Goal: Task Accomplishment & Management: Use online tool/utility

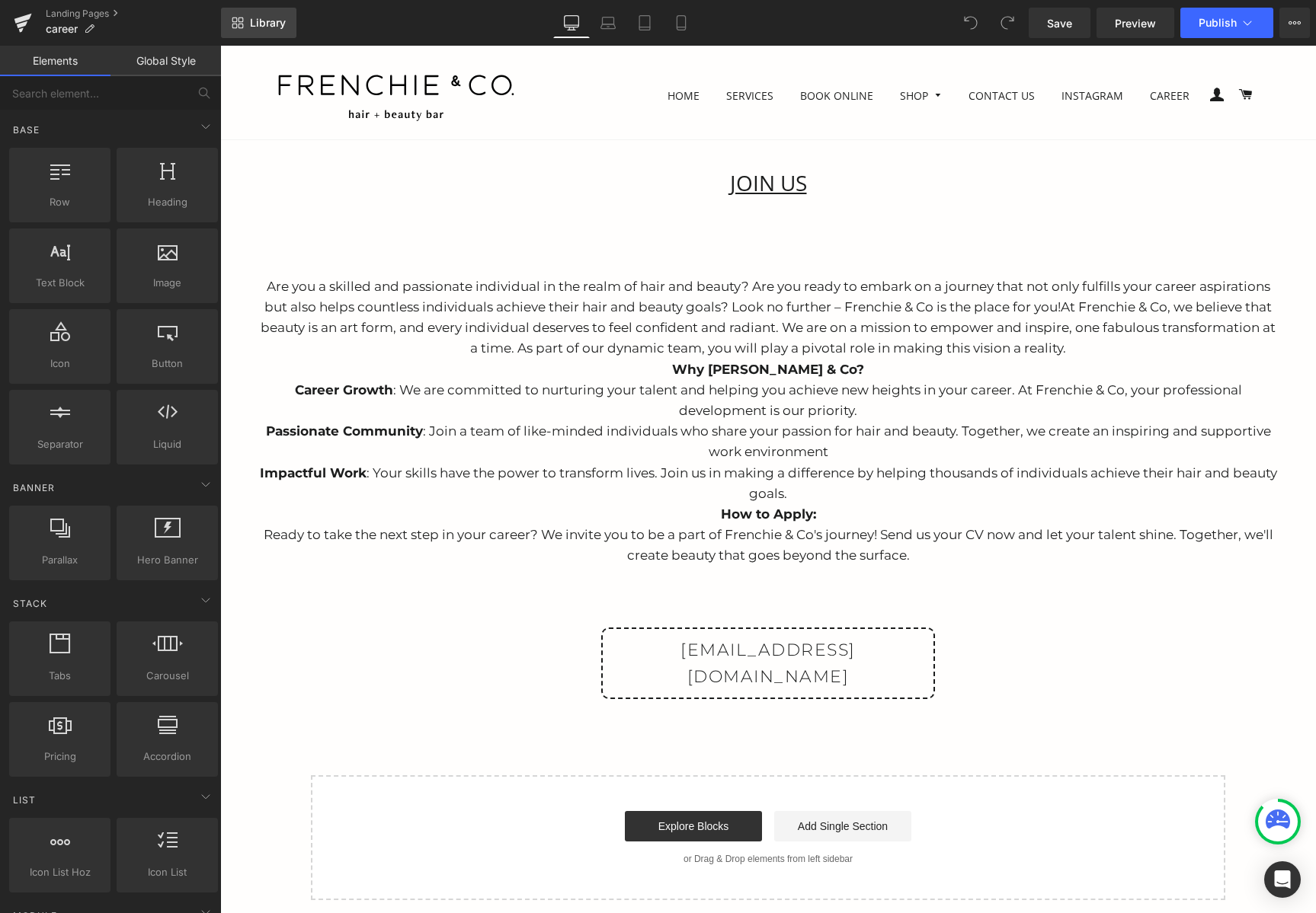
click at [291, 21] on link "Library" at bounding box center [258, 22] width 75 height 30
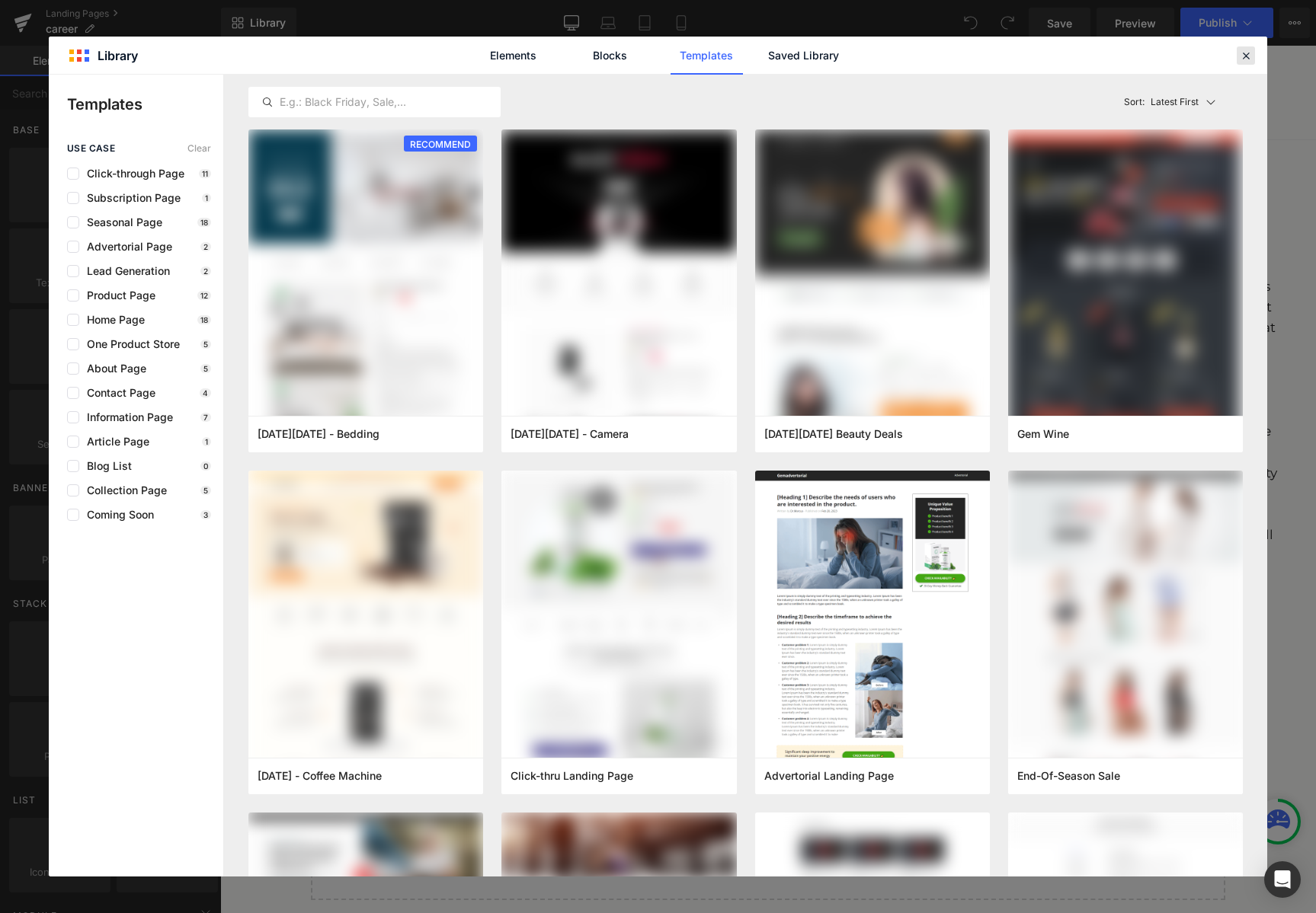
click at [1245, 51] on icon at bounding box center [1245, 55] width 14 height 14
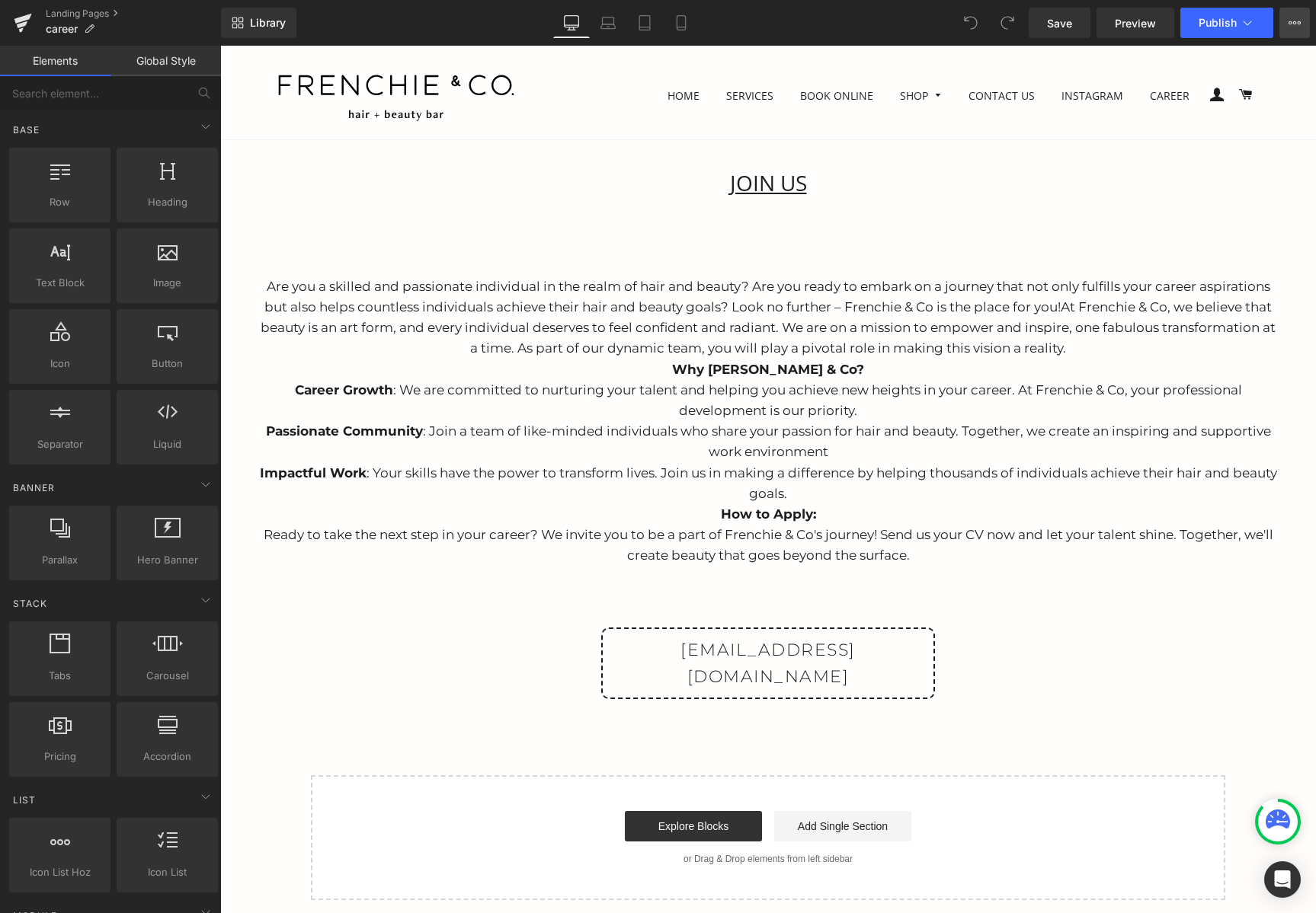
click at [1290, 29] on button "View Live Page View with current Template Save Template to Library Schedule Pub…" at bounding box center [1294, 22] width 30 height 30
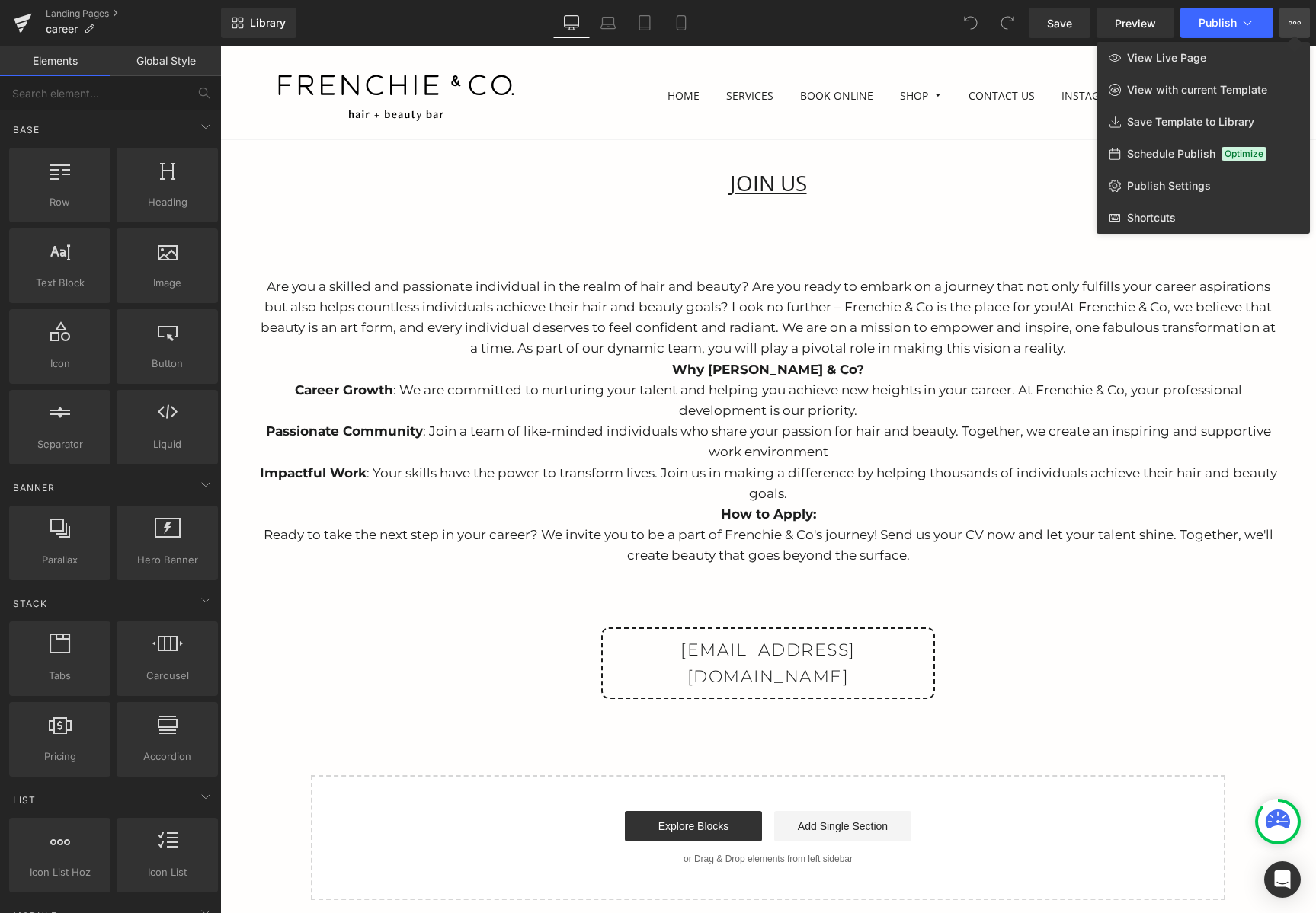
click at [1295, 25] on icon at bounding box center [1294, 22] width 12 height 12
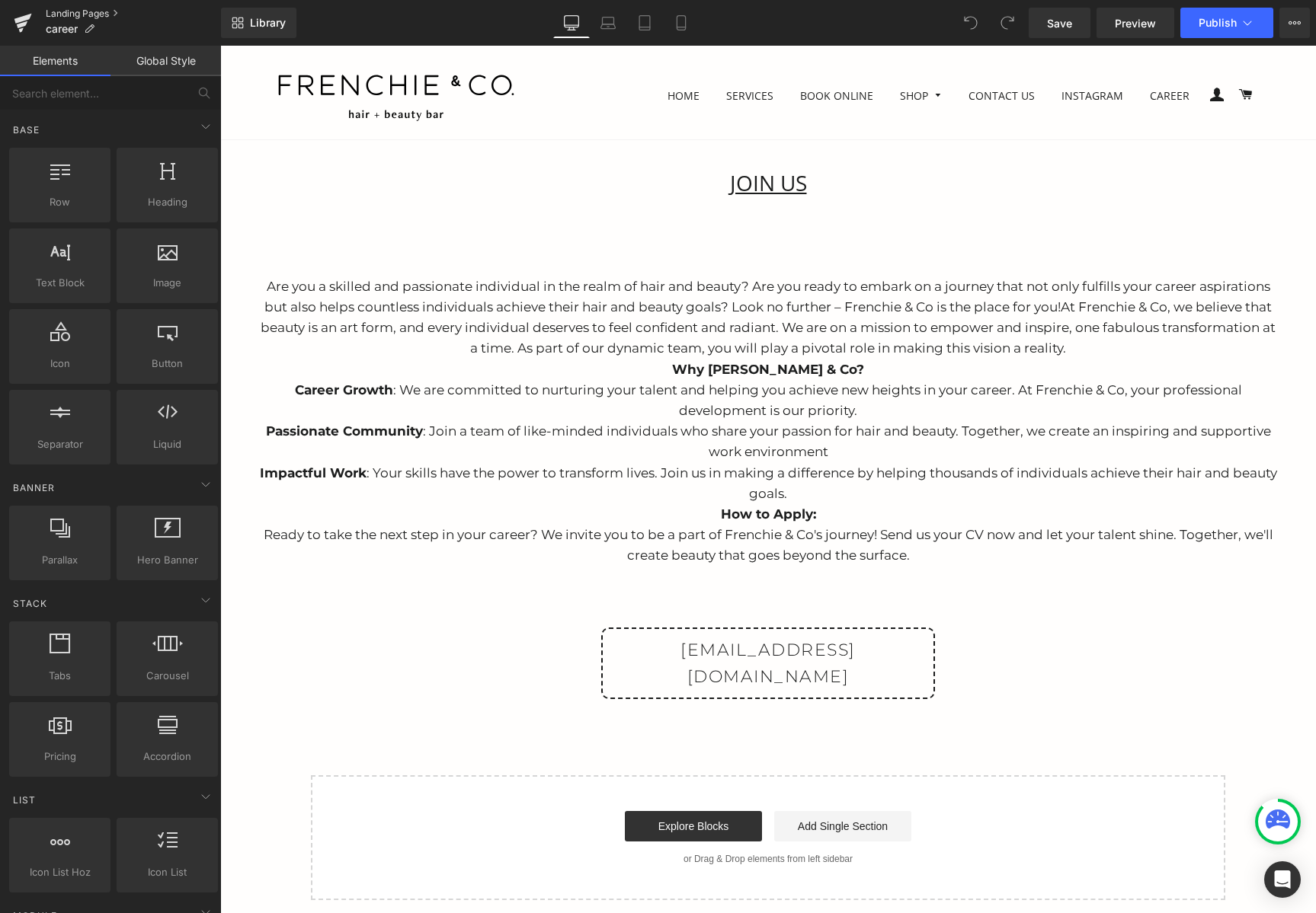
click at [79, 16] on link "Landing Pages" at bounding box center [133, 13] width 175 height 12
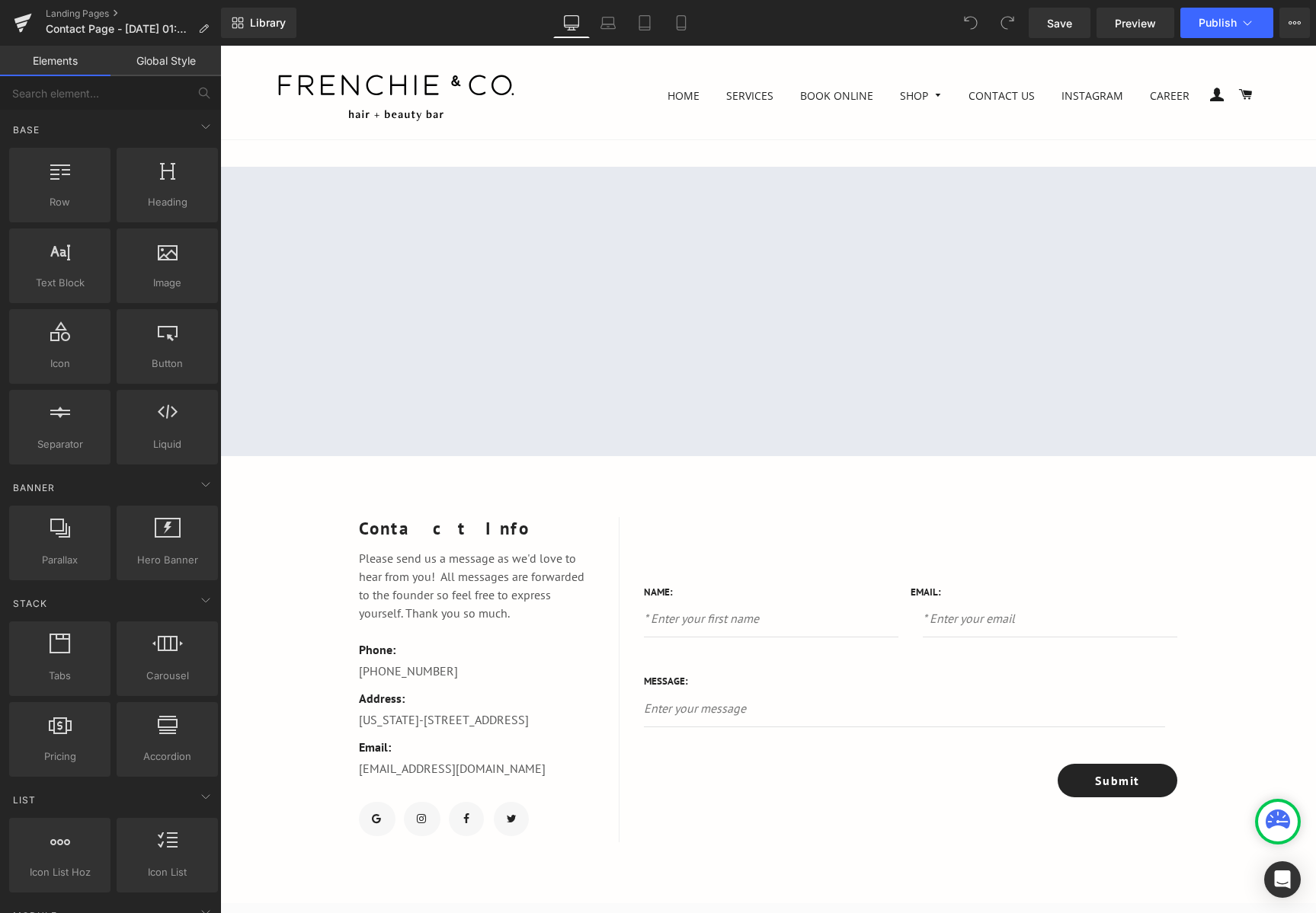
scroll to position [152, 0]
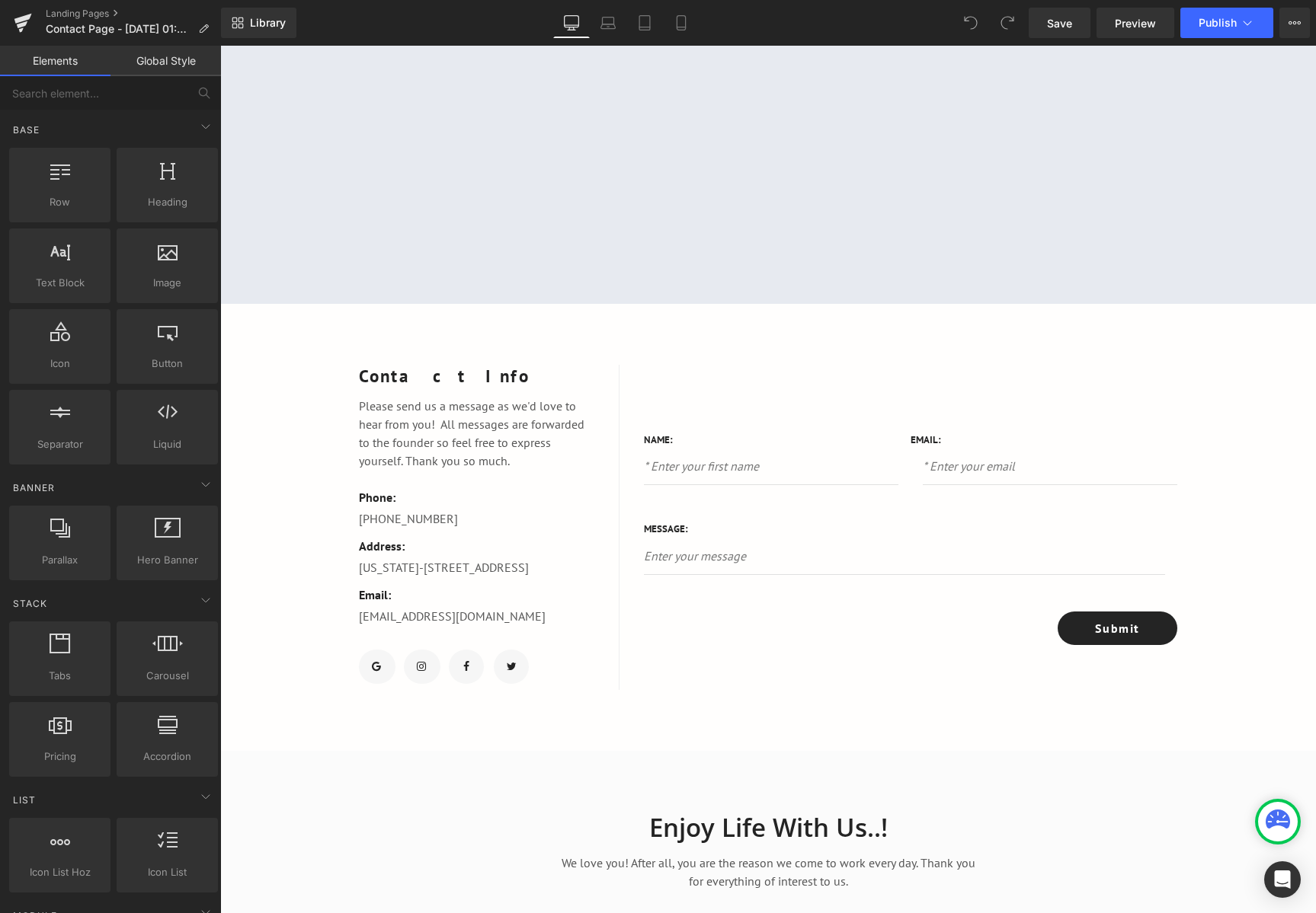
click at [472, 388] on div "Please send us a message as we'd love to hear from you! All messages are forwar…" at bounding box center [476, 429] width 235 height 82
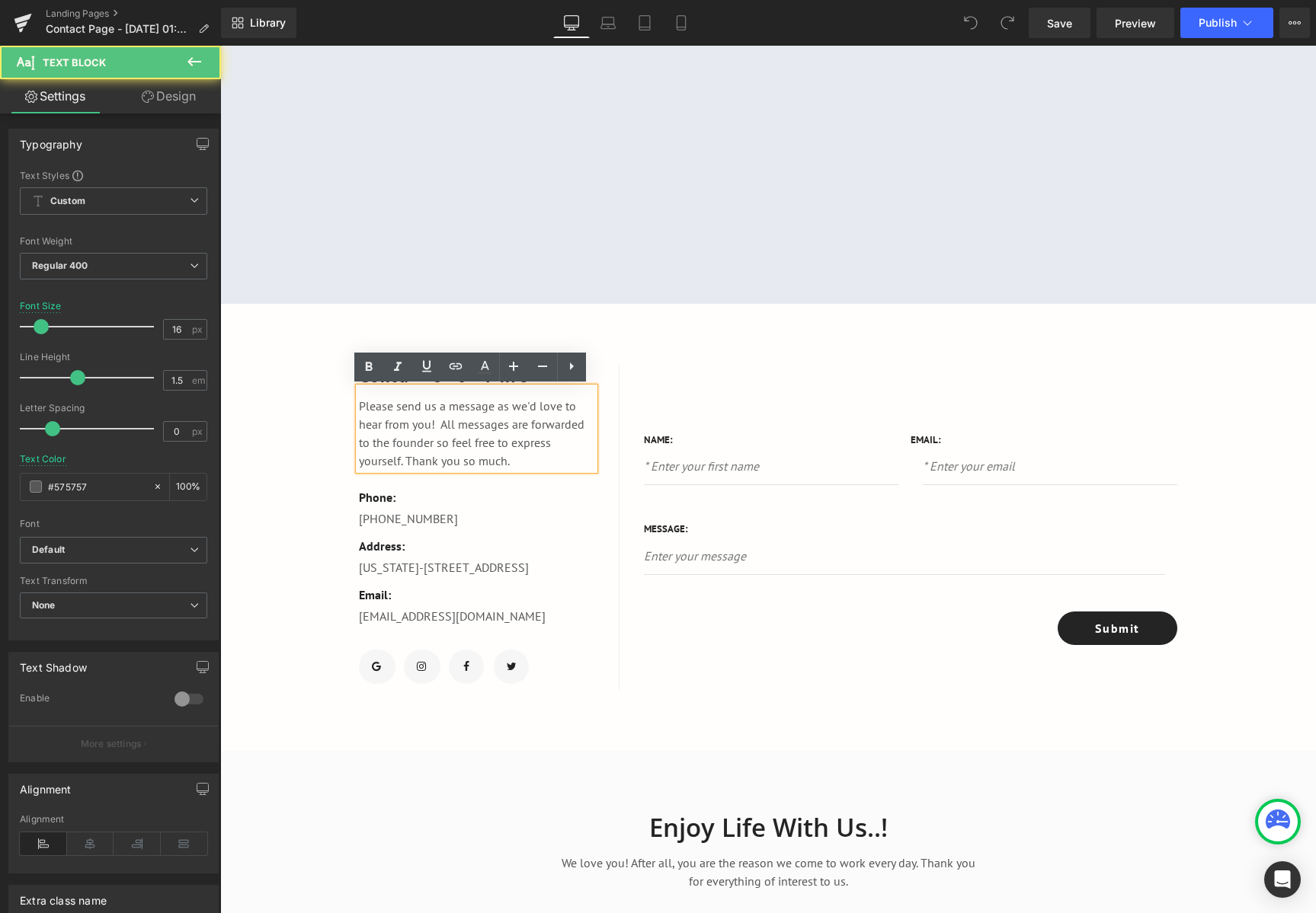
click at [465, 415] on p "Please send us a message as we'd love to hear from you! All messages are forwar…" at bounding box center [476, 434] width 235 height 73
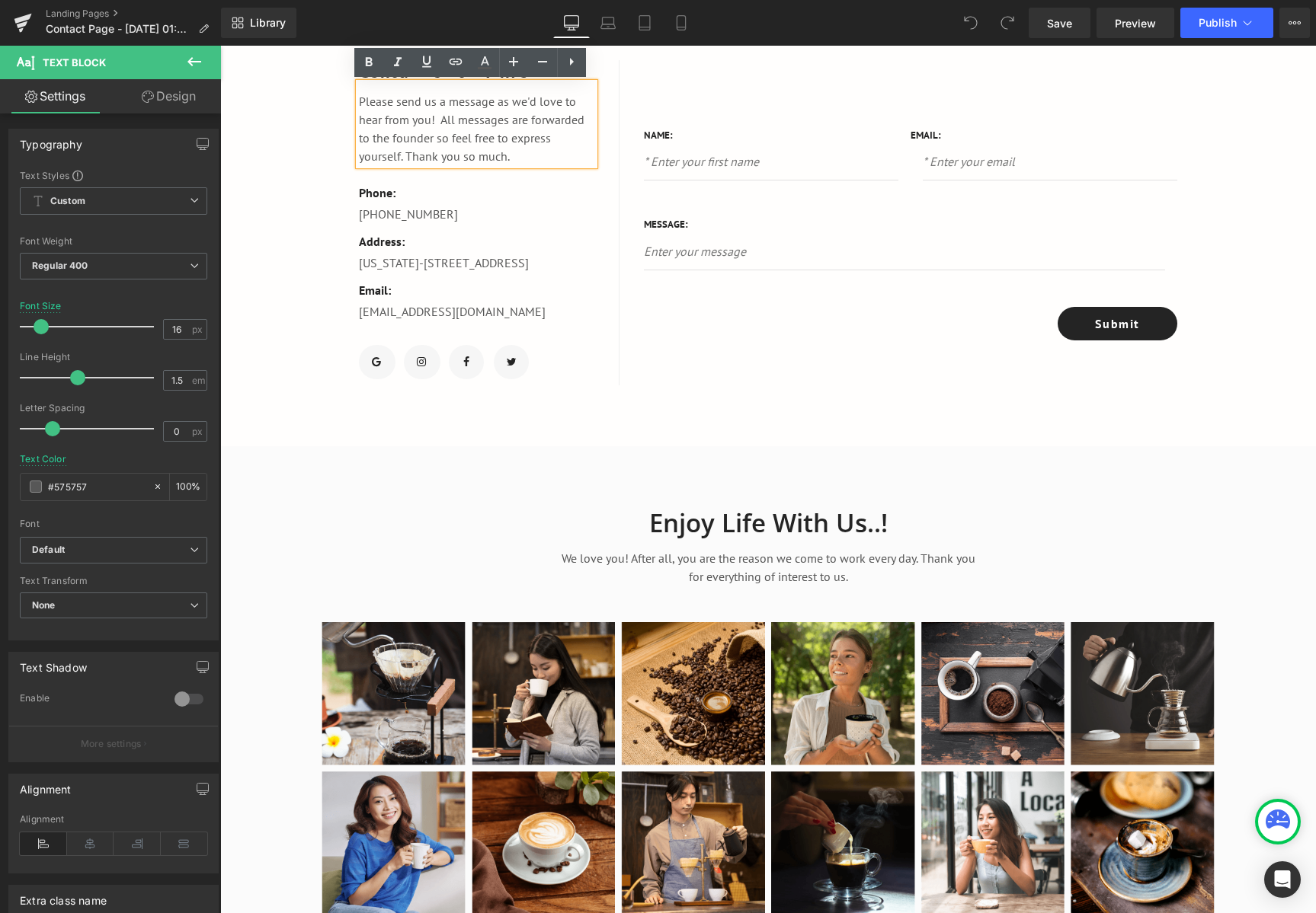
scroll to position [761, 0]
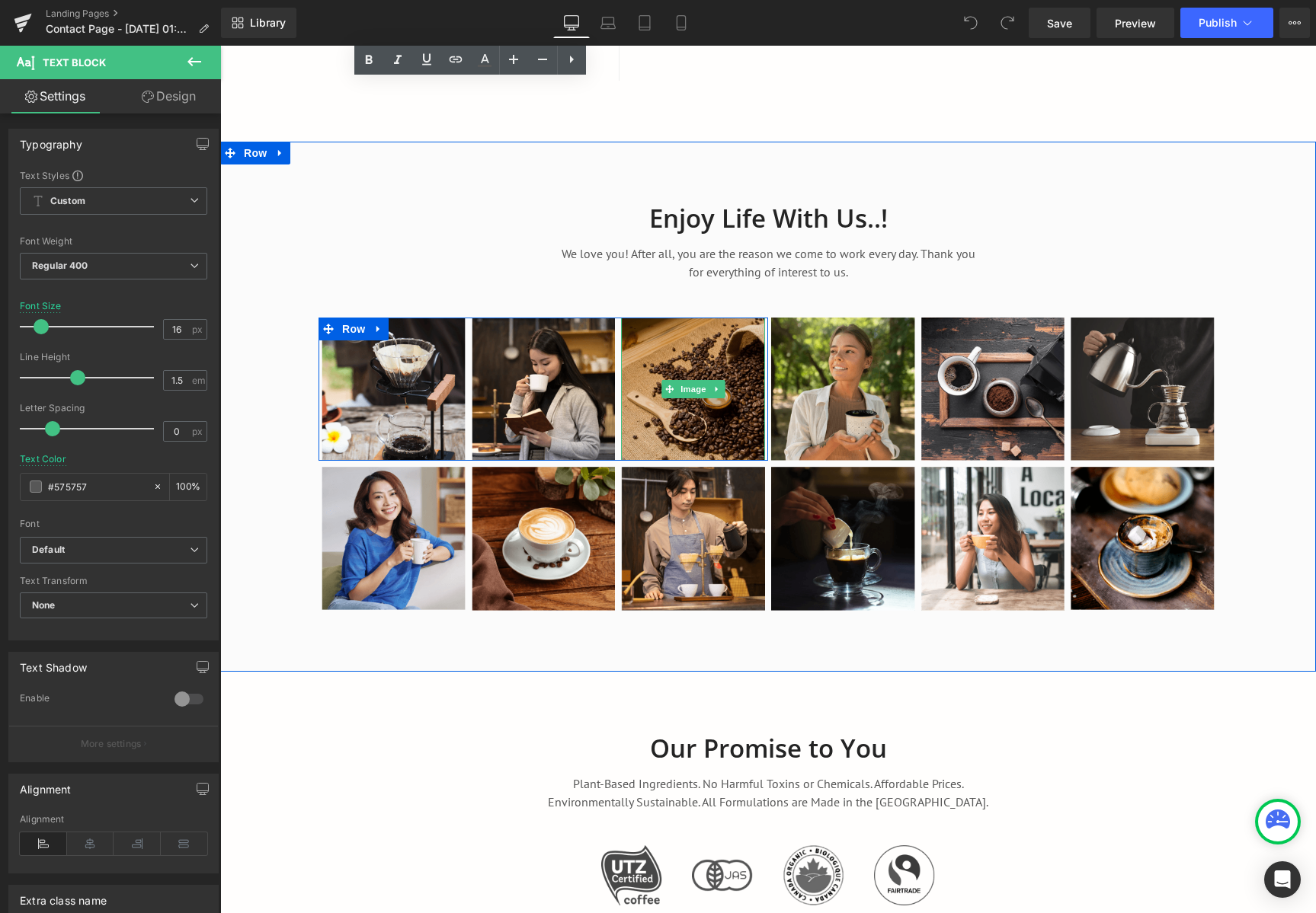
click at [709, 451] on img at bounding box center [692, 389] width 144 height 144
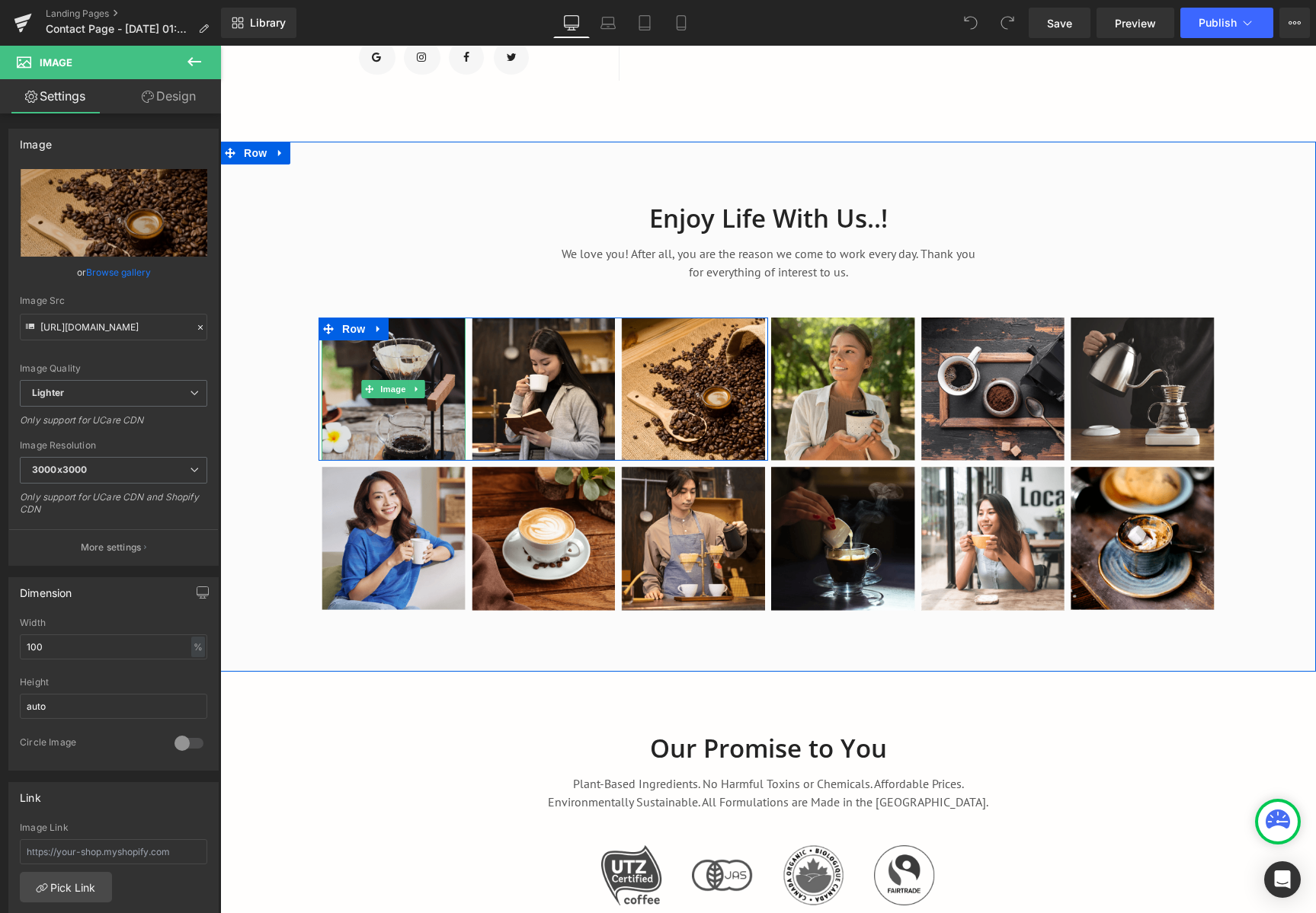
click at [377, 374] on img at bounding box center [393, 389] width 144 height 143
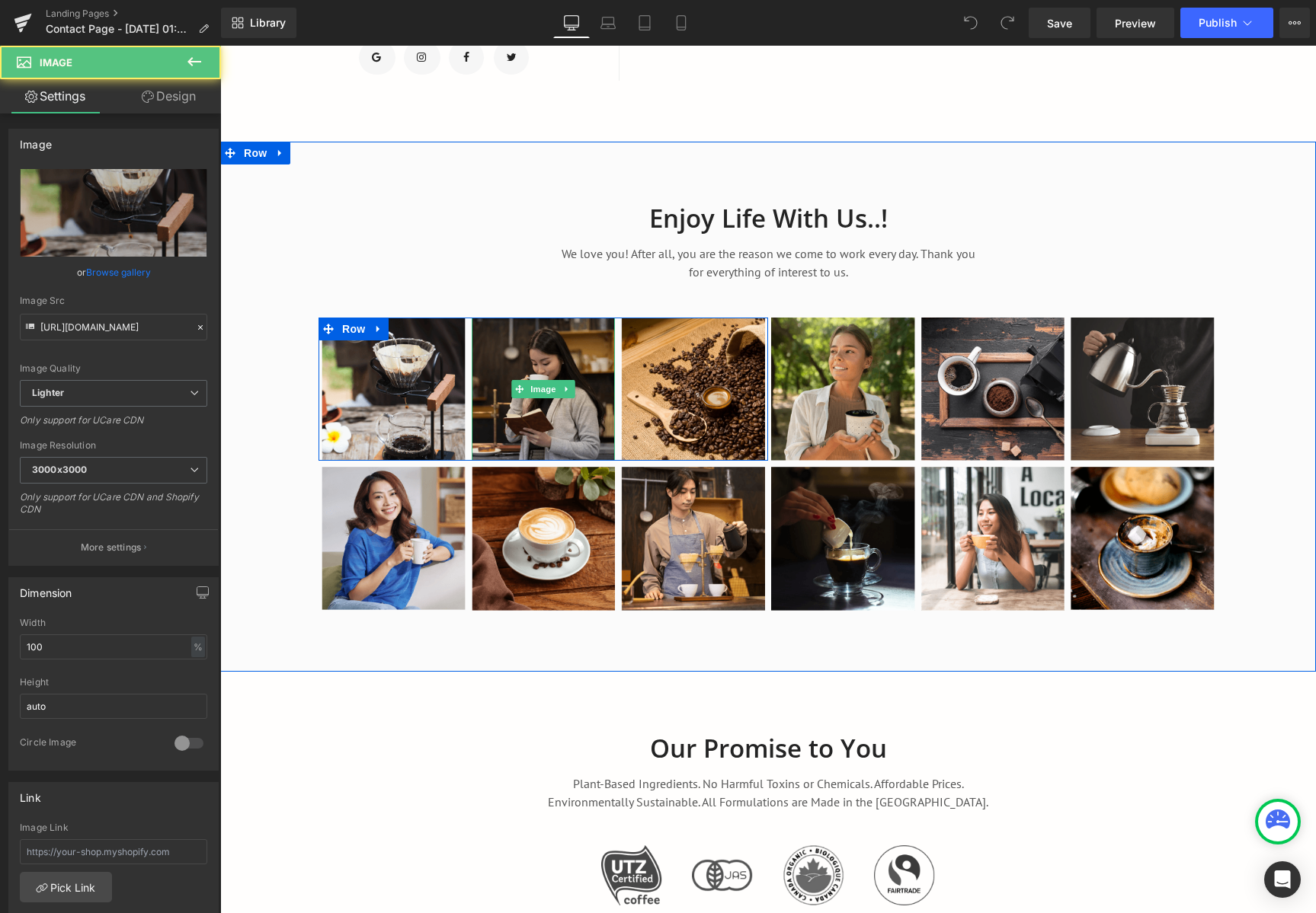
click at [496, 352] on img at bounding box center [543, 389] width 144 height 144
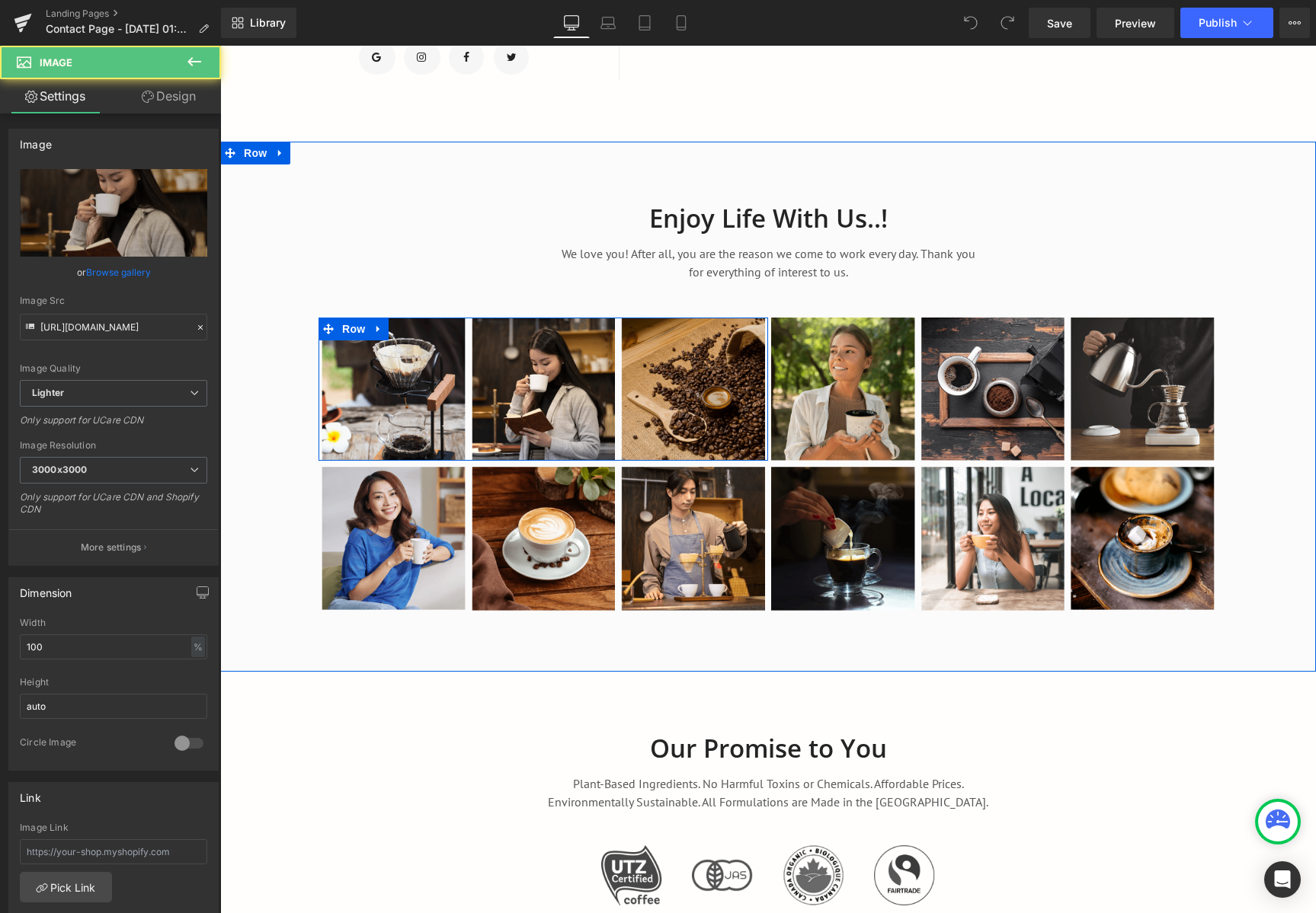
click at [680, 345] on img at bounding box center [692, 389] width 144 height 144
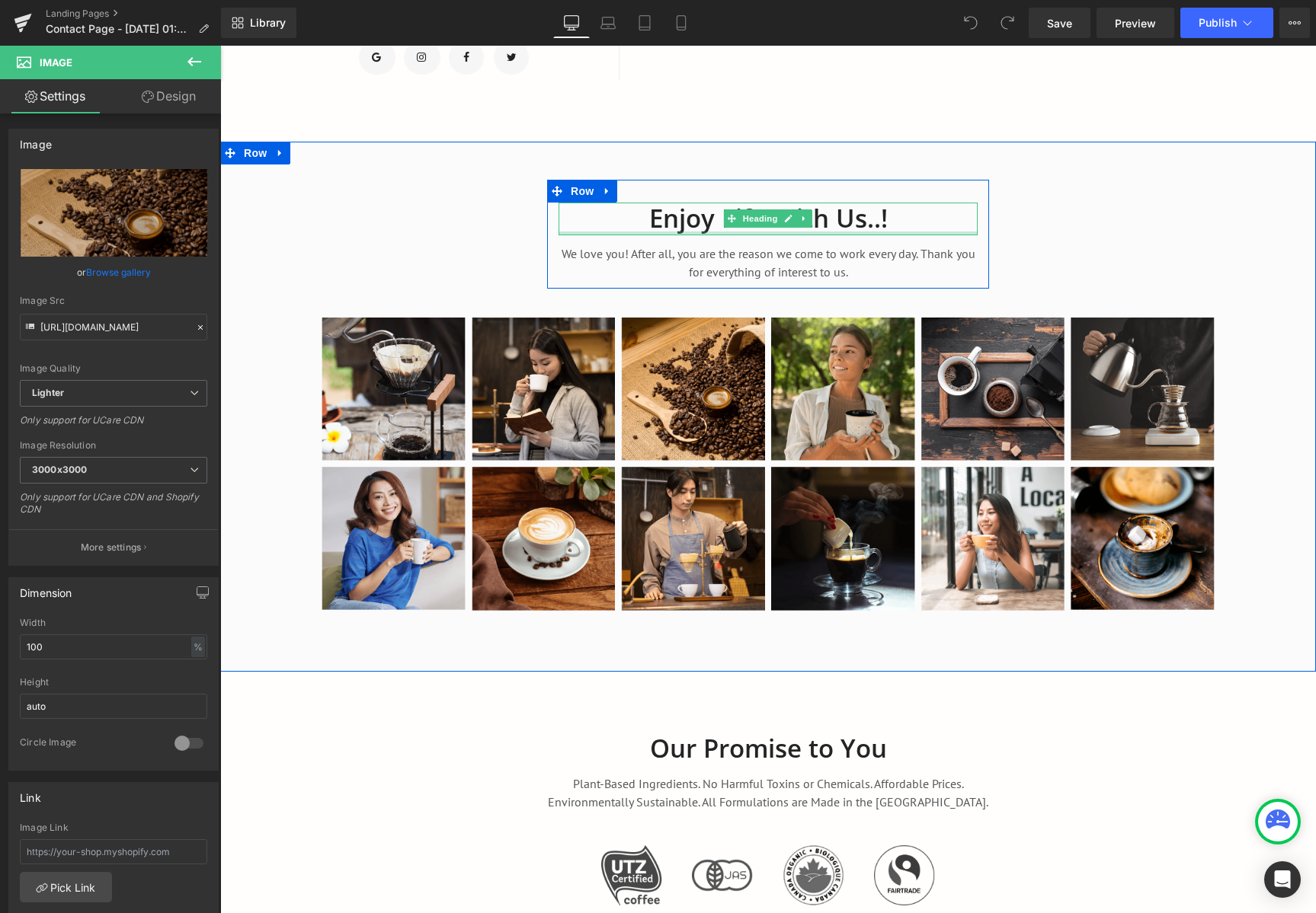
click at [717, 232] on div at bounding box center [768, 233] width 419 height 4
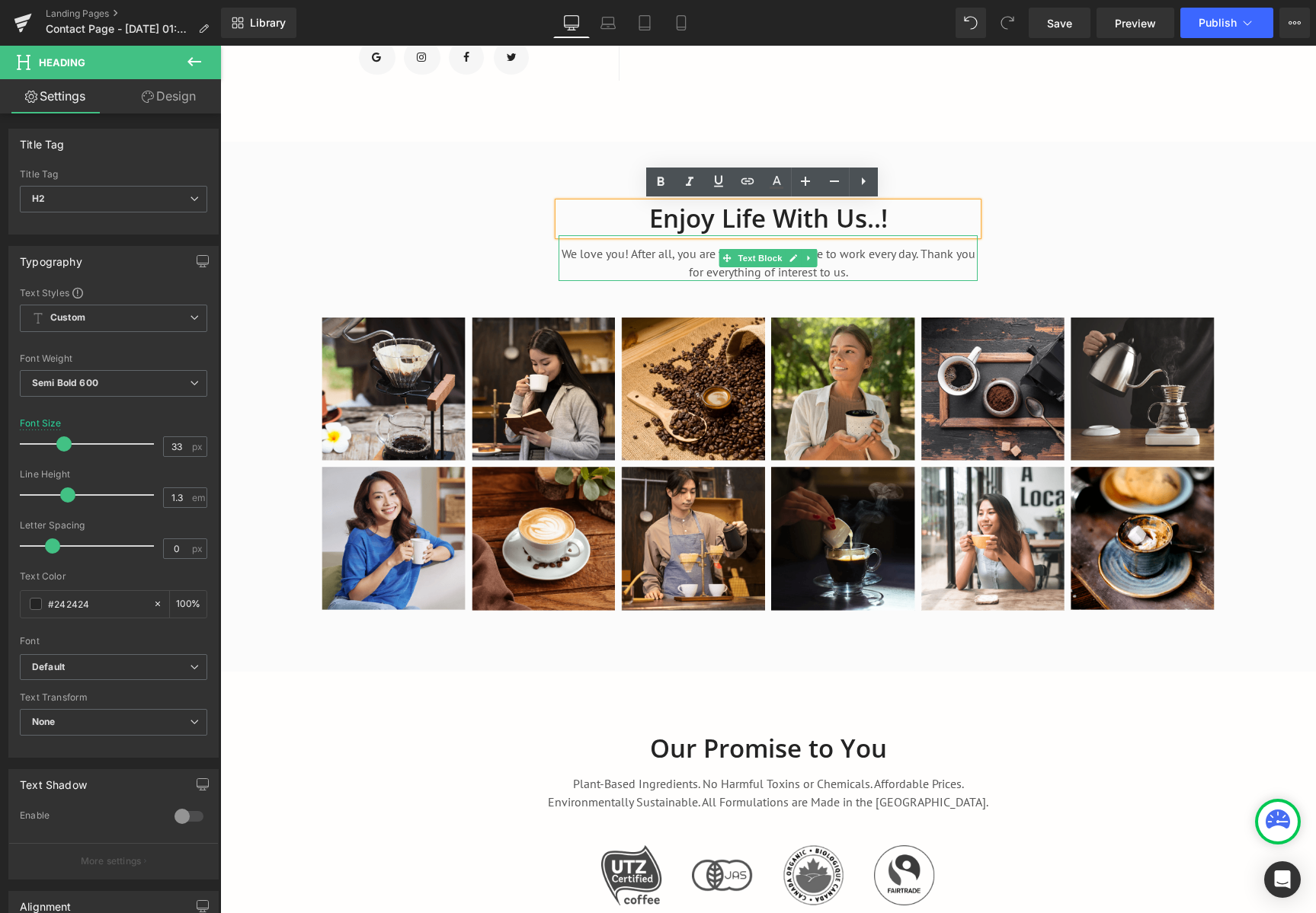
click at [722, 257] on icon at bounding box center [726, 258] width 8 height 9
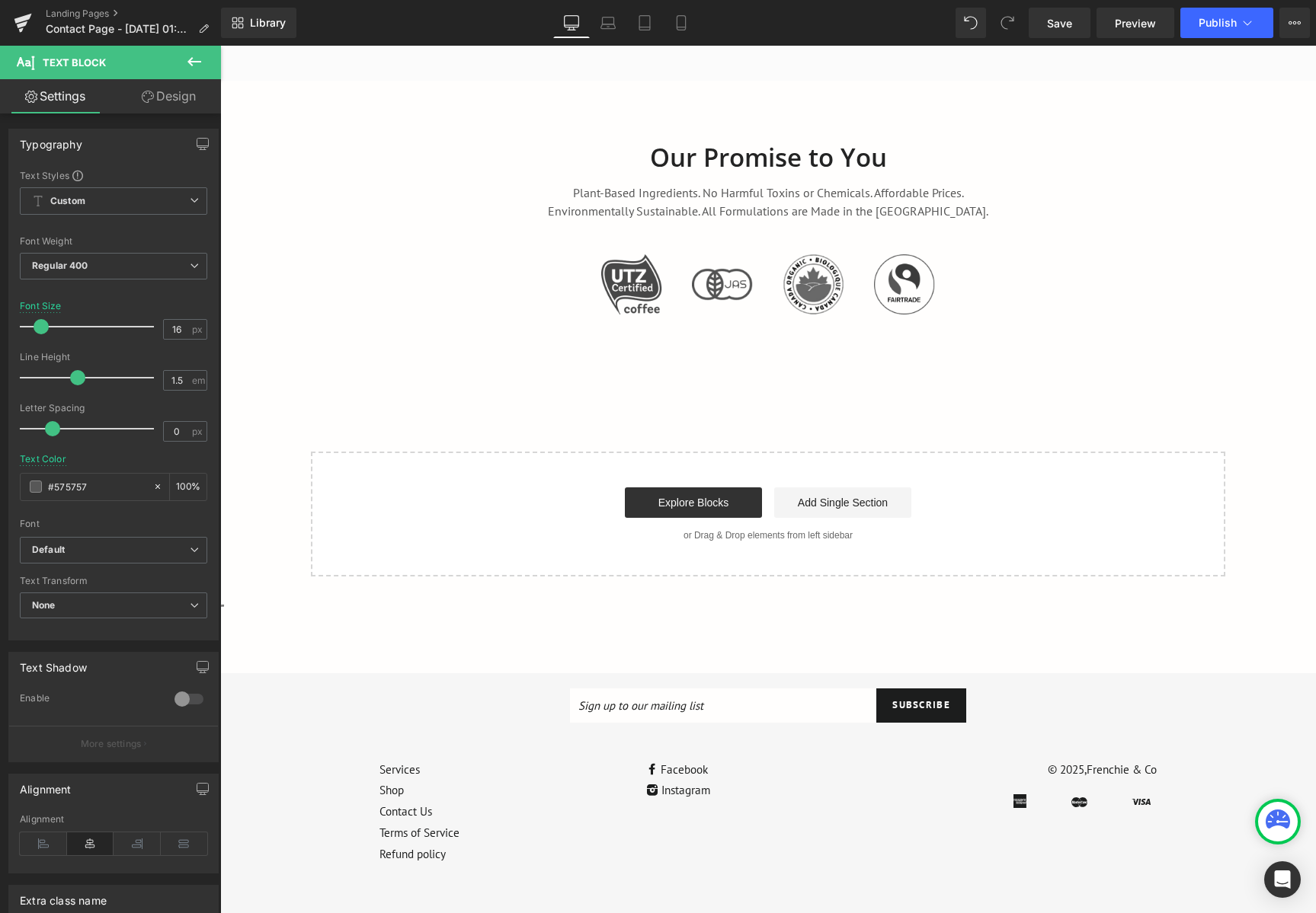
scroll to position [1200, 0]
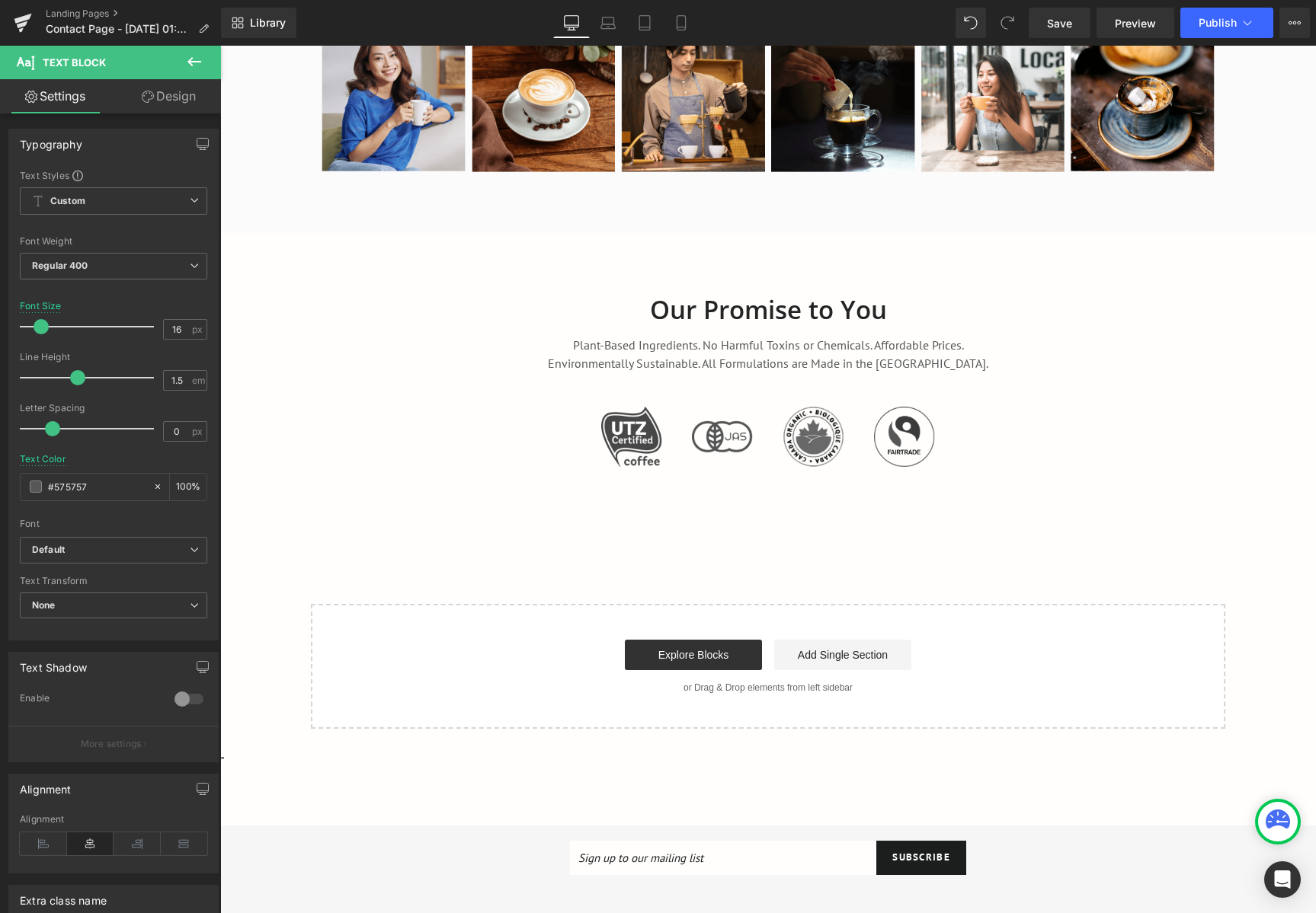
click at [458, 380] on div "Our Promise to You Heading Plant-Based Ingredients. No Harmful Toxins or Chemic…" at bounding box center [768, 372] width 914 height 203
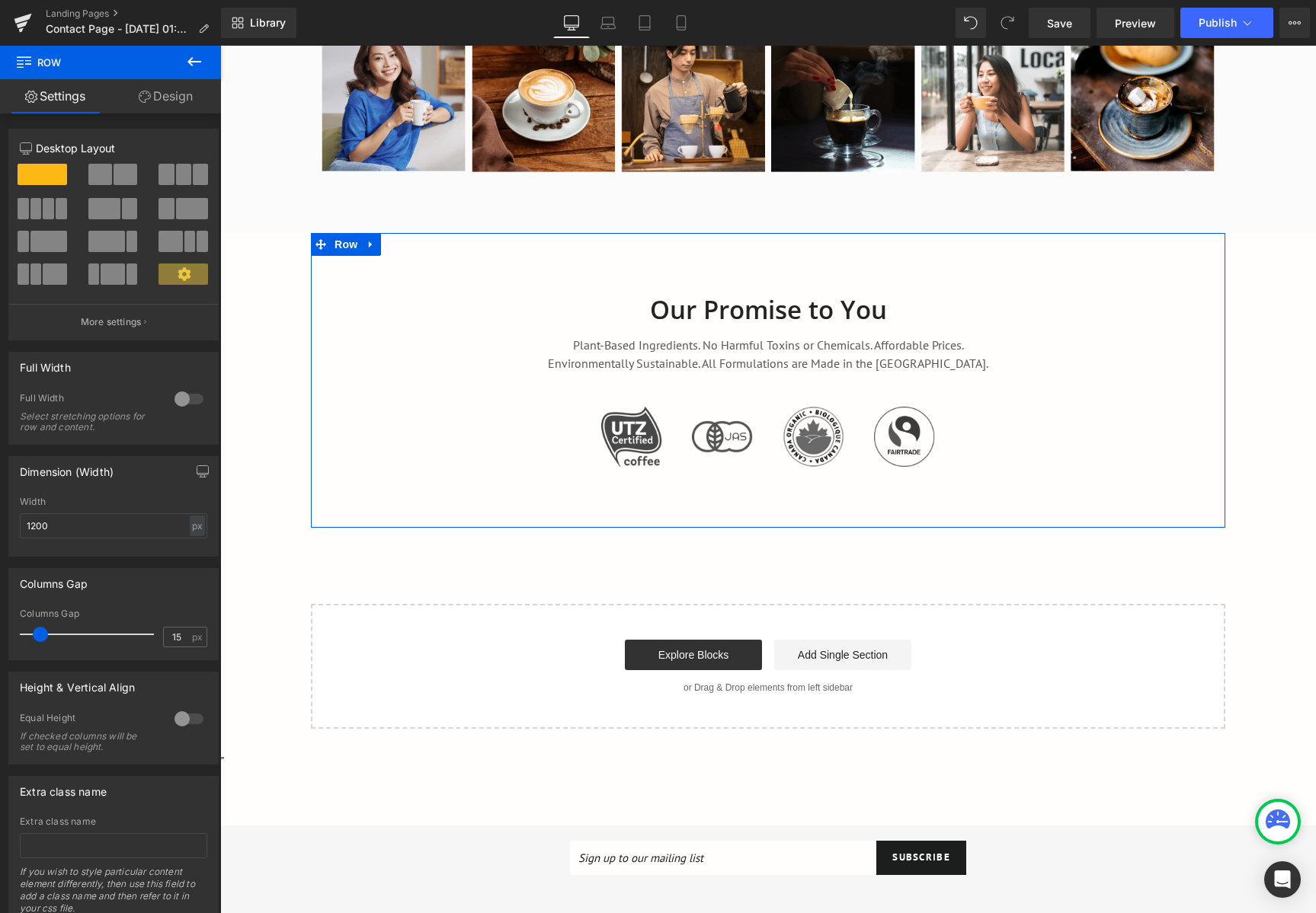
click at [372, 303] on div "Our Promise to You Heading Plant-Based Ingredients. No Harmful Toxins or Chemic…" at bounding box center [768, 372] width 914 height 203
click at [366, 242] on icon at bounding box center [372, 244] width 11 height 11
click at [425, 250] on icon at bounding box center [430, 244] width 11 height 11
click at [370, 248] on icon at bounding box center [372, 244] width 11 height 11
click at [408, 246] on icon at bounding box center [411, 244] width 11 height 11
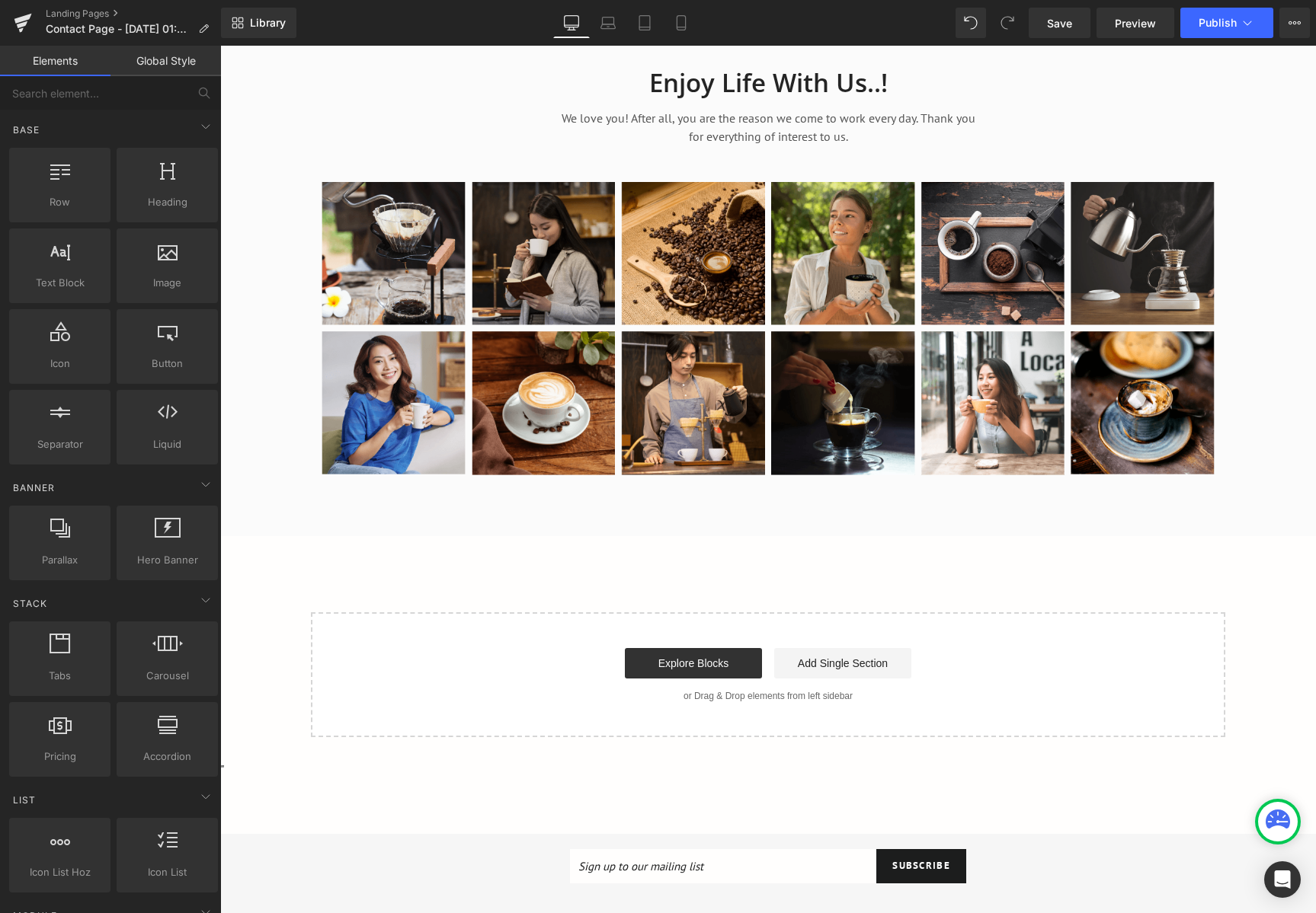
scroll to position [669, 0]
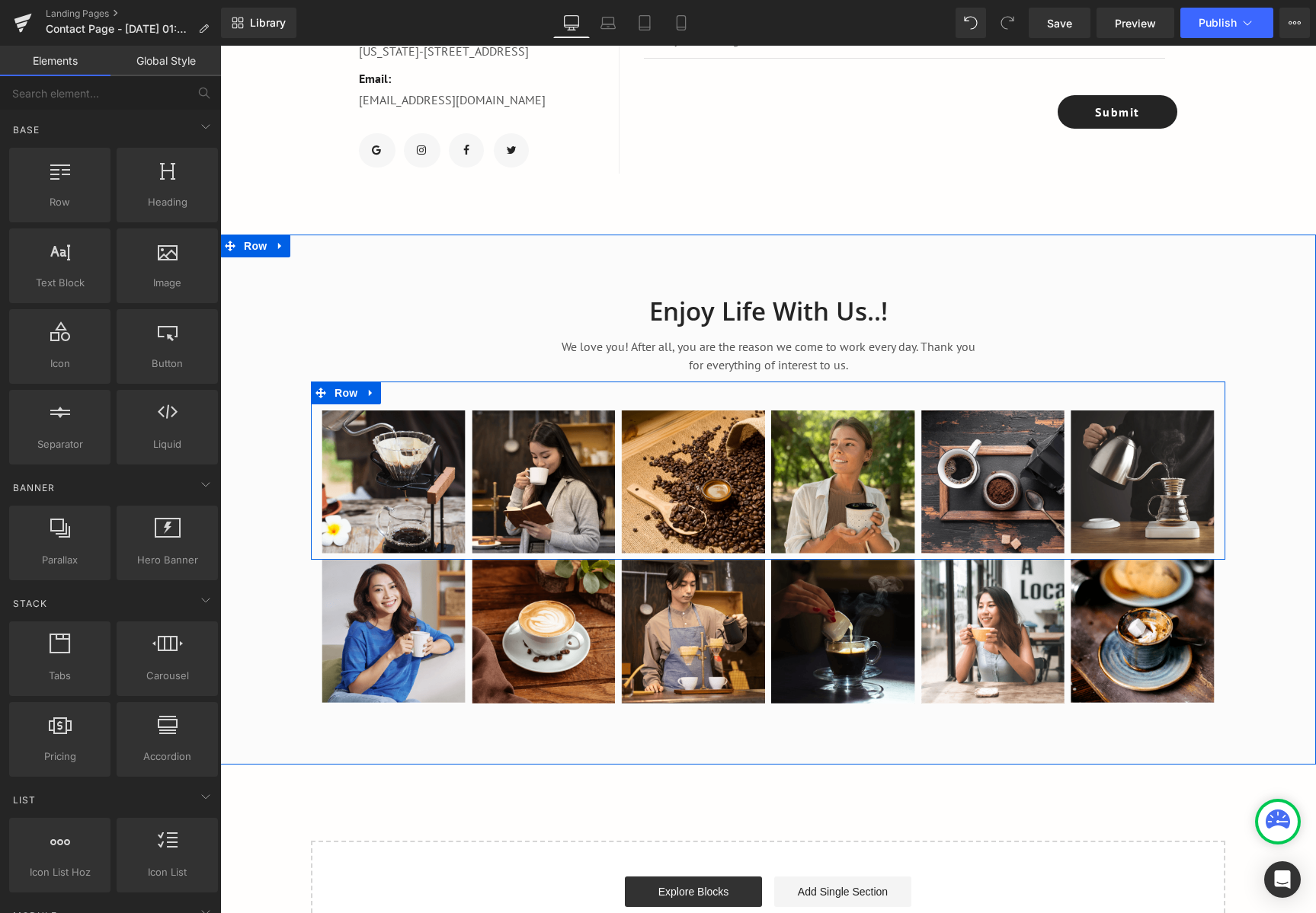
click at [448, 391] on div "Image Image Image Row Image Image Image Row Row" at bounding box center [768, 471] width 914 height 179
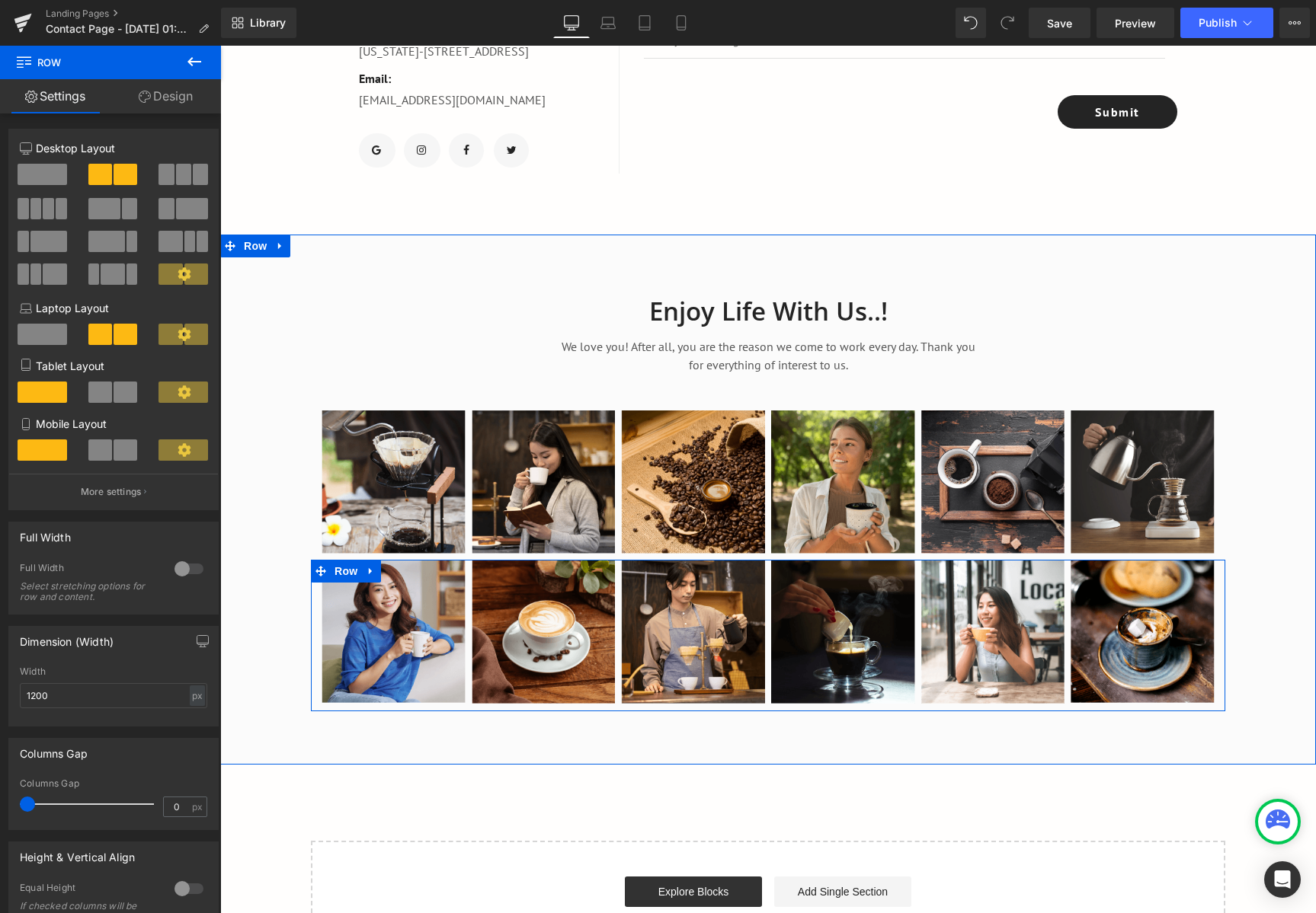
click at [317, 578] on div "Image Image Image Row Image Image Image Row Row" at bounding box center [768, 636] width 914 height 152
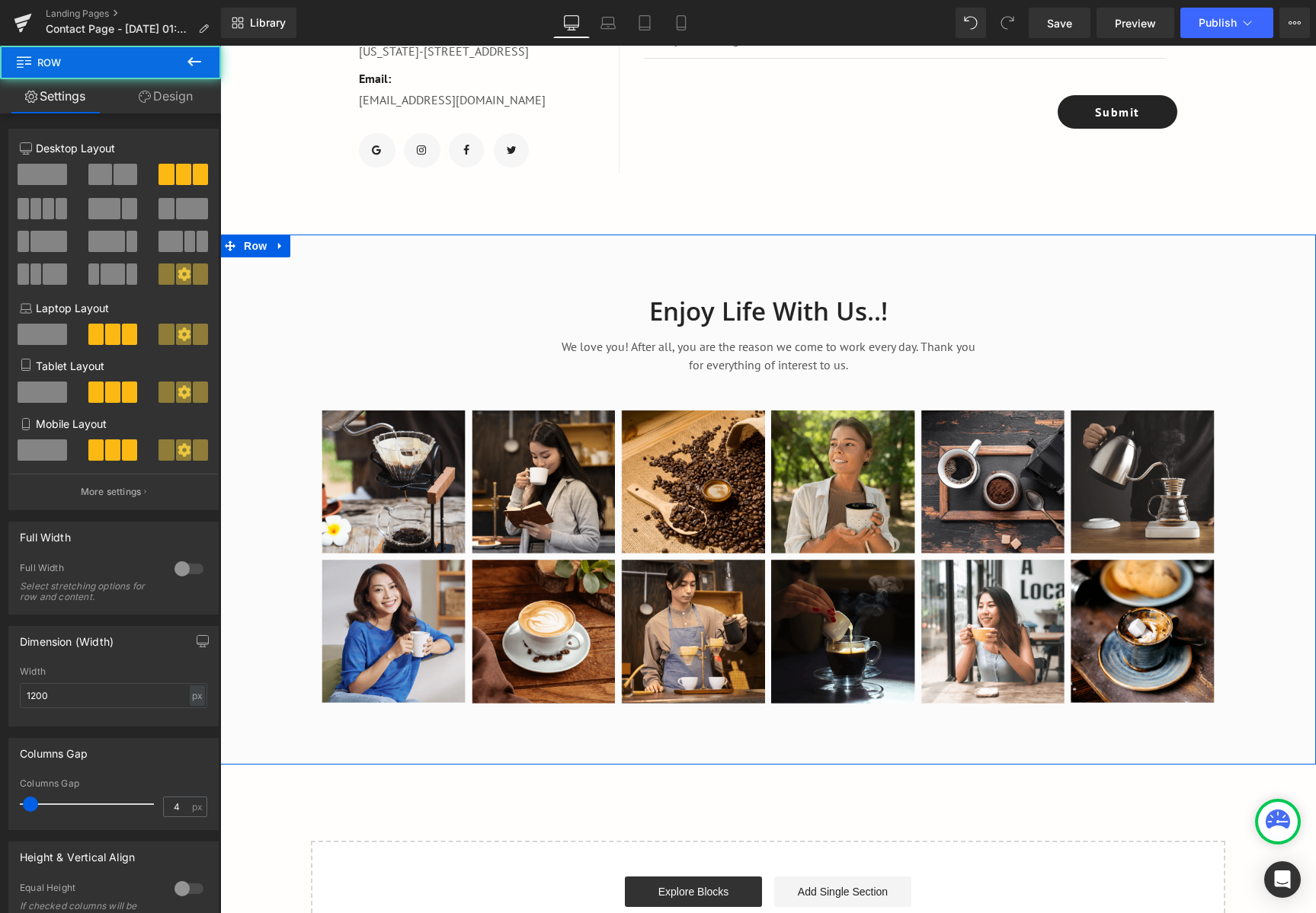
click at [295, 587] on div "Enjoy Life With Us..! Heading We love you! After all, you are the reason we com…" at bounding box center [768, 491] width 1095 height 438
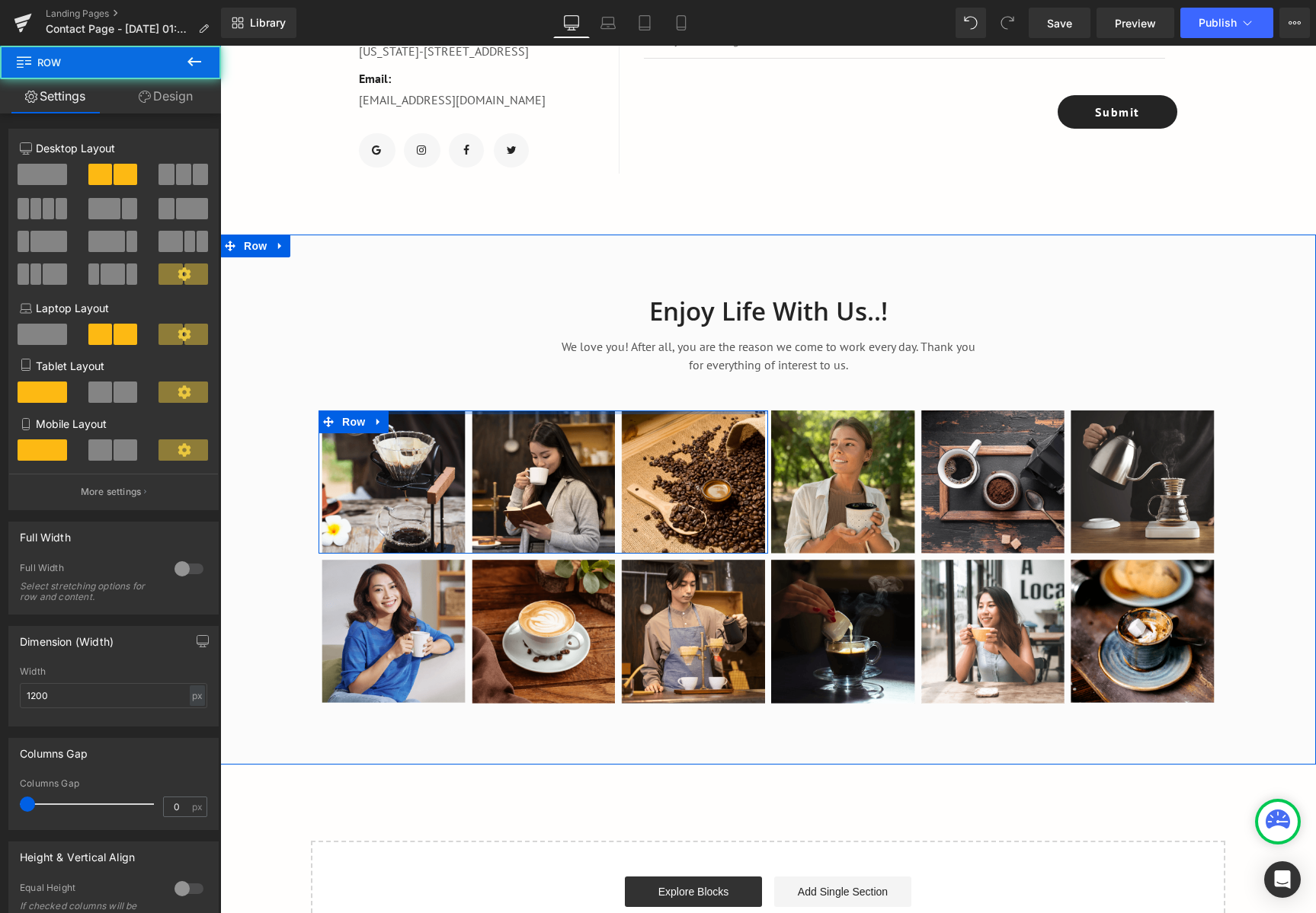
click at [457, 395] on div "Image Image Image Row Image Image Image Row Row" at bounding box center [768, 471] width 914 height 179
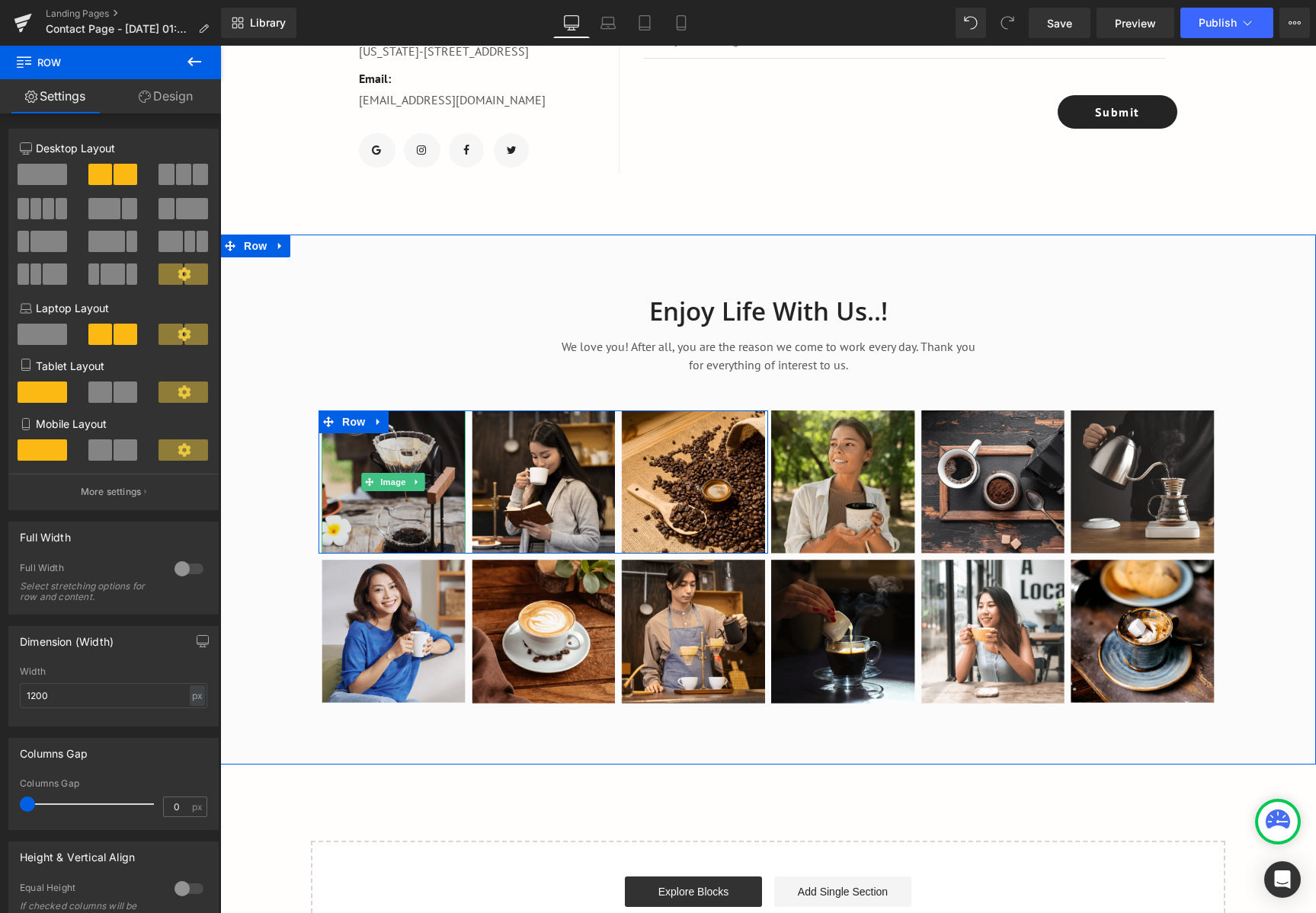
click at [431, 438] on img at bounding box center [393, 482] width 144 height 143
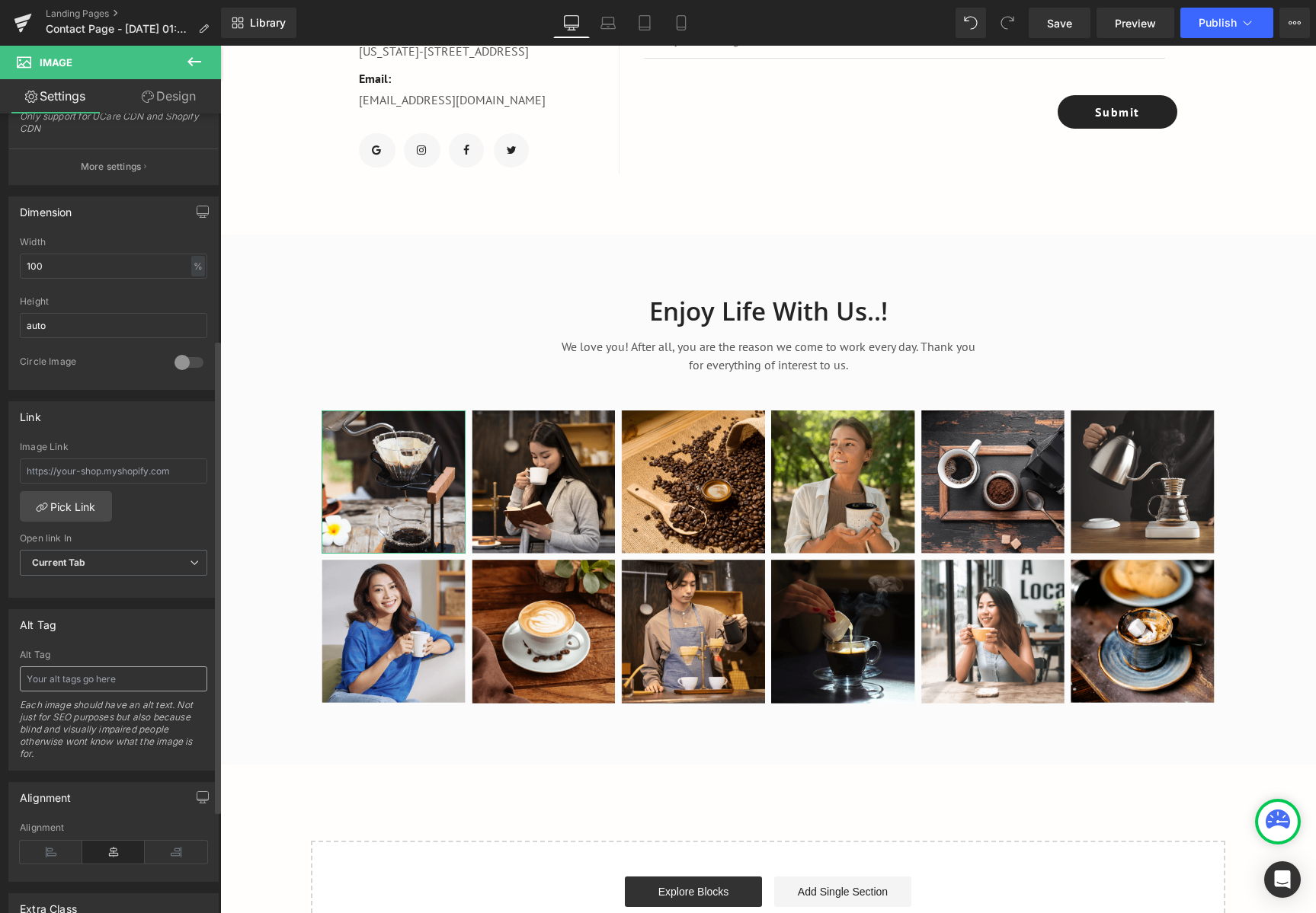
scroll to position [554, 0]
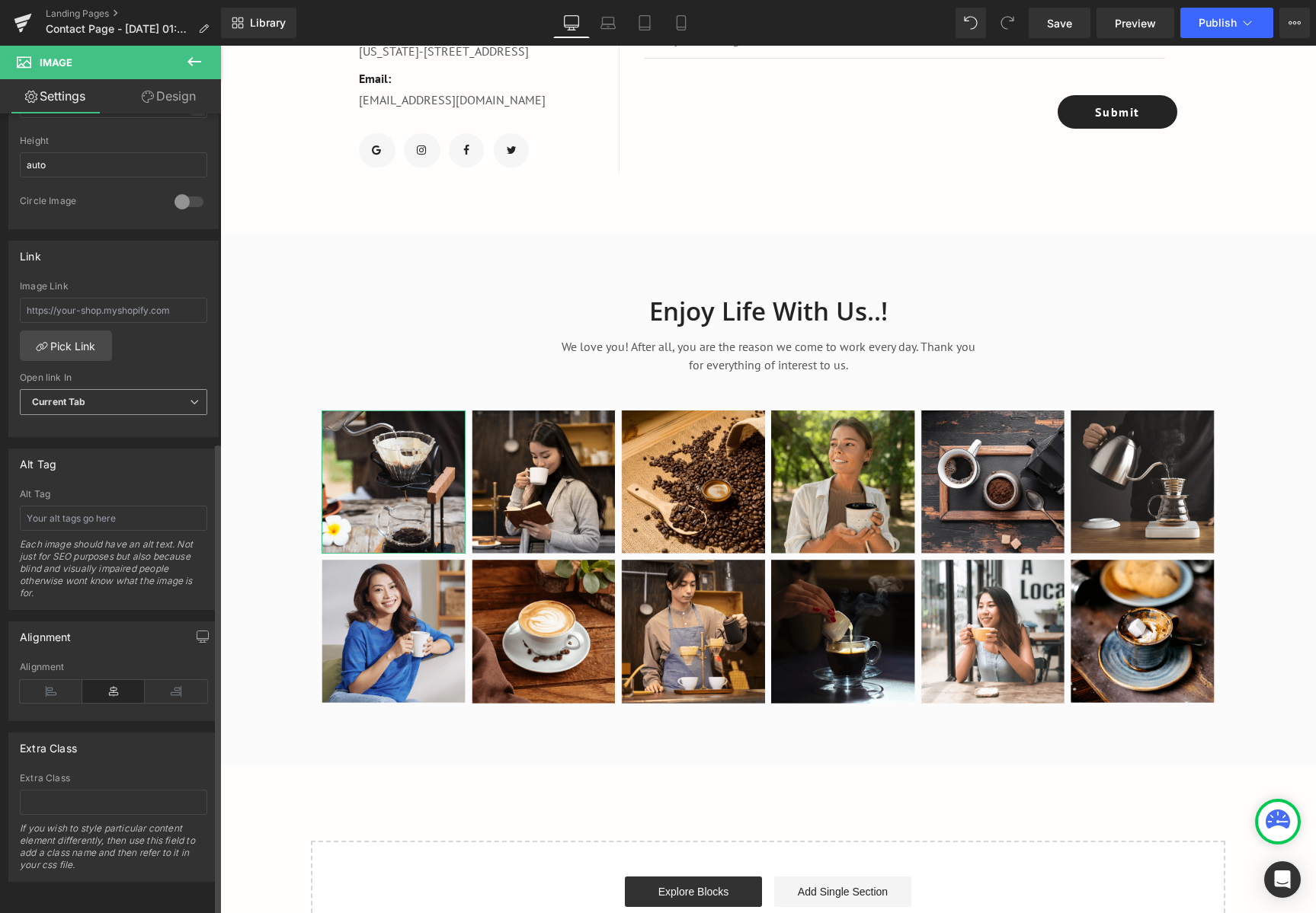
click at [96, 389] on span "Current Tab" at bounding box center [113, 402] width 188 height 27
click at [114, 391] on span "Current Tab" at bounding box center [111, 402] width 181 height 27
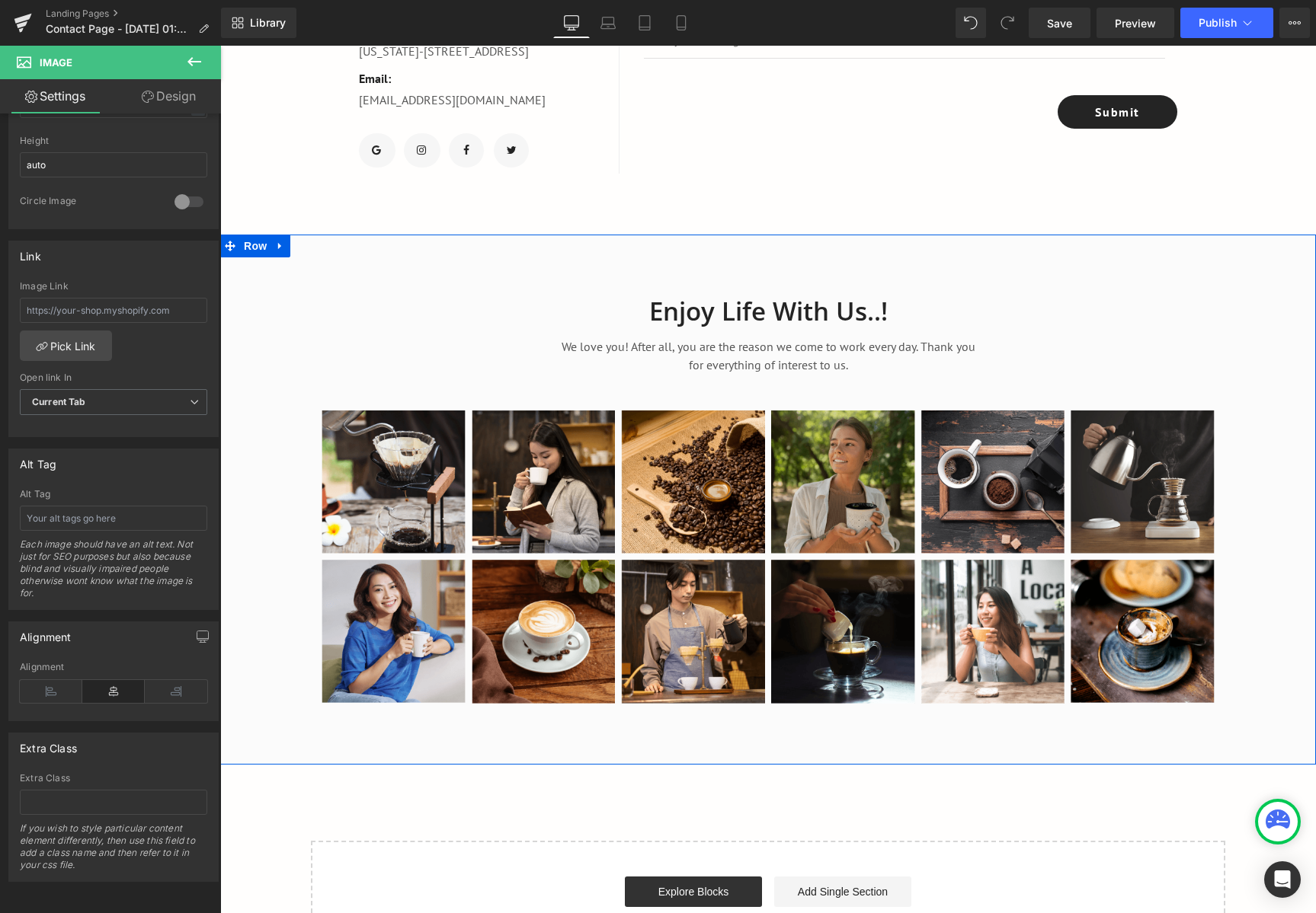
scroll to position [516, 0]
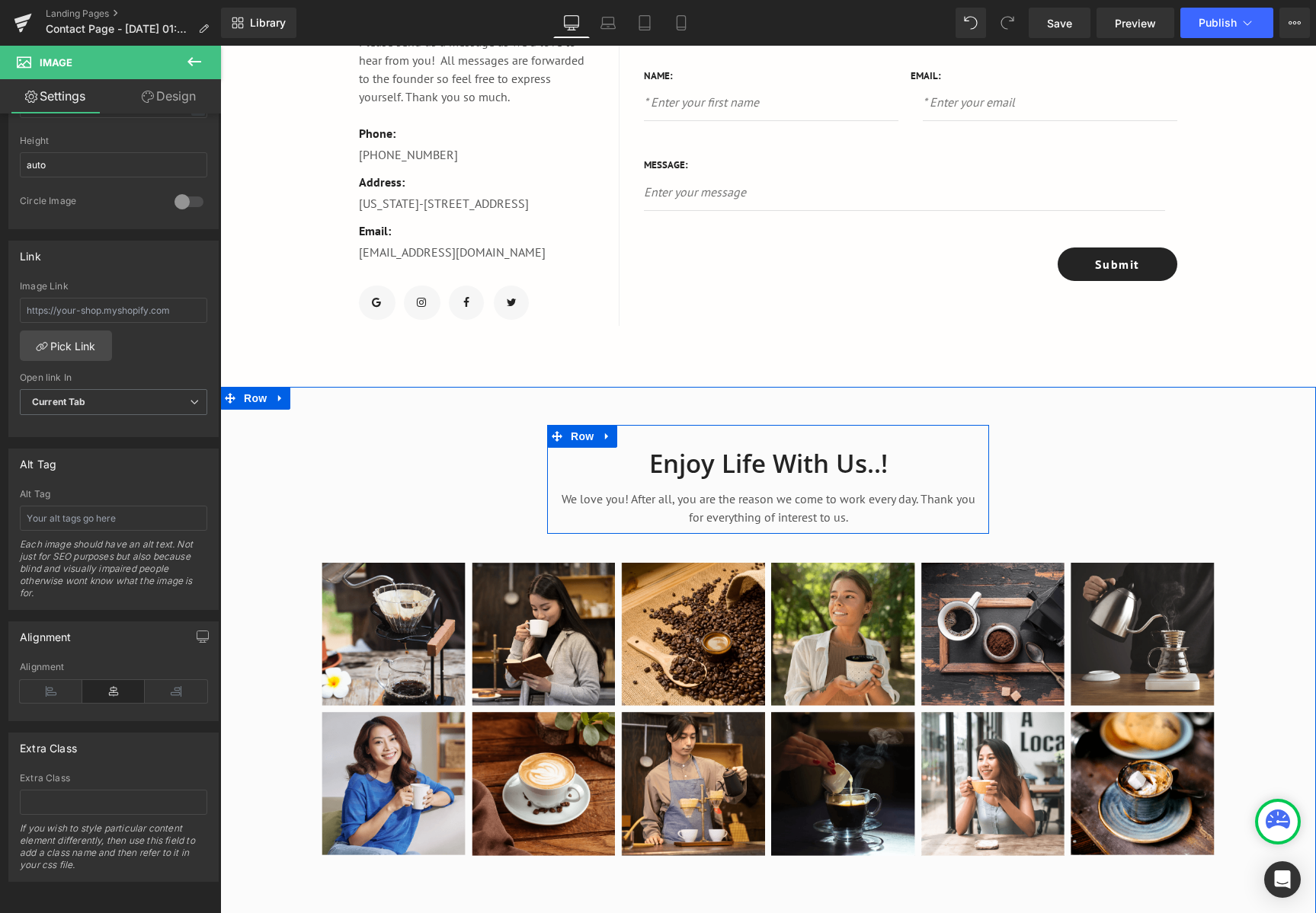
click at [809, 434] on div "Enjoy Life With Us..! Heading We love you! After all, you are the reason we com…" at bounding box center [768, 478] width 442 height 109
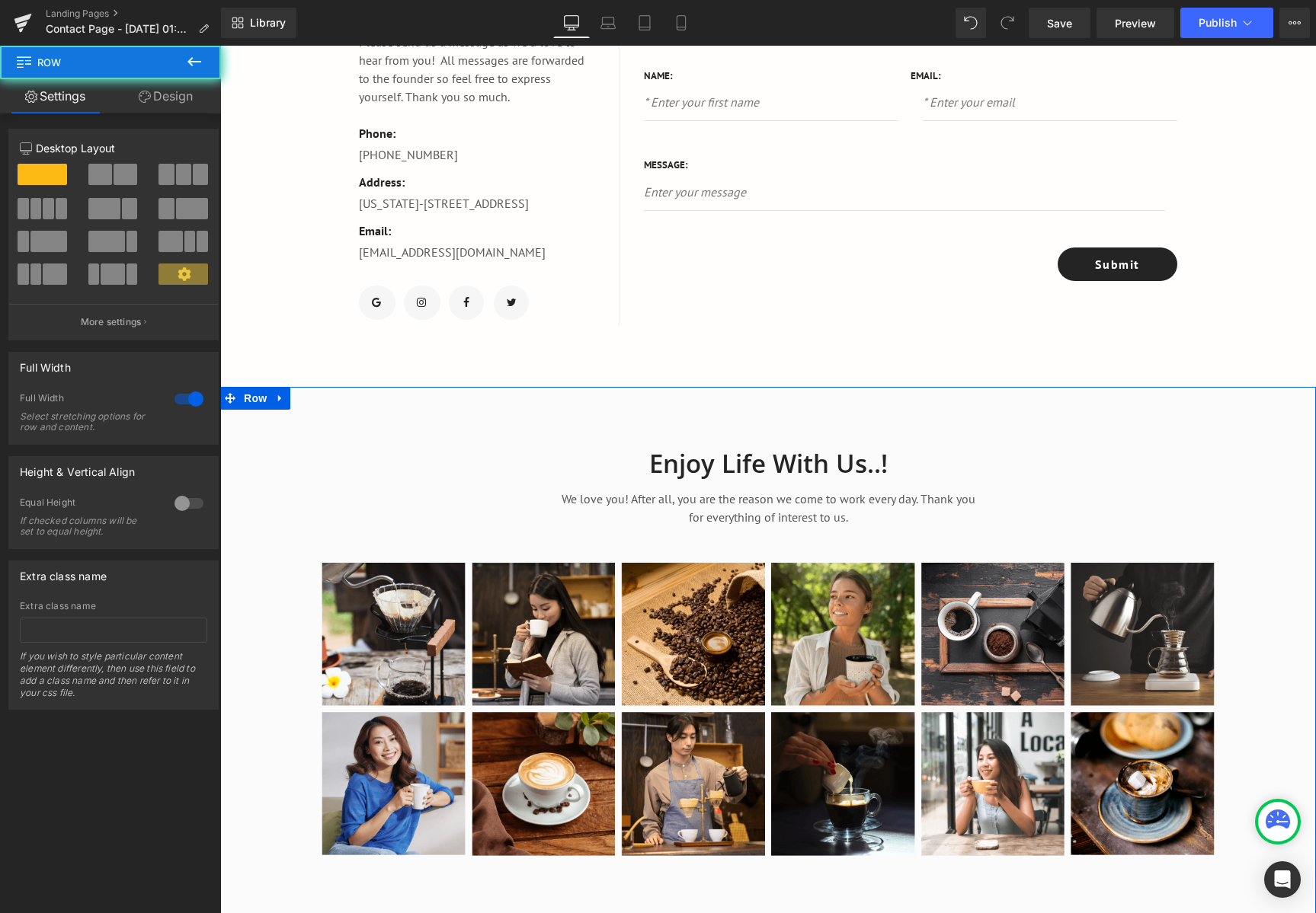
click at [826, 407] on div "Enjoy Life With Us..! Heading We love you! After all, you are the reason we com…" at bounding box center [768, 651] width 1095 height 530
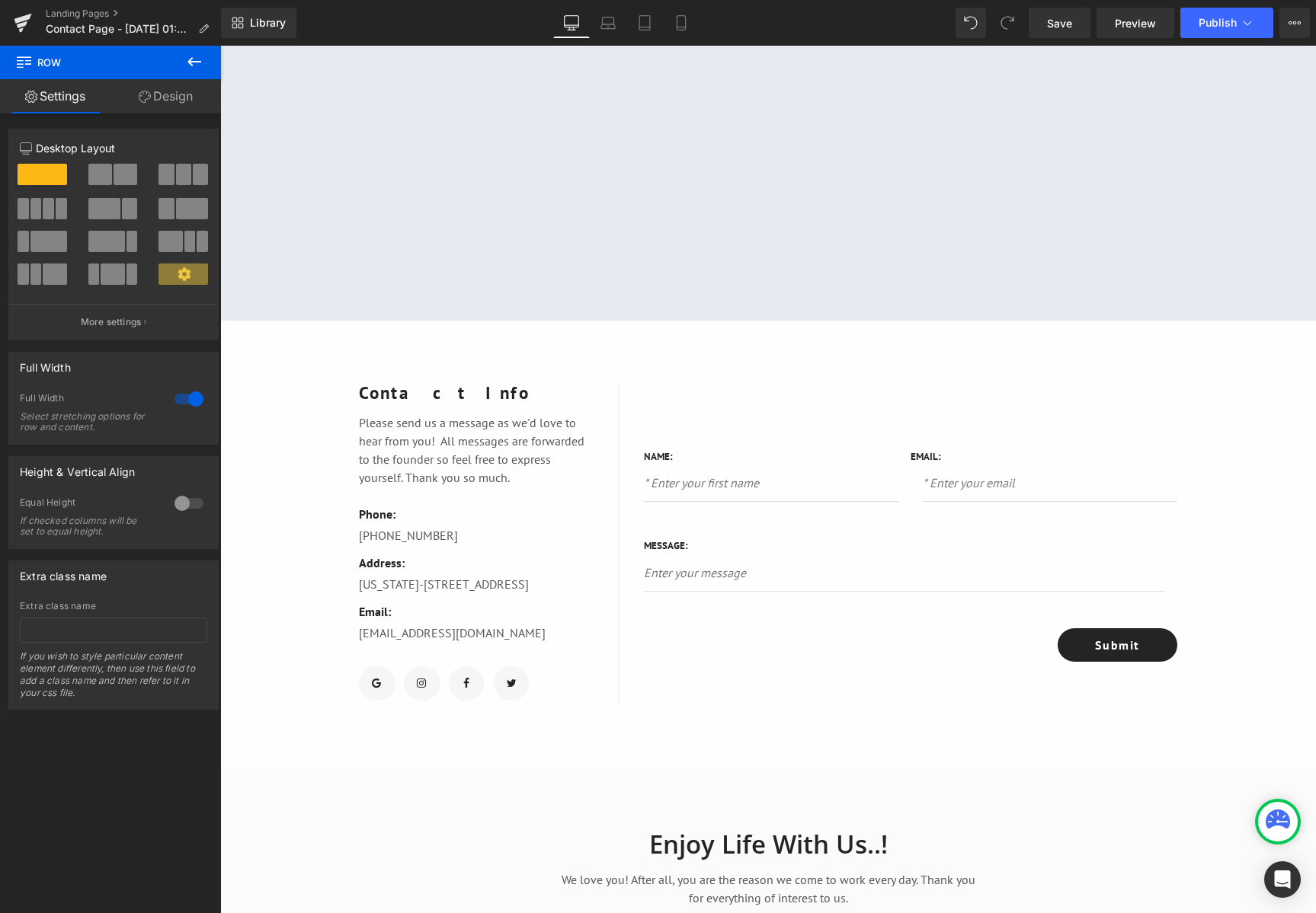
scroll to position [440, 0]
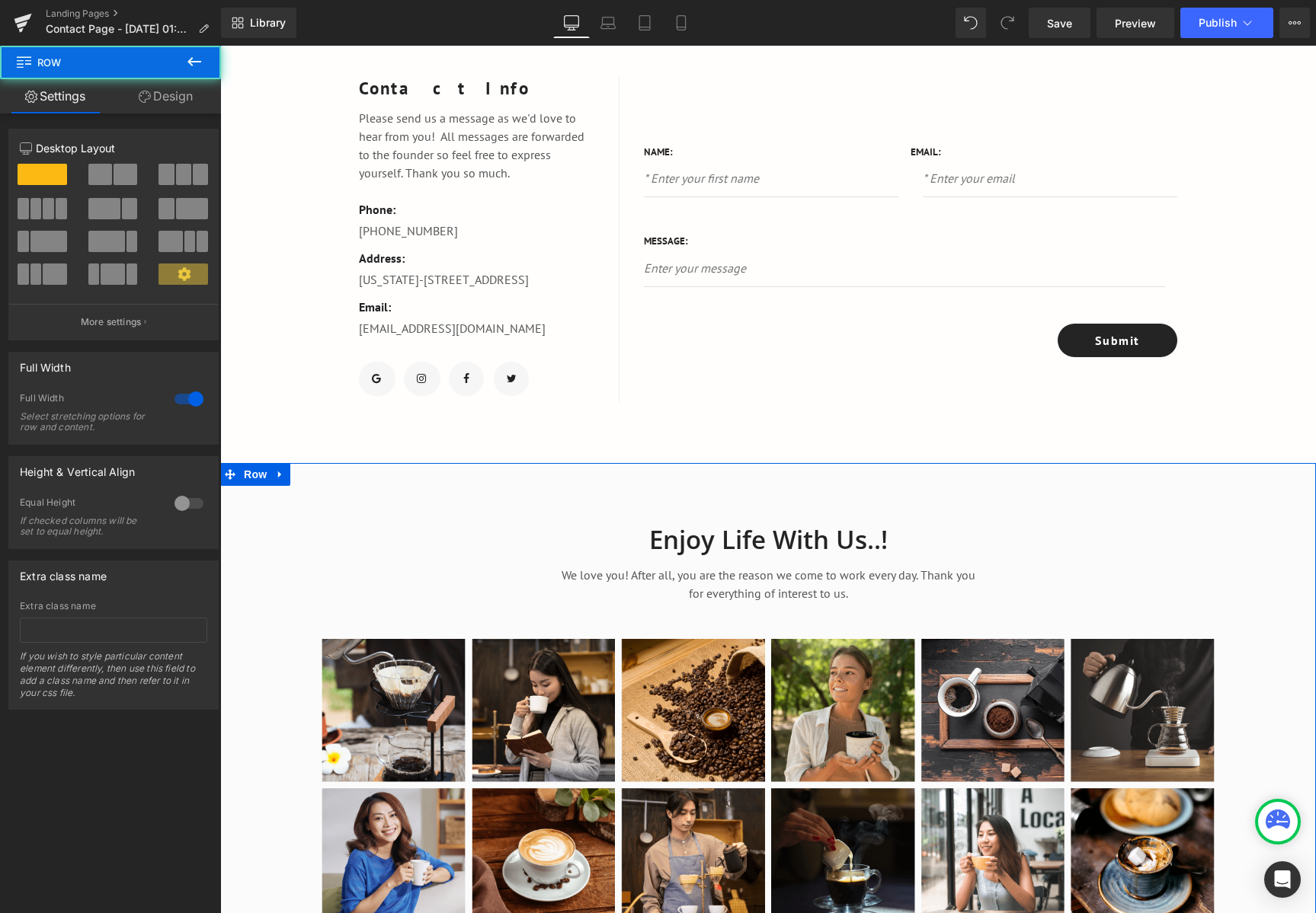
click at [1037, 501] on div "Enjoy Life With Us..! Heading We love you! After all, you are the reason we com…" at bounding box center [768, 720] width 1095 height 438
click at [275, 468] on icon at bounding box center [280, 474] width 11 height 11
click at [315, 477] on icon at bounding box center [320, 474] width 11 height 11
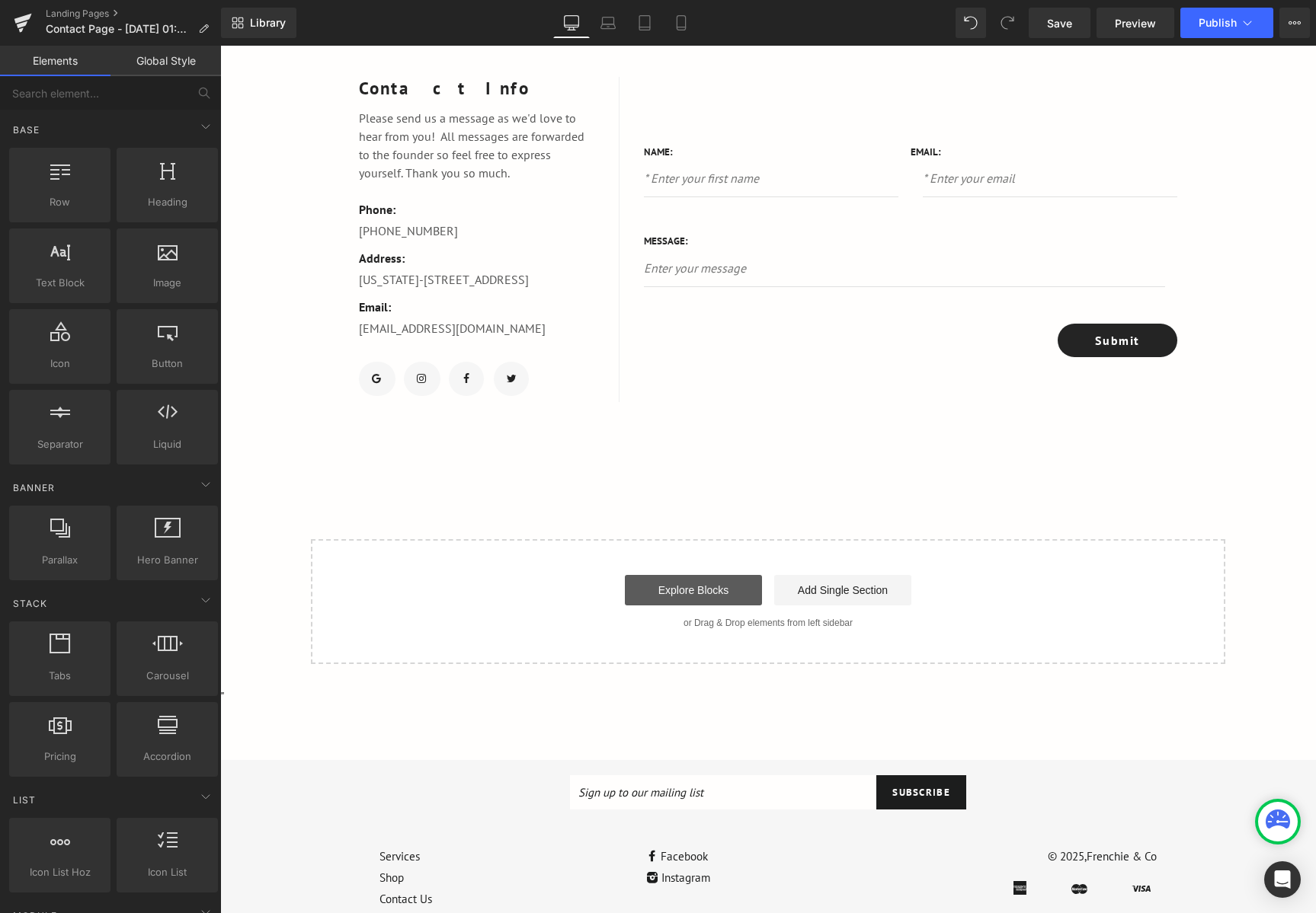
scroll to position [211, 0]
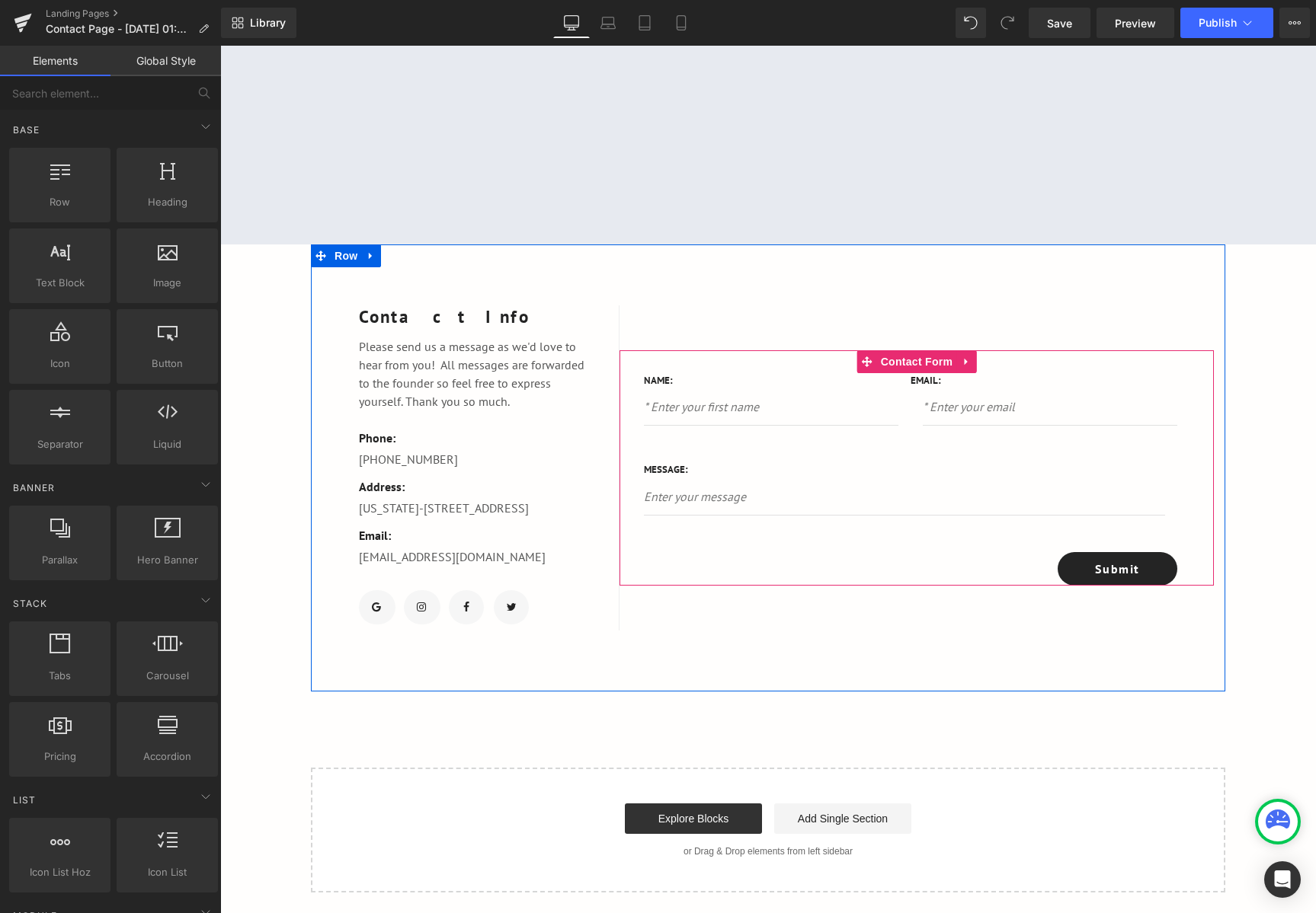
click at [739, 553] on div "Submit Submit Button" at bounding box center [910, 568] width 534 height 34
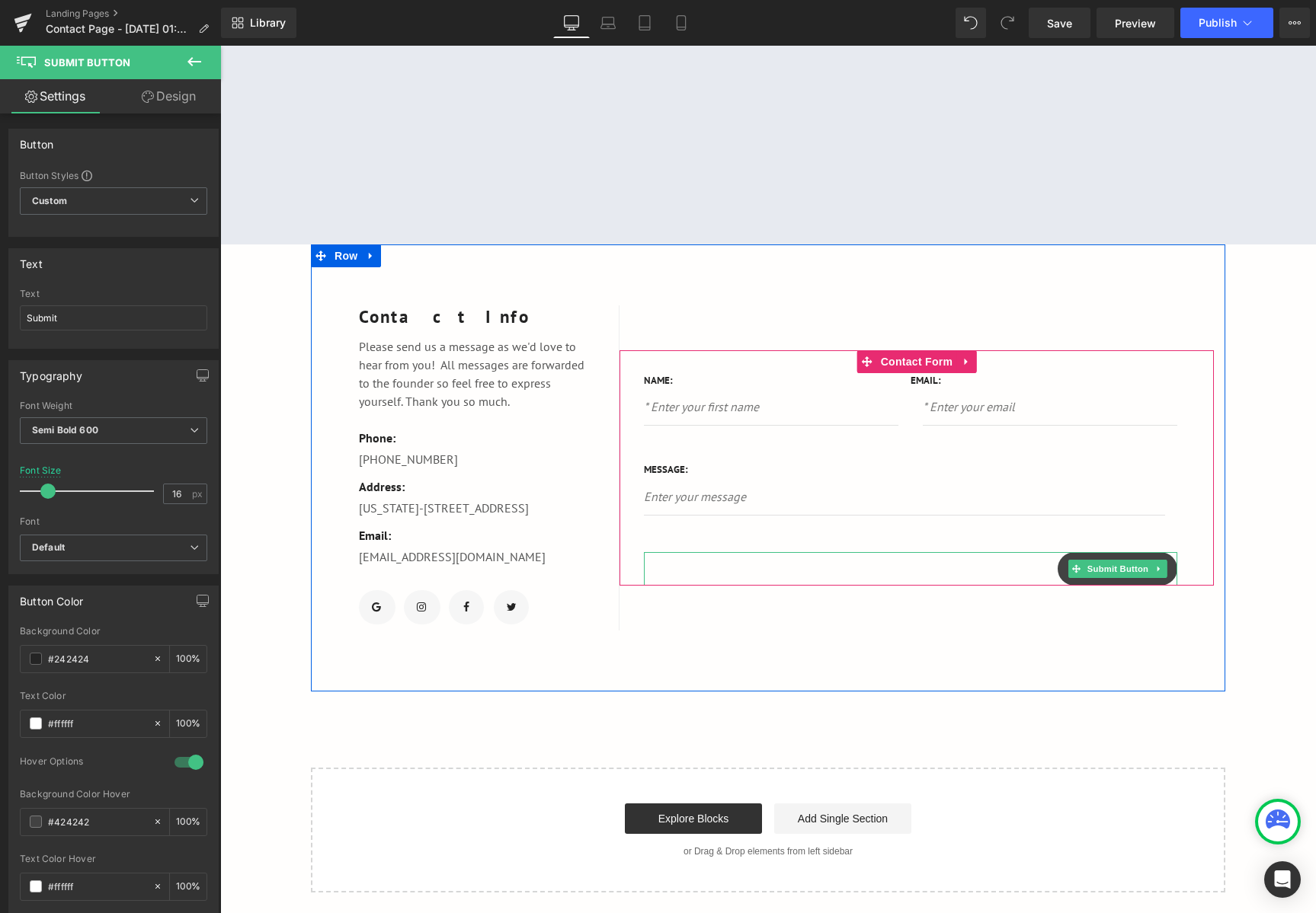
click at [1166, 568] on button "Submit" at bounding box center [1116, 568] width 120 height 34
click at [1188, 559] on div "Name: Text Block Text Field Email: Text Block Email Field Row Message: Text Blo…" at bounding box center [916, 468] width 594 height 236
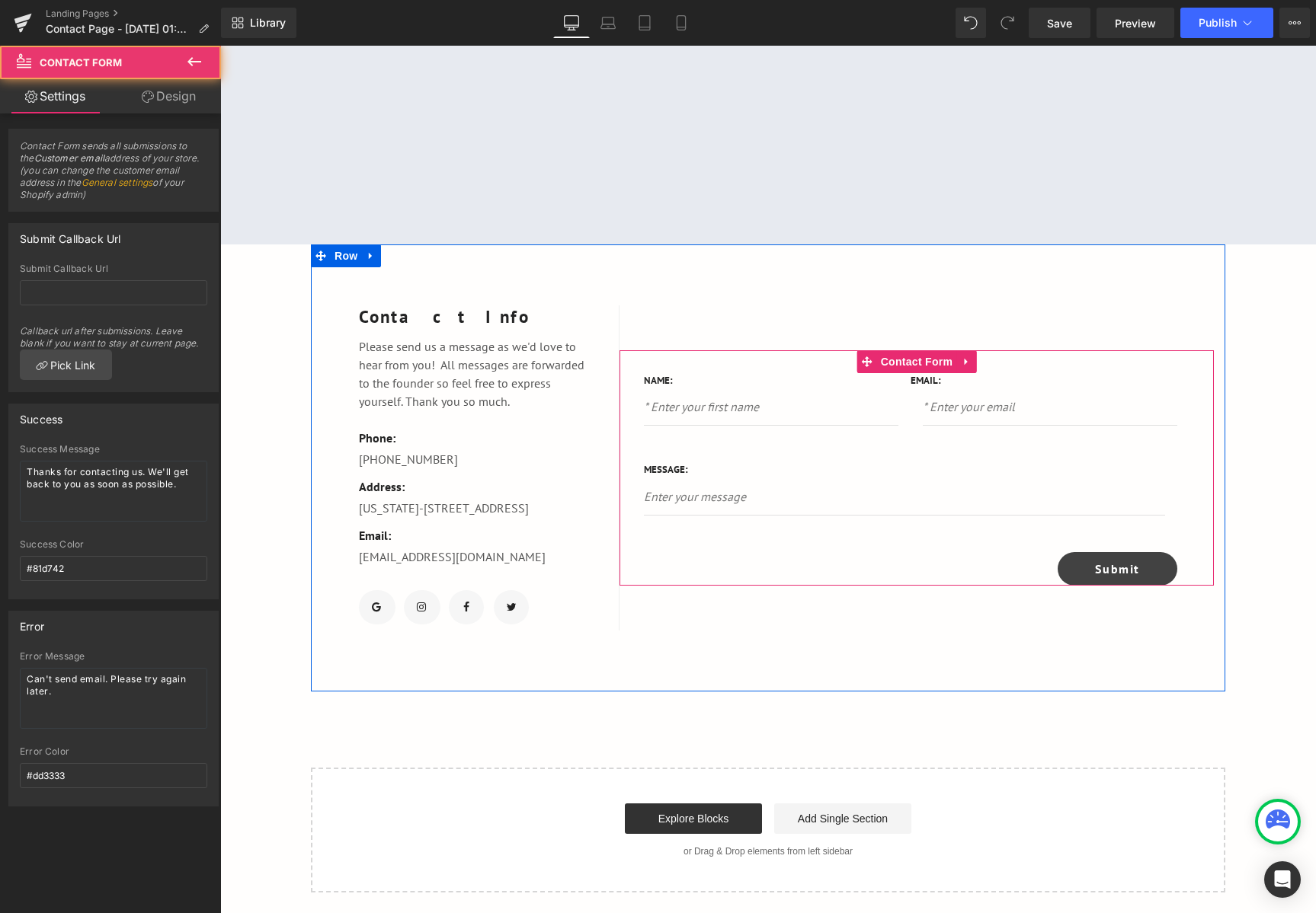
click at [1160, 562] on button "Submit" at bounding box center [1116, 568] width 120 height 34
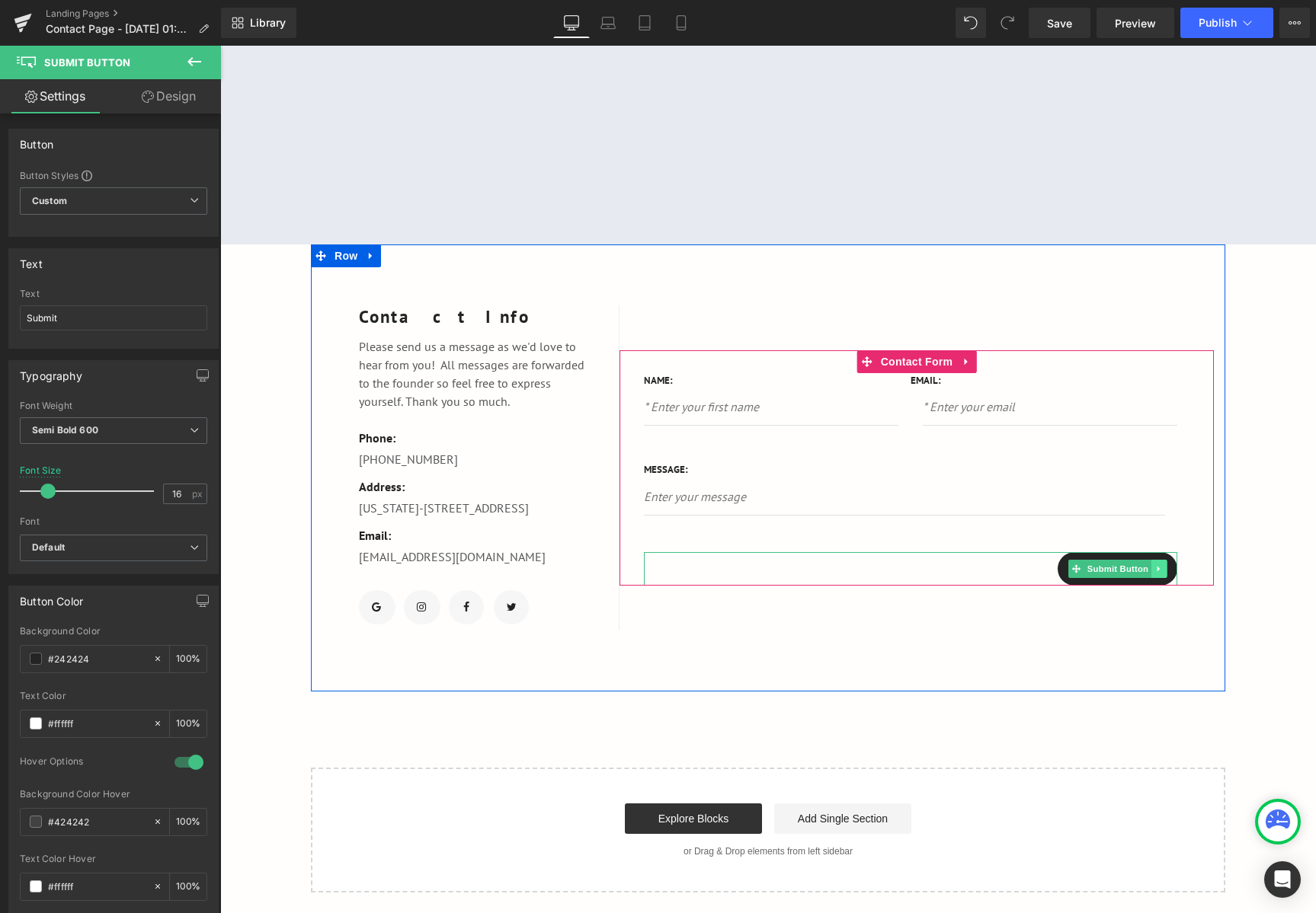
click at [1156, 565] on icon at bounding box center [1159, 569] width 8 height 9
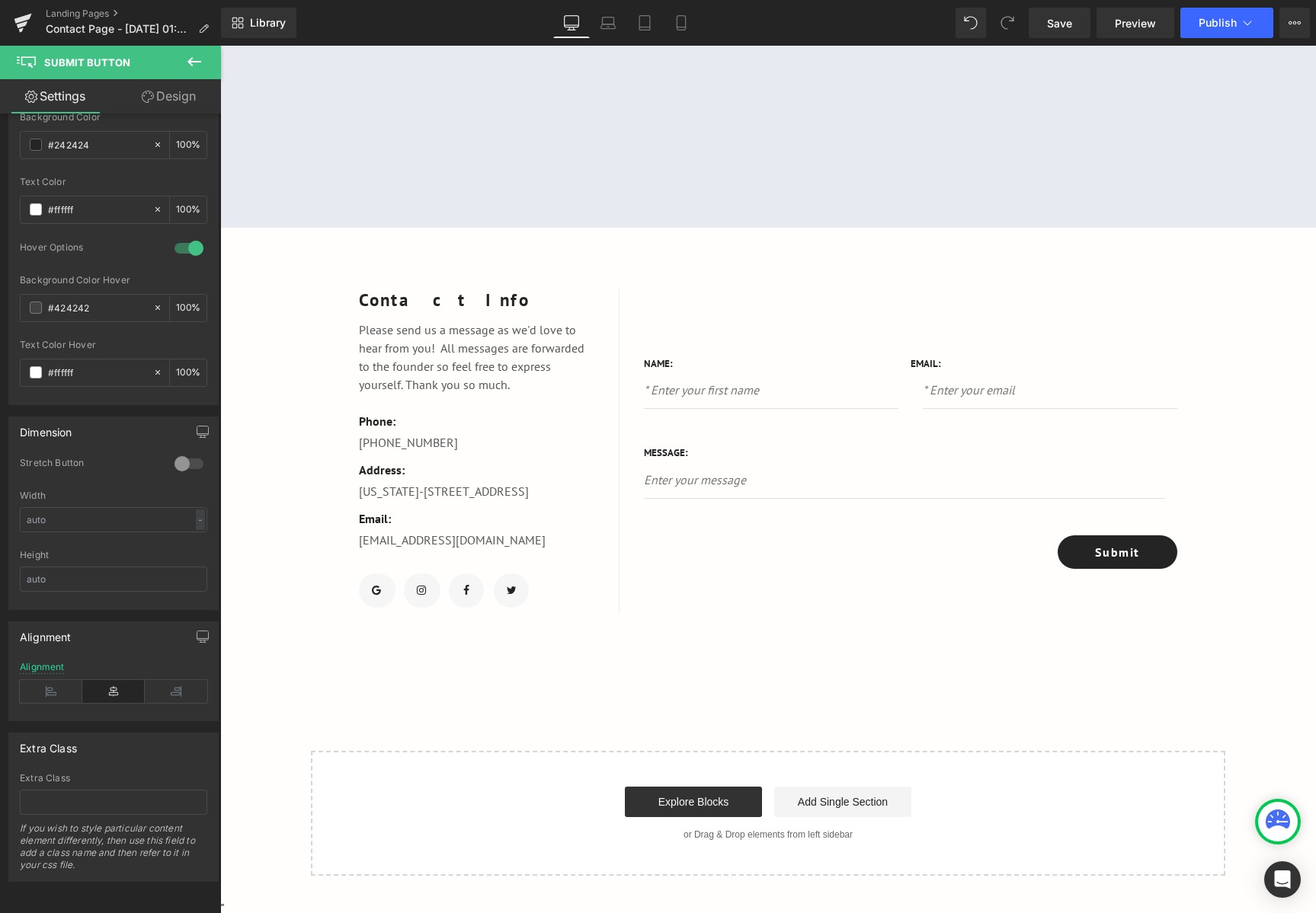
scroll to position [0, 0]
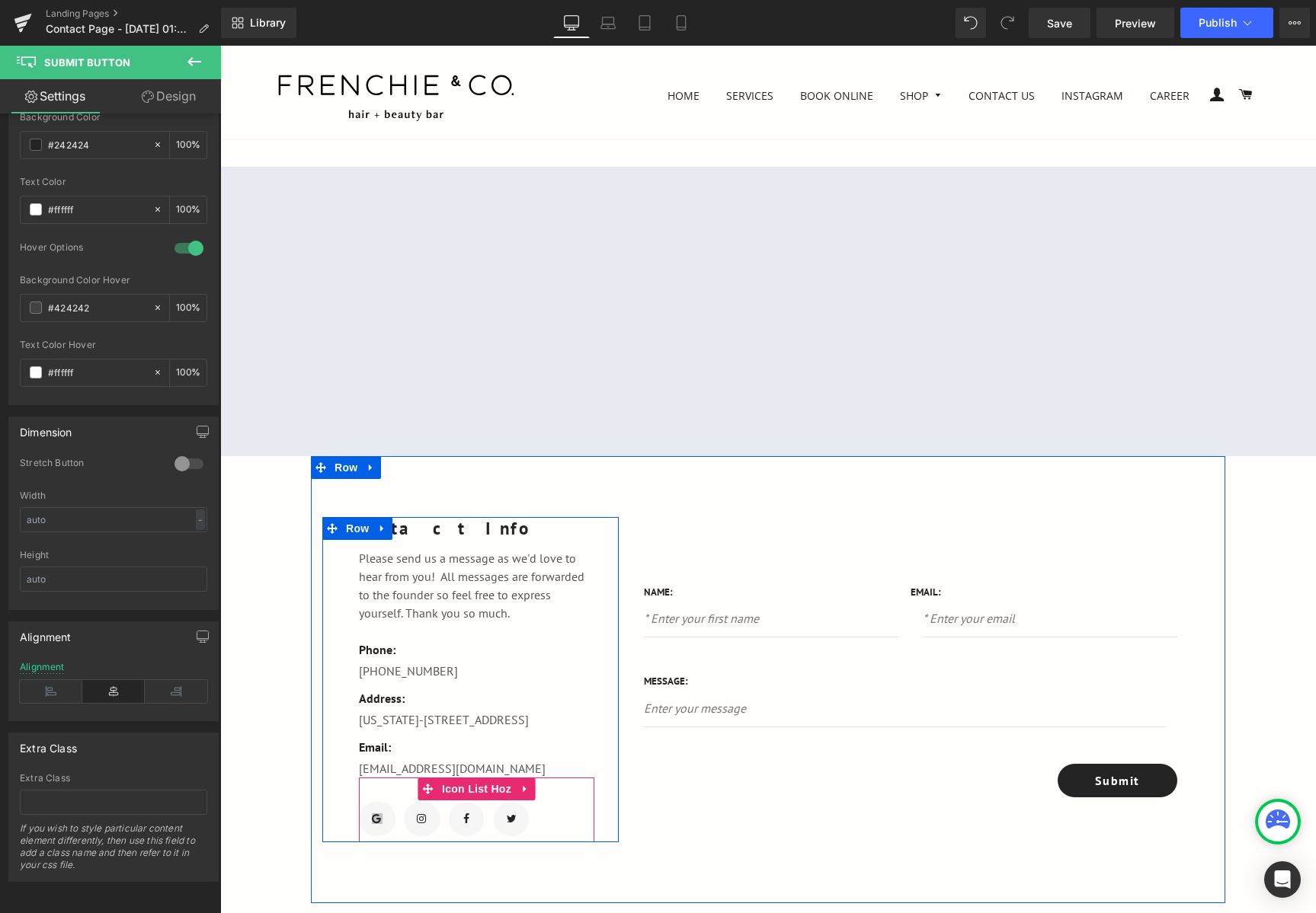
click at [370, 821] on span "Icon" at bounding box center [379, 820] width 25 height 18
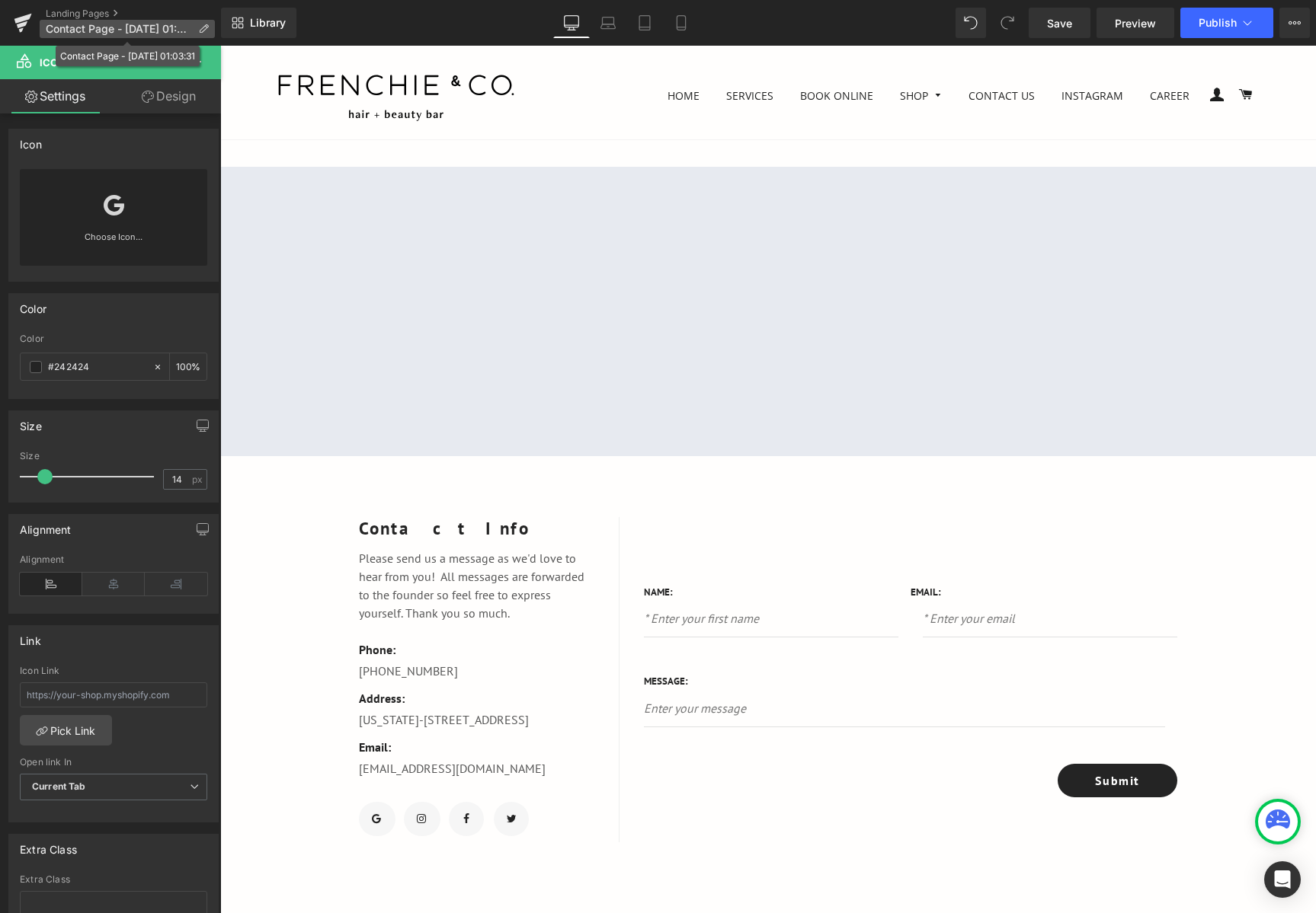
click at [193, 30] on p "Contact Page - Sep 6, 01:03:31" at bounding box center [126, 29] width 175 height 18
click at [200, 30] on icon at bounding box center [203, 29] width 11 height 11
click at [200, 33] on icon at bounding box center [203, 29] width 11 height 11
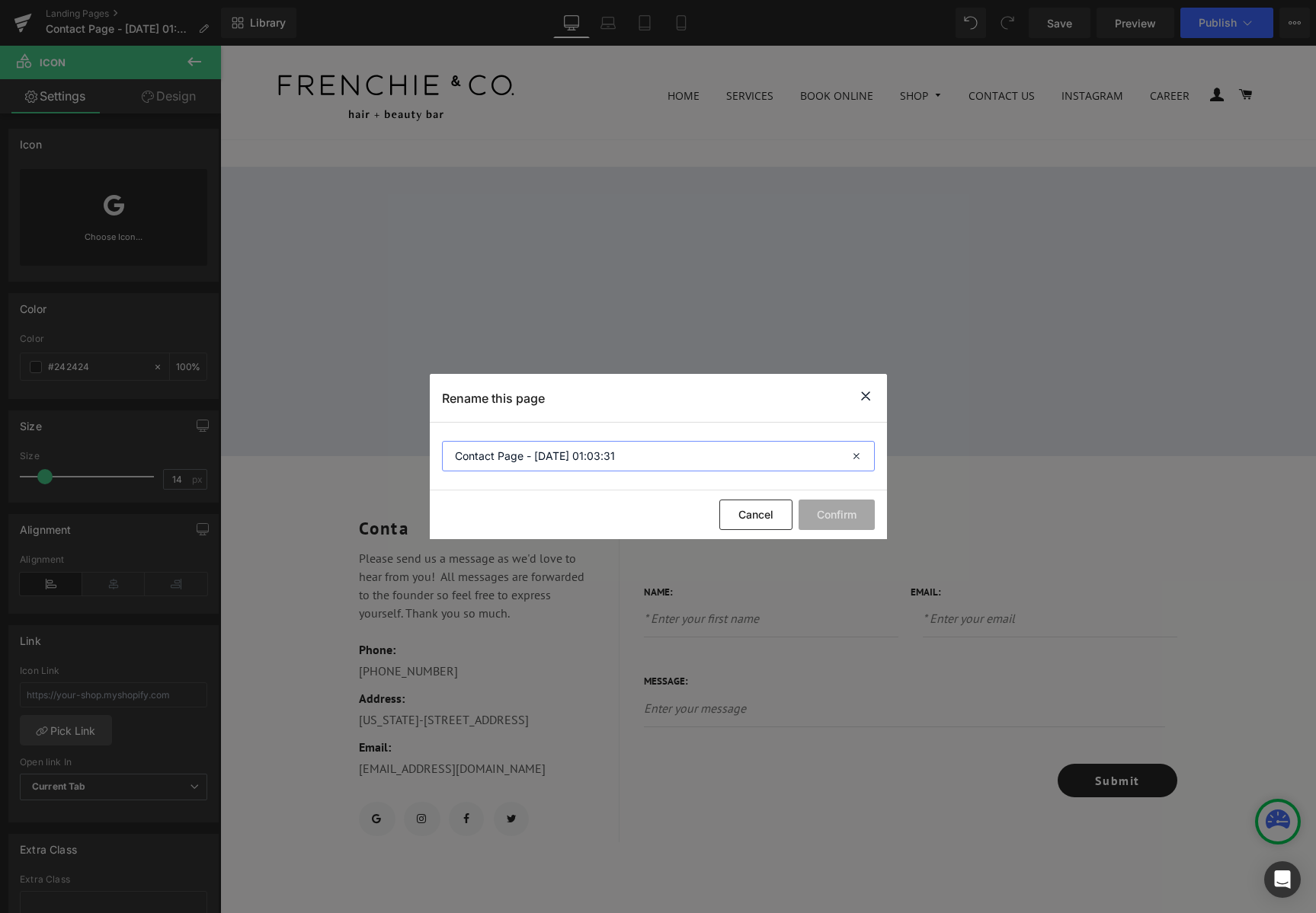
click at [680, 451] on input "Contact Page - Sep 6, 01:03:31" at bounding box center [658, 456] width 433 height 30
drag, startPoint x: 656, startPoint y: 458, endPoint x: 412, endPoint y: 449, distance: 244.2
click at [412, 449] on div "Rename this page Contact Page - Sep 6, 01:03:31 Cancel Confirm" at bounding box center [658, 456] width 1316 height 913
type input "C"
type input "Booking Confirmation Takapuna"
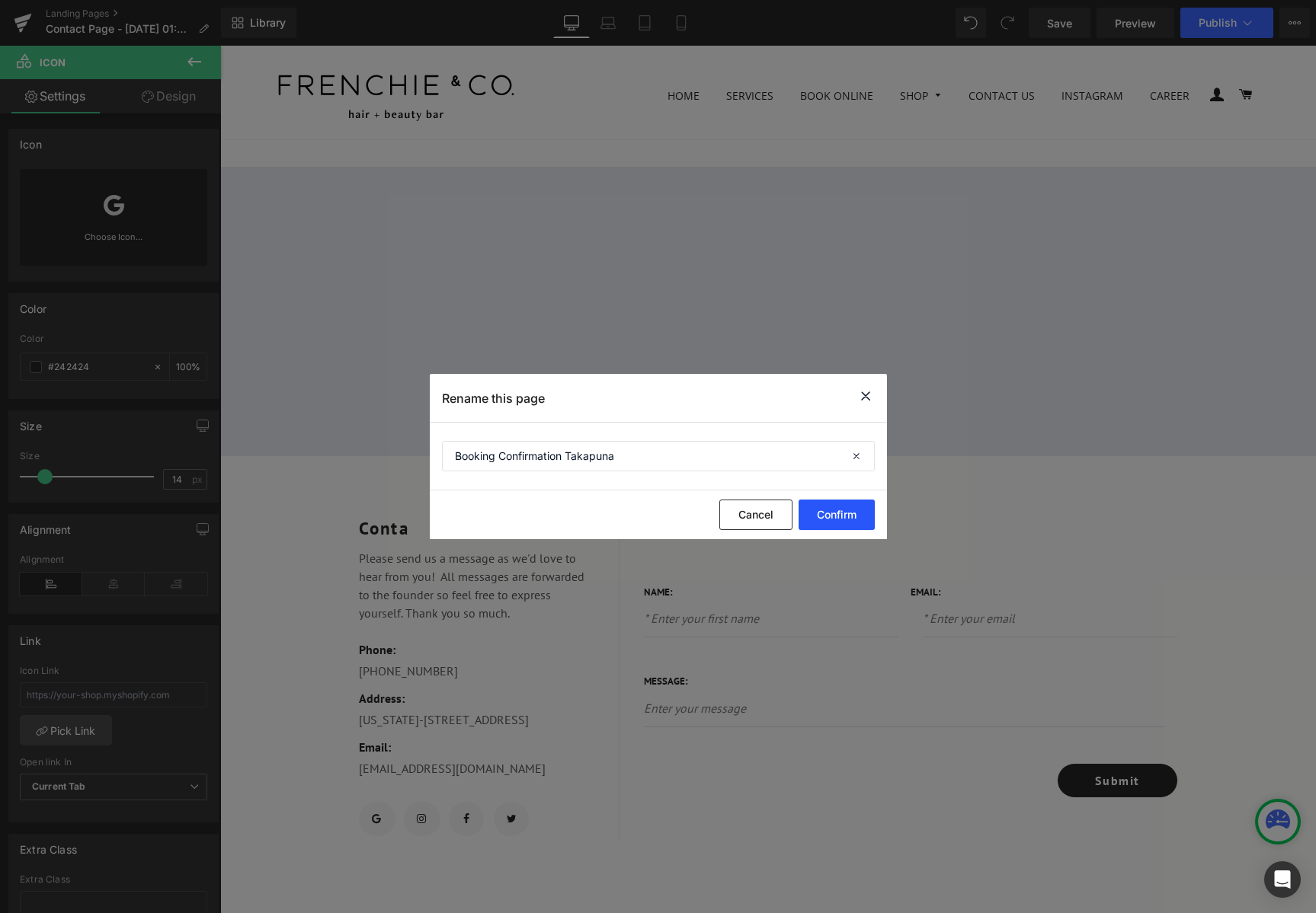
click at [830, 513] on button "Confirm" at bounding box center [836, 514] width 76 height 30
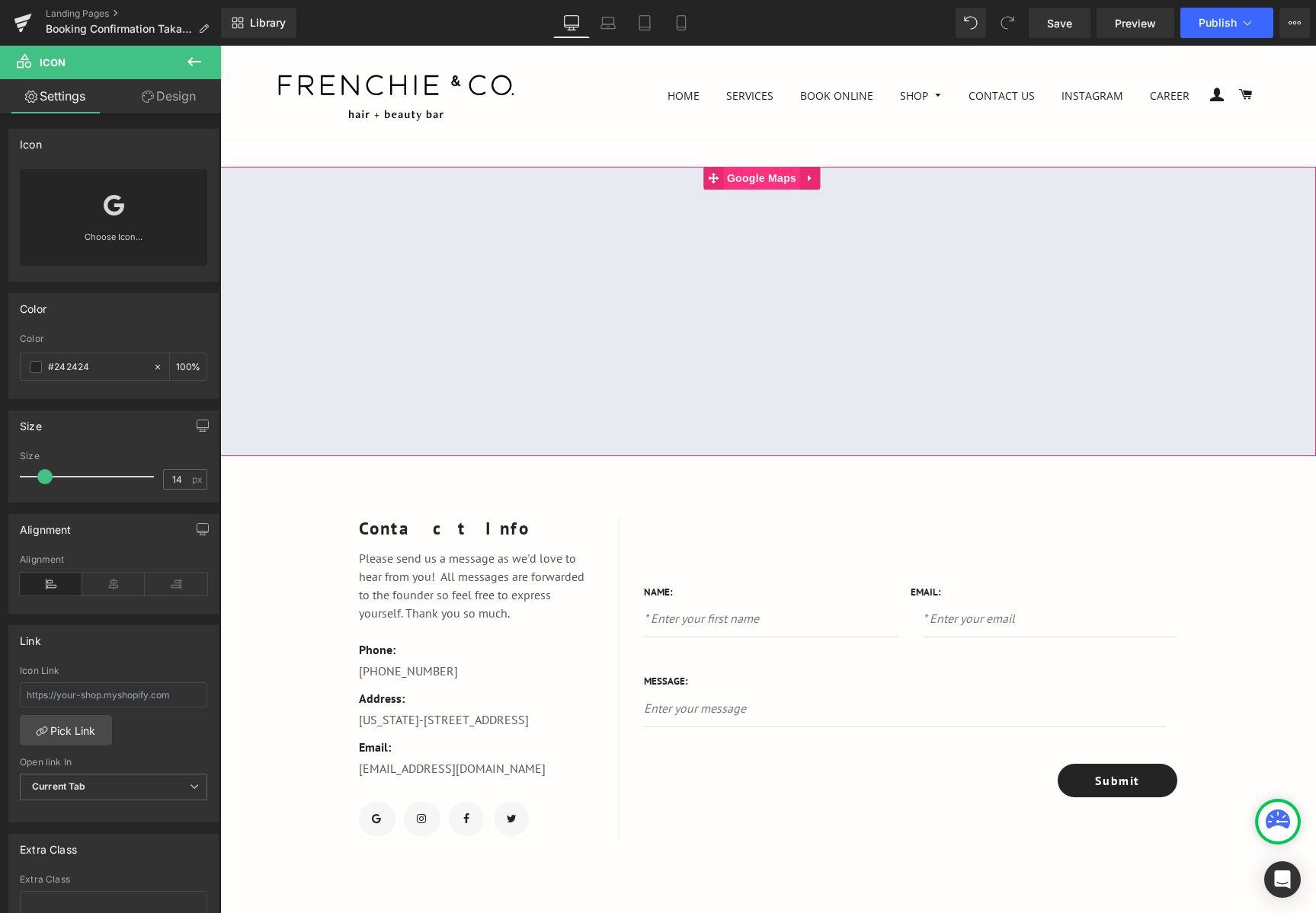
click at [784, 180] on span "Google Maps" at bounding box center [761, 177] width 77 height 23
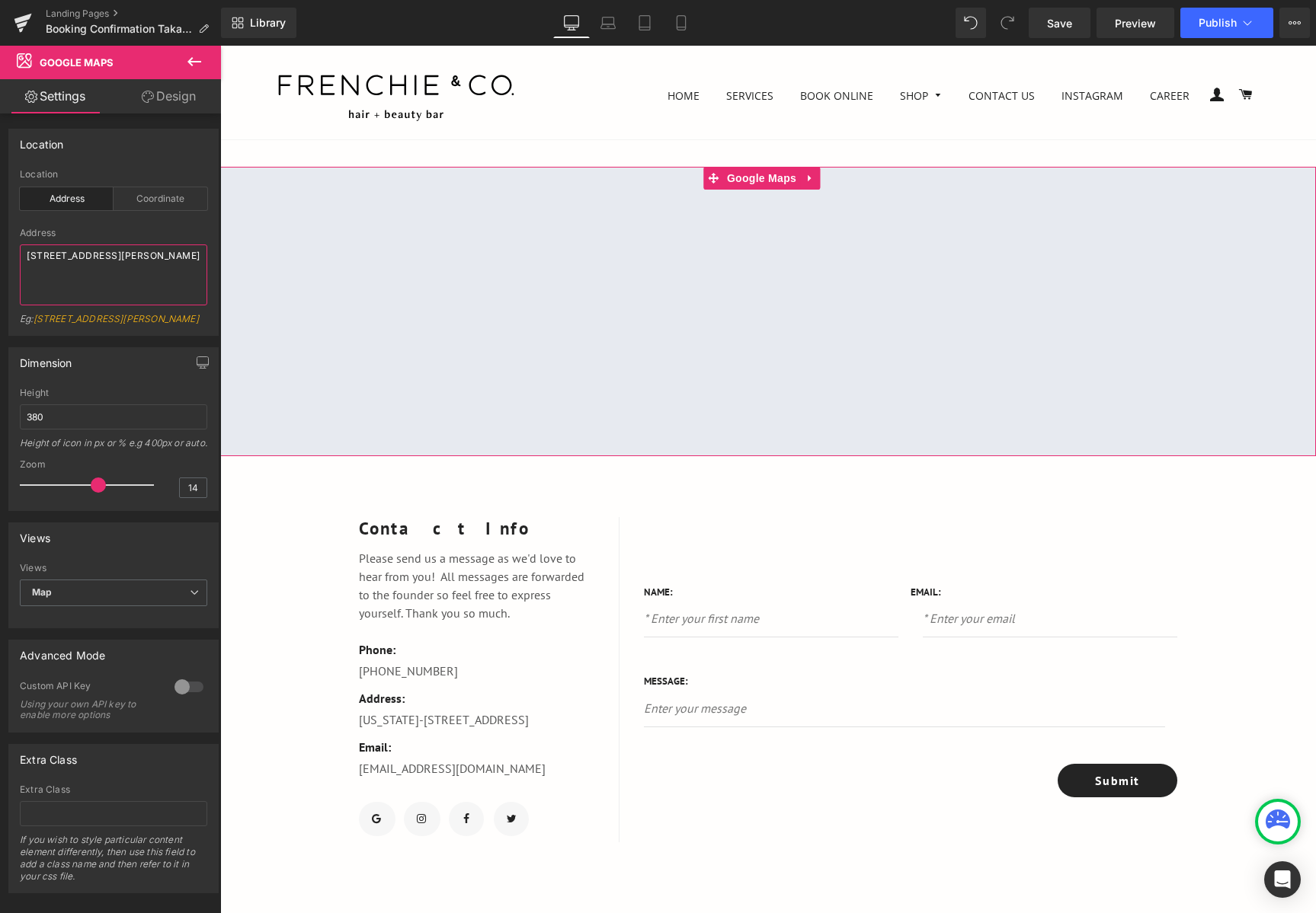
drag, startPoint x: 54, startPoint y: 273, endPoint x: -11, endPoint y: 253, distance: 68.0
click at [0, 253] on html "Google Maps You are previewing how the will restyle your page. You can not edit…" at bounding box center [658, 456] width 1316 height 913
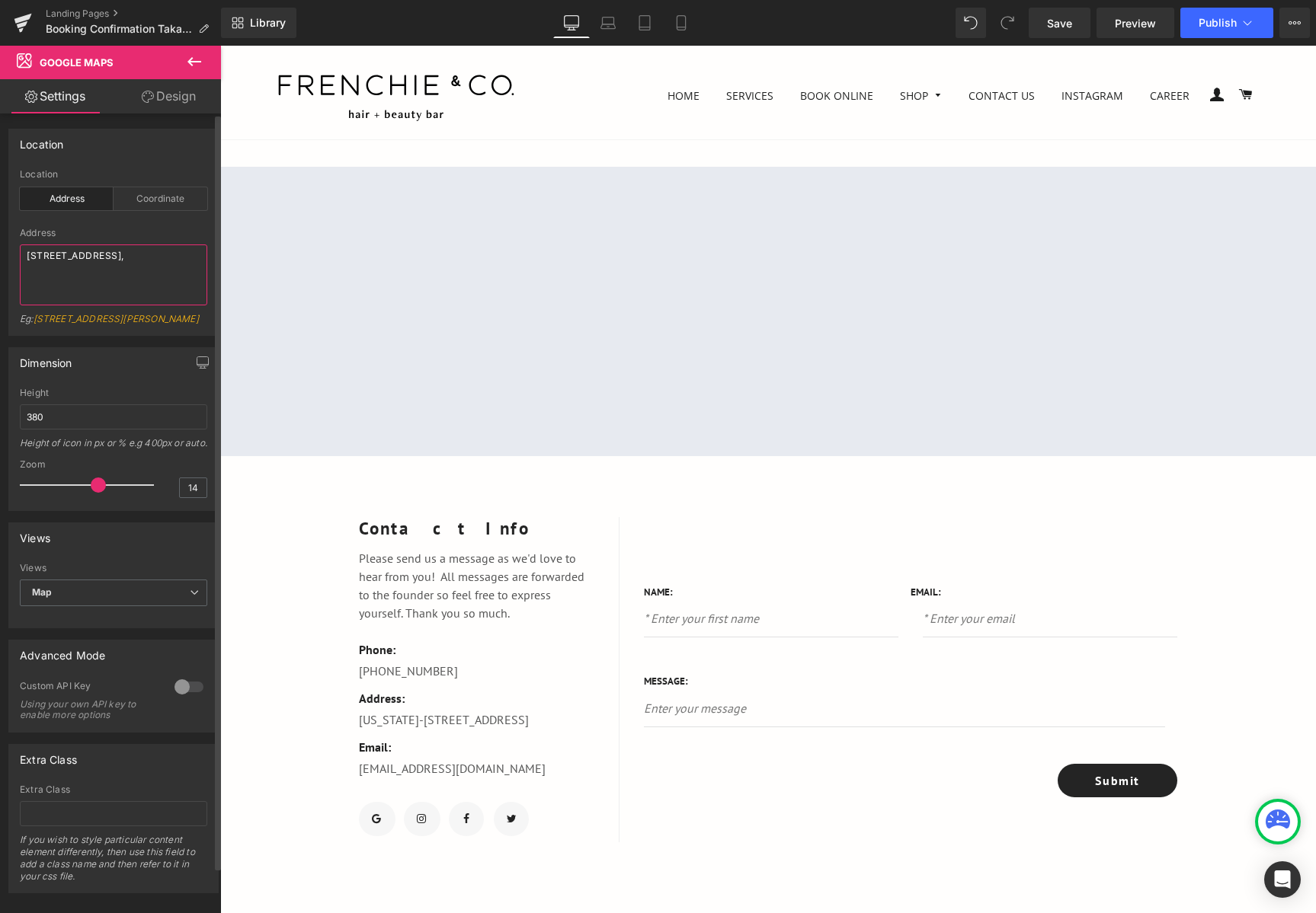
click at [26, 256] on textarea "159 Hurstmere Road," at bounding box center [113, 274] width 188 height 61
click at [70, 270] on textarea "Frenchie & Co, 159 Hurstmere Road," at bounding box center [113, 274] width 188 height 61
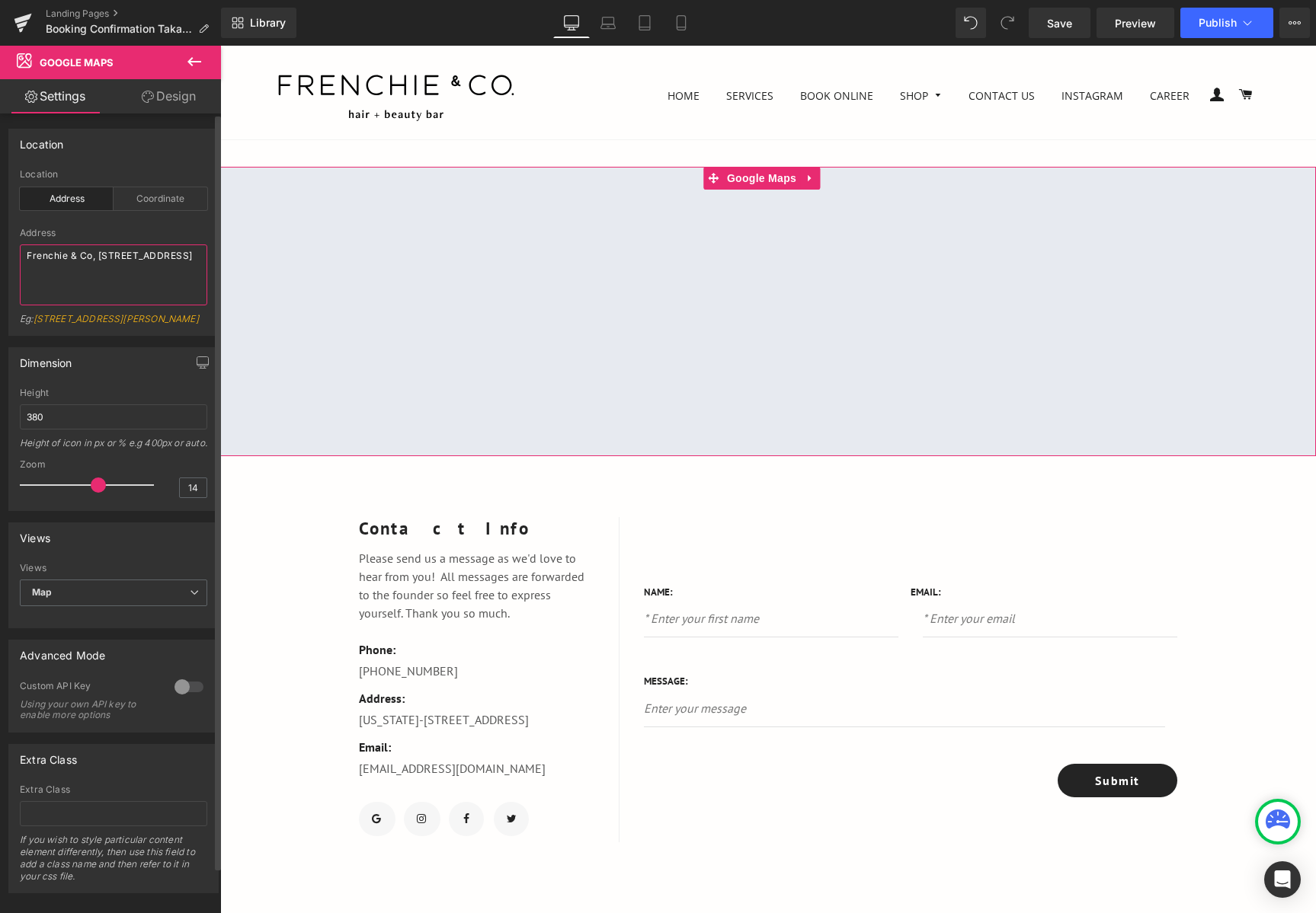
drag, startPoint x: 120, startPoint y: 292, endPoint x: 1, endPoint y: 261, distance: 123.0
click at [1, 261] on div "Location address Location Address Coordinate Frenchie & Co, 159 Hurstmere Road,…" at bounding box center [113, 226] width 228 height 219
paste textarea "159 Hurstmere Road, Takapuna, Auckland,"
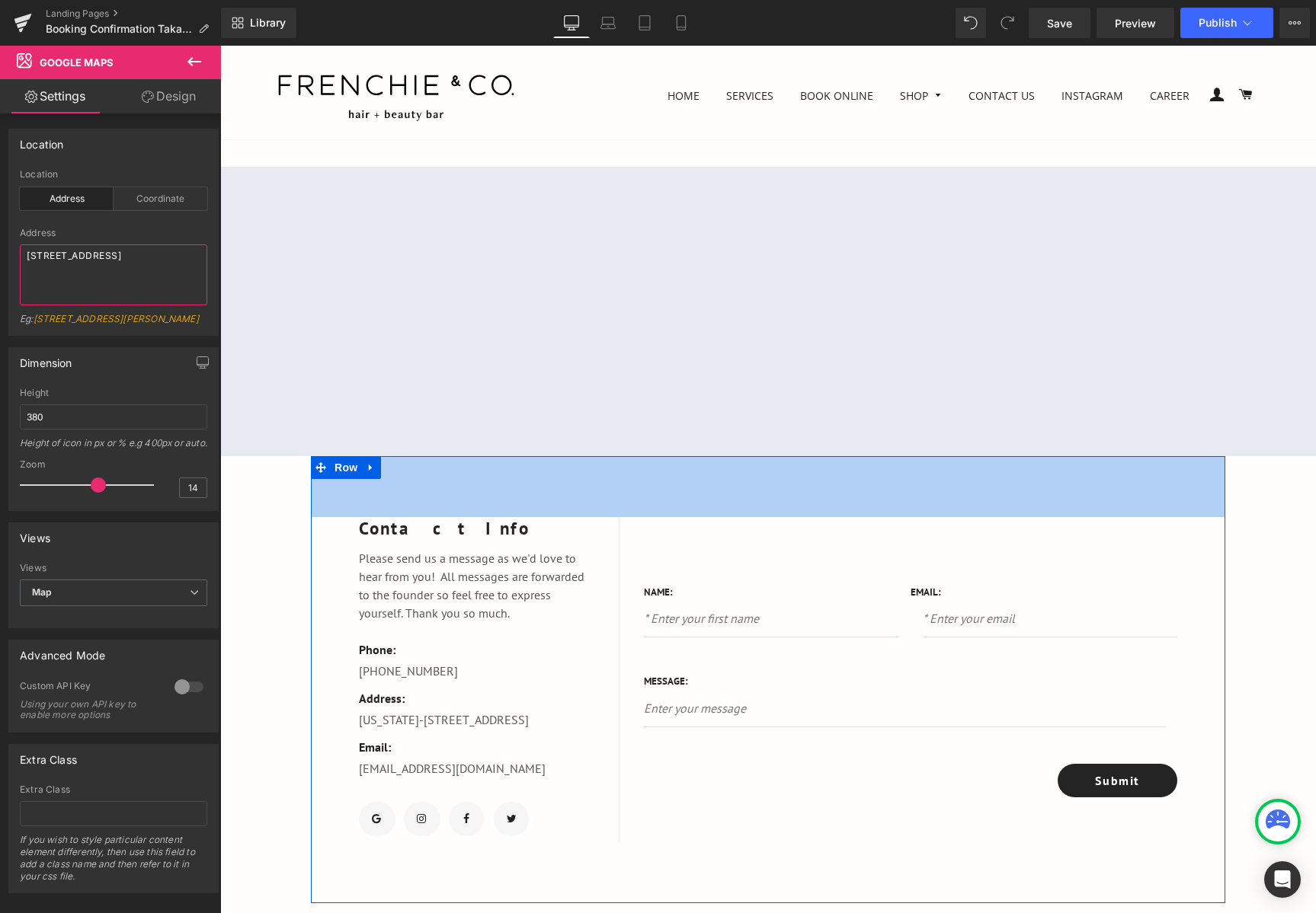
scroll to position [152, 0]
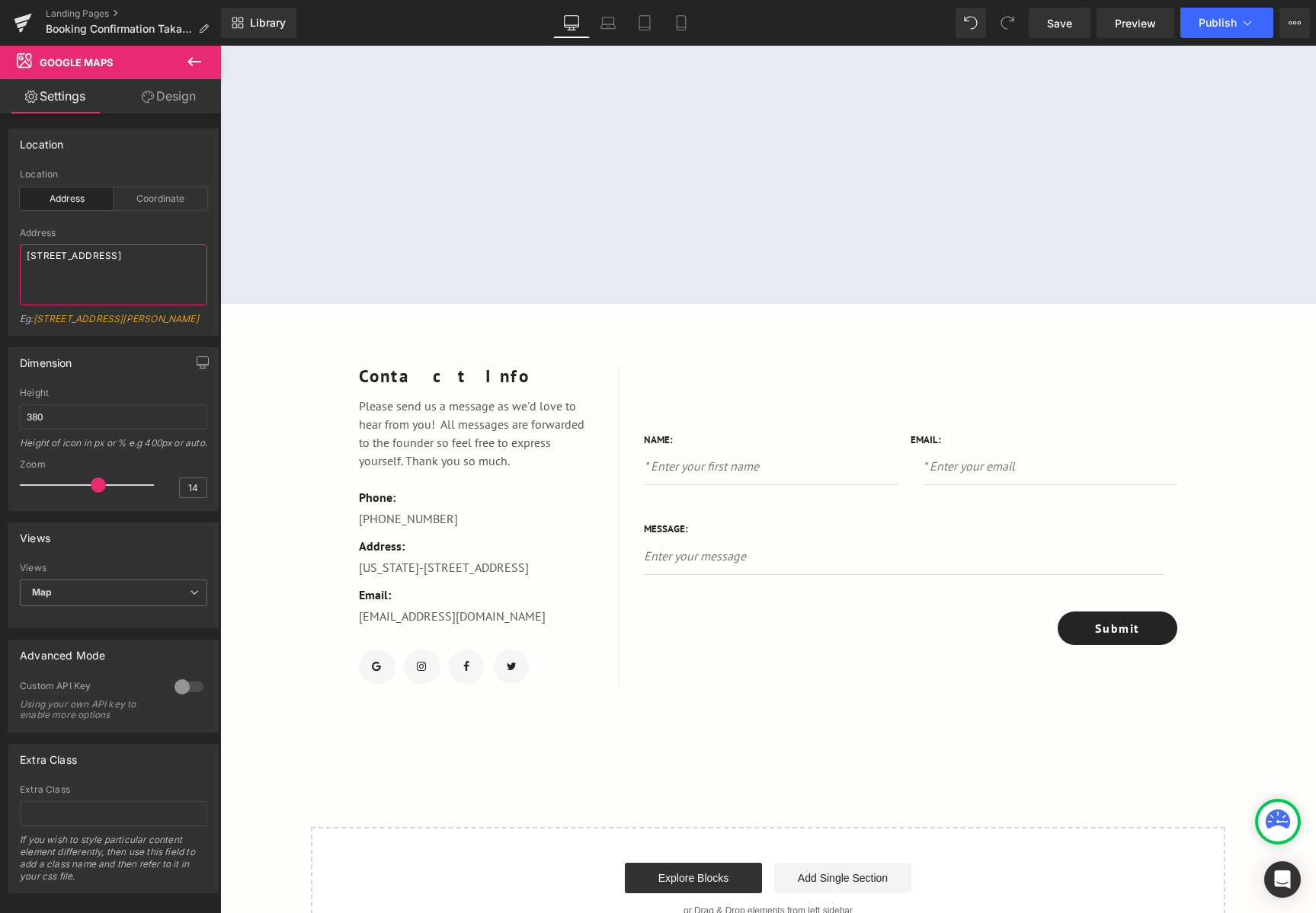
type textarea "159 Hurstmere Road, Takapuna, Auckland, New Zealand"
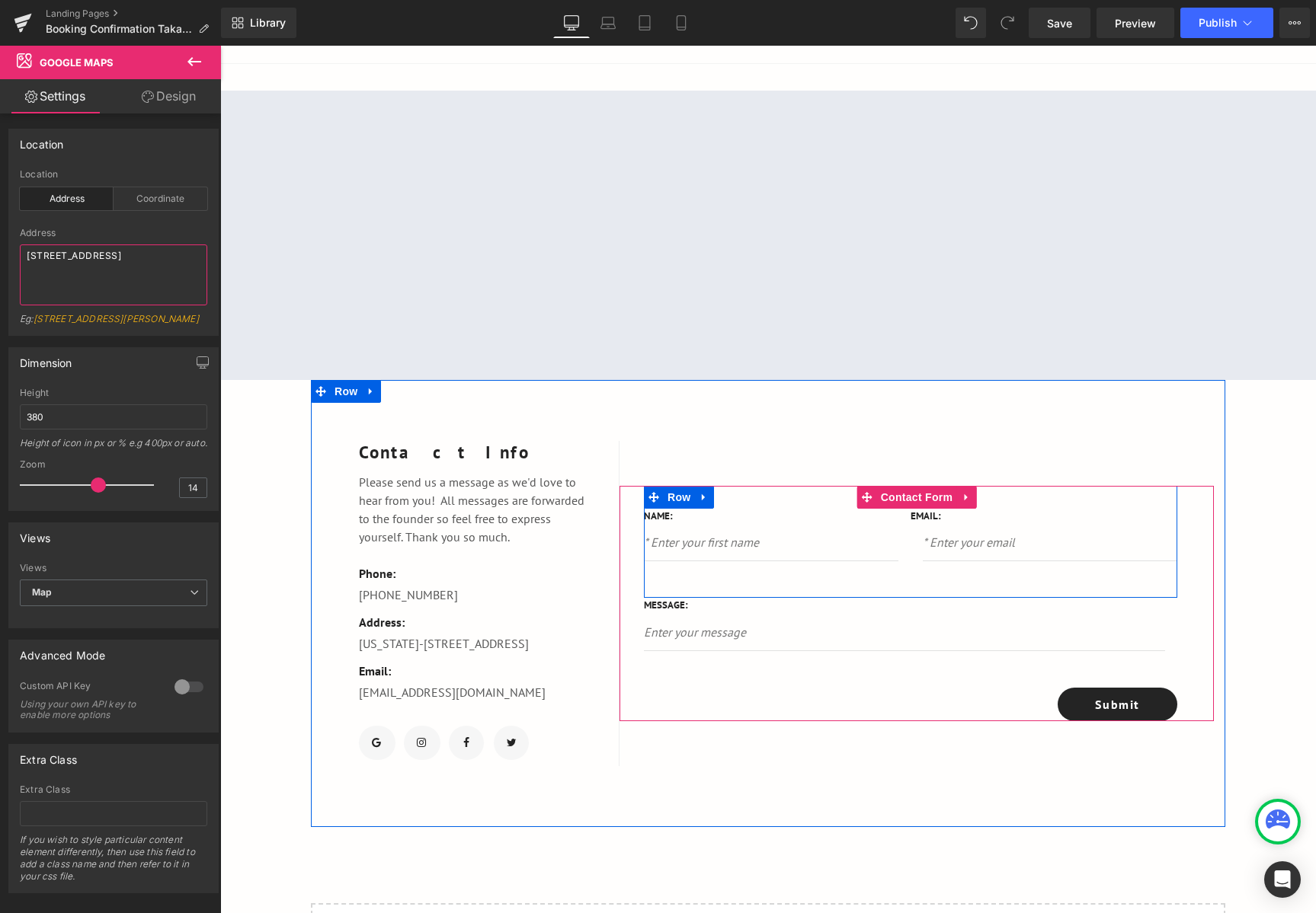
scroll to position [229, 0]
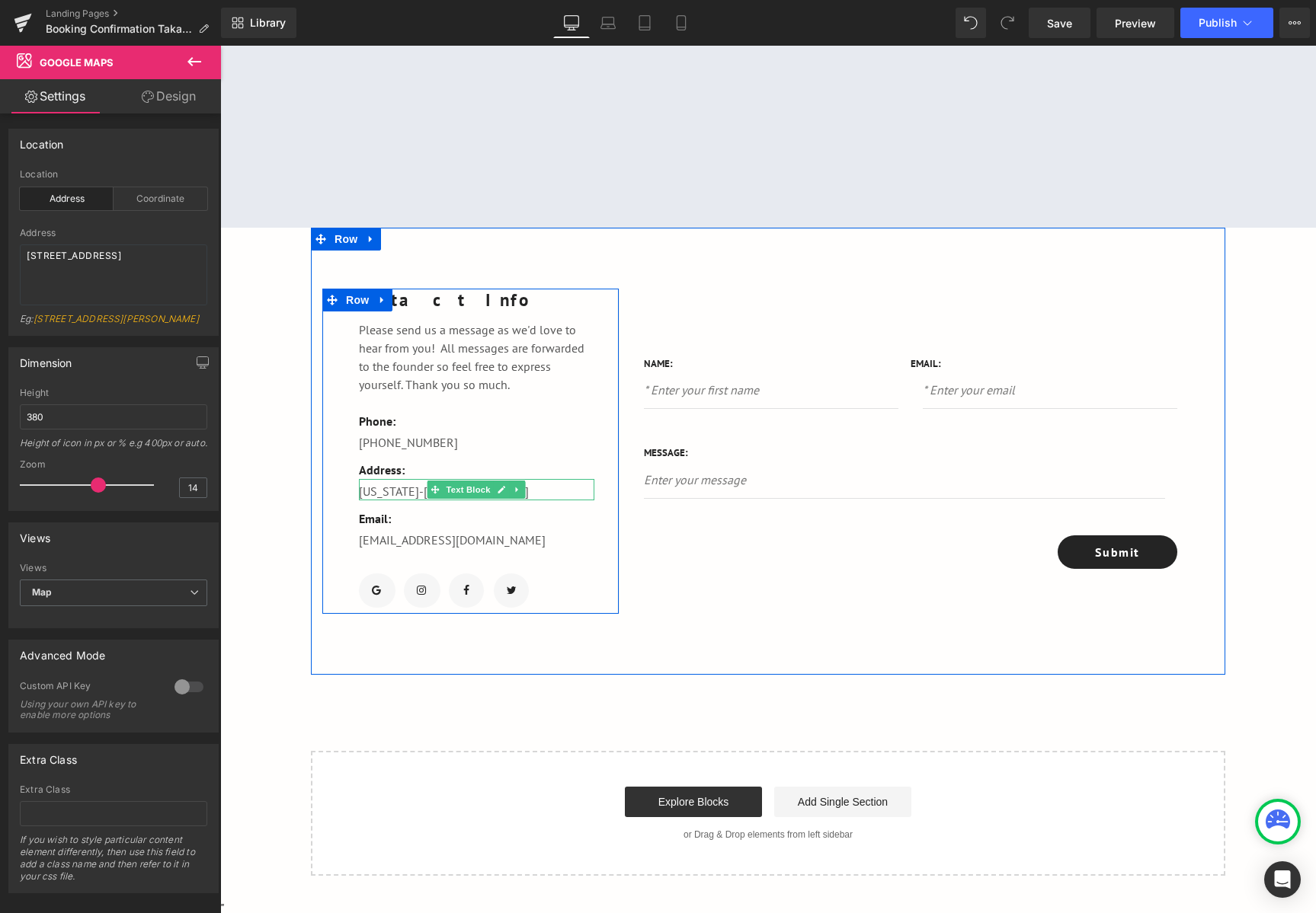
click at [543, 489] on p "New York-789 18h Street, Office 478" at bounding box center [476, 491] width 235 height 18
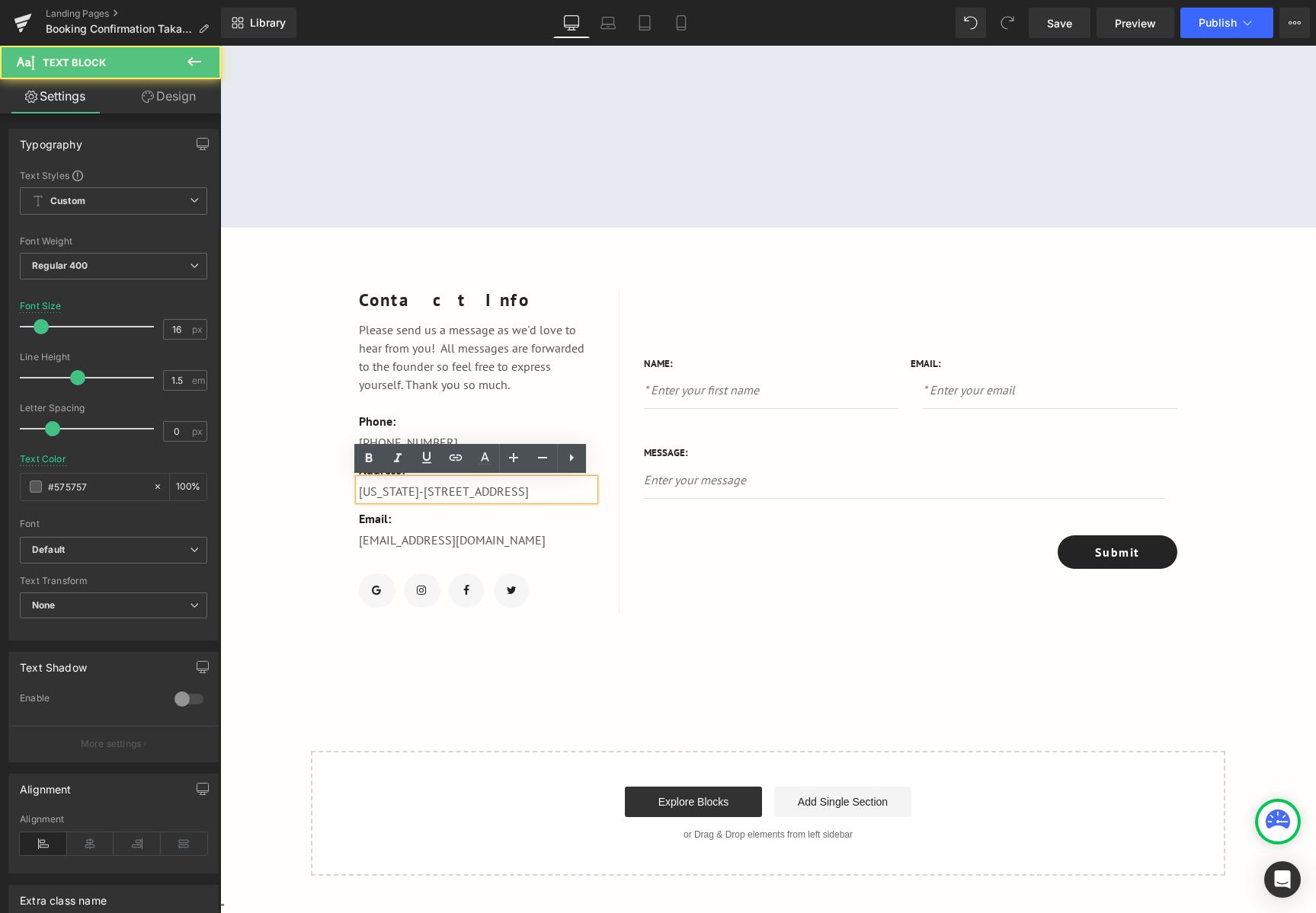
click at [546, 489] on p "New York-789 18h Street, Office 478" at bounding box center [476, 491] width 235 height 18
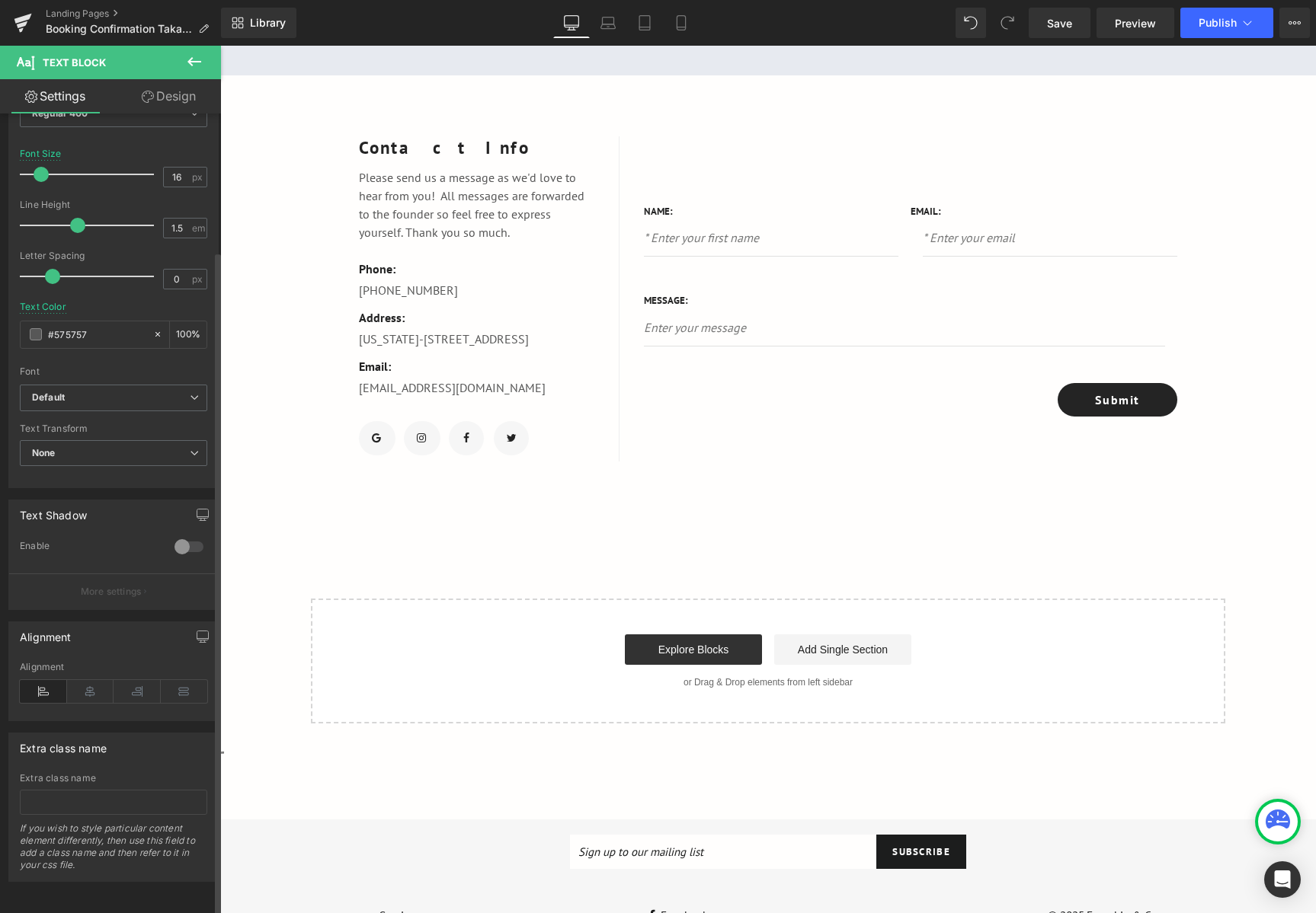
scroll to position [13, 0]
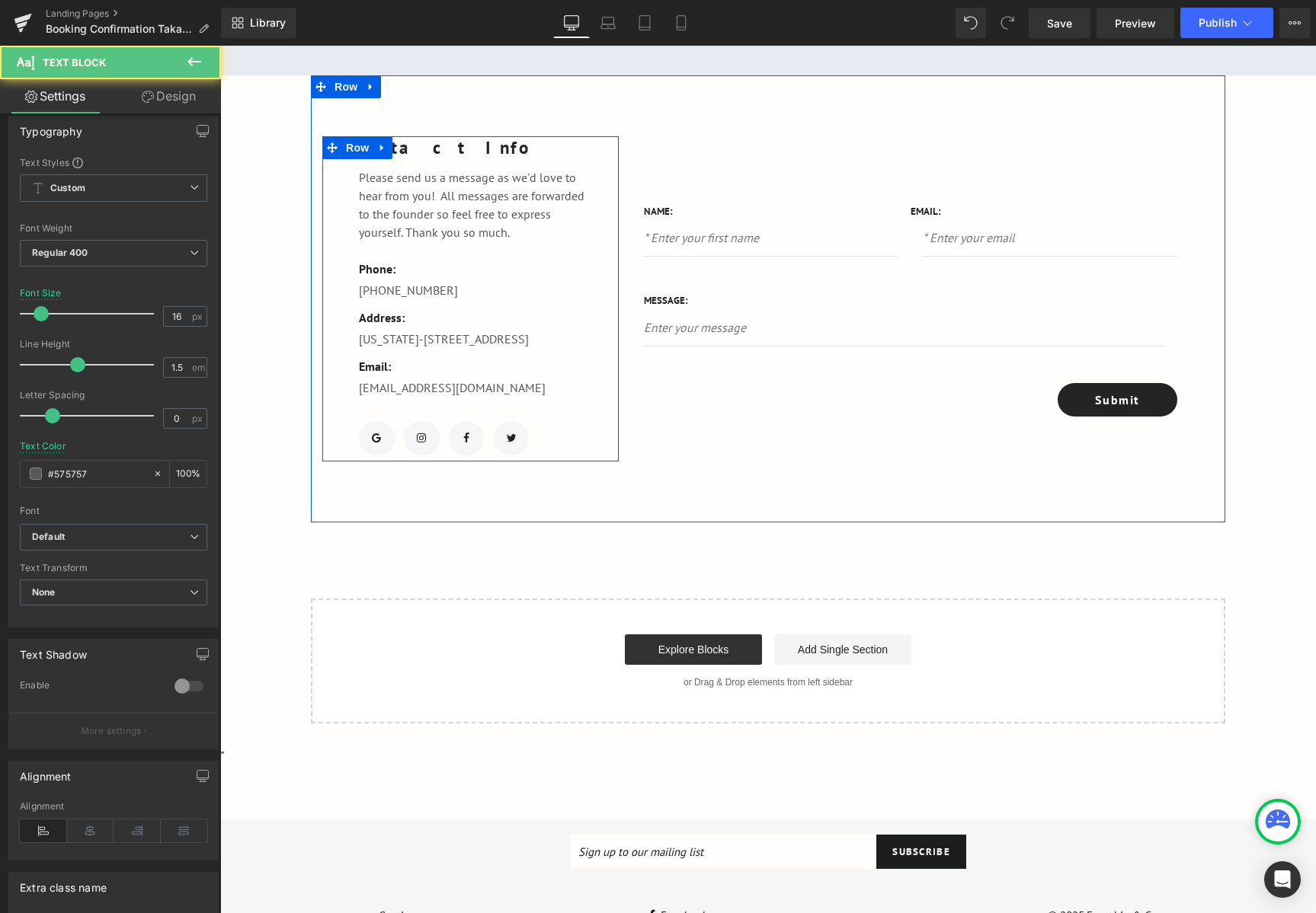
click at [525, 345] on div "New York-789 18h Street, Office 478 Text Block" at bounding box center [476, 337] width 235 height 21
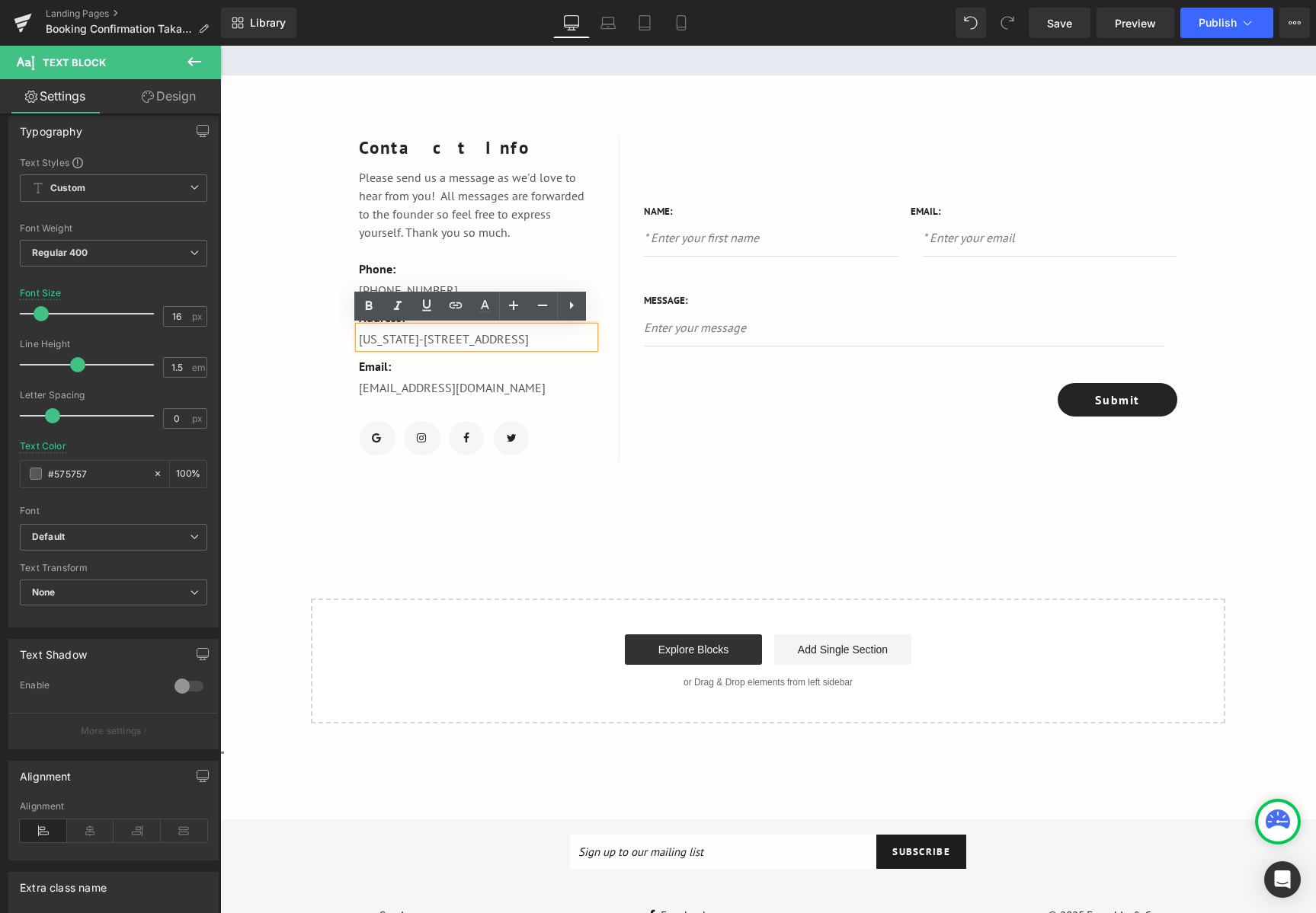
drag, startPoint x: 544, startPoint y: 338, endPoint x: 352, endPoint y: 343, distance: 192.1
click at [359, 343] on p "New York-789 18h Street, Office 478" at bounding box center [476, 338] width 235 height 18
paste div
click at [486, 395] on span "Text Block" at bounding box center [468, 386] width 50 height 18
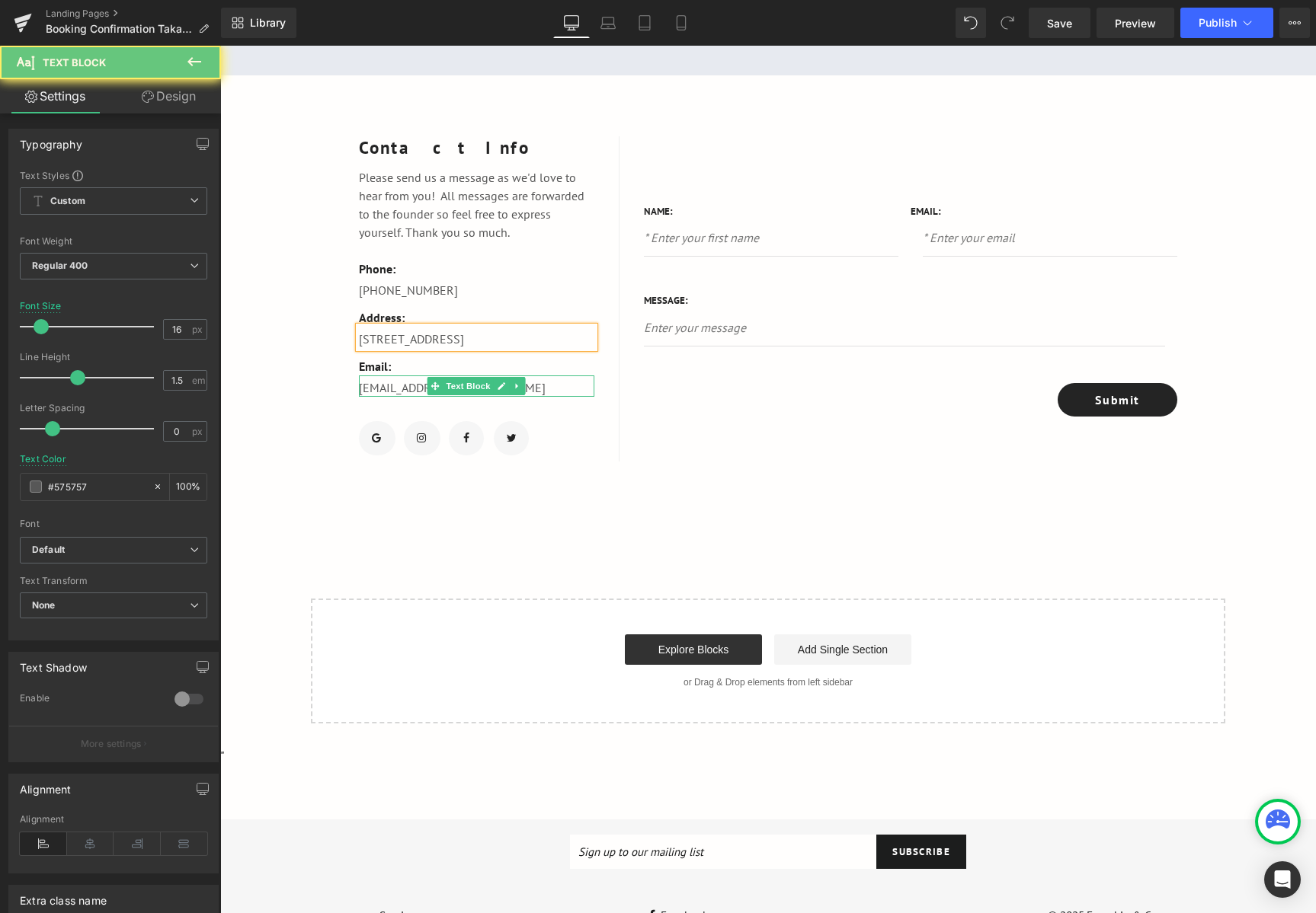
click at [566, 397] on p "support@gempage.com" at bounding box center [476, 388] width 235 height 18
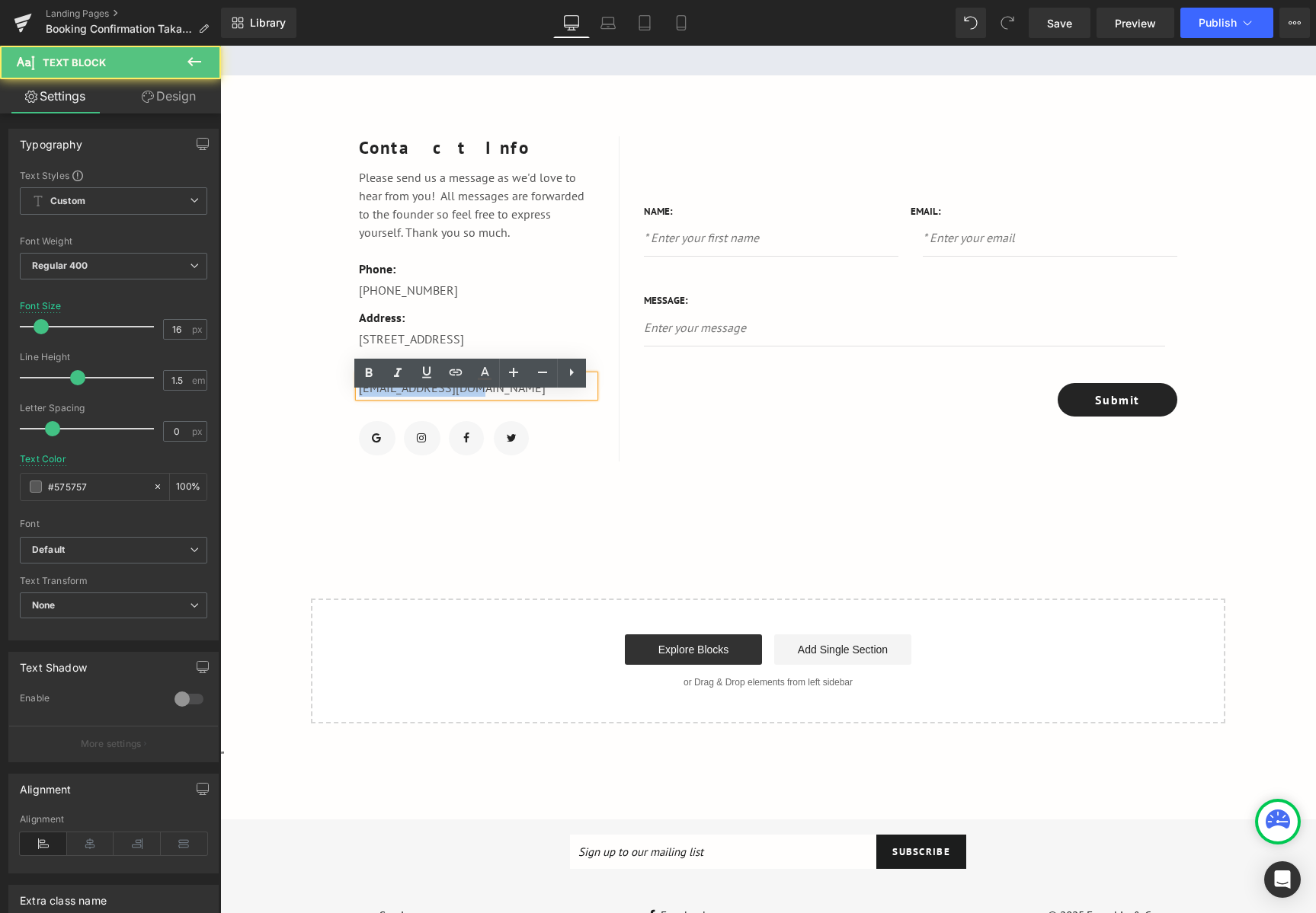
drag, startPoint x: 477, startPoint y: 411, endPoint x: 343, endPoint y: 416, distance: 134.1
click at [343, 416] on div "Contact Info Text Block Please send us a message as we'd love to hear from you!…" at bounding box center [470, 298] width 297 height 325
click at [521, 397] on p "Taakapuna@frenchieandco.co.nnz" at bounding box center [476, 388] width 235 height 18
click at [529, 397] on p "Taakapuna@frenchieandco.co.nnz" at bounding box center [476, 388] width 235 height 18
click at [523, 397] on p "Taakapuna@frenchieandco.co.nnz" at bounding box center [476, 388] width 235 height 18
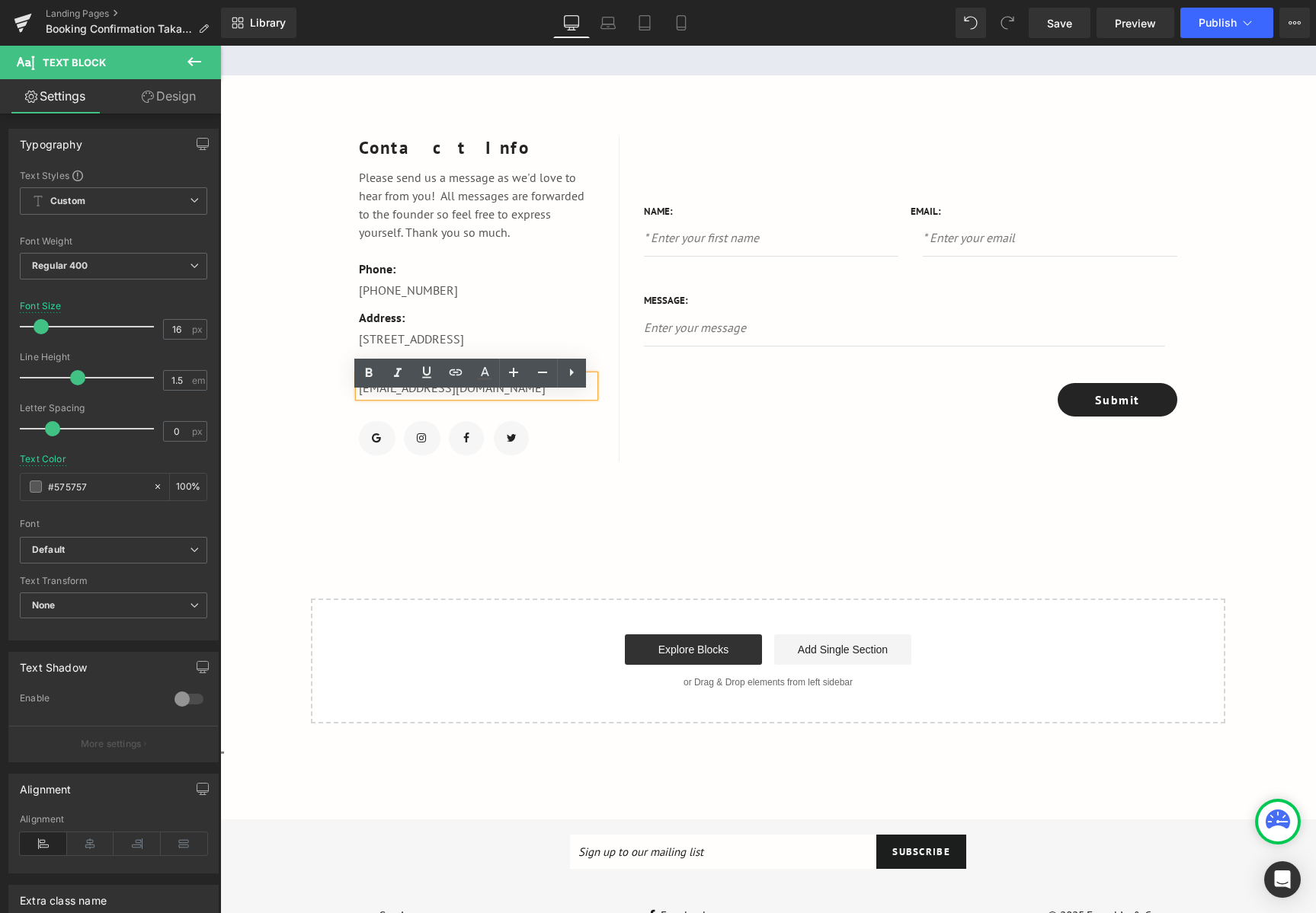
click at [566, 447] on ul "Icon Icon Icon Icon" at bounding box center [476, 441] width 235 height 40
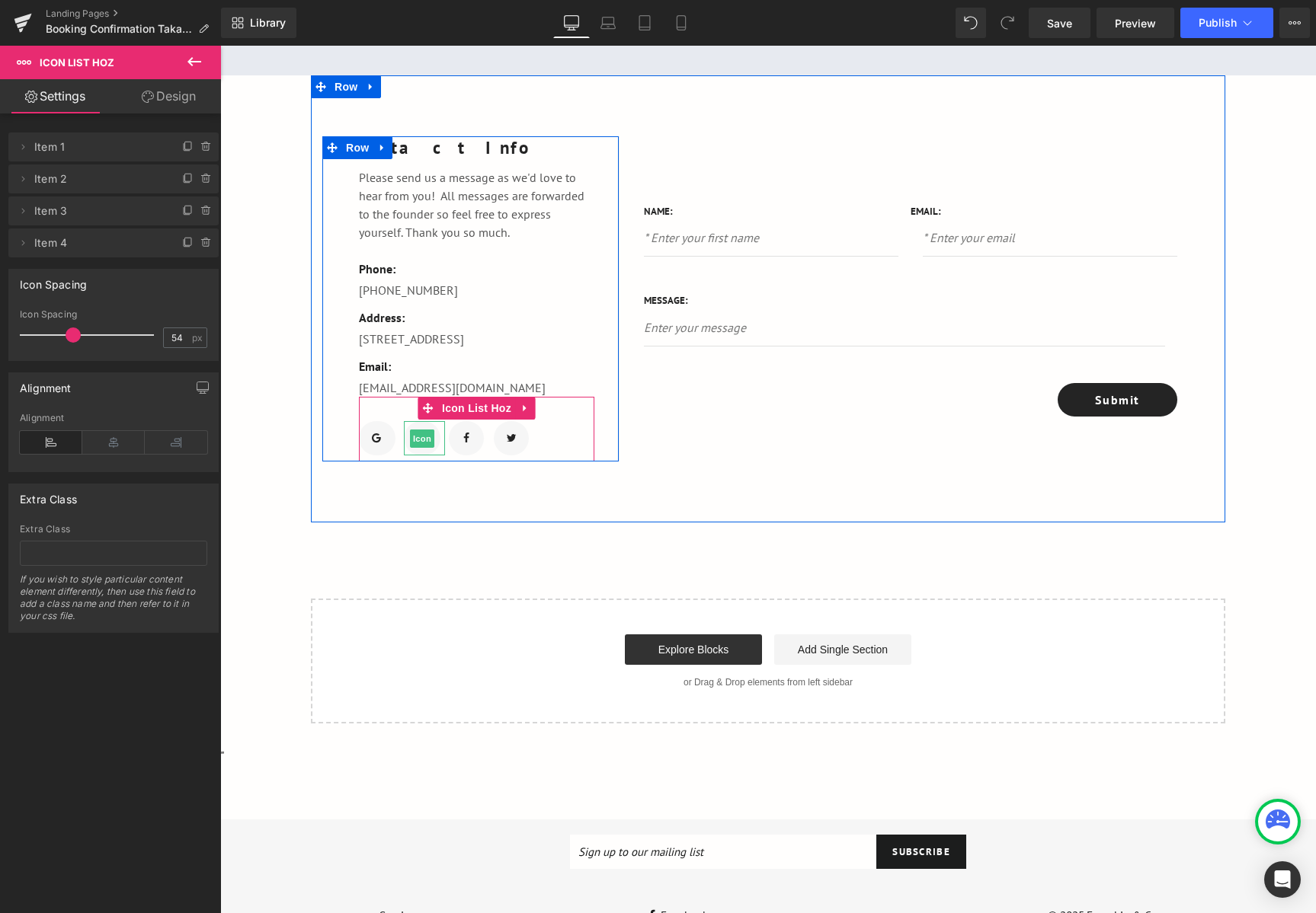
click at [417, 456] on div at bounding box center [422, 437] width 37 height 34
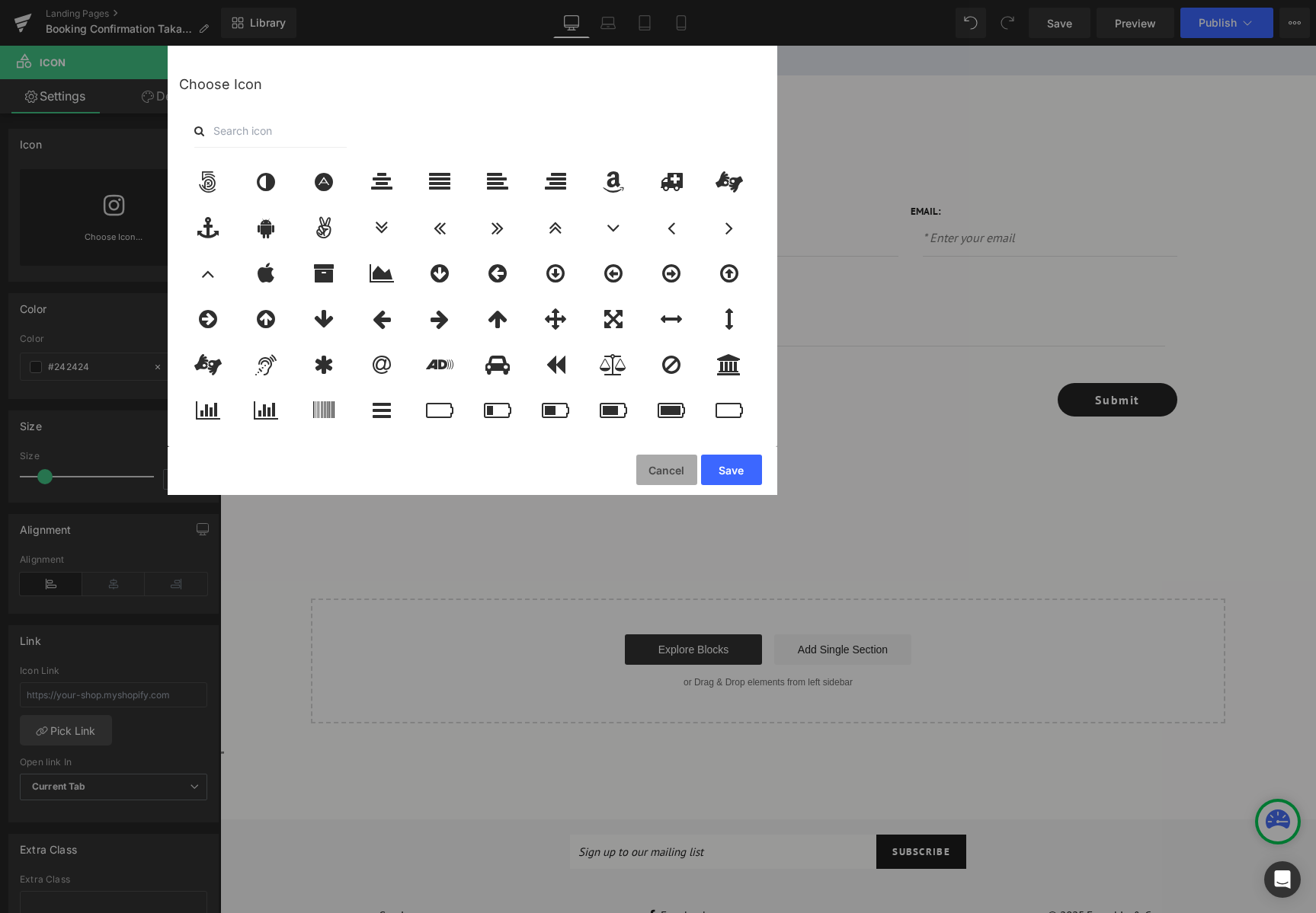
drag, startPoint x: 675, startPoint y: 473, endPoint x: 318, endPoint y: 434, distance: 359.1
click at [675, 473] on button "Cancel" at bounding box center [666, 469] width 61 height 30
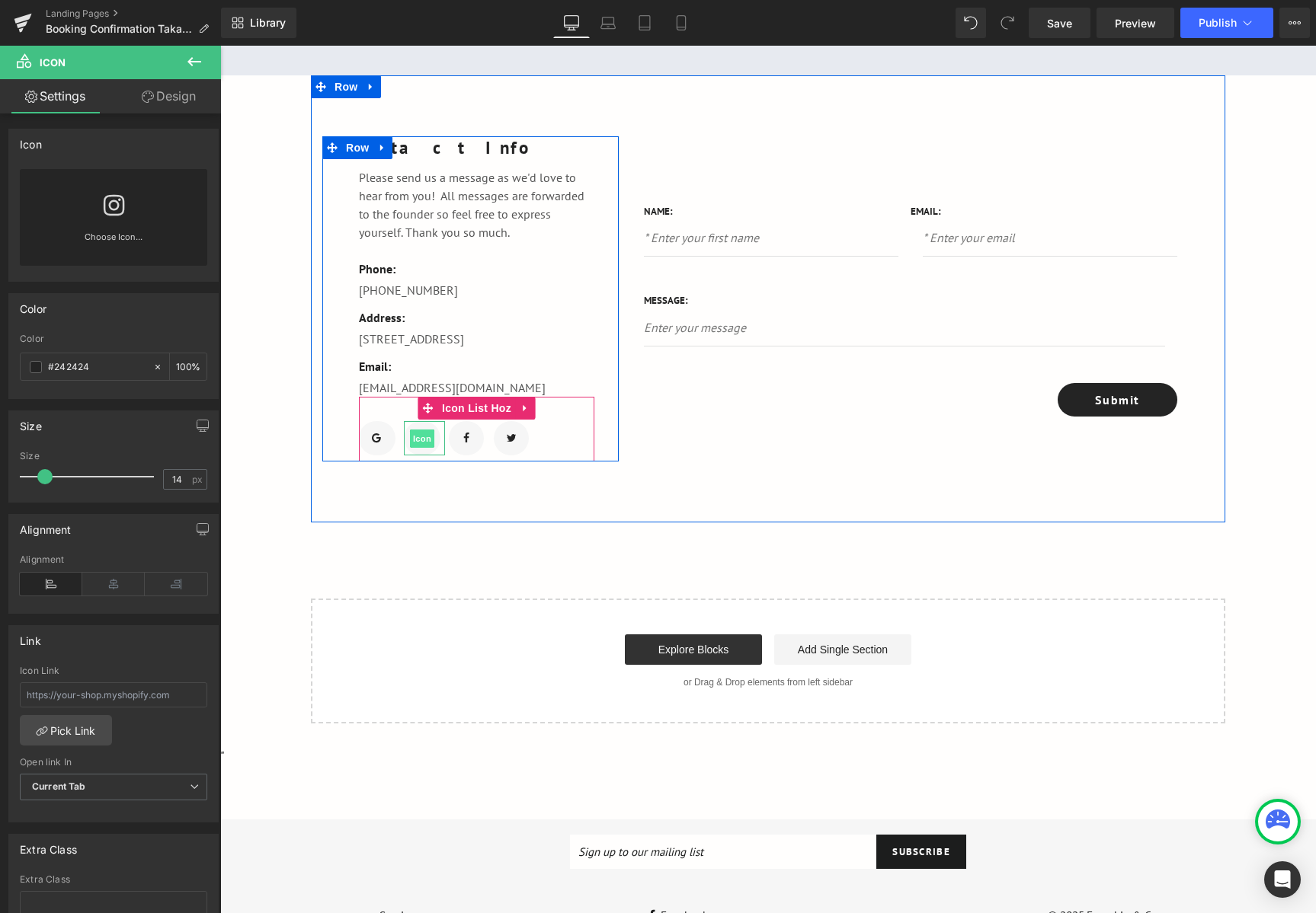
click at [410, 447] on span "Icon" at bounding box center [422, 438] width 25 height 18
click at [404, 456] on div at bounding box center [422, 437] width 37 height 34
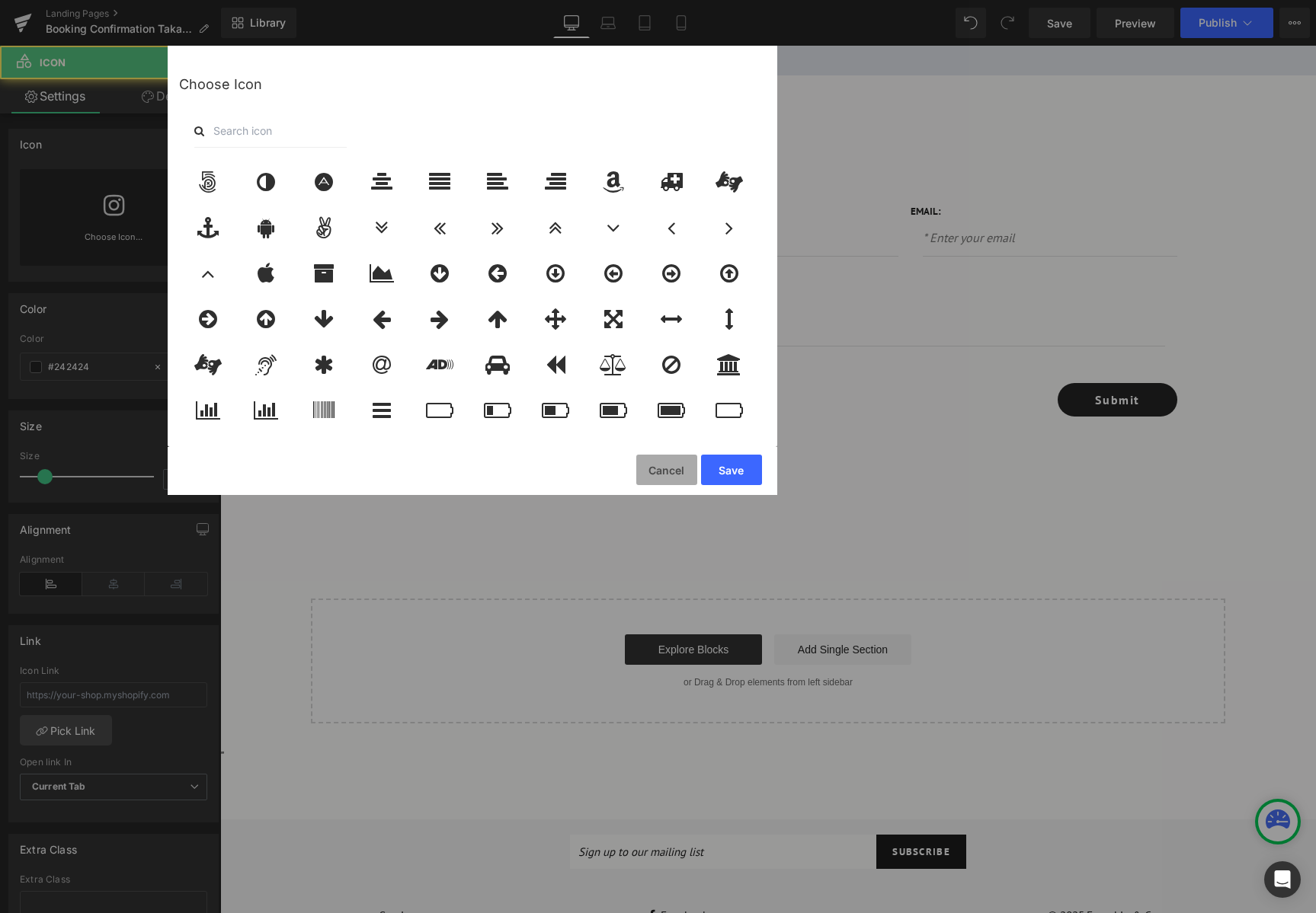
click at [657, 470] on button "Cancel" at bounding box center [666, 469] width 61 height 30
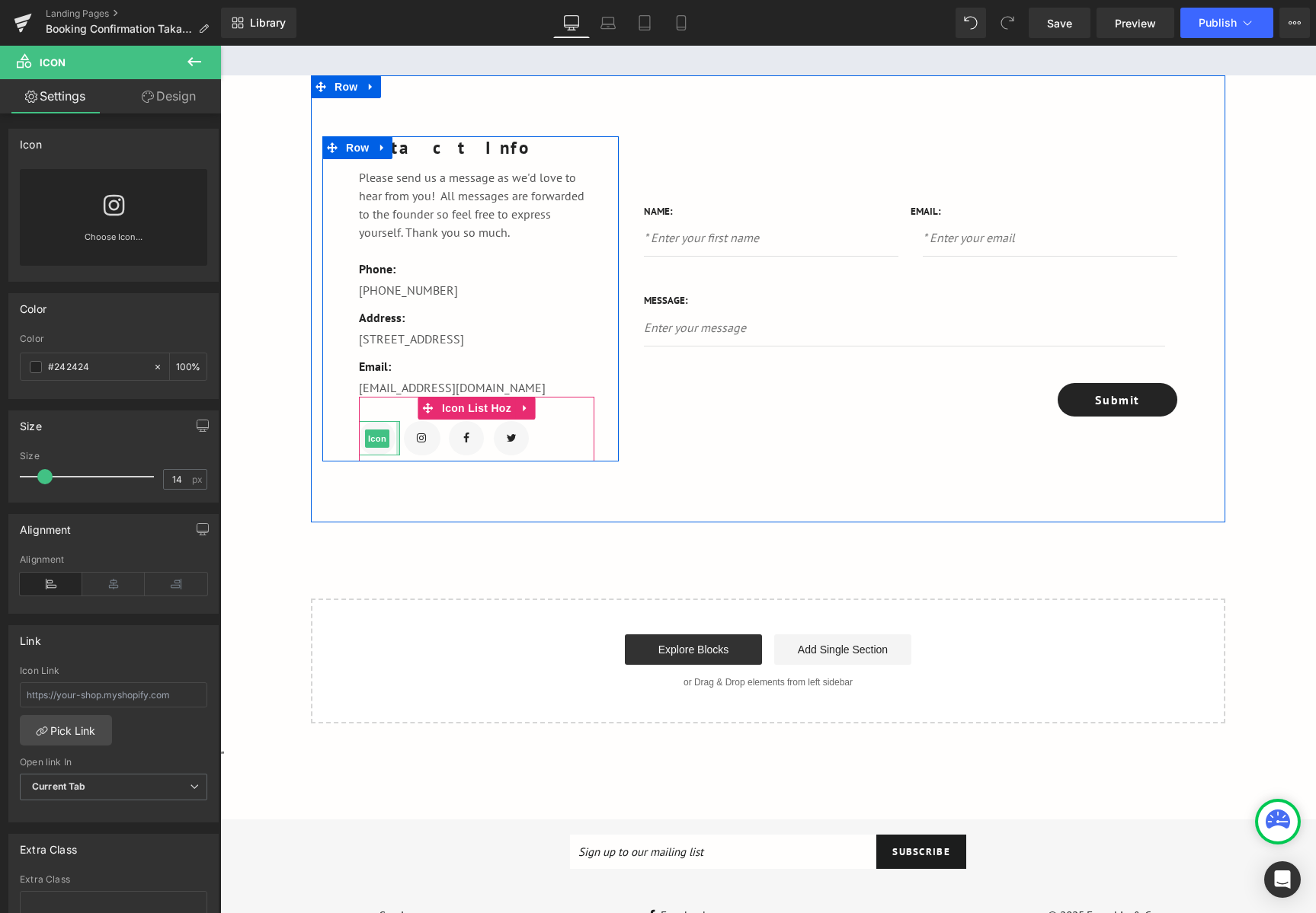
click at [396, 456] on div at bounding box center [398, 437] width 4 height 34
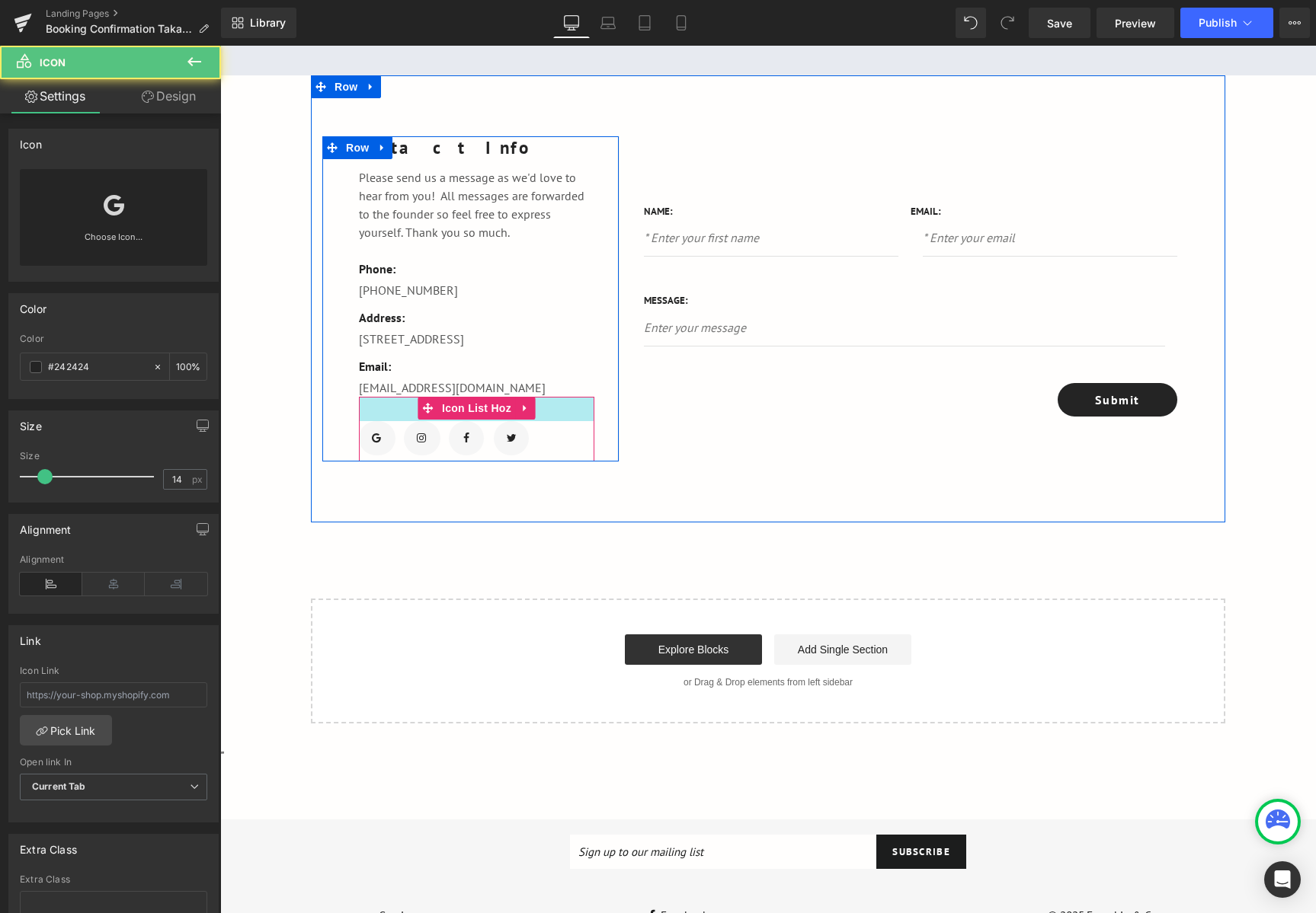
click at [390, 421] on div "32px" at bounding box center [476, 409] width 235 height 25
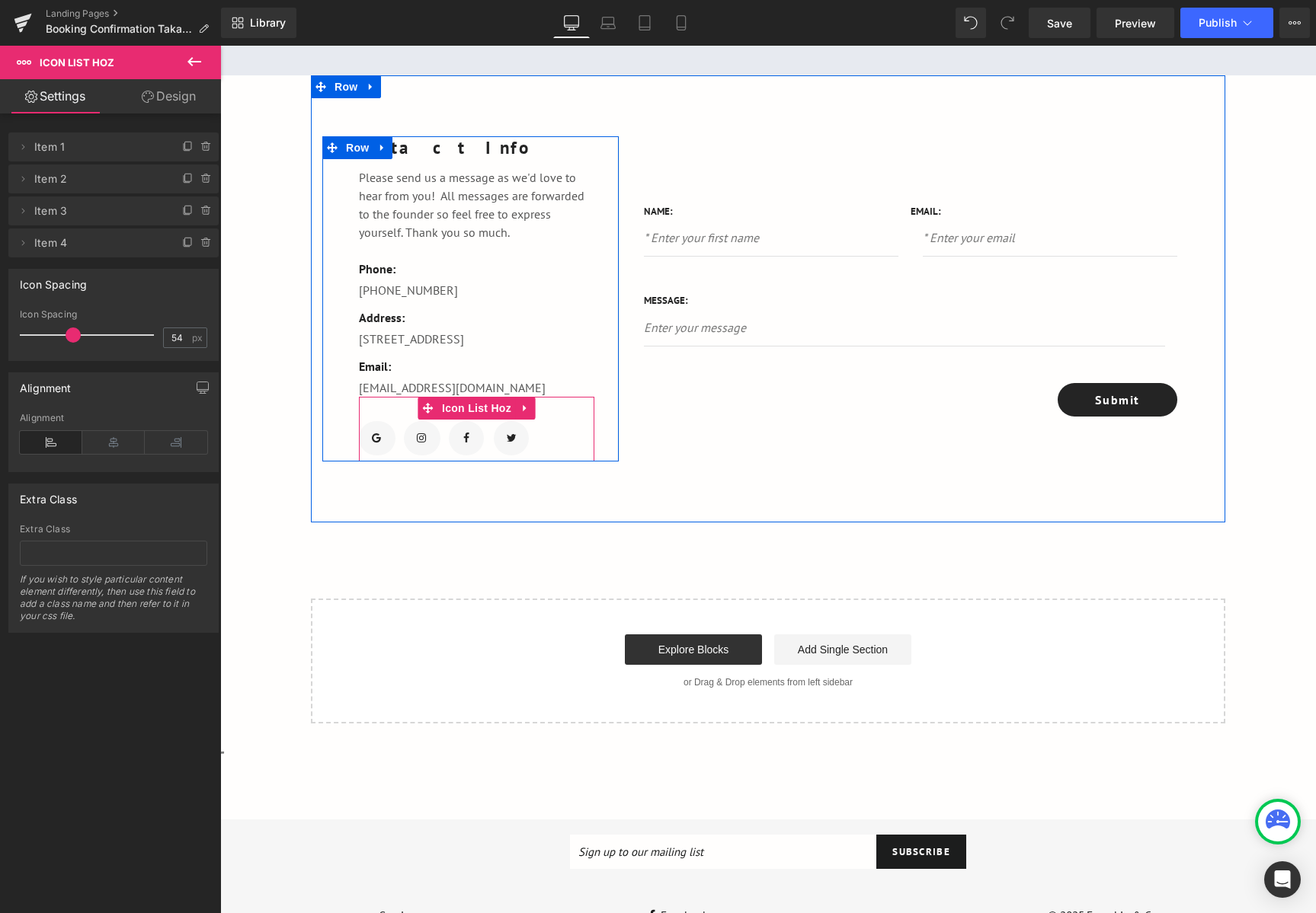
click at [388, 445] on div at bounding box center [379, 437] width 41 height 34
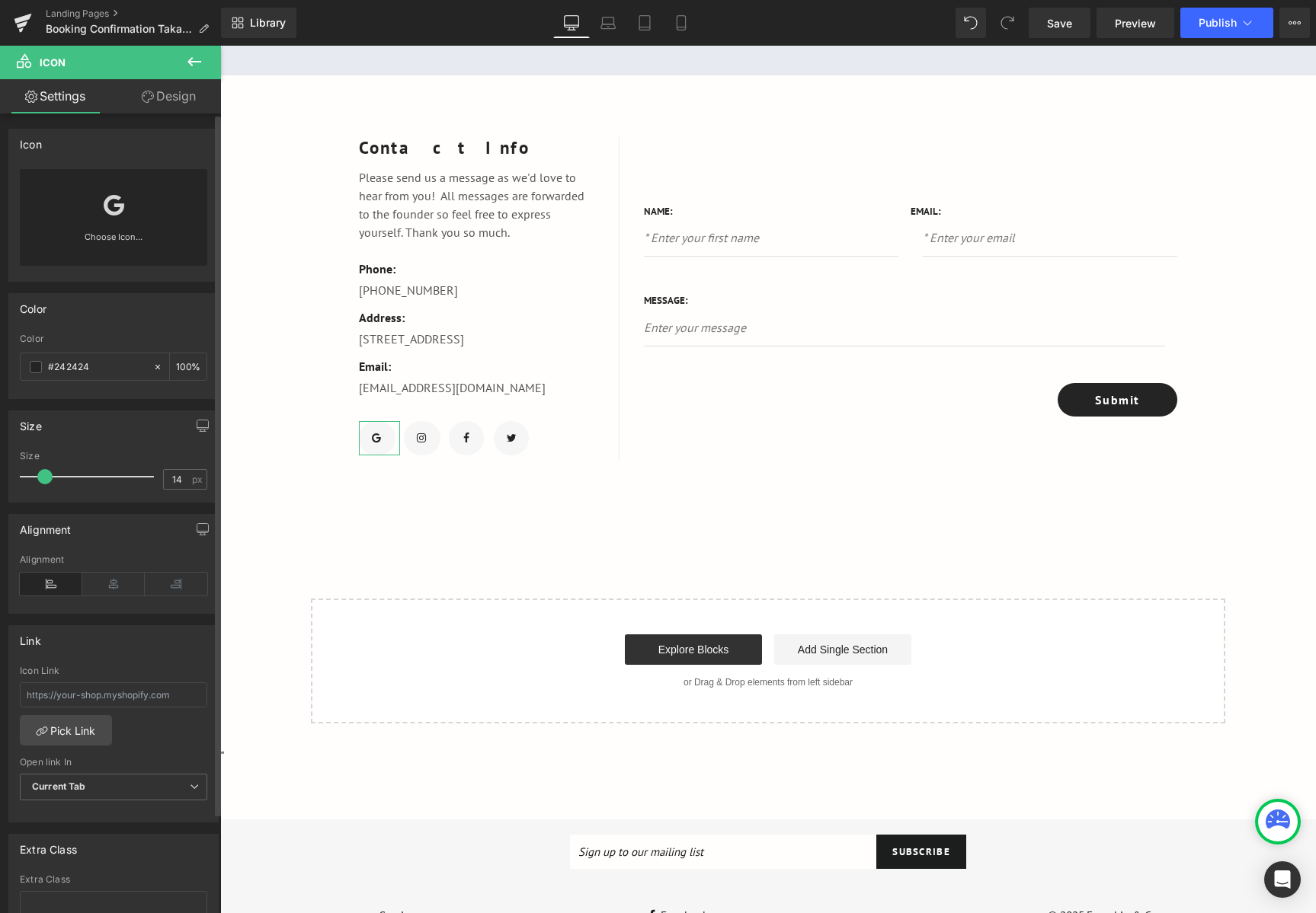
scroll to position [114, 0]
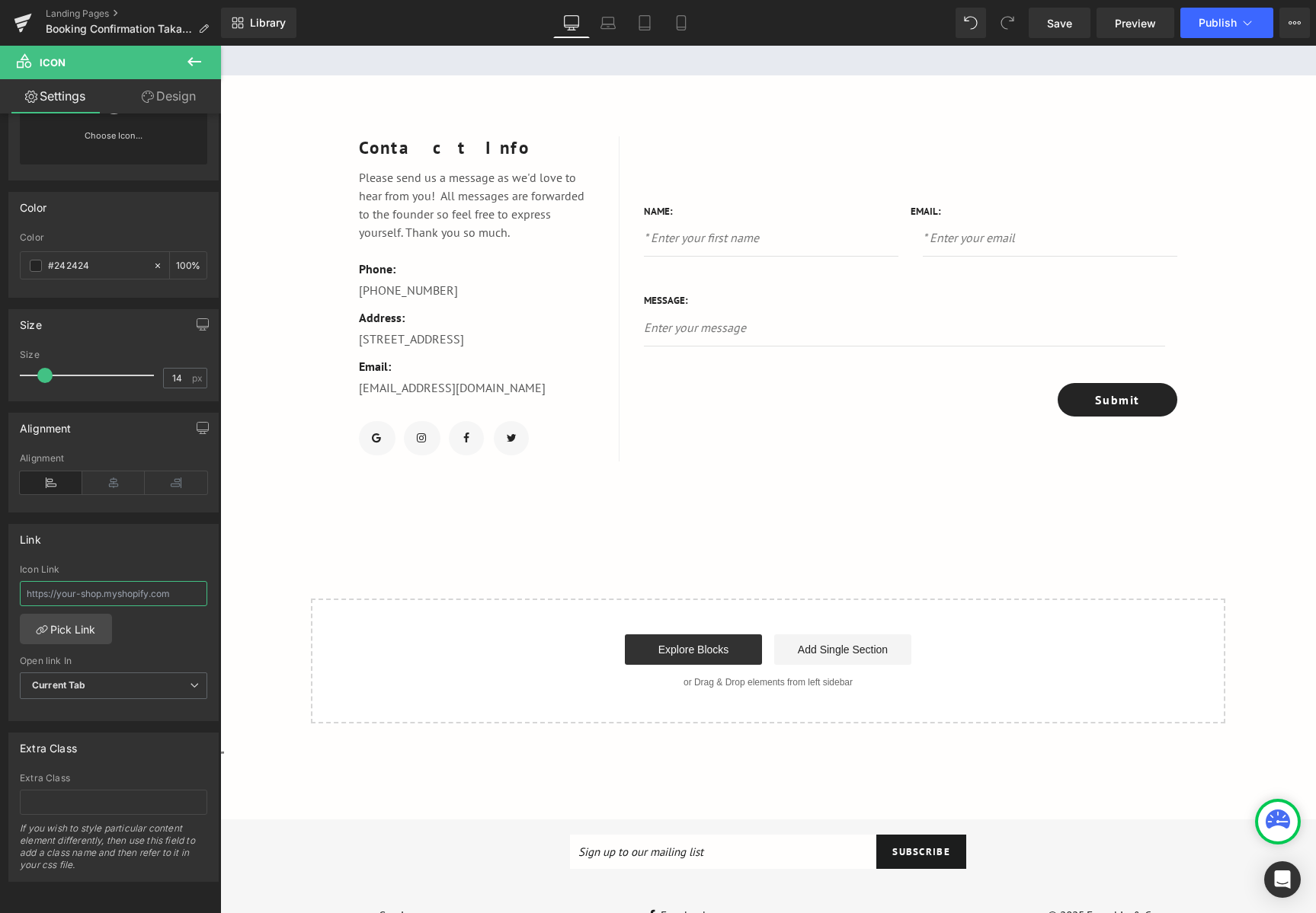
drag, startPoint x: 182, startPoint y: 579, endPoint x: -5, endPoint y: 578, distance: 187.0
click at [0, 578] on html "Icon You are previewing how the will restyle your page. You can not edit Elemen…" at bounding box center [658, 456] width 1316 height 913
click at [147, 581] on input "text" at bounding box center [113, 593] width 188 height 25
drag, startPoint x: 179, startPoint y: 581, endPoint x: 13, endPoint y: 579, distance: 166.0
click at [13, 579] on div "Icon Link Pick Link Current Tab New Tab Open link In Current Tab Current Tab Ne…" at bounding box center [113, 642] width 209 height 156
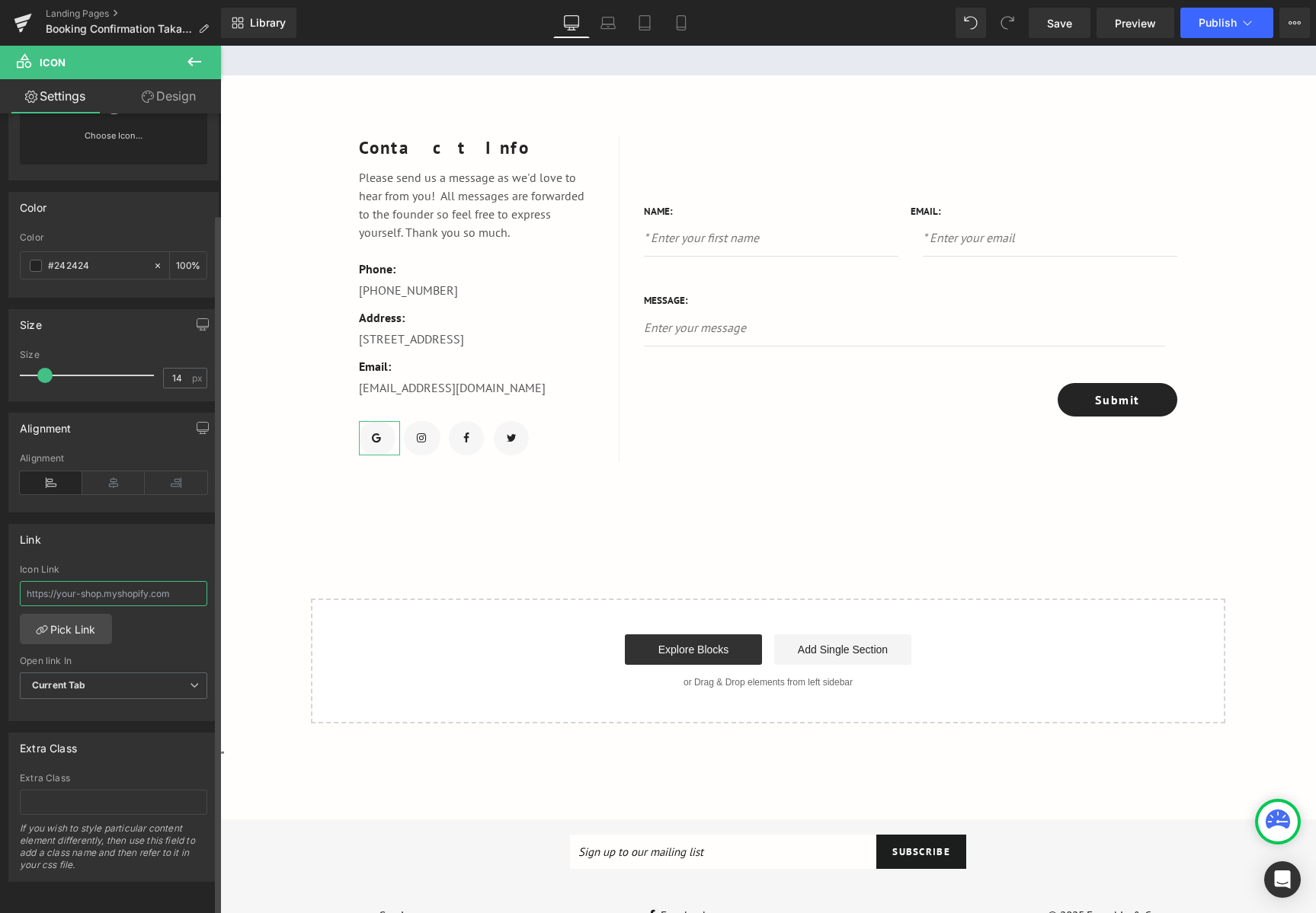
paste input "https://maps.app.goo.gl/9tHw2yMAqk2WKnzs5"
type input "https://maps.app.goo.gl/9tHw2yMAqk2WKnzs5"
drag, startPoint x: 158, startPoint y: 573, endPoint x: -38, endPoint y: 586, distance: 196.4
click at [0, 586] on html "Icon You are previewing how the will restyle your page. You can not edit Elemen…" at bounding box center [658, 456] width 1316 height 913
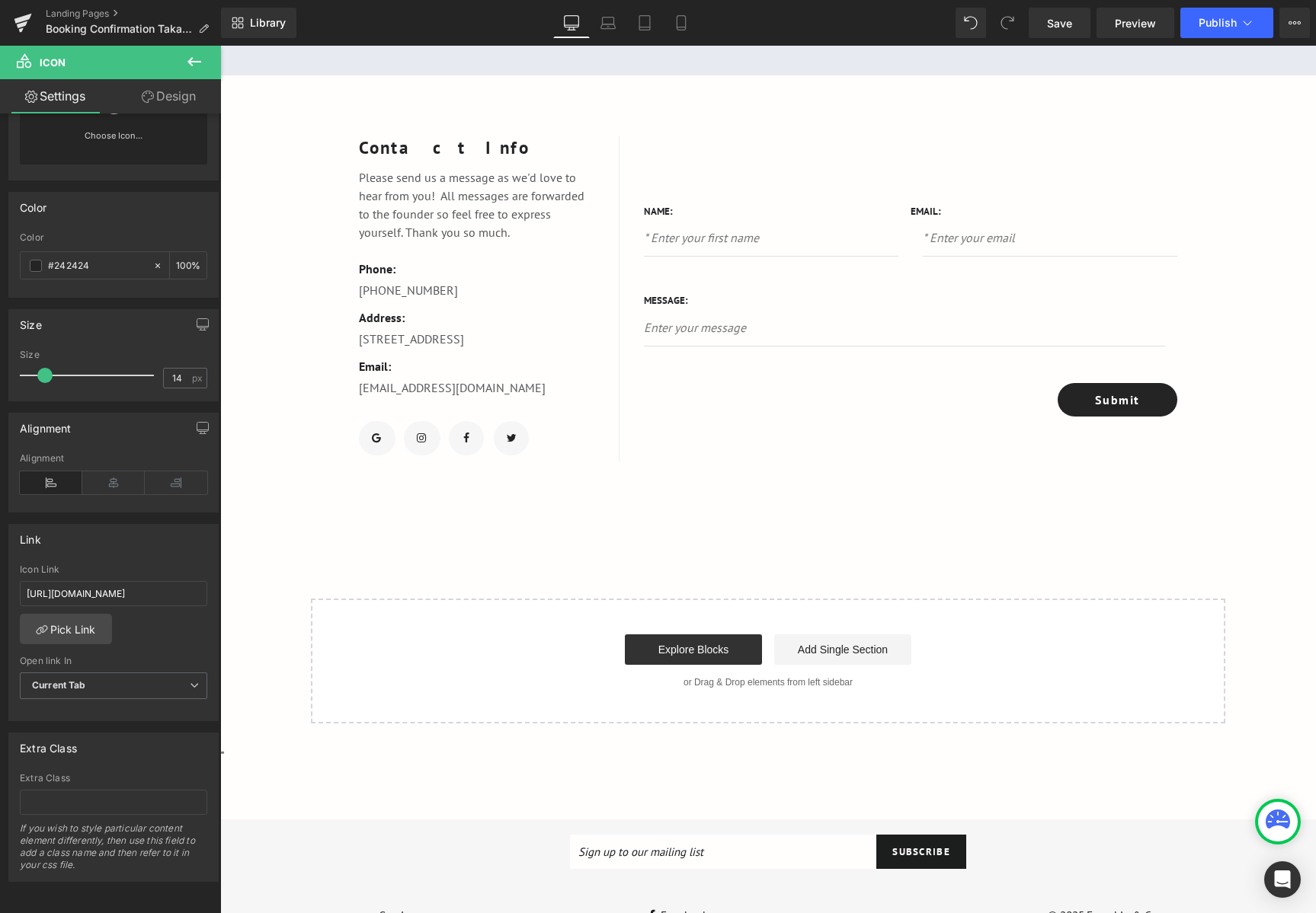
click at [340, 579] on div "Google Maps Contact Info Text Block Please send us a message as we'd love to he…" at bounding box center [768, 254] width 1095 height 938
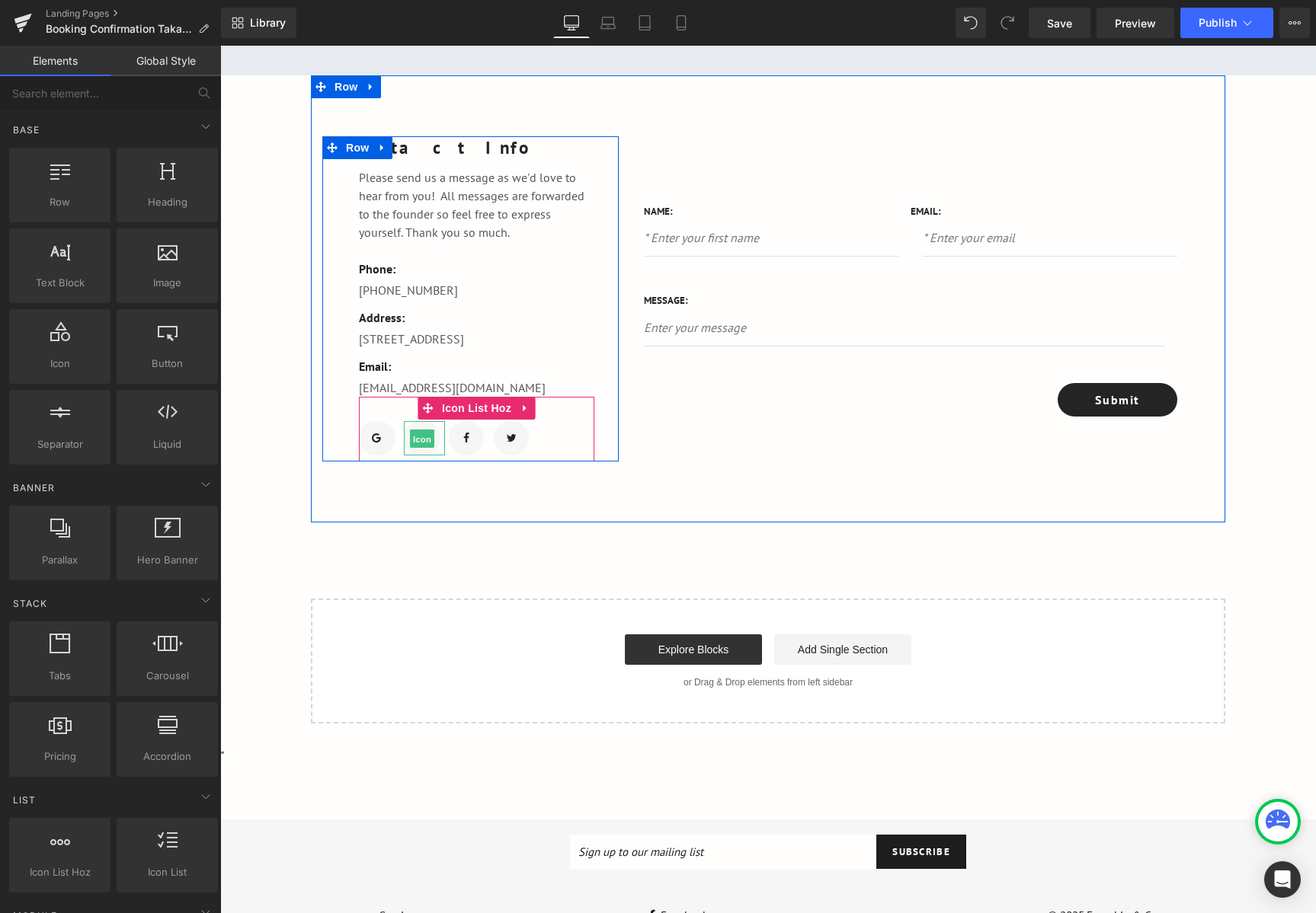
click at [416, 447] on span "Icon" at bounding box center [422, 438] width 25 height 18
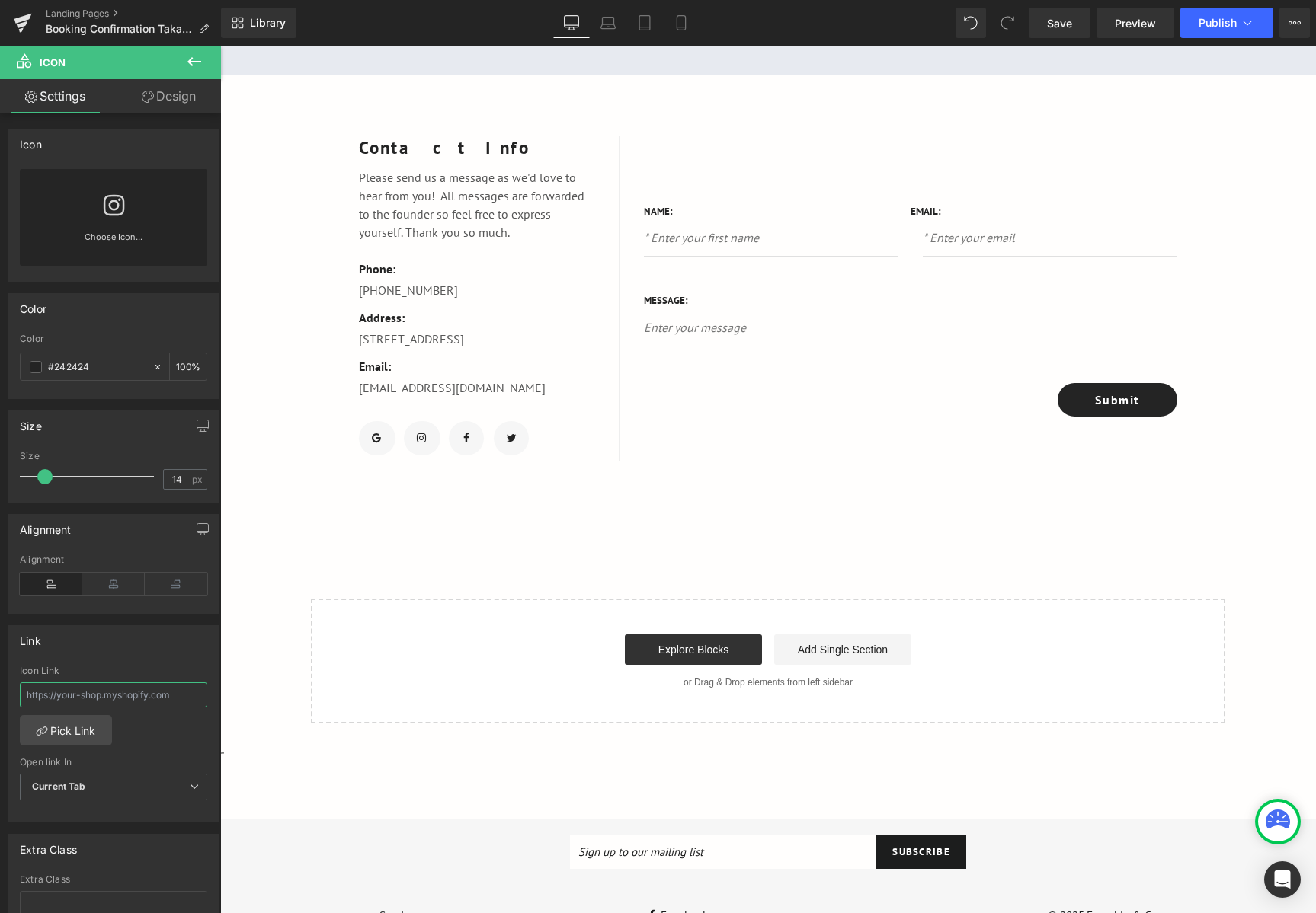
drag, startPoint x: 179, startPoint y: 697, endPoint x: -44, endPoint y: 683, distance: 223.4
click at [0, 683] on html "Icon You are previewing how the will restyle your page. You can not edit Elemen…" at bounding box center [658, 456] width 1316 height 913
paste input "https://www.instagram.com/frenchieandco_/"
drag, startPoint x: 95, startPoint y: 693, endPoint x: -81, endPoint y: 688, distance: 176.1
click at [0, 688] on html "Icon You are previewing how the will restyle your page. You can not edit Elemen…" at bounding box center [658, 456] width 1316 height 913
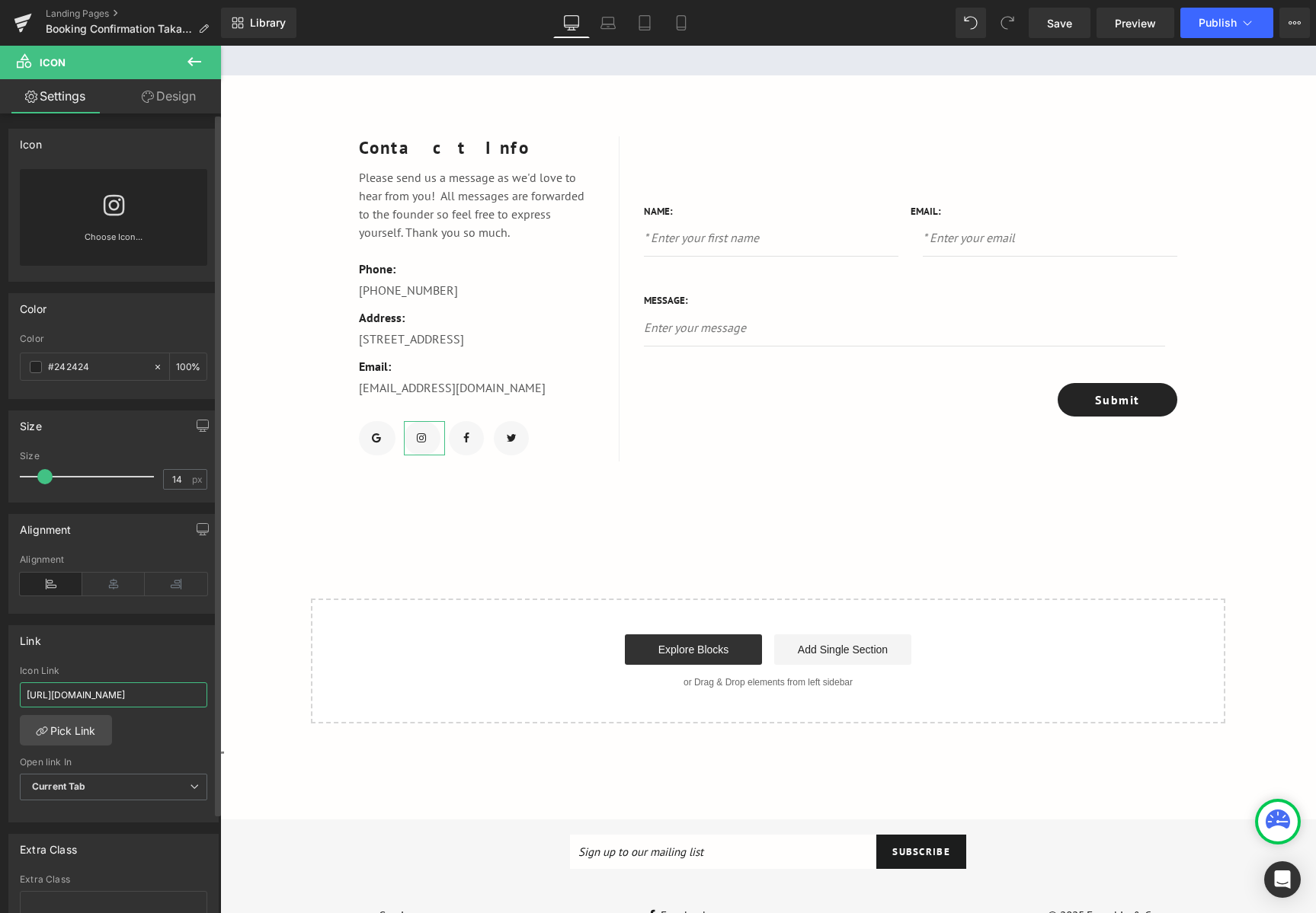
click at [101, 697] on input "https://www.instagram.com/frenchieandco_/" at bounding box center [113, 694] width 188 height 25
drag, startPoint x: 59, startPoint y: 697, endPoint x: -52, endPoint y: 696, distance: 111.0
click at [0, 696] on html "Icon You are previewing how the will restyle your page. You can not edit Elemen…" at bounding box center [658, 456] width 1316 height 913
type input "www.instagram.com/frenchieandco_/"
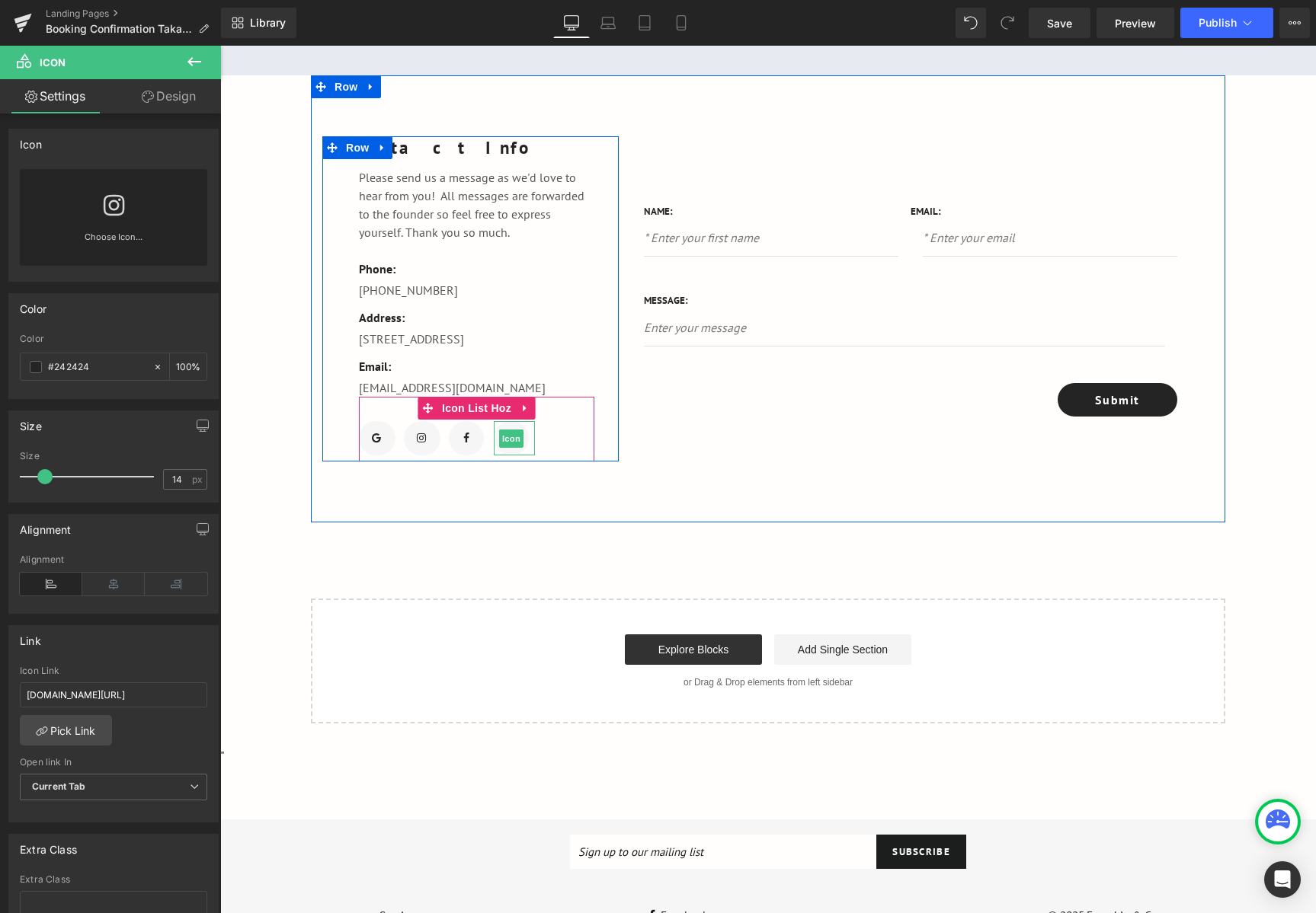
click at [522, 456] on div at bounding box center [513, 437] width 41 height 34
click at [513, 447] on span "Icon" at bounding box center [511, 438] width 25 height 18
click at [520, 414] on icon at bounding box center [525, 408] width 11 height 11
click at [528, 420] on link at bounding box center [535, 408] width 20 height 23
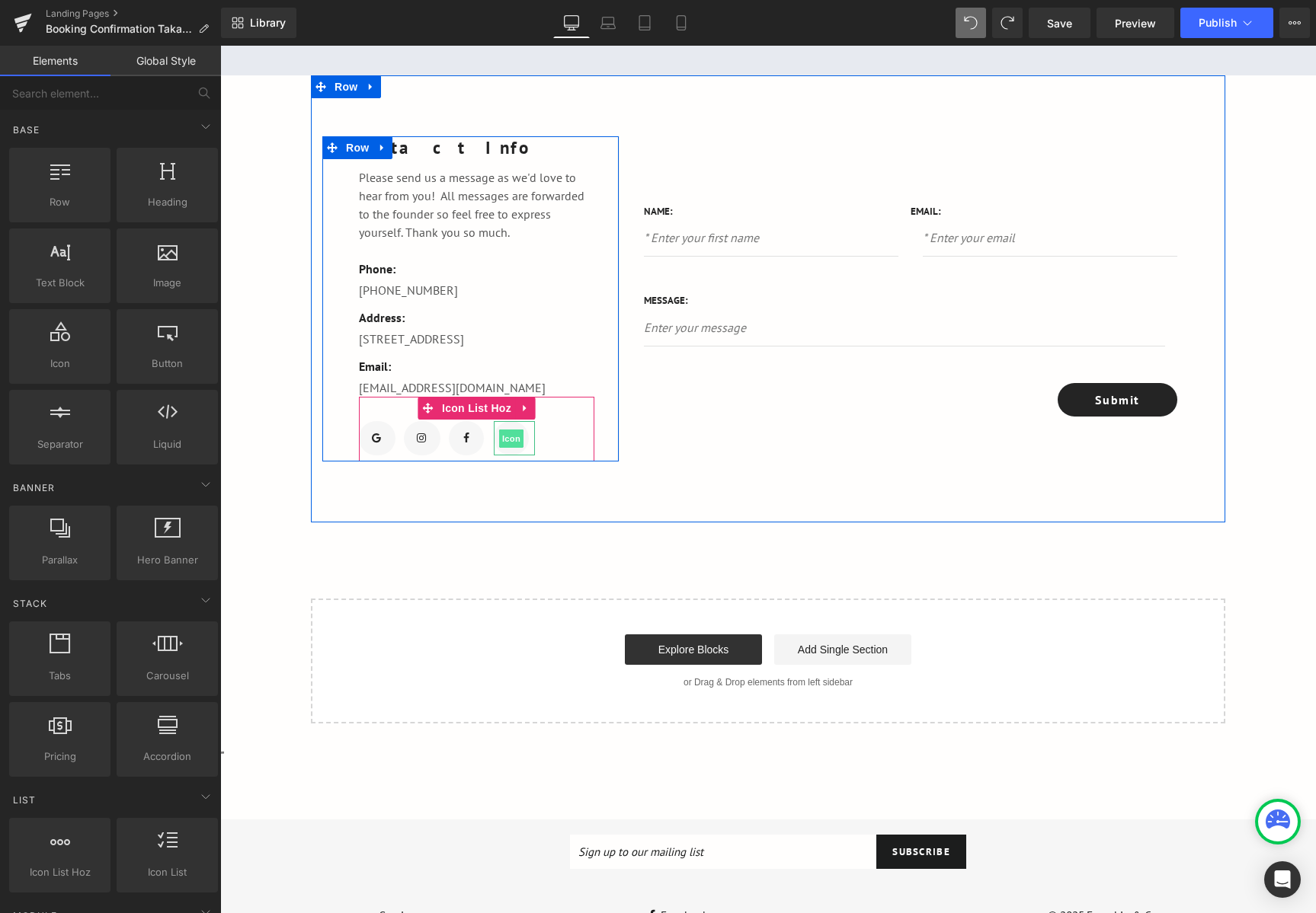
click at [507, 447] on span "Icon" at bounding box center [511, 438] width 25 height 18
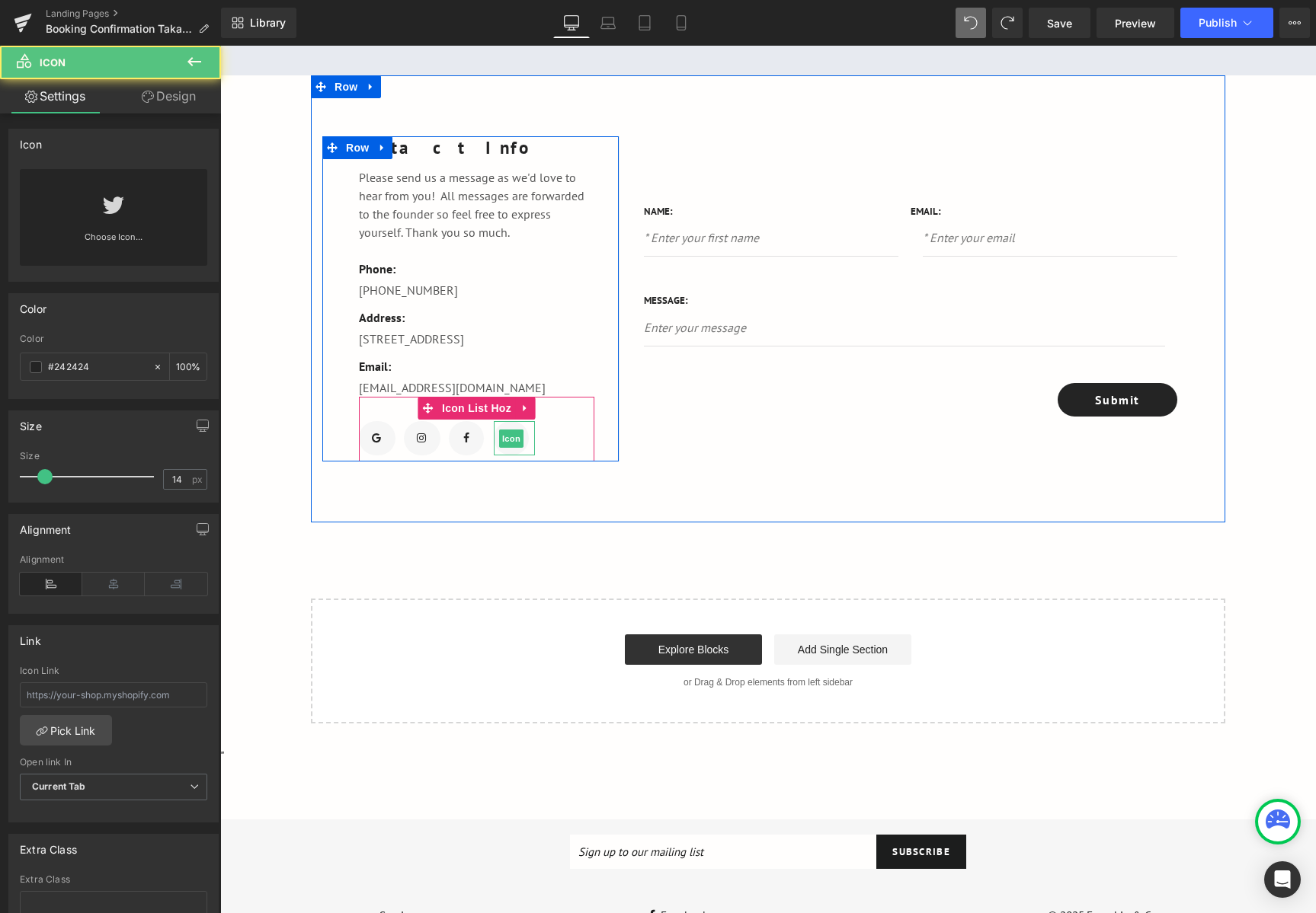
click at [523, 448] on div at bounding box center [513, 437] width 41 height 34
click at [518, 446] on div at bounding box center [511, 437] width 35 height 34
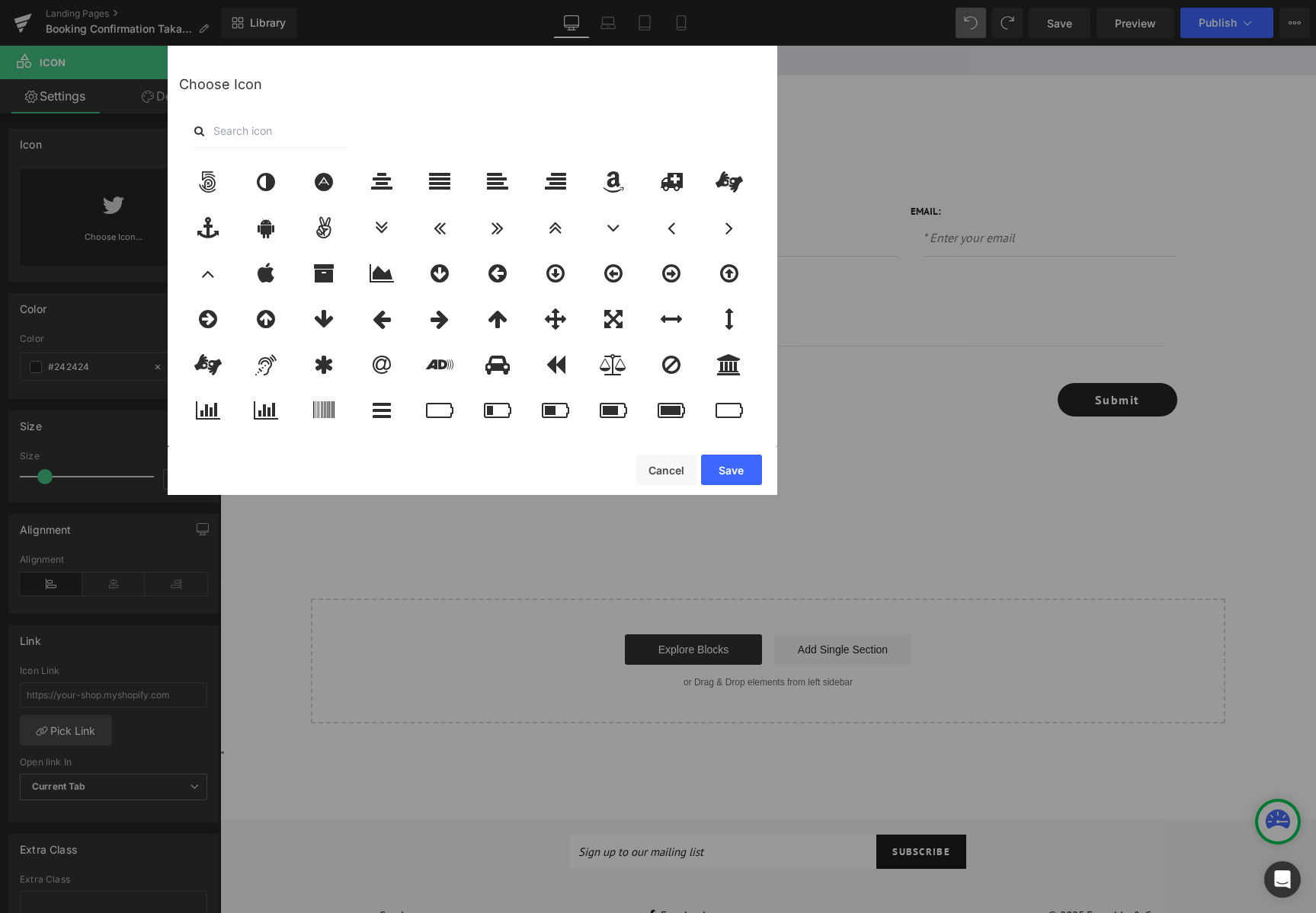
drag, startPoint x: 518, startPoint y: 446, endPoint x: 843, endPoint y: 337, distance: 342.8
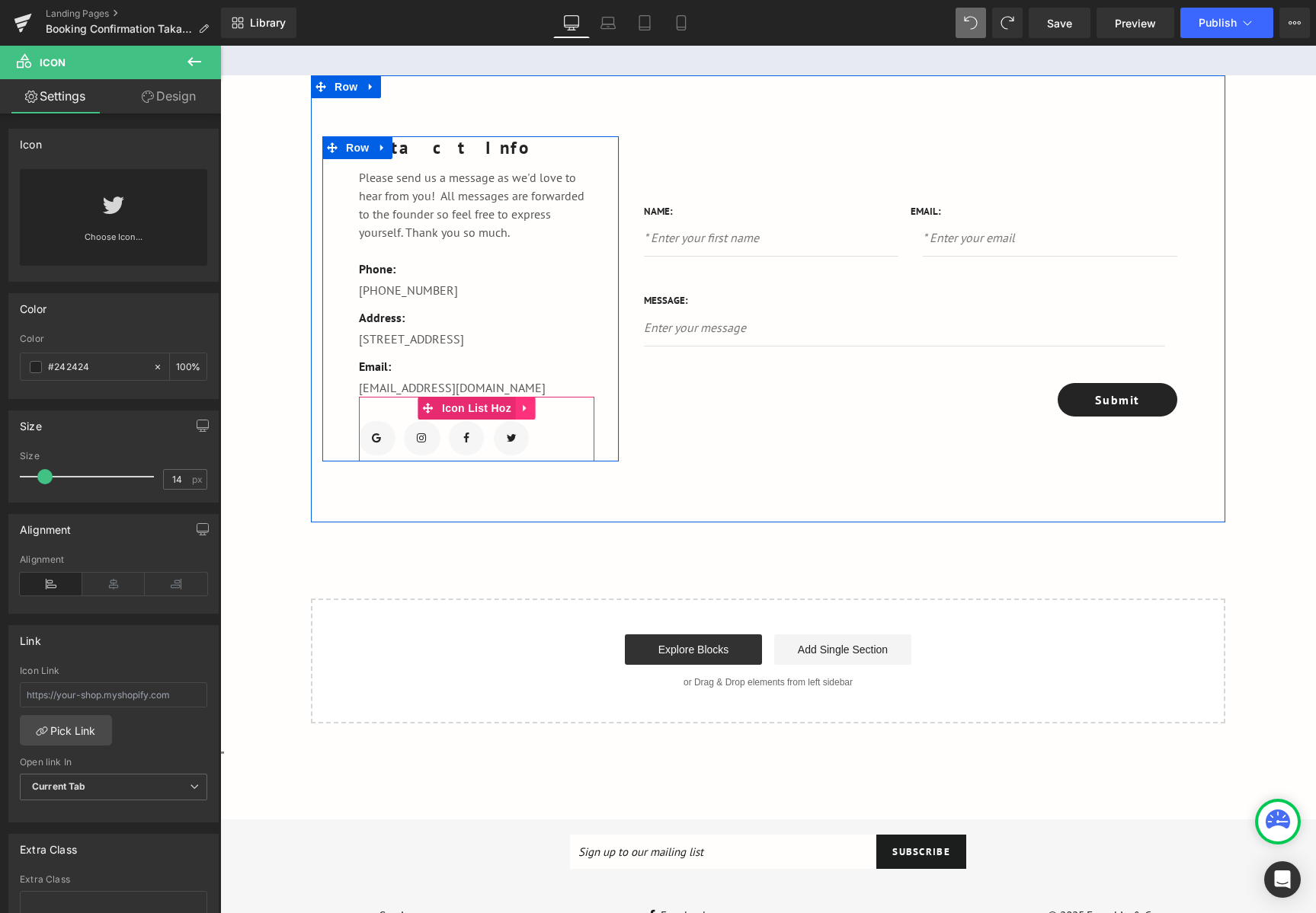
click at [521, 420] on link at bounding box center [525, 408] width 20 height 23
click at [545, 420] on link at bounding box center [555, 408] width 20 height 23
click at [503, 447] on span "Icon" at bounding box center [511, 438] width 25 height 18
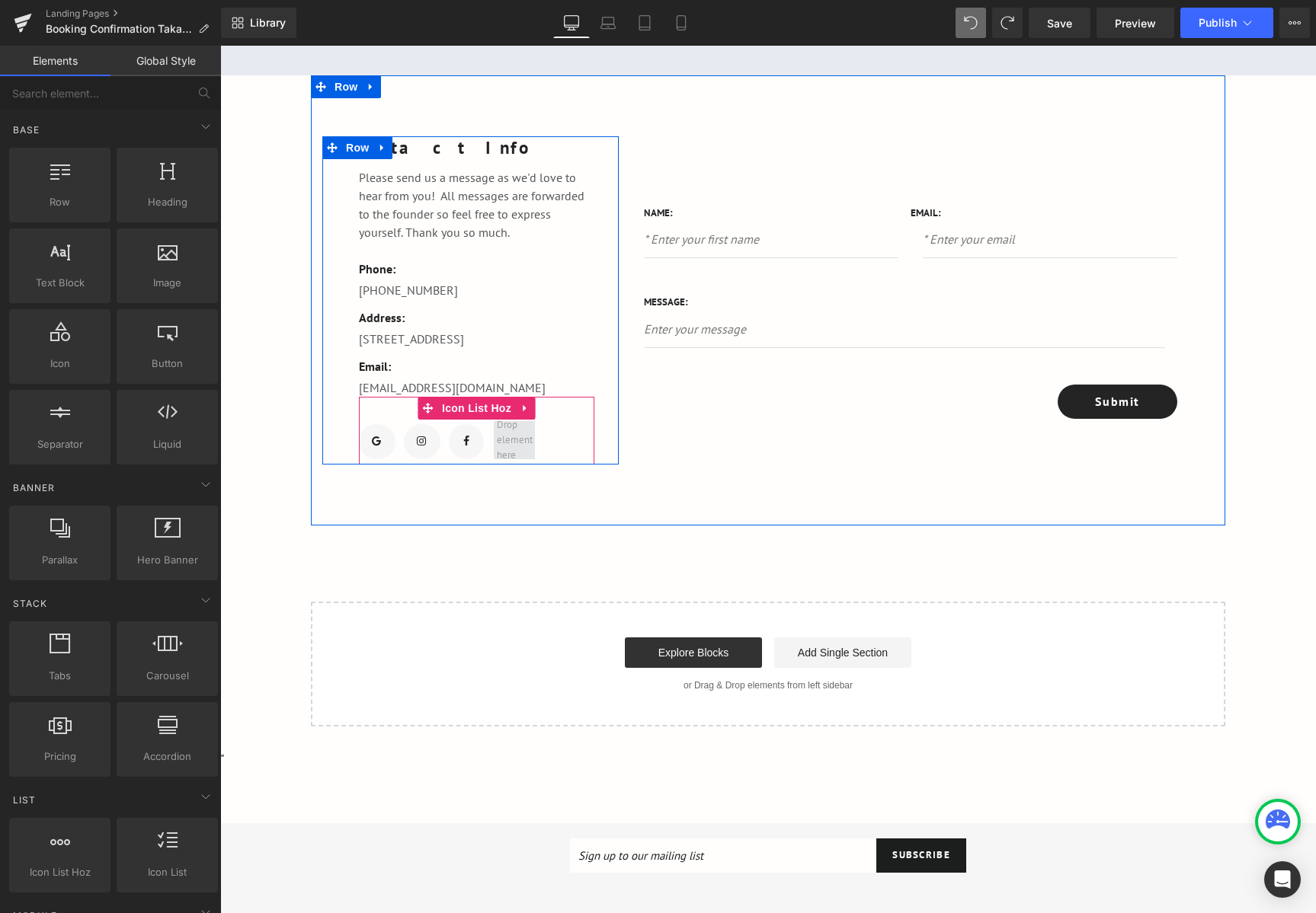
click at [521, 461] on span at bounding box center [514, 439] width 47 height 54
click at [491, 420] on span "Icon List Hoz" at bounding box center [477, 409] width 77 height 23
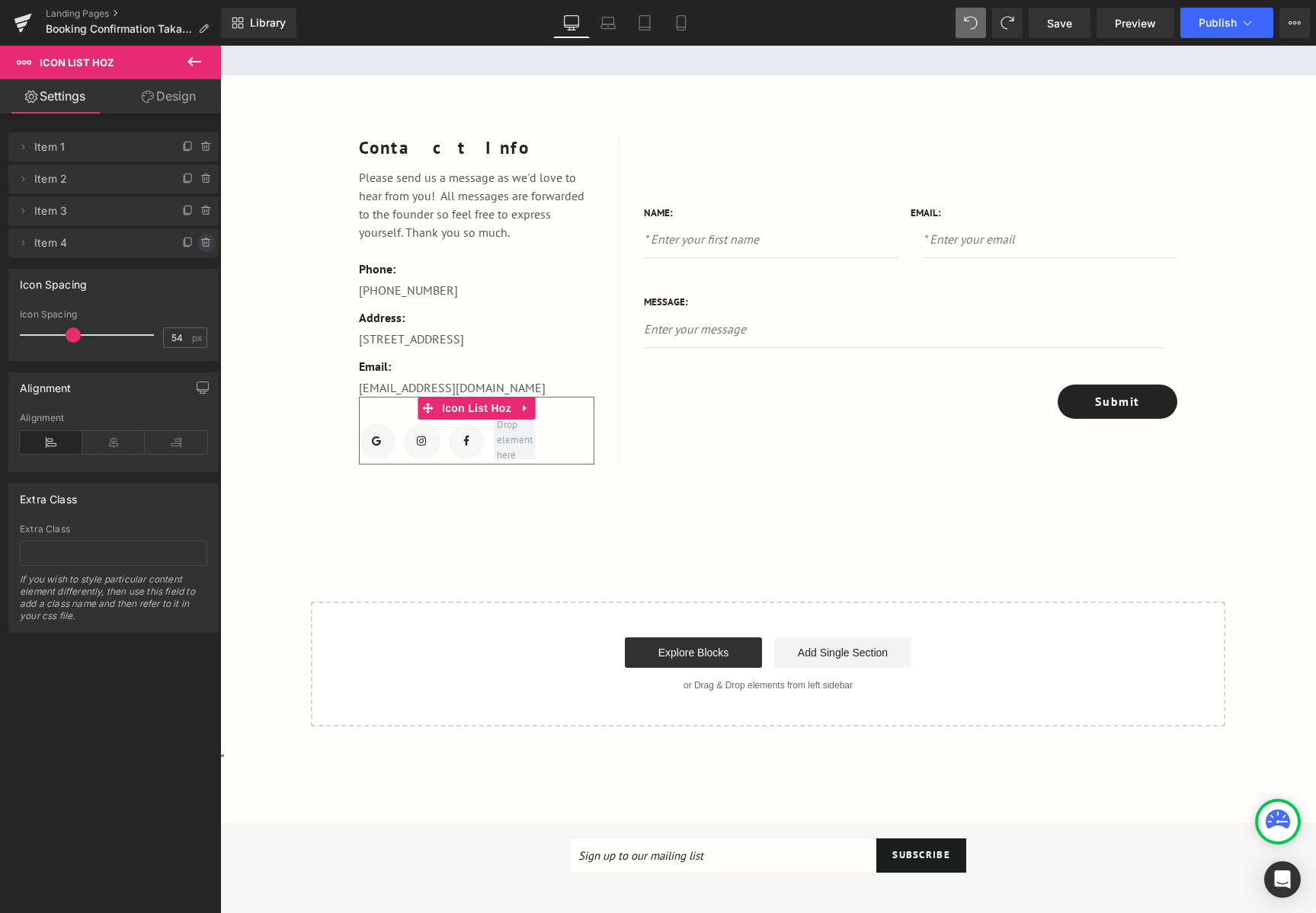
click at [202, 246] on icon at bounding box center [205, 242] width 6 height 6
click at [200, 248] on button "Delete" at bounding box center [189, 244] width 48 height 20
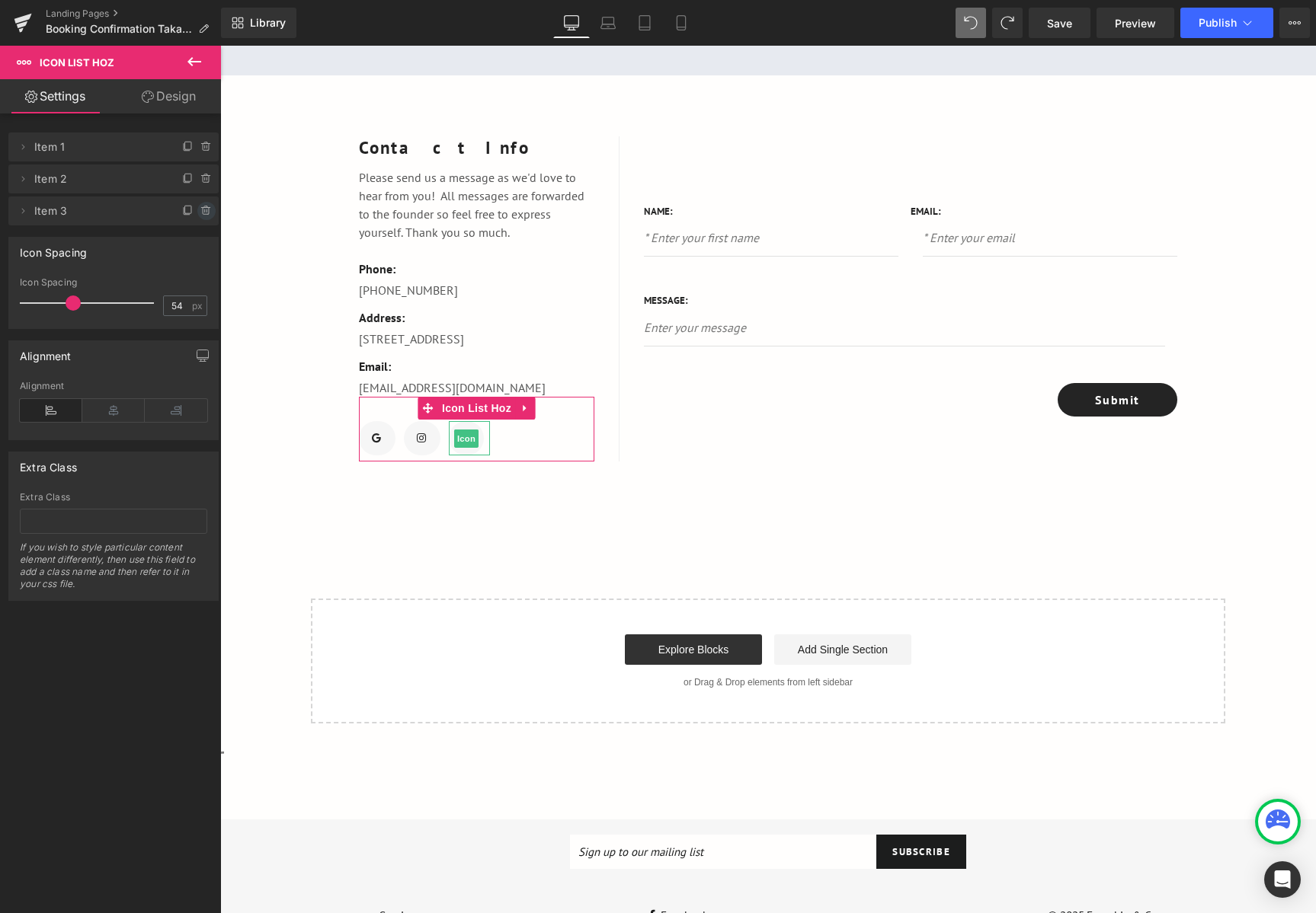
click at [200, 207] on icon at bounding box center [206, 210] width 12 height 12
click at [183, 213] on button "Delete" at bounding box center [189, 212] width 48 height 20
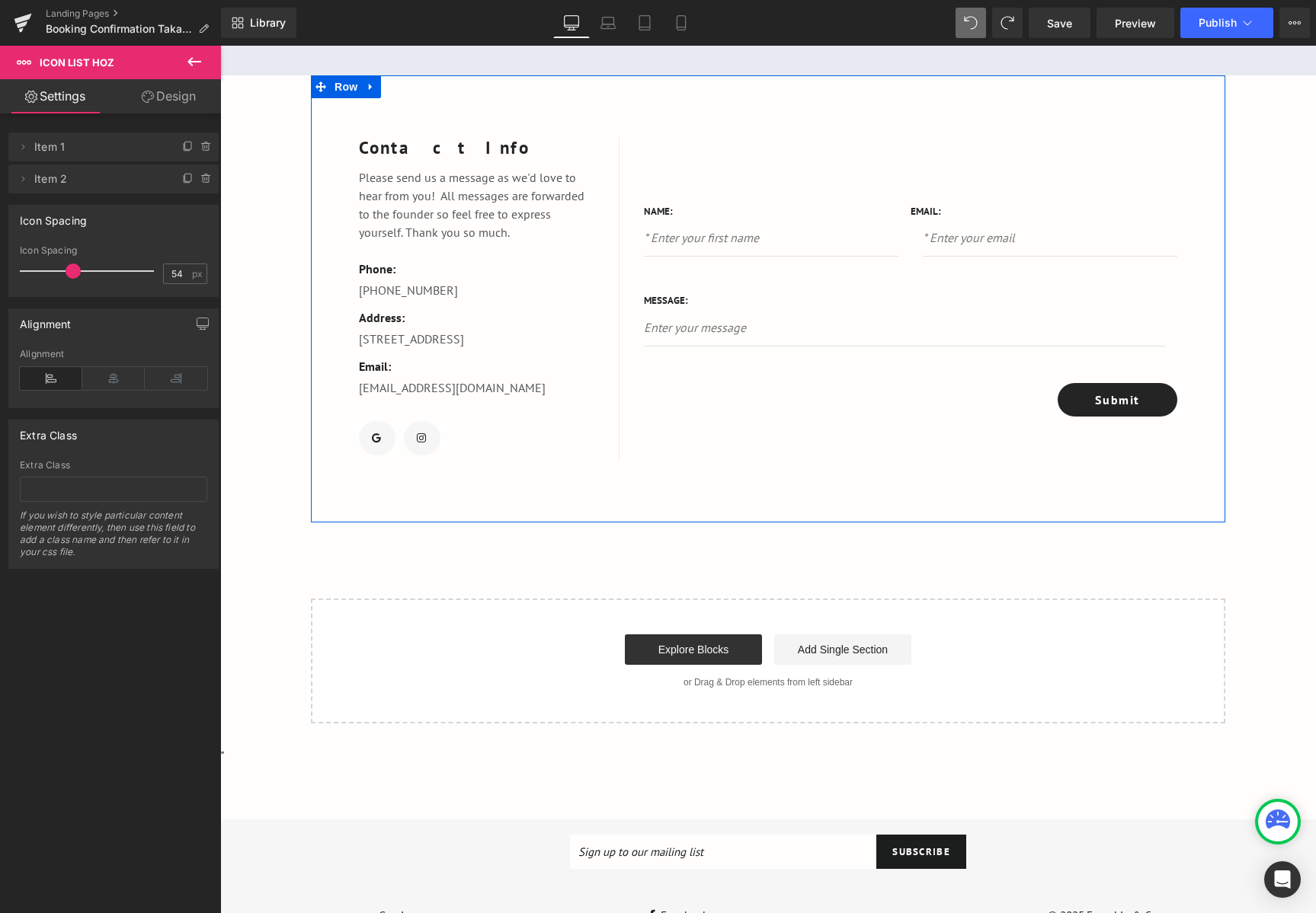
scroll to position [152, 0]
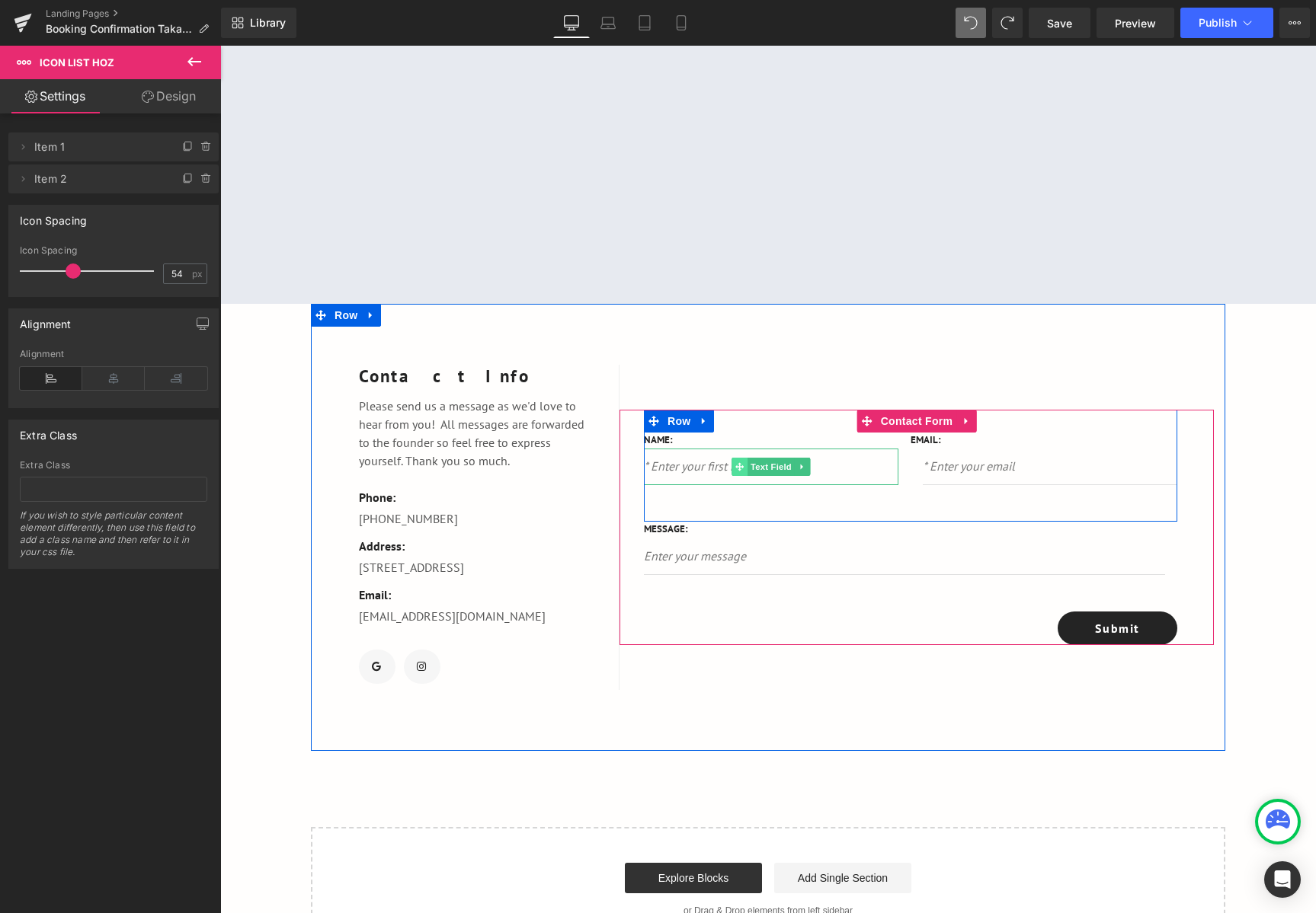
click at [731, 476] on span at bounding box center [739, 467] width 16 height 18
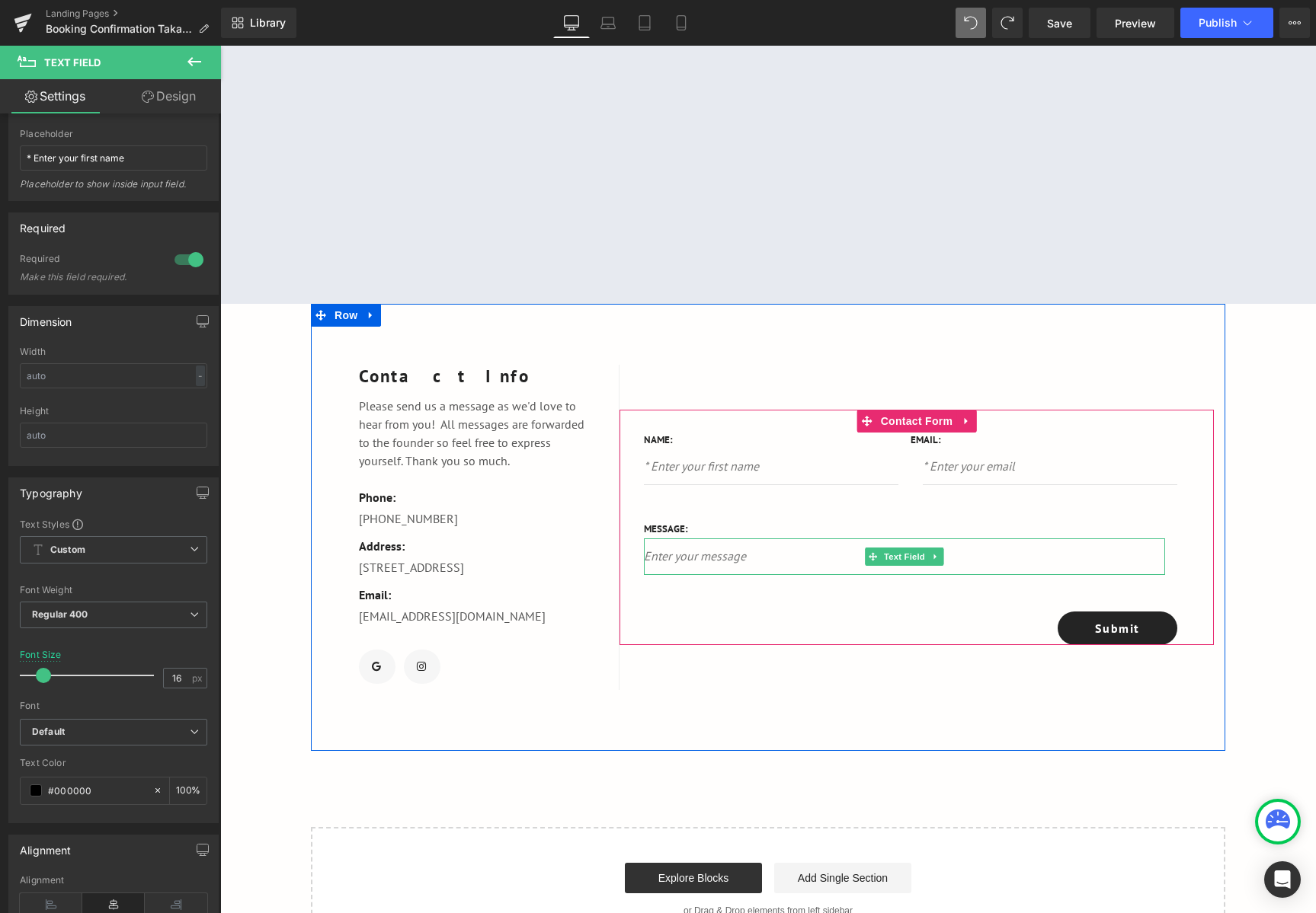
click at [784, 564] on input "text" at bounding box center [903, 557] width 521 height 37
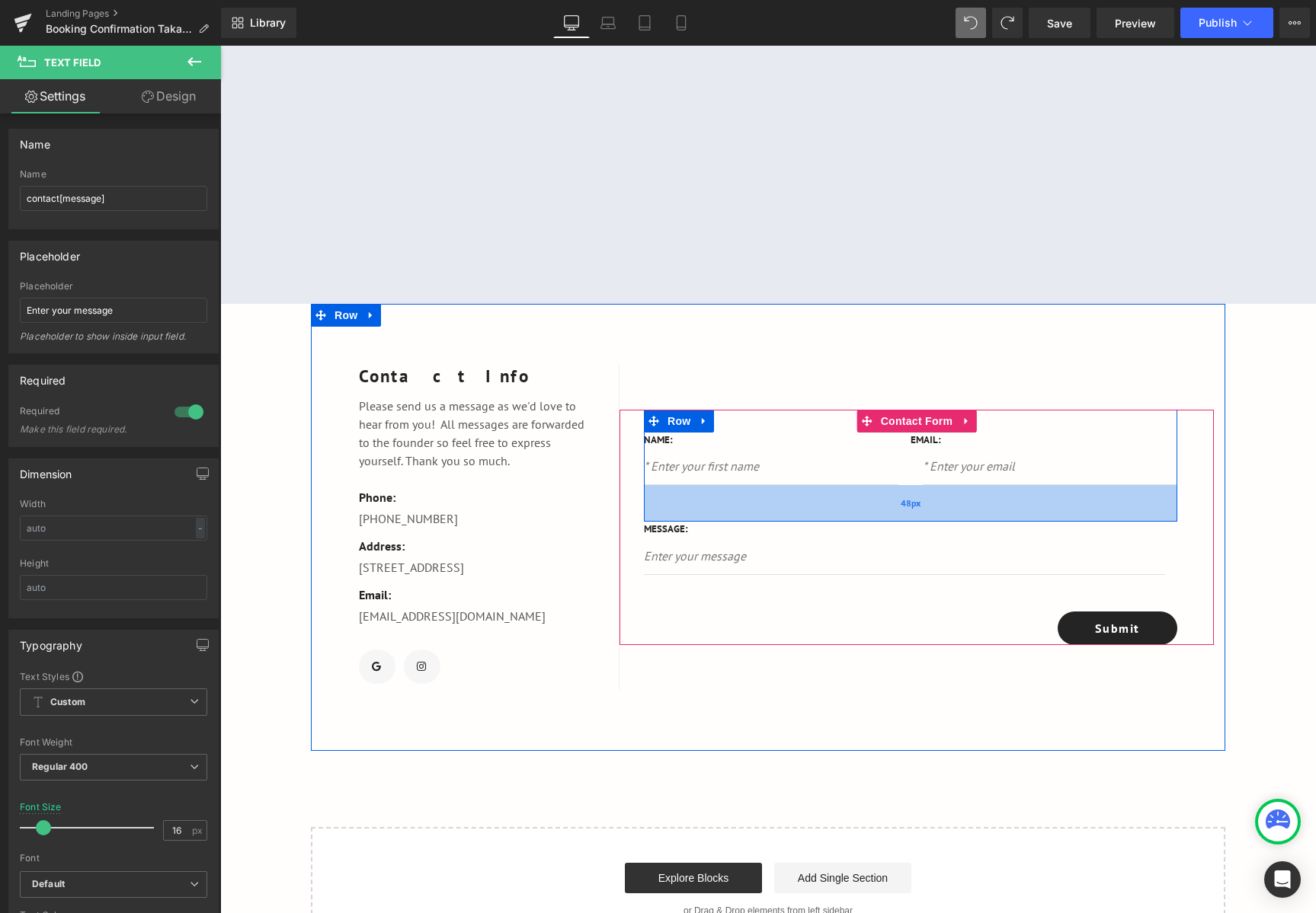
click at [927, 502] on div "48px" at bounding box center [910, 503] width 534 height 37
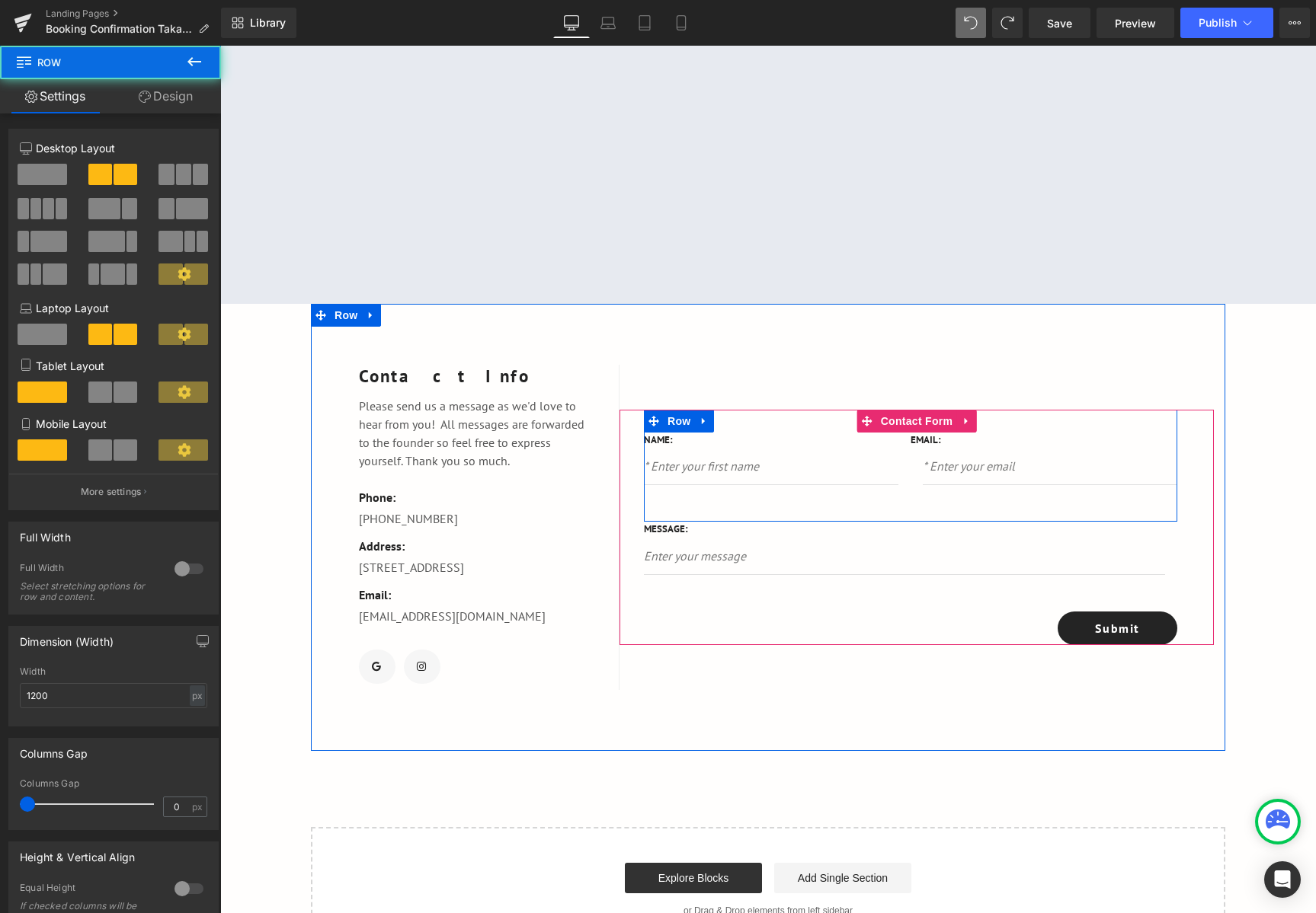
click at [949, 484] on input "email" at bounding box center [1050, 467] width 254 height 37
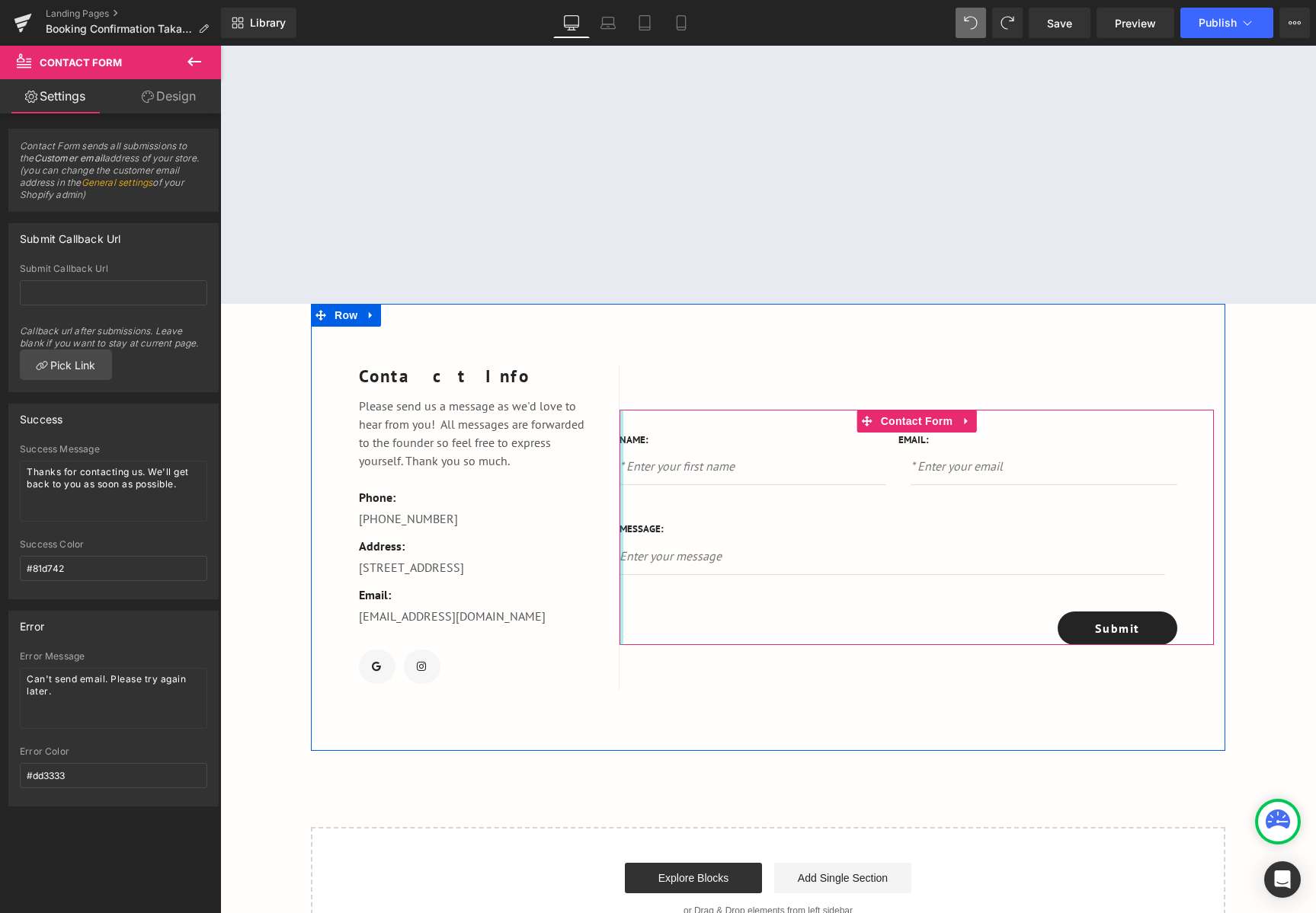
drag, startPoint x: 616, startPoint y: 456, endPoint x: 586, endPoint y: 466, distance: 31.6
click at [586, 466] on div "Contact Info Text Block Please send us a message as we'd love to hear from you!…" at bounding box center [768, 527] width 914 height 447
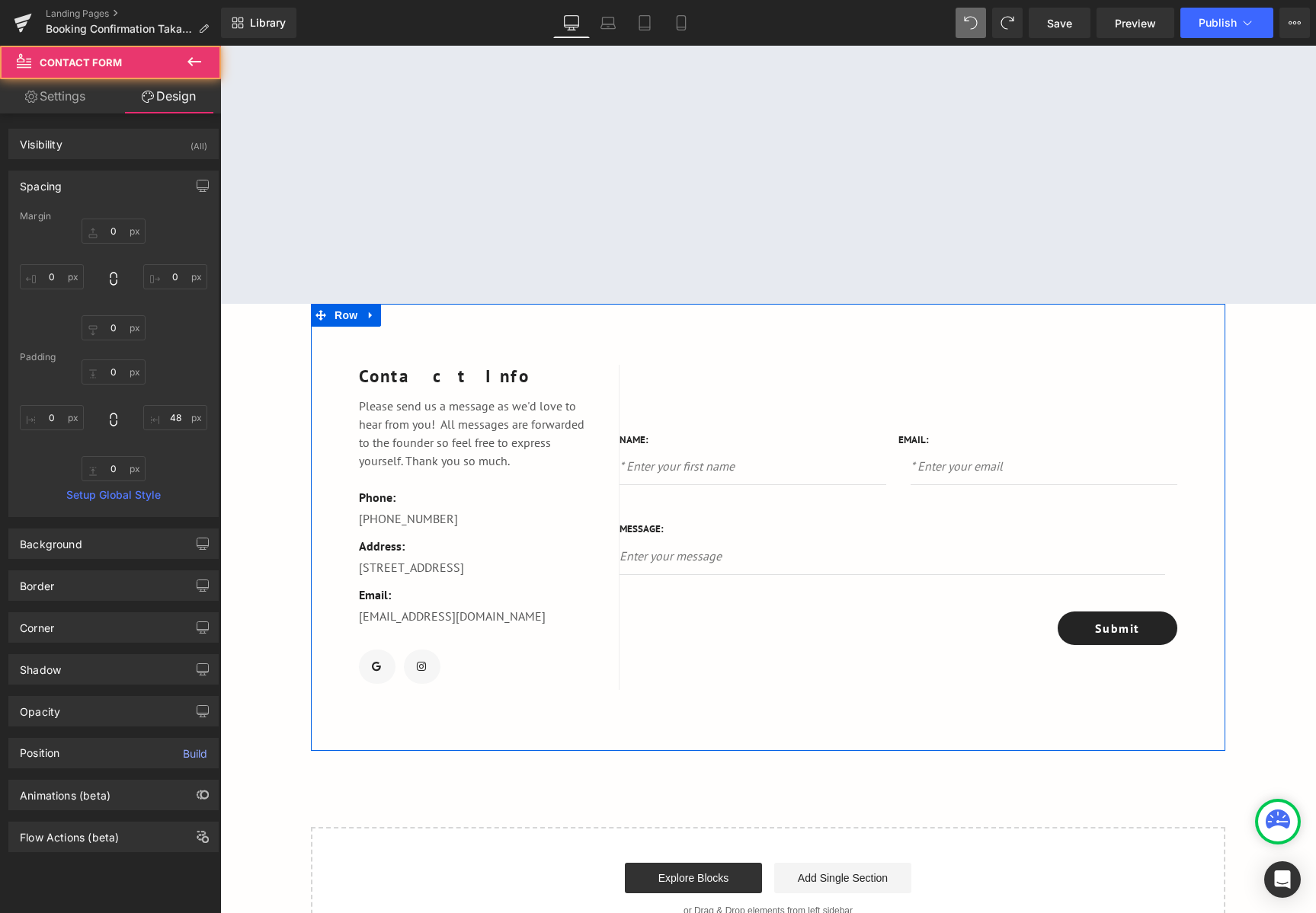
click at [221, 46] on div "32px" at bounding box center [221, 46] width 0 height 0
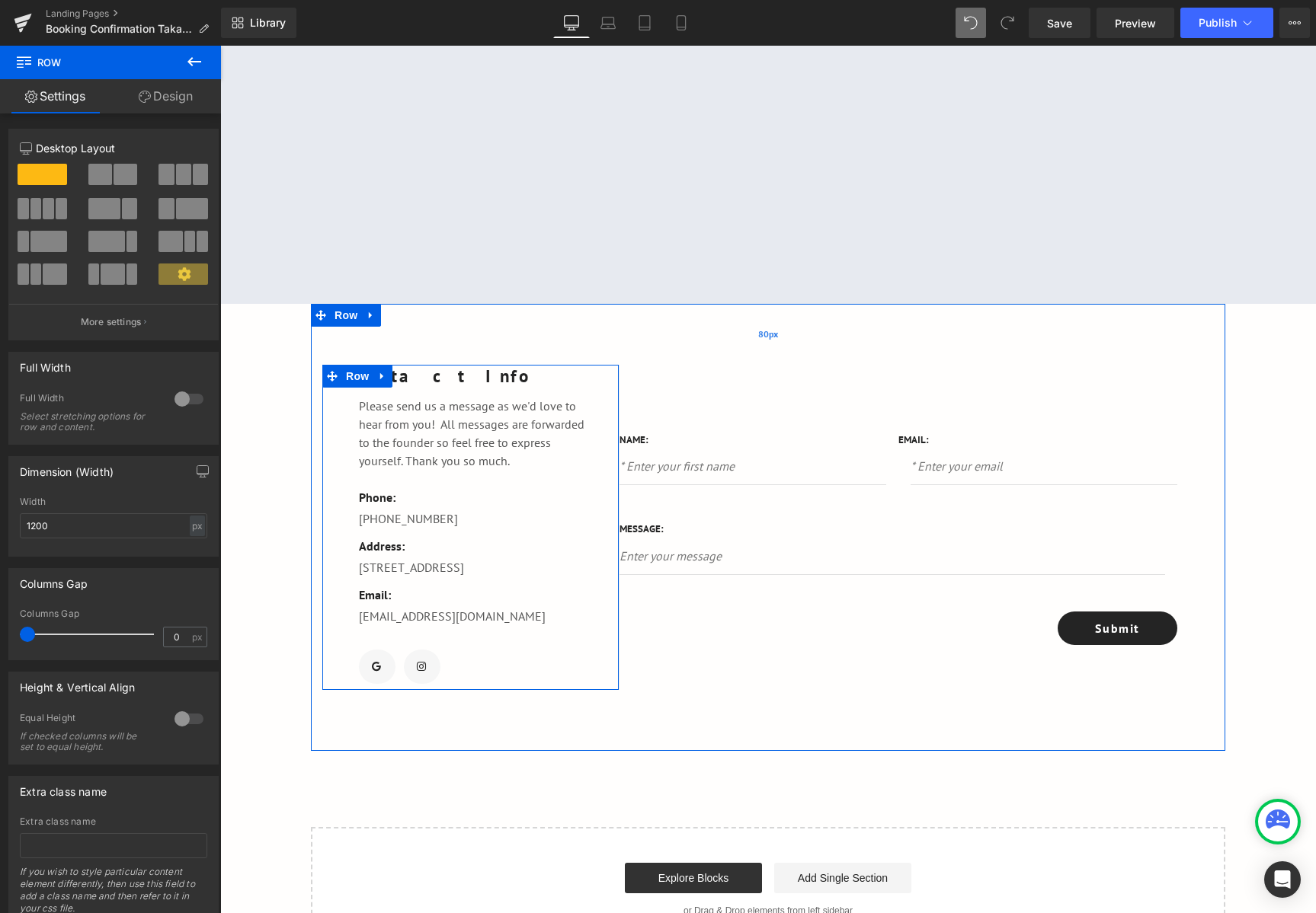
click at [607, 336] on div "80px" at bounding box center [768, 334] width 914 height 61
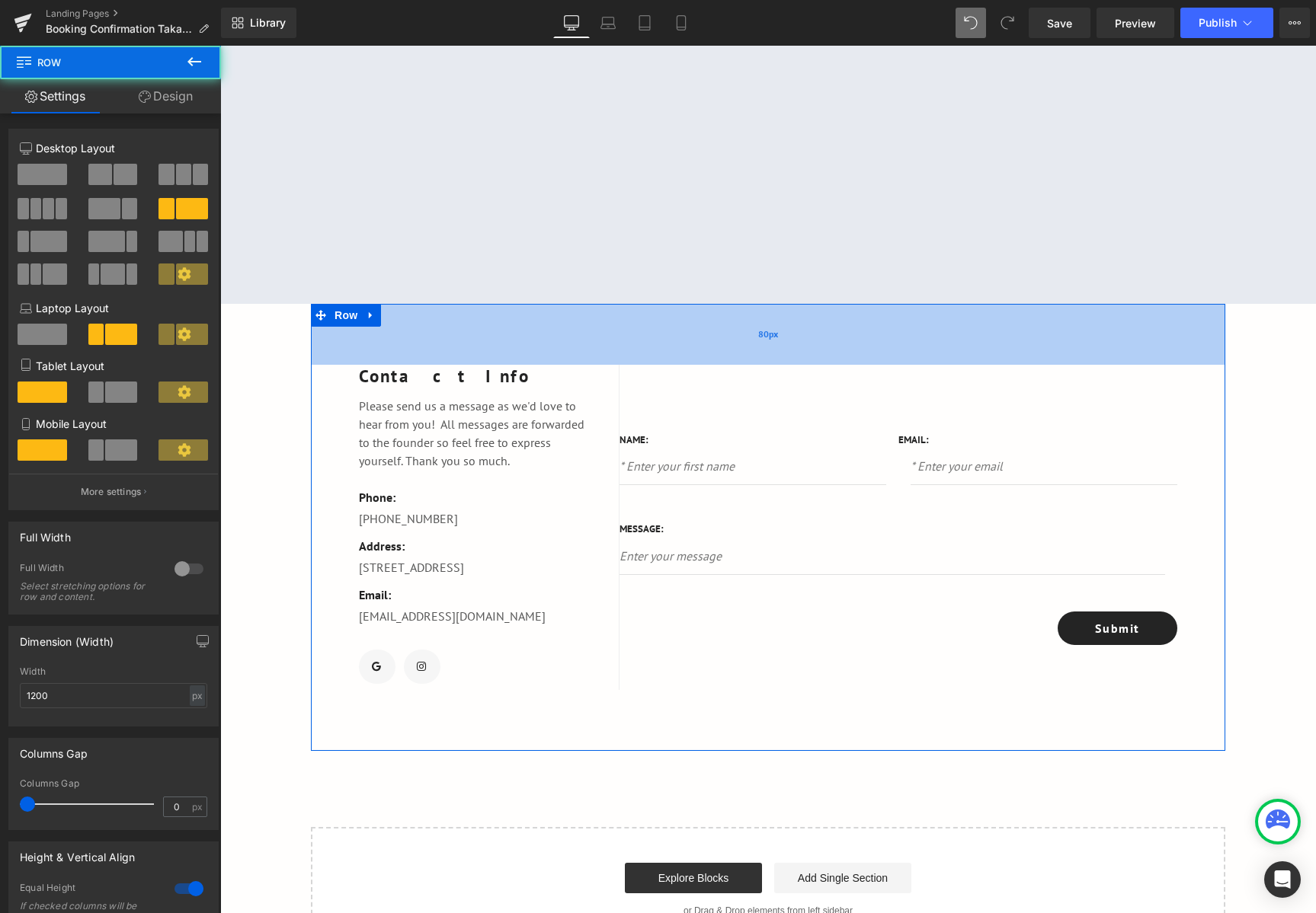
click at [618, 329] on div "80px" at bounding box center [768, 334] width 914 height 61
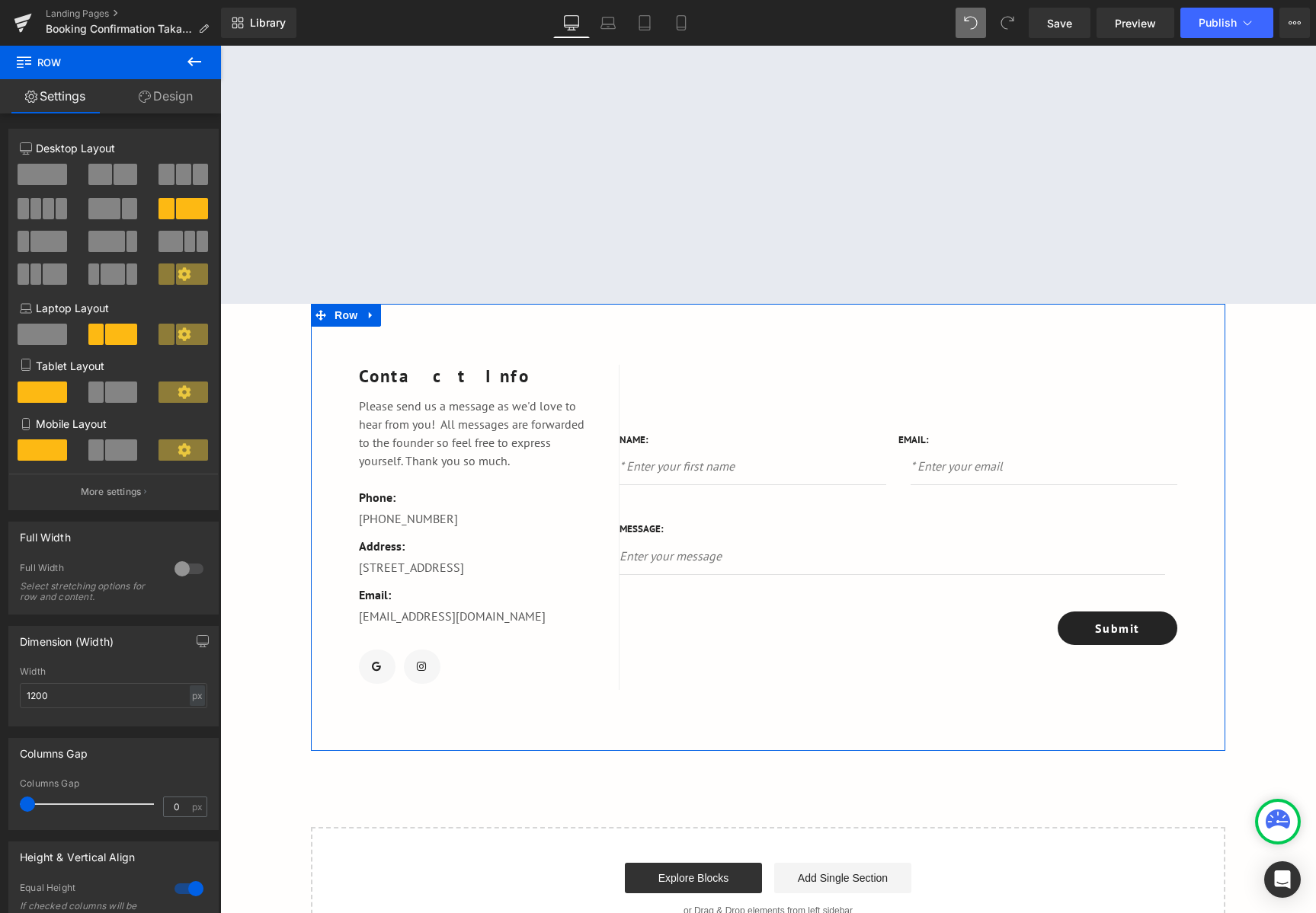
click at [674, 399] on div "Name: Text Block Text Field Email: Text Block Email Field Row 48px Message: Tex…" at bounding box center [916, 527] width 594 height 325
click at [221, 46] on div "32px" at bounding box center [221, 46] width 0 height 0
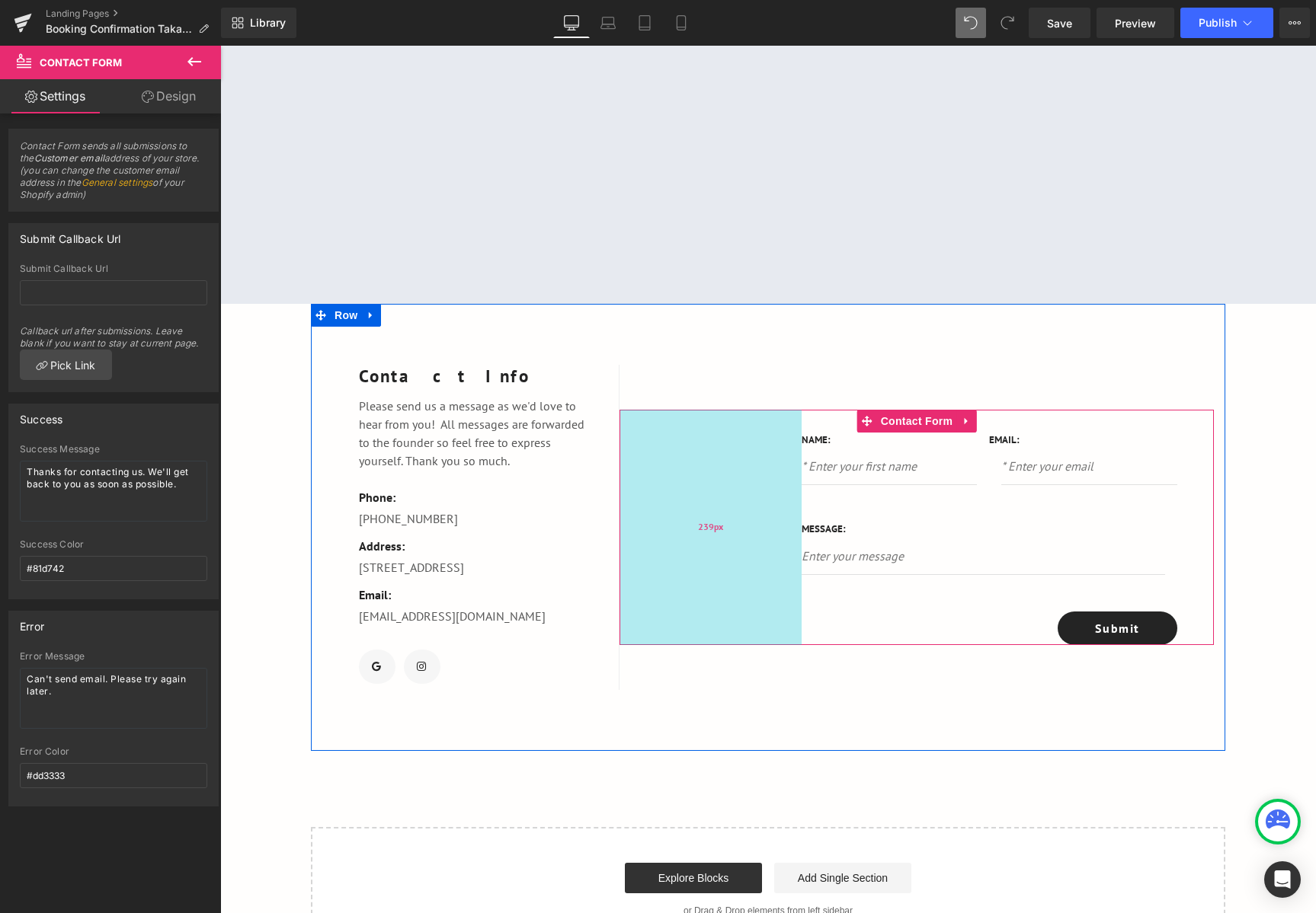
drag, startPoint x: 612, startPoint y: 488, endPoint x: 772, endPoint y: 480, distance: 160.2
click at [772, 480] on div "239px" at bounding box center [710, 528] width 182 height 236
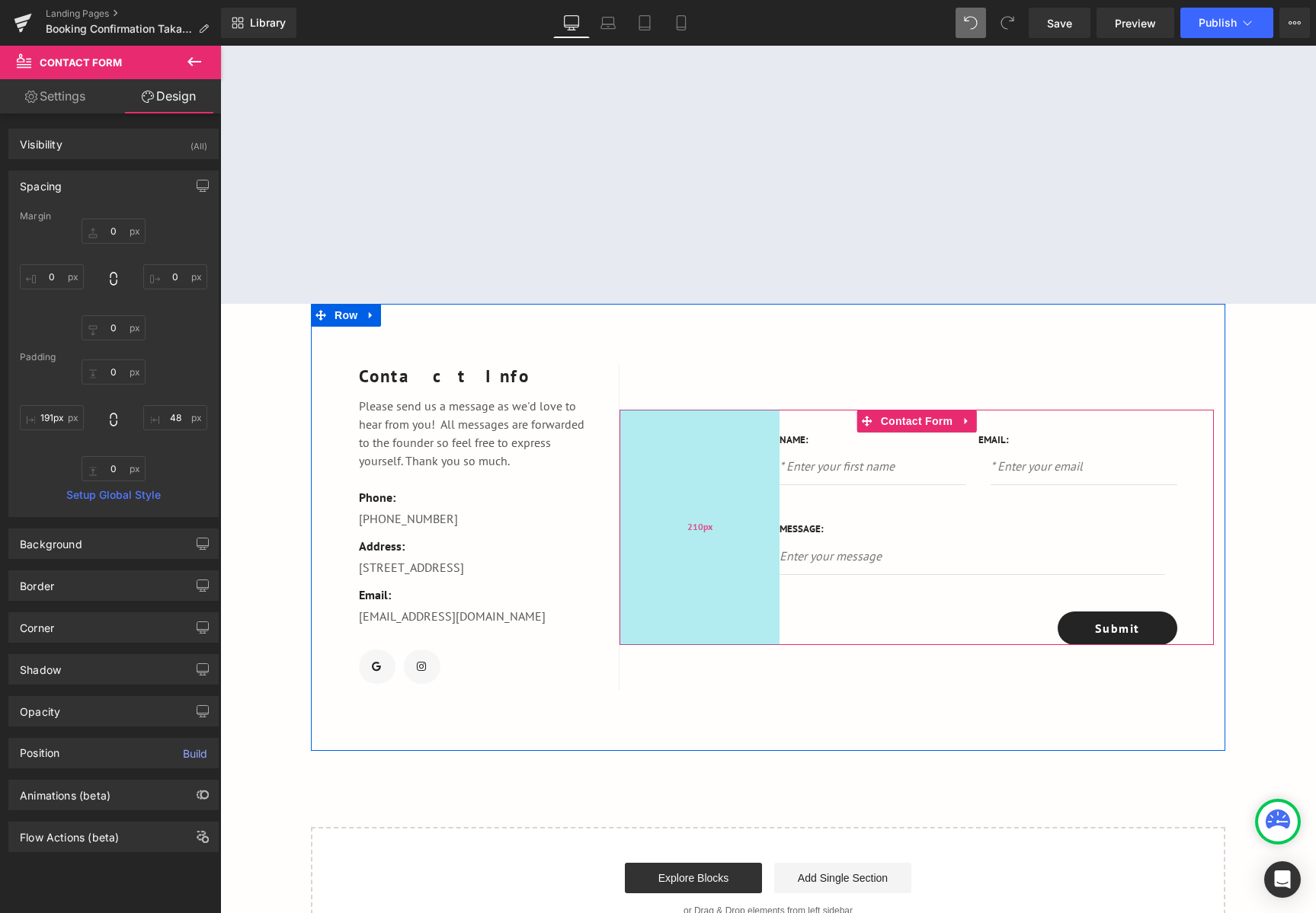
type input "190px"
drag, startPoint x: 772, startPoint y: 480, endPoint x: 757, endPoint y: 482, distance: 15.1
click at [757, 482] on div "190px" at bounding box center [692, 528] width 145 height 236
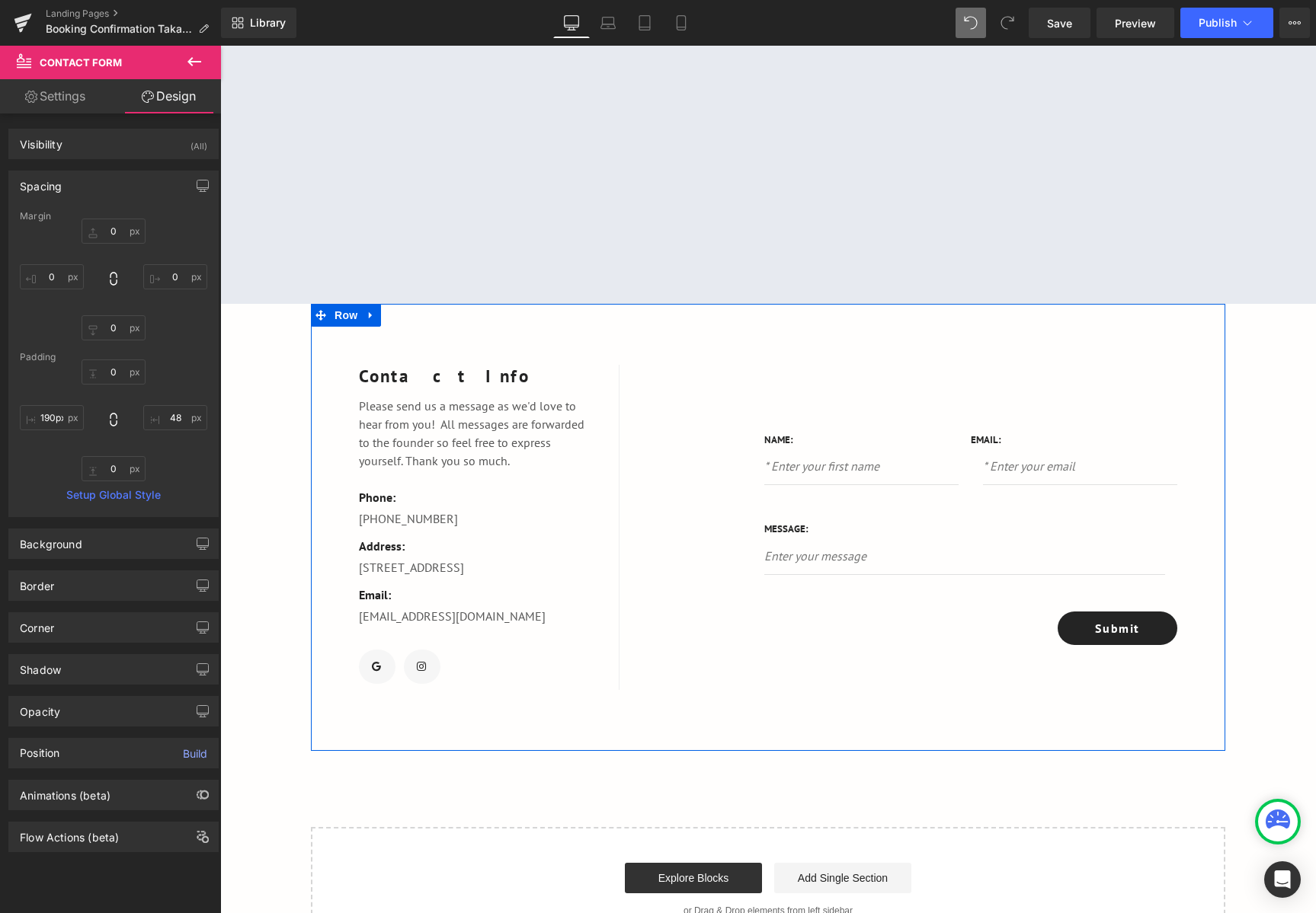
click at [221, 46] on div "32px" at bounding box center [221, 46] width 0 height 0
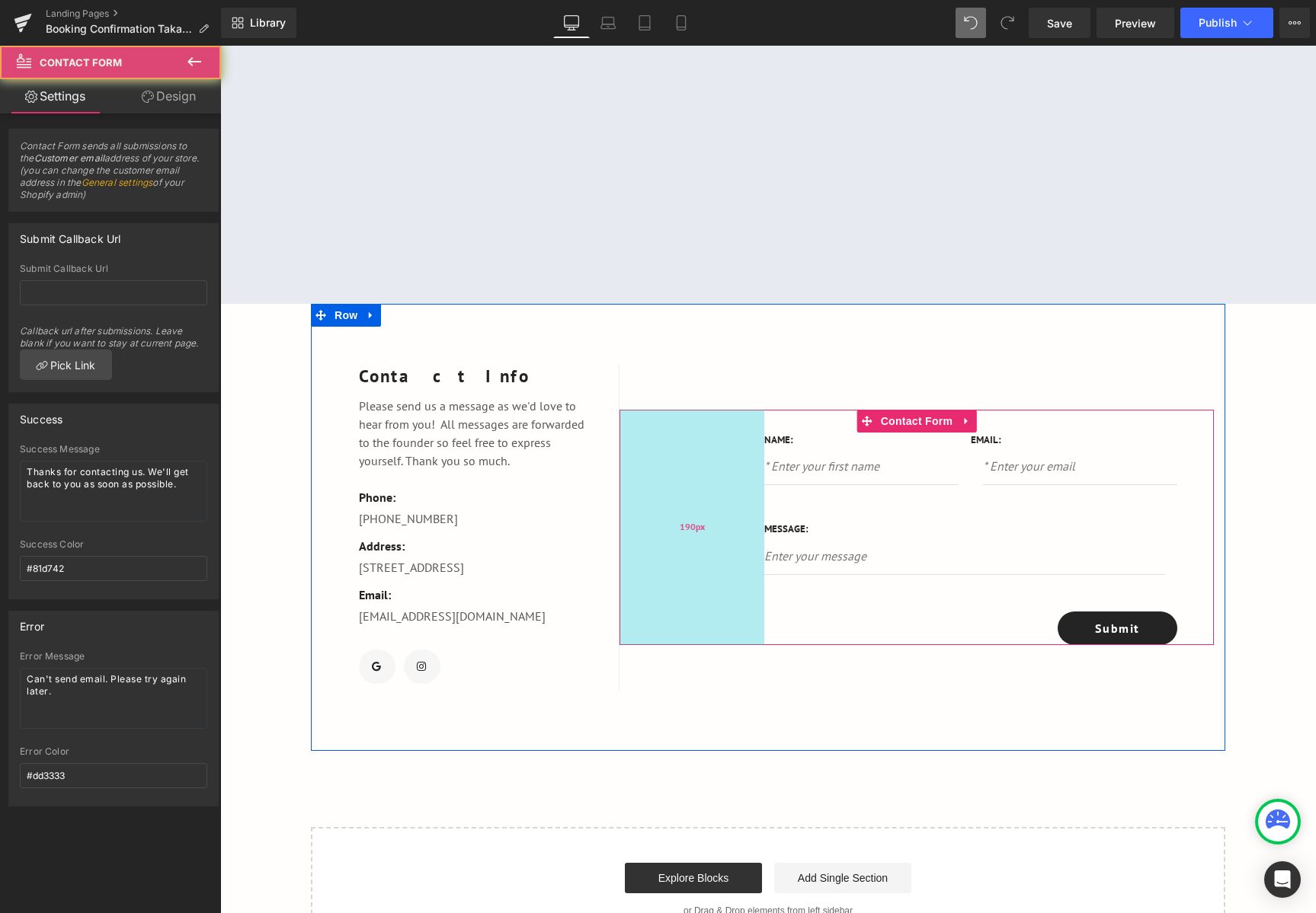
click at [715, 509] on div "190px" at bounding box center [692, 528] width 145 height 236
click at [620, 514] on div "196px" at bounding box center [694, 528] width 149 height 236
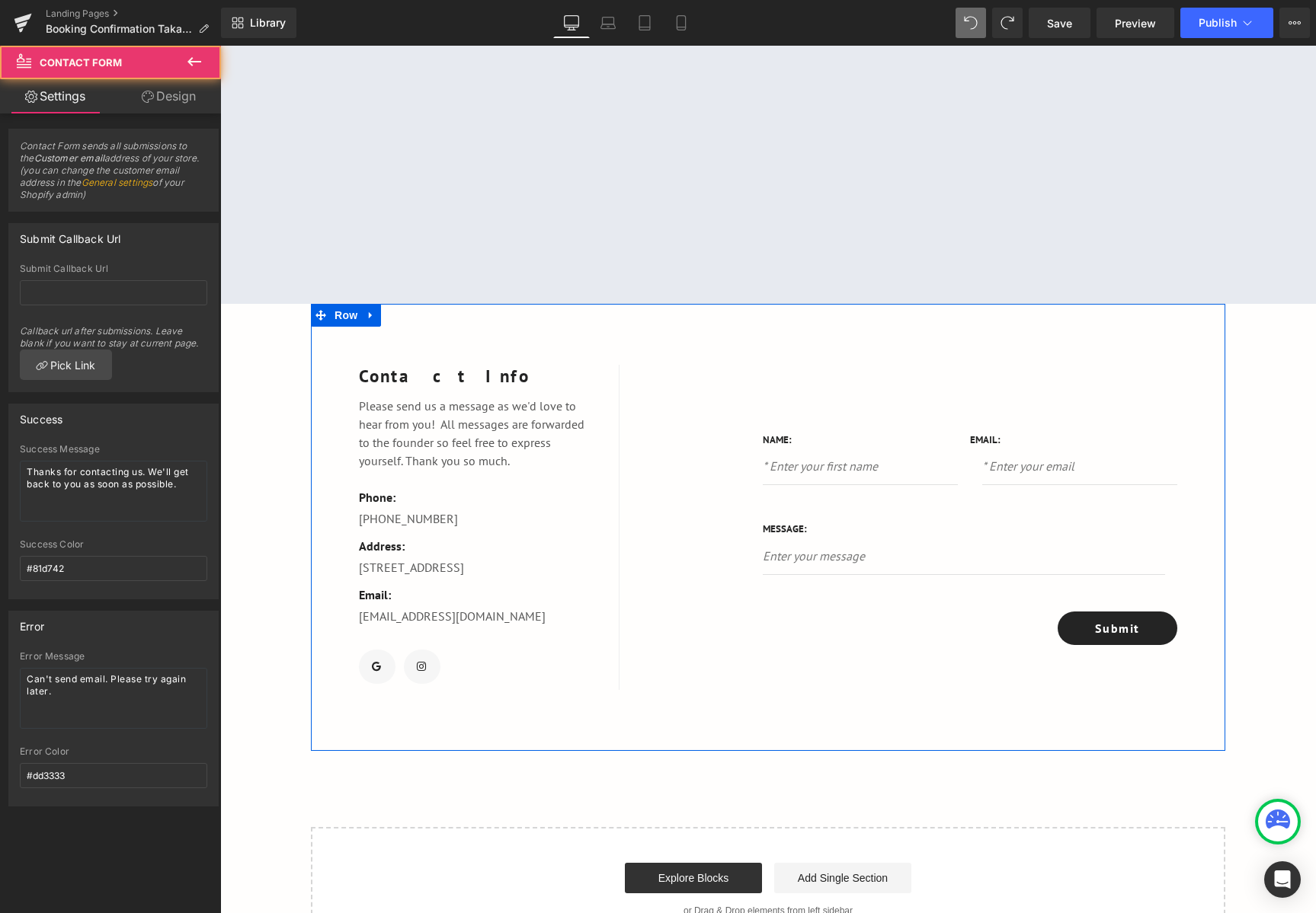
click at [592, 501] on div "Contact Info Text Block Please send us a message as we'd love to hear from you!…" at bounding box center [470, 527] width 297 height 325
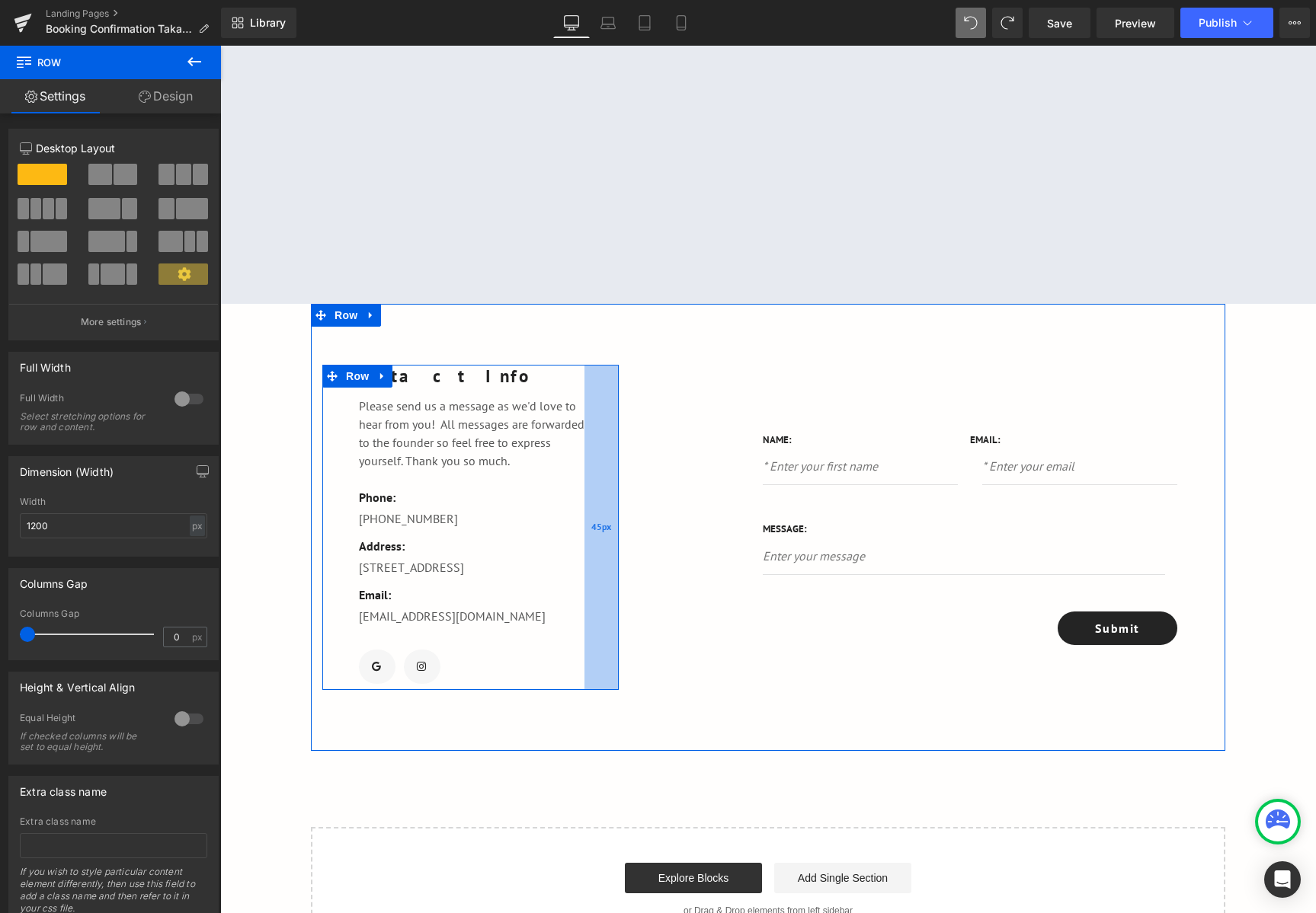
drag, startPoint x: 610, startPoint y: 507, endPoint x: 600, endPoint y: 510, distance: 10.4
click at [600, 510] on div "45px" at bounding box center [600, 527] width 34 height 325
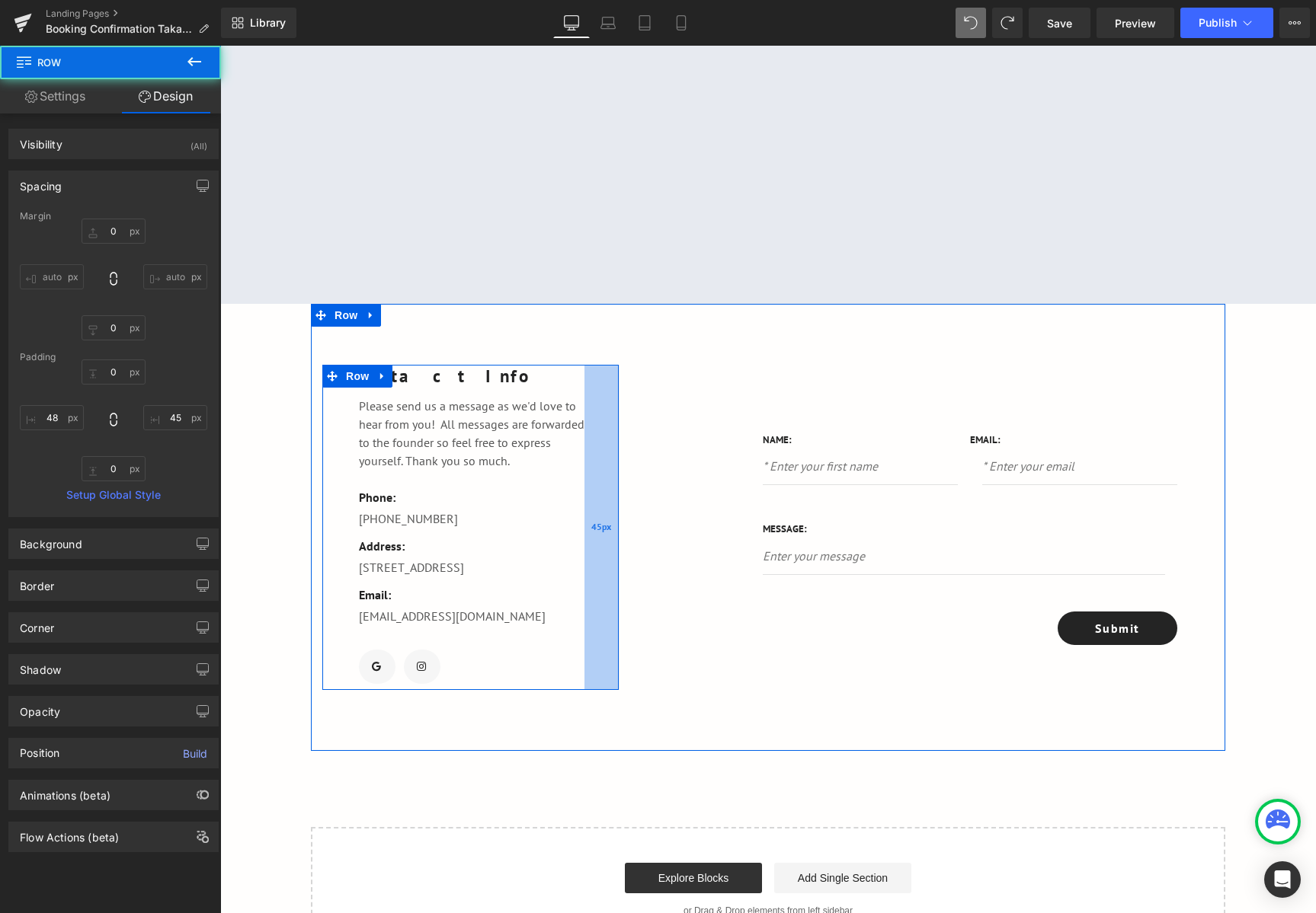
click at [610, 510] on div "45px" at bounding box center [600, 527] width 34 height 325
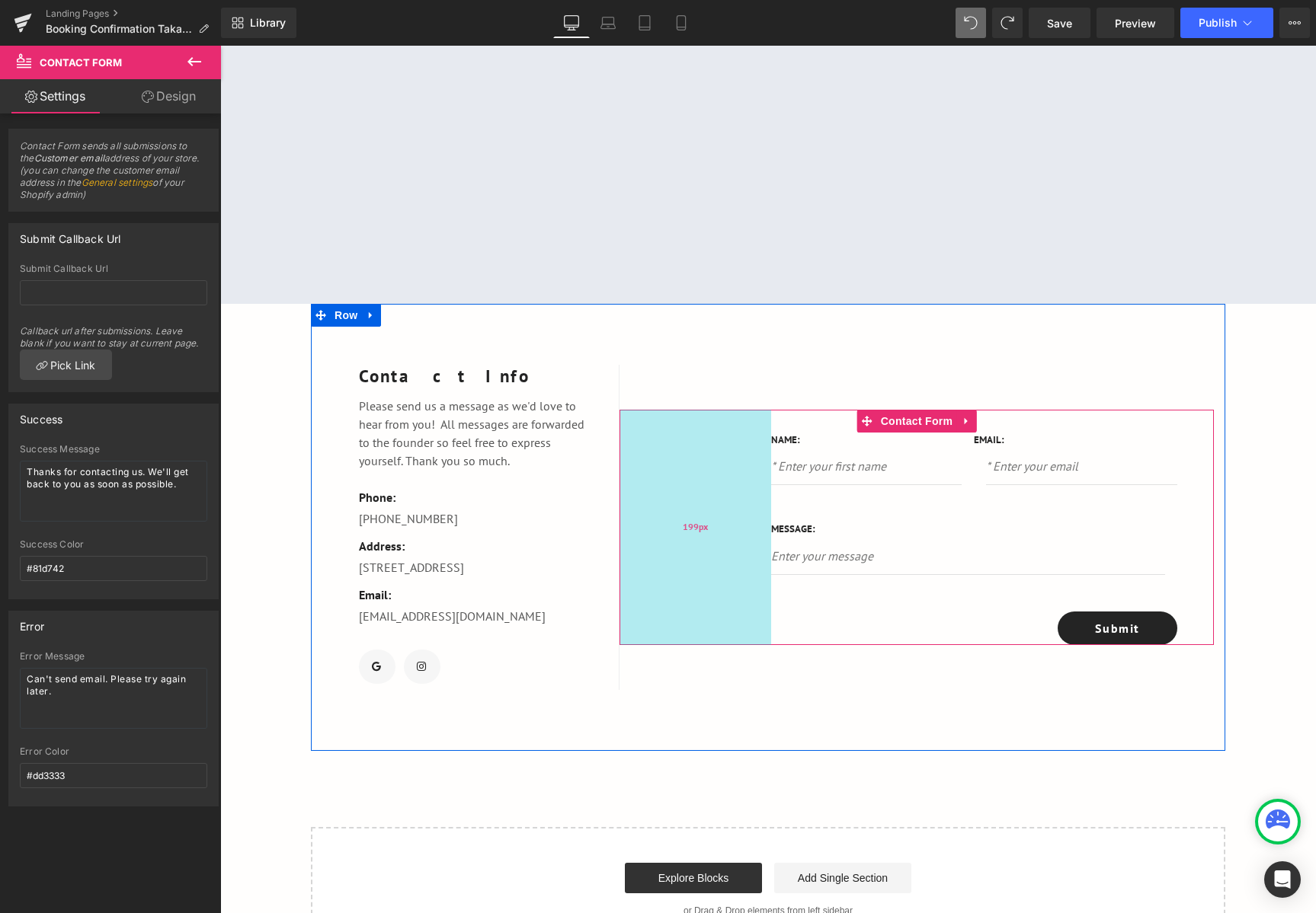
drag, startPoint x: 612, startPoint y: 509, endPoint x: 620, endPoint y: 509, distance: 8.0
click at [620, 509] on div "199px" at bounding box center [696, 528] width 152 height 236
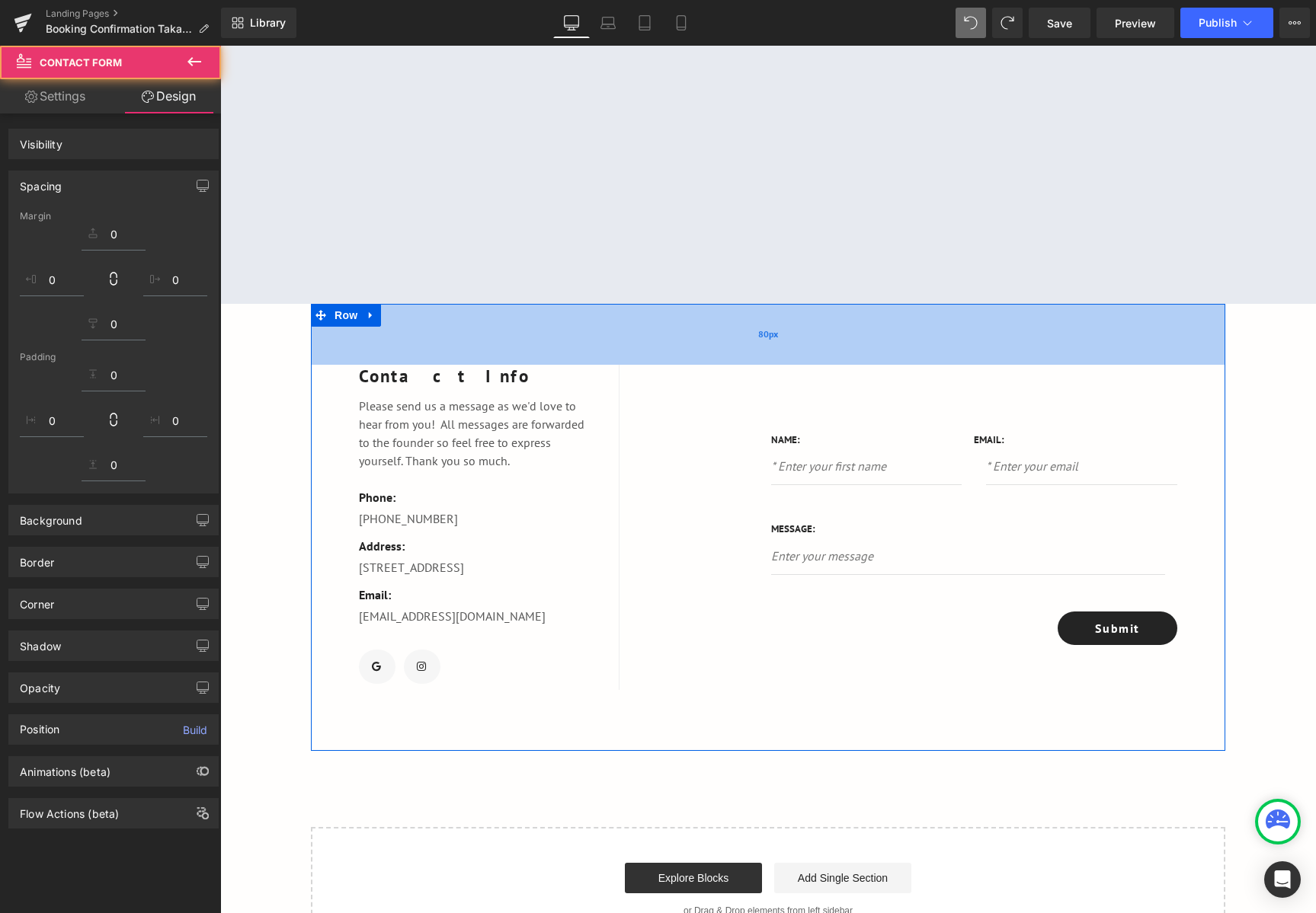
click at [633, 364] on div "80px" at bounding box center [768, 334] width 914 height 61
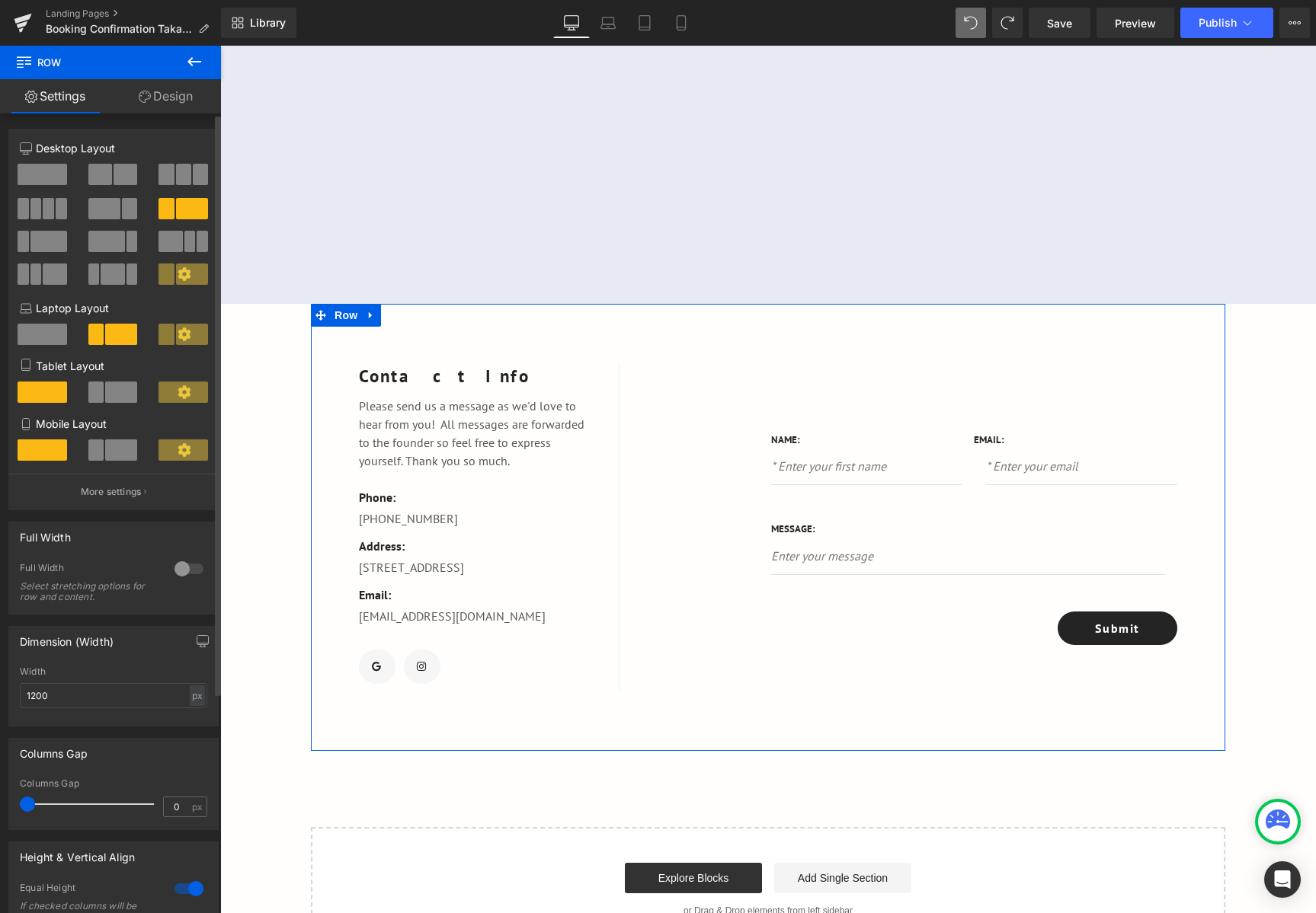
click at [115, 242] on span at bounding box center [107, 241] width 37 height 21
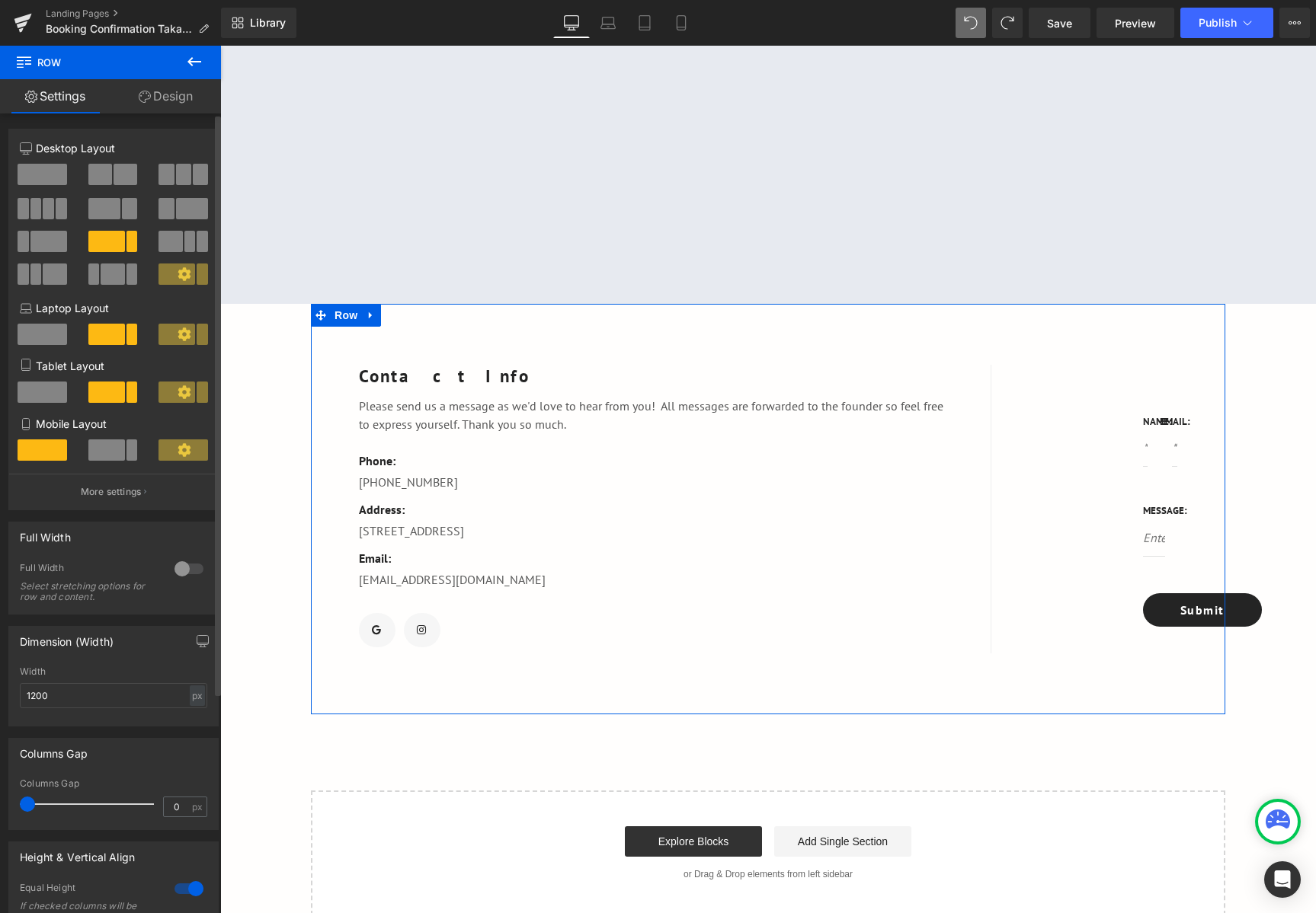
click at [114, 212] on span at bounding box center [104, 208] width 32 height 21
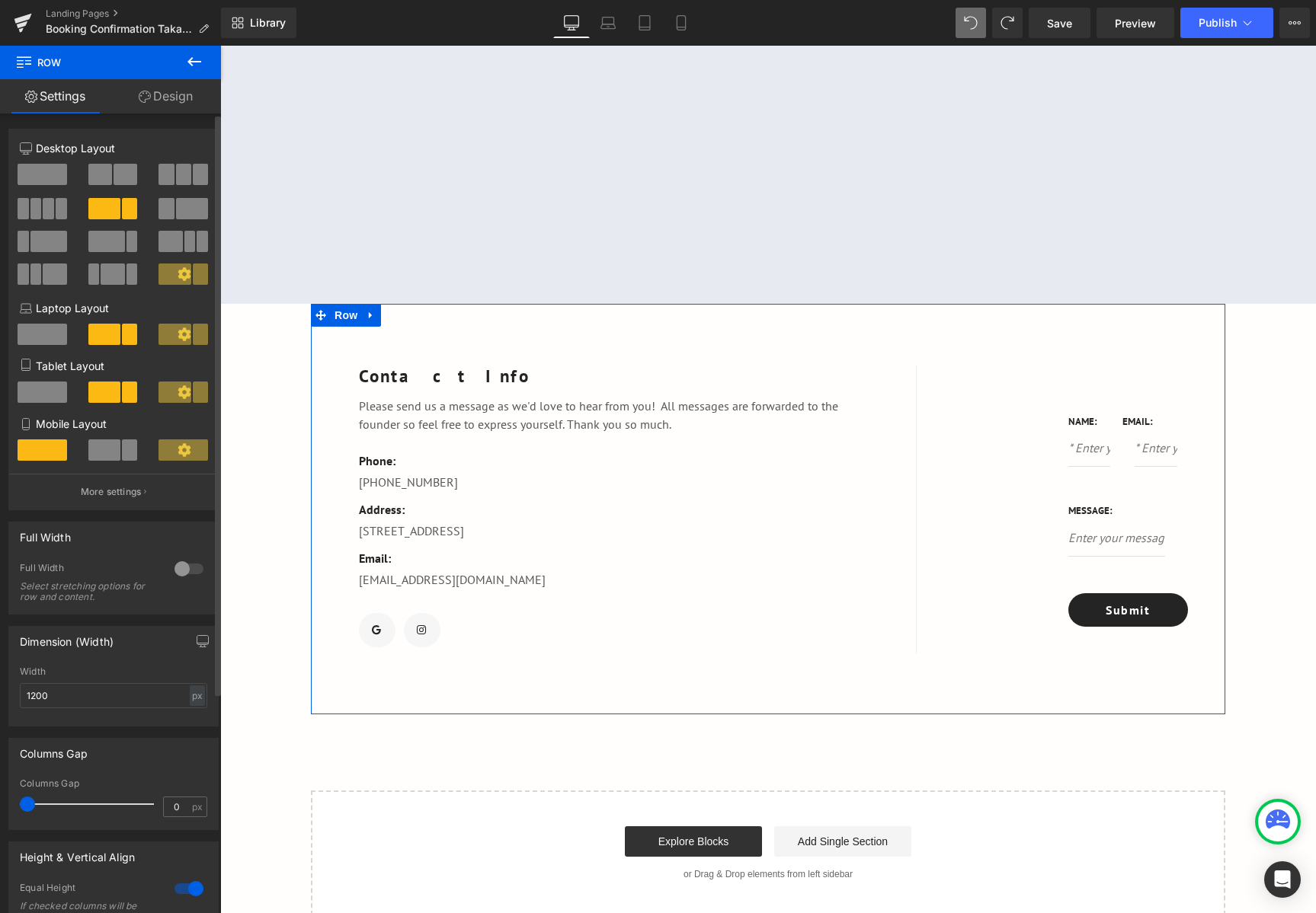
click at [120, 175] on span at bounding box center [125, 174] width 24 height 21
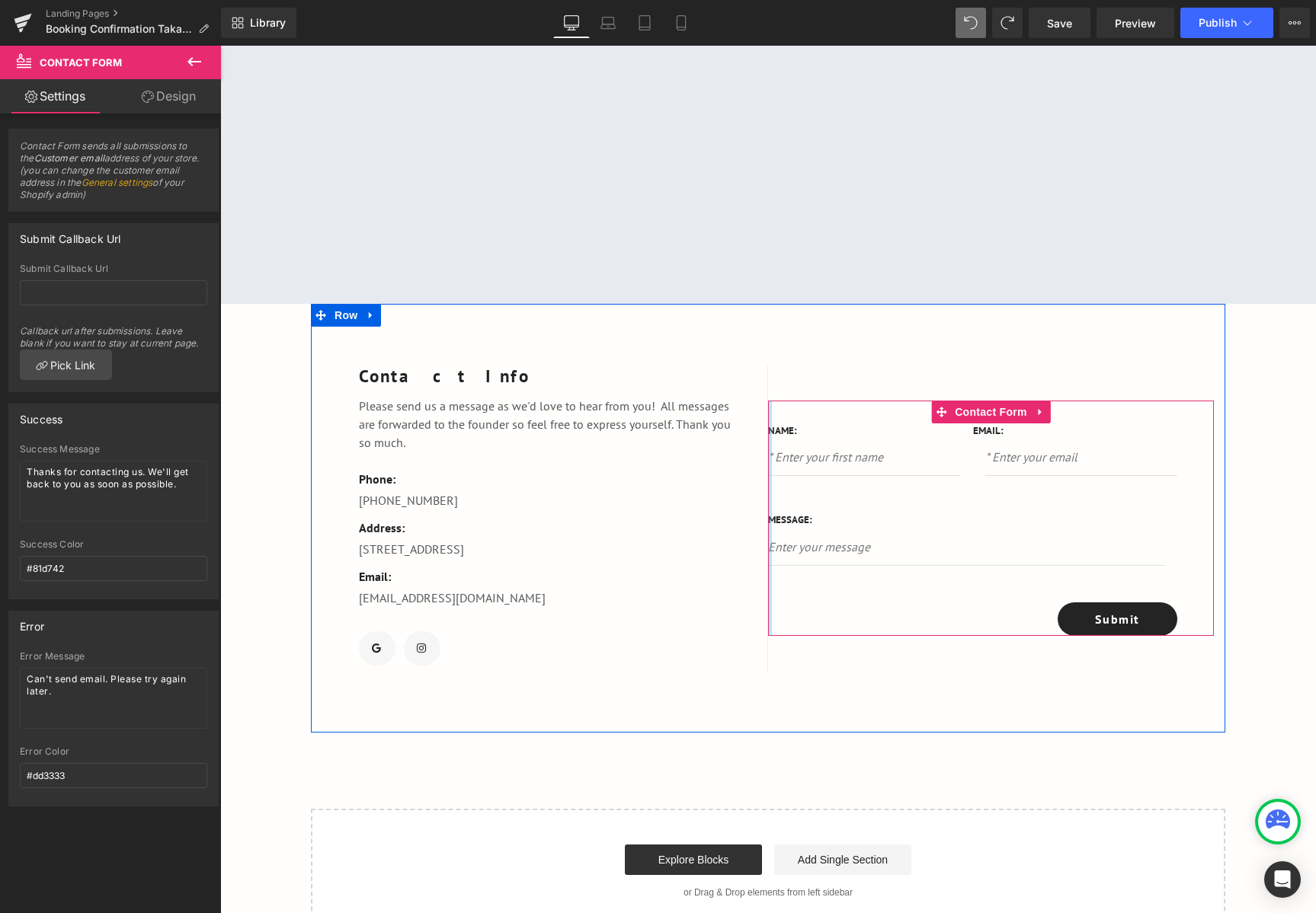
drag, startPoint x: 912, startPoint y: 497, endPoint x: 751, endPoint y: 499, distance: 161.0
click at [751, 499] on div "Contact Info Text Block Please send us a message as we'd love to hear from you!…" at bounding box center [768, 518] width 914 height 429
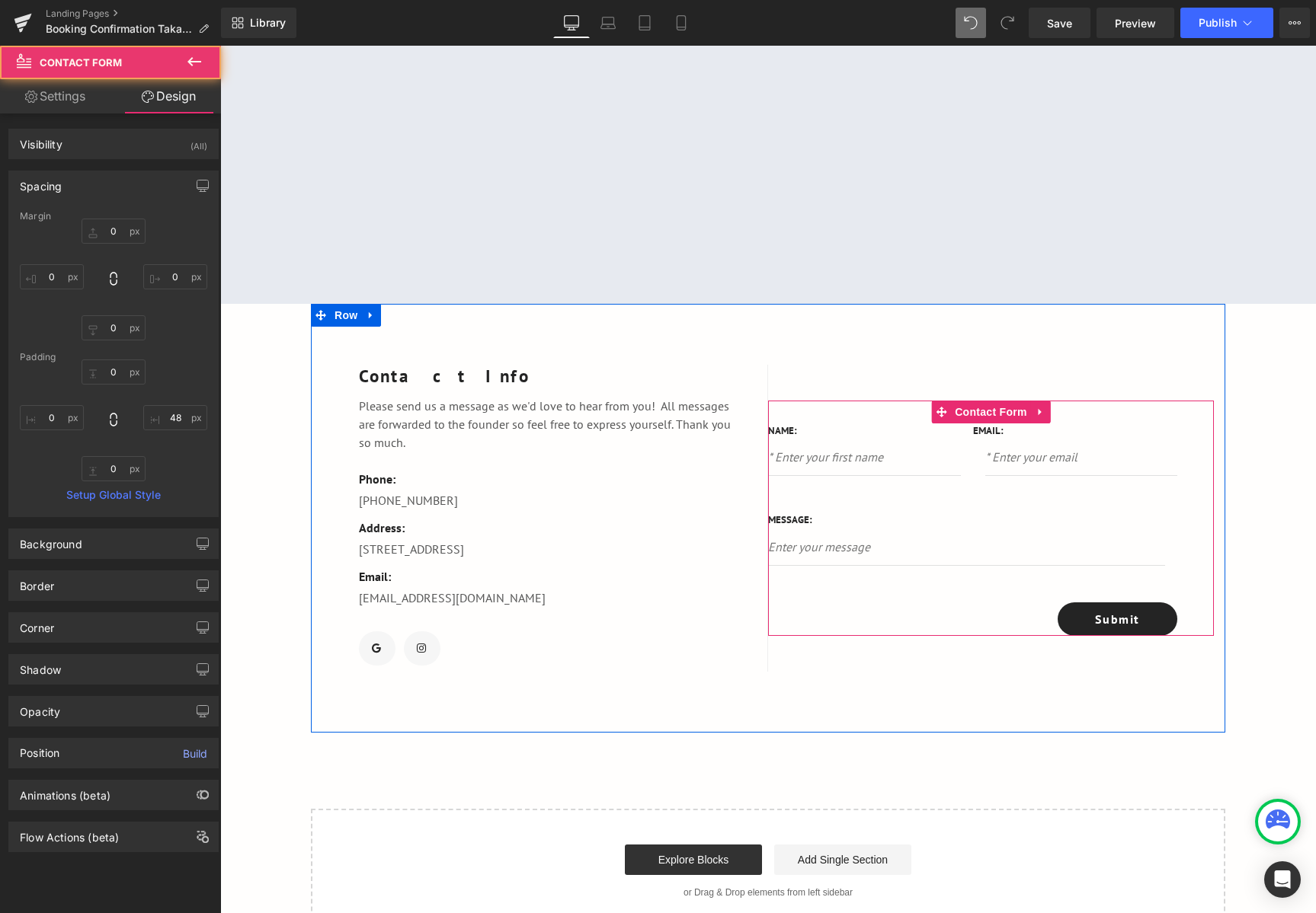
click at [878, 476] on div "Text Field" at bounding box center [864, 457] width 193 height 37
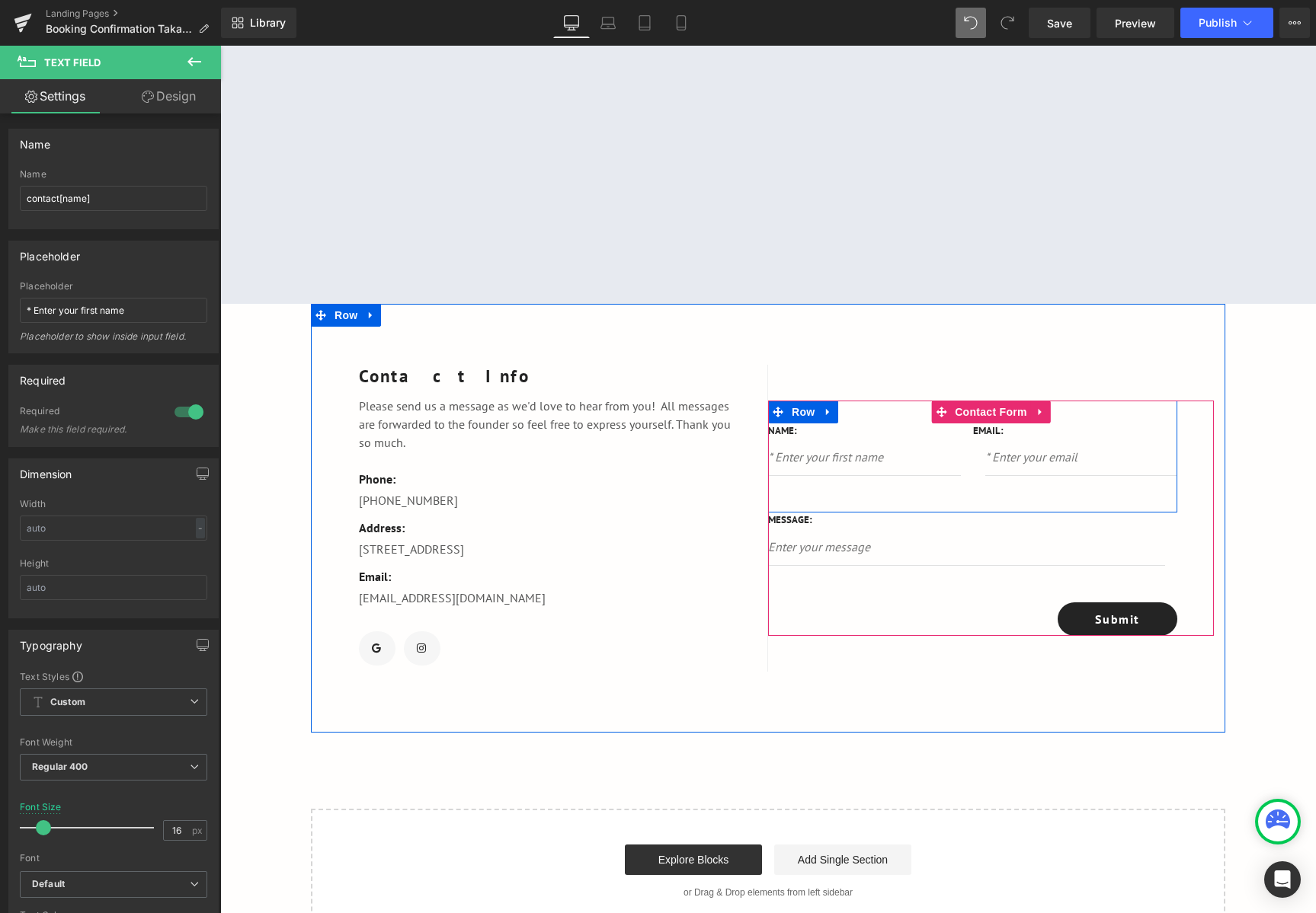
click at [1149, 500] on div "Name: Text Block Text Field Email: Text Block Email Field Row" at bounding box center [972, 456] width 409 height 113
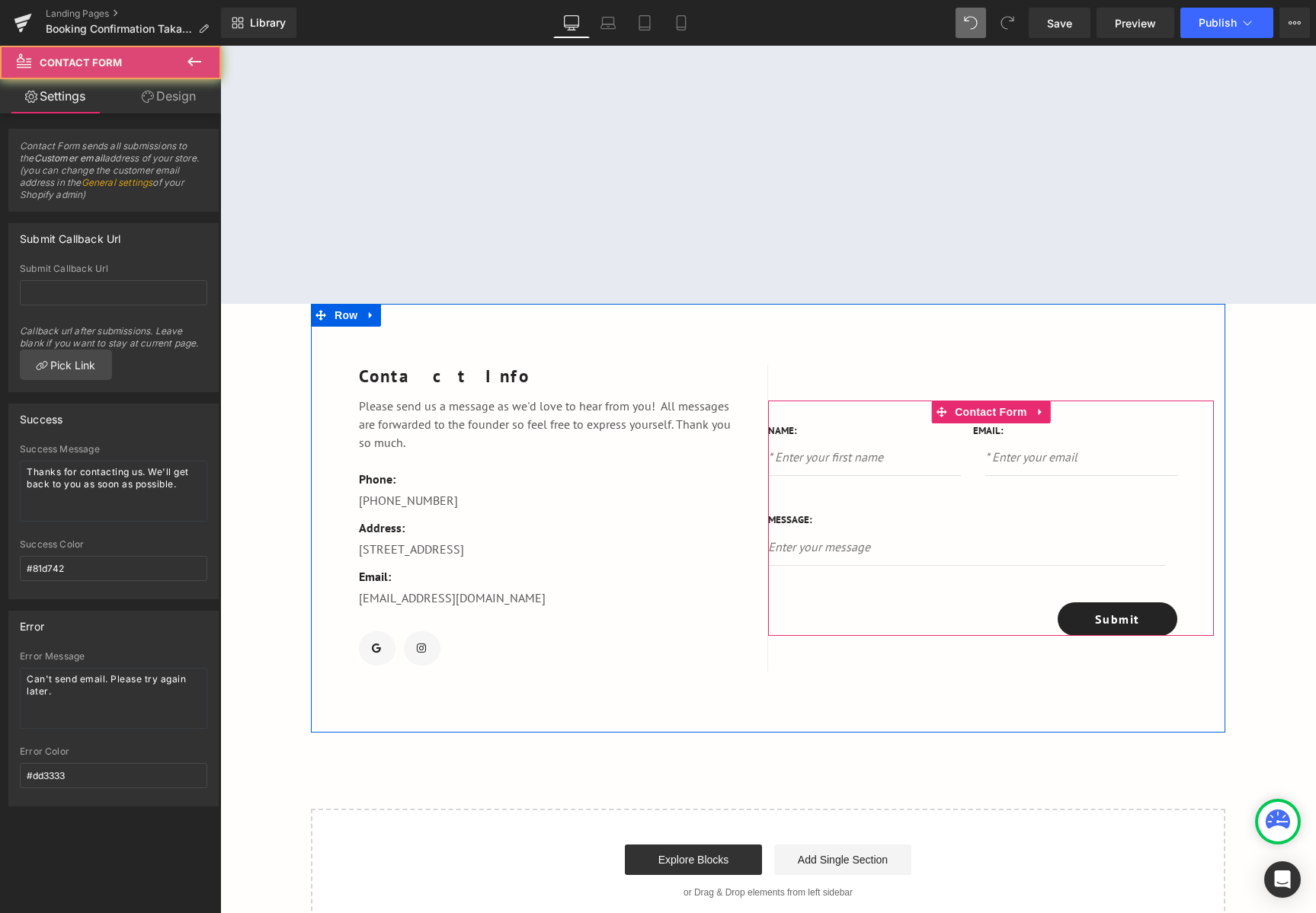
click at [1178, 535] on div "Name: Text Block Text Field Email: Text Block Email Field Row 48px Message: Tex…" at bounding box center [990, 519] width 446 height 236
click at [914, 680] on div "Contact Info Text Block Please send us a message as we'd love to hear from you!…" at bounding box center [768, 518] width 914 height 429
drag, startPoint x: 761, startPoint y: 532, endPoint x: 772, endPoint y: 534, distance: 11.2
click at [772, 534] on div at bounding box center [773, 519] width 11 height 236
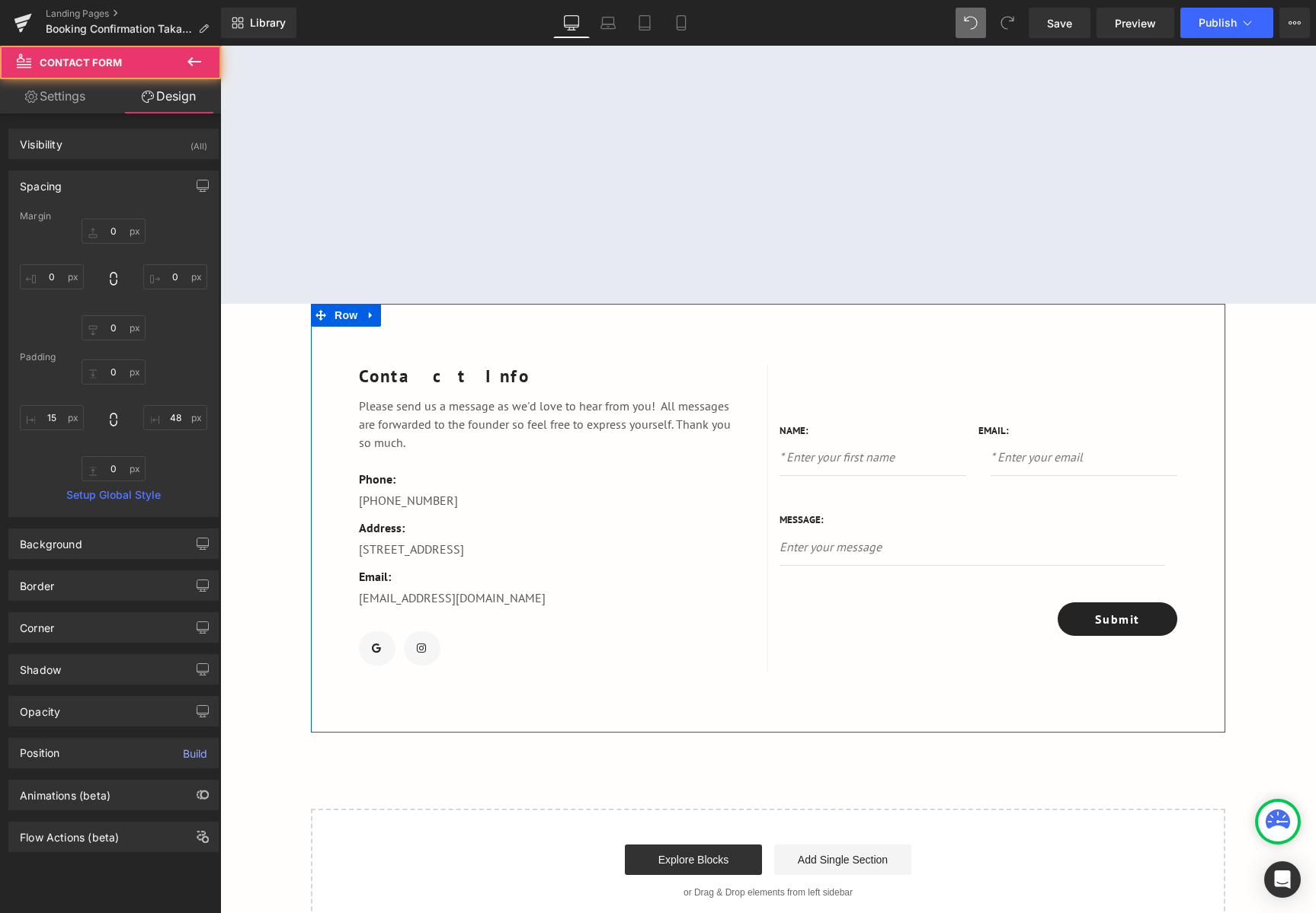
click at [911, 657] on div "Name: Text Block Text Field Email: Text Block Email Field Row 48px Message: Tex…" at bounding box center [990, 518] width 446 height 306
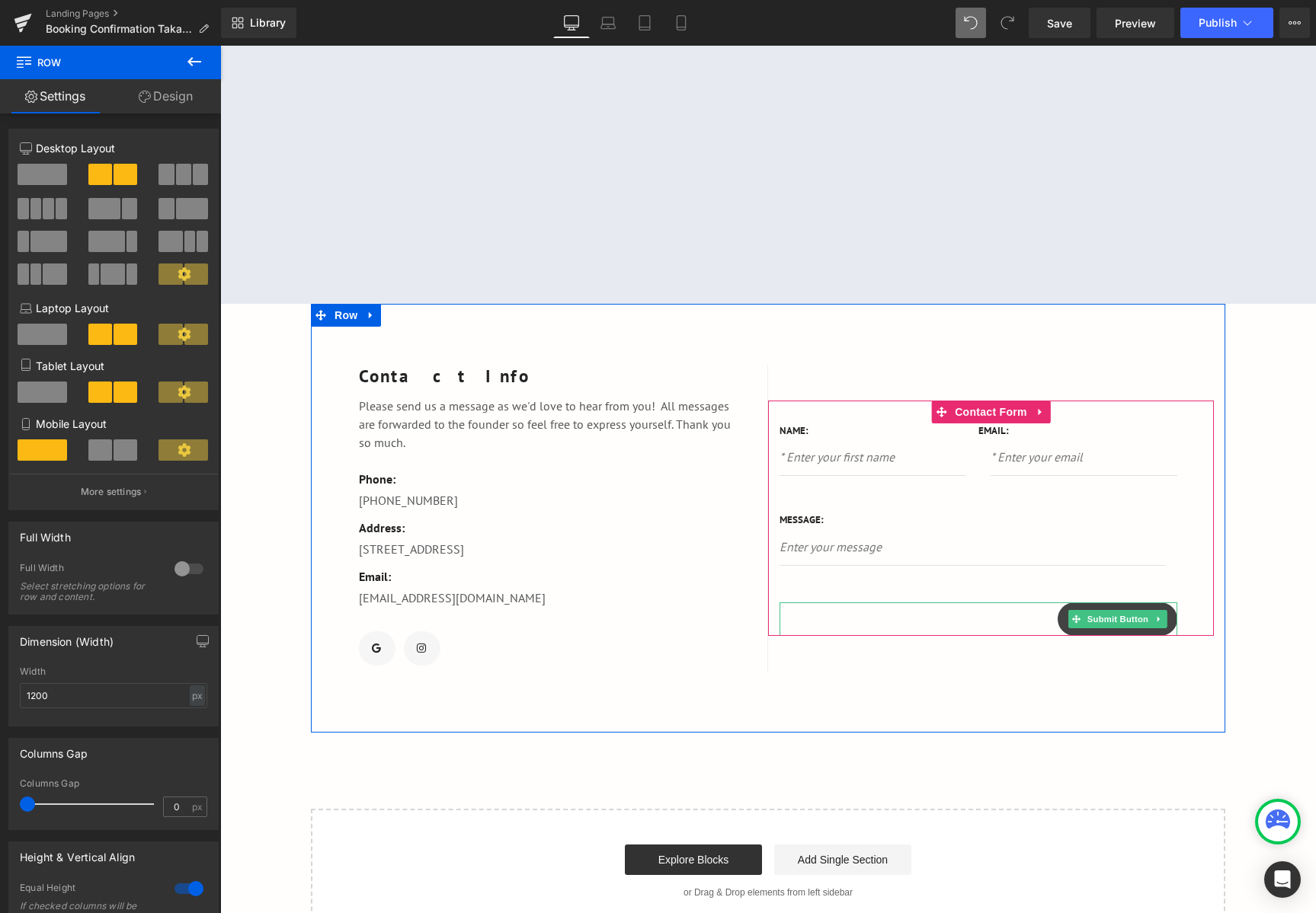
click at [1162, 622] on button "Submit" at bounding box center [1116, 618] width 120 height 34
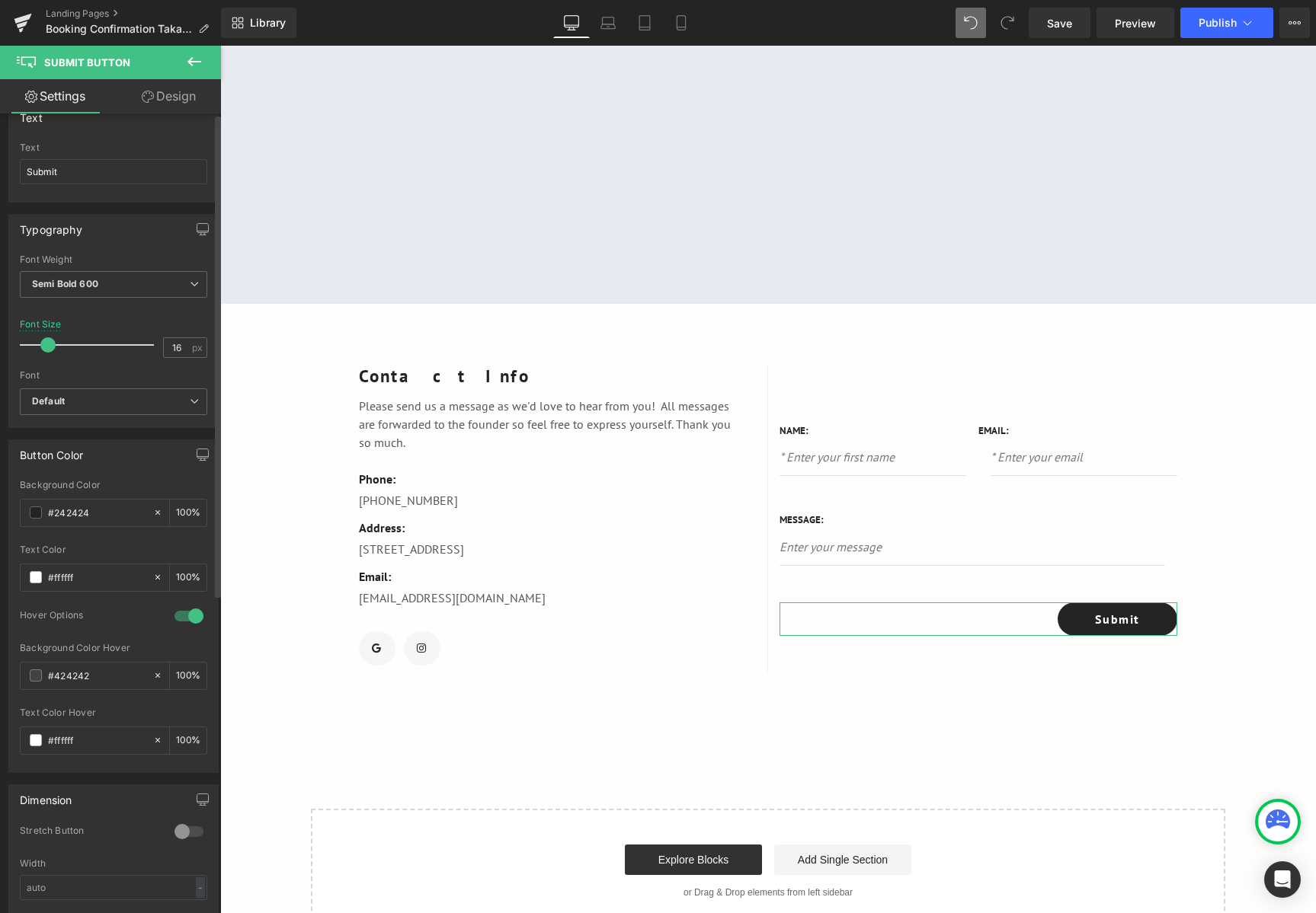
scroll to position [0, 0]
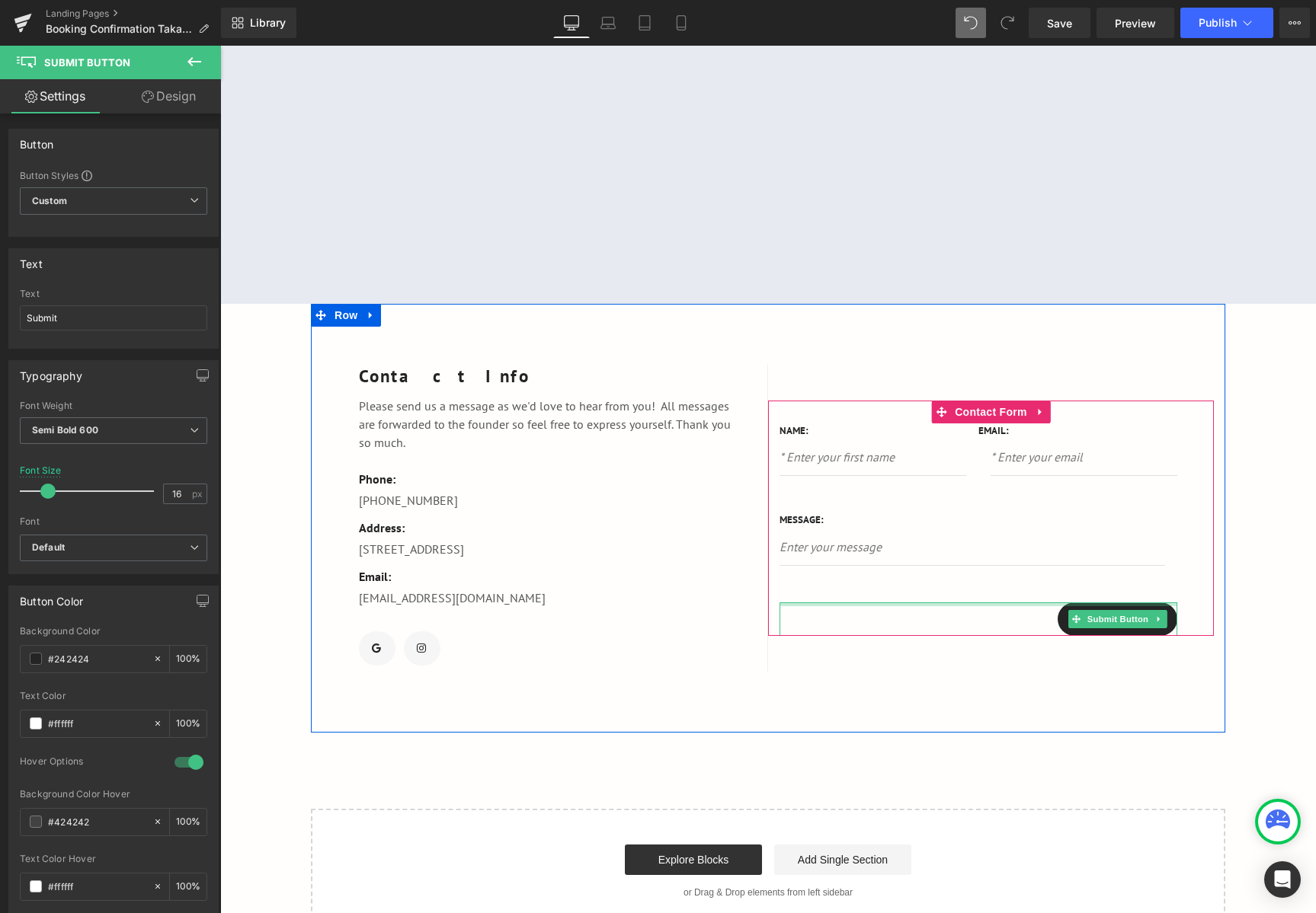
click at [809, 605] on div at bounding box center [978, 604] width 398 height 4
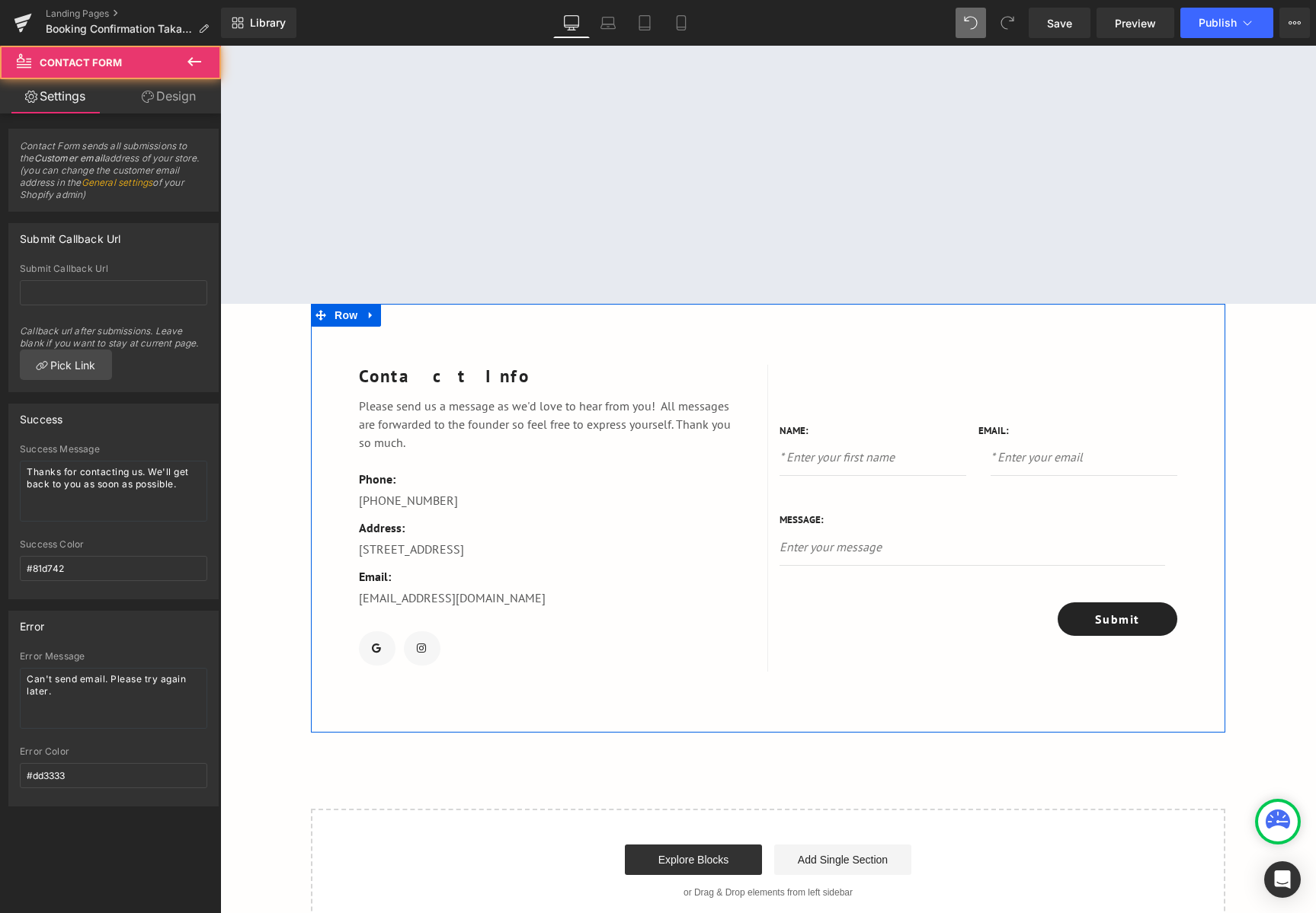
click at [221, 46] on div "48px" at bounding box center [221, 46] width 0 height 0
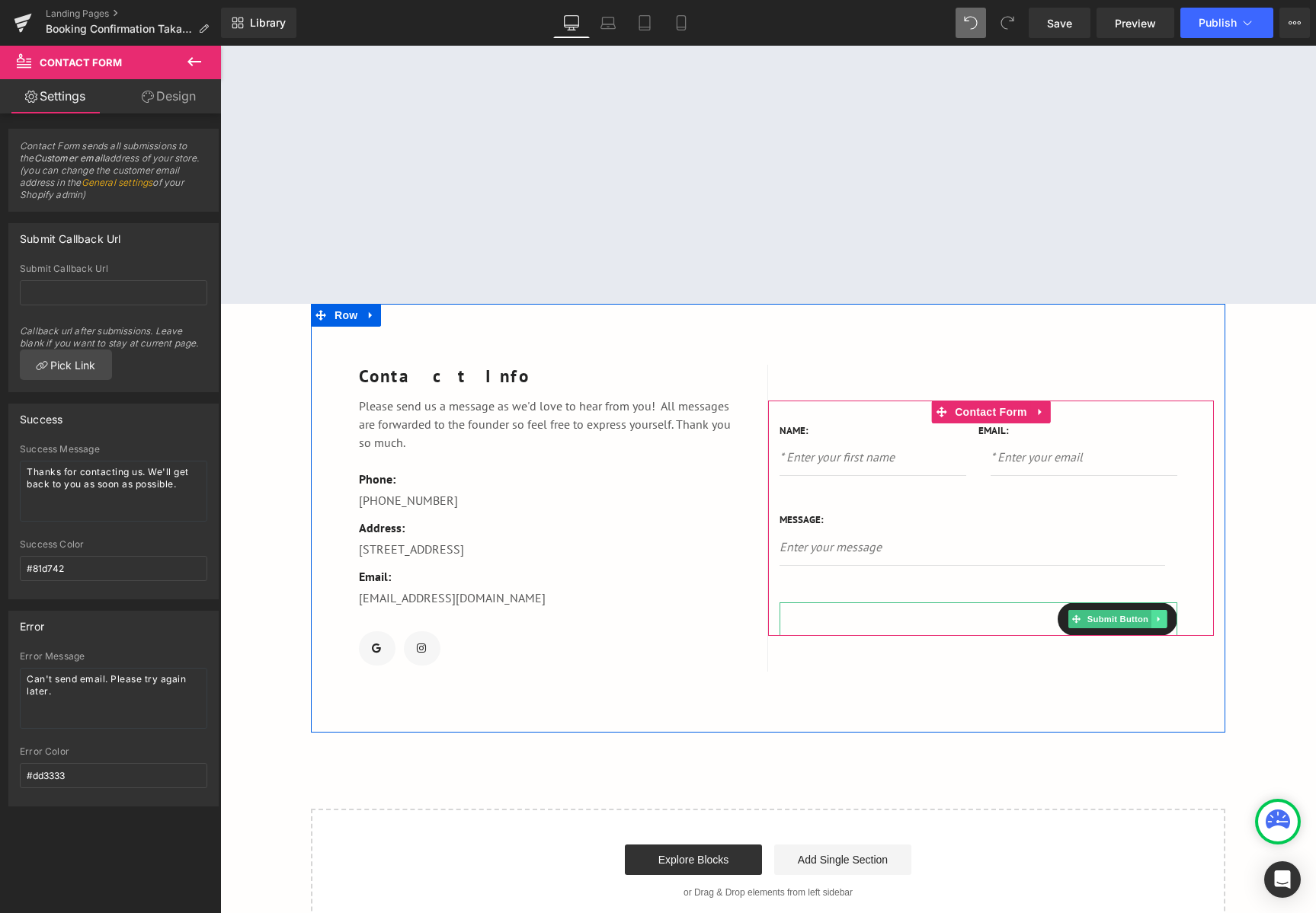
click at [1151, 618] on link at bounding box center [1159, 619] width 16 height 18
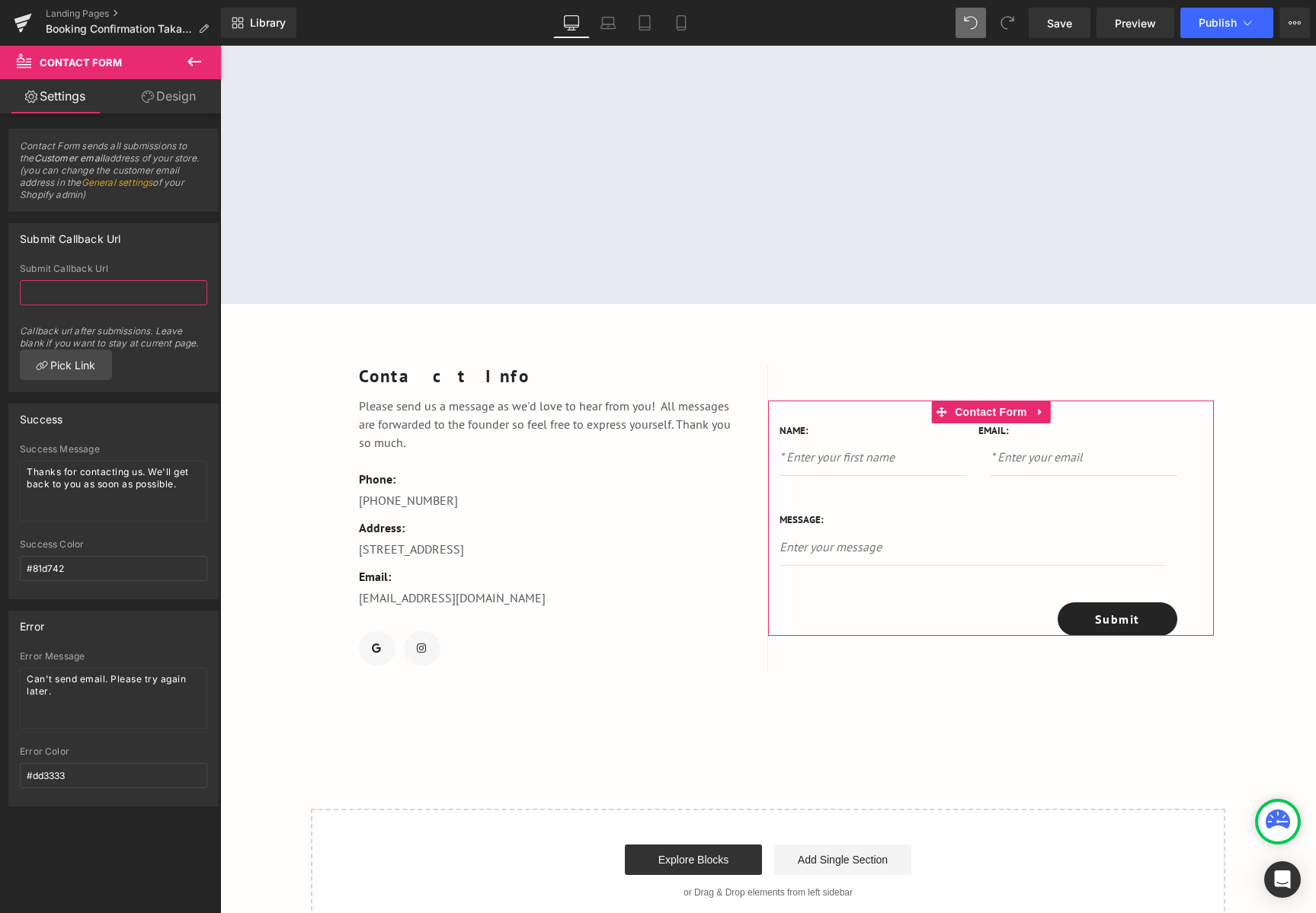
click at [93, 305] on input "text" at bounding box center [113, 292] width 188 height 25
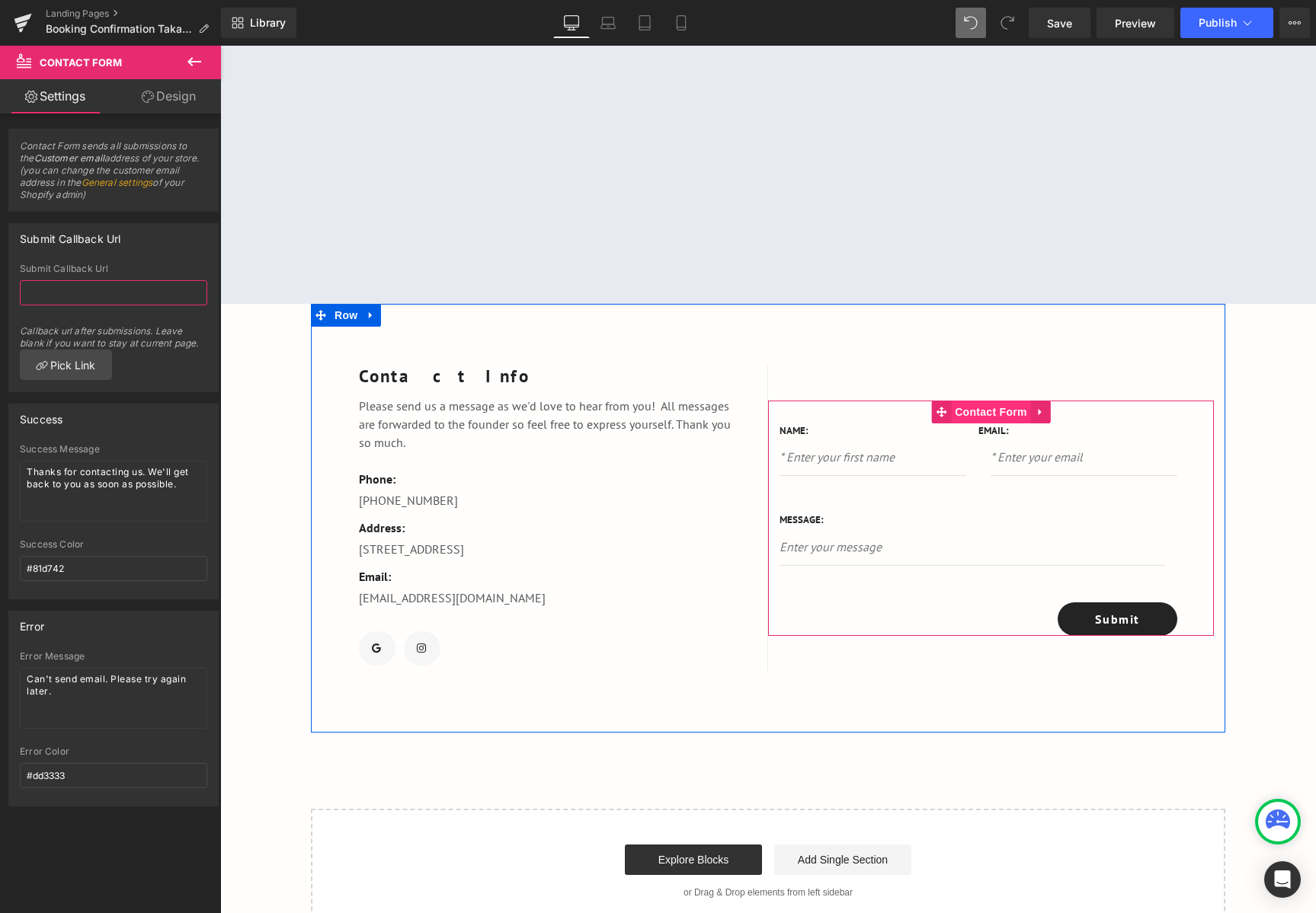
click at [981, 420] on span "Contact Form" at bounding box center [990, 412] width 80 height 23
click at [981, 415] on span "Contact Form" at bounding box center [990, 412] width 80 height 23
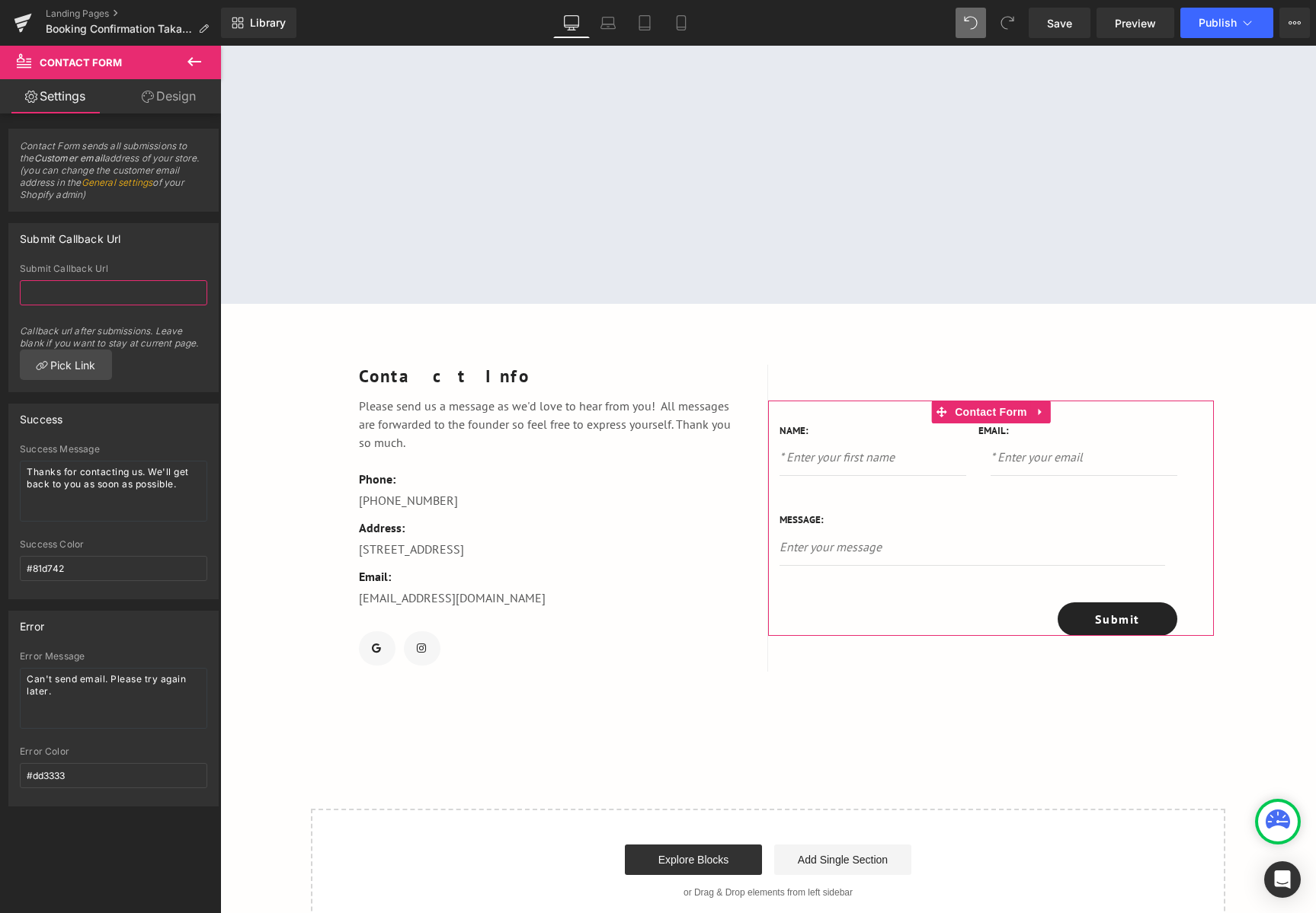
click at [103, 293] on input "text" at bounding box center [113, 292] width 188 height 25
paste input "/pages/our-services"
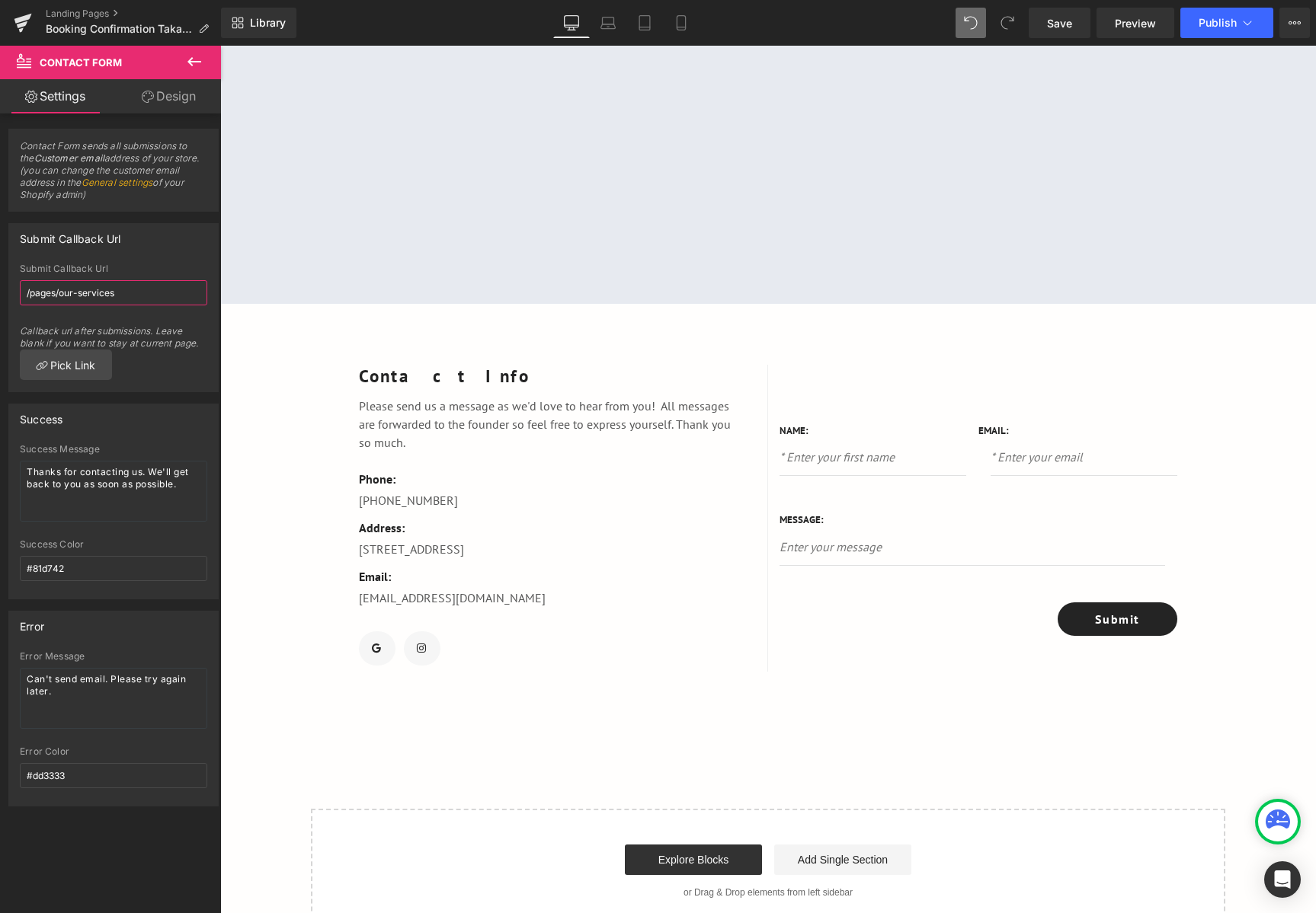
type input "/pages/our-services"
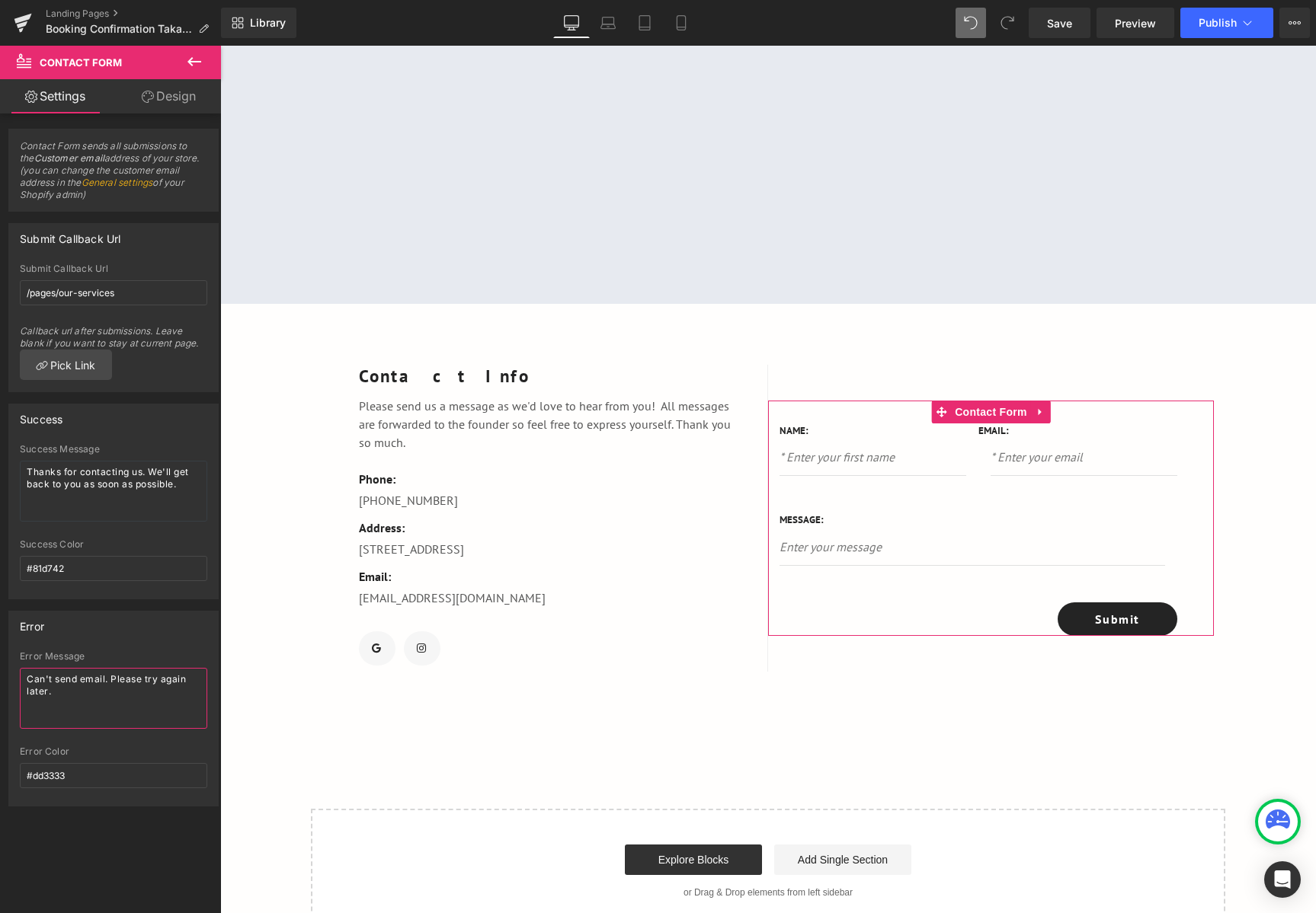
drag, startPoint x: 89, startPoint y: 698, endPoint x: -18, endPoint y: 656, distance: 114.9
click at [0, 656] on html "Contact Form You are previewing how the will restyle your page. You can not edi…" at bounding box center [658, 456] width 1316 height 913
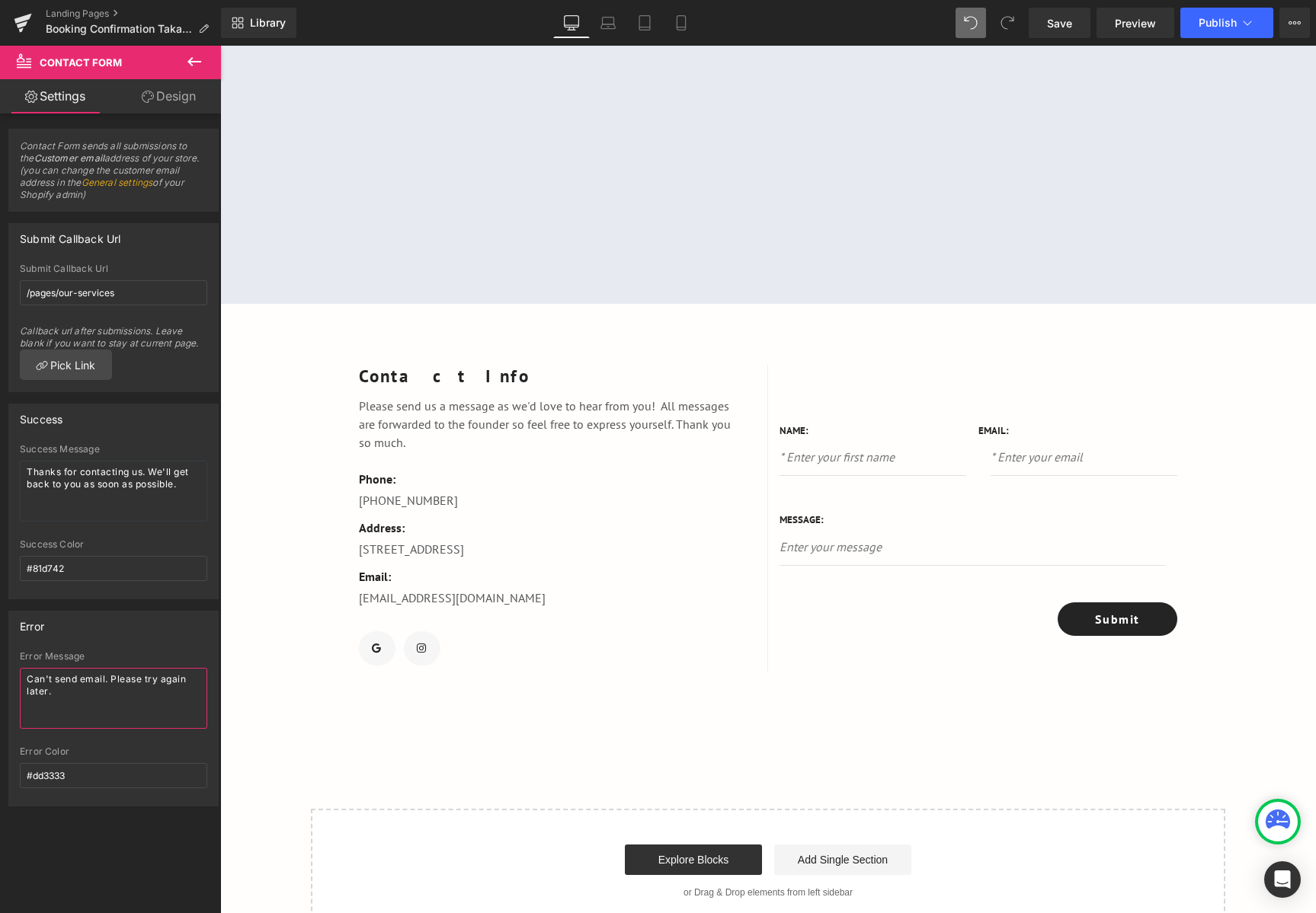
paste textarea "Oops! Your message was not delivered. Please try again later or drop us an email"
type textarea "Oops! Your message was not delivered. Please try again later or drop us an emai…"
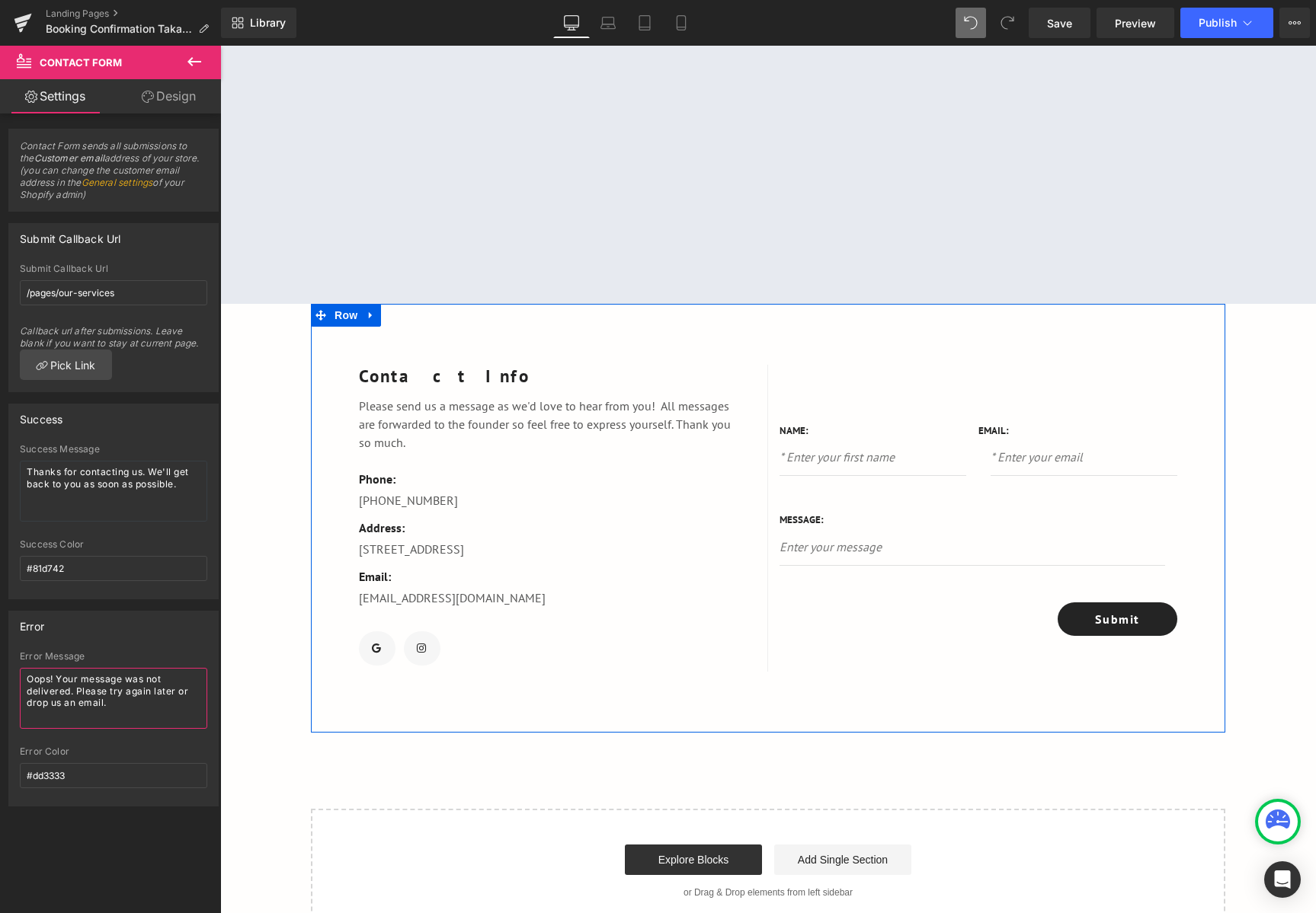
scroll to position [76, 0]
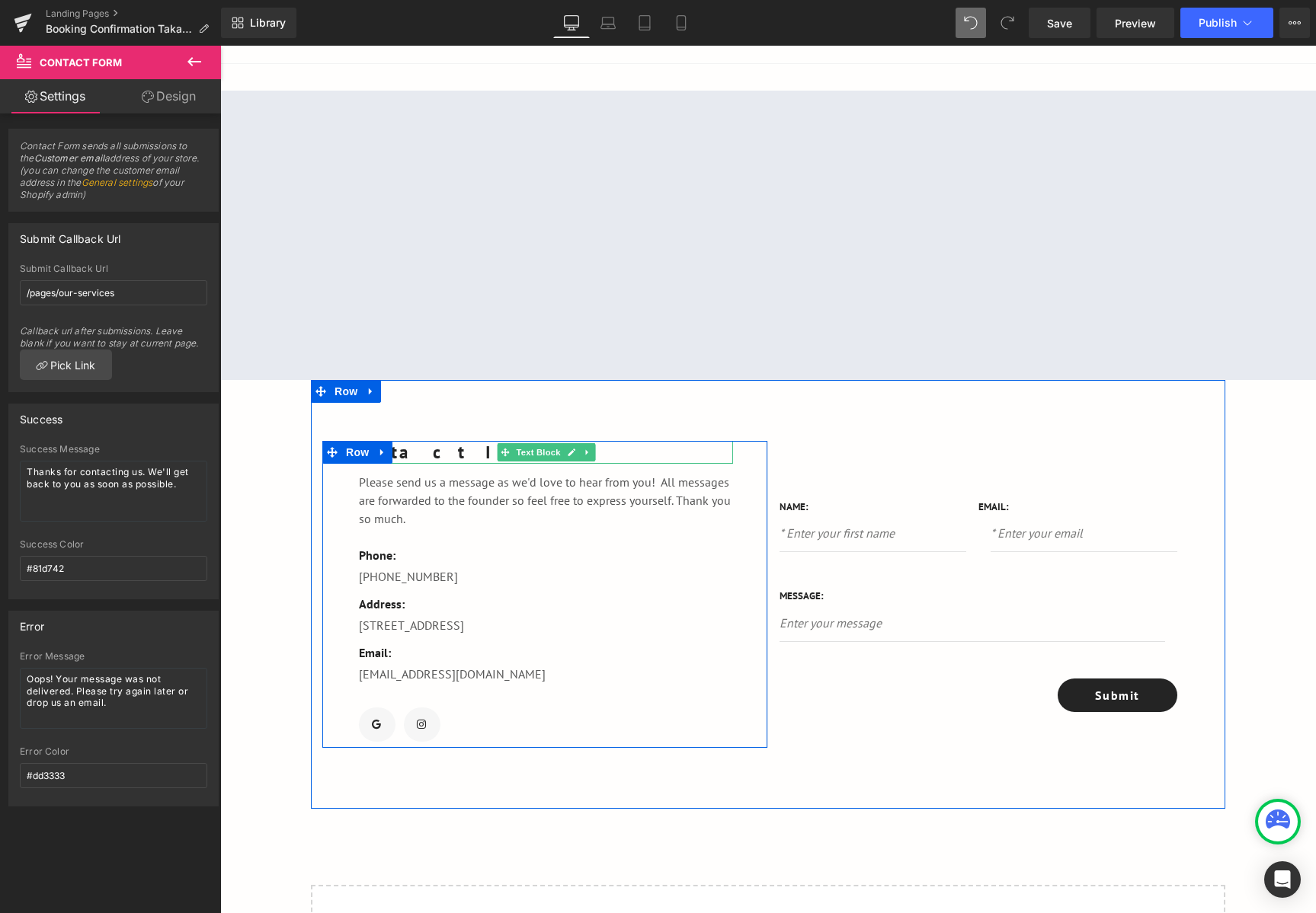
click at [447, 452] on p "Contact Info" at bounding box center [545, 452] width 374 height 23
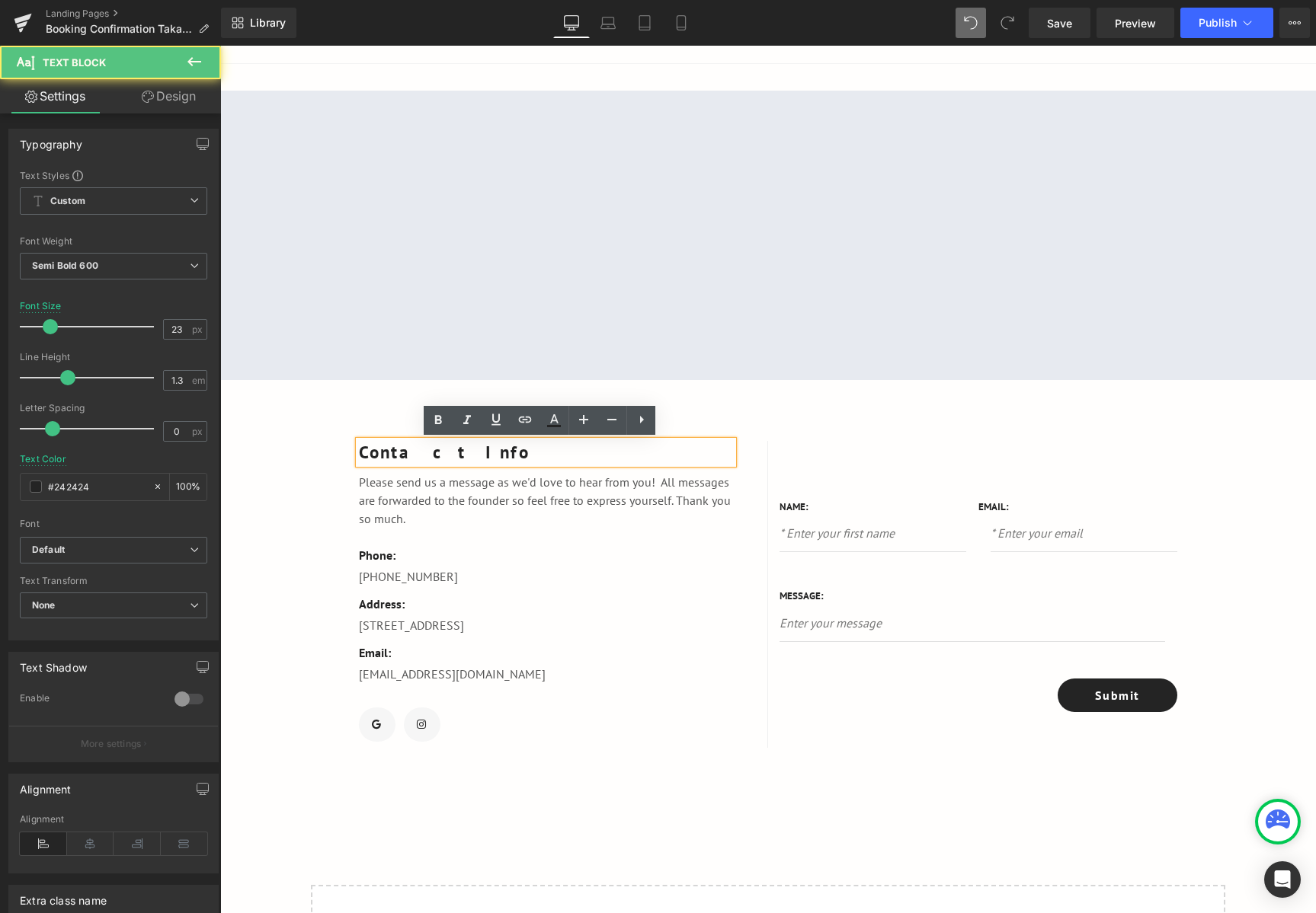
click at [447, 452] on p "Contact Info" at bounding box center [545, 452] width 374 height 23
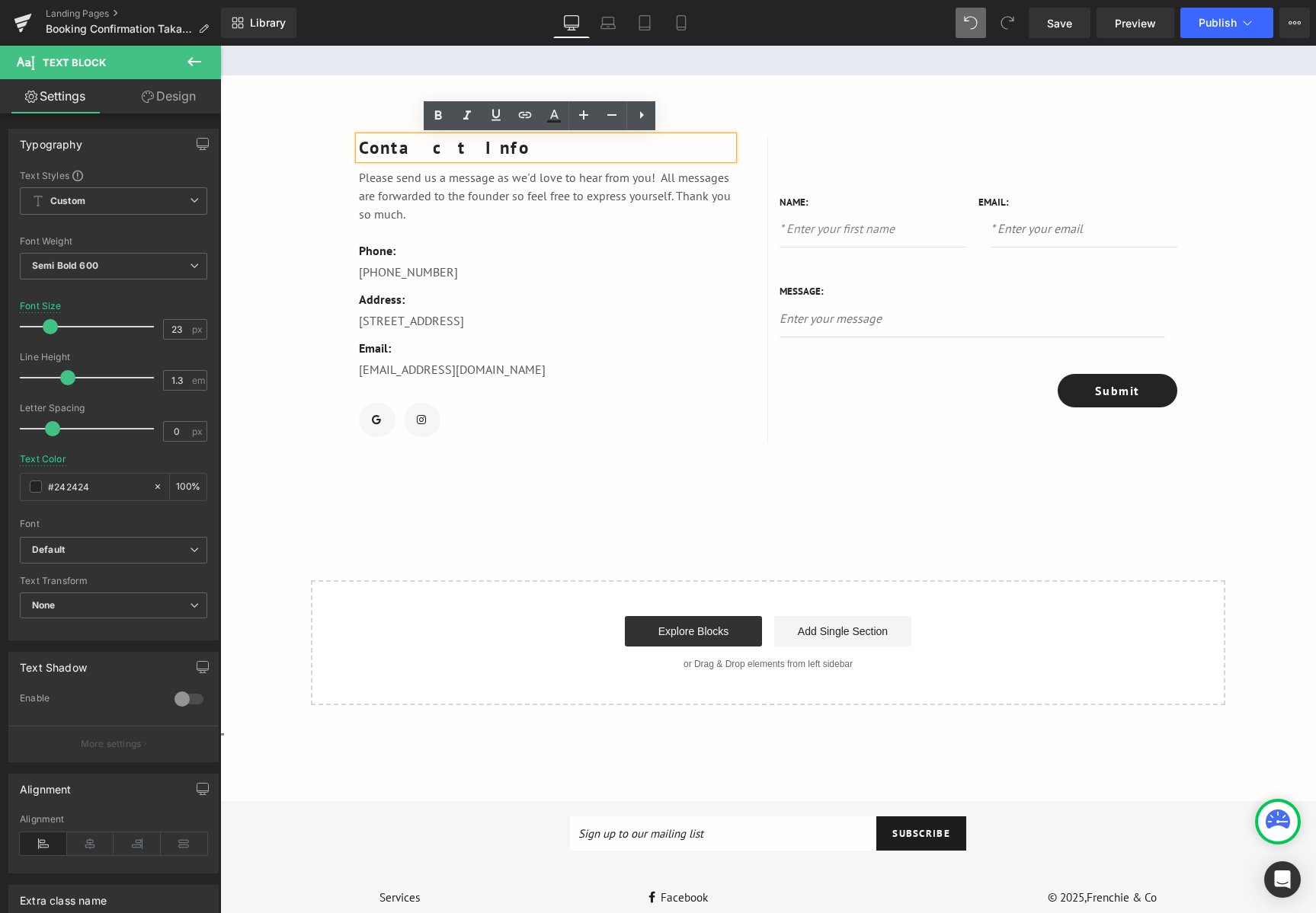
scroll to position [152, 0]
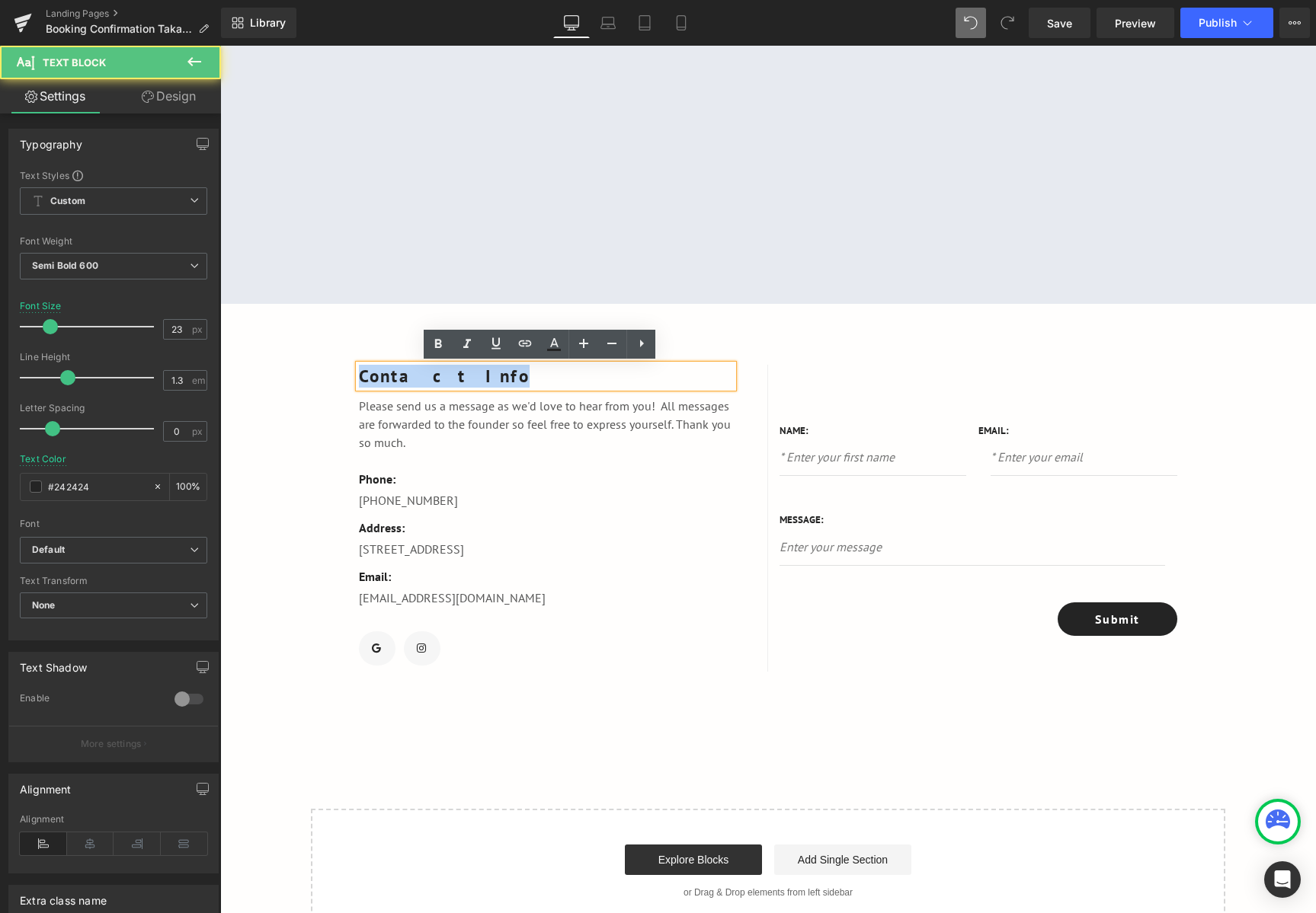
drag, startPoint x: 453, startPoint y: 379, endPoint x: 353, endPoint y: 382, distance: 100.0
click at [359, 382] on p "Contact Info" at bounding box center [545, 376] width 374 height 23
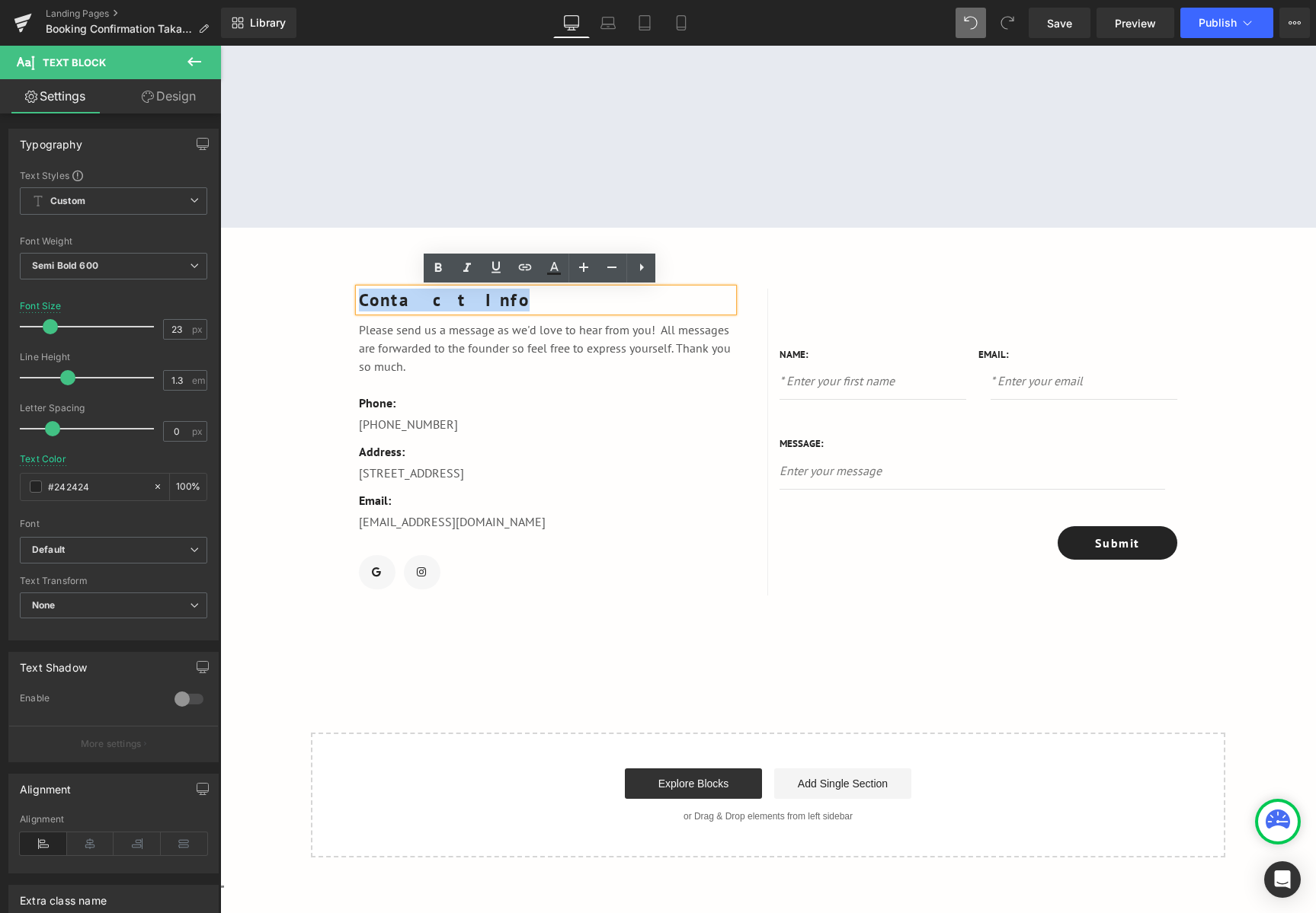
scroll to position [76, 0]
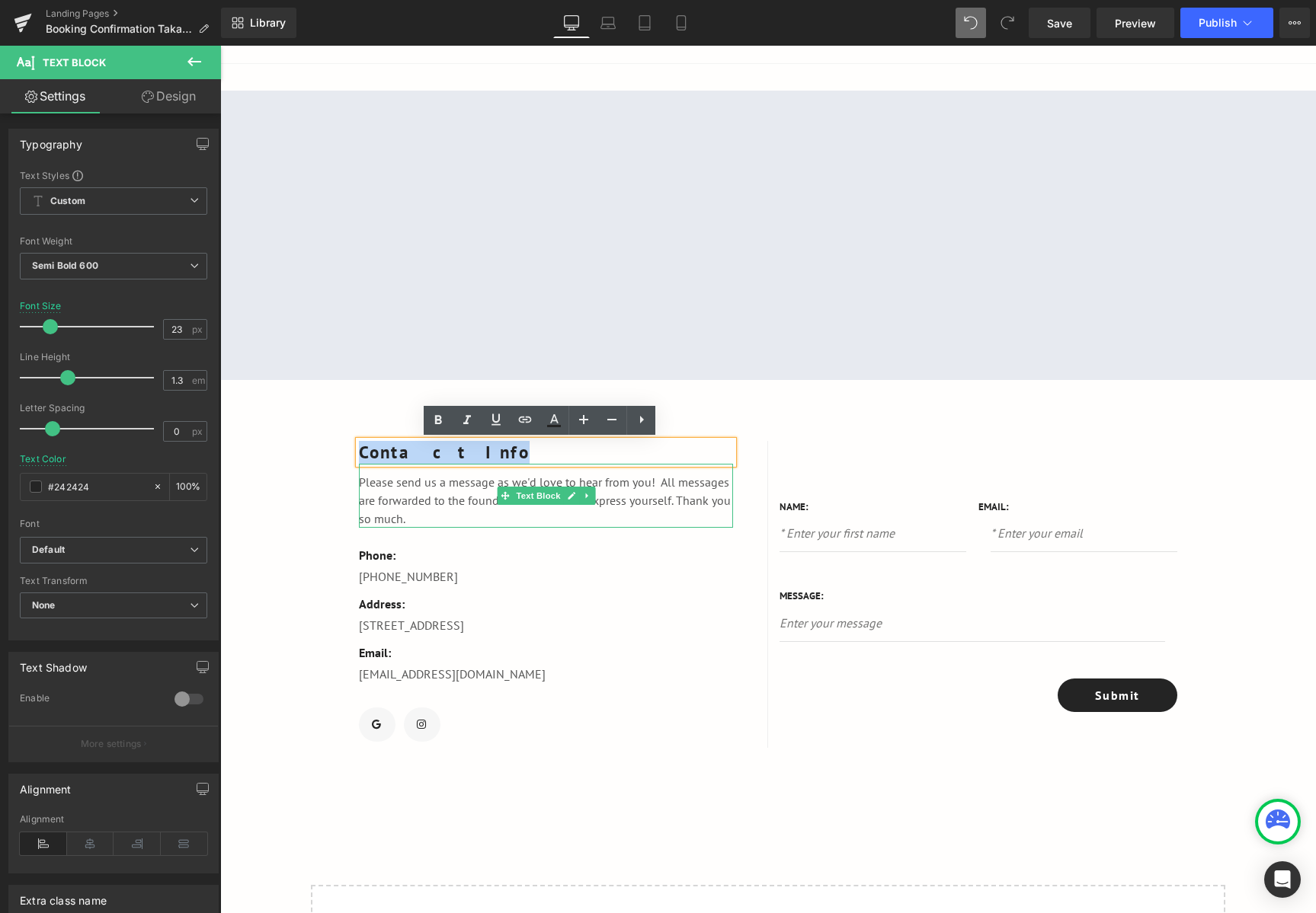
click at [453, 486] on p "Please send us a message as we'd love to hear from you! All messages are forwar…" at bounding box center [545, 500] width 374 height 55
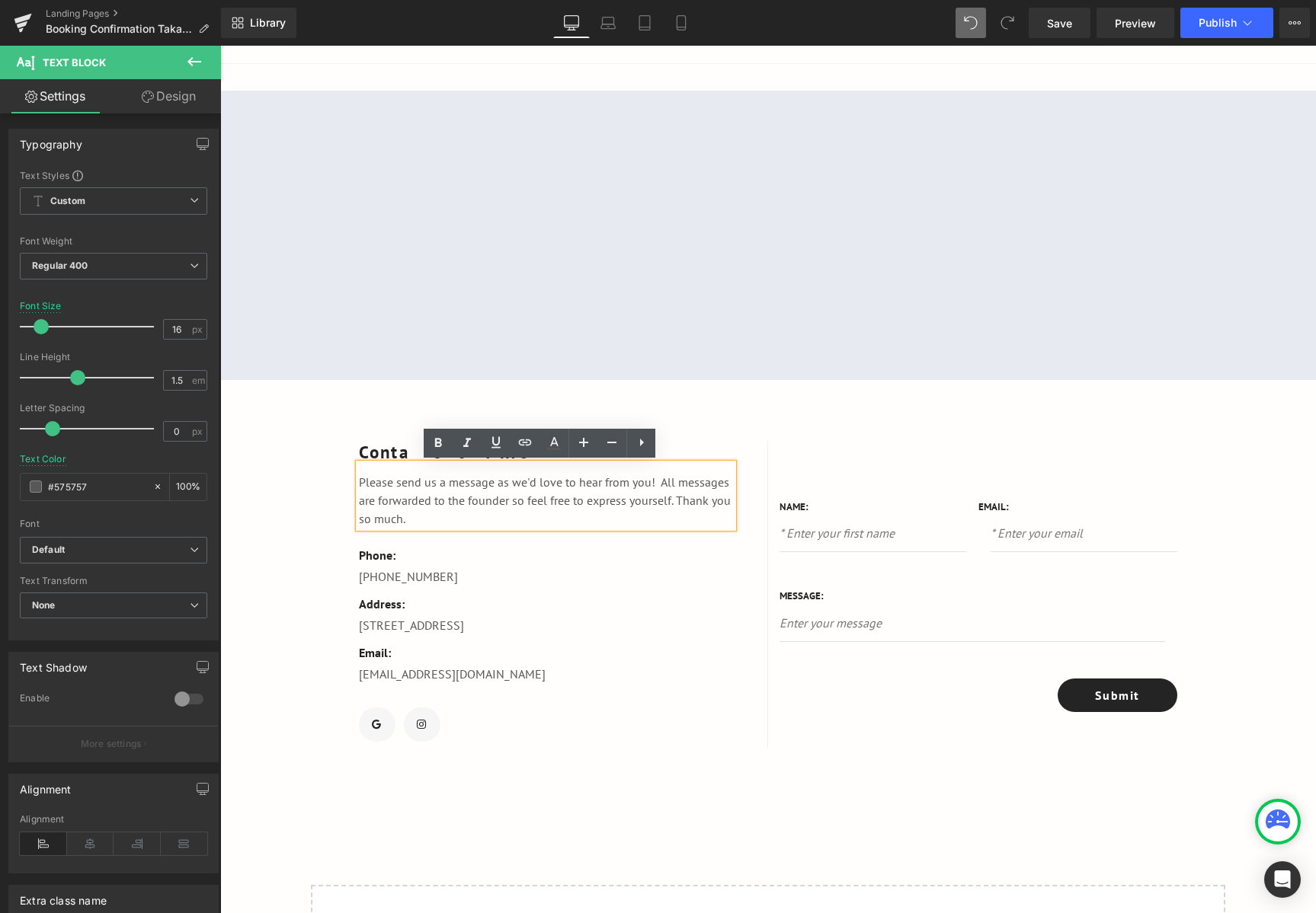
click at [372, 451] on p "Contact Info" at bounding box center [545, 452] width 374 height 23
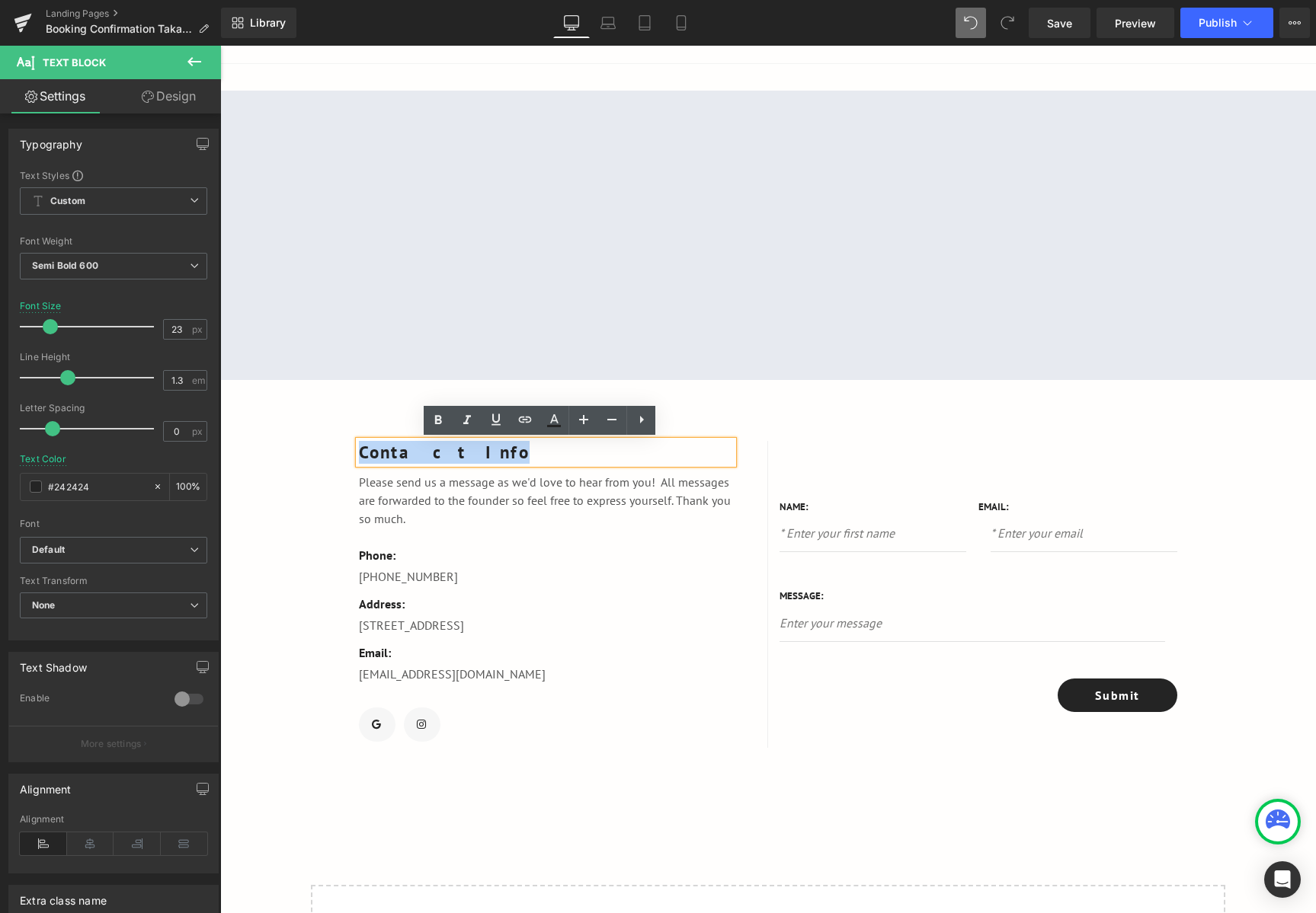
drag, startPoint x: 432, startPoint y: 453, endPoint x: 356, endPoint y: 458, distance: 76.2
click at [359, 458] on p "Contact Info" at bounding box center [545, 452] width 374 height 23
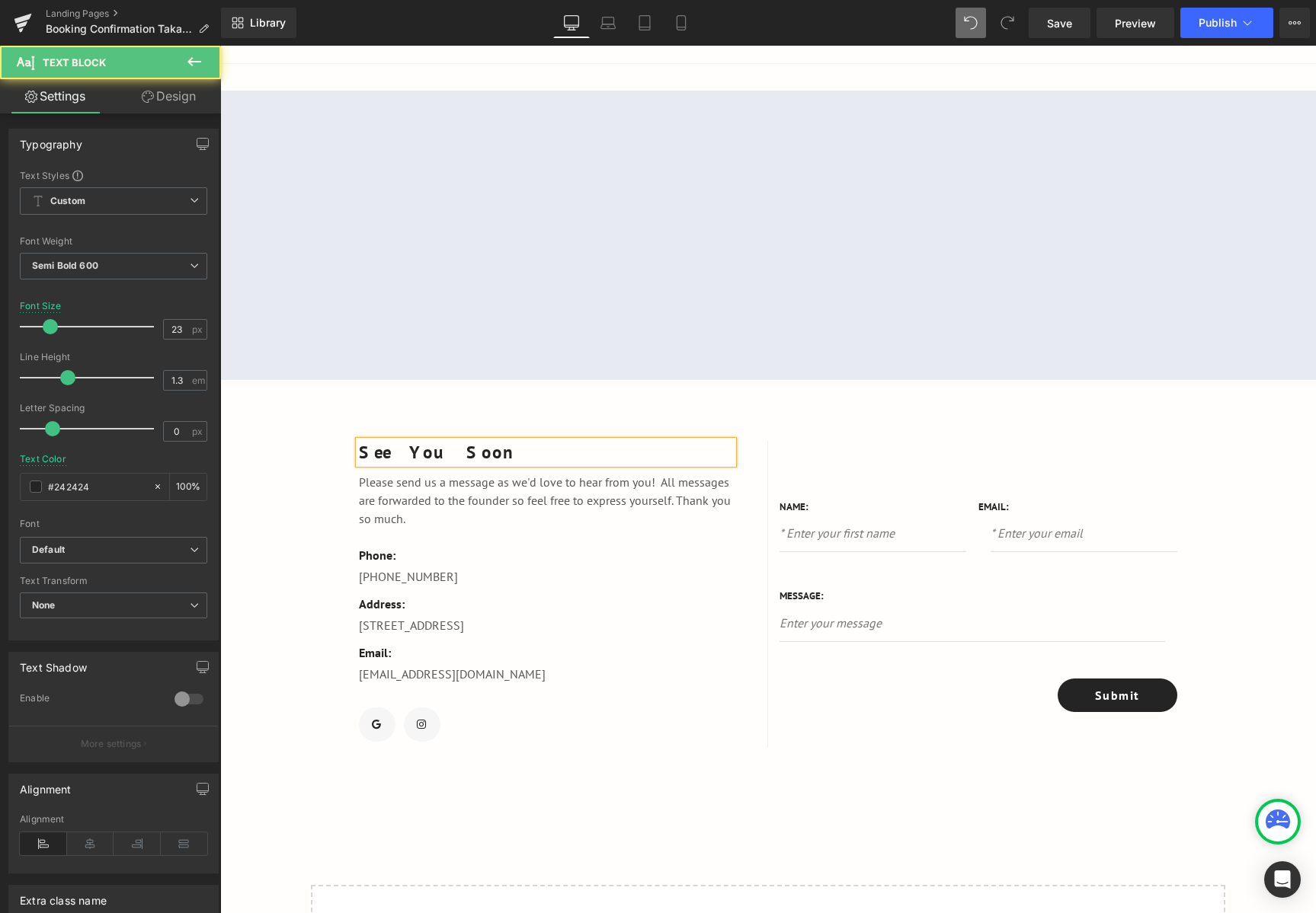
drag, startPoint x: 472, startPoint y: 456, endPoint x: 350, endPoint y: 459, distance: 122.0
click at [359, 459] on div "See You Soon" at bounding box center [545, 452] width 374 height 23
click at [468, 466] on div "Please send us a message as we'd love to hear from you! All messages are forwar…" at bounding box center [545, 496] width 374 height 64
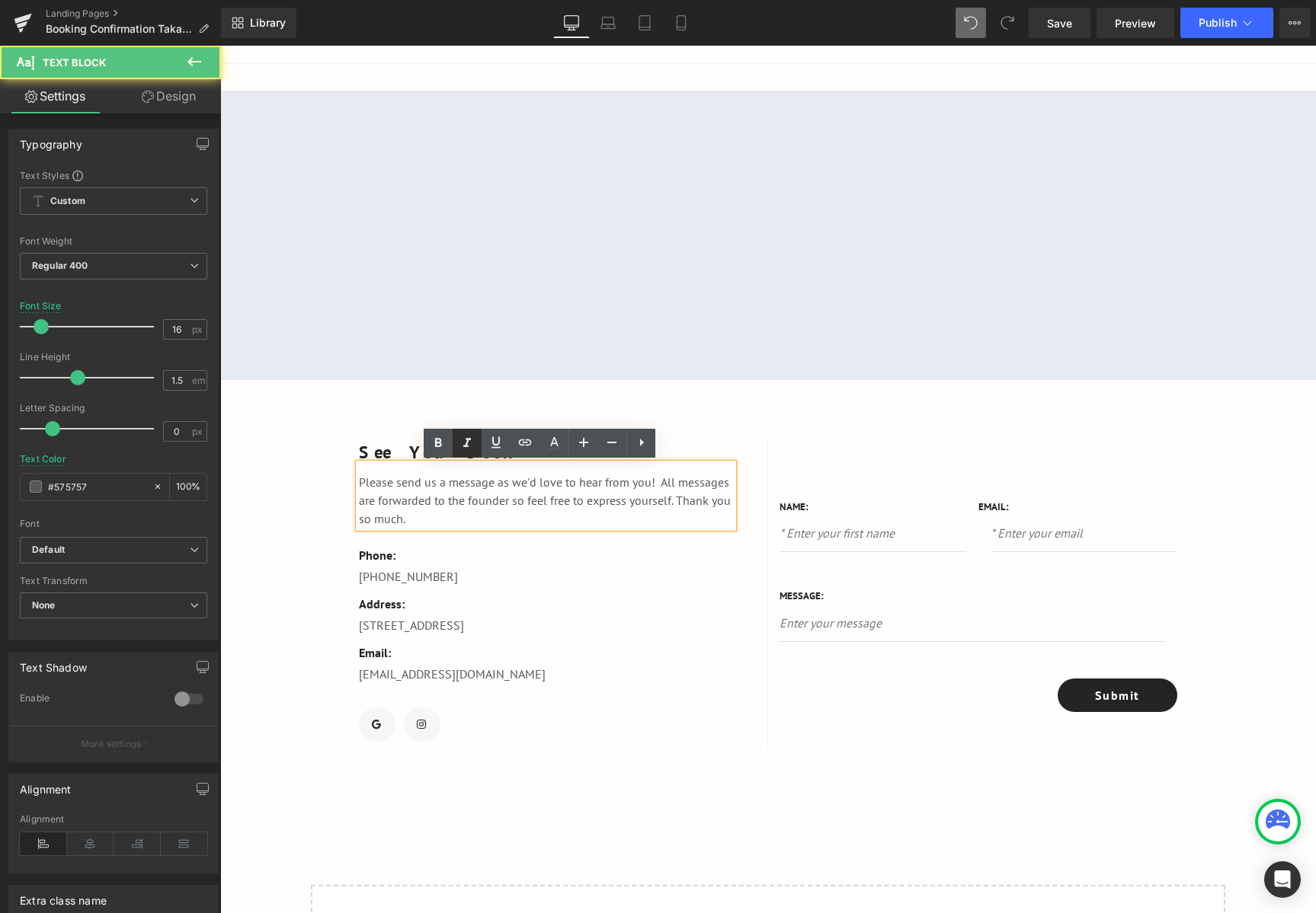
drag, startPoint x: 470, startPoint y: 453, endPoint x: 463, endPoint y: 456, distance: 7.6
click at [470, 453] on link at bounding box center [467, 444] width 29 height 29
click at [380, 456] on p "See You Soon" at bounding box center [545, 452] width 374 height 23
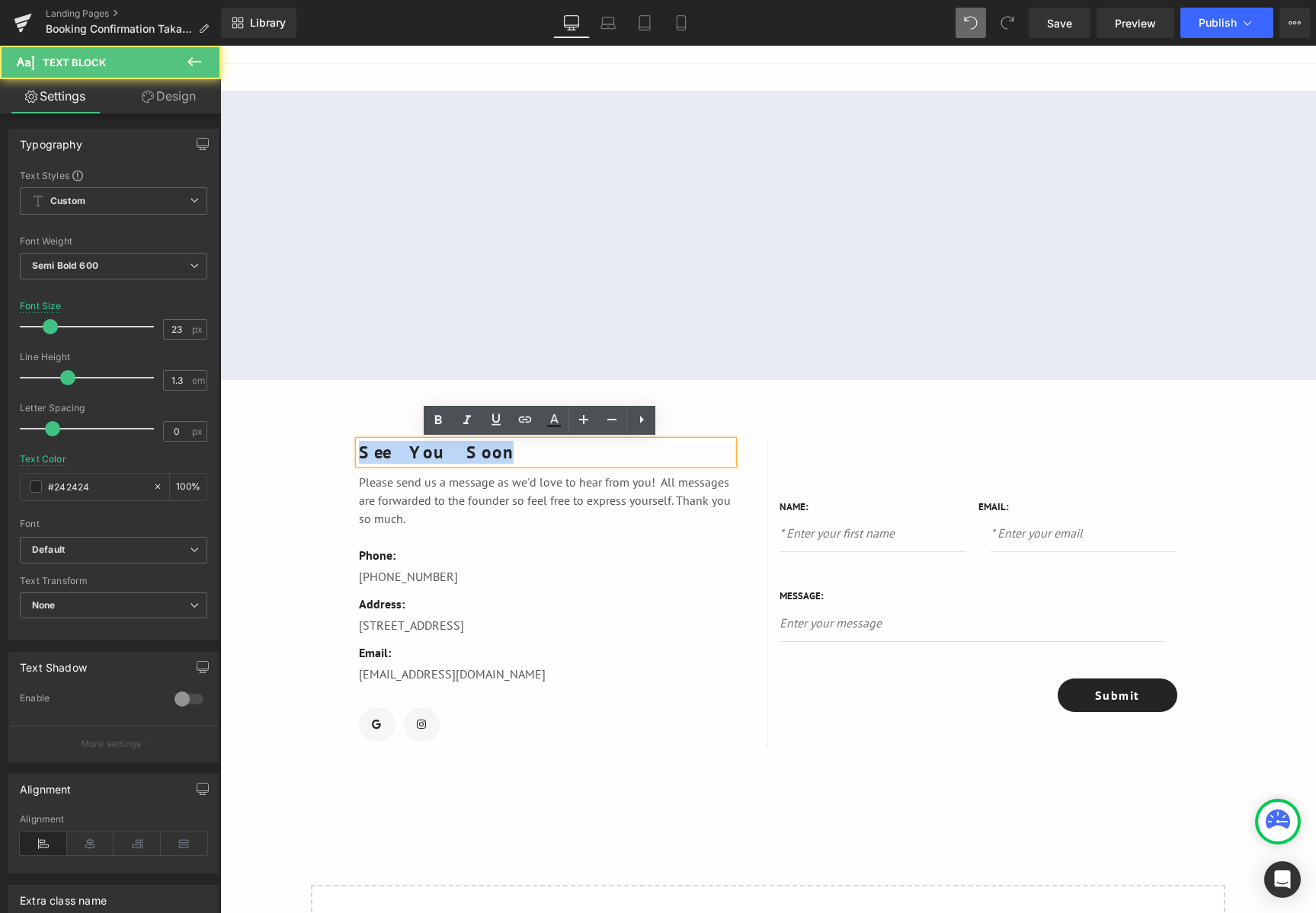
drag, startPoint x: 465, startPoint y: 456, endPoint x: 347, endPoint y: 459, distance: 118.0
click at [347, 459] on div "See You Soon Text Block Please send us a message as we'd love to hear from you!…" at bounding box center [545, 594] width 446 height 306
click at [348, 459] on div "See You Soon Text Block Please send us a message as we'd love to hear from you!…" at bounding box center [545, 594] width 446 height 306
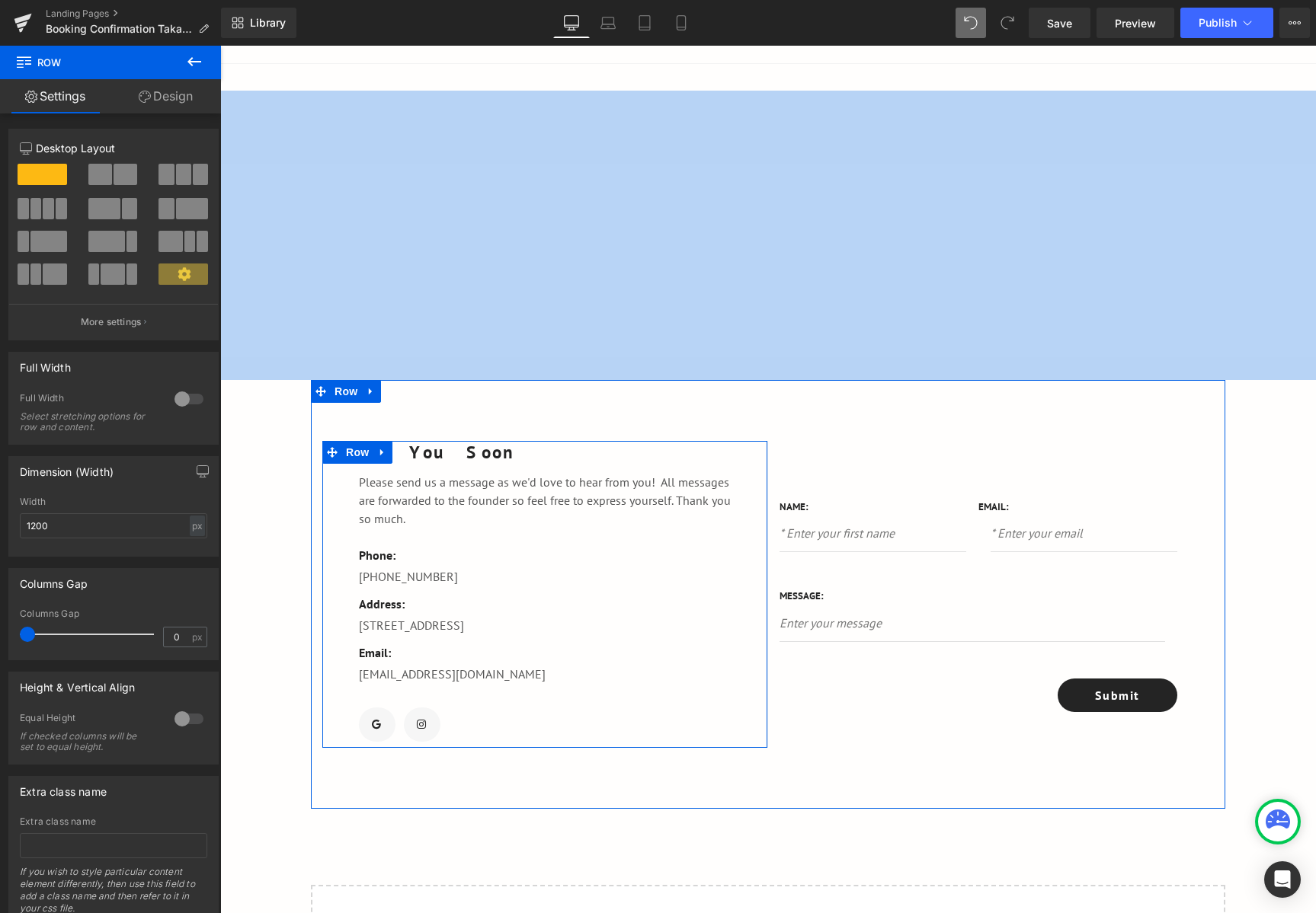
click at [484, 469] on div "Please send us a message as we'd love to hear from you! All messages are forwar…" at bounding box center [545, 496] width 374 height 64
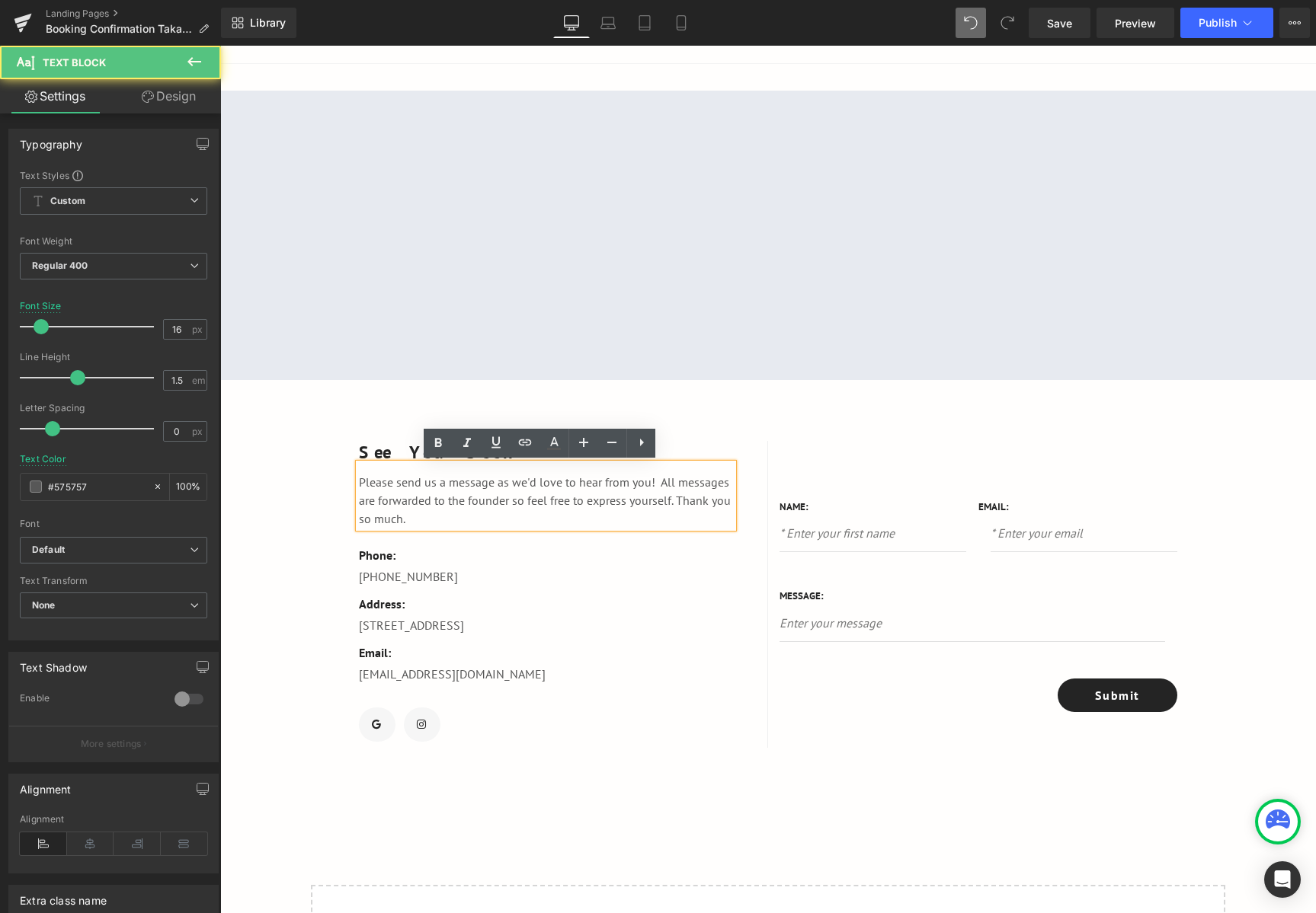
click at [469, 457] on p "See You Soon" at bounding box center [545, 452] width 374 height 23
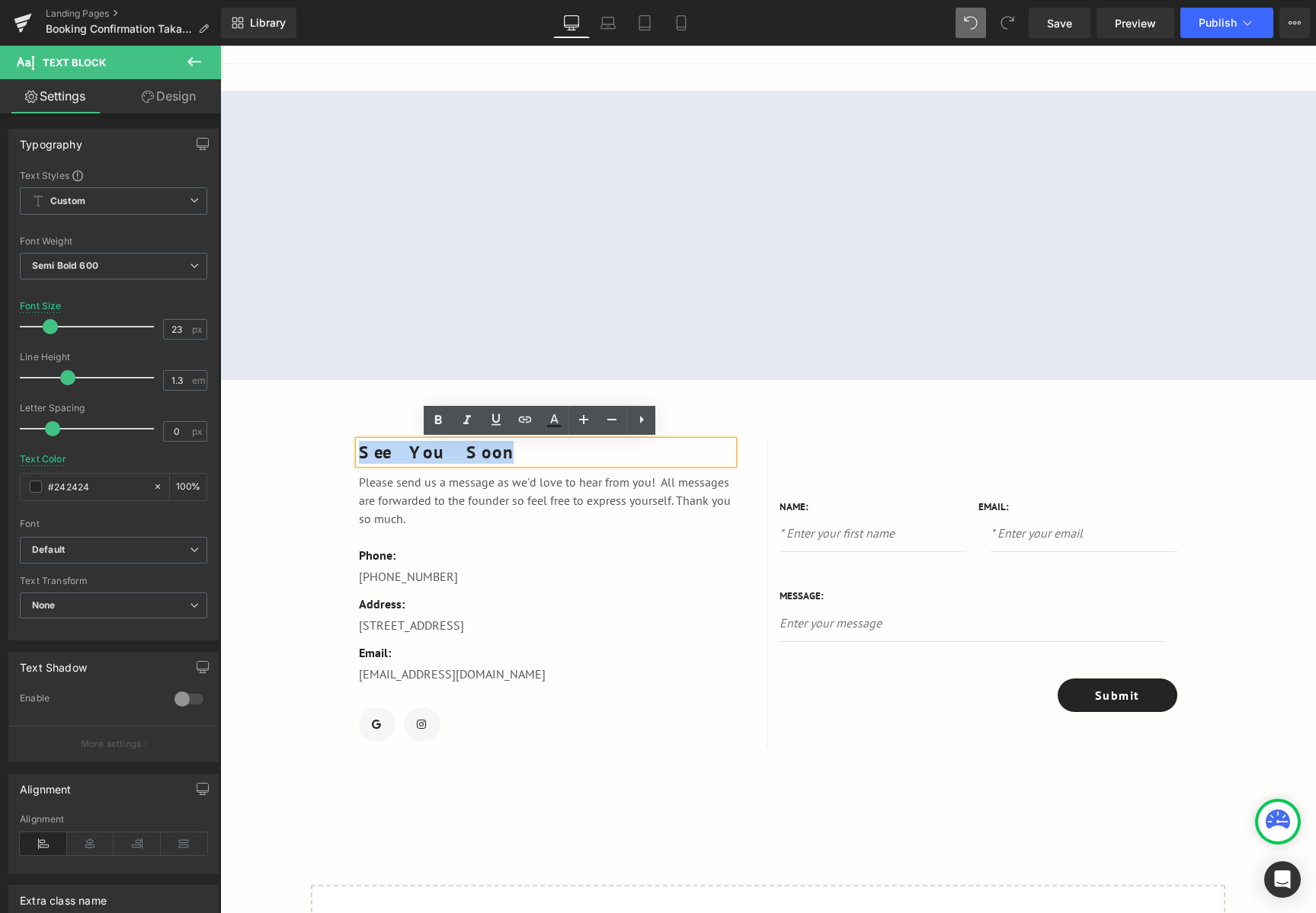
drag, startPoint x: 472, startPoint y: 455, endPoint x: 354, endPoint y: 456, distance: 118.0
click at [359, 456] on p "See You Soon" at bounding box center [545, 452] width 374 height 23
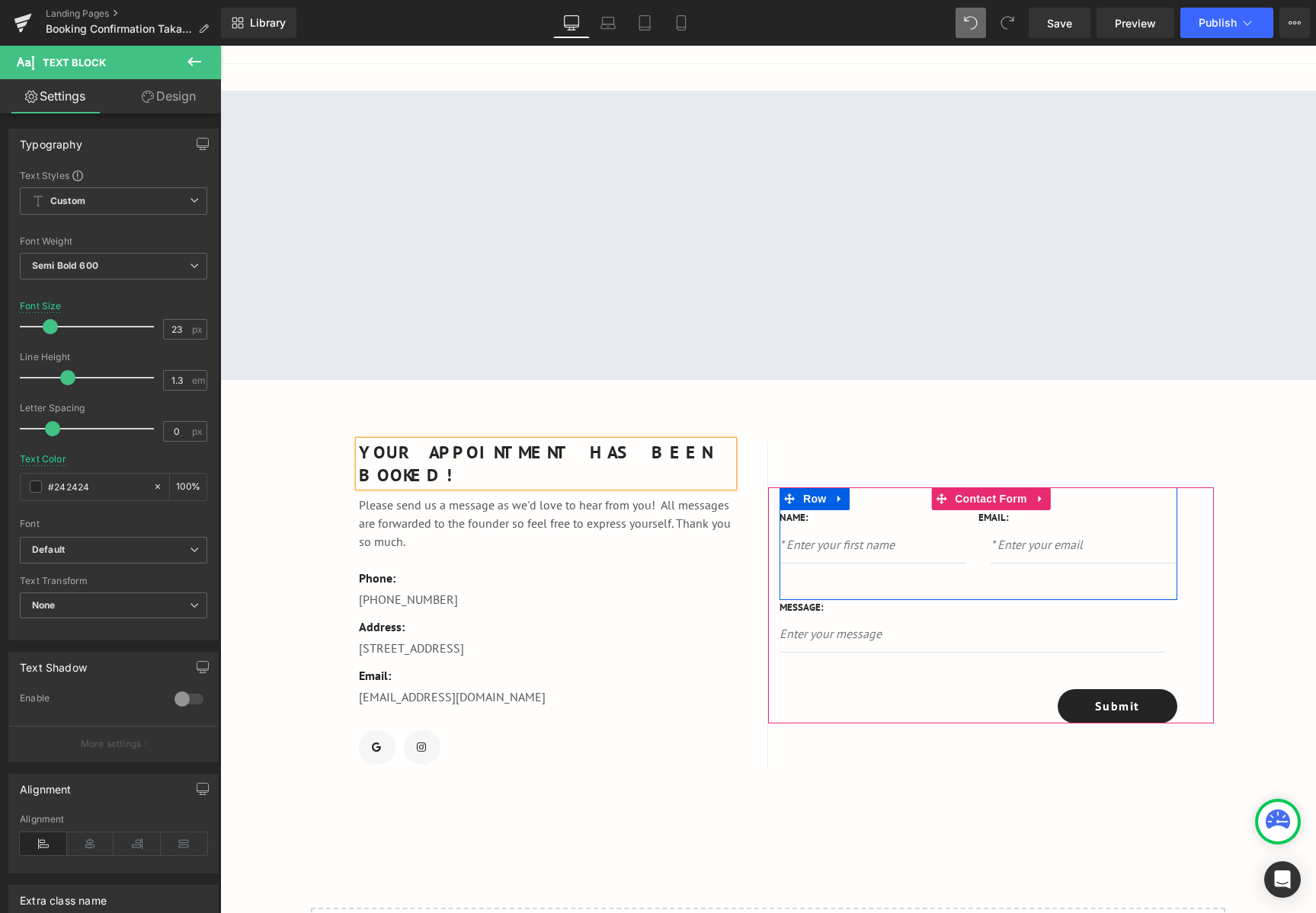
click at [885, 494] on div "Name: Text Block Text Field Email: Text Block Email Field Row" at bounding box center [978, 543] width 398 height 113
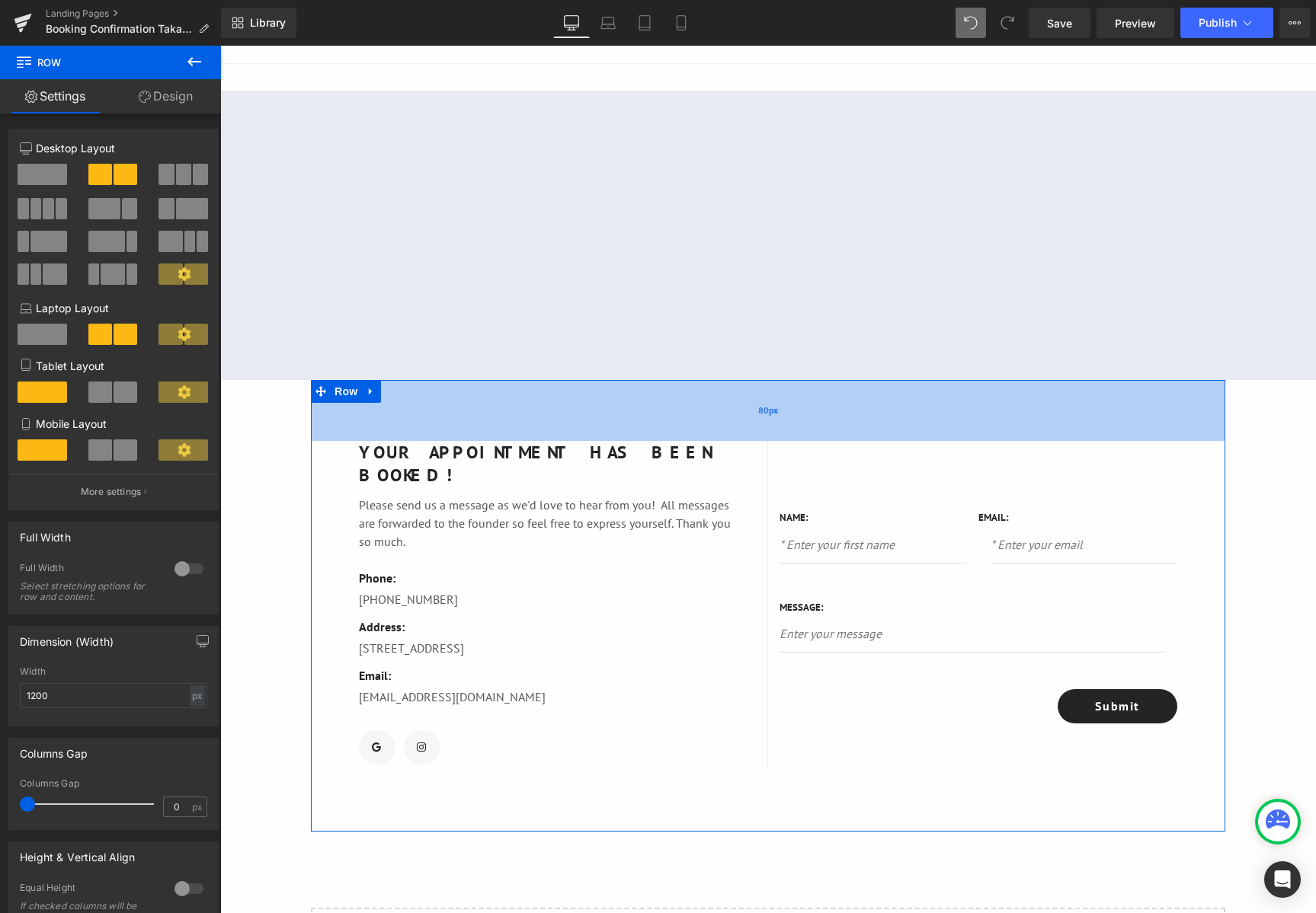
click at [853, 438] on div "80px" at bounding box center [768, 410] width 914 height 61
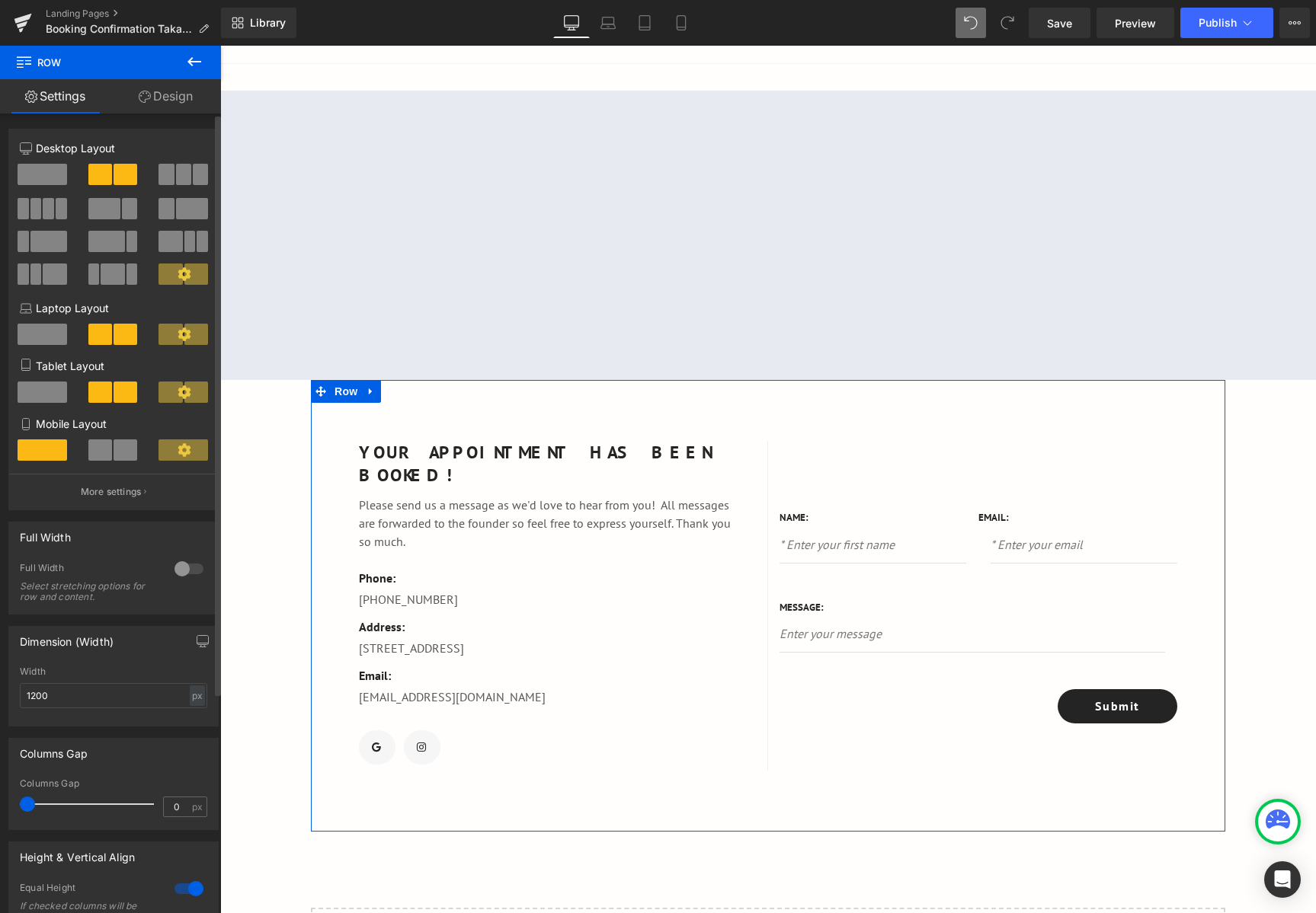
click at [53, 175] on span at bounding box center [42, 174] width 49 height 21
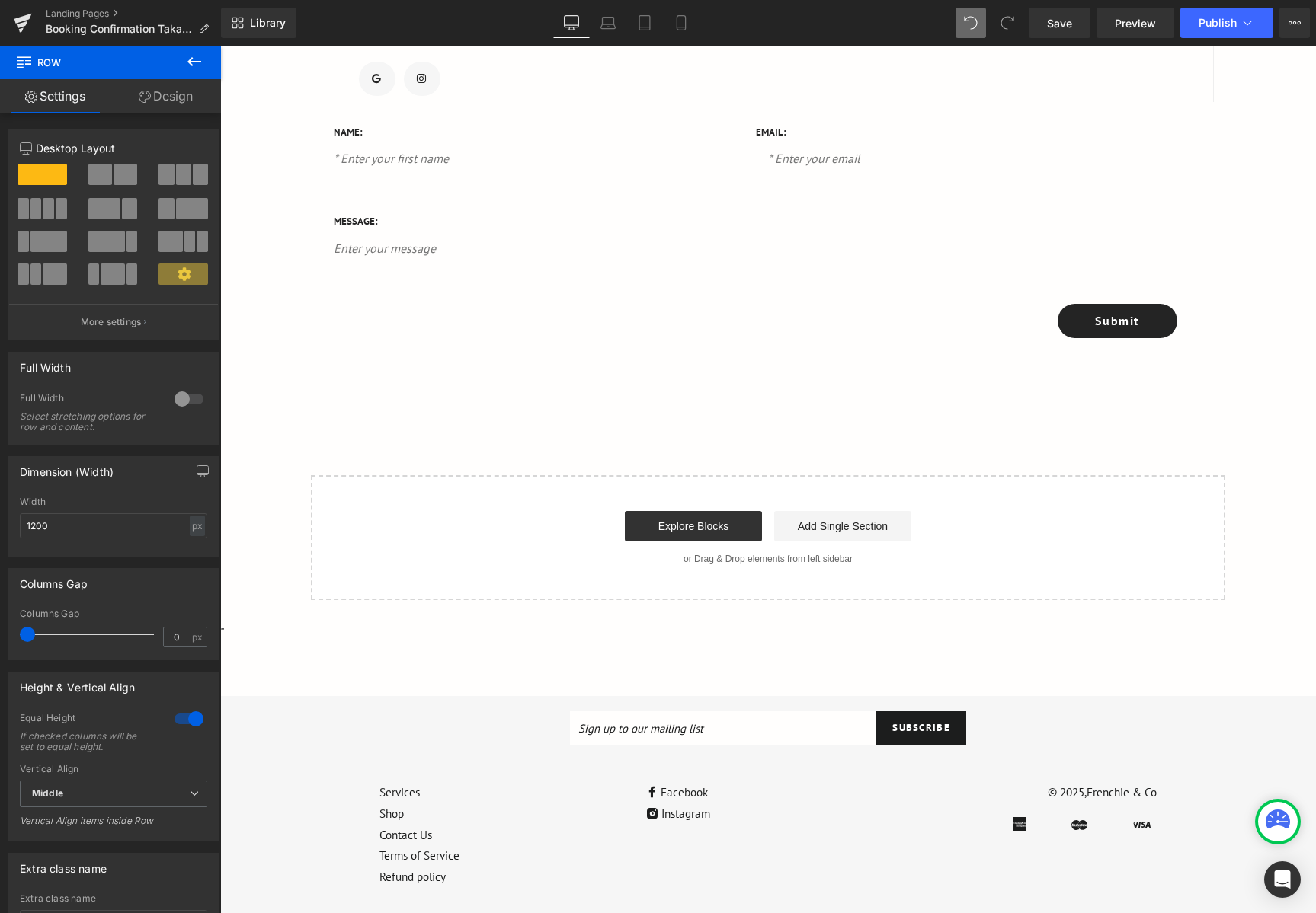
scroll to position [381, 0]
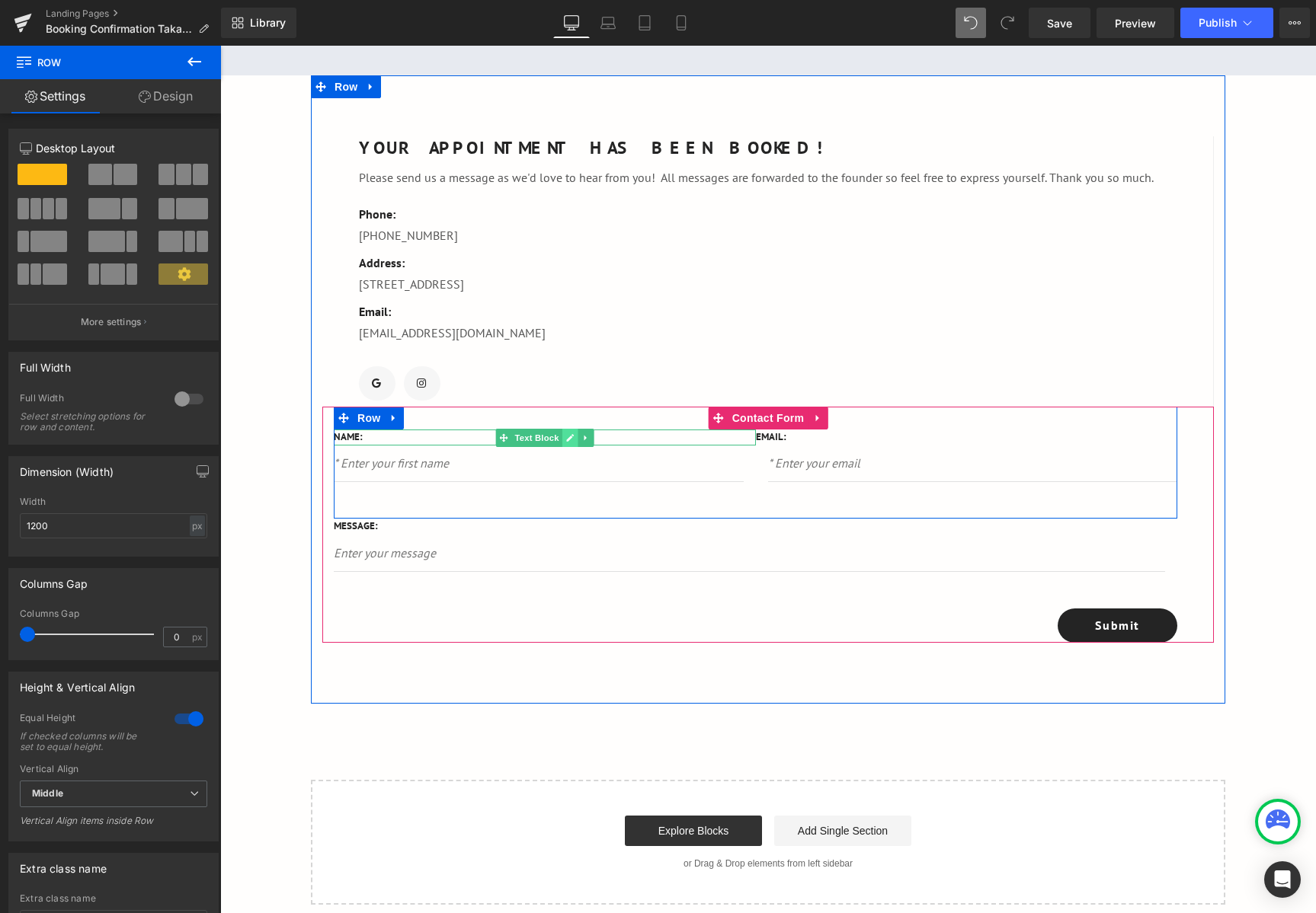
click at [561, 434] on link at bounding box center [568, 438] width 16 height 18
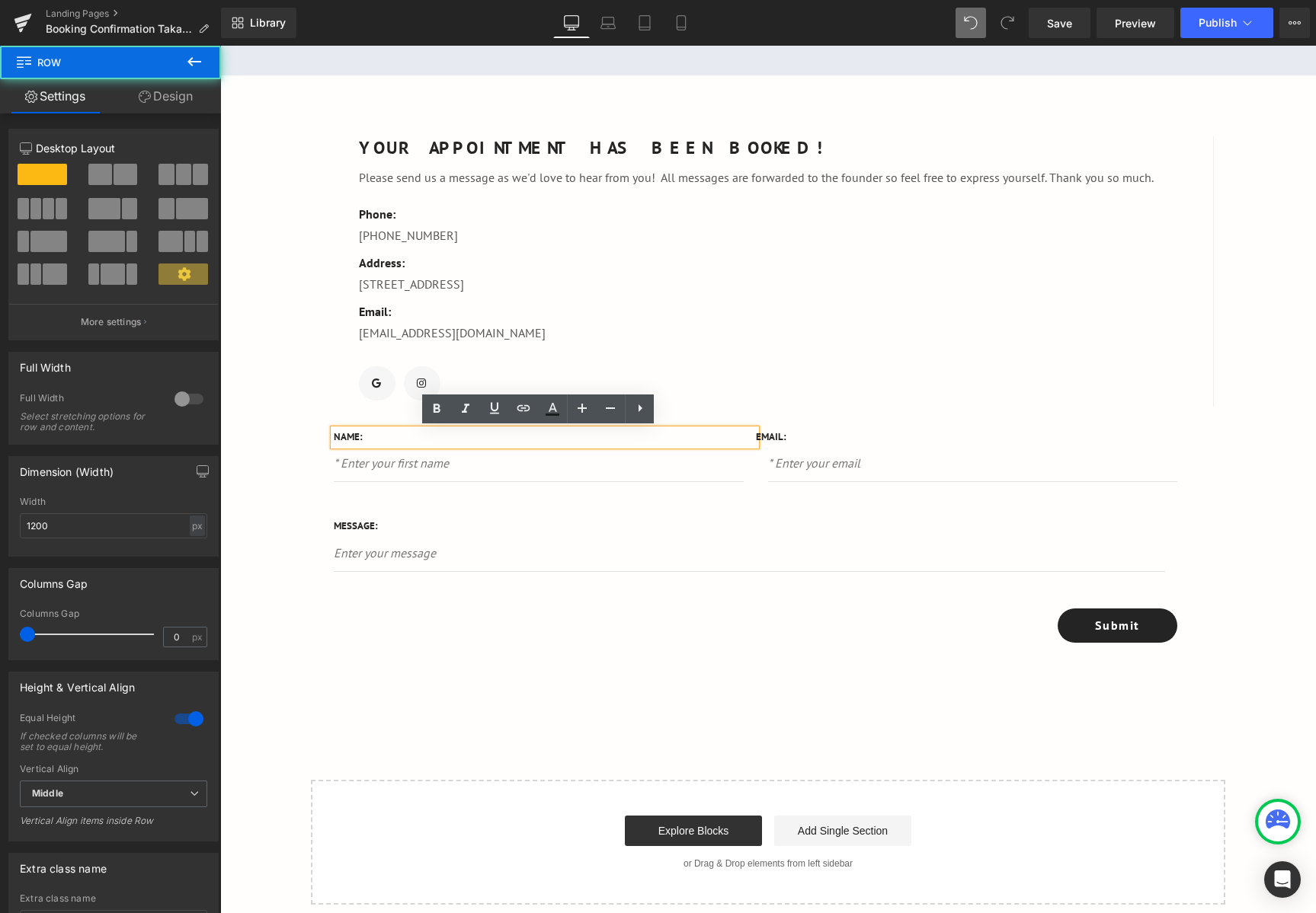
click at [313, 417] on div "YOUR APPOINTMENT HAS BEEN BOOKED! Text Block Please send us a message as we'd l…" at bounding box center [768, 389] width 914 height 628
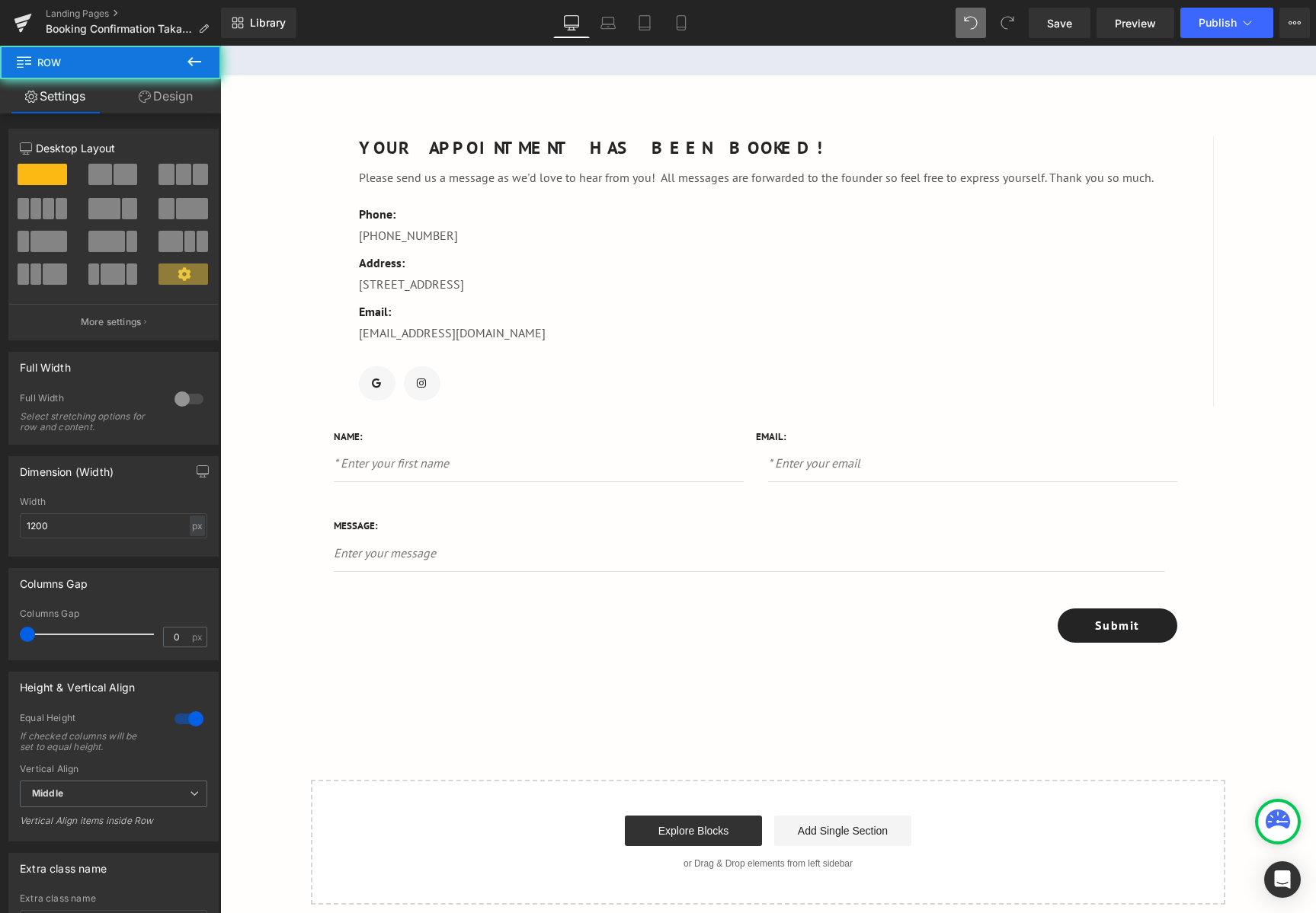
click at [315, 472] on div "YOUR APPOINTMENT HAS BEEN BOOKED! Text Block Please send us a message as we'd l…" at bounding box center [768, 389] width 914 height 628
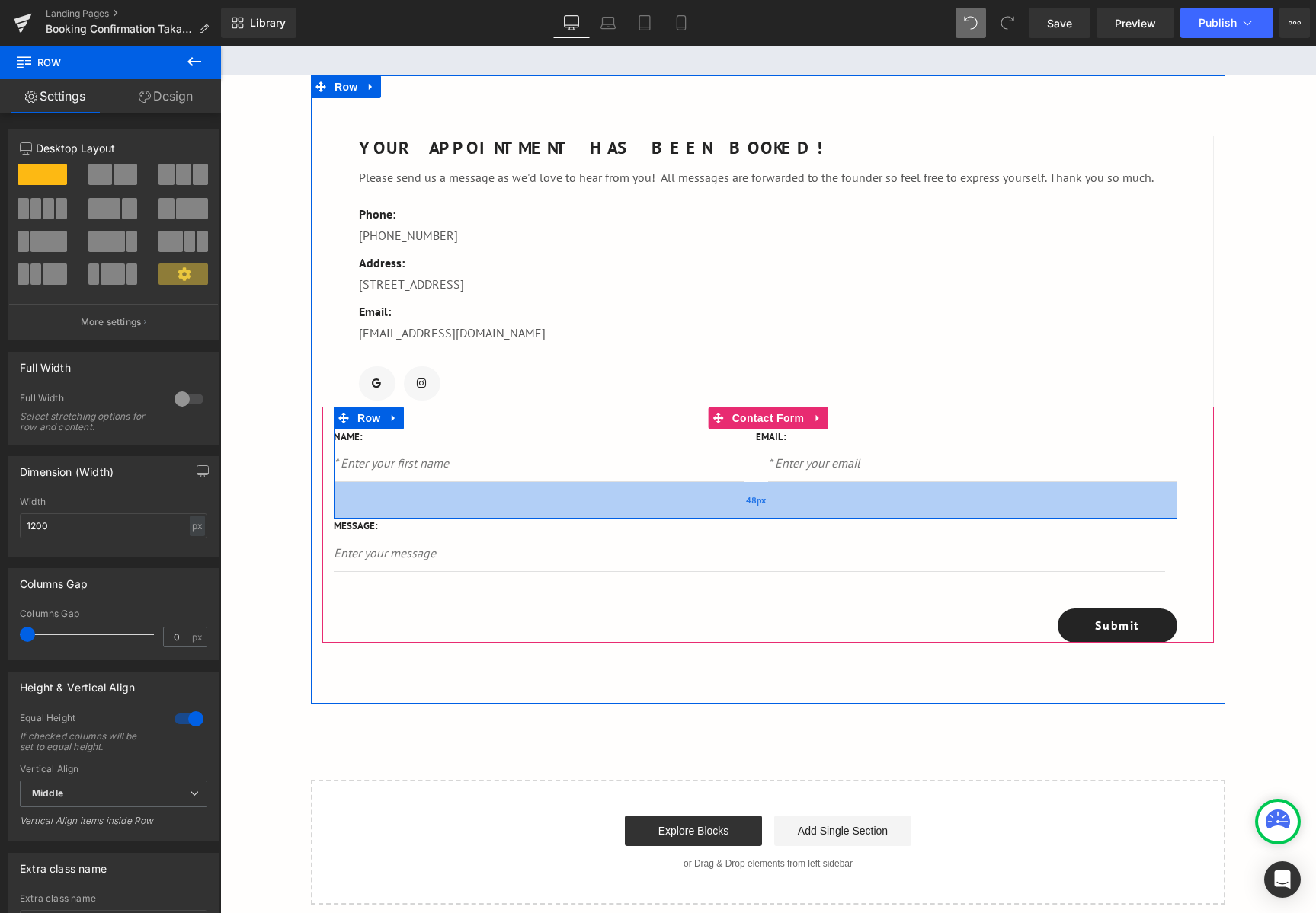
click at [361, 517] on div "48px" at bounding box center [755, 500] width 843 height 37
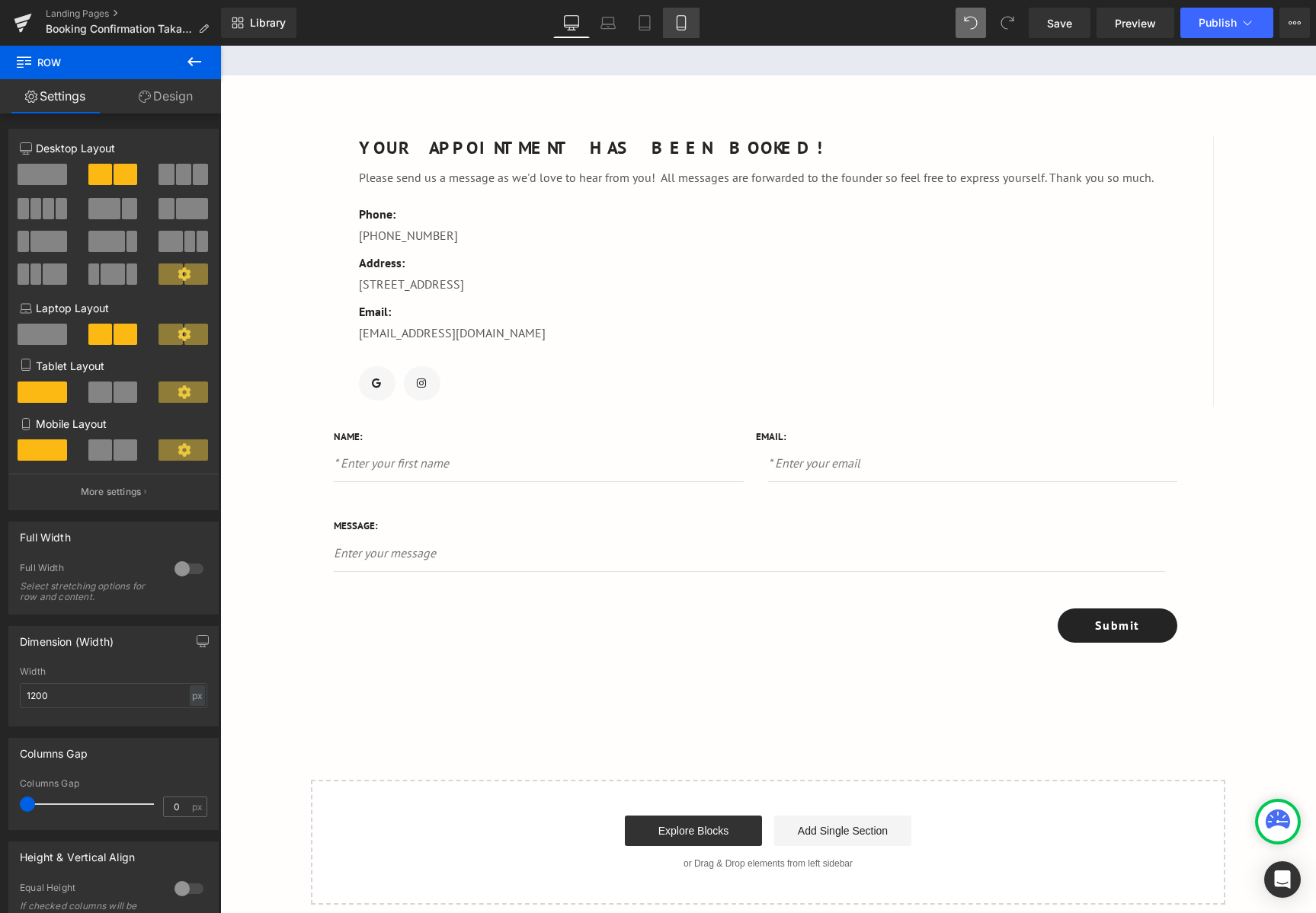
click at [685, 22] on icon at bounding box center [681, 23] width 16 height 16
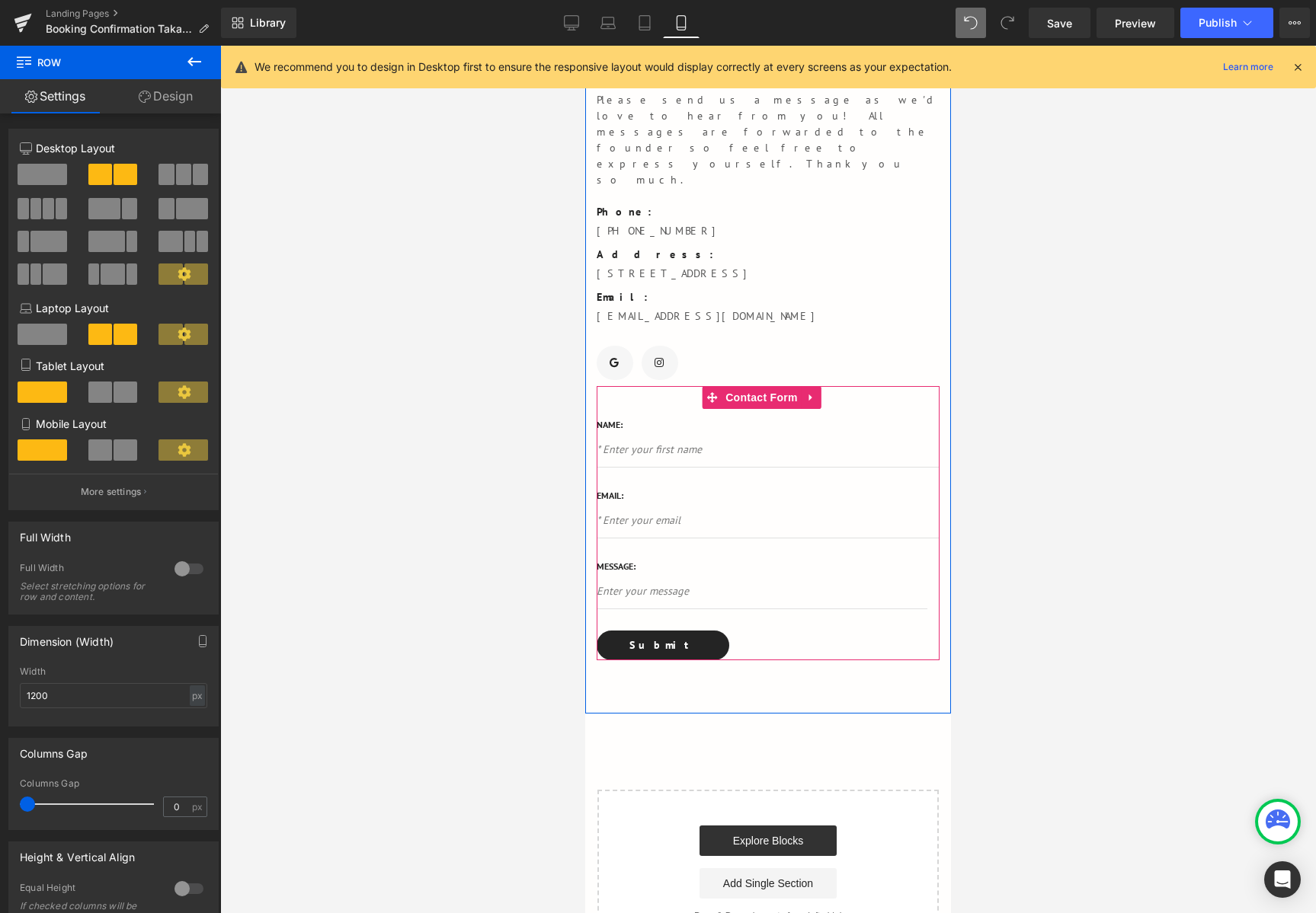
scroll to position [43, 0]
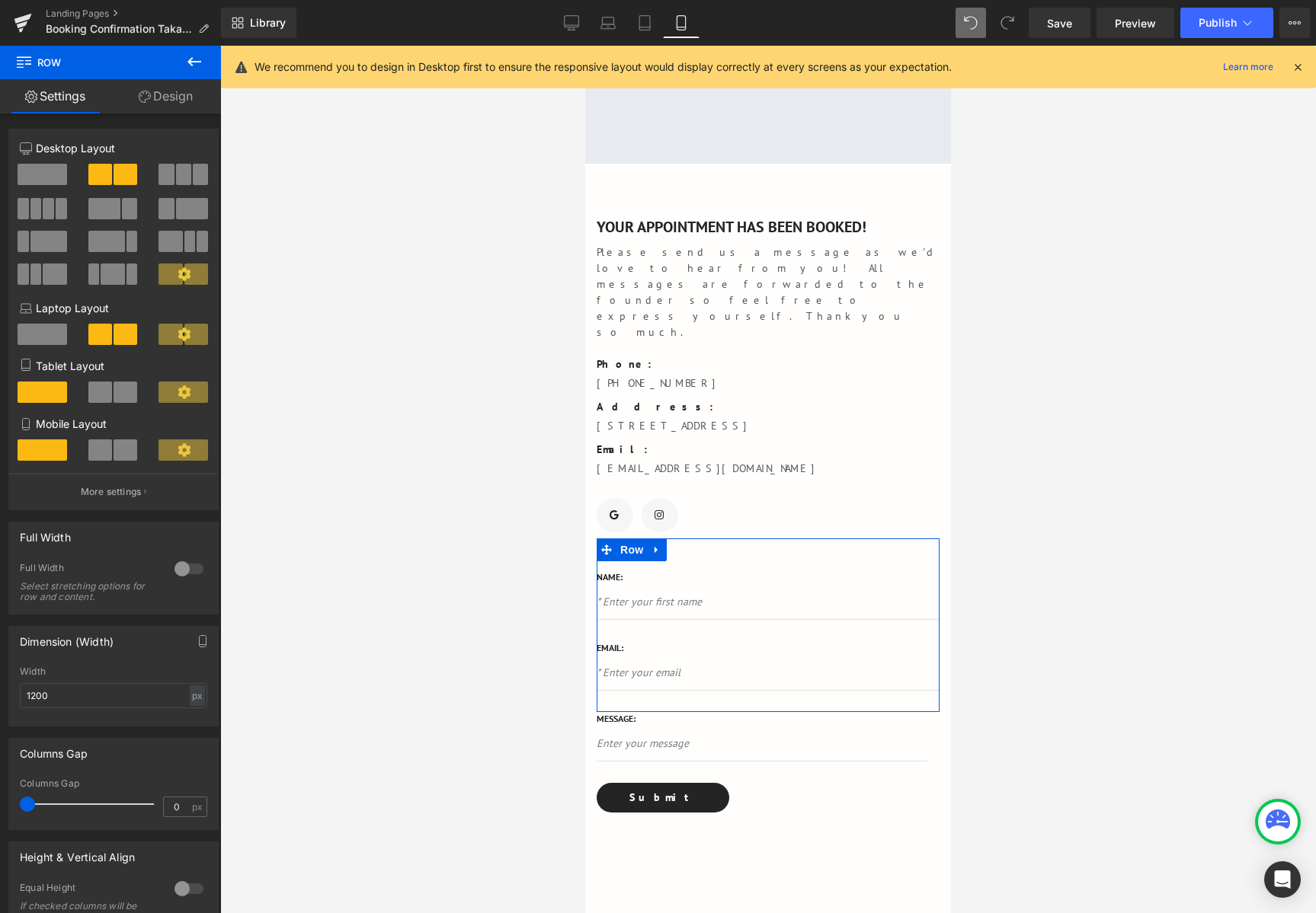
click at [155, 98] on link "Design" at bounding box center [166, 96] width 111 height 34
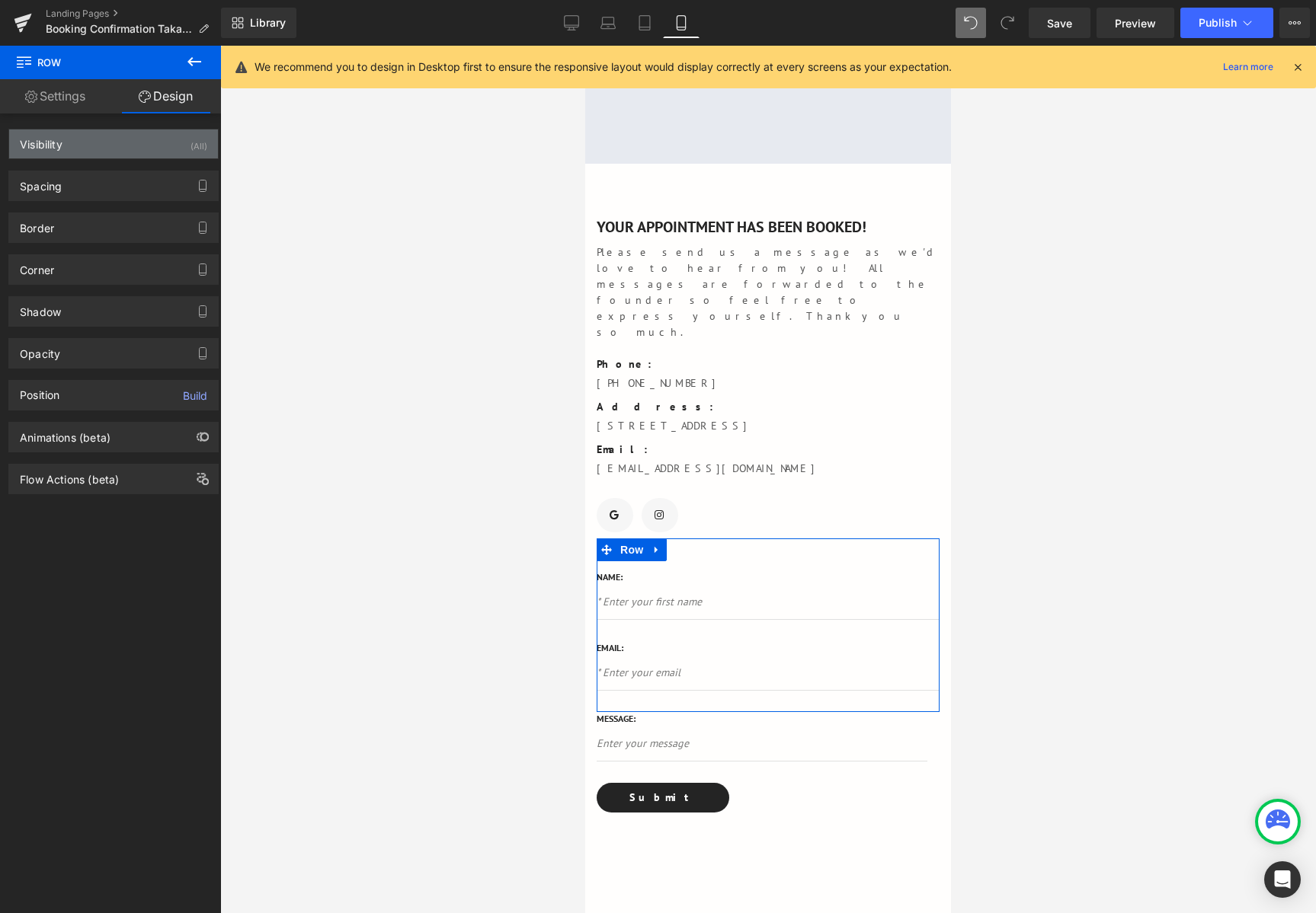
click at [112, 139] on div "Visibility (All)" at bounding box center [113, 145] width 209 height 29
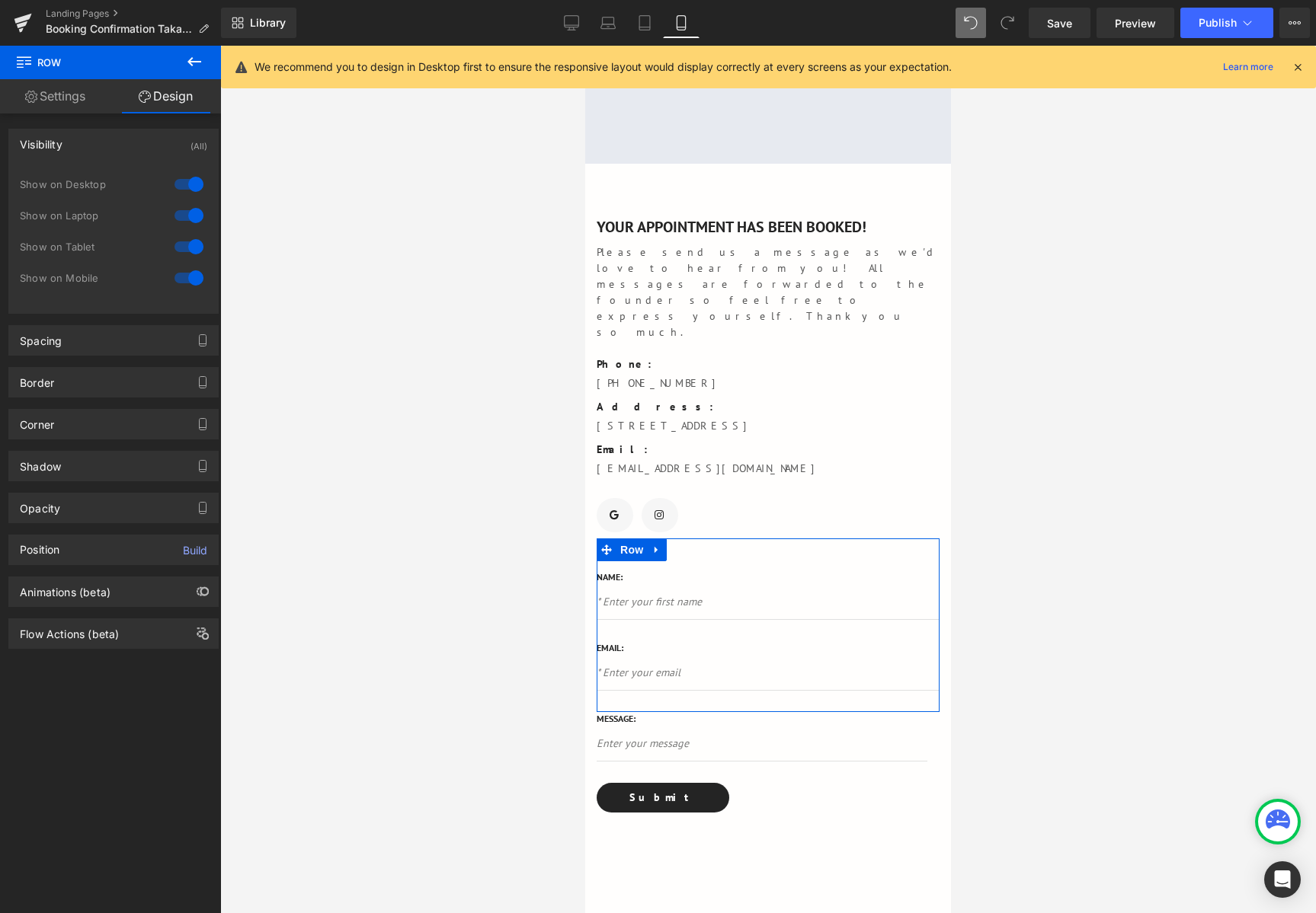
click at [116, 136] on div "Visibility (All)" at bounding box center [113, 145] width 209 height 29
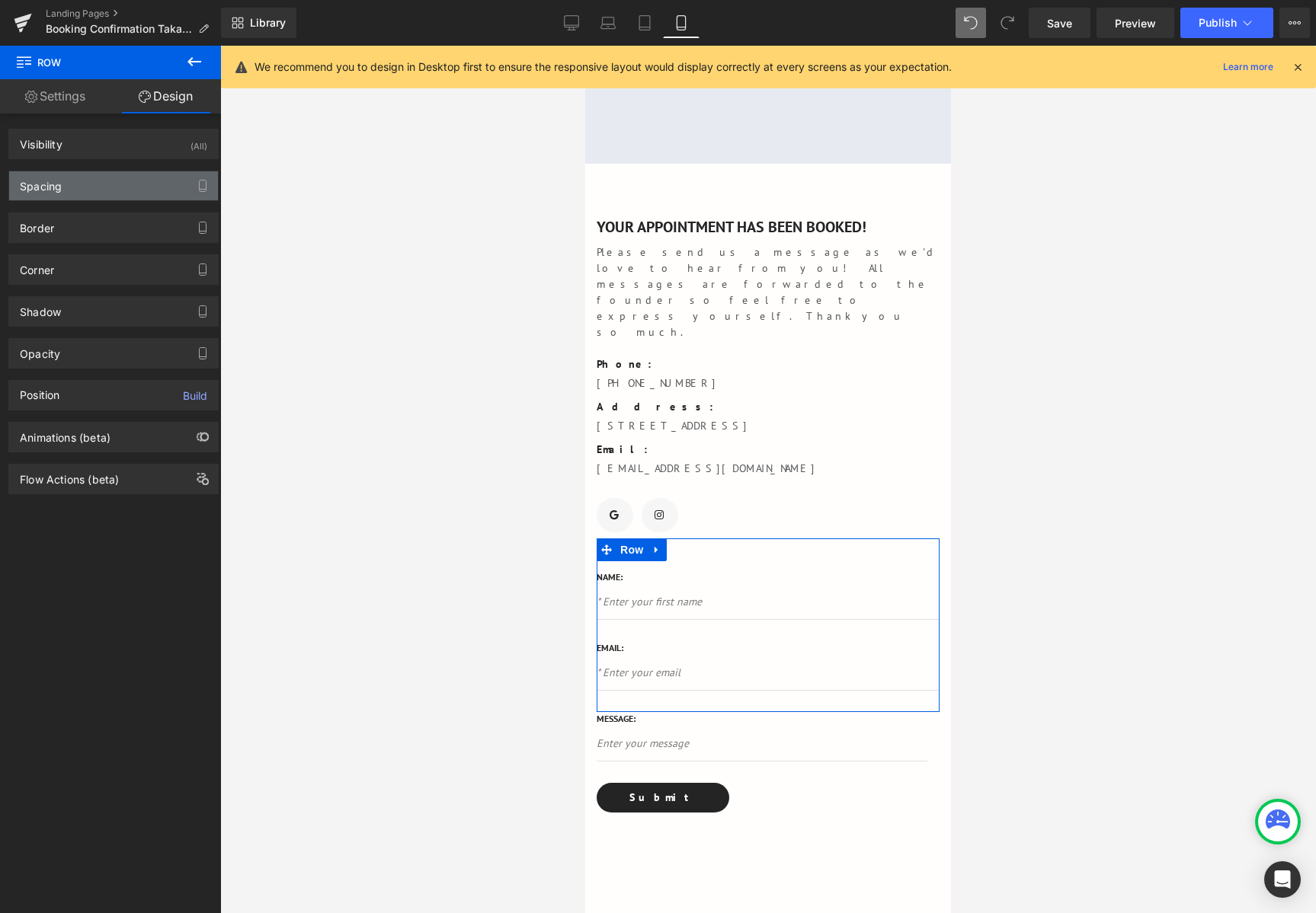
click at [94, 180] on div "Spacing" at bounding box center [113, 186] width 209 height 29
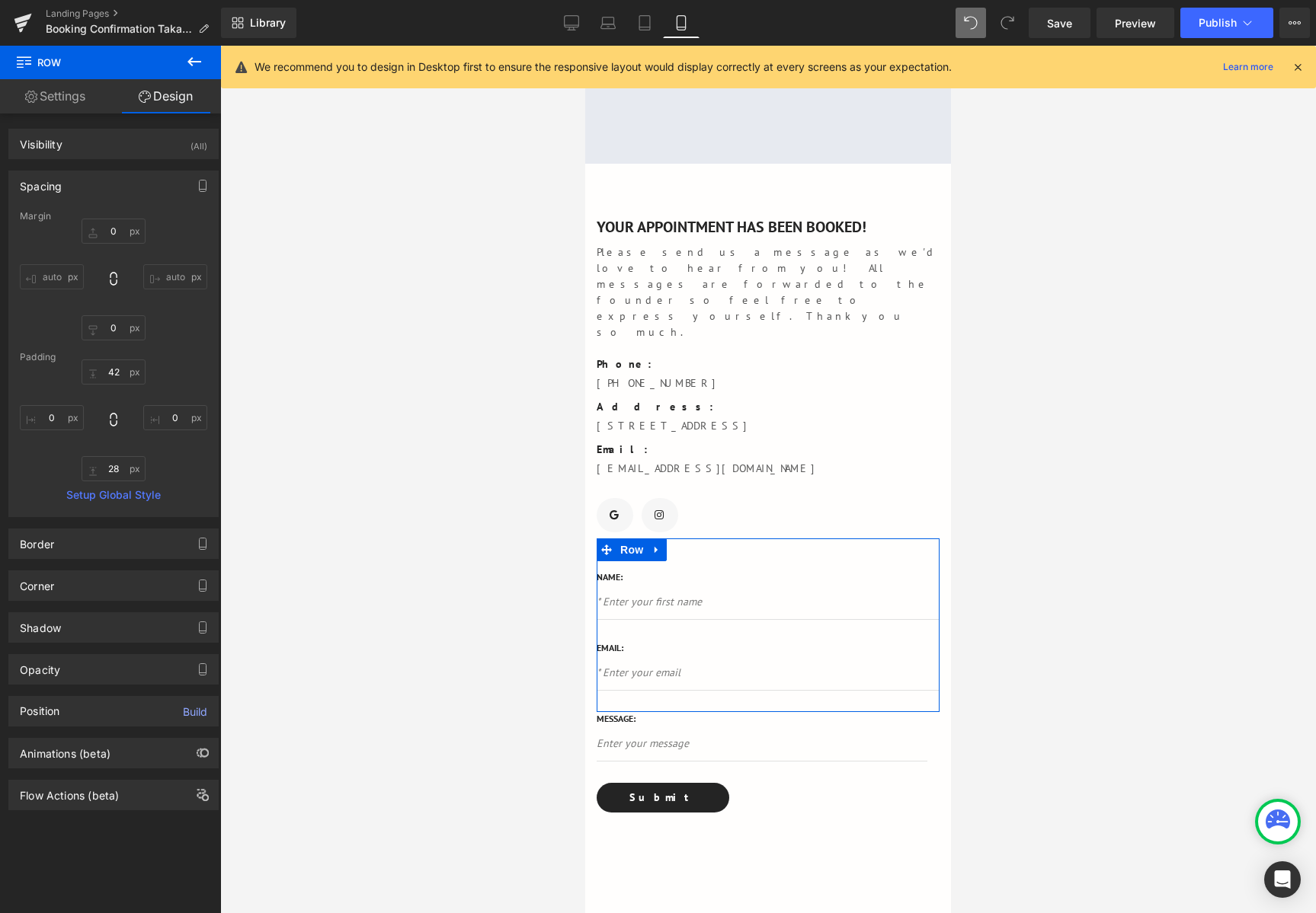
click at [93, 187] on div "Spacing" at bounding box center [113, 186] width 209 height 29
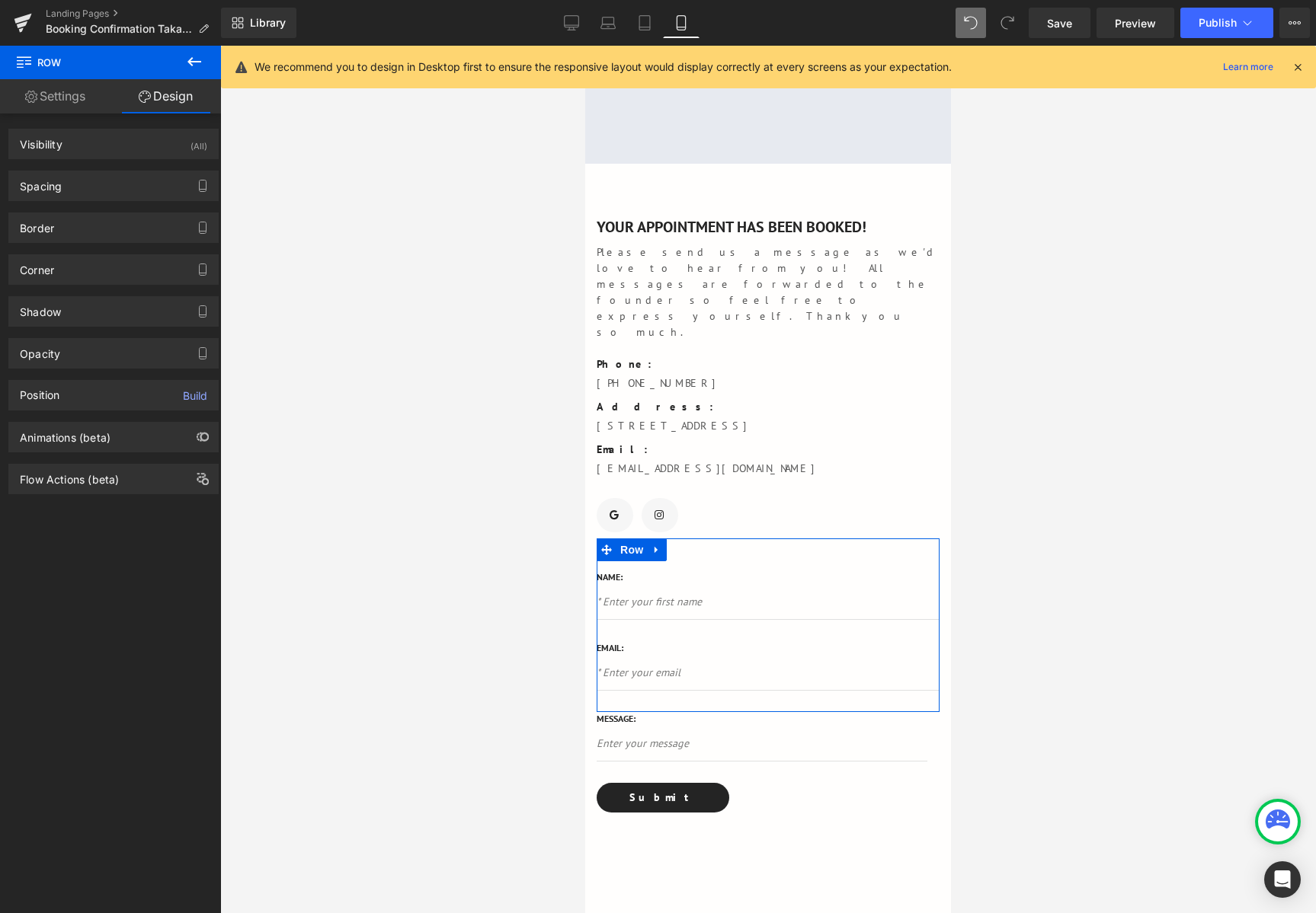
click at [59, 89] on link "Settings" at bounding box center [55, 96] width 111 height 34
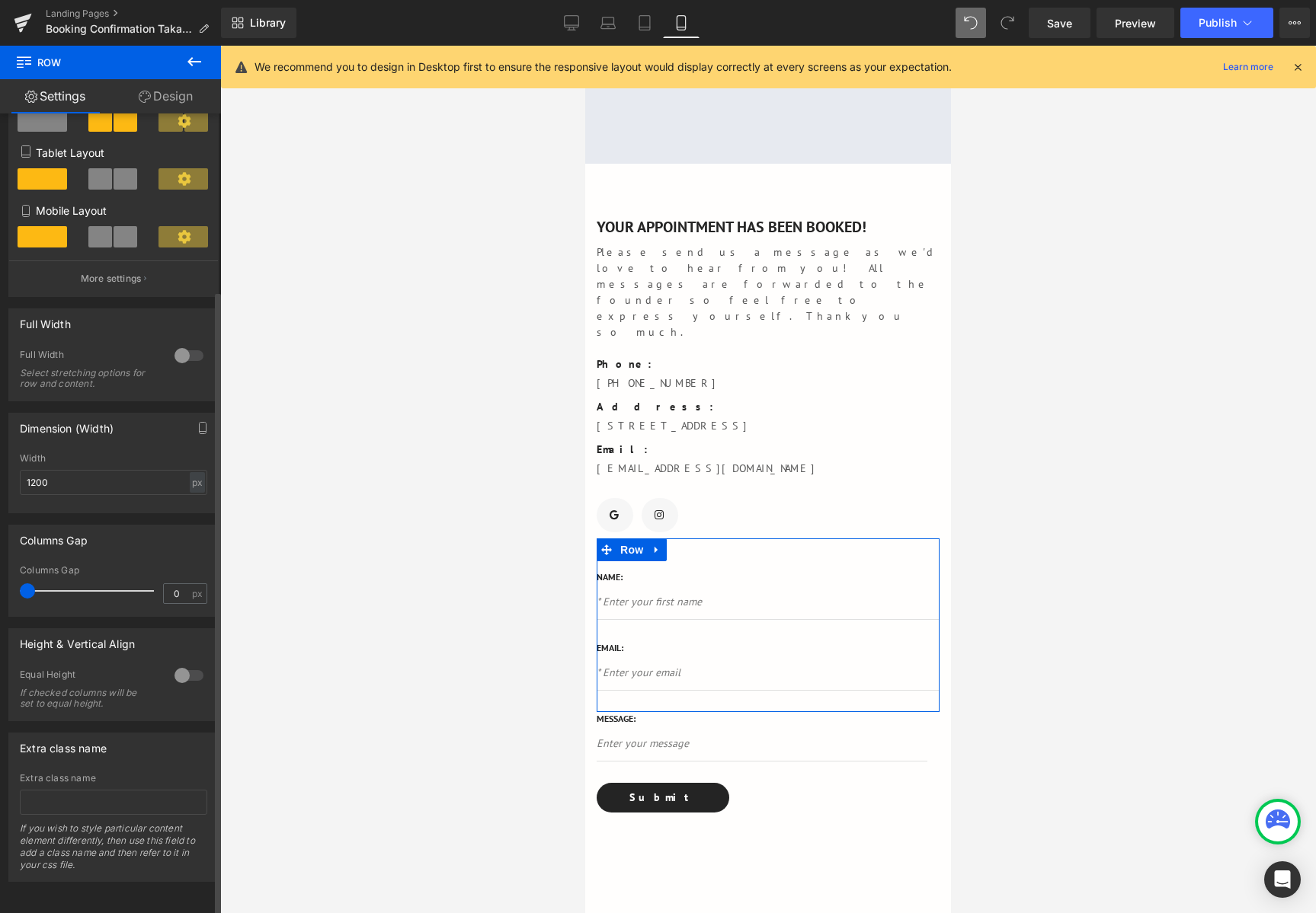
scroll to position [0, 0]
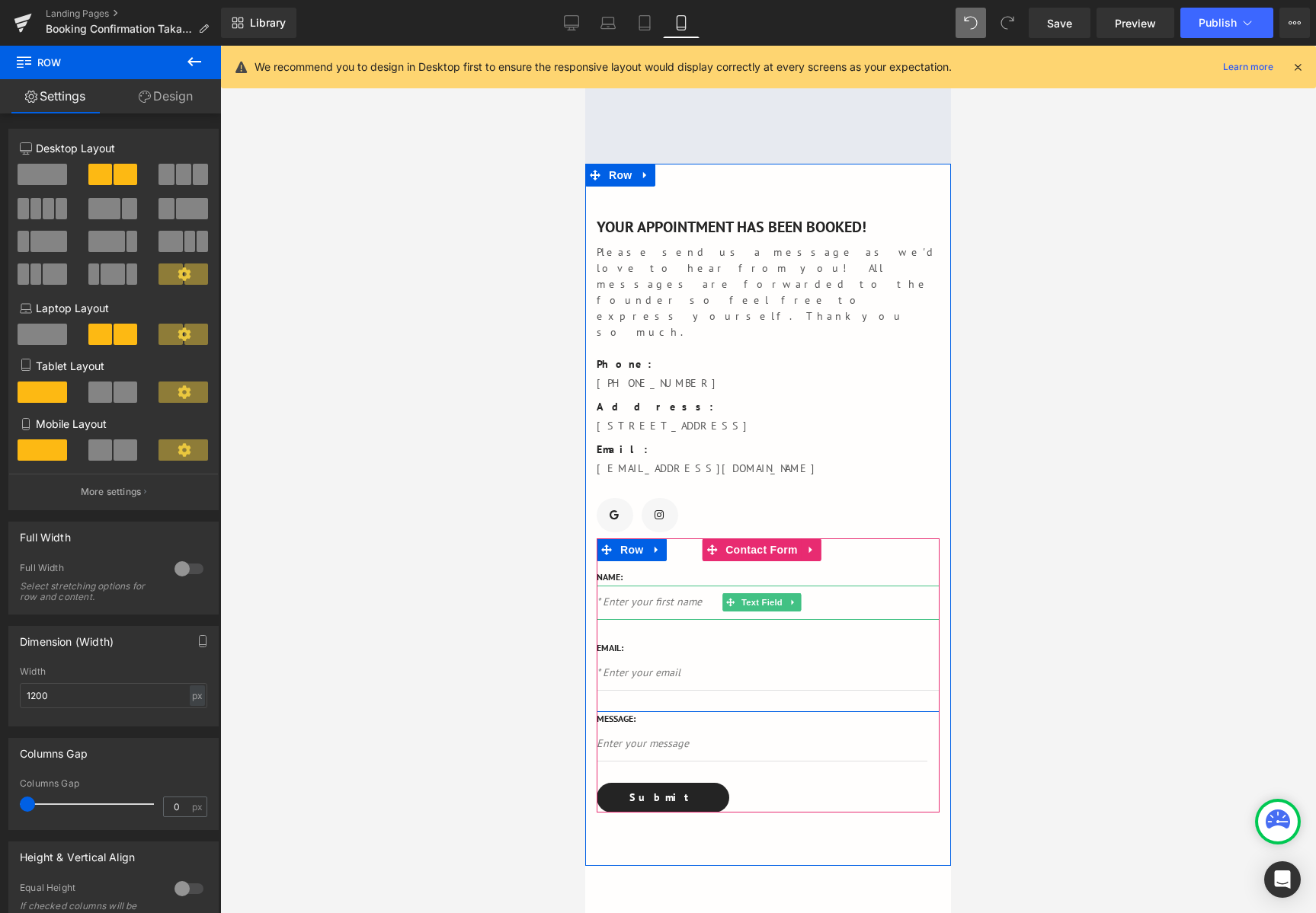
click at [709, 585] on input "text" at bounding box center [768, 602] width 343 height 34
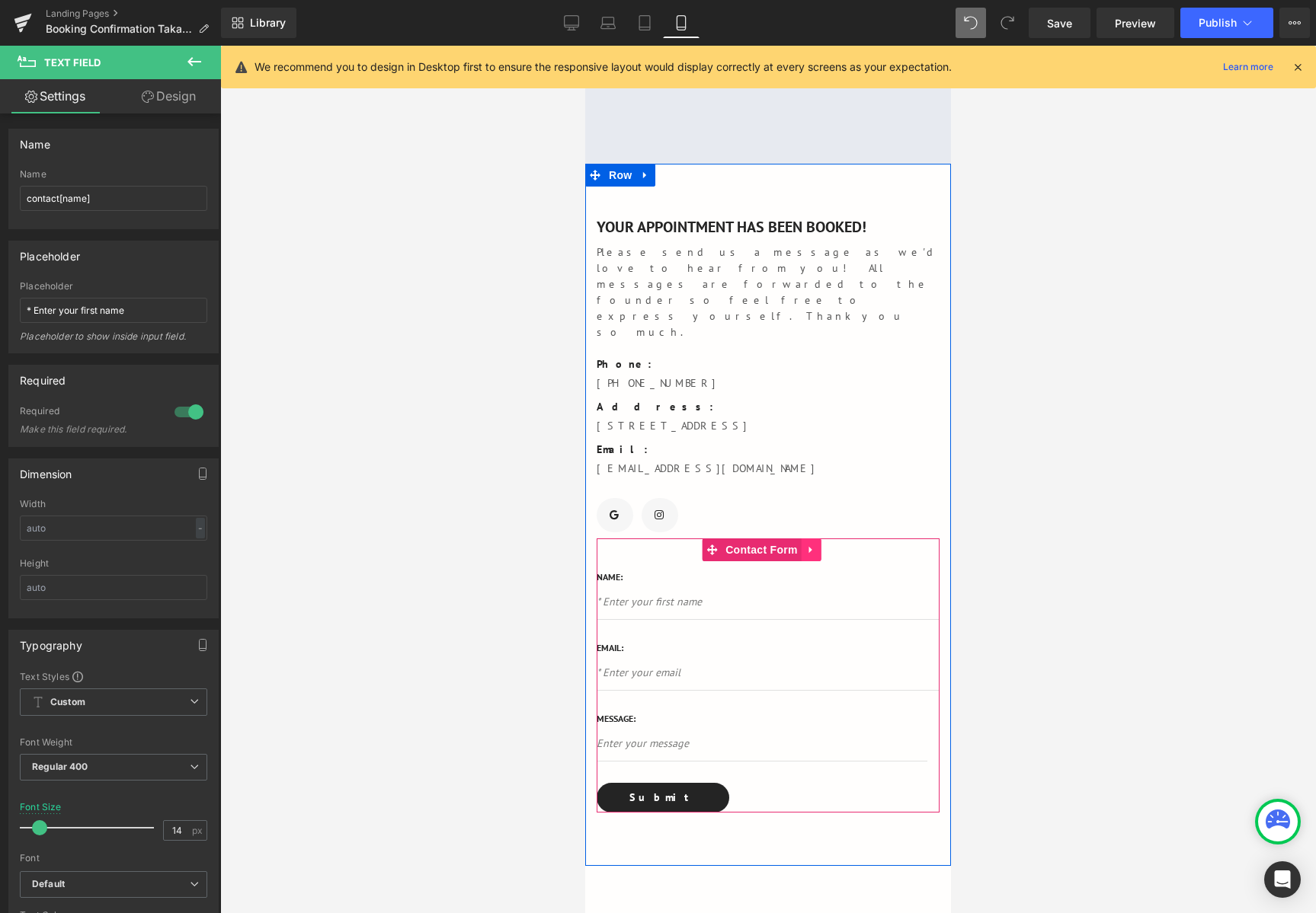
click at [812, 539] on link at bounding box center [812, 550] width 20 height 23
click at [823, 539] on link at bounding box center [822, 550] width 20 height 23
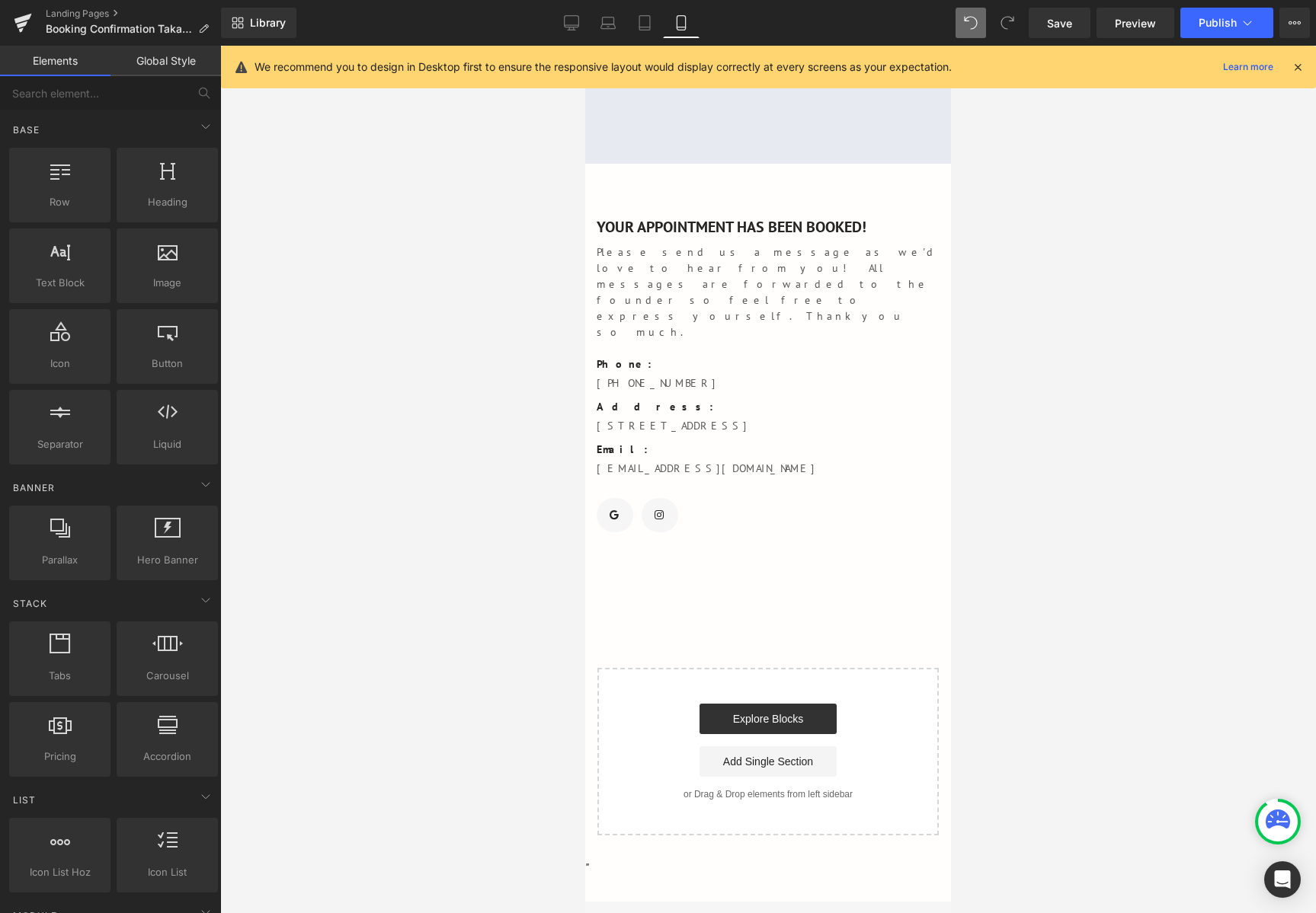
click at [585, 46] on div "70px" at bounding box center [585, 46] width 0 height 0
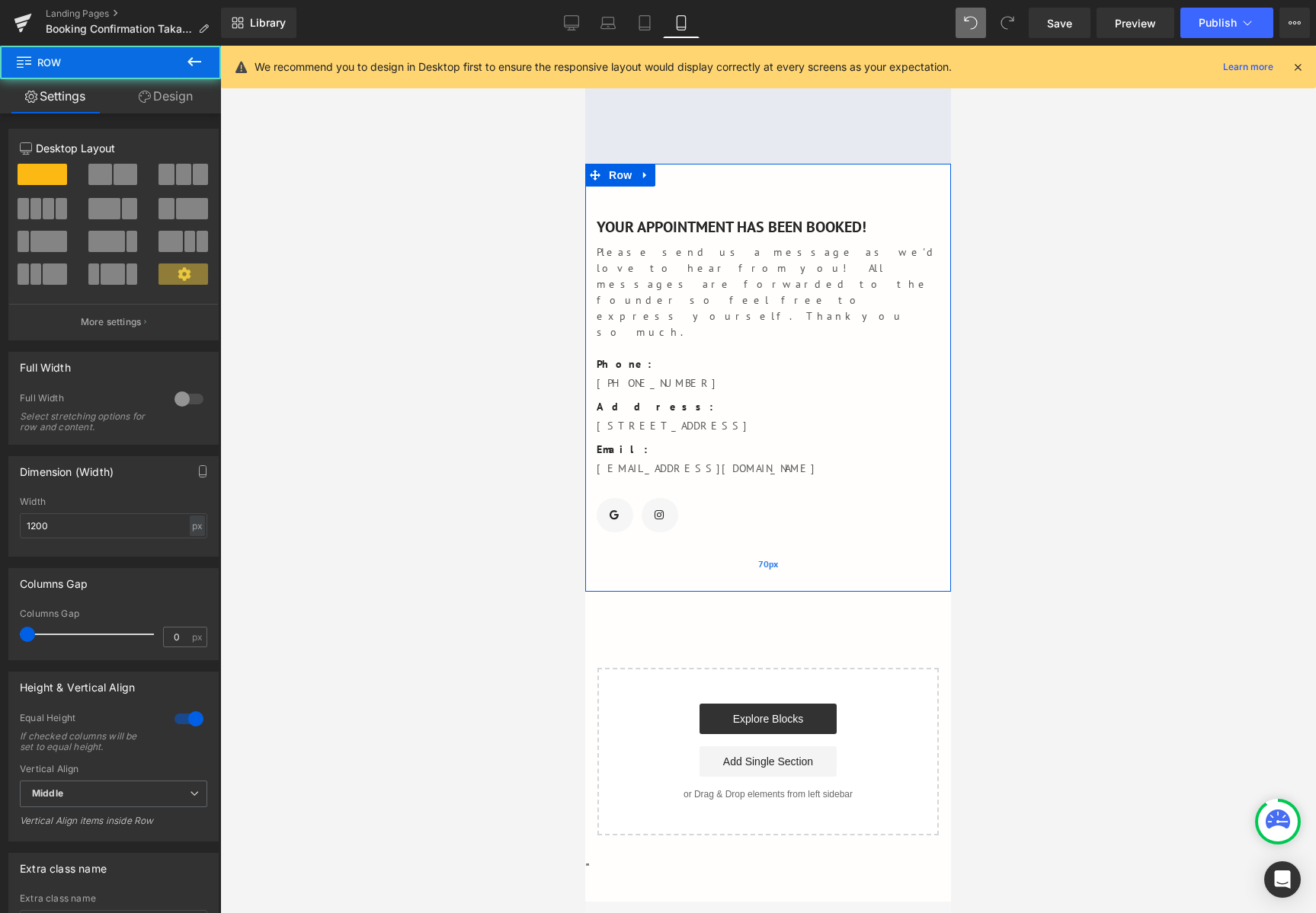
click at [734, 539] on div "70px" at bounding box center [768, 565] width 366 height 53
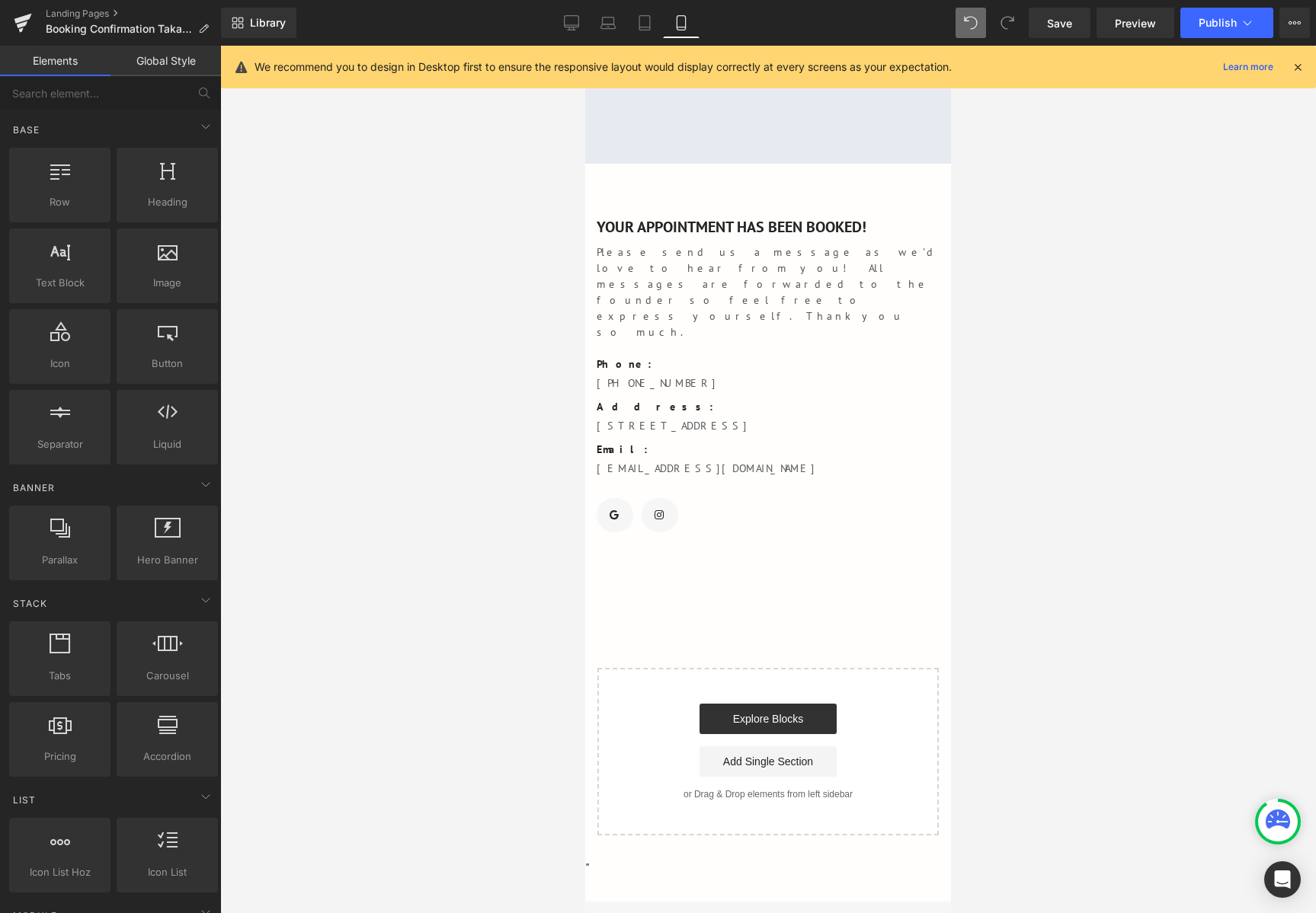
click at [715, 579] on div "Google Maps YOUR APPOINTMENT HAS BEEN BOOKED! Text Block Please send us a messa…" at bounding box center [768, 461] width 366 height 747
click at [792, 704] on link "Explore Blocks" at bounding box center [768, 718] width 137 height 30
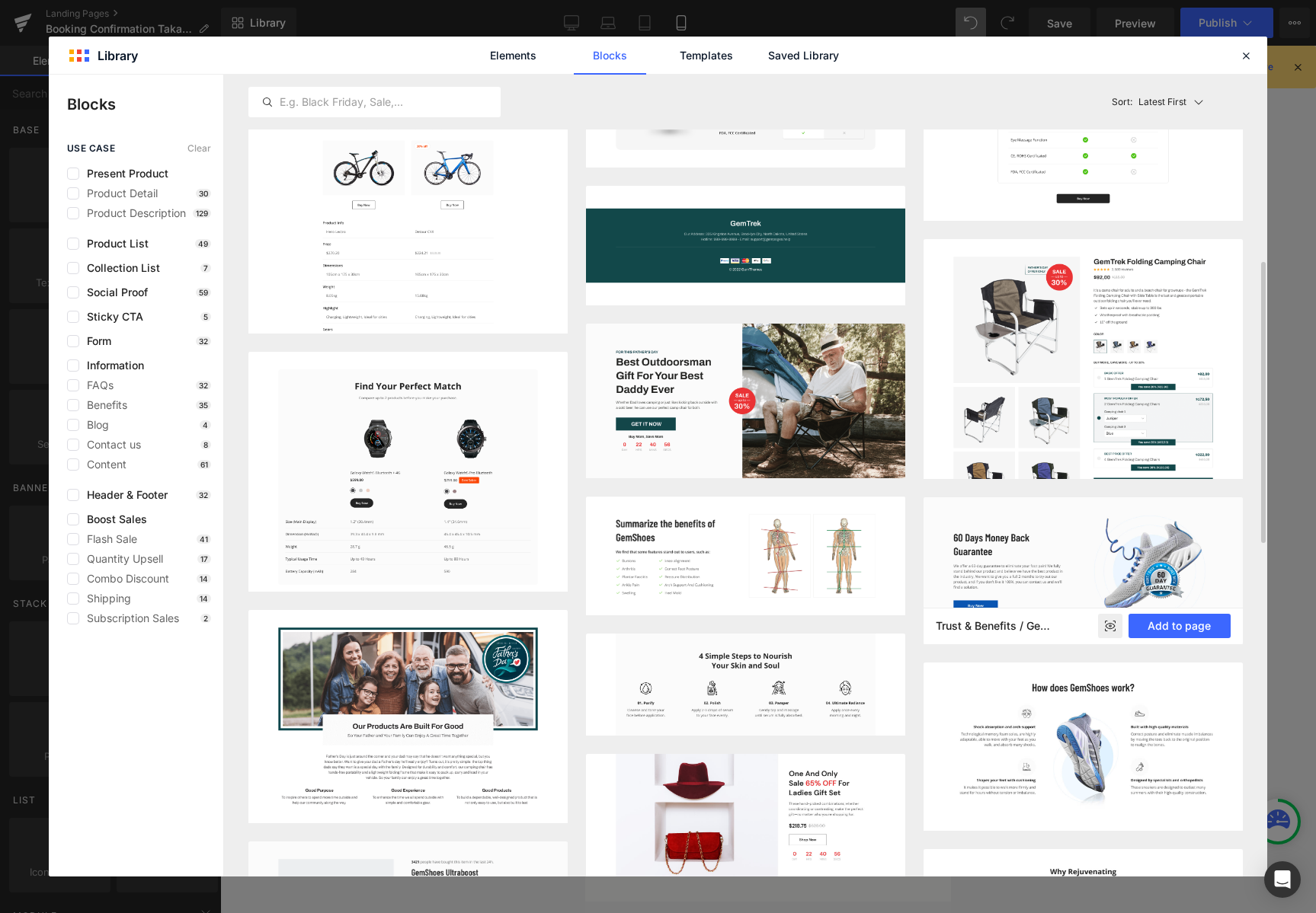
scroll to position [305, 0]
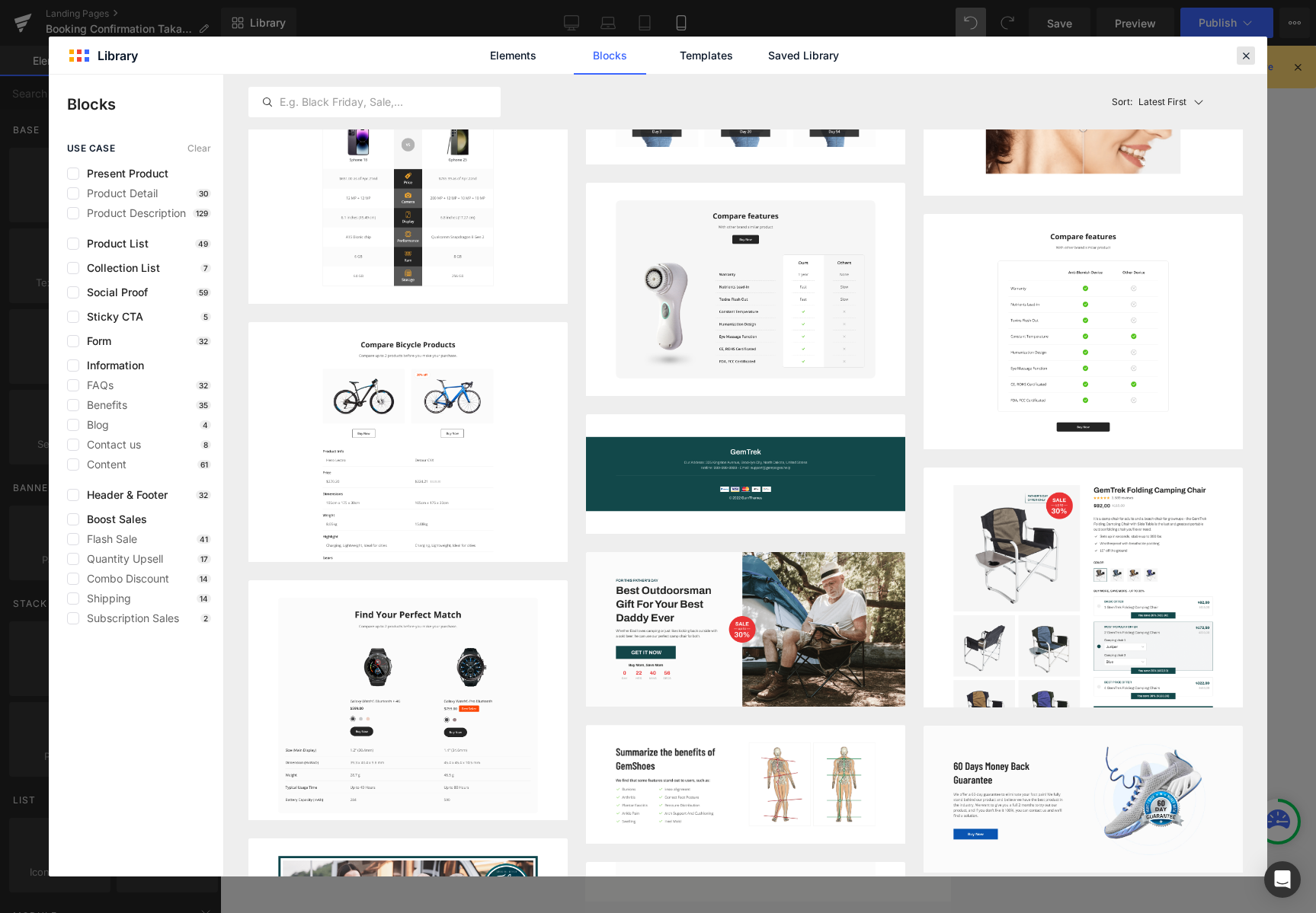
click at [1243, 60] on icon at bounding box center [1245, 55] width 14 height 14
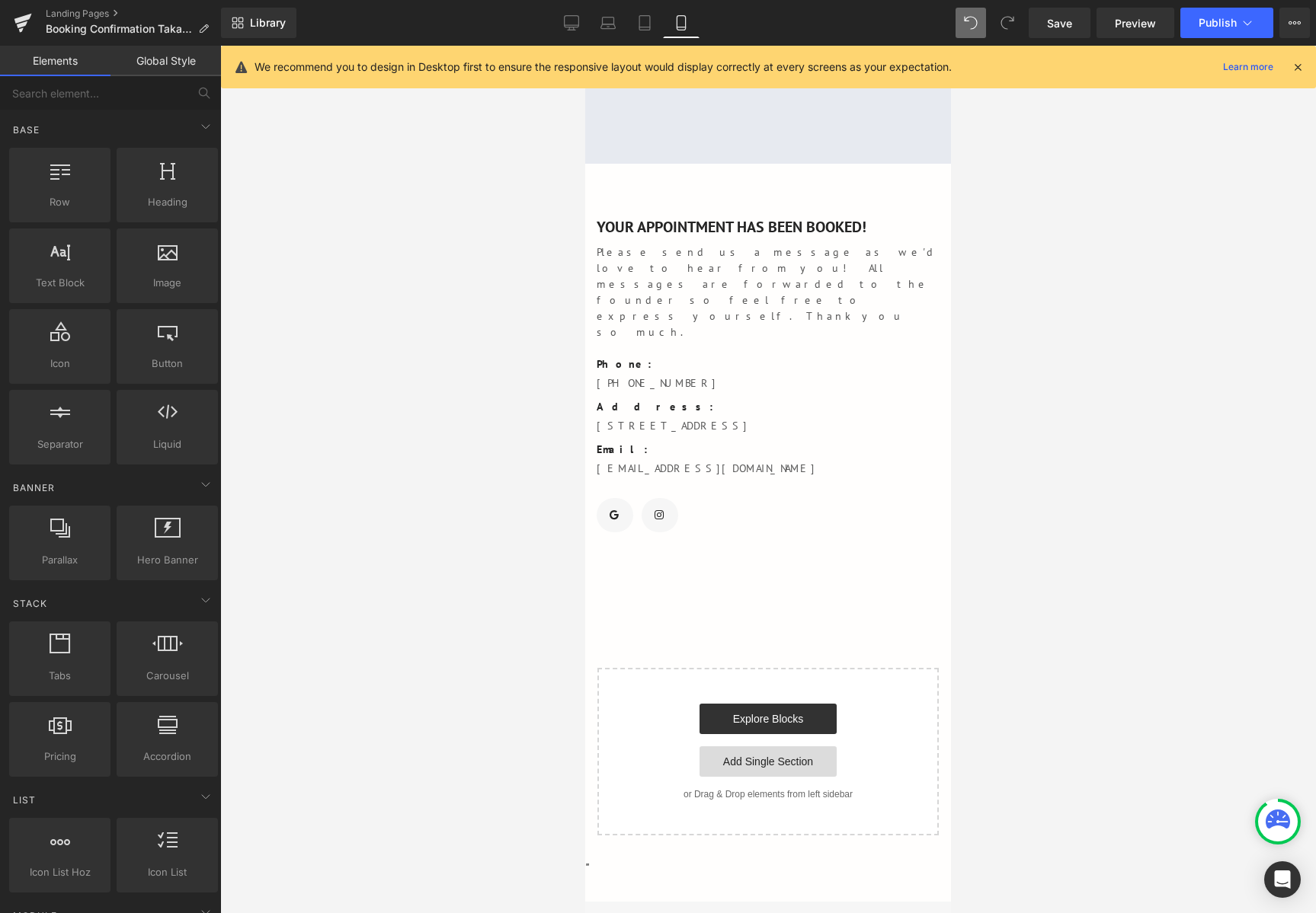
click at [781, 747] on link "Add Single Section" at bounding box center [768, 761] width 137 height 30
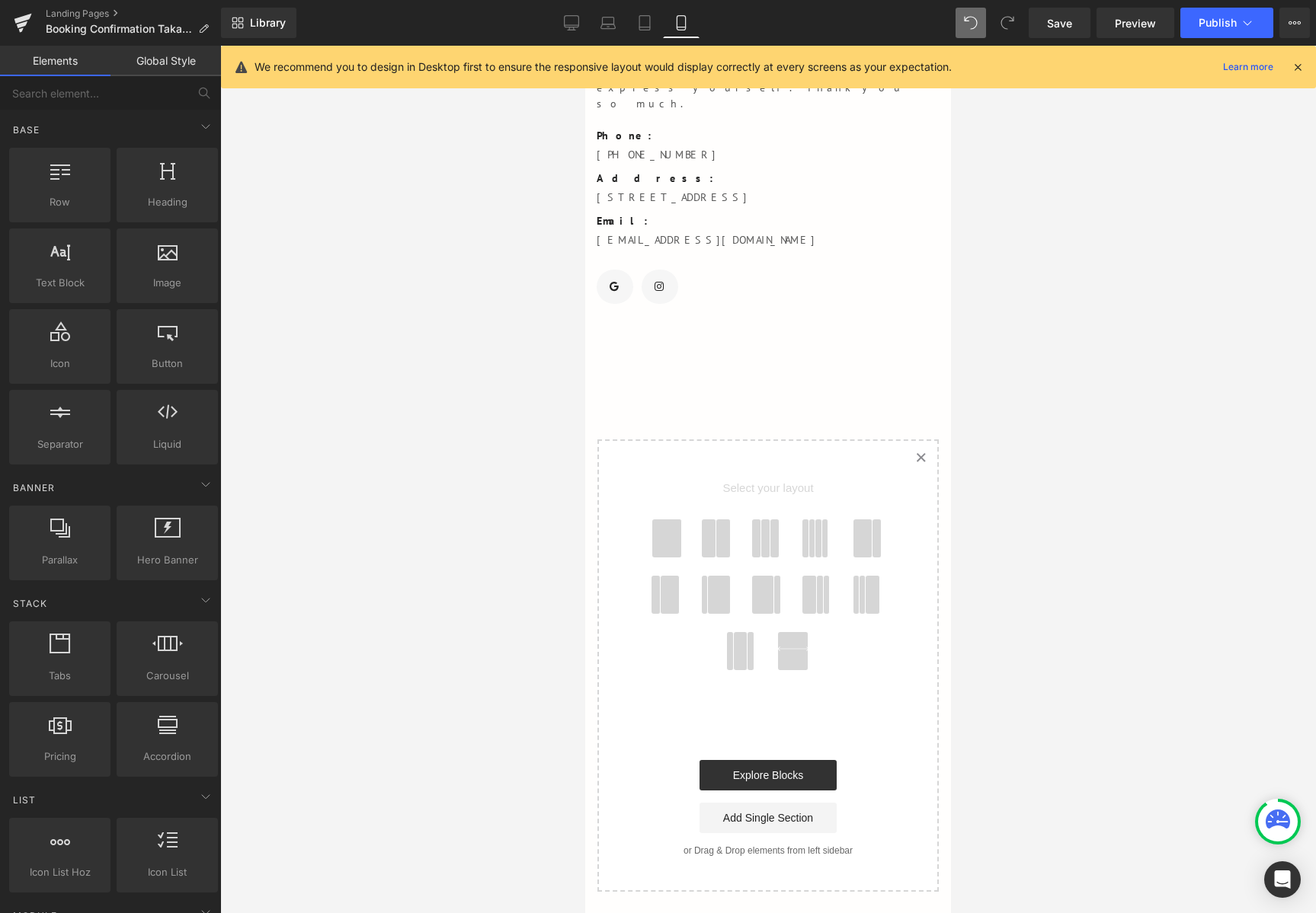
click at [675, 520] on span at bounding box center [667, 539] width 29 height 38
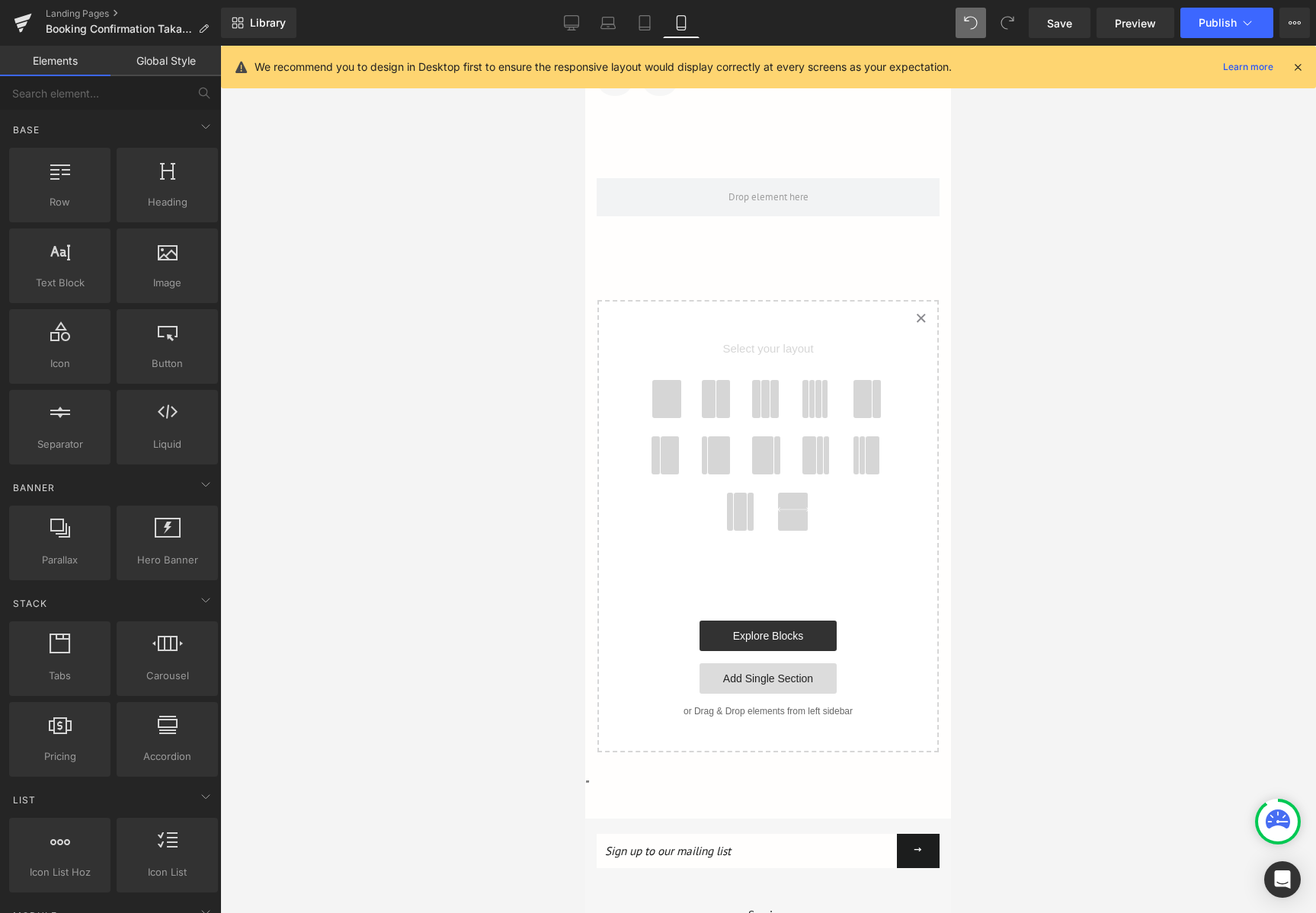
scroll to position [251, 0]
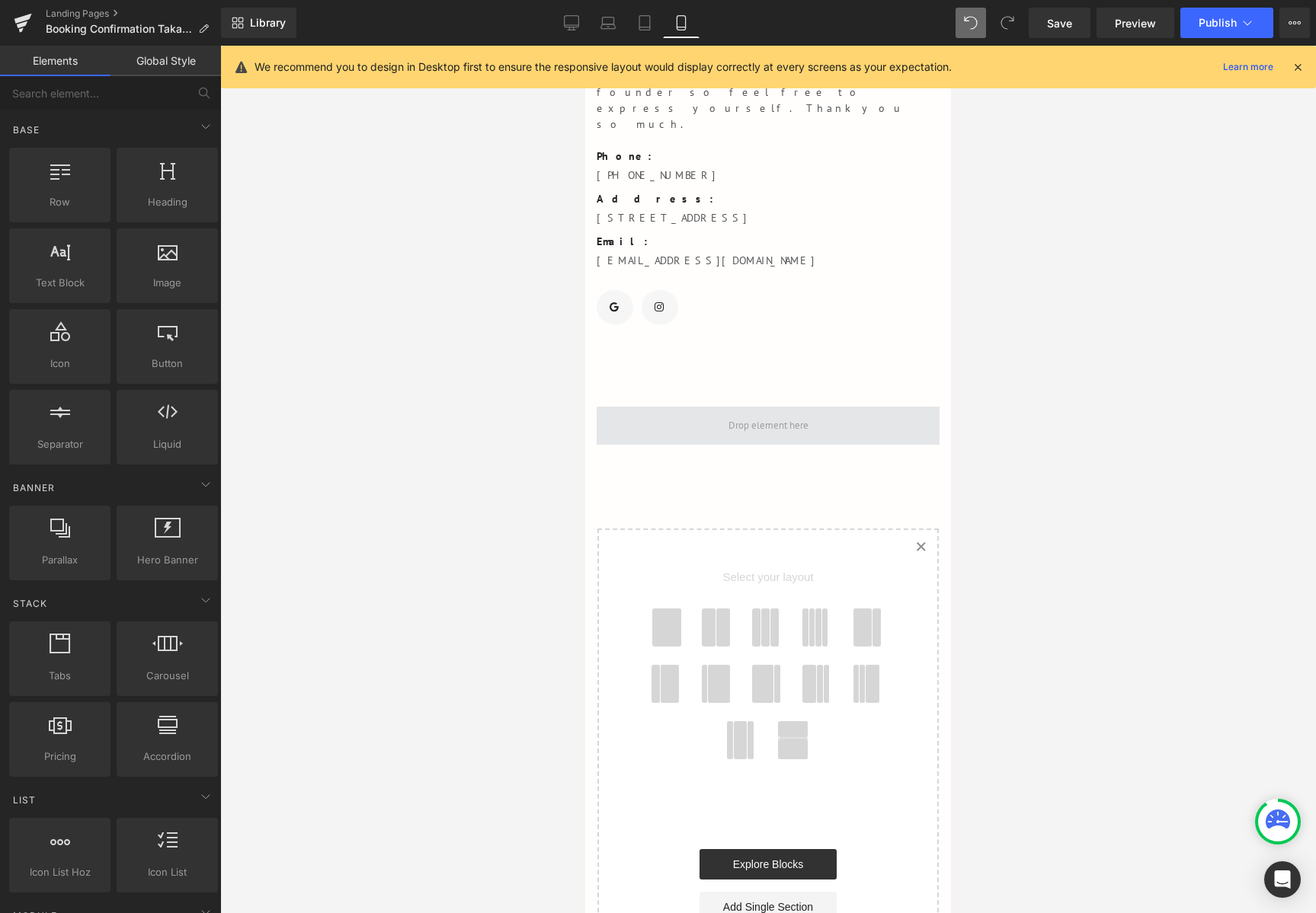
click at [760, 414] on span at bounding box center [768, 425] width 91 height 23
click at [161, 352] on div at bounding box center [167, 338] width 92 height 34
click at [174, 342] on div at bounding box center [167, 338] width 92 height 34
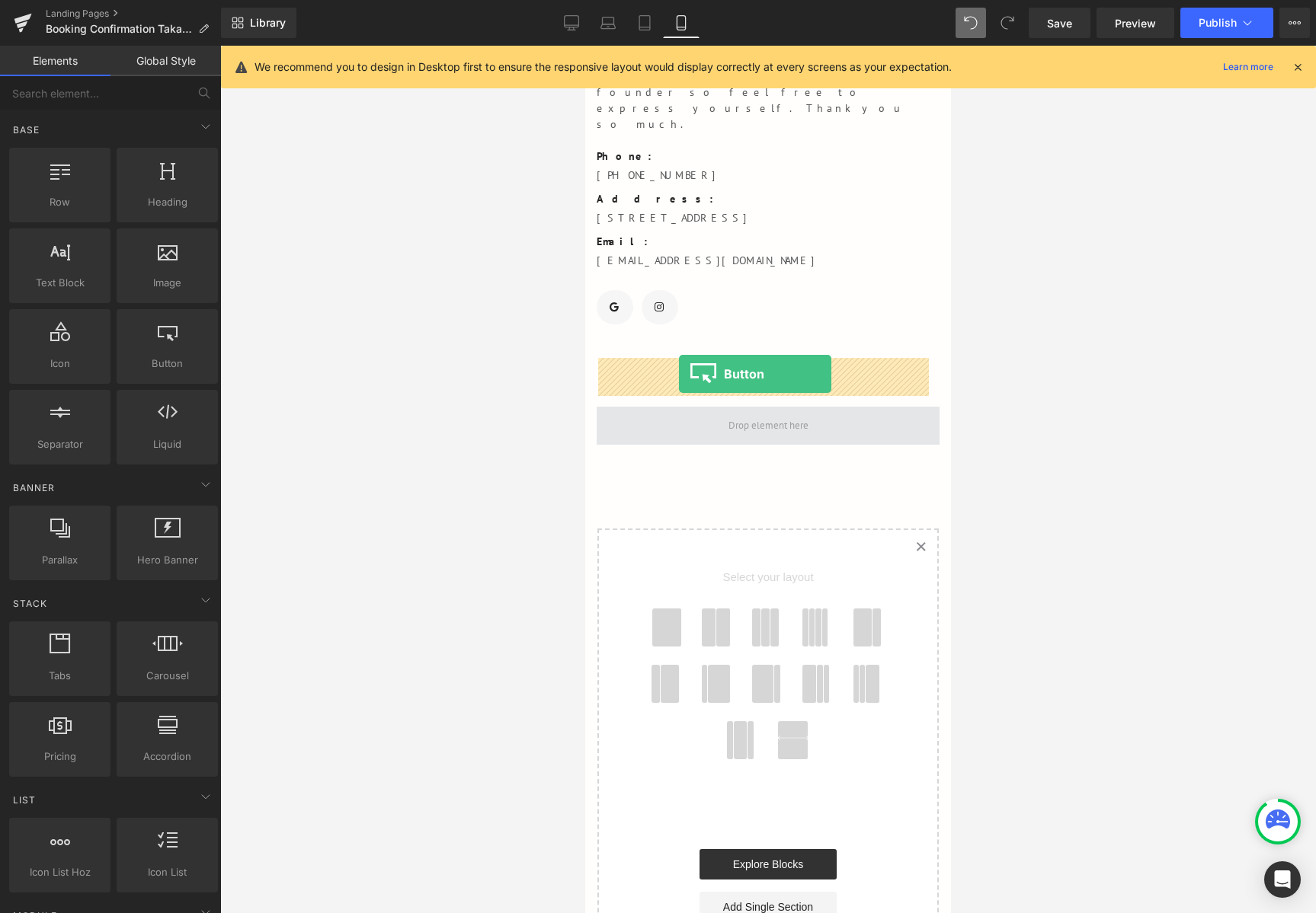
drag, startPoint x: 749, startPoint y: 397, endPoint x: 691, endPoint y: 377, distance: 61.4
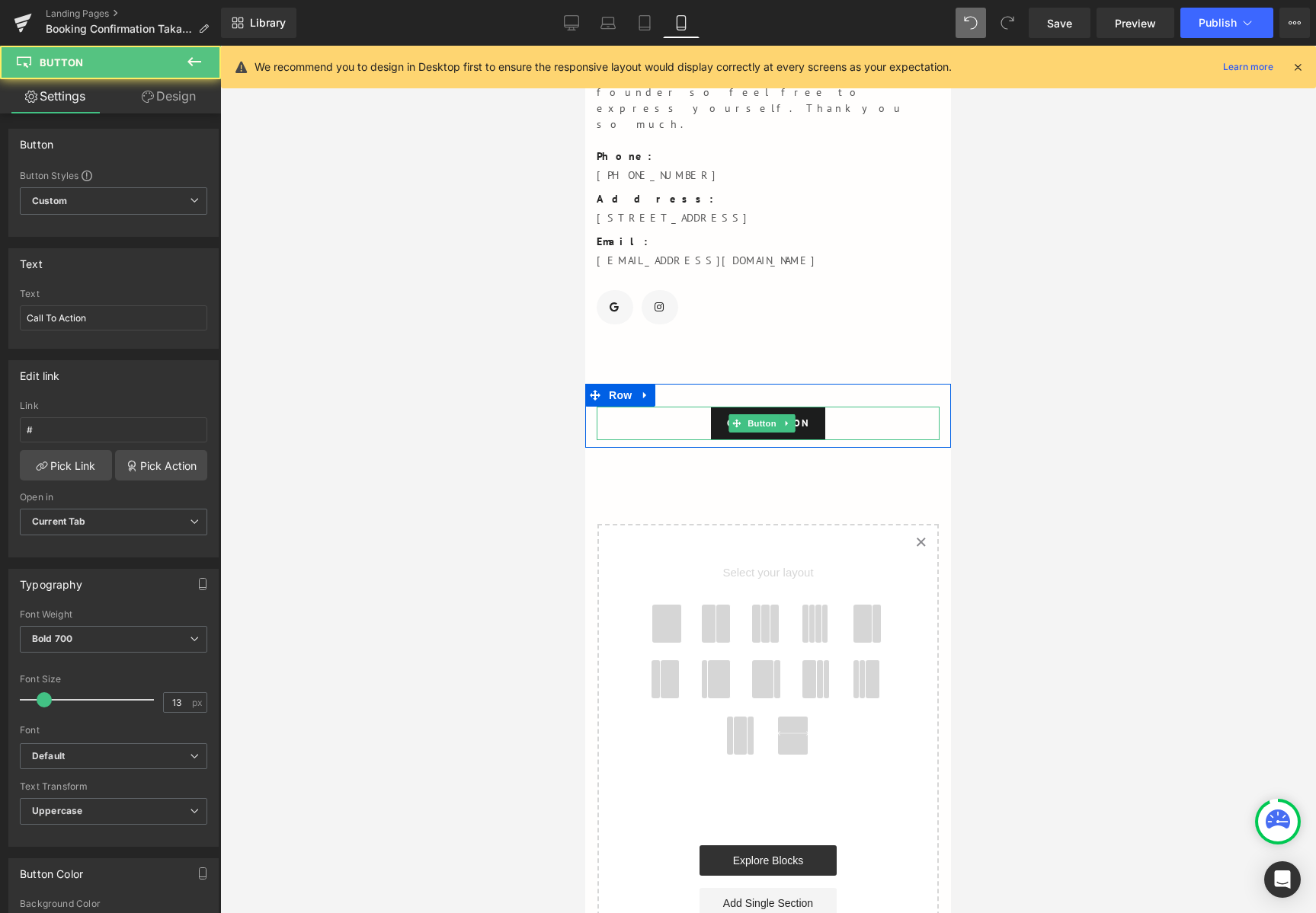
click at [841, 407] on div "Call To Action" at bounding box center [768, 424] width 343 height 34
click at [821, 407] on div "Call To Action" at bounding box center [768, 424] width 343 height 34
click at [816, 407] on link "Call To Action" at bounding box center [768, 424] width 114 height 34
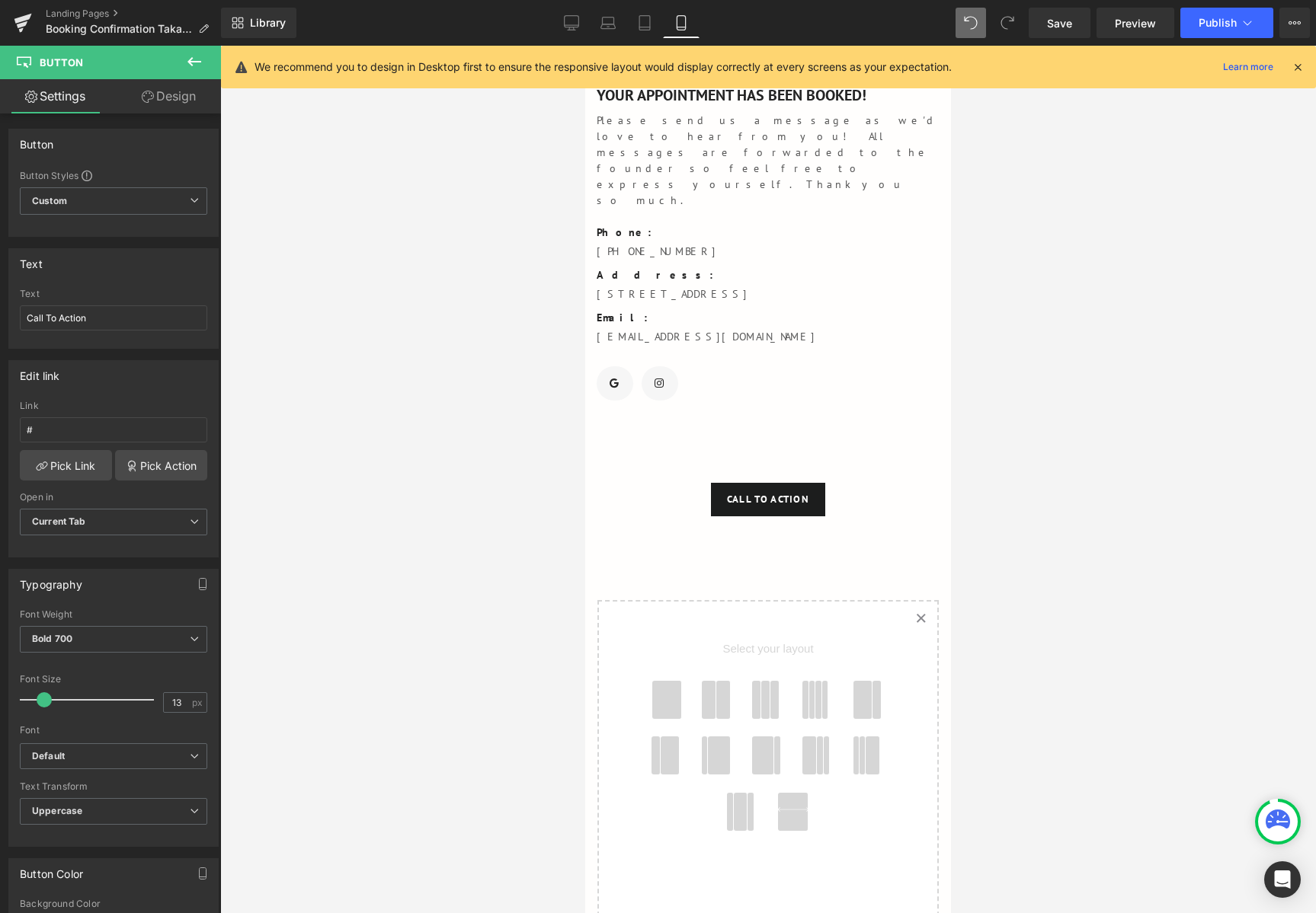
scroll to position [0, 0]
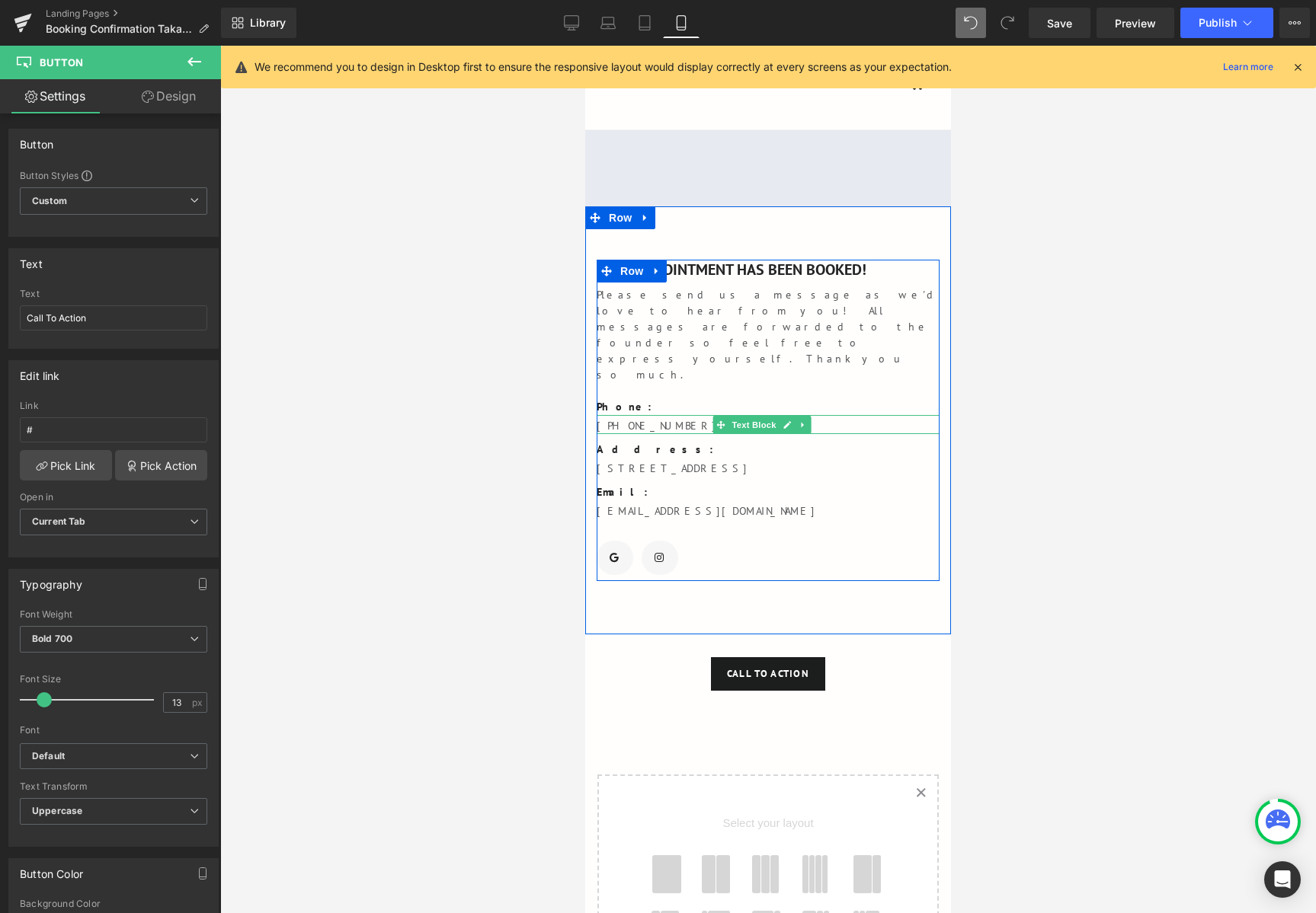
click at [670, 418] on p "682-651-7554" at bounding box center [768, 425] width 343 height 16
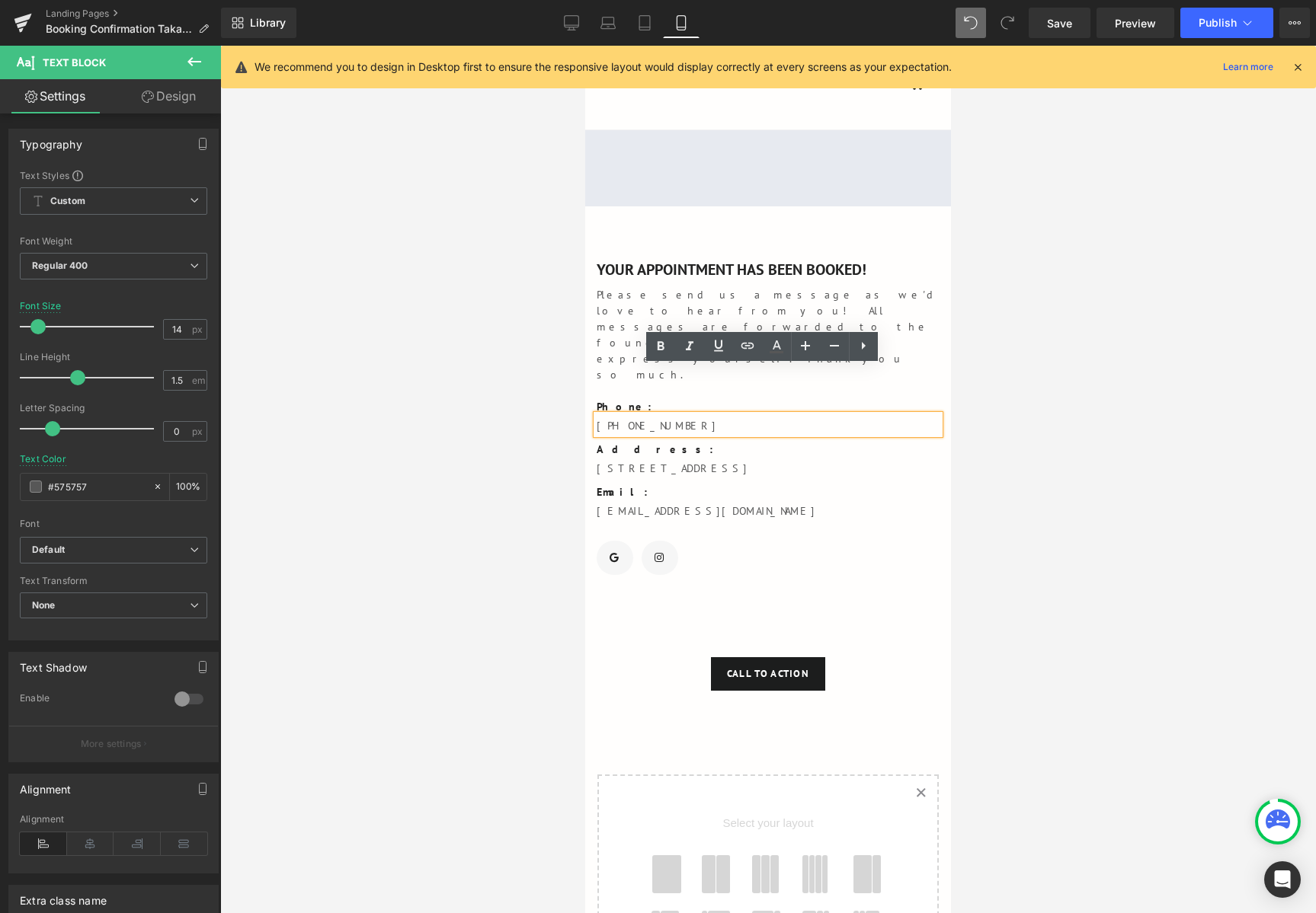
click at [667, 418] on p "682-651-7554" at bounding box center [768, 425] width 343 height 16
drag, startPoint x: 674, startPoint y: 375, endPoint x: 598, endPoint y: 377, distance: 76.0
click at [598, 418] on p "682-651-7554" at bounding box center [768, 425] width 343 height 16
paste div
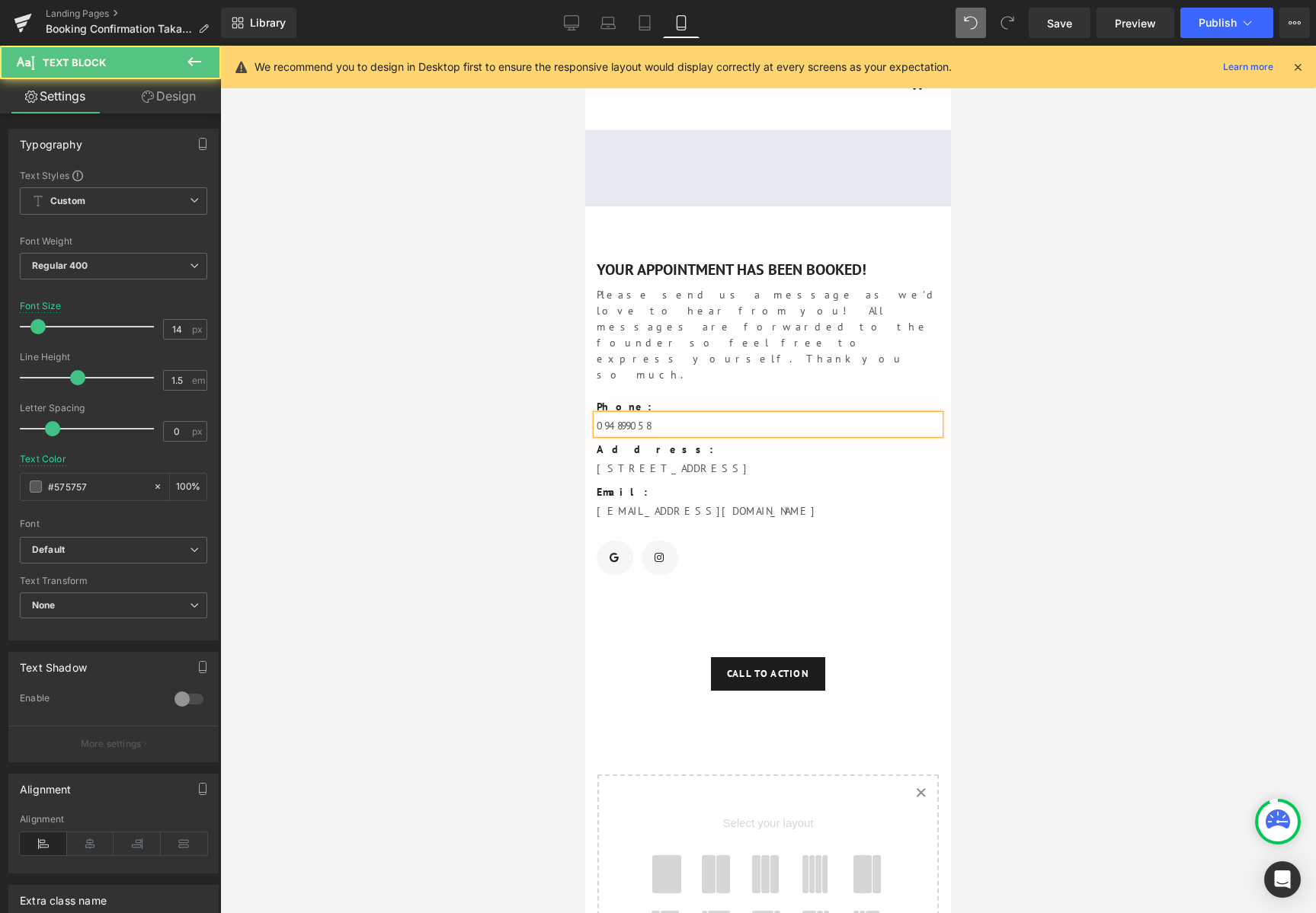
click at [609, 418] on p "094899058" at bounding box center [768, 425] width 343 height 16
click at [631, 418] on p "09 4899058" at bounding box center [768, 425] width 343 height 16
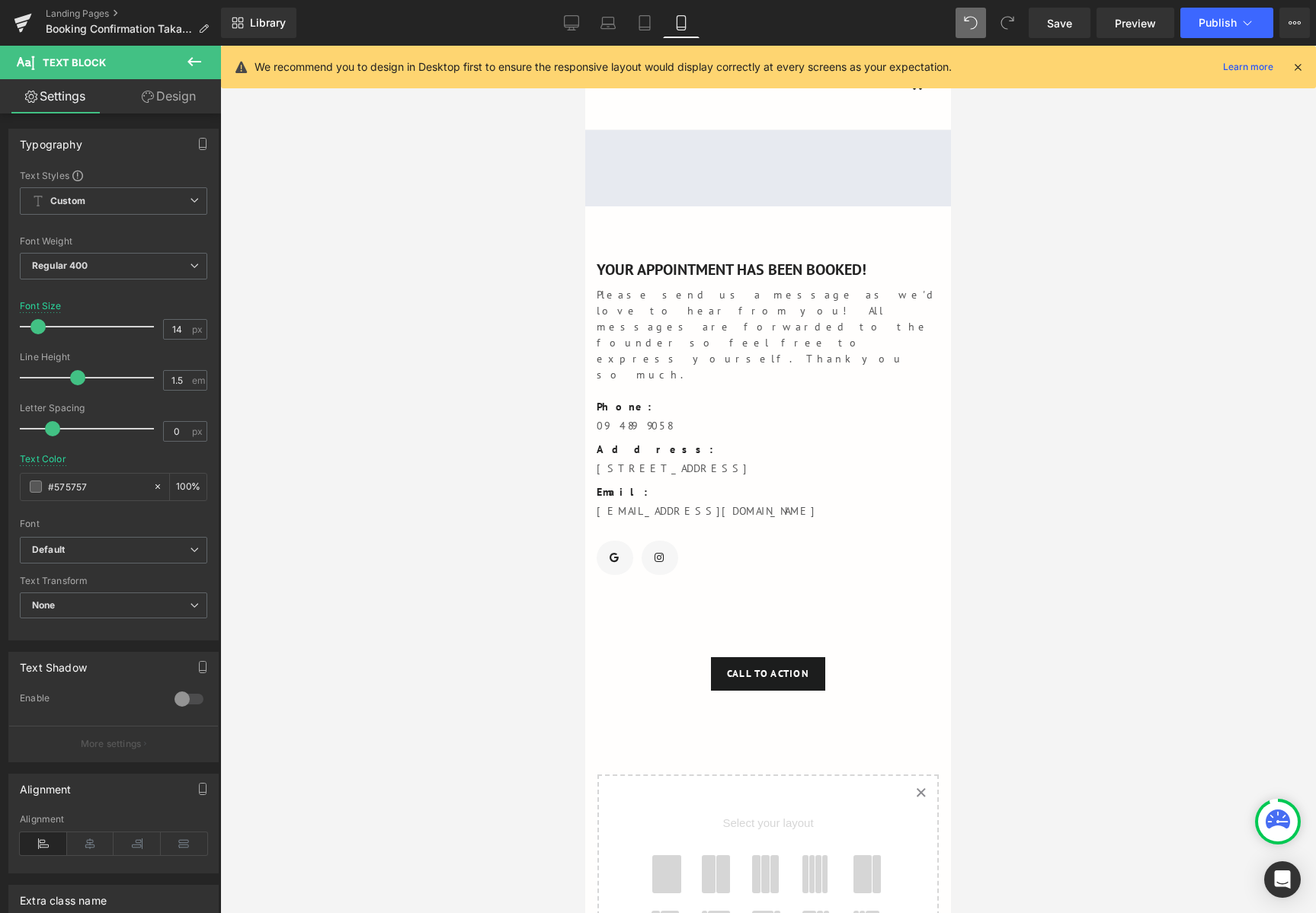
drag, startPoint x: 361, startPoint y: 396, endPoint x: 971, endPoint y: 441, distance: 611.7
click at [971, 441] on div at bounding box center [768, 479] width 1095 height 867
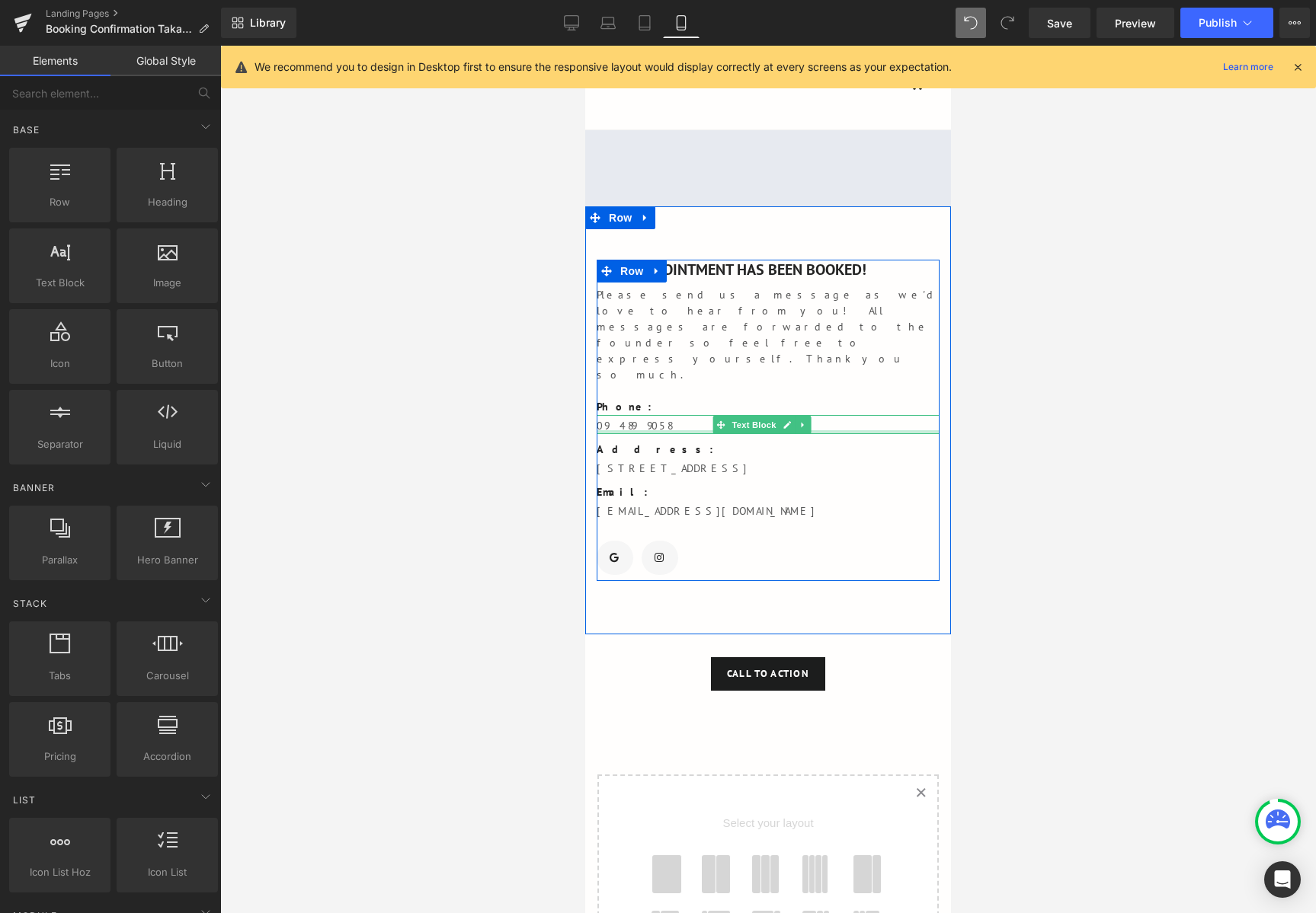
click at [630, 430] on div at bounding box center [768, 432] width 343 height 4
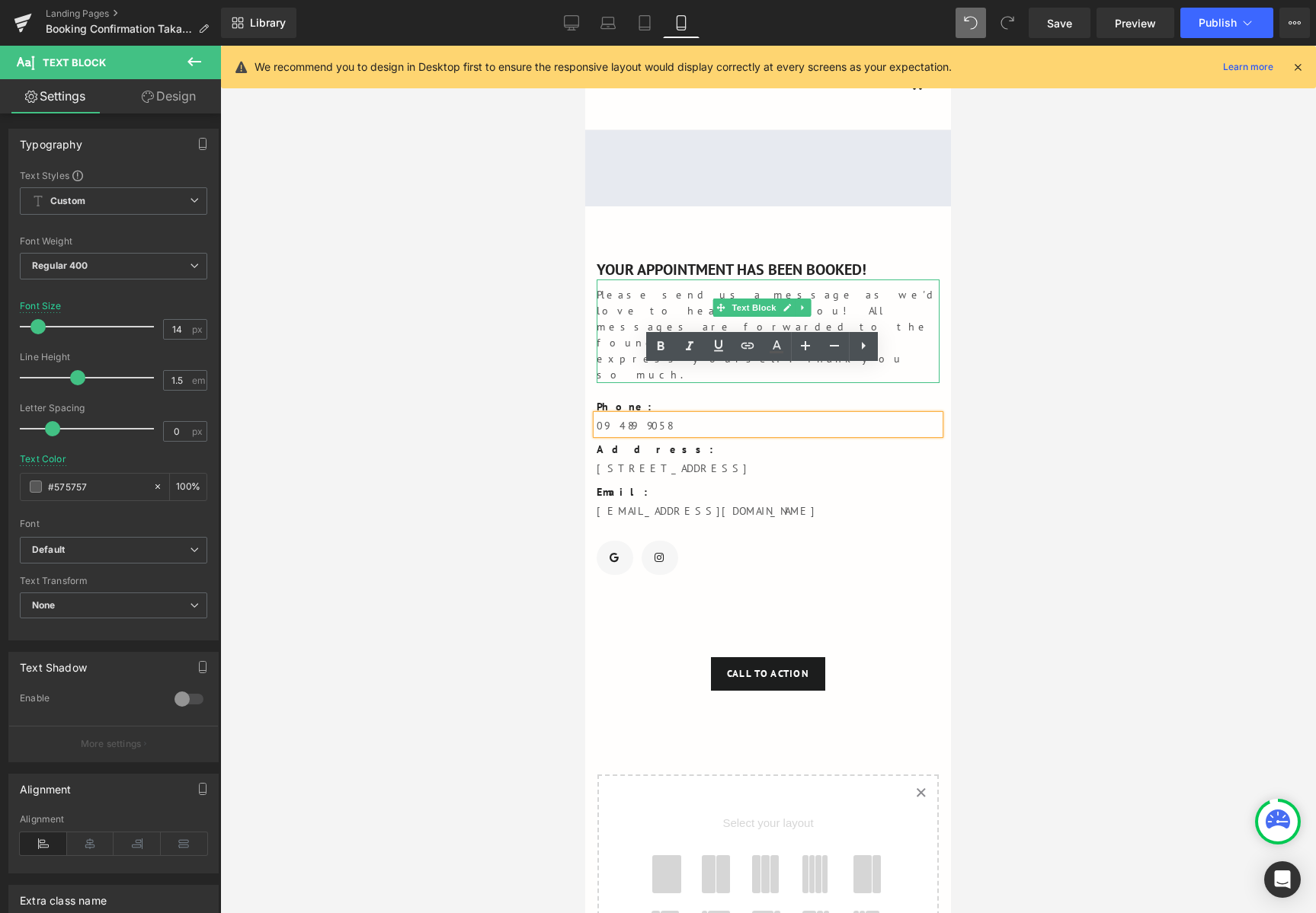
click at [621, 295] on p "Please send us a message as we'd love to hear from you! All messages are forwar…" at bounding box center [768, 335] width 343 height 96
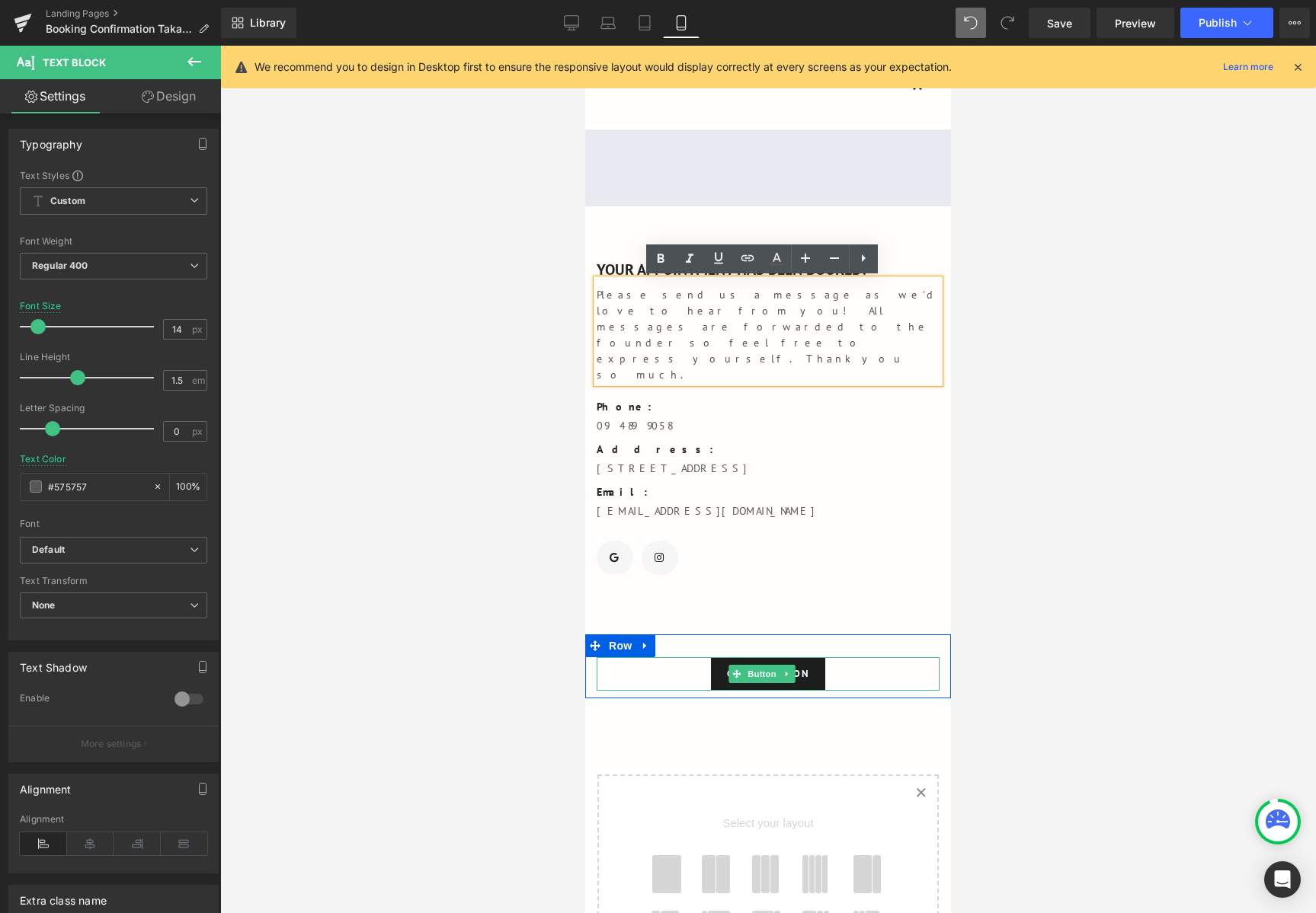
click at [866, 657] on div "Call To Action" at bounding box center [768, 673] width 343 height 34
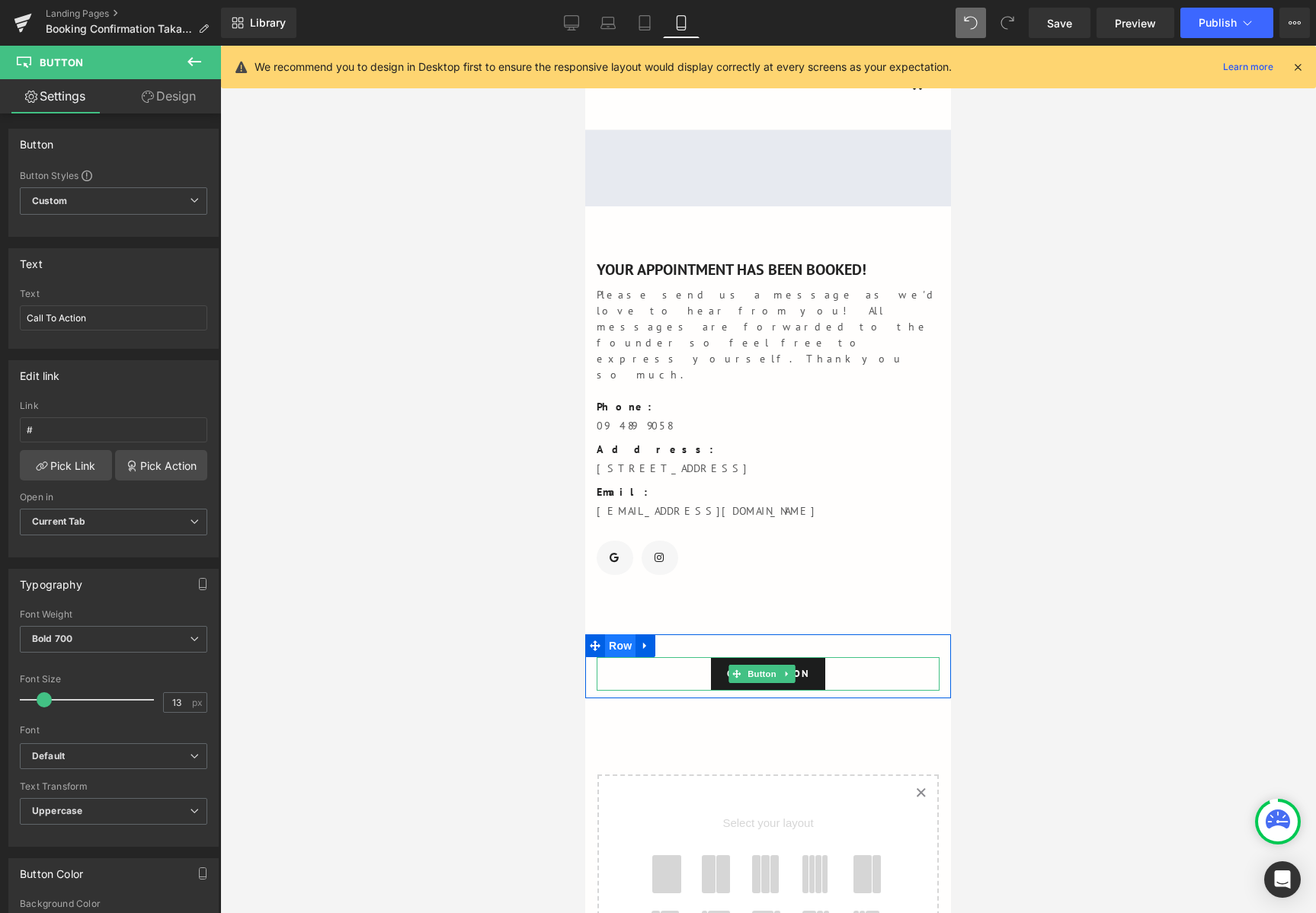
click at [623, 634] on span "Row" at bounding box center [620, 645] width 30 height 23
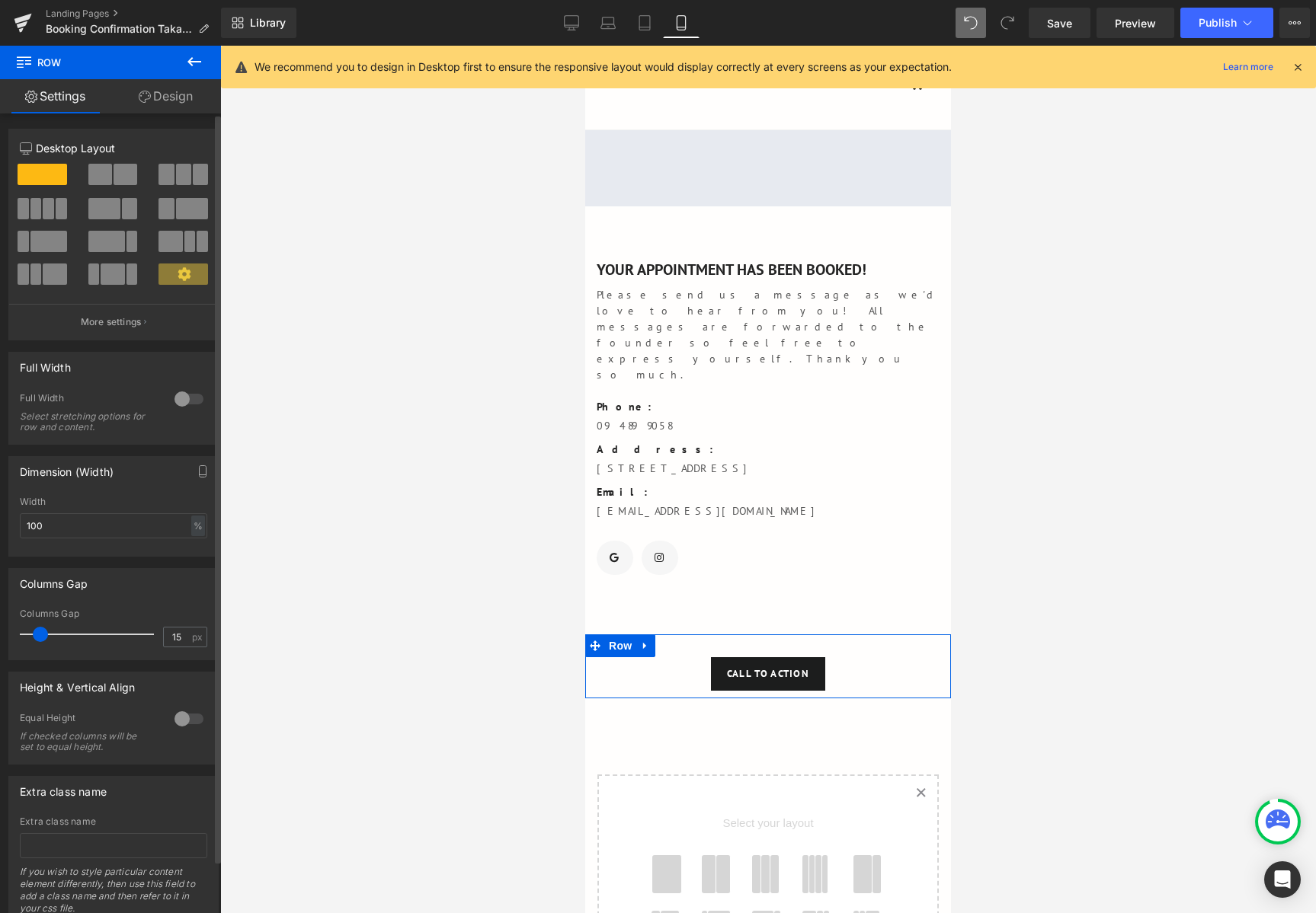
click at [131, 184] on span at bounding box center [125, 174] width 24 height 21
type input "1200"
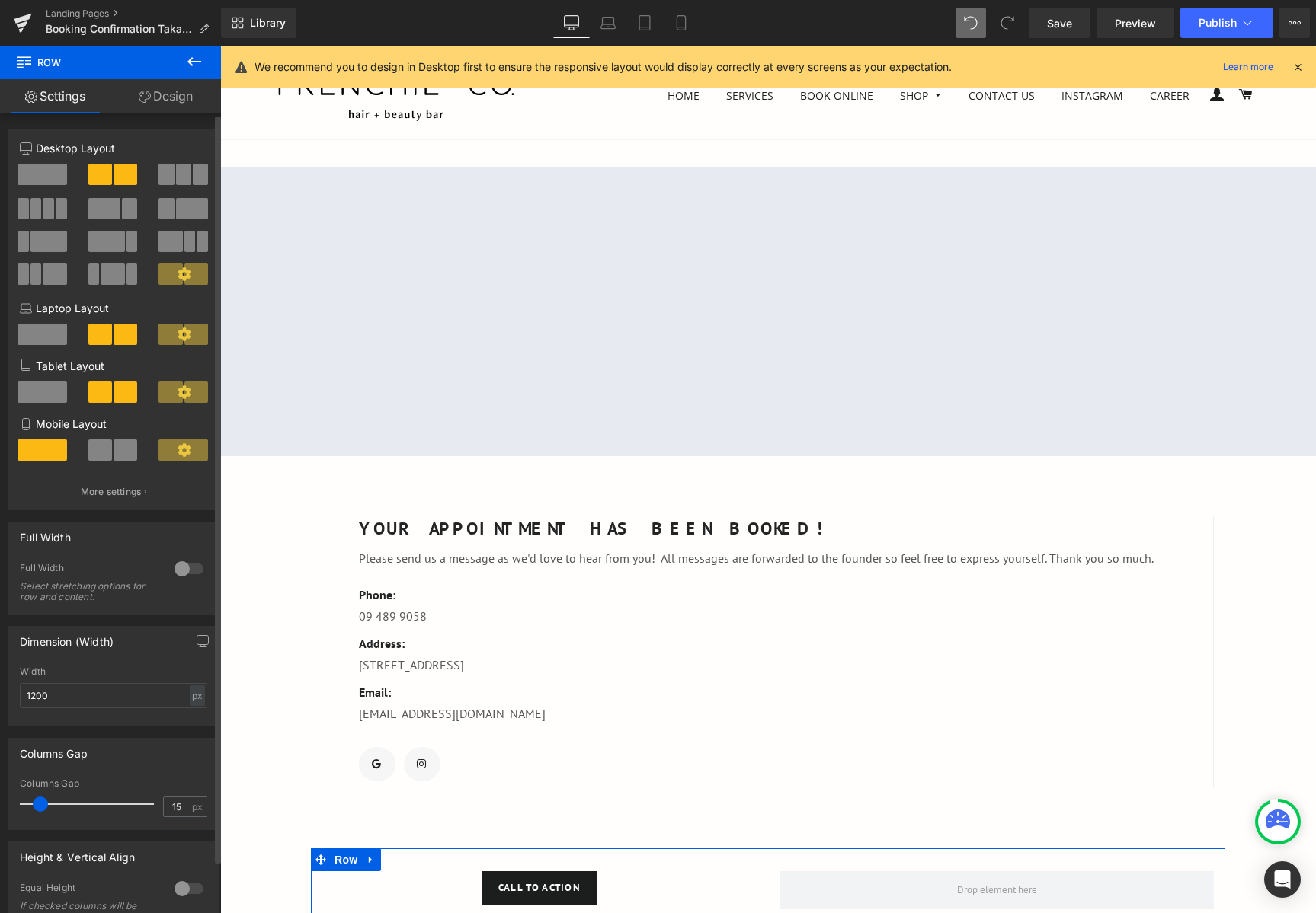
scroll to position [262, 0]
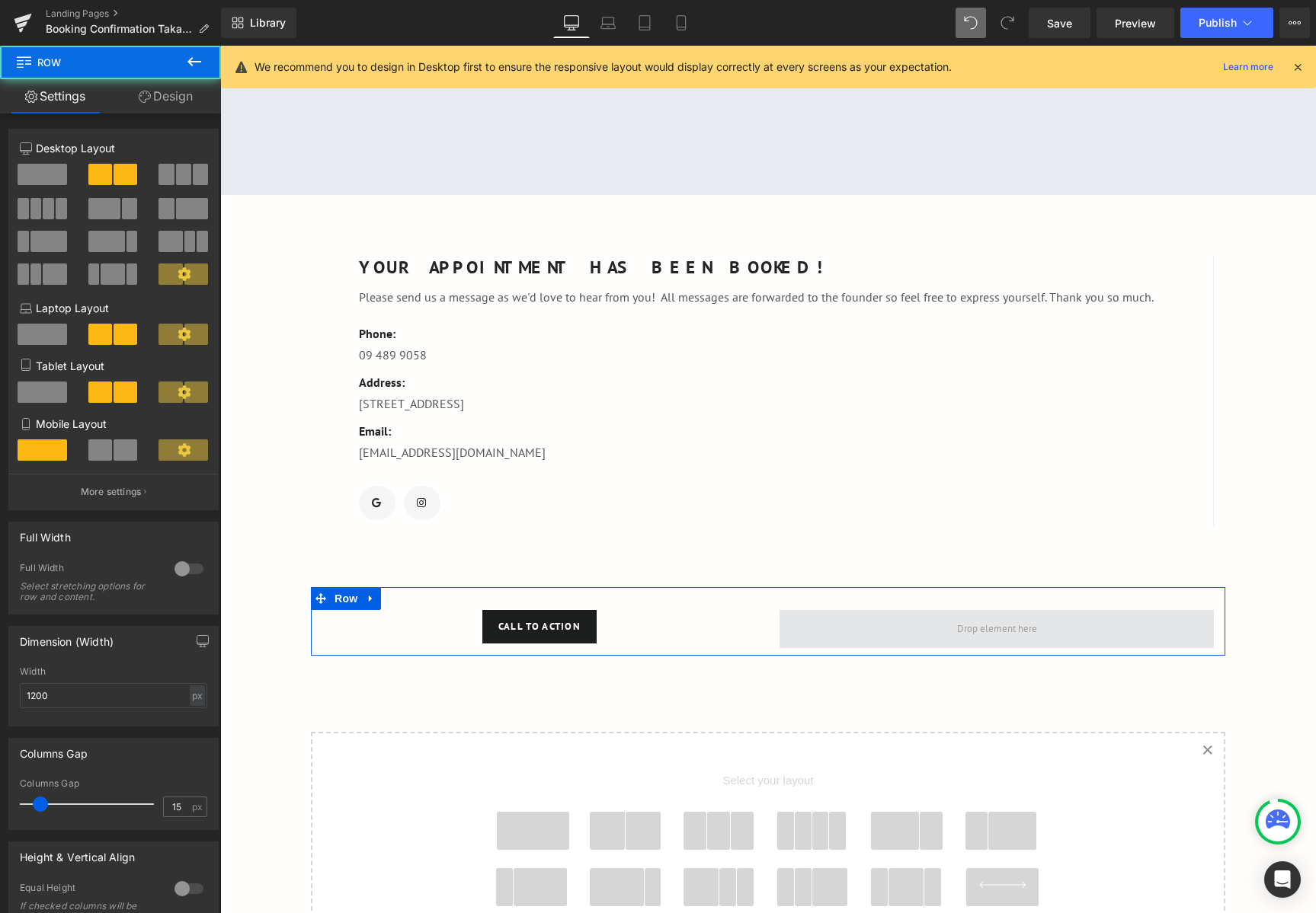
click at [930, 639] on span at bounding box center [997, 629] width 434 height 38
click at [972, 635] on span at bounding box center [997, 628] width 91 height 23
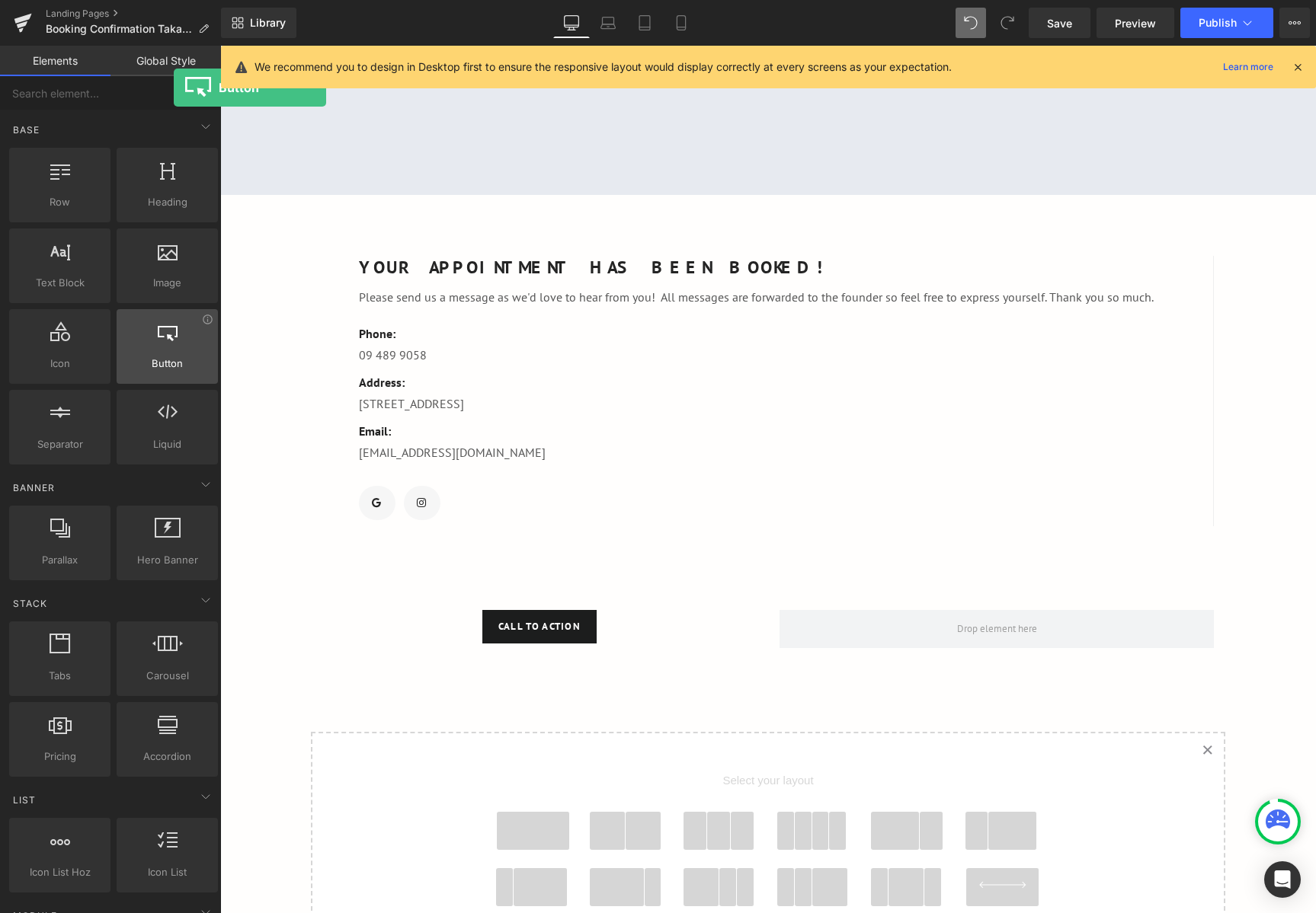
click at [174, 349] on div at bounding box center [167, 338] width 92 height 34
click at [174, 348] on div at bounding box center [167, 338] width 92 height 34
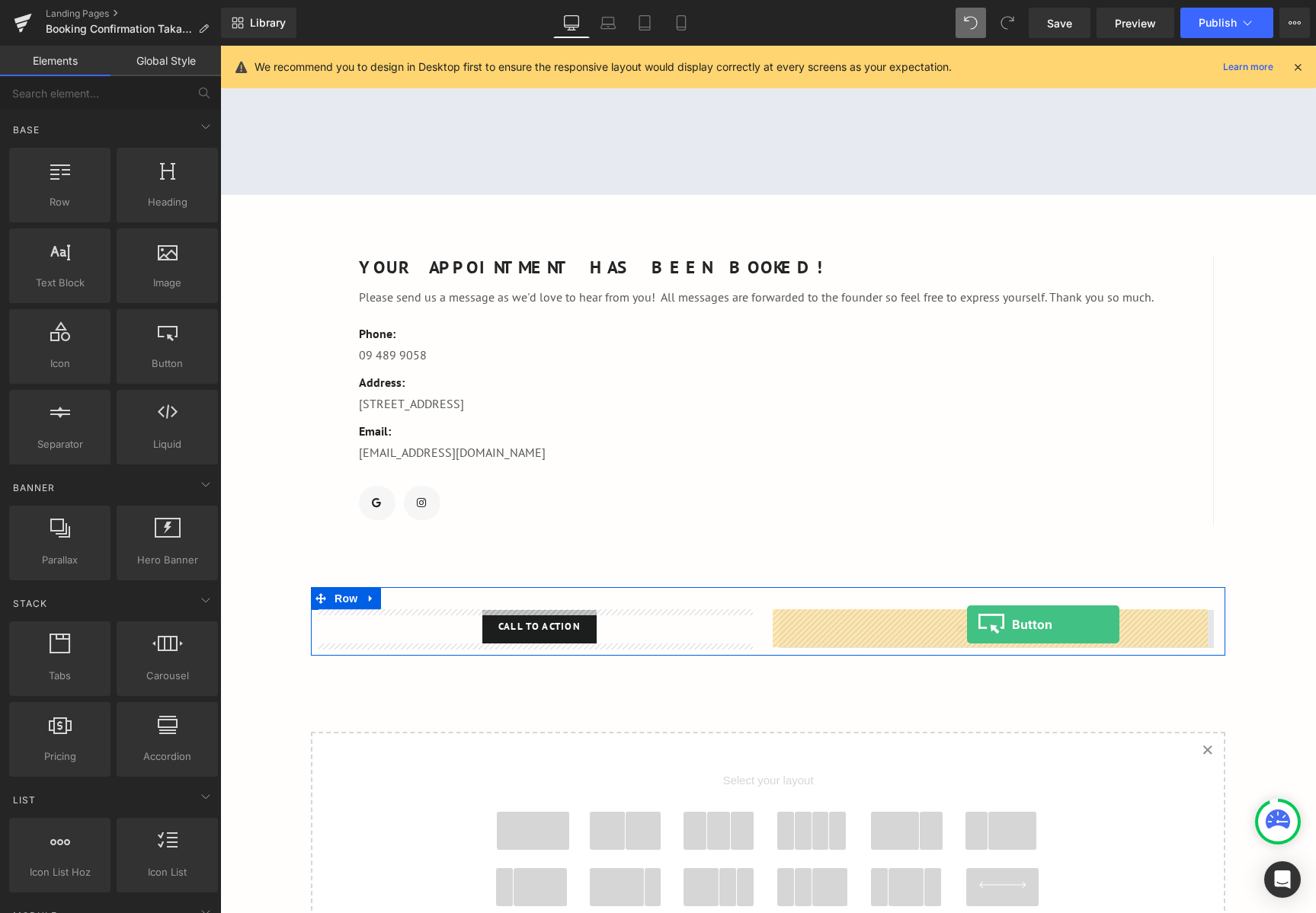
drag, startPoint x: 429, startPoint y: 416, endPoint x: 966, endPoint y: 625, distance: 576.2
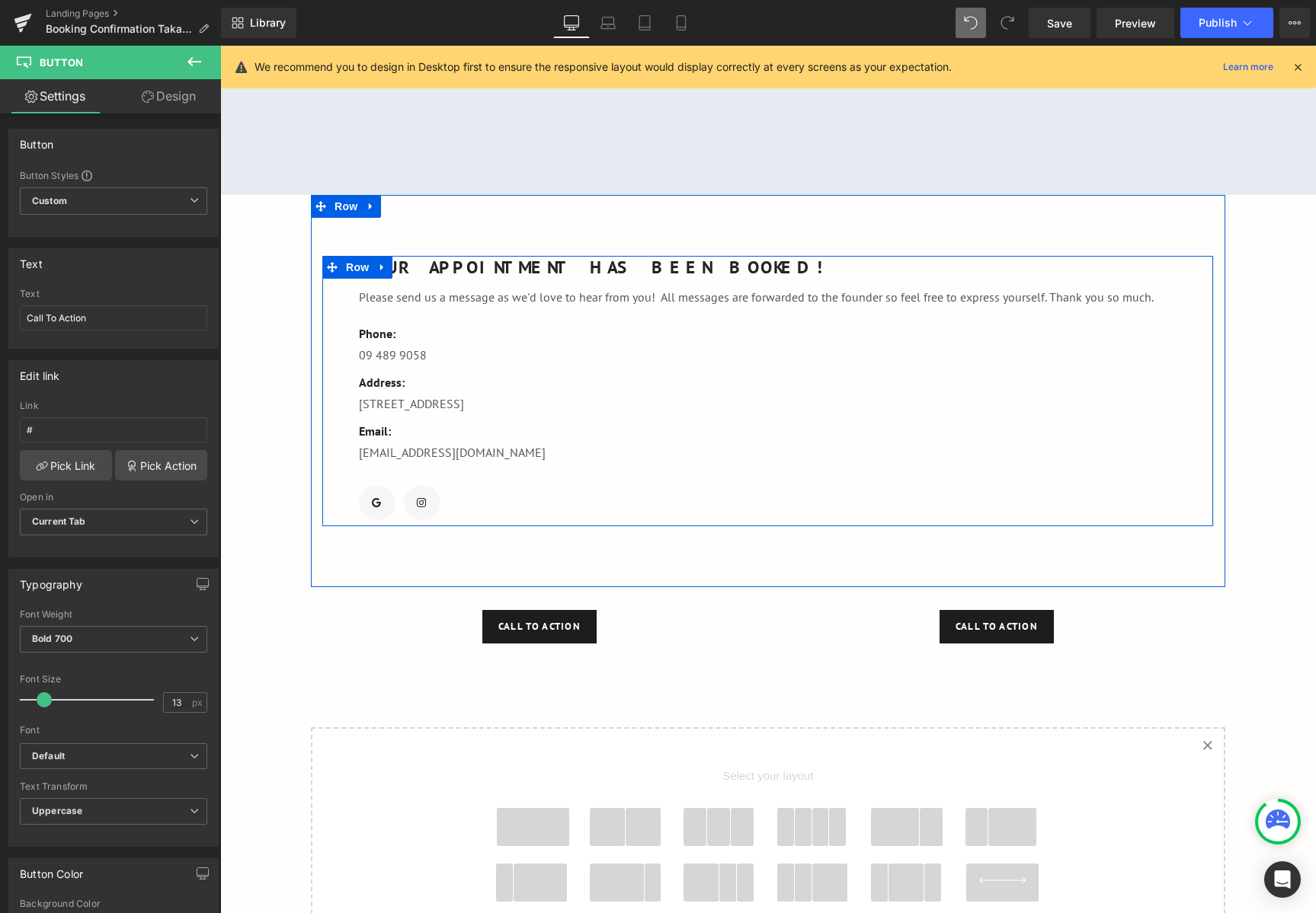
scroll to position [33, 0]
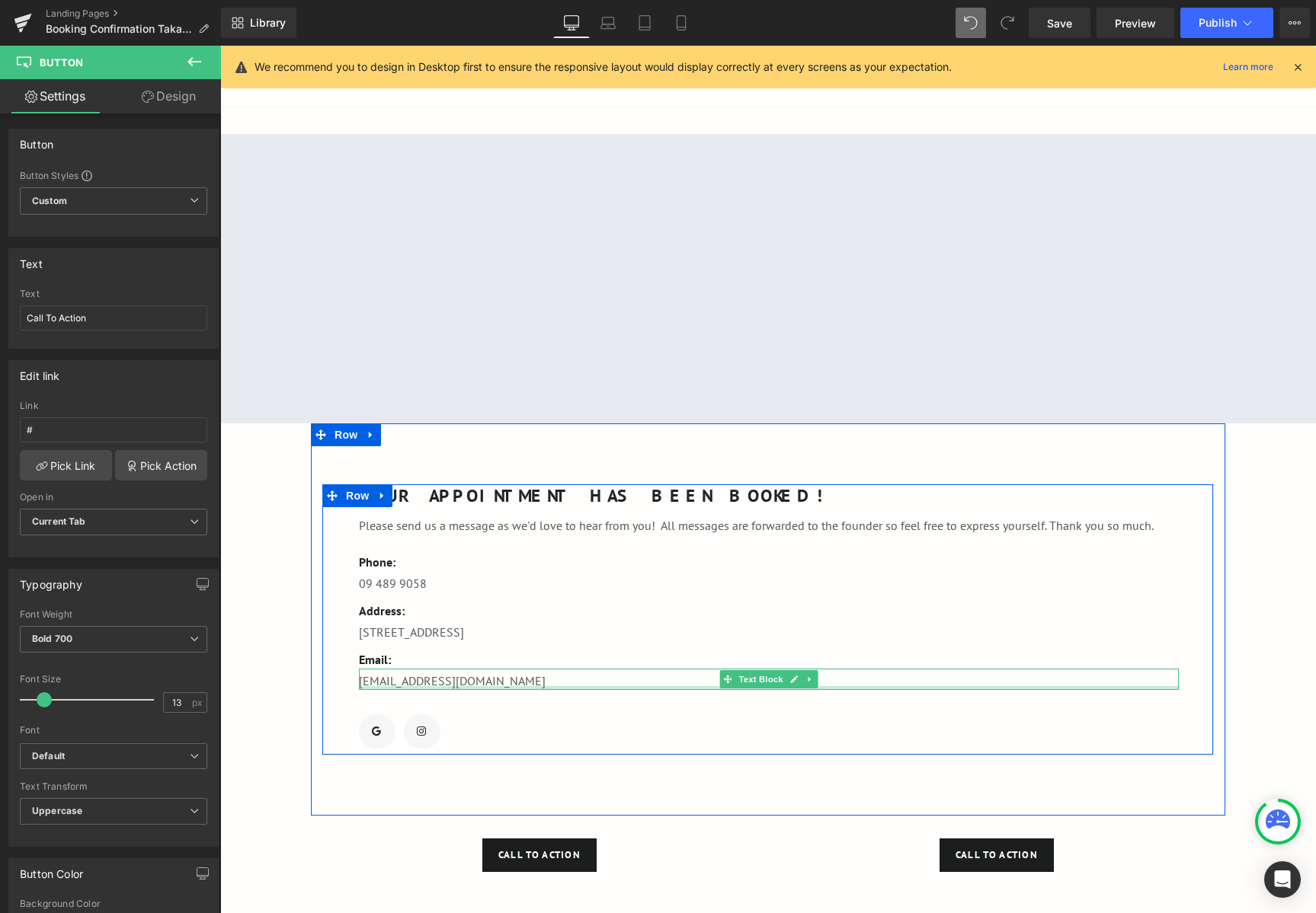
click at [469, 687] on div at bounding box center [769, 688] width 820 height 4
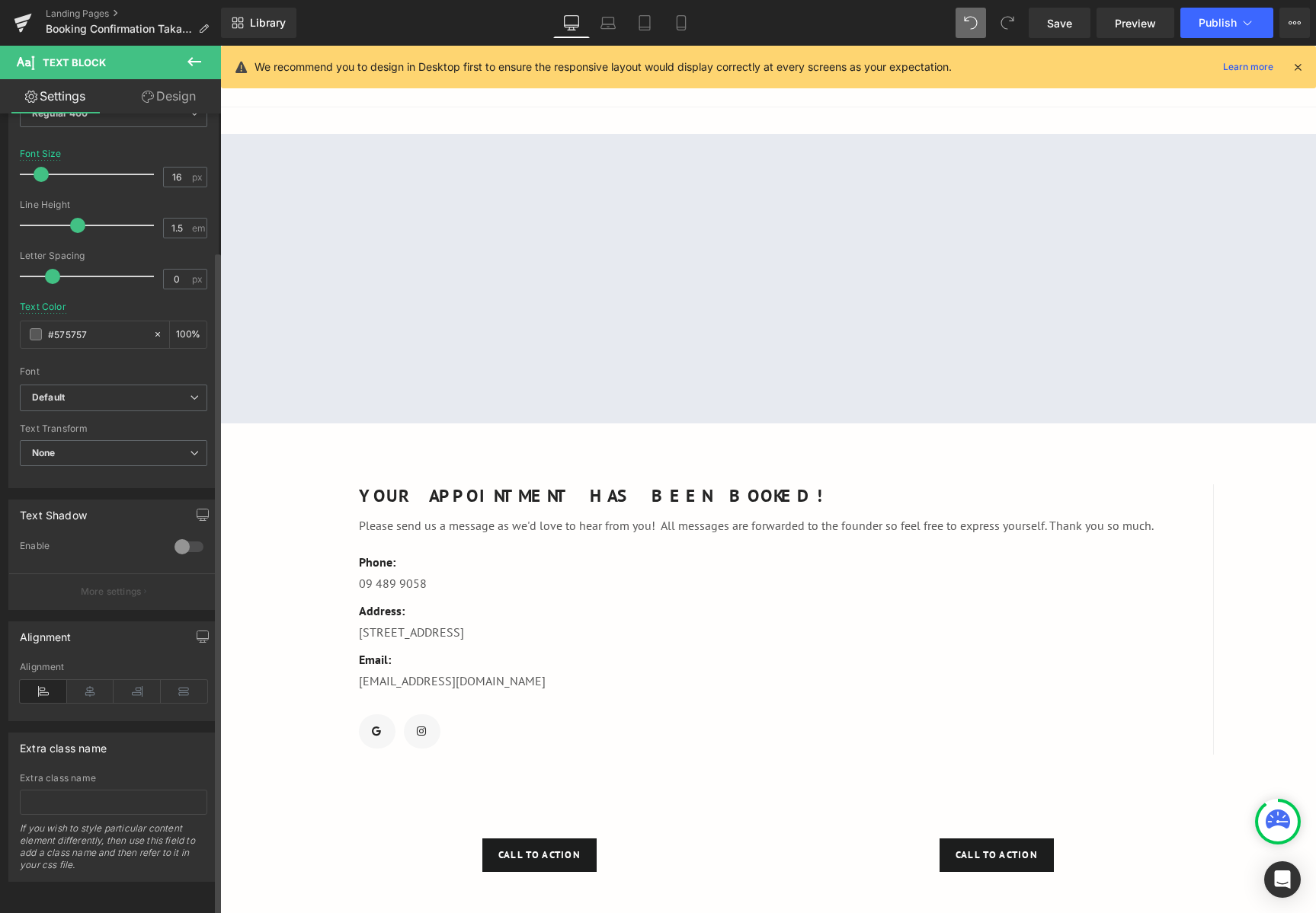
scroll to position [89, 0]
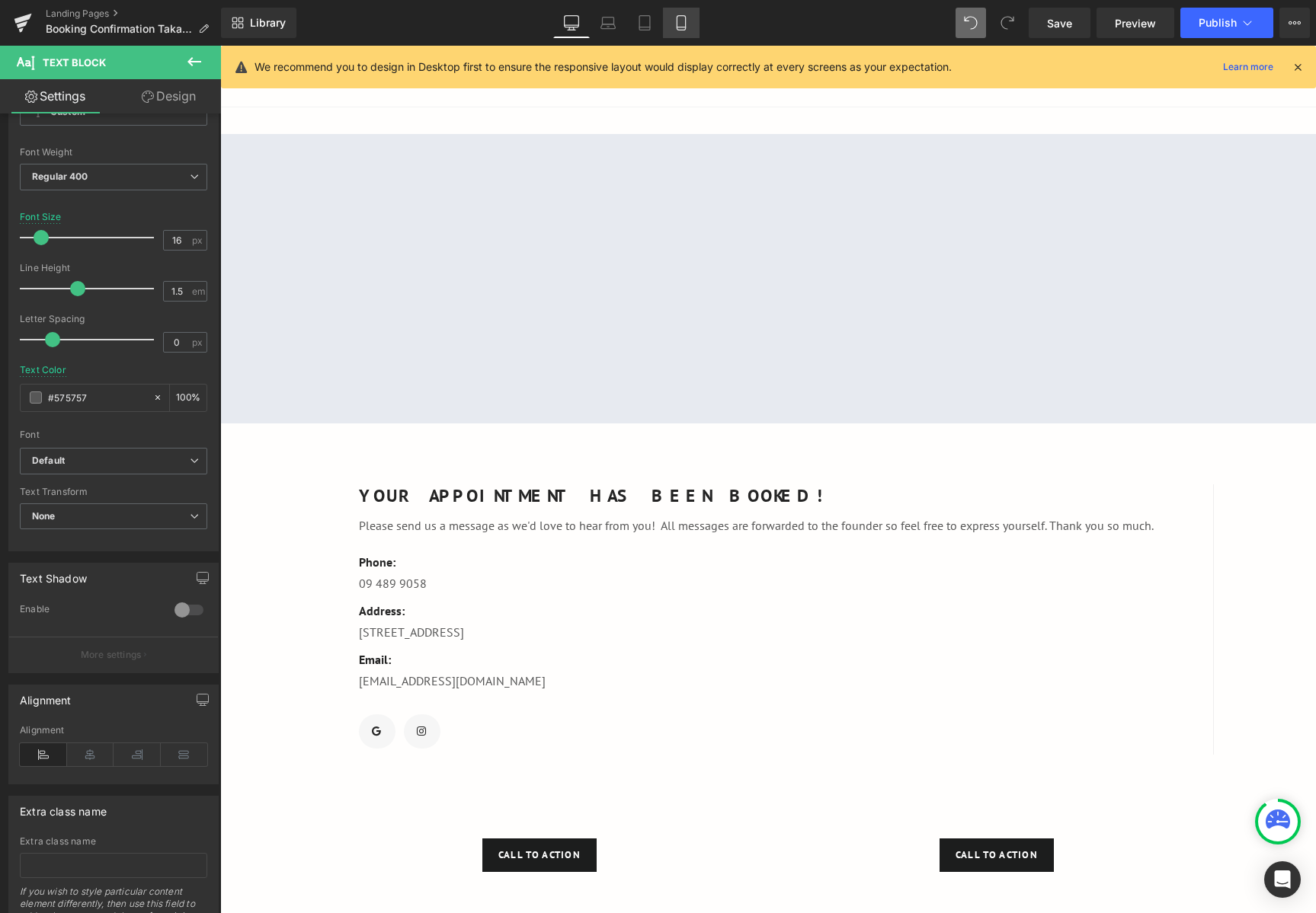
click at [677, 27] on icon at bounding box center [680, 27] width 8 height 0
type input "14"
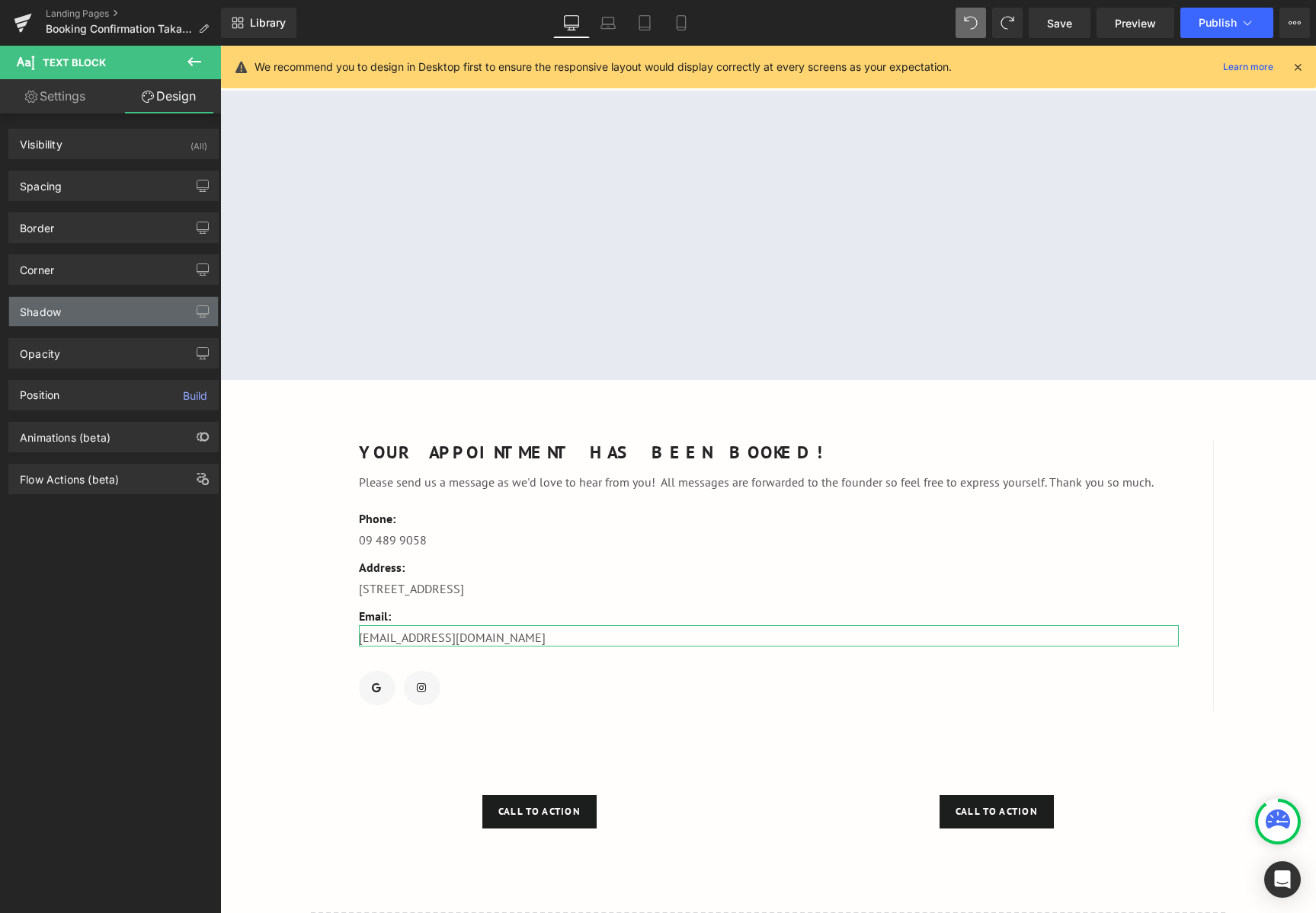
scroll to position [325, 0]
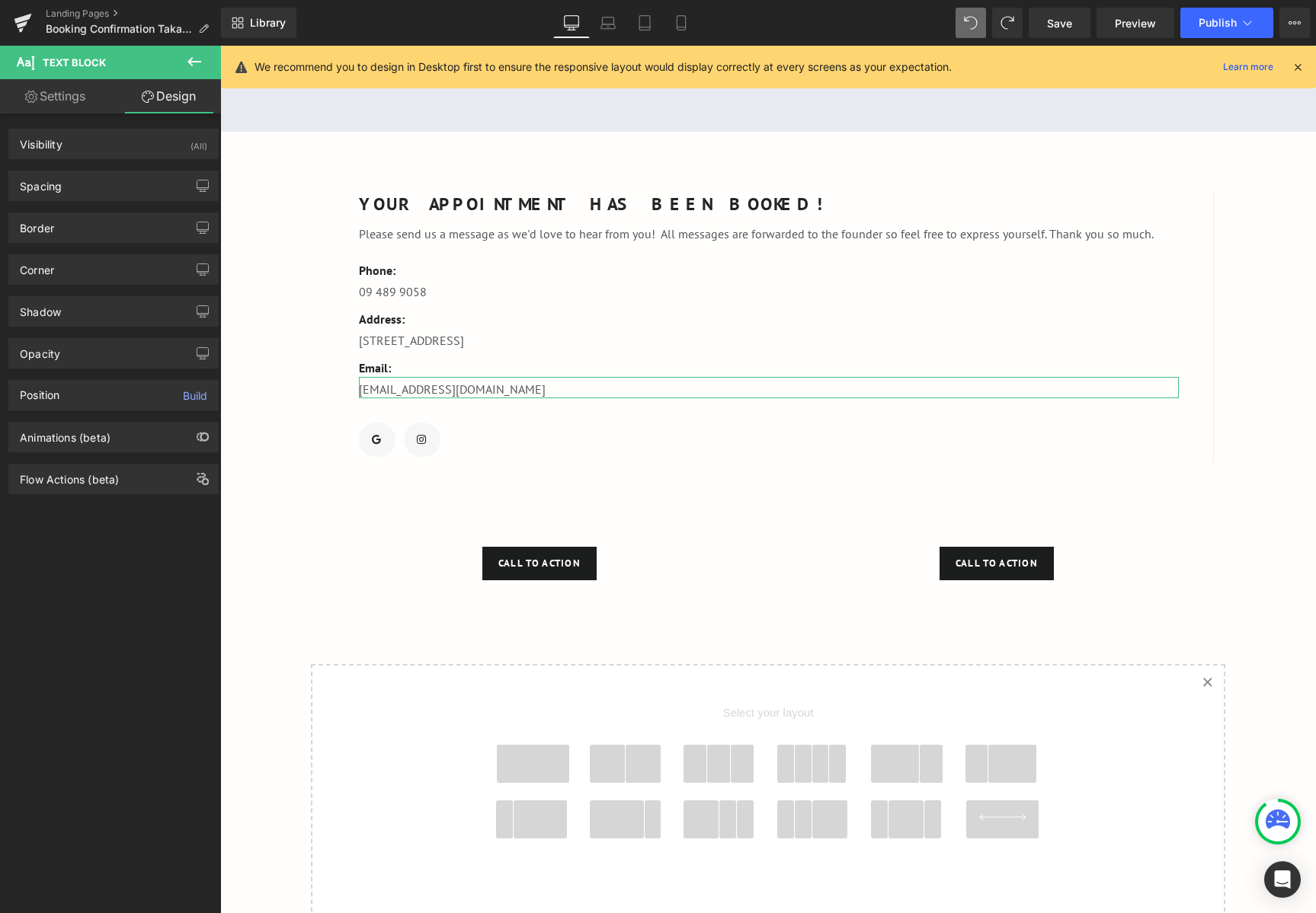
click at [70, 101] on link "Settings" at bounding box center [55, 96] width 111 height 34
type input "100"
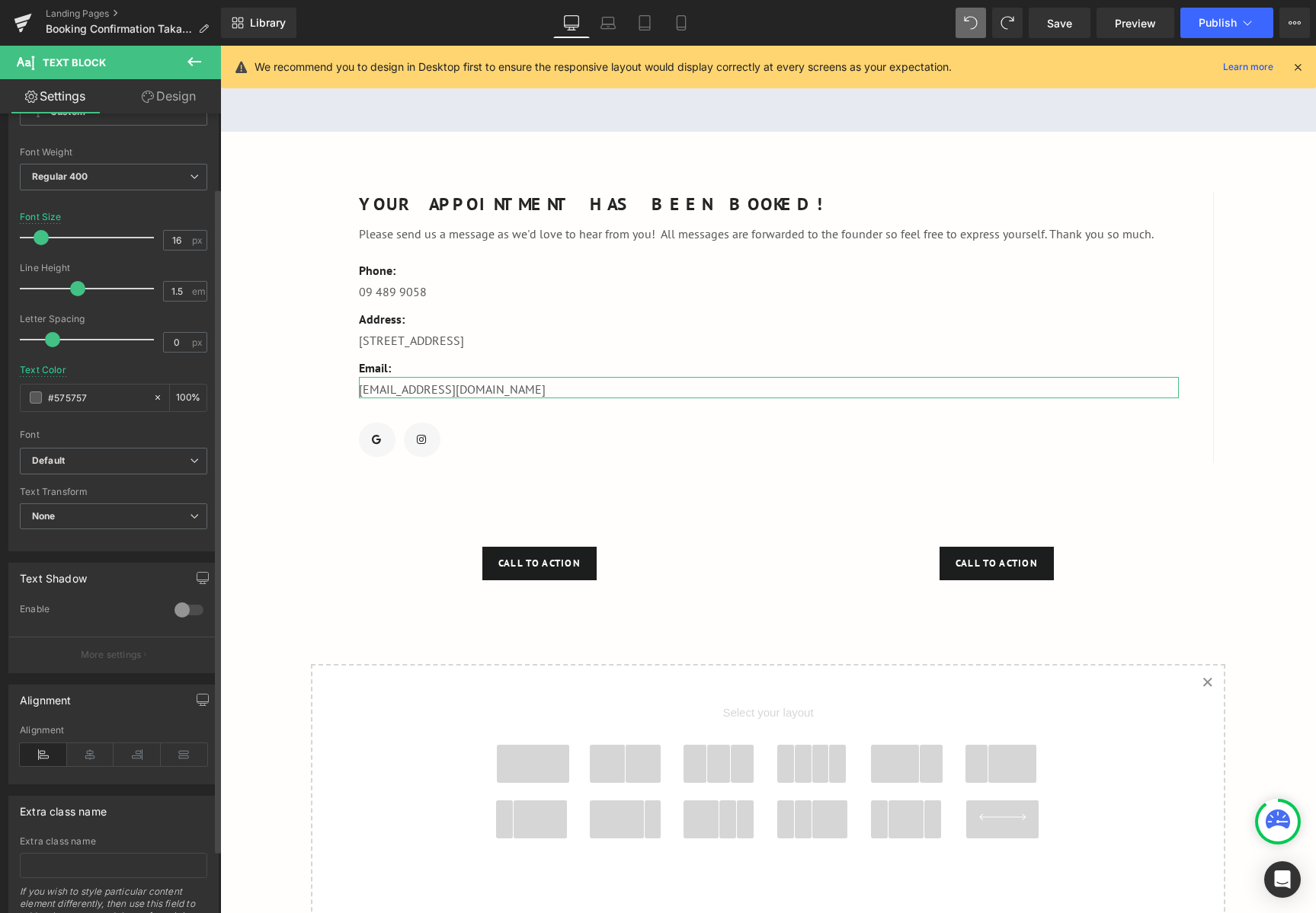
scroll to position [0, 0]
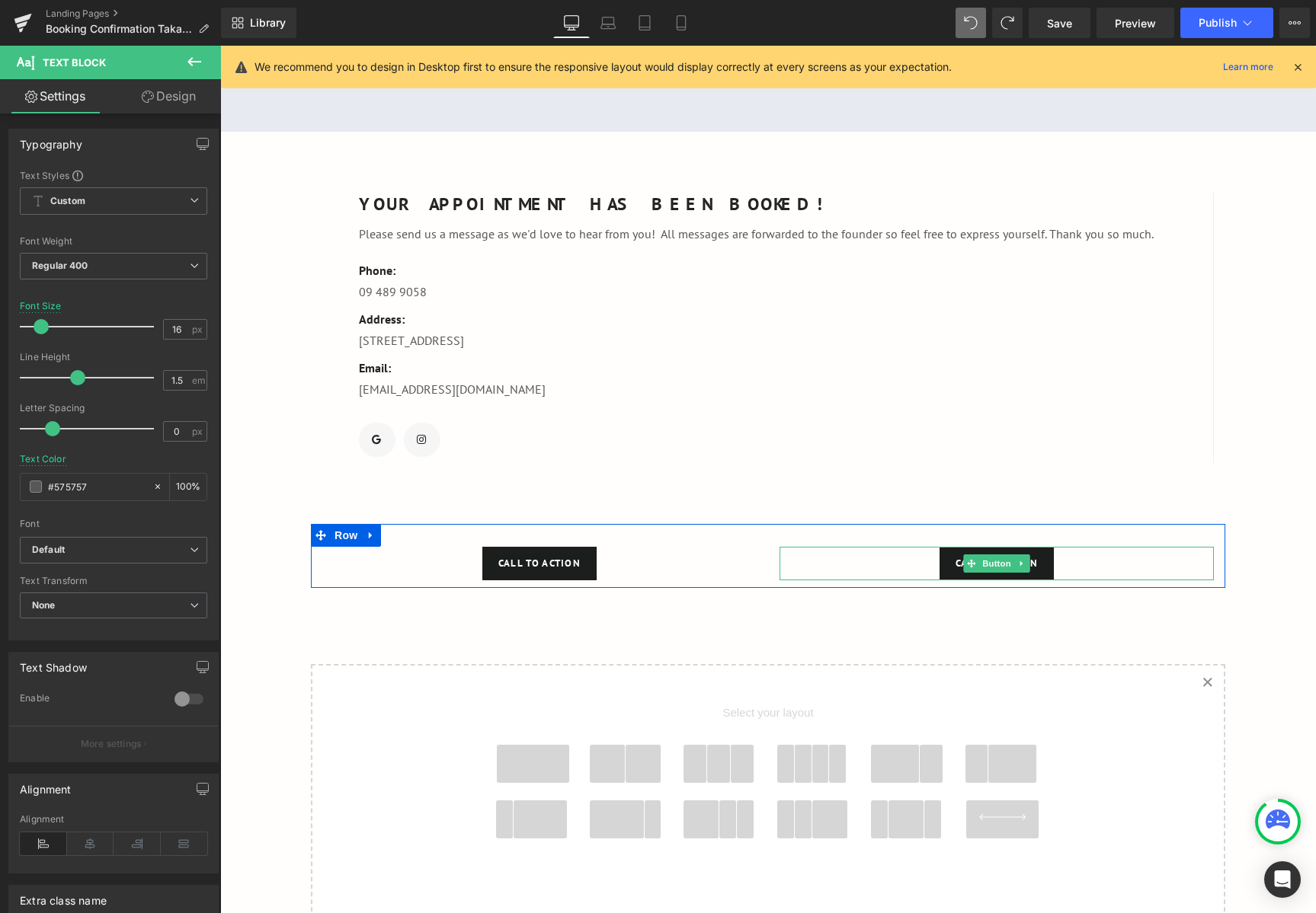
click at [791, 559] on div "Call To Action" at bounding box center [997, 564] width 434 height 34
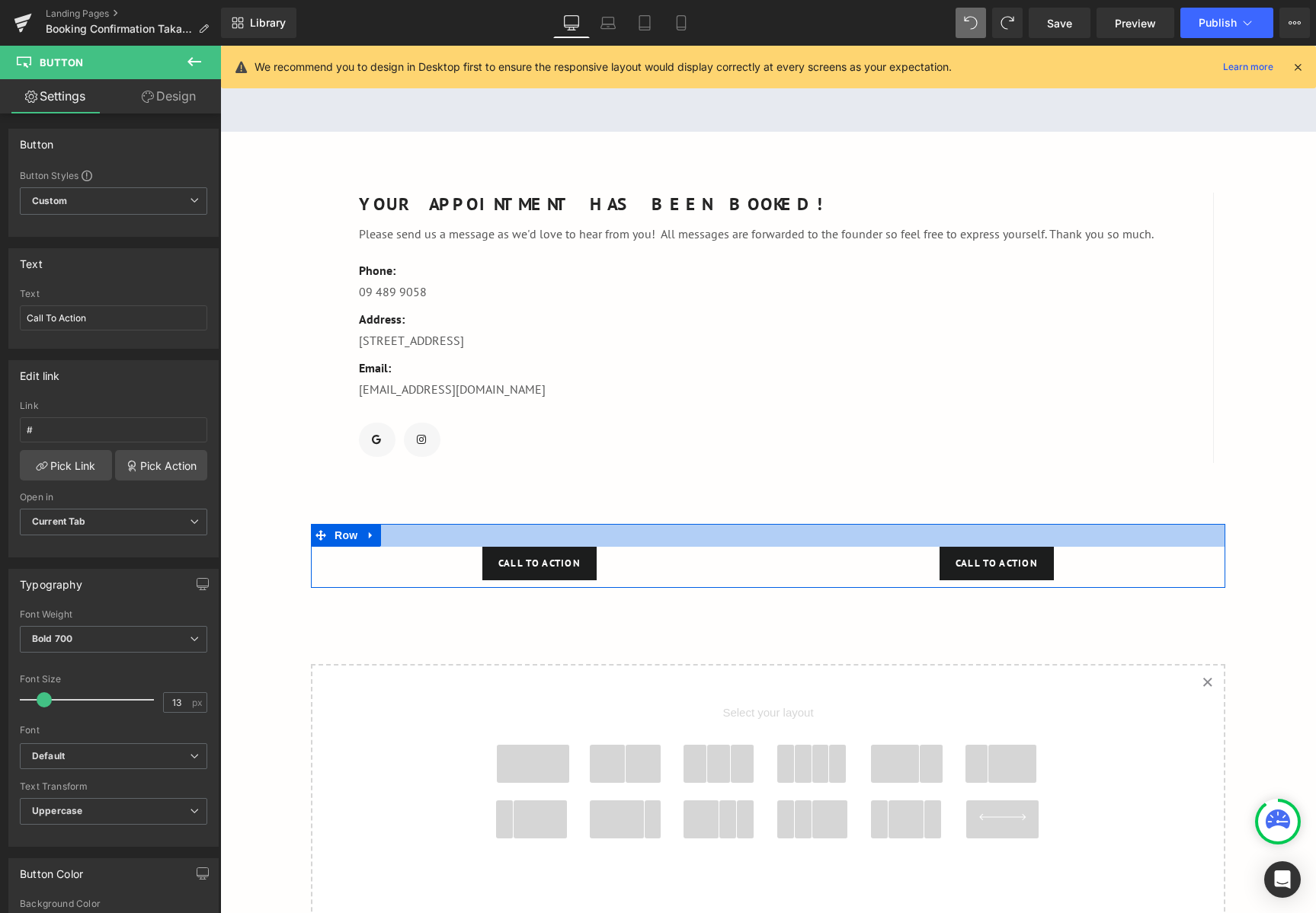
click at [636, 534] on div at bounding box center [768, 535] width 914 height 23
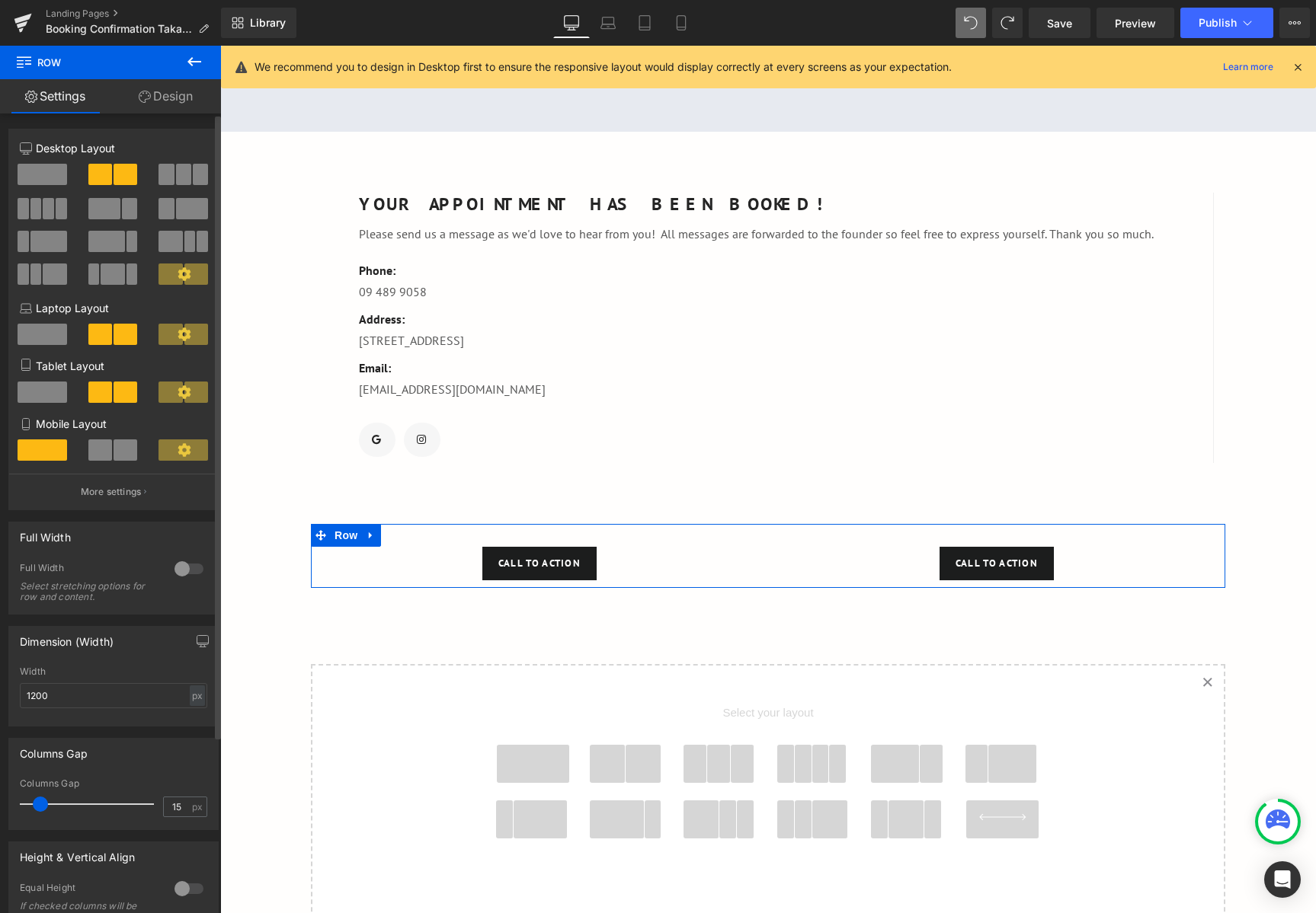
click at [123, 443] on span at bounding box center [125, 449] width 24 height 21
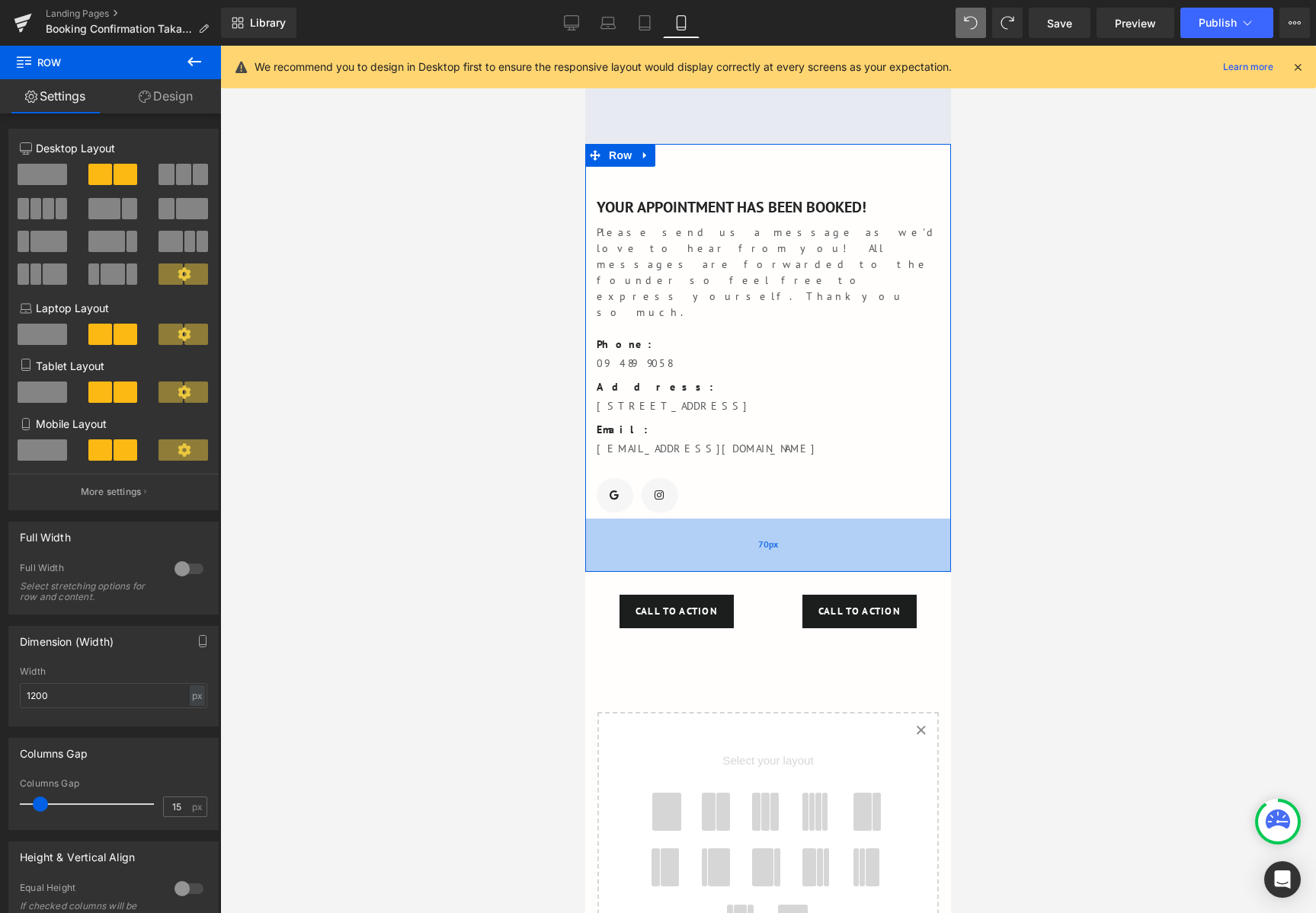
click at [766, 538] on span "70px" at bounding box center [768, 545] width 20 height 15
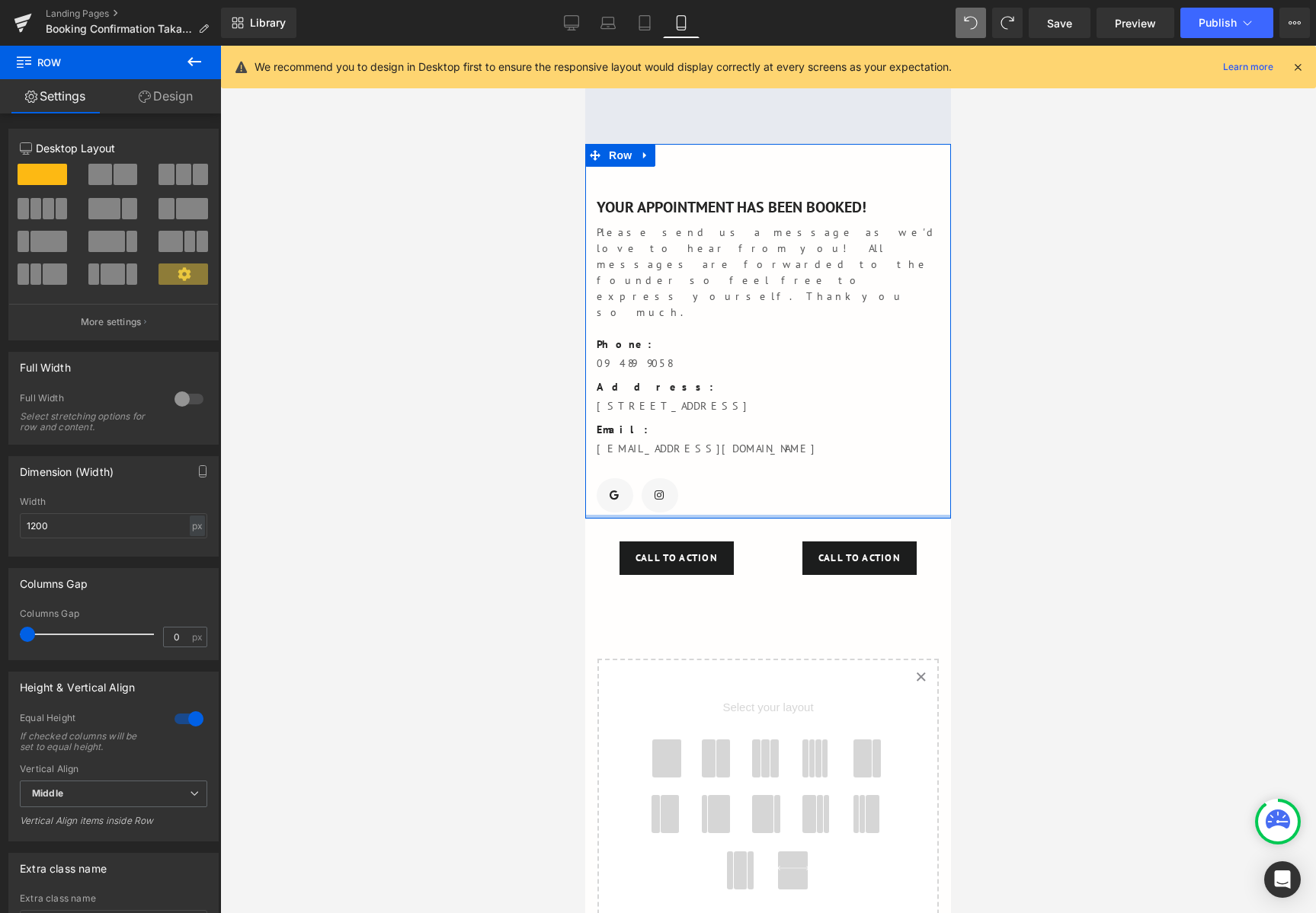
drag, startPoint x: 761, startPoint y: 519, endPoint x: 771, endPoint y: 459, distance: 60.8
click at [771, 459] on div "YOUR APPOINTMENT HAS BEEN BOOKED! Text Block Please send us a message as we'd l…" at bounding box center [768, 331] width 366 height 375
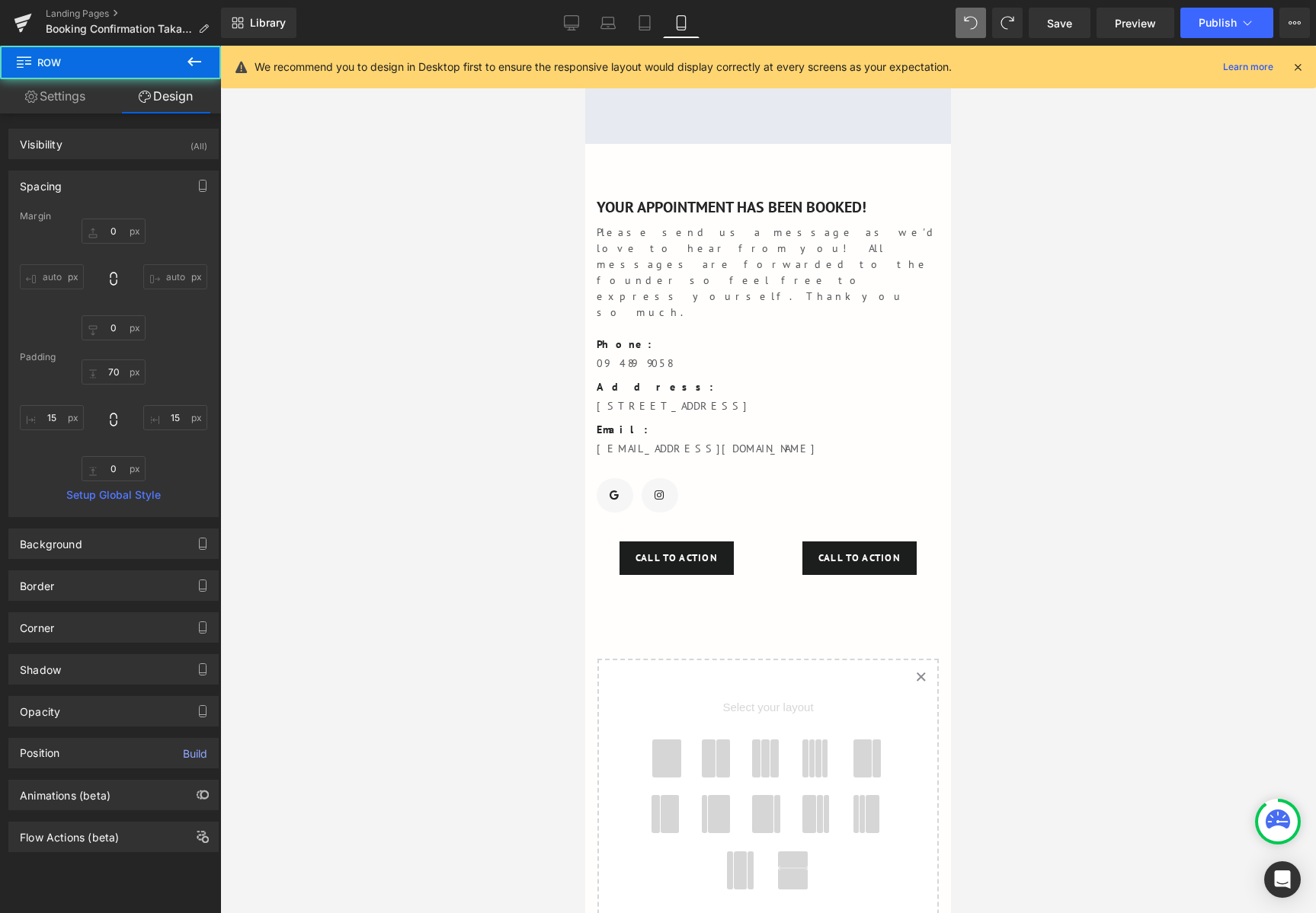
type input "0"
type input "70"
type input "15"
type input "0"
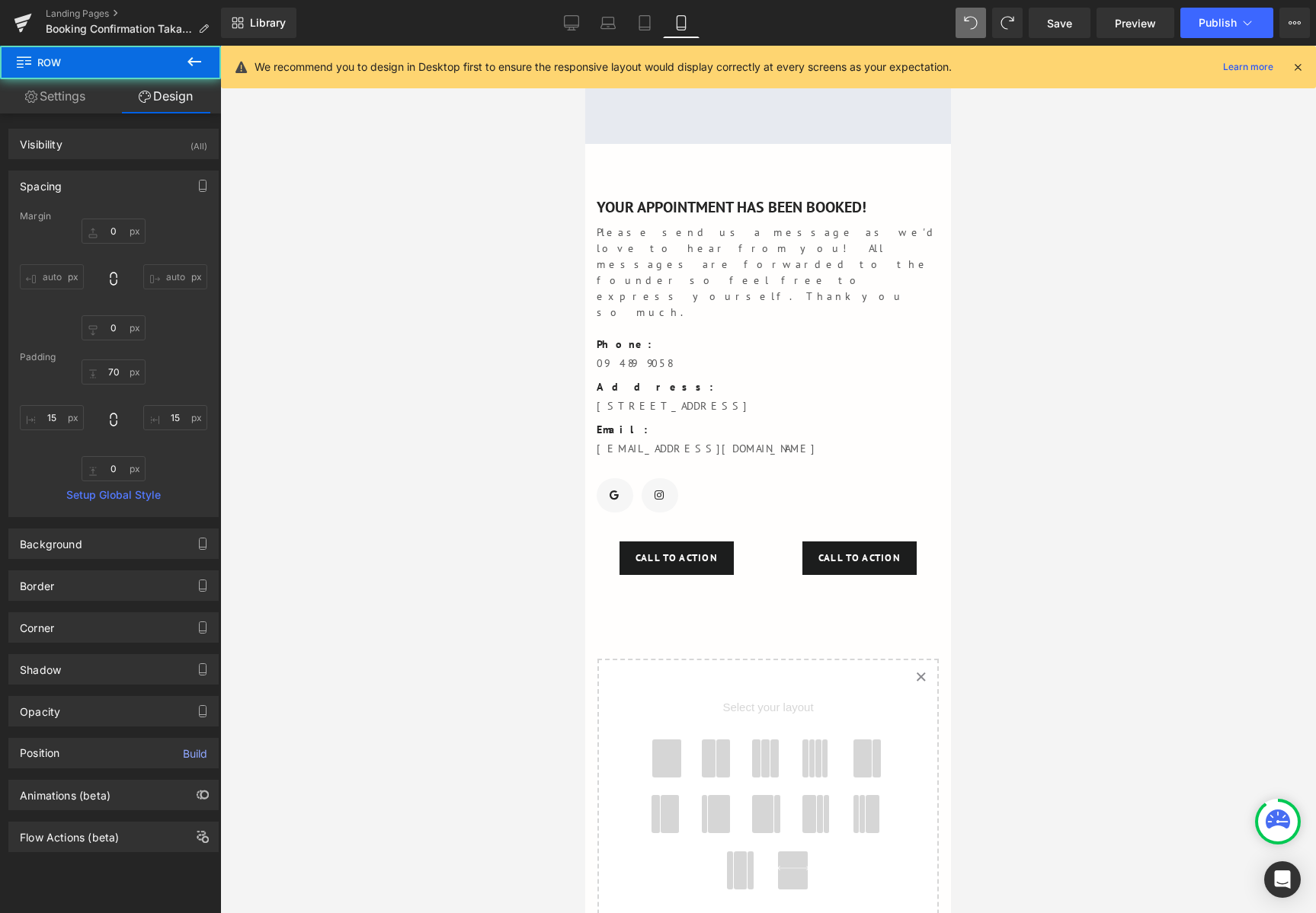
type input "15"
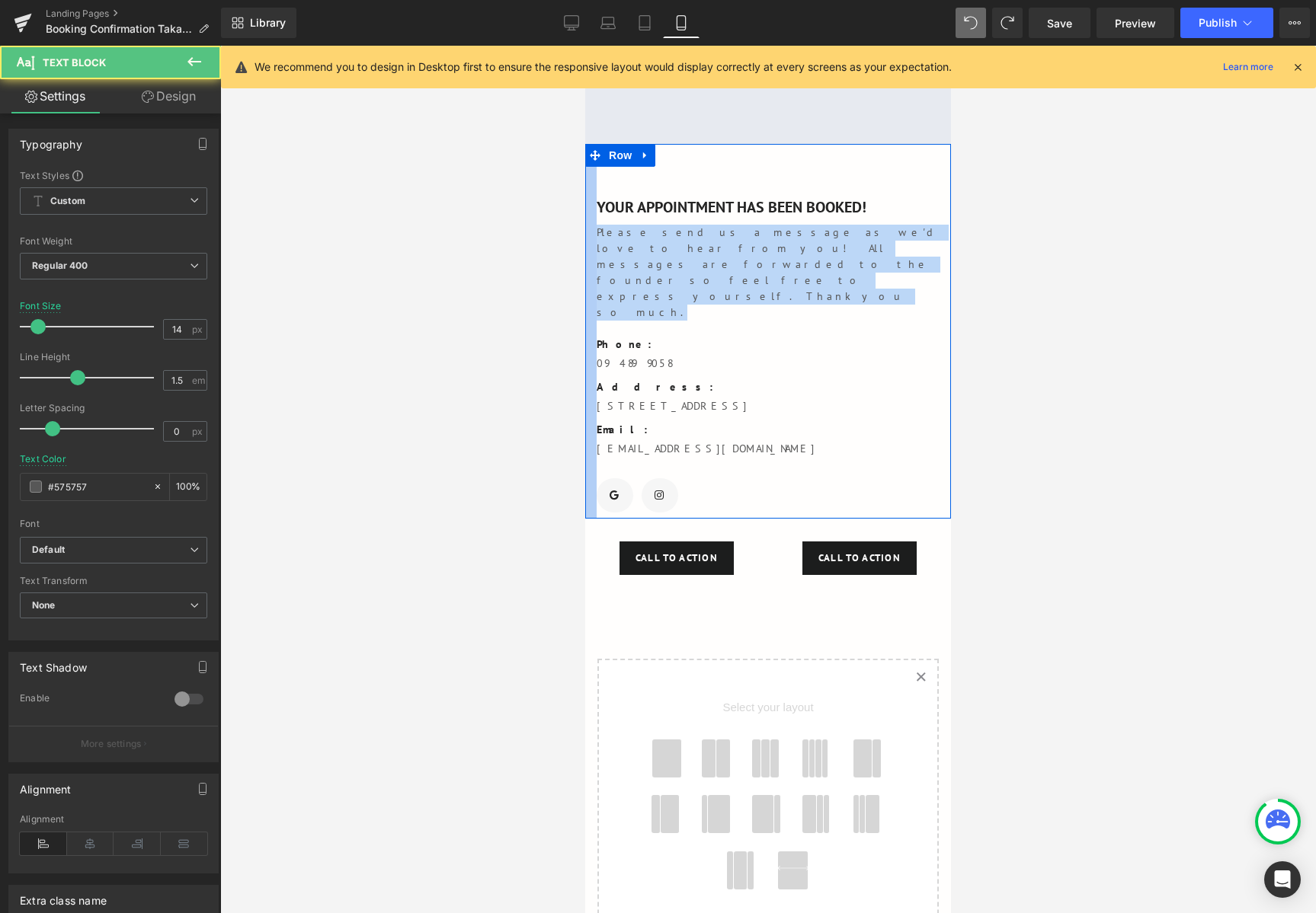
click at [593, 236] on div "YOUR APPOINTMENT HAS BEEN BOOKED! Text Block Please send us a message as we'd l…" at bounding box center [768, 331] width 366 height 375
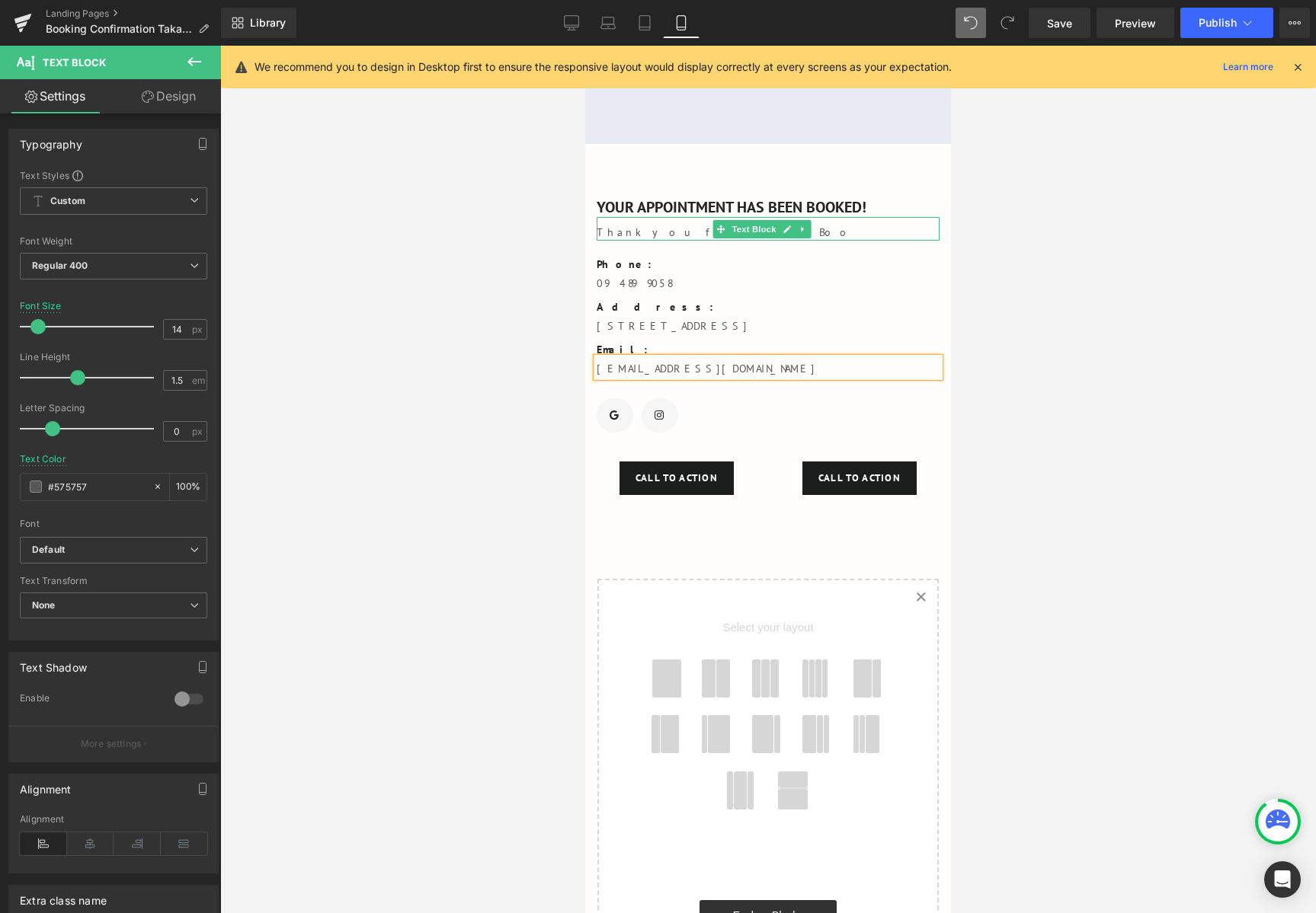
click at [669, 234] on p "Thank you for your Boo" at bounding box center [768, 232] width 343 height 16
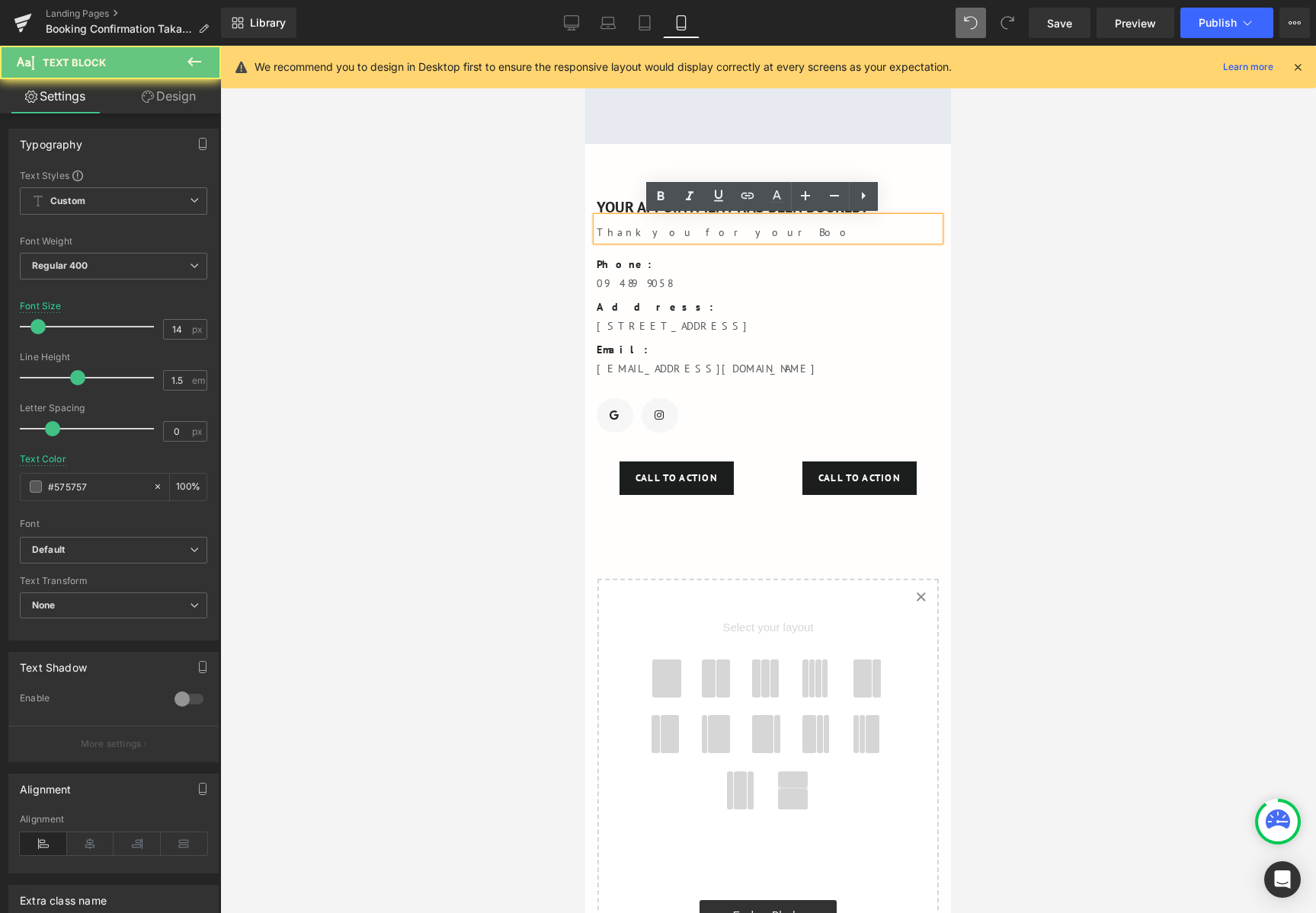
click at [705, 231] on p "Thank you for your Boo" at bounding box center [768, 232] width 343 height 16
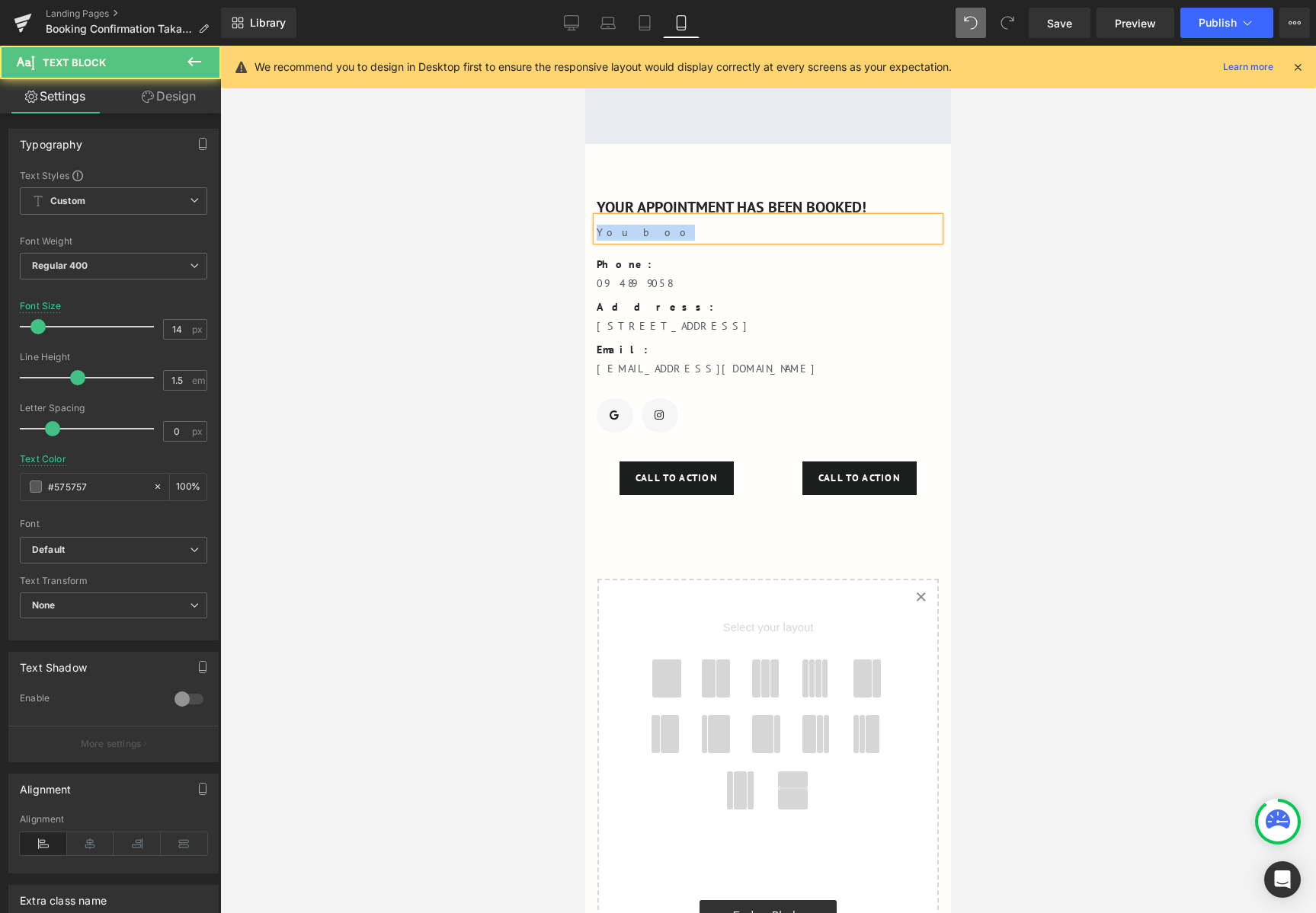
drag, startPoint x: 653, startPoint y: 233, endPoint x: 585, endPoint y: 232, distance: 68.0
click at [585, 232] on div "YOUR APPOINTMENT HAS BEEN BOOKED! Text Block You boo Text Block Phone: Text Blo…" at bounding box center [768, 291] width 366 height 295
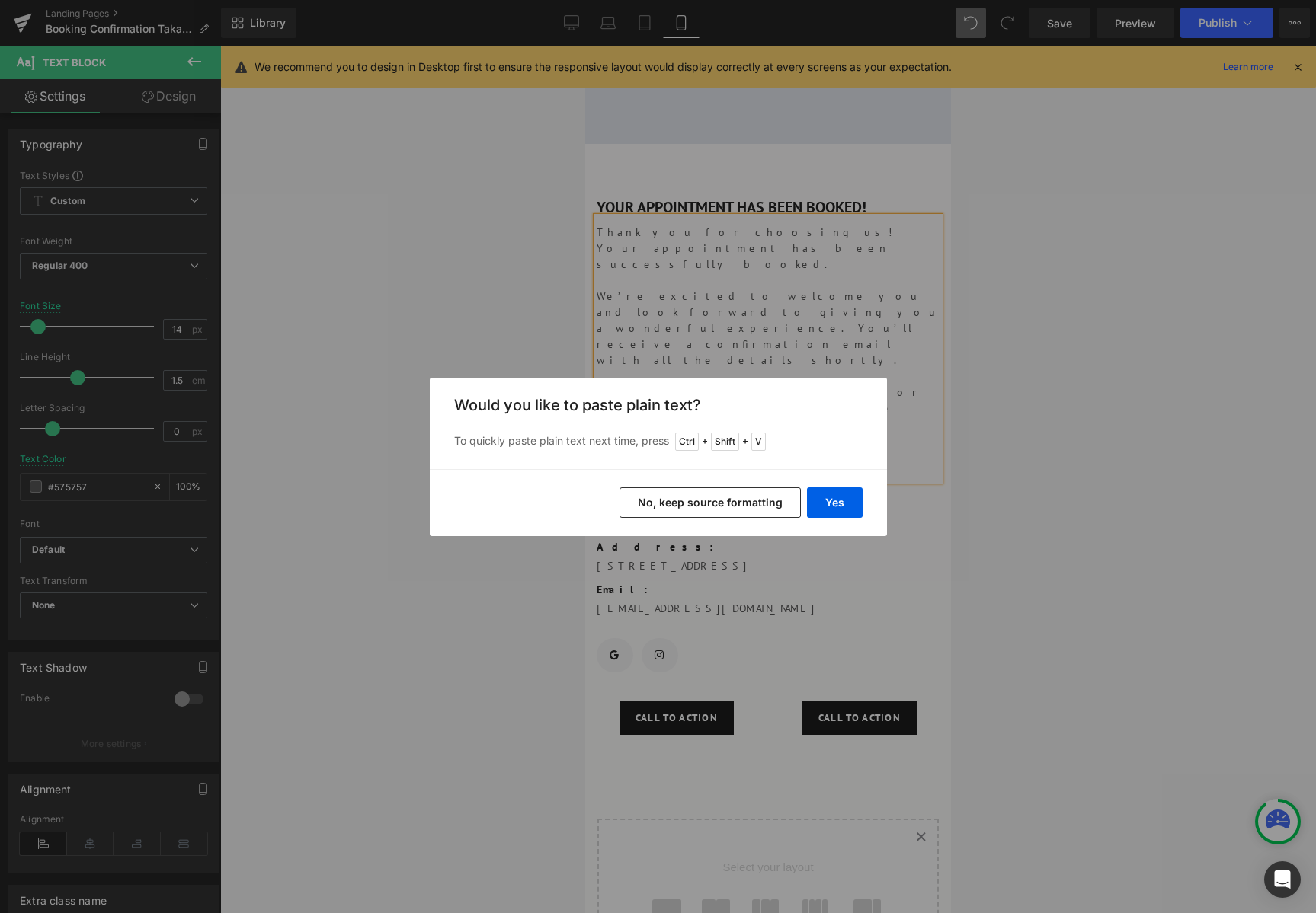
click at [889, 324] on div "Back to Library Insert Would you like to paste plain text? To quickly paste pla…" at bounding box center [658, 456] width 1316 height 913
click at [771, 502] on button "No, keep source formatting" at bounding box center [710, 502] width 181 height 30
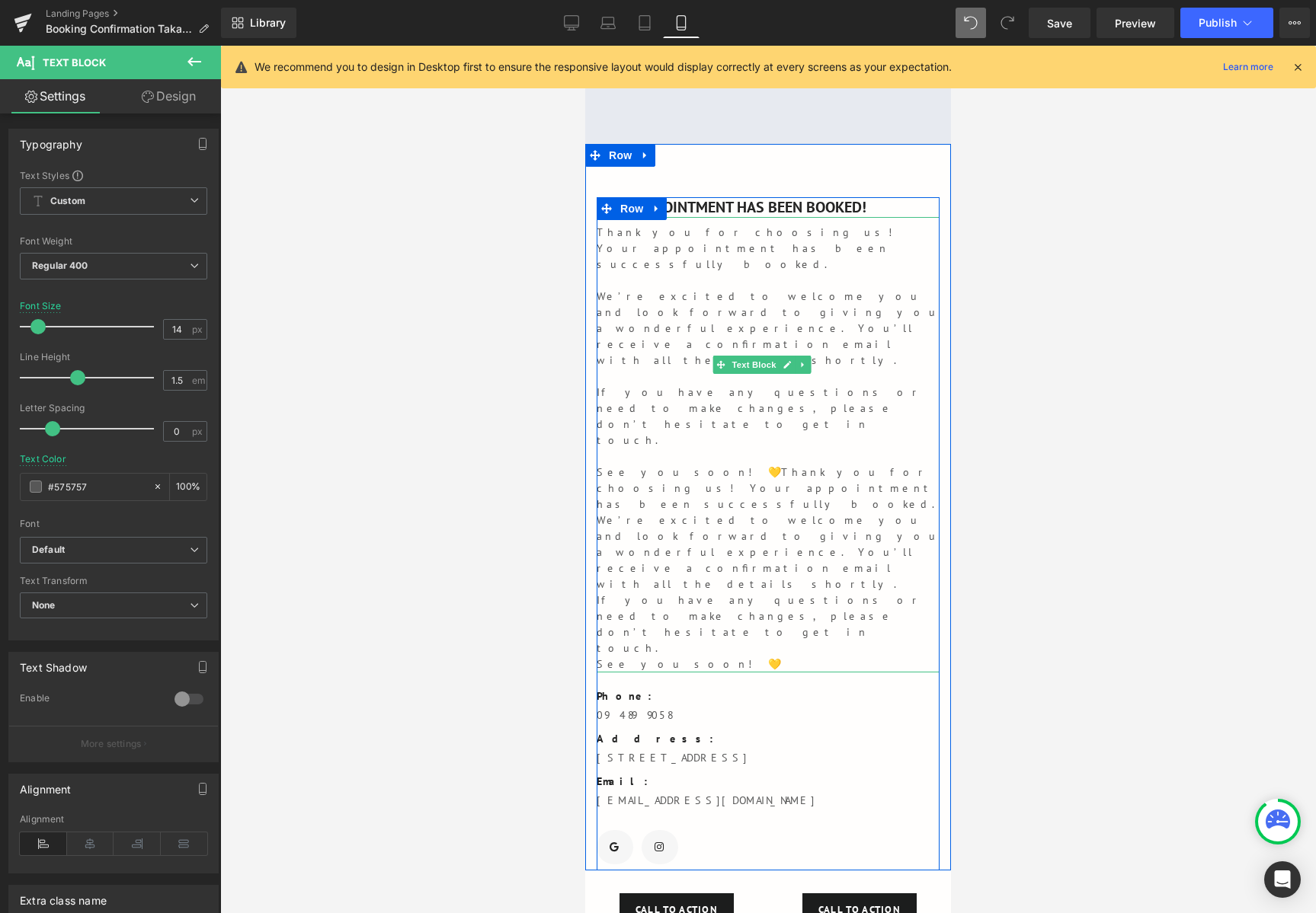
click at [719, 593] on p "If you have any questions or need to make changes, please don’t hesitate to get…" at bounding box center [768, 625] width 343 height 64
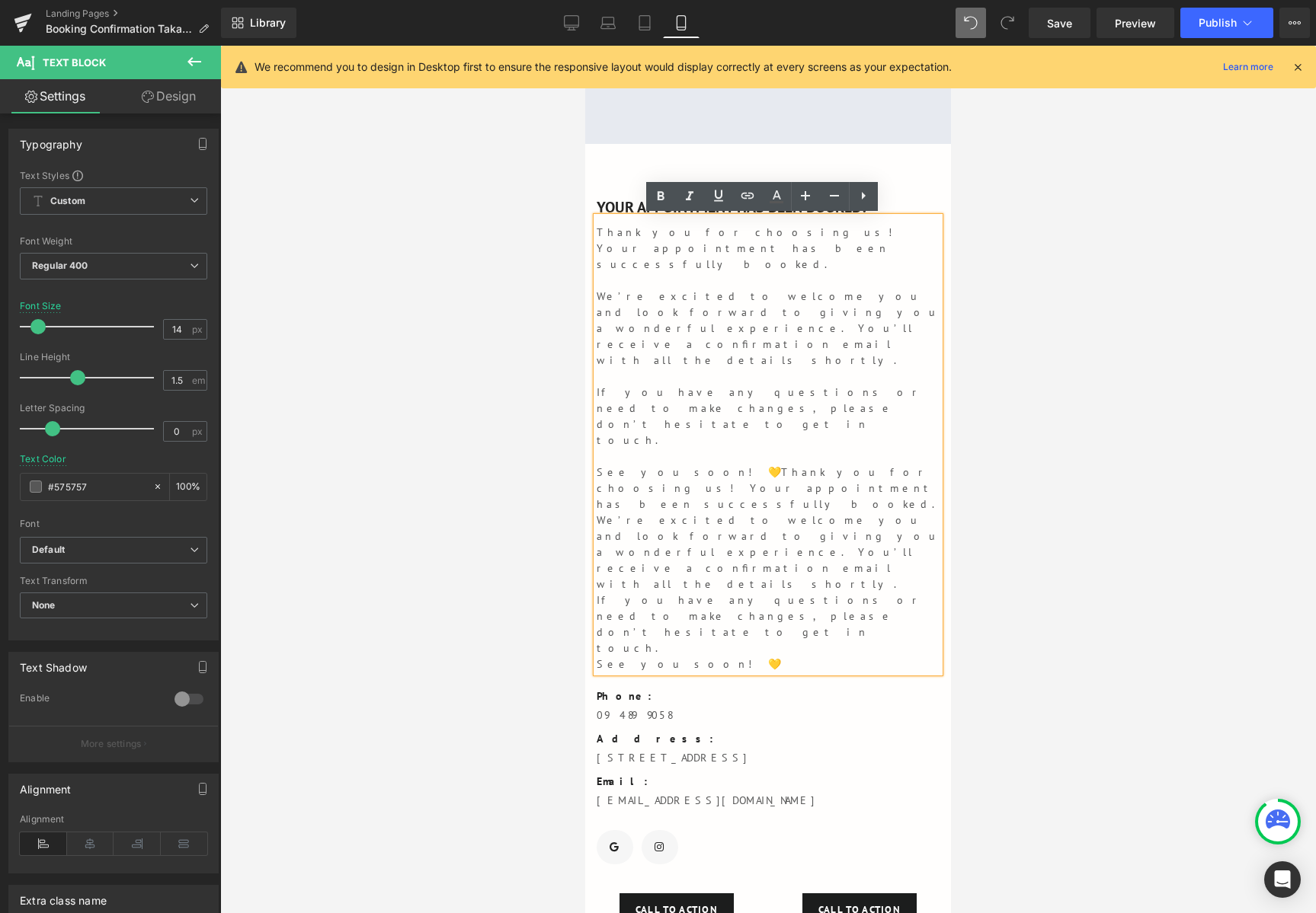
click at [915, 170] on div "YOUR APPOINTMENT HAS BEEN BOOKED! Text Block Thank you for choosing us! Your ap…" at bounding box center [768, 507] width 366 height 726
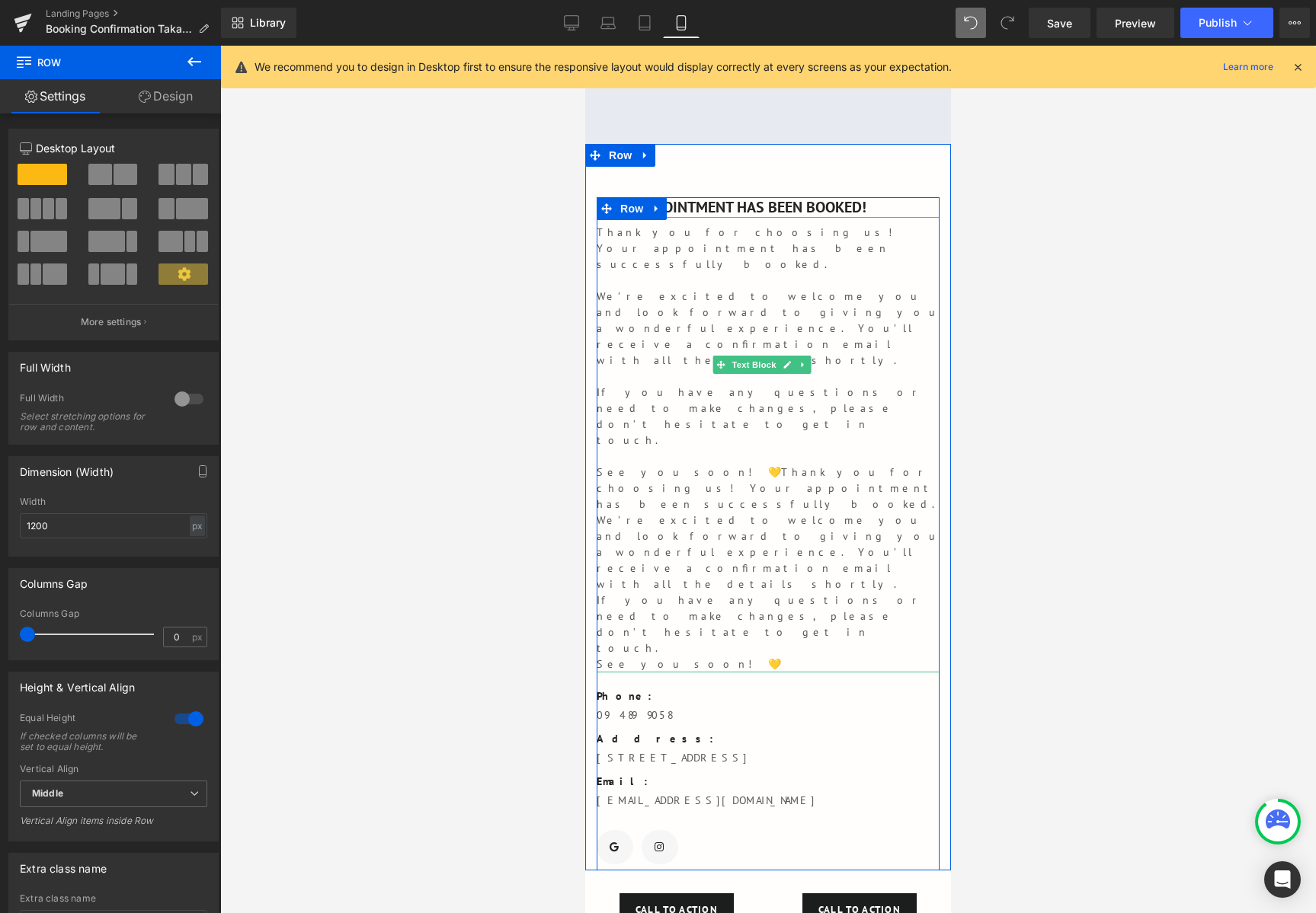
click at [677, 247] on p "Thank you for choosing us! Your appointment has been successfully booked." at bounding box center [768, 249] width 343 height 48
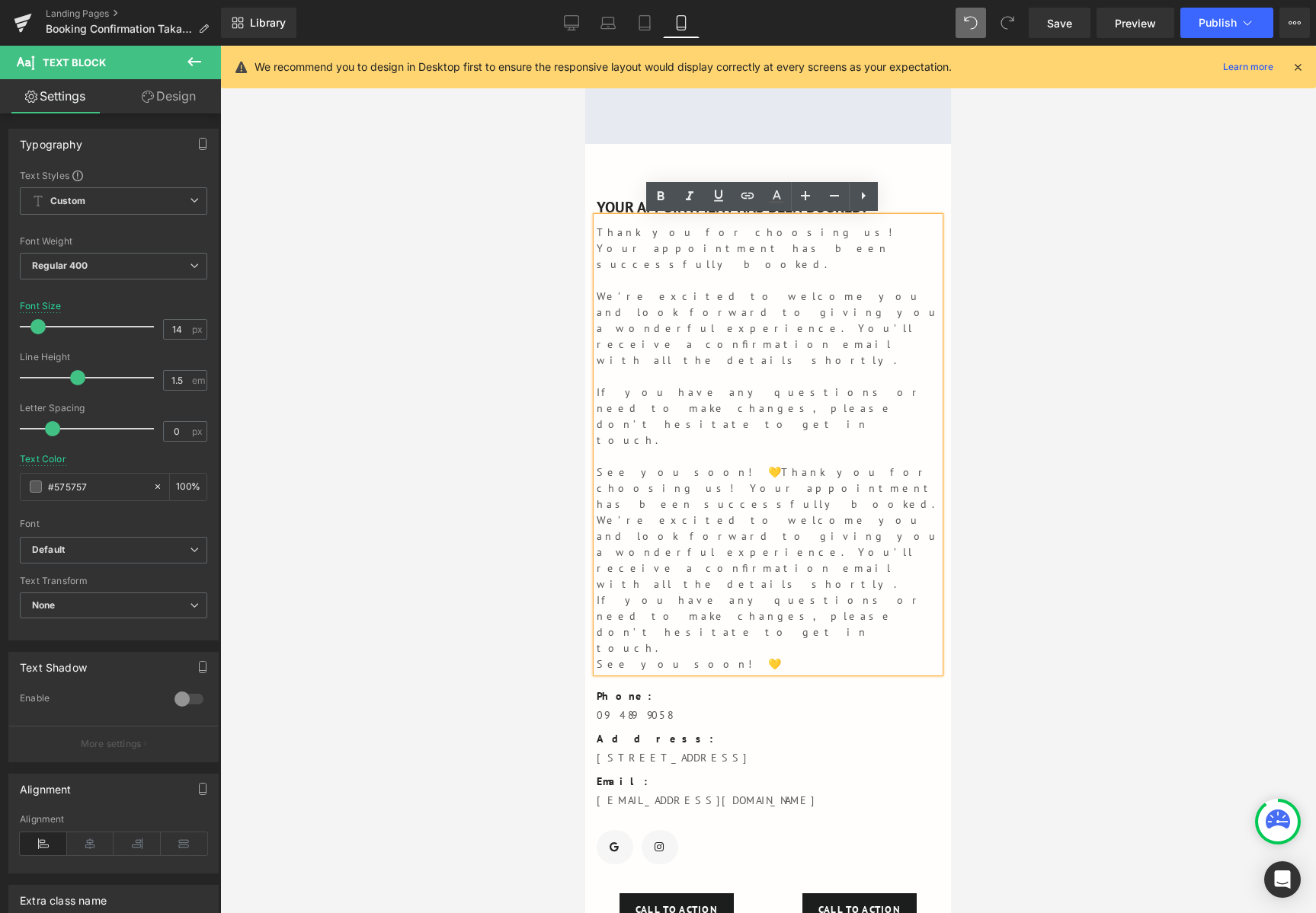
click at [673, 312] on p "We’re excited to welcome you and look forward to giving you a wonderful experie…" at bounding box center [768, 328] width 343 height 80
click at [657, 384] on p "If you have any questions or need to make changes, please don’t hesitate to get…" at bounding box center [768, 416] width 343 height 64
click at [760, 384] on p "If you have any questions or need to make changes, please don’t hesitate to get…" at bounding box center [768, 416] width 343 height 64
click at [799, 448] on p at bounding box center [768, 456] width 343 height 16
drag, startPoint x: 677, startPoint y: 392, endPoint x: 663, endPoint y: 393, distance: 14.0
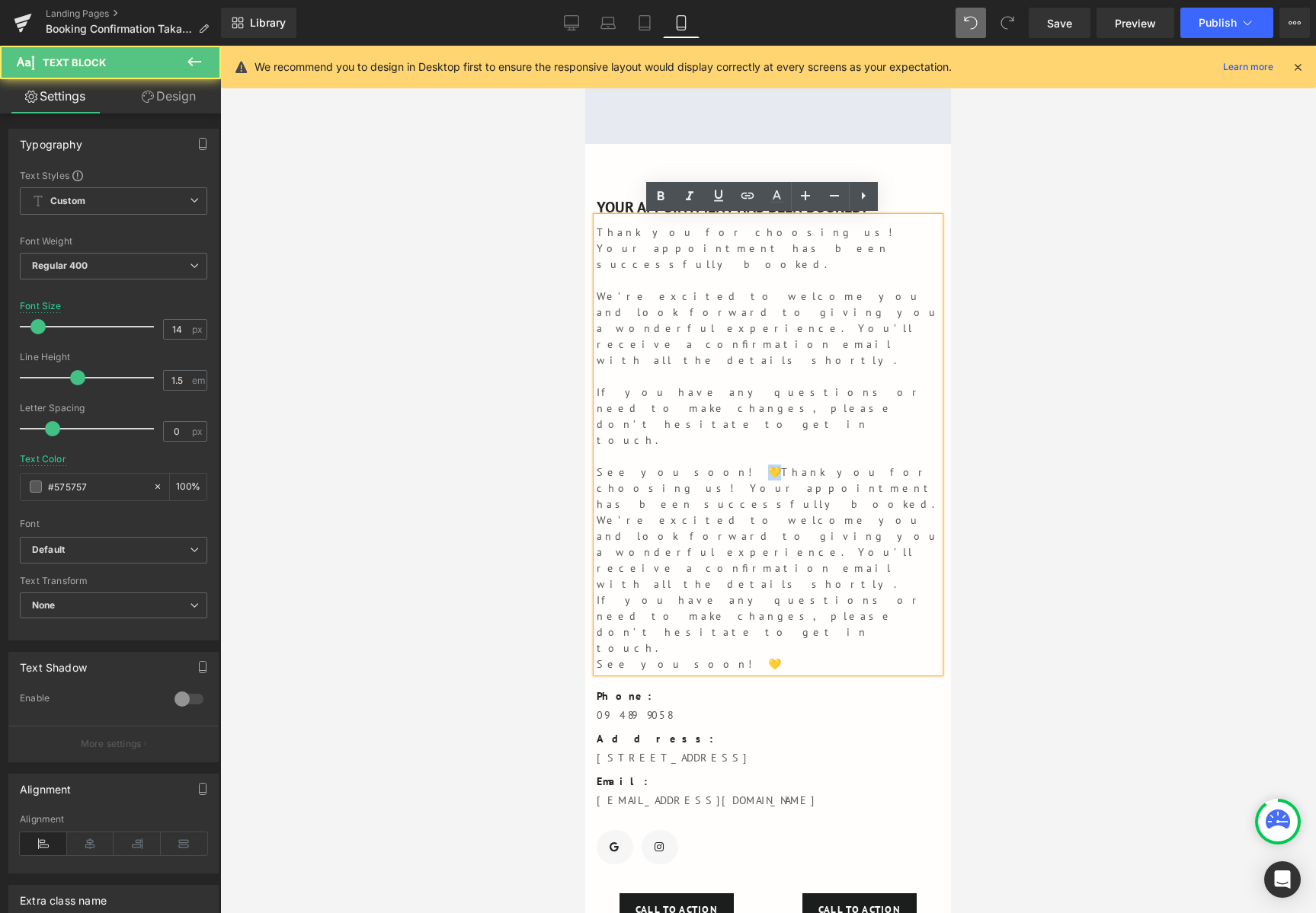
click at [663, 465] on p "See you soon! 💛 Thank you for choosing us! Your appointment has been successful…" at bounding box center [768, 489] width 343 height 48
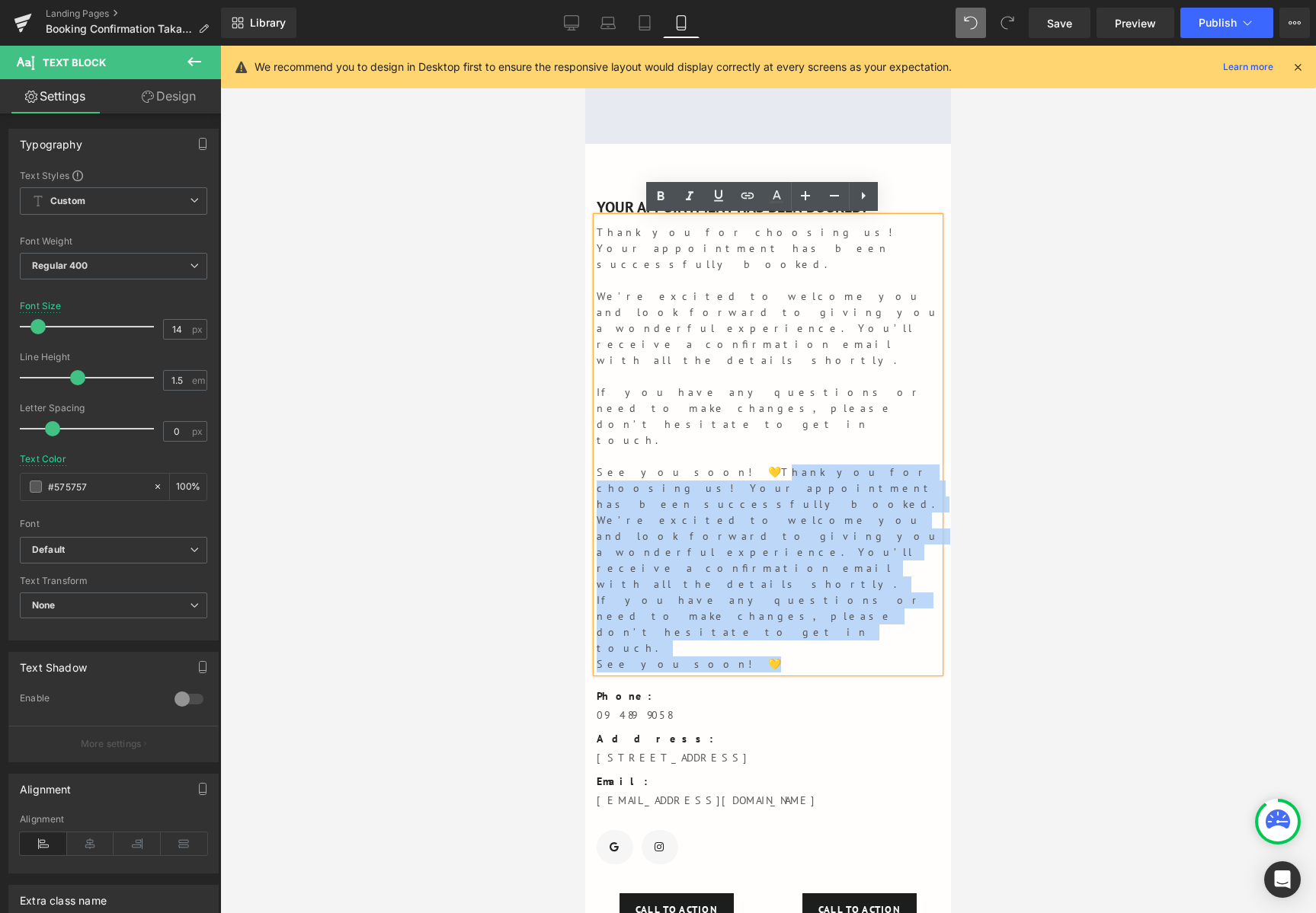
drag, startPoint x: 692, startPoint y: 507, endPoint x: 680, endPoint y: 393, distance: 114.6
click at [680, 393] on div "Thank you for choosing us! Your appointment has been successfully booked. We’re…" at bounding box center [768, 445] width 343 height 456
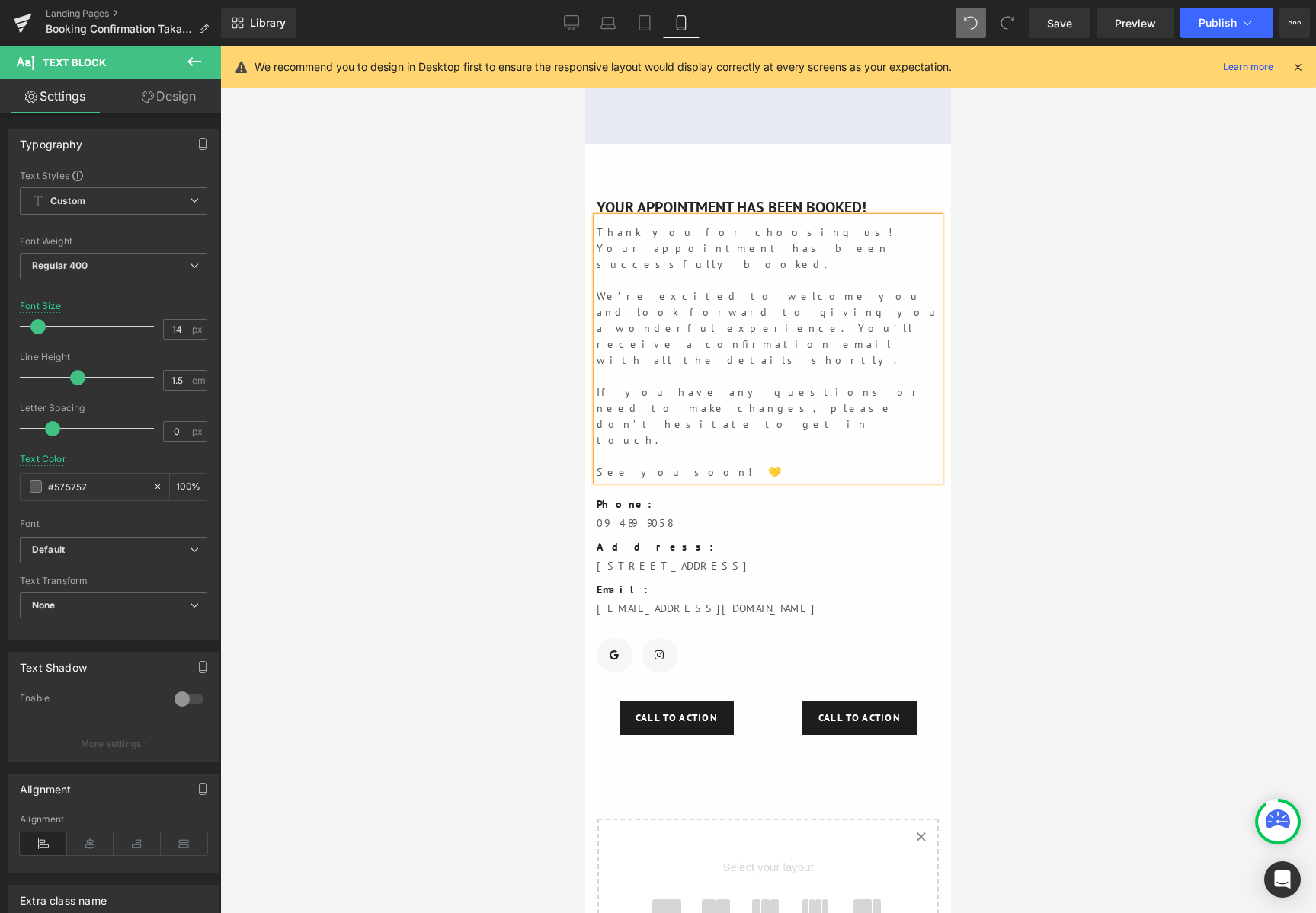
click at [816, 448] on p at bounding box center [768, 456] width 343 height 16
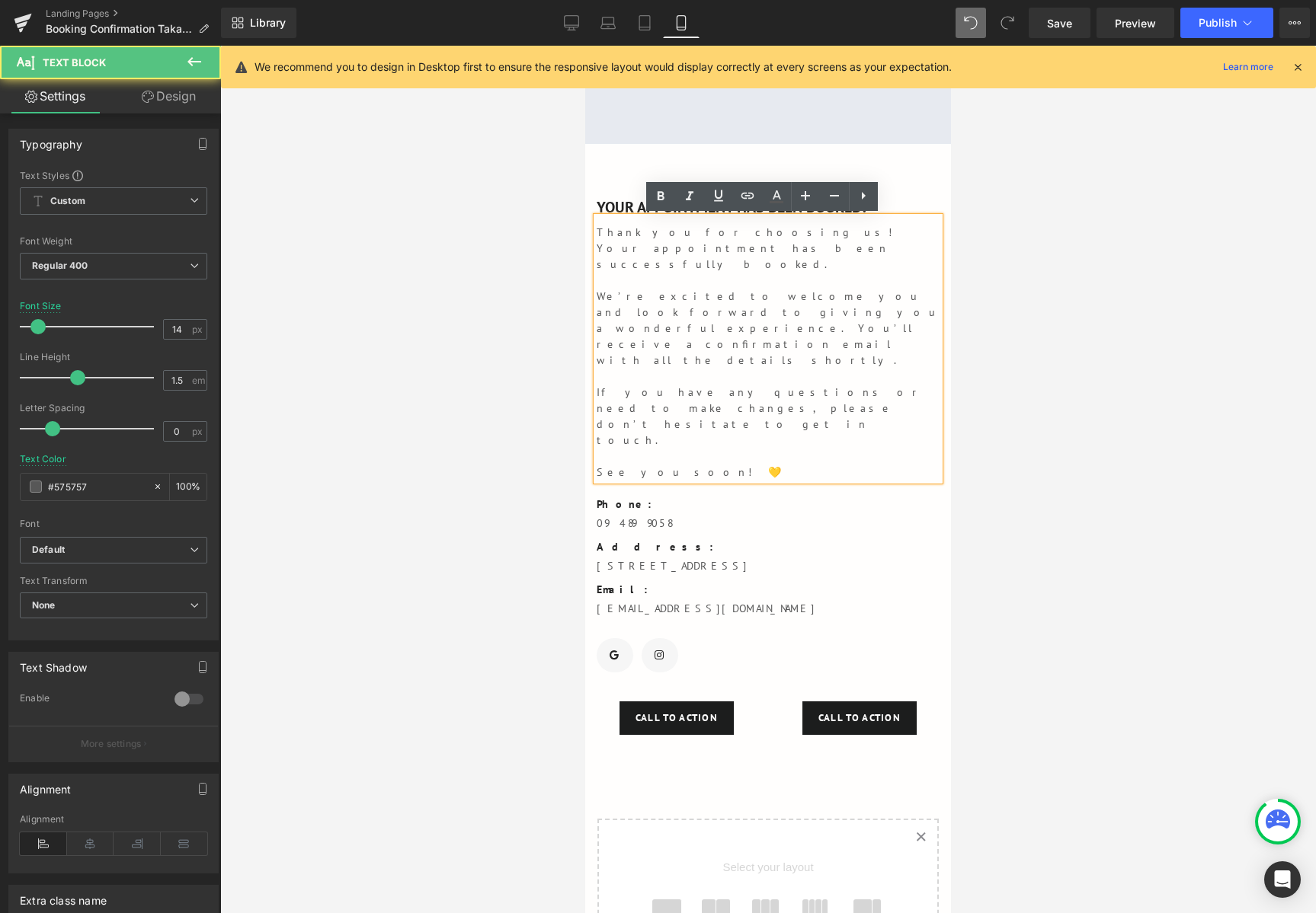
click at [704, 465] on p "See you soon! 💛" at bounding box center [768, 472] width 343 height 16
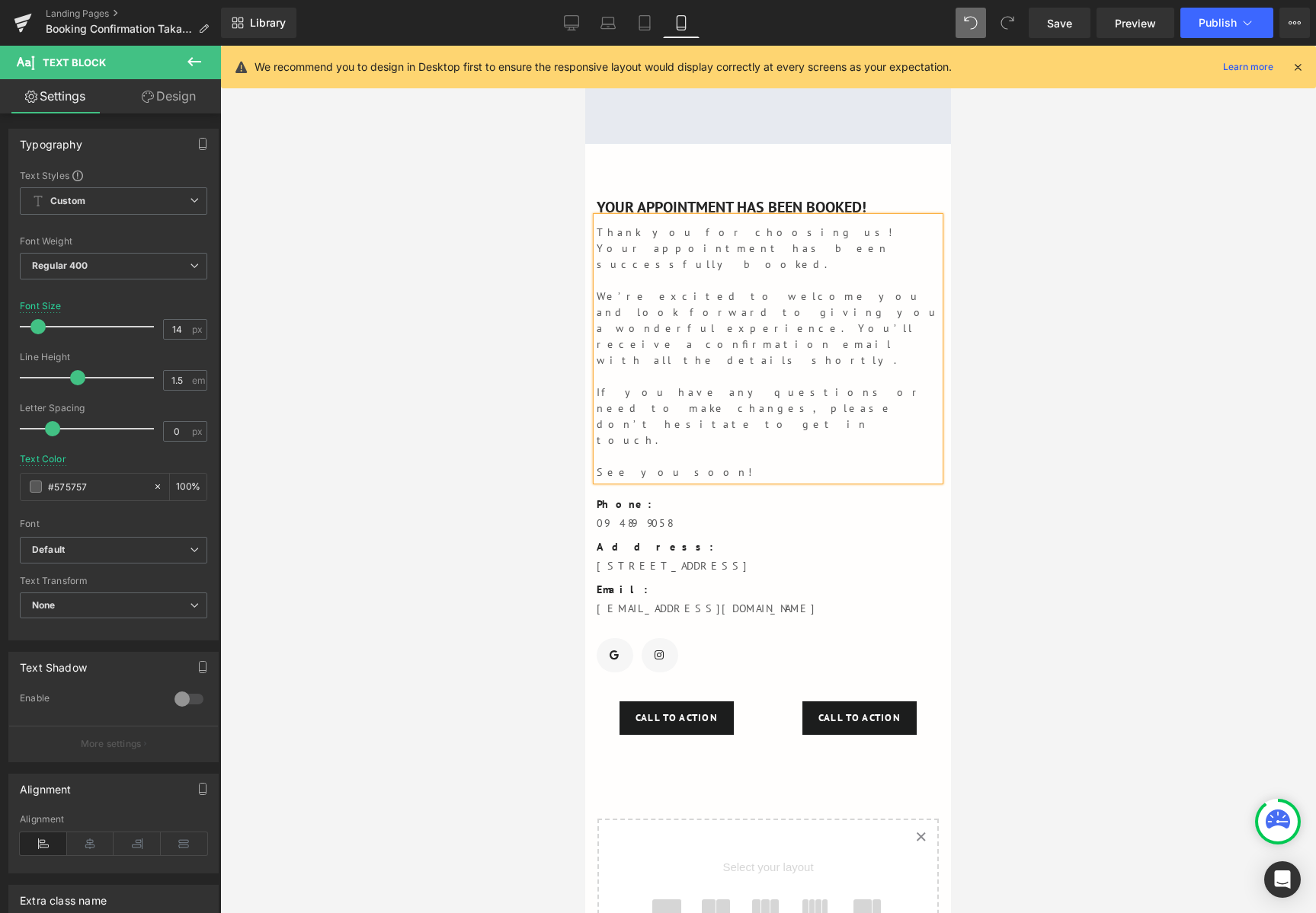
click at [585, 46] on div at bounding box center [585, 46] width 0 height 0
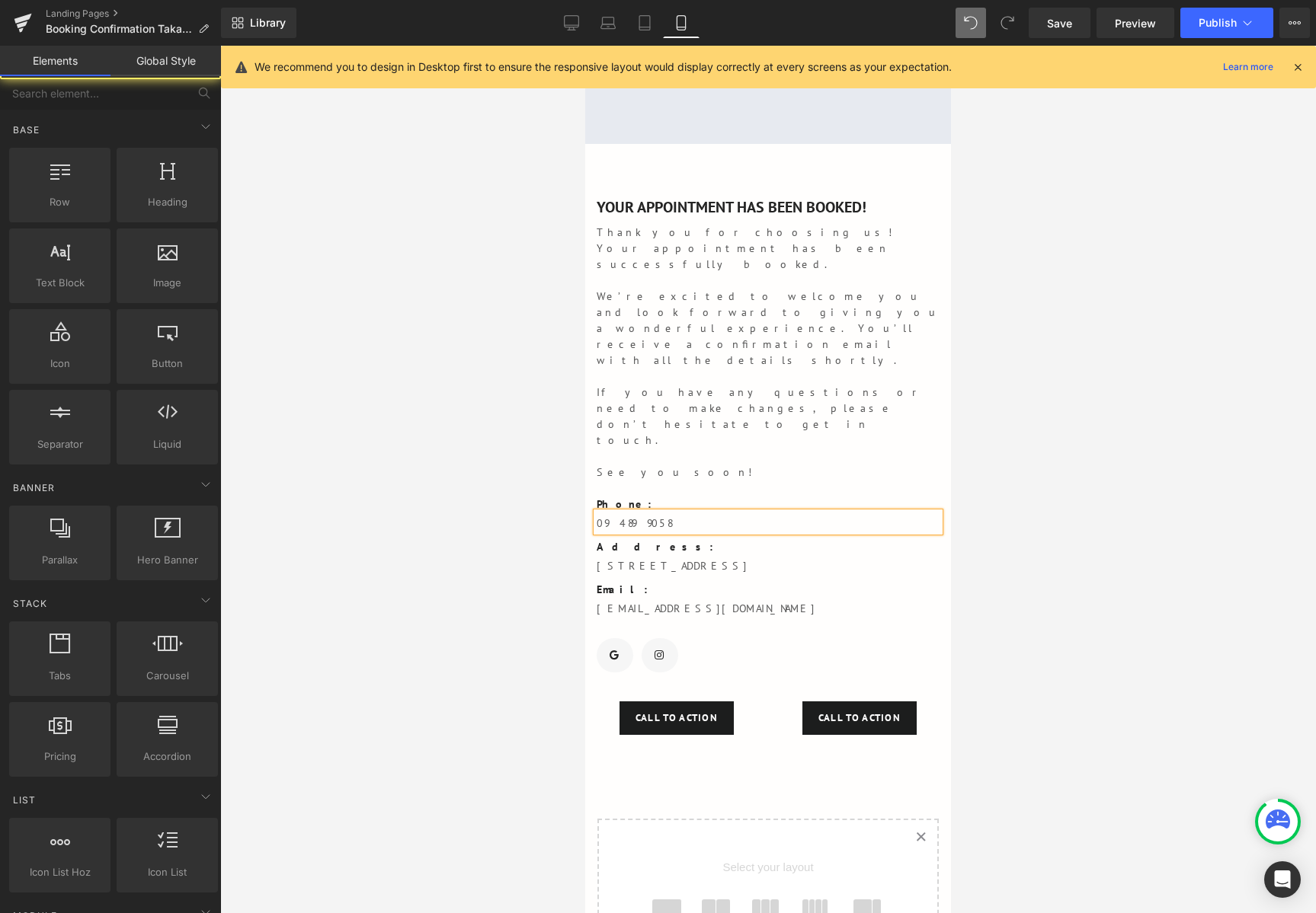
drag, startPoint x: 1023, startPoint y: 494, endPoint x: 959, endPoint y: 483, distance: 64.9
click at [1022, 494] on div at bounding box center [768, 479] width 1095 height 867
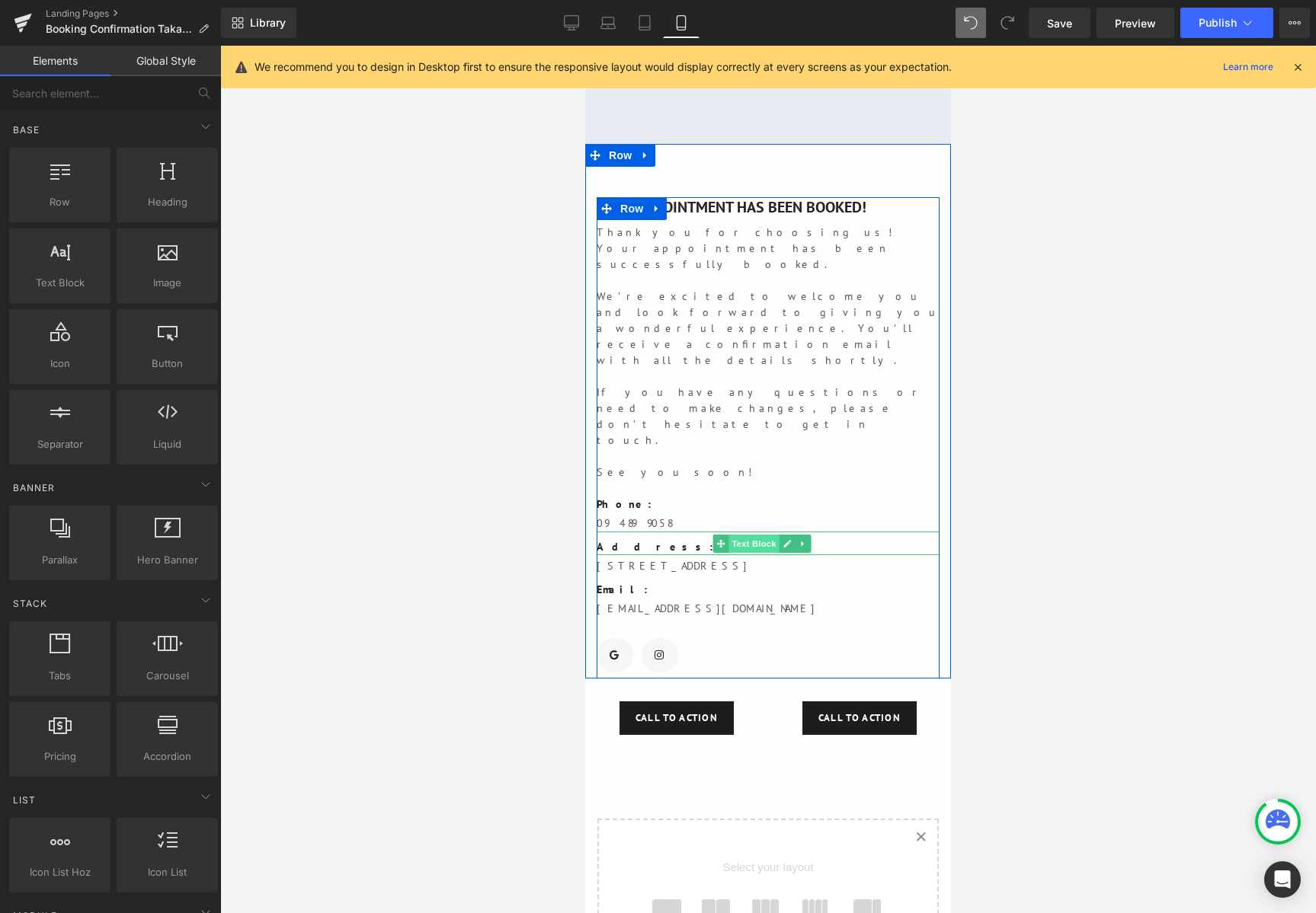
click at [753, 534] on span "Text Block" at bounding box center [753, 543] width 50 height 18
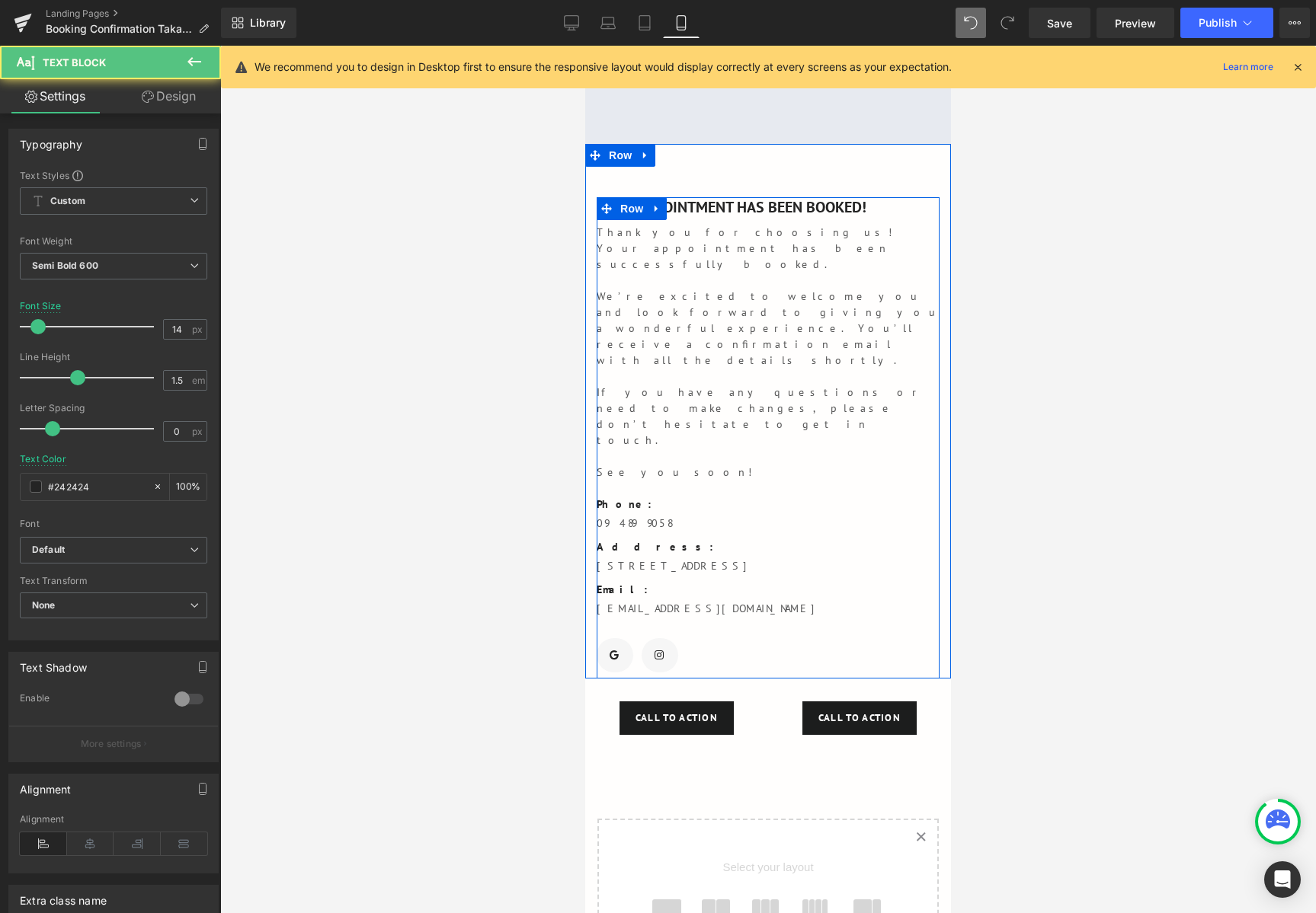
click at [657, 516] on p "09 489 9058" at bounding box center [768, 523] width 343 height 16
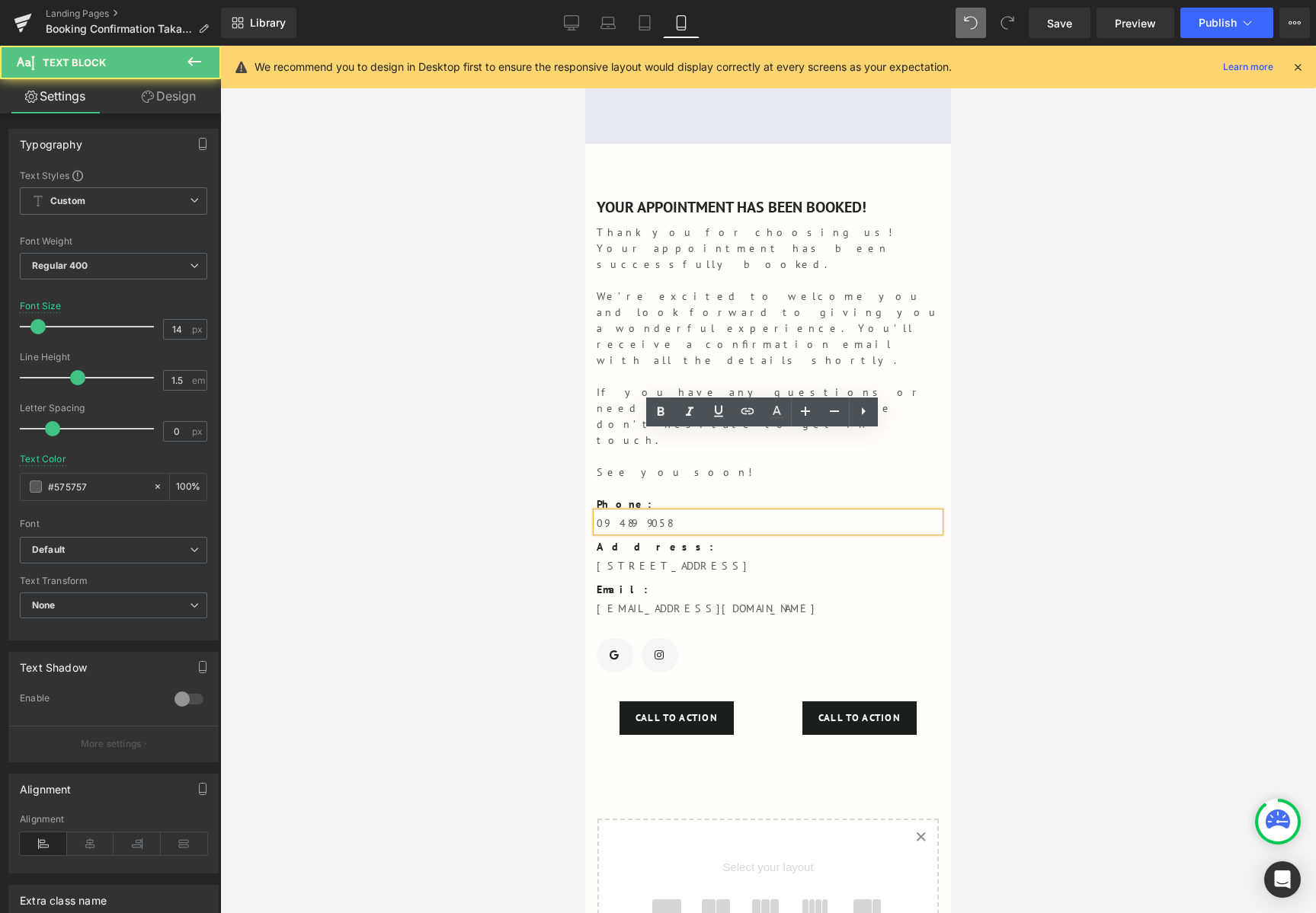
click at [654, 516] on p "09 489 9058" at bounding box center [768, 523] width 343 height 16
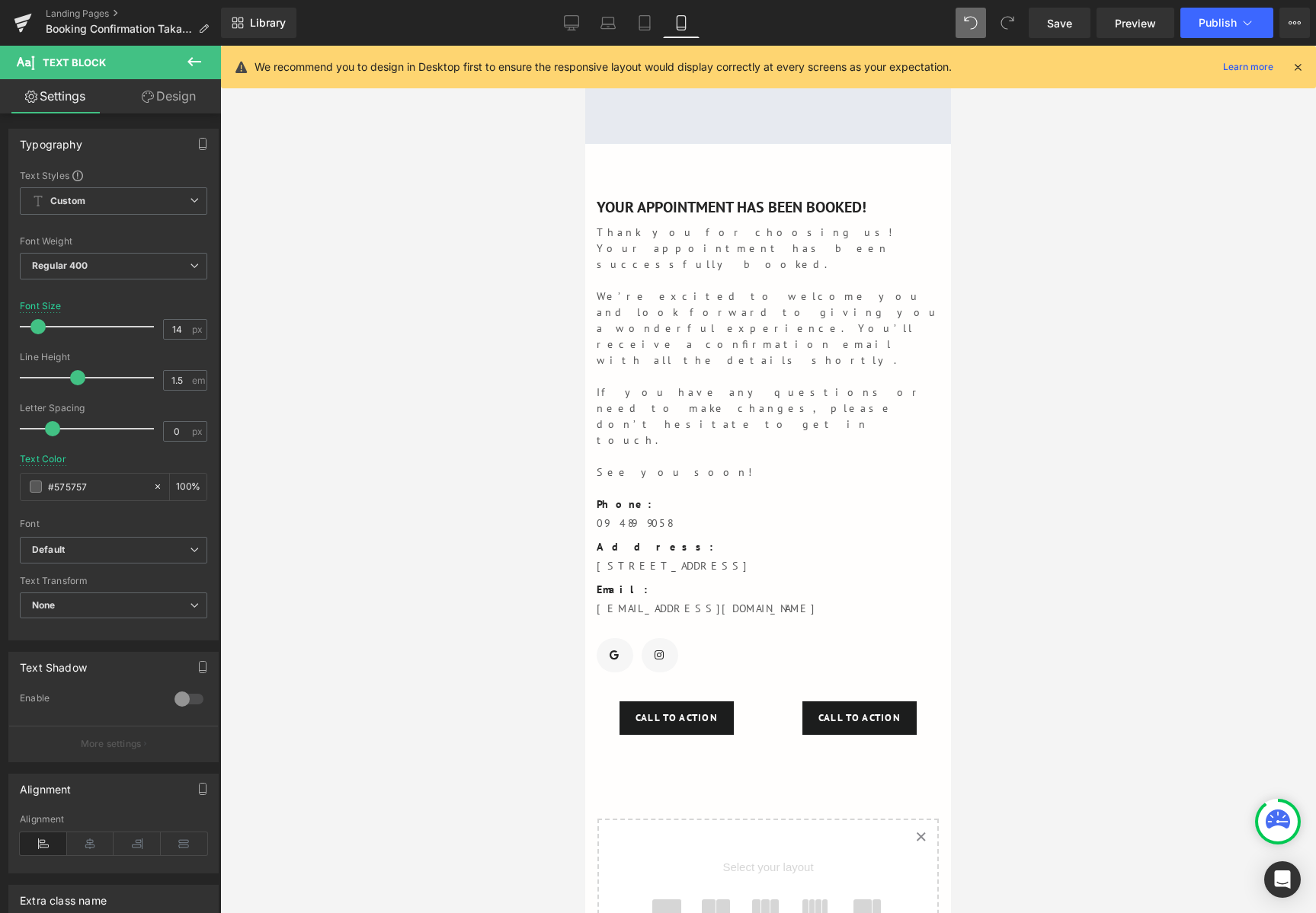
click at [153, 69] on span "Text Block" at bounding box center [92, 62] width 152 height 34
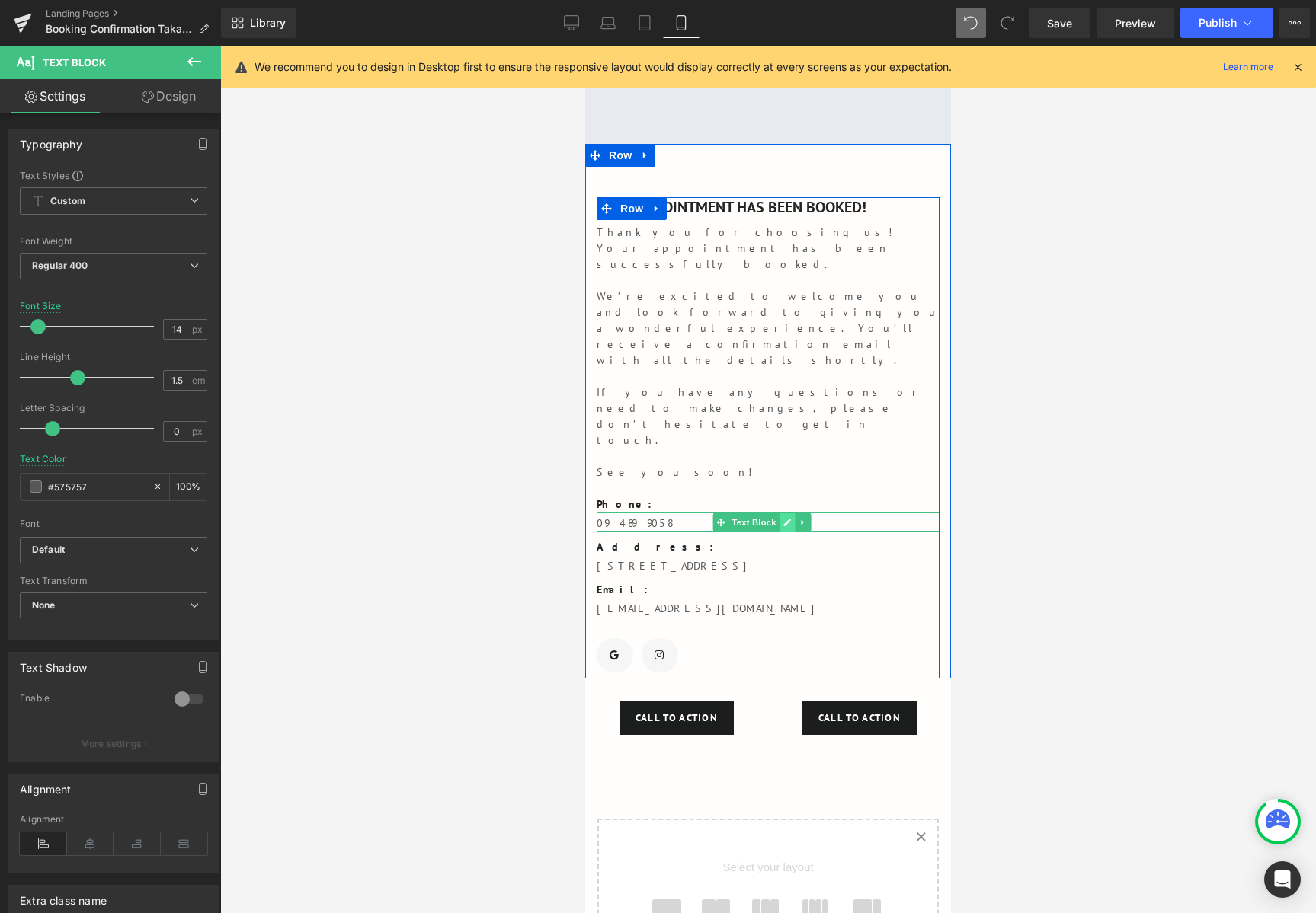
click at [786, 519] on icon at bounding box center [787, 522] width 7 height 7
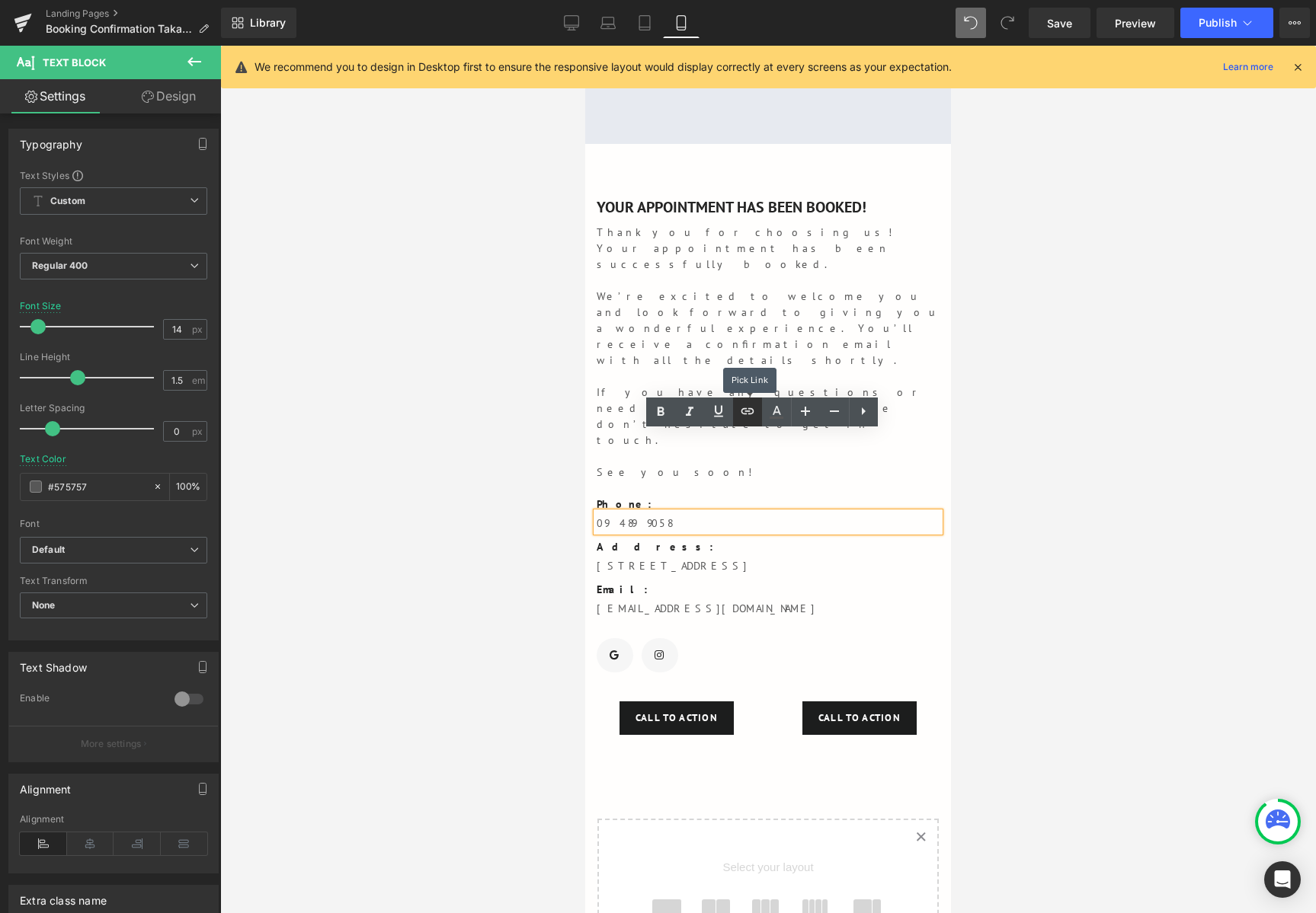
click at [745, 413] on icon at bounding box center [748, 412] width 18 height 18
click at [702, 476] on input "text" at bounding box center [707, 476] width 234 height 38
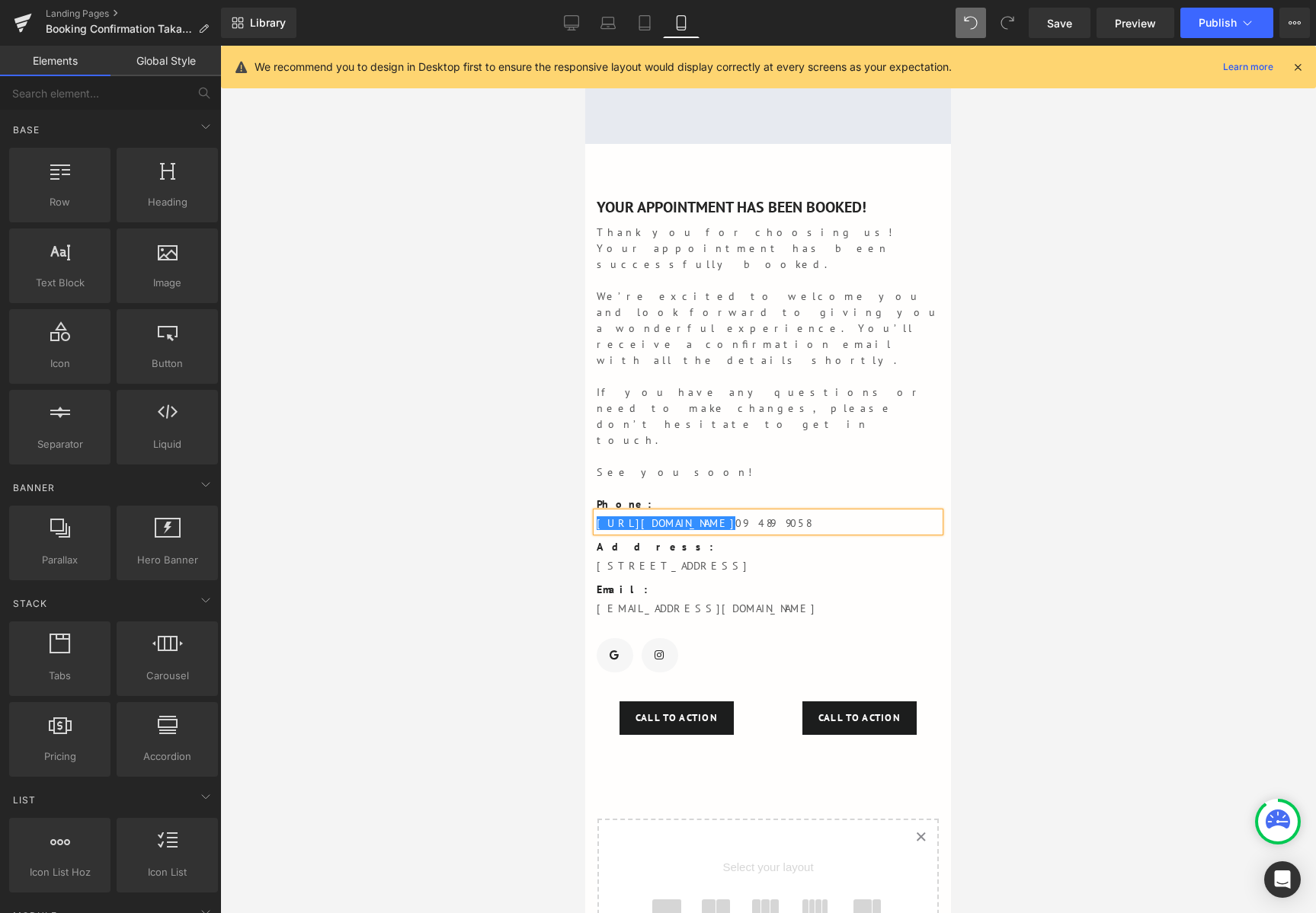
click at [995, 459] on div at bounding box center [768, 479] width 1095 height 867
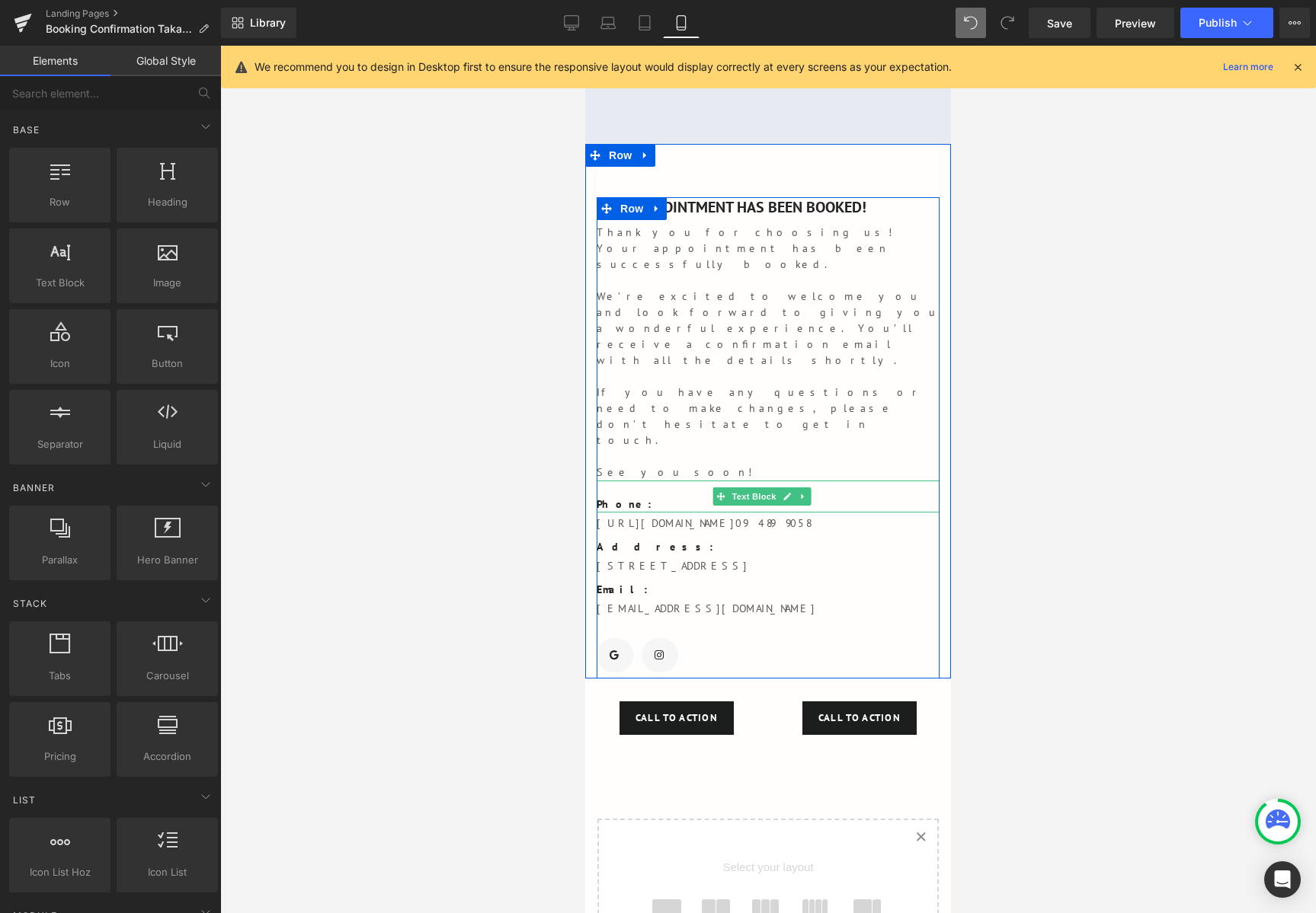
click at [625, 497] on p "Phone:" at bounding box center [768, 504] width 343 height 16
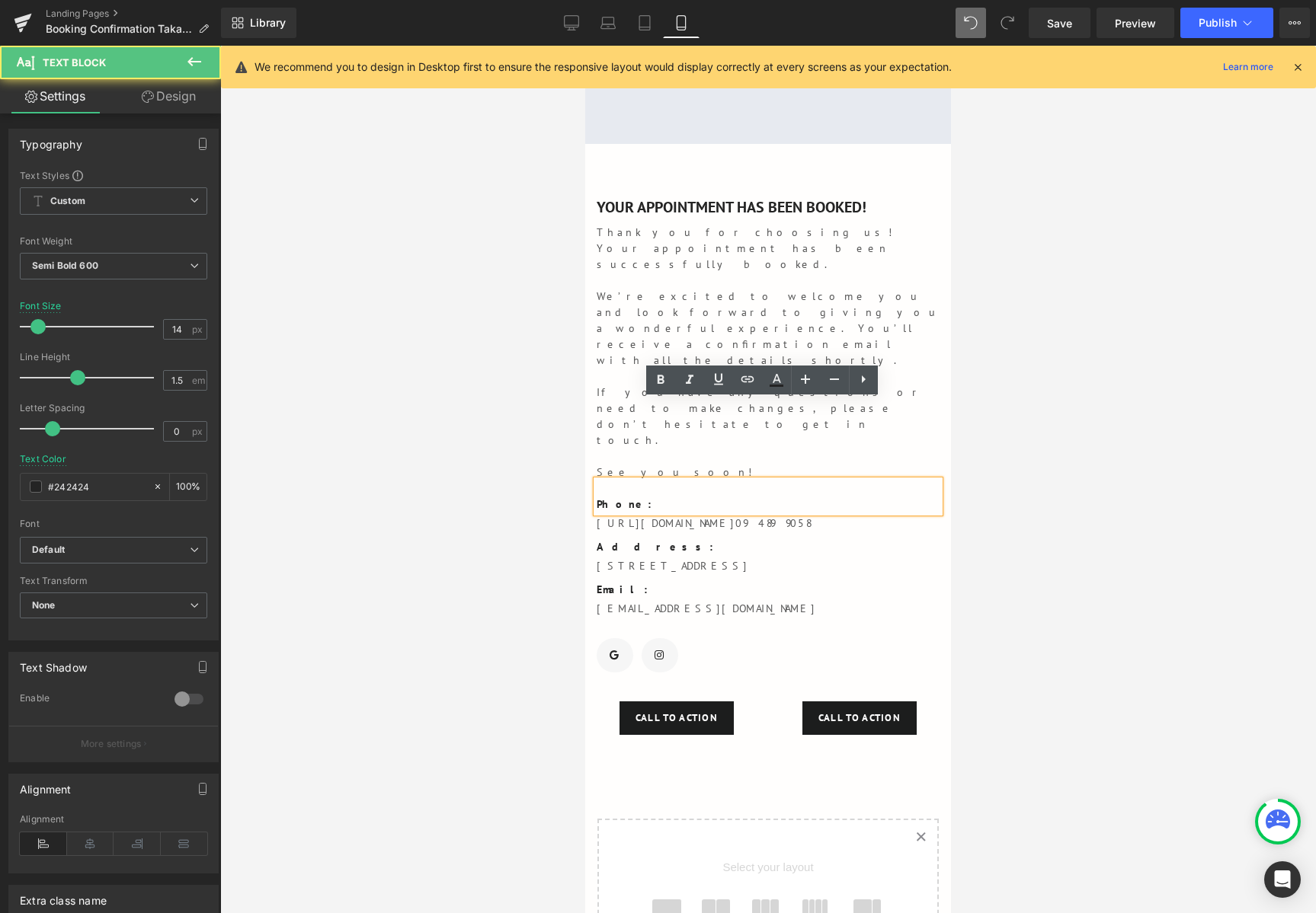
click at [865, 497] on p "Phone:" at bounding box center [768, 504] width 343 height 16
click at [861, 575] on div "Email: Text Block" at bounding box center [768, 586] width 343 height 24
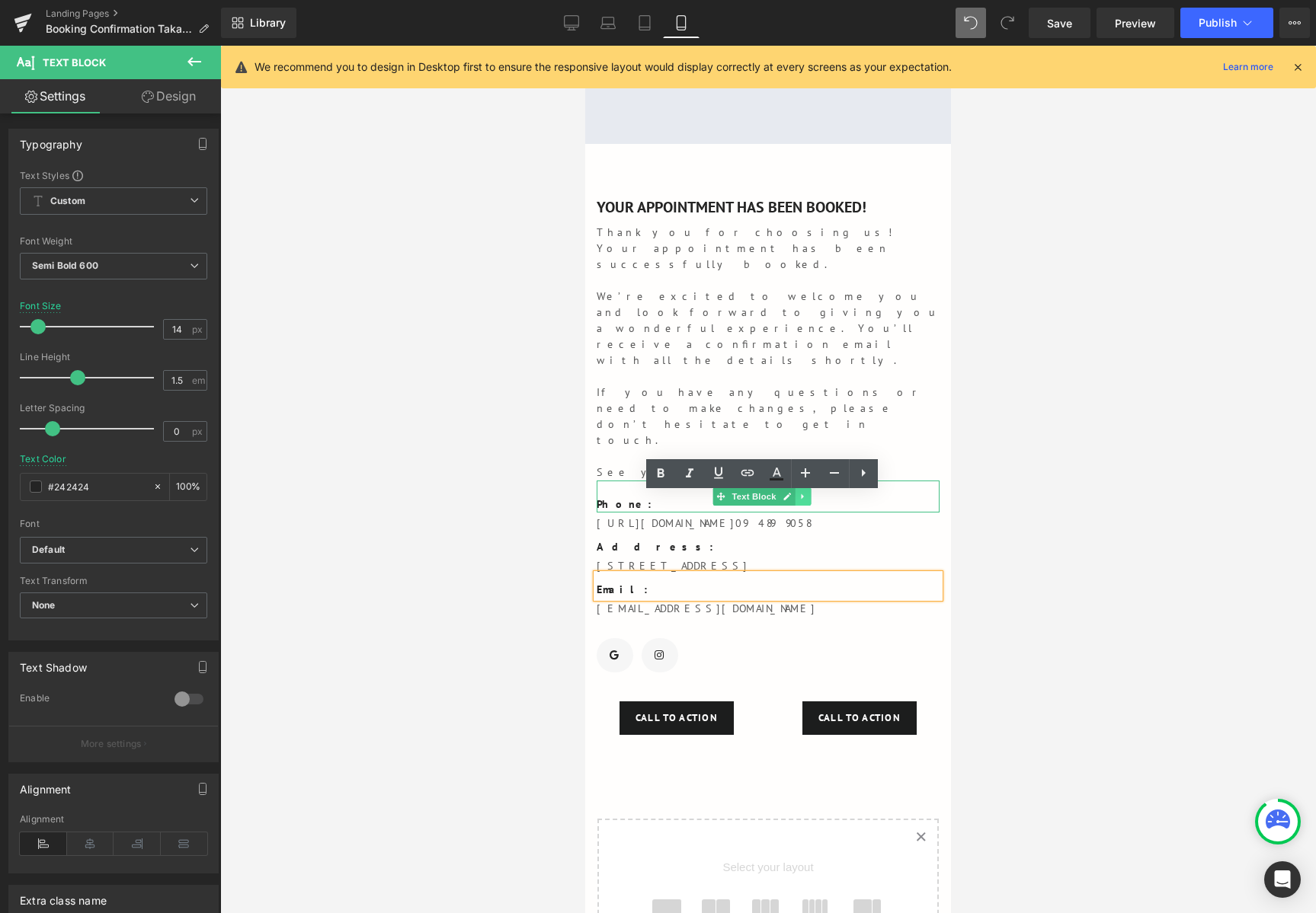
click at [799, 492] on icon at bounding box center [802, 497] width 8 height 9
click at [813, 492] on icon at bounding box center [810, 496] width 8 height 8
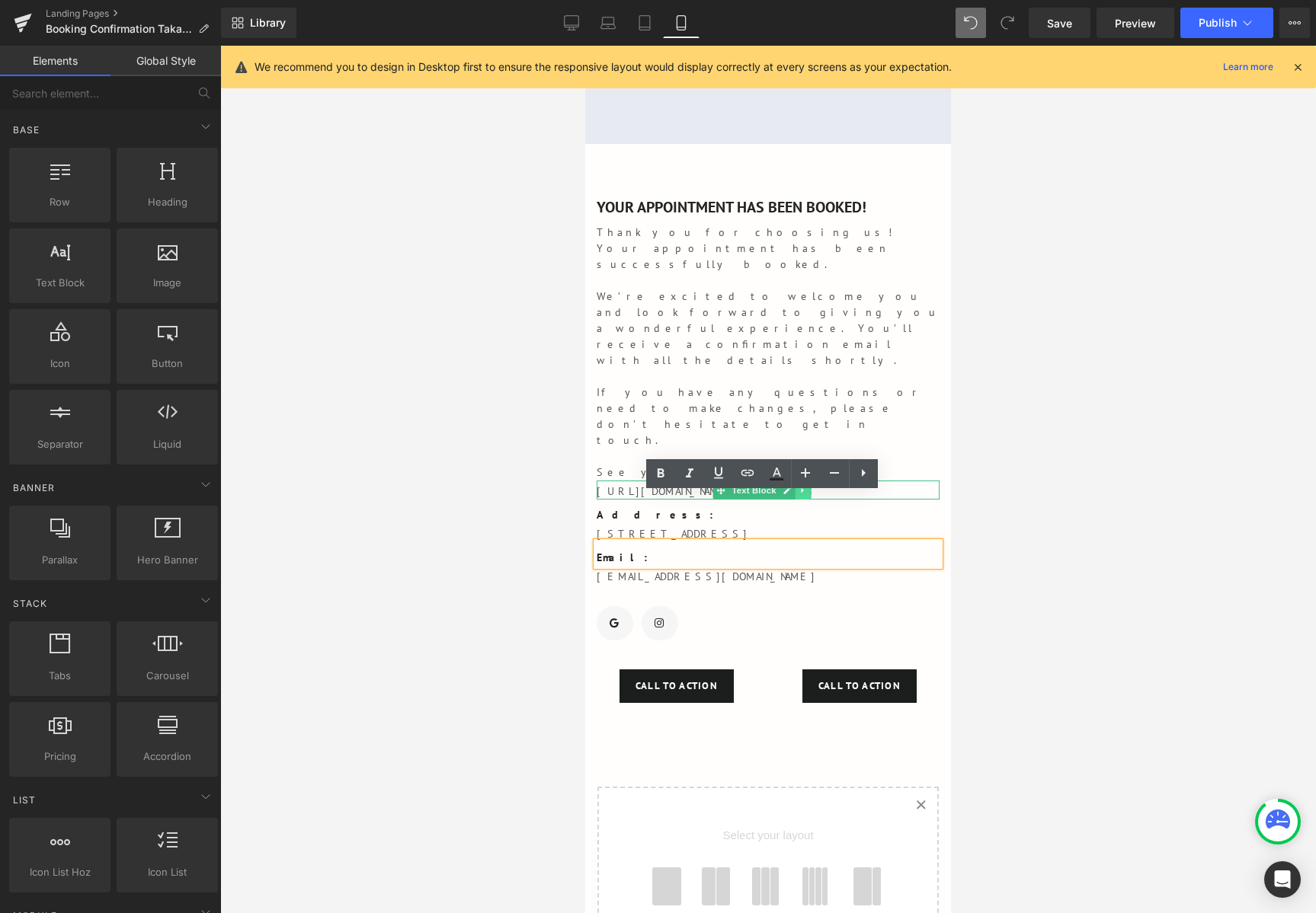
click at [794, 481] on link at bounding box center [802, 490] width 16 height 18
click at [807, 486] on icon at bounding box center [810, 489] width 8 height 8
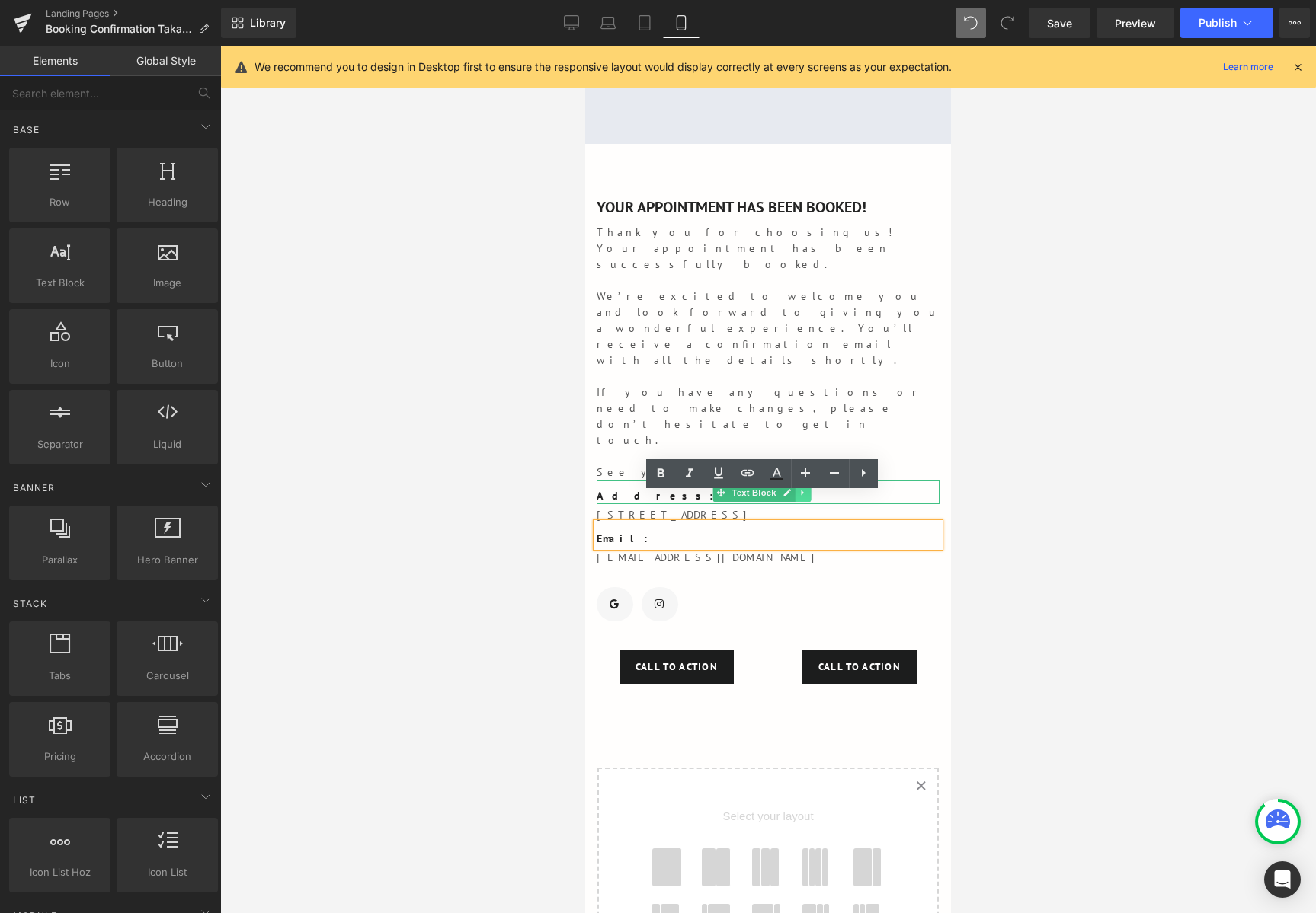
click at [804, 489] on icon at bounding box center [802, 493] width 8 height 9
click at [812, 489] on icon at bounding box center [810, 493] width 8 height 9
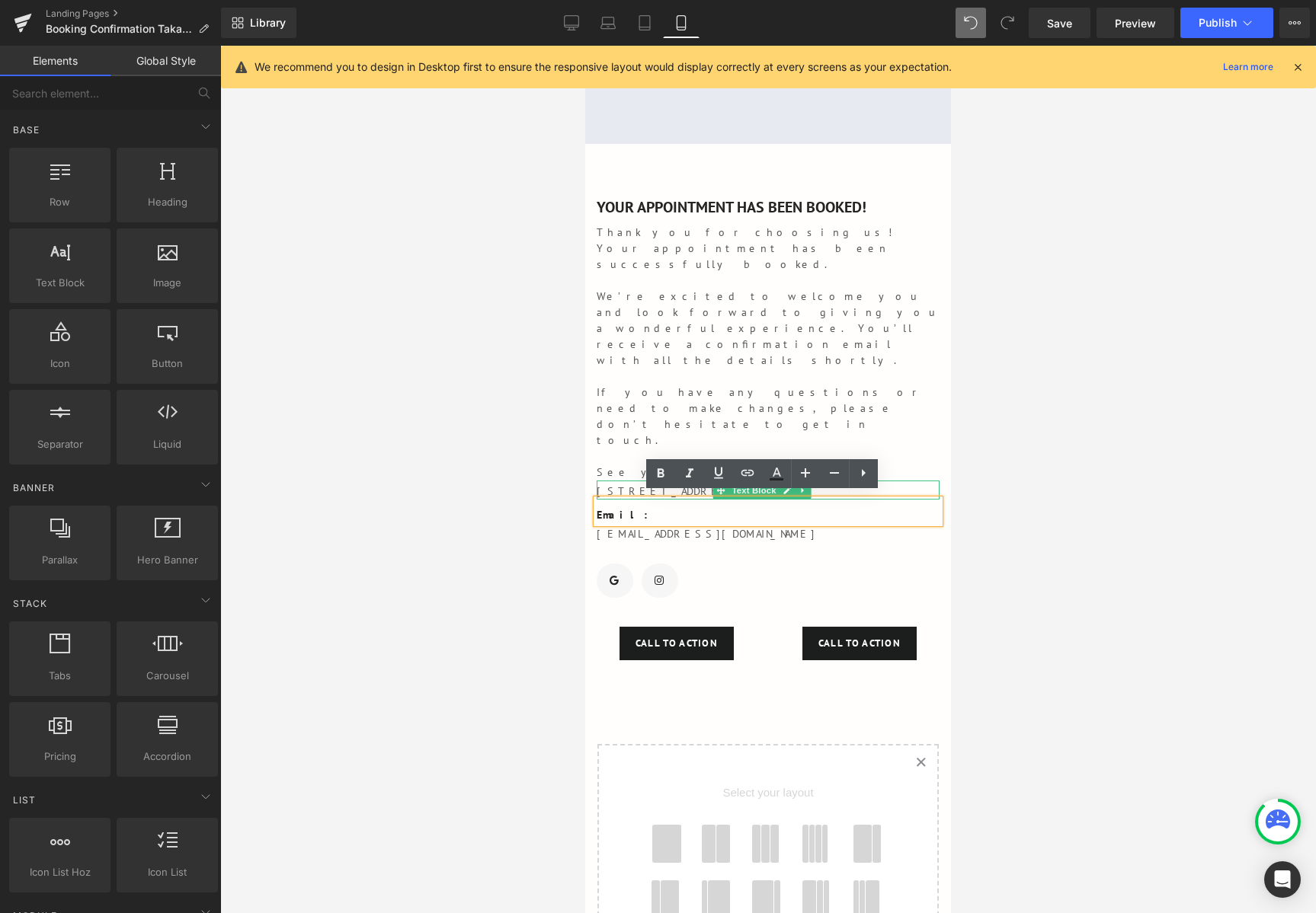
click at [812, 484] on p "159 Hurstmere Road, Takapuna, Auckland, New Zealand" at bounding box center [768, 491] width 343 height 16
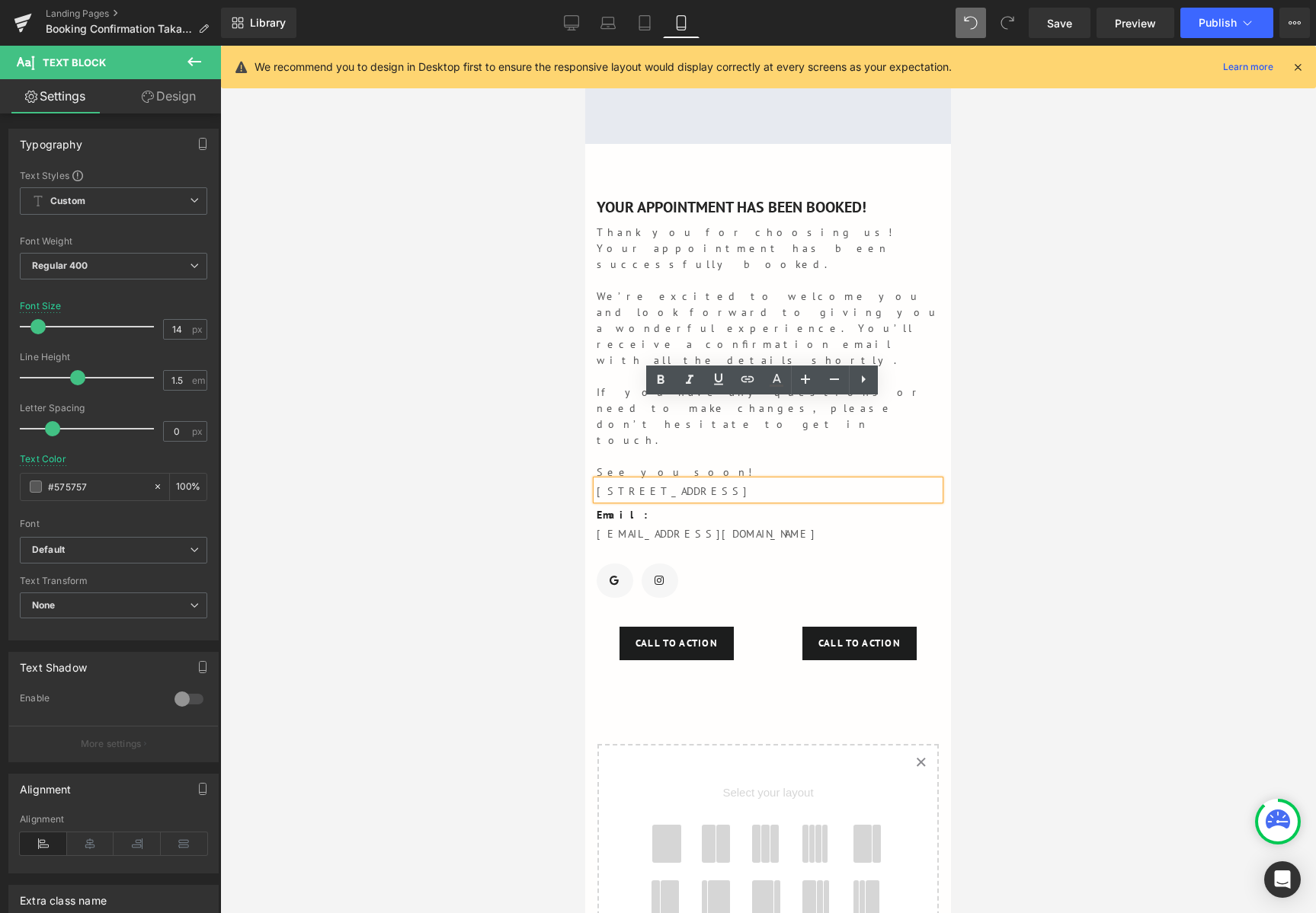
click at [870, 507] on p "Email:" at bounding box center [768, 514] width 343 height 16
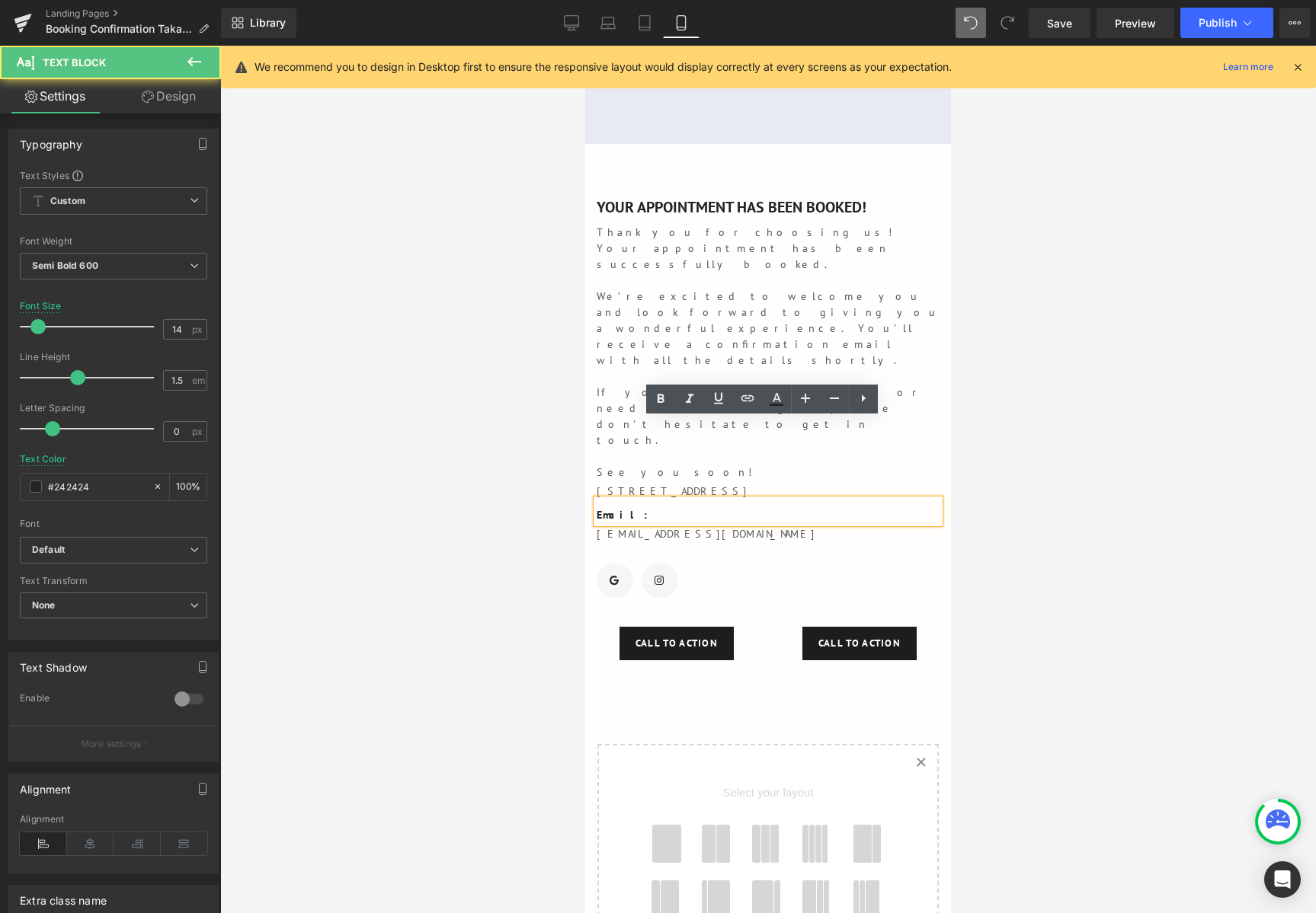
click at [863, 484] on p "159 Hurstmere Road, Takapuna, Auckland, New Zealand" at bounding box center [768, 491] width 343 height 16
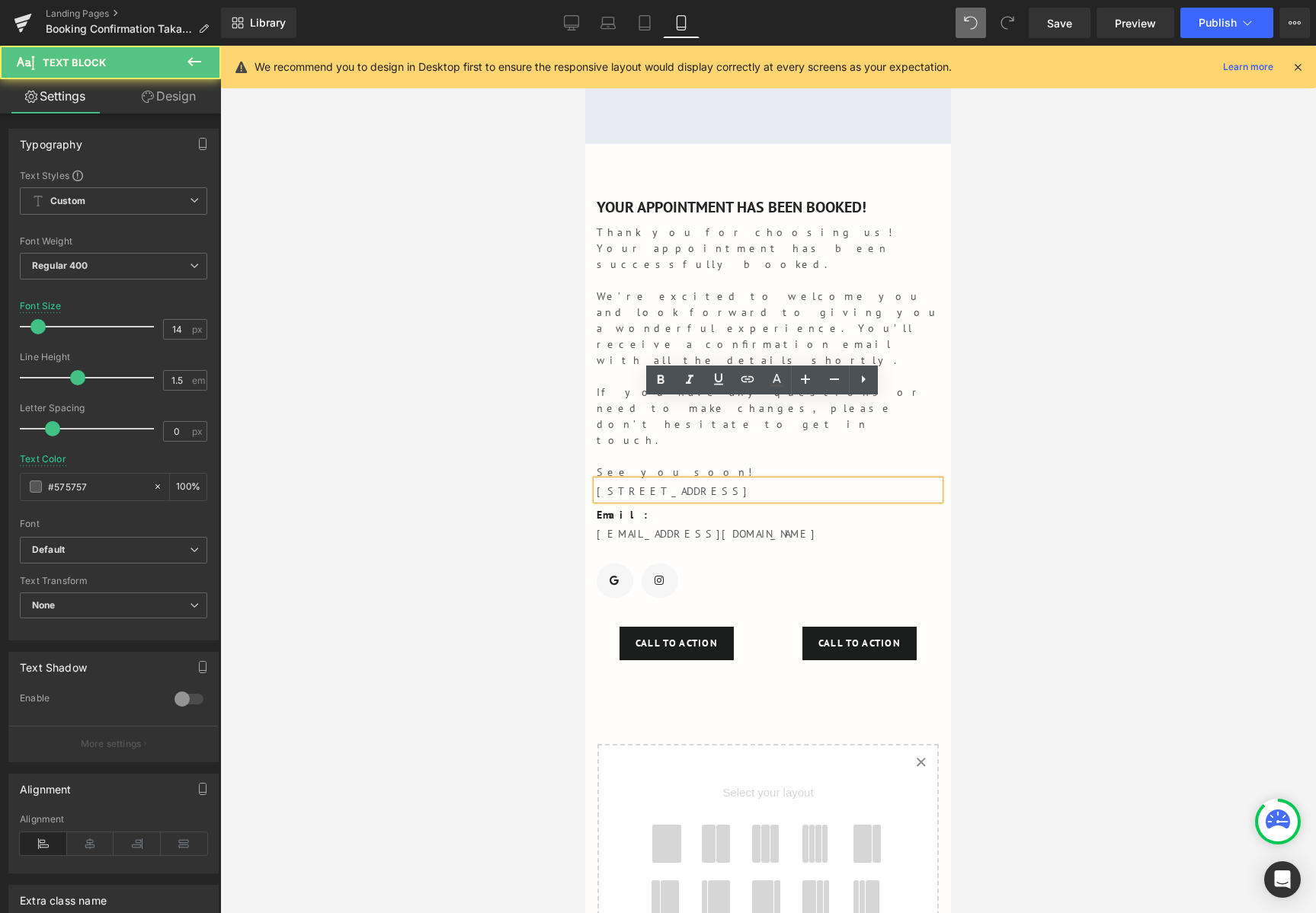
click at [911, 484] on p "159 Hurstmere Road, Takapuna, Auckland, New Zealand" at bounding box center [768, 491] width 343 height 16
click at [882, 484] on p "159 Hurstmere Road, Takapuna, Auckland, New Zealand" at bounding box center [768, 491] width 343 height 16
click at [932, 455] on div "YOUR APPOINTMENT HAS BEEN BOOKED! Text Block Thank you for choosing us! Your ap…" at bounding box center [768, 373] width 366 height 460
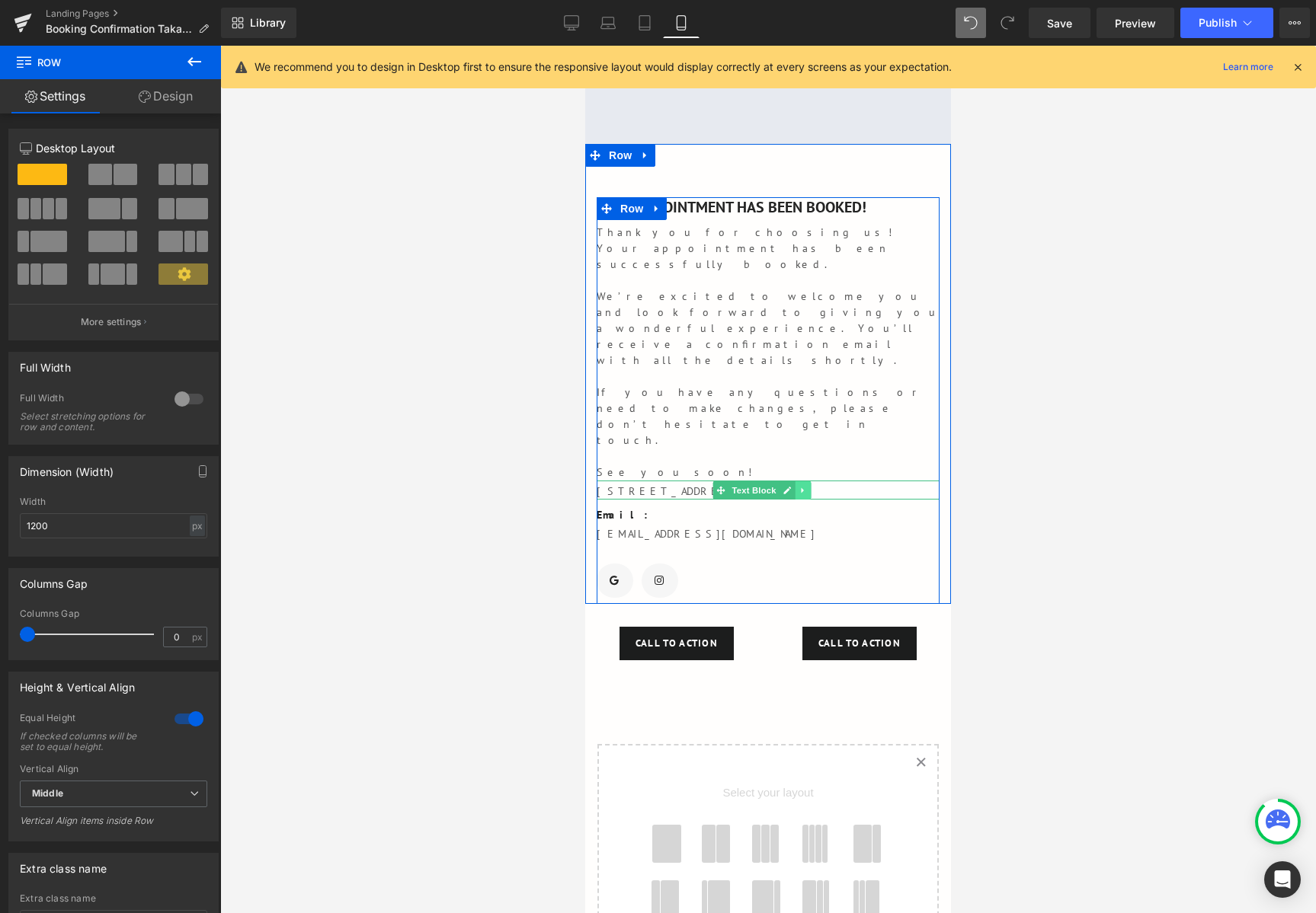
click at [803, 488] on icon at bounding box center [802, 490] width 2 height 5
click at [807, 486] on icon at bounding box center [810, 490] width 8 height 9
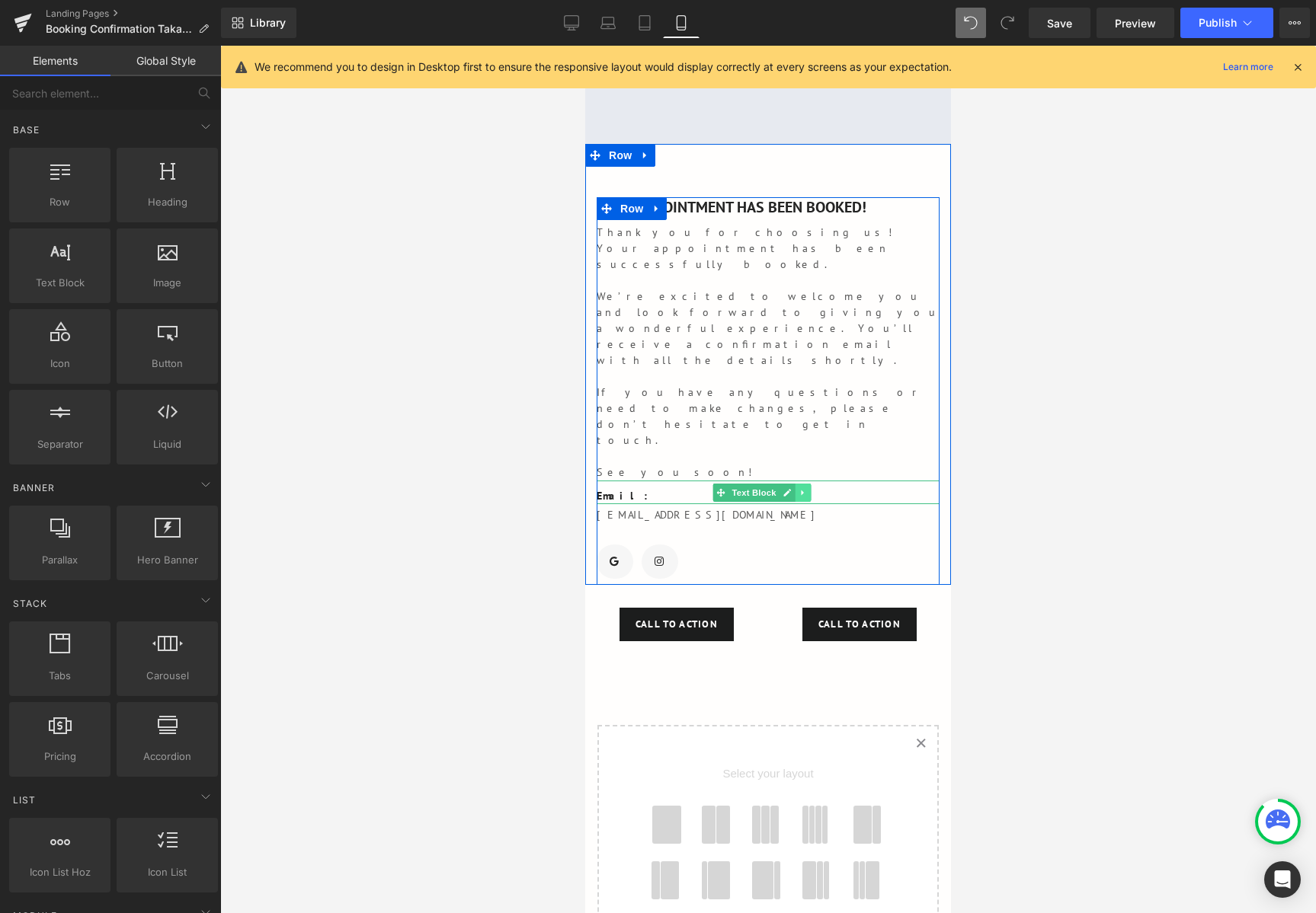
click at [798, 484] on link at bounding box center [802, 493] width 16 height 18
click at [809, 489] on icon at bounding box center [810, 493] width 8 height 9
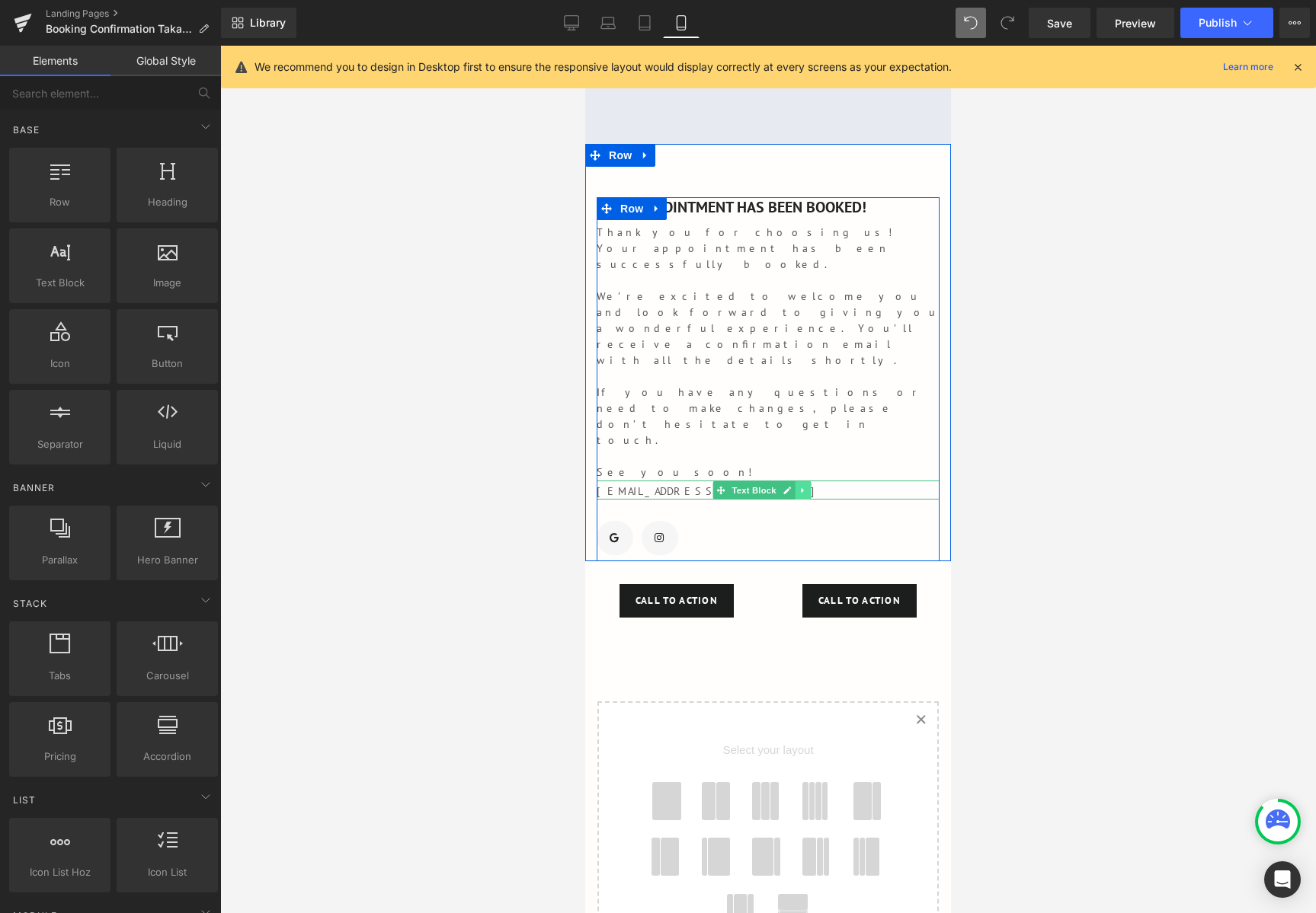
click at [800, 486] on icon at bounding box center [802, 490] width 8 height 9
click at [803, 481] on link at bounding box center [810, 490] width 16 height 18
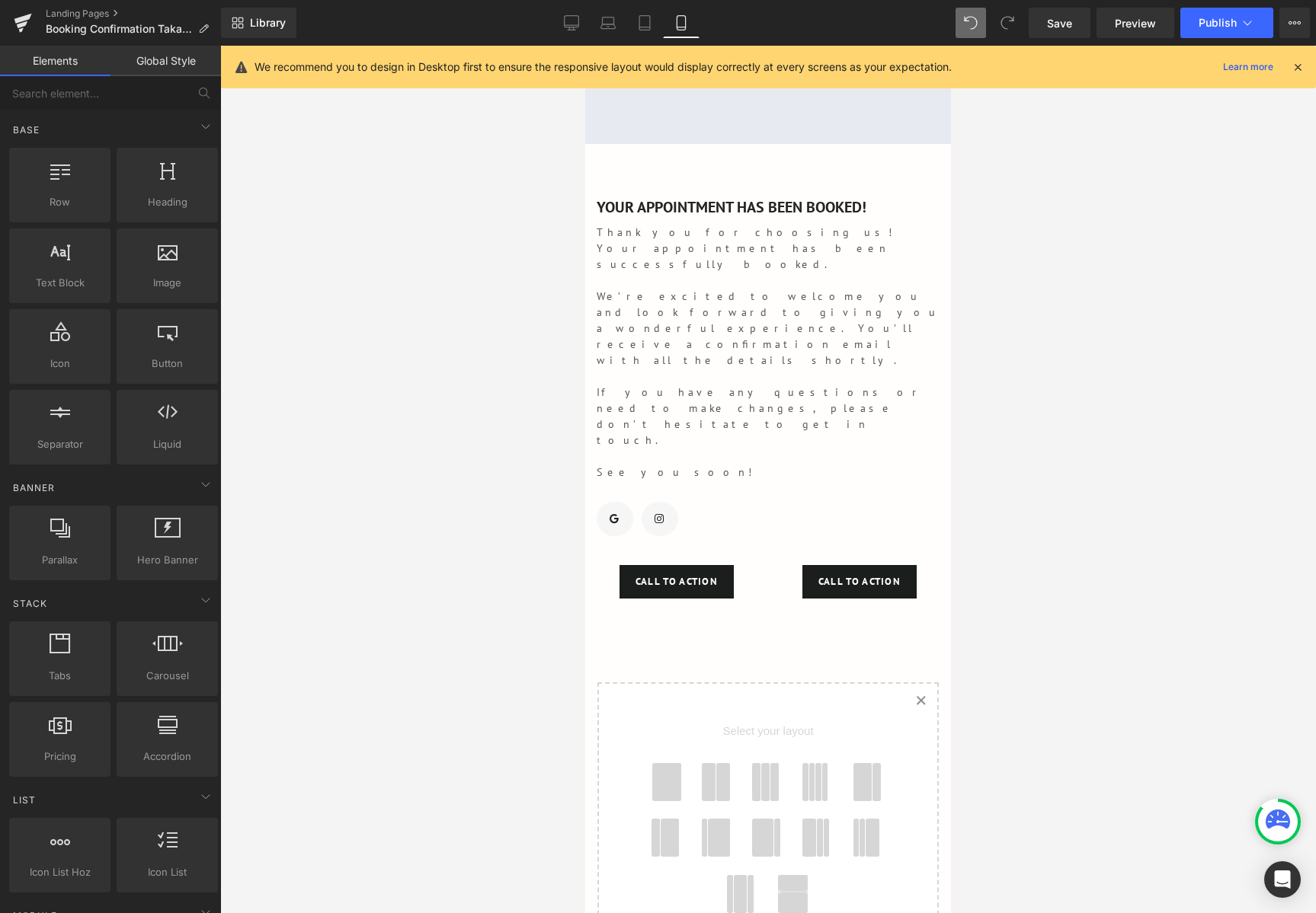
click at [1052, 439] on div at bounding box center [768, 479] width 1095 height 867
click at [724, 565] on link "Call To Action" at bounding box center [676, 582] width 114 height 34
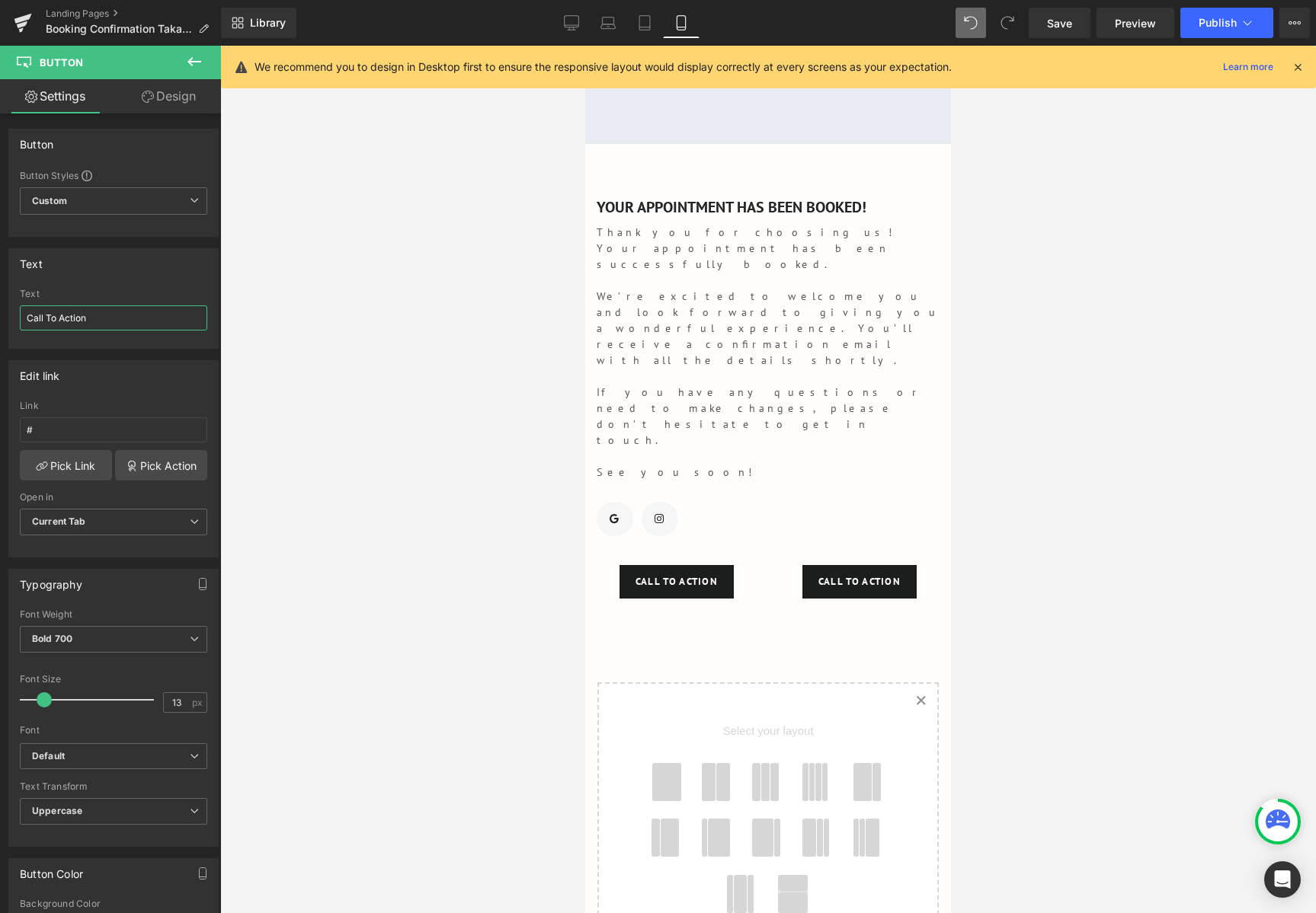
drag, startPoint x: 103, startPoint y: 317, endPoint x: -45, endPoint y: 310, distance: 148.2
click at [0, 310] on html "Text Block You are previewing how the will restyle your page. You can not edit …" at bounding box center [658, 456] width 1316 height 913
type input "Contact Us"
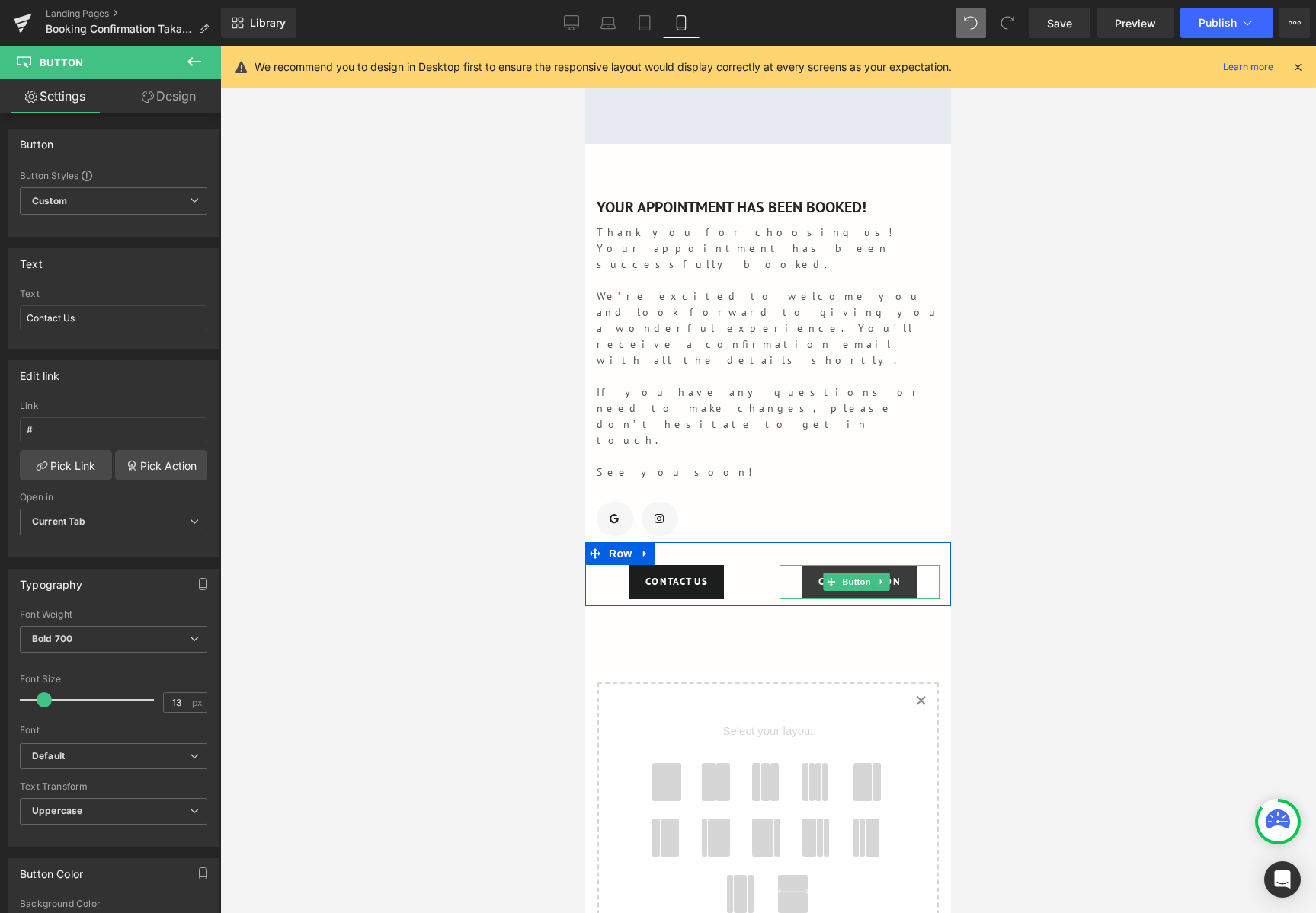
click at [896, 565] on link "Call To Action" at bounding box center [859, 582] width 114 height 34
drag, startPoint x: 104, startPoint y: 316, endPoint x: -43, endPoint y: 325, distance: 147.3
click at [0, 325] on html "Text Block You are previewing how the will restyle your page. You can not edit …" at bounding box center [658, 456] width 1316 height 913
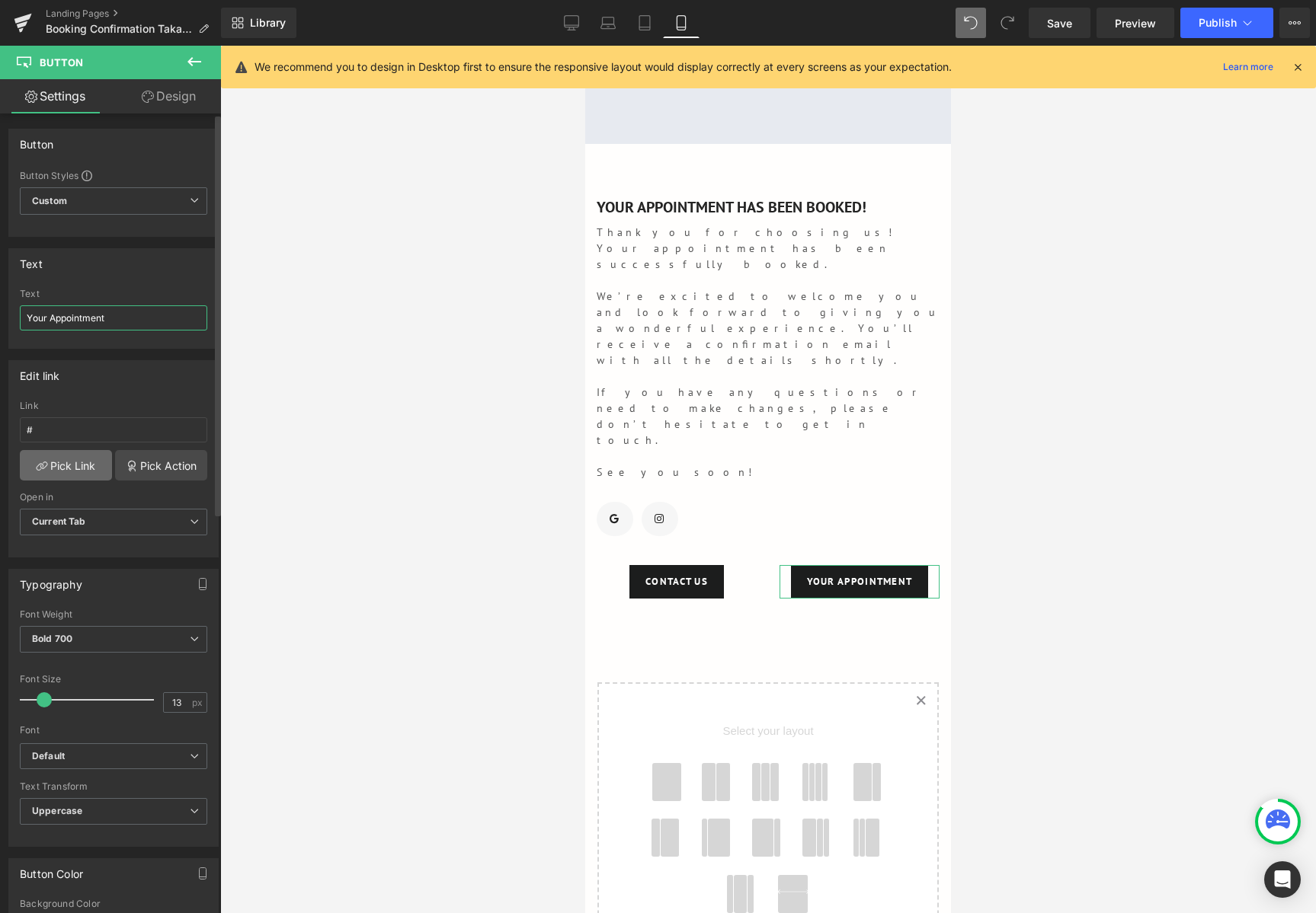
type input "Your Appointment"
click at [84, 474] on link "Pick Link" at bounding box center [66, 465] width 92 height 30
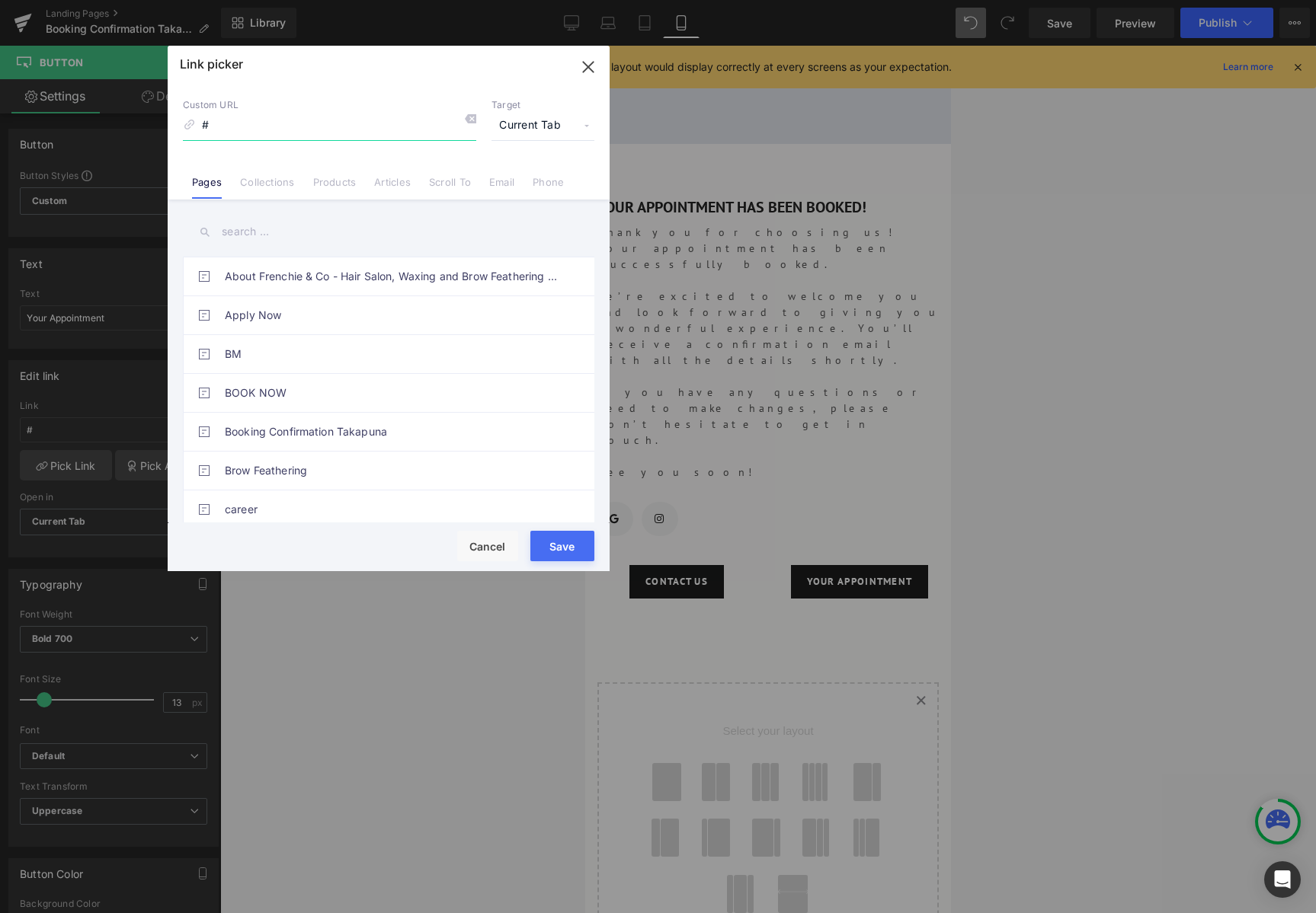
click at [338, 125] on input "#" at bounding box center [329, 126] width 293 height 29
click at [552, 188] on link "Phone" at bounding box center [548, 187] width 31 height 23
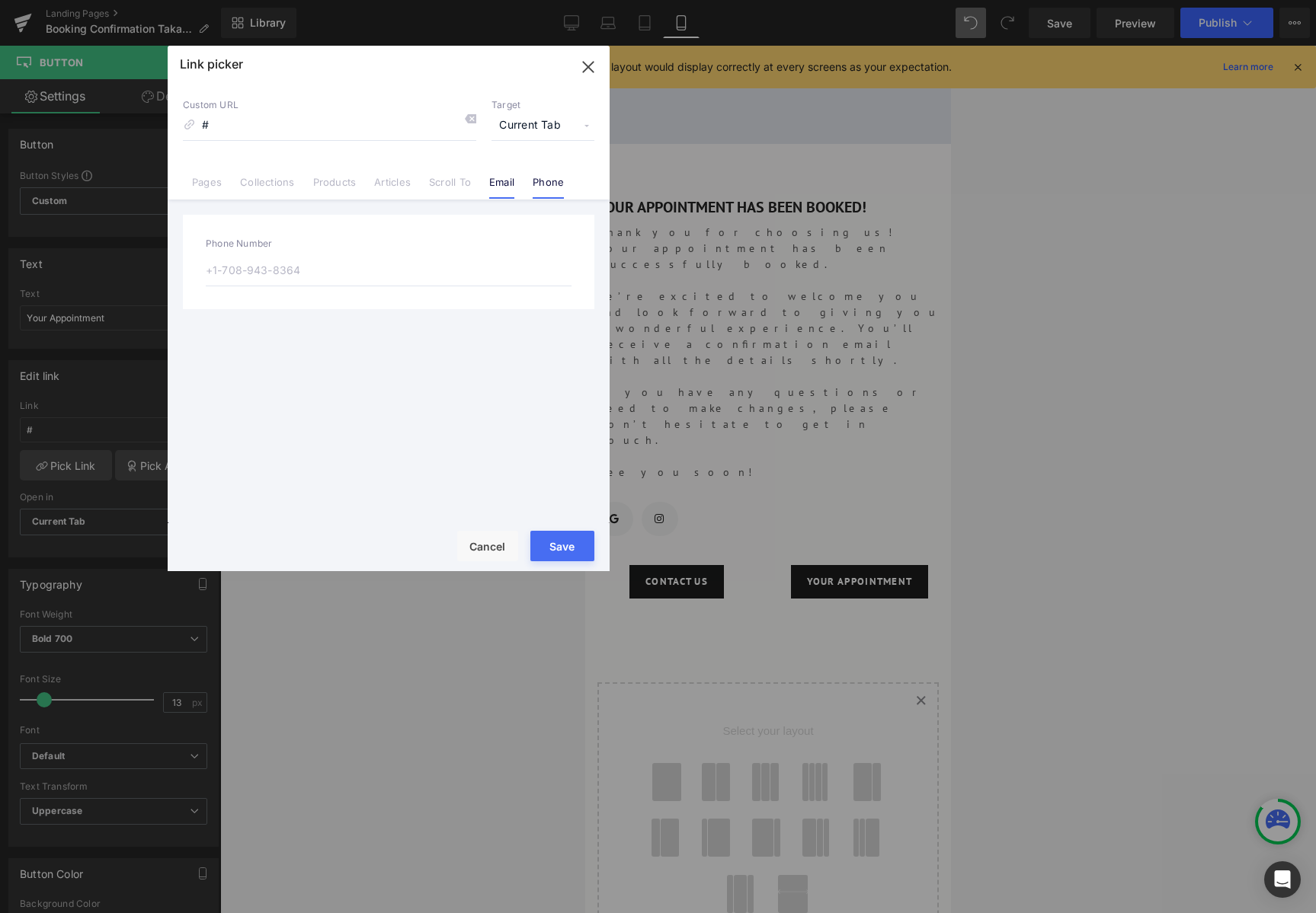
click at [493, 193] on link "Email" at bounding box center [501, 187] width 25 height 23
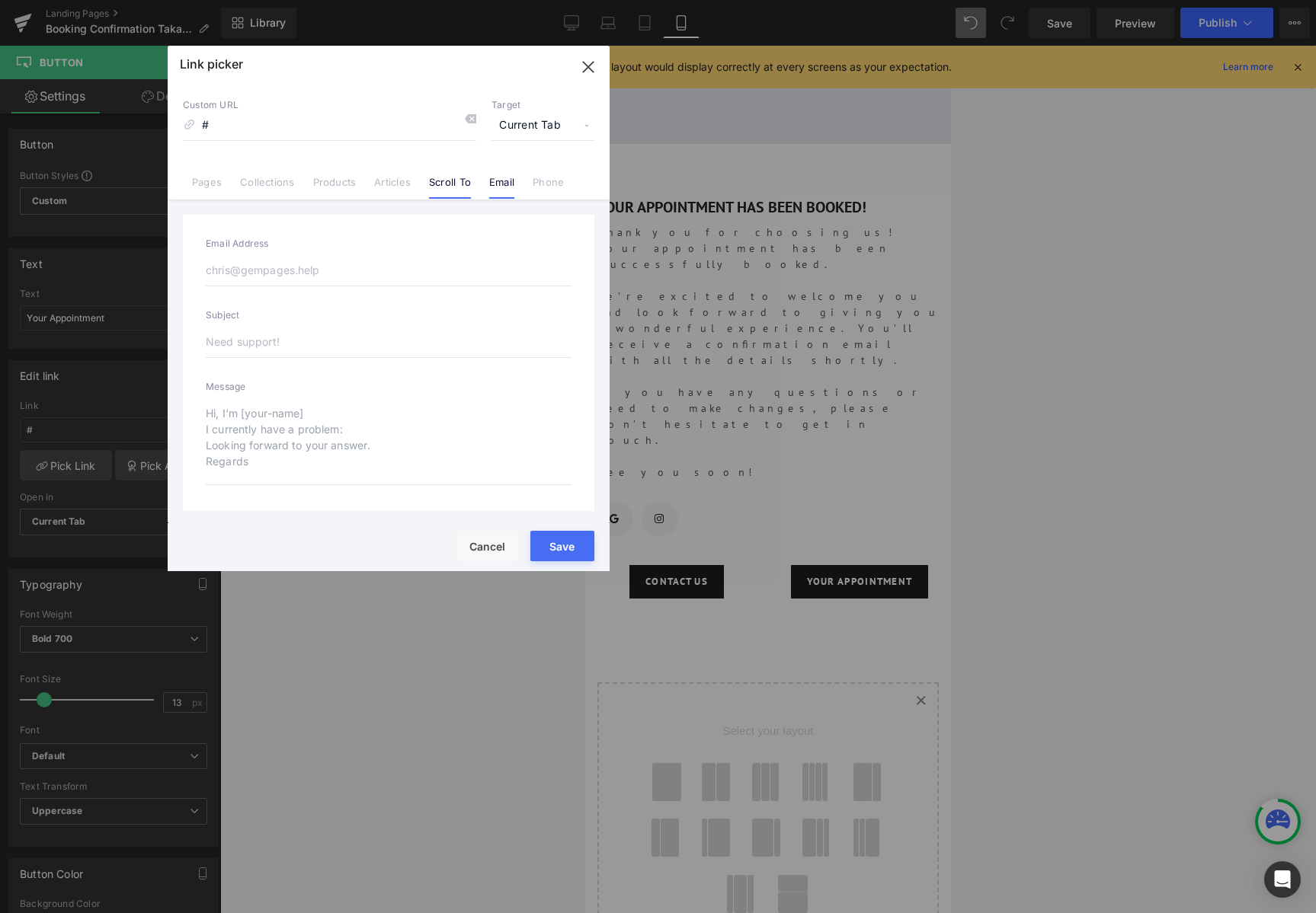
click at [447, 192] on link "Scroll To" at bounding box center [450, 187] width 42 height 23
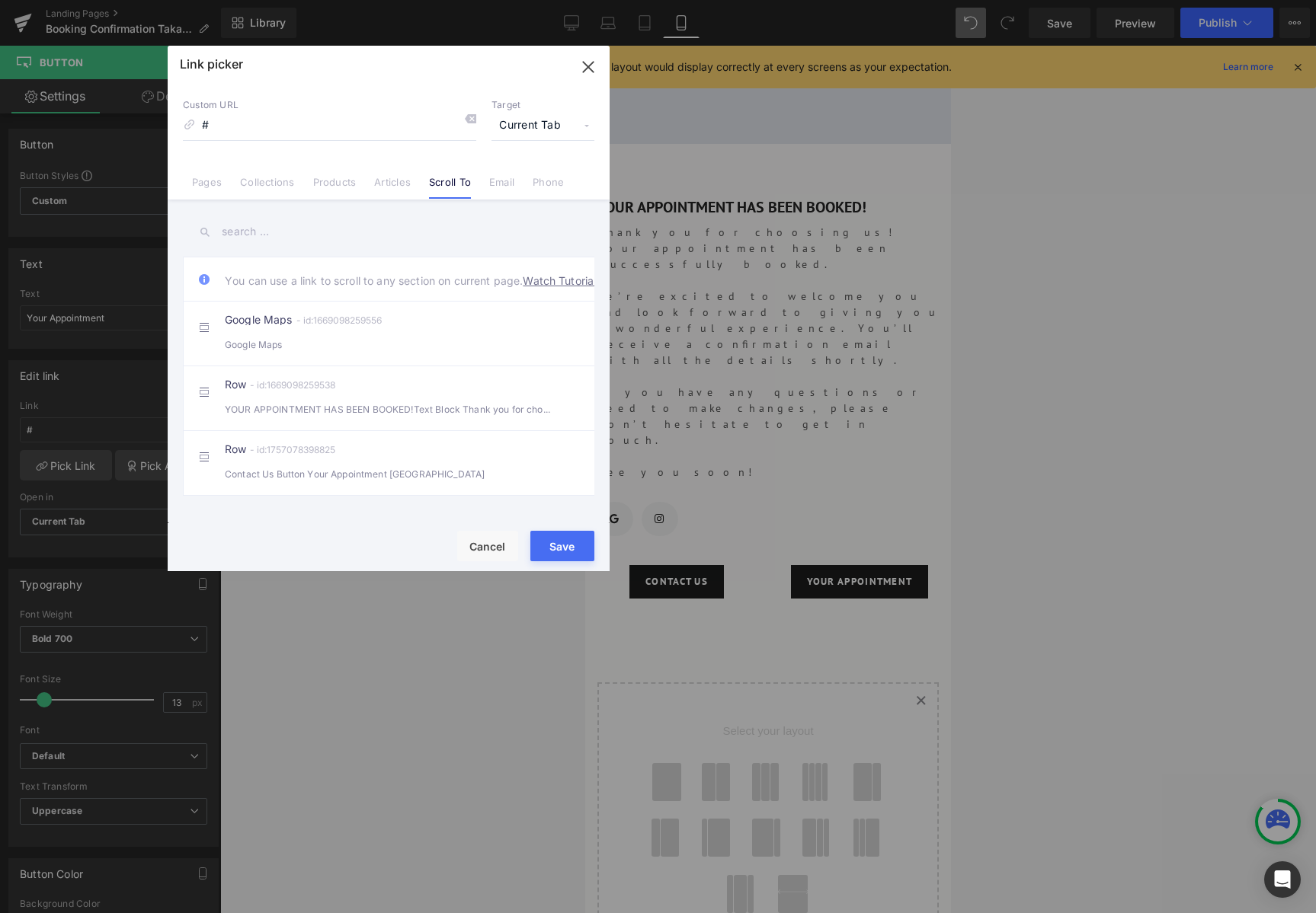
click at [363, 193] on div "Custom URL # Target Current Tab Current Tab New Tab Pages Collections Products …" at bounding box center [388, 142] width 442 height 116
click at [375, 191] on link "Articles" at bounding box center [393, 187] width 37 height 23
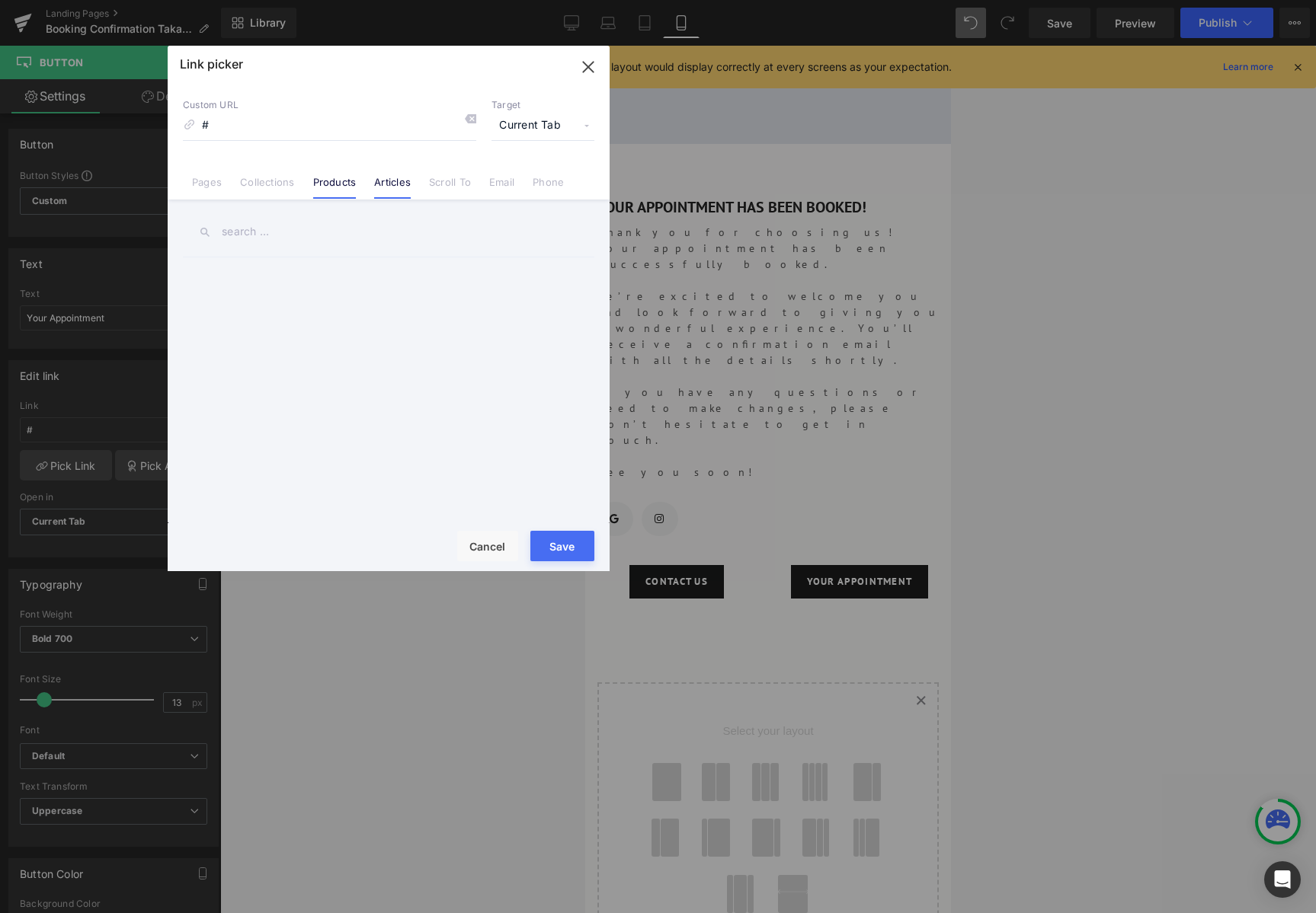
click at [340, 192] on link "Products" at bounding box center [334, 187] width 43 height 23
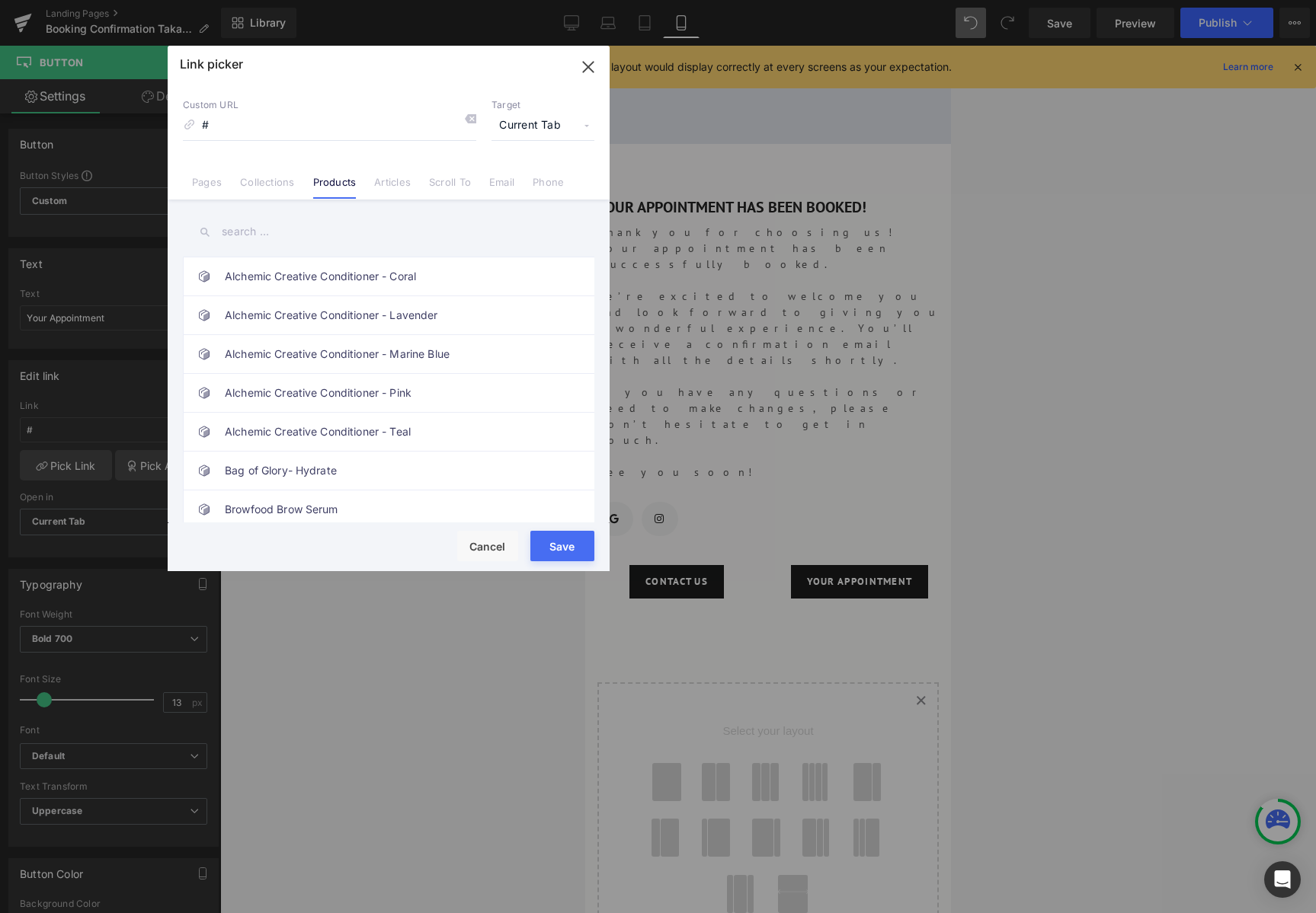
click at [270, 189] on link "Collections" at bounding box center [266, 187] width 54 height 23
click at [215, 194] on link "Pages" at bounding box center [207, 187] width 29 height 23
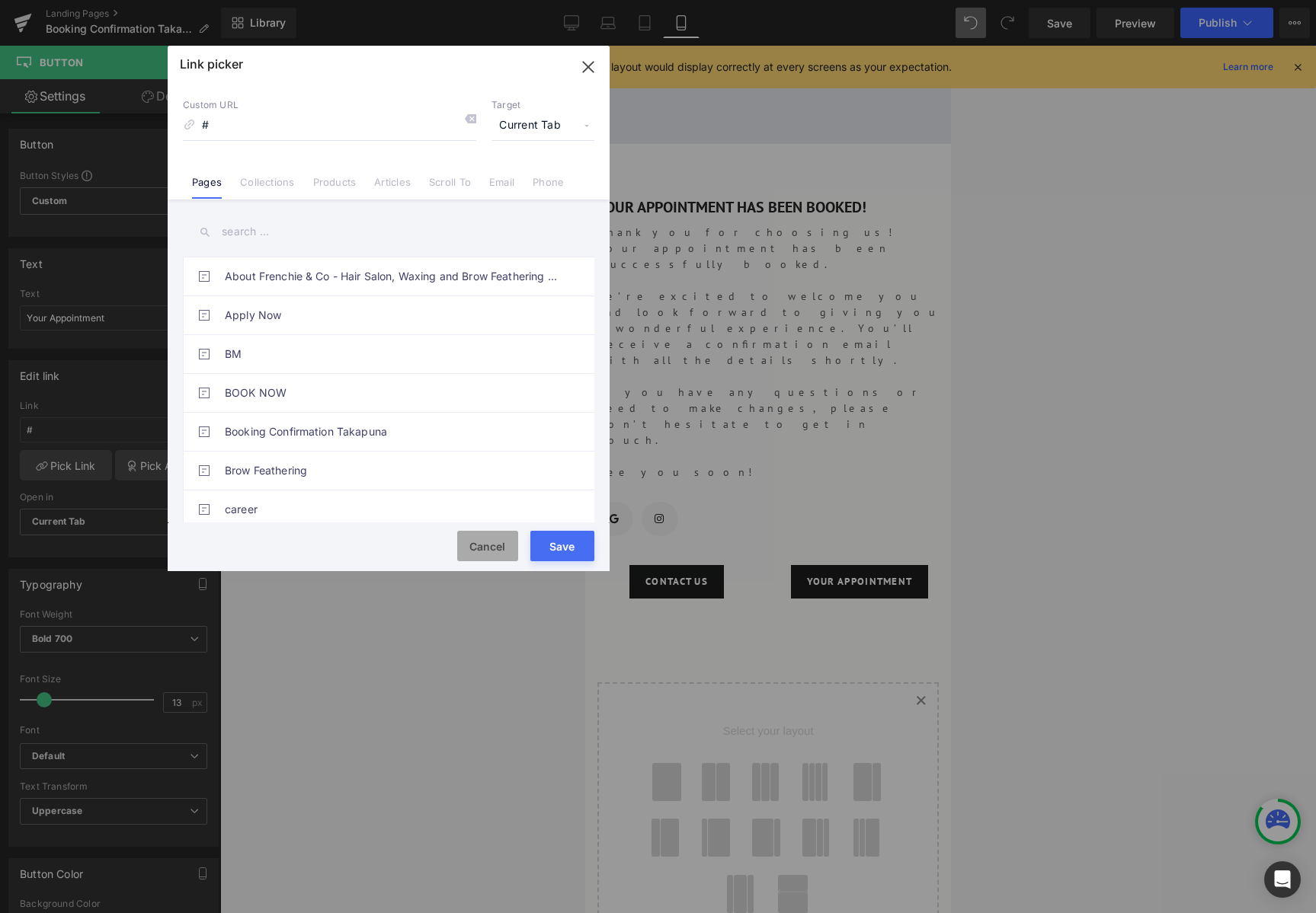
click at [489, 551] on button "Cancel" at bounding box center [487, 545] width 61 height 30
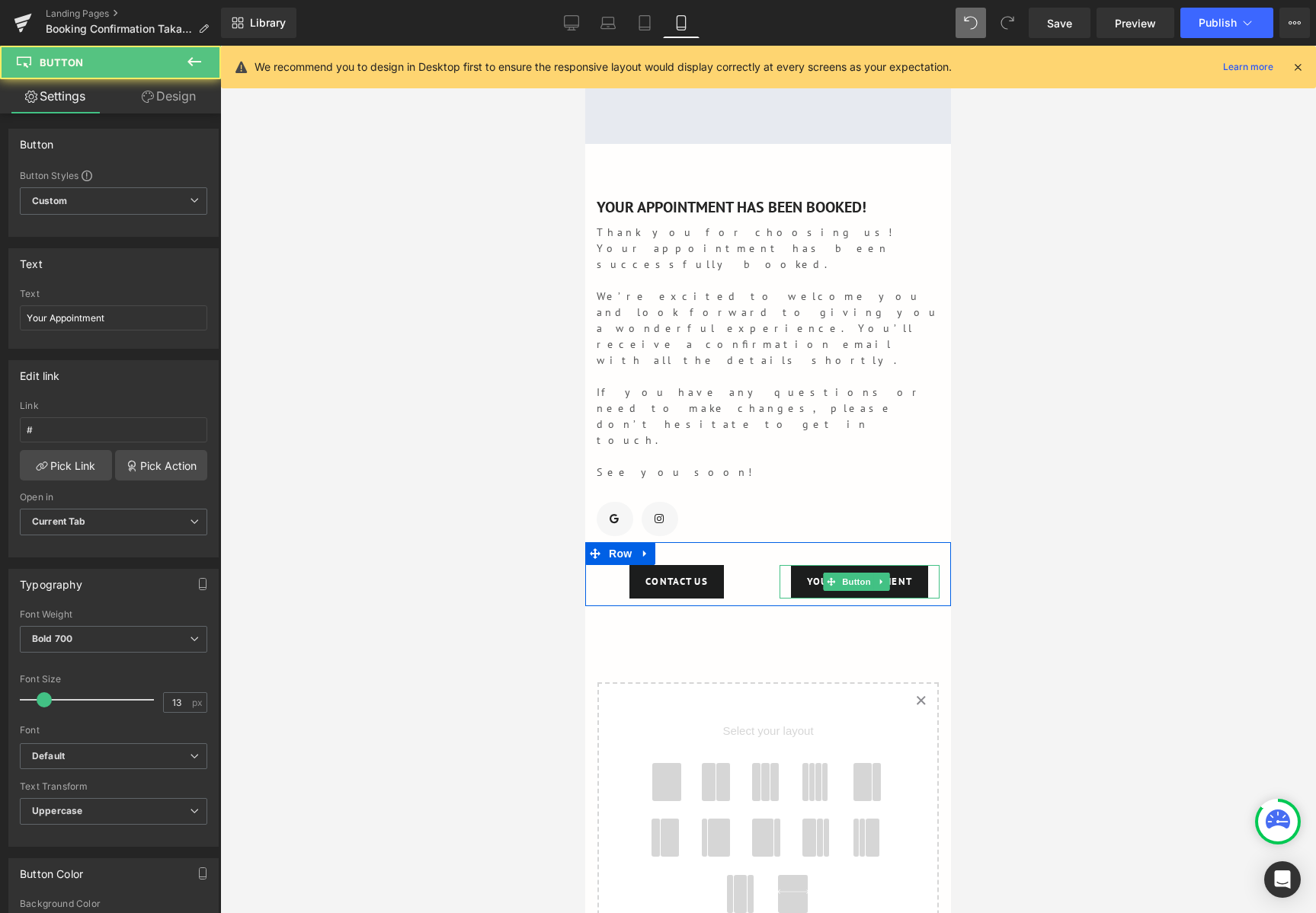
click at [921, 565] on div "Your Appointment" at bounding box center [859, 582] width 160 height 34
click at [877, 577] on icon at bounding box center [880, 582] width 8 height 9
click at [885, 578] on icon at bounding box center [889, 582] width 8 height 8
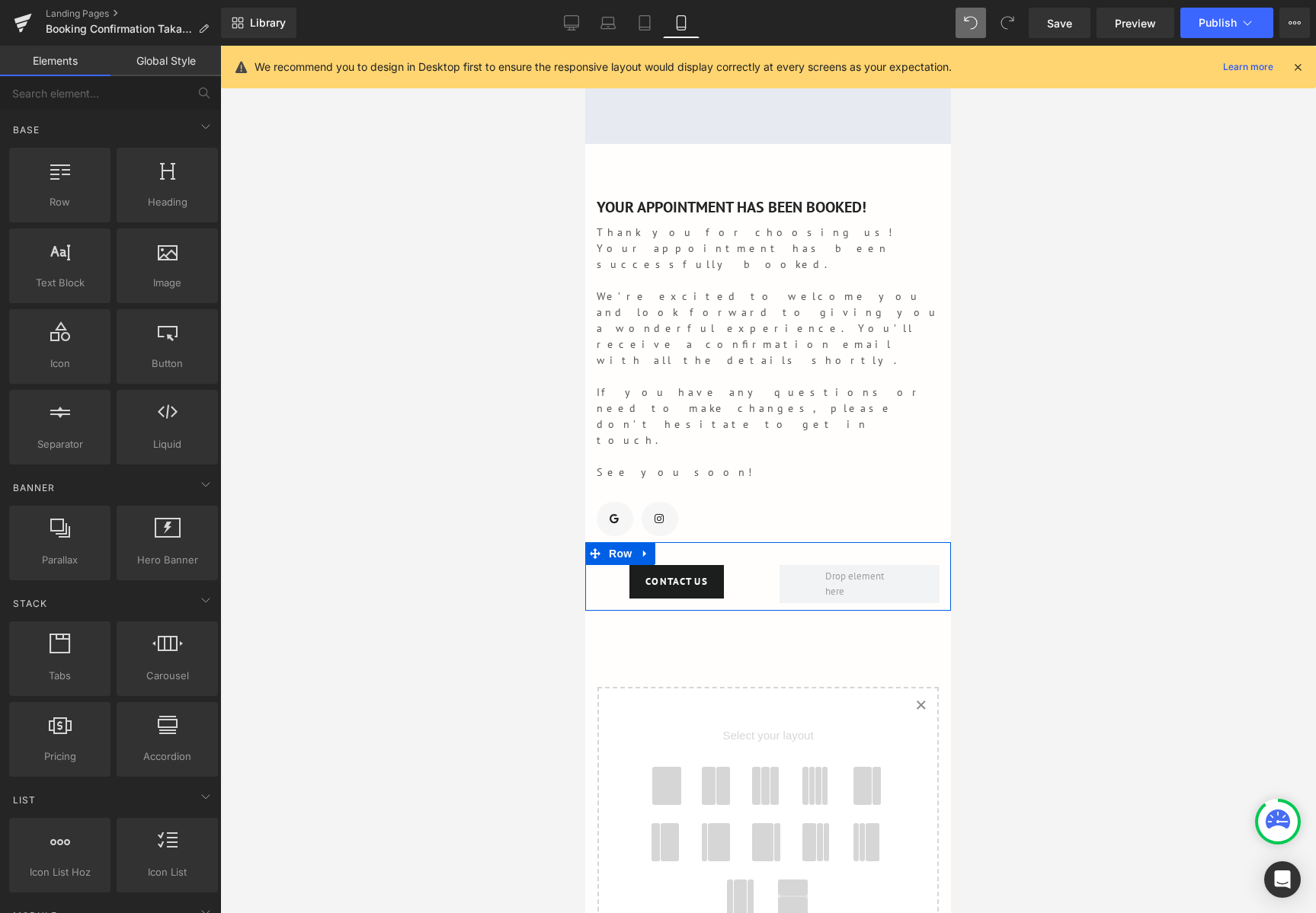
click at [759, 565] on div "Contact Us Button" at bounding box center [676, 582] width 183 height 34
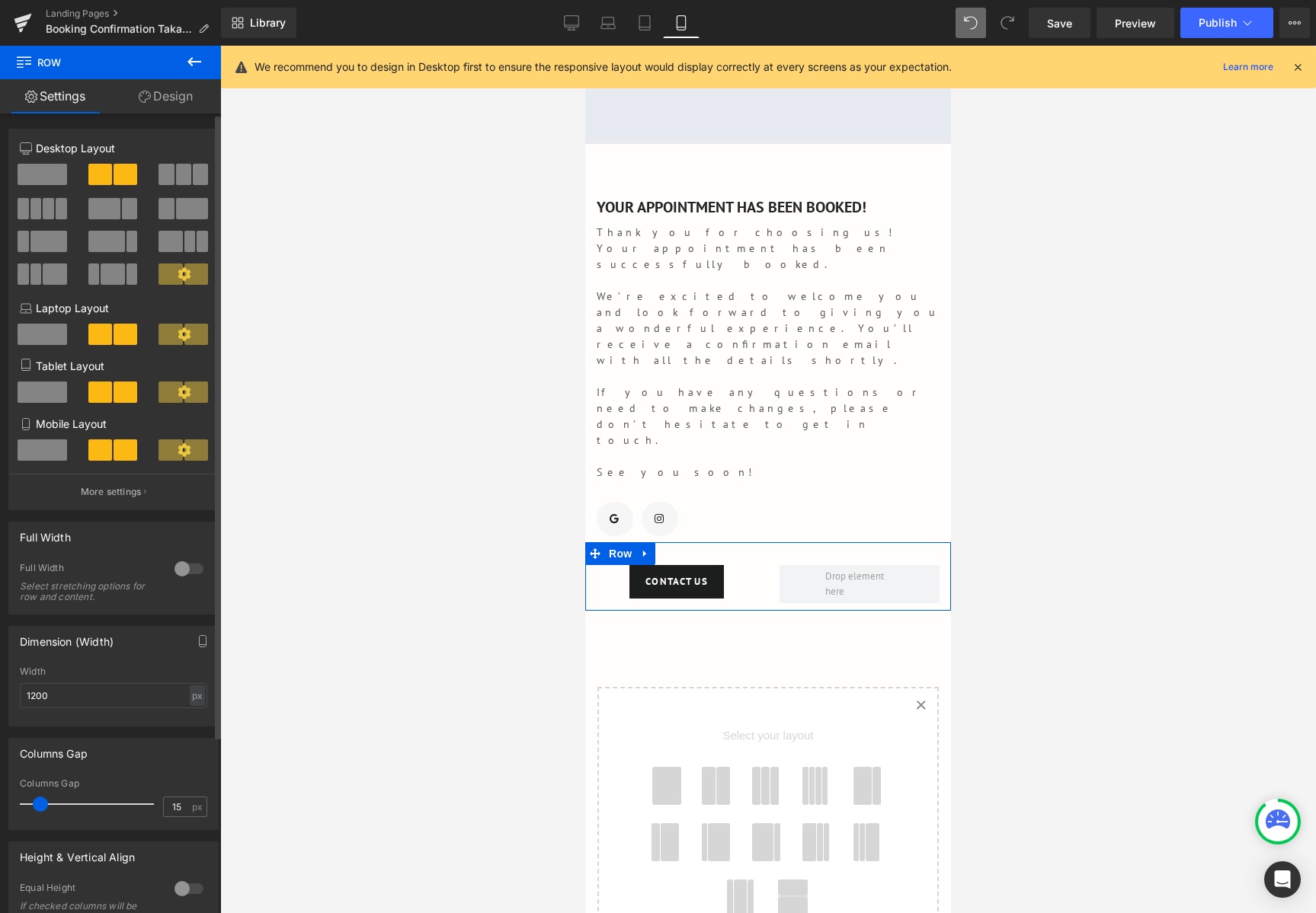
click at [38, 186] on button at bounding box center [43, 175] width 51 height 23
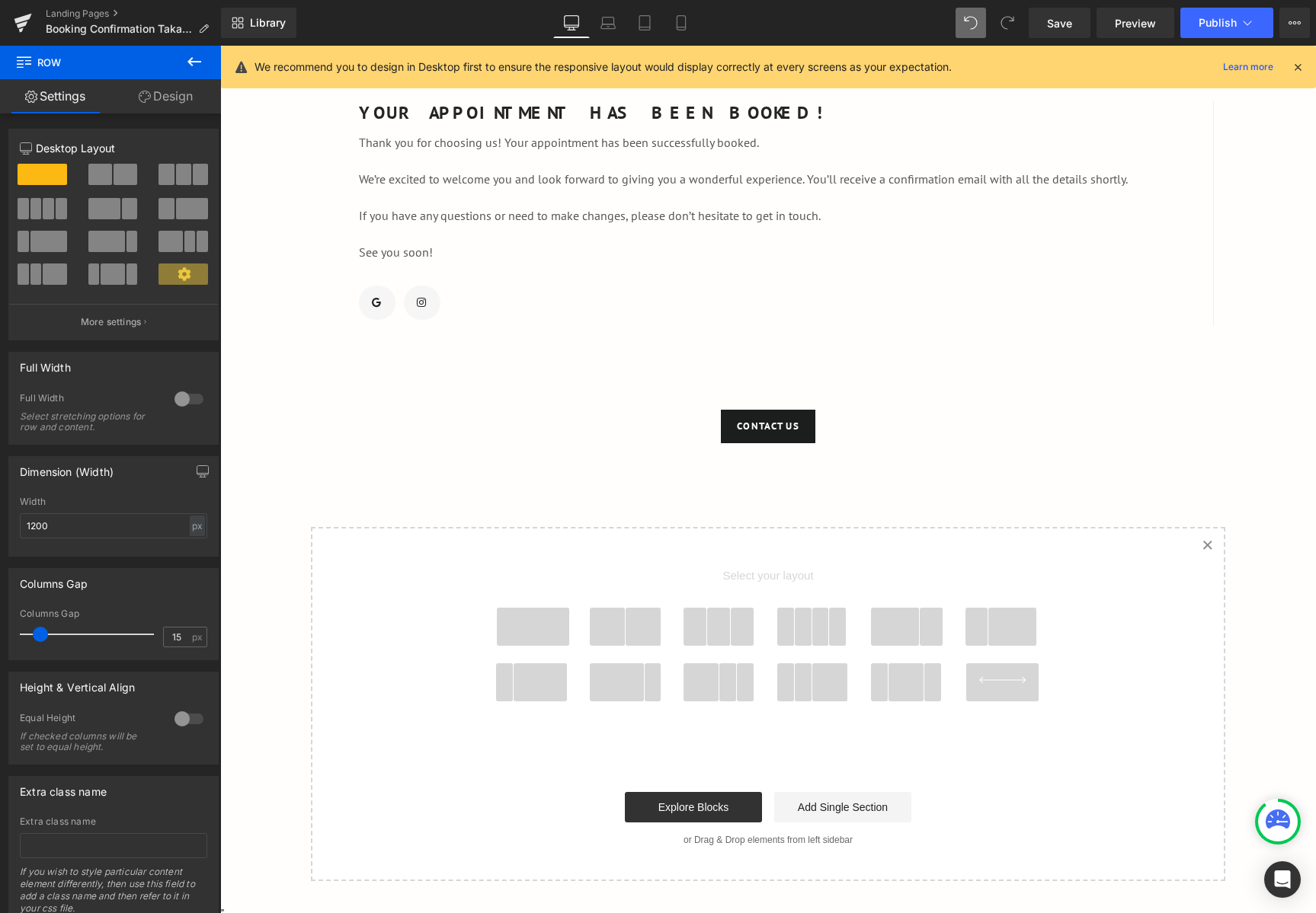
scroll to position [188, 0]
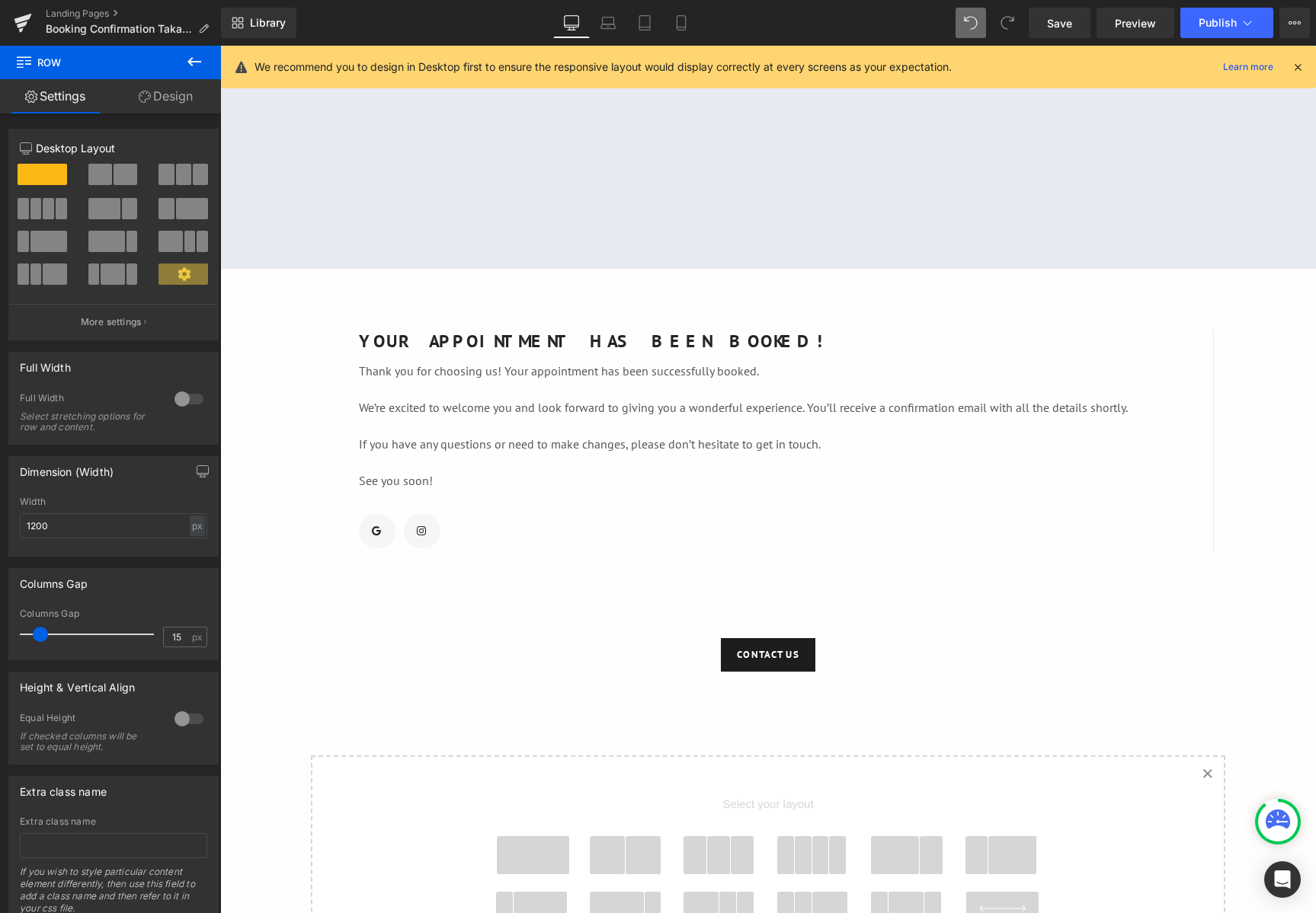
click at [662, 438] on p "If you have any questions or need to make changes, please don’t hesitate to get…" at bounding box center [769, 444] width 820 height 18
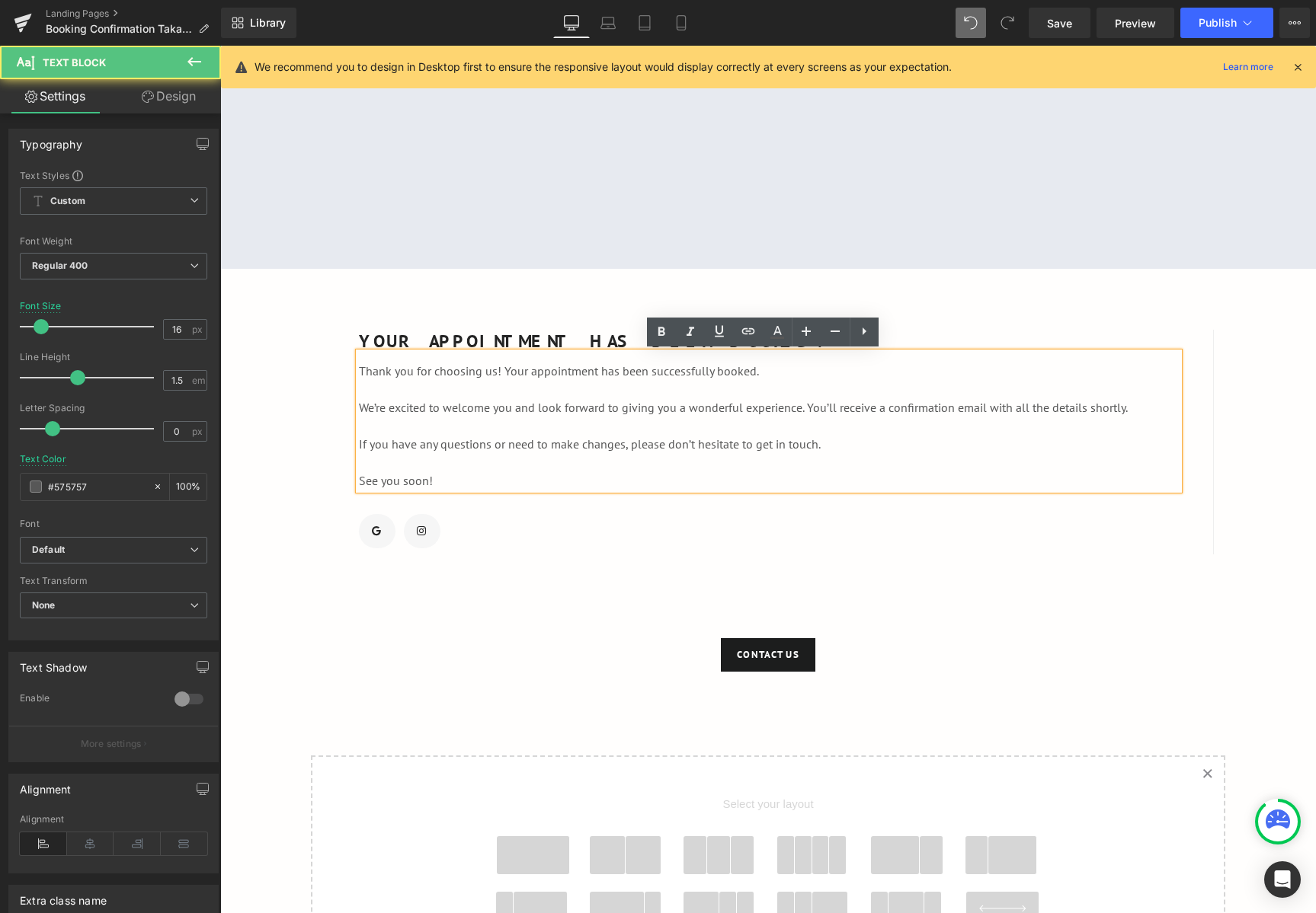
click at [834, 456] on p at bounding box center [769, 462] width 820 height 18
click at [359, 346] on p "YOUR APPOINTMENT HAS BEEN BOOKED!" at bounding box center [769, 340] width 820 height 23
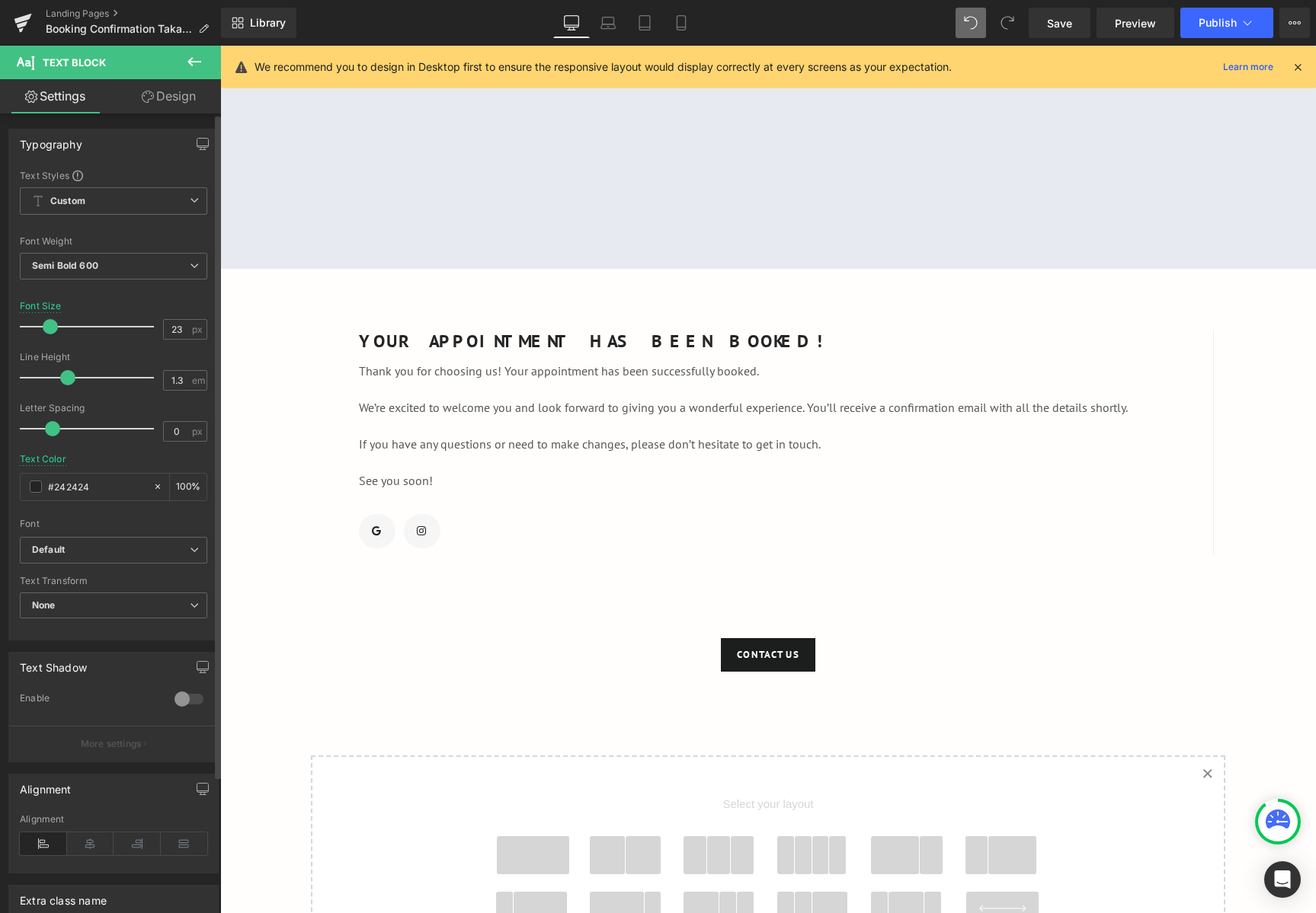
scroll to position [166, 0]
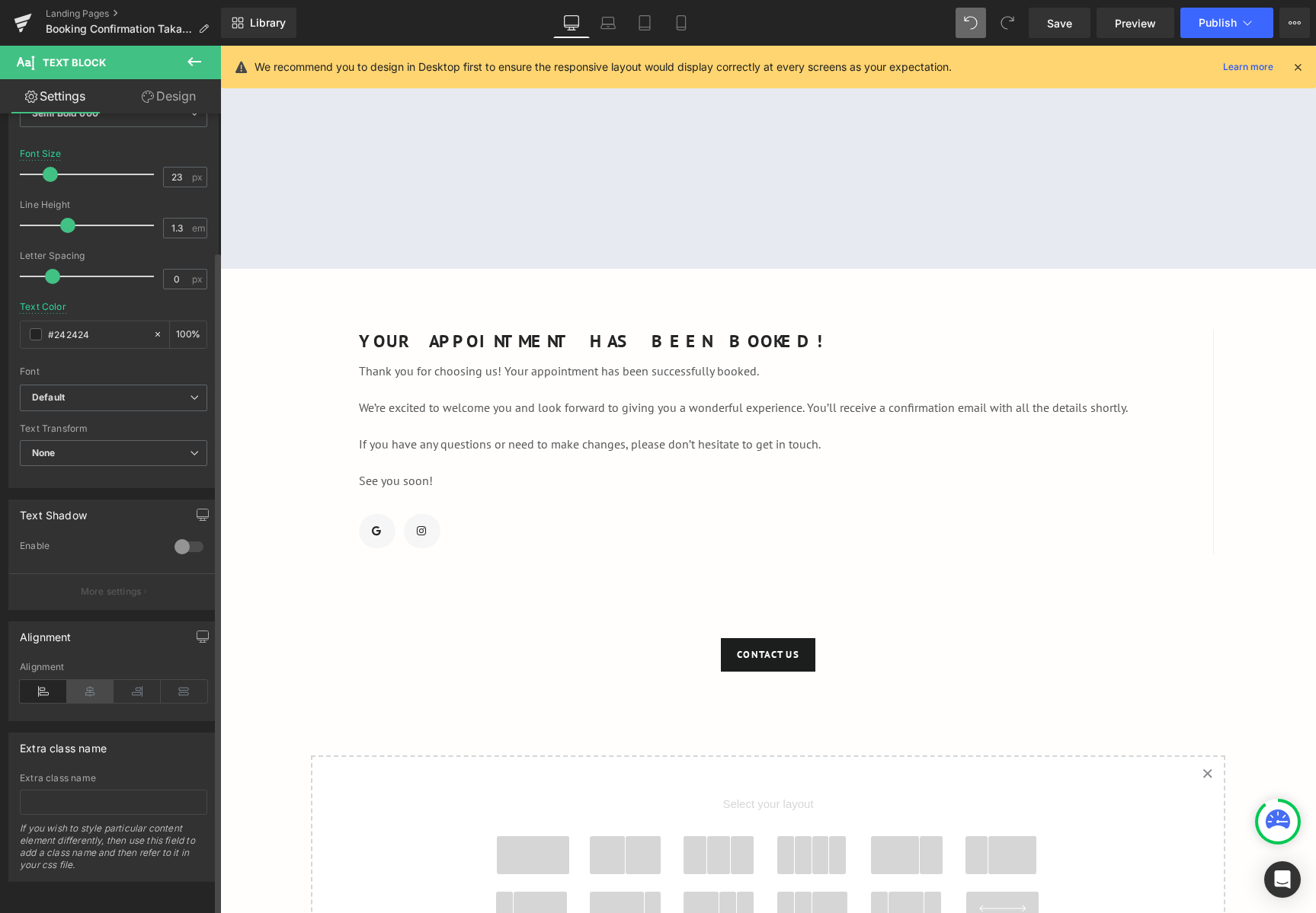
click at [82, 680] on icon at bounding box center [91, 691] width 48 height 23
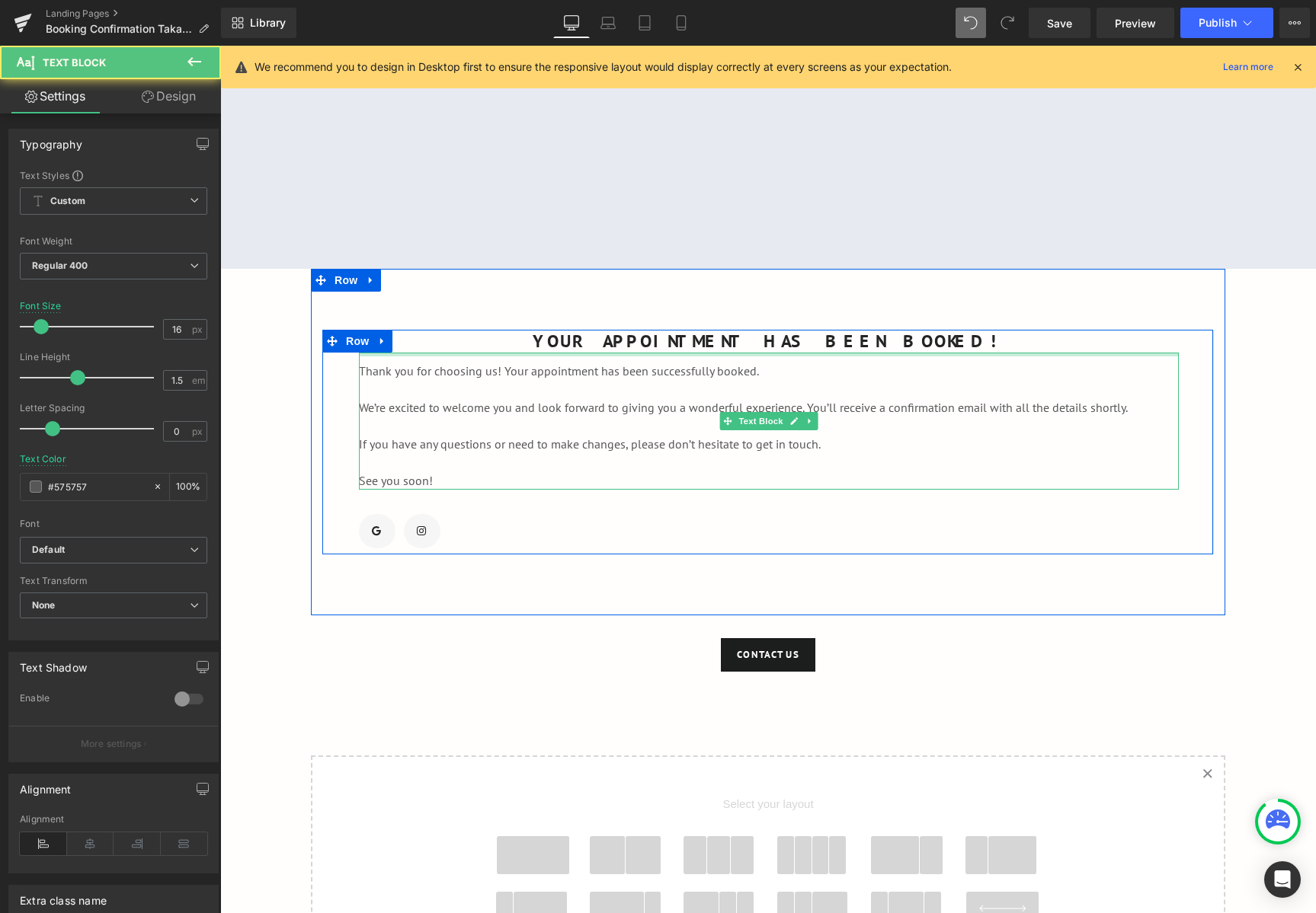
click at [804, 355] on div at bounding box center [769, 354] width 820 height 4
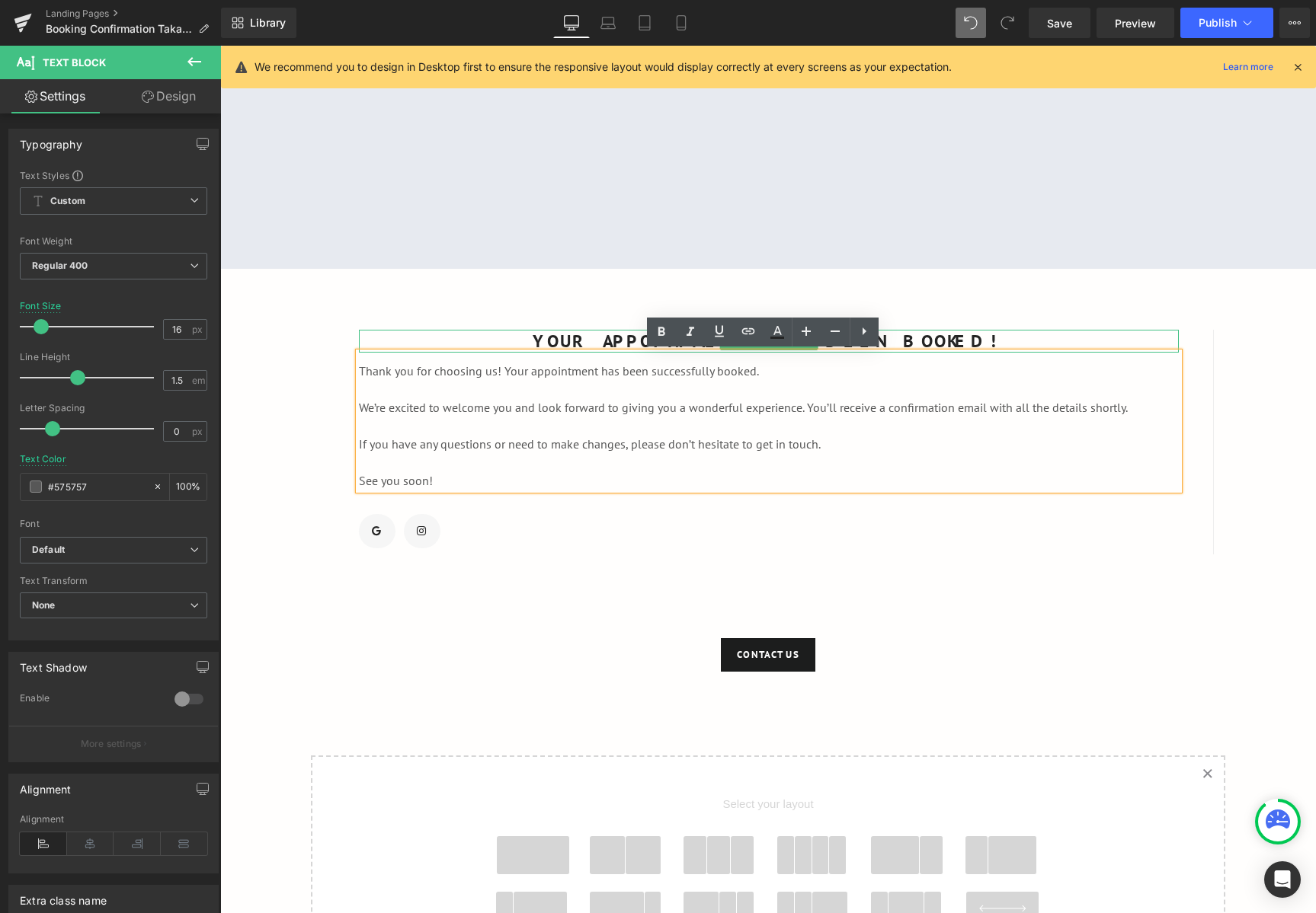
click at [946, 346] on p "YOUR APPOINTMENT HAS BEEN BOOKED!" at bounding box center [769, 340] width 820 height 23
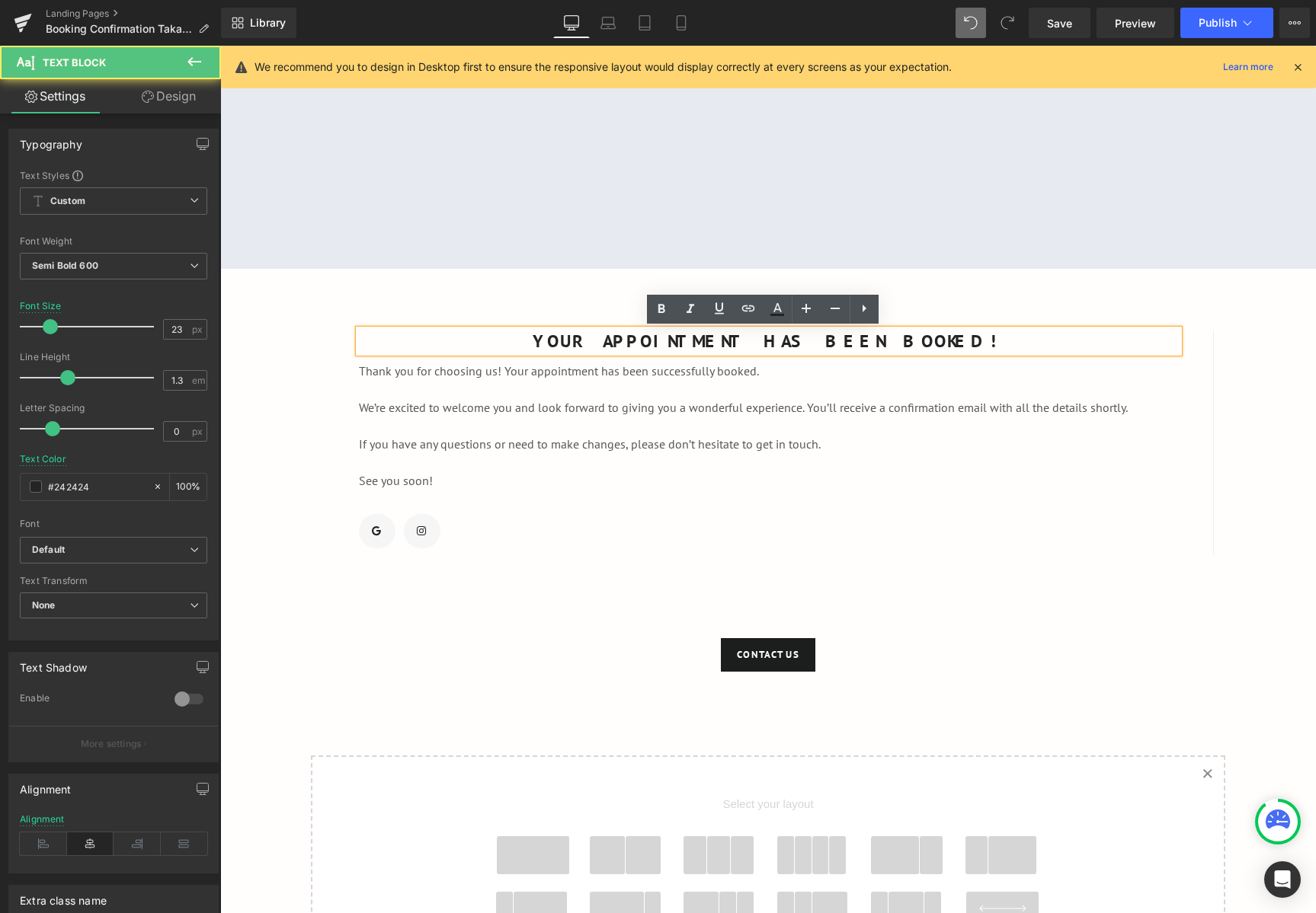
click at [875, 384] on p at bounding box center [769, 389] width 820 height 18
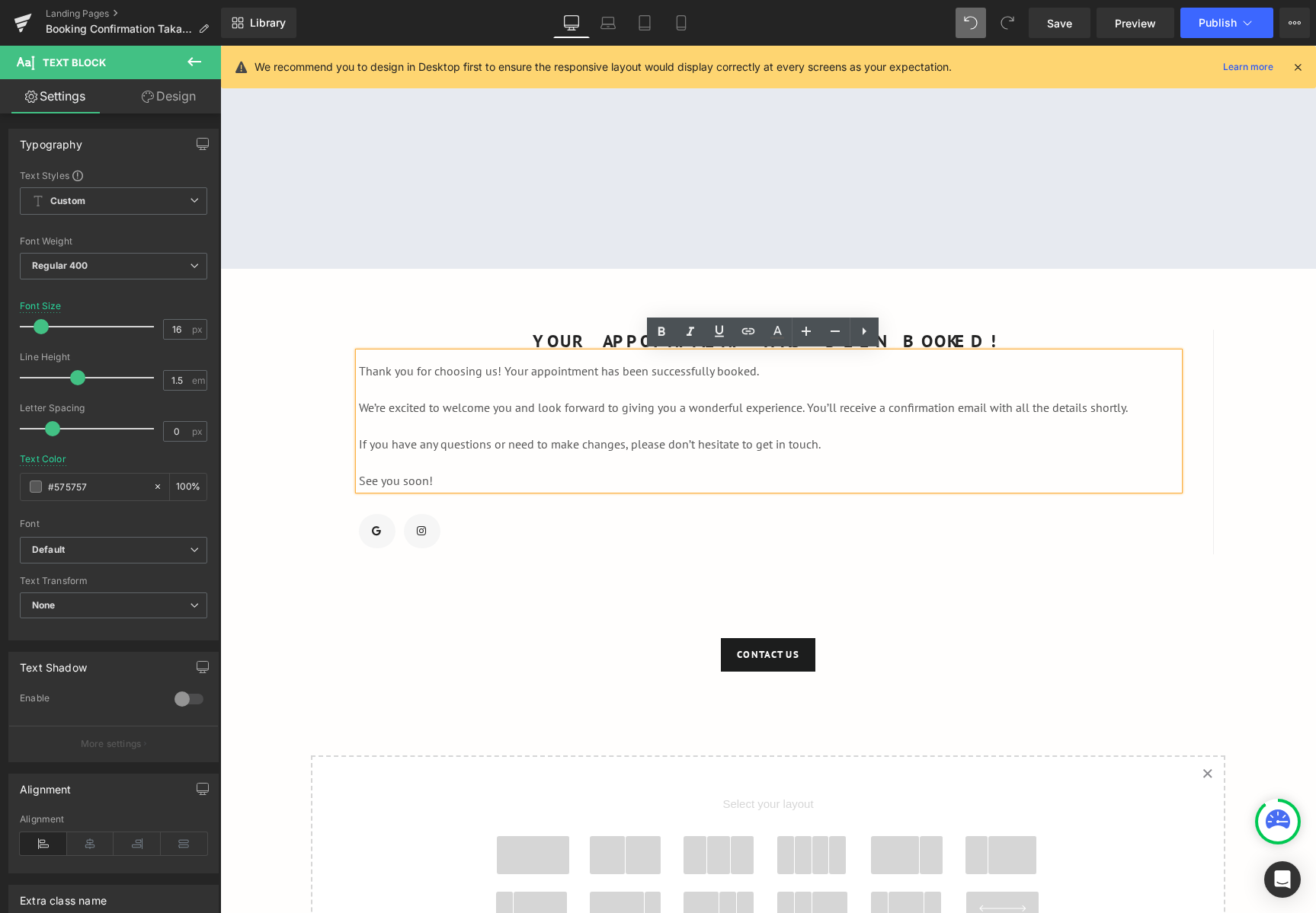
click at [359, 370] on p "Thank you for choosing us! Your appointment has been successfully booked." at bounding box center [769, 371] width 820 height 18
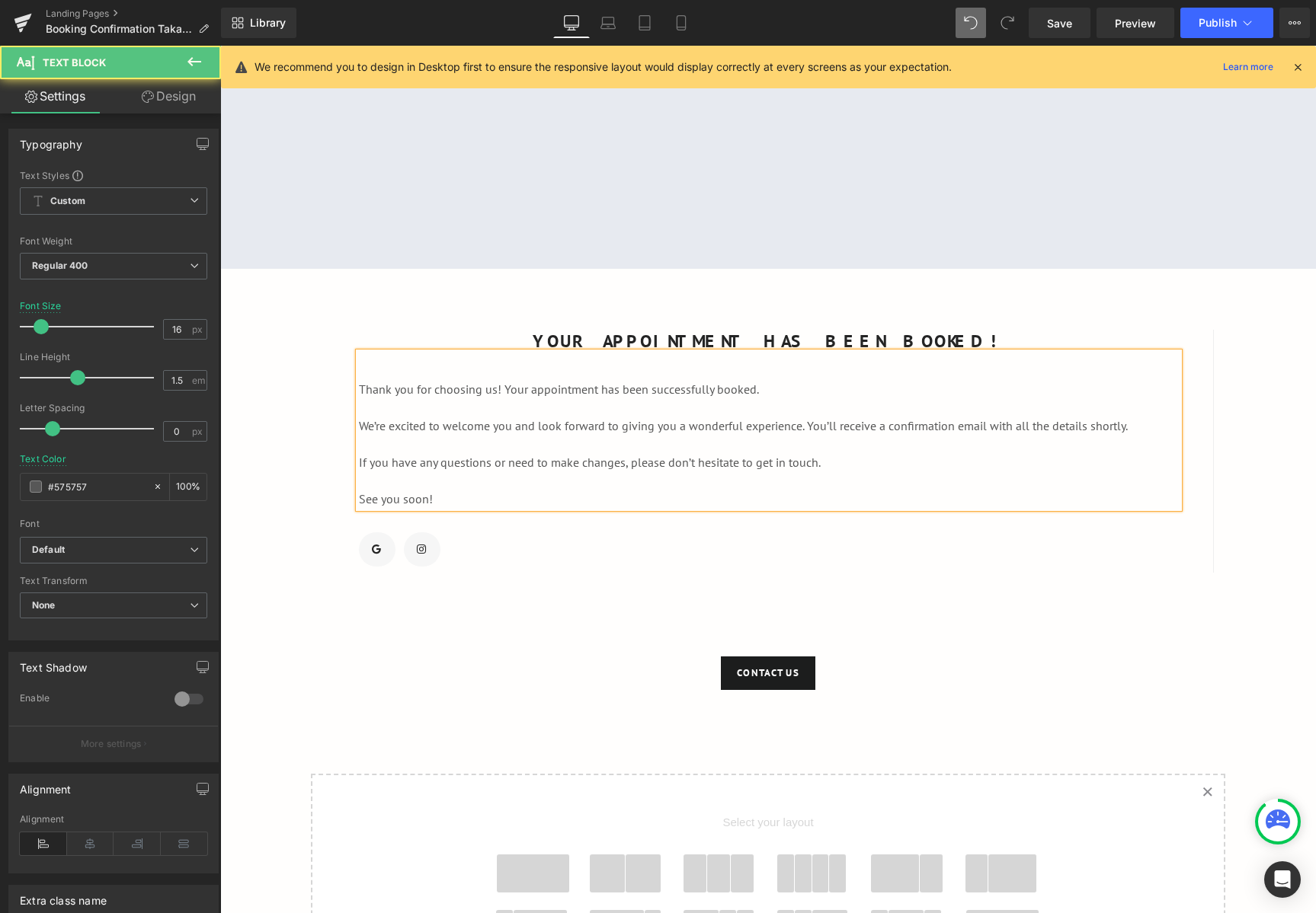
drag, startPoint x: 355, startPoint y: 389, endPoint x: 807, endPoint y: 496, distance: 464.5
click at [807, 496] on div "Thank you for choosing us! Your appointment has been successfully booked. We’re…" at bounding box center [769, 430] width 820 height 156
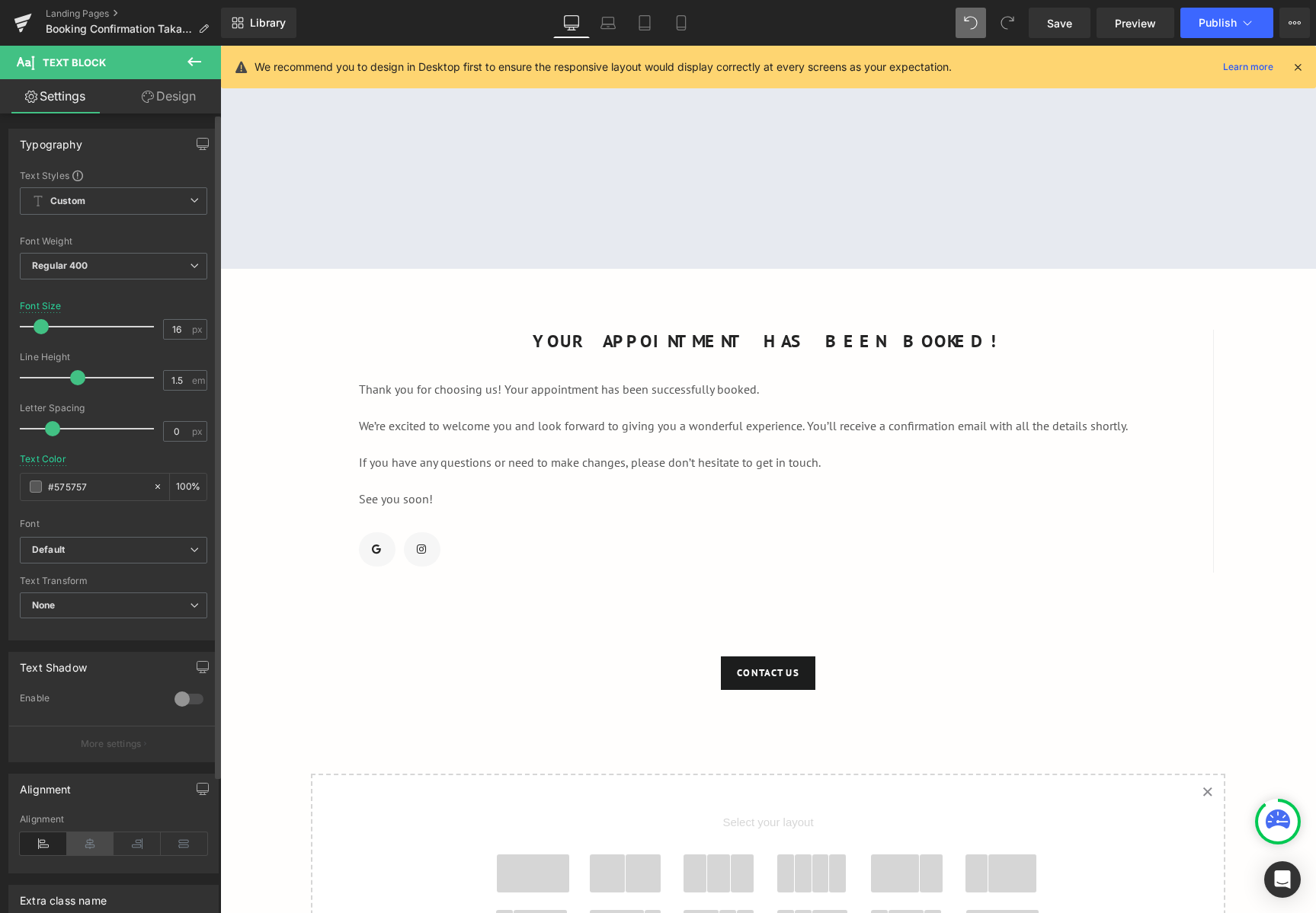
click at [93, 849] on icon at bounding box center [91, 843] width 48 height 23
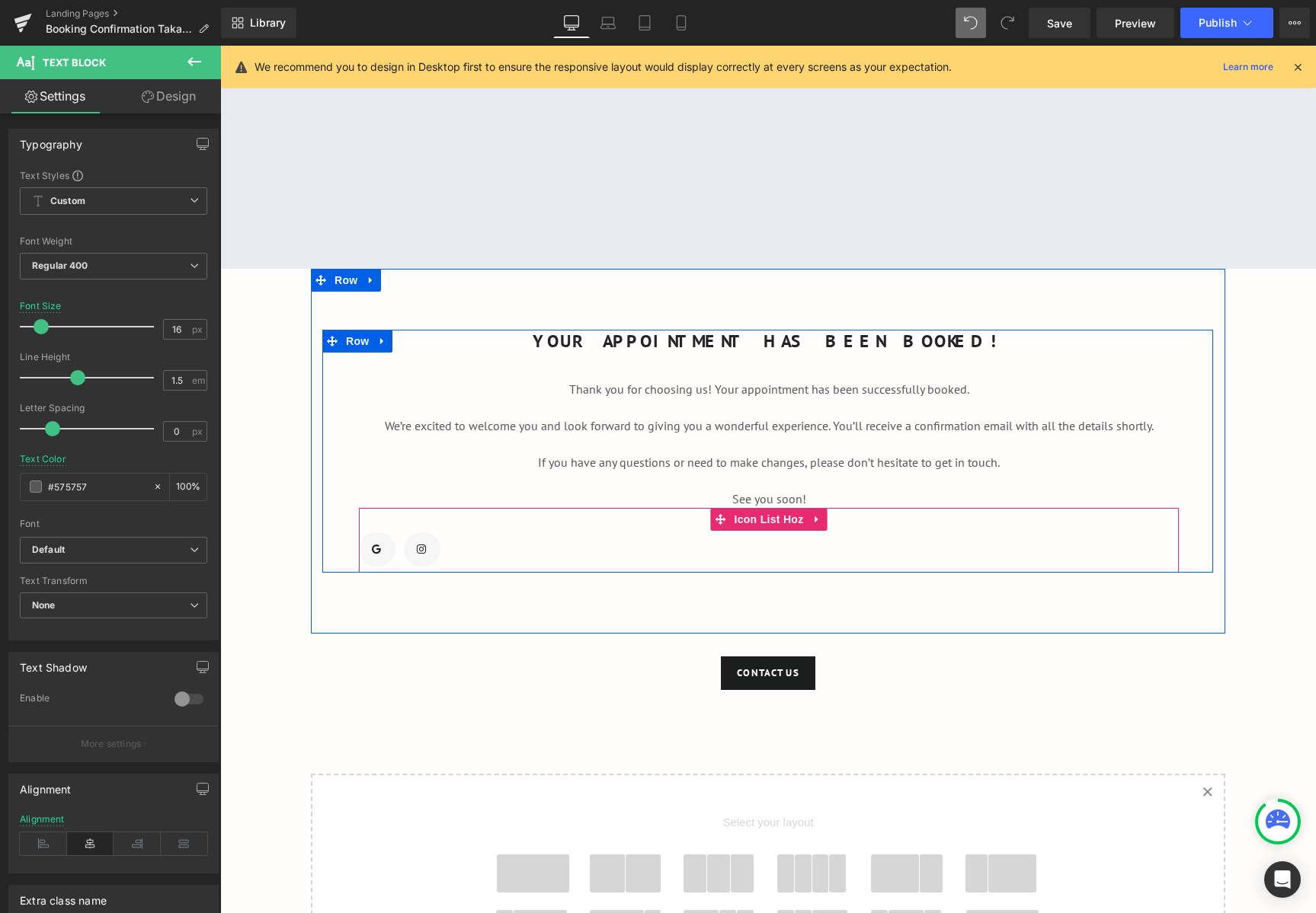
click at [865, 542] on ul "Icon Icon" at bounding box center [769, 553] width 820 height 40
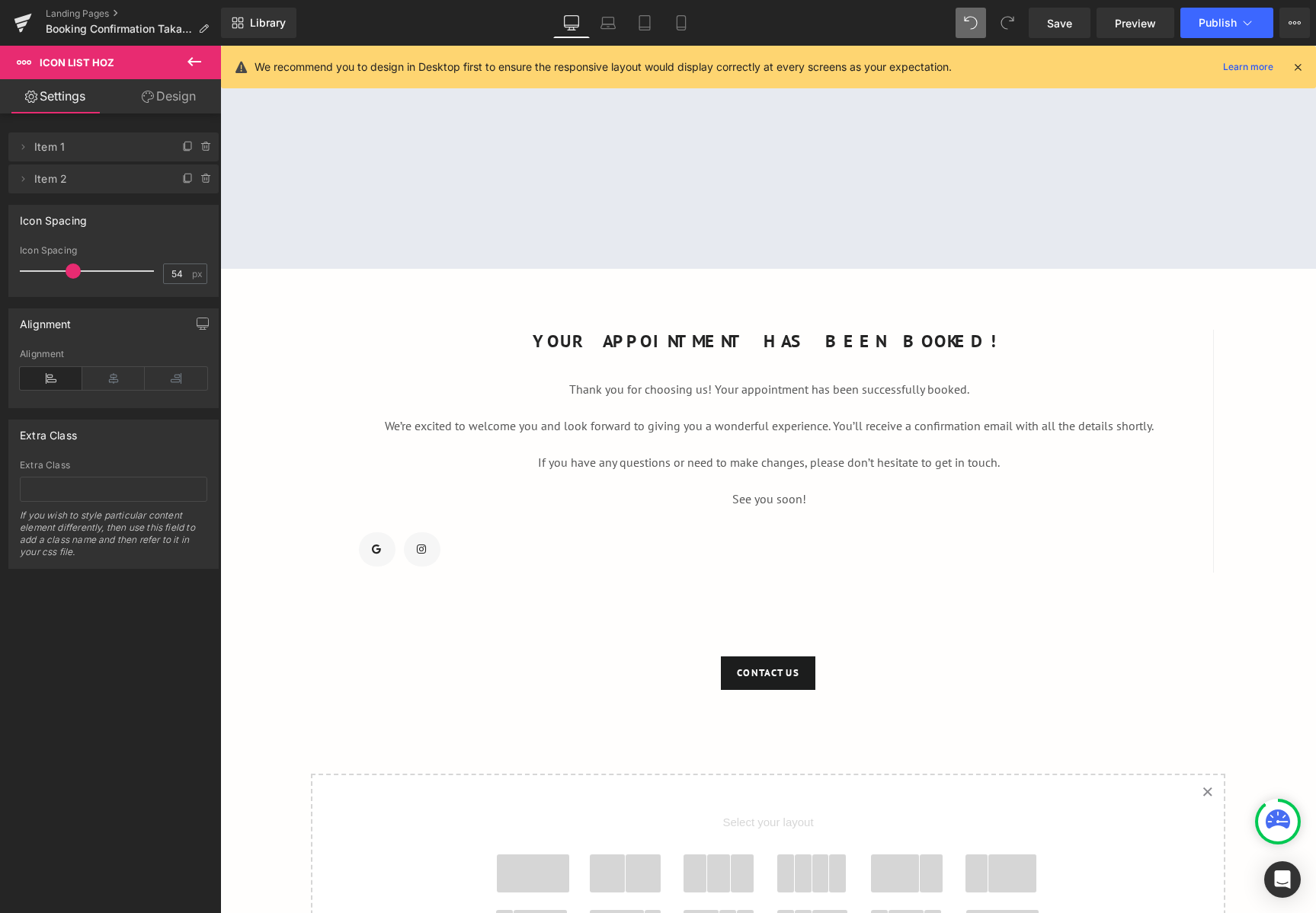
click at [1246, 465] on div "Google Maps YOUR APPOINTMENT HAS BEEN BOOKED! Text Block Thank you for choosing…" at bounding box center [768, 553] width 1095 height 1148
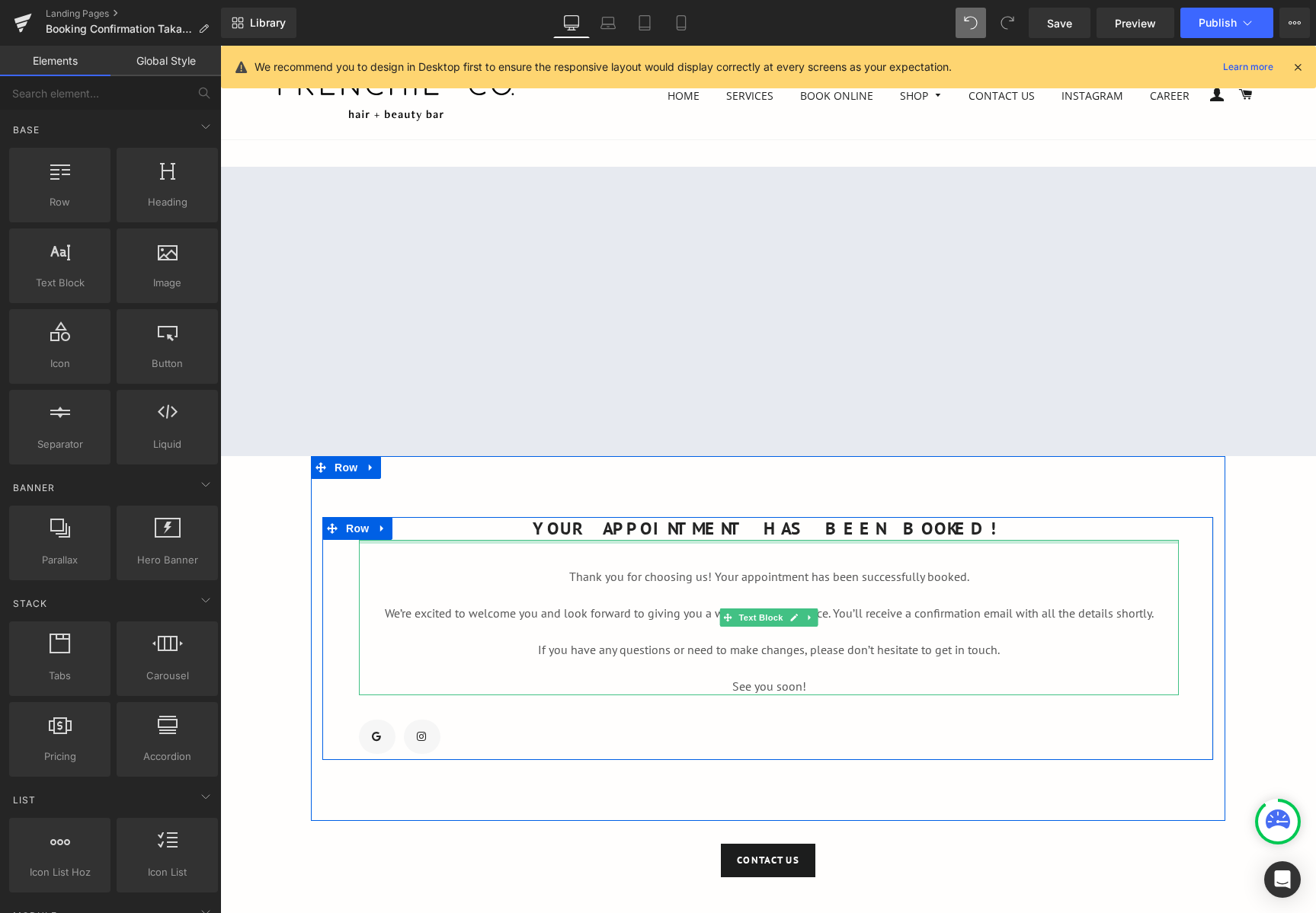
scroll to position [305, 0]
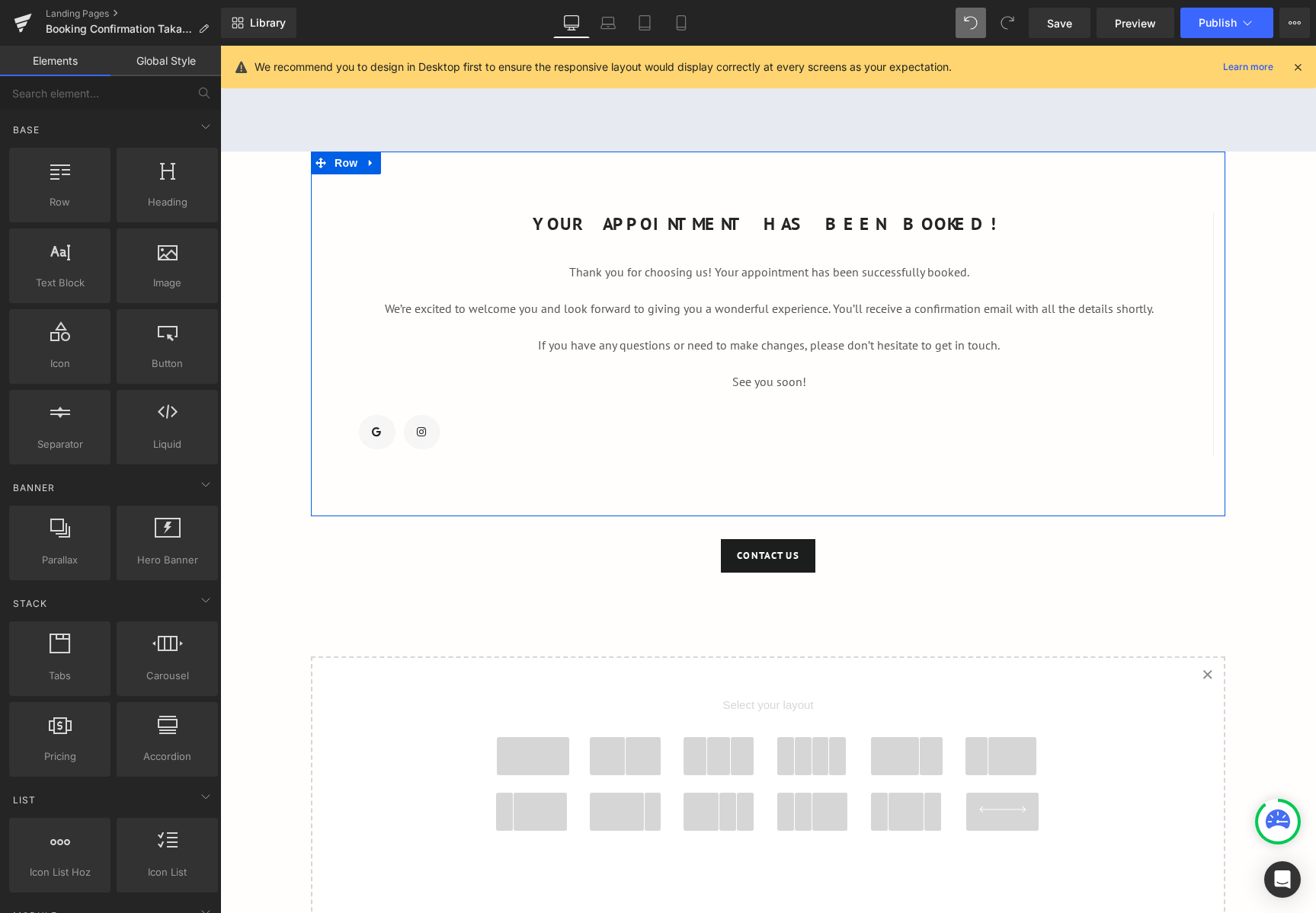
click at [762, 510] on div "YOUR APPOINTMENT HAS BEEN BOOKED! Text Block Thank you for choosing us! Your ap…" at bounding box center [768, 334] width 914 height 365
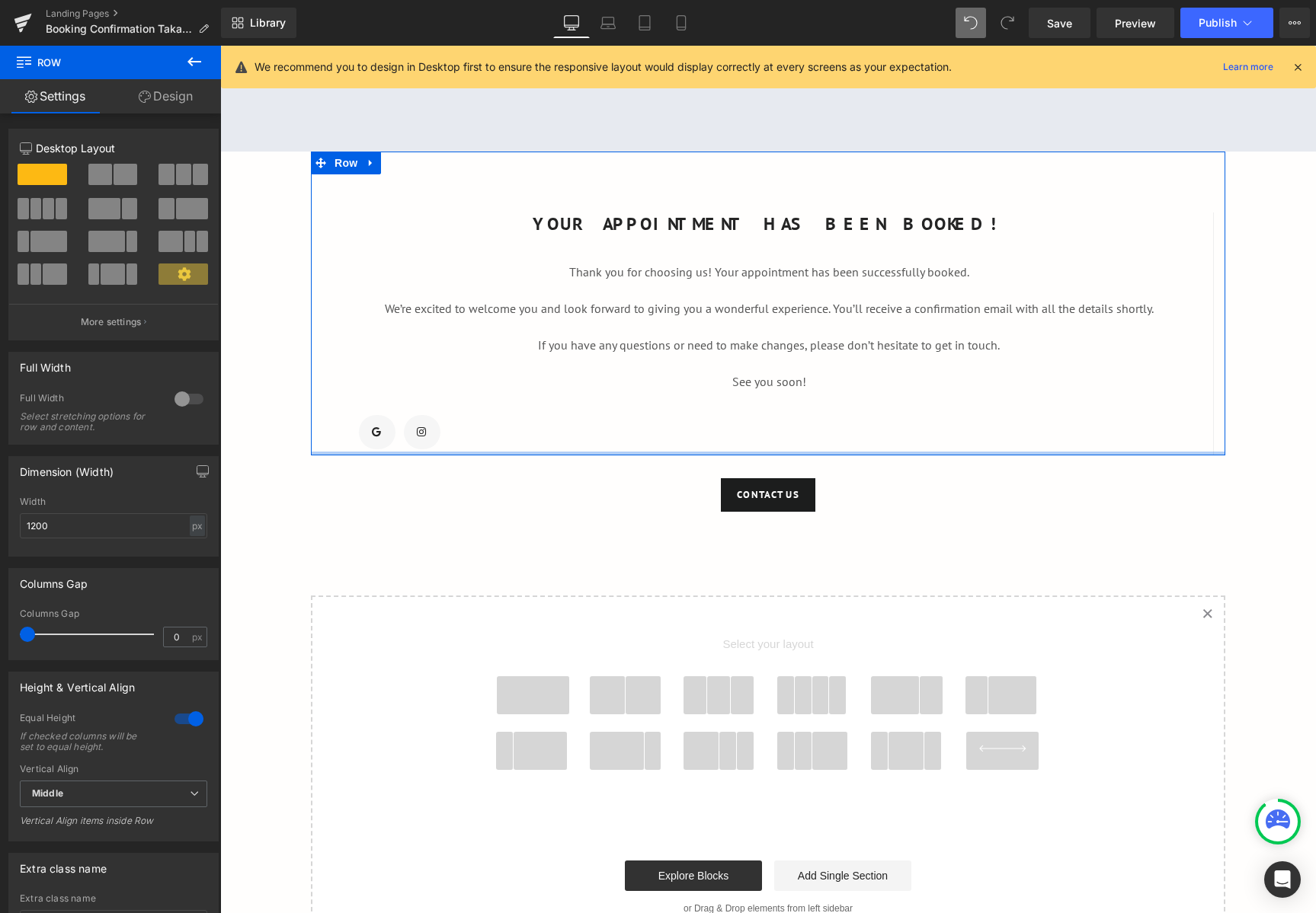
drag, startPoint x: 771, startPoint y: 511, endPoint x: 783, endPoint y: 447, distance: 65.1
click at [783, 447] on div "YOUR APPOINTMENT HAS BEEN BOOKED! Text Block Thank you for choosing us! Your ap…" at bounding box center [768, 304] width 914 height 304
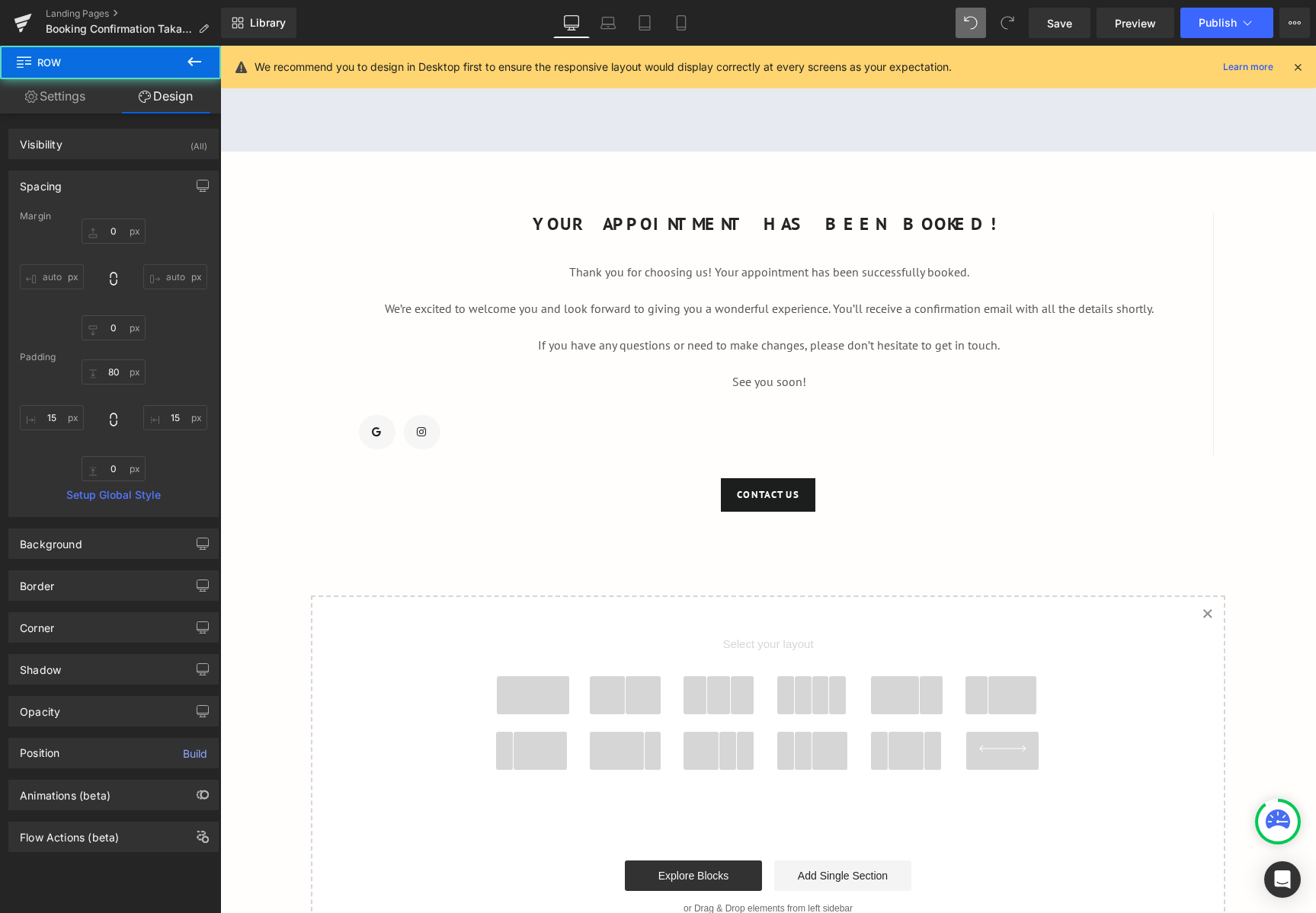
click at [843, 564] on div "Google Maps YOUR APPOINTMENT HAS BEEN BOOKED! Text Block Thank you for choosing…" at bounding box center [768, 405] width 1095 height 1088
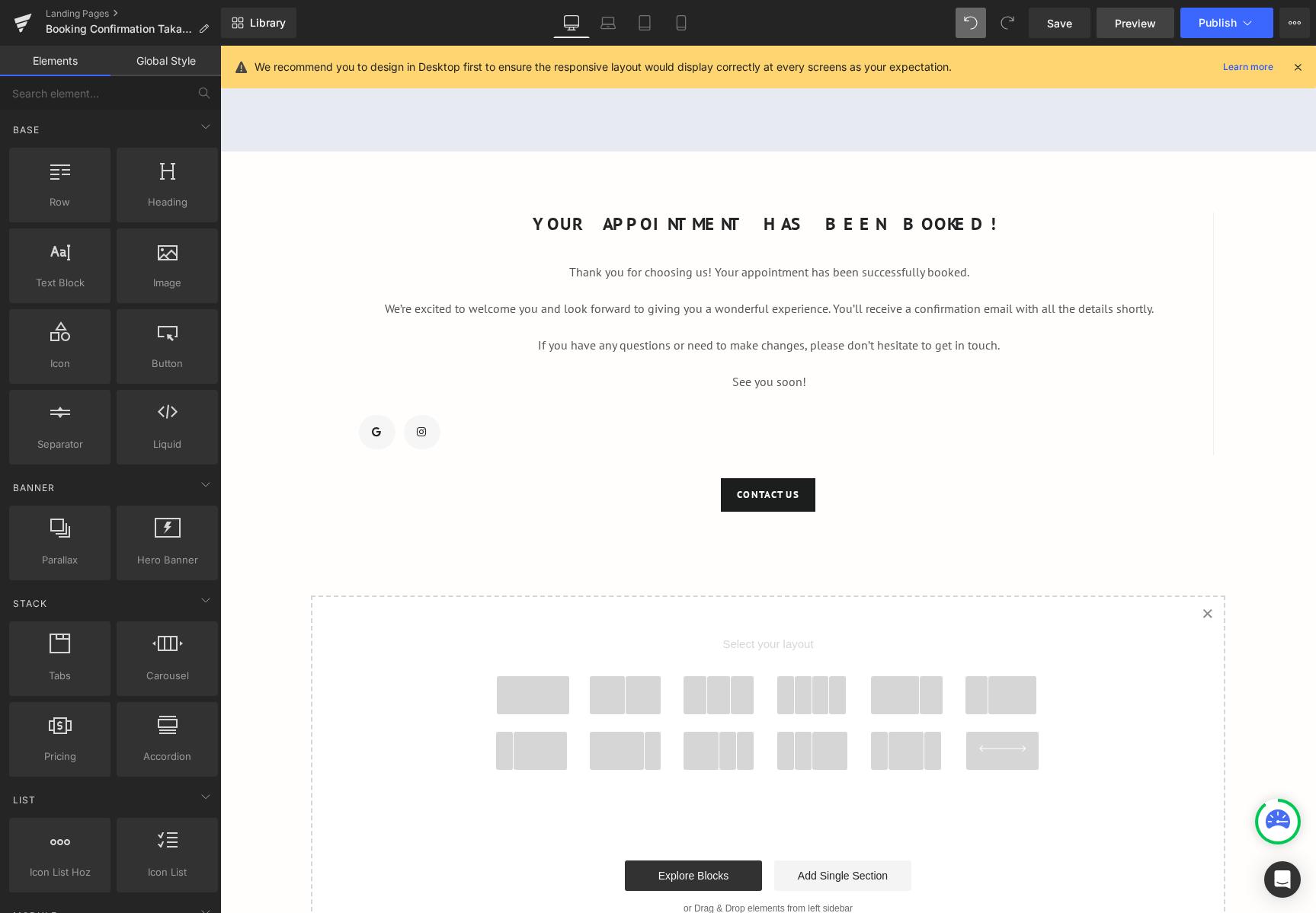
click at [1121, 28] on span "Preview" at bounding box center [1135, 23] width 41 height 16
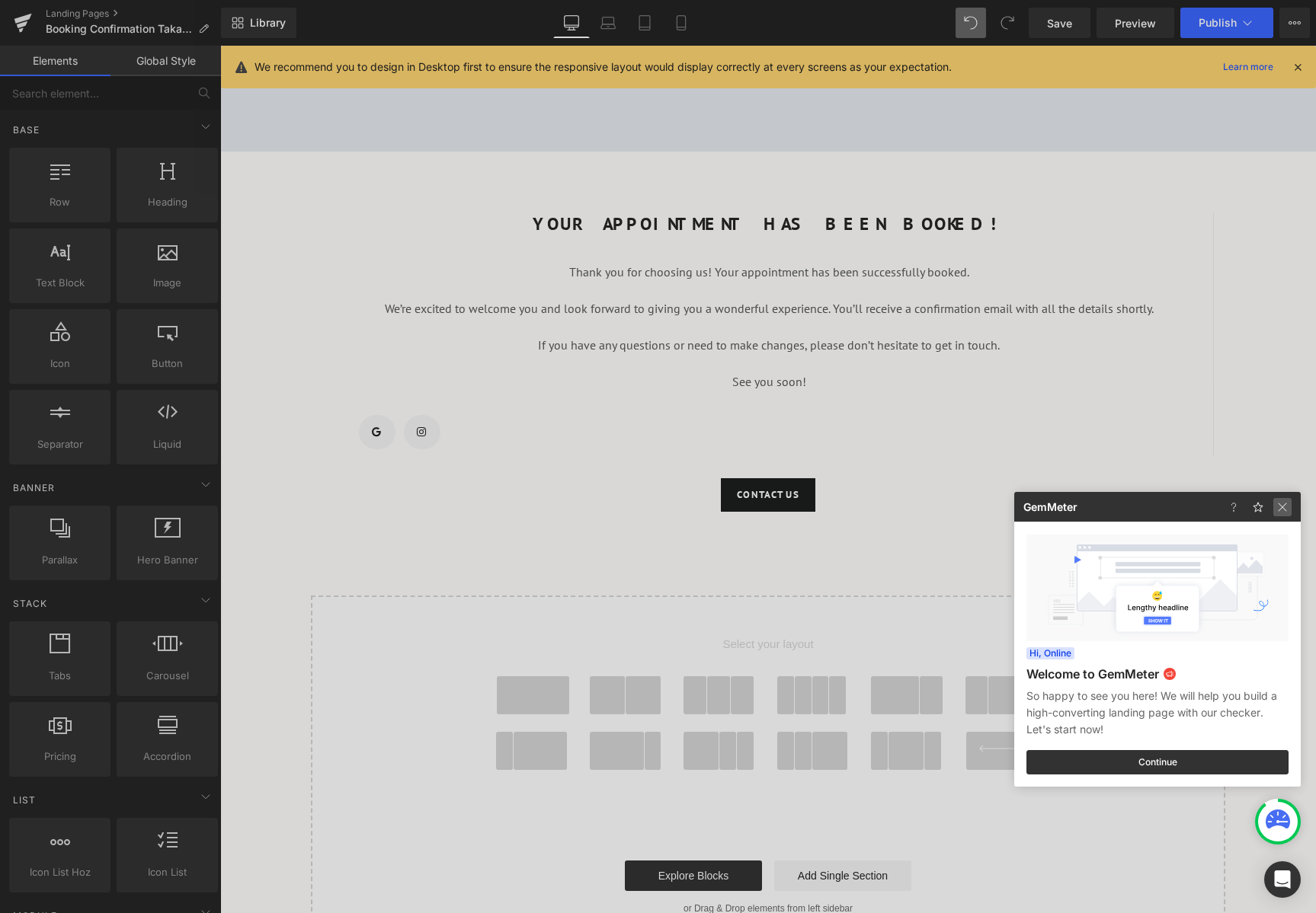
click at [1279, 510] on img at bounding box center [1282, 507] width 18 height 18
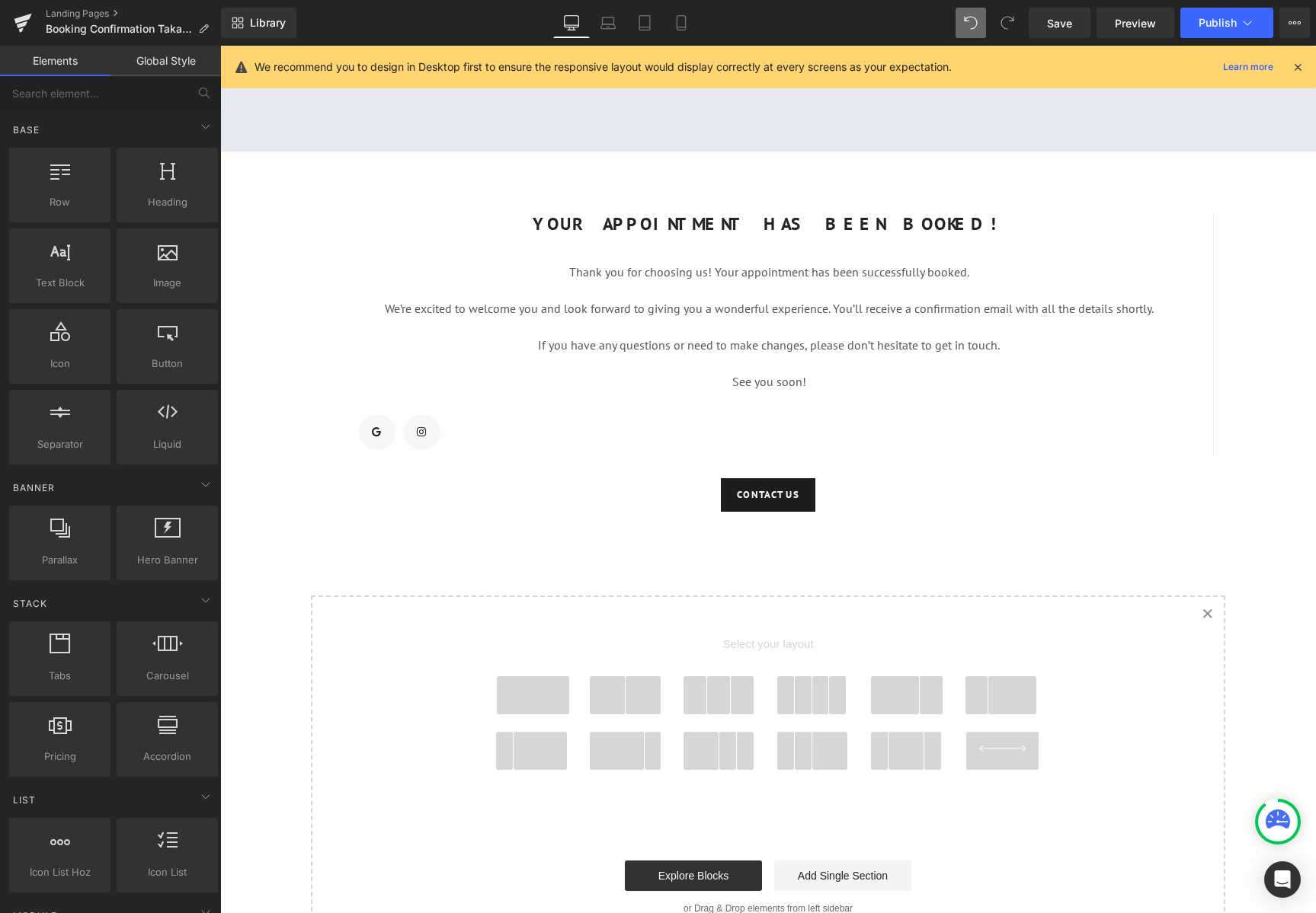
click at [221, 46] on div at bounding box center [221, 46] width 0 height 0
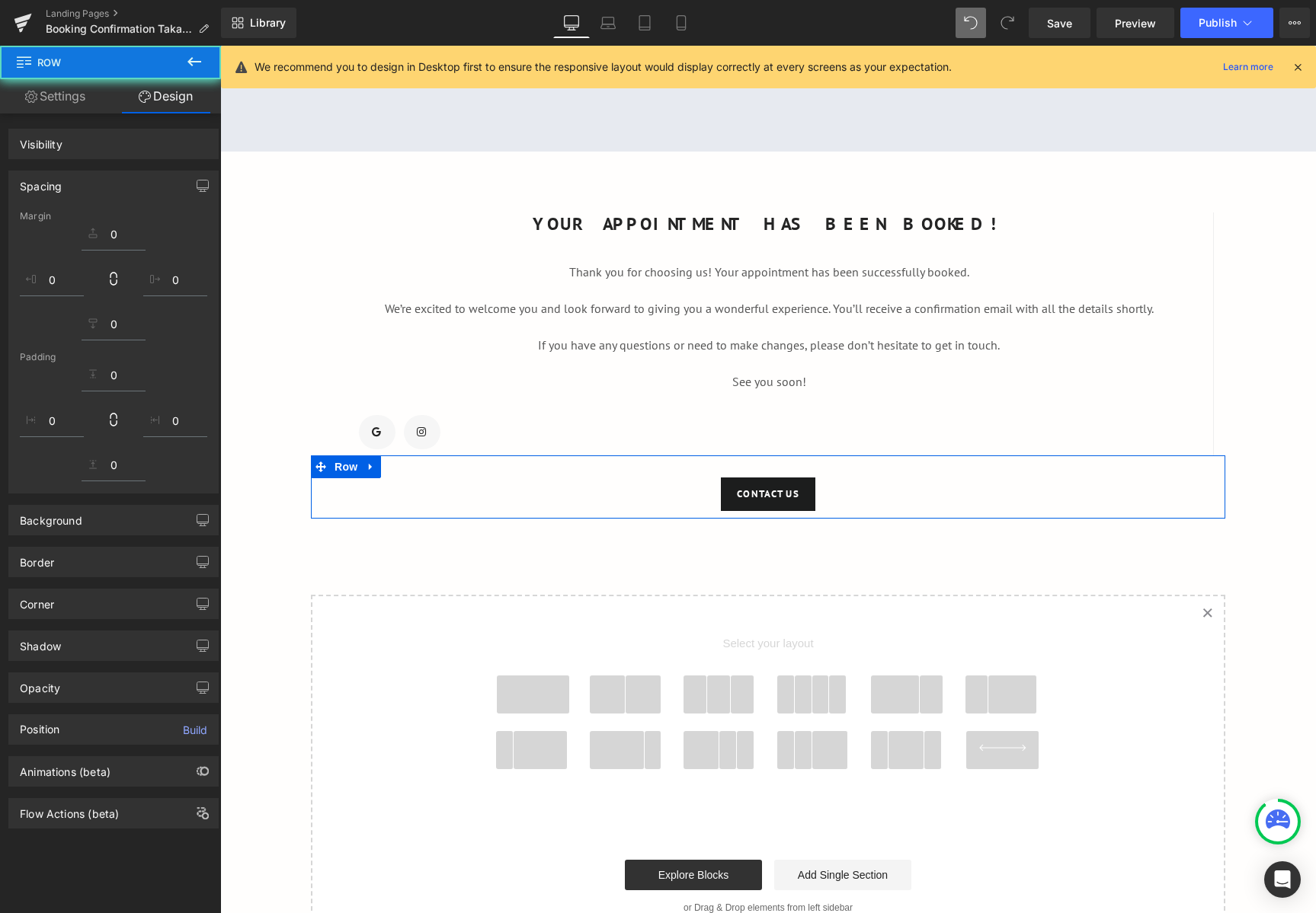
click at [1235, 460] on div "Google Maps YOUR APPOINTMENT HAS BEEN BOOKED! Text Block Thank you for choosing…" at bounding box center [768, 405] width 1095 height 1087
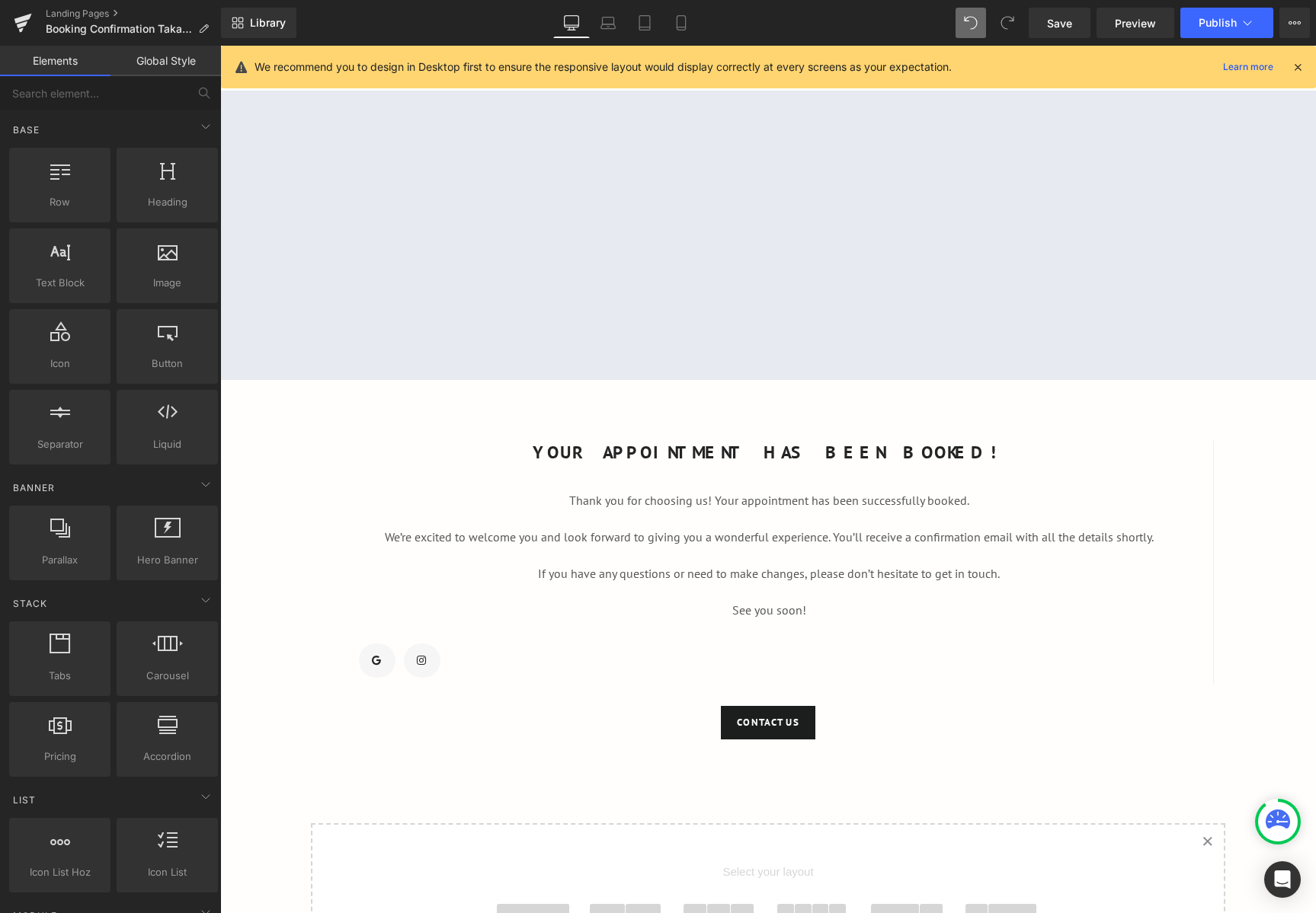
scroll to position [0, 0]
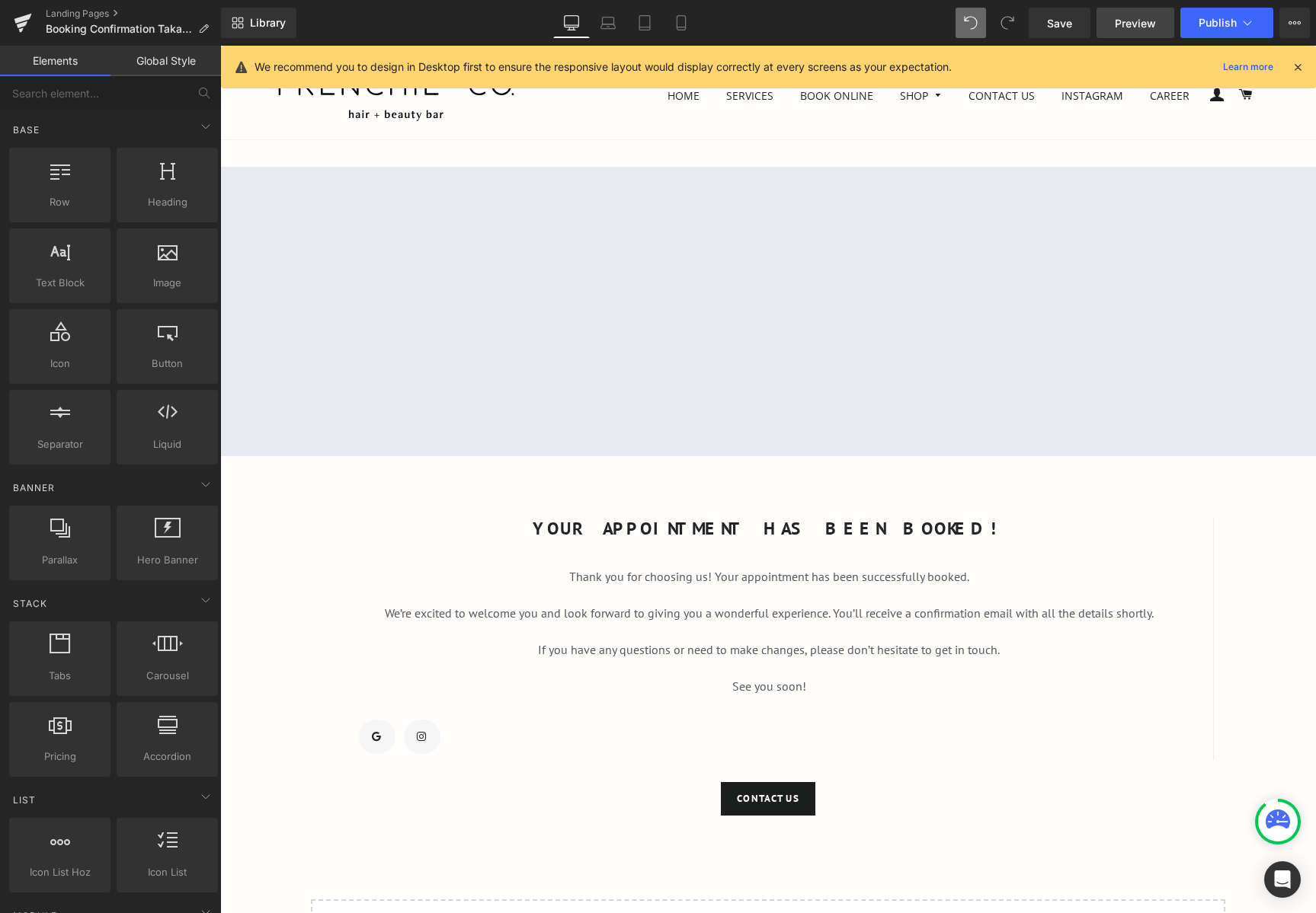
click at [1129, 20] on span "Preview" at bounding box center [1135, 23] width 41 height 16
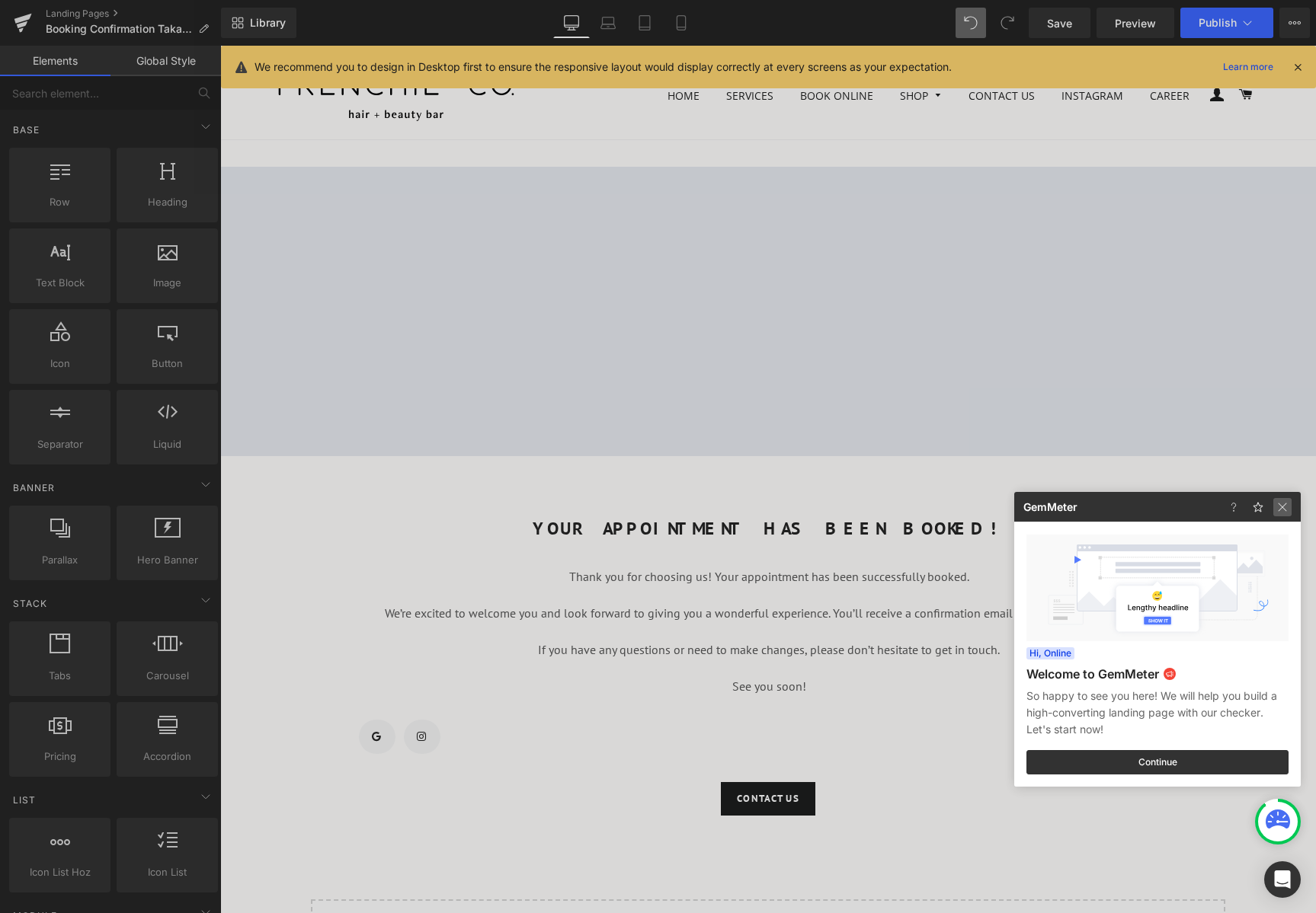
click at [1289, 512] on img at bounding box center [1282, 507] width 18 height 18
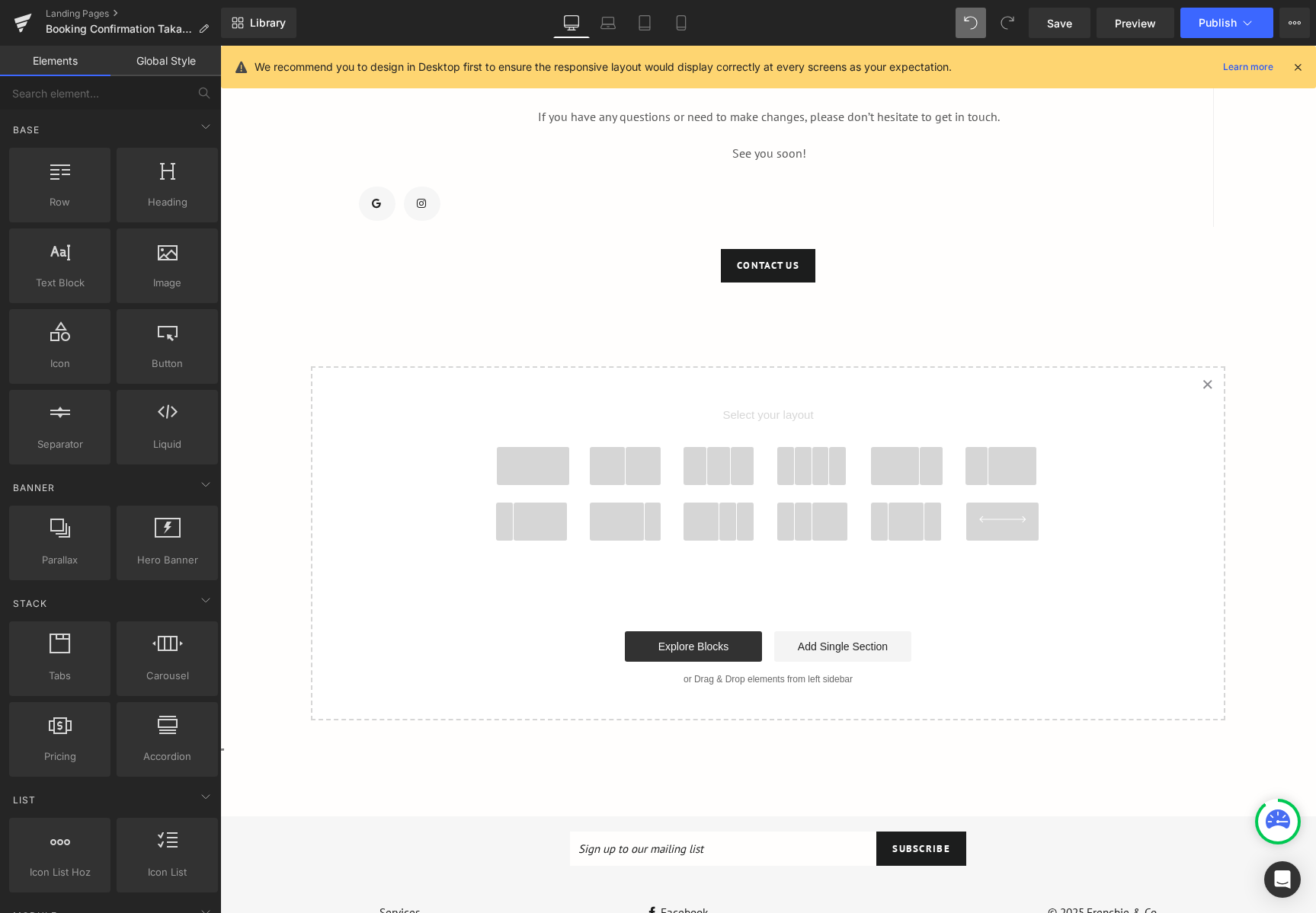
scroll to position [305, 0]
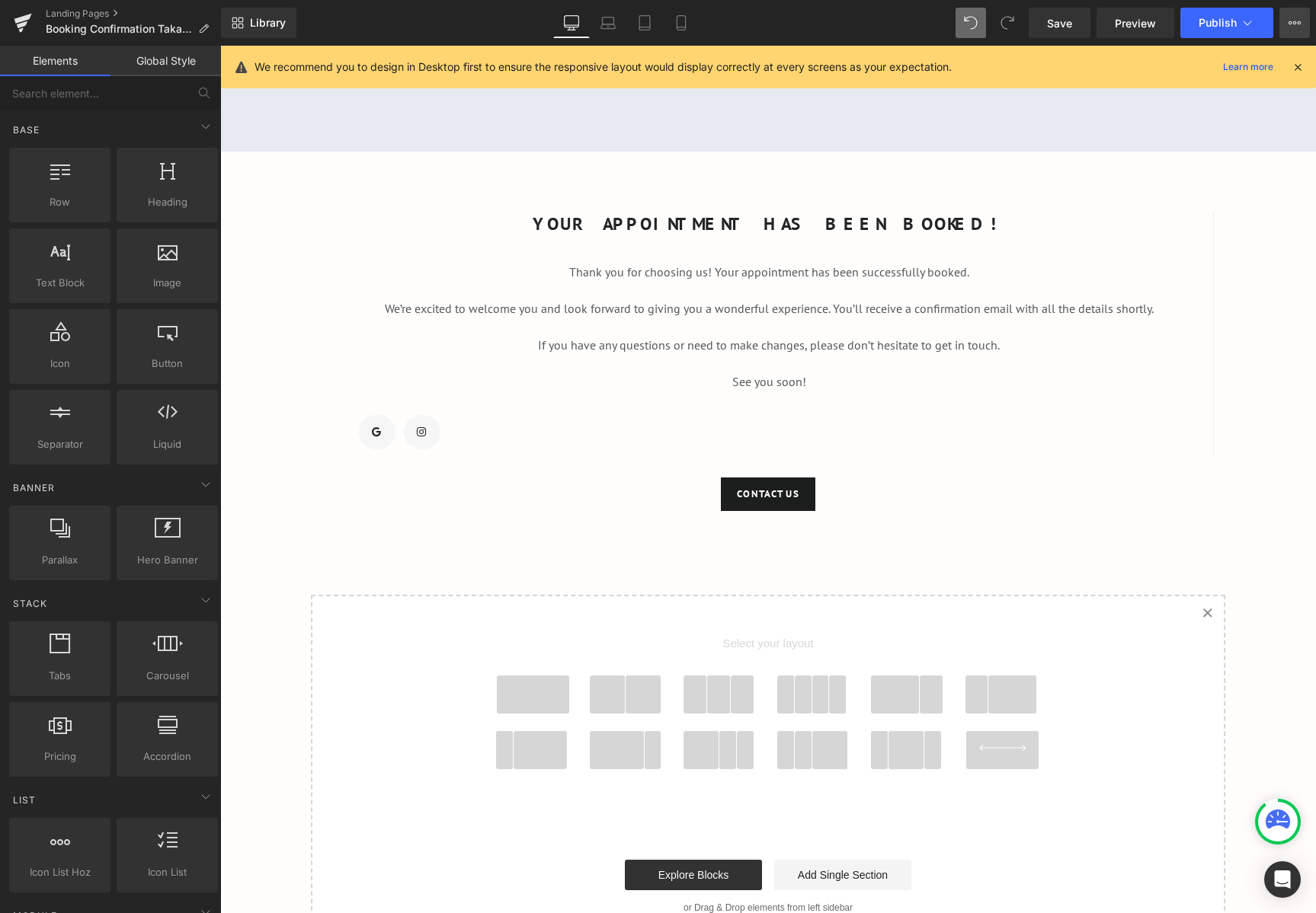
click at [1291, 24] on icon at bounding box center [1290, 22] width 4 height 3
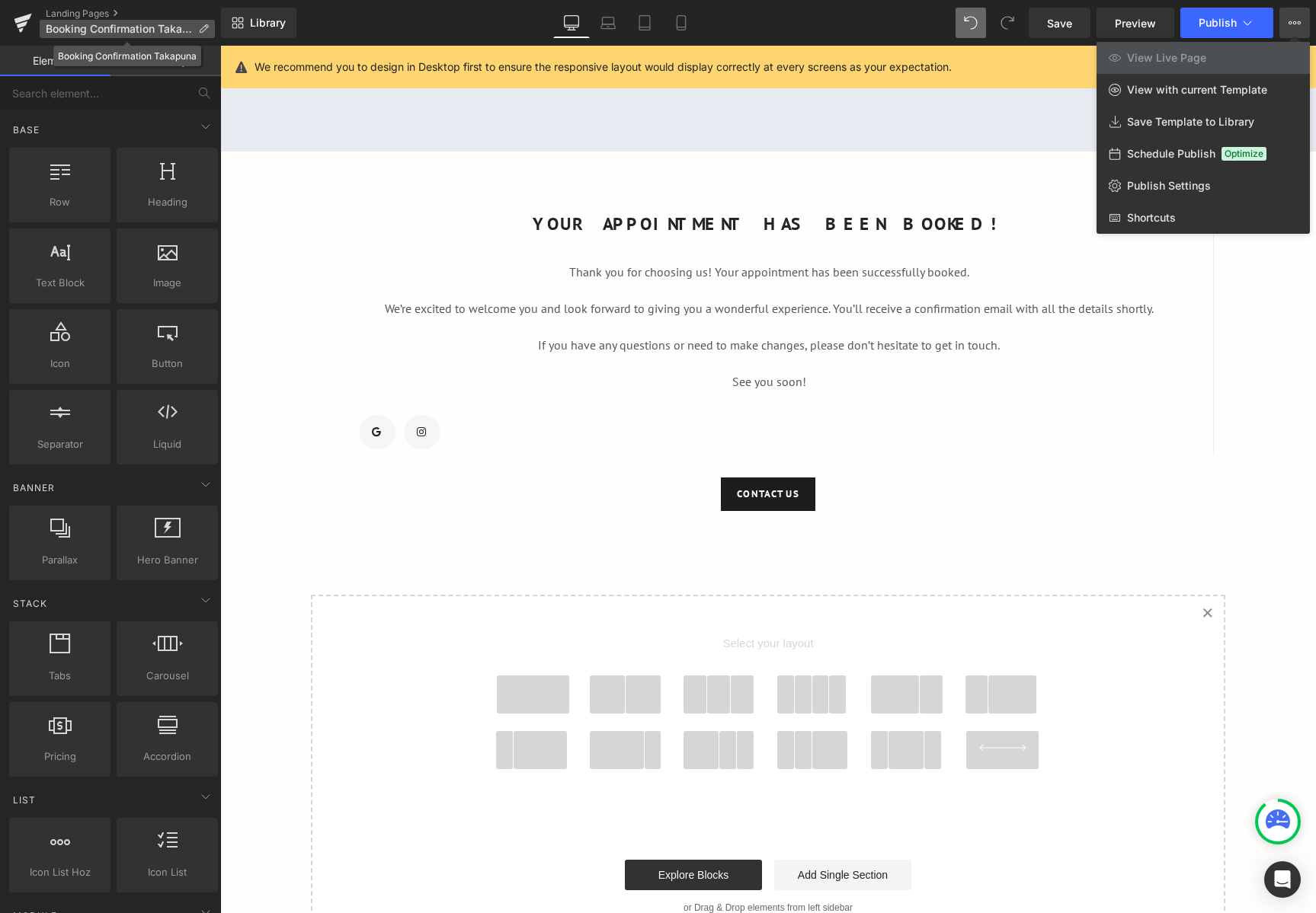
click at [203, 25] on icon at bounding box center [203, 29] width 11 height 11
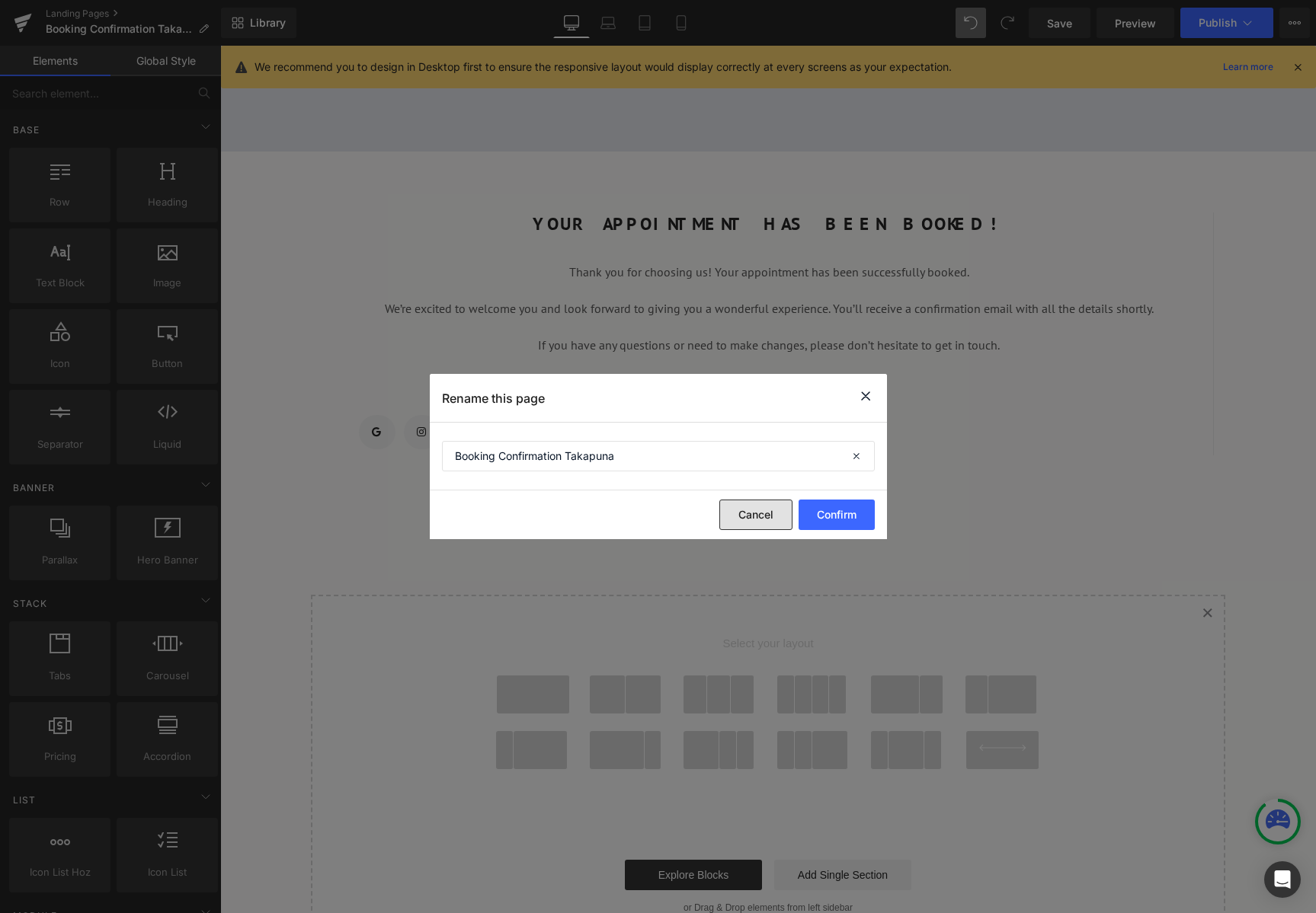
click at [762, 511] on button "Cancel" at bounding box center [756, 514] width 73 height 30
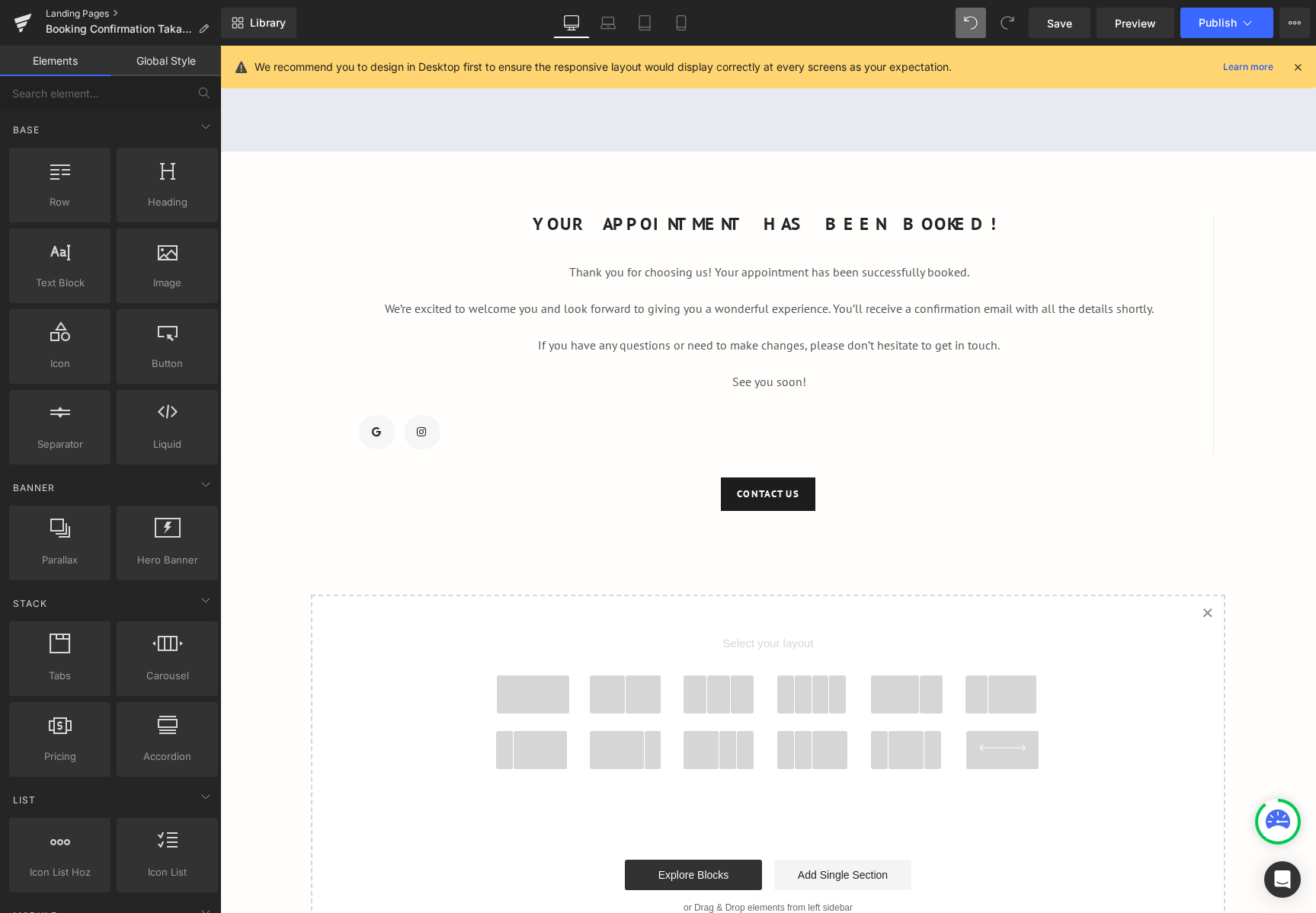
click at [75, 16] on link "Landing Pages" at bounding box center [133, 13] width 175 height 12
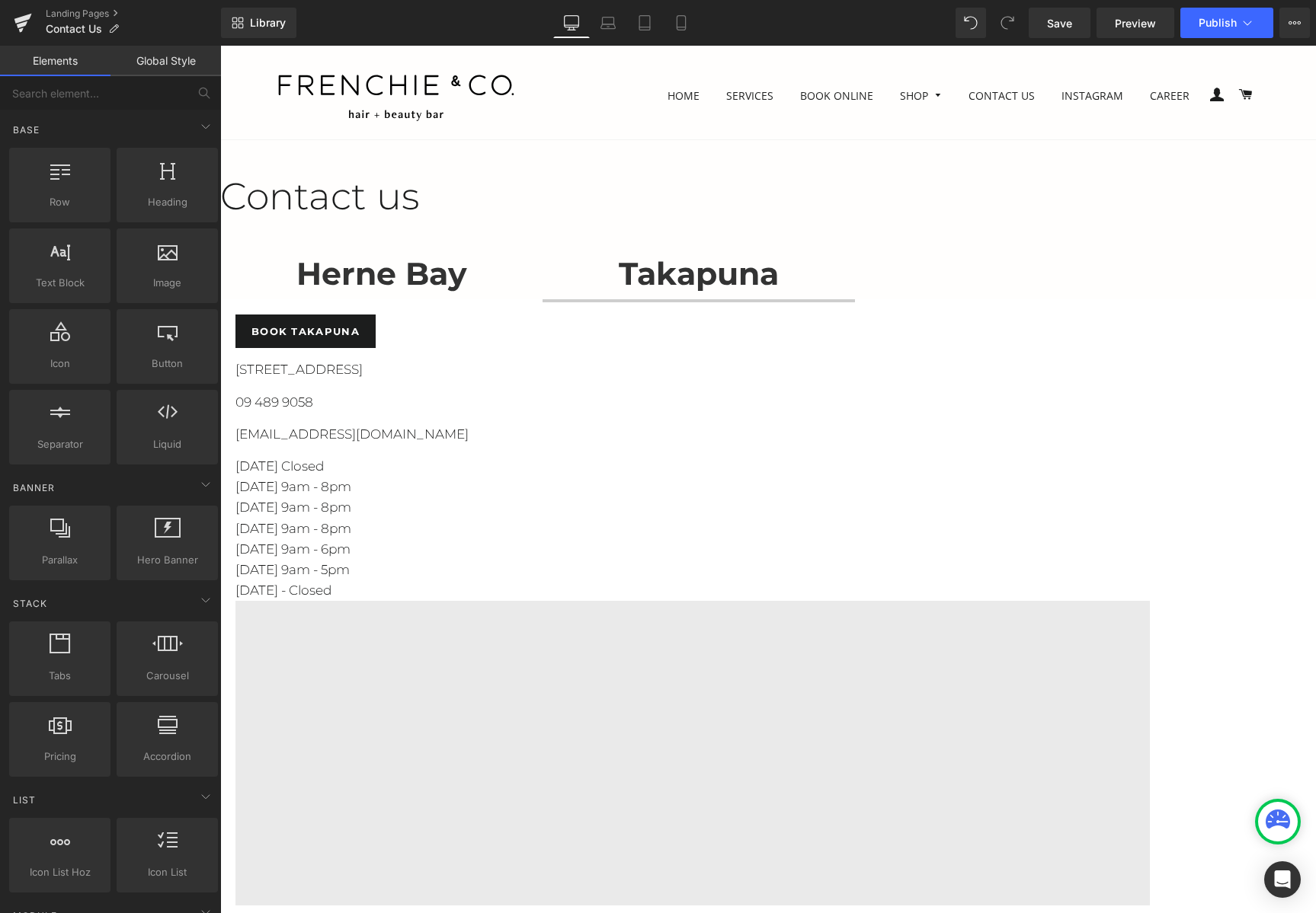
click at [221, 46] on span "Google Maps" at bounding box center [221, 46] width 0 height 0
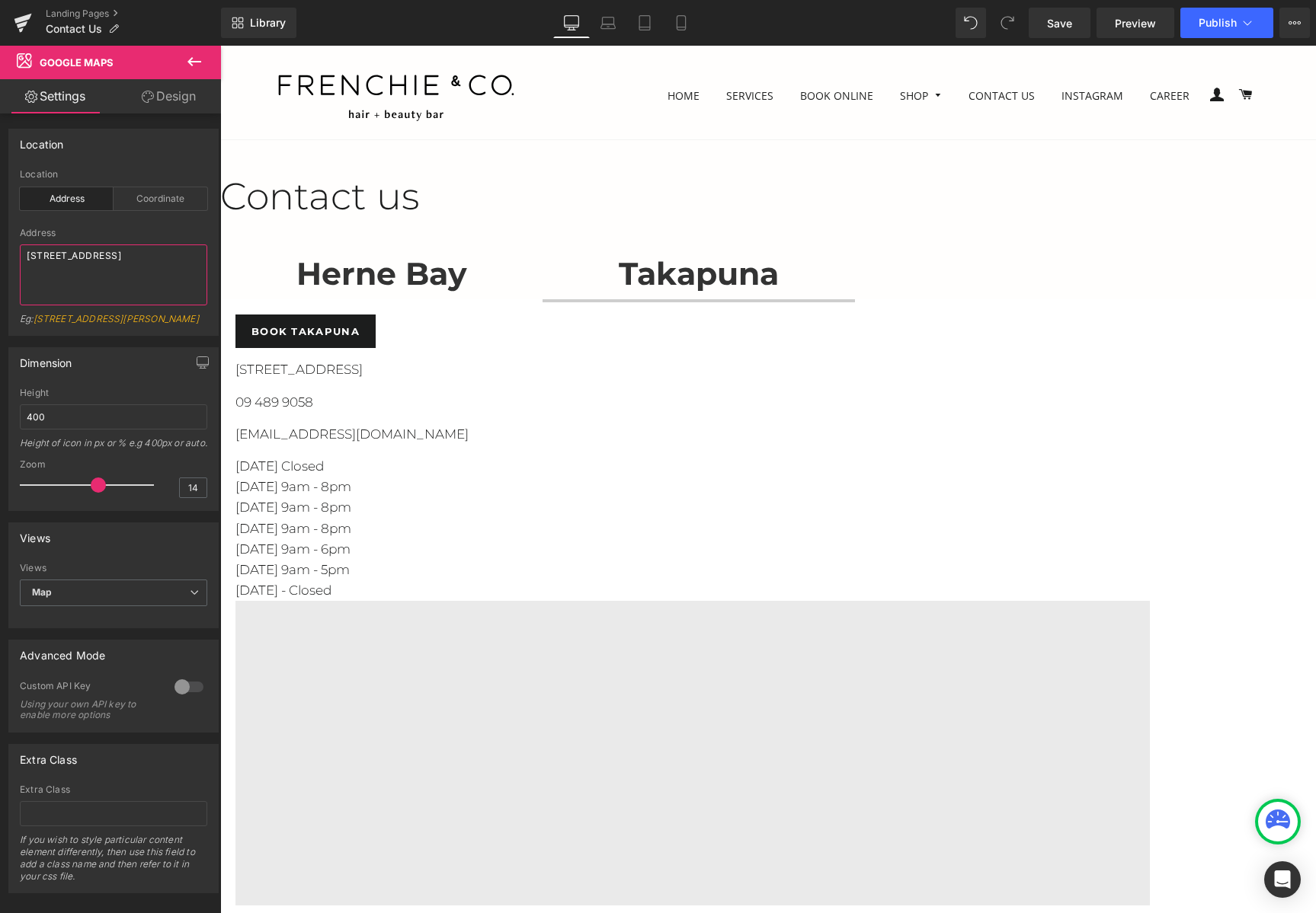
drag, startPoint x: 154, startPoint y: 269, endPoint x: -20, endPoint y: 249, distance: 175.1
click at [0, 249] on html "Google Maps You are previewing how the will restyle your page. You can not edit…" at bounding box center [658, 456] width 1316 height 913
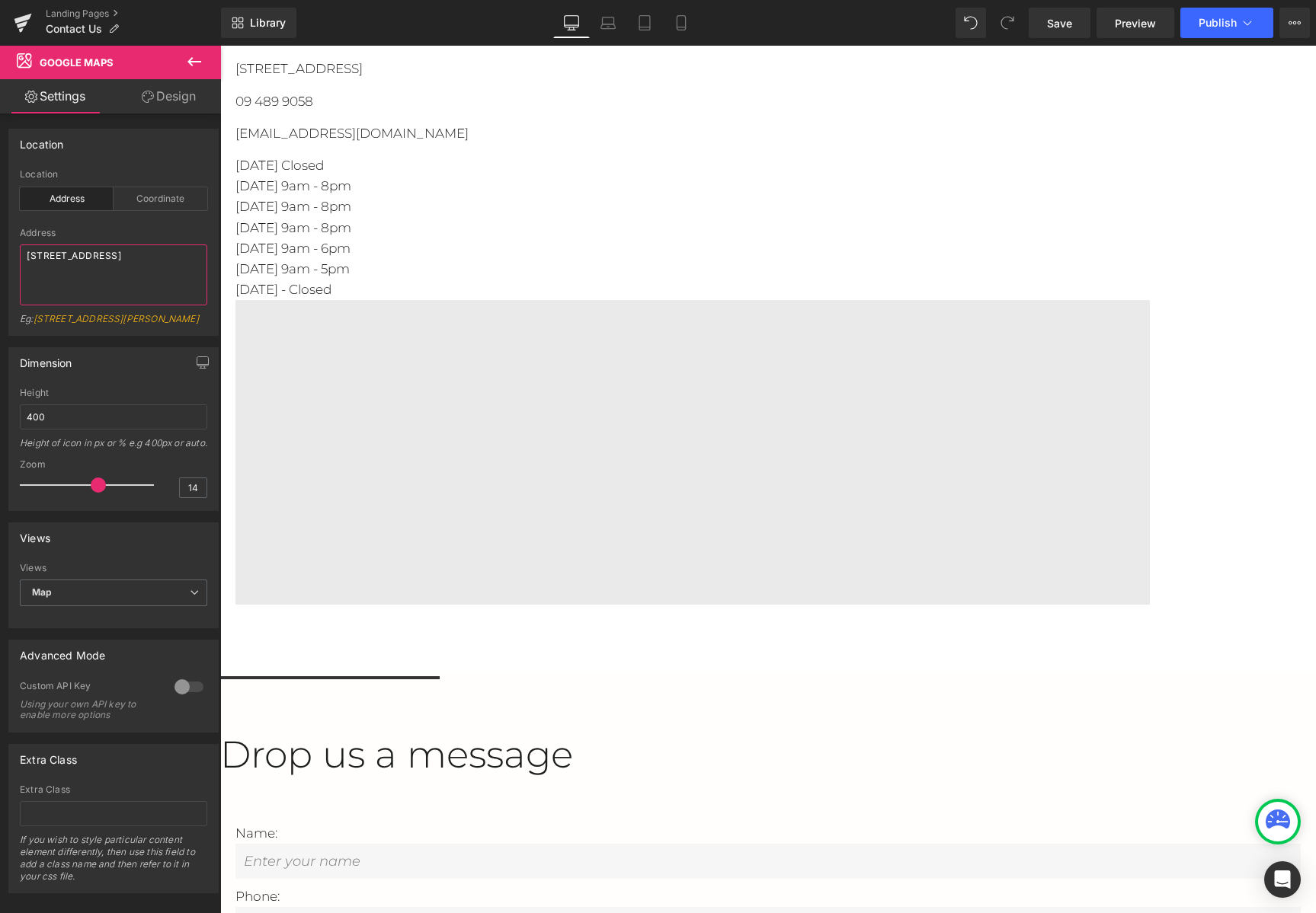
scroll to position [609, 0]
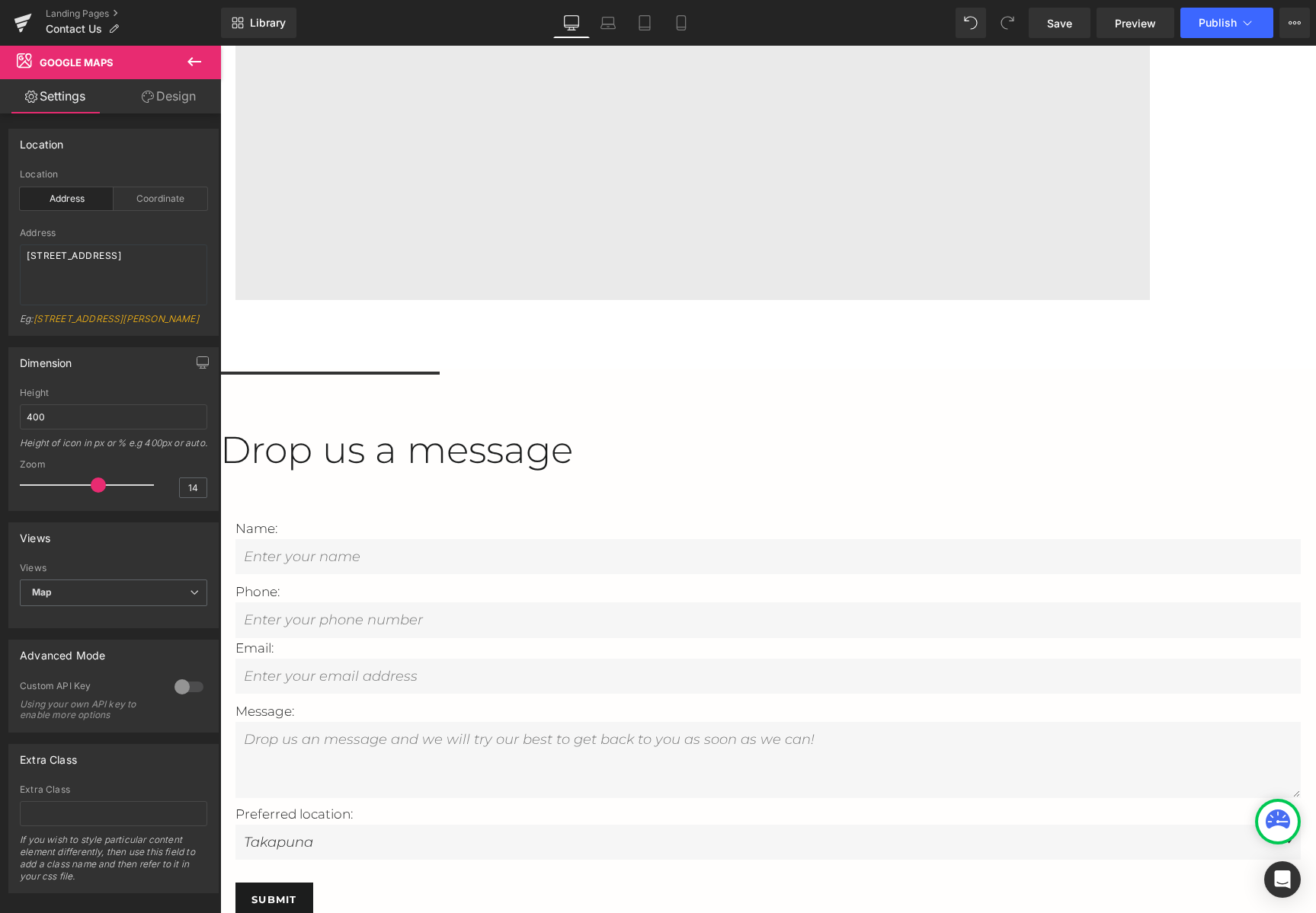
click at [221, 46] on span "Submit Button" at bounding box center [221, 46] width 0 height 0
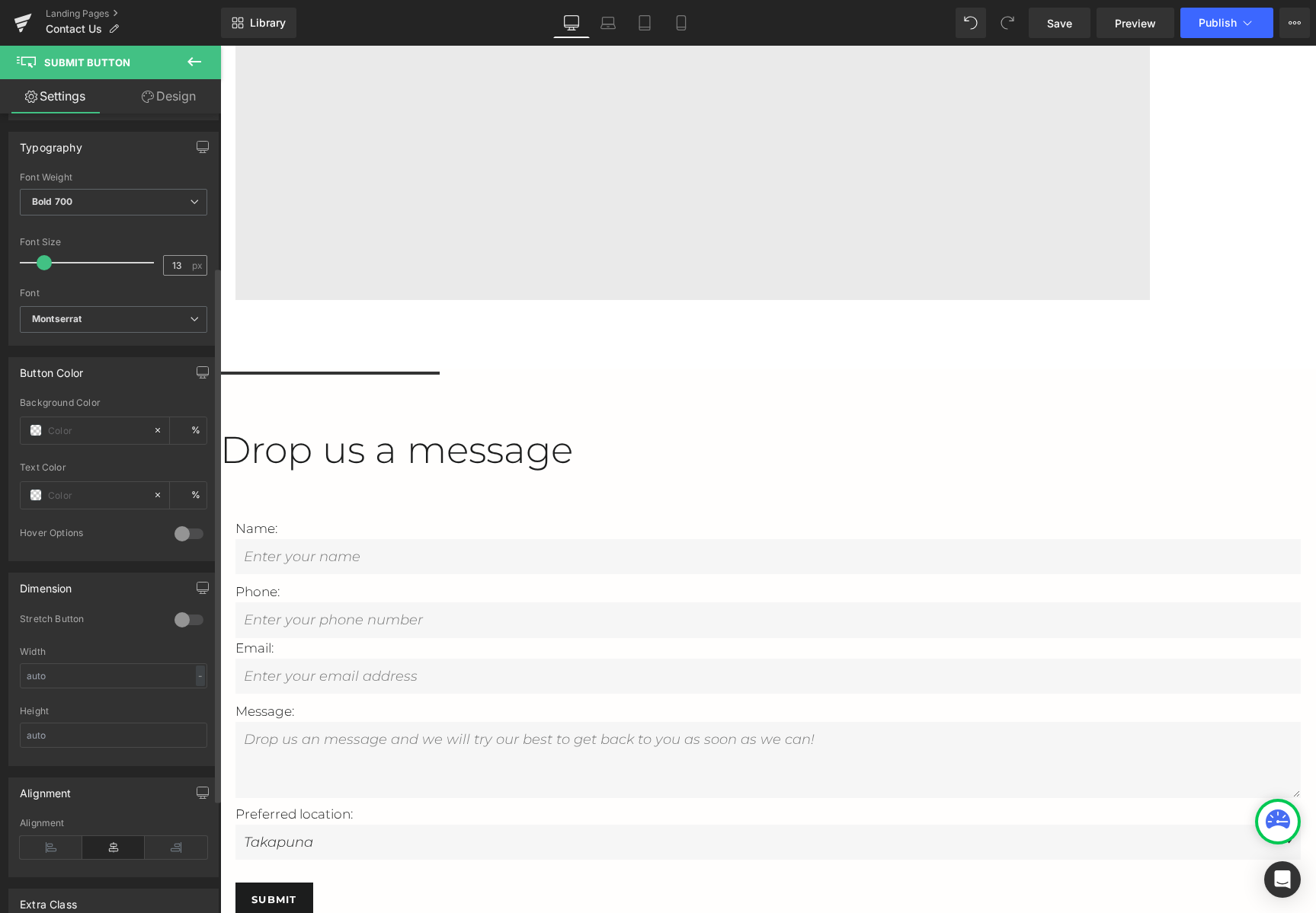
scroll to position [398, 0]
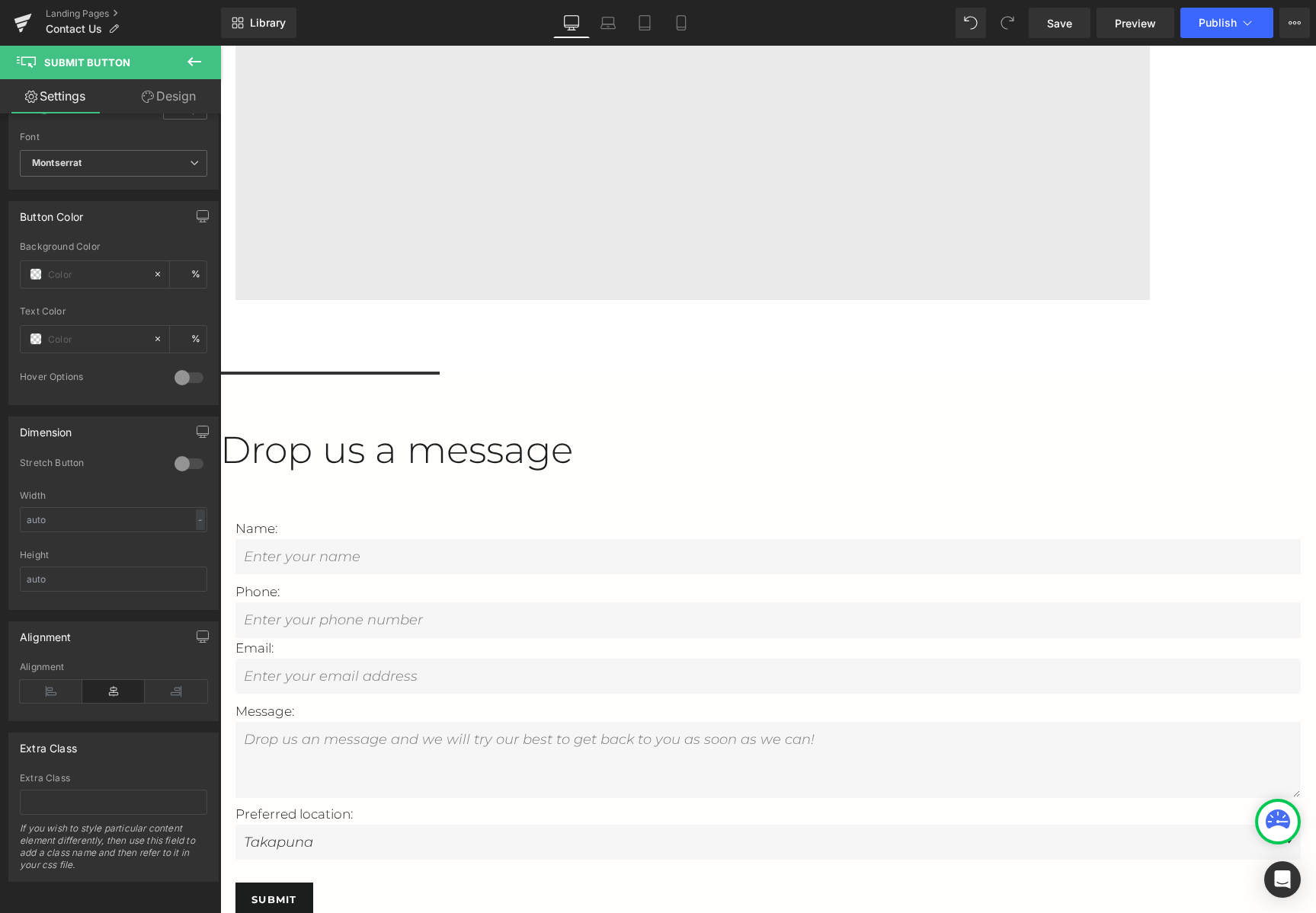
click at [922, 883] on div "Submit" at bounding box center [768, 899] width 1065 height 34
click at [221, 46] on span "Contact Form" at bounding box center [221, 46] width 0 height 0
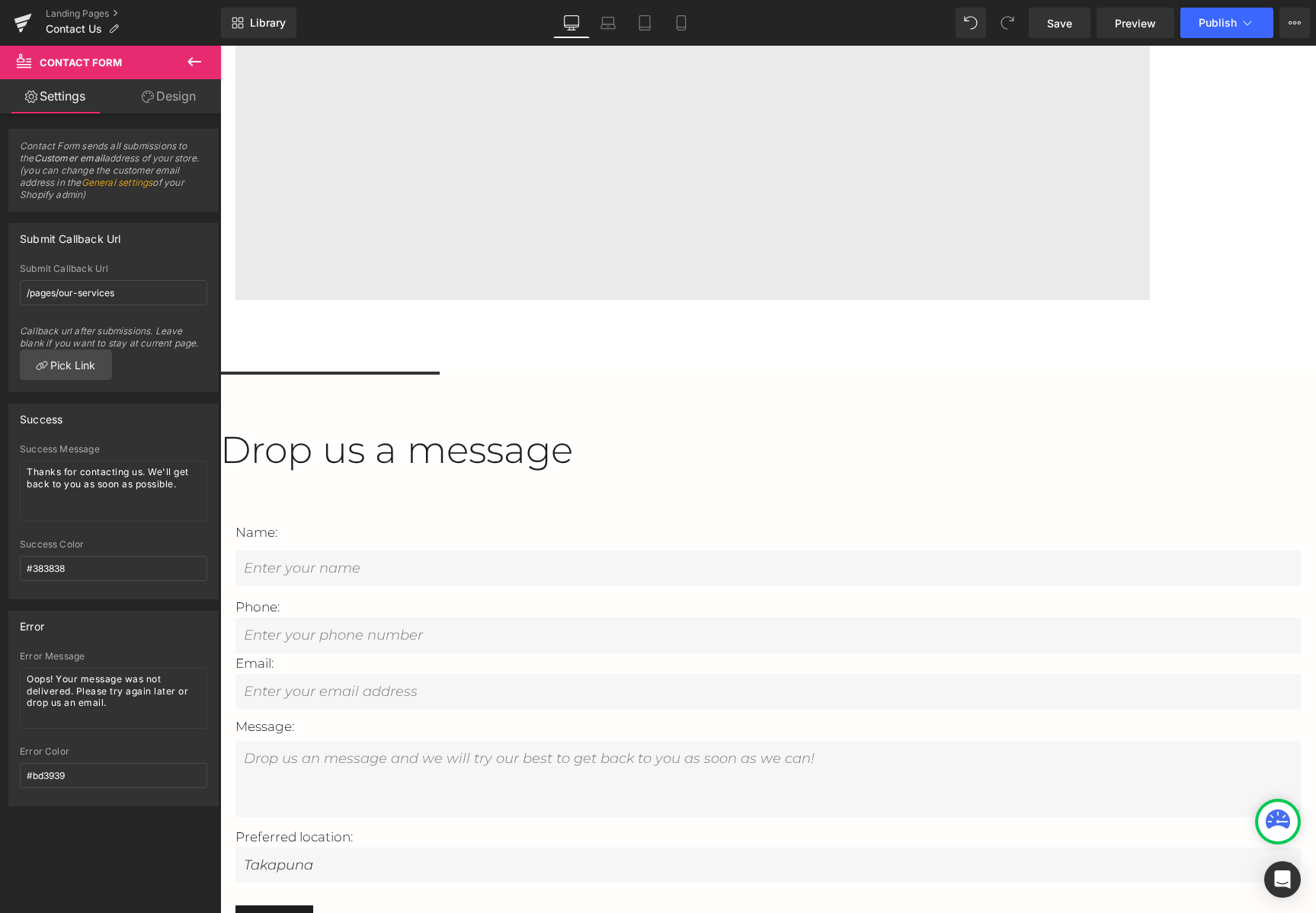
click at [609, 551] on input "text" at bounding box center [768, 568] width 1065 height 35
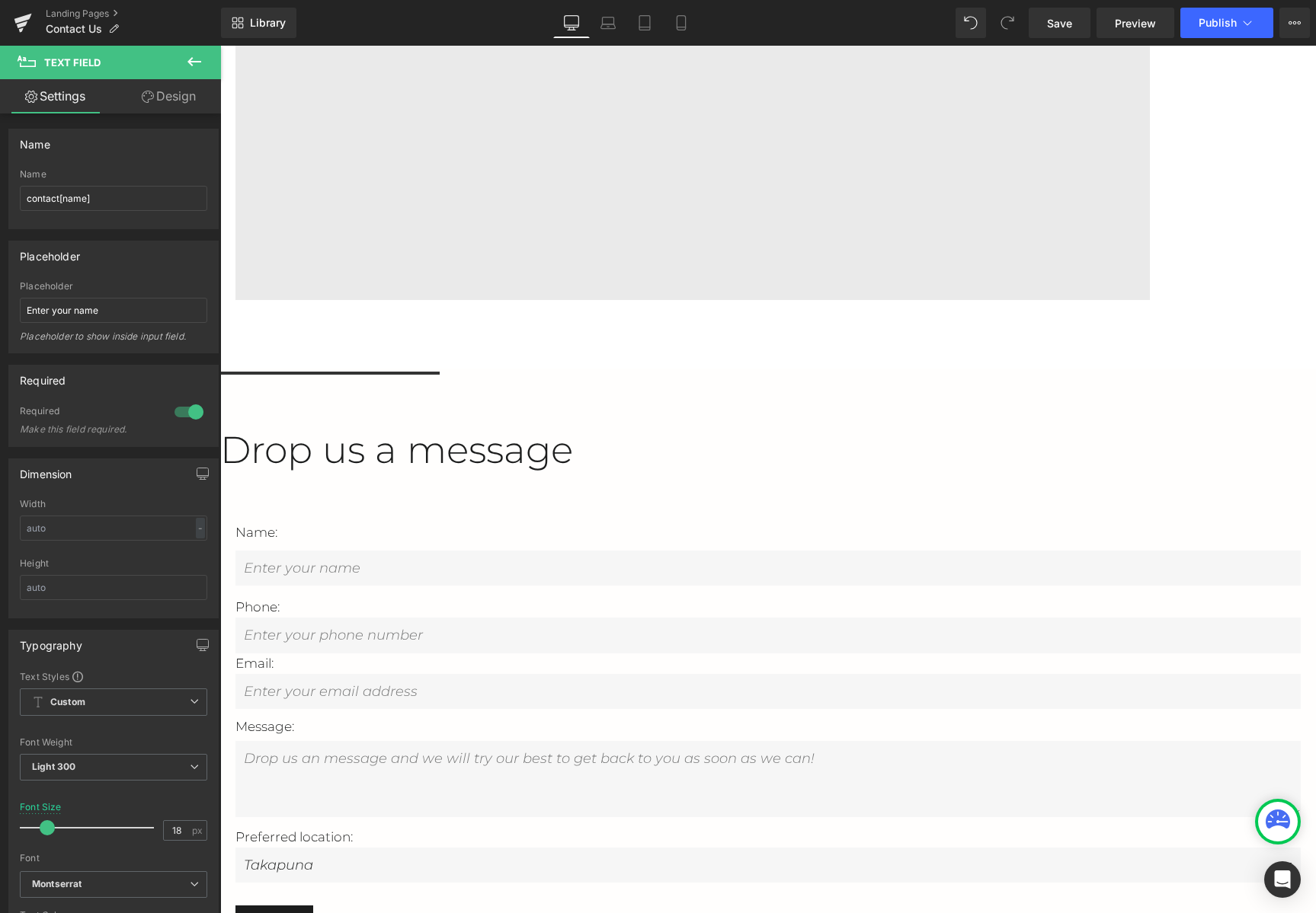
click at [906, 522] on div "Name: Text Block" at bounding box center [768, 536] width 1065 height 28
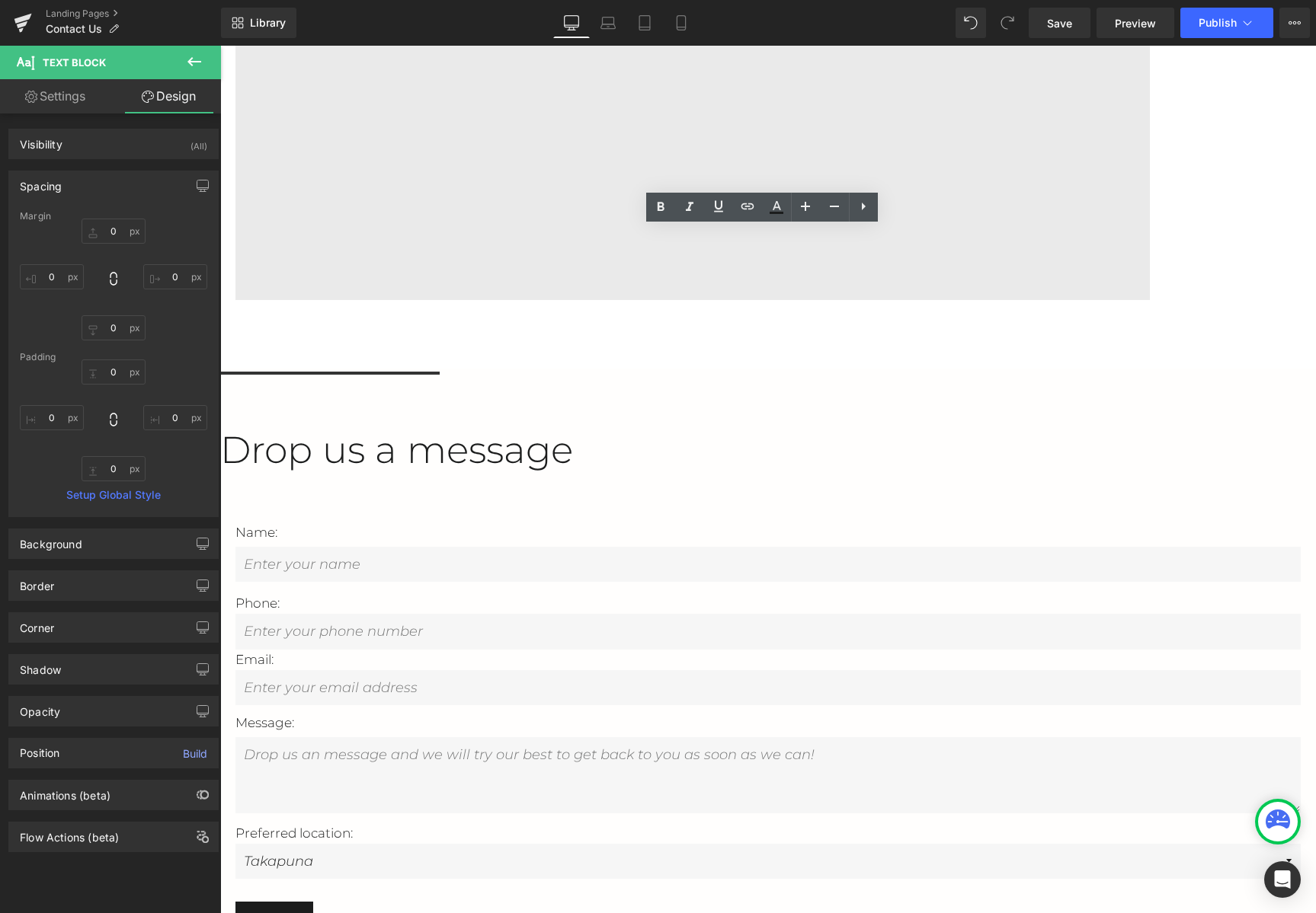
click at [871, 420] on p "Drop us a message" at bounding box center [768, 449] width 1095 height 59
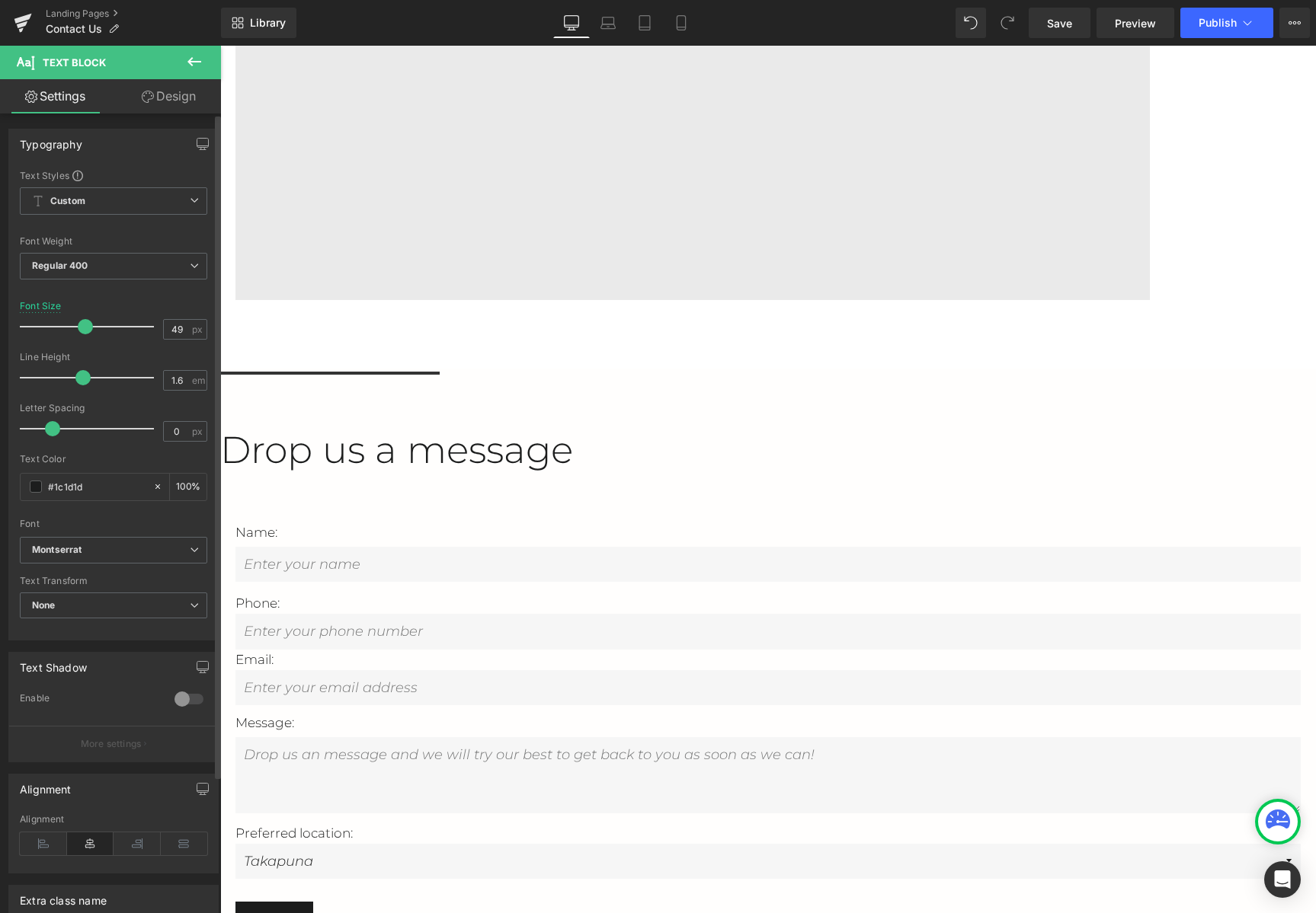
scroll to position [166, 0]
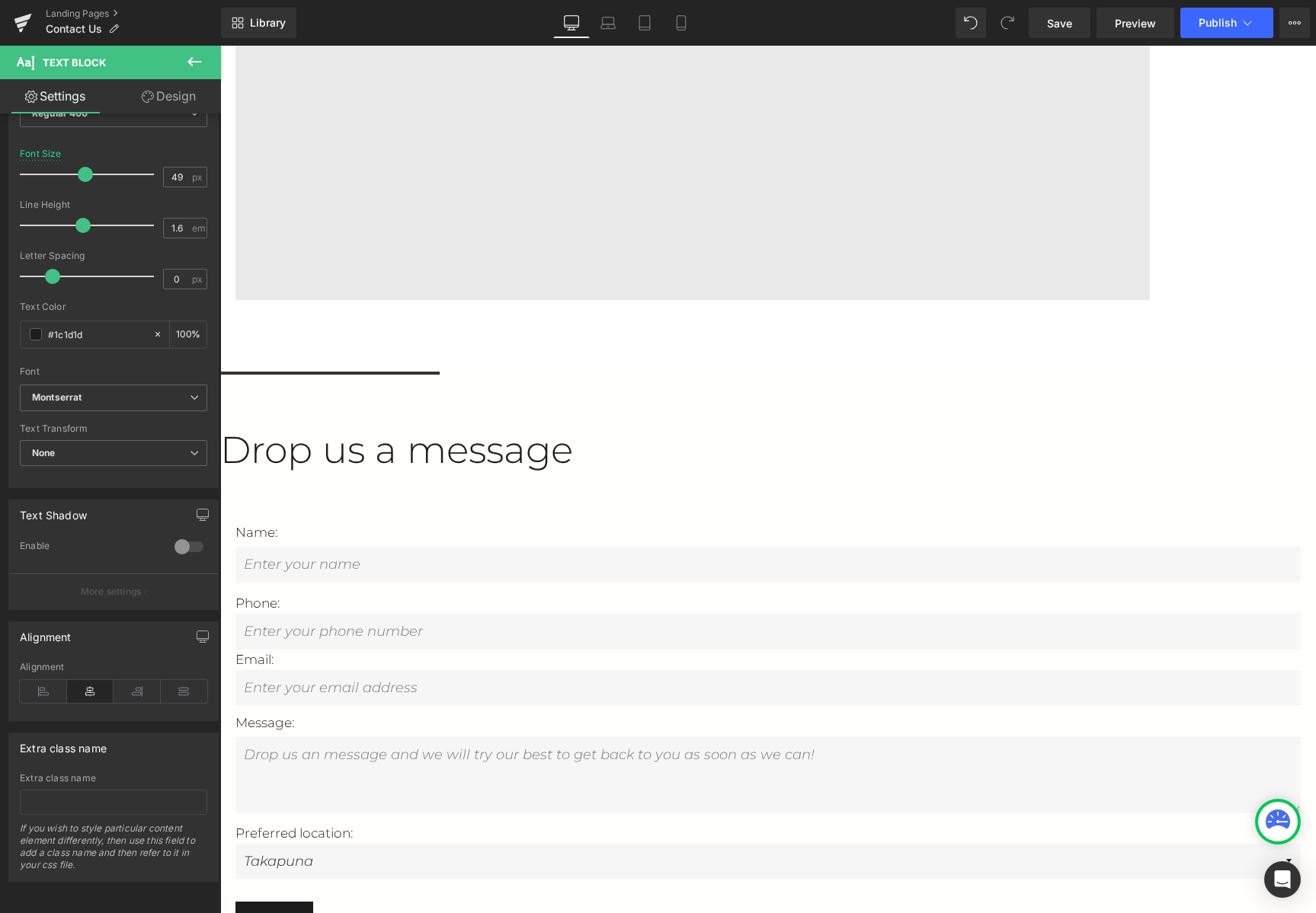
click at [671, 902] on div "Submit" at bounding box center [768, 918] width 1065 height 34
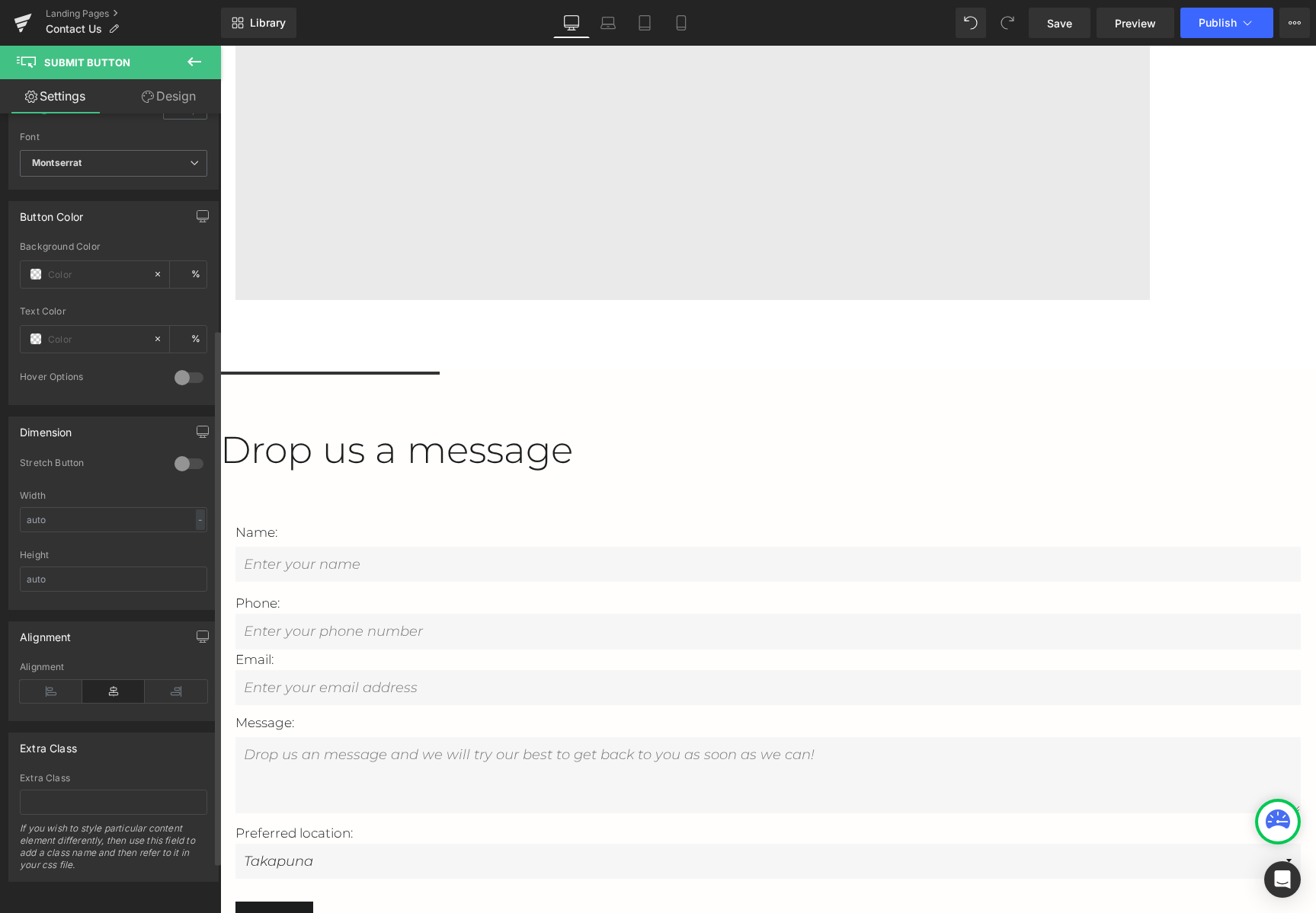
scroll to position [93, 0]
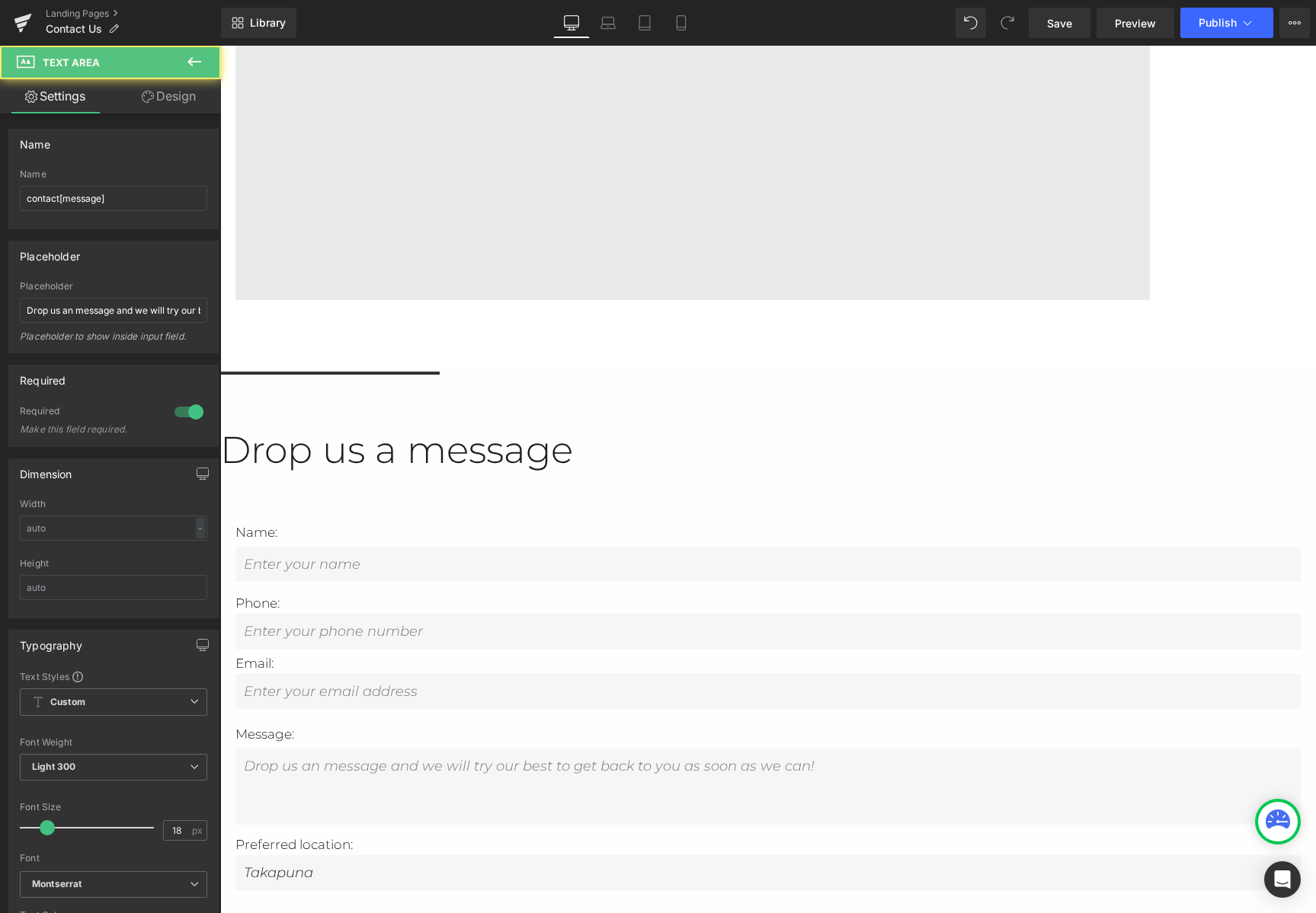
click at [623, 748] on textarea at bounding box center [768, 786] width 1065 height 76
click at [588, 894] on div at bounding box center [768, 896] width 1065 height 4
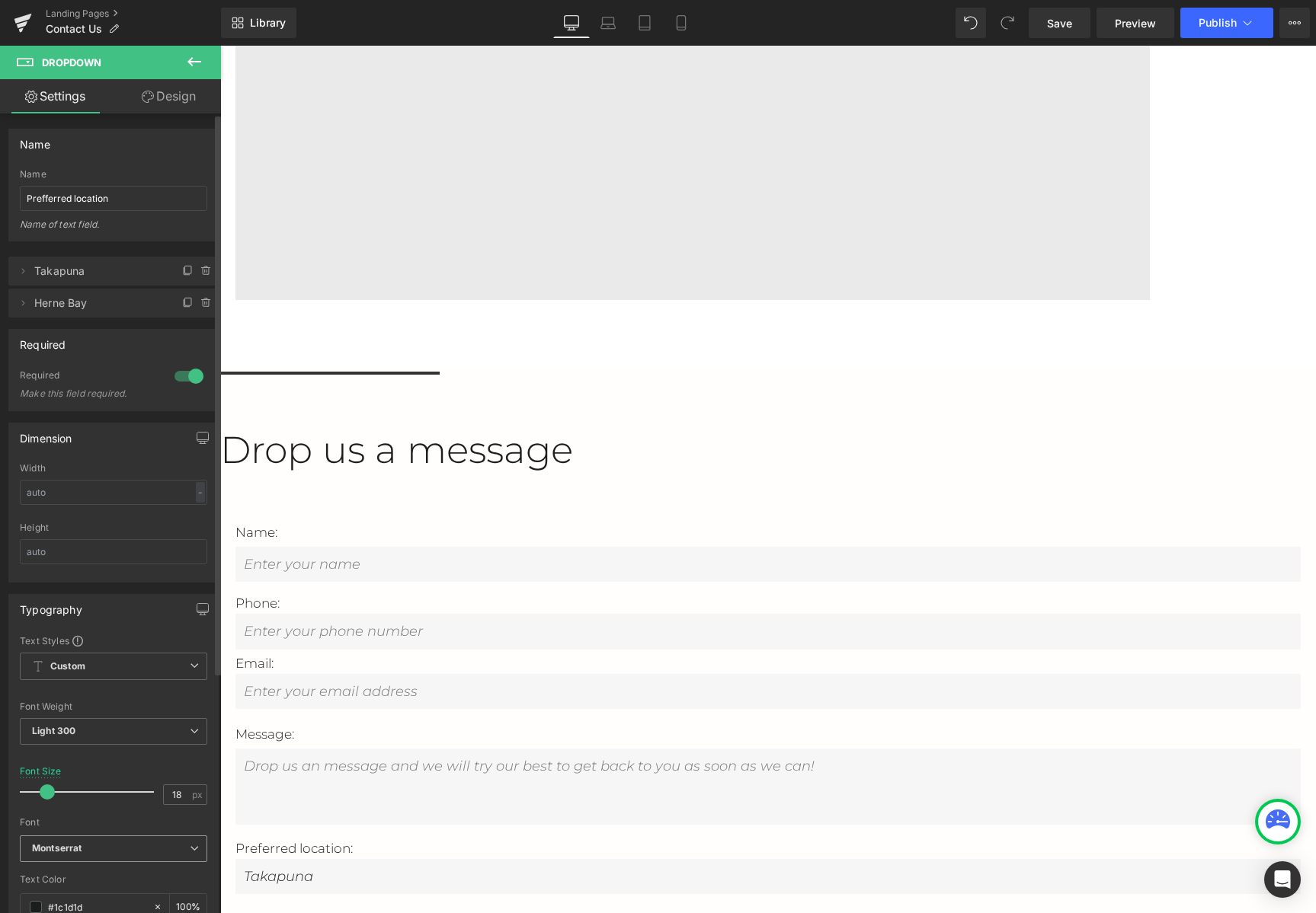
scroll to position [343, 0]
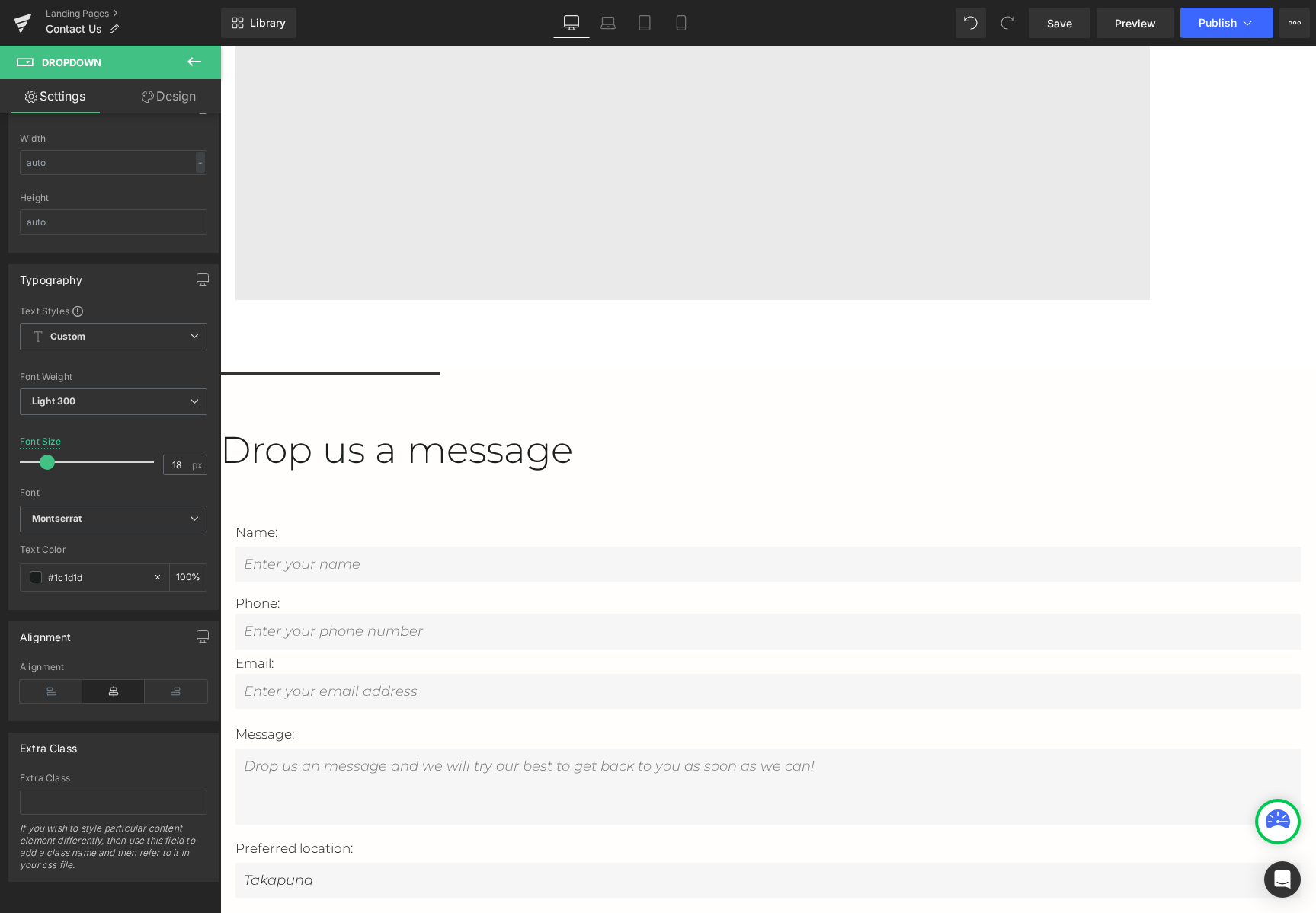
click at [1179, 674] on input "email" at bounding box center [768, 692] width 1065 height 35
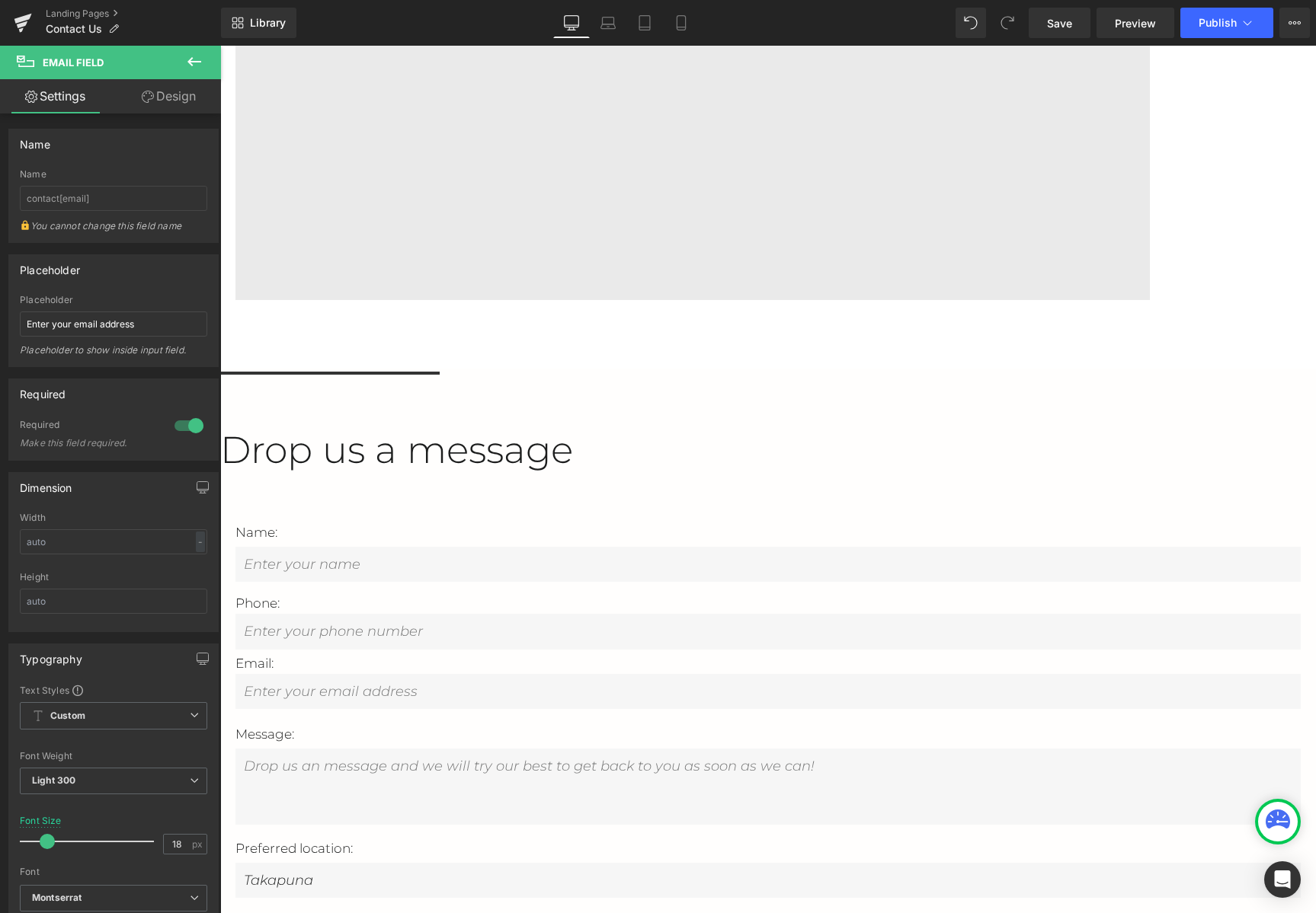
click at [699, 614] on input "text" at bounding box center [768, 631] width 1065 height 35
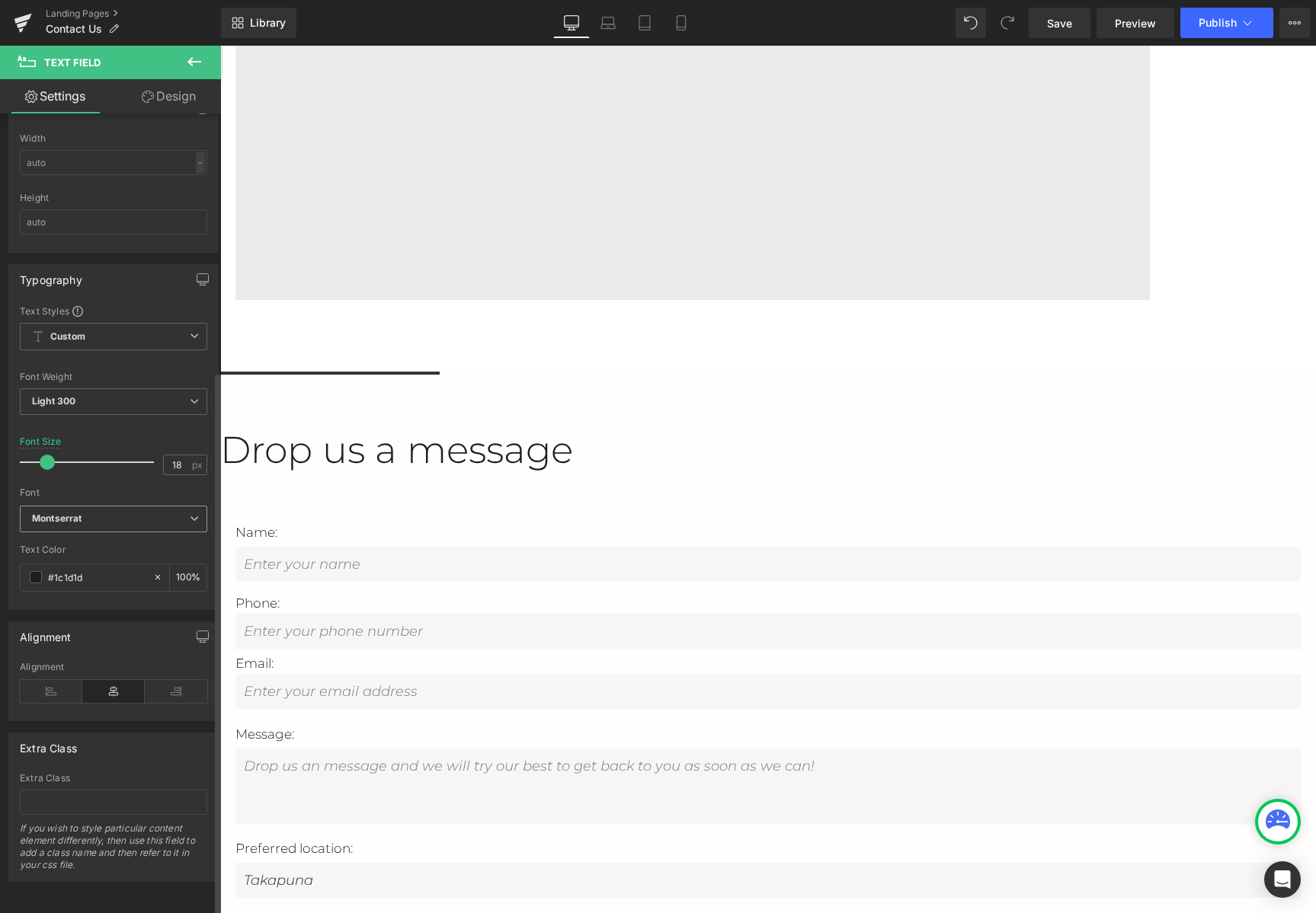
scroll to position [150, 0]
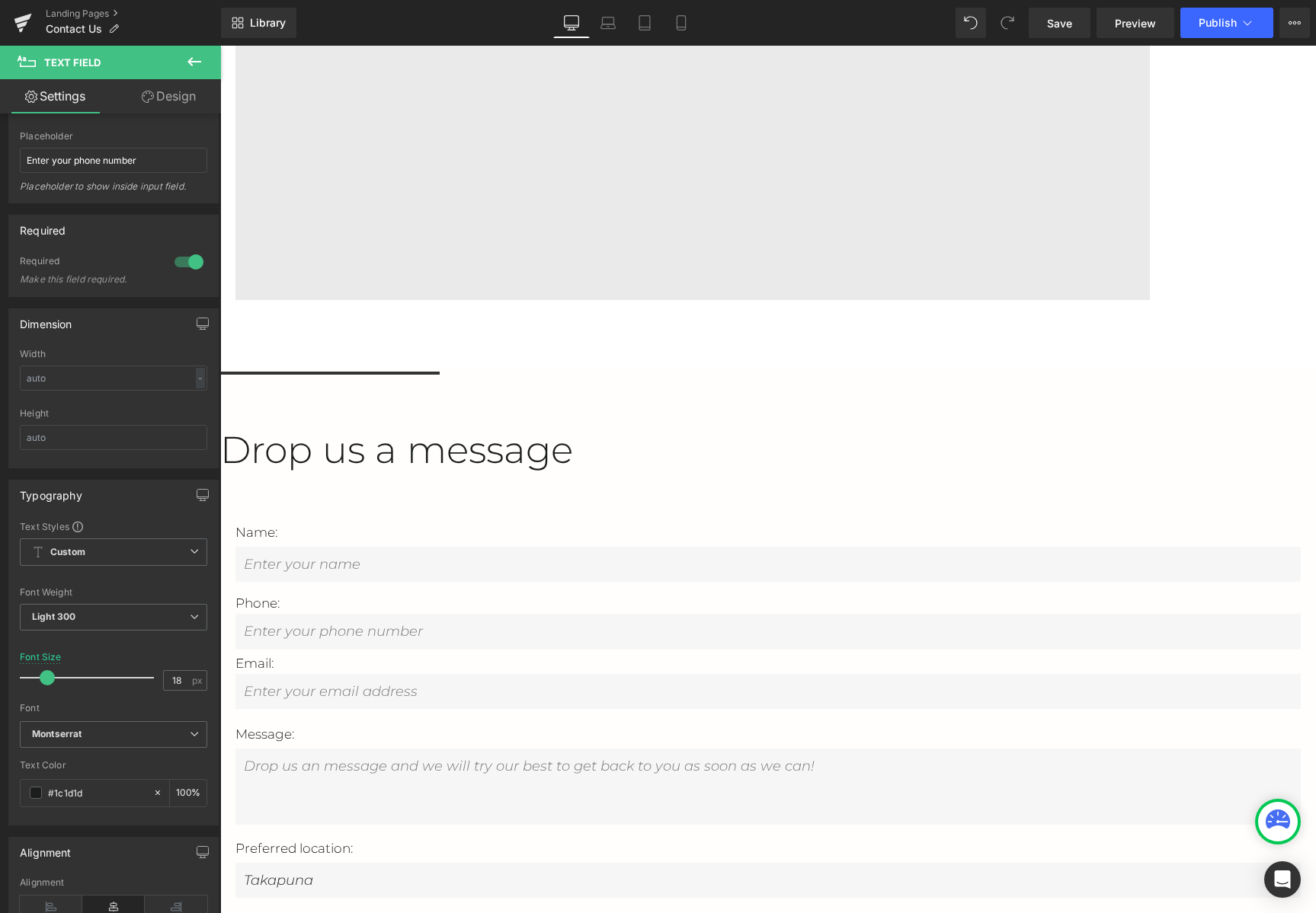
click at [654, 522] on p "Name:" at bounding box center [768, 532] width 1065 height 20
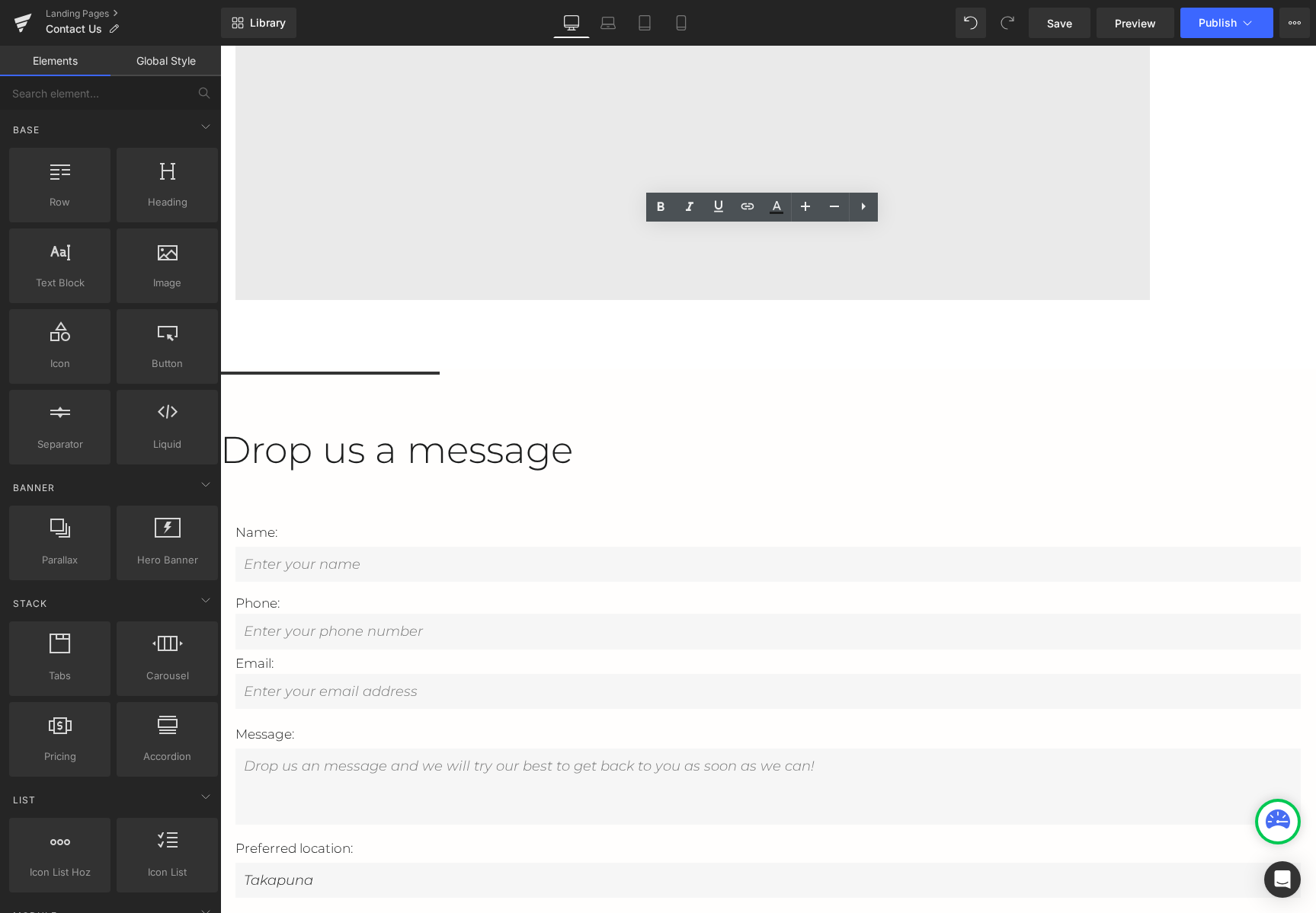
click at [959, 199] on div "Contact us Text Block Herne Bay Text Block Takapuna Text Block book takapuna Bu…" at bounding box center [768, 344] width 1095 height 1574
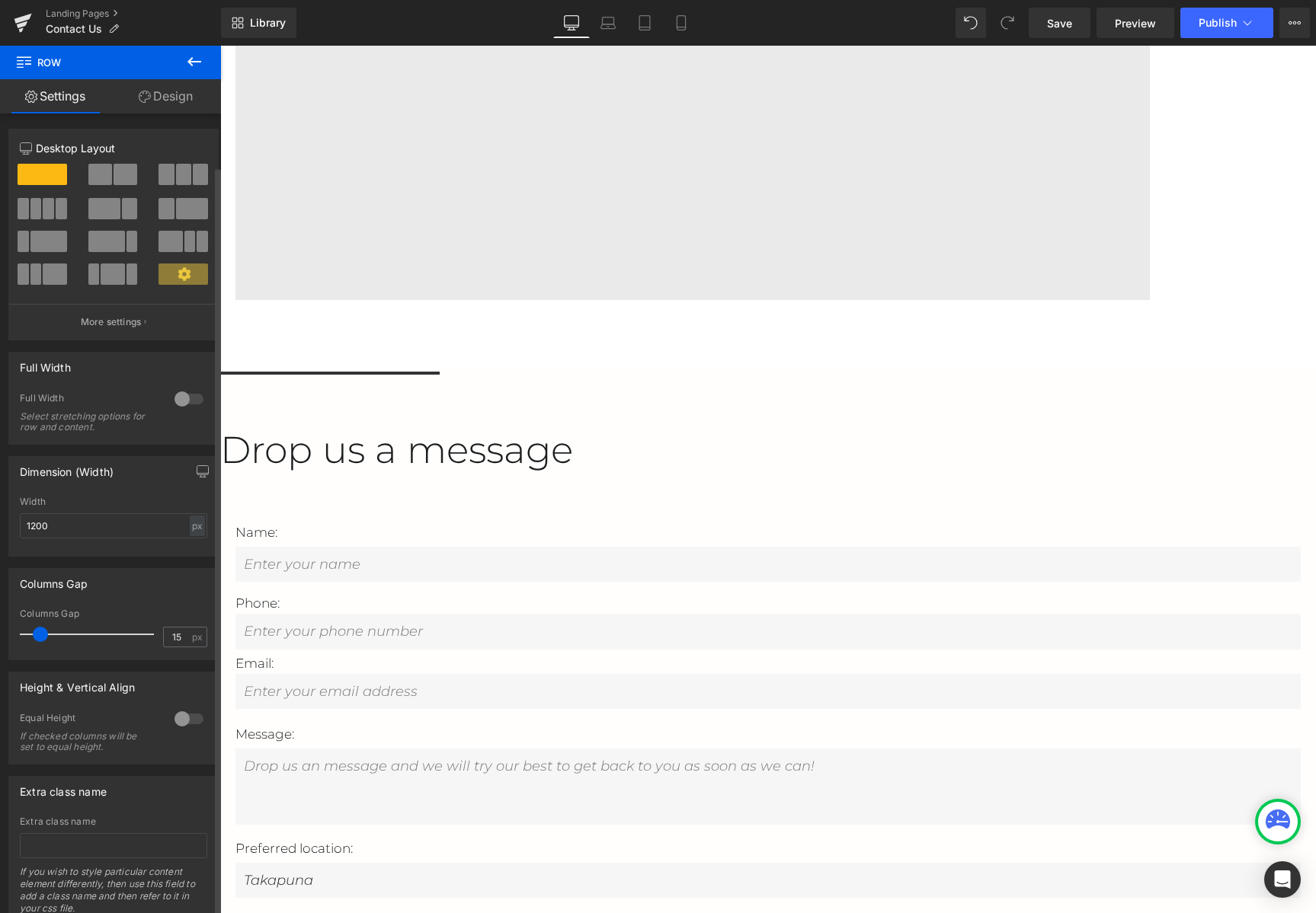
scroll to position [57, 0]
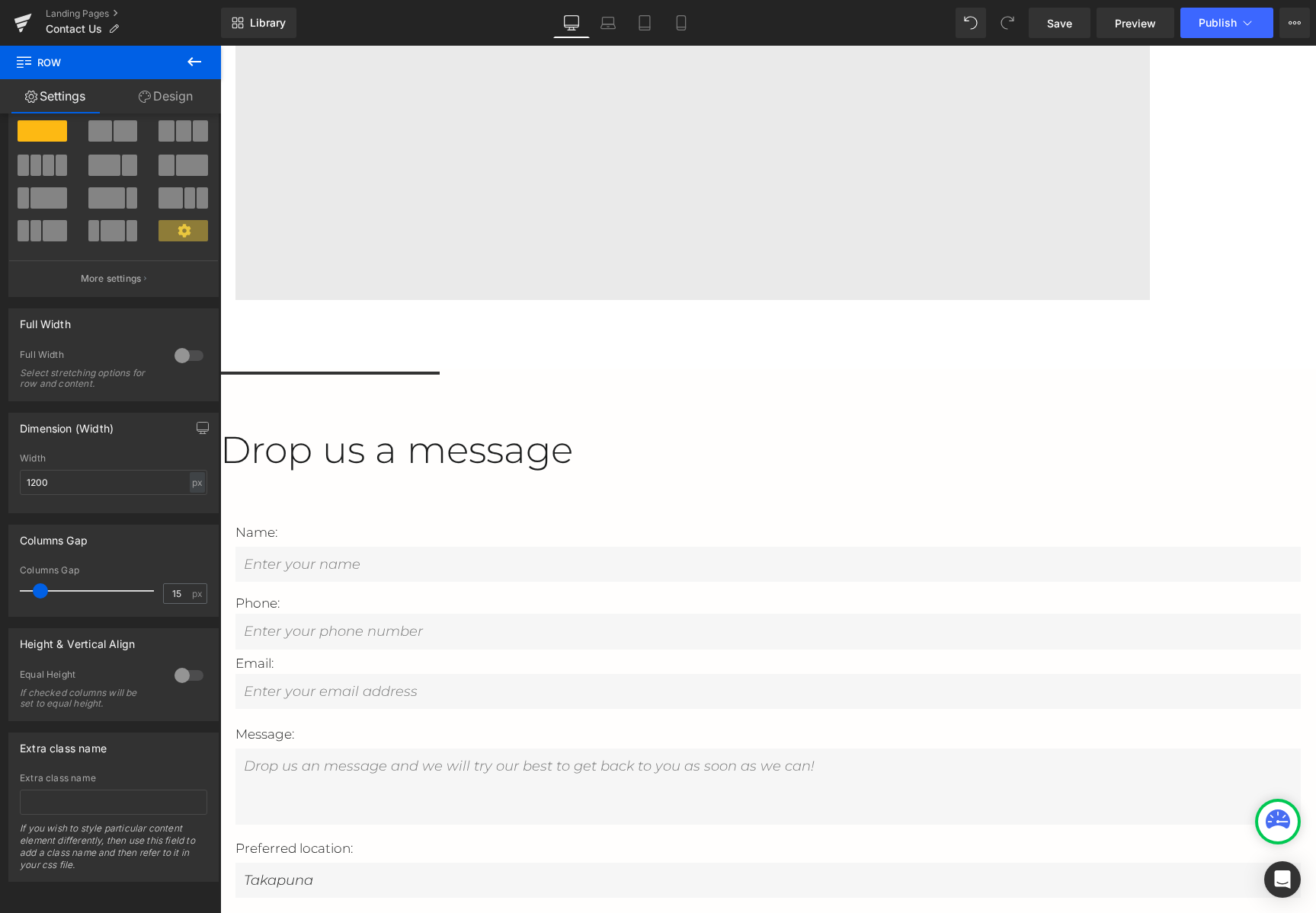
click at [720, 547] on input "text" at bounding box center [768, 564] width 1065 height 35
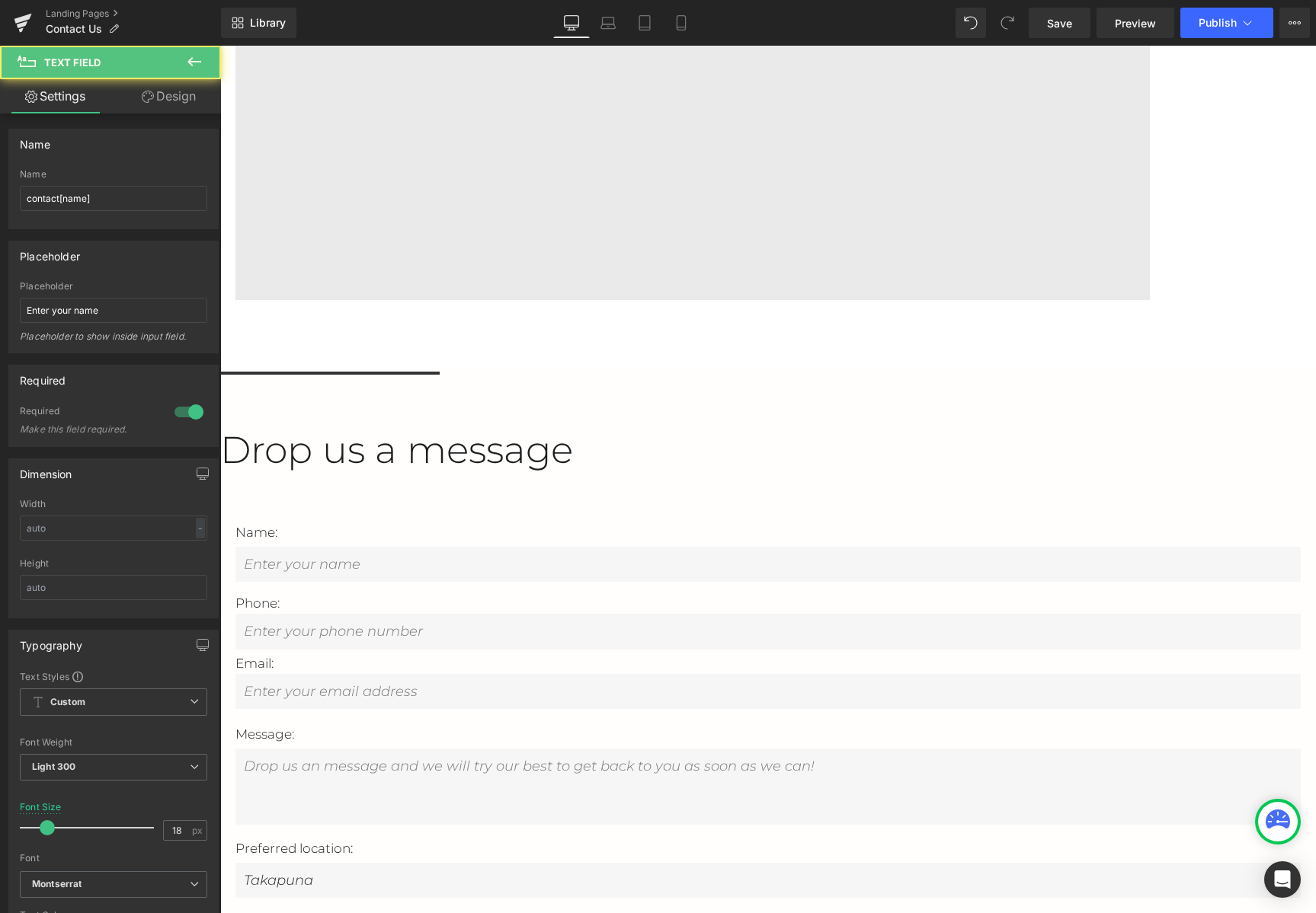
click at [221, 46] on span "Contact Form" at bounding box center [221, 46] width 0 height 0
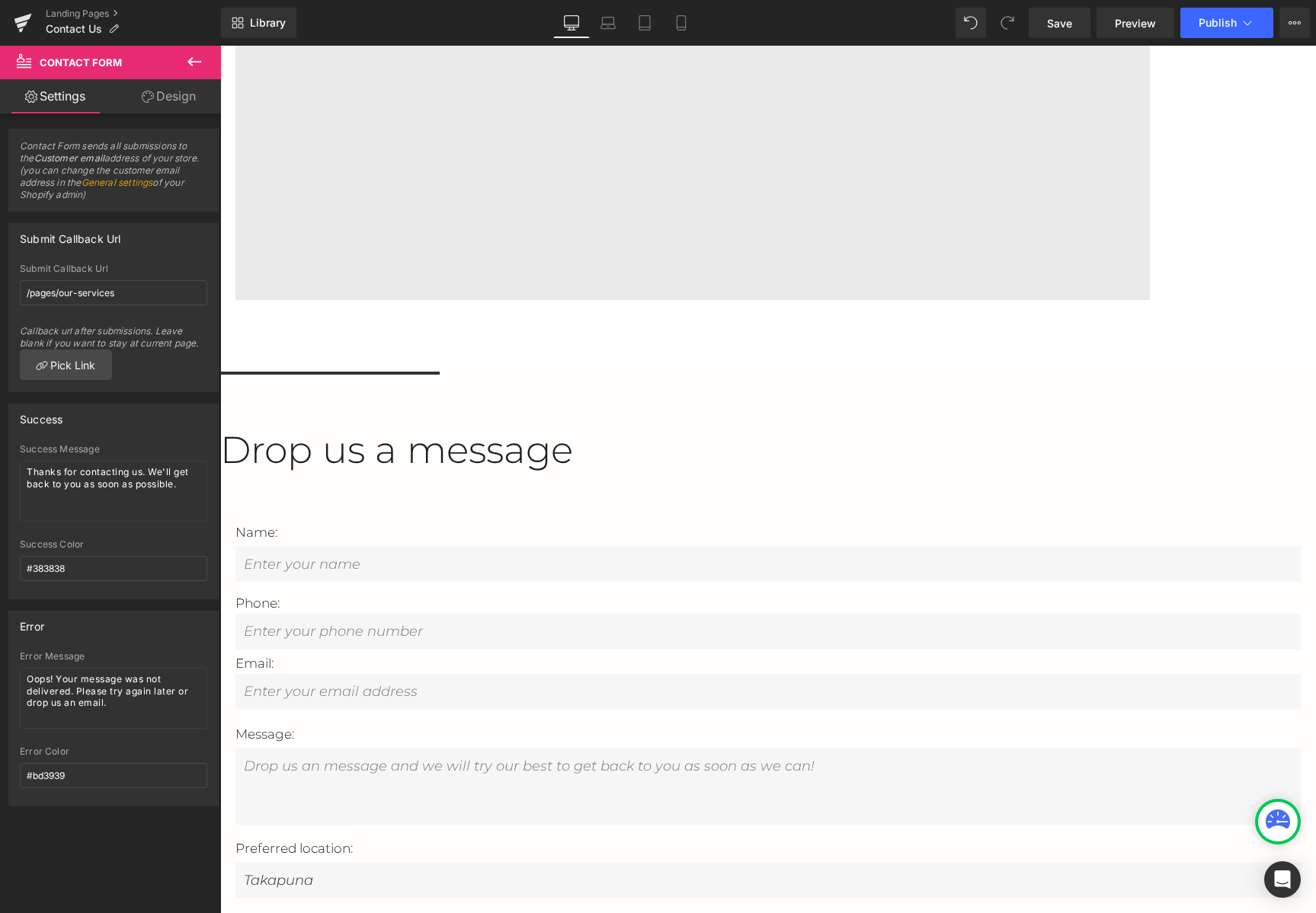
drag, startPoint x: 170, startPoint y: 100, endPoint x: 124, endPoint y: 100, distance: 46.0
click at [170, 100] on link "Design" at bounding box center [168, 96] width 111 height 34
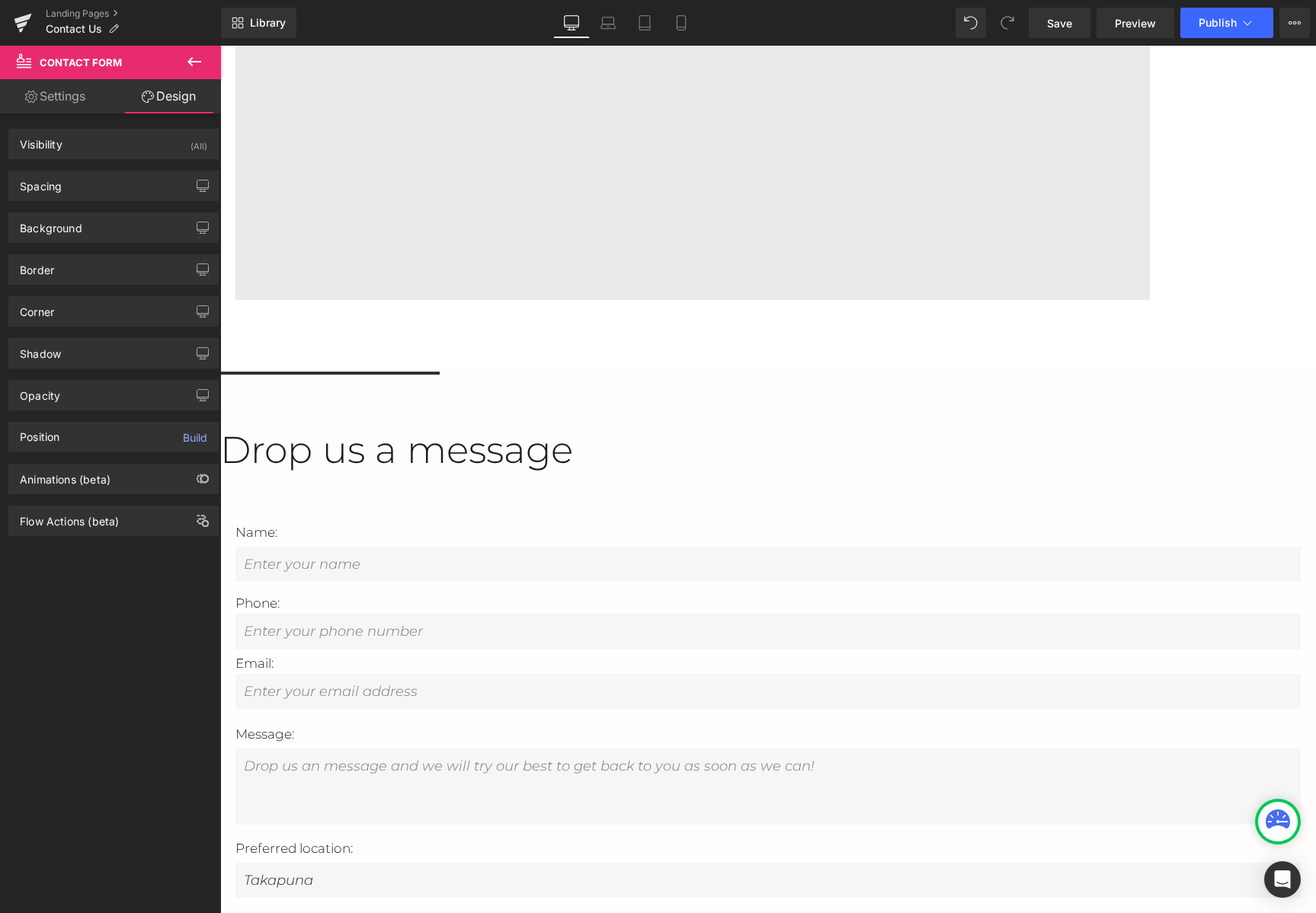
click at [80, 101] on link "Settings" at bounding box center [55, 96] width 111 height 34
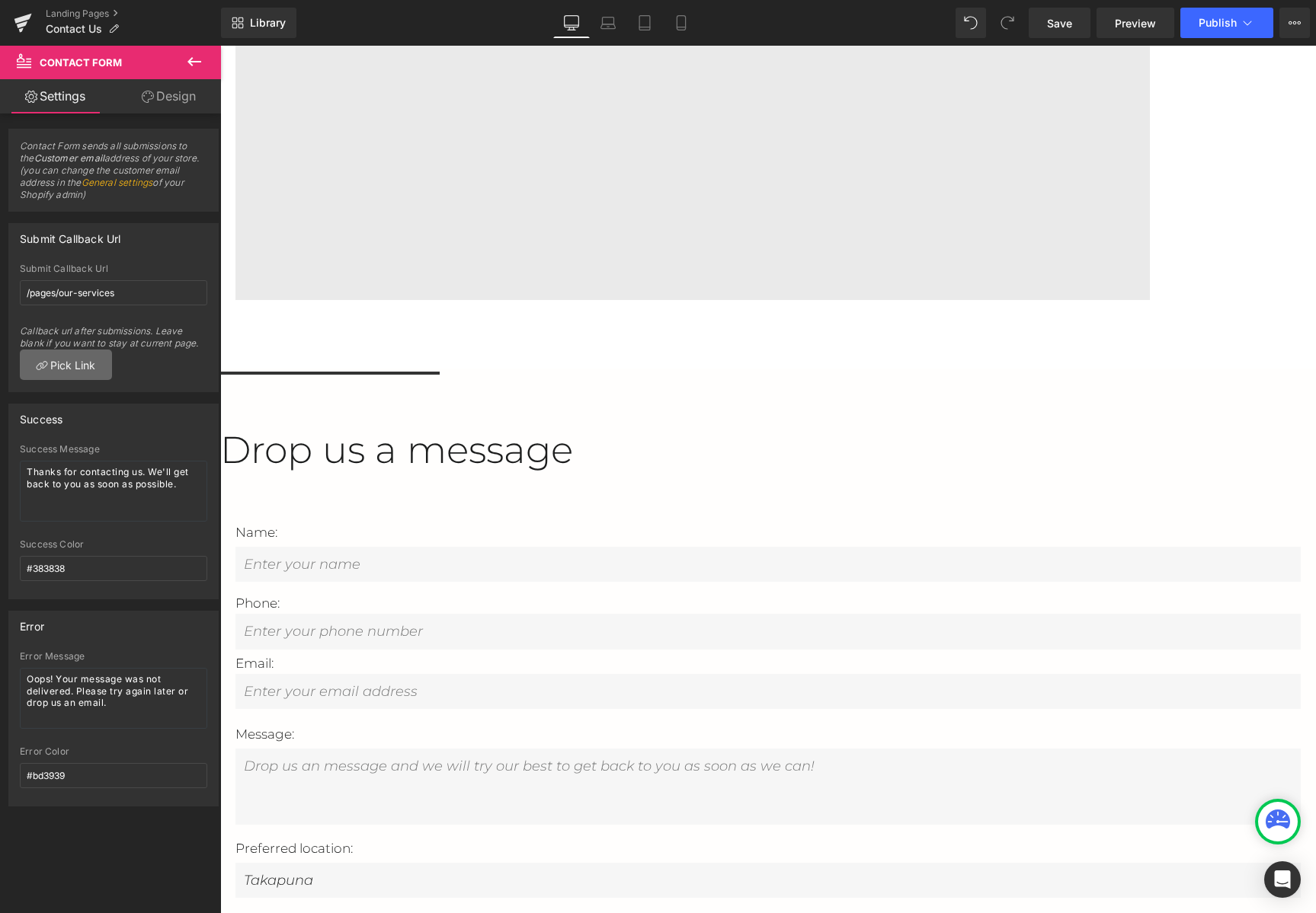
click at [91, 372] on link "Pick Link" at bounding box center [66, 364] width 92 height 30
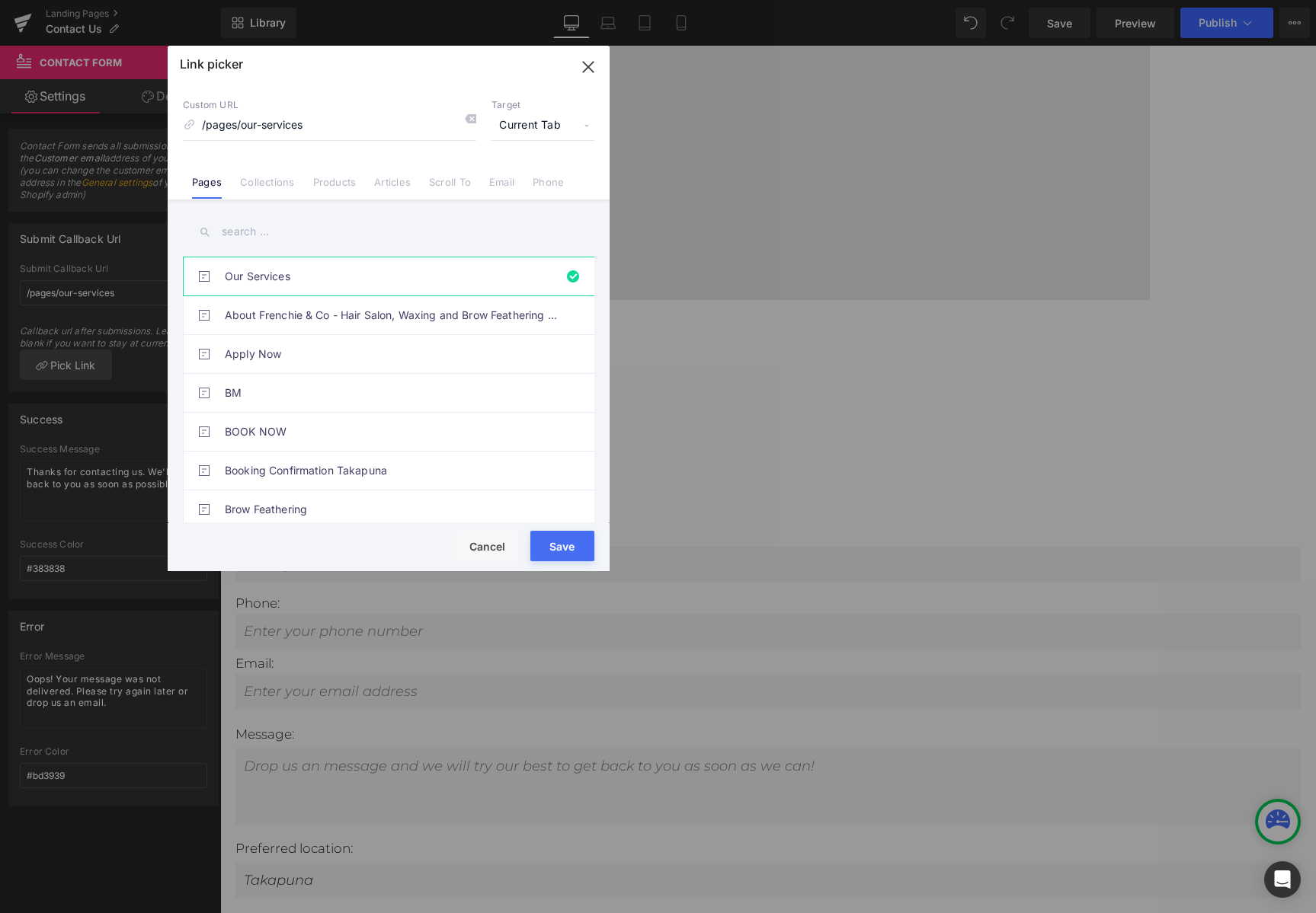
click at [583, 68] on icon "button" at bounding box center [588, 67] width 25 height 25
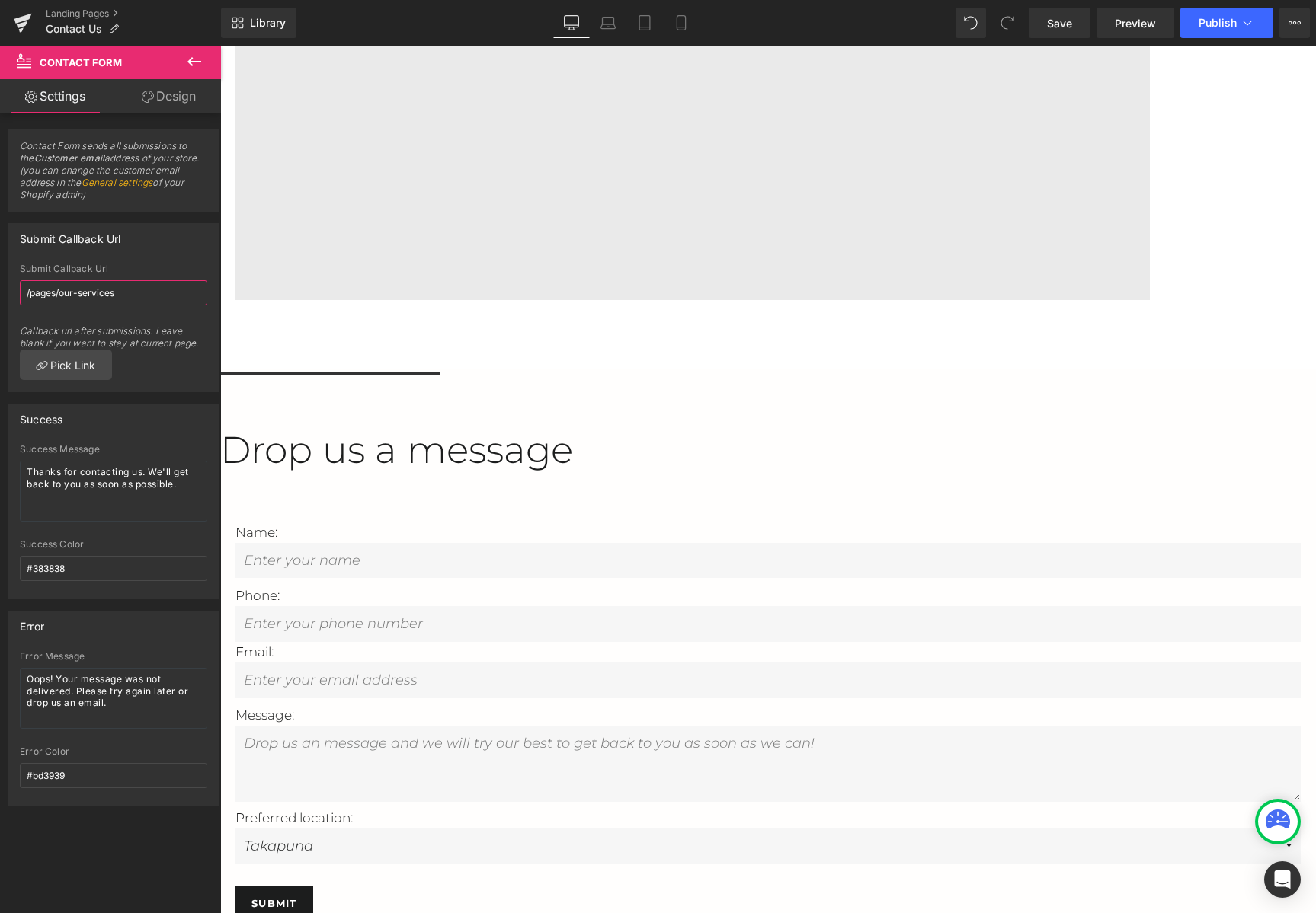
drag, startPoint x: 137, startPoint y: 290, endPoint x: -23, endPoint y: 288, distance: 160.0
click at [0, 288] on html "Contact Form You are previewing how the will restyle your page. You can not edi…" at bounding box center [658, 456] width 1316 height 913
drag, startPoint x: 132, startPoint y: 717, endPoint x: -10, endPoint y: 671, distance: 149.3
click at [0, 671] on html "Contact Form You are previewing how the will restyle your page. You can not edi…" at bounding box center [658, 456] width 1316 height 913
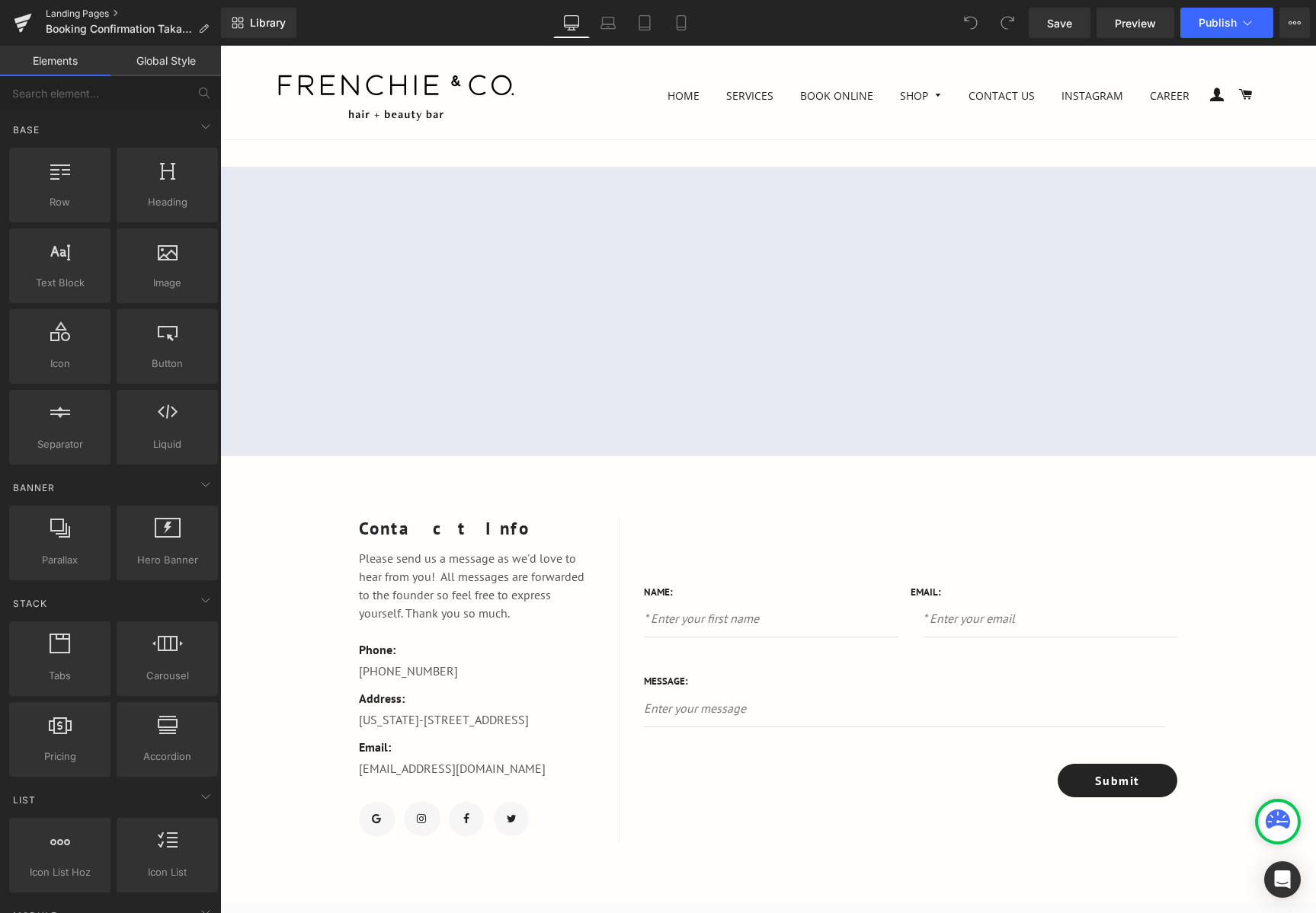
click at [98, 15] on link "Landing Pages" at bounding box center [133, 13] width 175 height 12
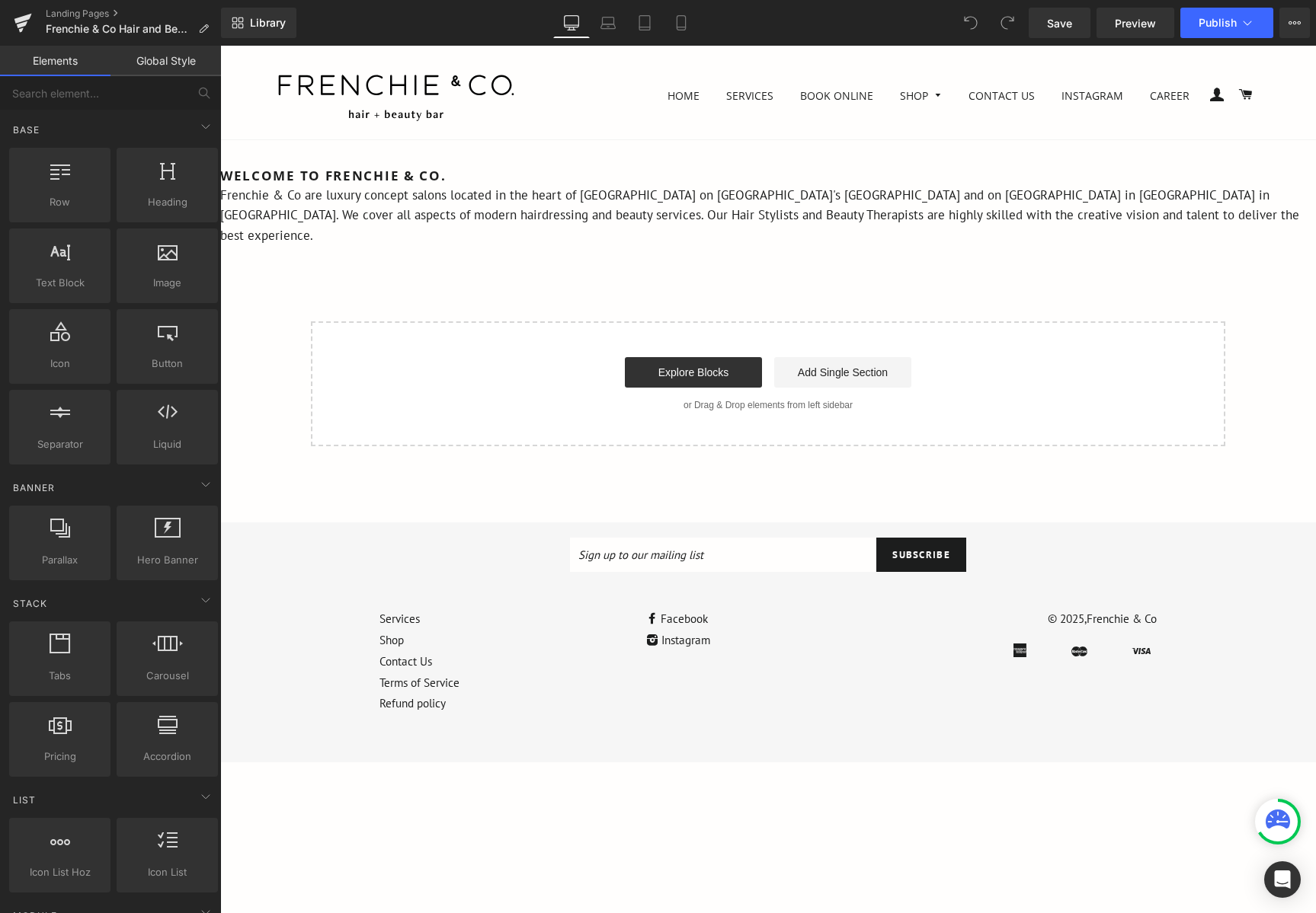
click at [739, 230] on div "Welcome to Frenchie & Co. Frenchie & Co are luxury concept salons located in th…" at bounding box center [768, 306] width 1095 height 279
click at [981, 216] on p "Frenchie & Co are luxury concept salons located in the heart of Takapuna on Auc…" at bounding box center [768, 215] width 1095 height 61
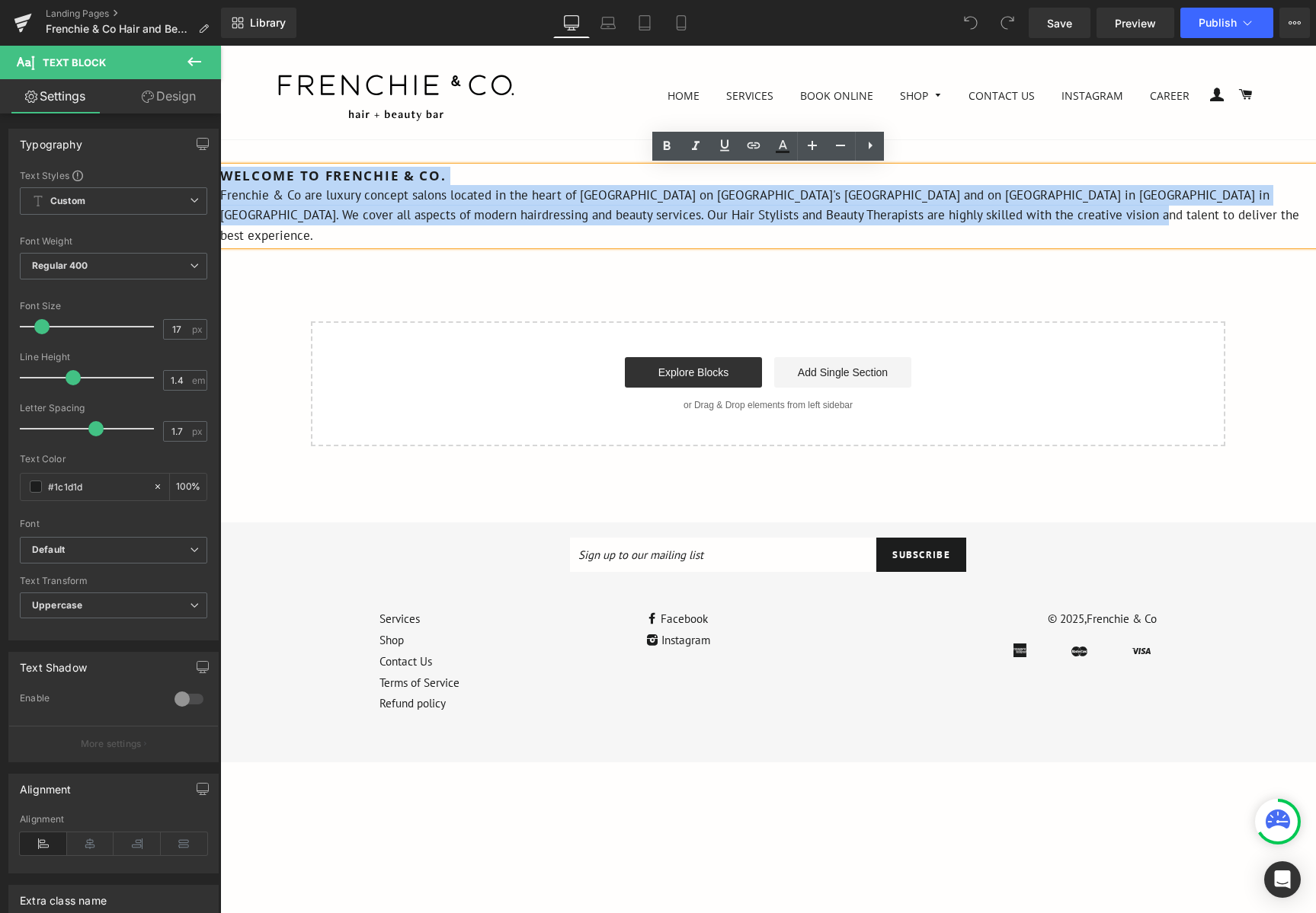
drag, startPoint x: 1030, startPoint y: 214, endPoint x: 215, endPoint y: 176, distance: 815.9
click at [221, 176] on html "Close menu Home Services Book Online Shop Expand submenu Collapse submenu Gift …" at bounding box center [768, 479] width 1095 height 867
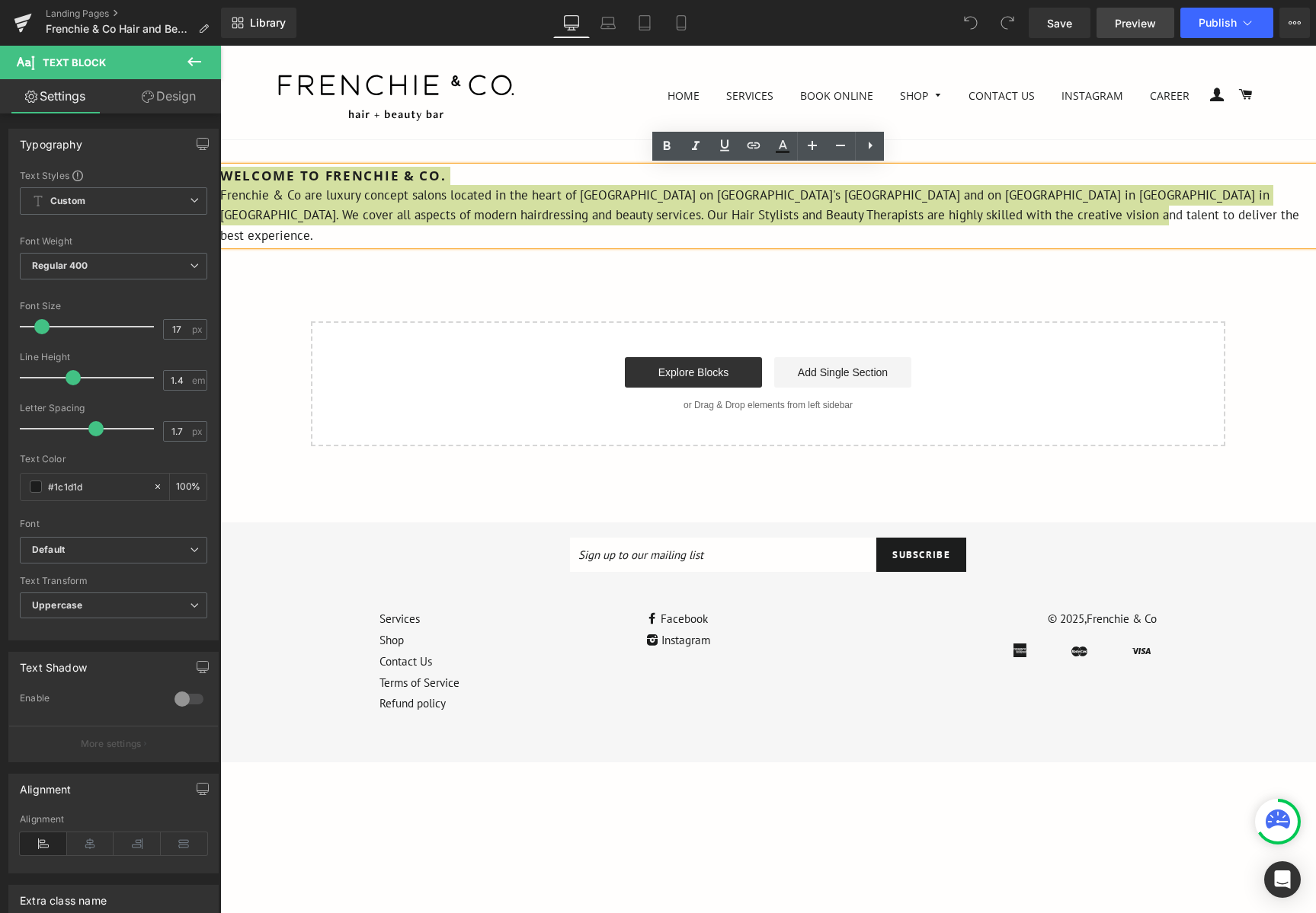
click at [1139, 27] on span "Preview" at bounding box center [1135, 23] width 41 height 16
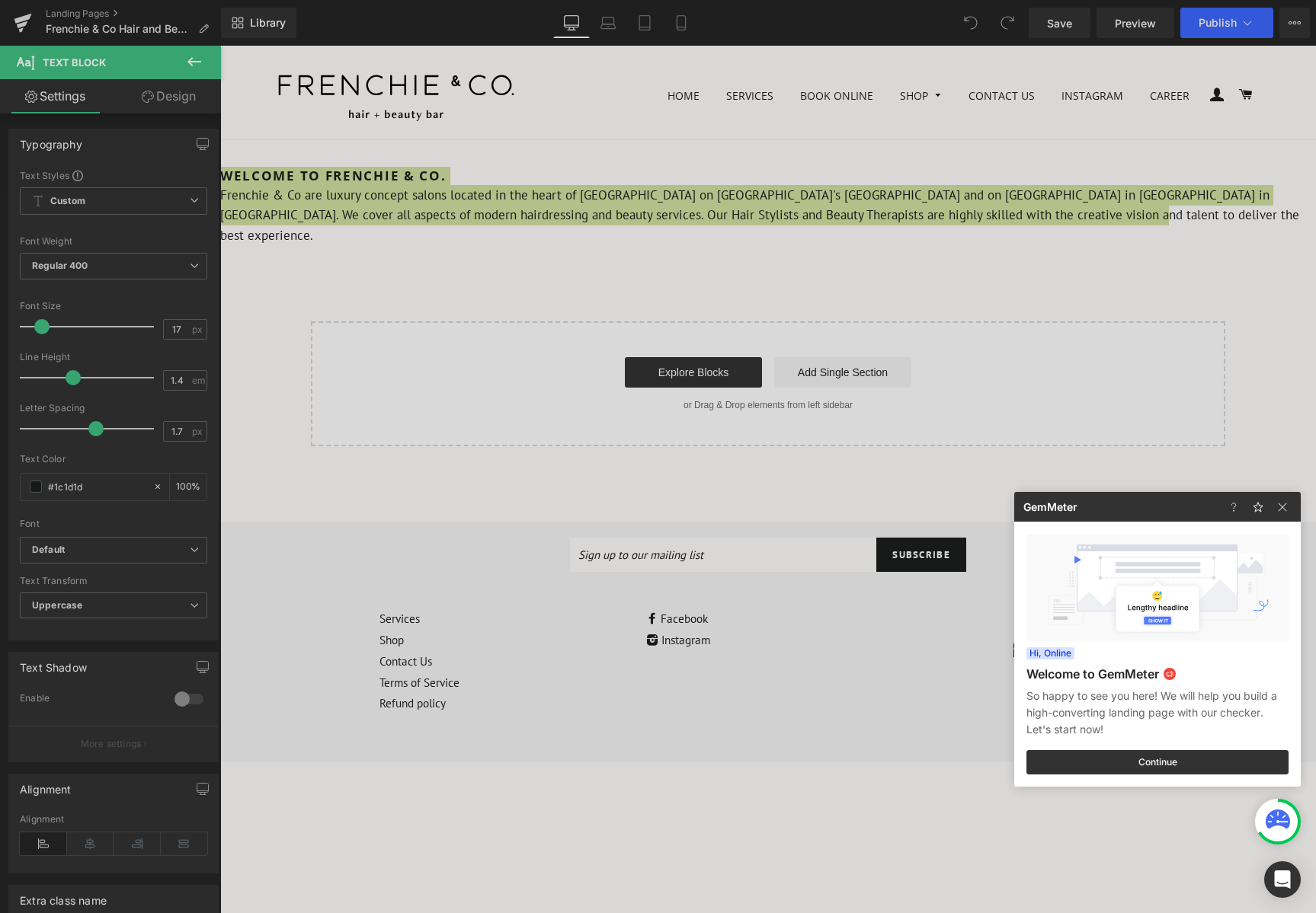
click at [343, 25] on div at bounding box center [658, 456] width 1316 height 913
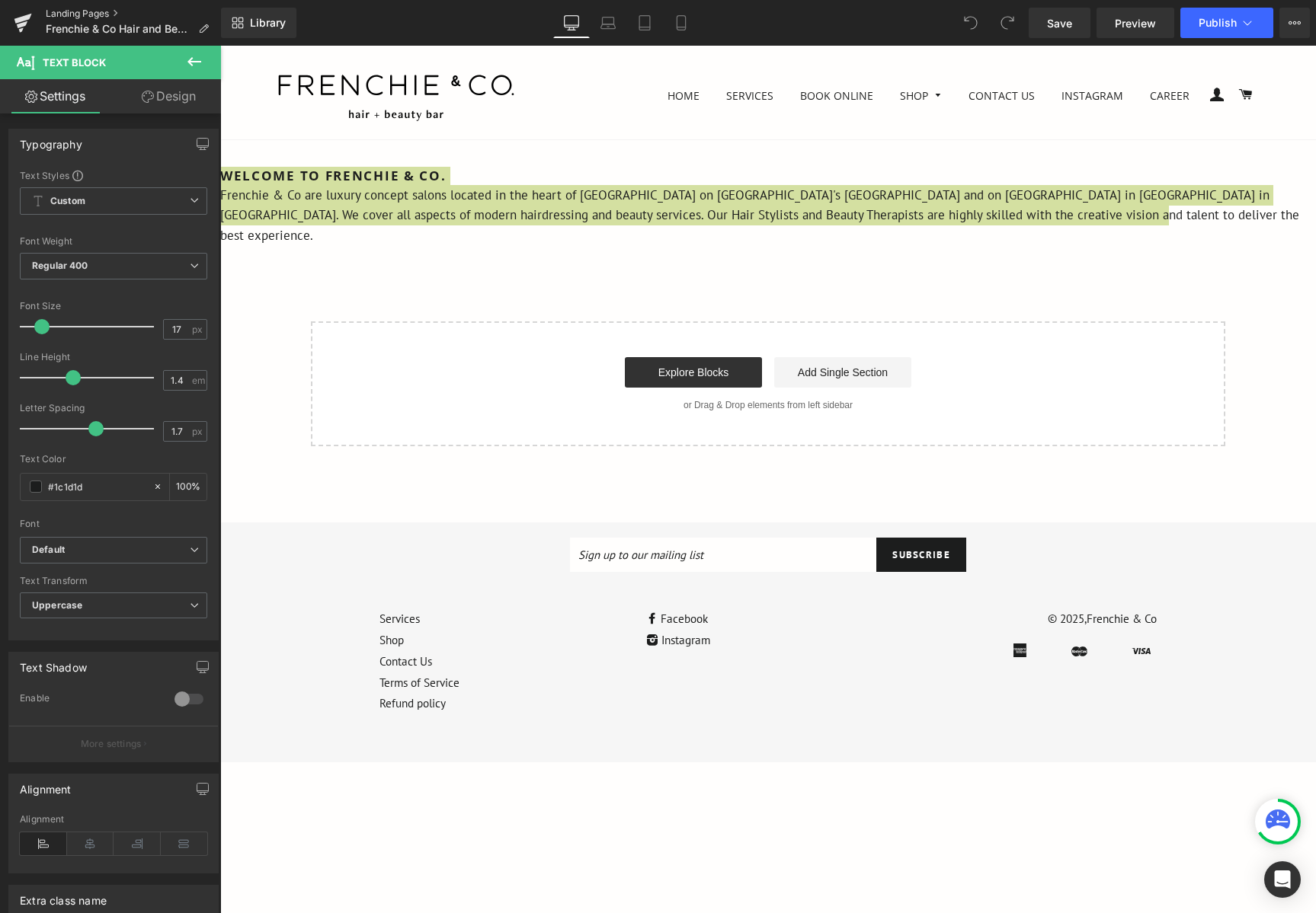
click at [92, 19] on link "Landing Pages" at bounding box center [133, 13] width 175 height 12
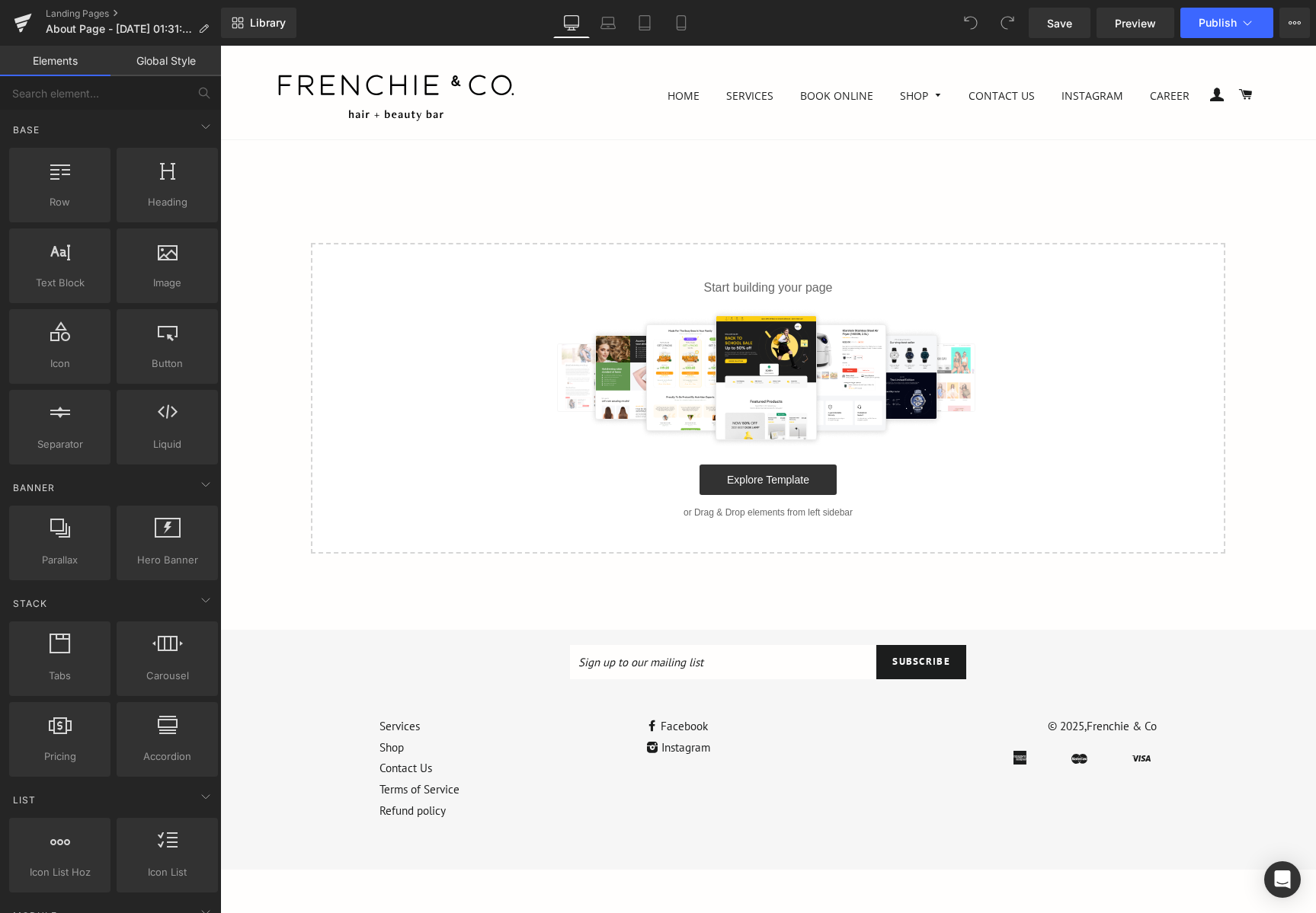
click at [548, 366] on img at bounding box center [768, 378] width 443 height 137
click at [159, 197] on span "Heading" at bounding box center [167, 201] width 92 height 16
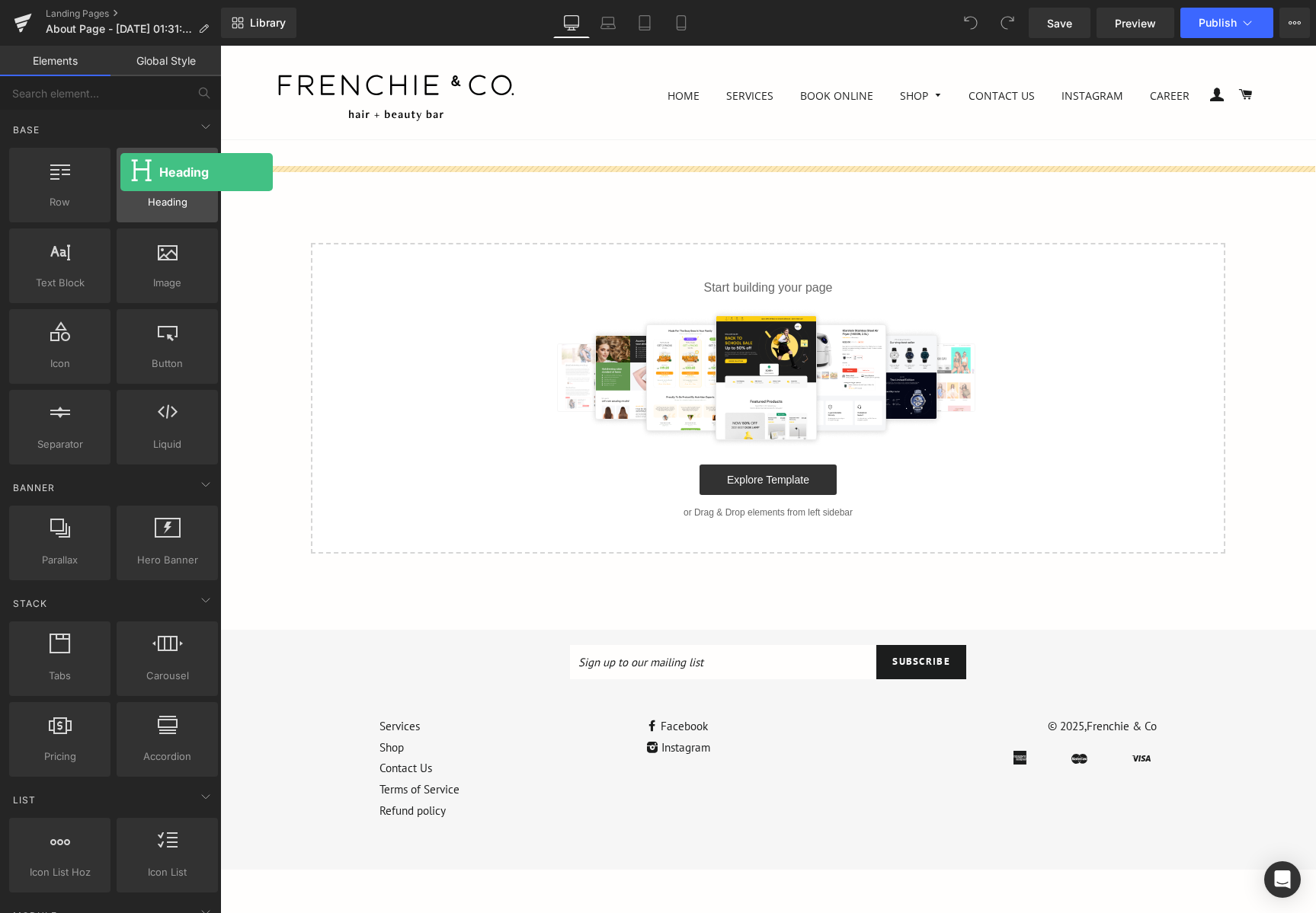
drag, startPoint x: 174, startPoint y: 202, endPoint x: 121, endPoint y: 174, distance: 59.9
click at [121, 174] on div "Heading headings, titles, h1,h2,h3,h4,h5,h6" at bounding box center [167, 185] width 102 height 75
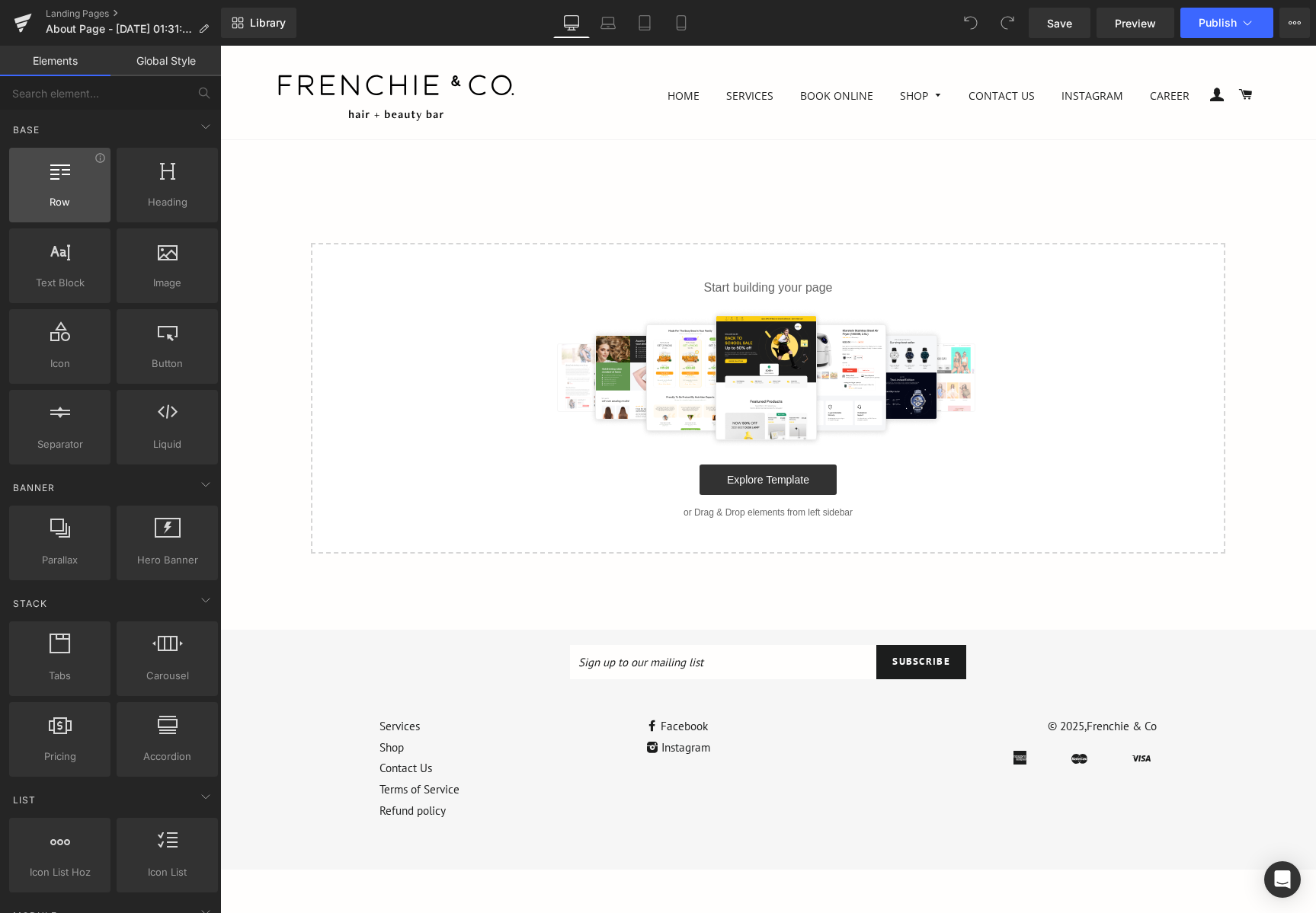
click at [77, 209] on div "Row rows, columns, layouts, div" at bounding box center [59, 185] width 102 height 75
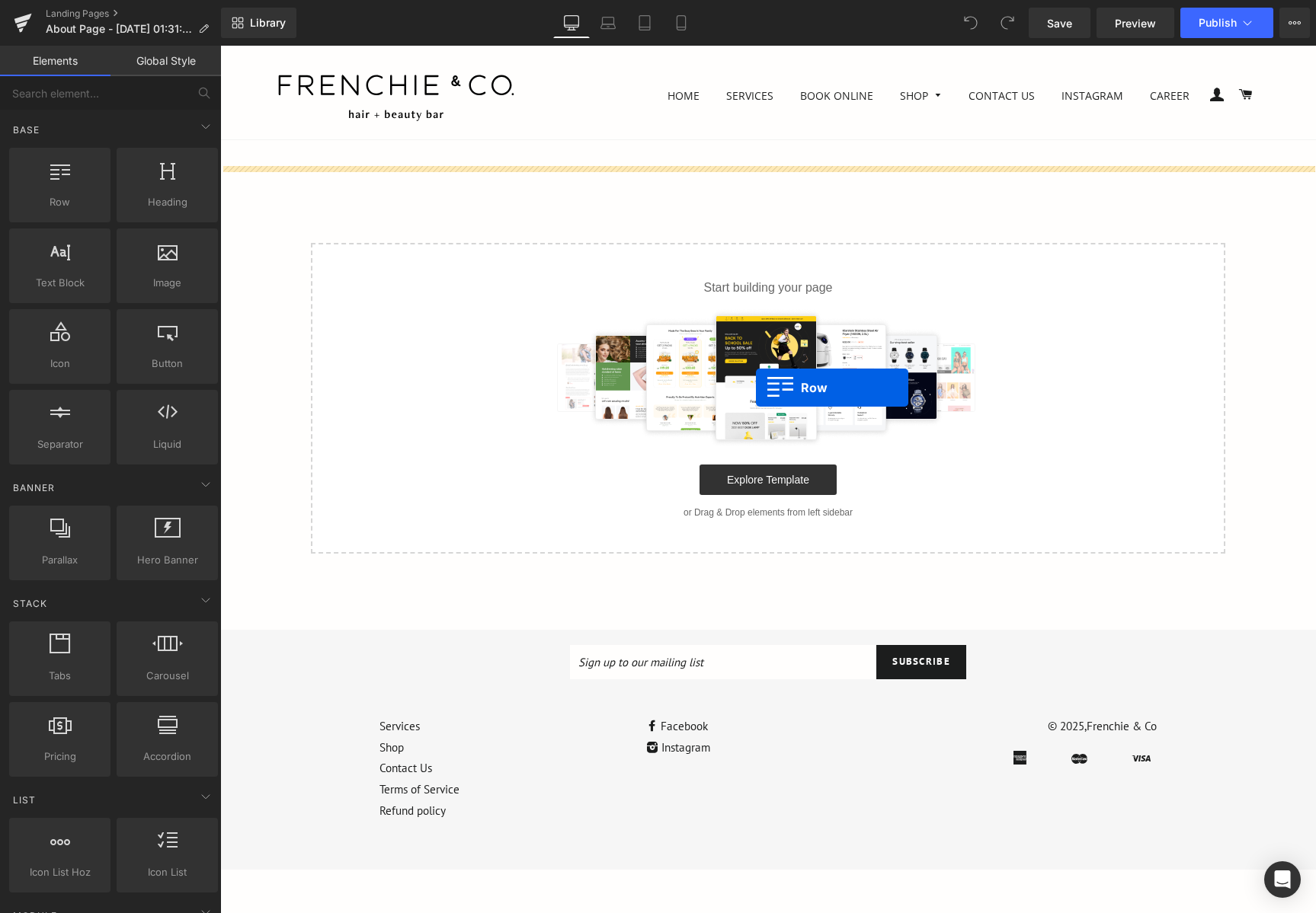
drag, startPoint x: 291, startPoint y: 247, endPoint x: 756, endPoint y: 388, distance: 485.9
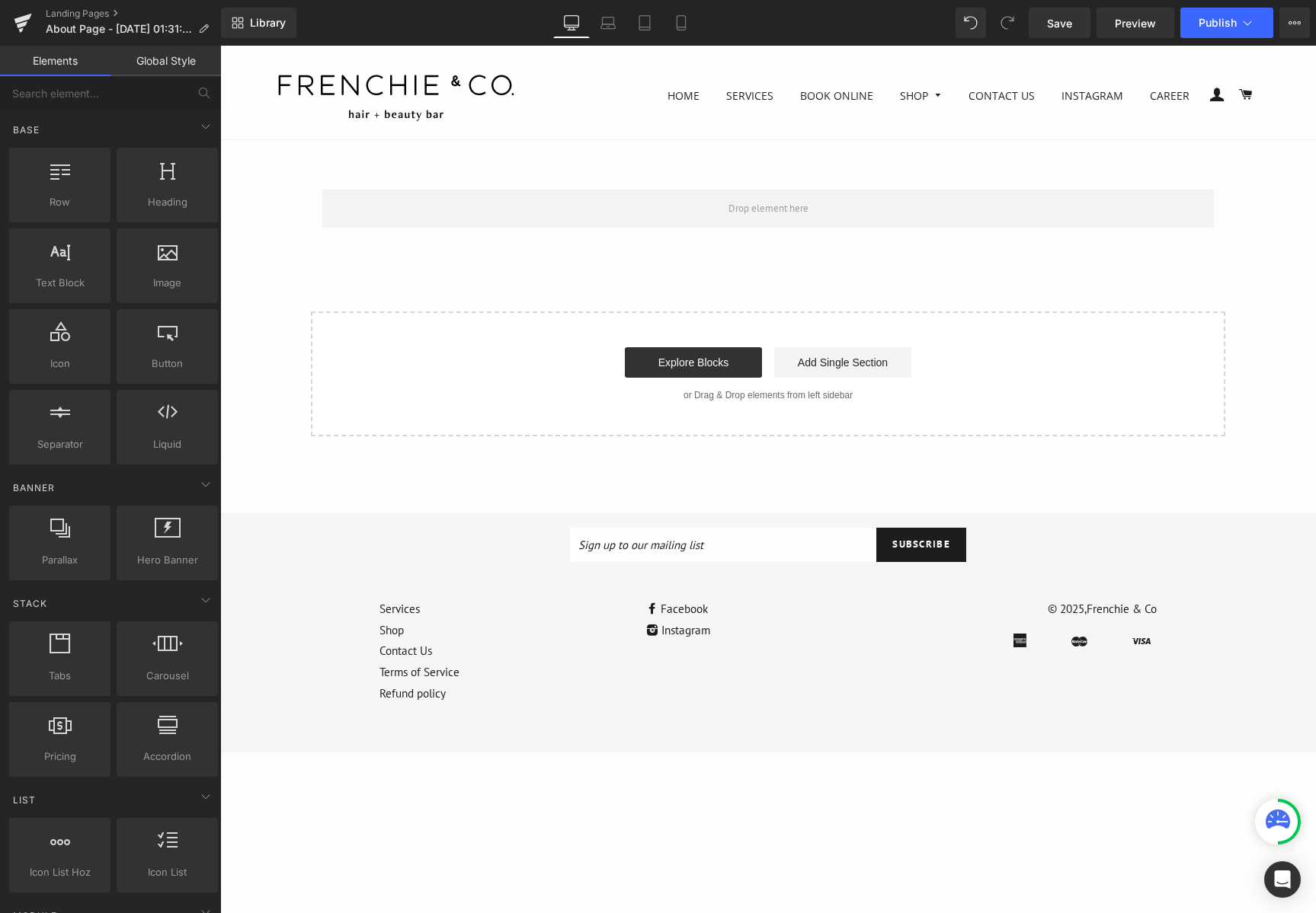
click at [584, 147] on main "Row Select your layout" at bounding box center [768, 315] width 1095 height 349
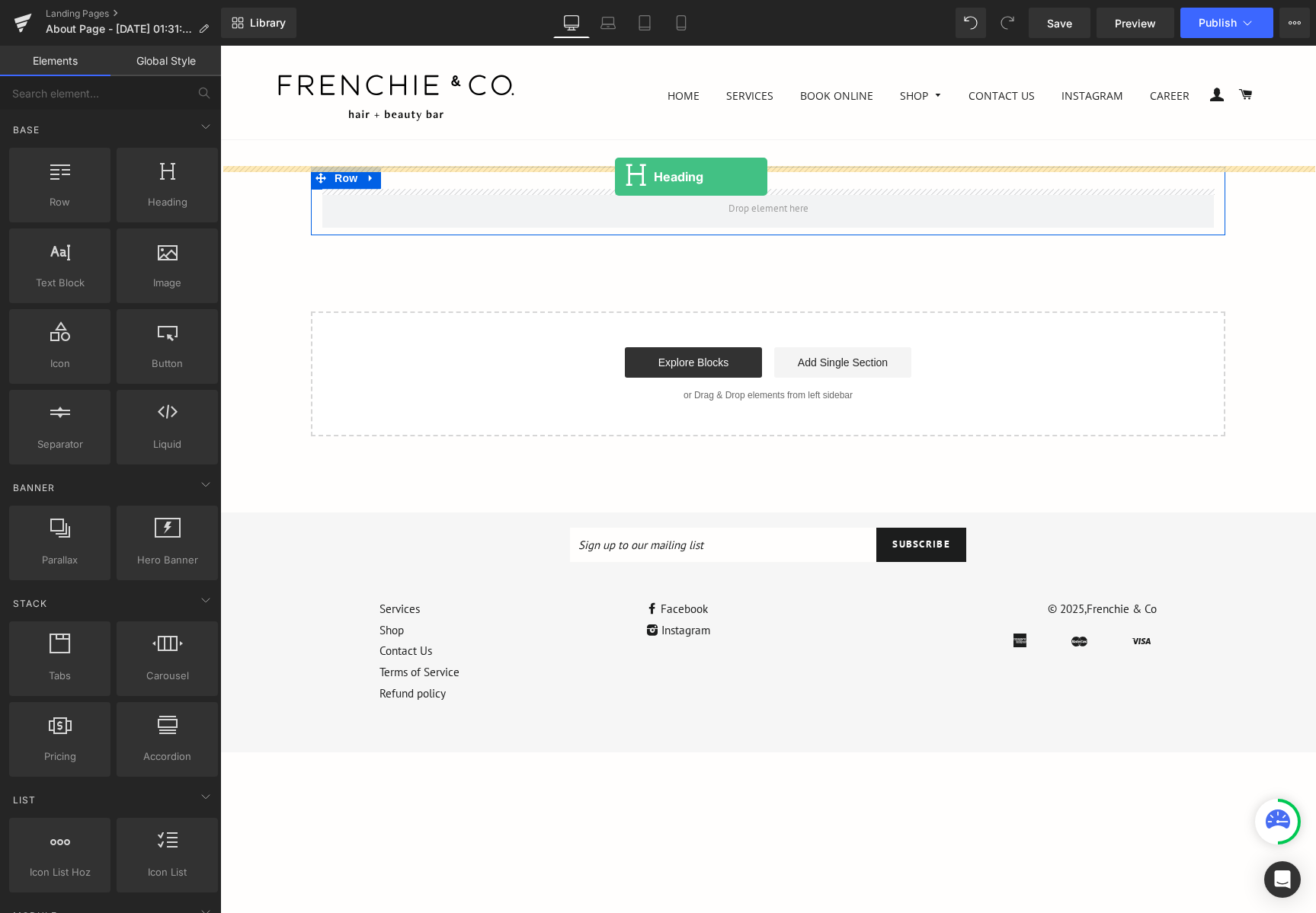
drag, startPoint x: 382, startPoint y: 230, endPoint x: 615, endPoint y: 177, distance: 239.0
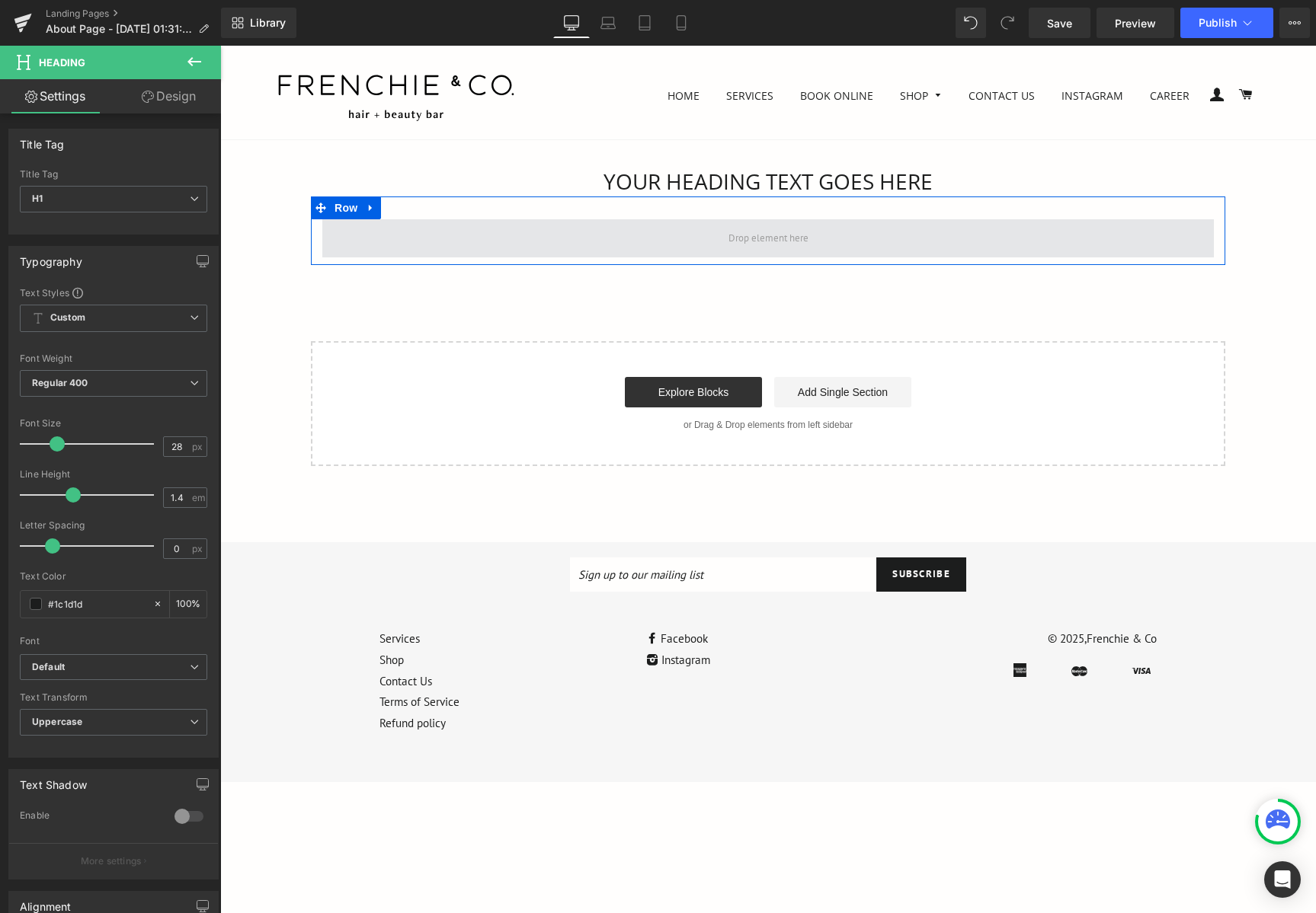
click at [655, 220] on span at bounding box center [768, 239] width 891 height 38
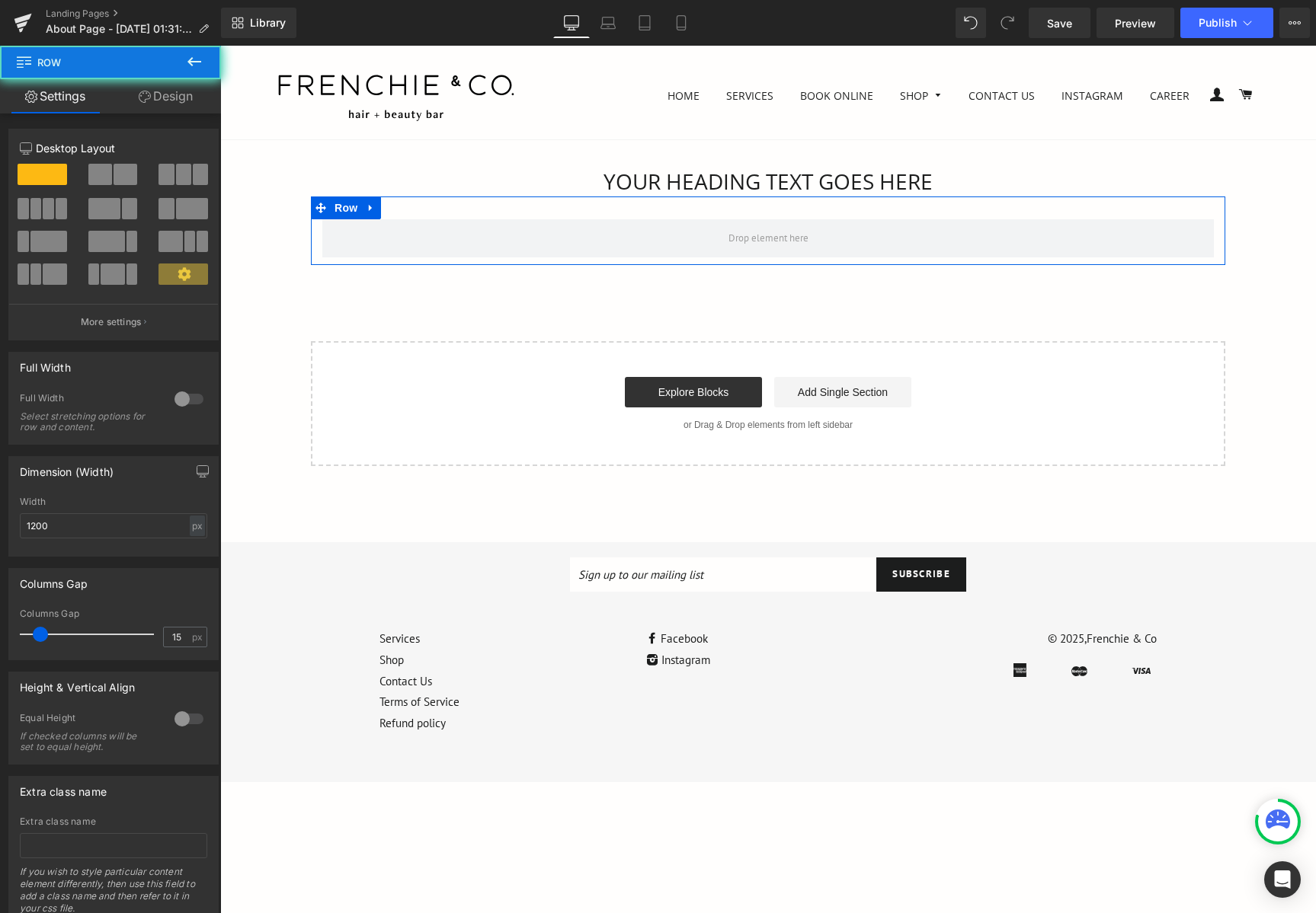
drag, startPoint x: 677, startPoint y: 220, endPoint x: 680, endPoint y: 258, distance: 38.1
click at [680, 258] on div "Row" at bounding box center [768, 231] width 914 height 69
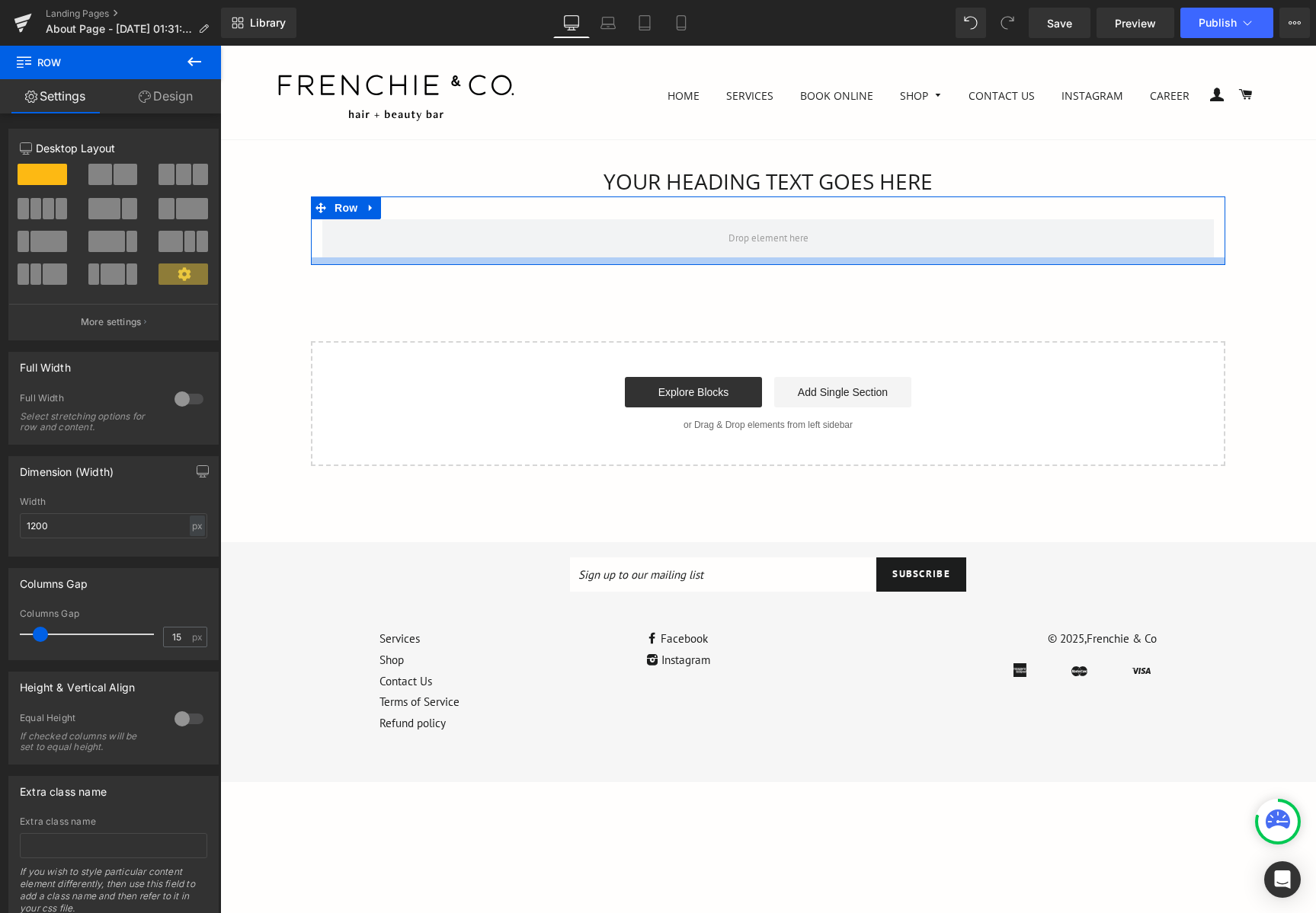
click at [642, 258] on div at bounding box center [768, 261] width 914 height 7
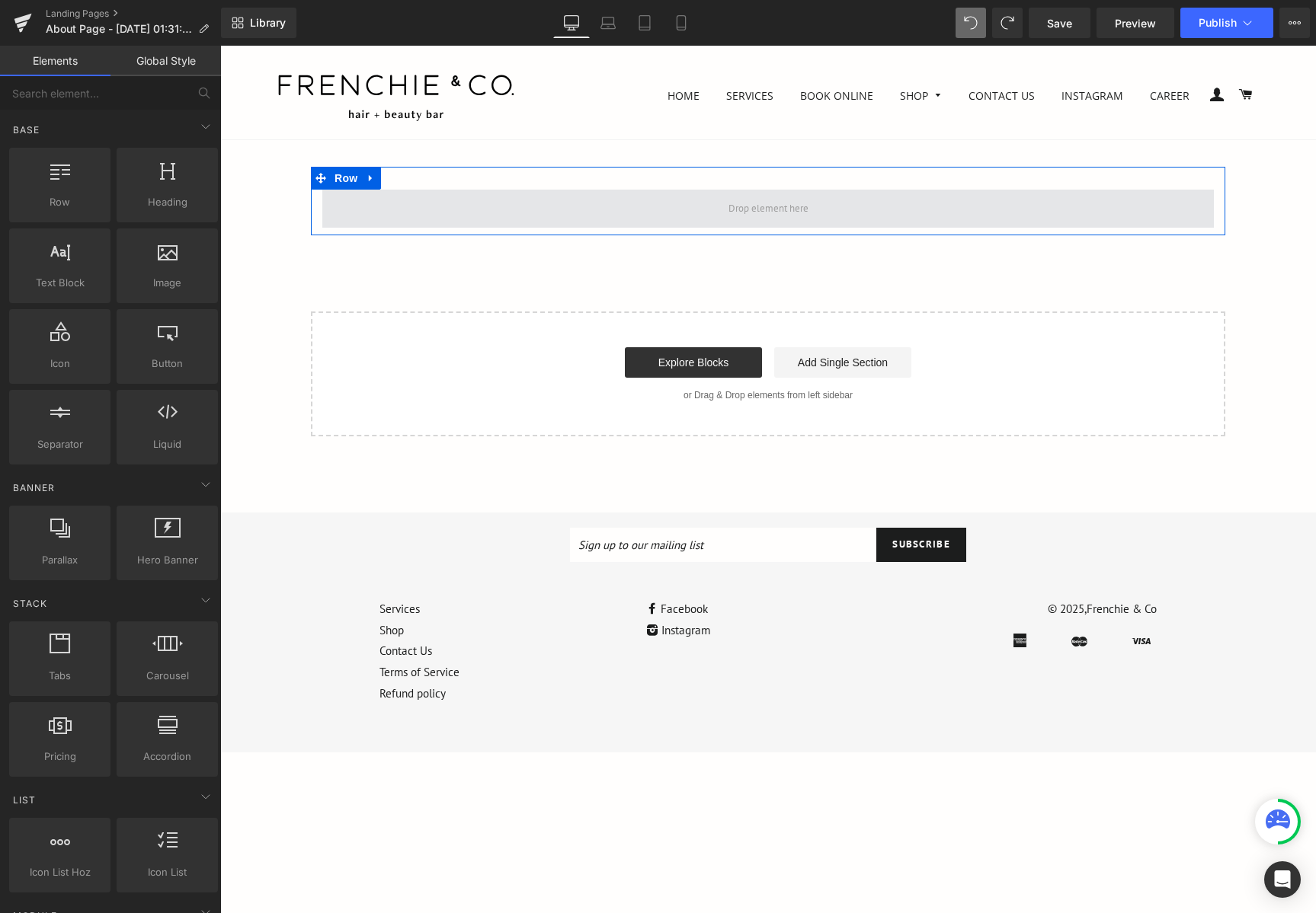
click at [758, 202] on span at bounding box center [768, 209] width 91 height 23
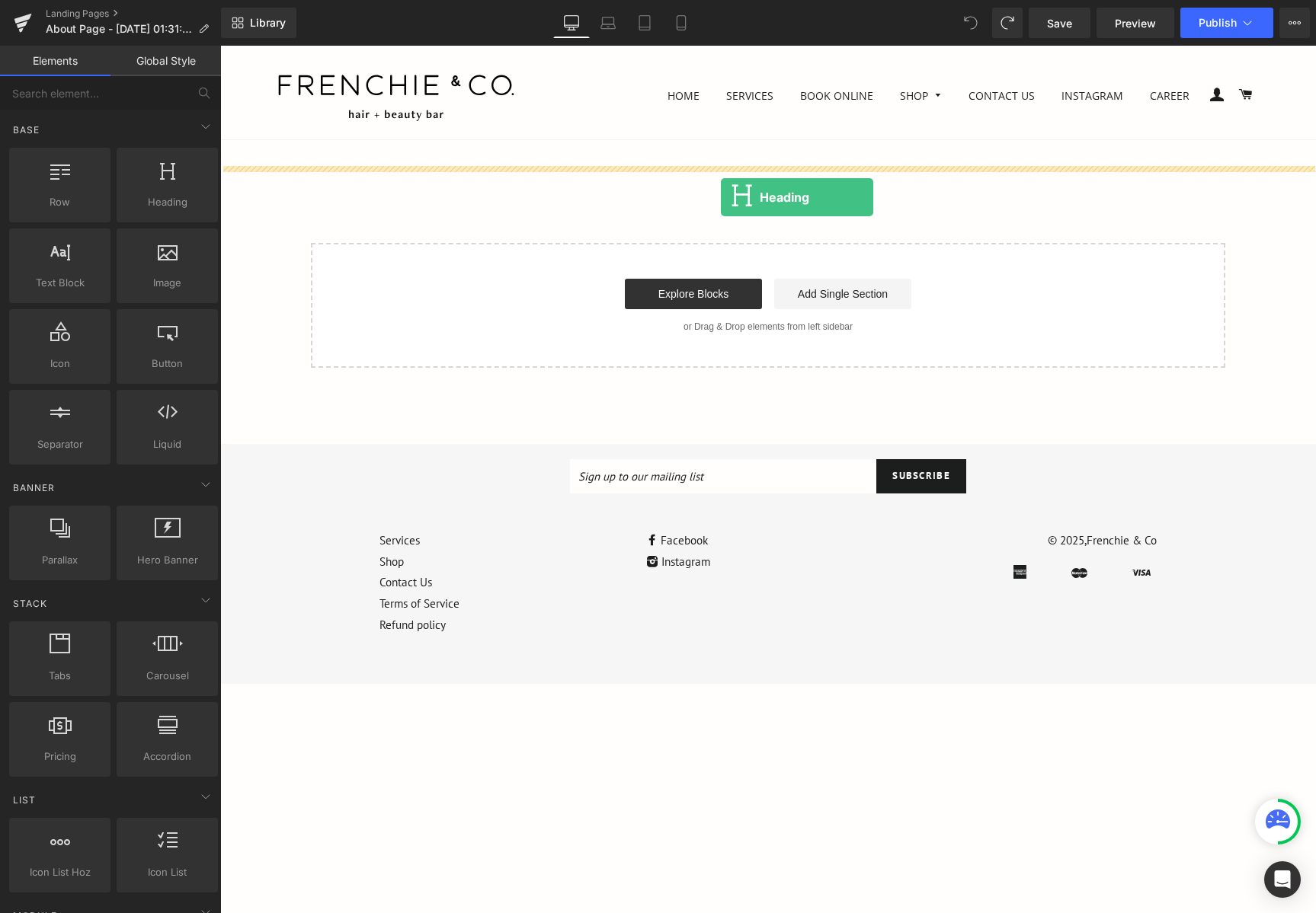
drag, startPoint x: 390, startPoint y: 248, endPoint x: 720, endPoint y: 198, distance: 333.8
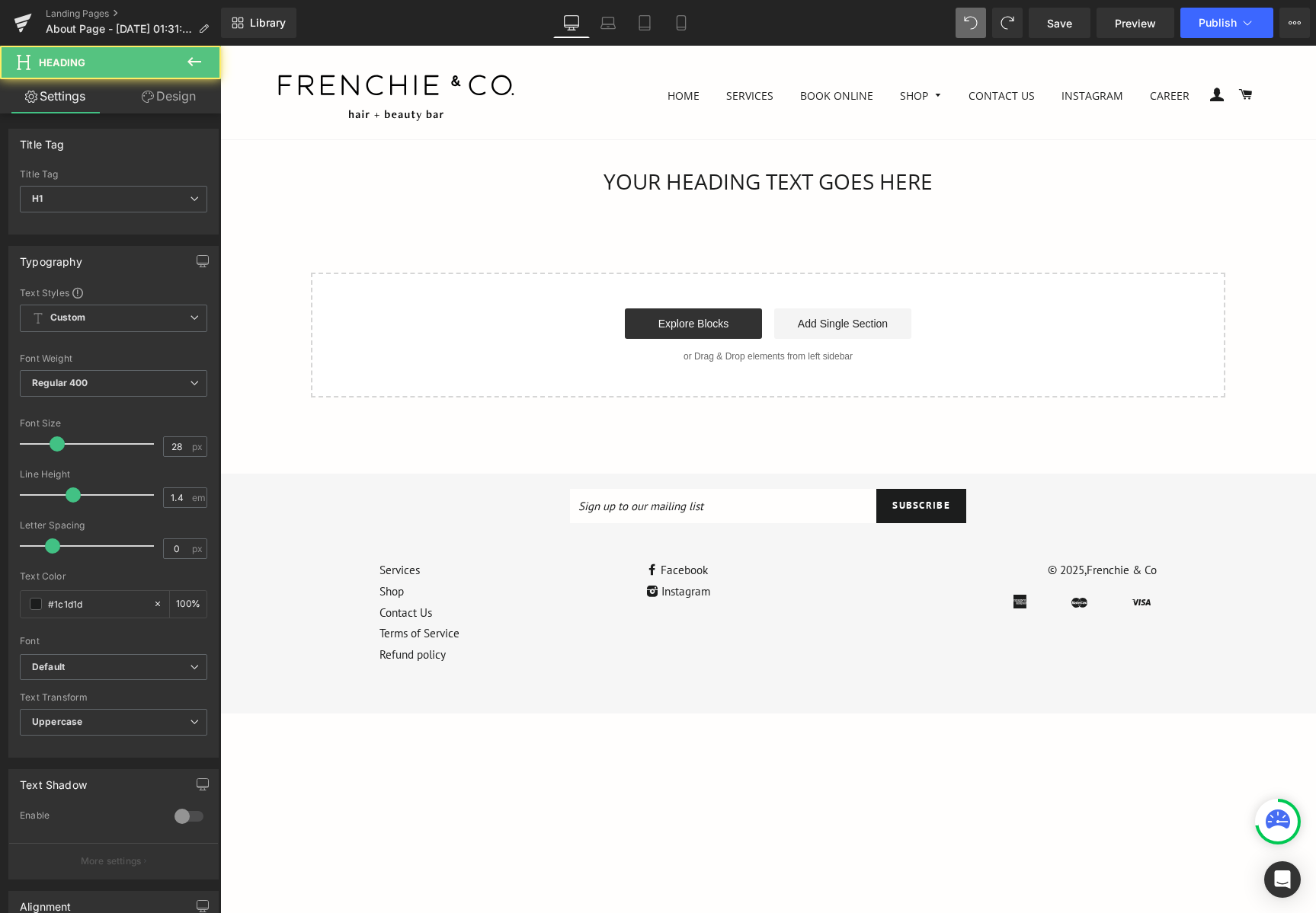
click at [762, 188] on span "Heading" at bounding box center [760, 182] width 41 height 18
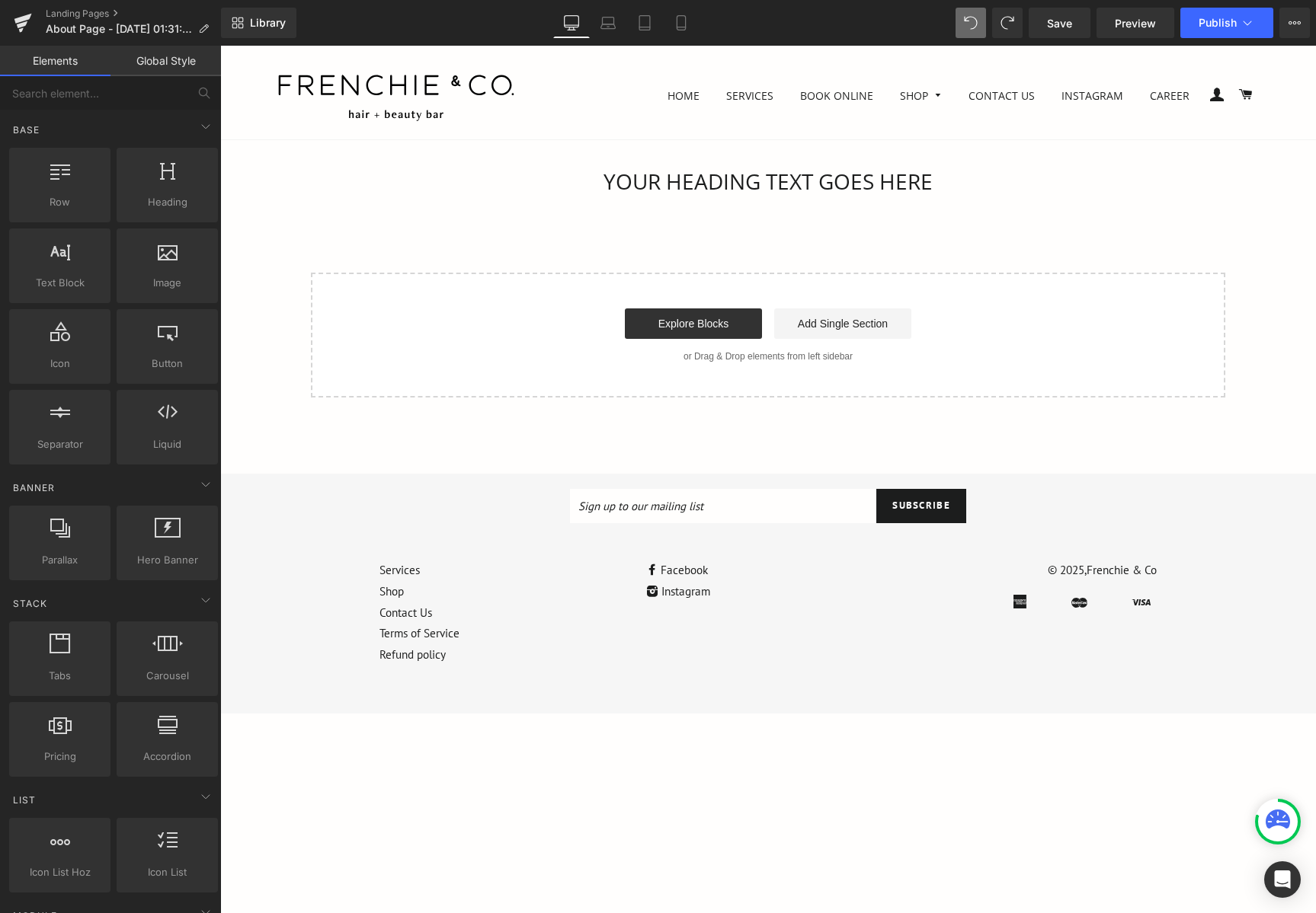
click at [544, 263] on div "Your heading text goes here Heading Select your layout" at bounding box center [768, 282] width 1095 height 231
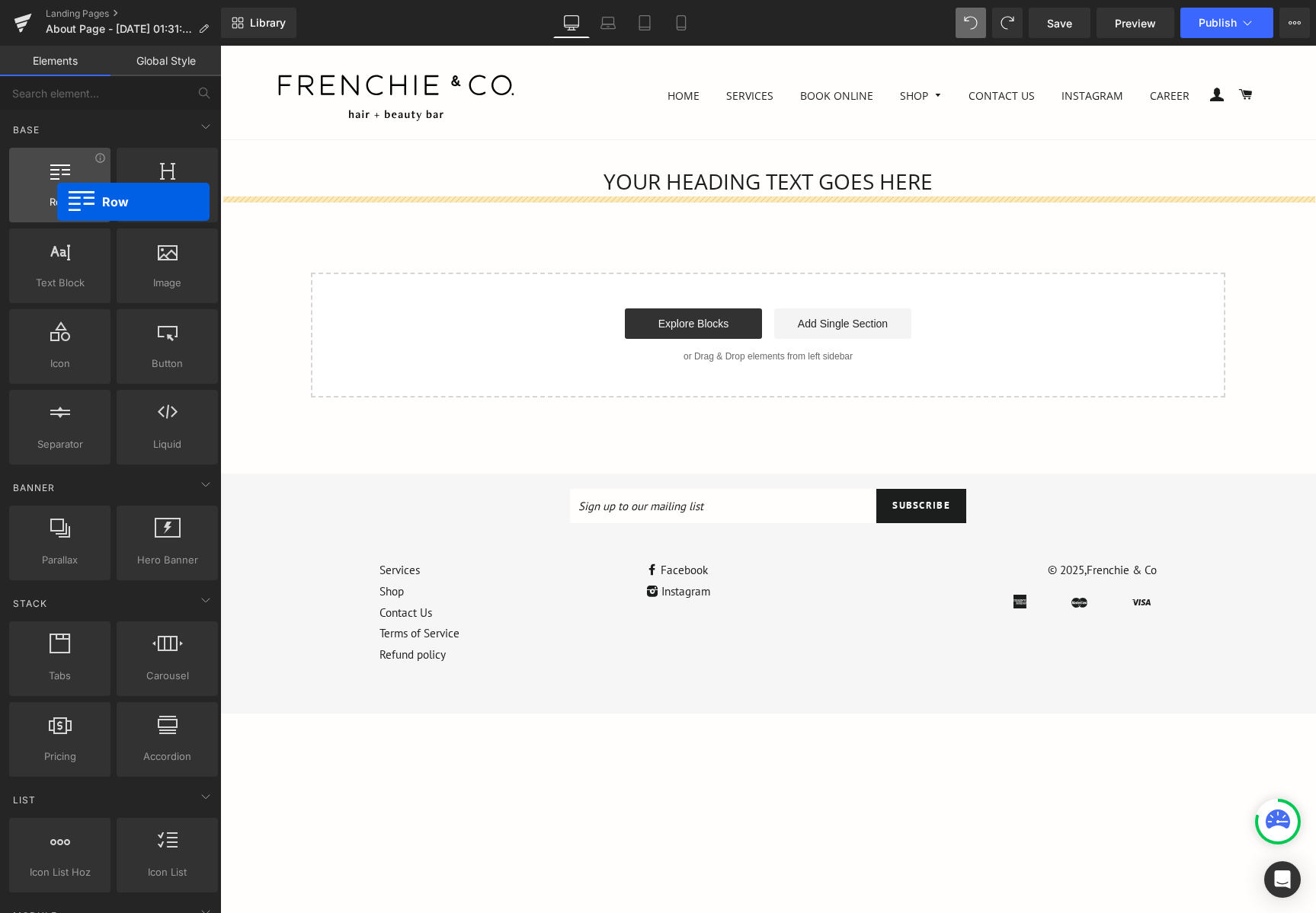
drag, startPoint x: 98, startPoint y: 199, endPoint x: 40, endPoint y: 202, distance: 58.1
click at [40, 202] on div "Row rows, columns, layouts, div" at bounding box center [59, 185] width 102 height 75
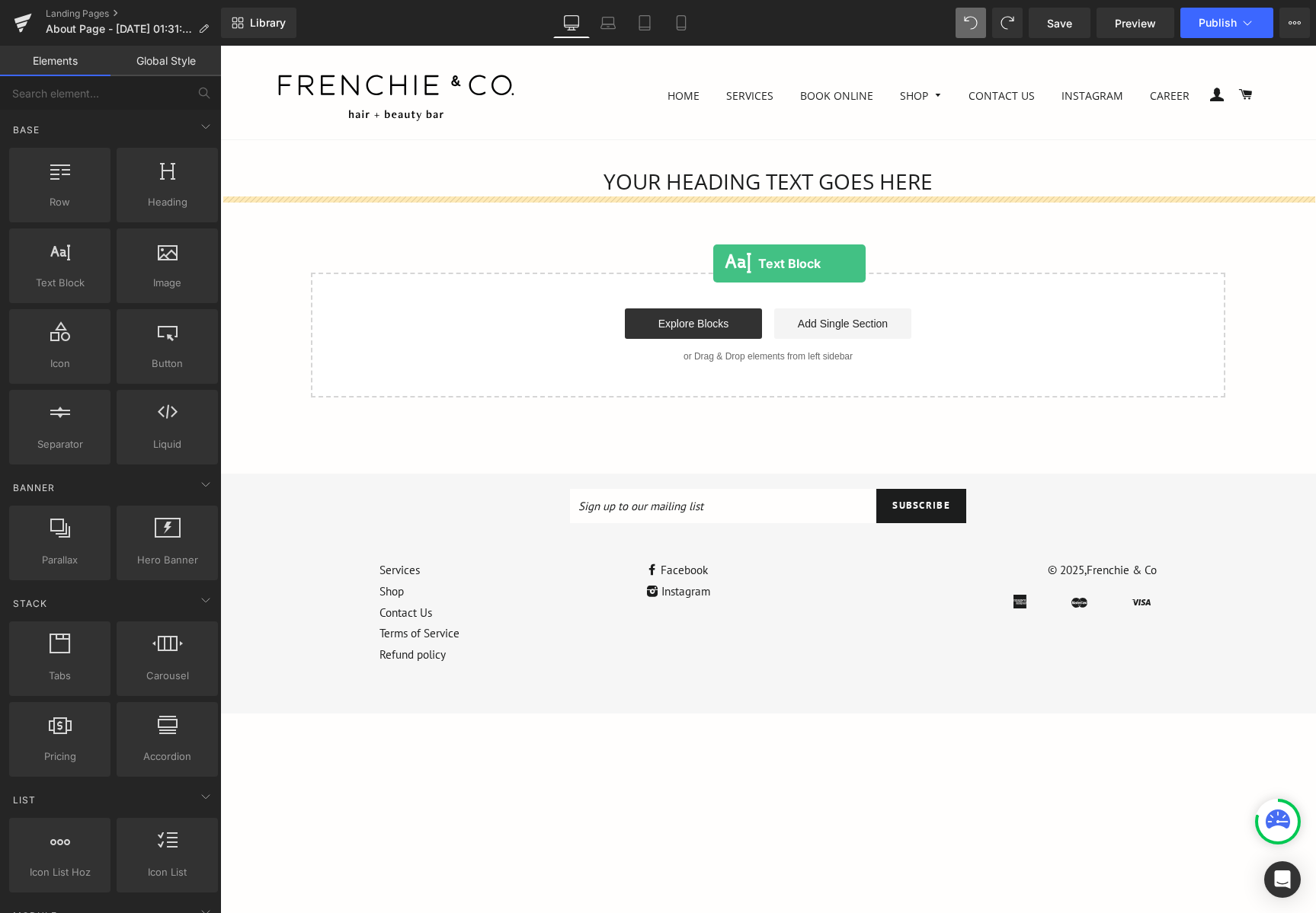
drag, startPoint x: 339, startPoint y: 275, endPoint x: 713, endPoint y: 263, distance: 374.2
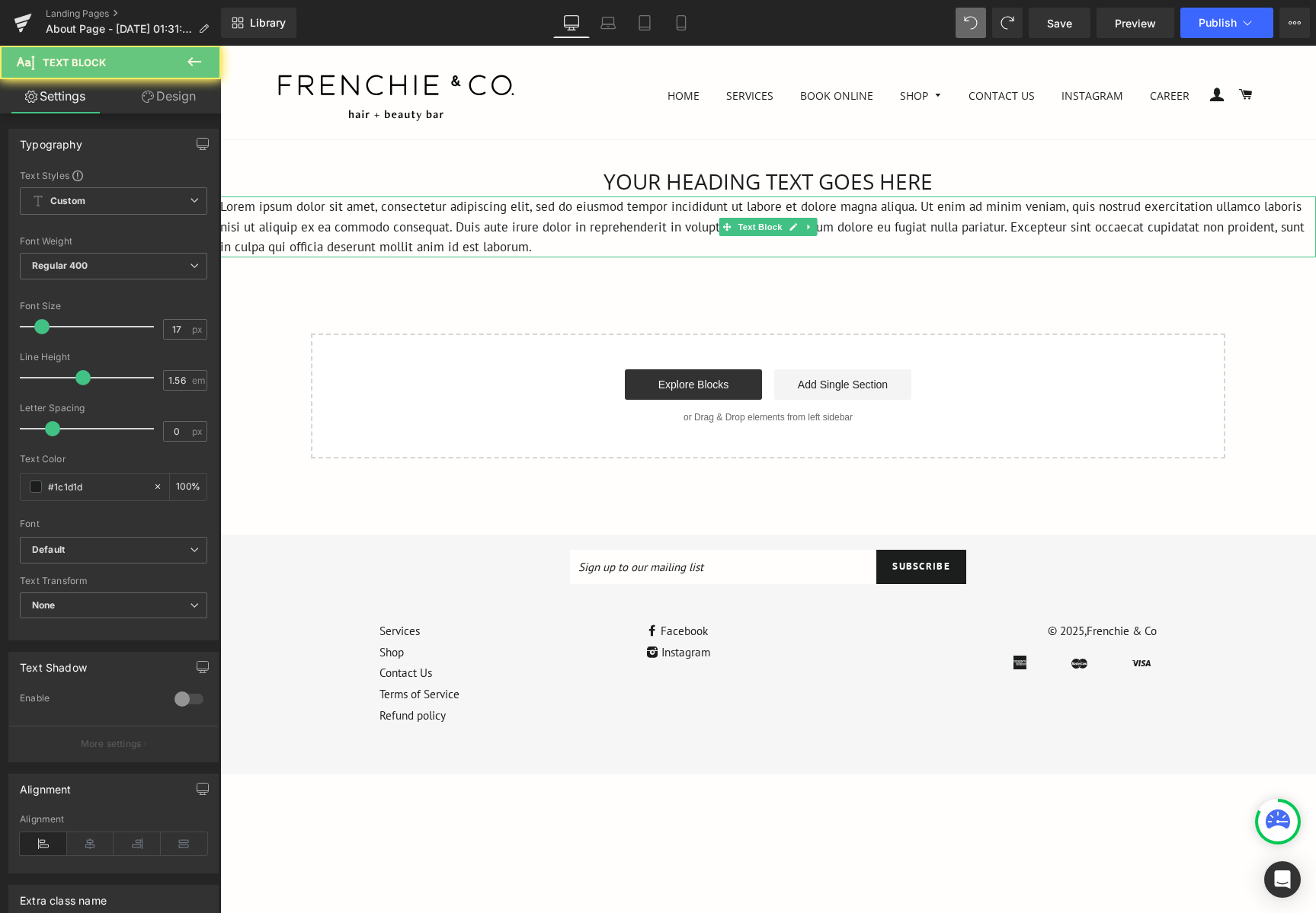
click at [510, 239] on p "Lorem ipsum dolor sit amet, consectetur adipiscing elit, sed do eiusmod tempor …" at bounding box center [768, 227] width 1095 height 61
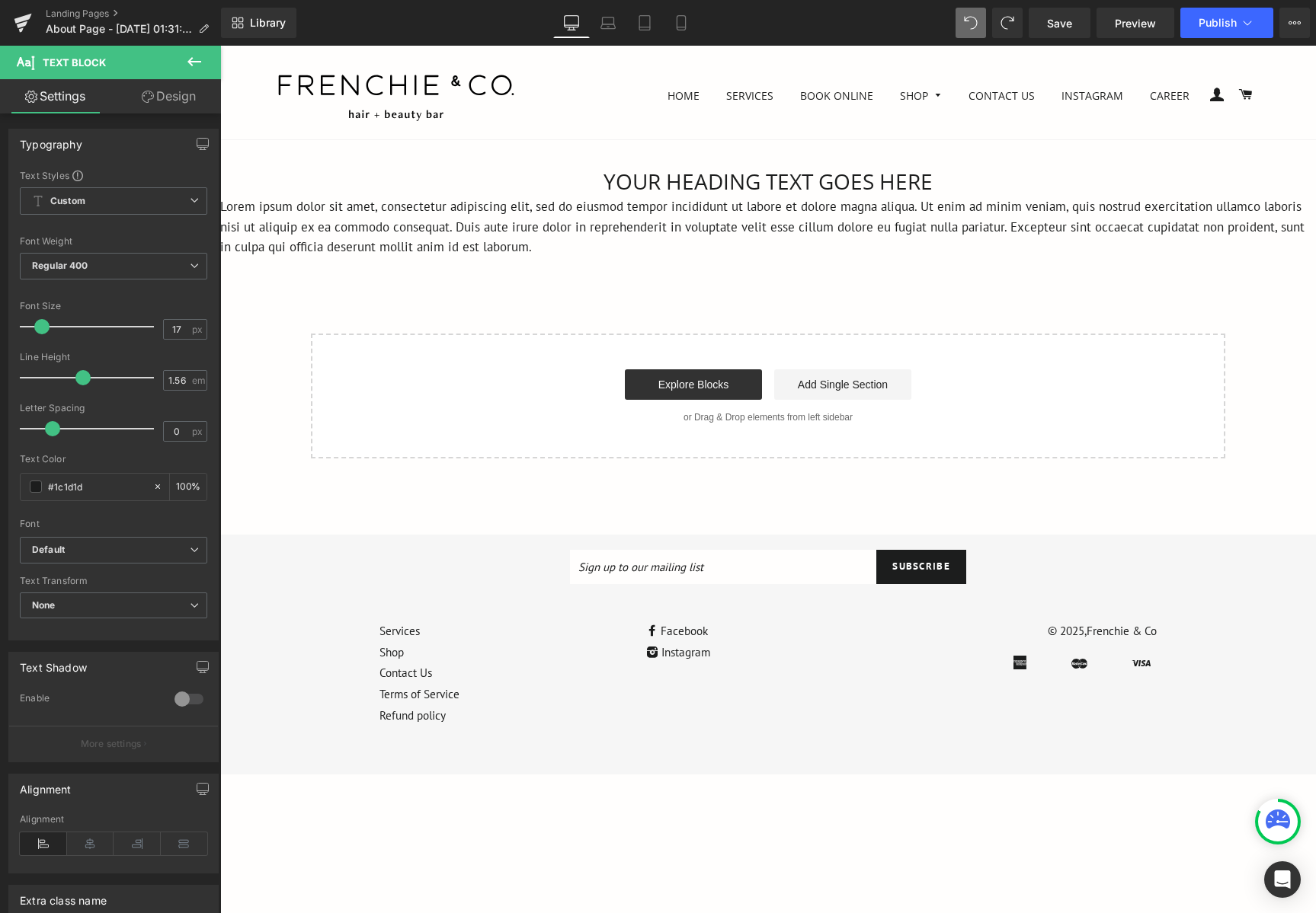
click at [639, 259] on div "Your heading text goes here Heading Lorem ipsum dolor sit amet, consectetur adi…" at bounding box center [768, 312] width 1095 height 292
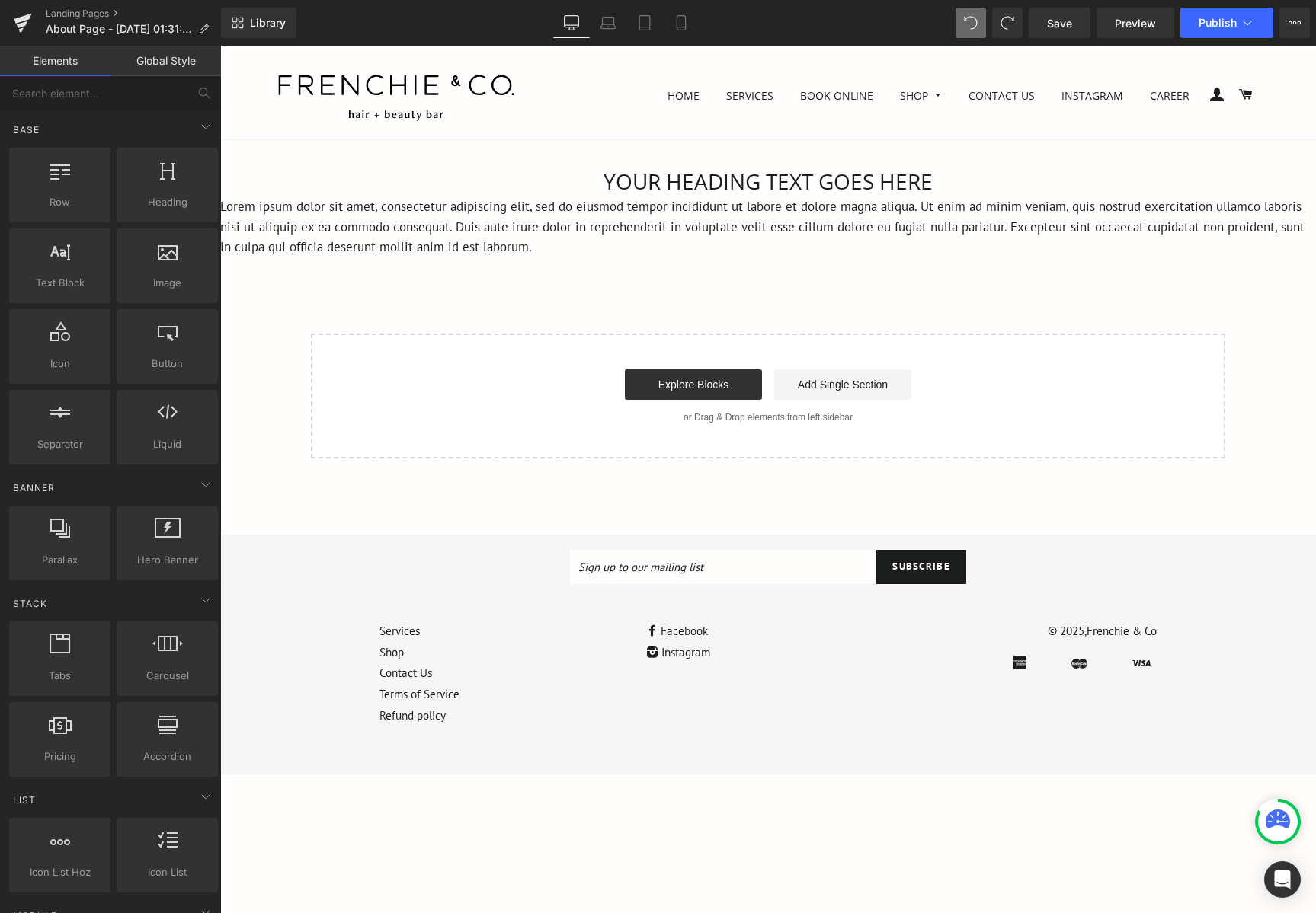
click at [579, 236] on p "Lorem ipsum dolor sit amet, consectetur adipiscing elit, sed do eiusmod tempor …" at bounding box center [768, 227] width 1095 height 61
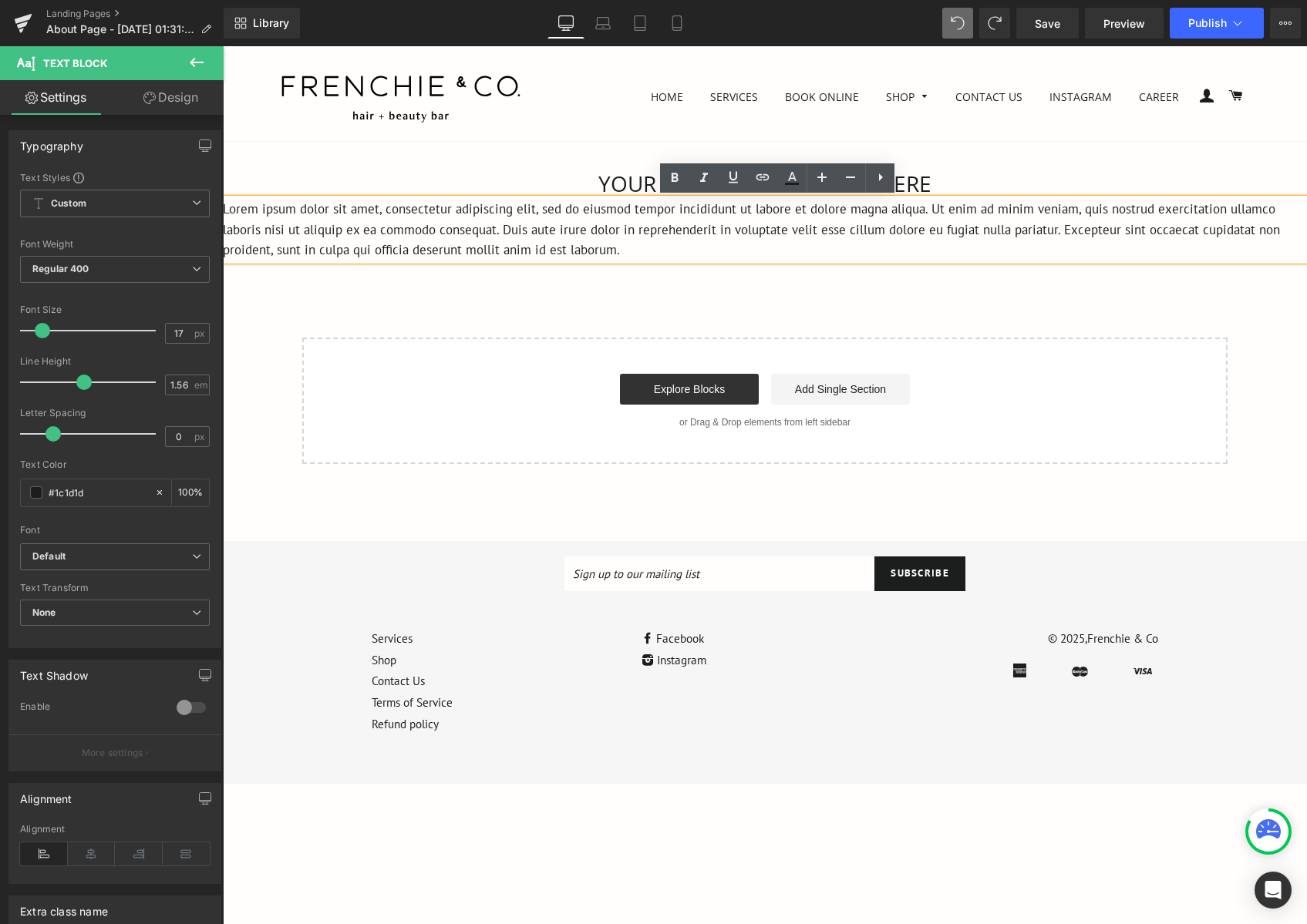
click at [960, 40] on div "Library Desktop Desktop Laptop Tablet Mobile Save Preview Publish Scheduled Vie…" at bounding box center [765, 23] width 1084 height 46
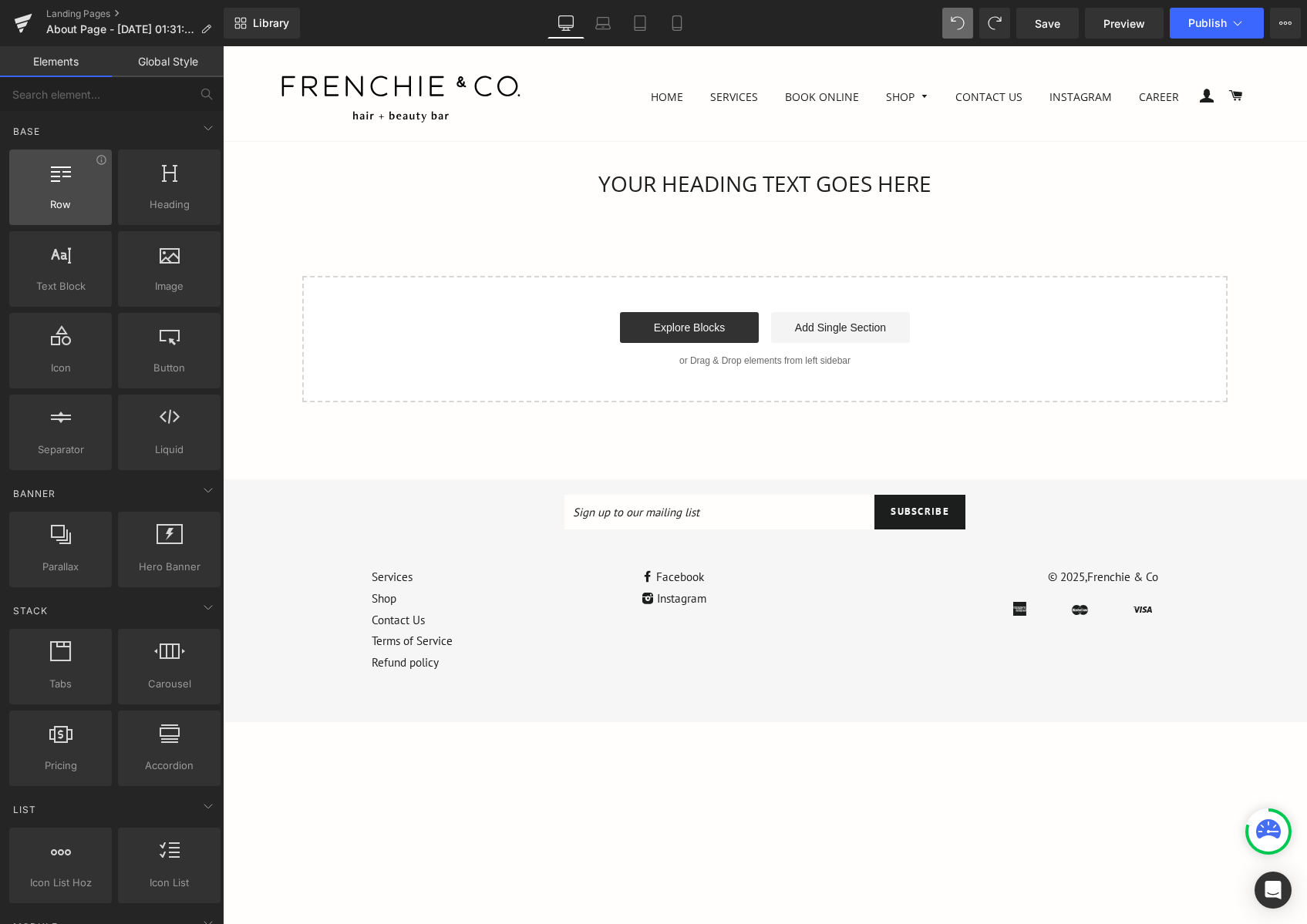
click at [48, 207] on span "Row" at bounding box center [60, 204] width 94 height 16
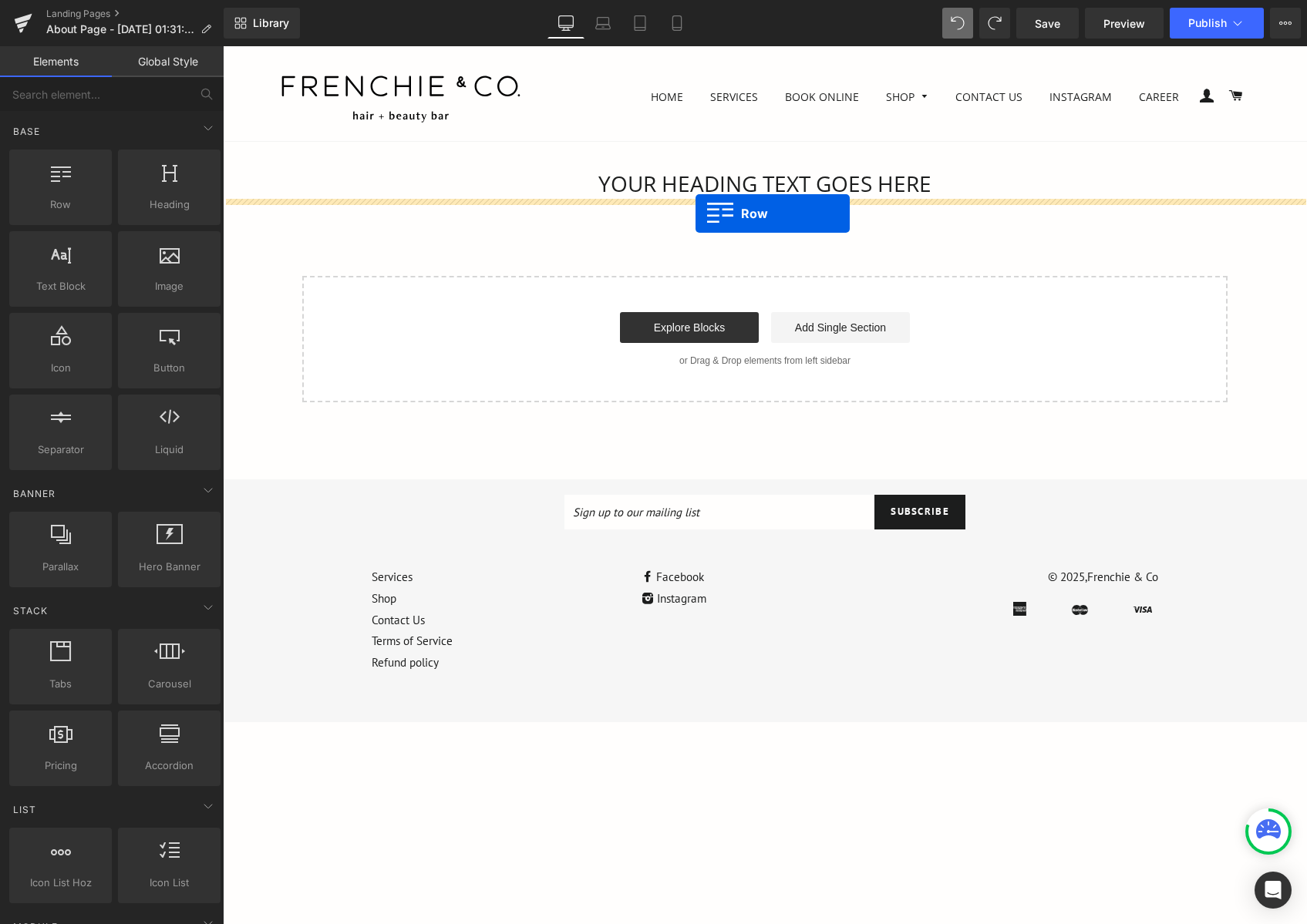
drag, startPoint x: 289, startPoint y: 252, endPoint x: 697, endPoint y: 217, distance: 409.5
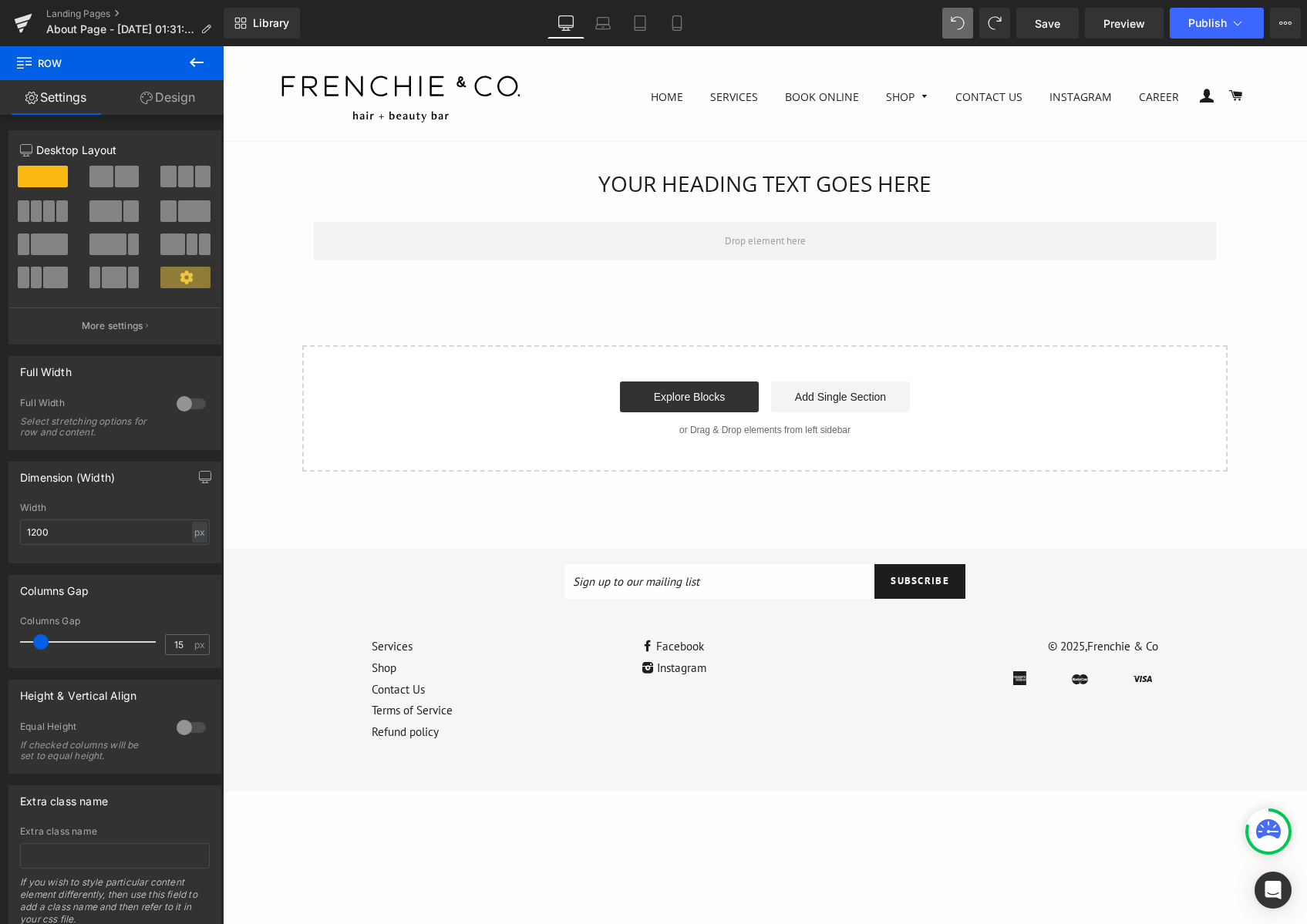
click at [223, 46] on div at bounding box center [223, 46] width 0 height 0
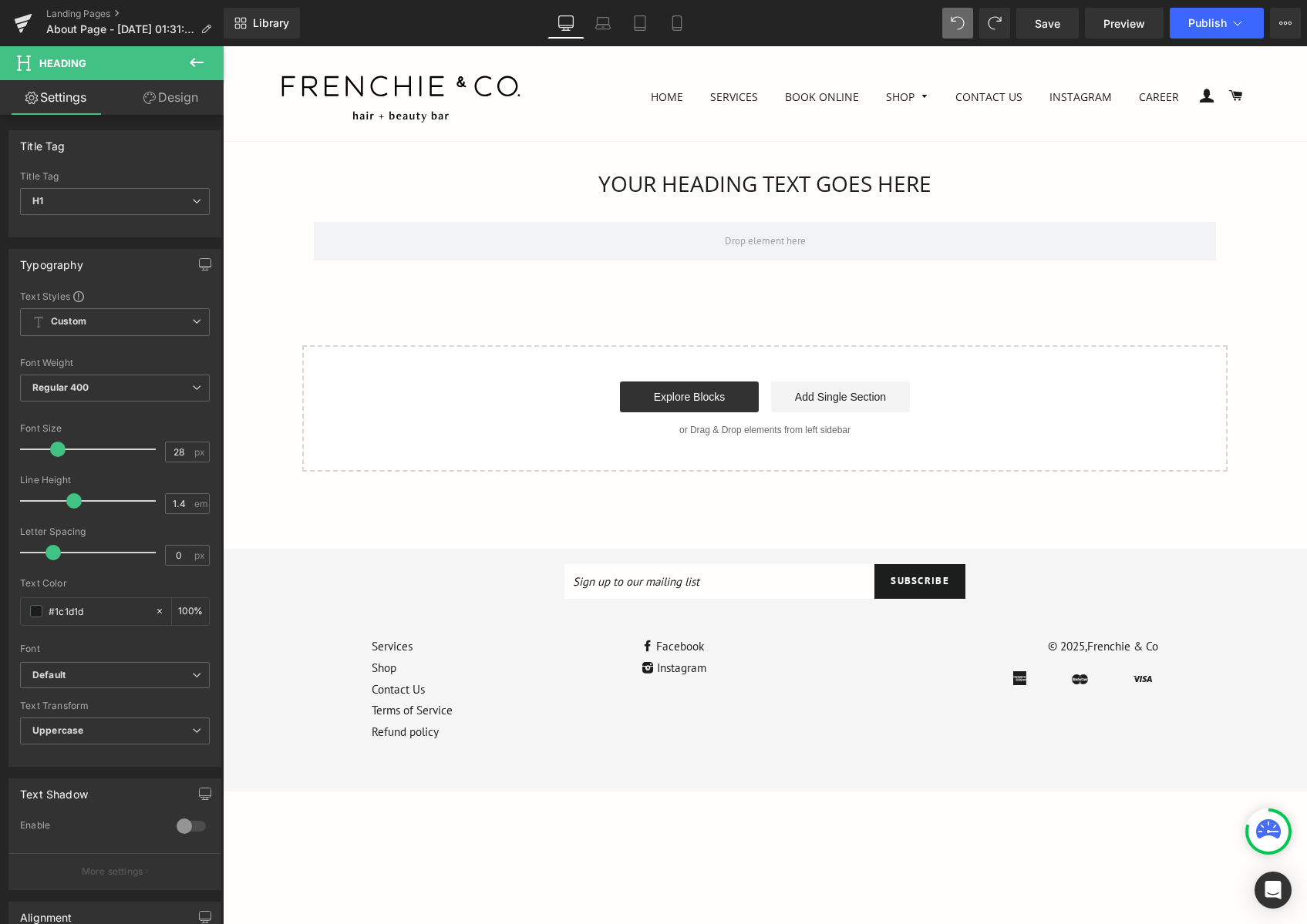
click at [511, 128] on div at bounding box center [404, 101] width 246 height 56
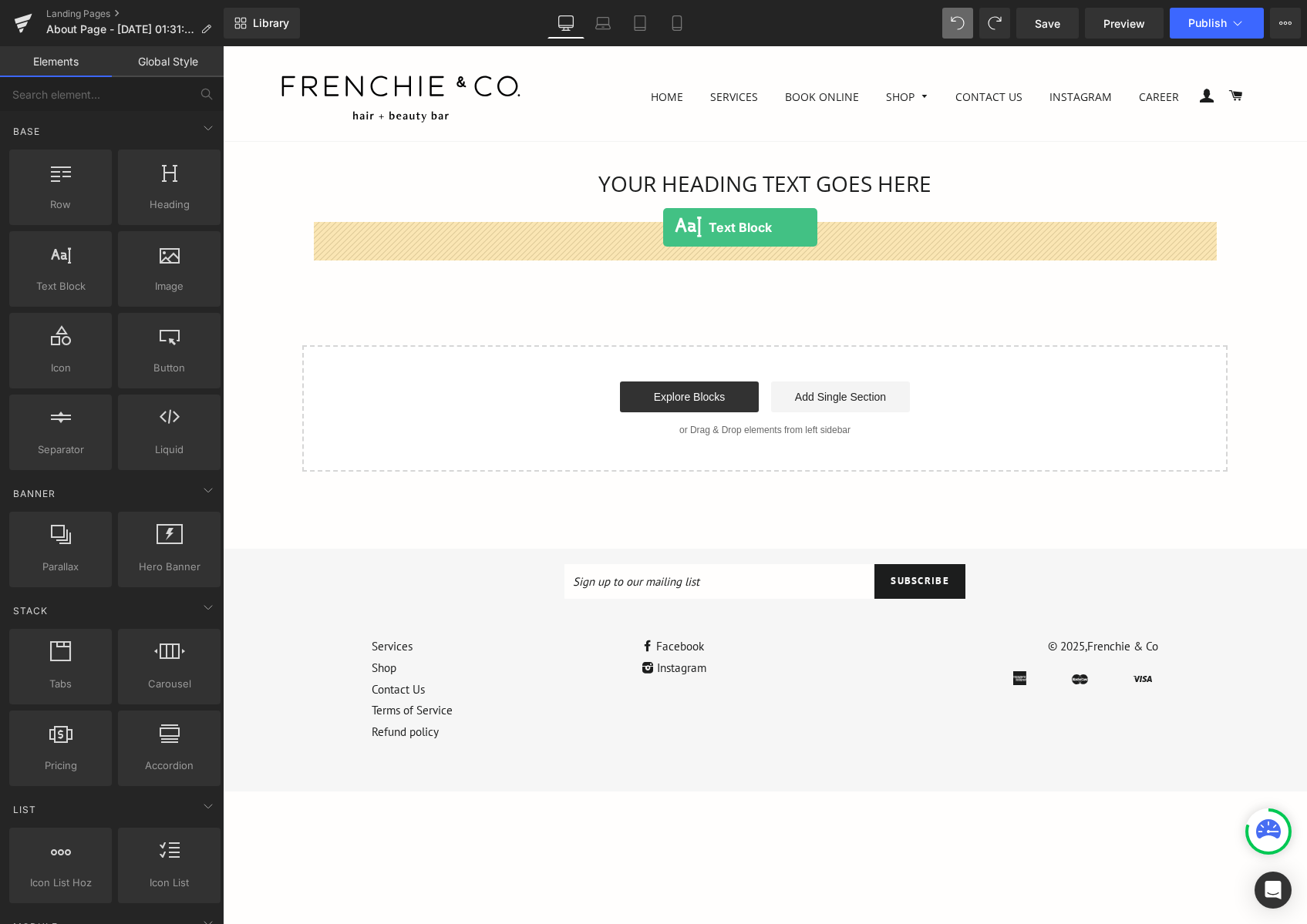
drag, startPoint x: 322, startPoint y: 251, endPoint x: 663, endPoint y: 228, distance: 341.8
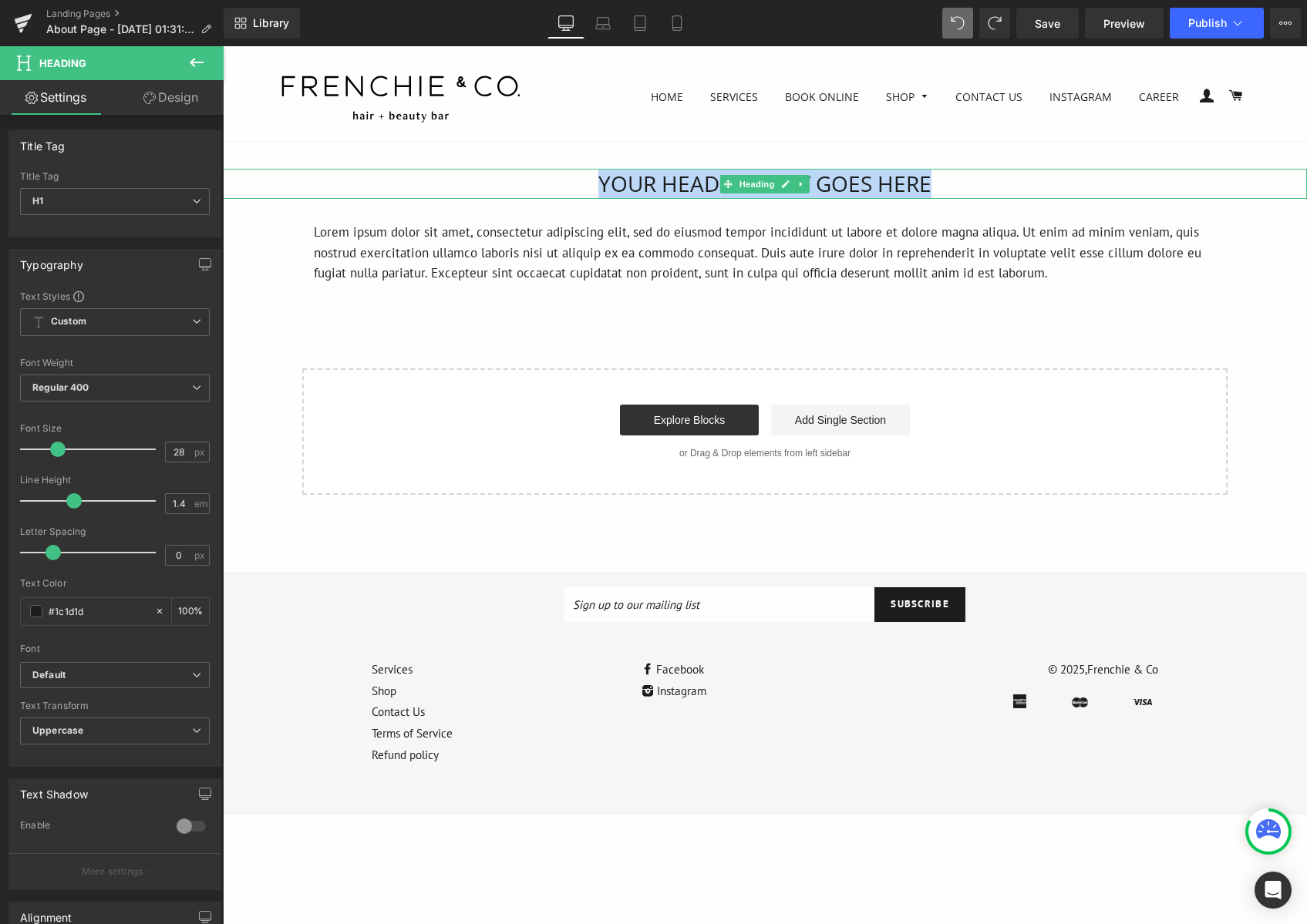
drag, startPoint x: 945, startPoint y: 182, endPoint x: 603, endPoint y: 191, distance: 342.1
click at [603, 191] on h1 "Your heading text goes here" at bounding box center [765, 183] width 1084 height 30
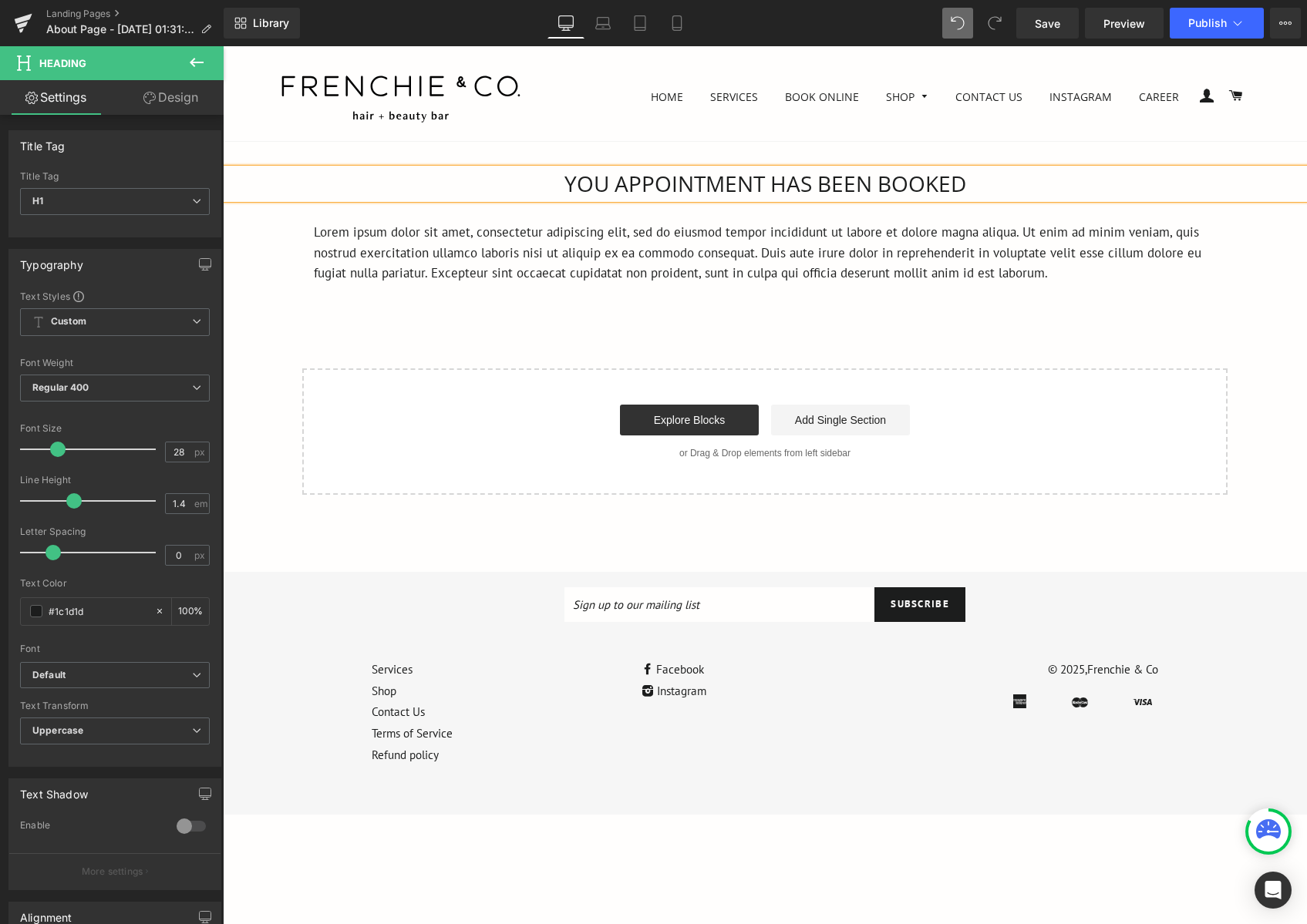
click at [941, 206] on div "Lorem ipsum dolor sit amet, consectetur adipiscing elit, sed do eiusmod tempor …" at bounding box center [764, 245] width 925 height 93
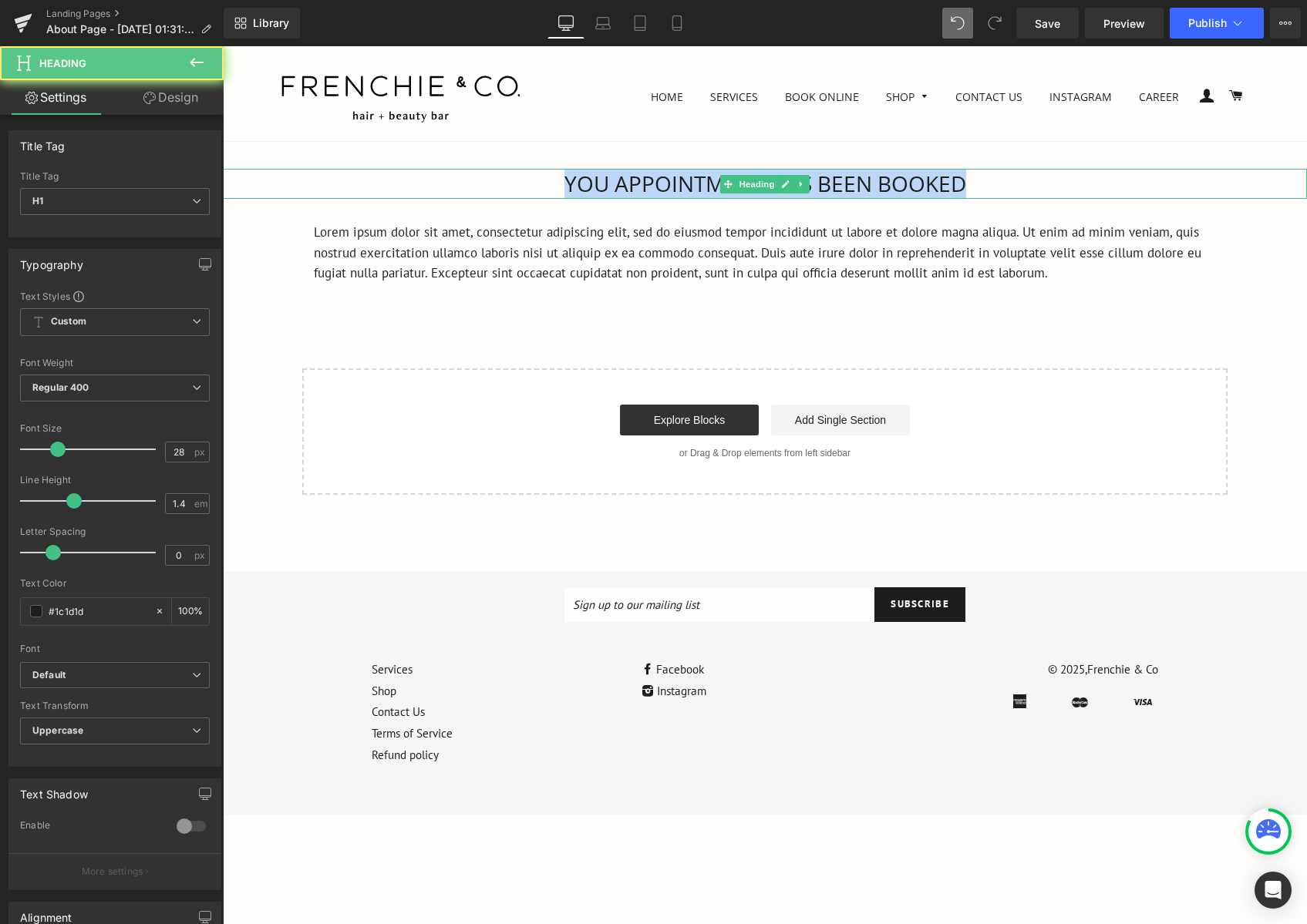
drag, startPoint x: 990, startPoint y: 186, endPoint x: 566, endPoint y: 184, distance: 424.0
click at [566, 184] on h1 "You APPOINTMENT HAS BEEN BOOKED" at bounding box center [765, 183] width 1084 height 30
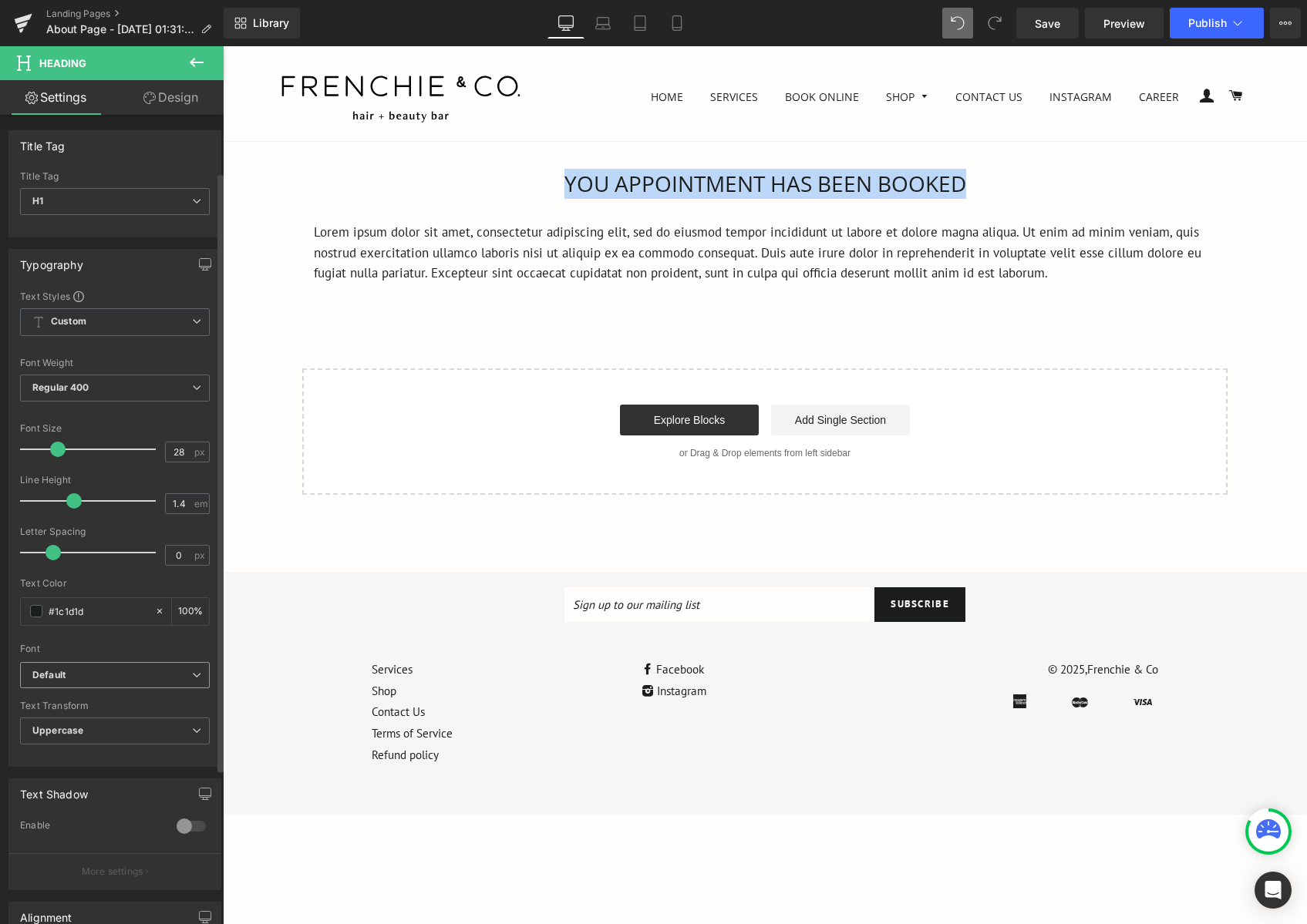
scroll to position [231, 0]
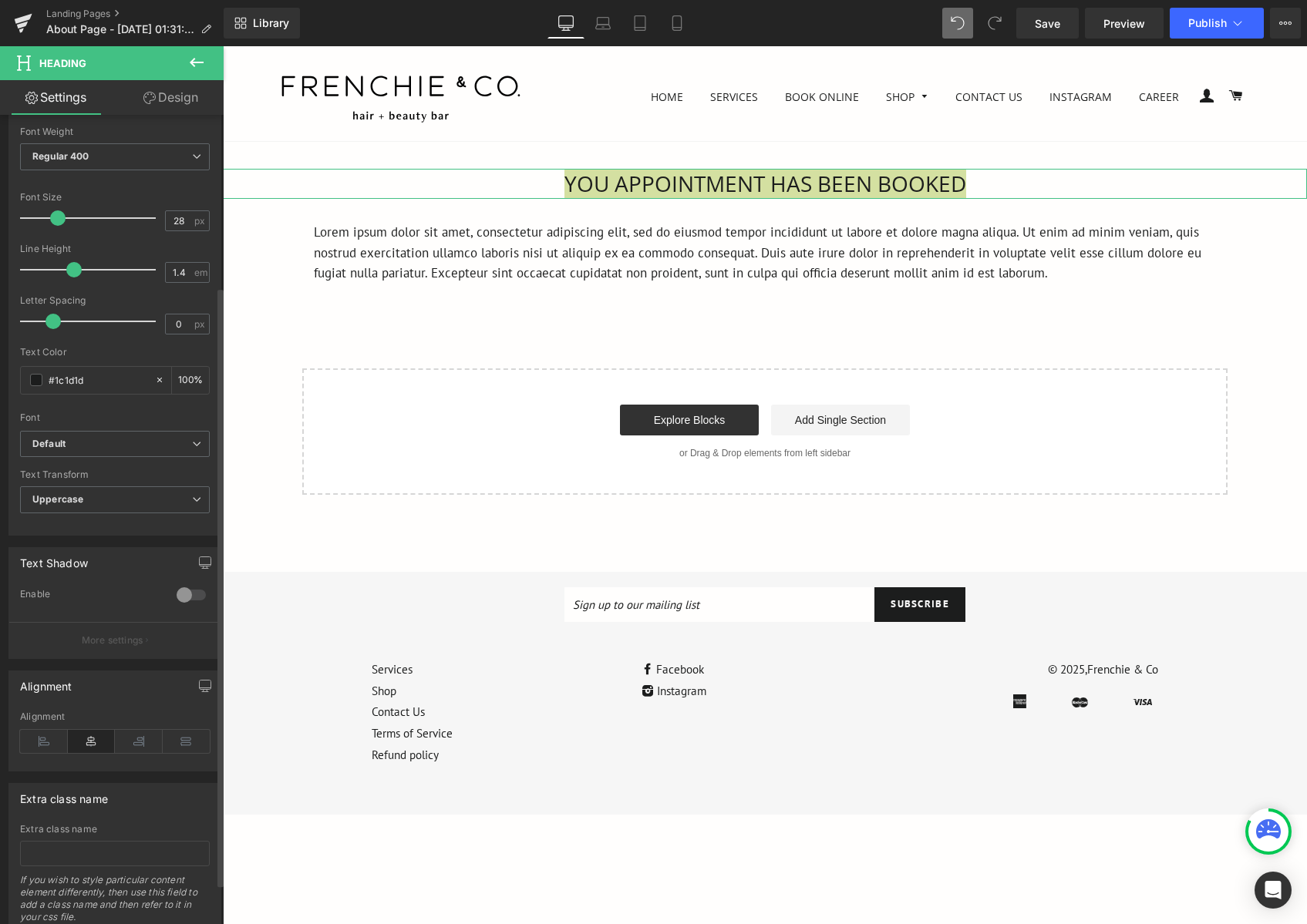
click at [186, 595] on div at bounding box center [191, 594] width 37 height 25
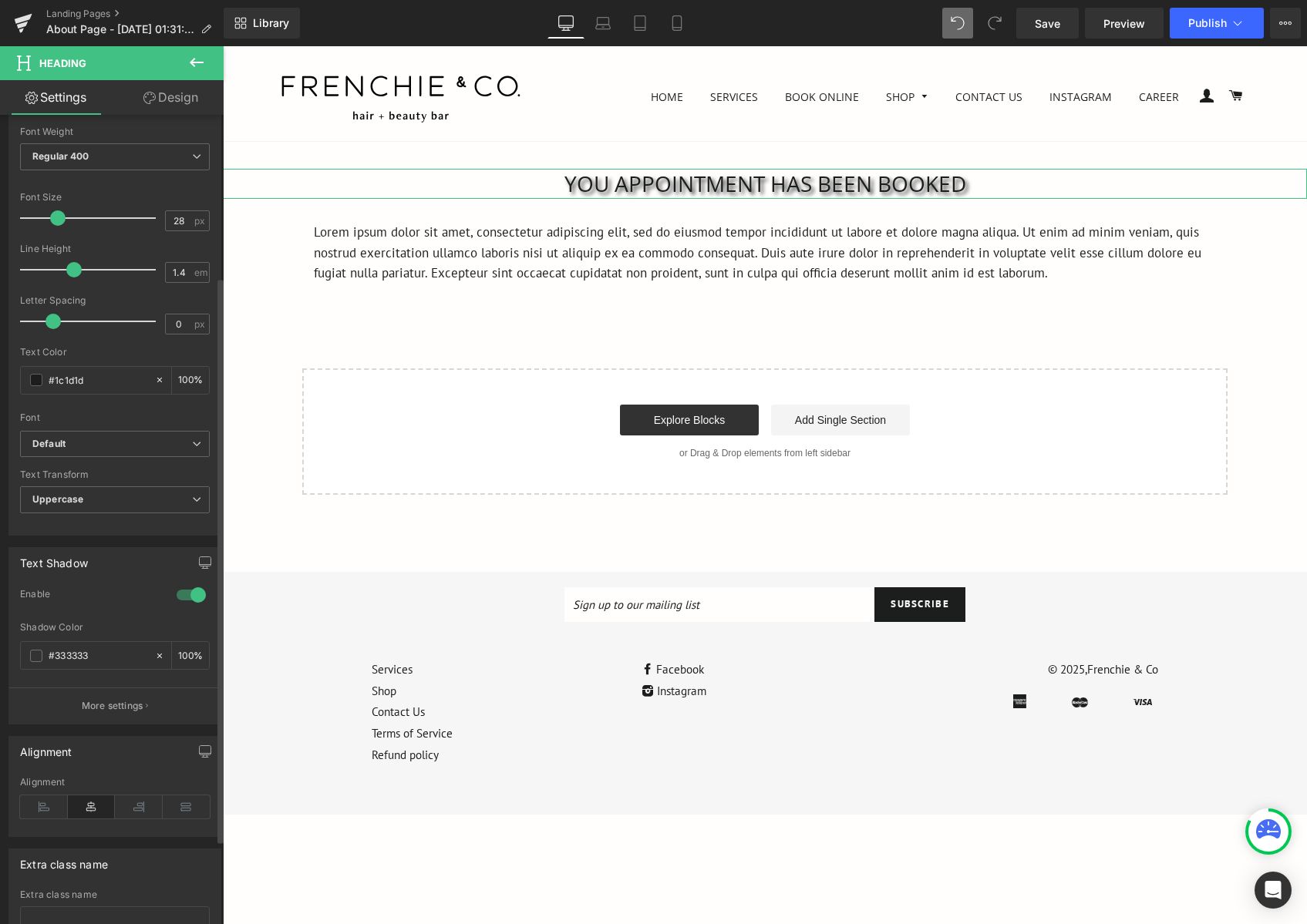
click at [186, 595] on div at bounding box center [191, 594] width 37 height 25
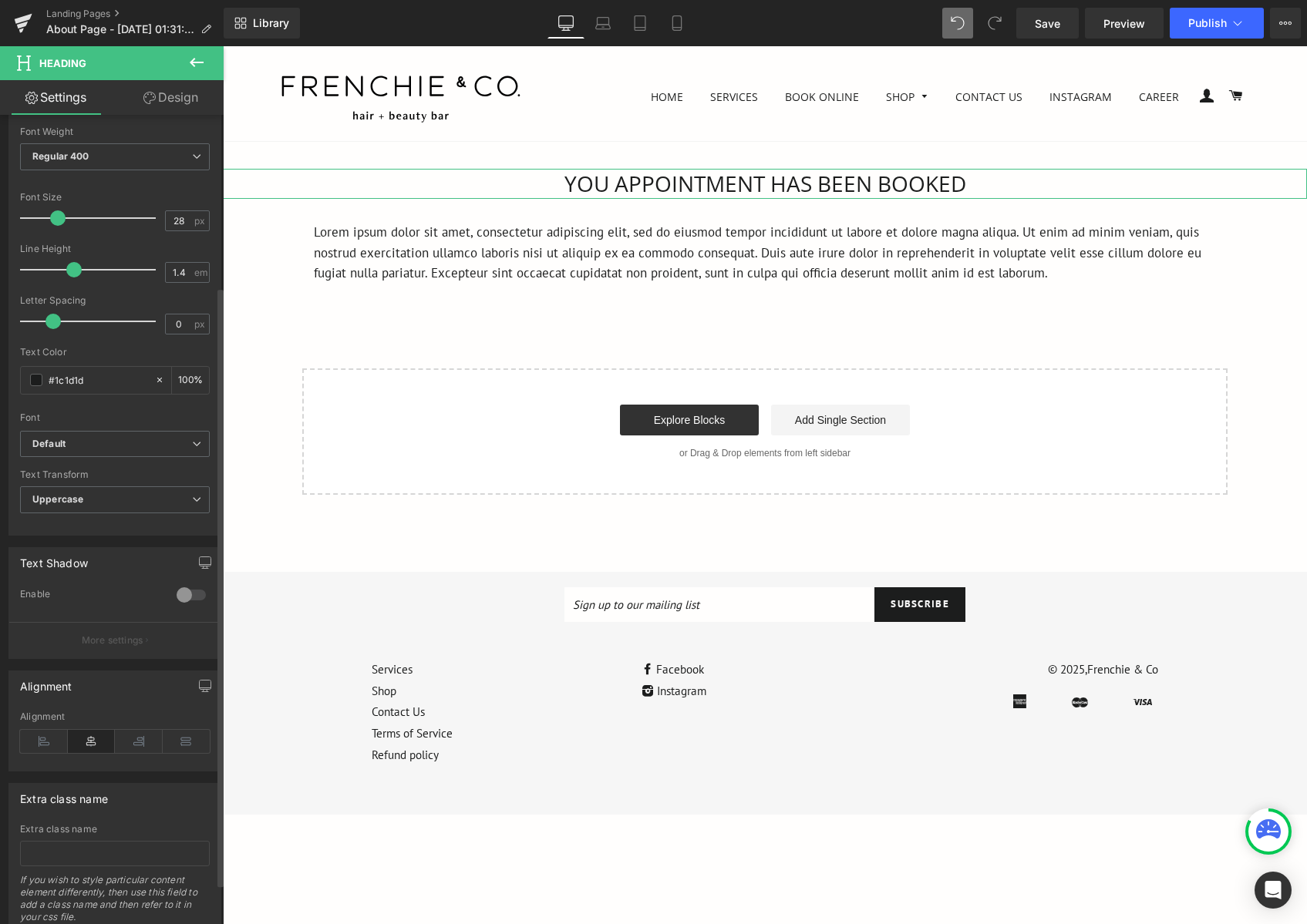
scroll to position [286, 0]
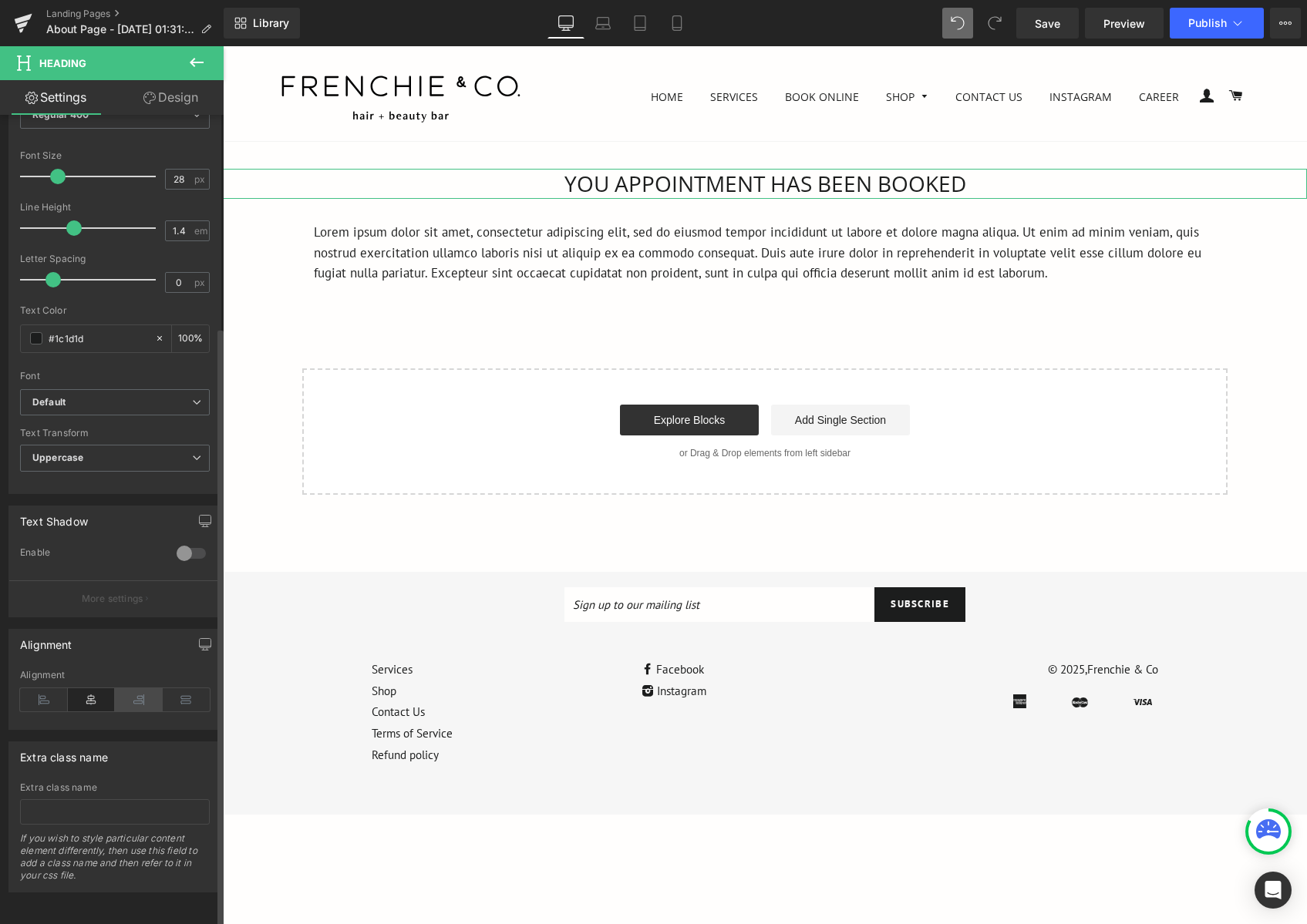
click at [121, 691] on icon at bounding box center [139, 699] width 48 height 23
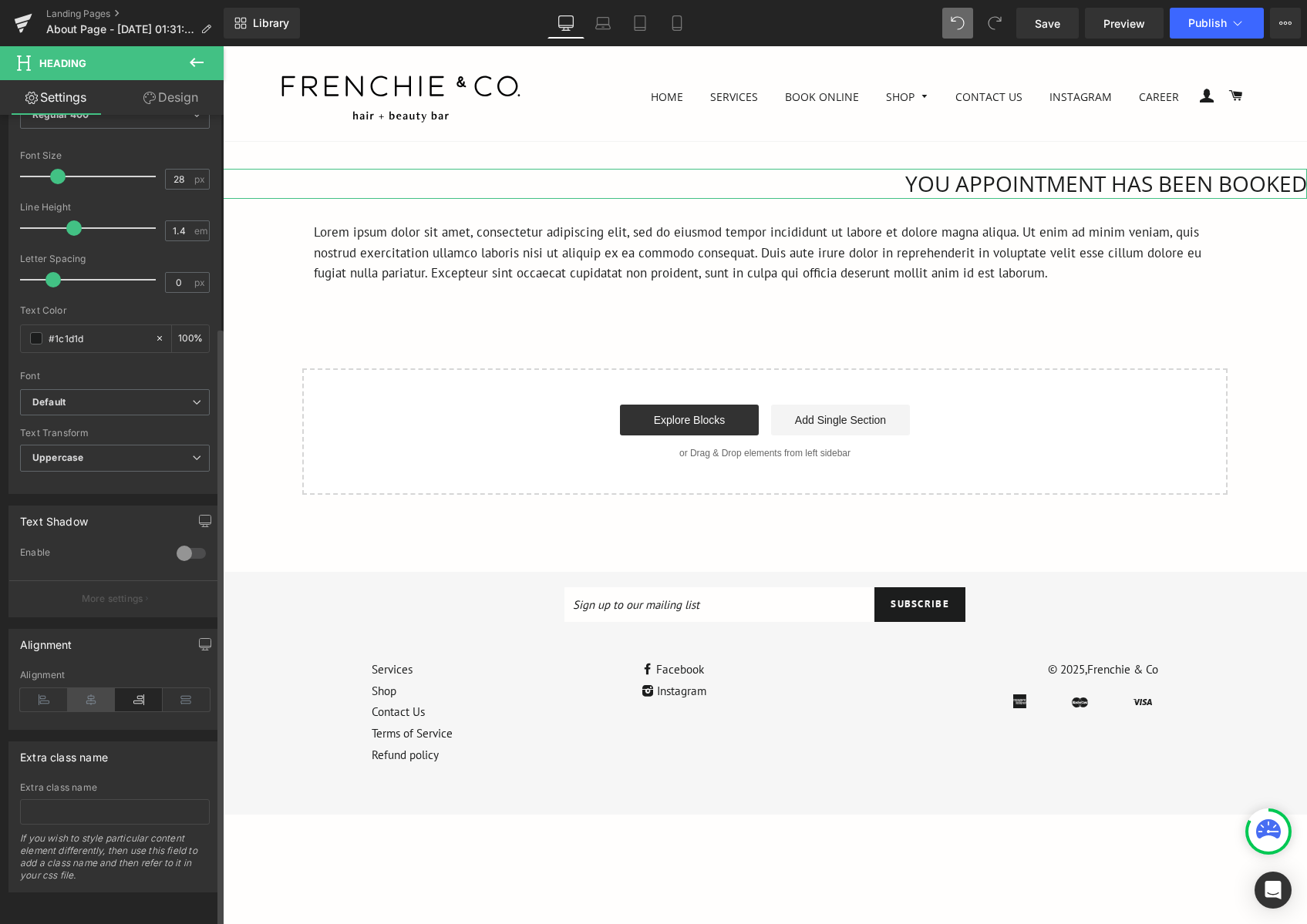
click at [87, 693] on icon at bounding box center [92, 699] width 48 height 23
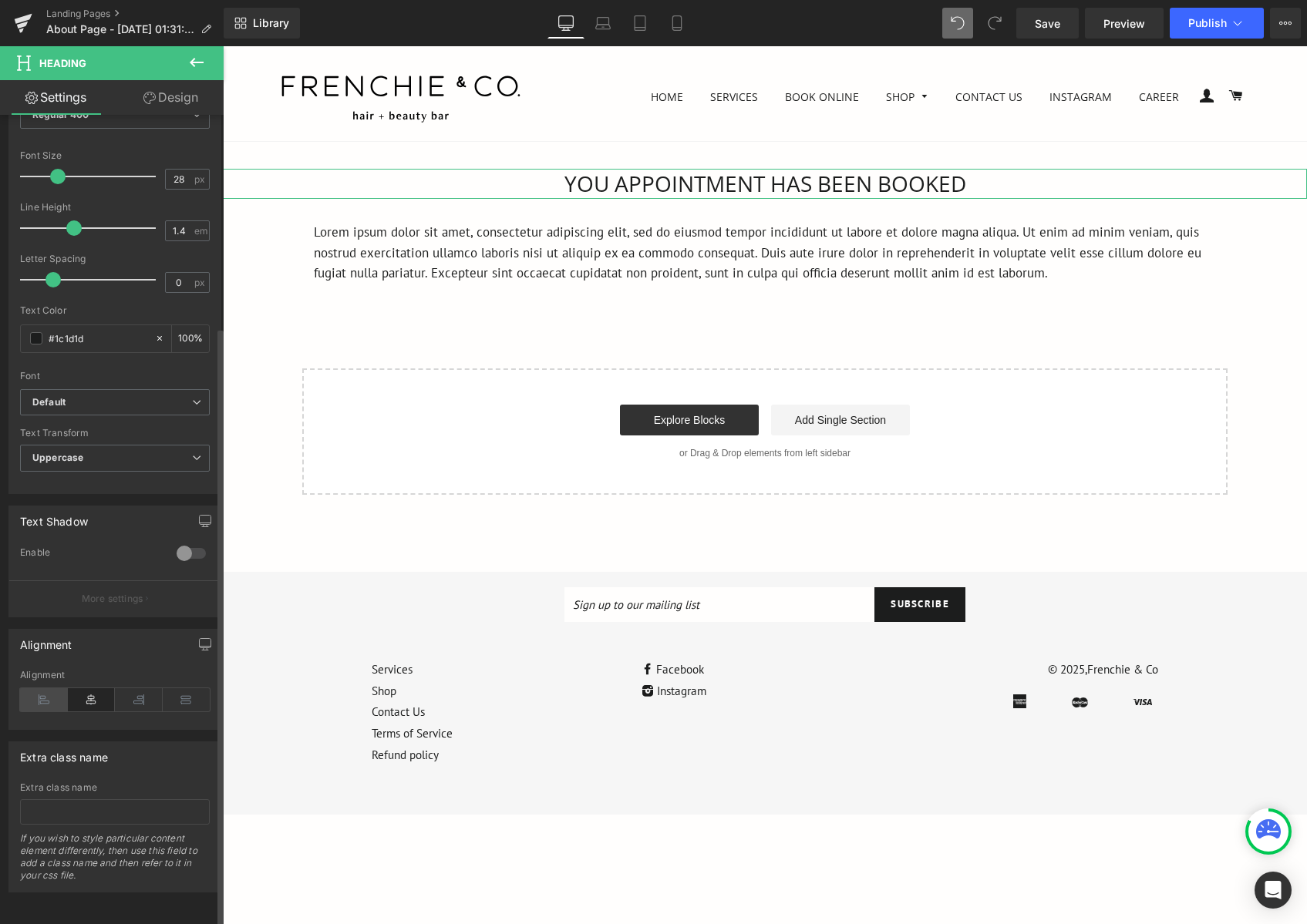
click at [38, 693] on icon at bounding box center [44, 699] width 48 height 23
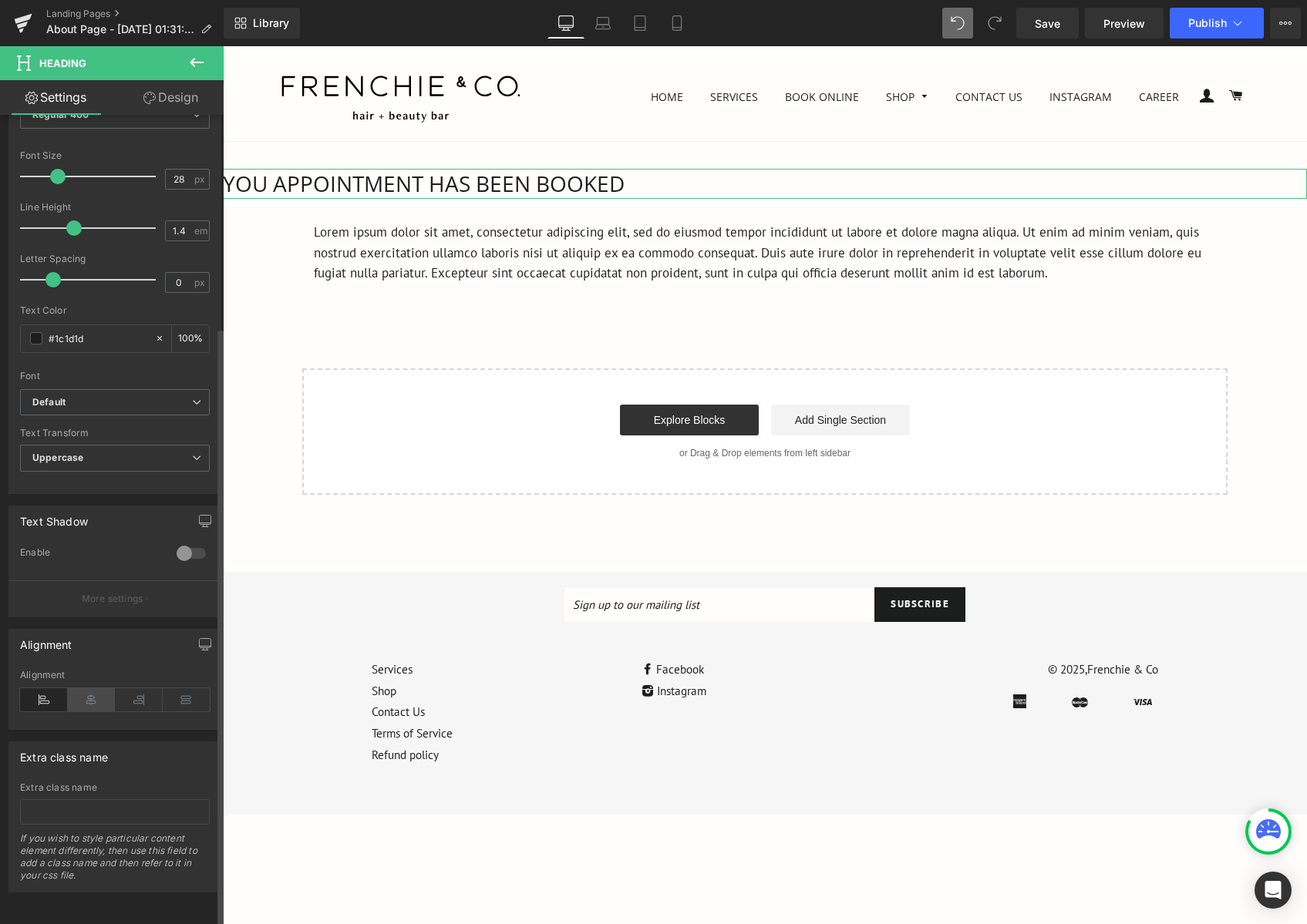
click at [100, 694] on icon at bounding box center [92, 699] width 48 height 23
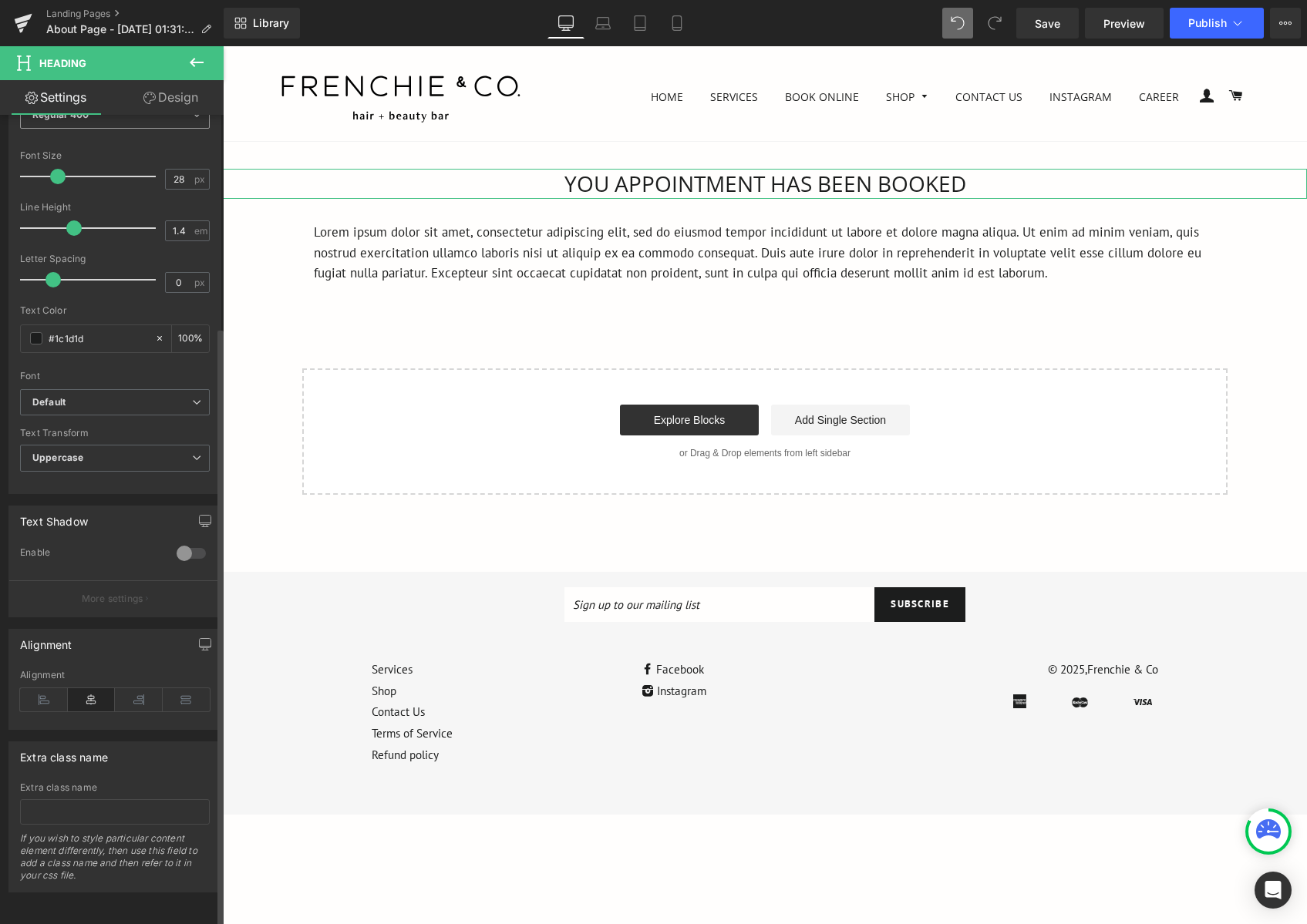
scroll to position [55, 0]
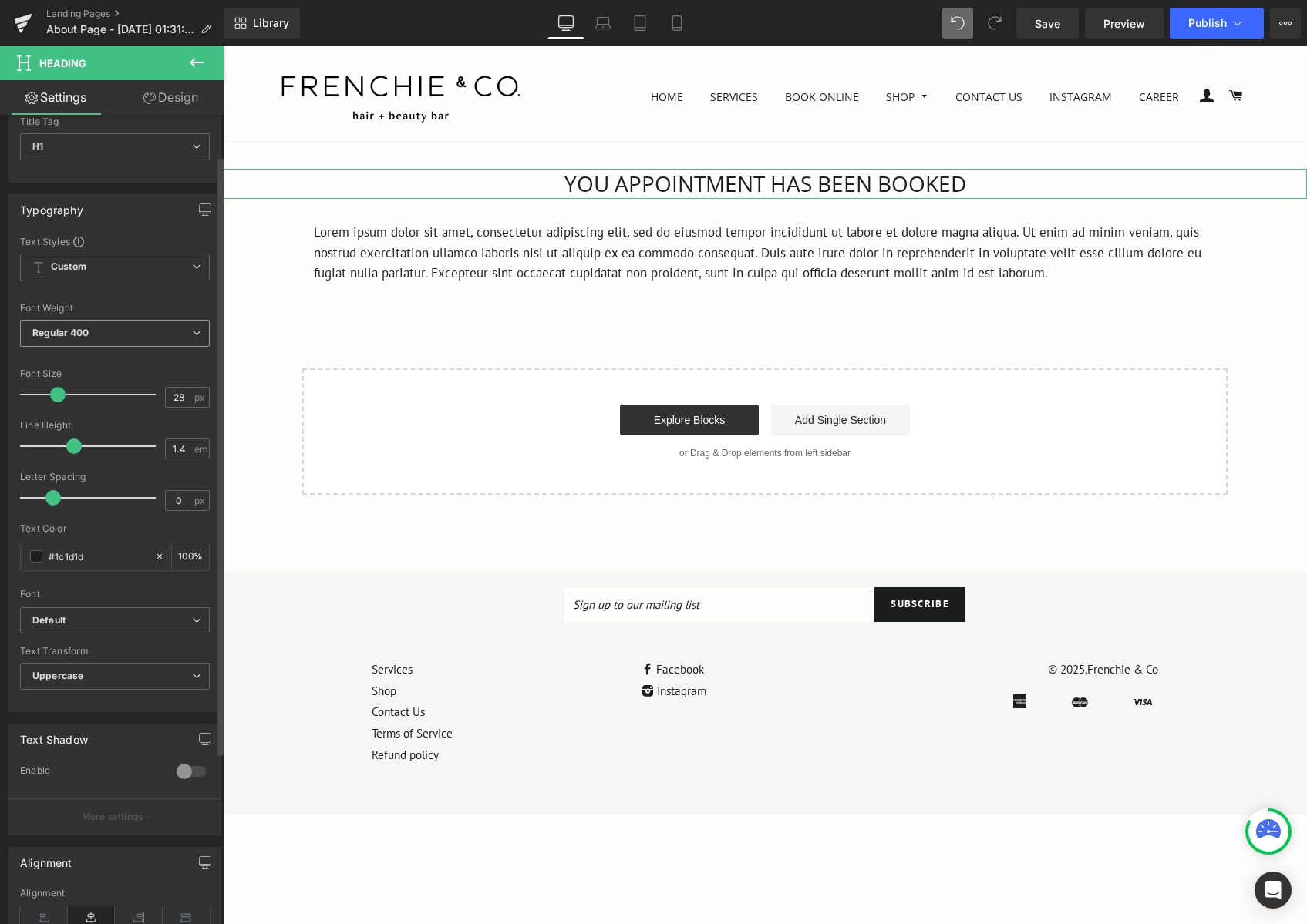
click at [163, 343] on span "Regular 400" at bounding box center [115, 332] width 190 height 27
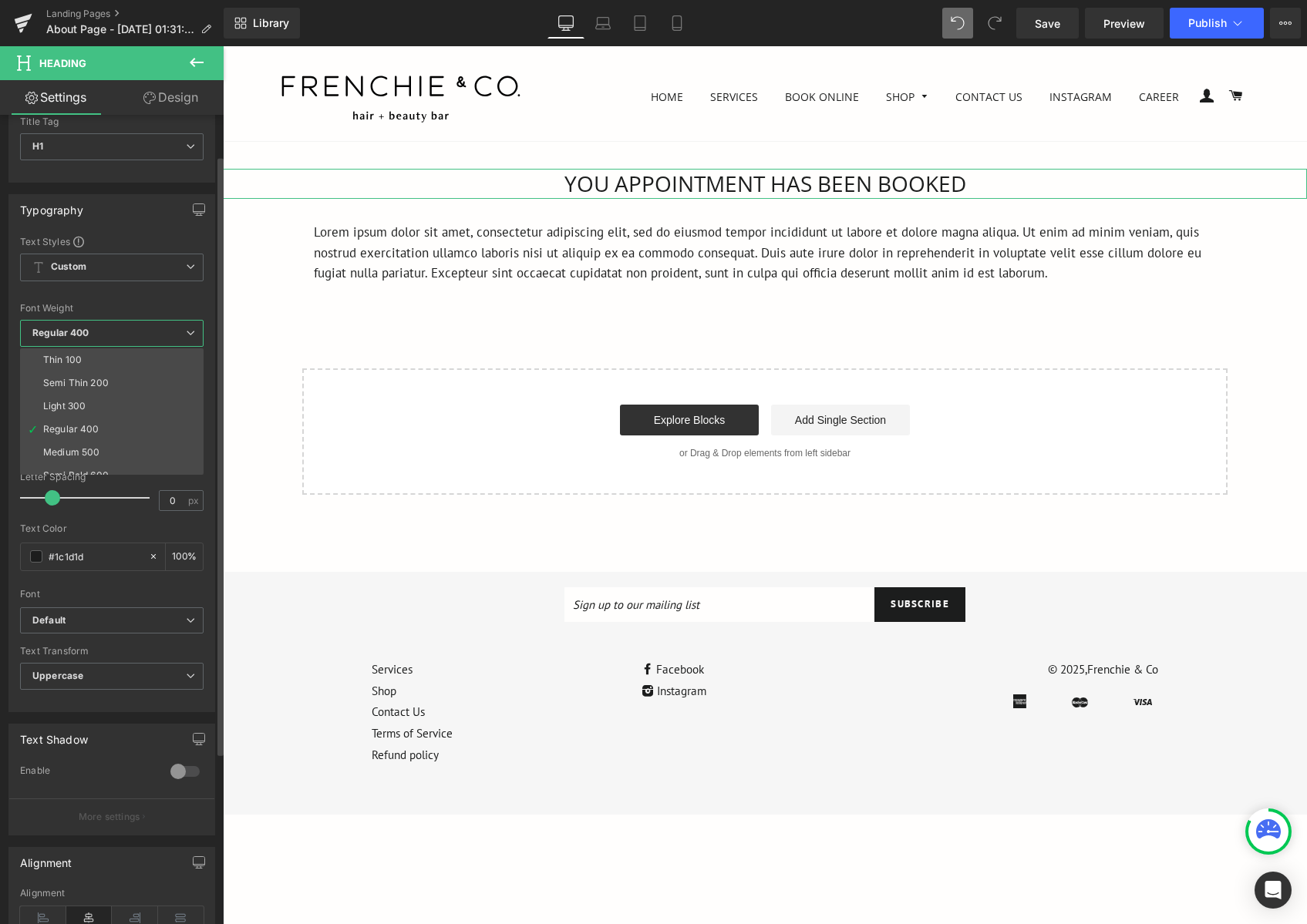
click at [127, 426] on li "Regular 400" at bounding box center [116, 429] width 191 height 23
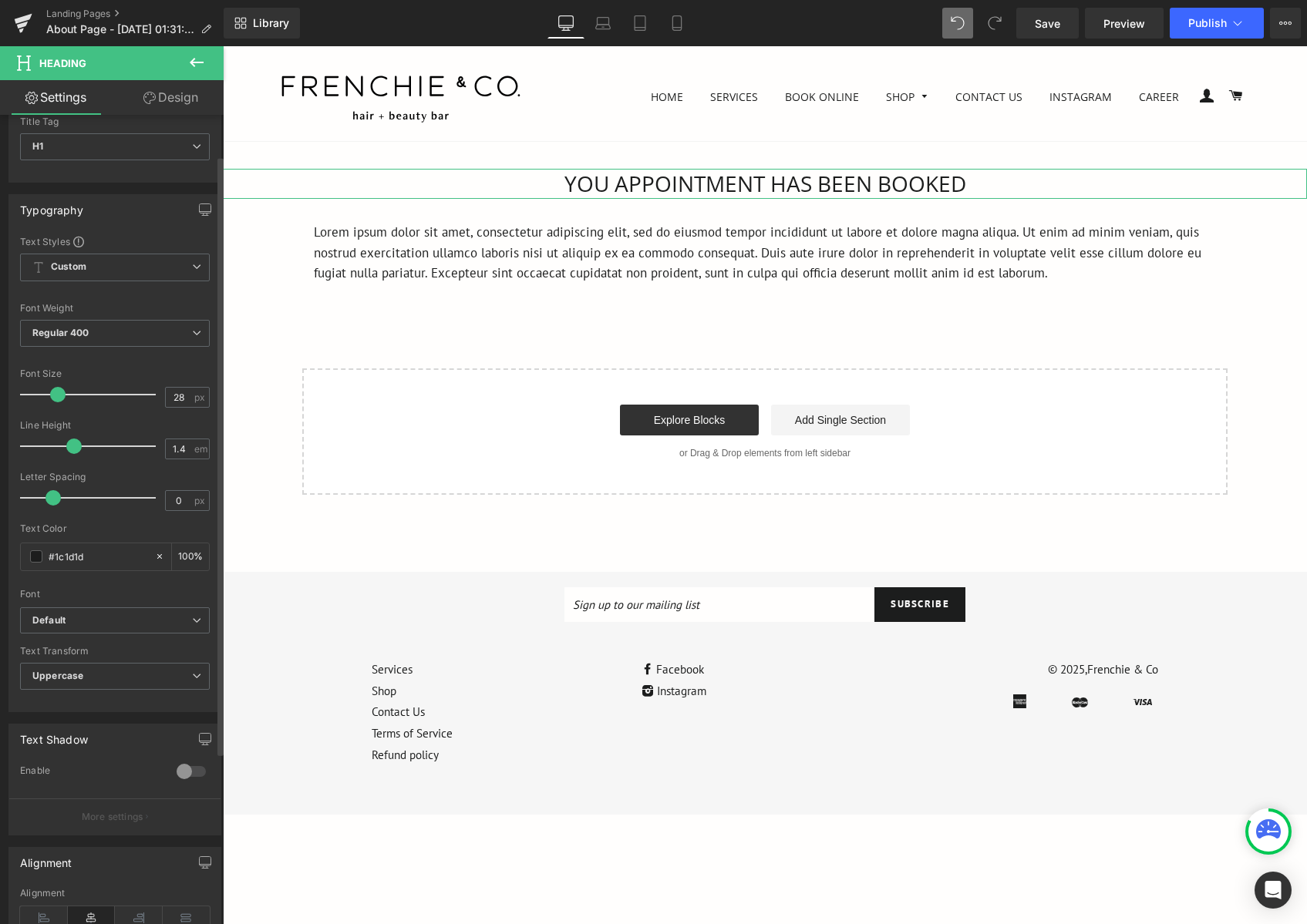
scroll to position [0, 0]
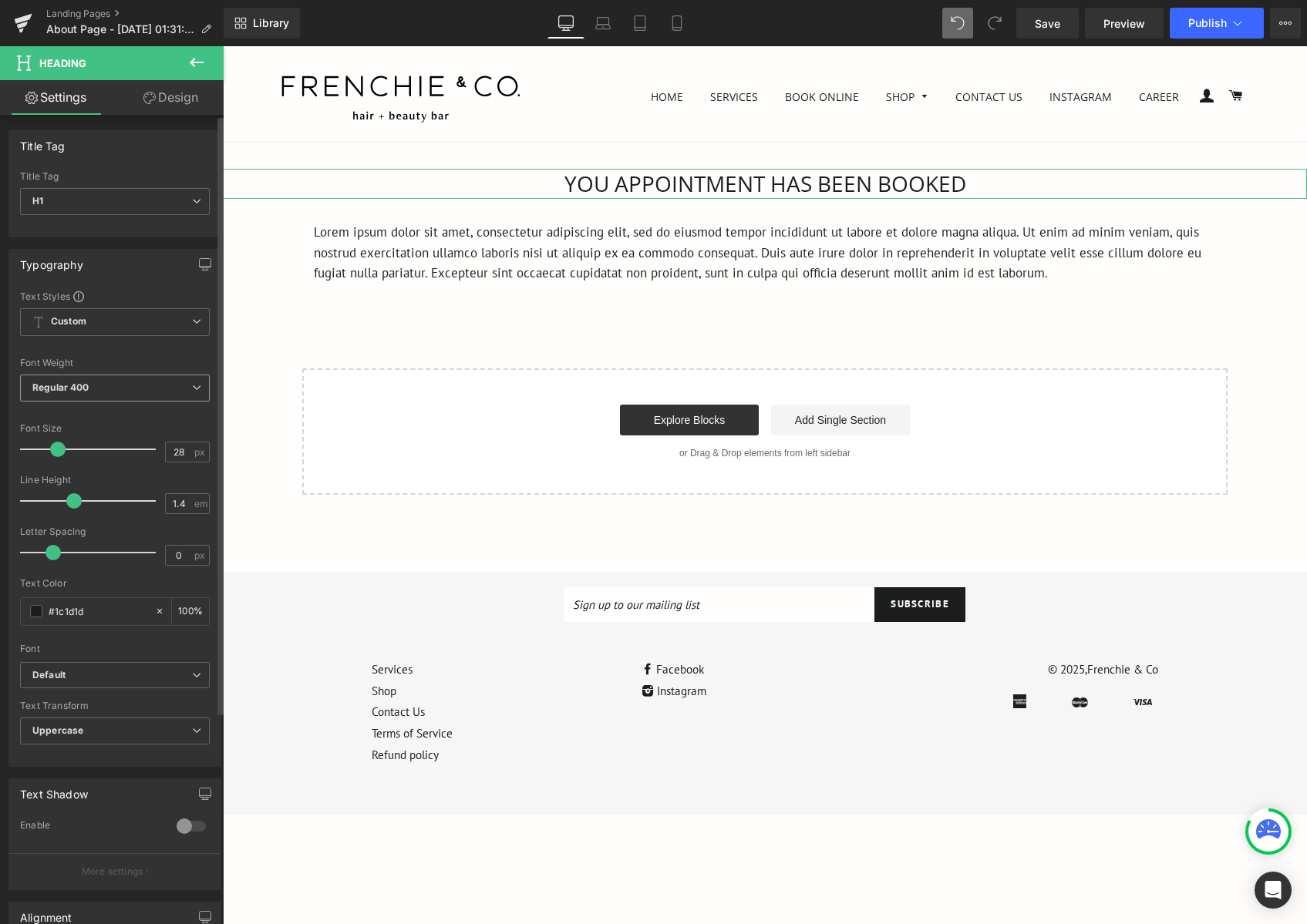
click at [132, 393] on span "Regular 400" at bounding box center [115, 388] width 190 height 27
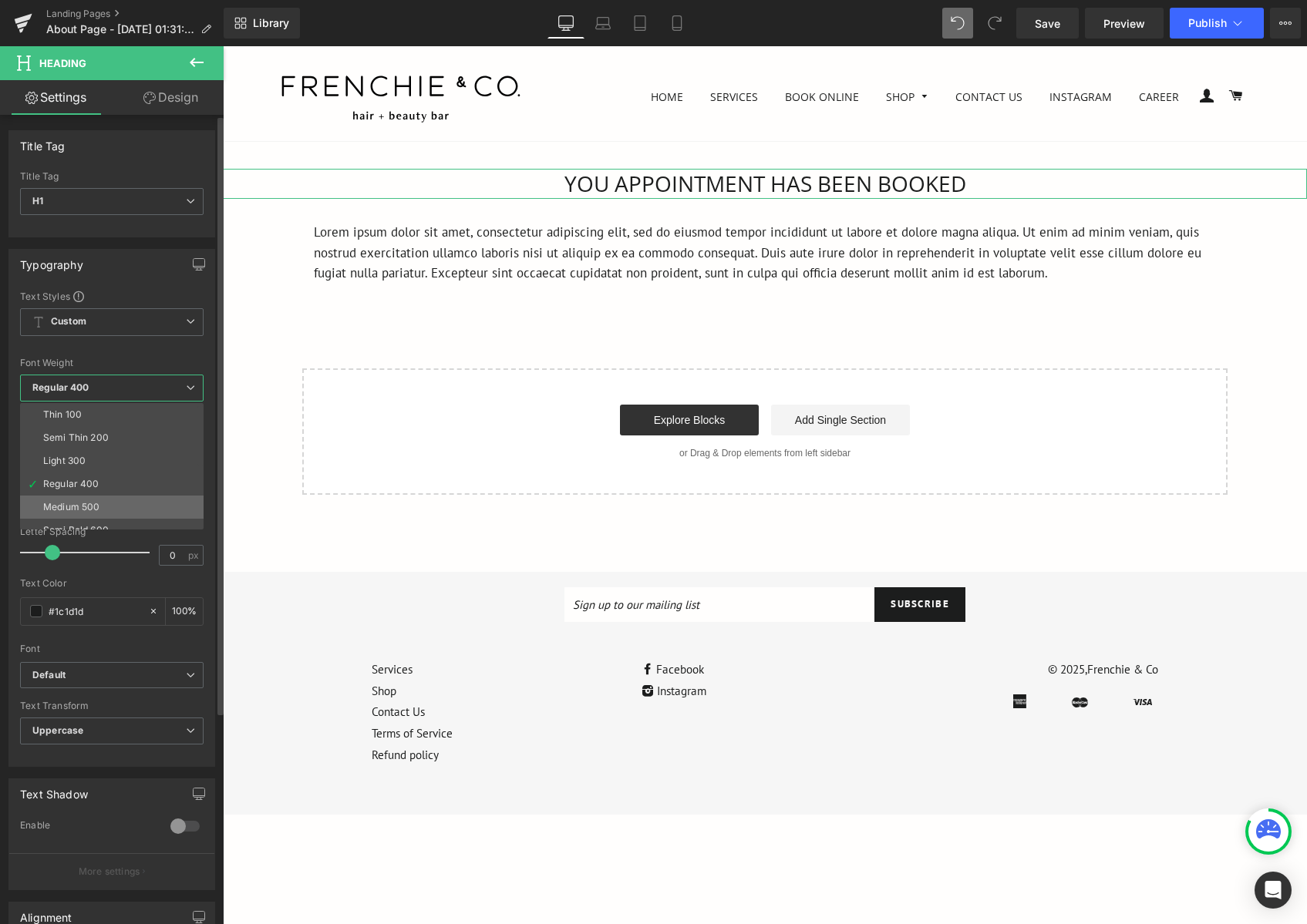
click at [132, 504] on li "Medium 500" at bounding box center [116, 506] width 191 height 23
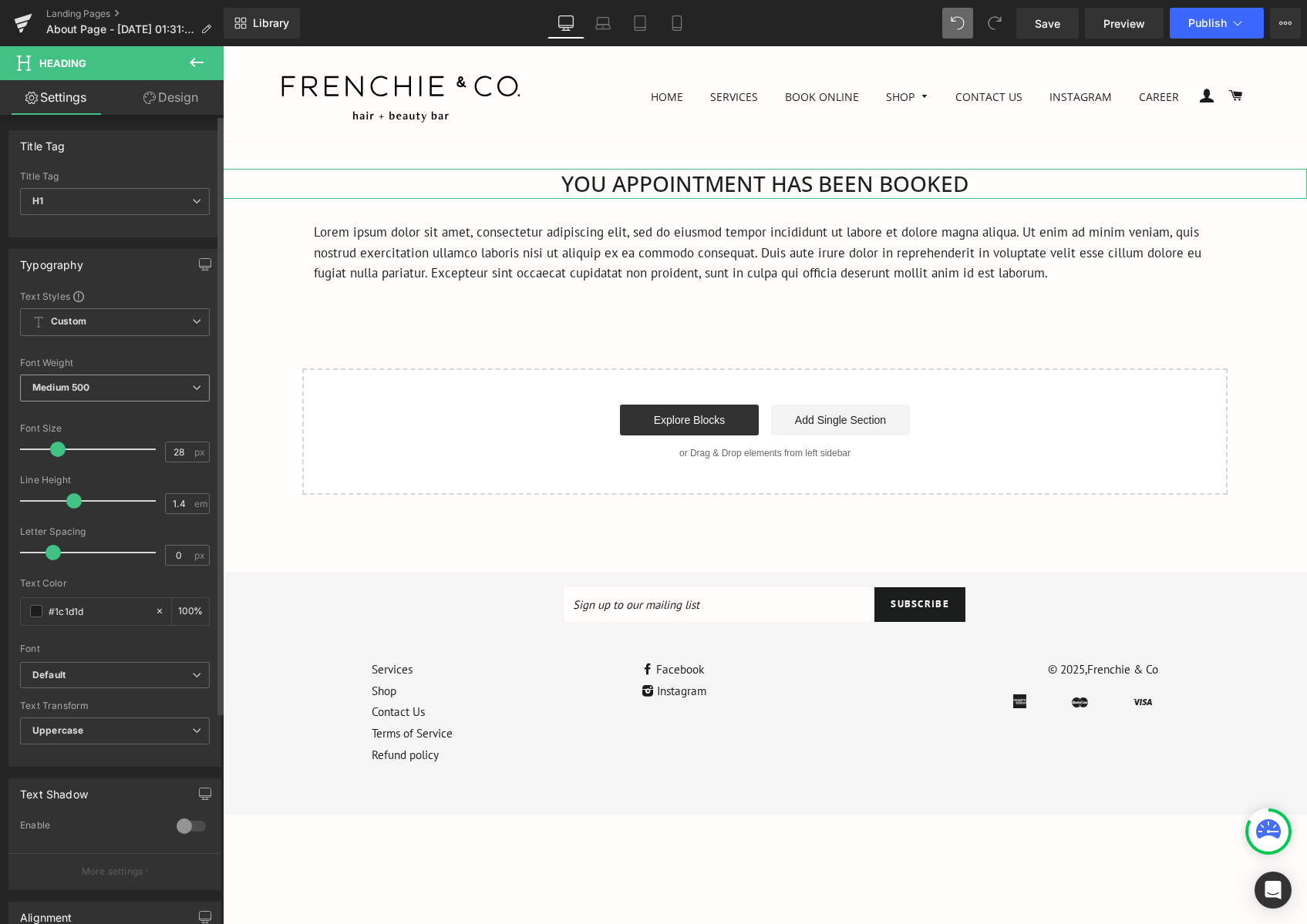
click at [185, 384] on span "Medium 500" at bounding box center [115, 388] width 190 height 27
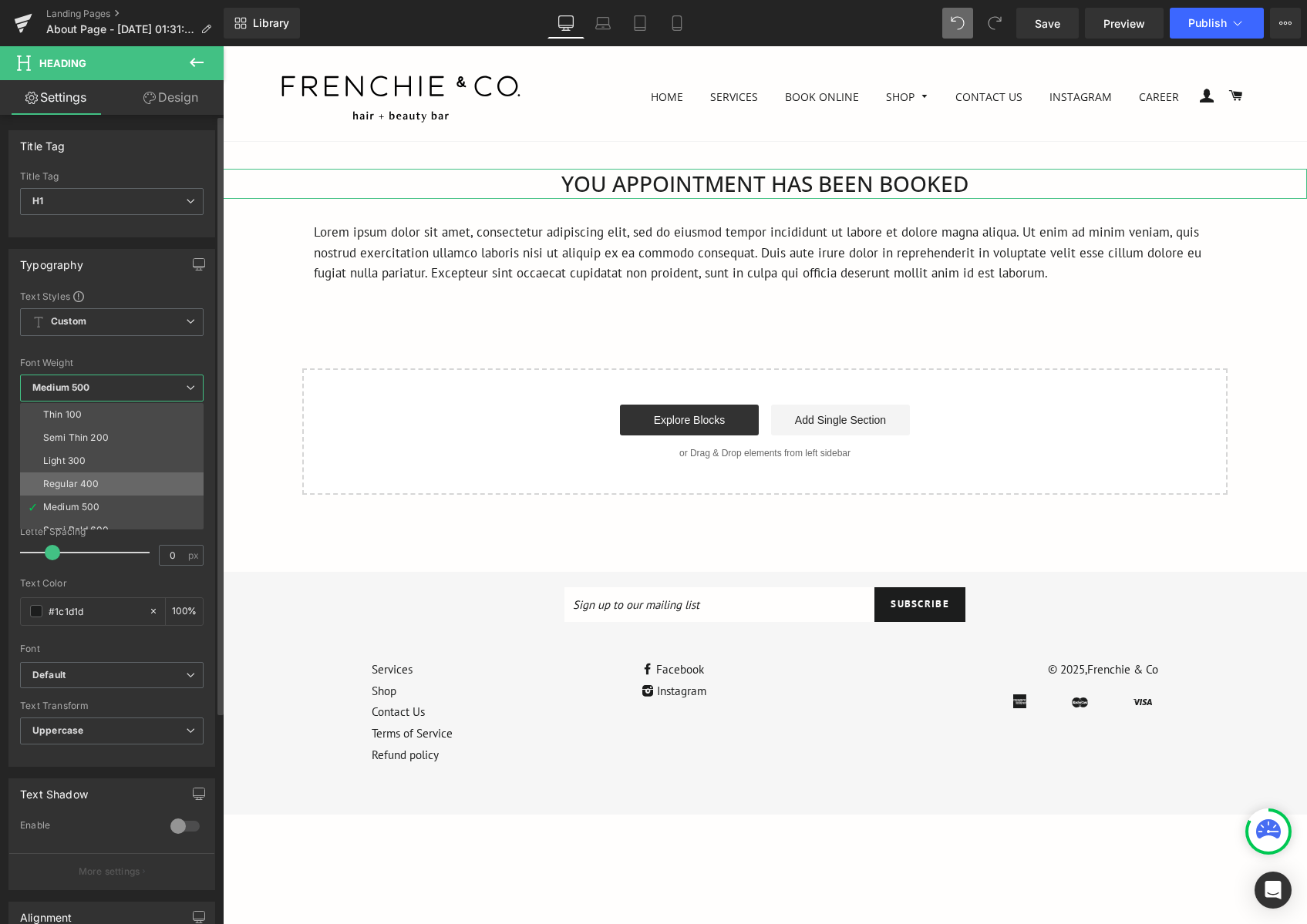
scroll to position [128, 0]
click at [122, 513] on li "Bolder" at bounding box center [116, 518] width 191 height 23
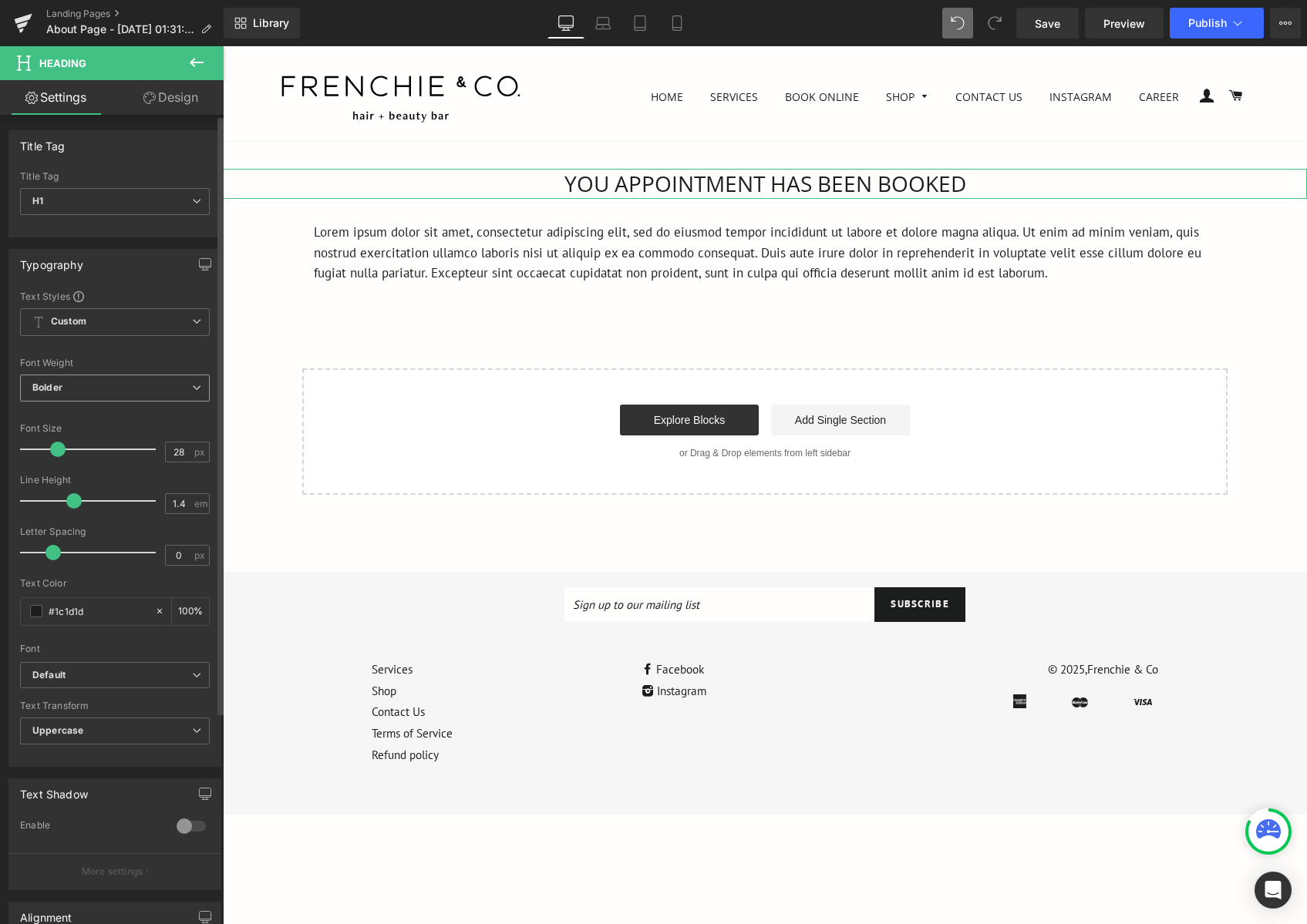
click at [182, 398] on span "Bolder" at bounding box center [115, 388] width 190 height 27
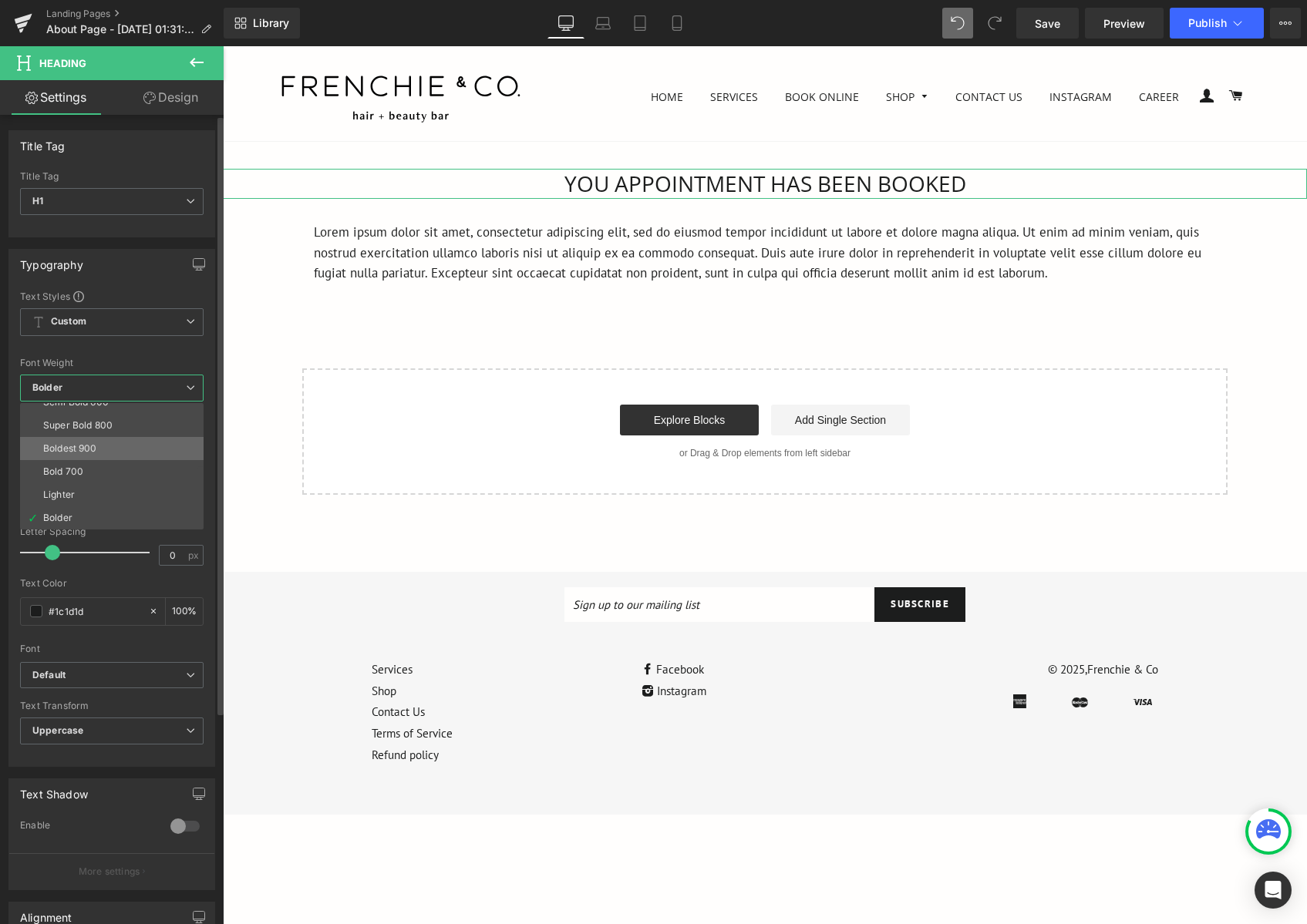
click at [150, 452] on li "Boldest 900" at bounding box center [116, 448] width 191 height 23
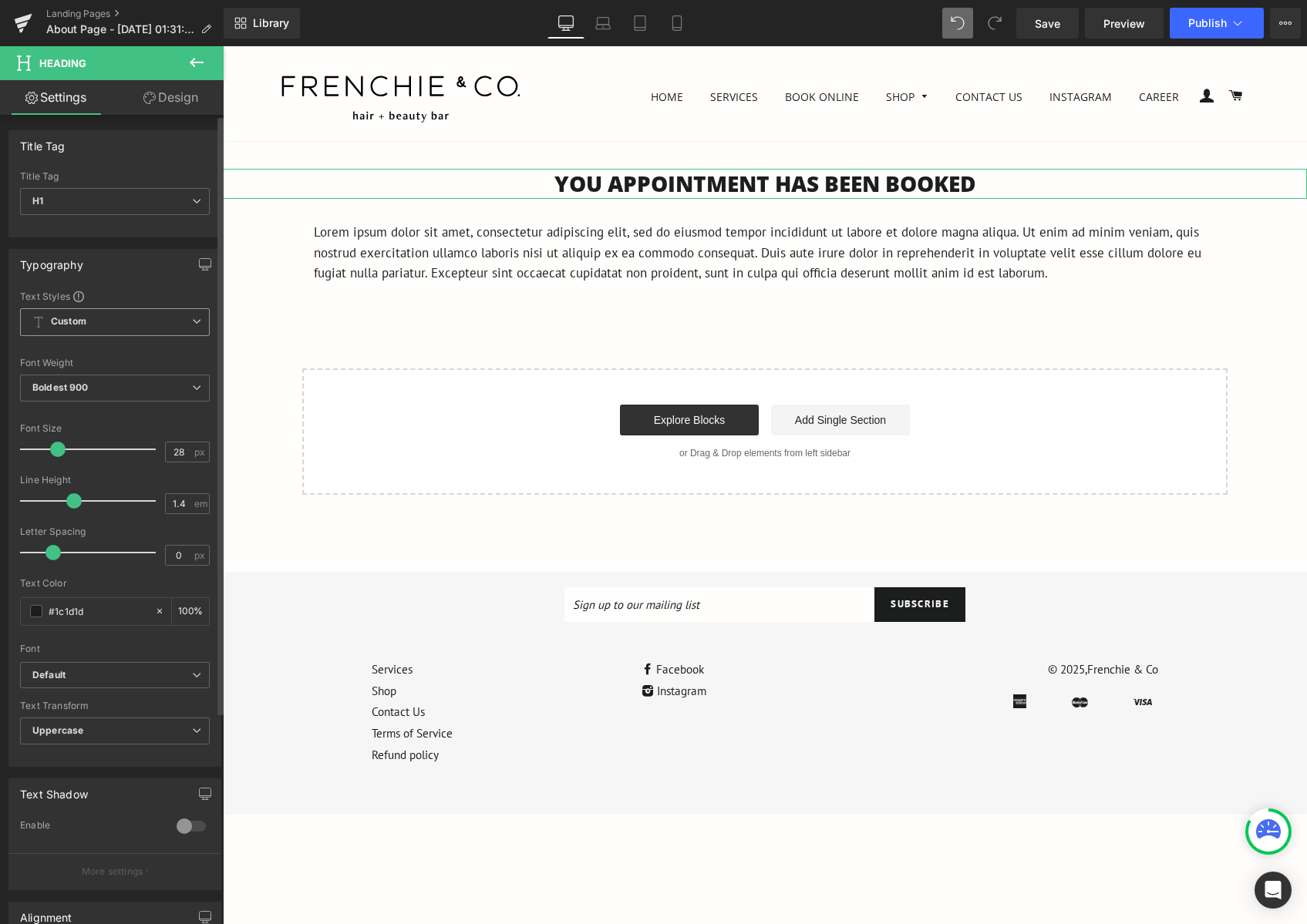
click at [136, 333] on span "Custom Setup Global Style" at bounding box center [115, 322] width 190 height 28
click at [122, 384] on div "Setup Global Style" at bounding box center [112, 383] width 183 height 36
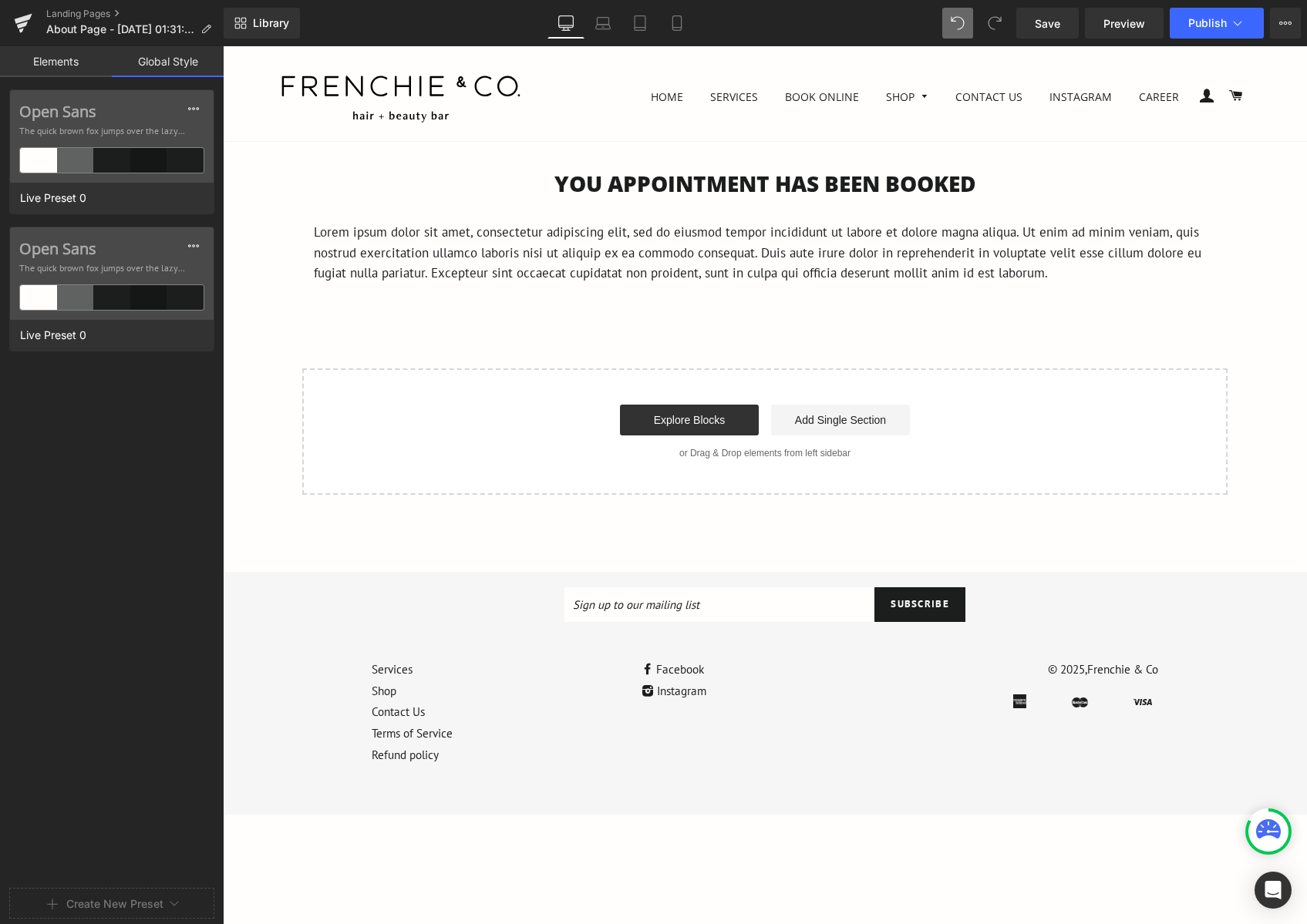
click at [75, 66] on link "Elements" at bounding box center [56, 61] width 112 height 31
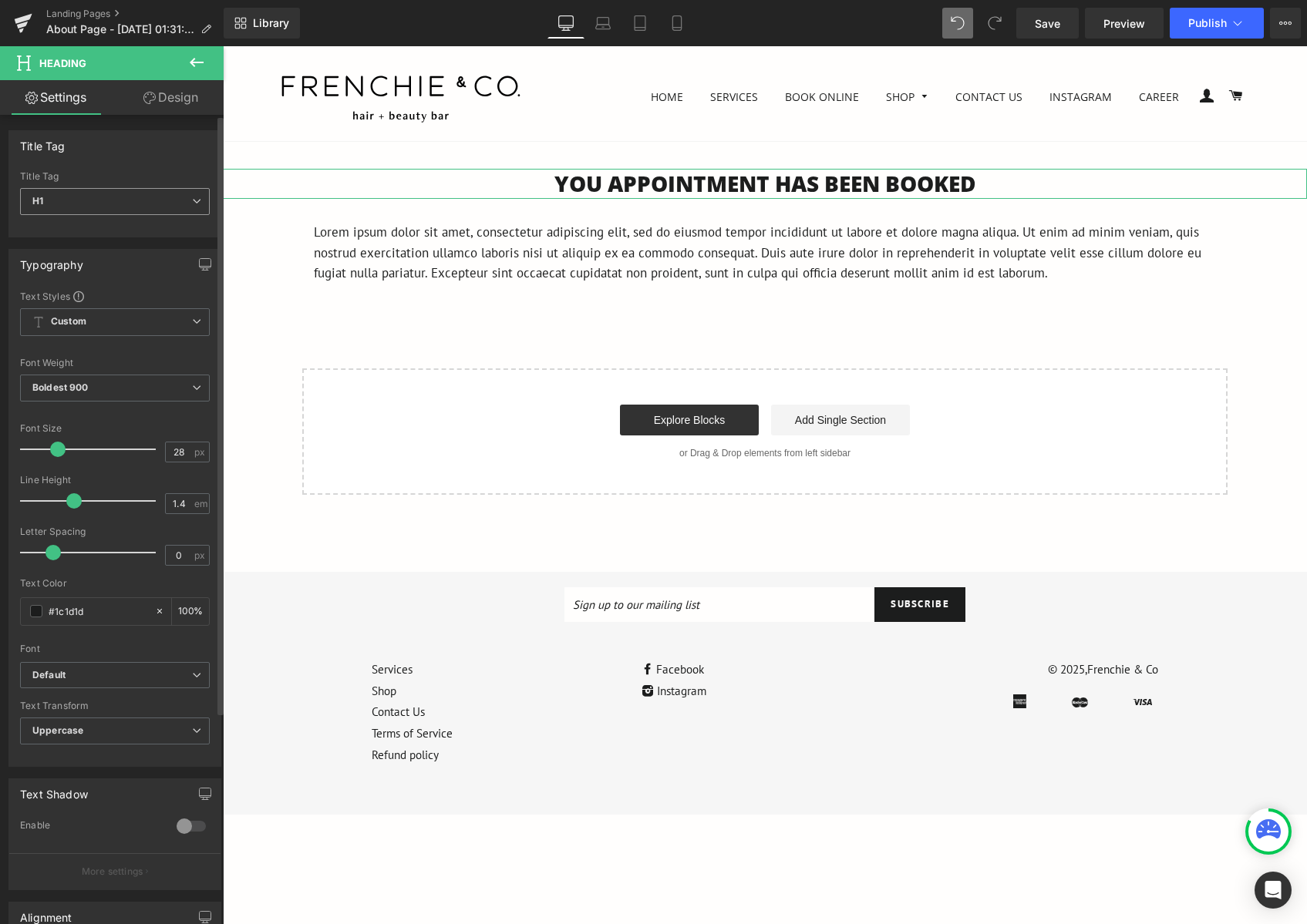
click at [126, 195] on span "H1" at bounding box center [115, 201] width 190 height 27
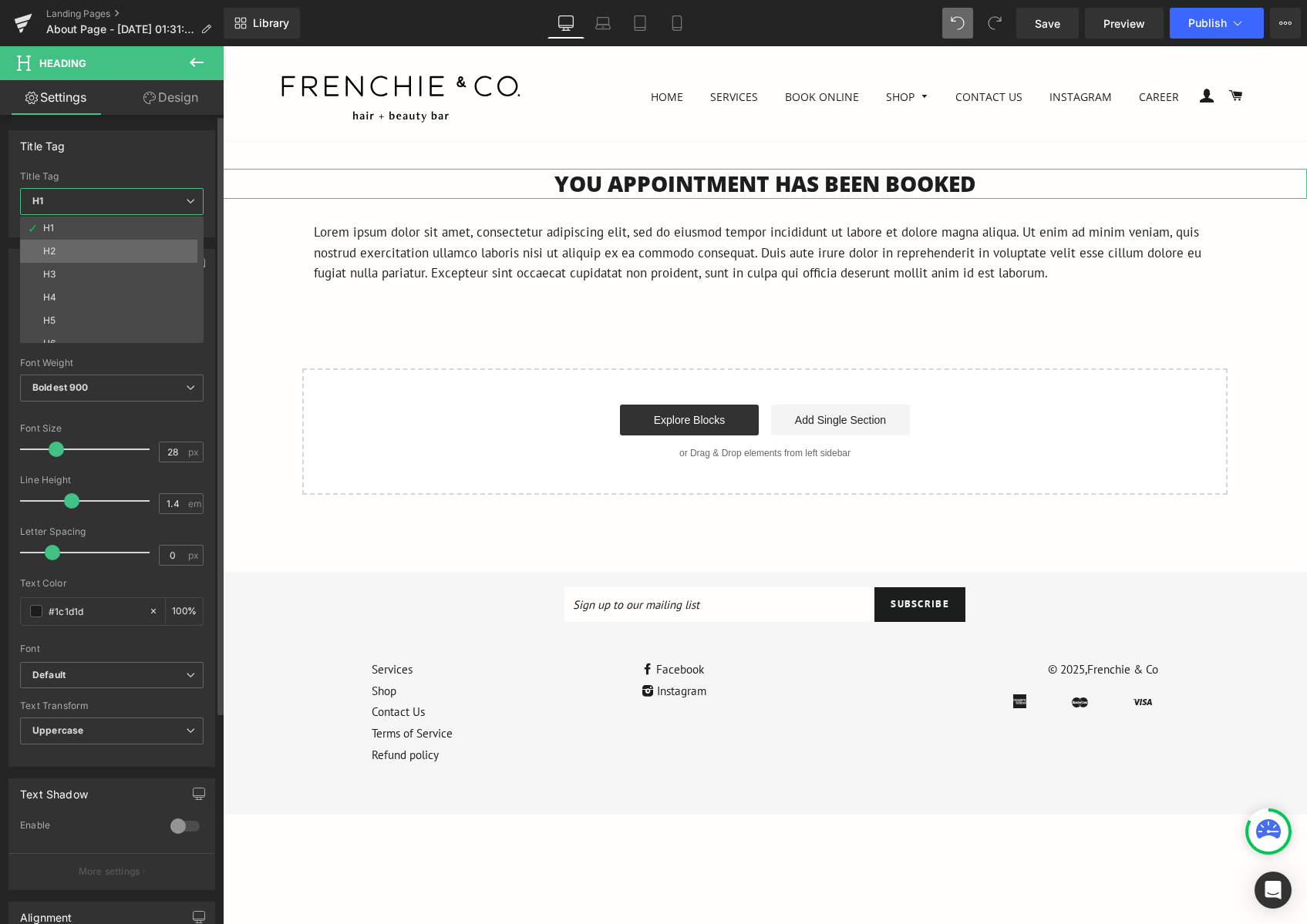
click at [112, 245] on li "H2" at bounding box center [116, 251] width 191 height 23
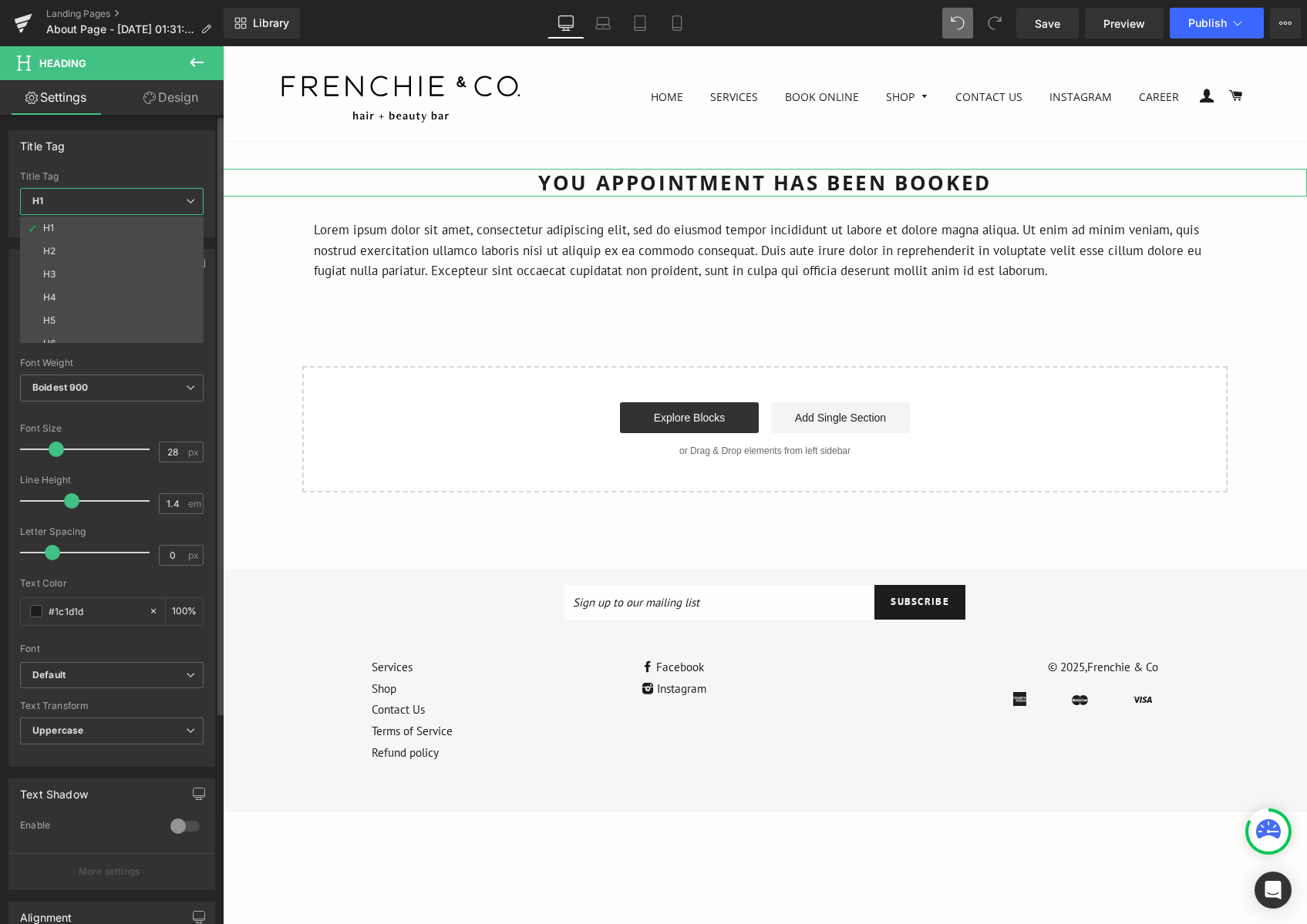
type input "26"
type input "2.6"
type input "100"
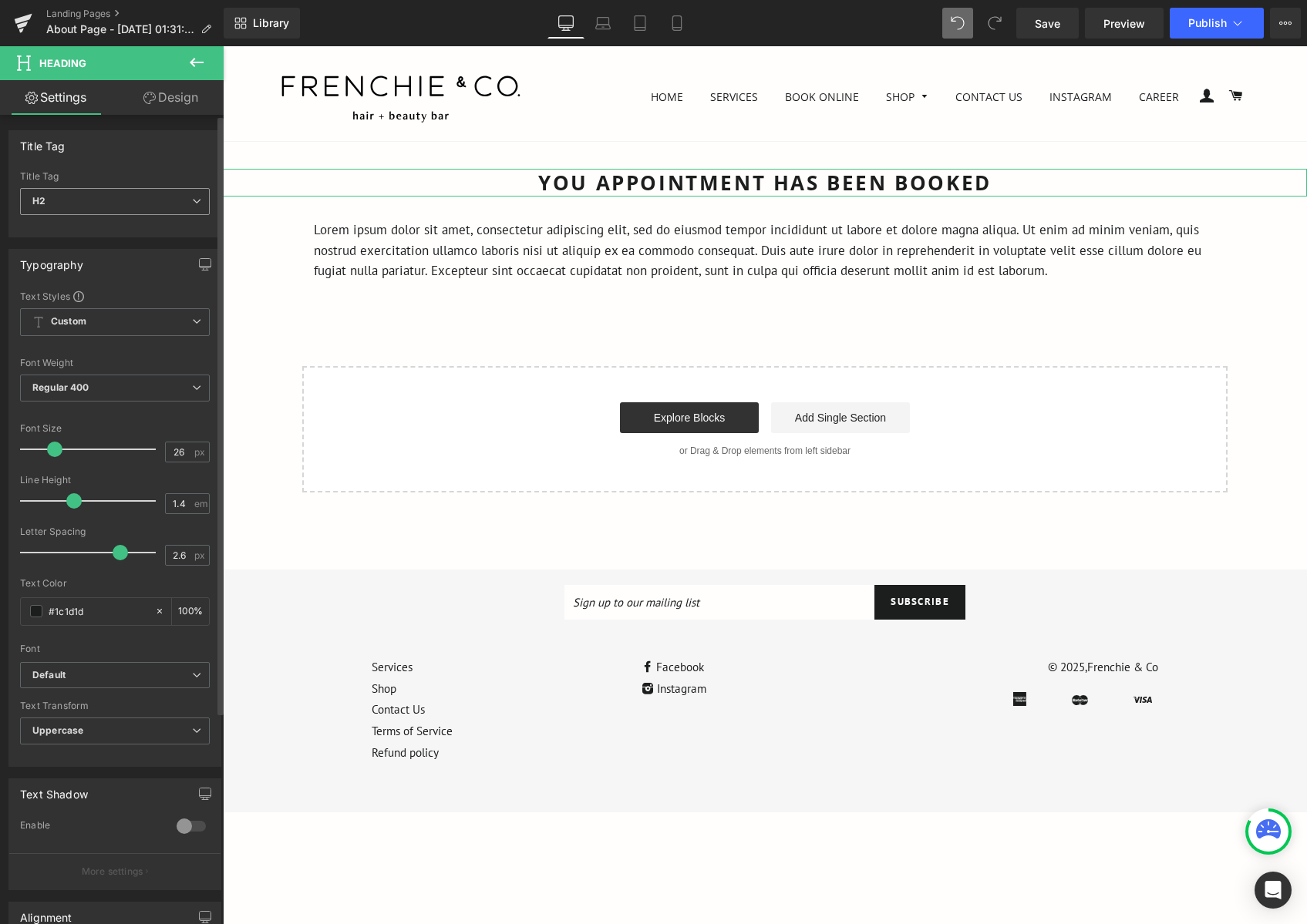
click at [136, 197] on span "H2" at bounding box center [115, 201] width 190 height 27
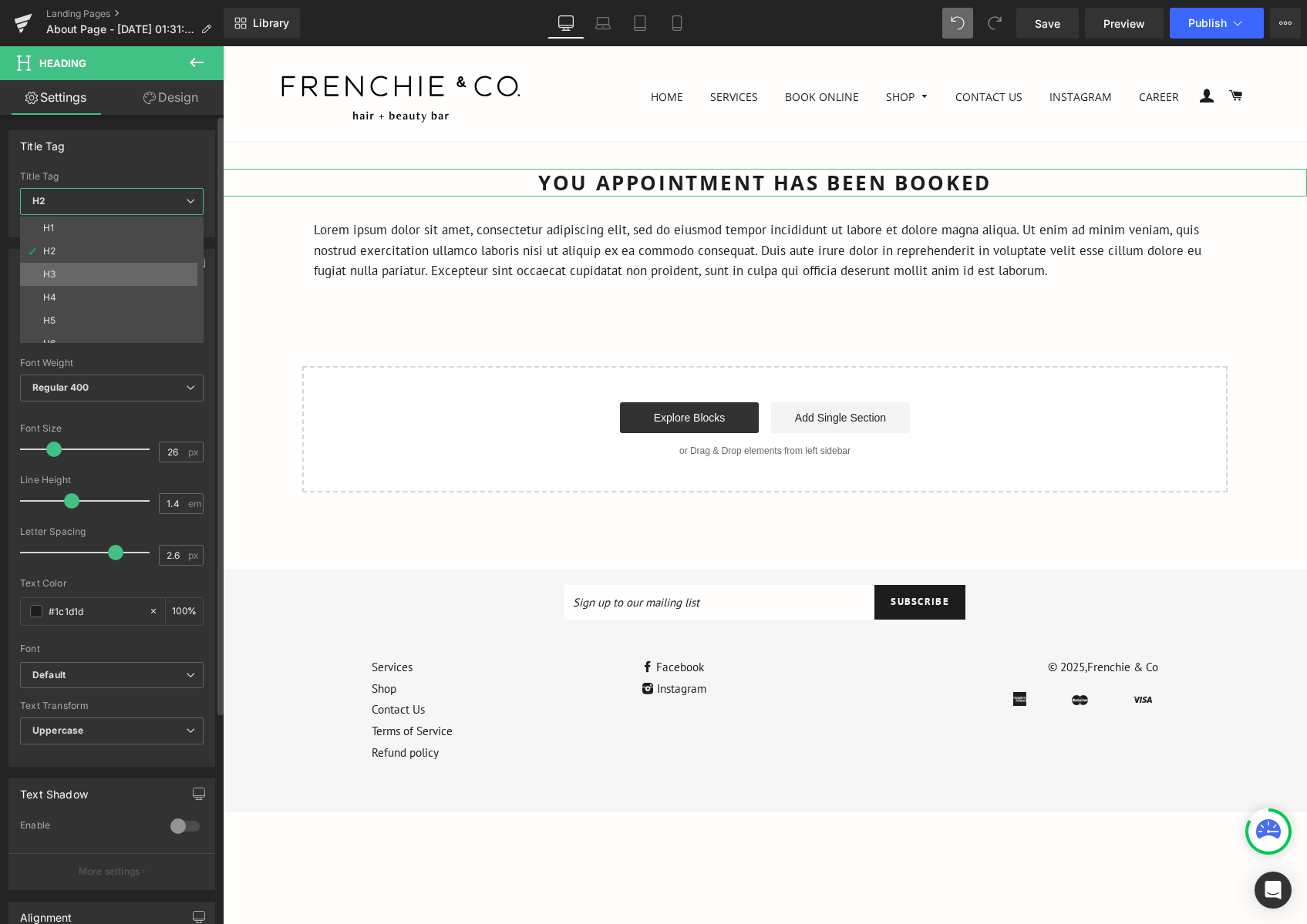
click at [109, 282] on li "H3" at bounding box center [116, 274] width 191 height 23
type input "17"
type input "1.7"
type input "100"
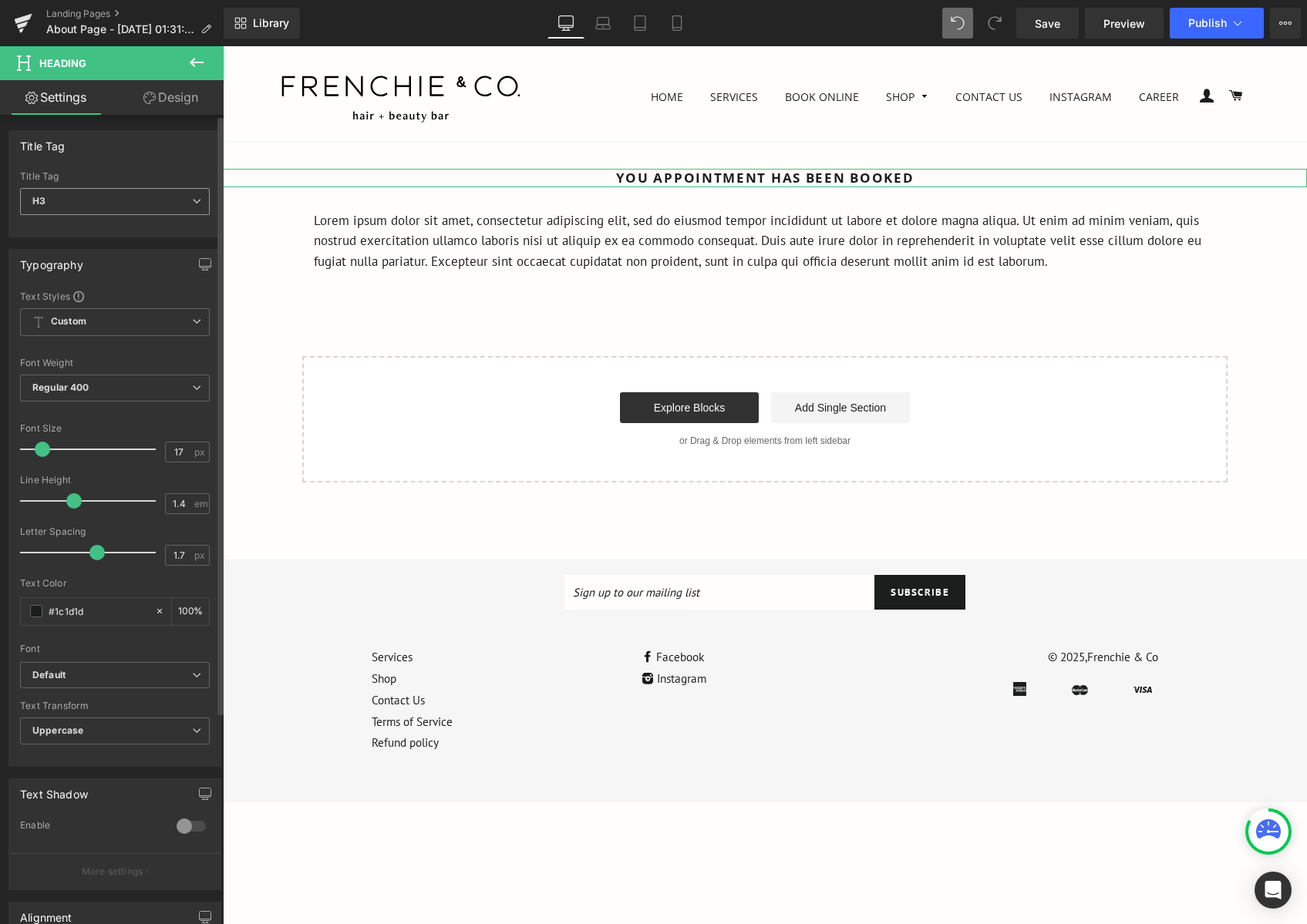
click at [145, 212] on span "H3" at bounding box center [115, 201] width 190 height 27
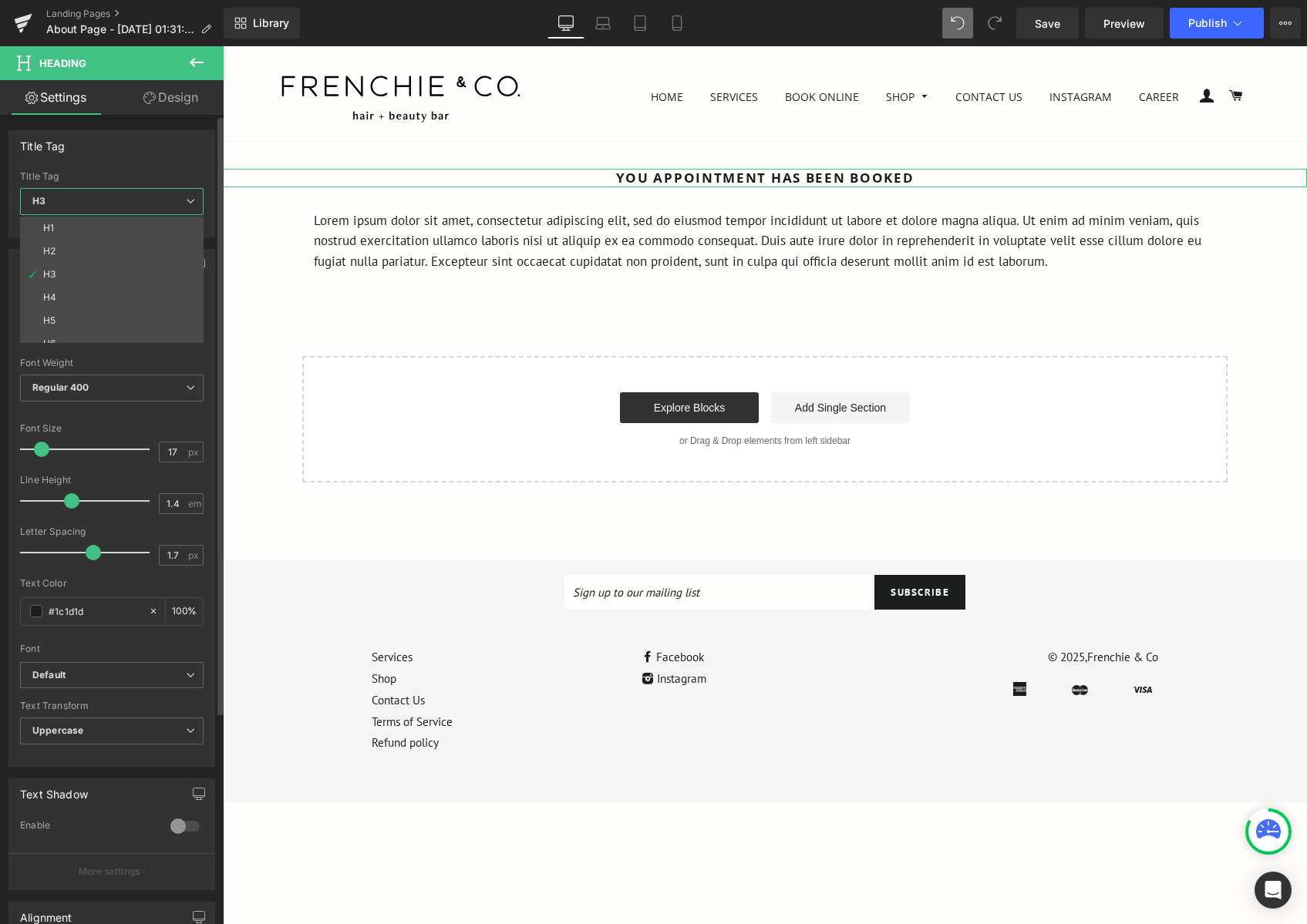
drag, startPoint x: 115, startPoint y: 301, endPoint x: 118, endPoint y: 293, distance: 8.5
click at [114, 301] on li "H4" at bounding box center [116, 297] width 191 height 23
type input "15"
type input "1.5"
type input "100"
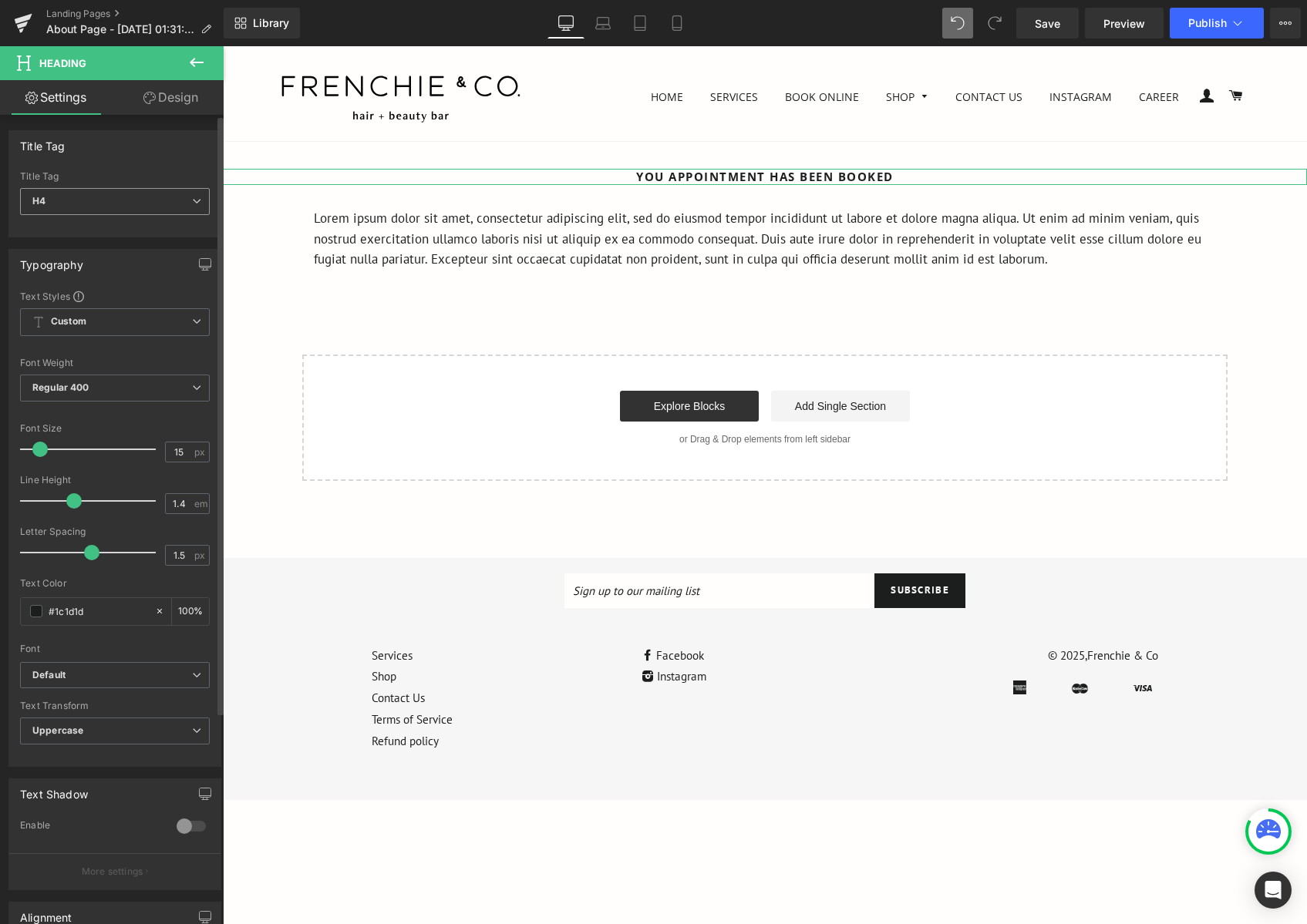
click at [163, 209] on span "H4" at bounding box center [115, 201] width 190 height 27
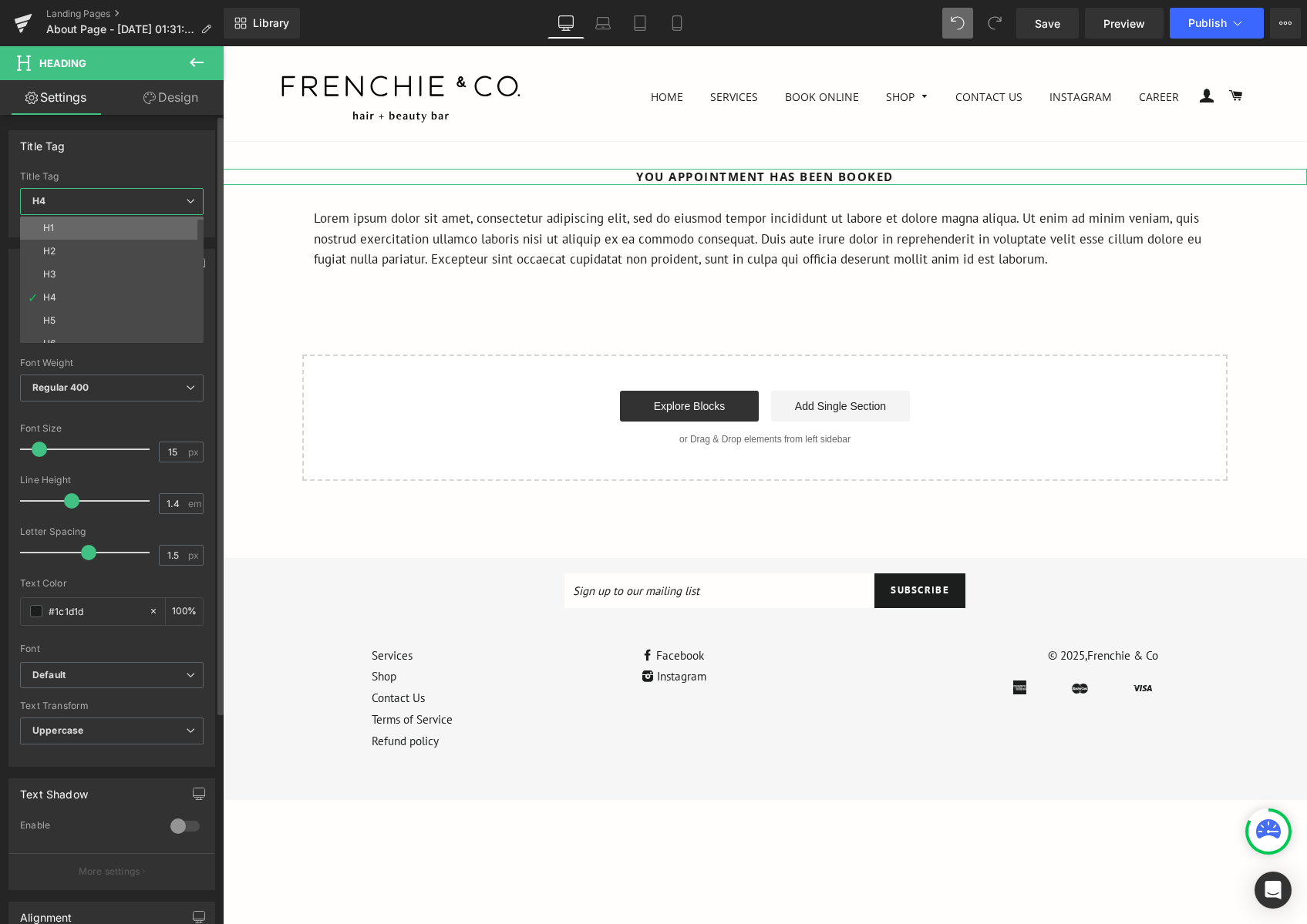
click at [132, 236] on li "H1" at bounding box center [116, 228] width 191 height 23
type input "28"
type input "0"
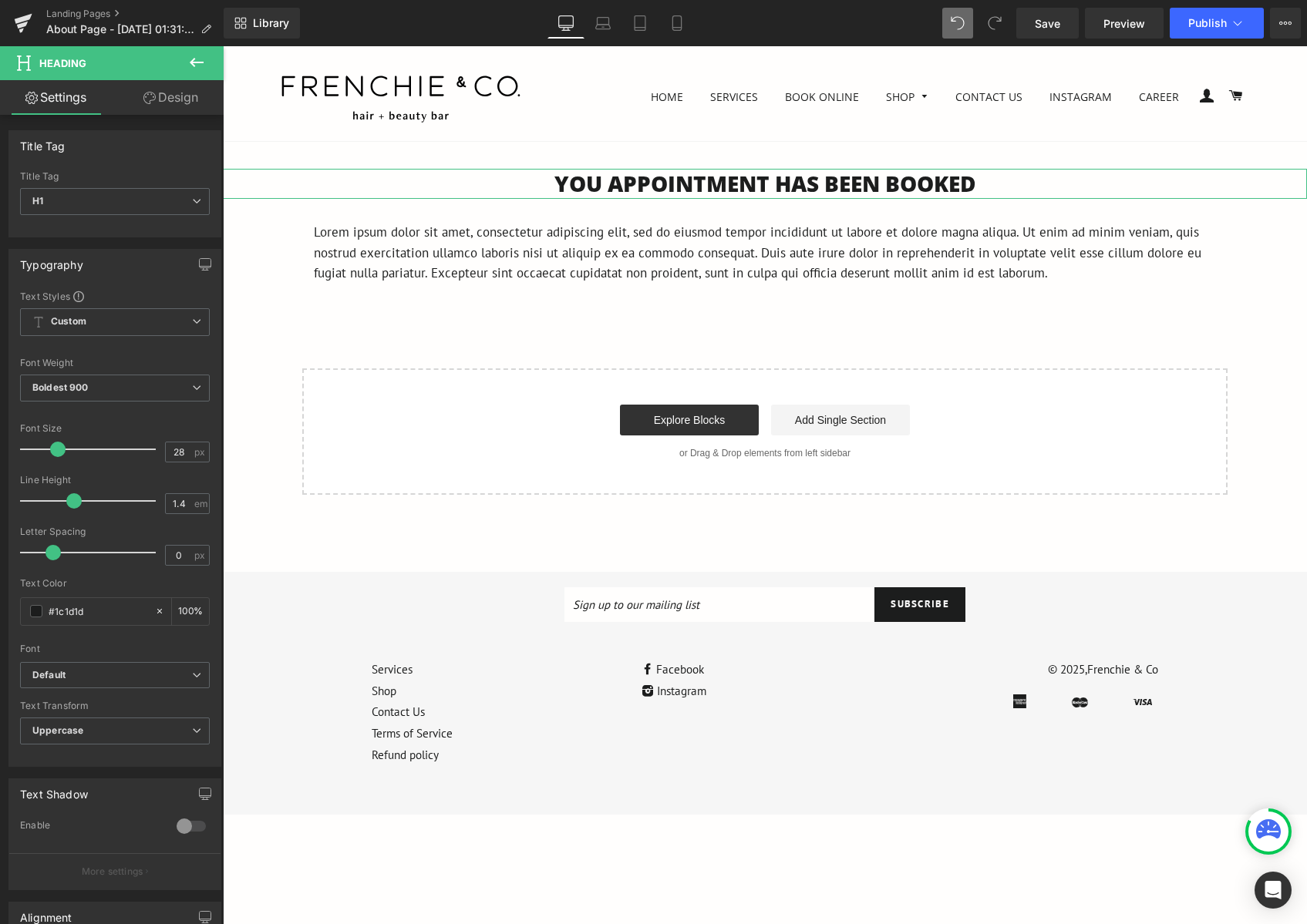
click at [172, 94] on link "Design" at bounding box center [170, 97] width 112 height 34
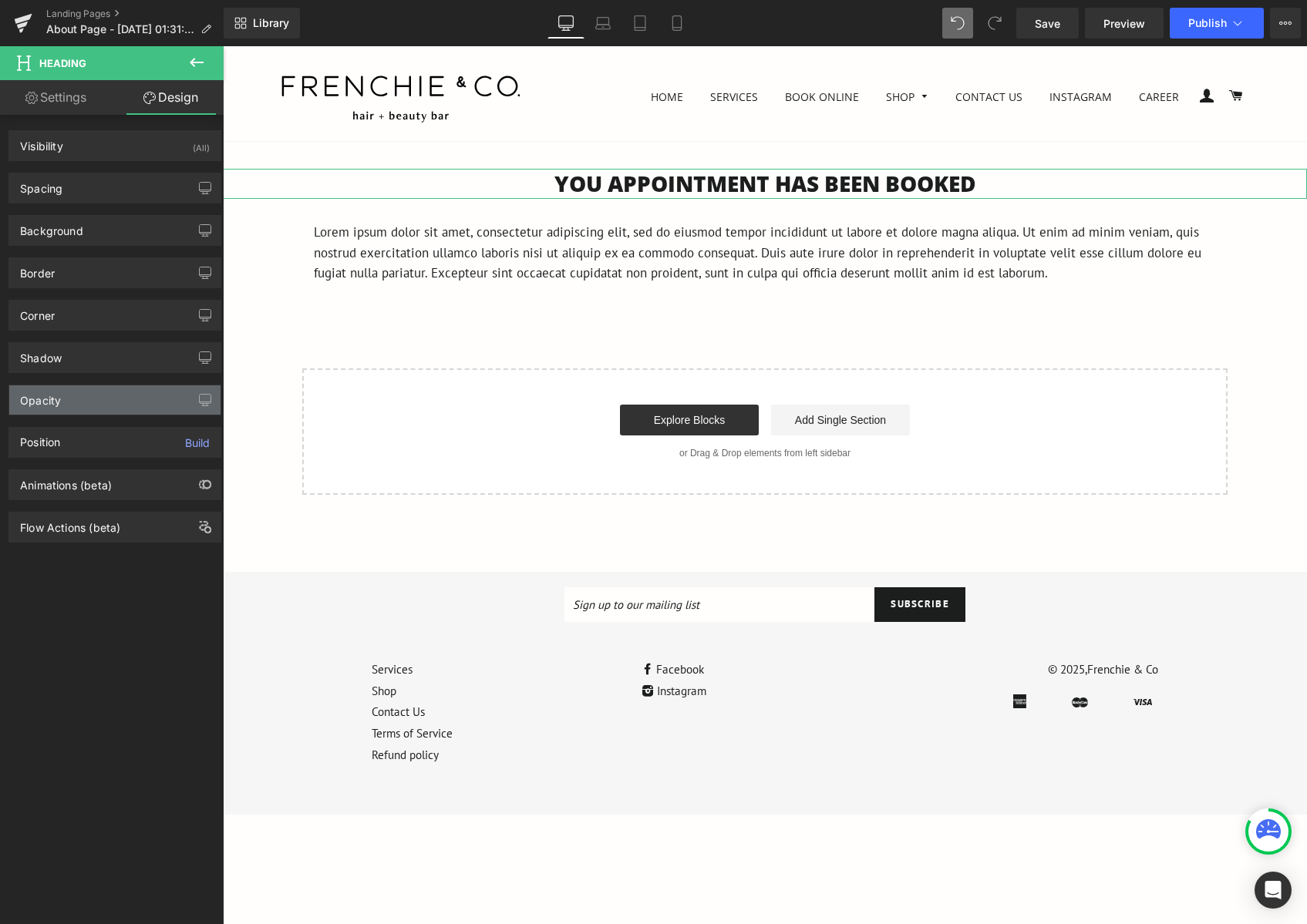
click at [104, 391] on div "Opacity" at bounding box center [115, 400] width 211 height 30
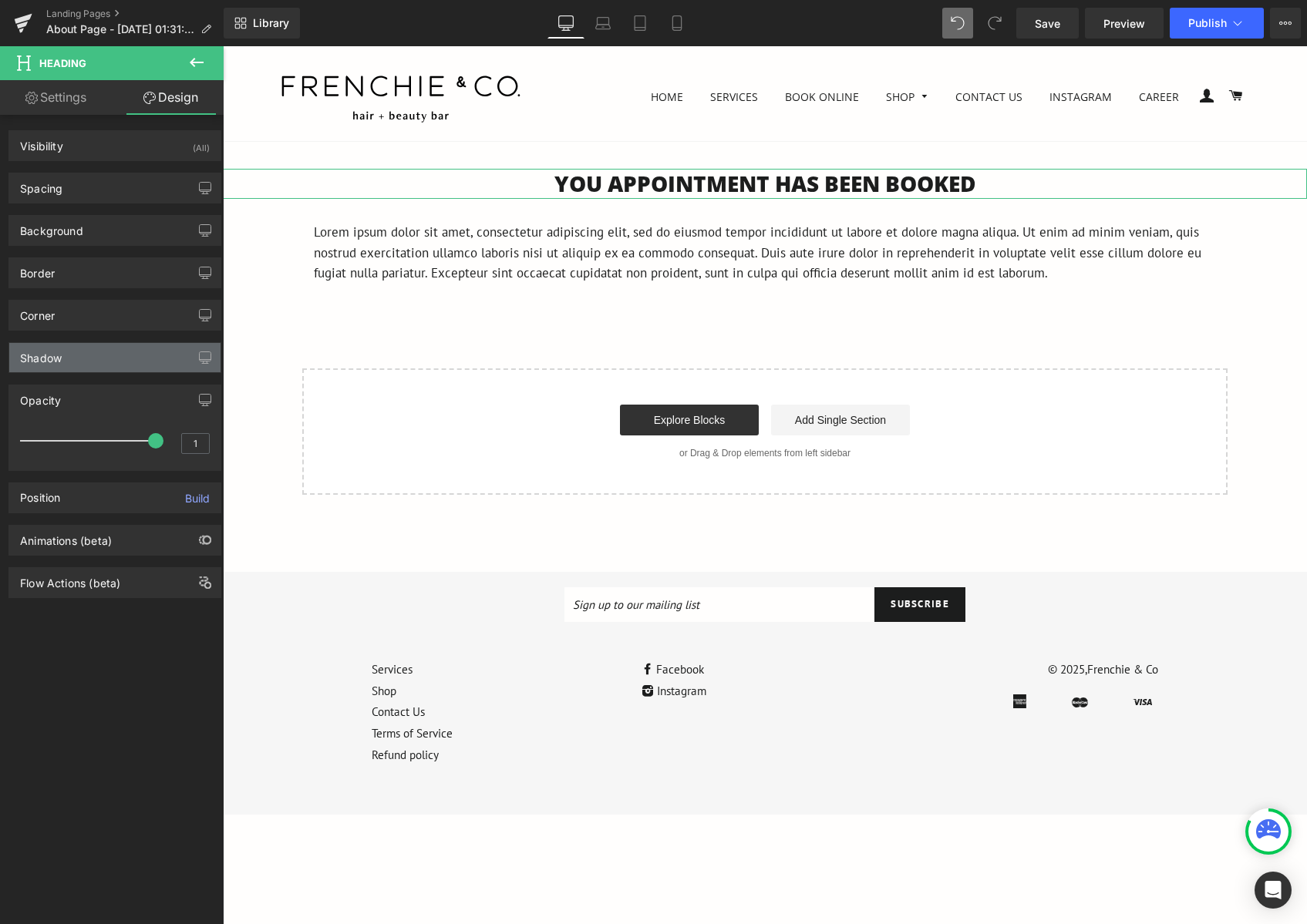
click at [105, 370] on div "Shadow" at bounding box center [115, 357] width 211 height 30
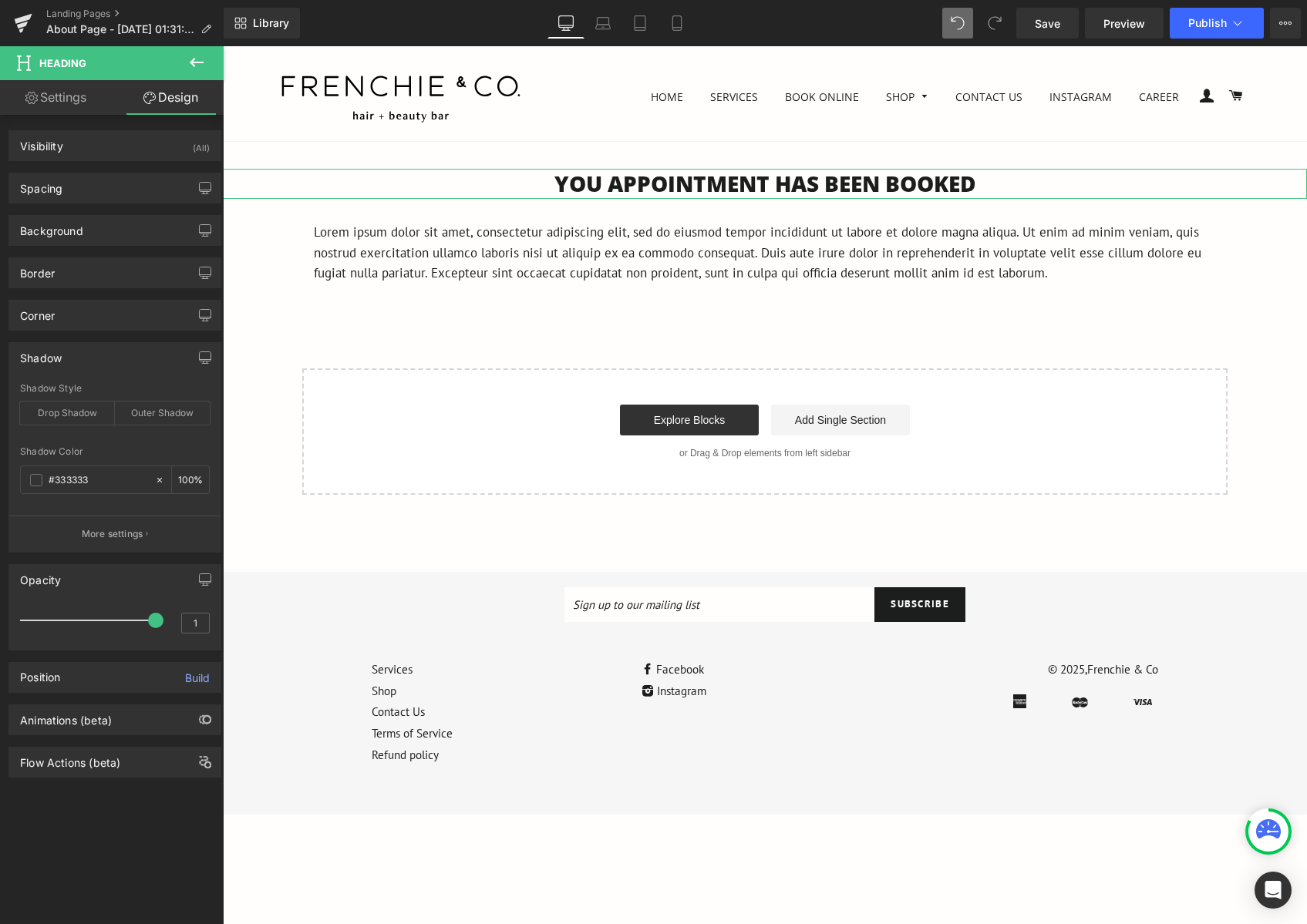
click at [78, 104] on link "Settings" at bounding box center [56, 97] width 112 height 34
type input "100"
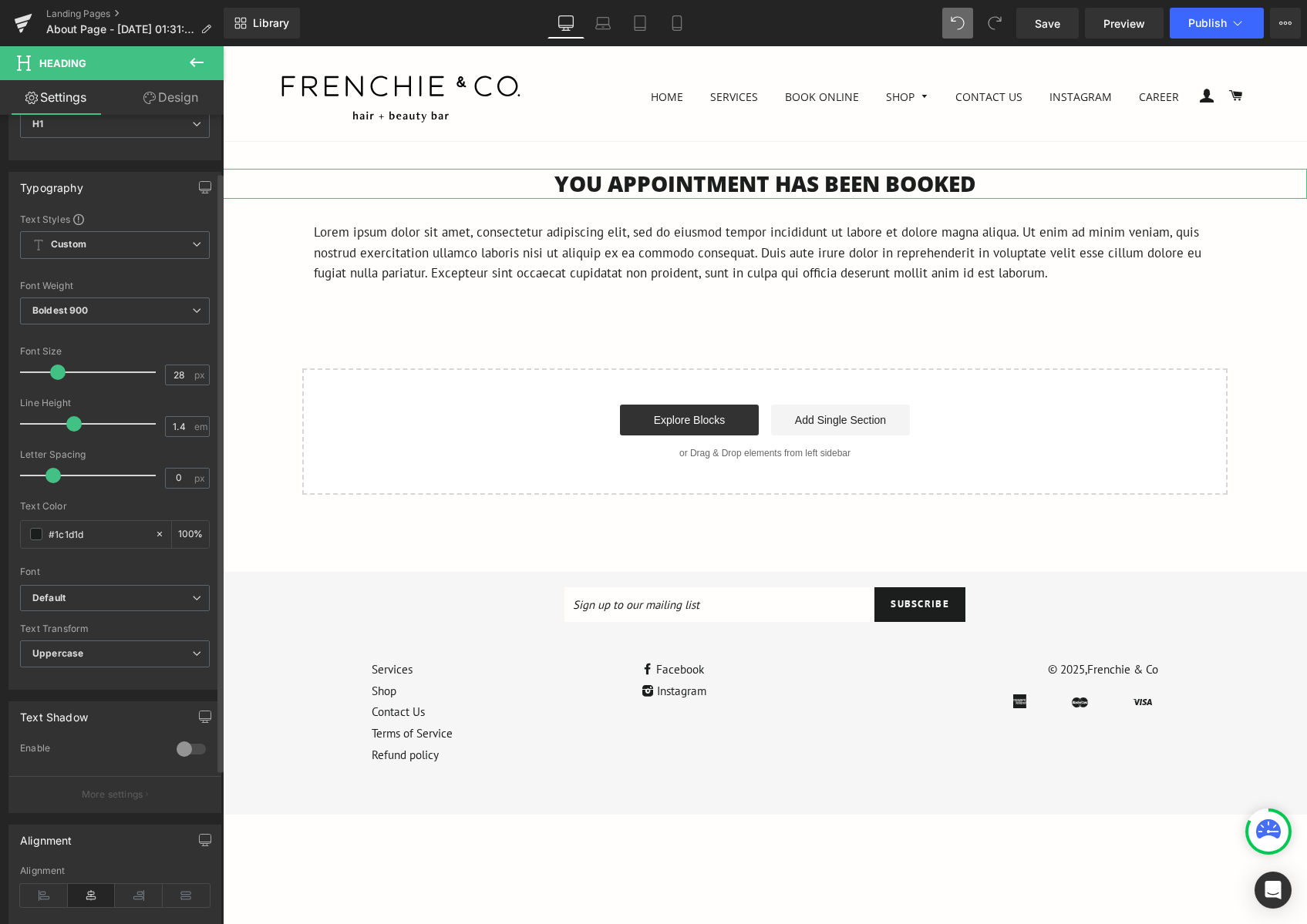
scroll to position [0, 0]
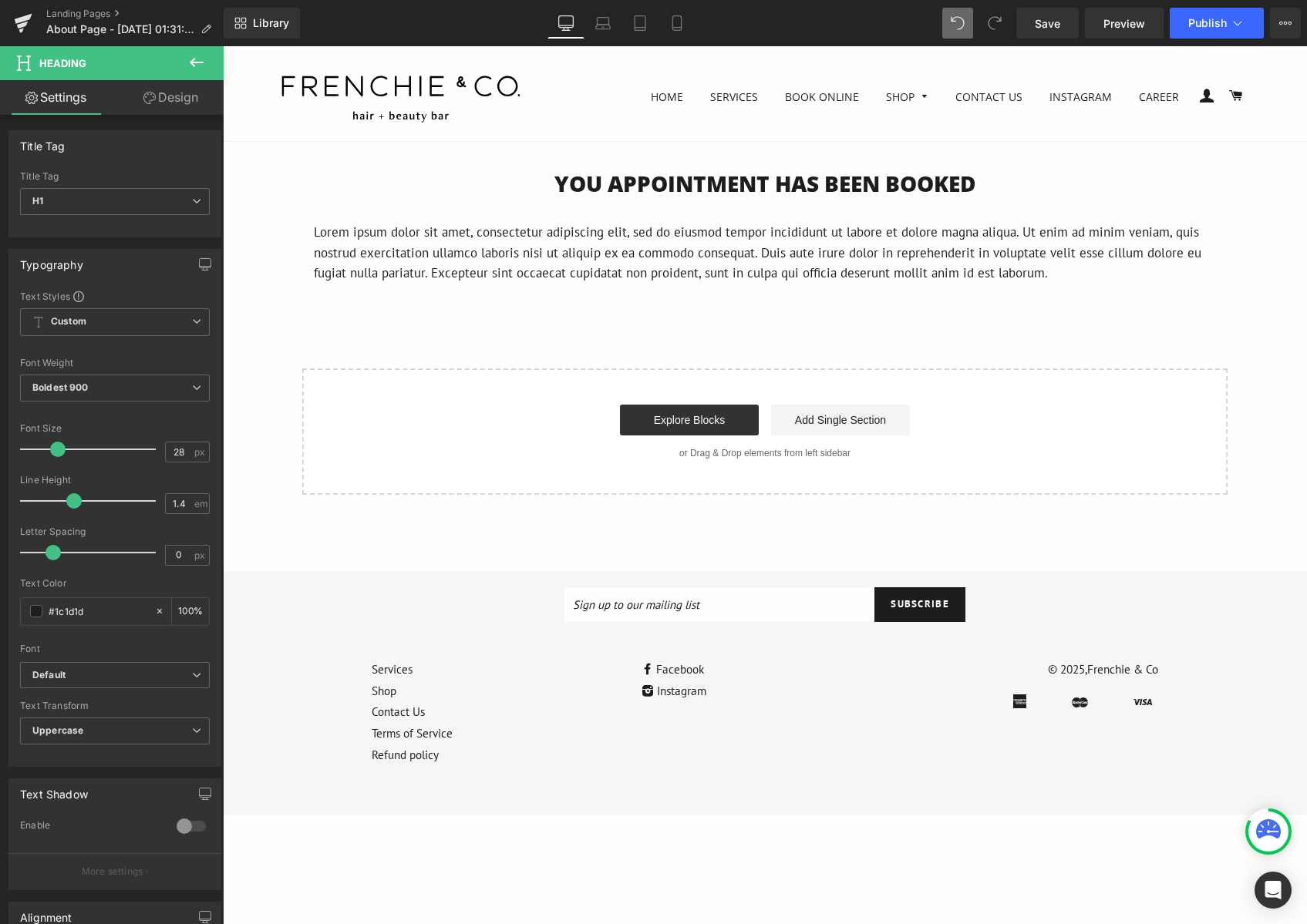
click at [412, 315] on div "You APPOINTMENT HAS BEEN BOOKED Heading Lorem ipsum dolor sit amet, consectetur…" at bounding box center [765, 331] width 1084 height 326
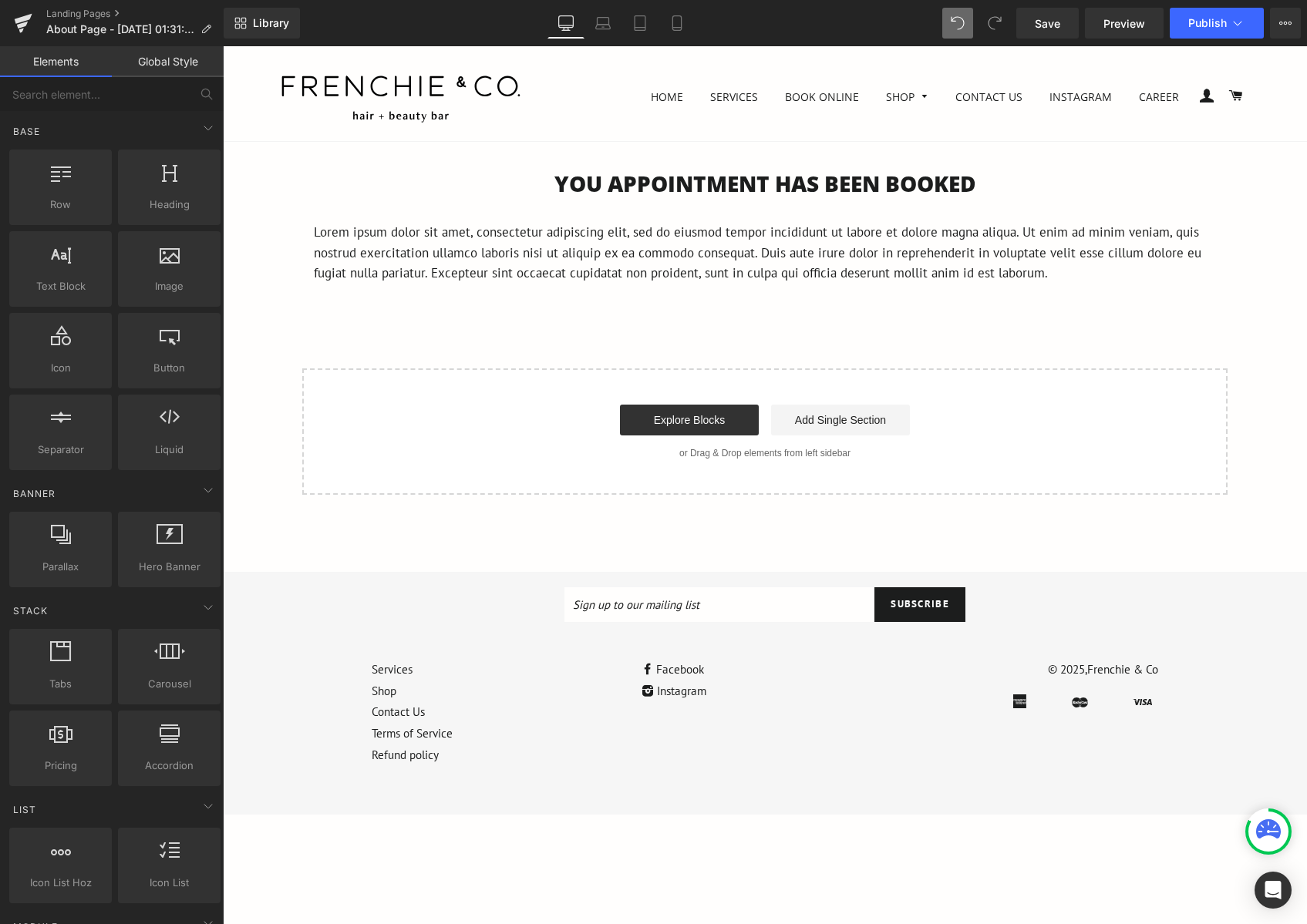
click at [817, 255] on p "Lorem ipsum dolor sit amet, consectetur adipiscing elit, sed do eiusmod tempor …" at bounding box center [765, 253] width 902 height 62
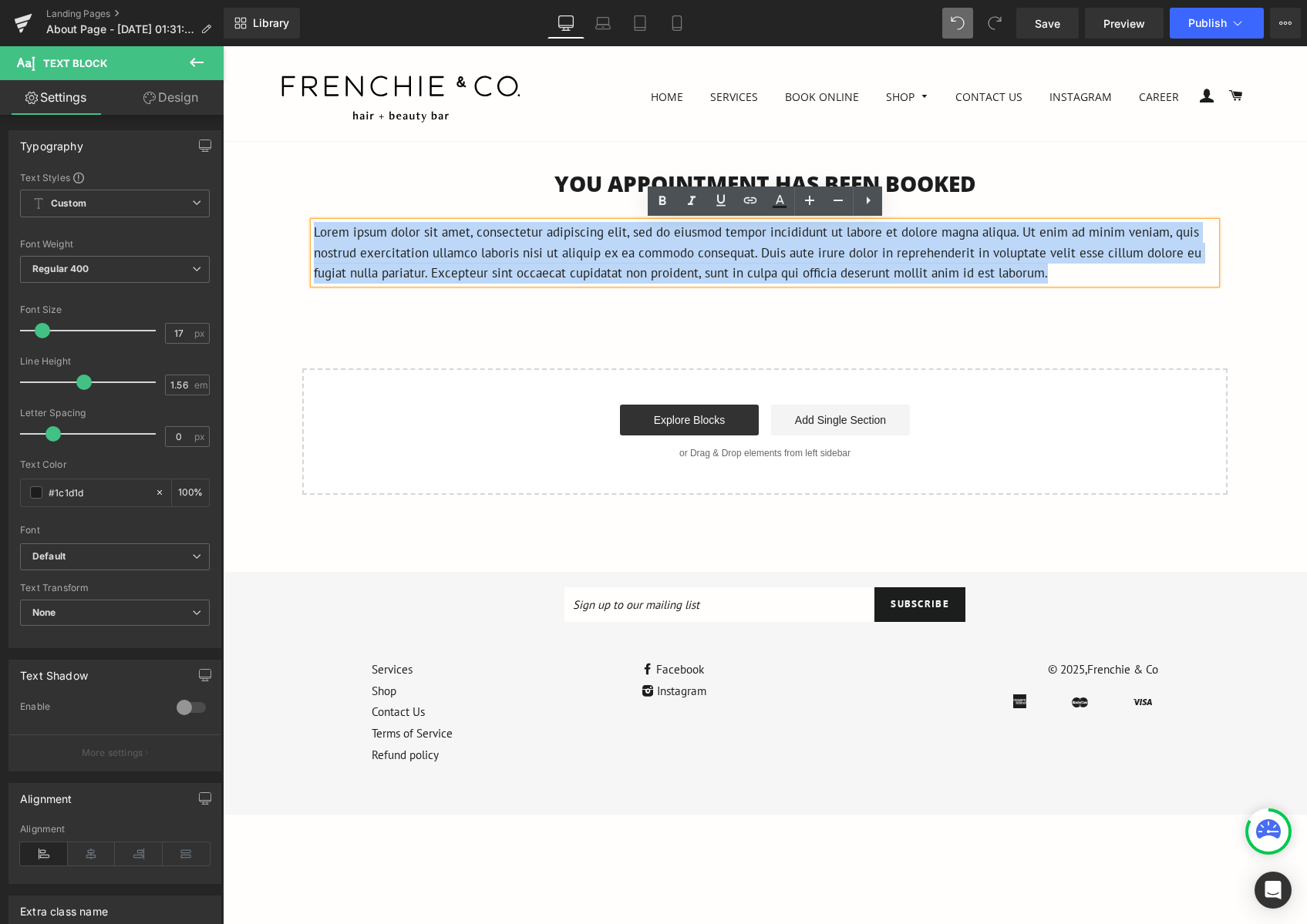
drag, startPoint x: 1051, startPoint y: 280, endPoint x: 316, endPoint y: 237, distance: 736.3
click at [316, 237] on p "Lorem ipsum dolor sit amet, consectetur adipiscing elit, sed do eiusmod tempor …" at bounding box center [765, 253] width 902 height 62
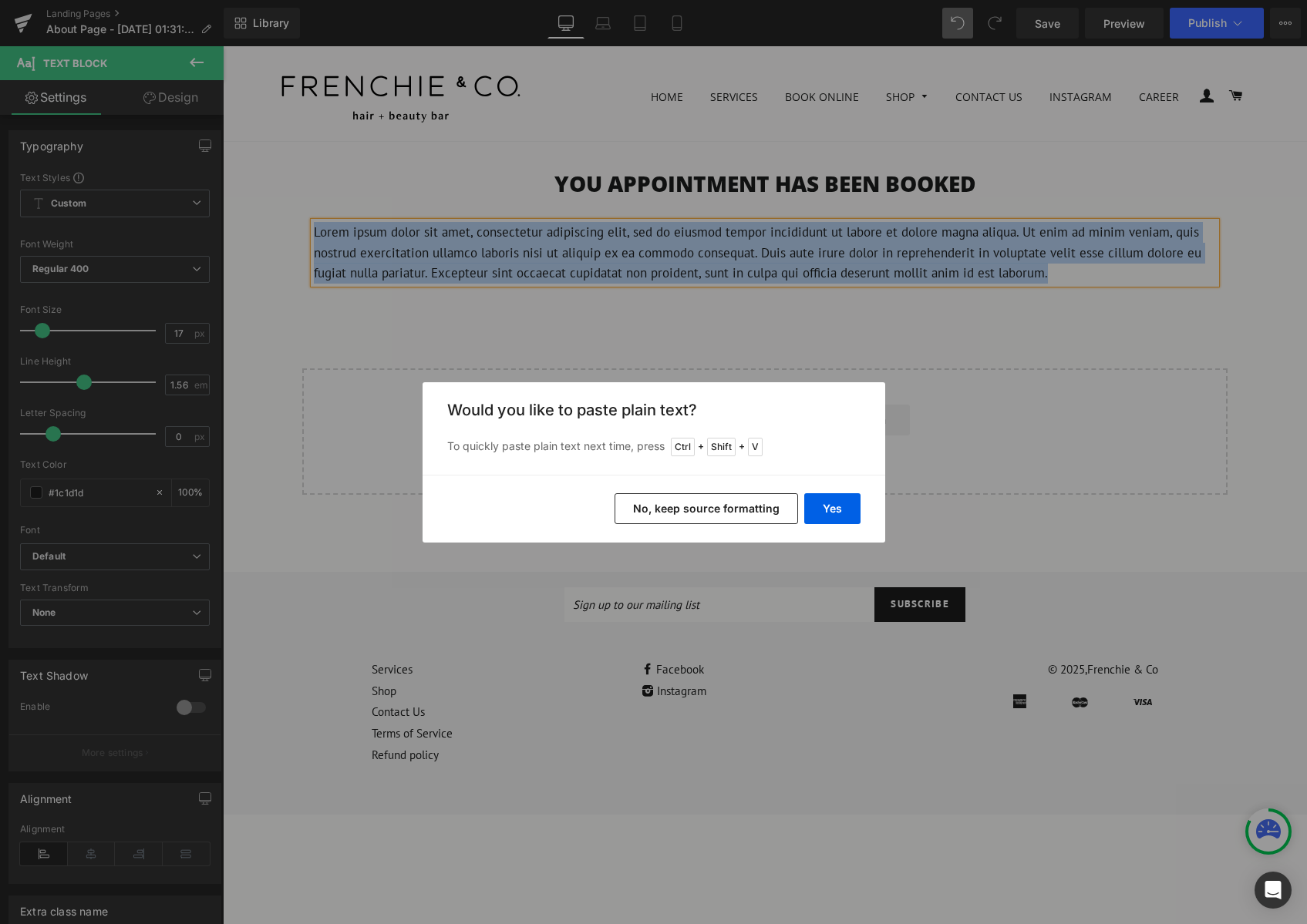
paste div
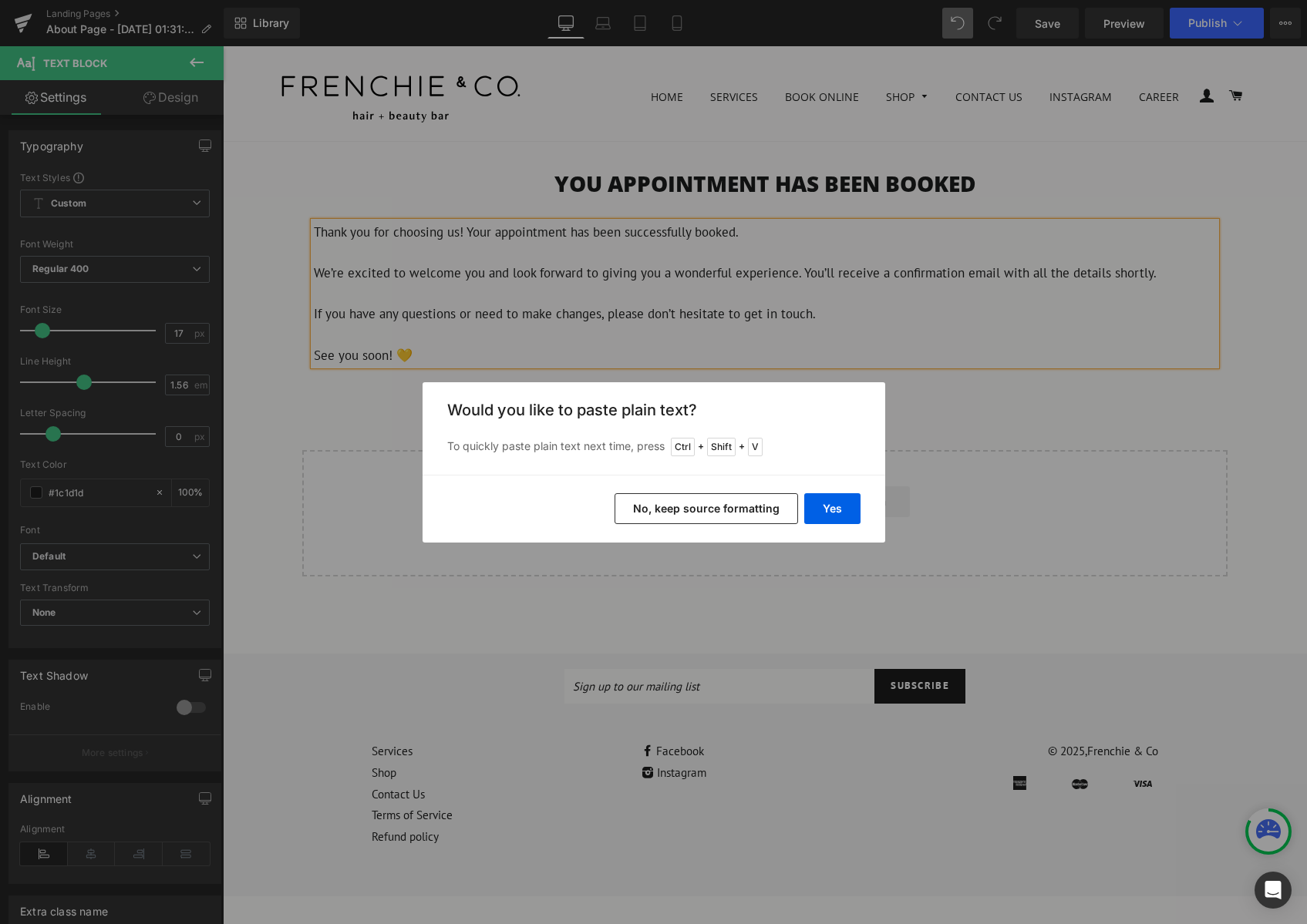
click at [781, 319] on div "Back to Library Insert Would you like to paste plain text? To quickly paste pla…" at bounding box center [653, 462] width 1307 height 924
click at [619, 313] on div "Back to Library Insert Would you like to paste plain text? To quickly paste pla…" at bounding box center [653, 462] width 1307 height 924
click at [842, 504] on button "Yes" at bounding box center [832, 508] width 57 height 31
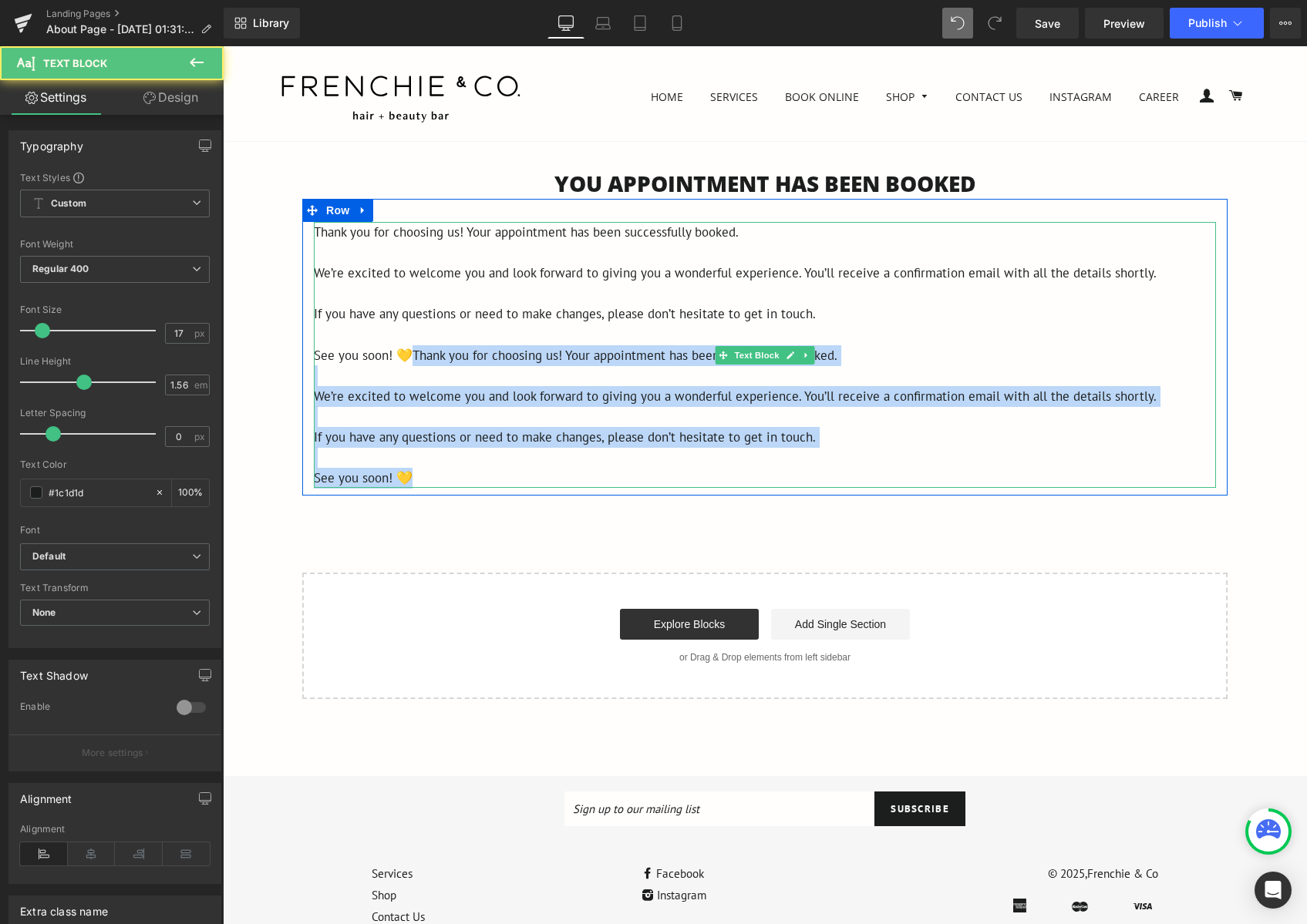
drag, startPoint x: 427, startPoint y: 478, endPoint x: 404, endPoint y: 353, distance: 127.1
click at [404, 353] on div "Thank you for choosing us! Your appointment has been successfully booked. We’re…" at bounding box center [765, 355] width 902 height 266
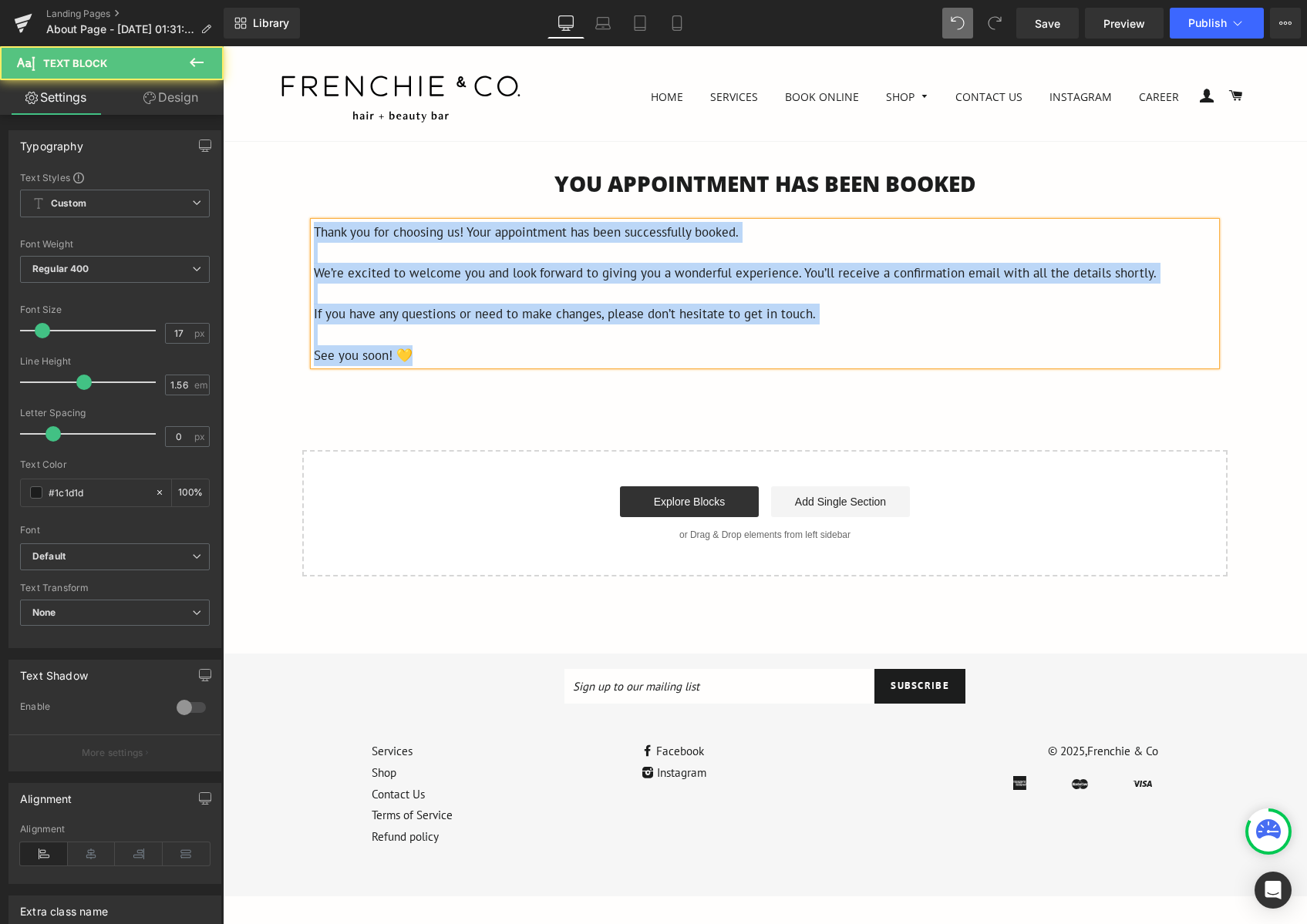
drag, startPoint x: 420, startPoint y: 348, endPoint x: 317, endPoint y: 232, distance: 155.1
click at [317, 232] on div "Thank you for choosing us! Your appointment has been successfully booked. We’re…" at bounding box center [765, 293] width 902 height 144
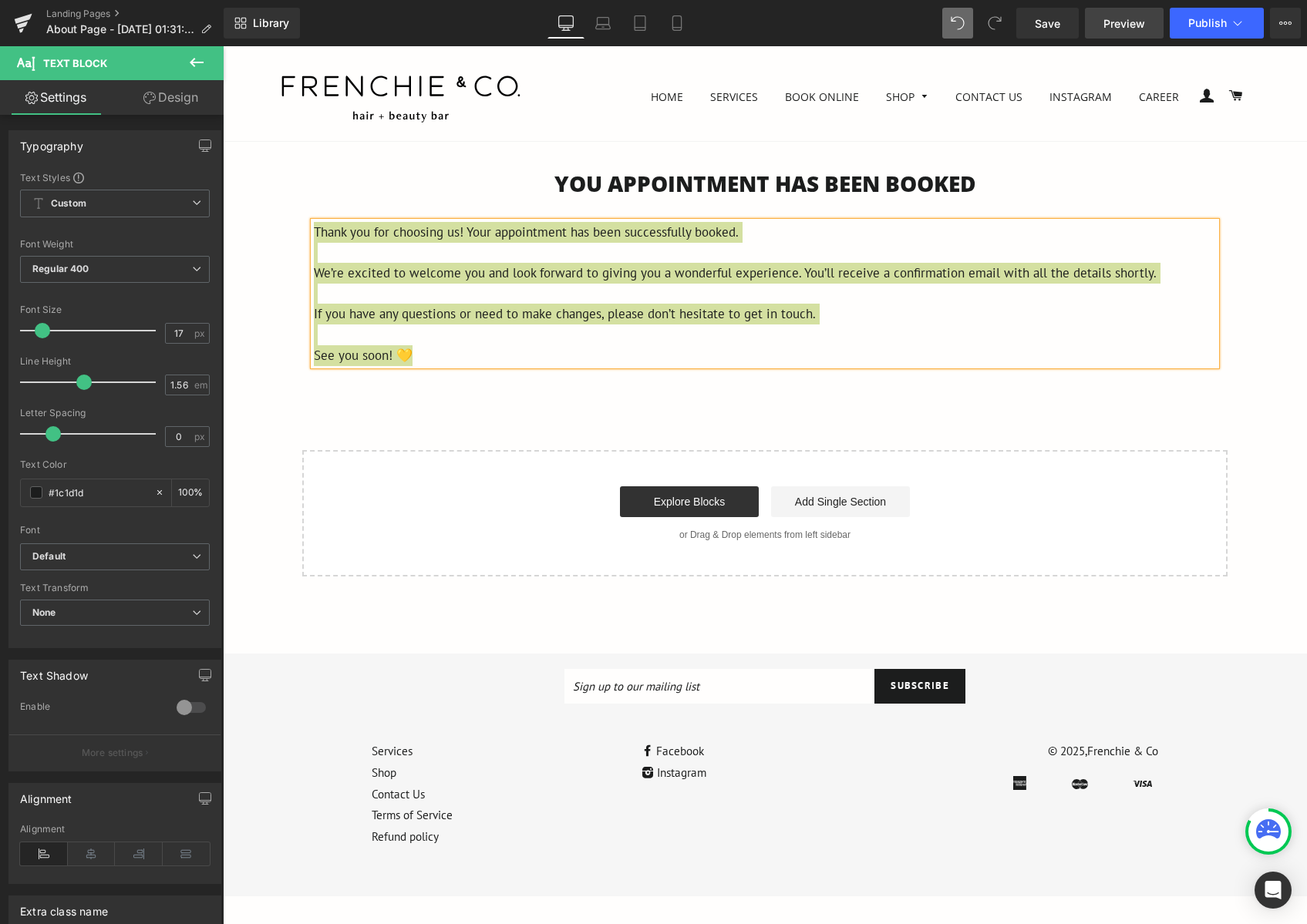
click at [1115, 28] on span "Preview" at bounding box center [1124, 23] width 42 height 16
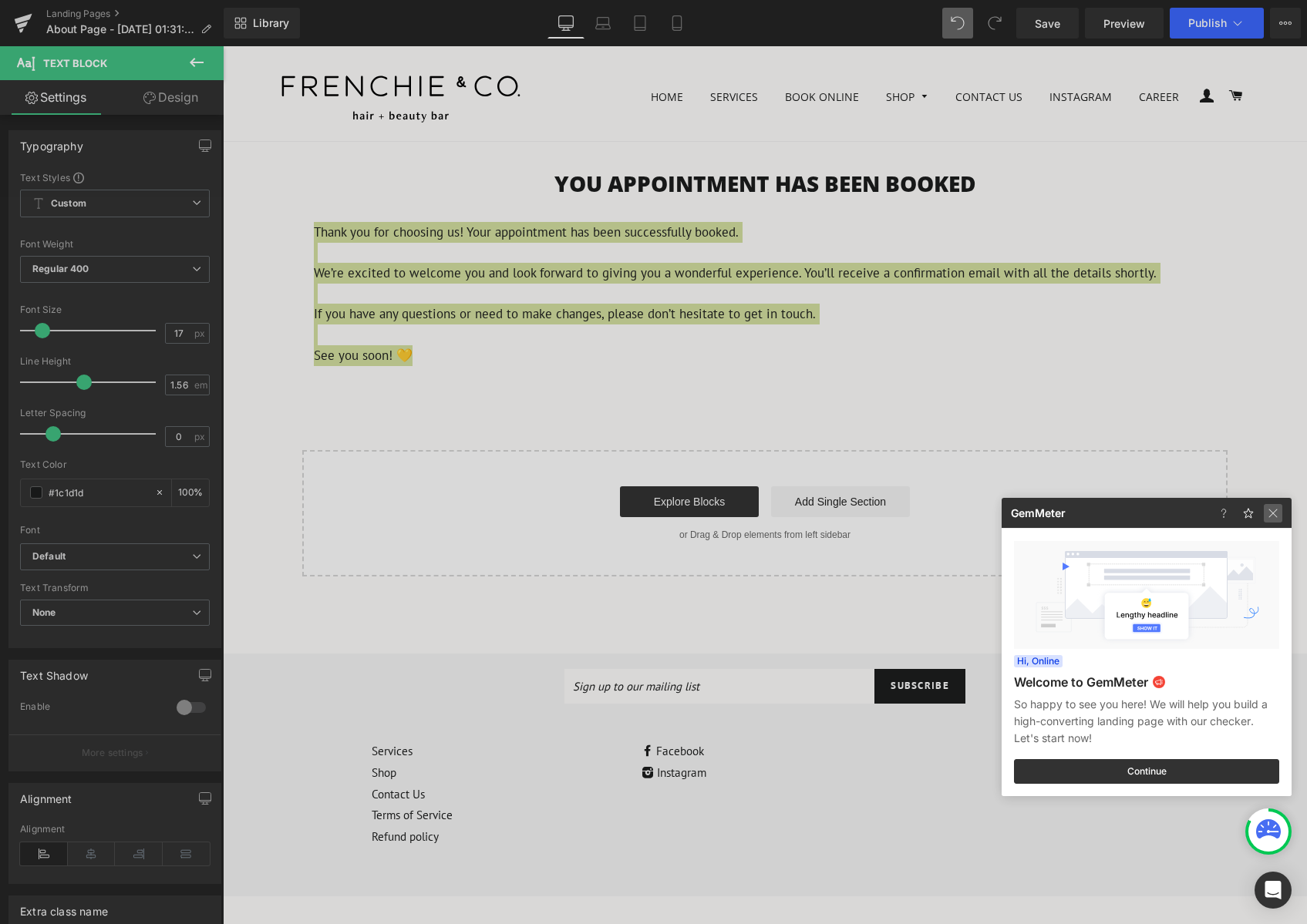
click at [1280, 515] on img at bounding box center [1273, 513] width 19 height 19
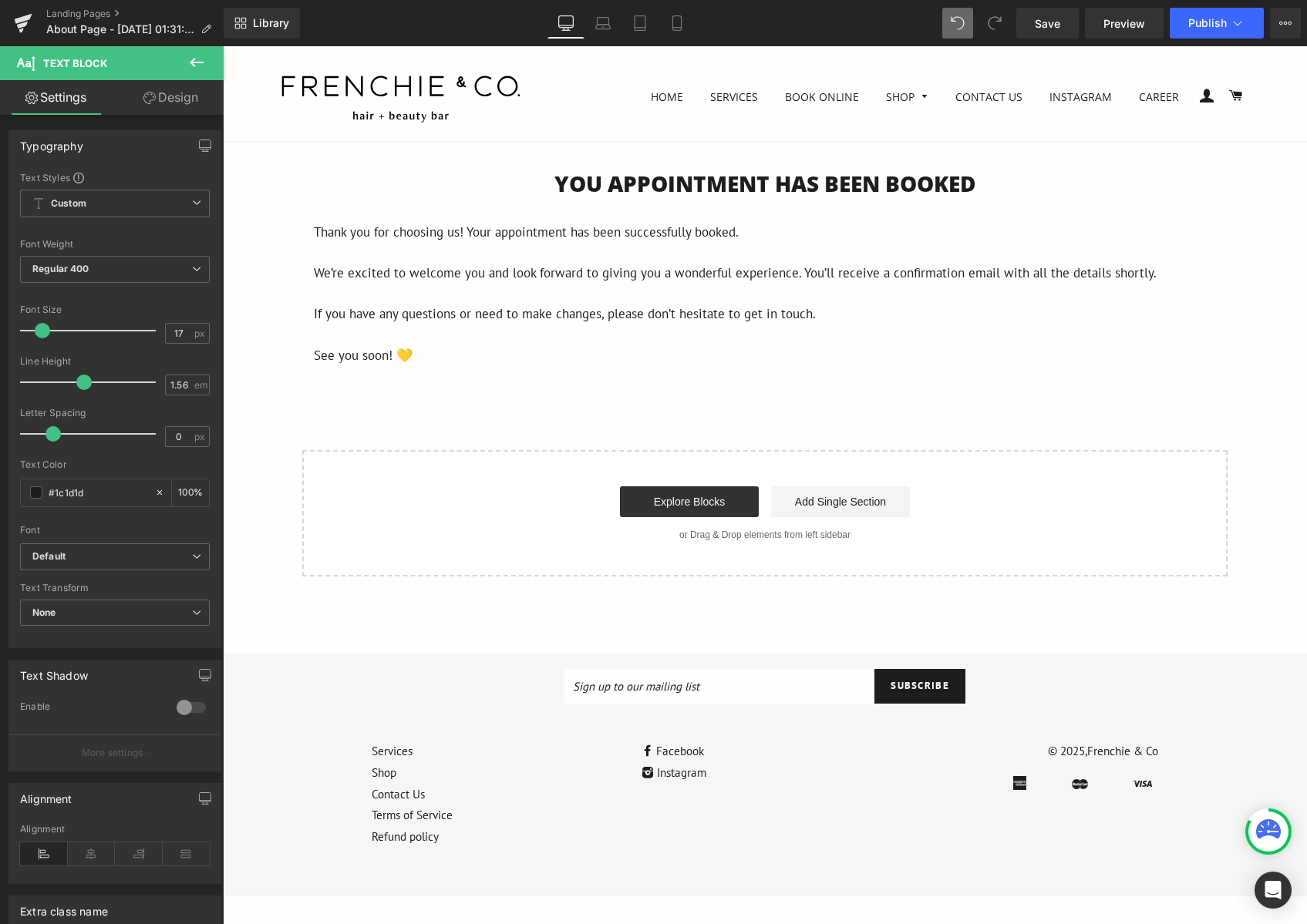
drag, startPoint x: 987, startPoint y: 365, endPoint x: 946, endPoint y: 361, distance: 41.2
click at [987, 365] on div "Thank you for choosing us! Your appointment has been successfully booked. We’re…" at bounding box center [765, 293] width 902 height 144
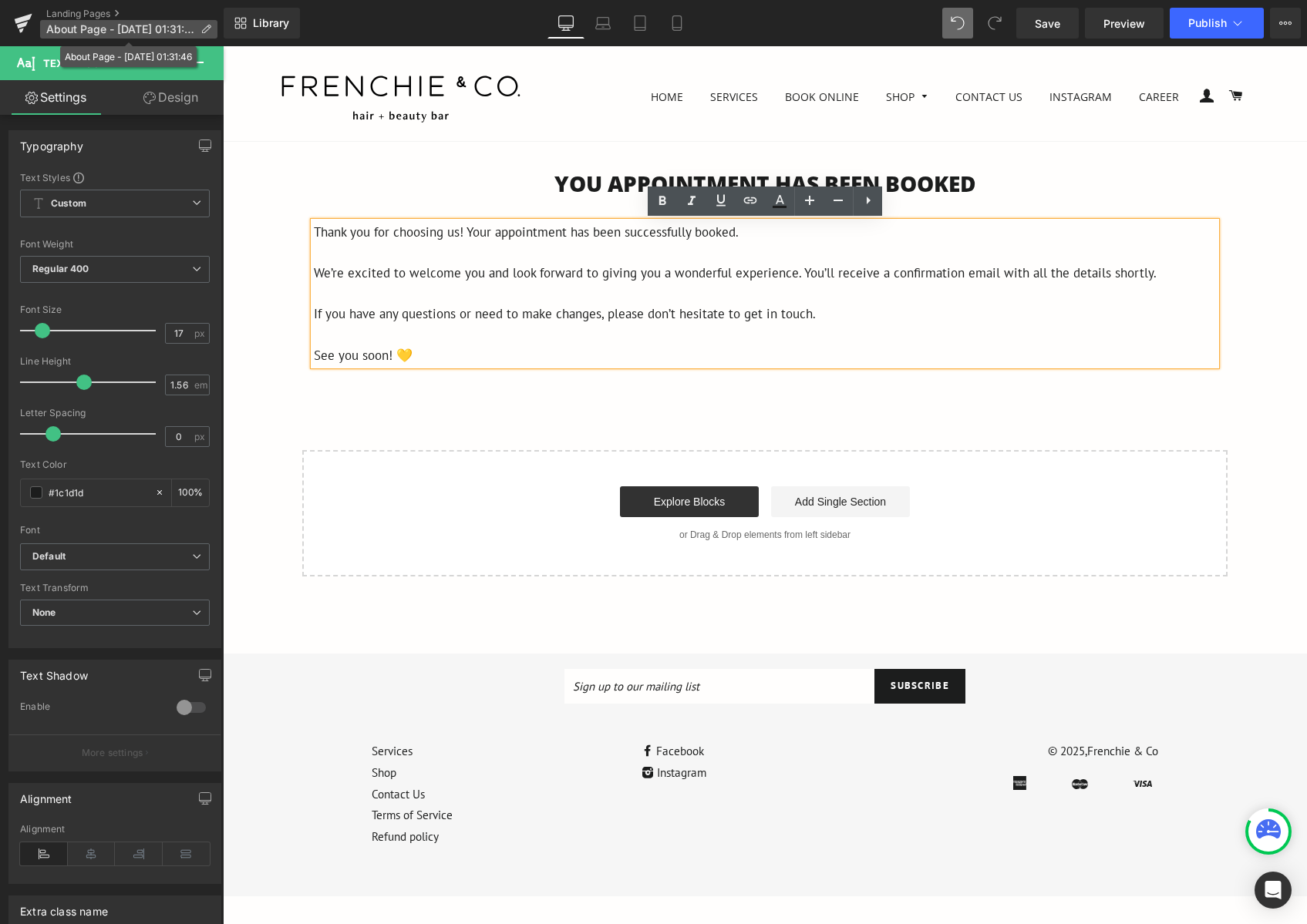
click at [207, 31] on icon at bounding box center [206, 30] width 11 height 11
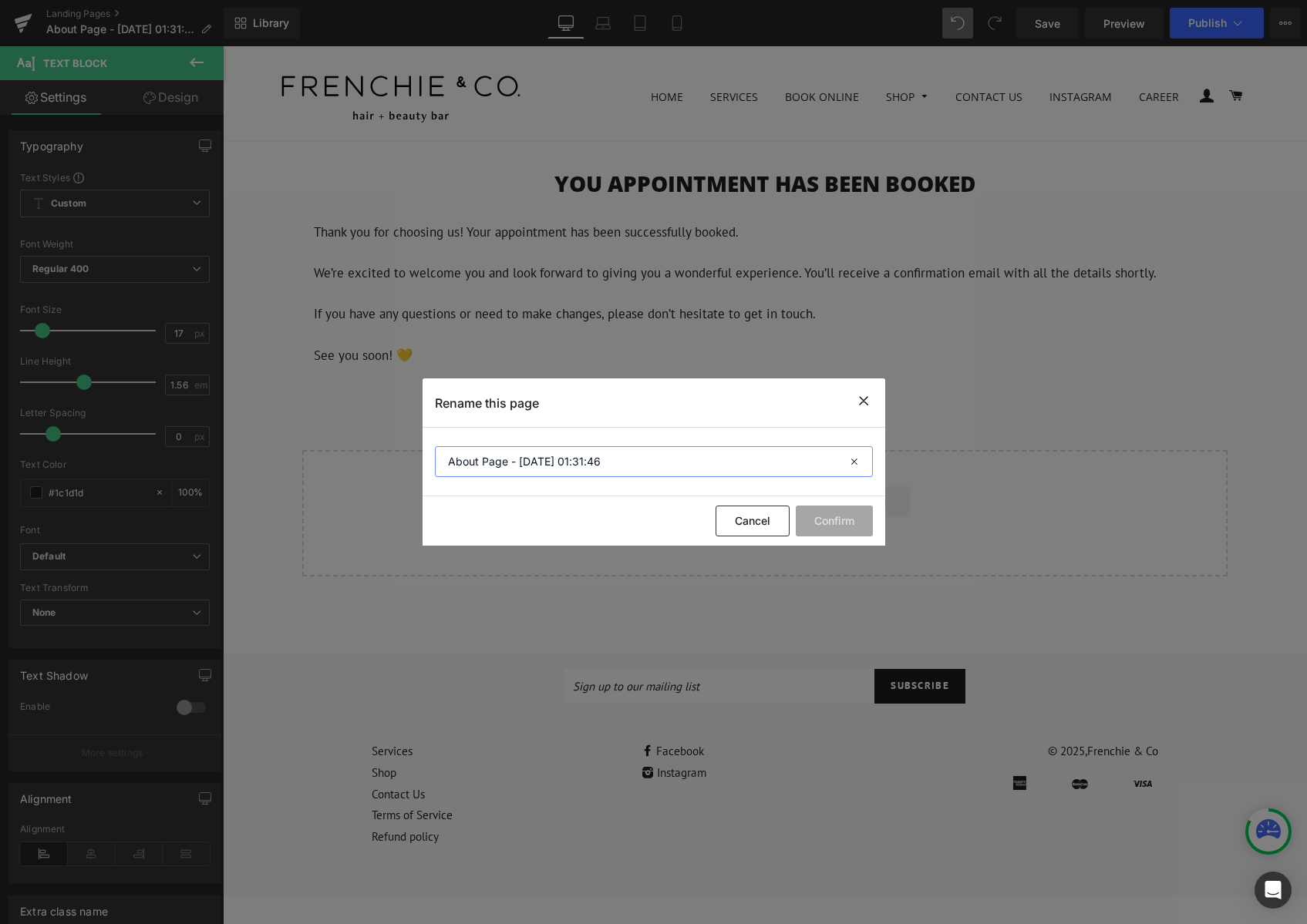
click at [638, 457] on input "About Page - Sep 6, 01:31:46" at bounding box center [653, 461] width 438 height 31
drag, startPoint x: 624, startPoint y: 461, endPoint x: 491, endPoint y: 439, distance: 134.8
click at [438, 453] on input "About Page - Sep 6, 01:31:46" at bounding box center [653, 461] width 438 height 31
type input "Booking Confirmation - Takapuna"
click at [822, 527] on button "Confirm" at bounding box center [834, 520] width 77 height 31
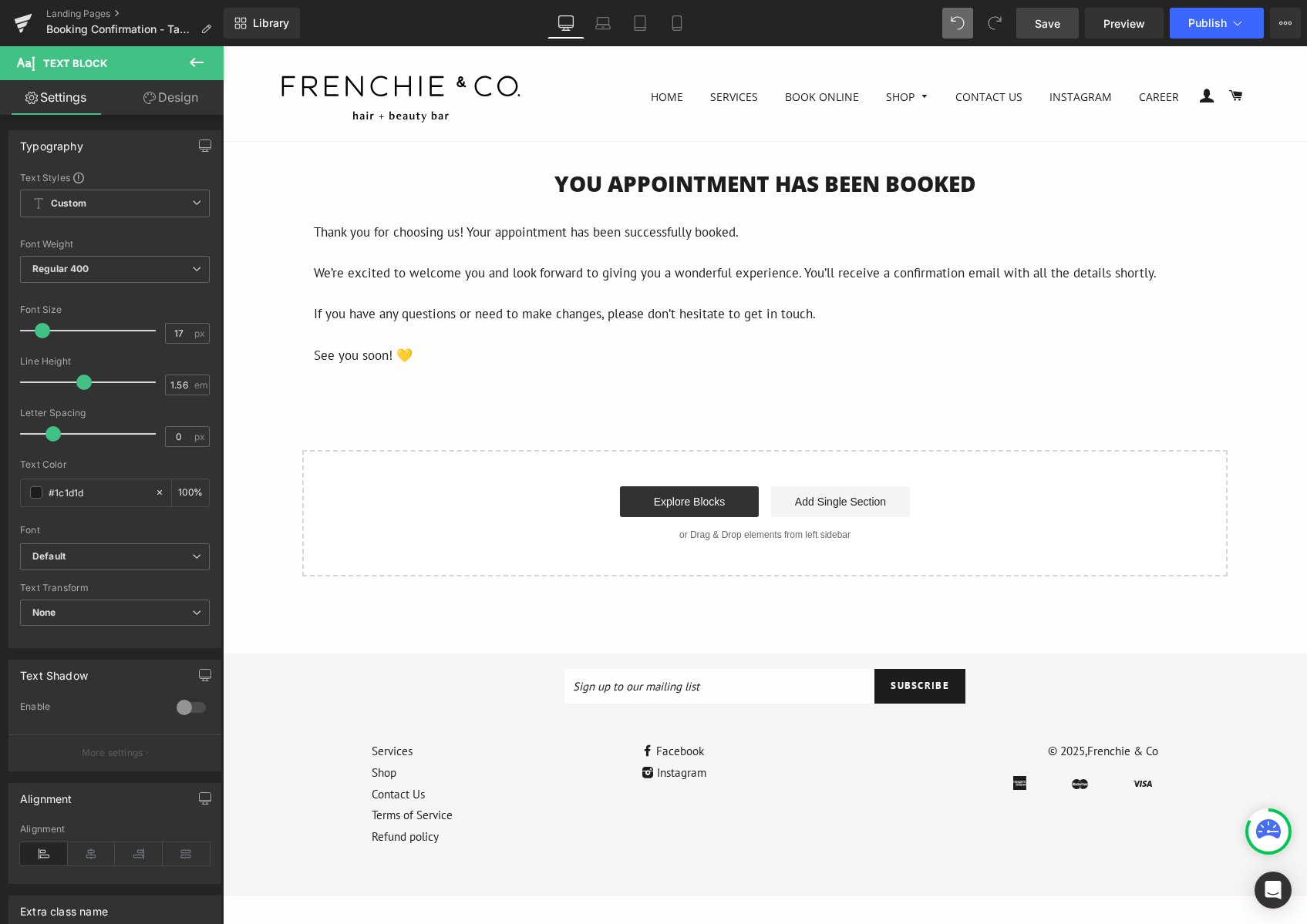
click at [1038, 29] on span "Save" at bounding box center [1047, 23] width 25 height 16
click at [1111, 22] on span "Preview" at bounding box center [1124, 23] width 42 height 16
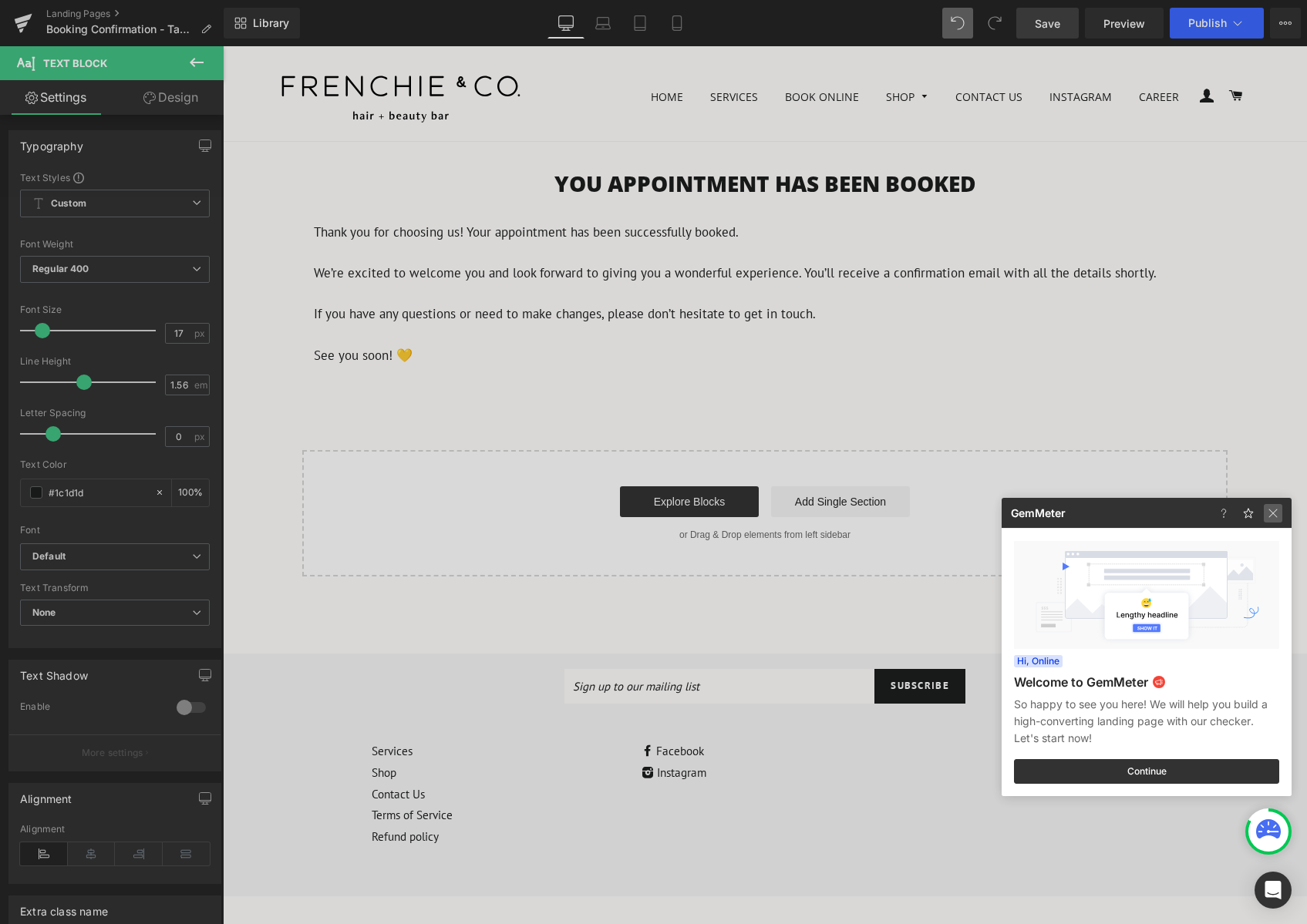
click at [1280, 509] on img at bounding box center [1273, 513] width 19 height 19
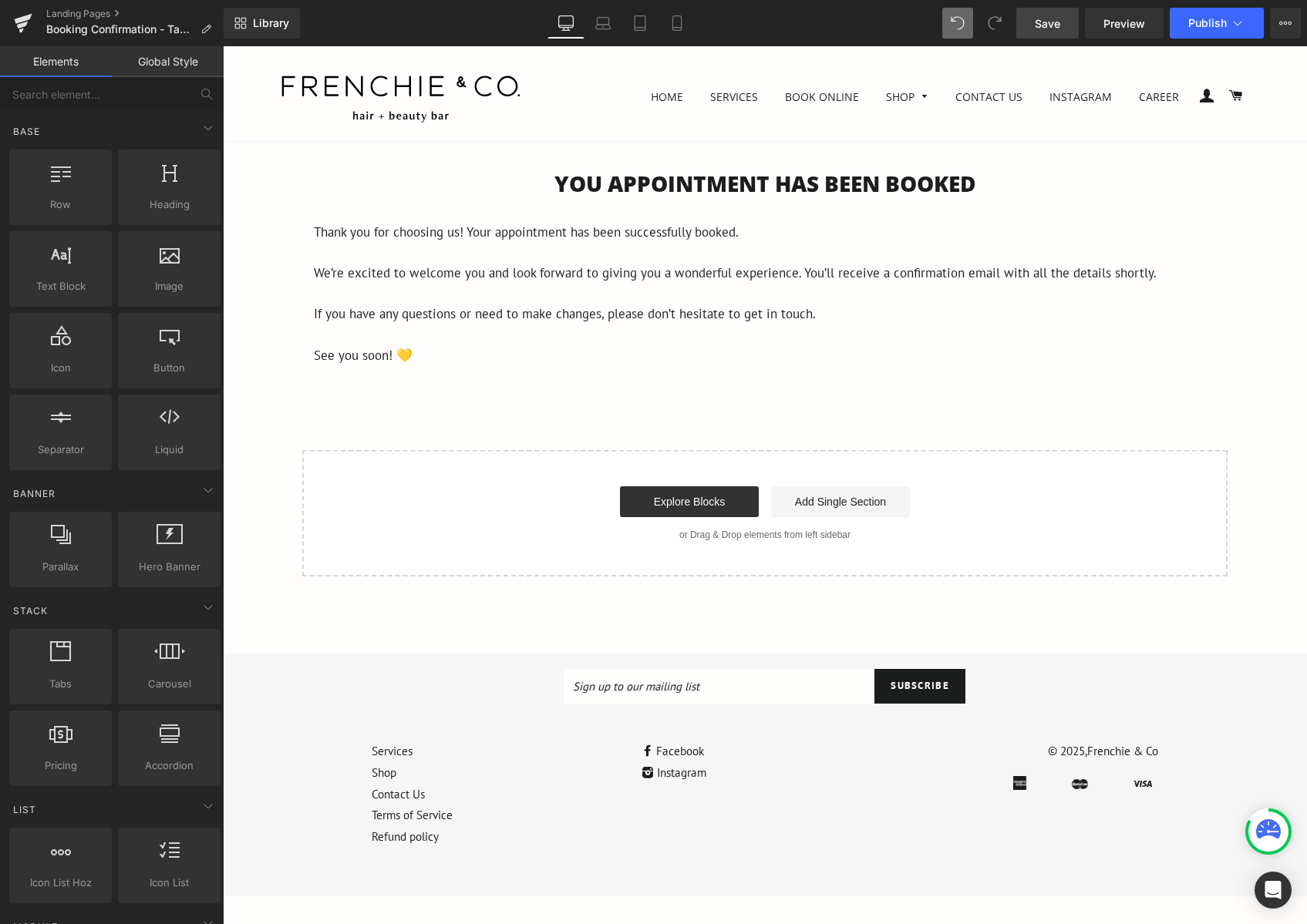
click at [851, 399] on div "You APPOINTMENT HAS BEEN BOOKED Heading Thank you for choosing us! Your appoint…" at bounding box center [765, 372] width 1084 height 407
click at [177, 347] on div at bounding box center [169, 342] width 94 height 34
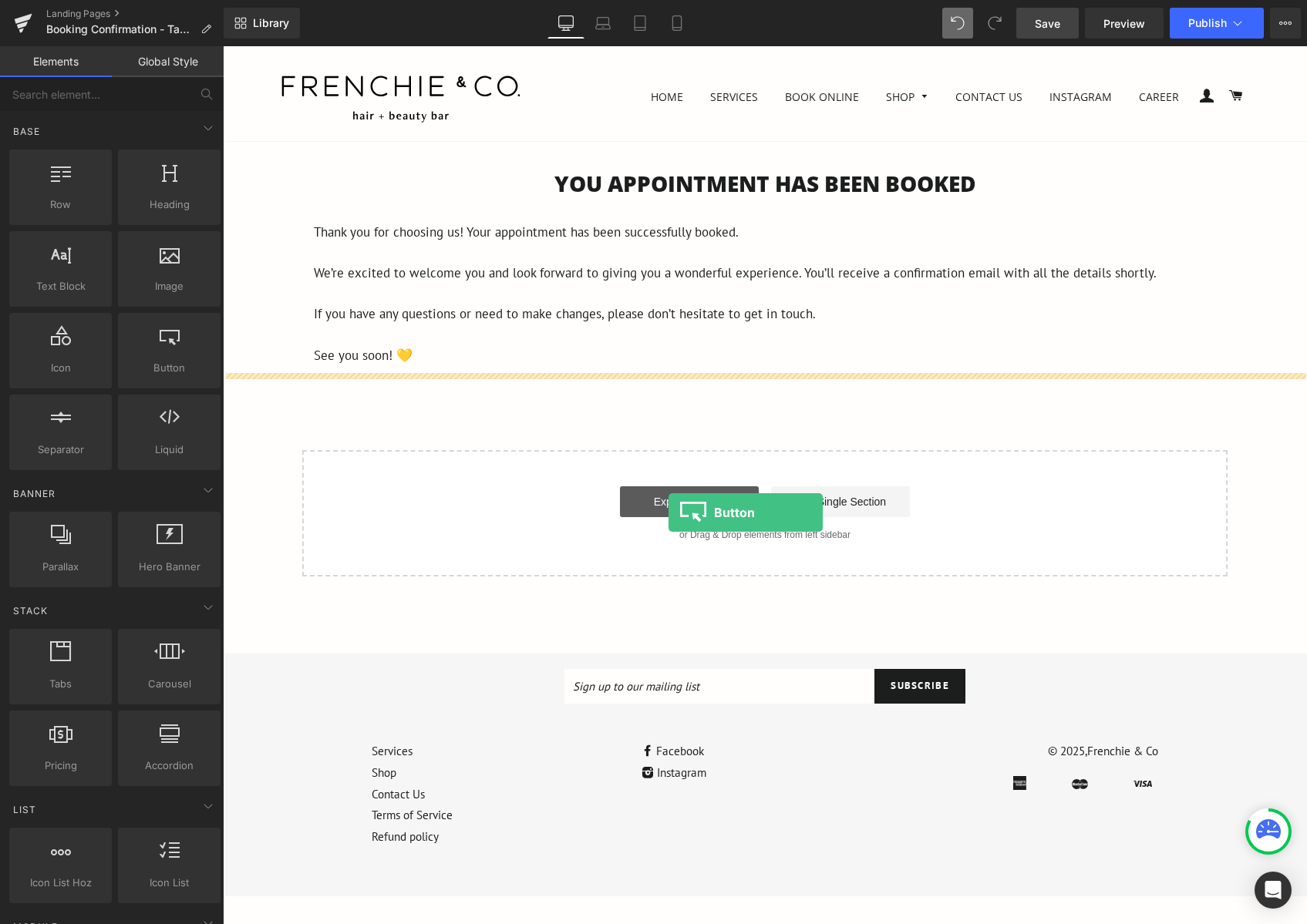
drag, startPoint x: 390, startPoint y: 411, endPoint x: 669, endPoint y: 513, distance: 297.1
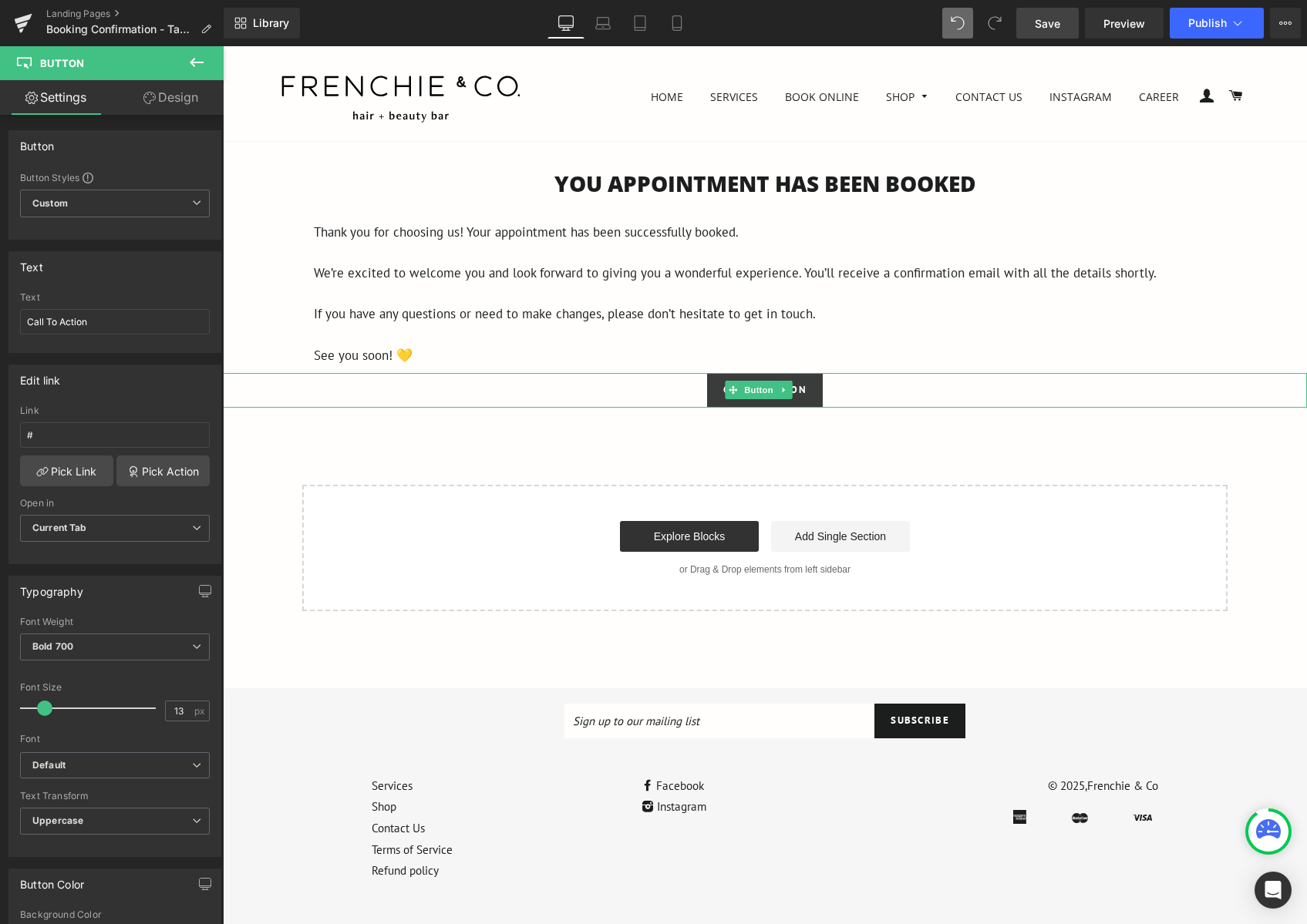
click at [811, 391] on link "Call To Action" at bounding box center [764, 390] width 116 height 34
drag, startPoint x: 120, startPoint y: 324, endPoint x: -60, endPoint y: 331, distance: 180.1
click at [0, 331] on html "Button You are previewing how the will restyle your page. You can not edit Elem…" at bounding box center [653, 462] width 1307 height 924
type input "Contact Us"
click at [463, 384] on div "Contact Us" at bounding box center [765, 390] width 1084 height 34
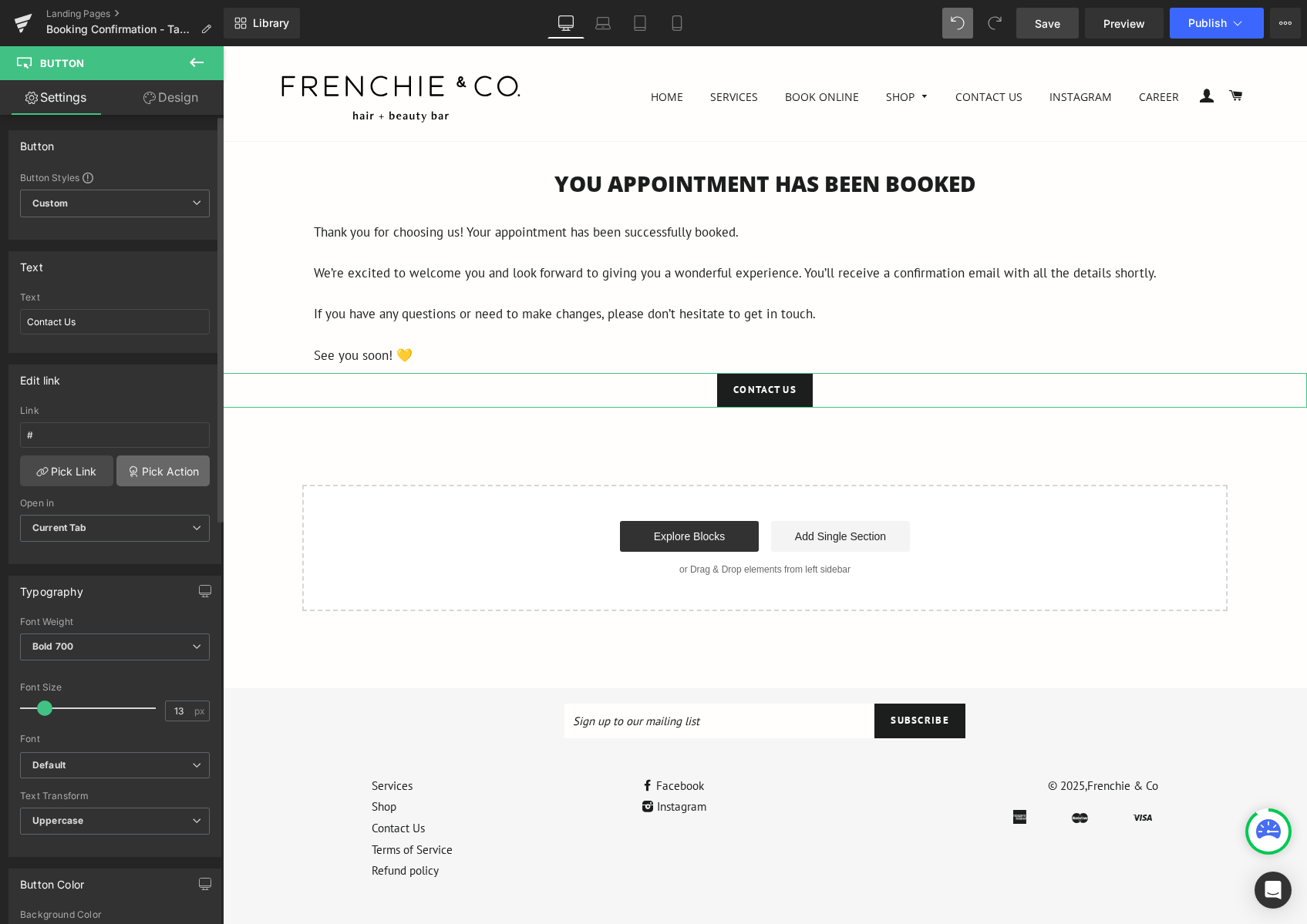
click at [136, 471] on link "Pick Action" at bounding box center [163, 470] width 94 height 31
click at [160, 441] on div "Edit link # Link # Pick Link Pick Action Current Tab New Tab Open in Current Ta…" at bounding box center [115, 458] width 231 height 211
click at [76, 440] on input "#" at bounding box center [115, 434] width 190 height 25
click at [107, 431] on input "#" at bounding box center [115, 434] width 190 height 25
click at [43, 436] on input "#" at bounding box center [115, 434] width 190 height 25
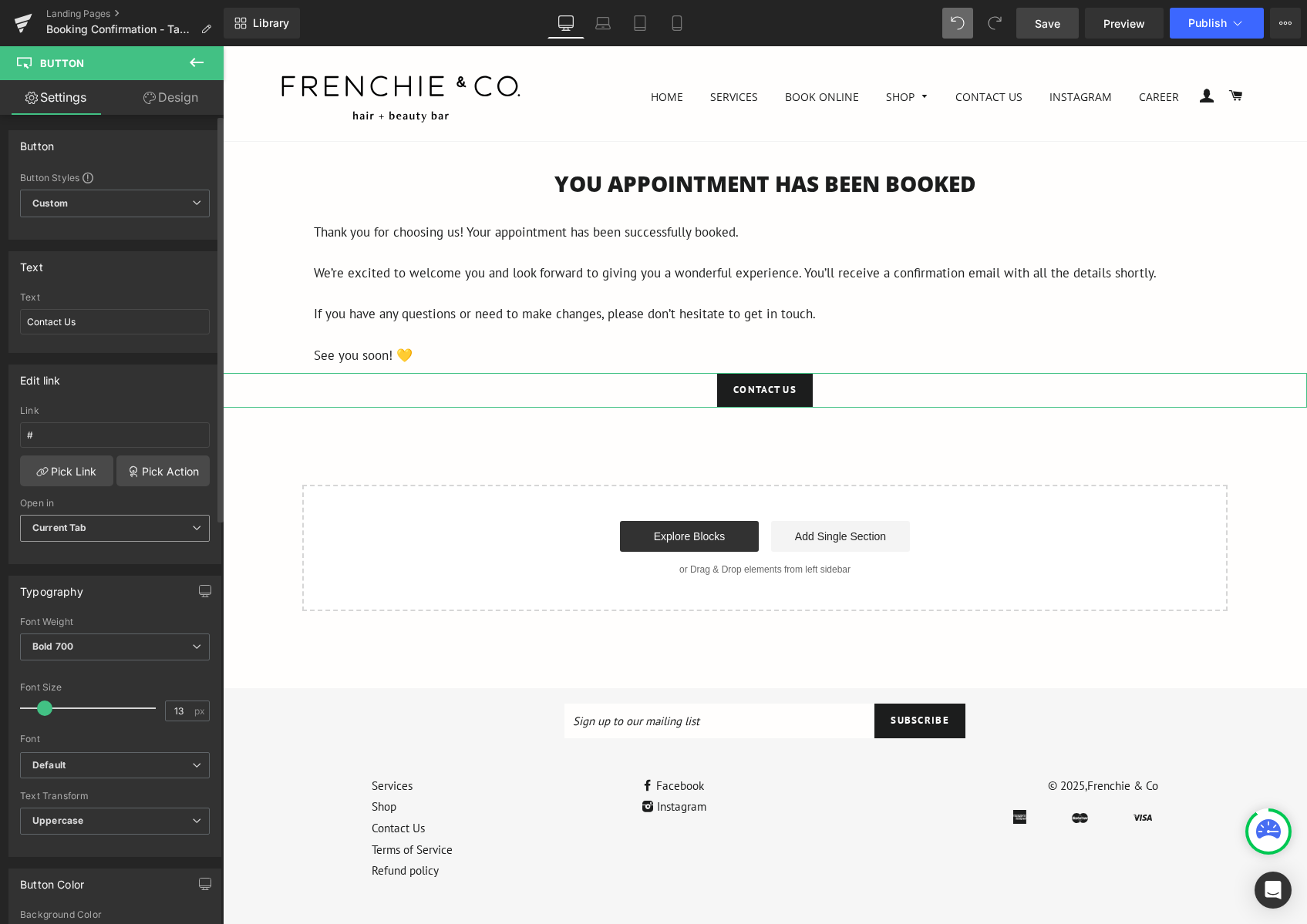
click at [96, 527] on span "Current Tab" at bounding box center [115, 528] width 190 height 27
click at [117, 531] on span "Current Tab" at bounding box center [112, 528] width 183 height 27
click at [101, 530] on span "Current Tab" at bounding box center [115, 528] width 190 height 27
click at [103, 528] on span "Current Tab" at bounding box center [112, 528] width 183 height 27
click at [87, 474] on link "Pick Link" at bounding box center [67, 470] width 94 height 31
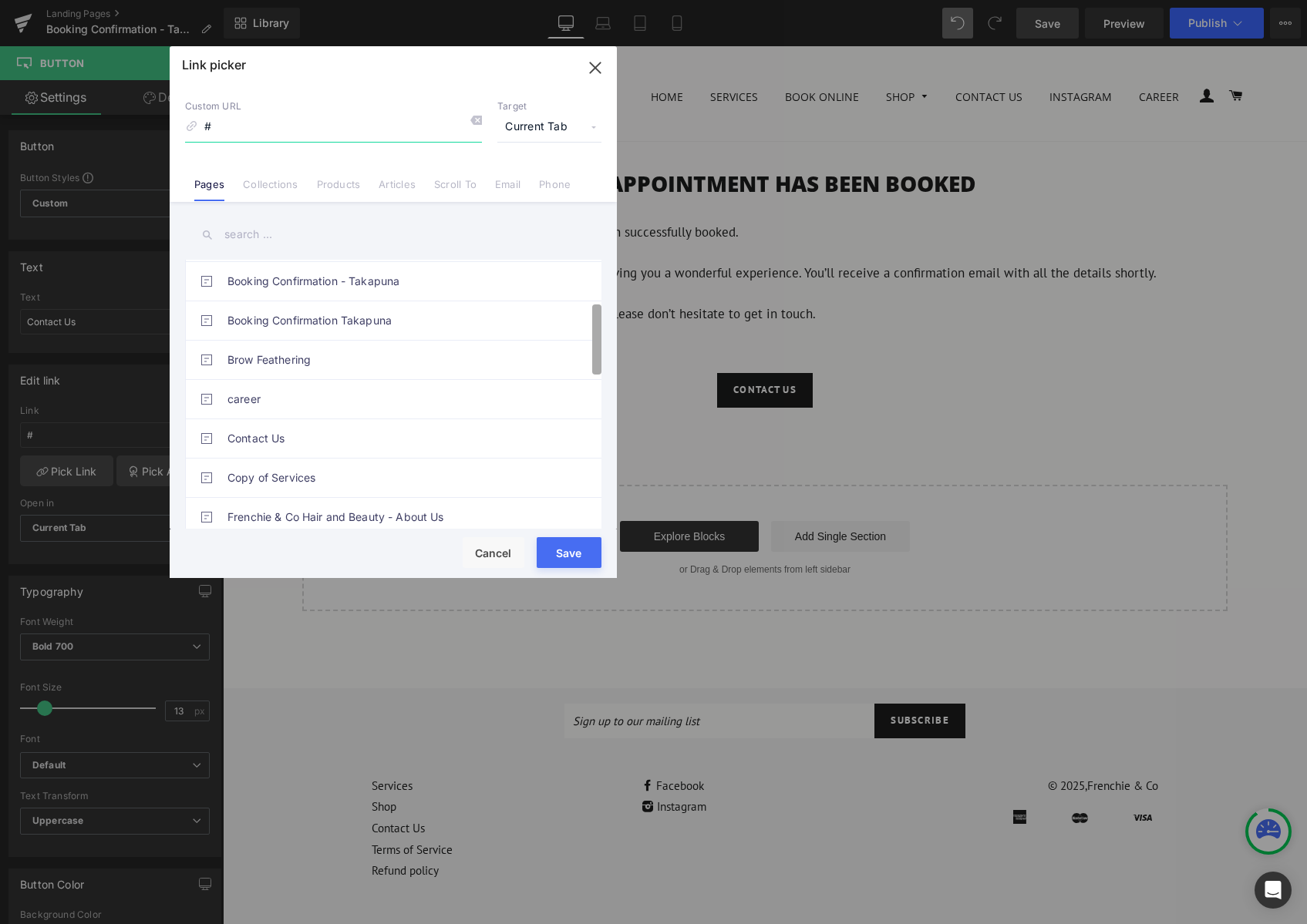
click at [583, 335] on div "About Frenchie & Co - Hair Salon, Waxing and Brow Feathering - Takapuna, Browns…" at bounding box center [394, 394] width 417 height 269
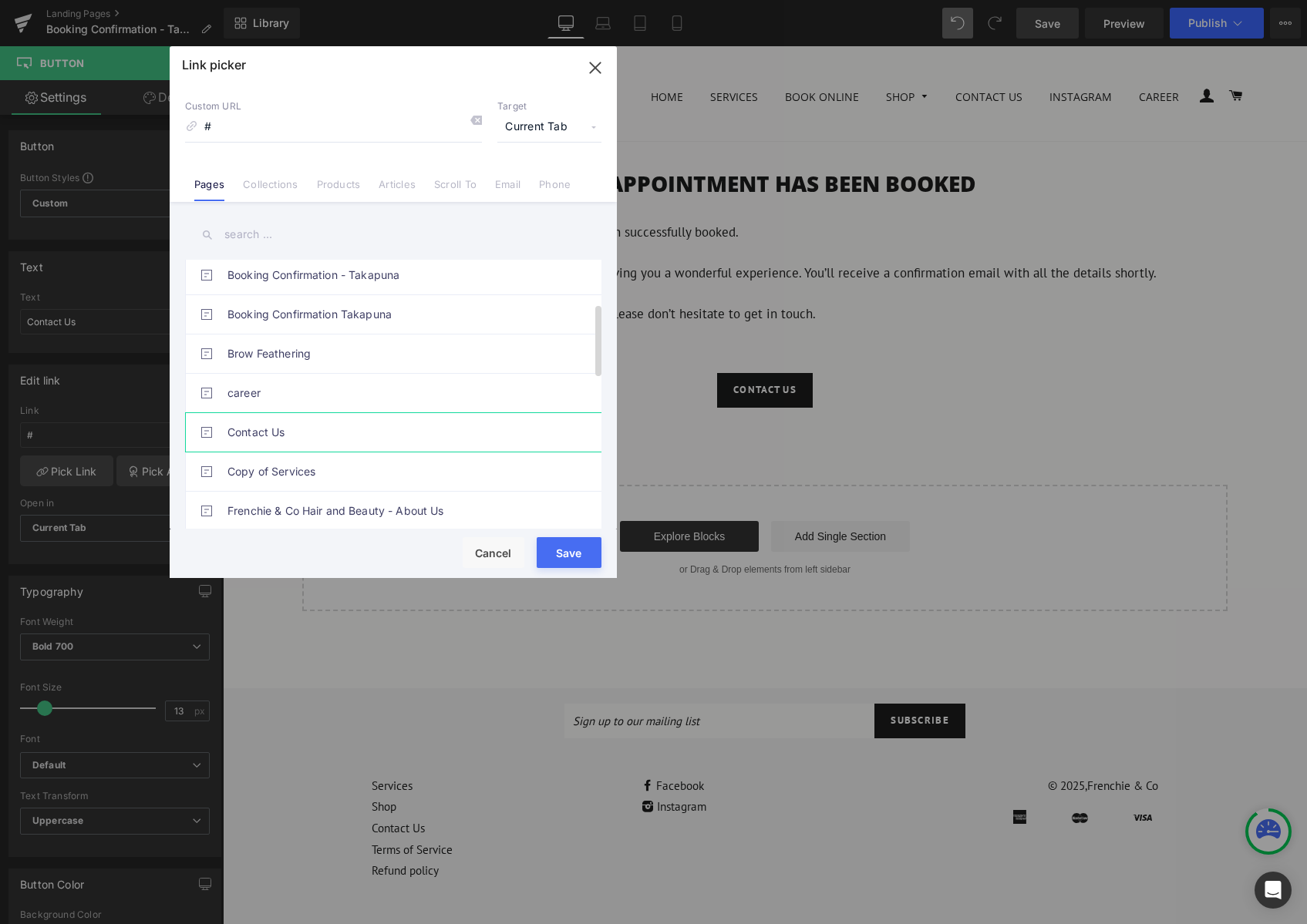
click at [386, 434] on link "Contact Us" at bounding box center [397, 432] width 339 height 39
type input "/pages/contact-us"
drag, startPoint x: 568, startPoint y: 546, endPoint x: 346, endPoint y: 500, distance: 226.7
click at [568, 546] on button "Save" at bounding box center [569, 552] width 65 height 31
type input "/pages/contact-us"
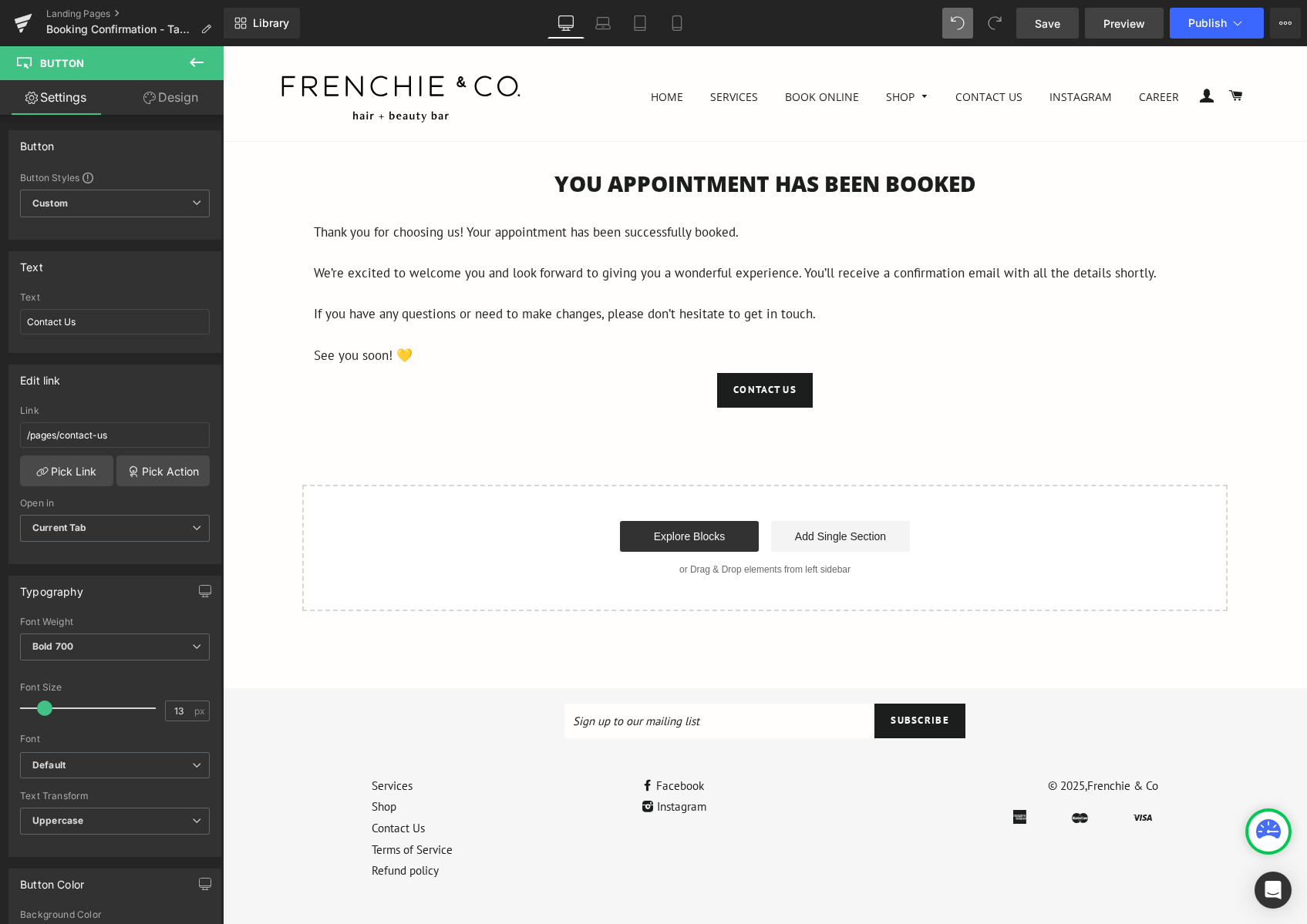
click at [1122, 34] on link "Preview" at bounding box center [1124, 22] width 79 height 31
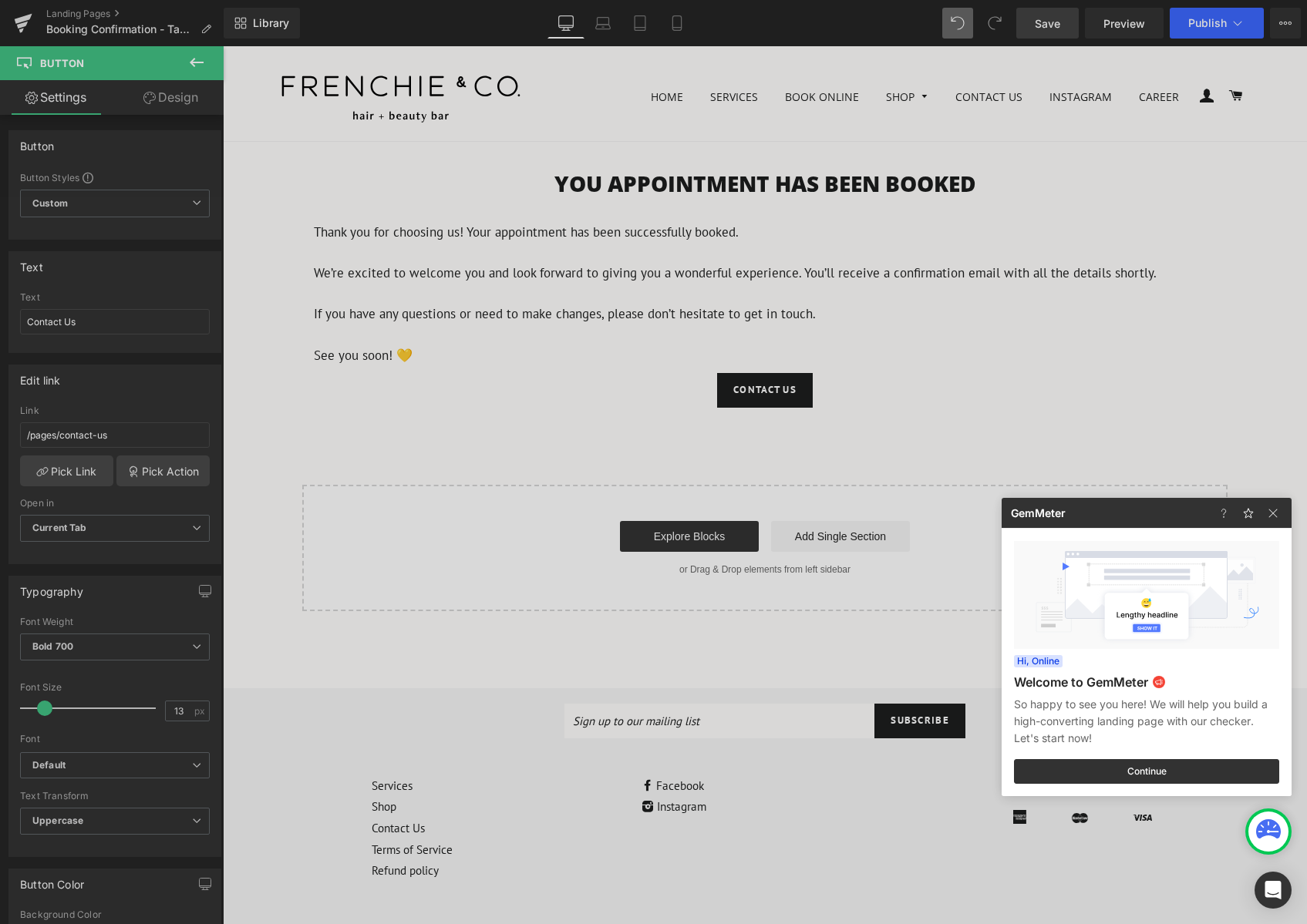
click at [1000, 117] on div at bounding box center [653, 462] width 1307 height 924
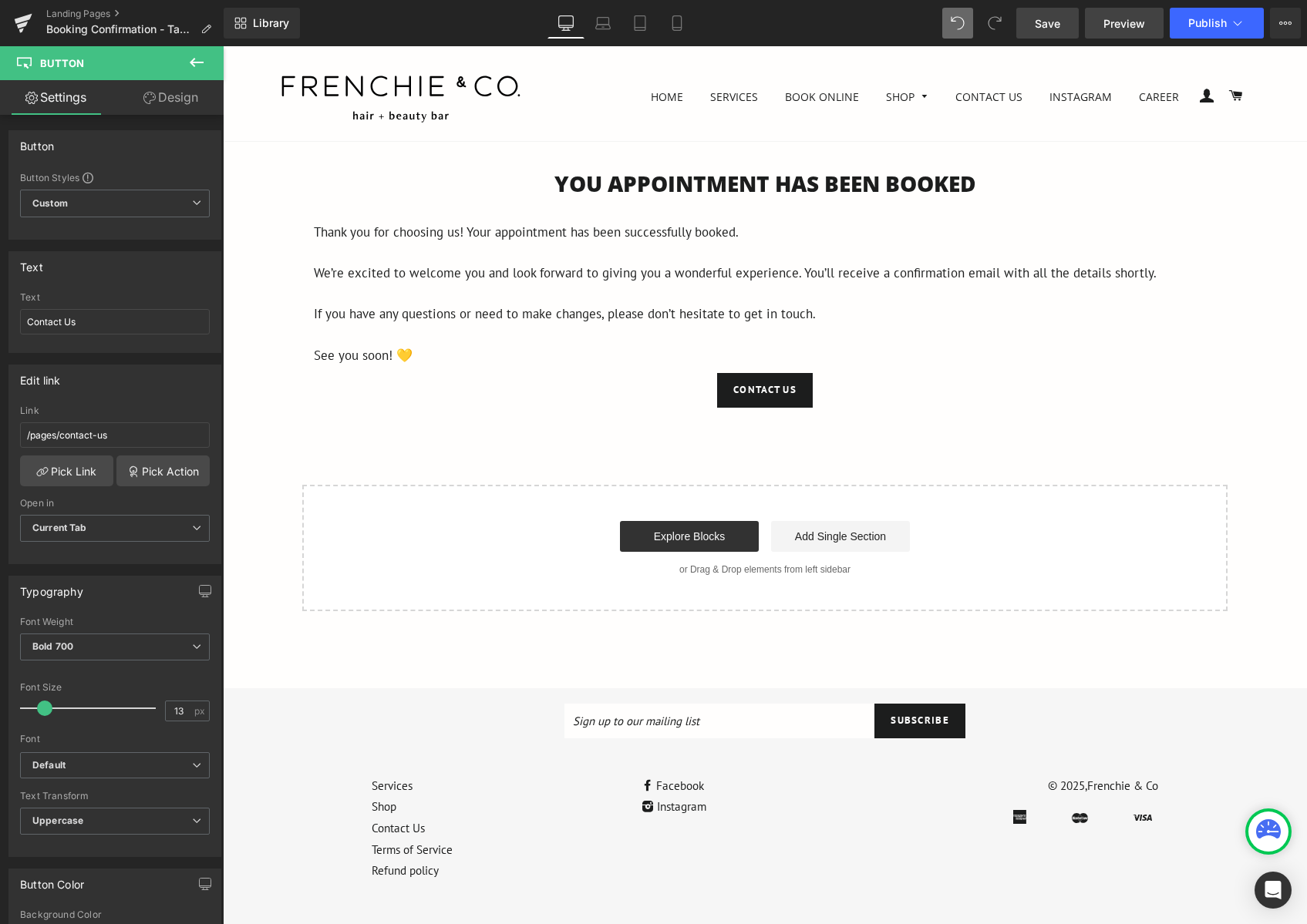
click at [1115, 32] on link "Preview" at bounding box center [1124, 22] width 79 height 31
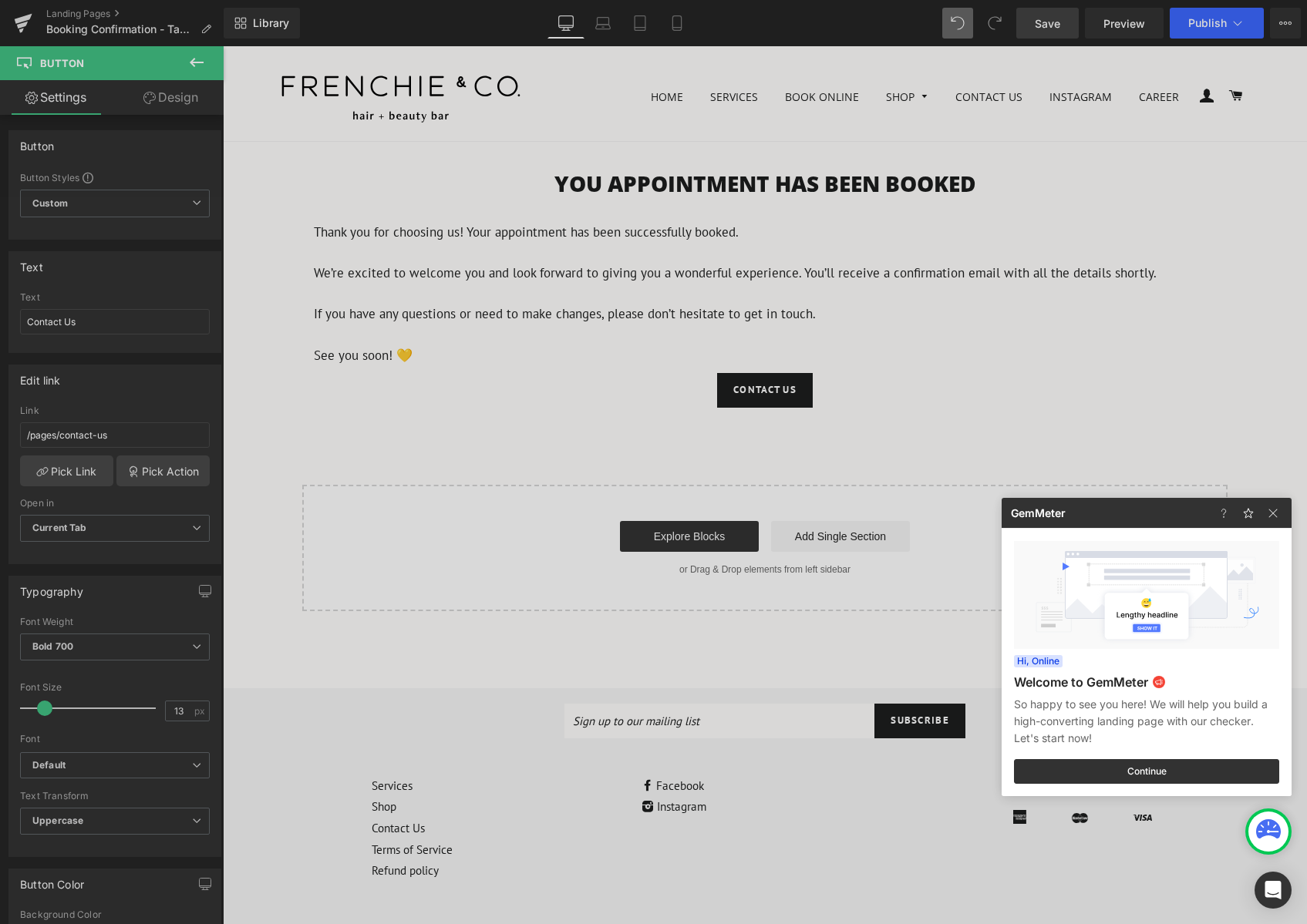
click at [1065, 162] on div at bounding box center [653, 462] width 1307 height 924
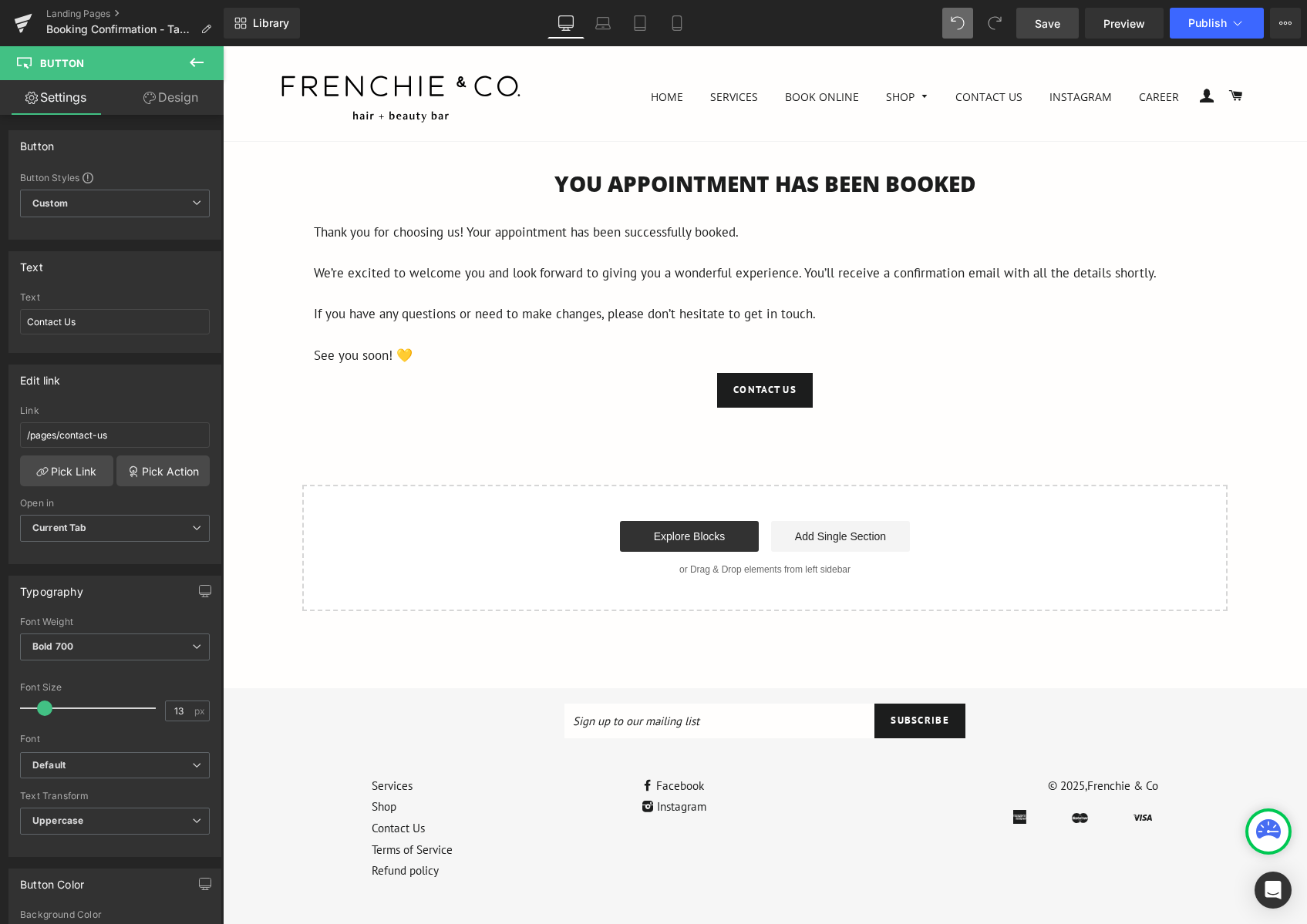
click at [1048, 11] on link "Save" at bounding box center [1047, 22] width 62 height 31
click at [265, 335] on div "You APPOINTMENT HAS BEEN BOOKED Heading Thank you for choosing us! Your appoint…" at bounding box center [765, 390] width 1084 height 443
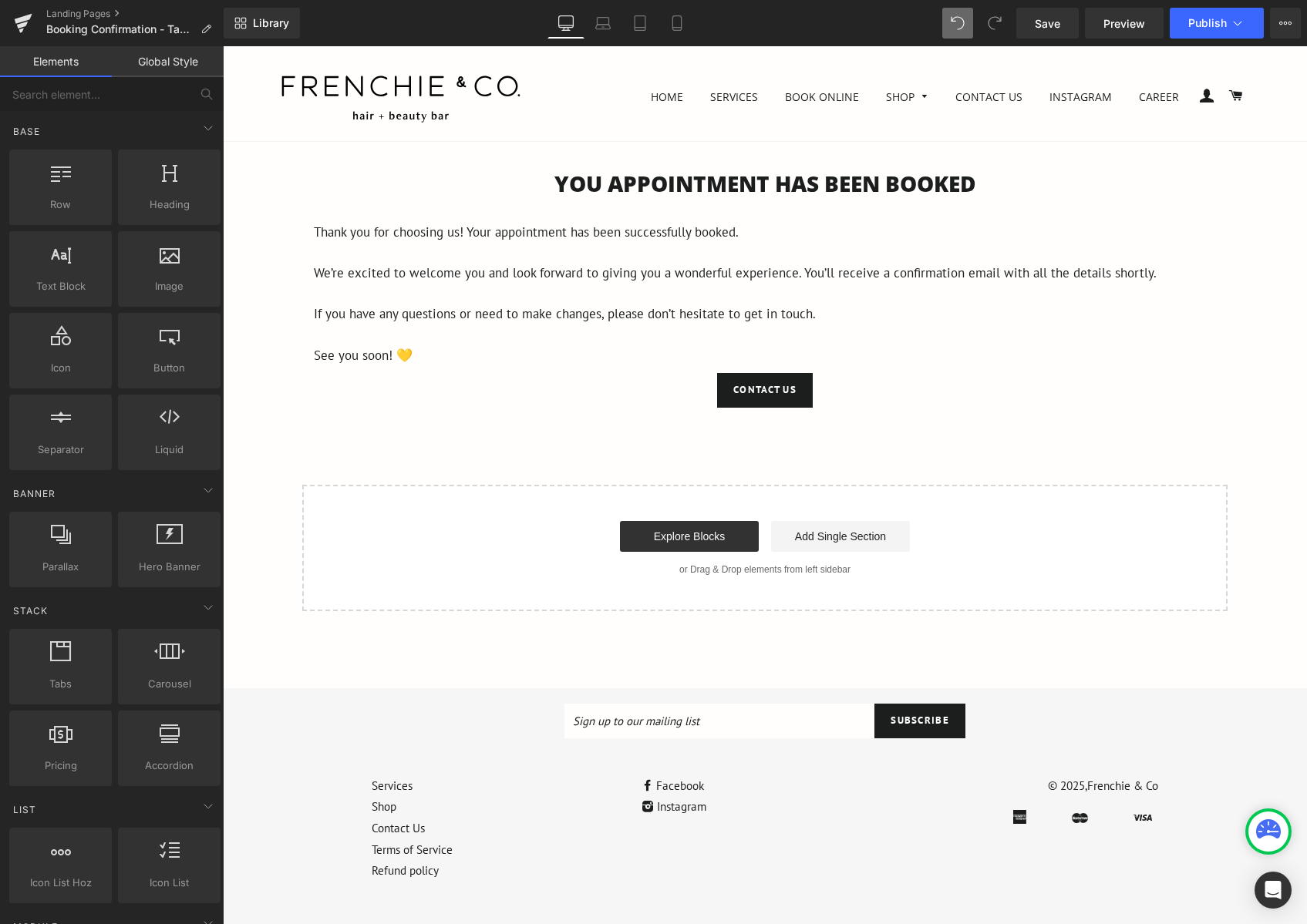
click at [301, 129] on div at bounding box center [404, 101] width 246 height 56
click at [302, 169] on div "You APPOINTMENT HAS BEEN BOOKED Heading" at bounding box center [765, 183] width 1084 height 30
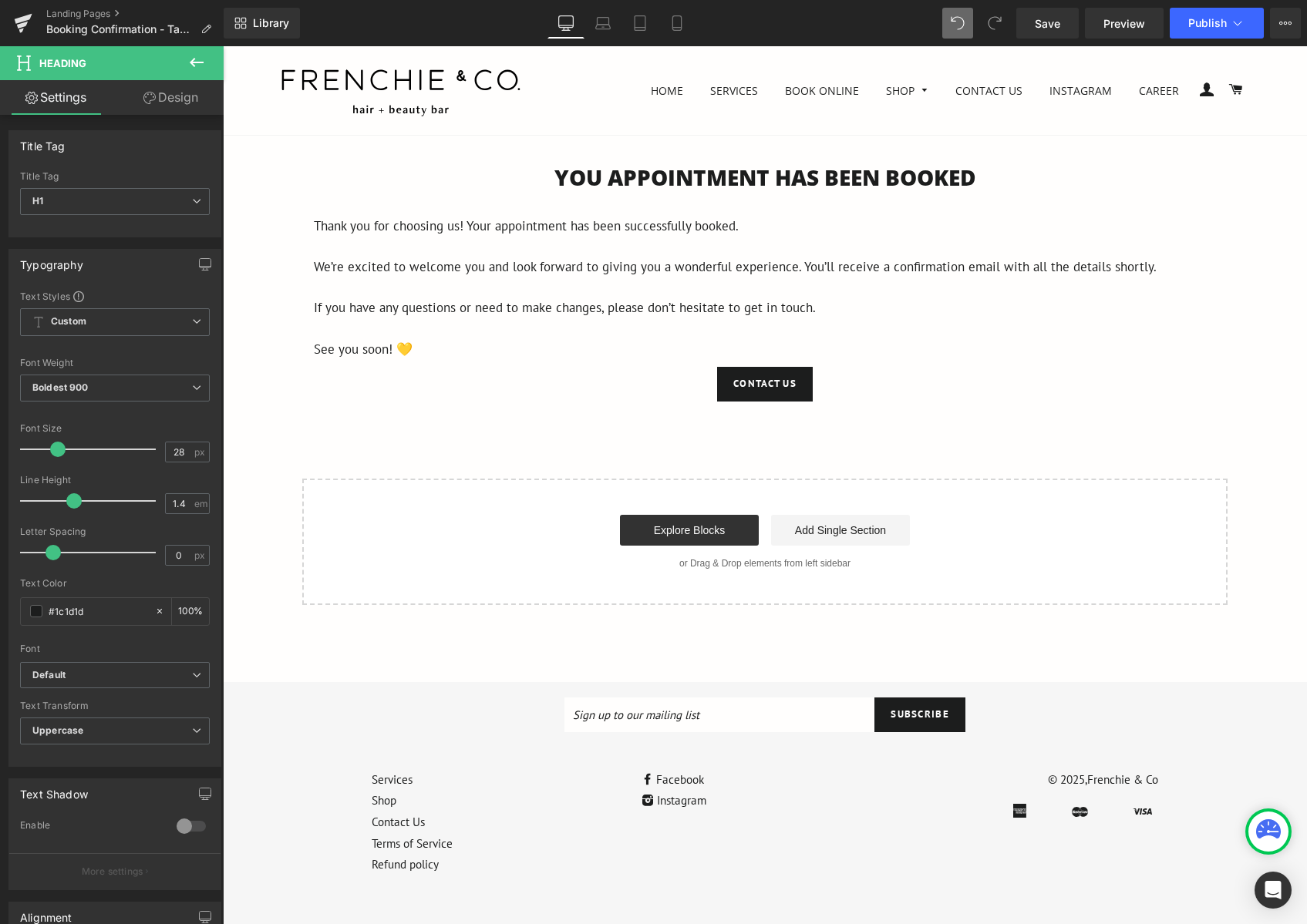
scroll to position [0, 0]
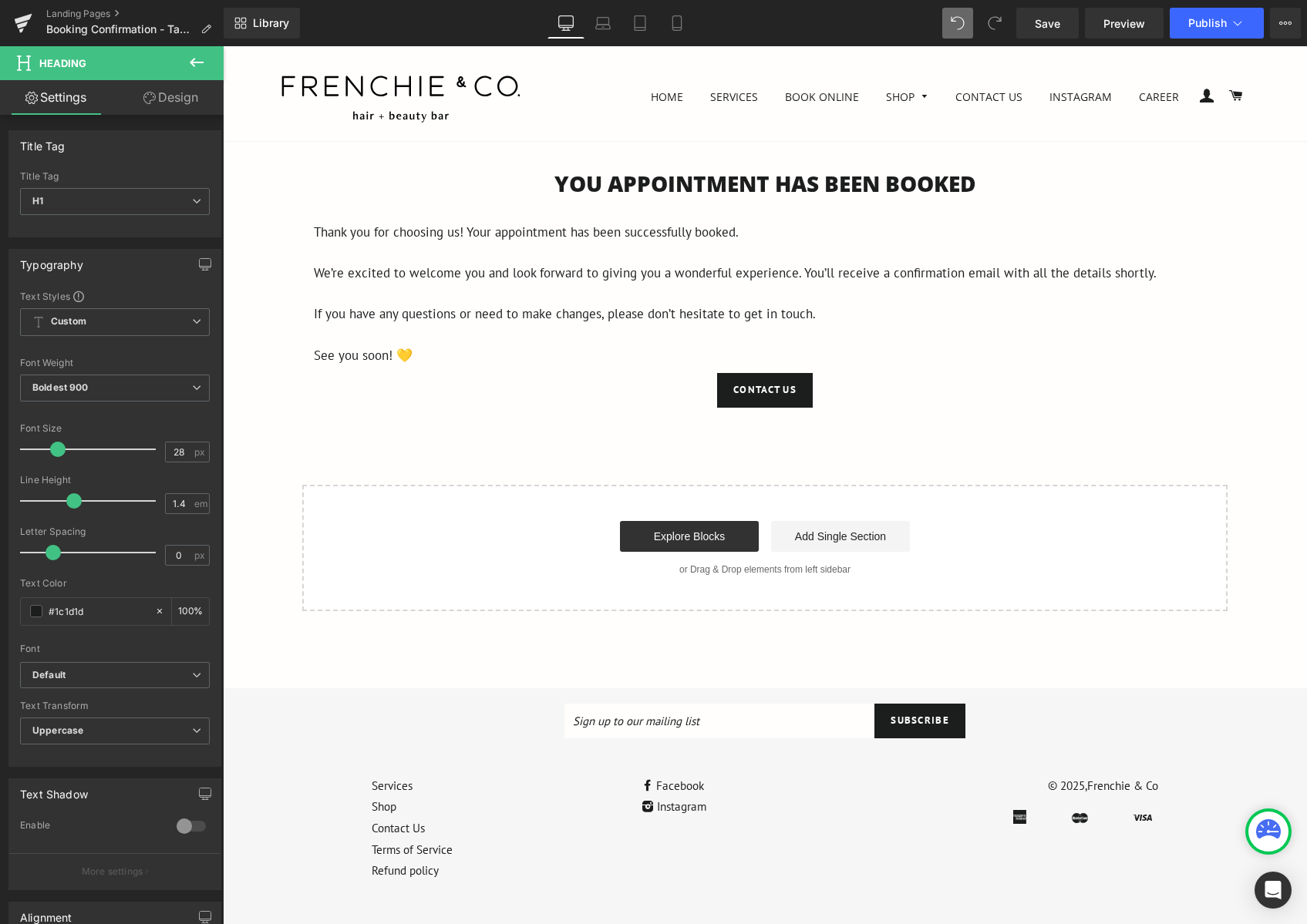
click at [1240, 206] on div "You APPOINTMENT HAS BEEN BOOKED Heading Thank you for choosing us! Your appoint…" at bounding box center [765, 390] width 1084 height 443
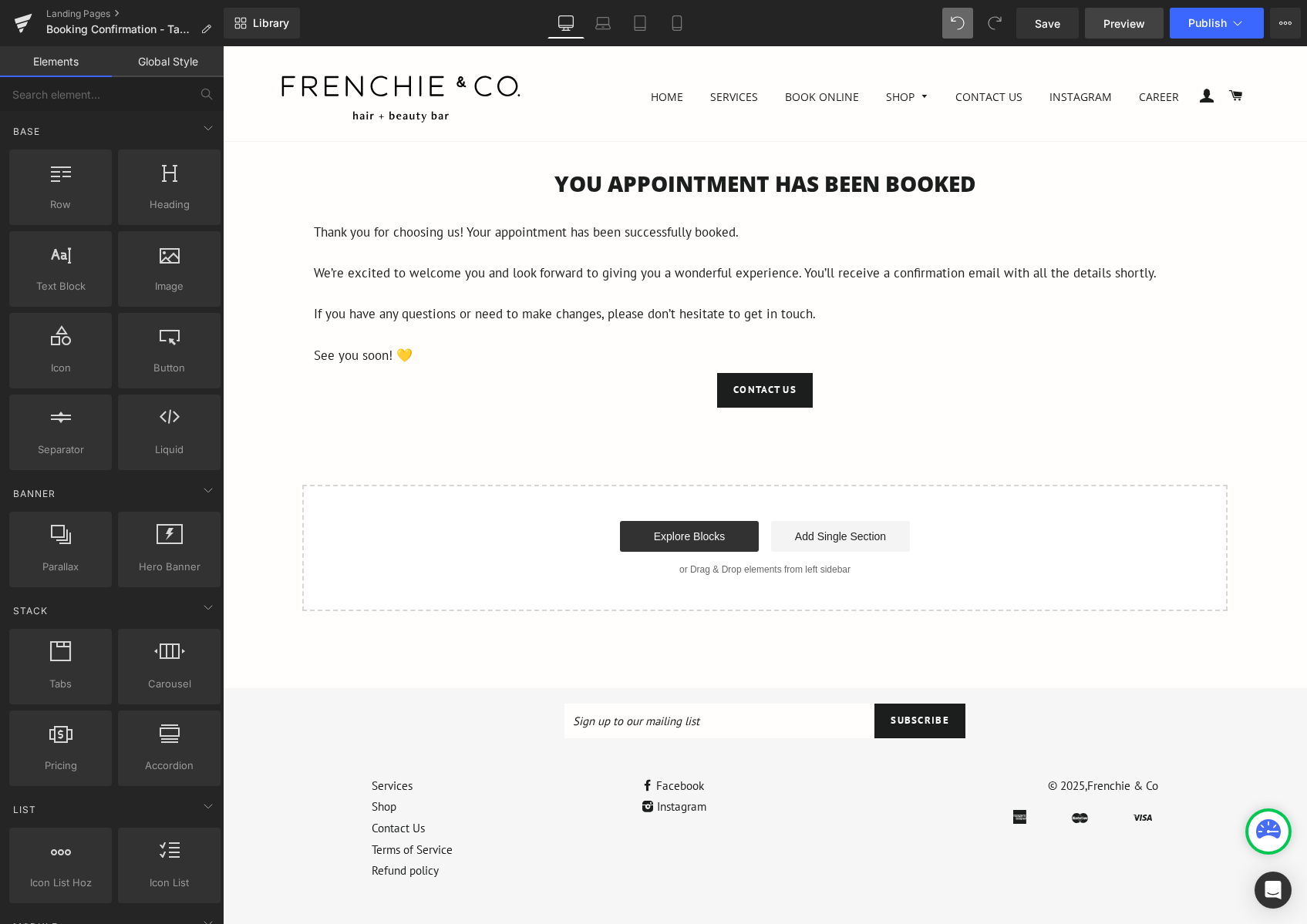
click at [1115, 35] on link "Preview" at bounding box center [1124, 22] width 79 height 31
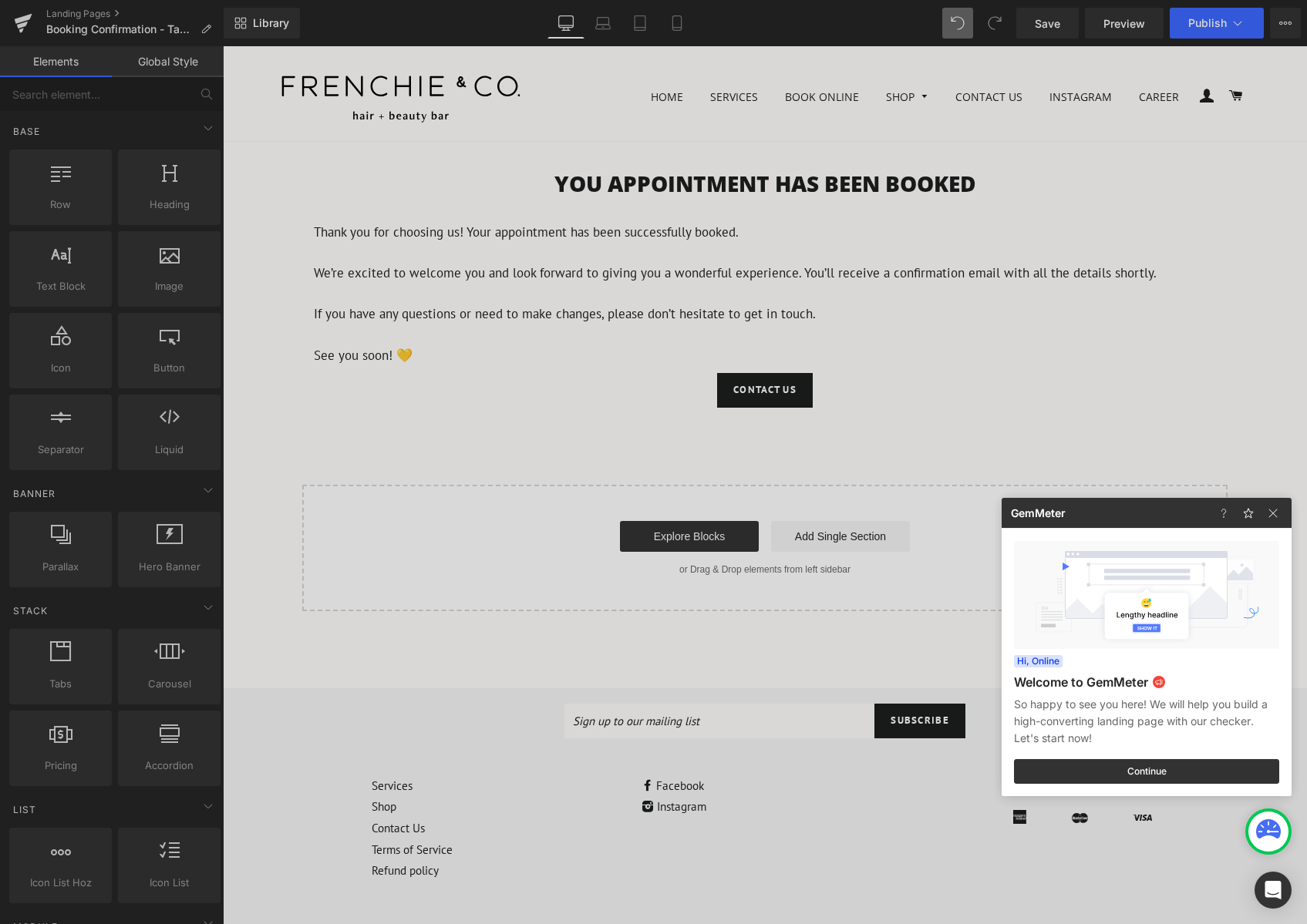
drag, startPoint x: 409, startPoint y: 183, endPoint x: 182, endPoint y: 140, distance: 231.0
click at [409, 183] on div at bounding box center [653, 462] width 1307 height 924
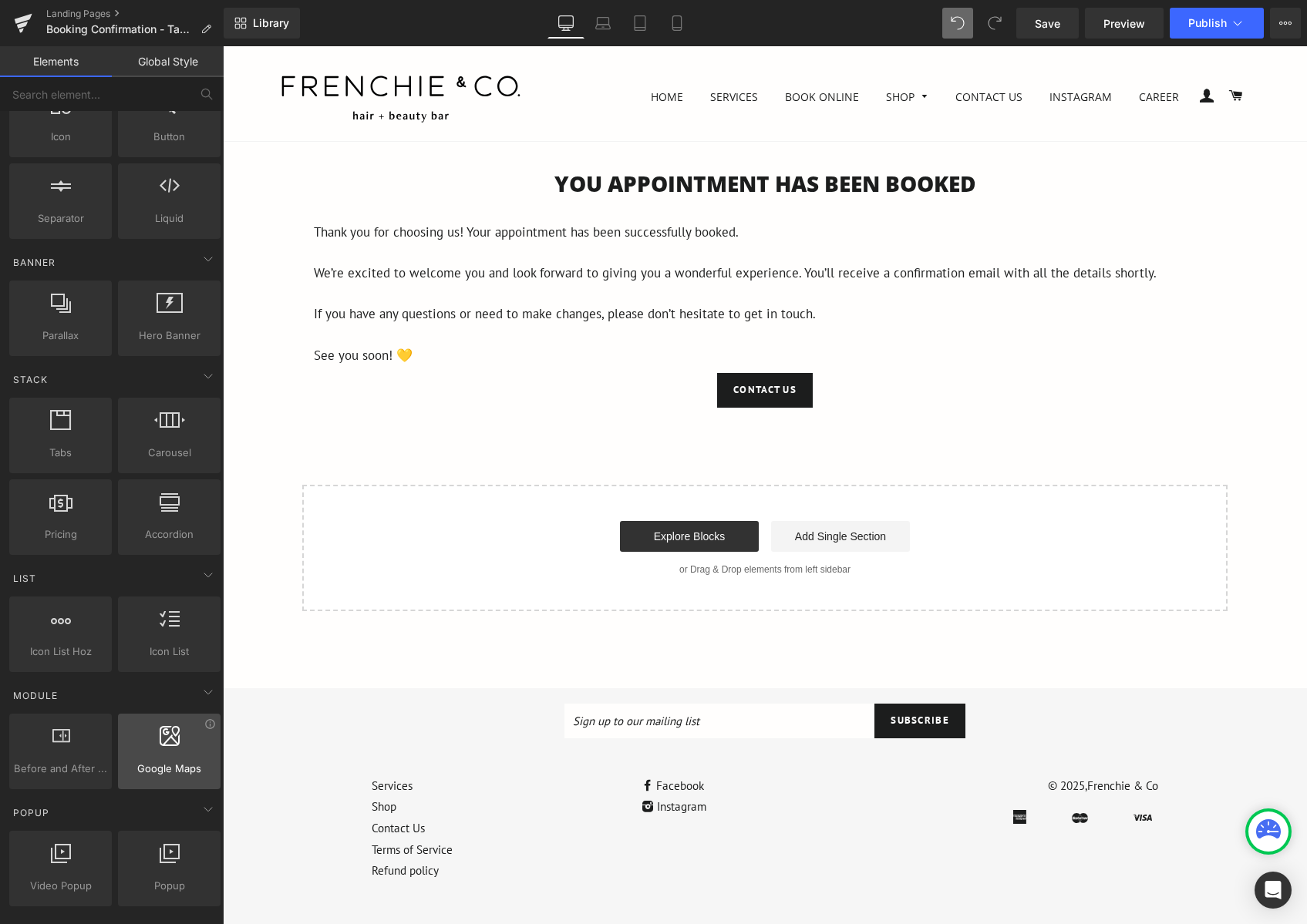
scroll to position [540, 0]
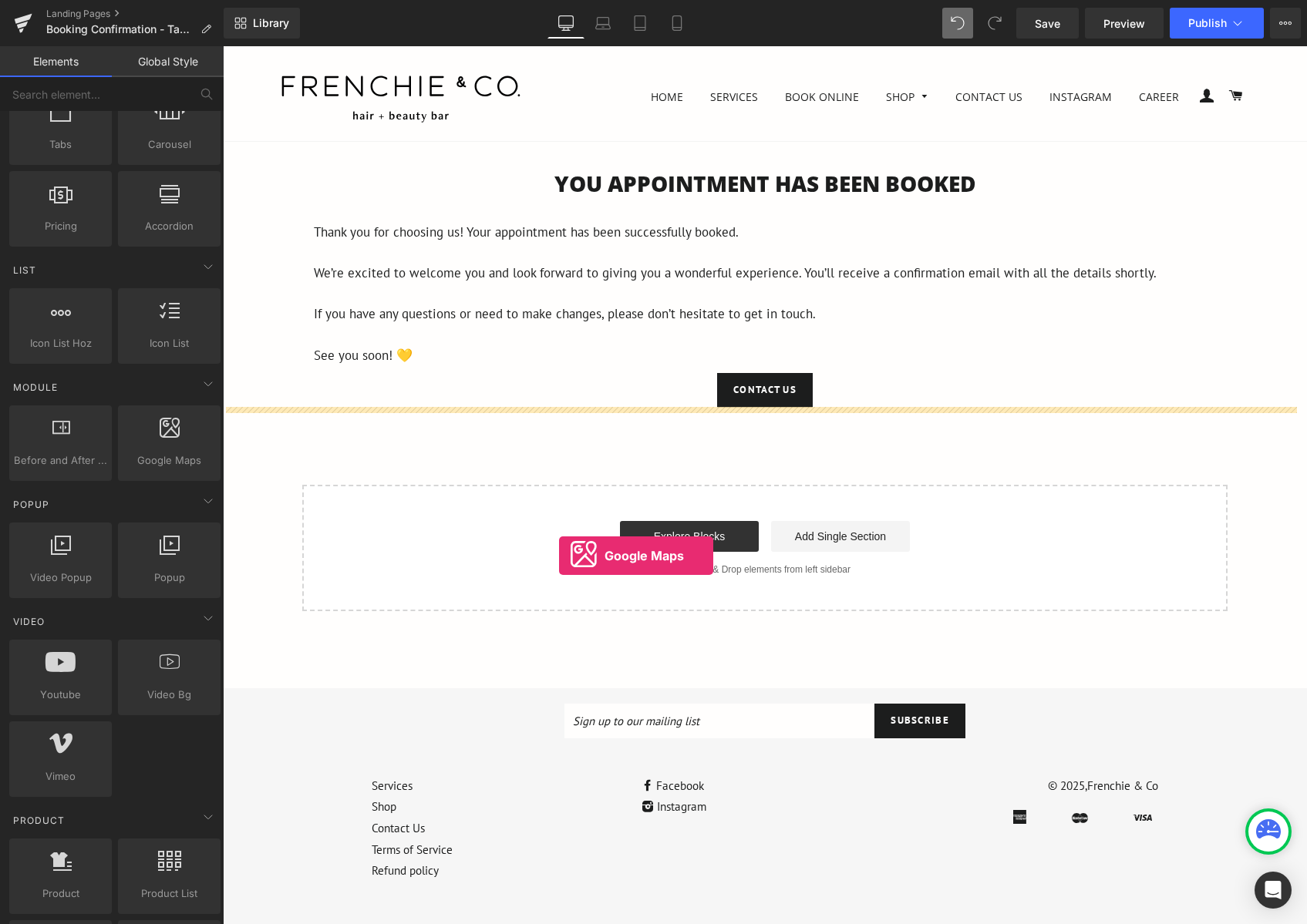
drag, startPoint x: 392, startPoint y: 506, endPoint x: 559, endPoint y: 556, distance: 174.3
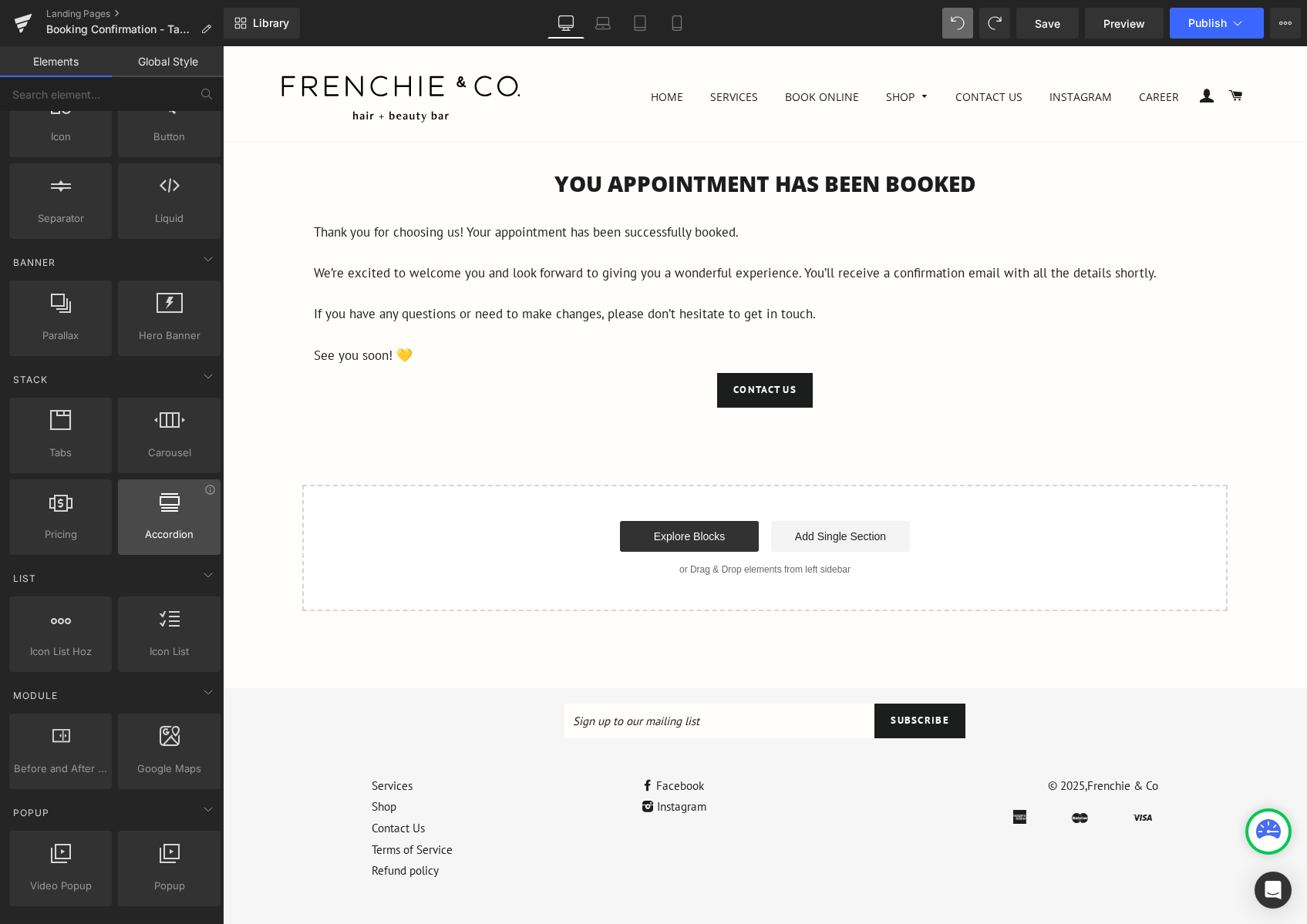
scroll to position [0, 0]
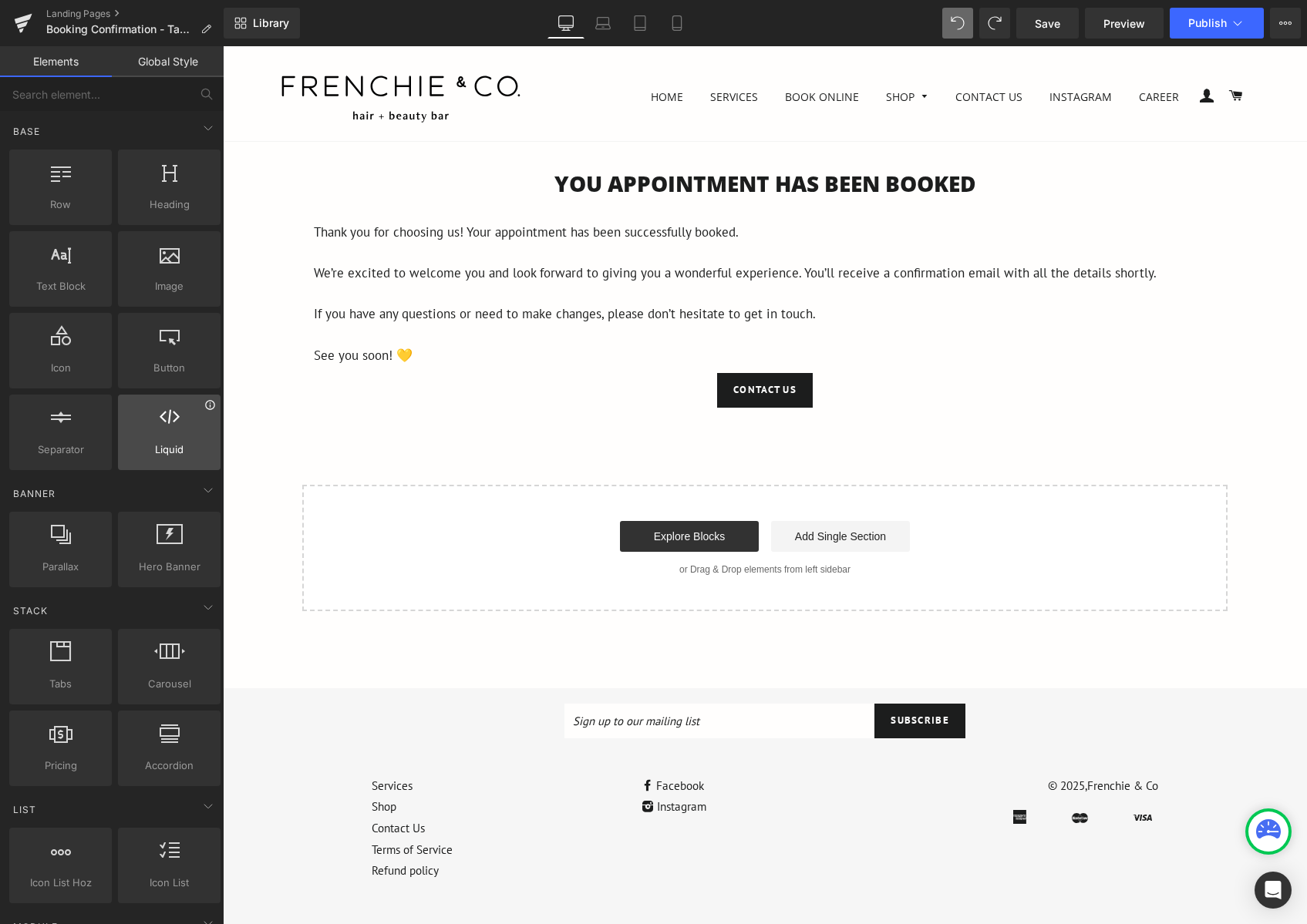
click at [205, 408] on icon at bounding box center [210, 405] width 11 height 11
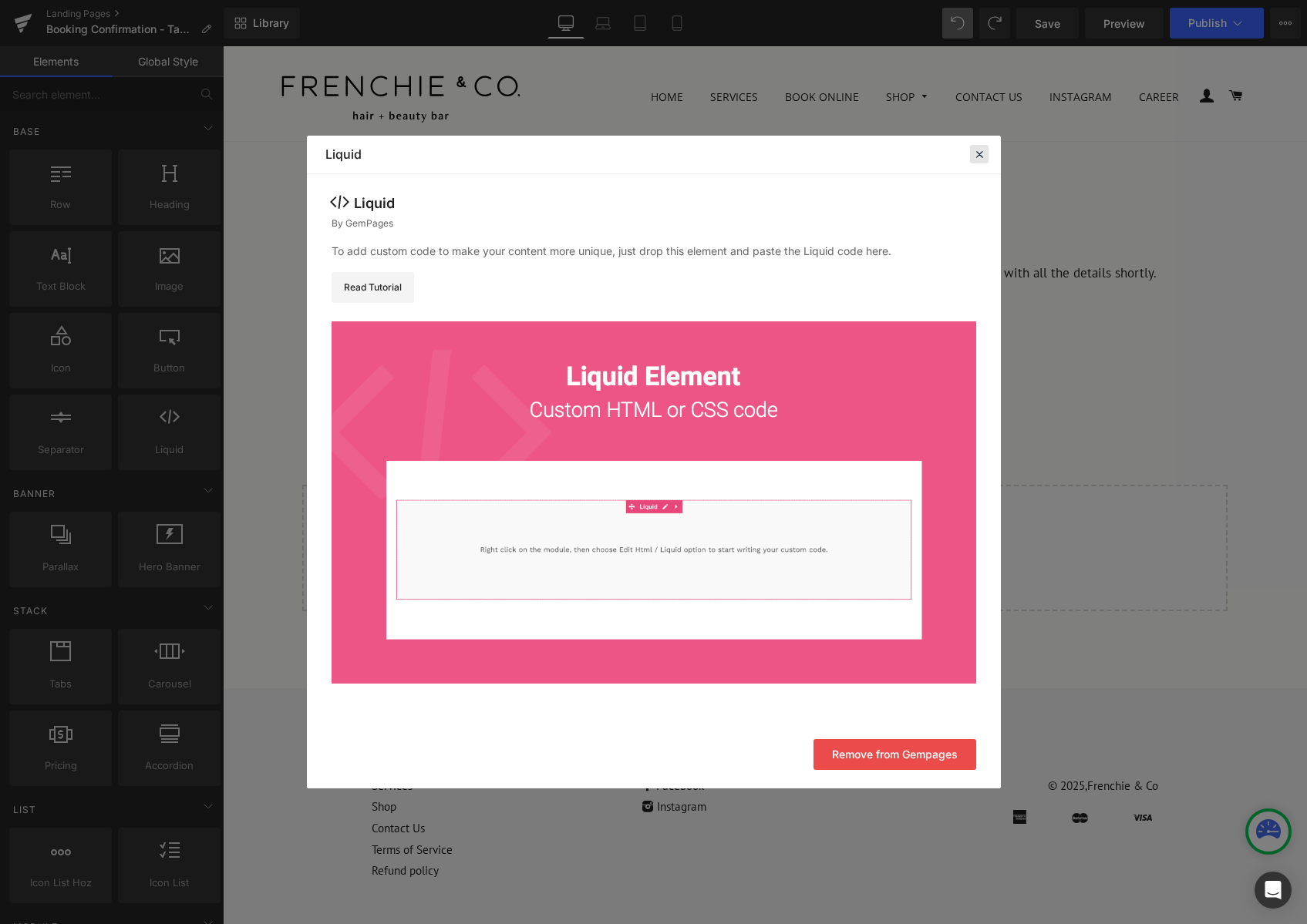
click at [974, 161] on icon at bounding box center [979, 154] width 14 height 14
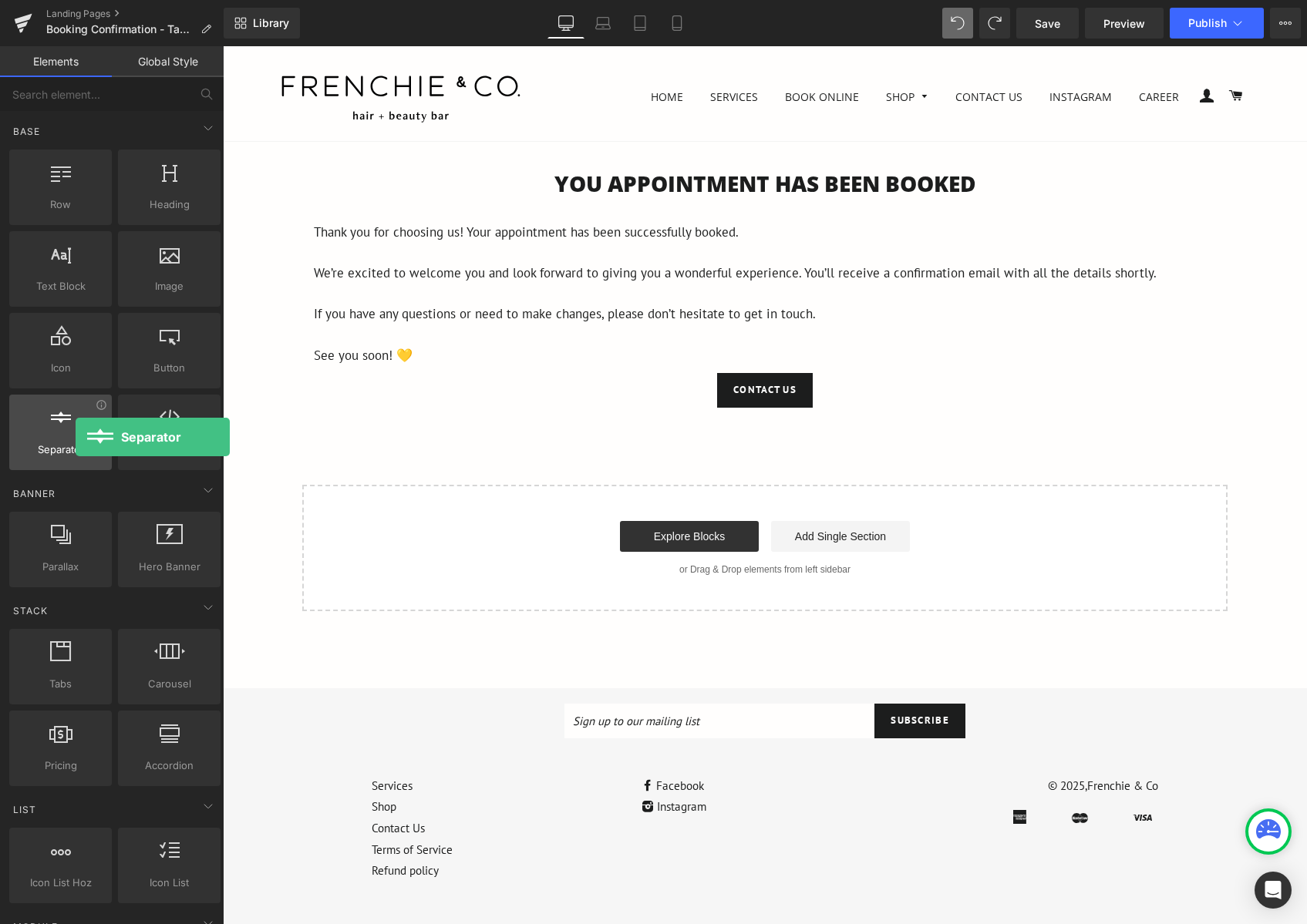
click at [76, 437] on div at bounding box center [60, 424] width 94 height 34
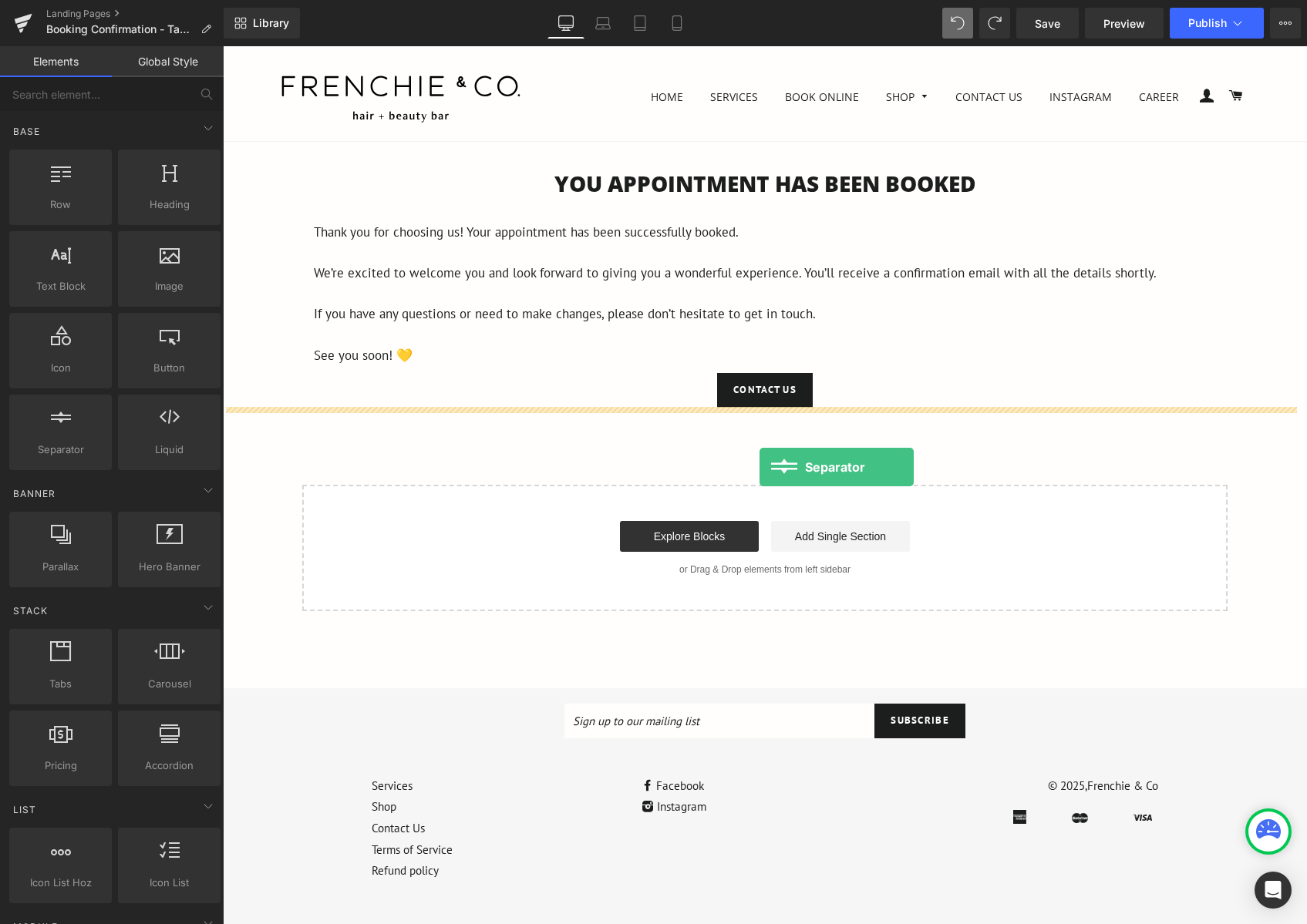
drag, startPoint x: 292, startPoint y: 491, endPoint x: 760, endPoint y: 467, distance: 468.6
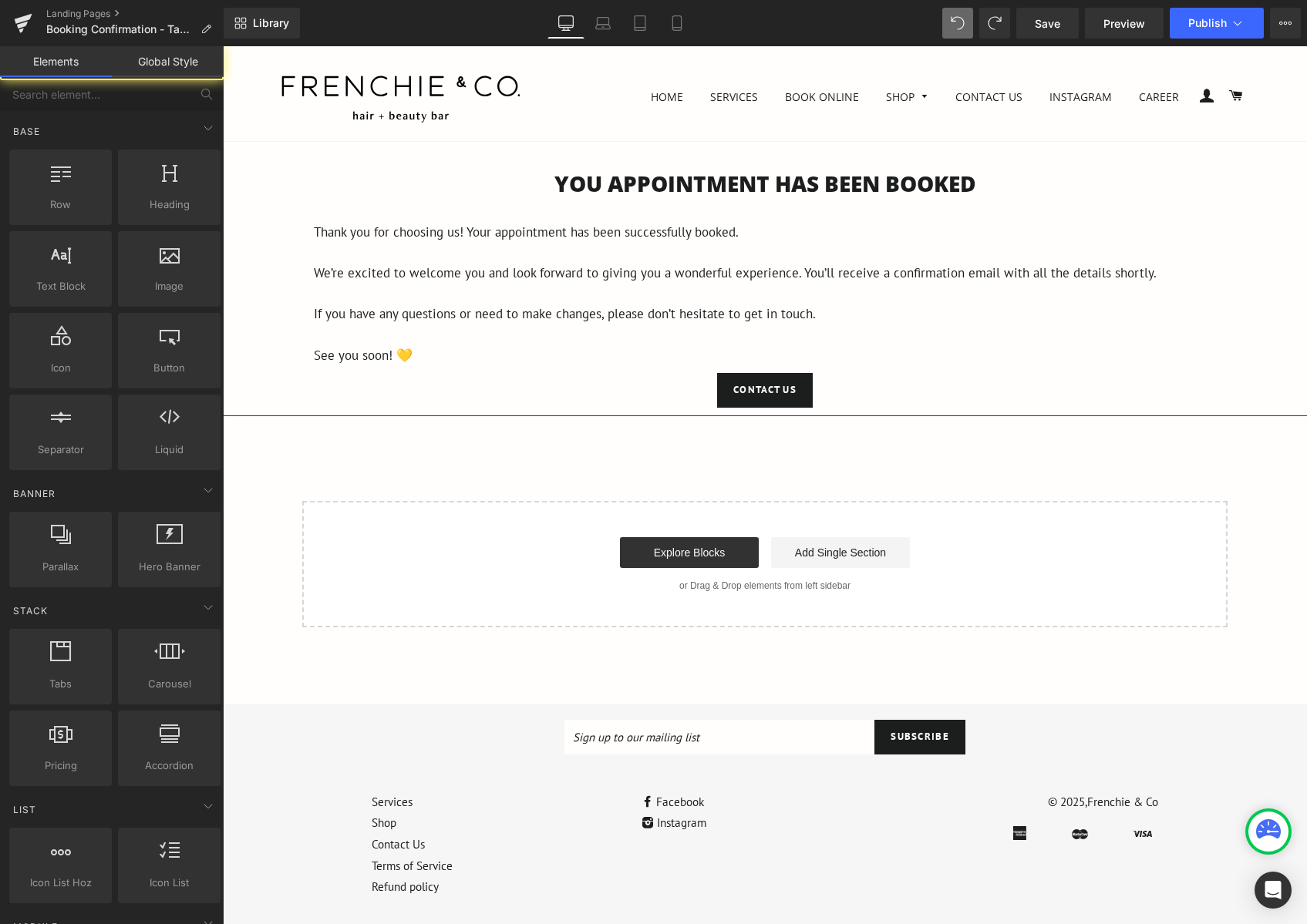
click at [678, 485] on div "You APPOINTMENT HAS BEEN BOOKED Heading Thank you for choosing us! Your appoint…" at bounding box center [765, 397] width 1084 height 458
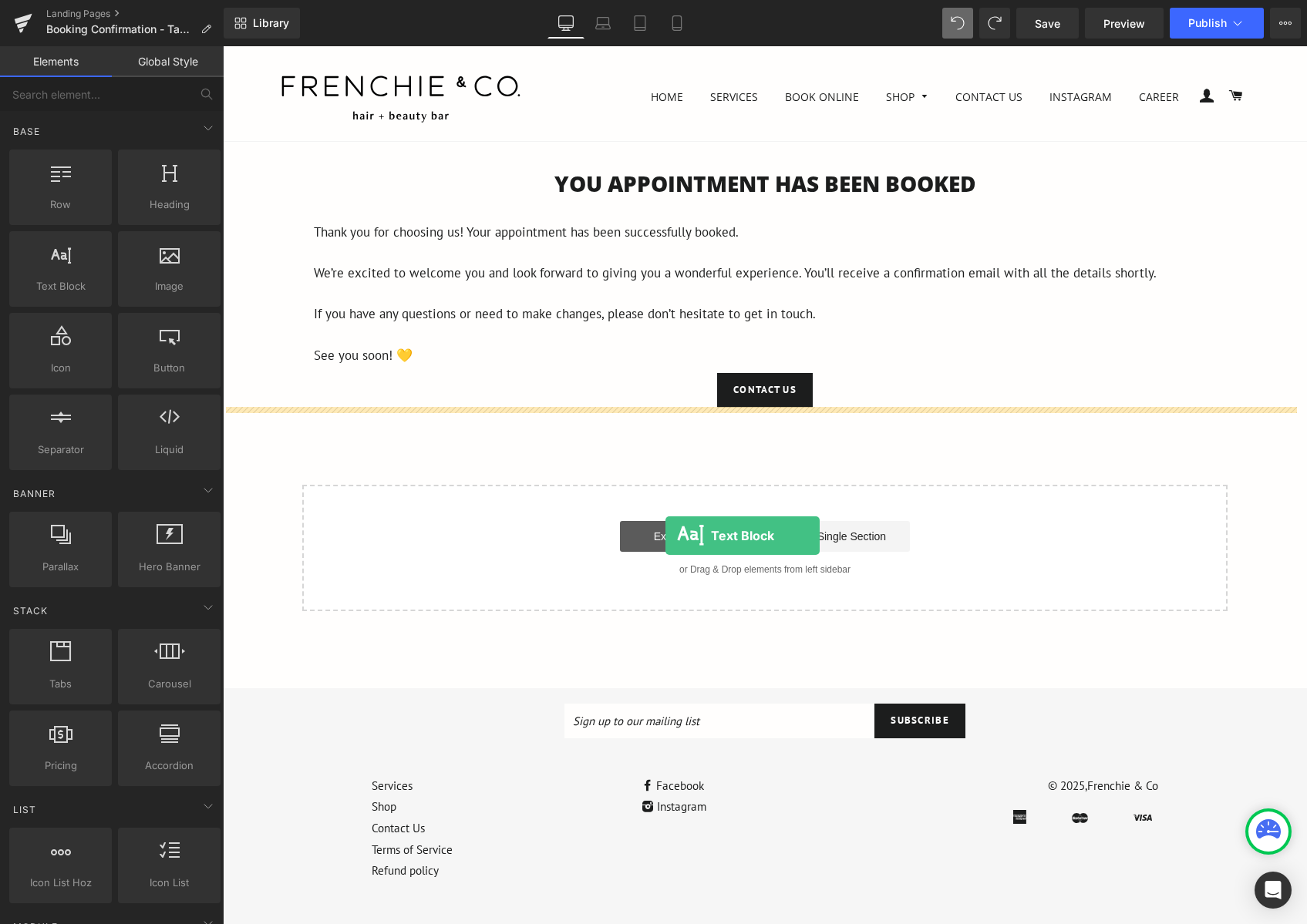
drag, startPoint x: 294, startPoint y: 333, endPoint x: 665, endPoint y: 536, distance: 422.9
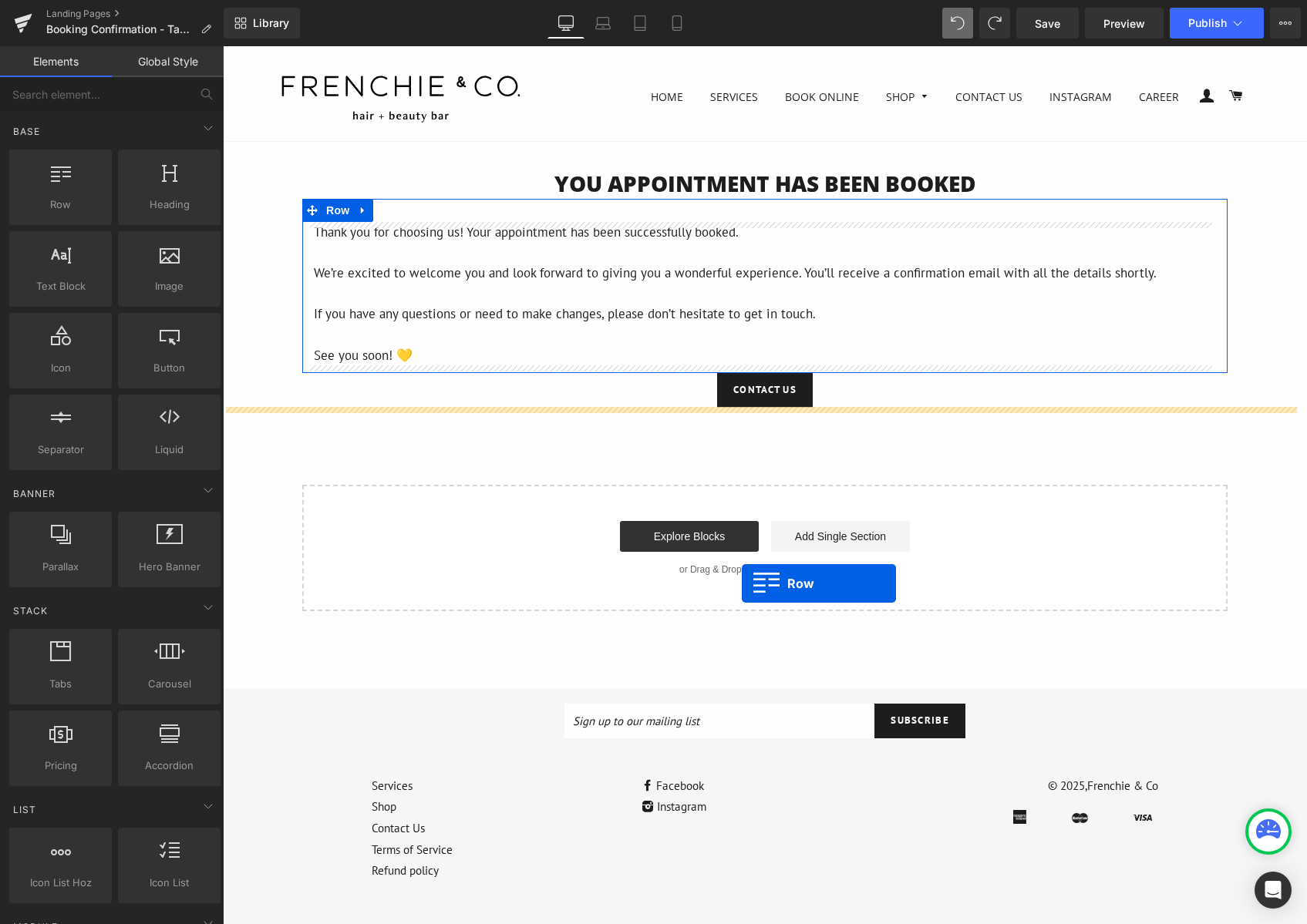
drag, startPoint x: 415, startPoint y: 304, endPoint x: 764, endPoint y: 567, distance: 437.0
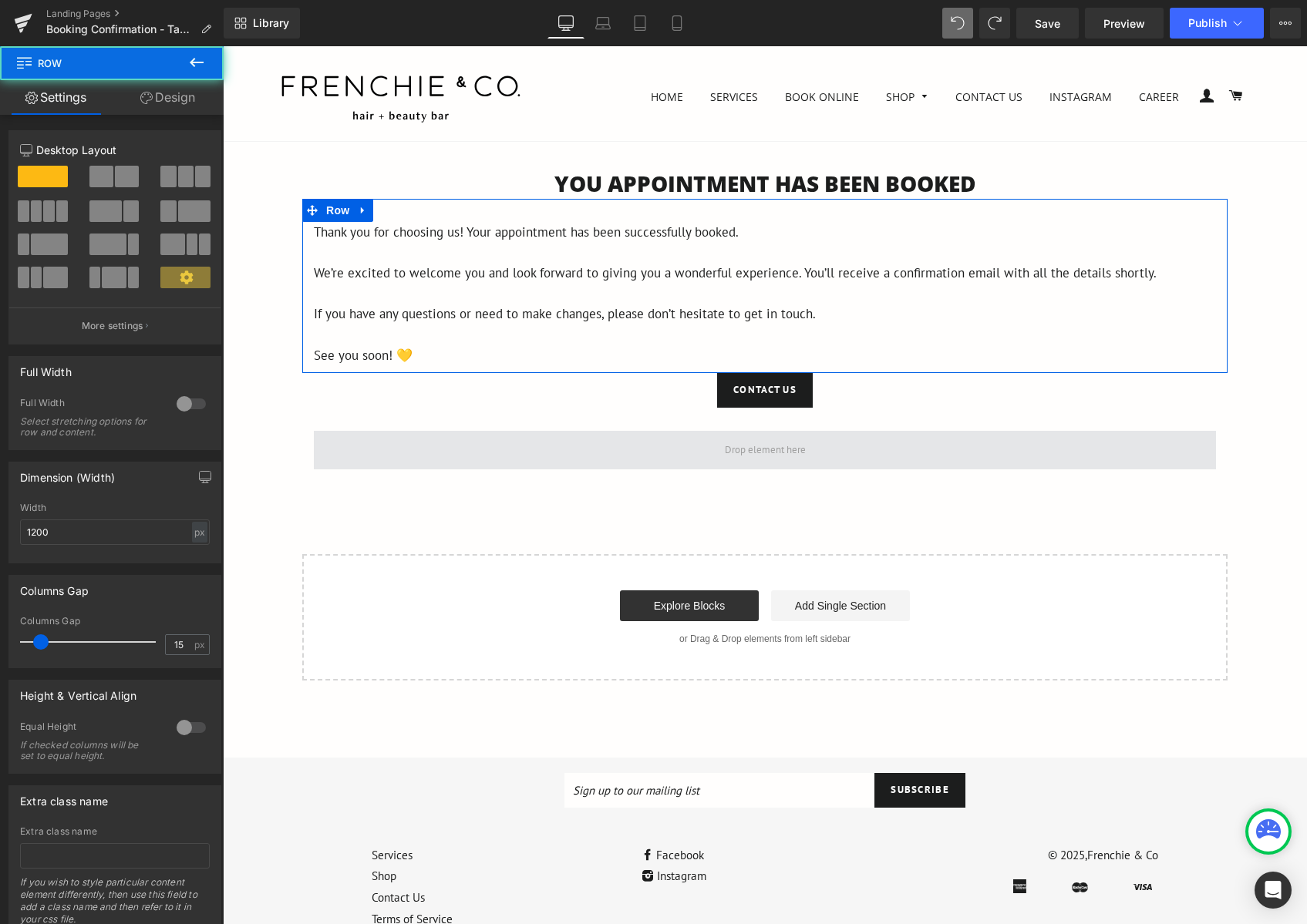
click at [743, 458] on span at bounding box center [765, 449] width 92 height 23
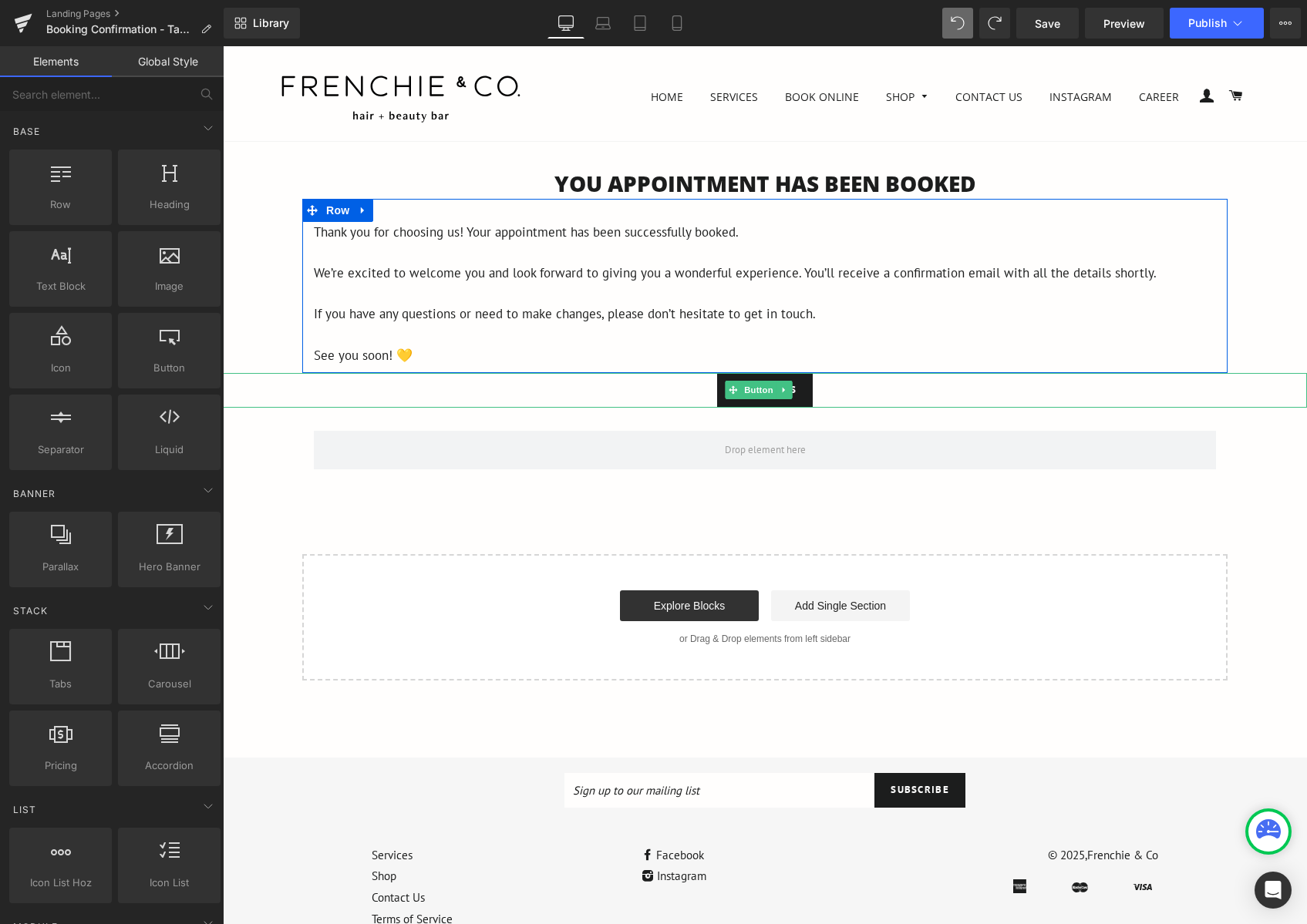
click at [673, 386] on div "Contact Us" at bounding box center [765, 390] width 1084 height 34
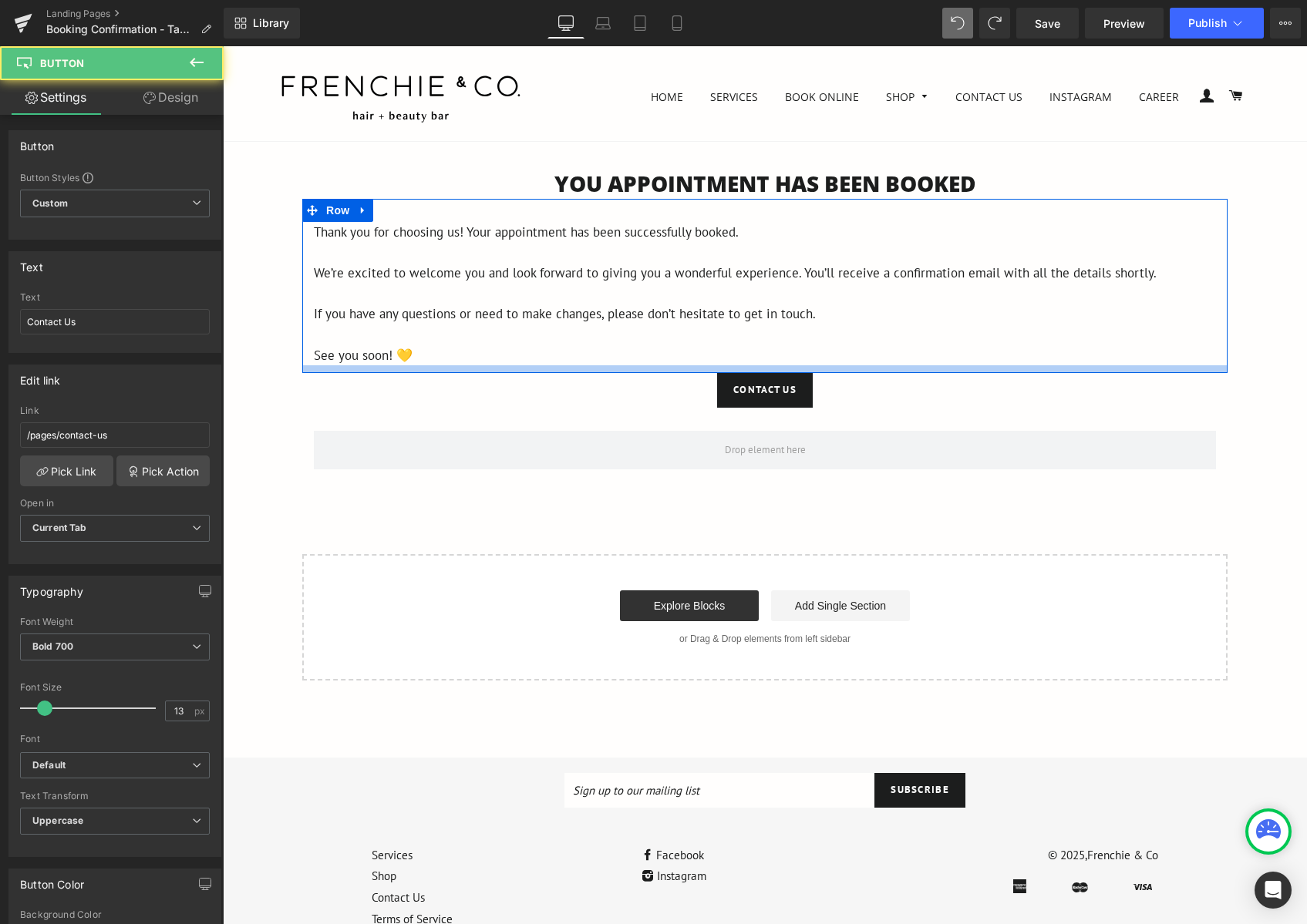
click at [683, 371] on div at bounding box center [764, 369] width 925 height 7
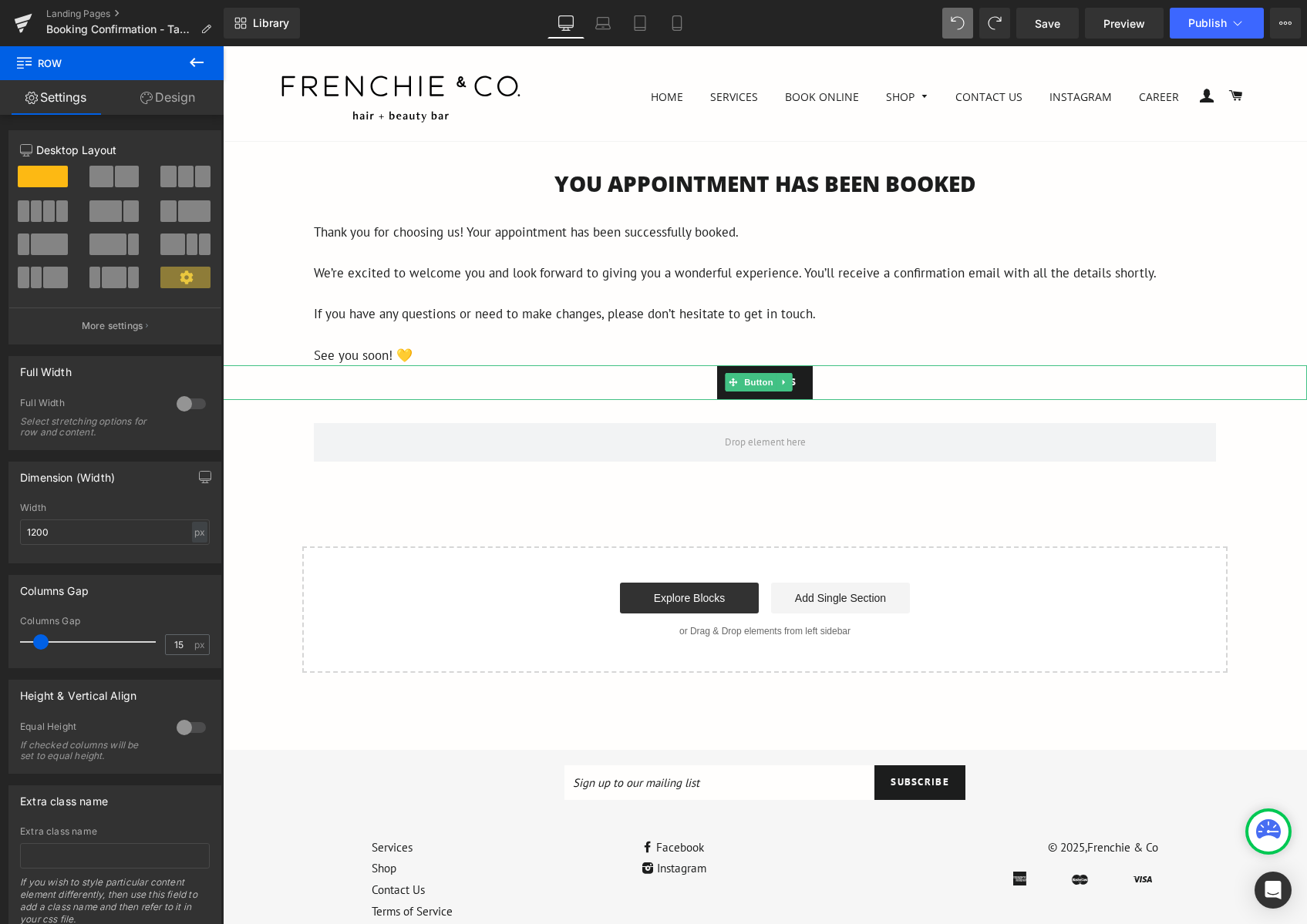
drag, startPoint x: 682, startPoint y: 371, endPoint x: 676, endPoint y: 380, distance: 10.8
click at [676, 380] on div "You APPOINTMENT HAS BEEN BOOKED Heading Thank you for choosing us! Your appoint…" at bounding box center [765, 420] width 1084 height 504
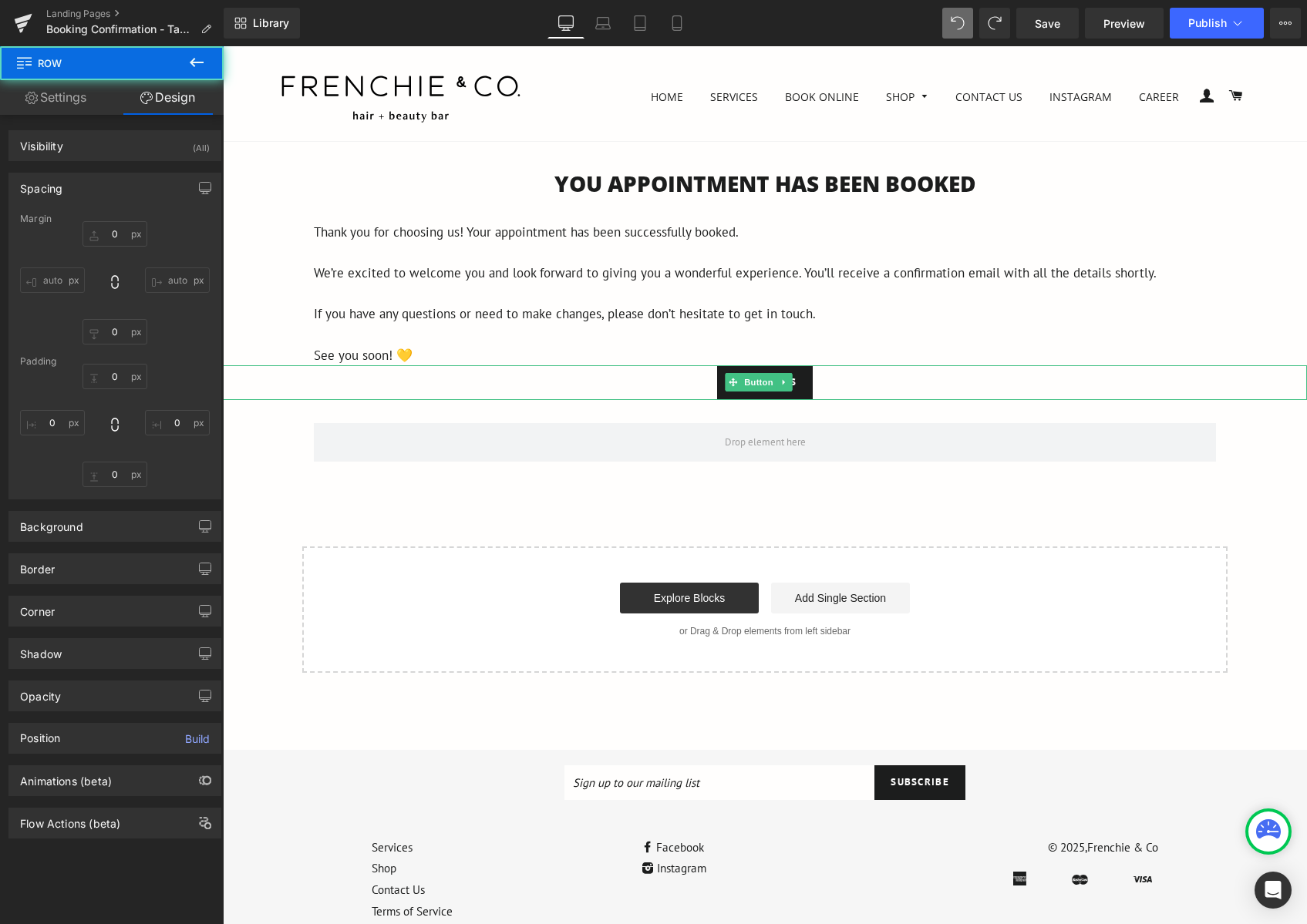
type input "0"
type input "30"
type input "0"
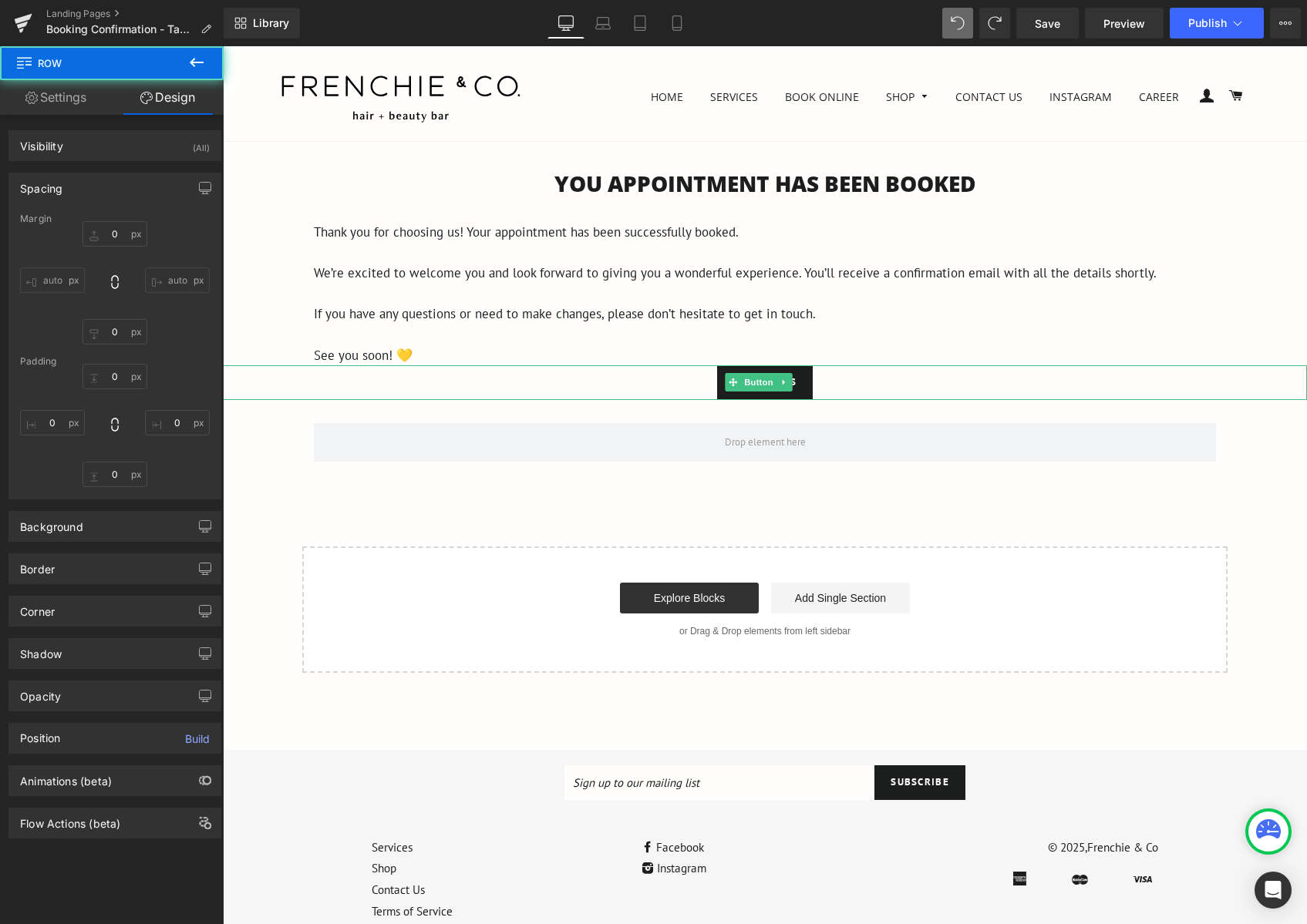
type input "0"
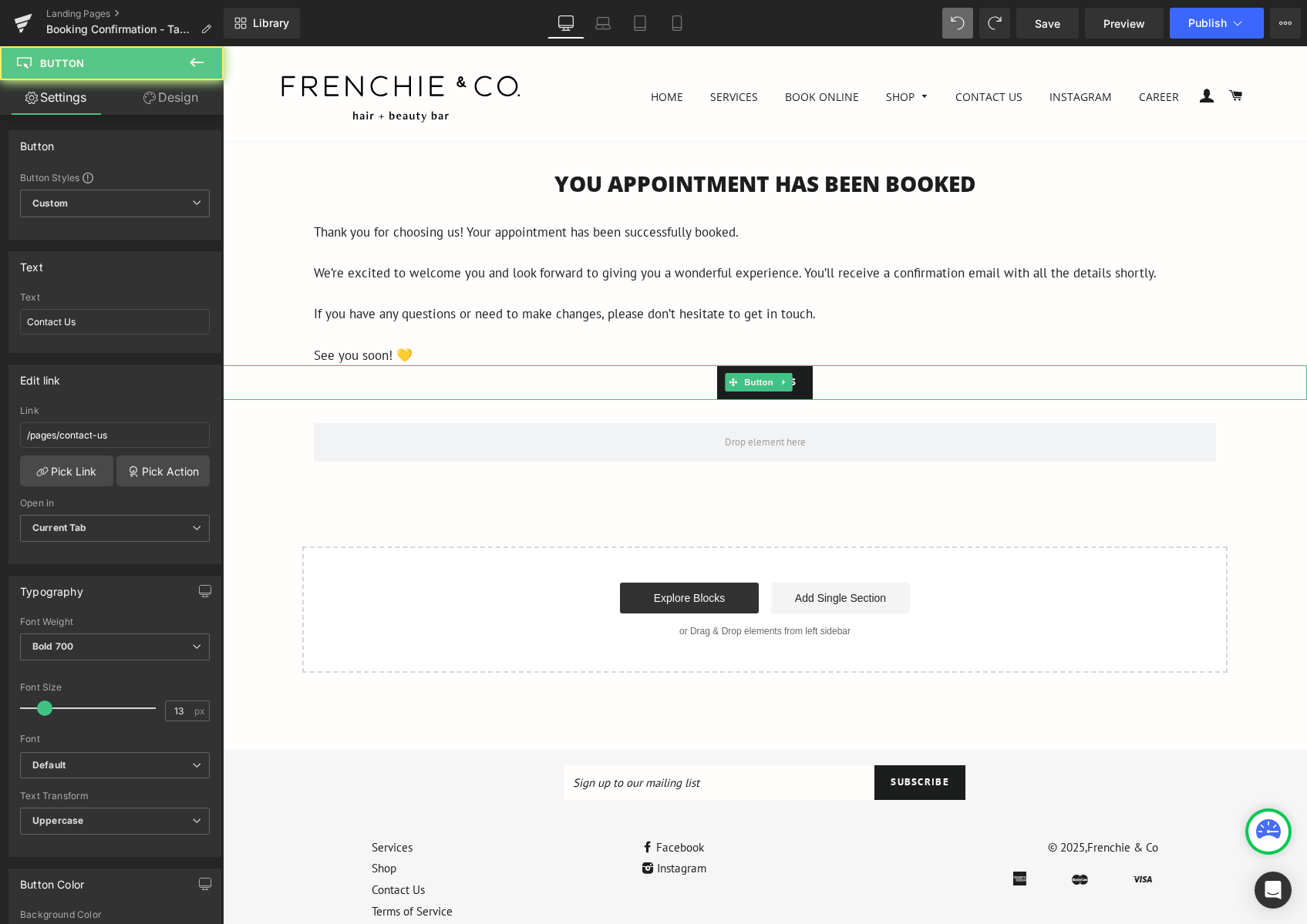
drag, startPoint x: 672, startPoint y: 381, endPoint x: 661, endPoint y: 394, distance: 17.0
click at [661, 394] on div "Contact Us" at bounding box center [765, 382] width 1084 height 34
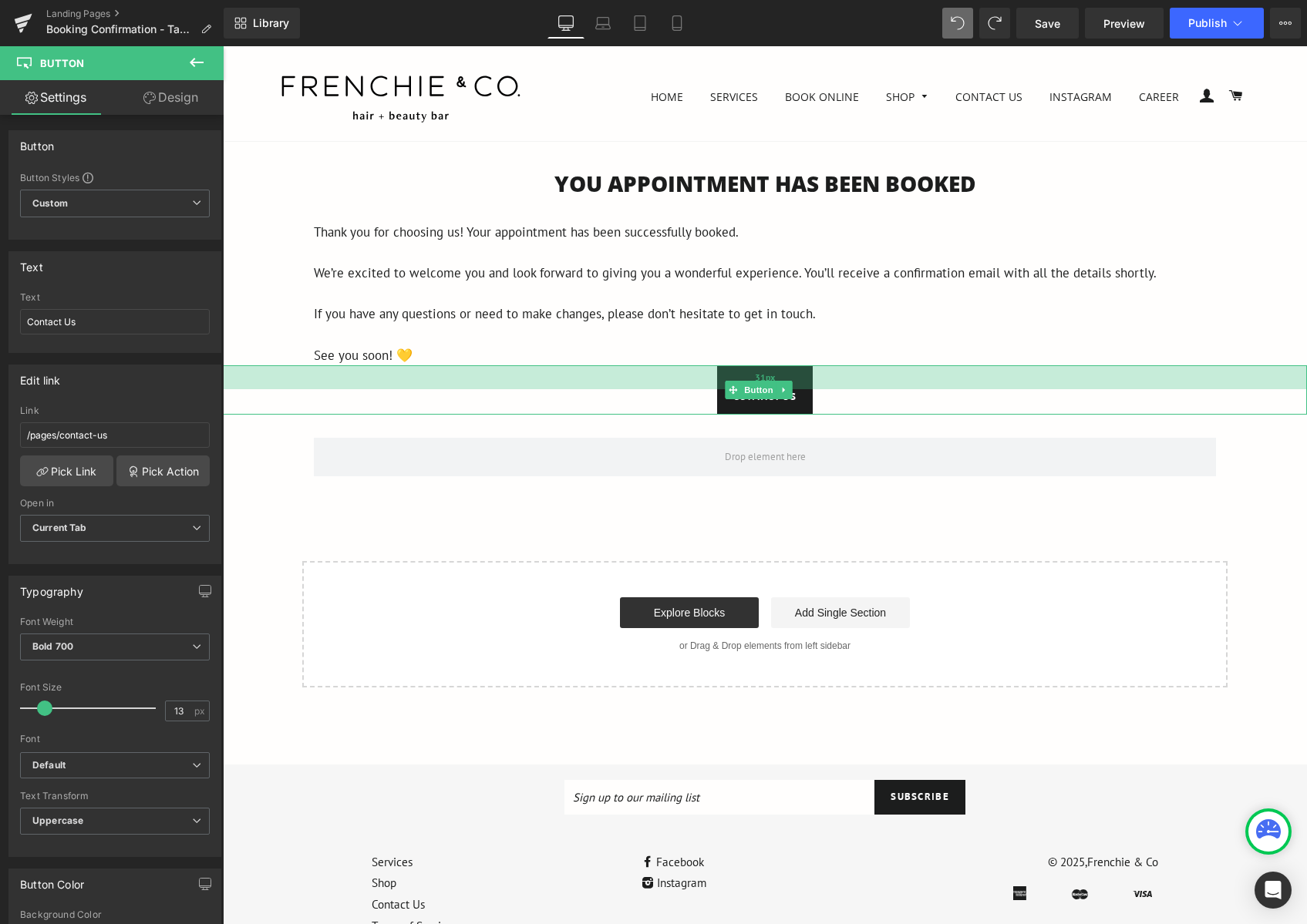
drag, startPoint x: 664, startPoint y: 367, endPoint x: 659, endPoint y: 382, distance: 15.8
click at [659, 382] on div "31px" at bounding box center [765, 378] width 1084 height 24
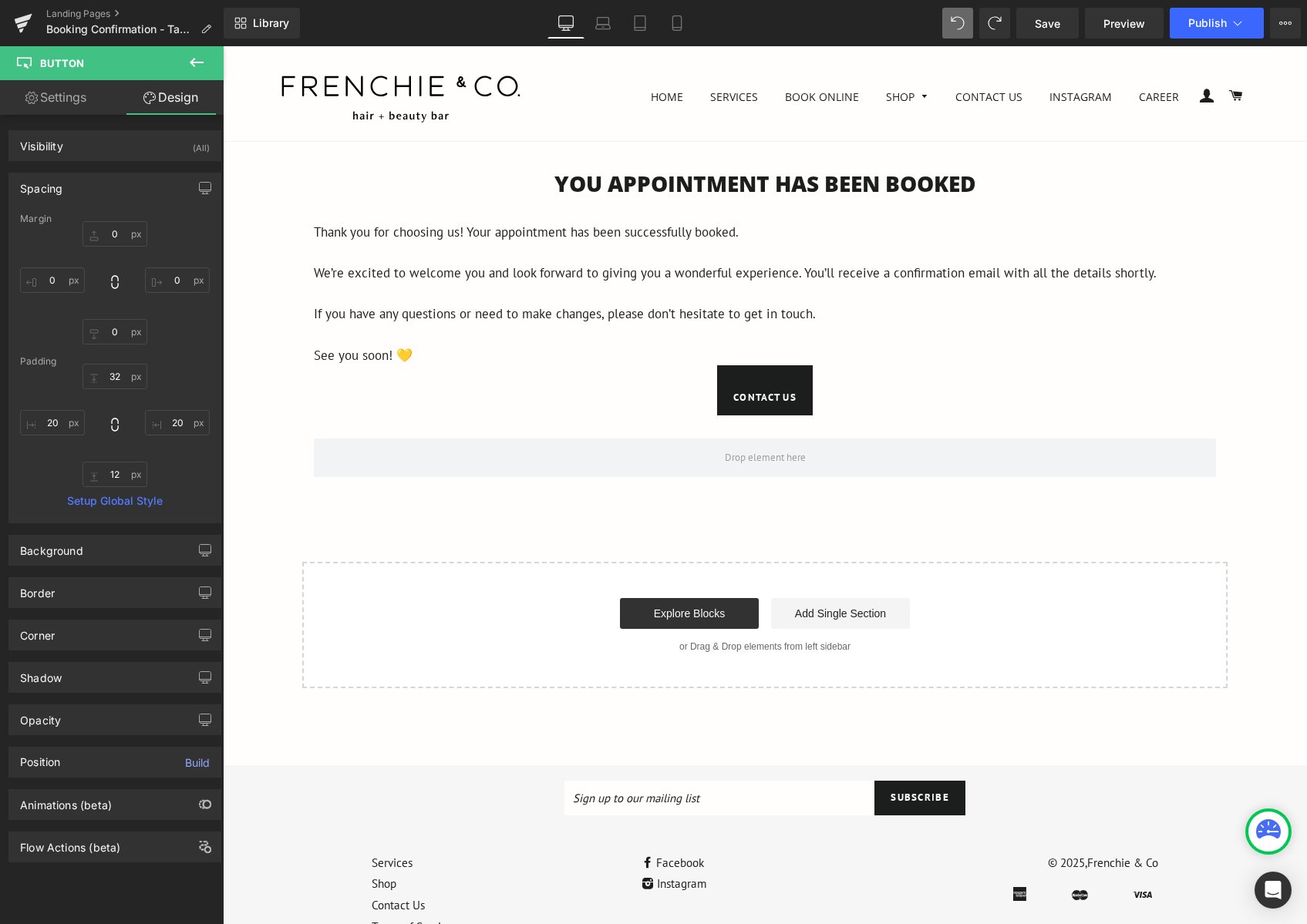
type input "0"
type input "32"
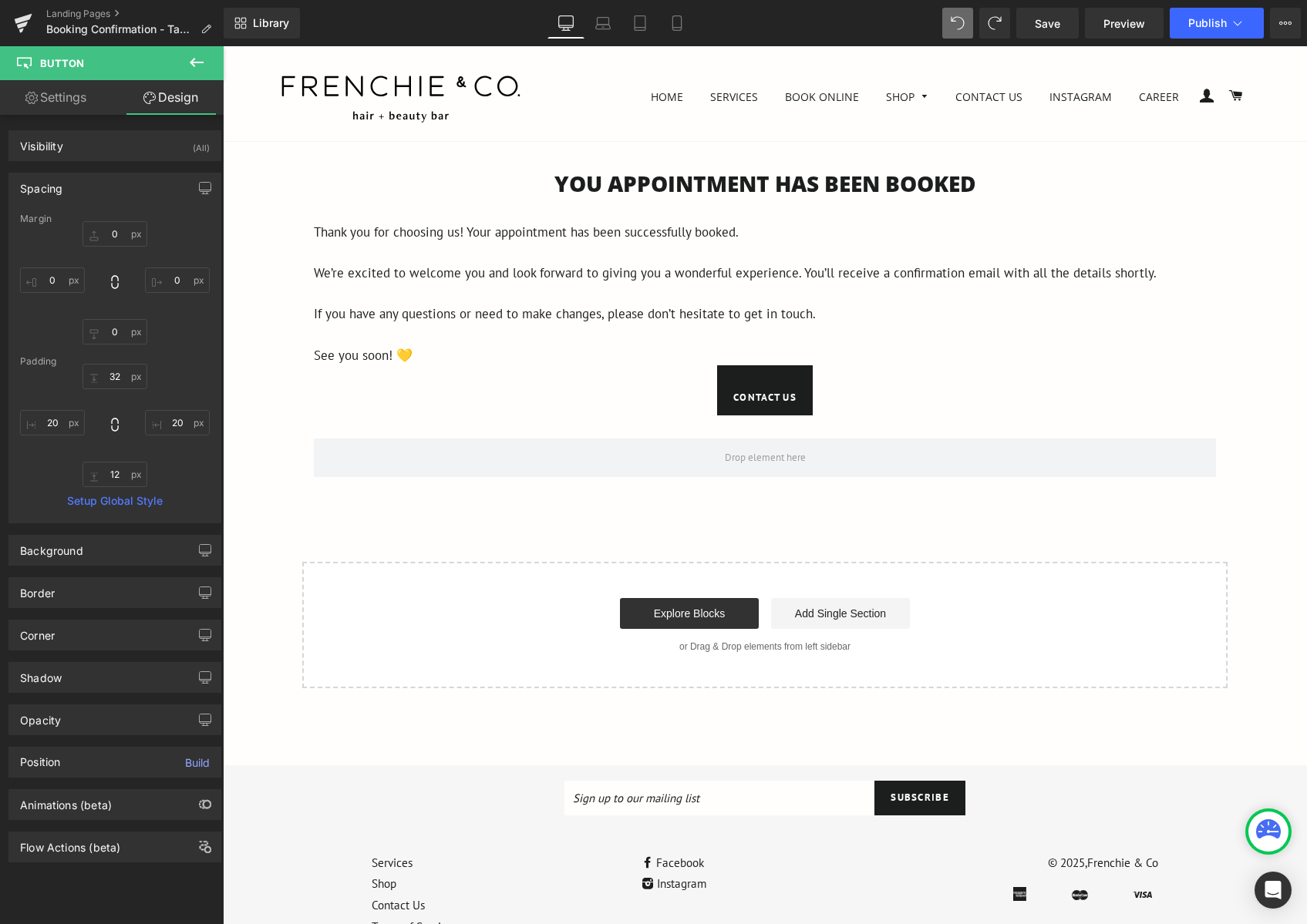
type input "20"
type input "12"
type input "20"
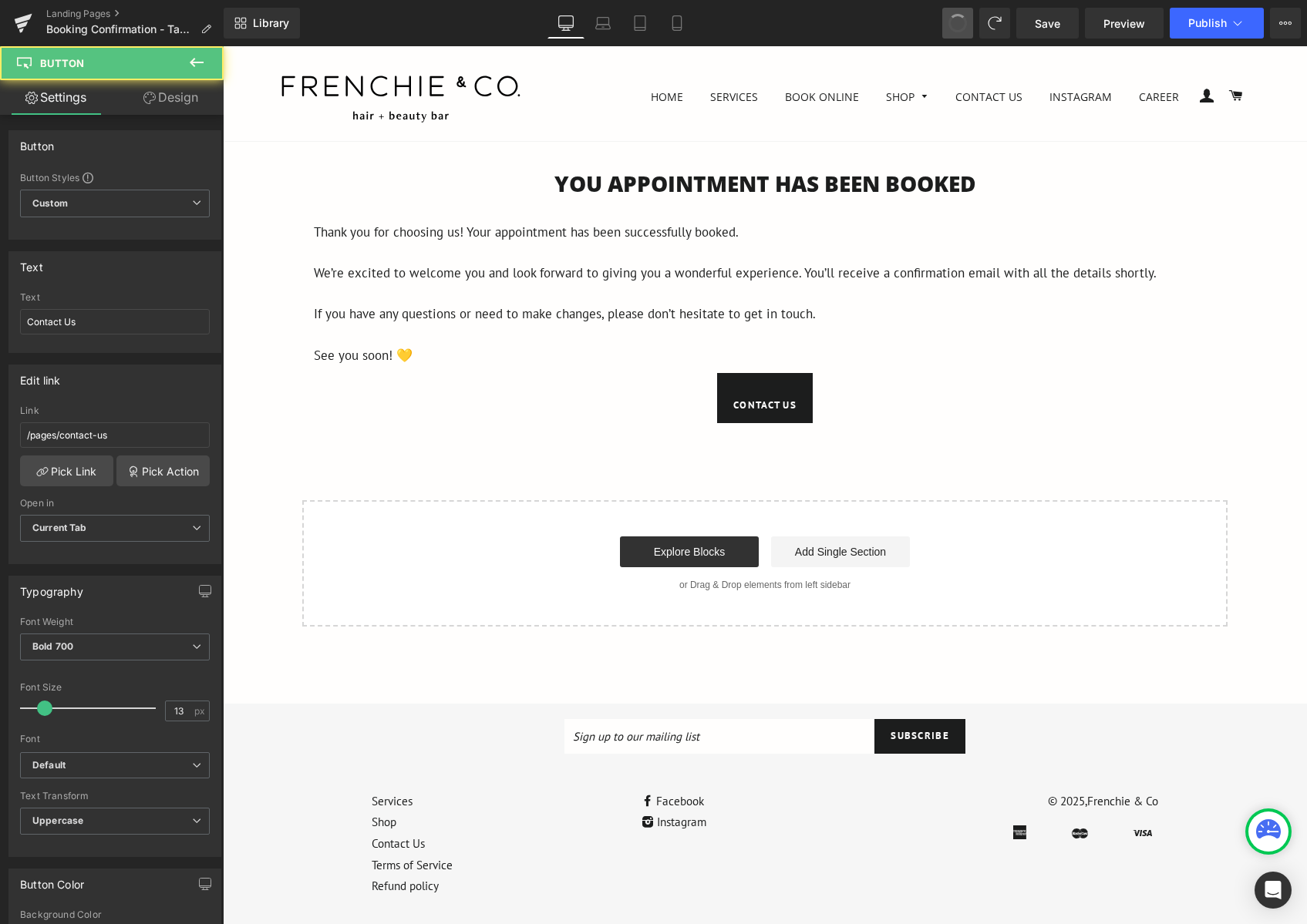
type input "#"
type input "Call To Action"
type input "/pages/contact-us"
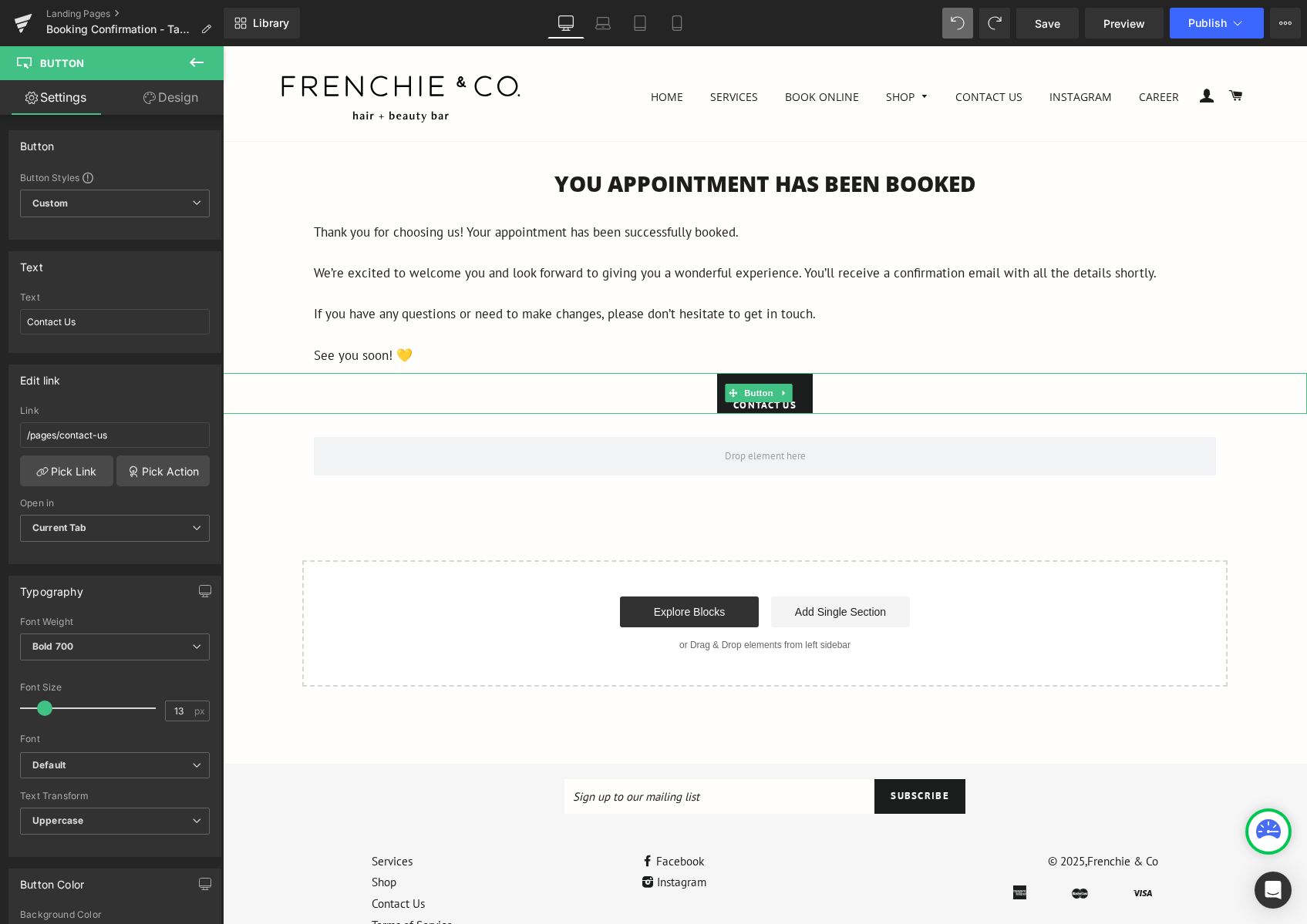
drag, startPoint x: 815, startPoint y: 419, endPoint x: 819, endPoint y: 397, distance: 22.4
click at [819, 397] on div "Contact Us Button" at bounding box center [765, 393] width 1084 height 40
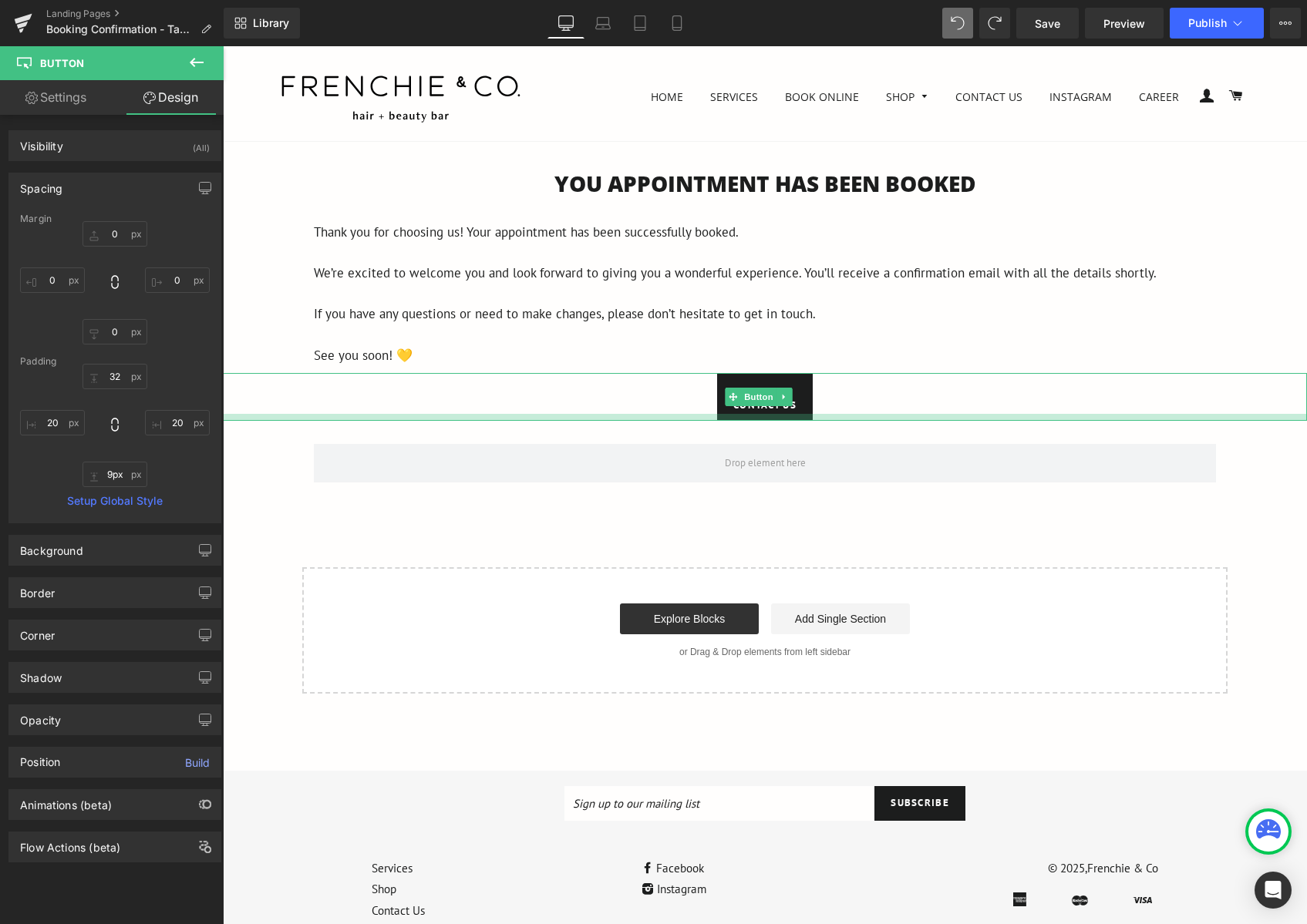
type input "10px"
drag, startPoint x: 823, startPoint y: 410, endPoint x: 822, endPoint y: 418, distance: 8.1
click at [822, 418] on div at bounding box center [765, 418] width 1084 height 7
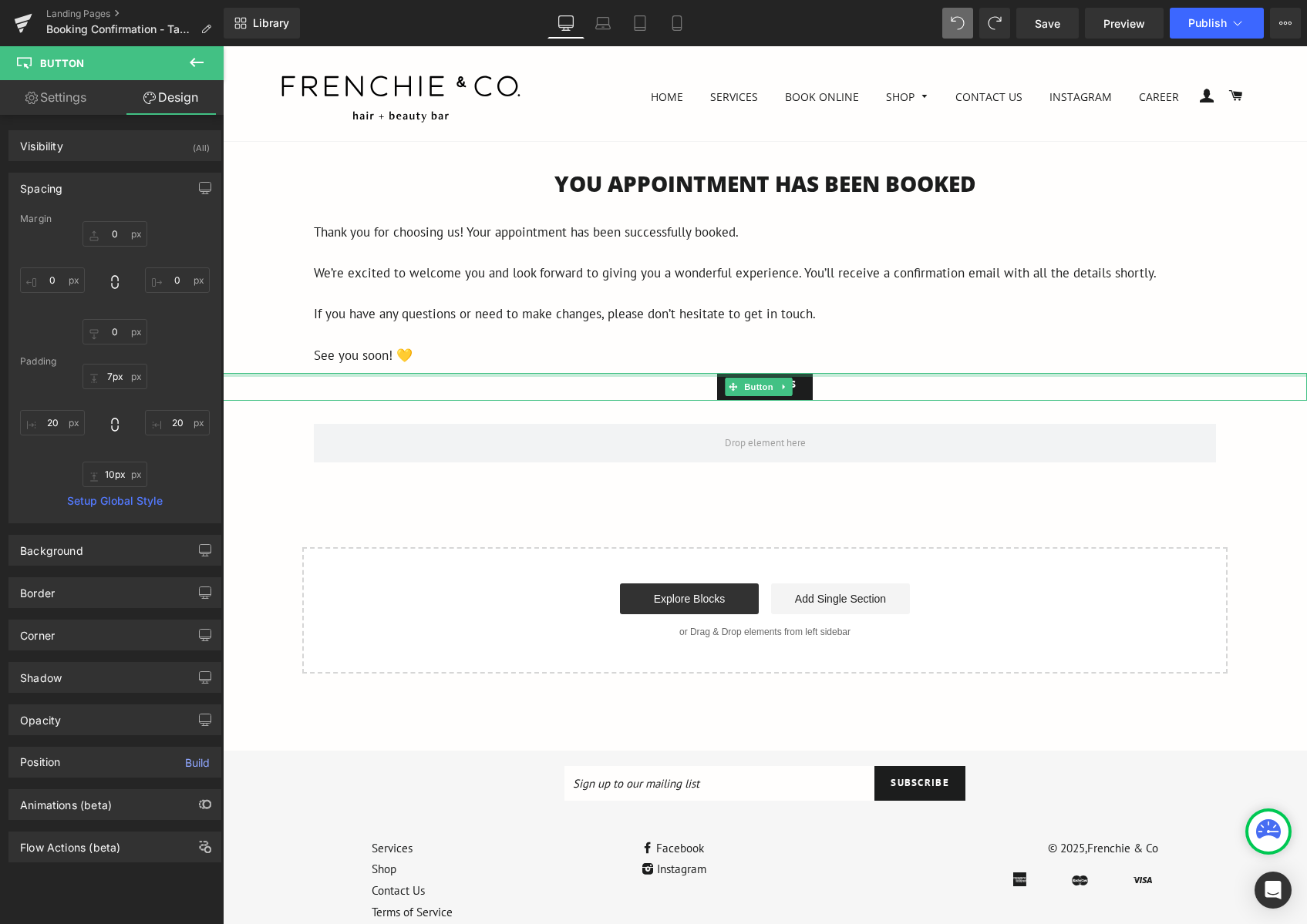
type input "8px"
drag, startPoint x: 841, startPoint y: 374, endPoint x: 843, endPoint y: 356, distance: 18.1
click at [843, 356] on div "You APPOINTMENT HAS BEEN BOOKED Heading Thank you for choosing us! Your appoint…" at bounding box center [765, 422] width 1084 height 507
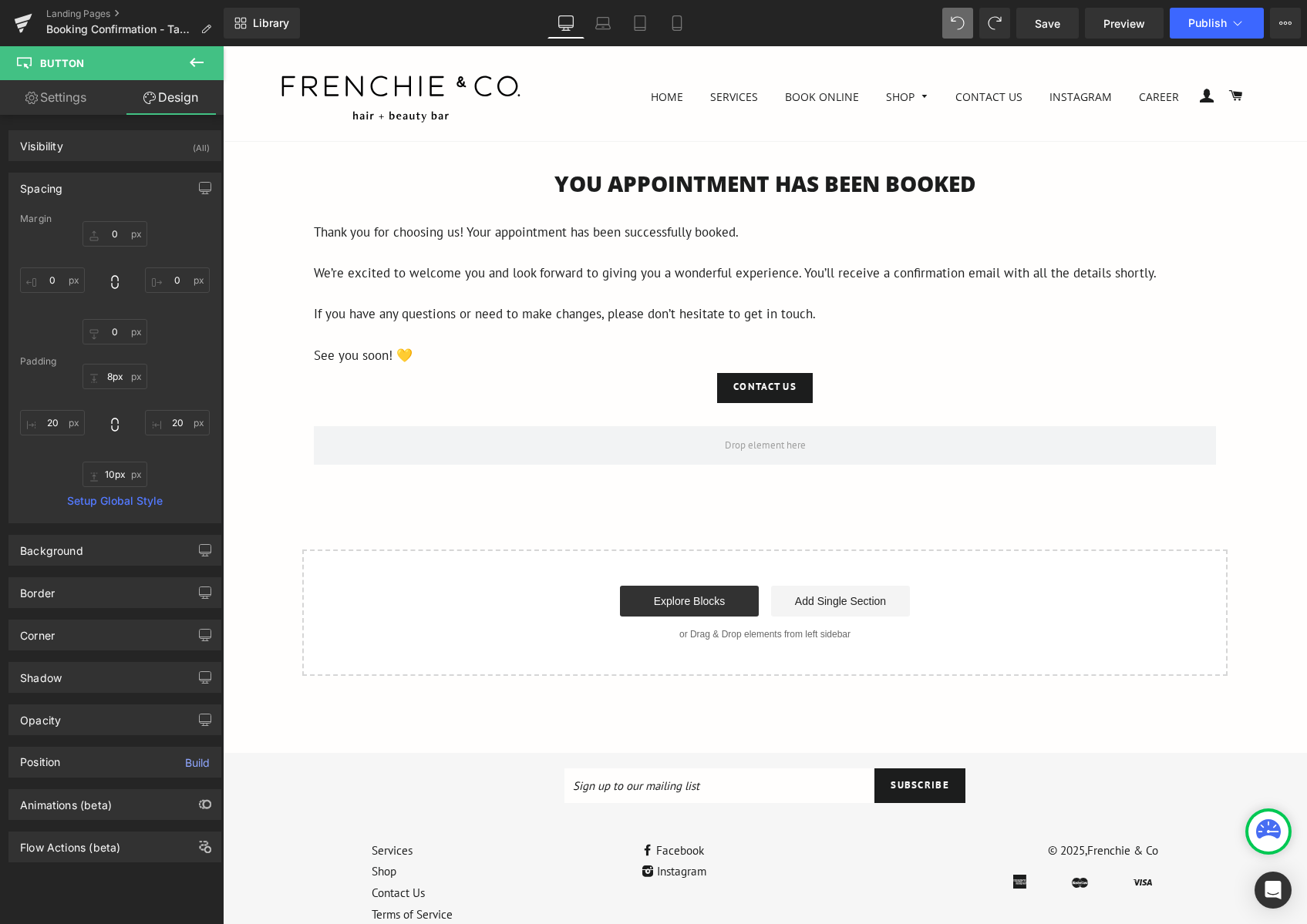
click at [223, 46] on div at bounding box center [223, 46] width 0 height 0
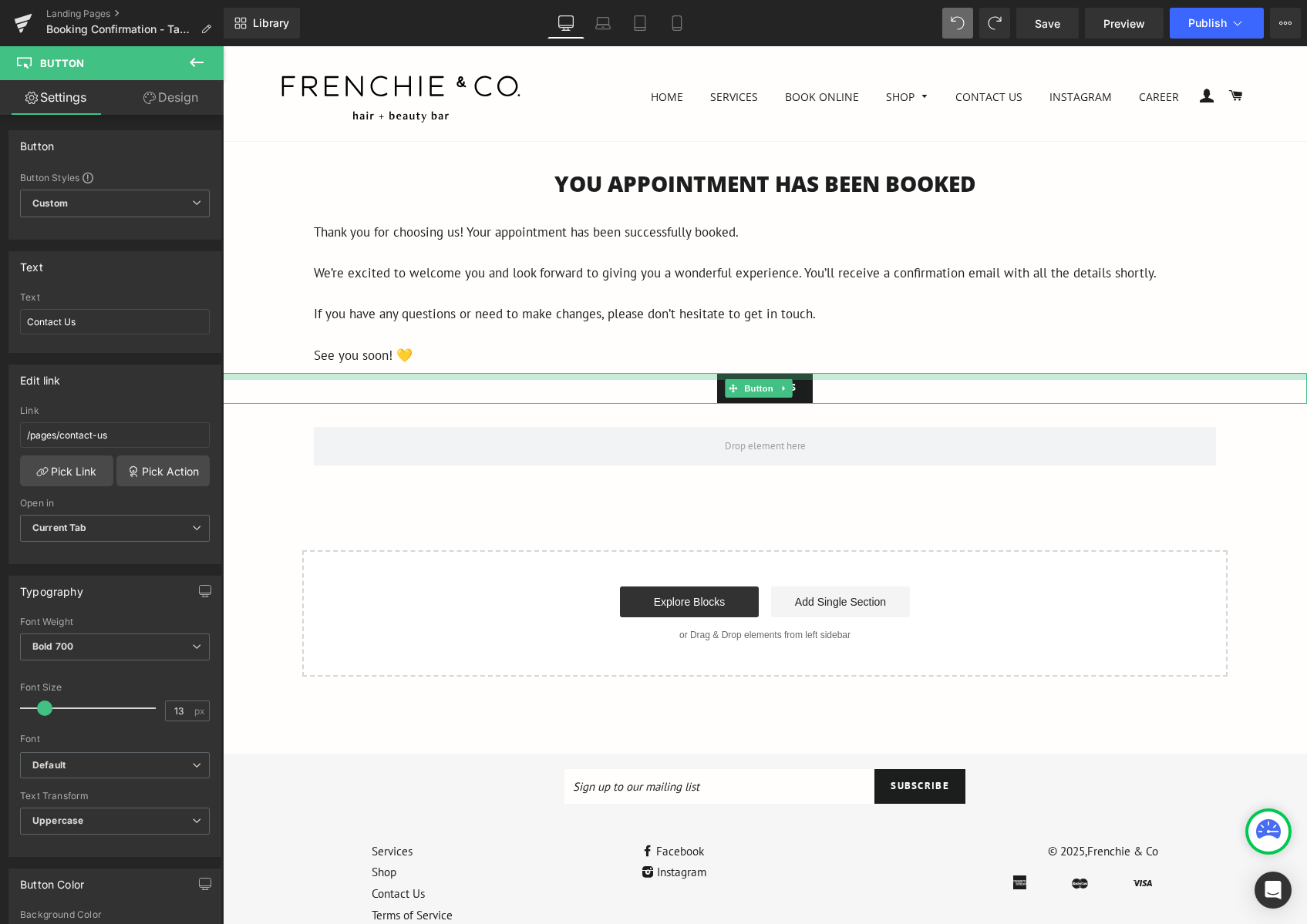
click at [853, 375] on div at bounding box center [765, 376] width 1084 height 6
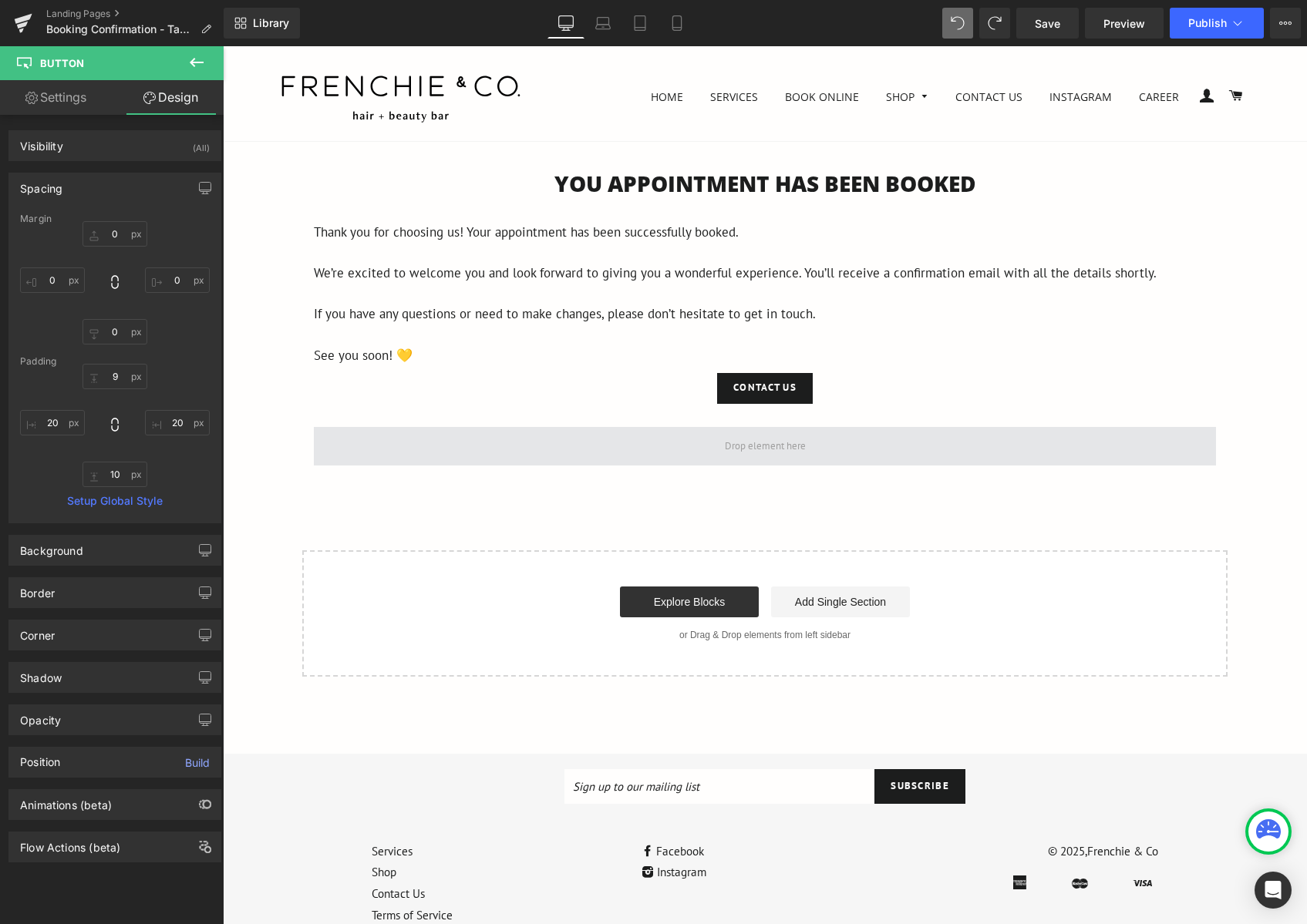
click at [476, 447] on span at bounding box center [765, 446] width 902 height 39
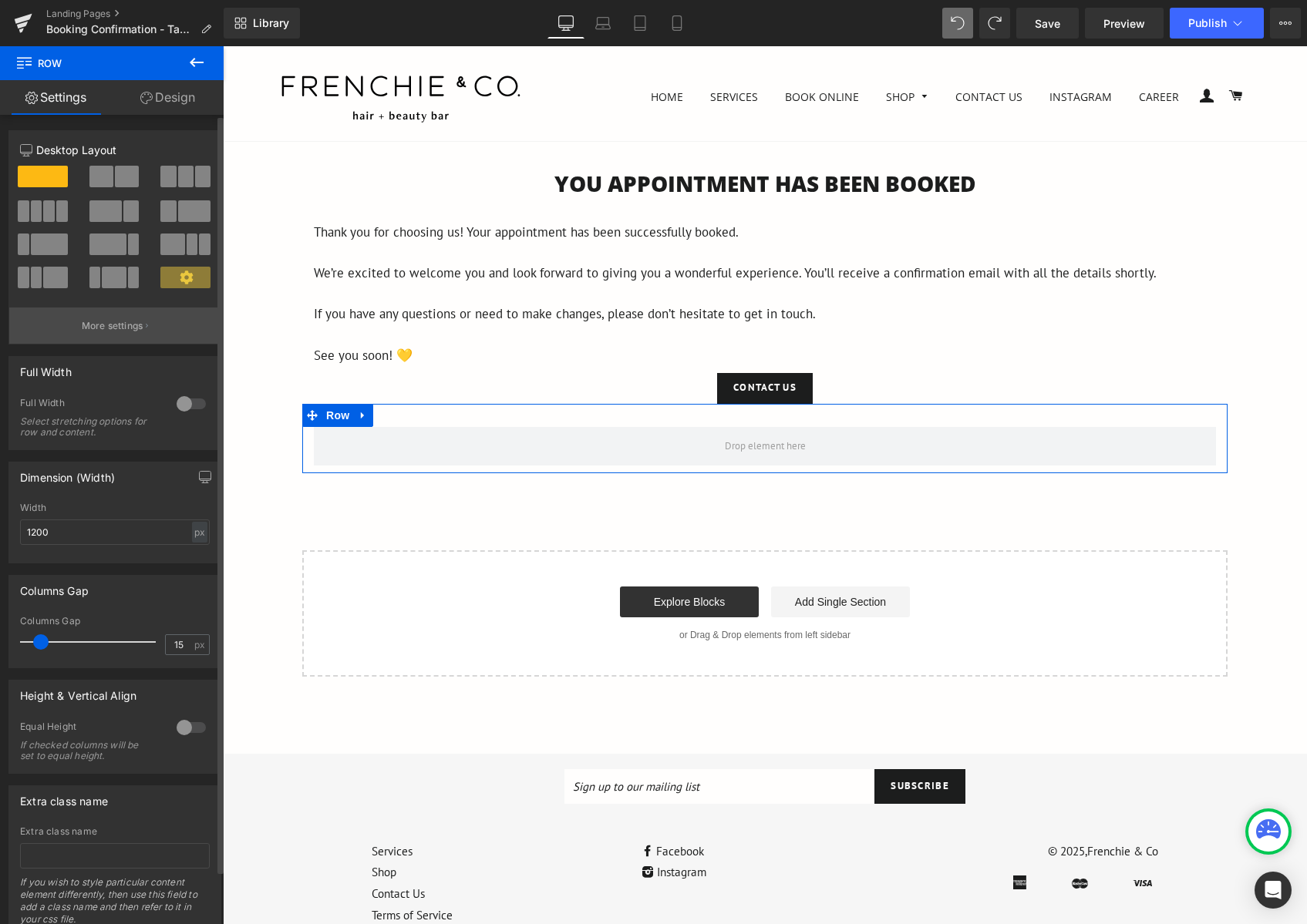
click at [118, 333] on button "More settings" at bounding box center [115, 325] width 211 height 36
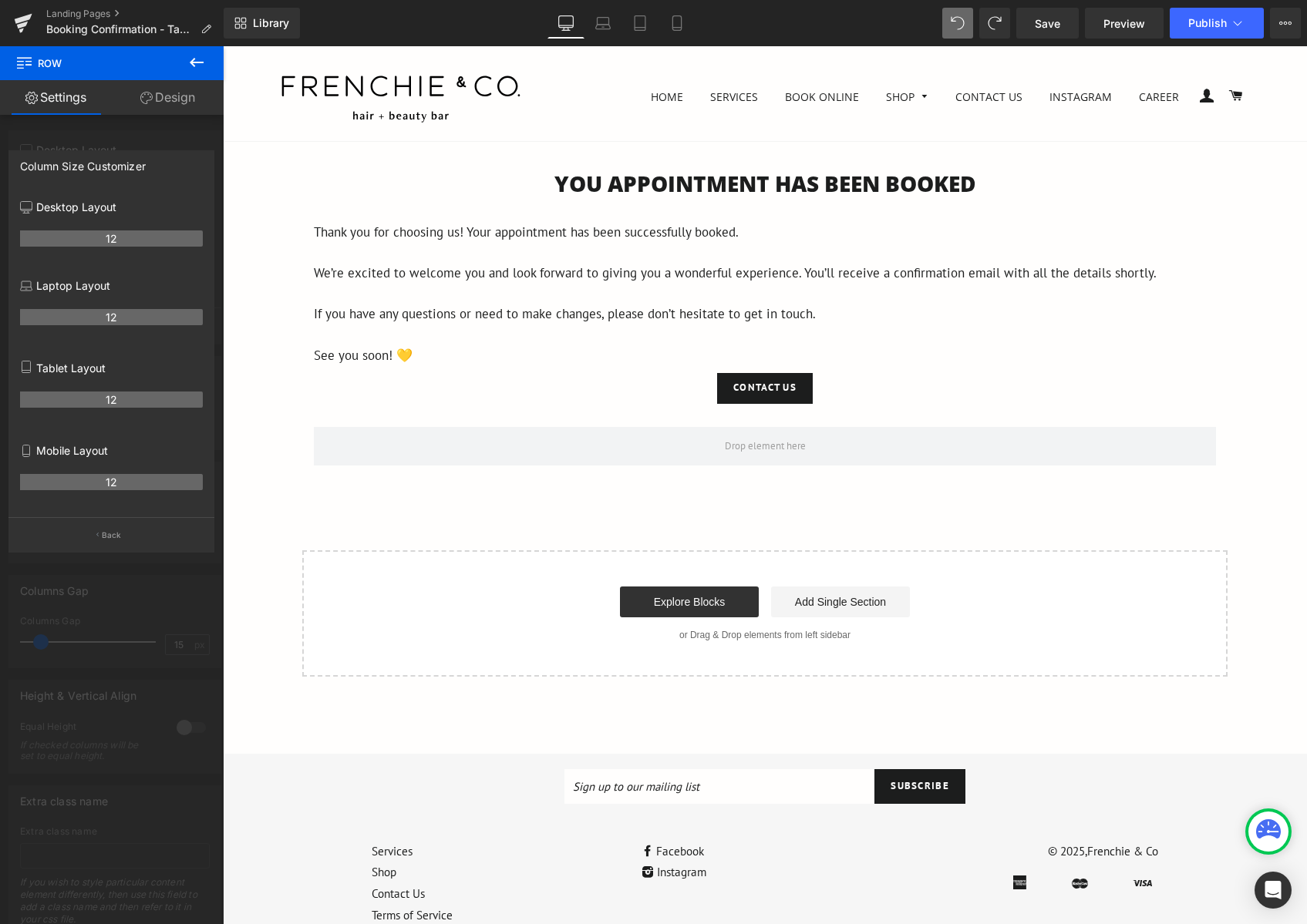
click at [191, 67] on icon at bounding box center [196, 62] width 19 height 19
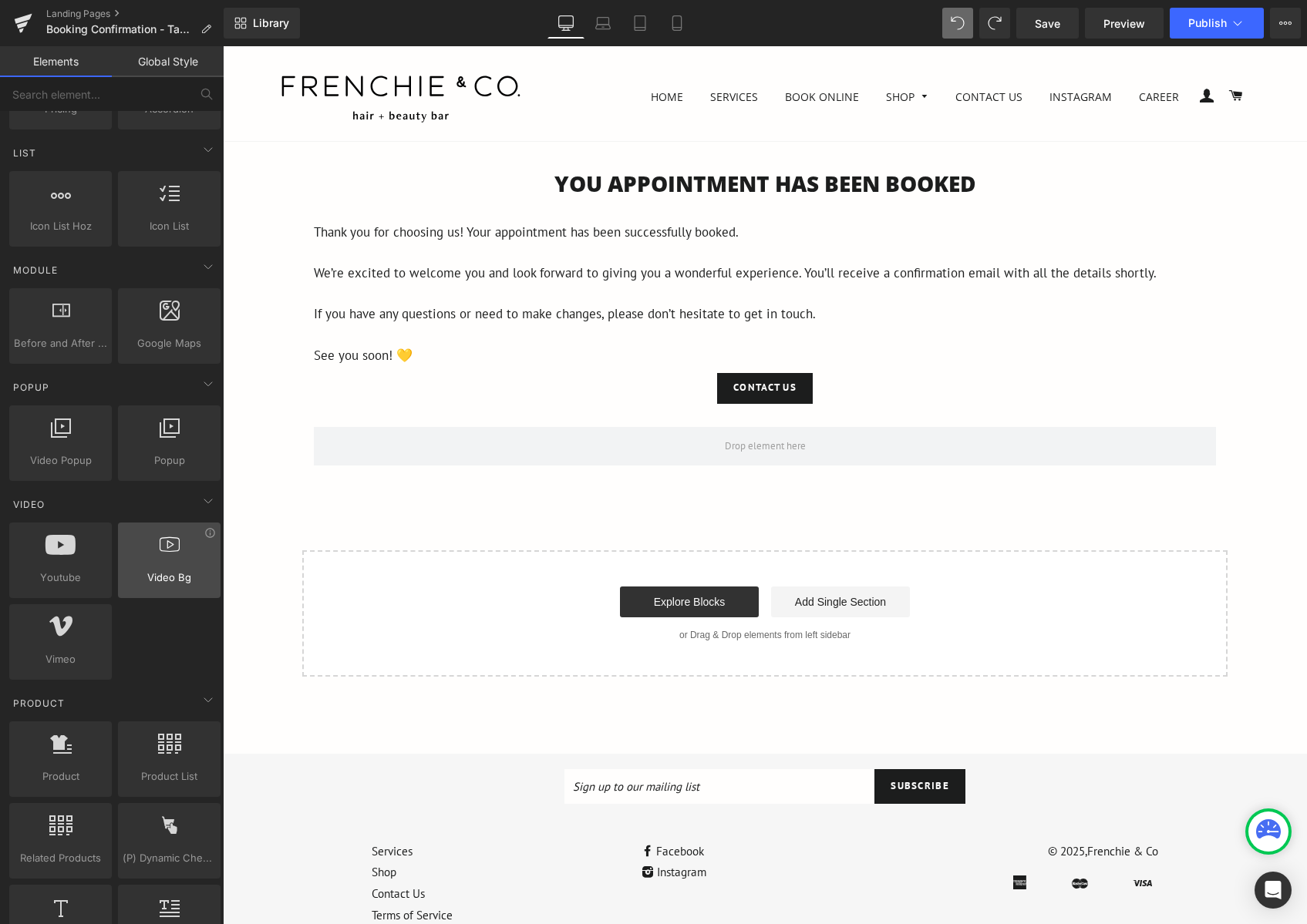
scroll to position [503, 0]
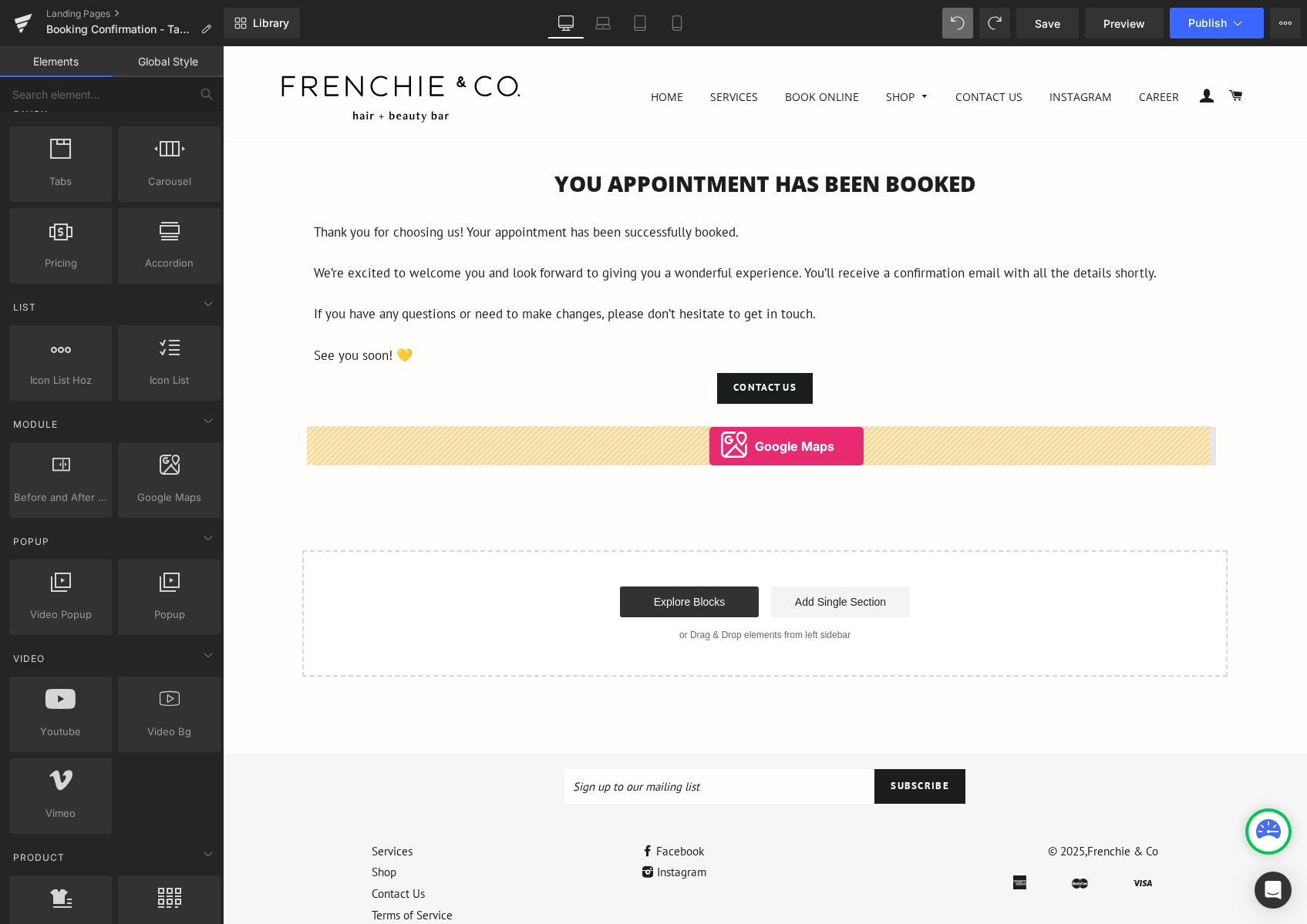
drag, startPoint x: 394, startPoint y: 533, endPoint x: 710, endPoint y: 446, distance: 327.8
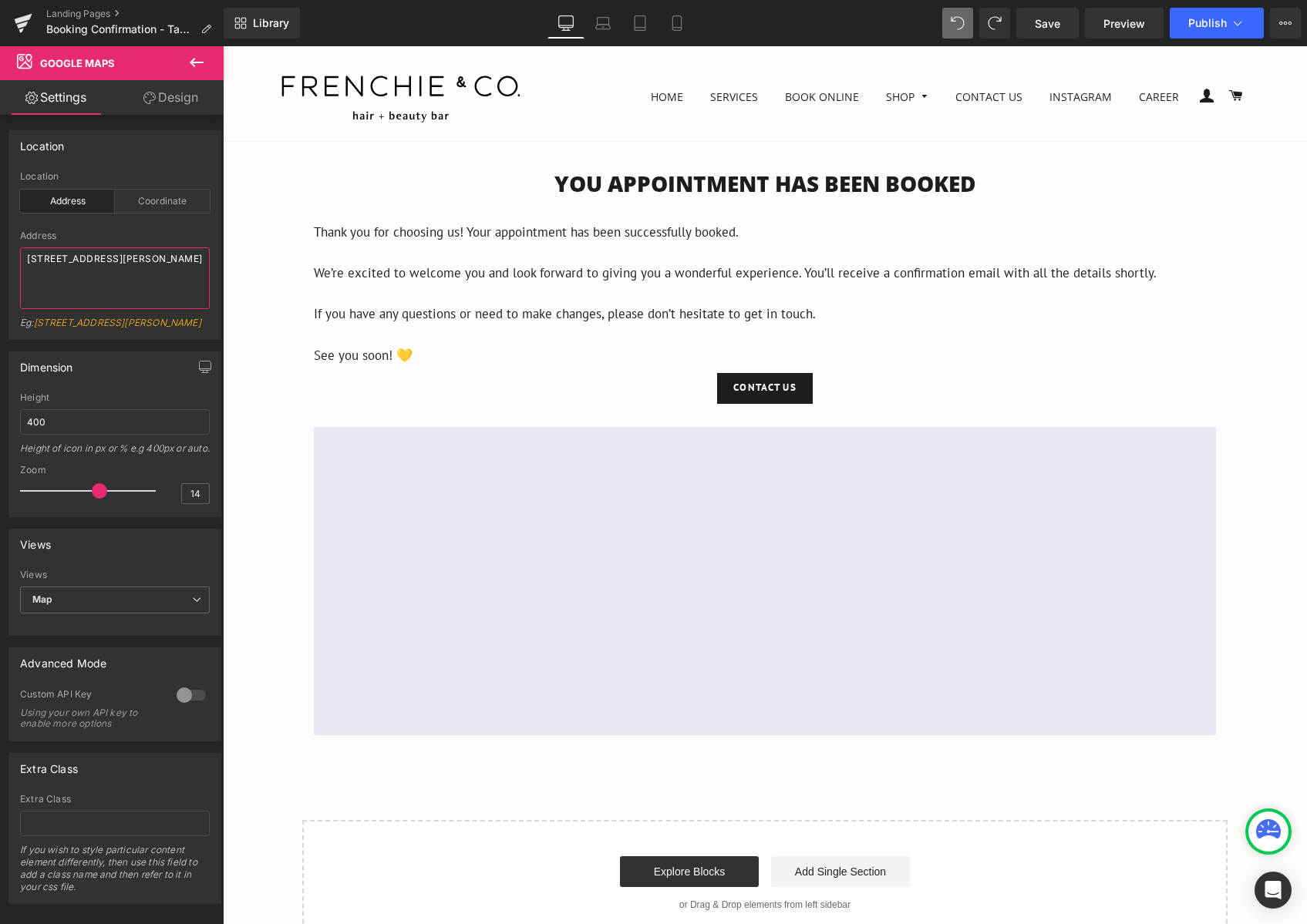
drag, startPoint x: 83, startPoint y: 280, endPoint x: -11, endPoint y: 242, distance: 101.4
click at [0, 242] on html "Google Maps You are previewing how the will restyle your page. You can not edit…" at bounding box center [653, 462] width 1307 height 924
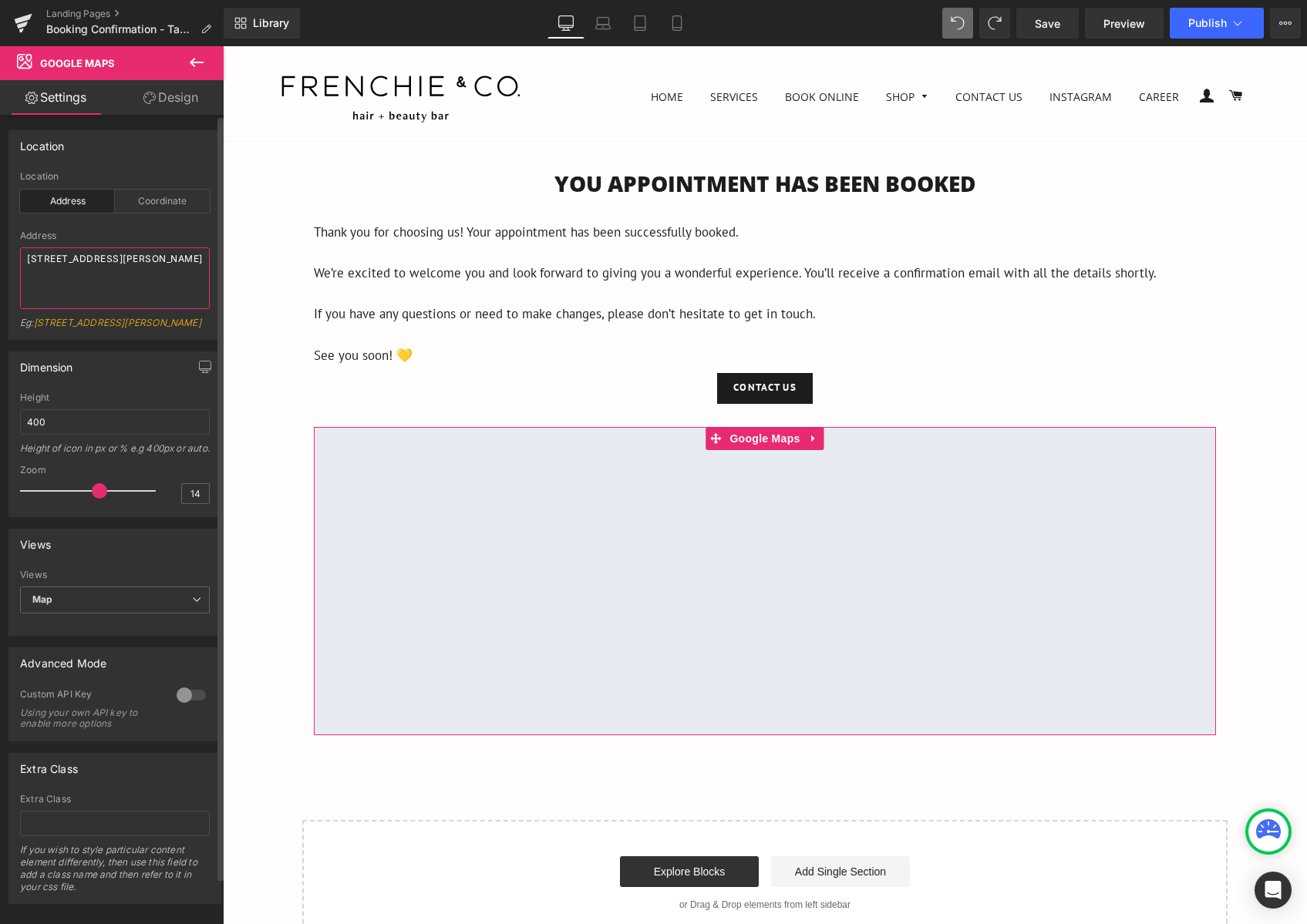
paste textarea "[STREET_ADDRESS]"
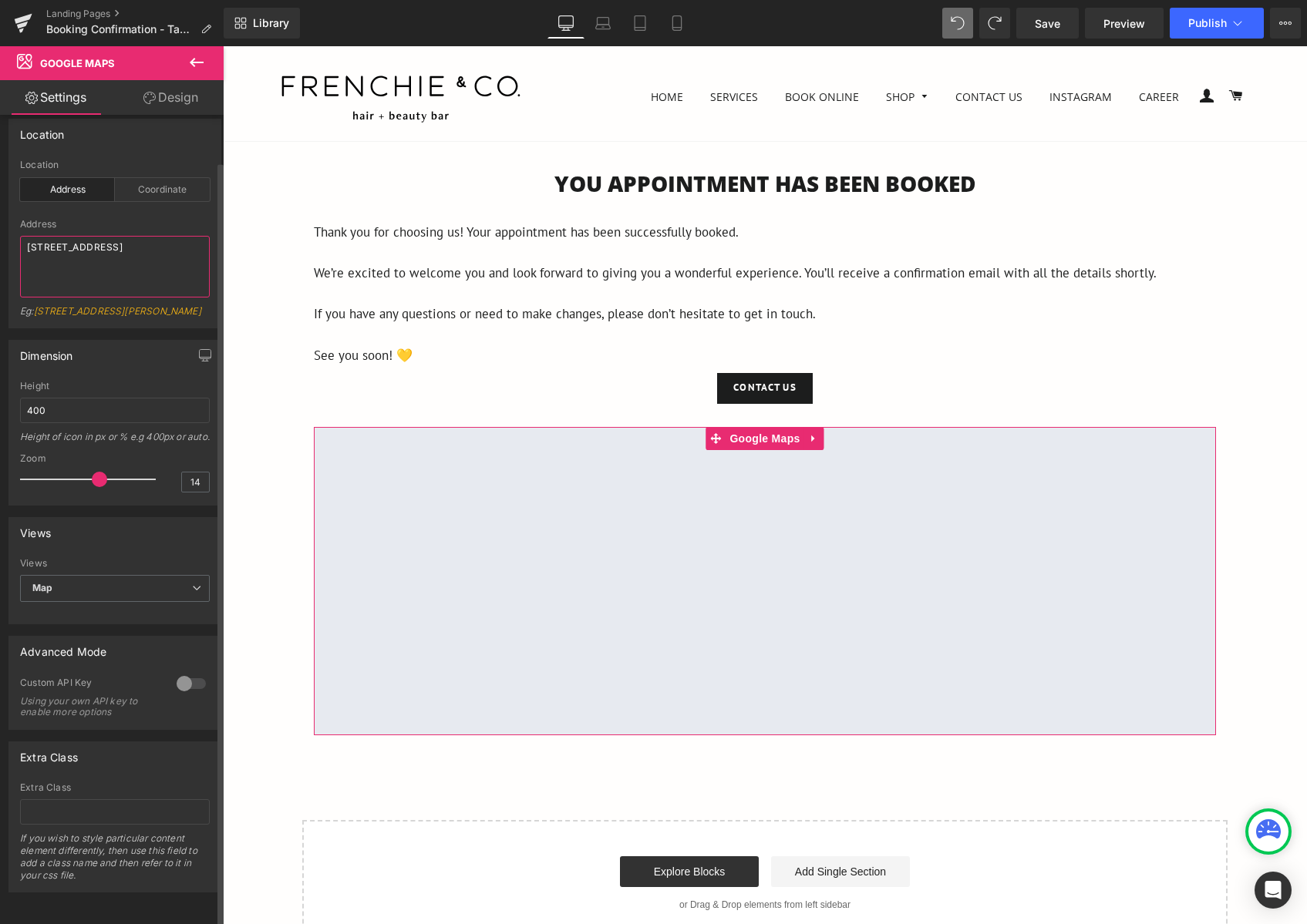
type textarea "[STREET_ADDRESS]"
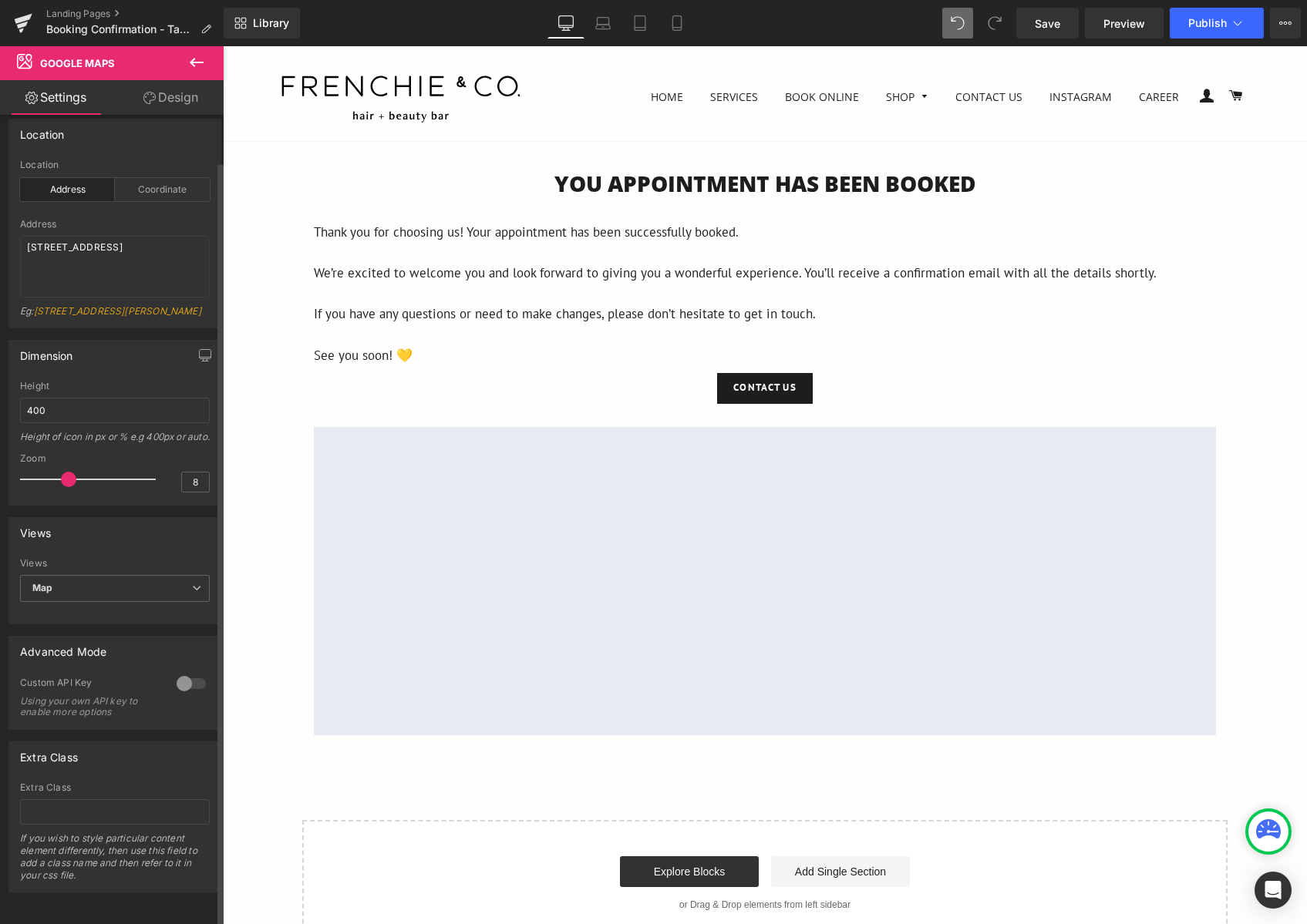
drag, startPoint x: 97, startPoint y: 467, endPoint x: 68, endPoint y: 468, distance: 29.0
click at [68, 471] on span at bounding box center [69, 479] width 16 height 16
click at [113, 468] on div at bounding box center [92, 479] width 128 height 31
click at [95, 468] on div at bounding box center [92, 479] width 128 height 31
click at [87, 468] on div at bounding box center [92, 479] width 128 height 31
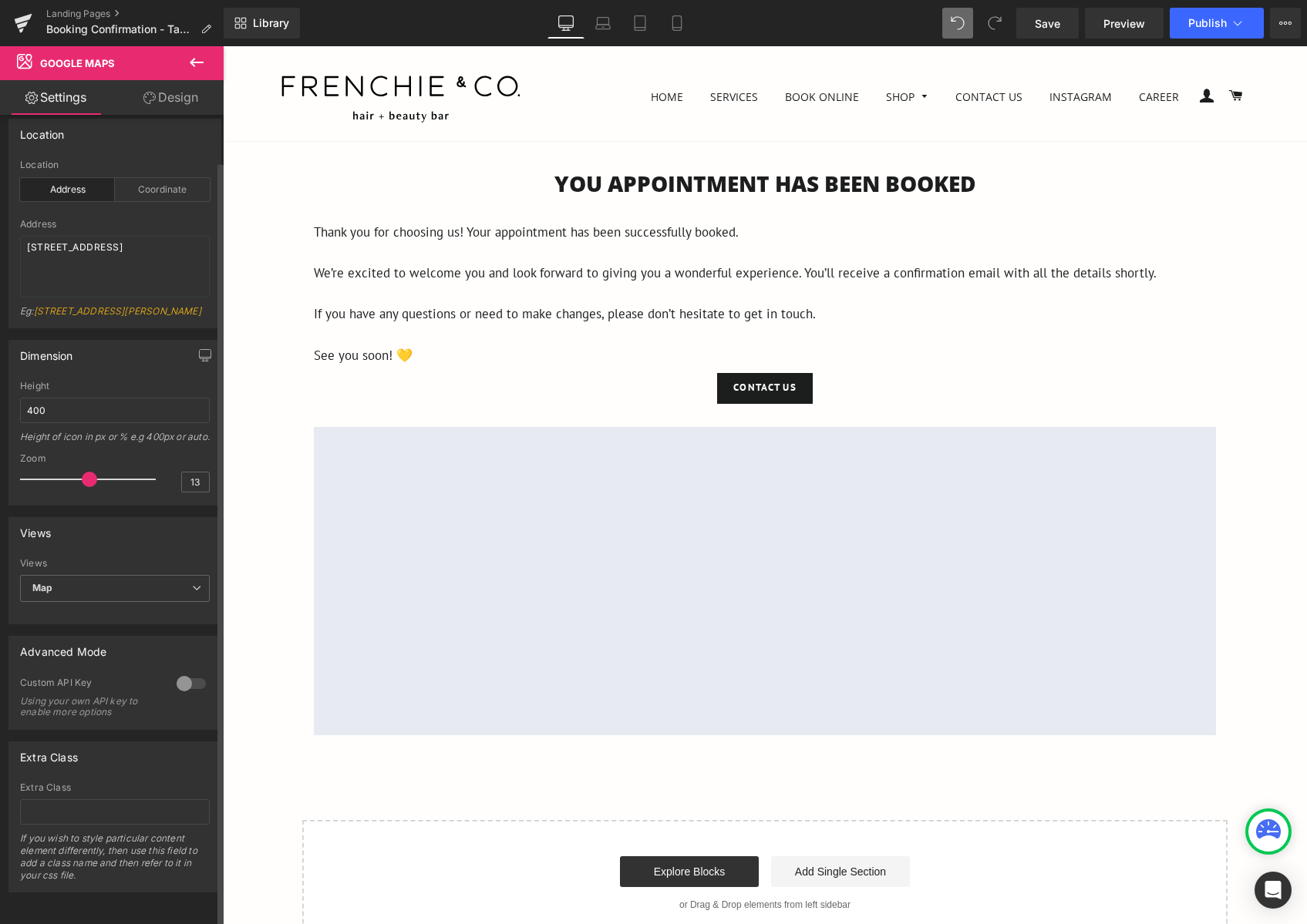
click at [91, 471] on span at bounding box center [89, 479] width 16 height 16
drag, startPoint x: 91, startPoint y: 468, endPoint x: 83, endPoint y: 469, distance: 8.1
click at [83, 471] on span at bounding box center [83, 479] width 16 height 16
drag, startPoint x: 79, startPoint y: 470, endPoint x: 87, endPoint y: 469, distance: 8.1
click at [87, 471] on span at bounding box center [89, 479] width 16 height 16
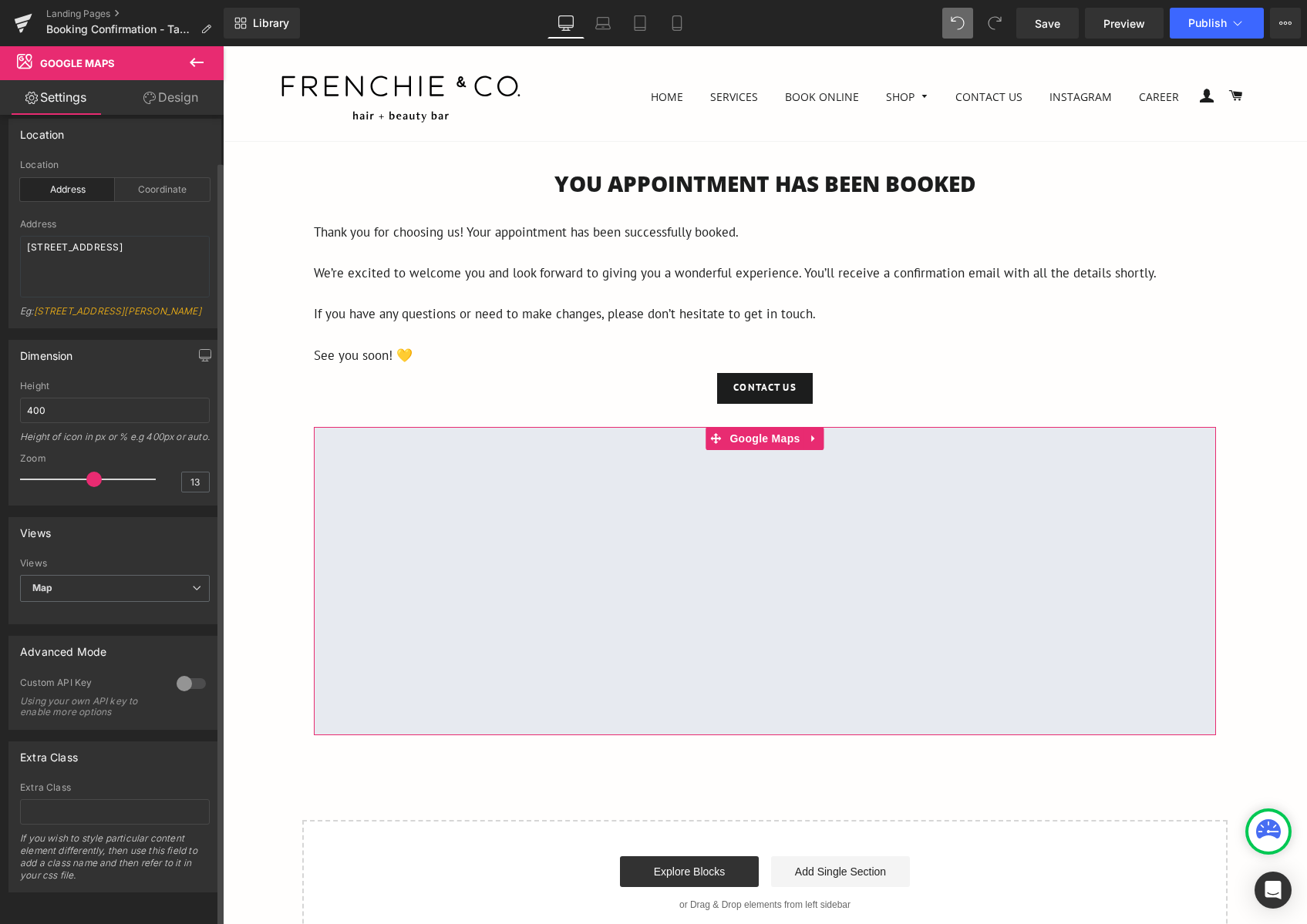
type input "14"
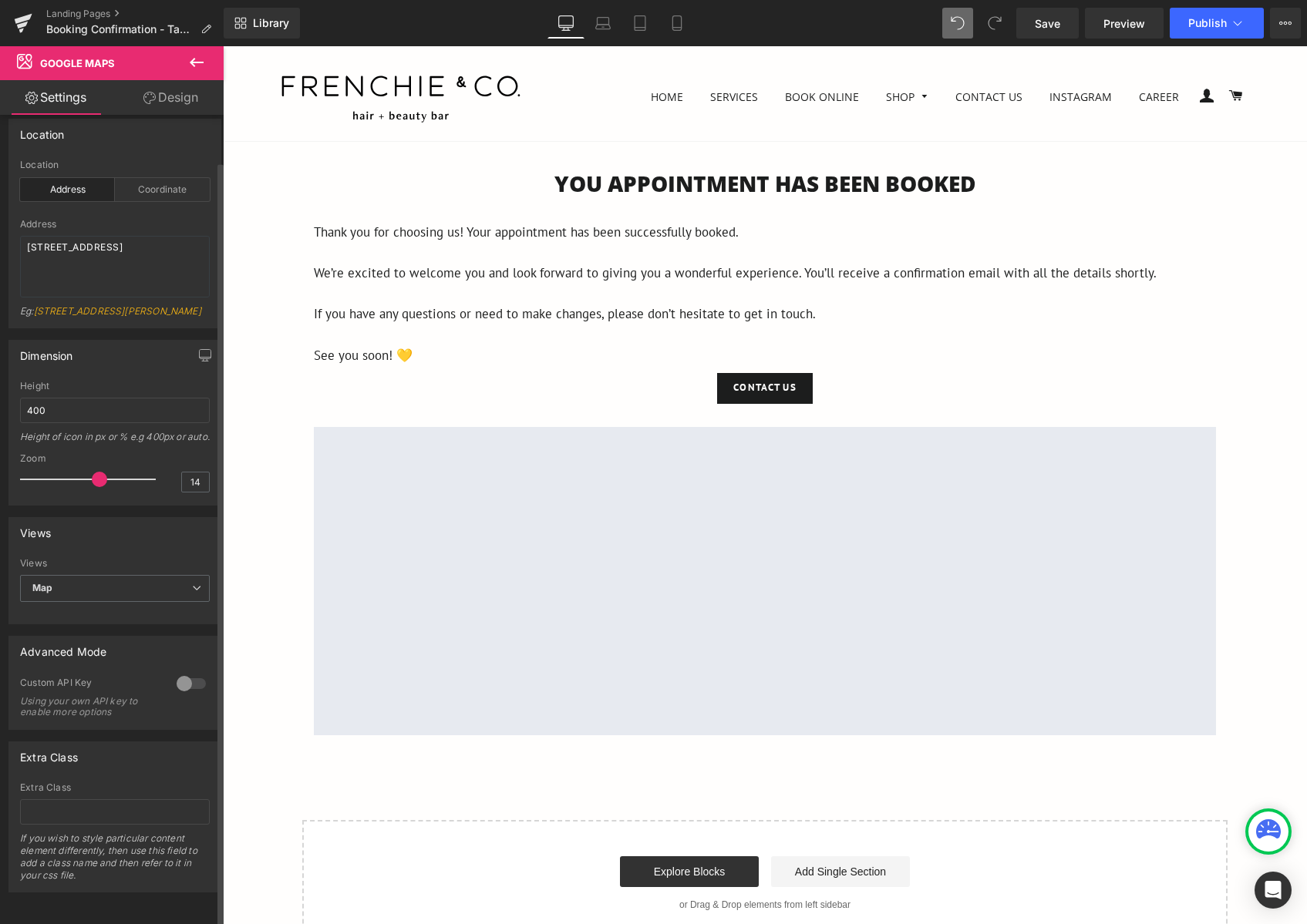
click at [92, 471] on span at bounding box center [99, 479] width 16 height 16
click at [1058, 22] on span "Save" at bounding box center [1047, 23] width 25 height 16
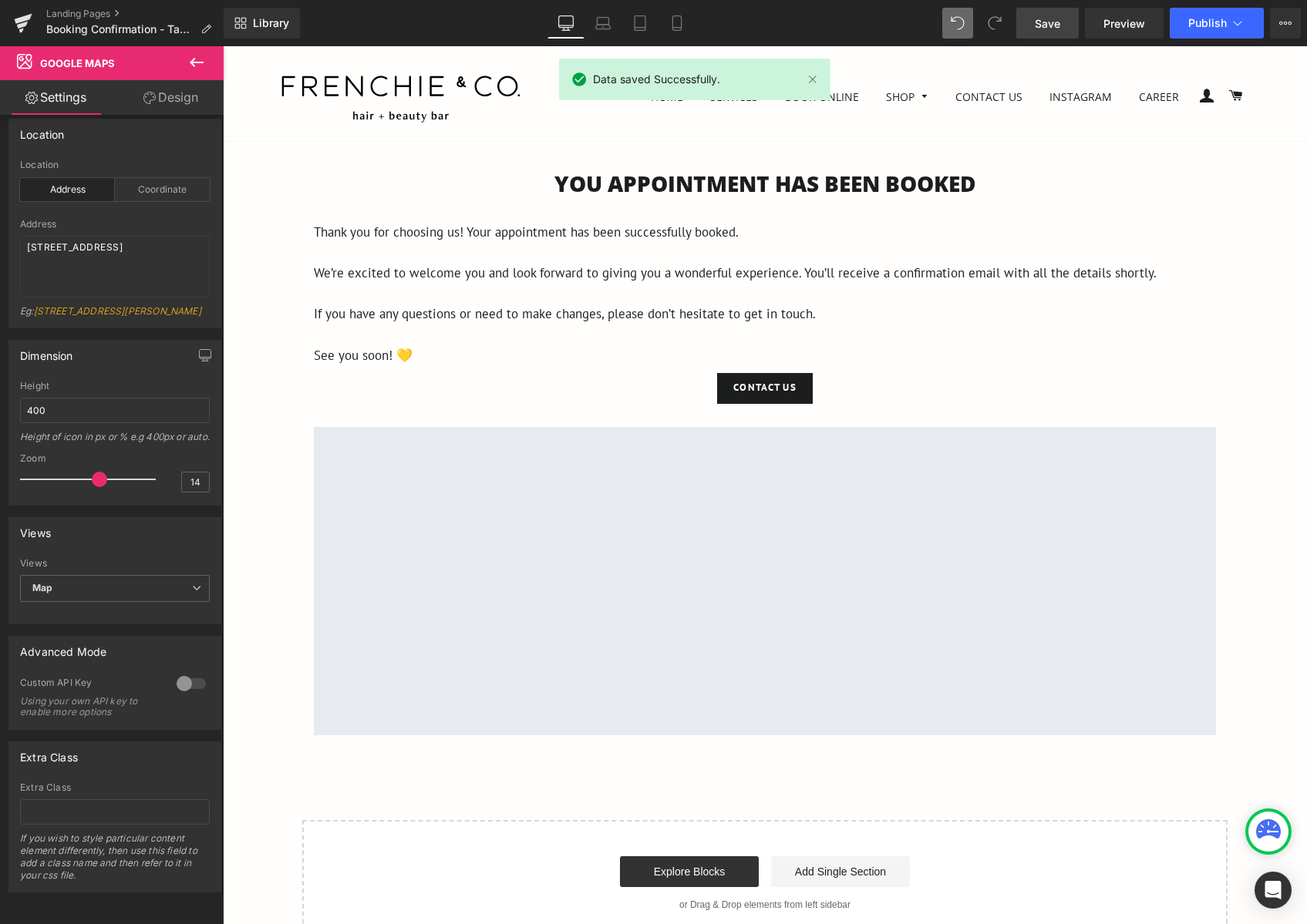
click at [204, 69] on icon at bounding box center [196, 62] width 19 height 19
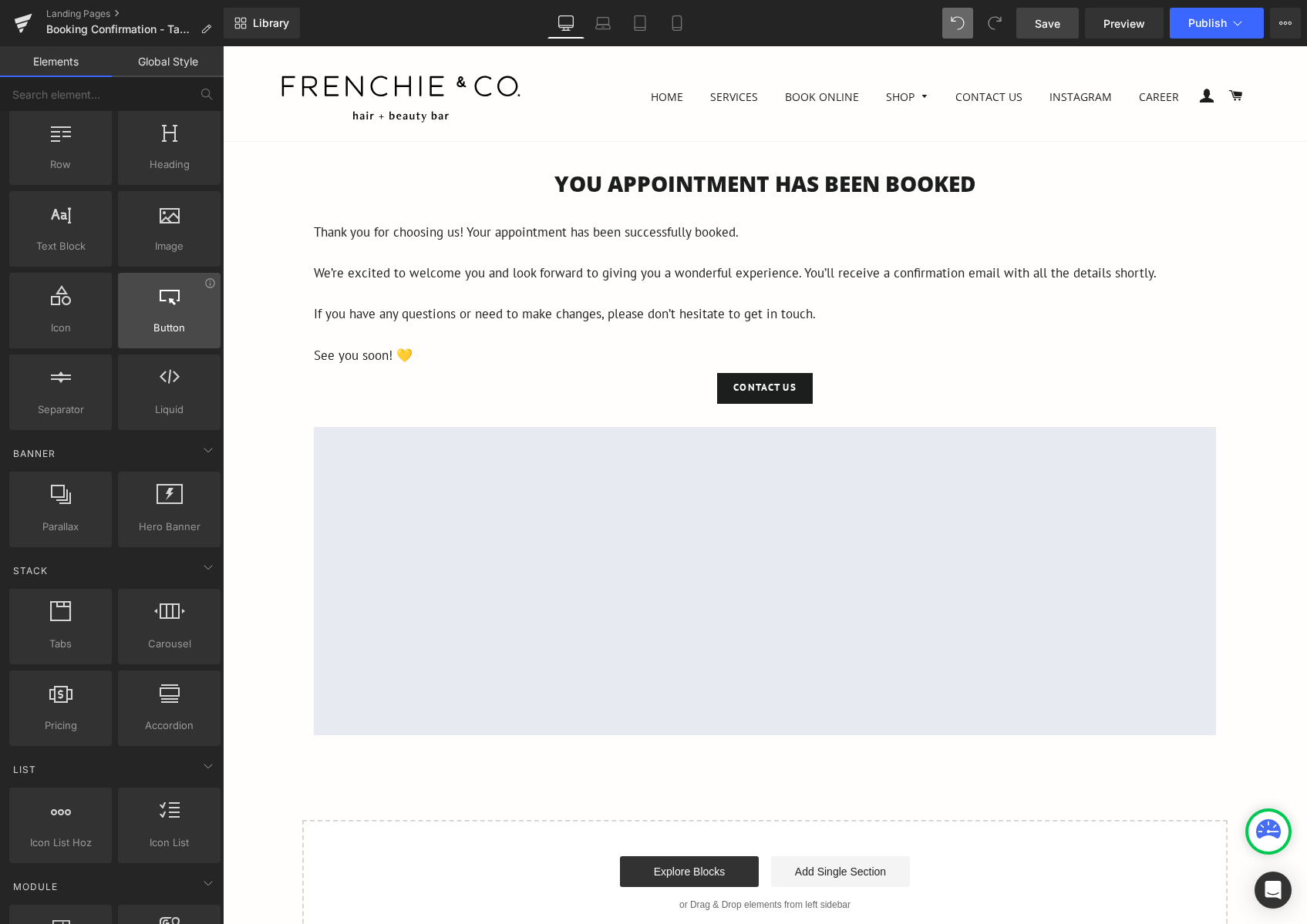
scroll to position [0, 0]
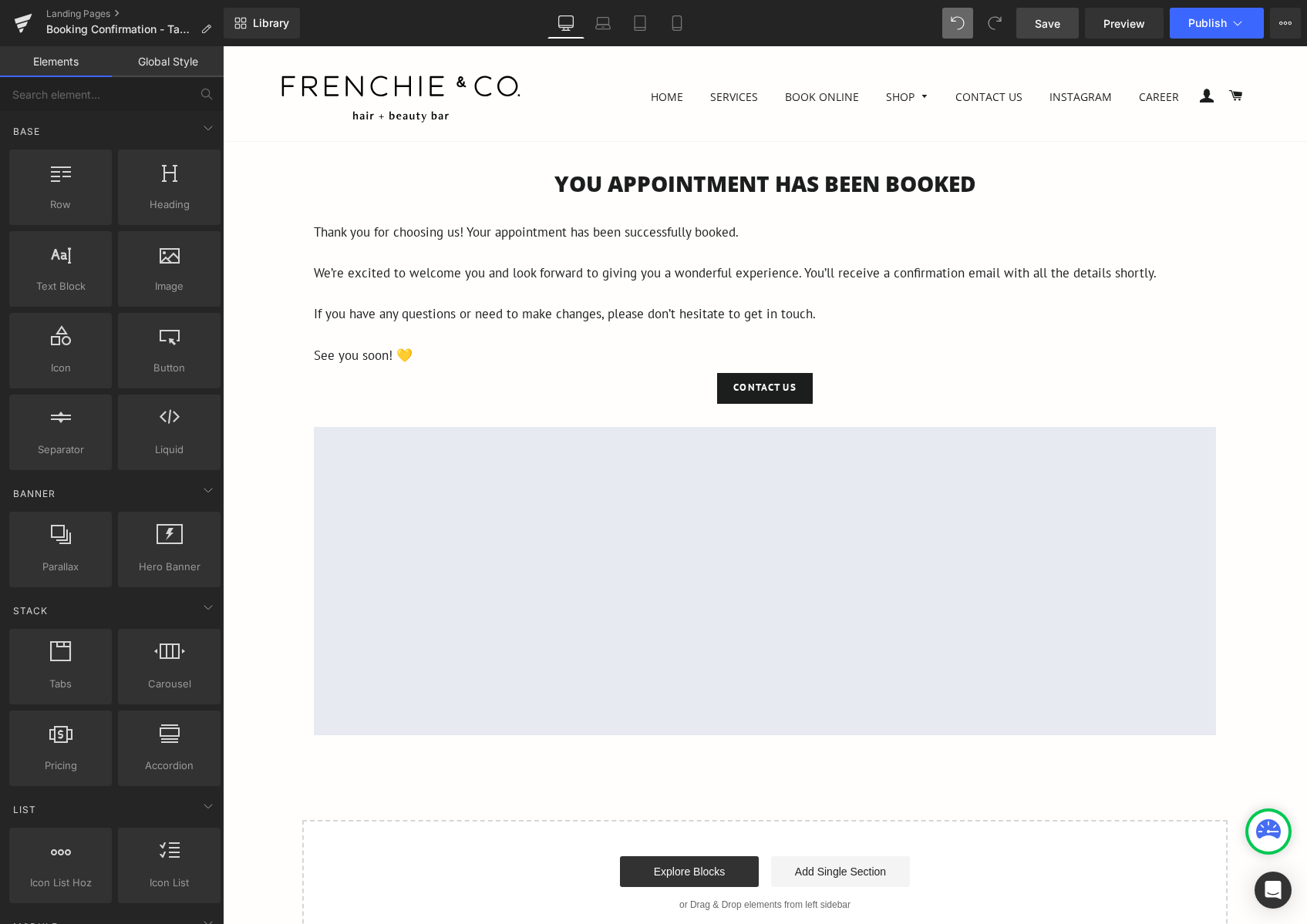
click at [183, 45] on div "Landing Pages Booking Confirmation - Takapuna" at bounding box center [111, 23] width 223 height 46
click at [182, 56] on link "Global Style" at bounding box center [168, 61] width 112 height 31
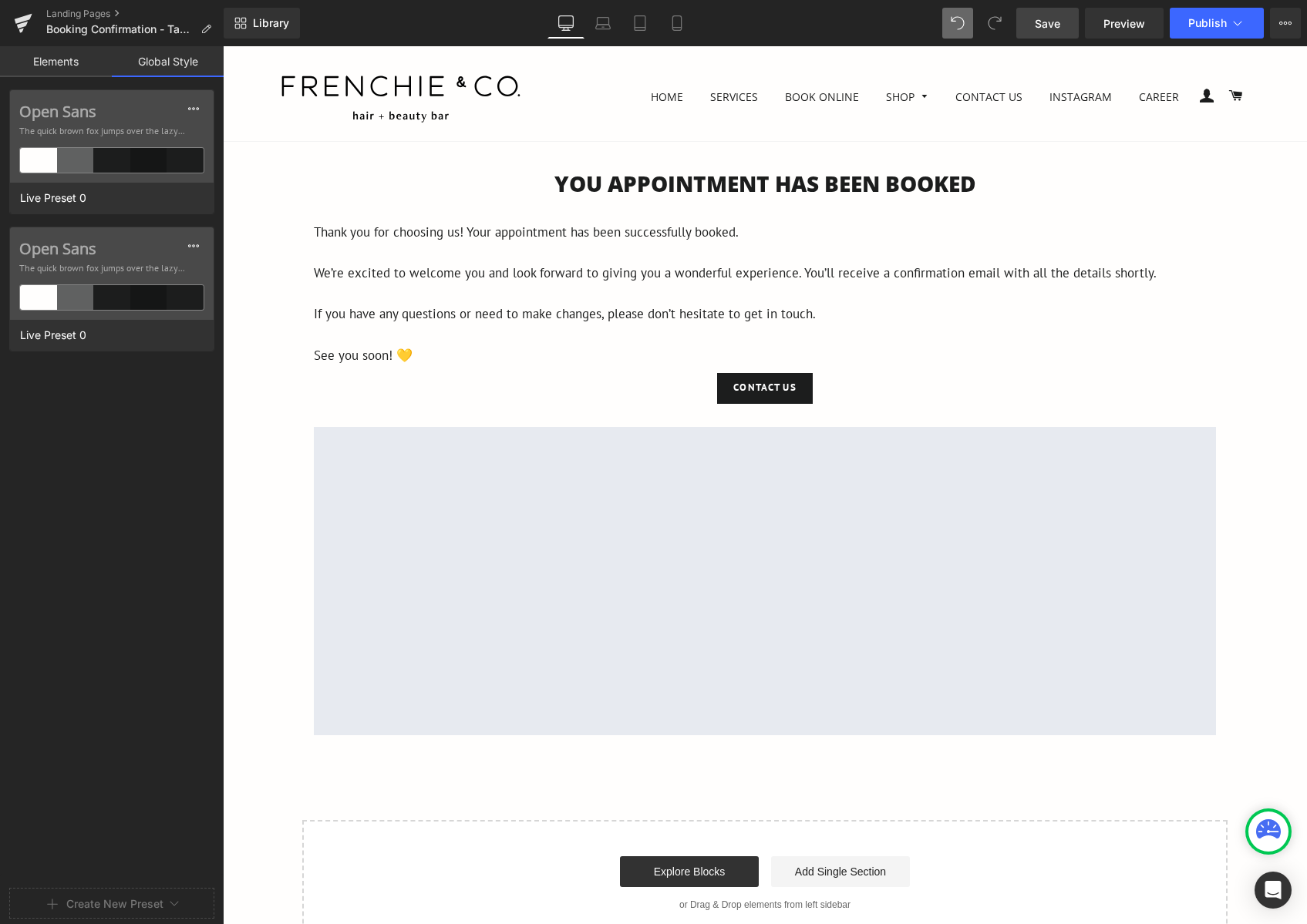
click at [65, 62] on link "Elements" at bounding box center [56, 61] width 112 height 31
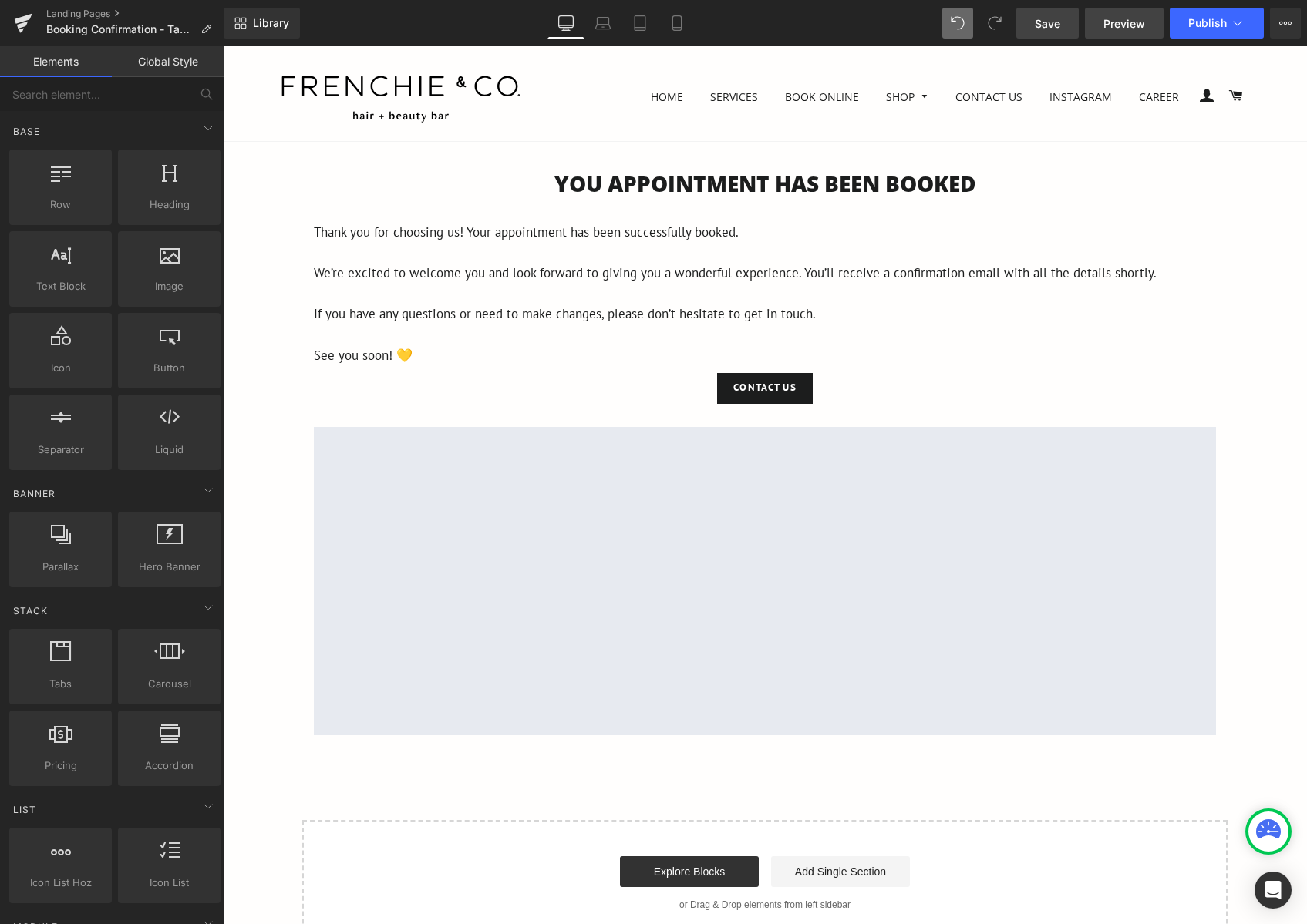
click at [1122, 24] on span "Preview" at bounding box center [1124, 23] width 42 height 16
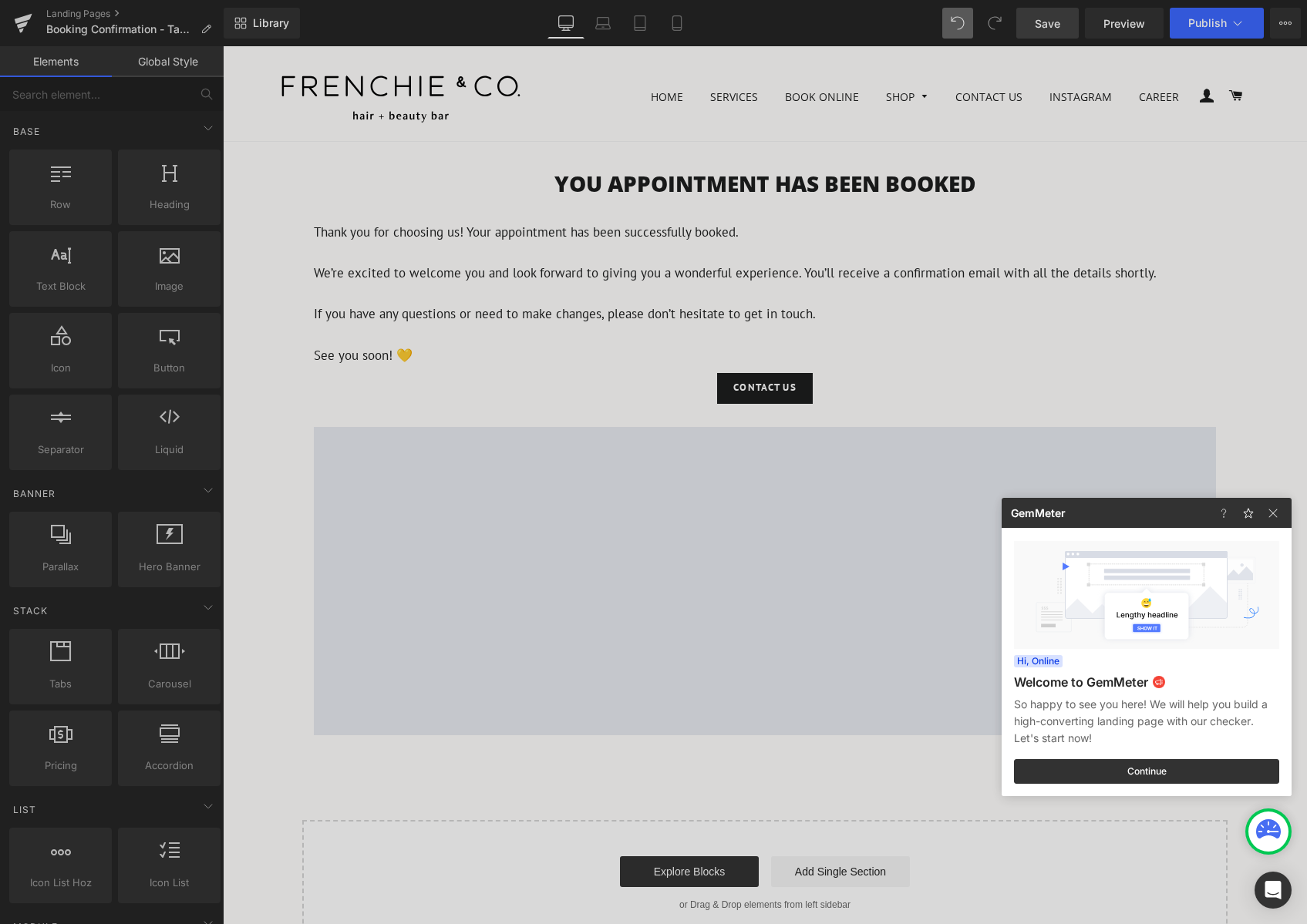
click at [681, 170] on div at bounding box center [653, 462] width 1307 height 924
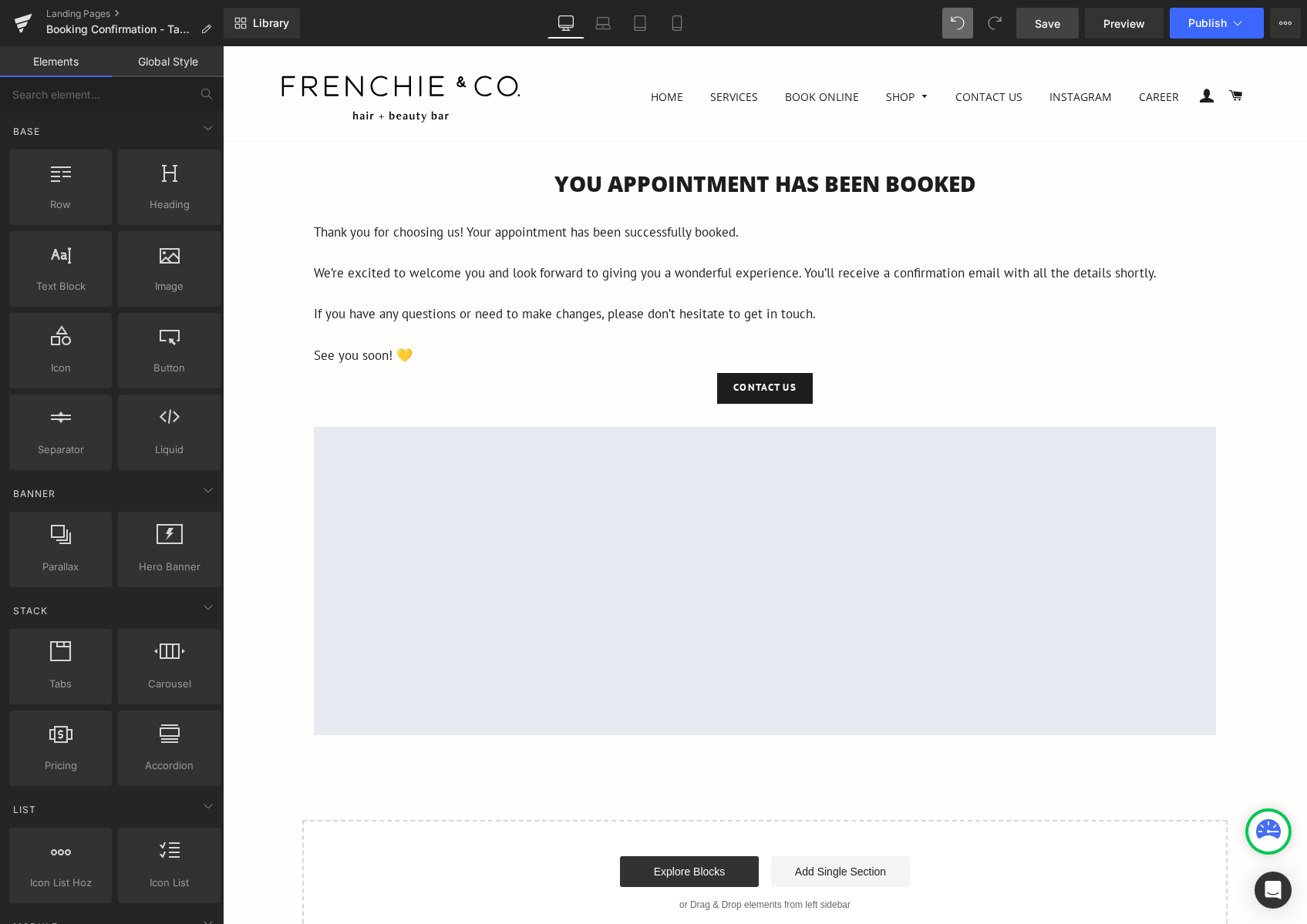
click at [681, 161] on main "You APPOINTMENT HAS BEEN BOOKED Heading Thank you for choosing us! Your appoint…" at bounding box center [765, 570] width 1084 height 858
click at [684, 156] on main "You APPOINTMENT HAS BEEN BOOKED Heading Thank you for choosing us! Your appoint…" at bounding box center [765, 570] width 1084 height 858
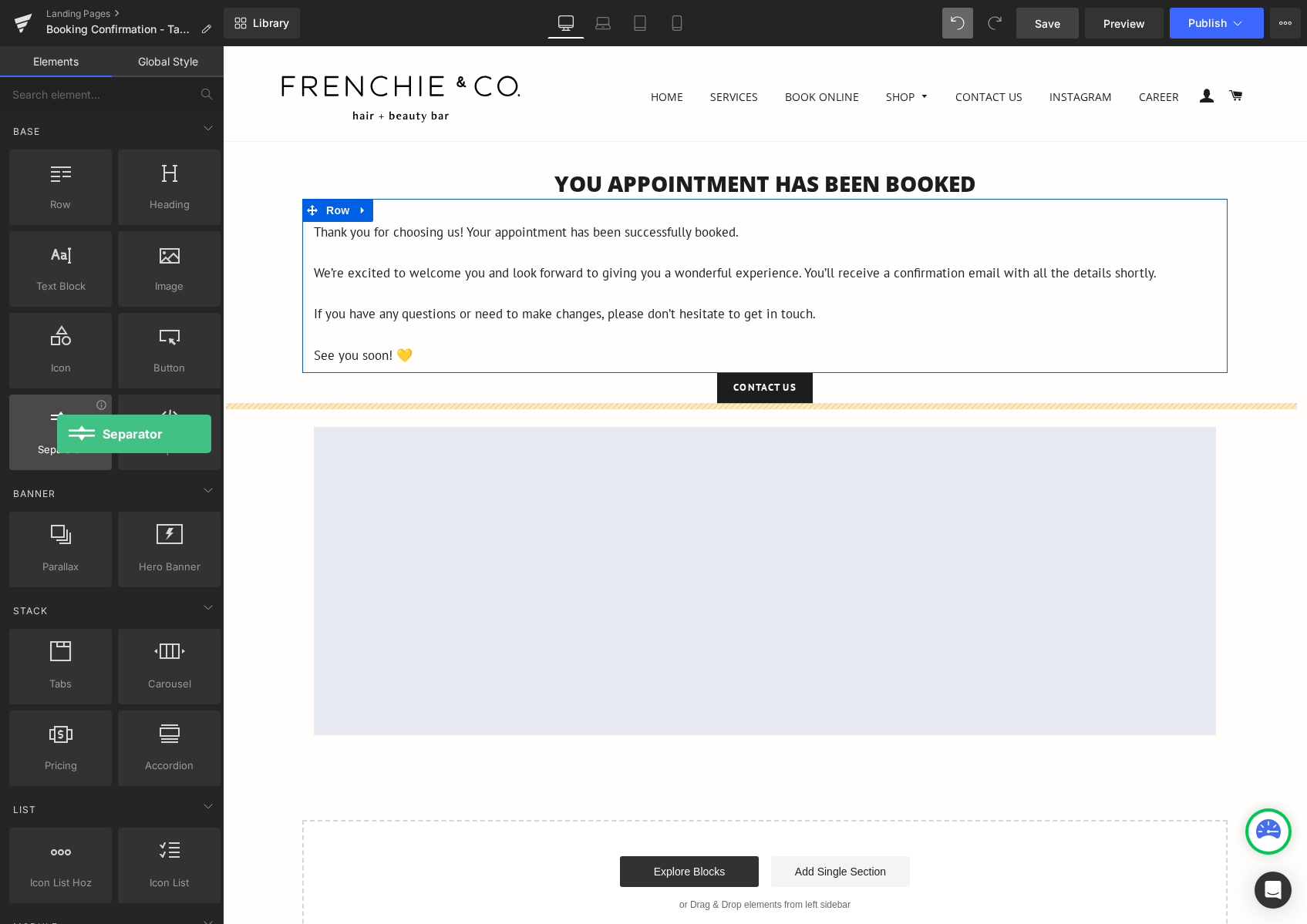
drag, startPoint x: 71, startPoint y: 436, endPoint x: 57, endPoint y: 434, distance: 14.1
click at [57, 434] on div at bounding box center [60, 424] width 94 height 34
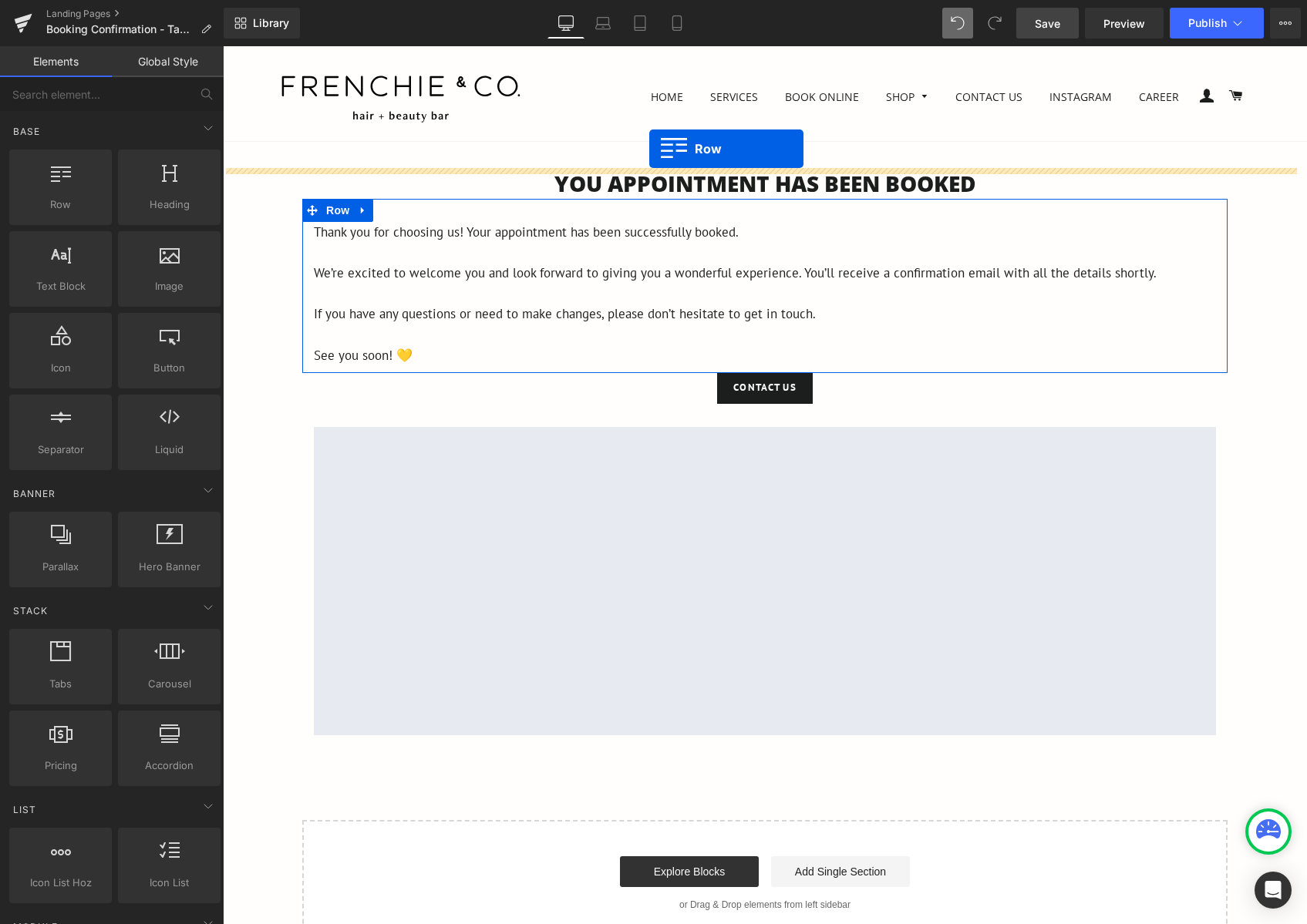
drag, startPoint x: 310, startPoint y: 253, endPoint x: 649, endPoint y: 149, distance: 354.6
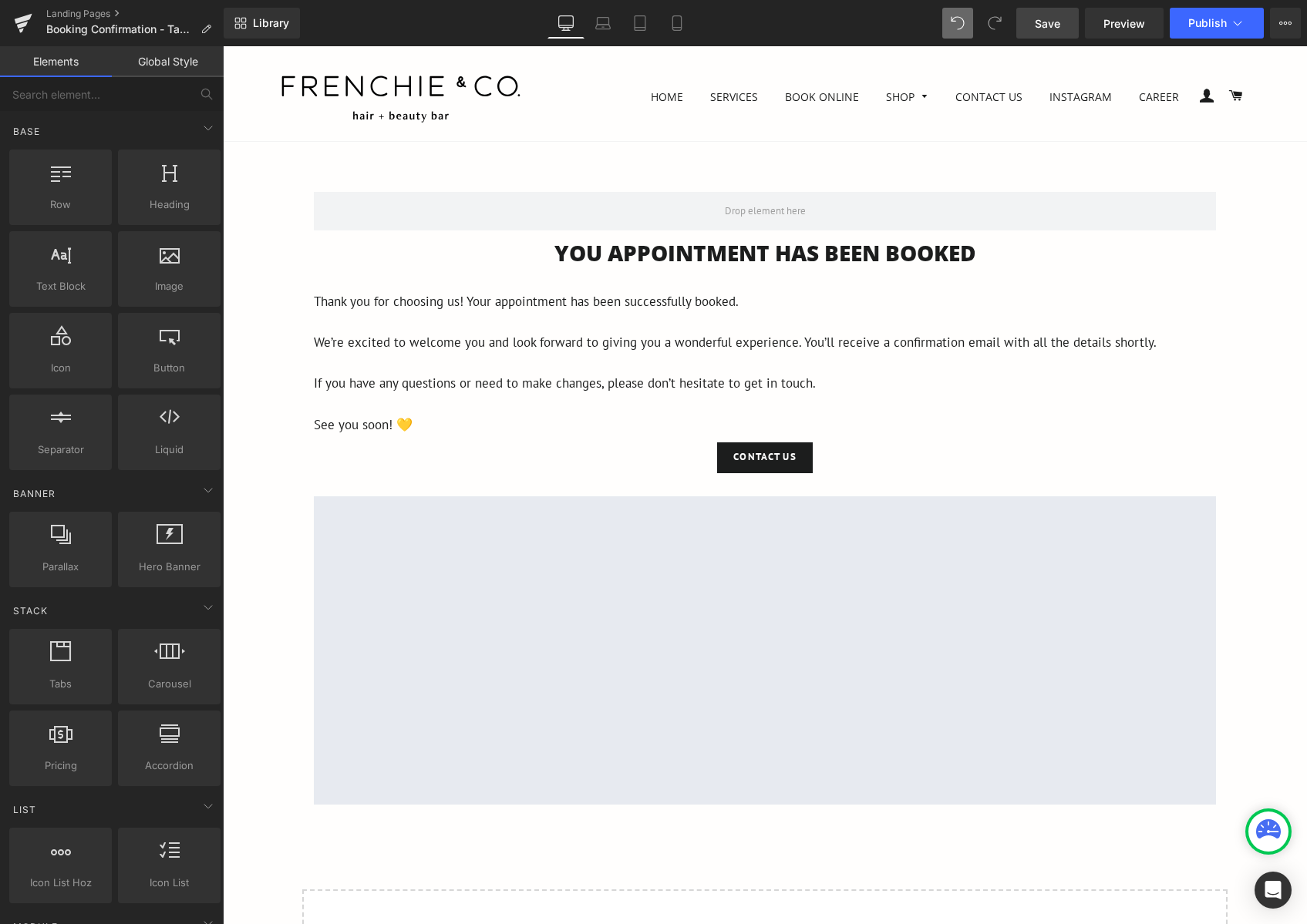
click at [1248, 274] on div "Row You APPOINTMENT HAS BEEN BOOKED Heading Thank you for choosing us! Your app…" at bounding box center [765, 592] width 1084 height 847
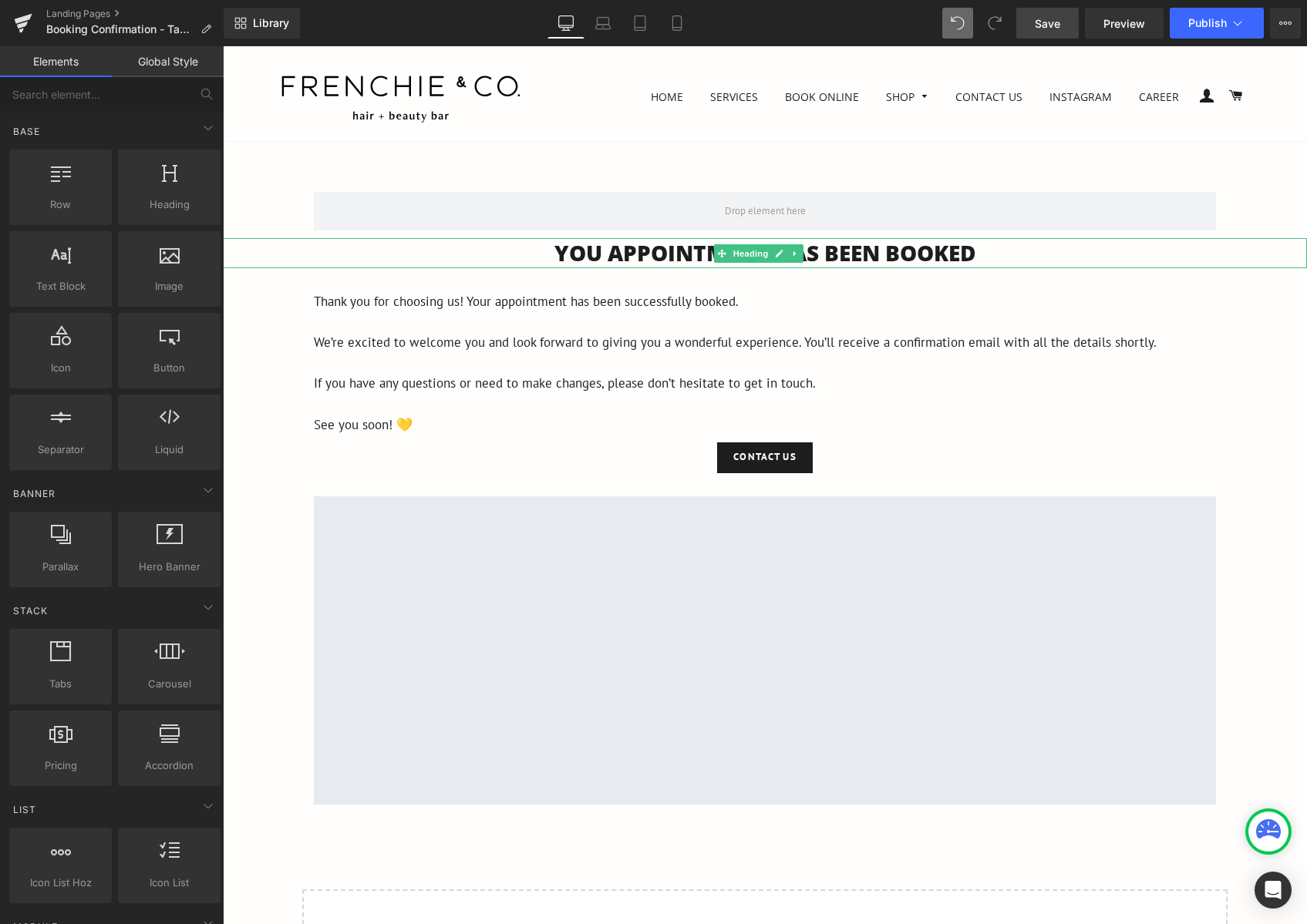
click at [902, 251] on h1 "You APPOINTMENT HAS BEEN BOOKED" at bounding box center [765, 253] width 1084 height 30
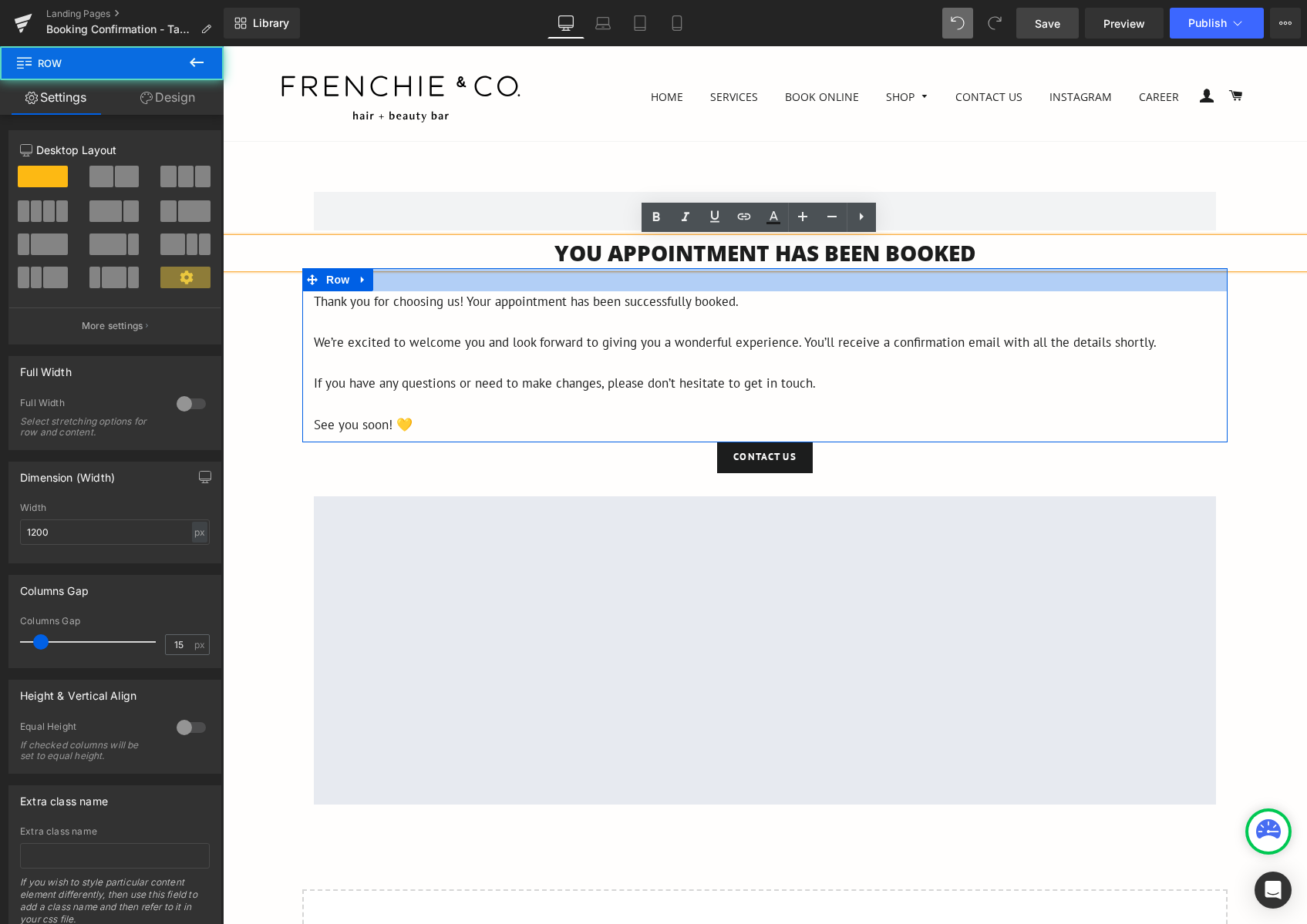
click at [903, 269] on div at bounding box center [764, 280] width 925 height 23
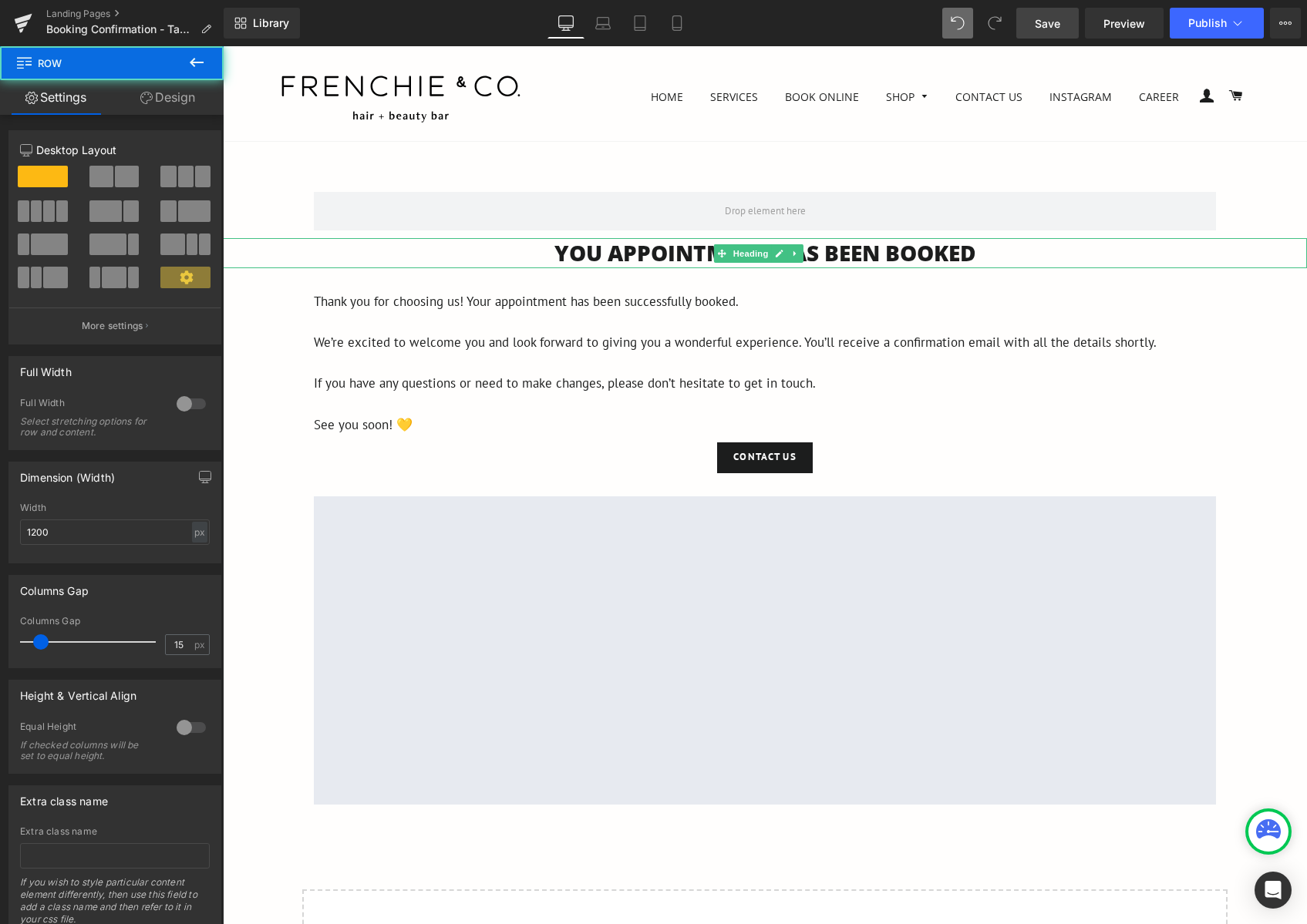
click at [964, 257] on h1 "You APPOINTMENT HAS BEEN BOOKED" at bounding box center [765, 253] width 1084 height 30
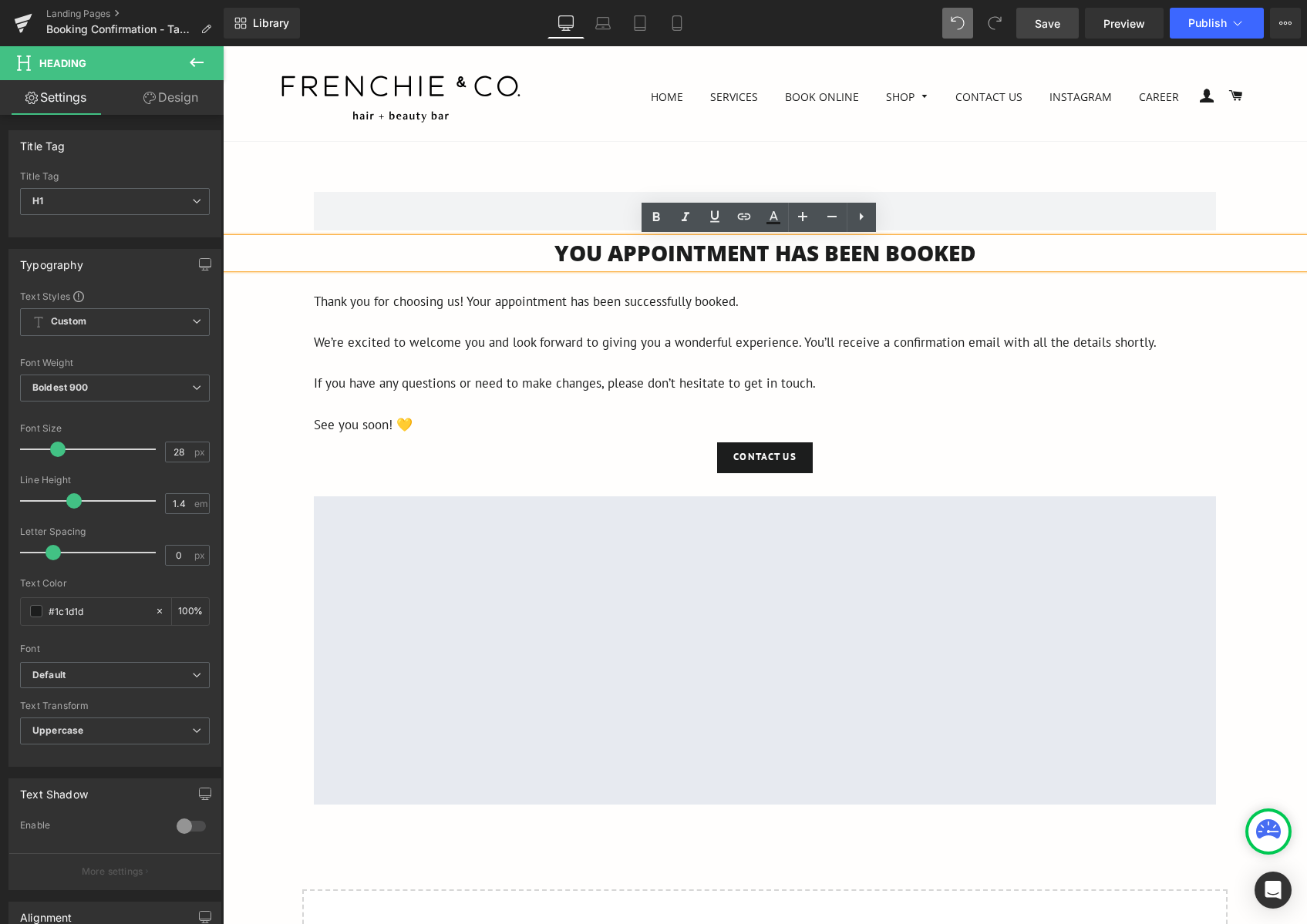
click at [977, 258] on h1 "You APPOINTMENT HAS BEEN BOOKED" at bounding box center [765, 253] width 1084 height 30
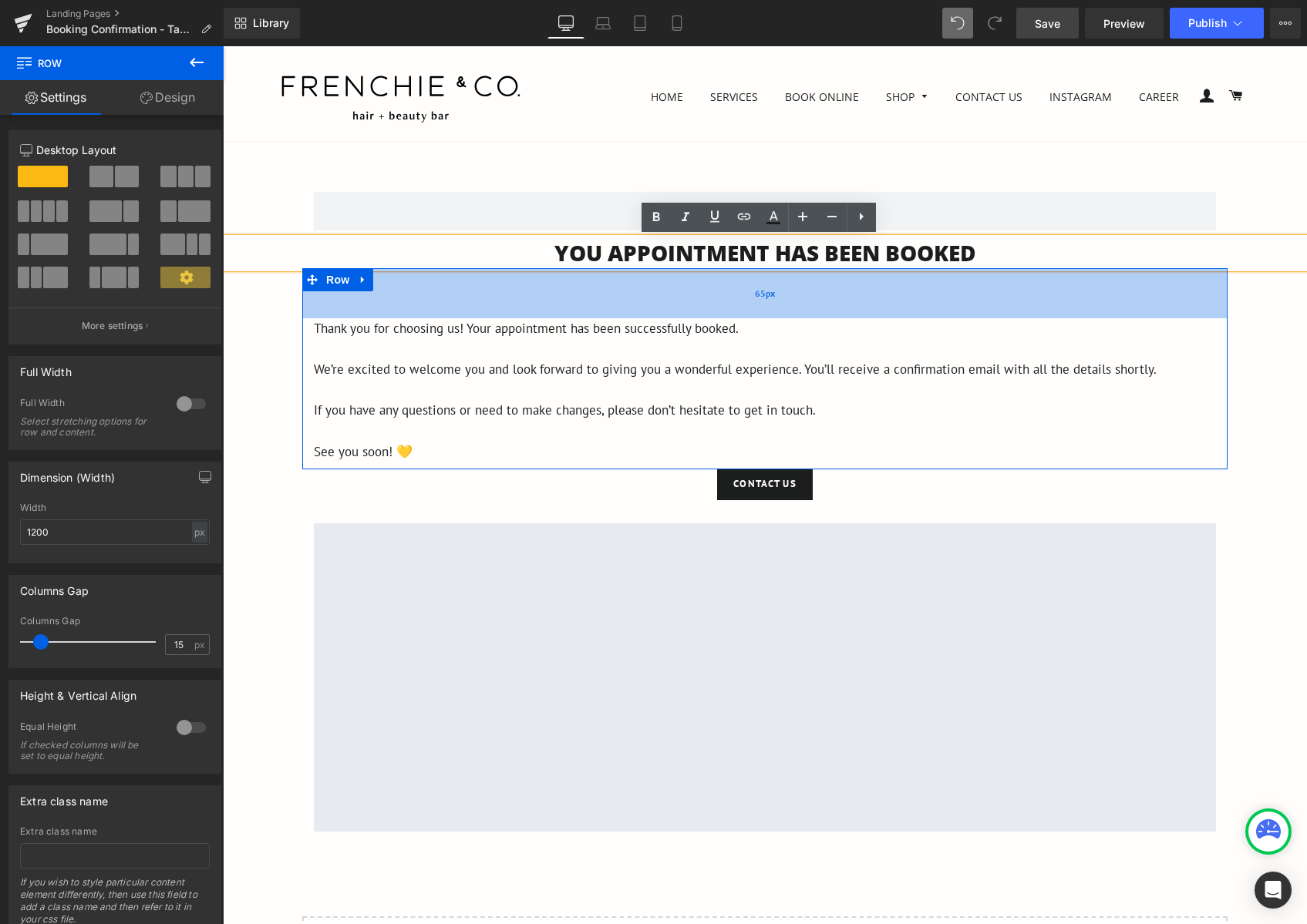
drag, startPoint x: 936, startPoint y: 270, endPoint x: 946, endPoint y: 297, distance: 28.8
click at [946, 297] on div "65px" at bounding box center [764, 293] width 925 height 50
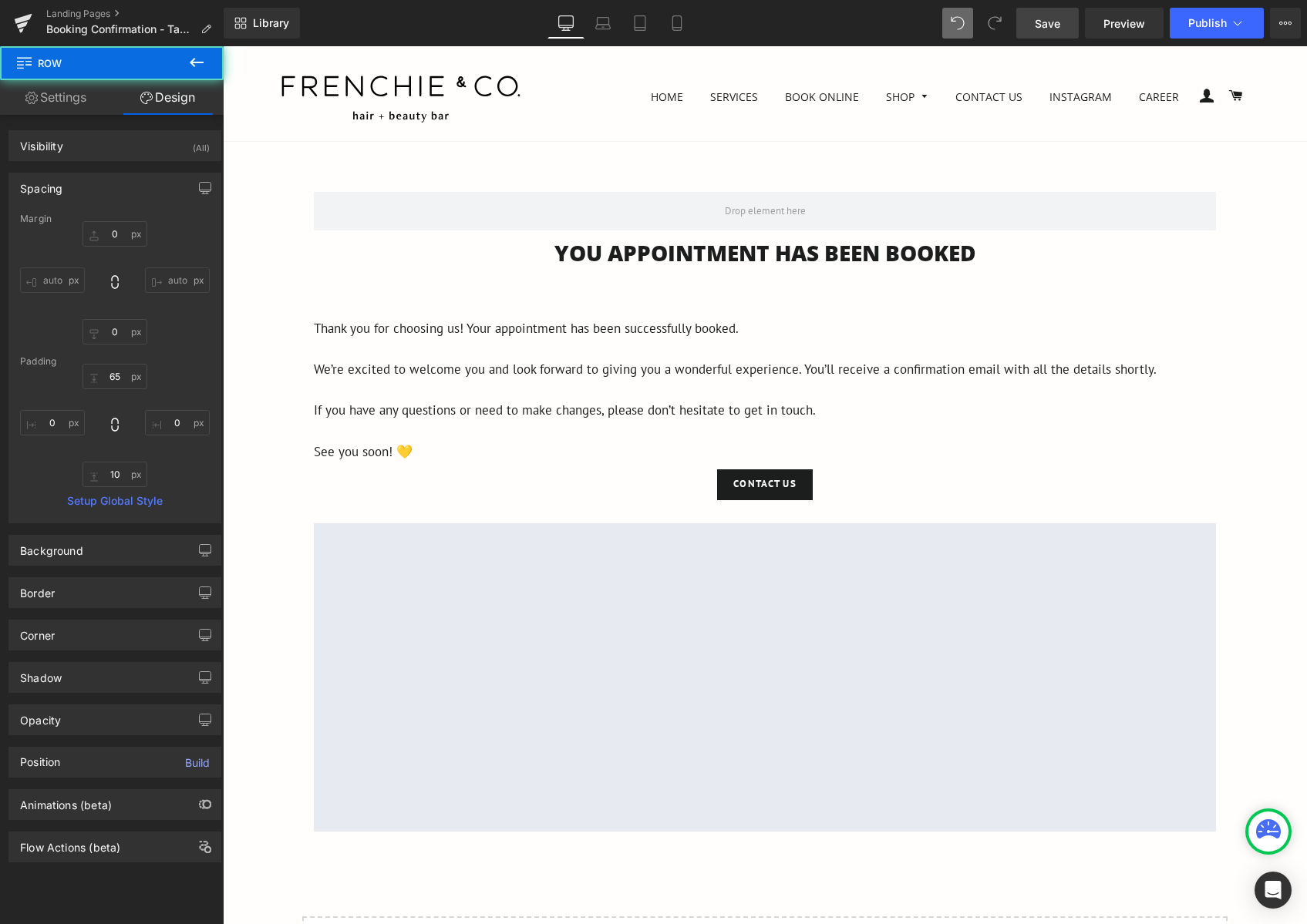
click at [949, 258] on h1 "You APPOINTMENT HAS BEEN BOOKED" at bounding box center [765, 253] width 1084 height 30
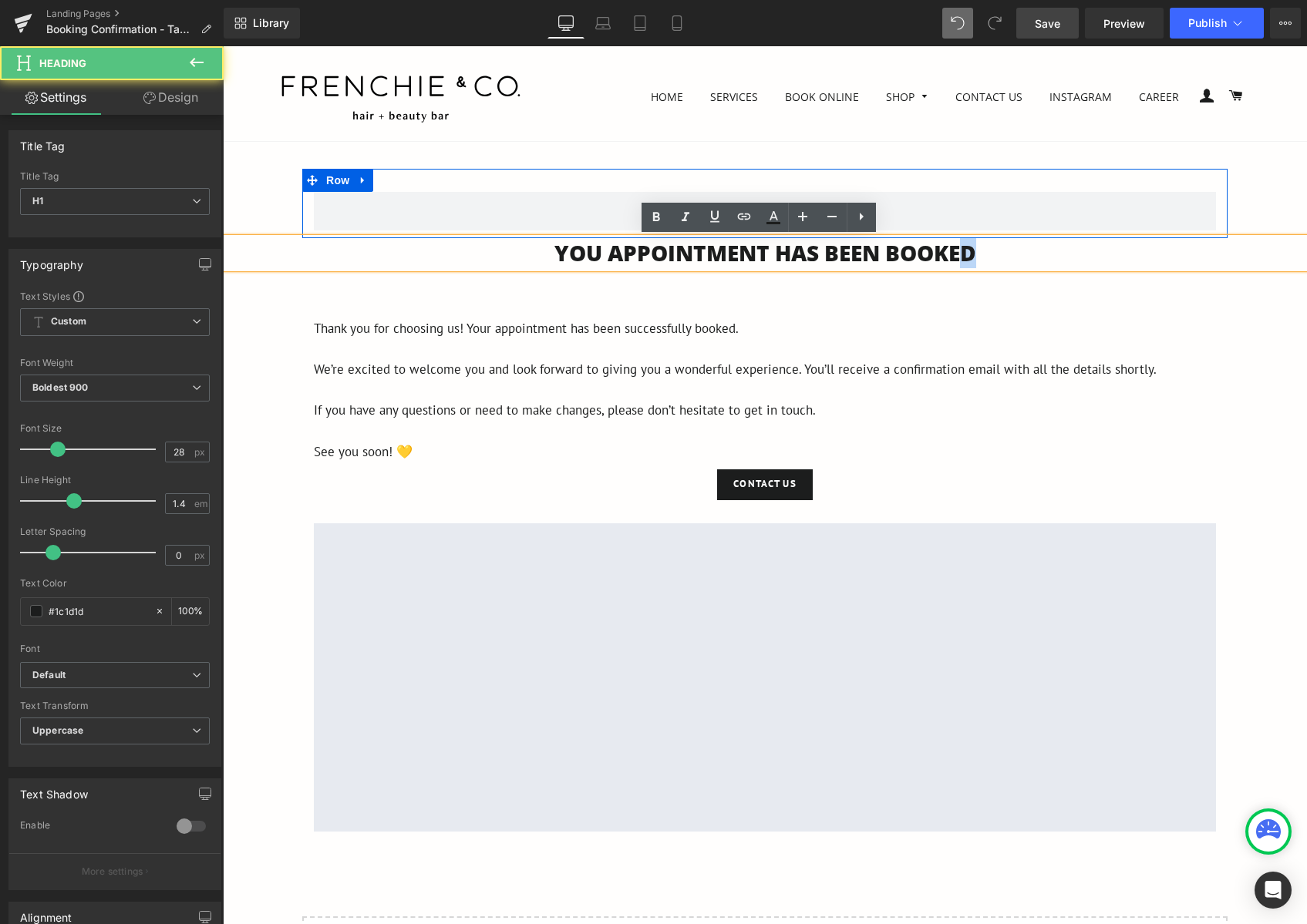
click at [960, 228] on div "Row You APPOINTMENT HAS BEEN BOOKED Heading Thank you for choosing us! Your app…" at bounding box center [765, 606] width 1084 height 874
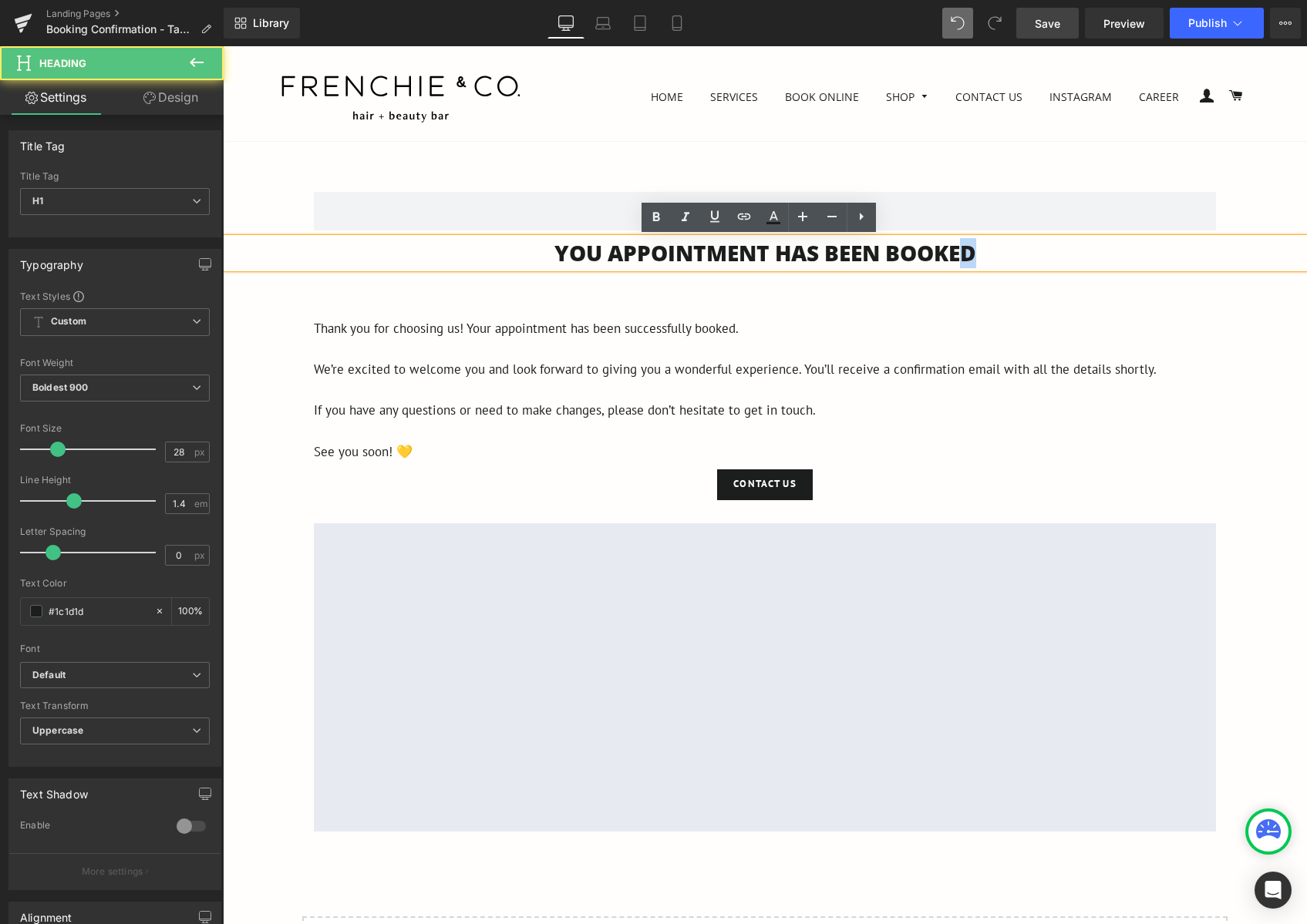
click at [961, 238] on div "You APPOINTMENT HAS BEEN BOOKED" at bounding box center [765, 253] width 1084 height 30
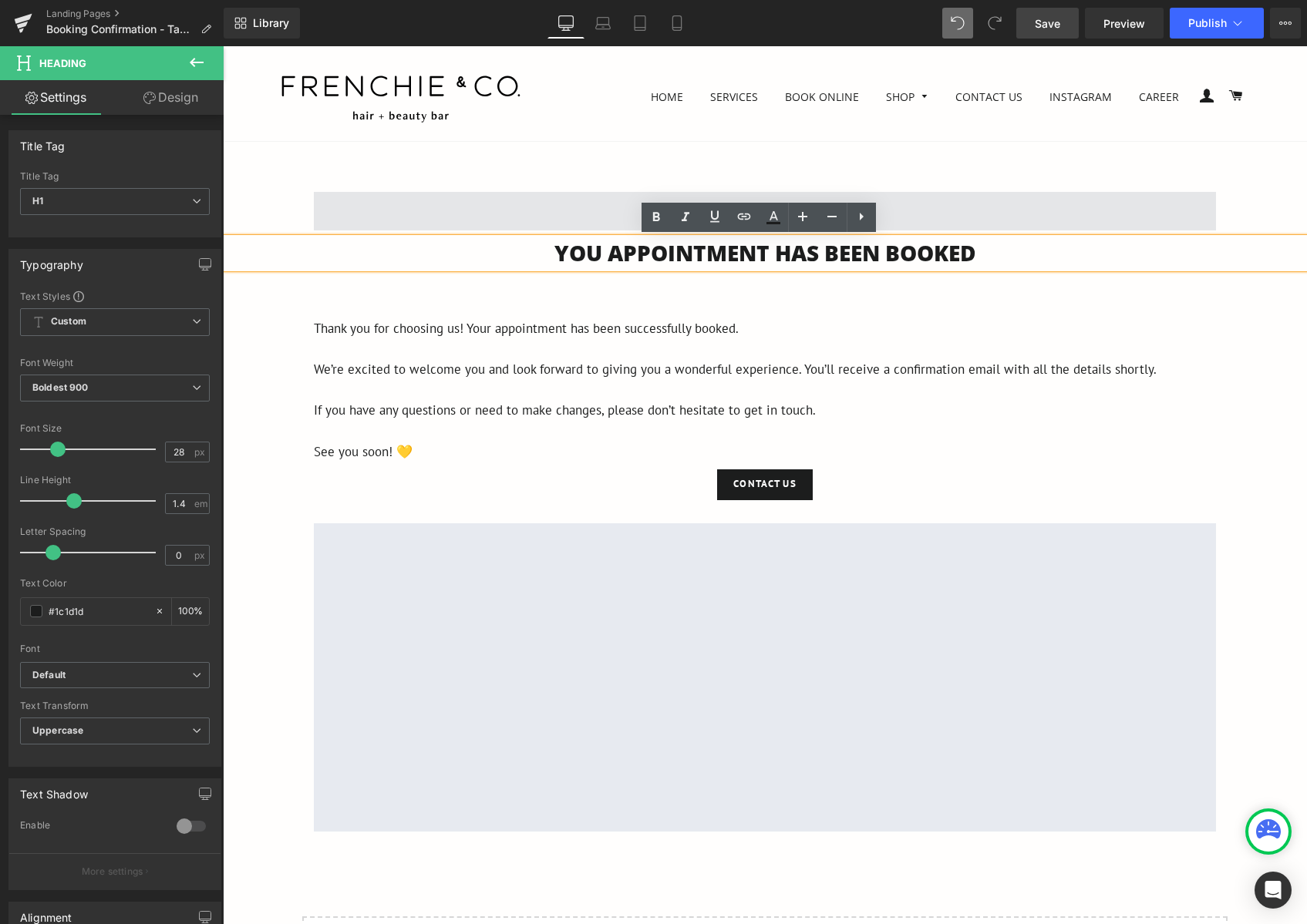
click at [967, 226] on span at bounding box center [765, 211] width 902 height 39
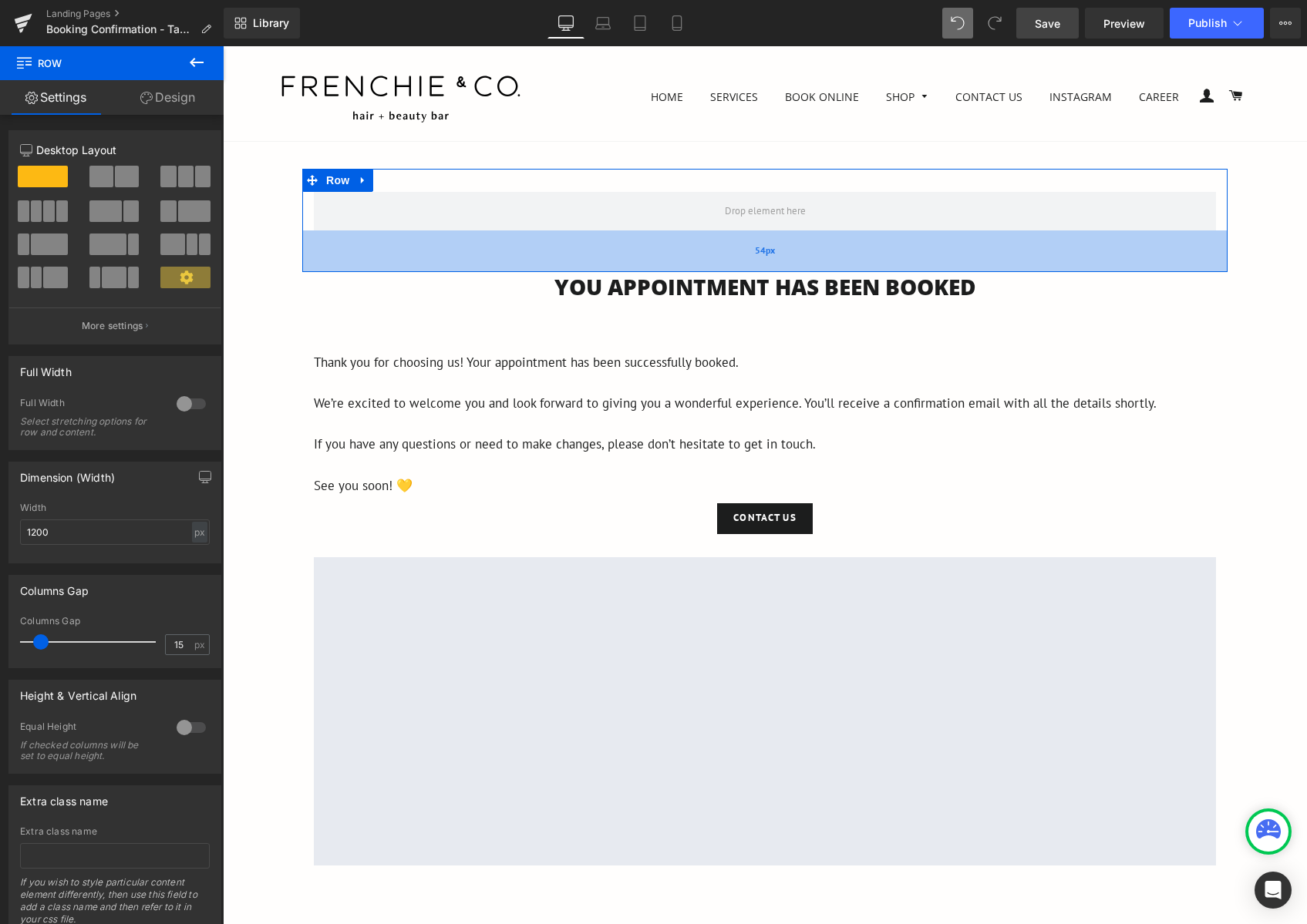
drag, startPoint x: 964, startPoint y: 232, endPoint x: 963, endPoint y: 266, distance: 34.0
click at [963, 266] on div "54px" at bounding box center [764, 251] width 925 height 42
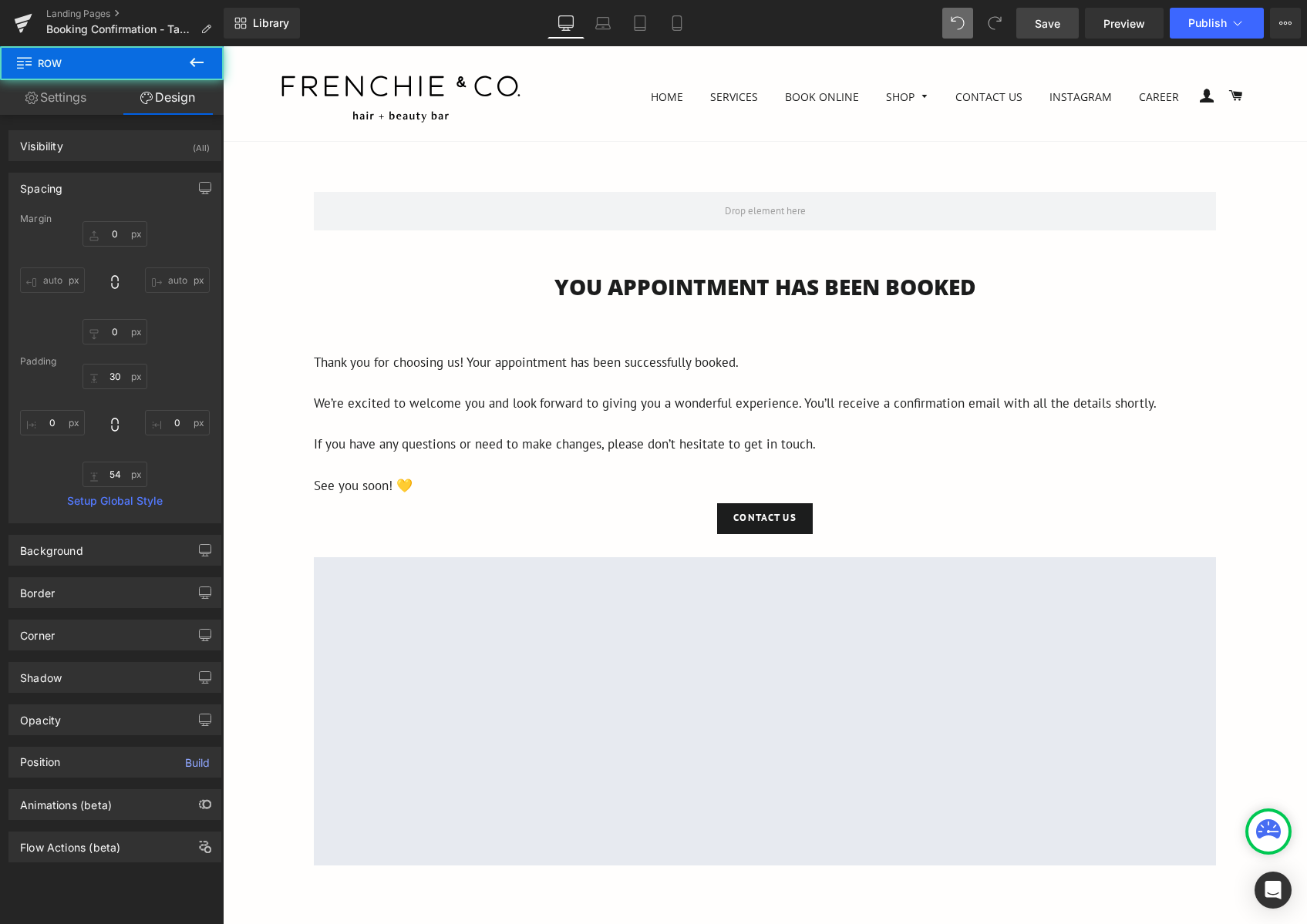
click at [1038, 278] on h1 "You APPOINTMENT HAS BEEN BOOKED" at bounding box center [765, 287] width 1084 height 30
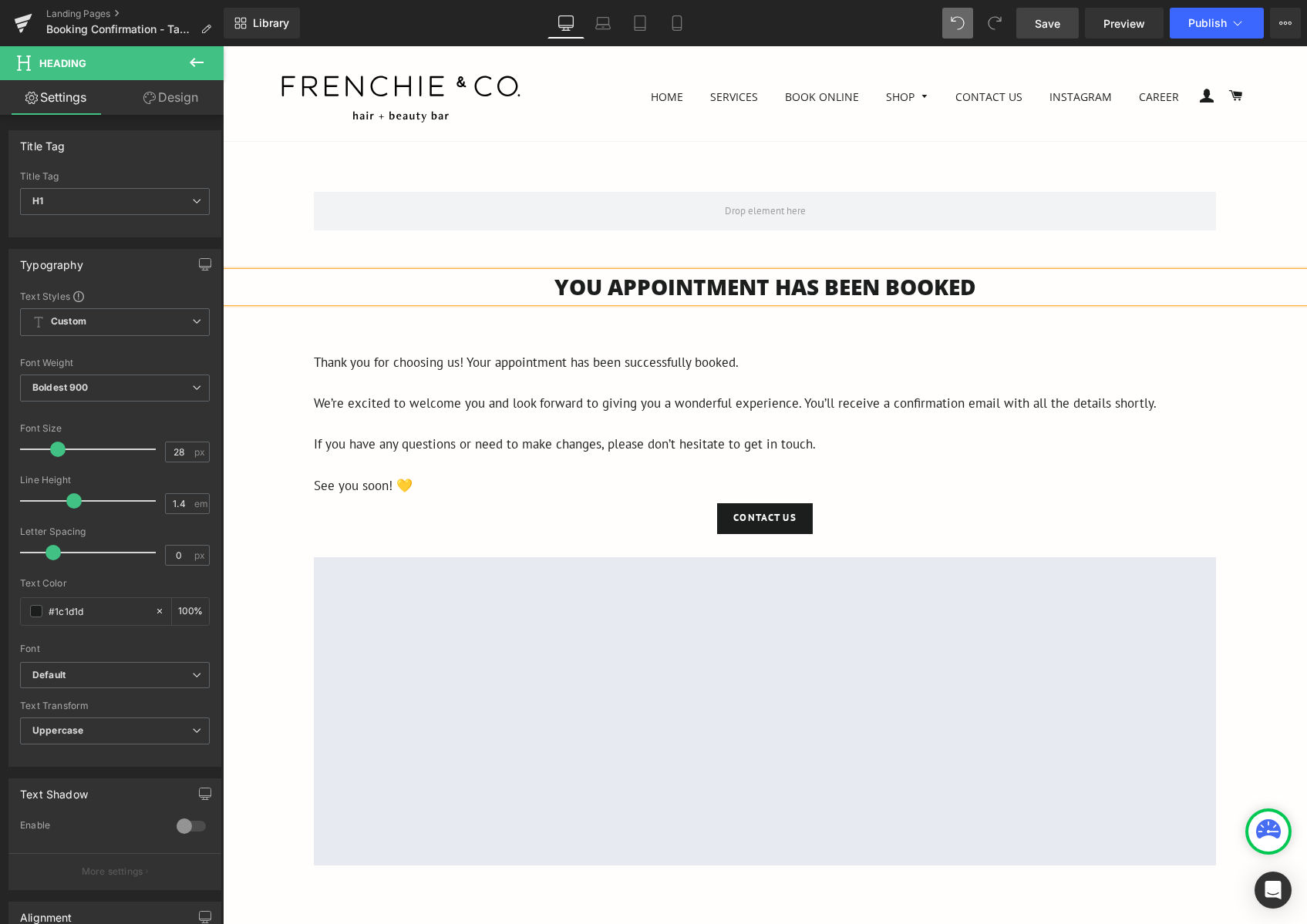
click at [1039, 26] on span "Save" at bounding box center [1047, 23] width 25 height 16
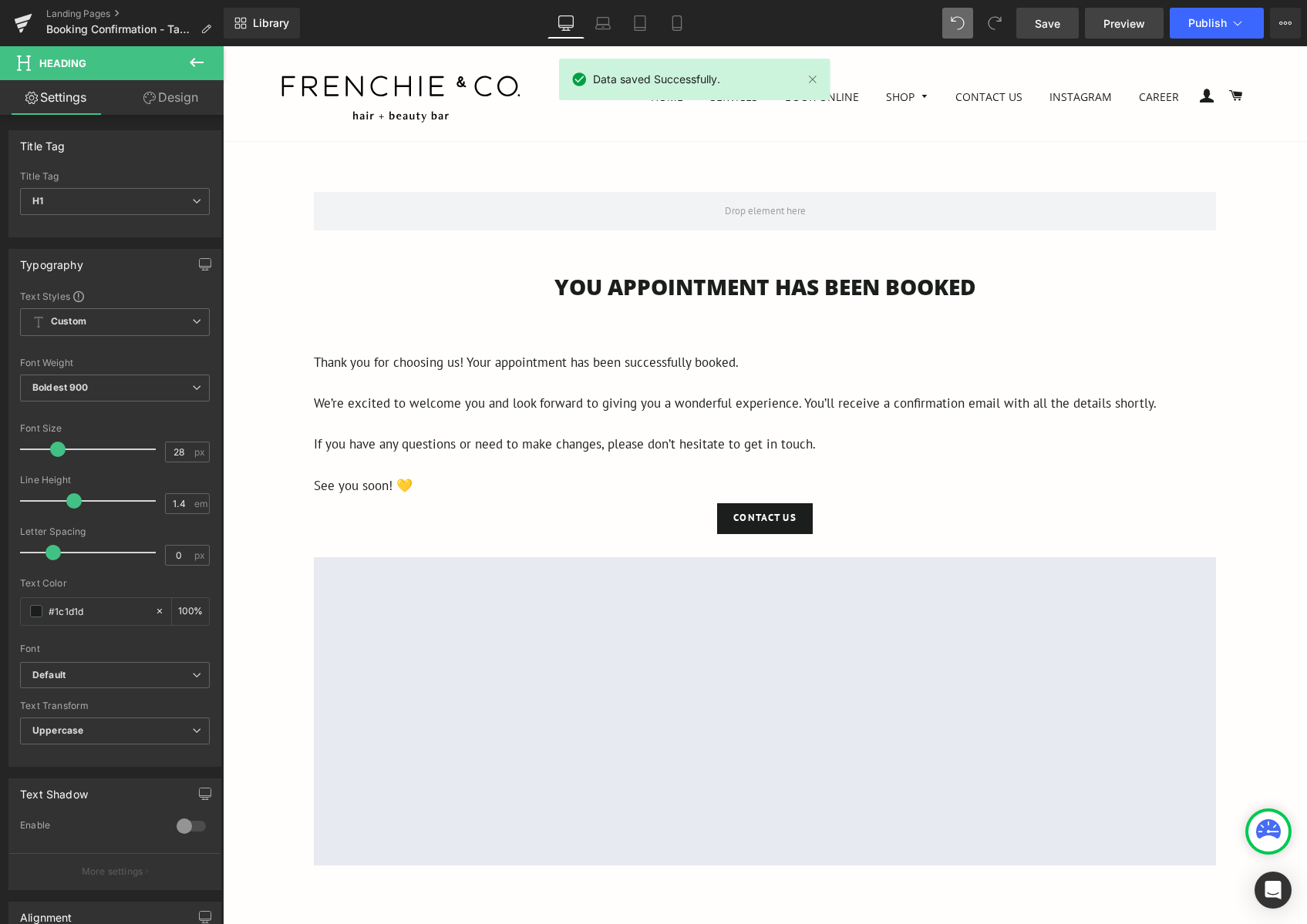
click at [1120, 19] on span "Preview" at bounding box center [1124, 23] width 42 height 16
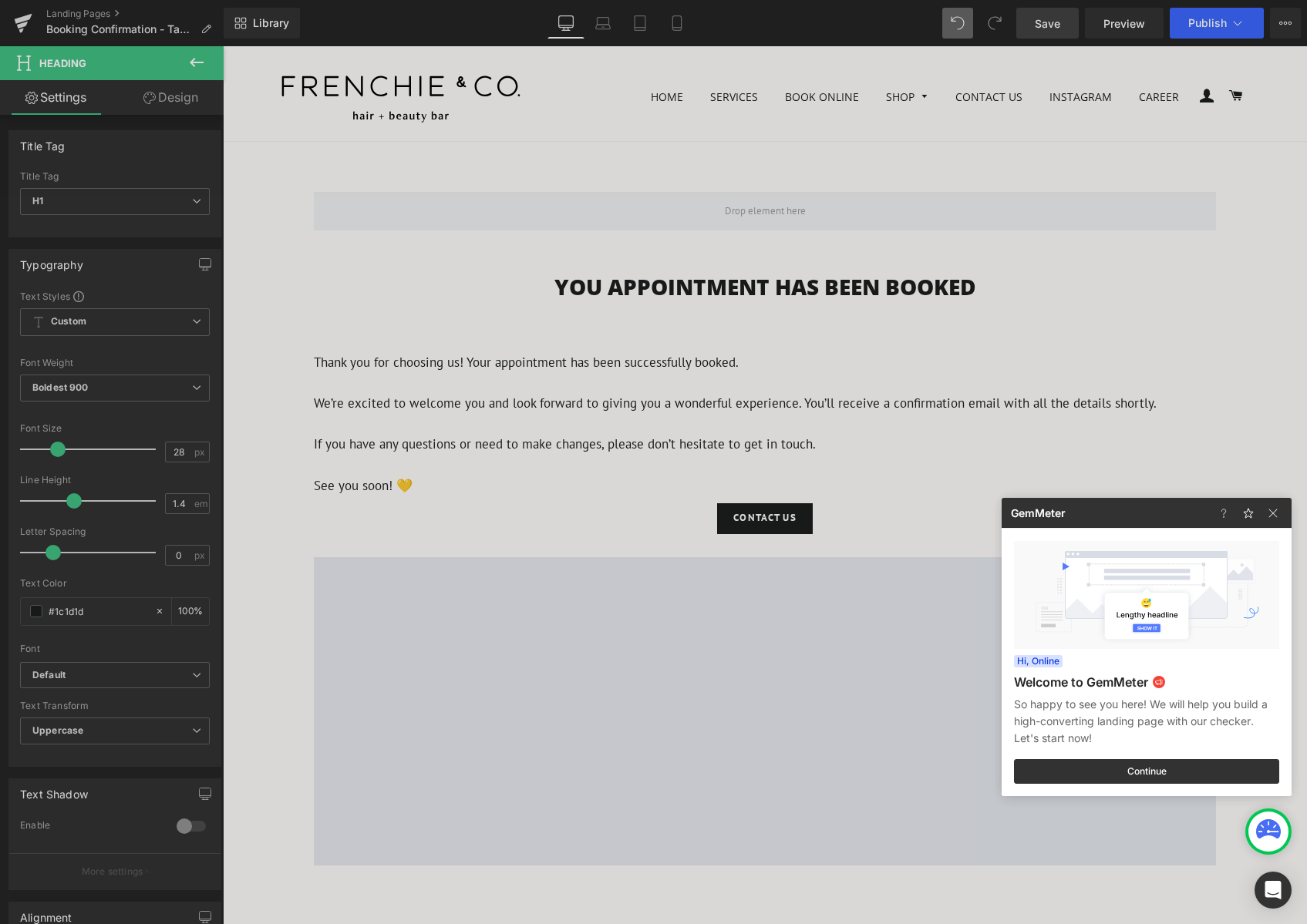
click at [1285, 514] on div at bounding box center [1251, 513] width 81 height 30
drag, startPoint x: 1281, startPoint y: 513, endPoint x: 1014, endPoint y: 457, distance: 272.8
click at [1281, 513] on img at bounding box center [1273, 513] width 19 height 19
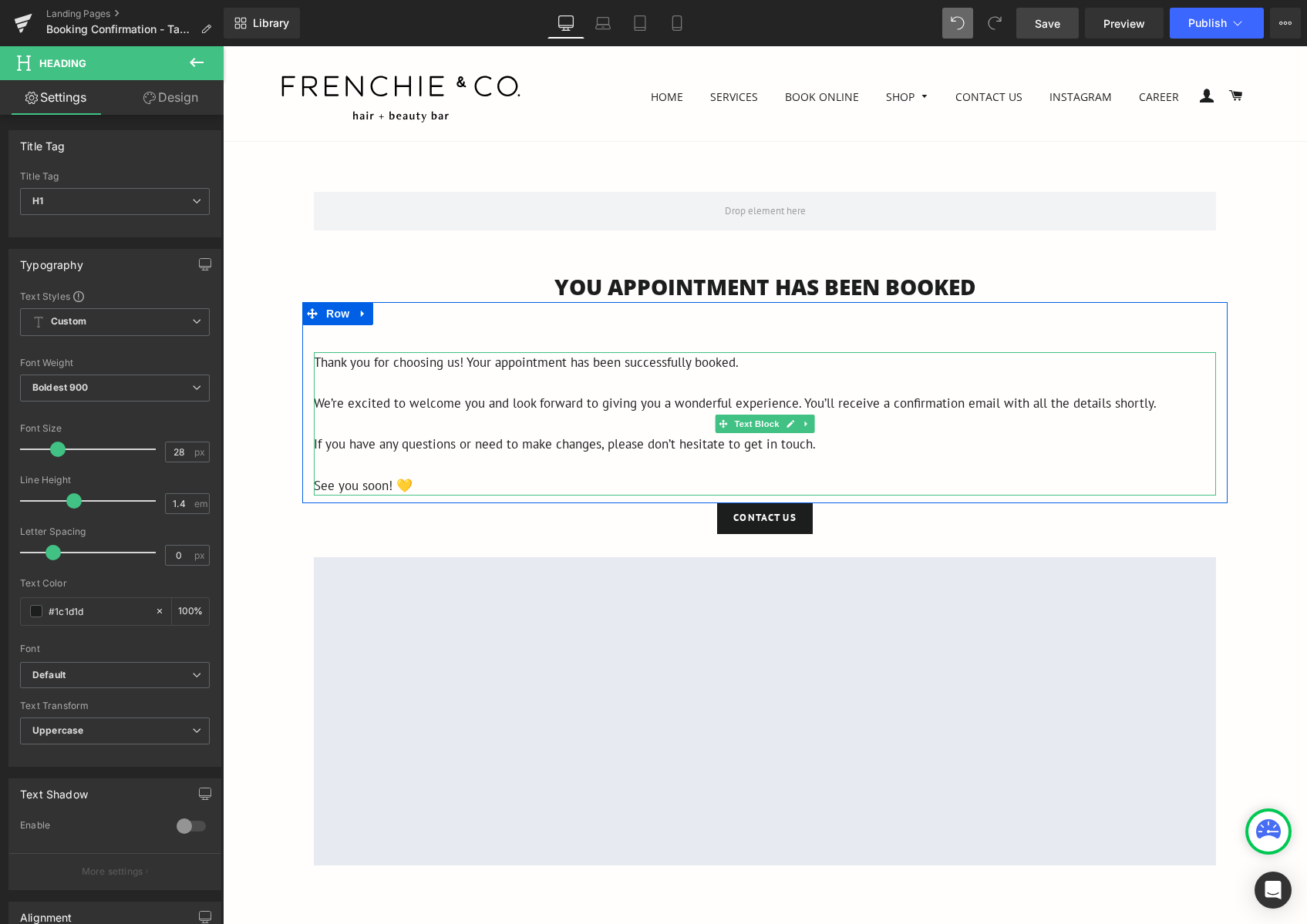
click at [433, 480] on p "See you soon! 💛" at bounding box center [765, 486] width 902 height 20
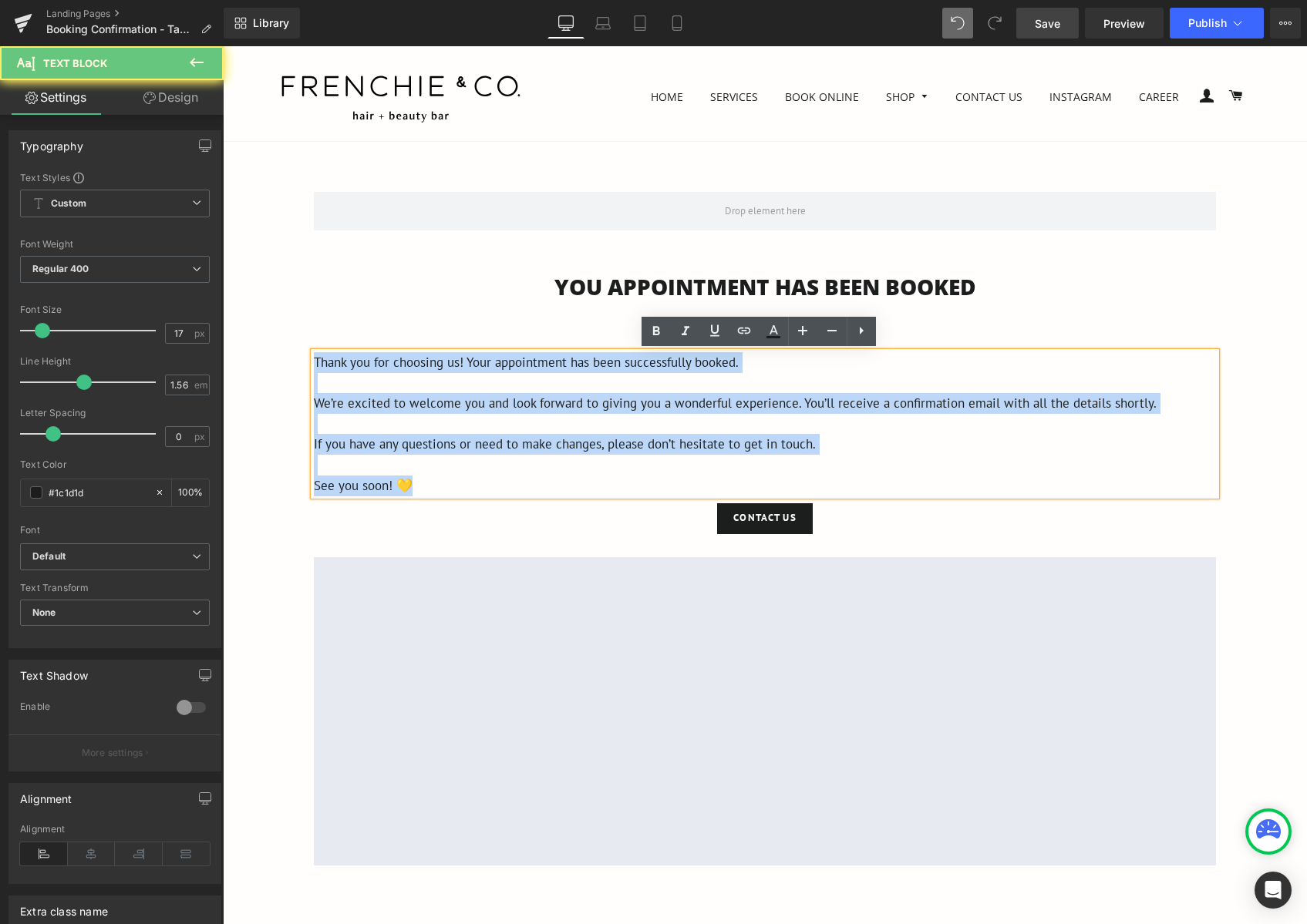
drag, startPoint x: 429, startPoint y: 483, endPoint x: 292, endPoint y: 361, distance: 183.4
click at [292, 361] on div "Row 54px You APPOINTMENT HAS BEEN BOOKED Heading Thank you for choosing us! You…" at bounding box center [765, 622] width 1084 height 908
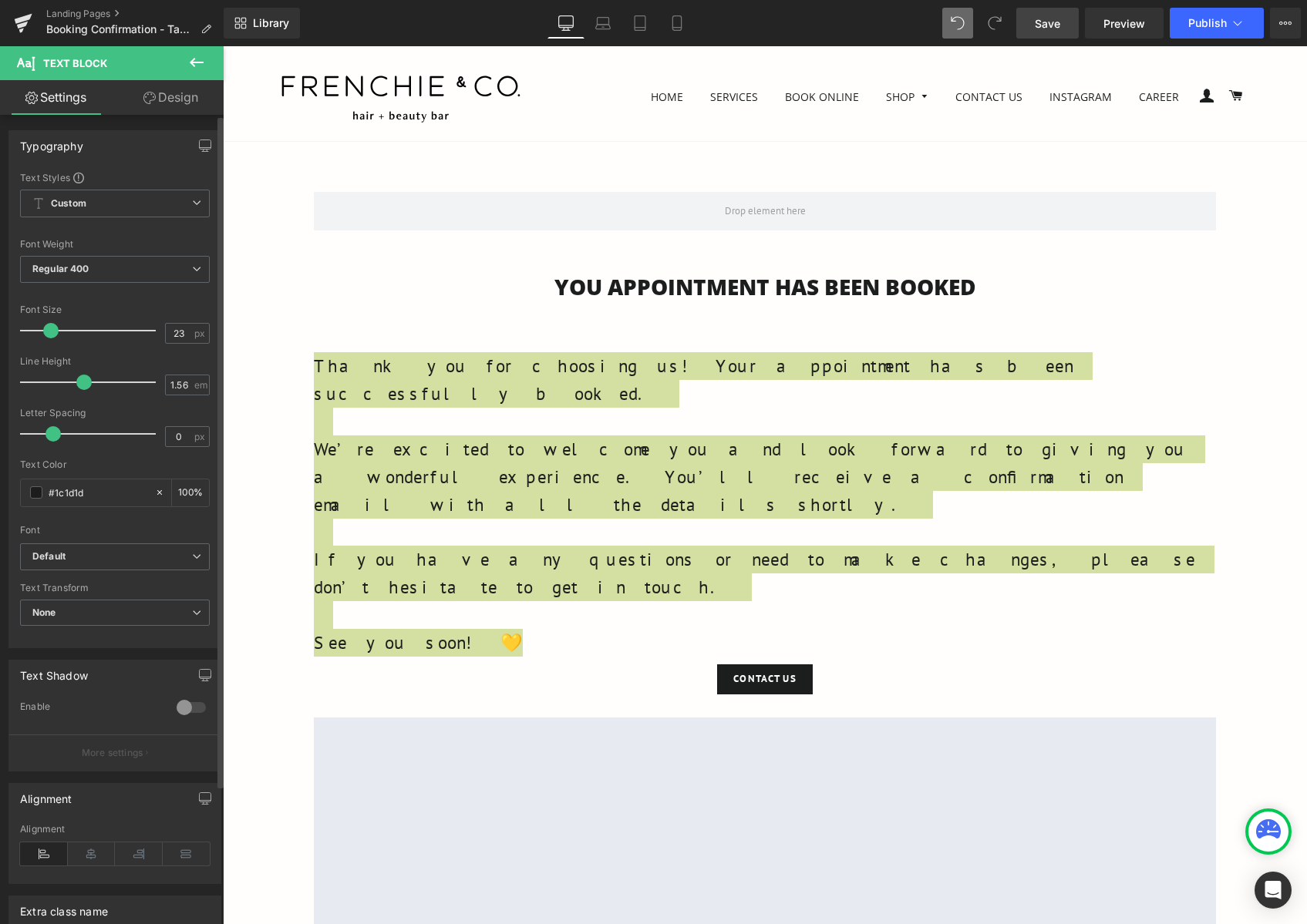
type input "22"
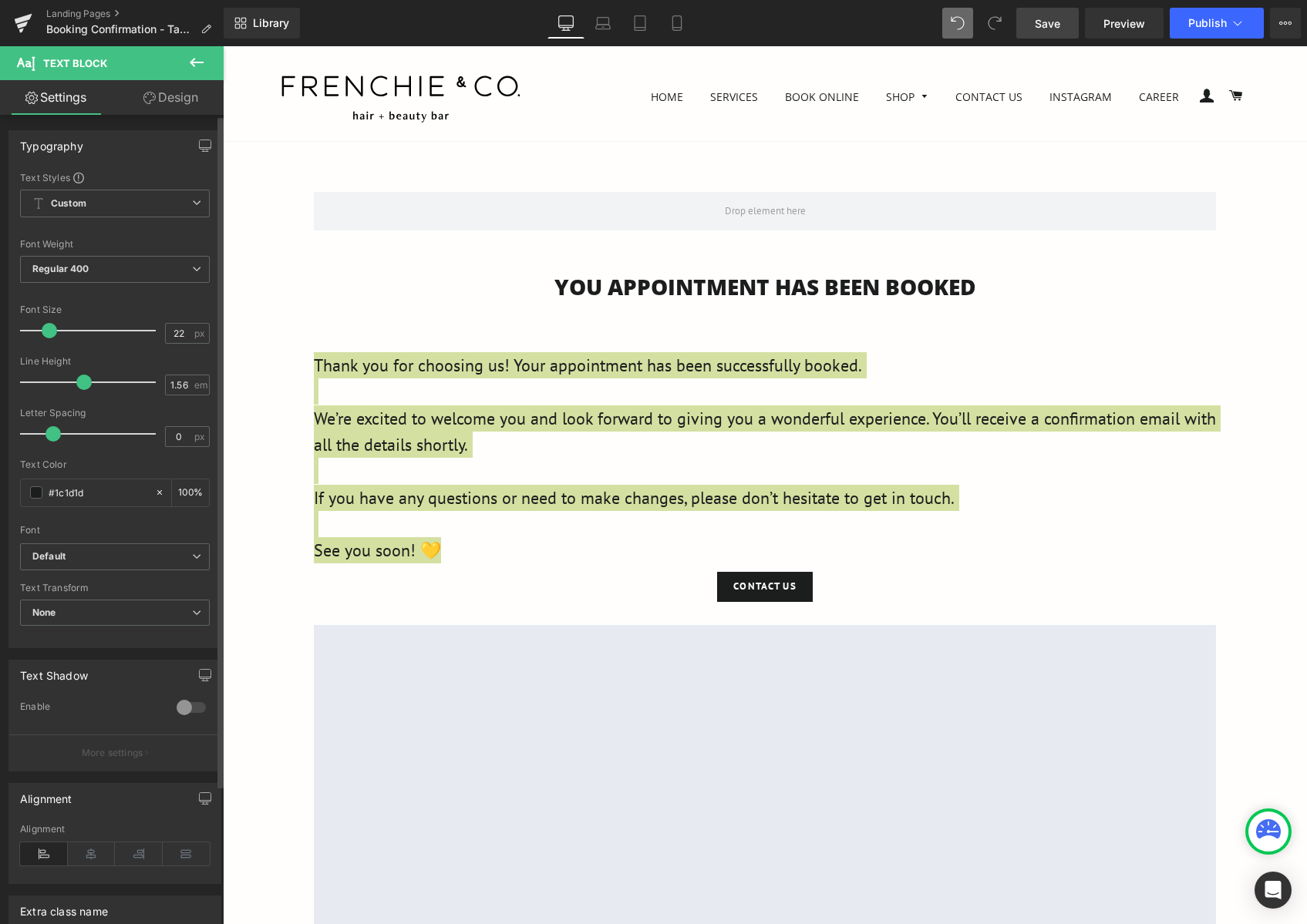
click at [48, 332] on span at bounding box center [49, 331] width 16 height 16
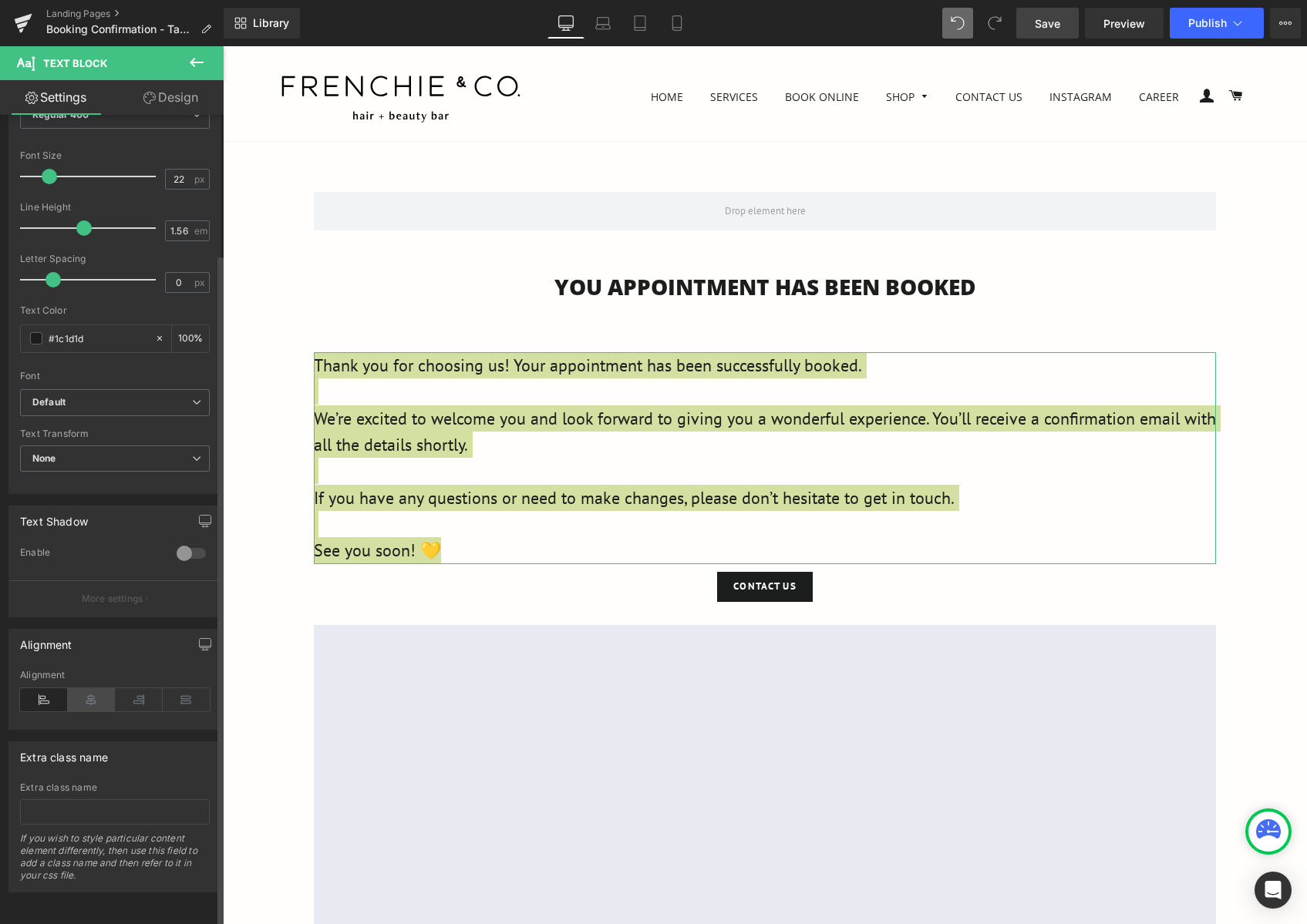
click at [92, 688] on icon at bounding box center [92, 699] width 48 height 23
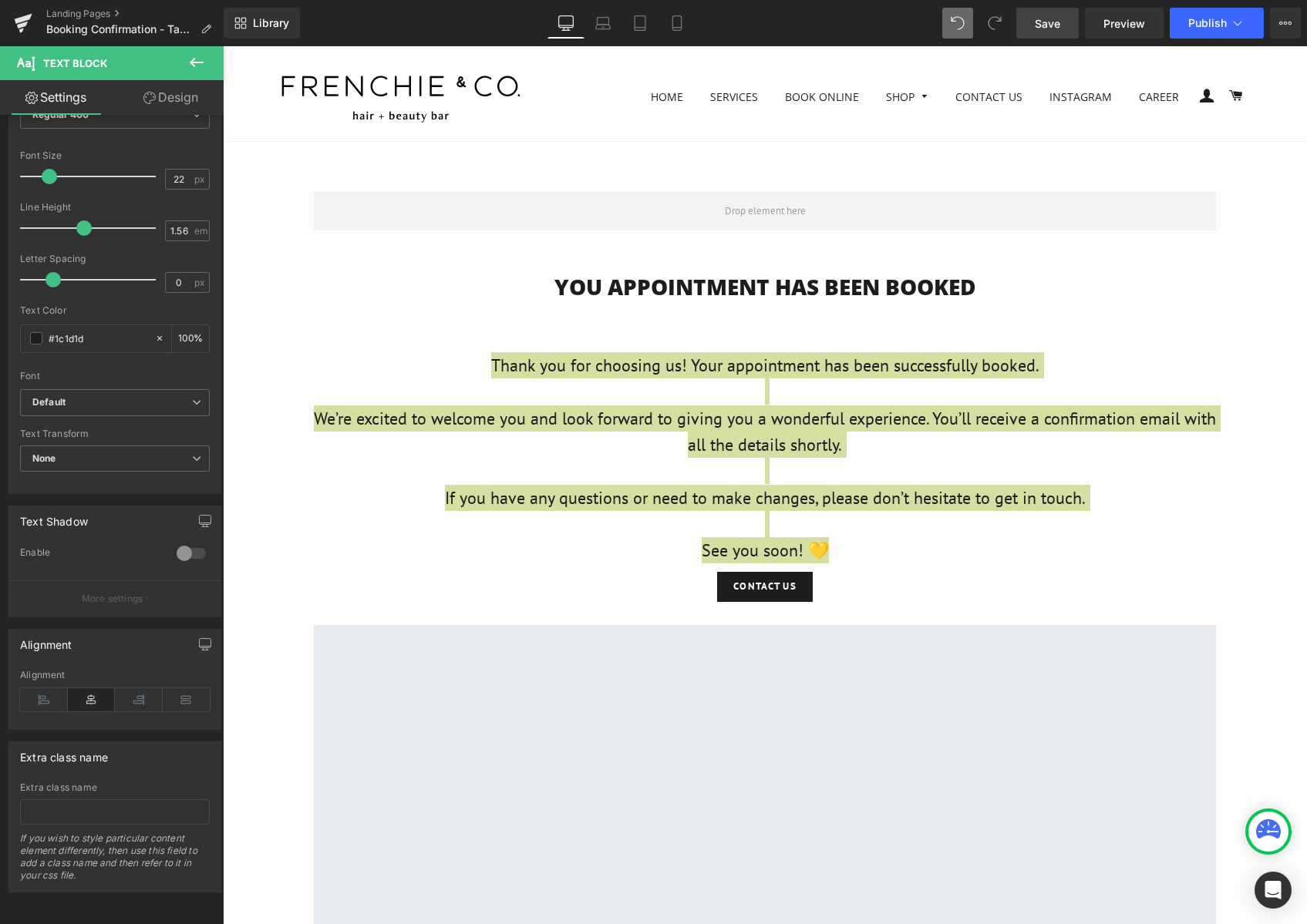
click at [223, 46] on div "54px" at bounding box center [223, 46] width 0 height 0
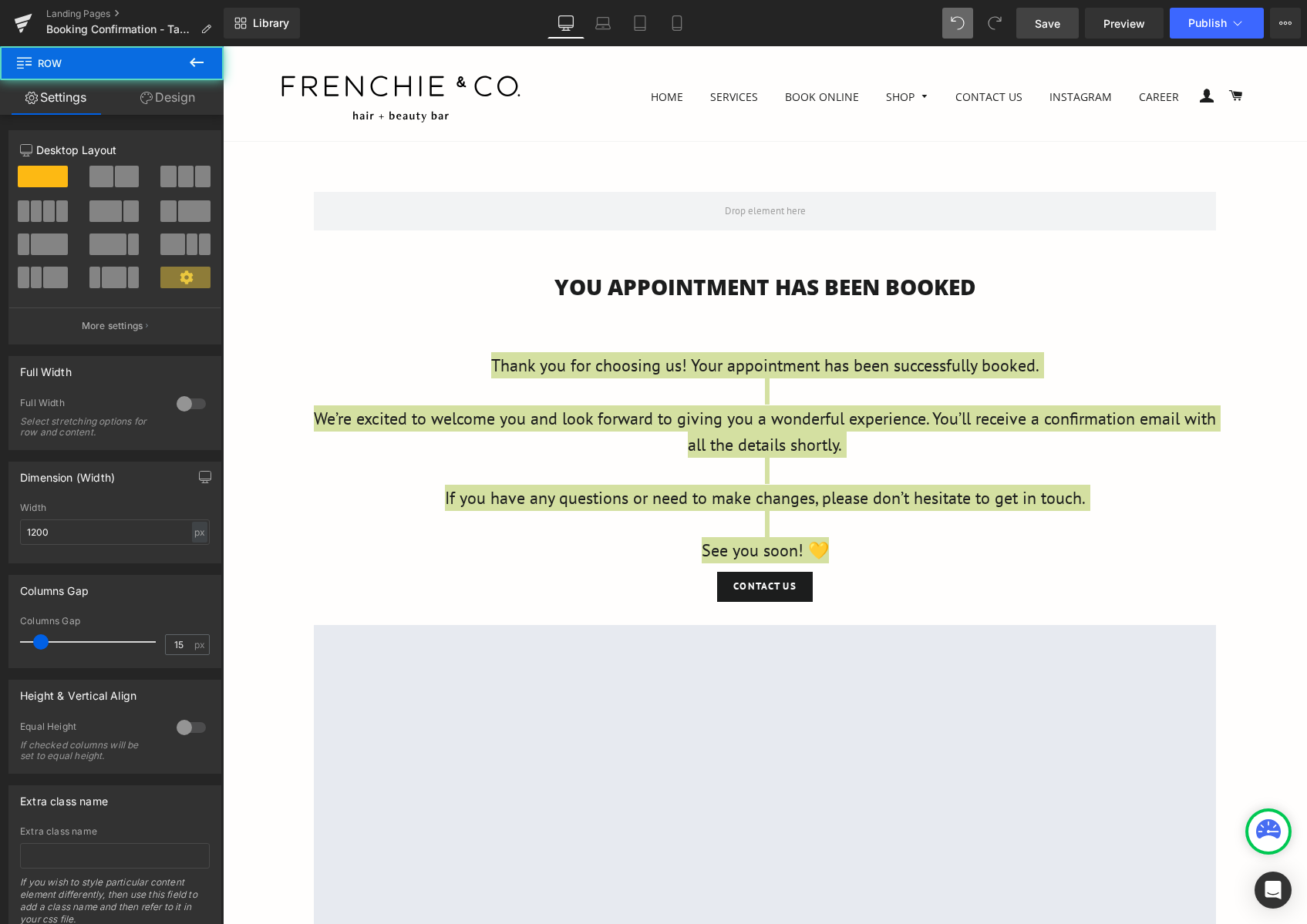
click at [1040, 34] on link "Save" at bounding box center [1047, 22] width 62 height 31
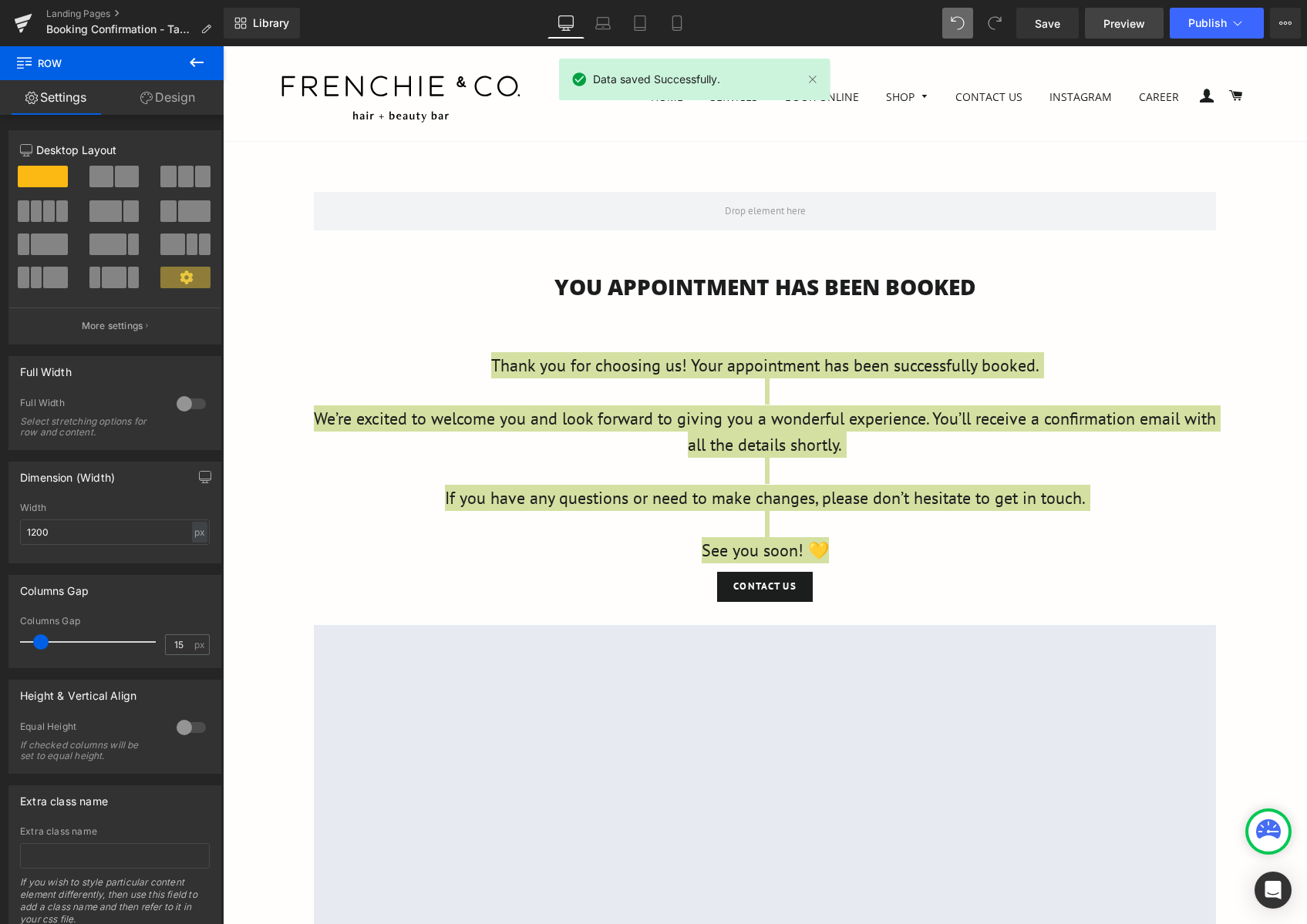
click at [1142, 26] on span "Preview" at bounding box center [1124, 23] width 42 height 16
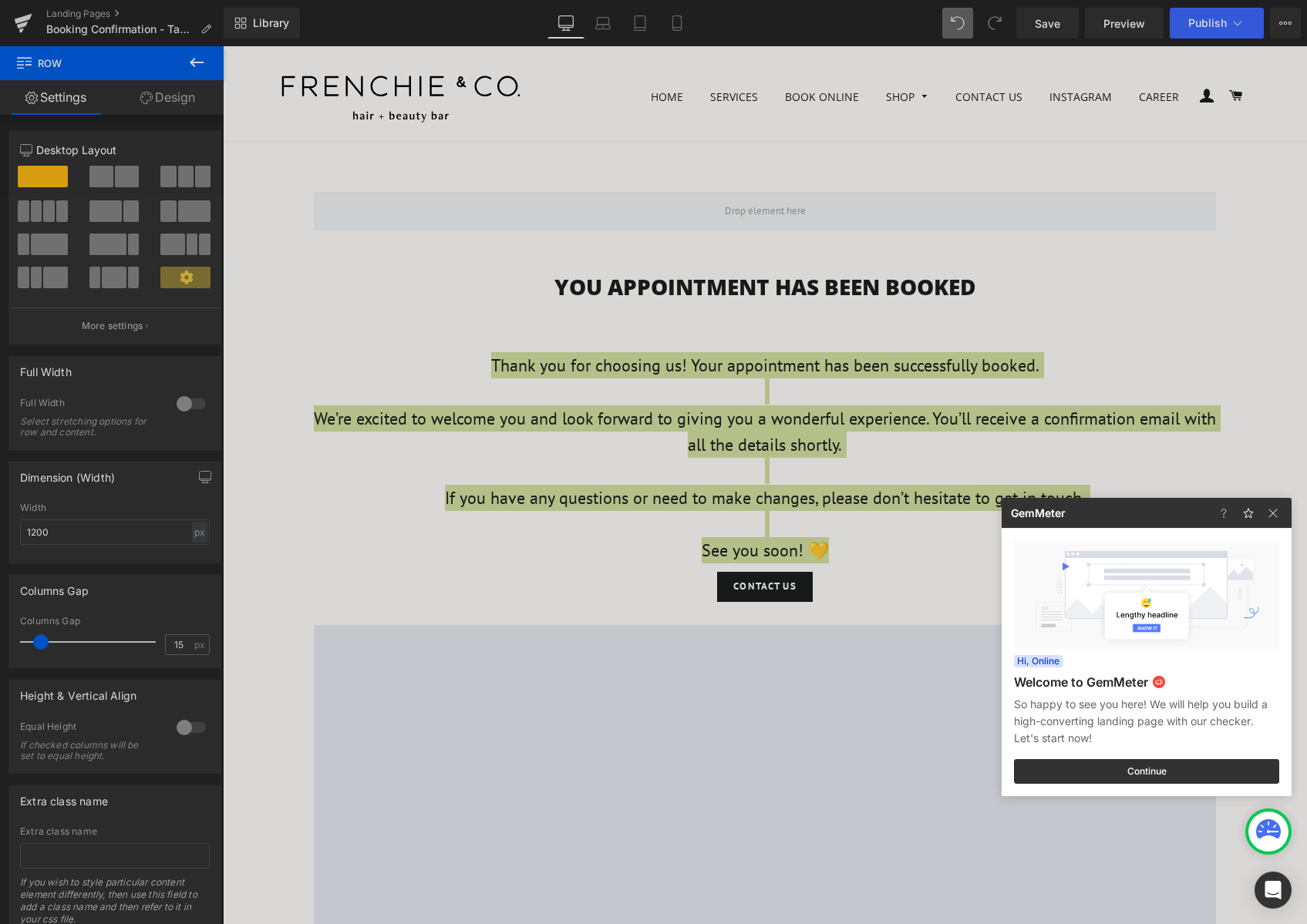
click at [914, 527] on div at bounding box center [653, 462] width 1307 height 924
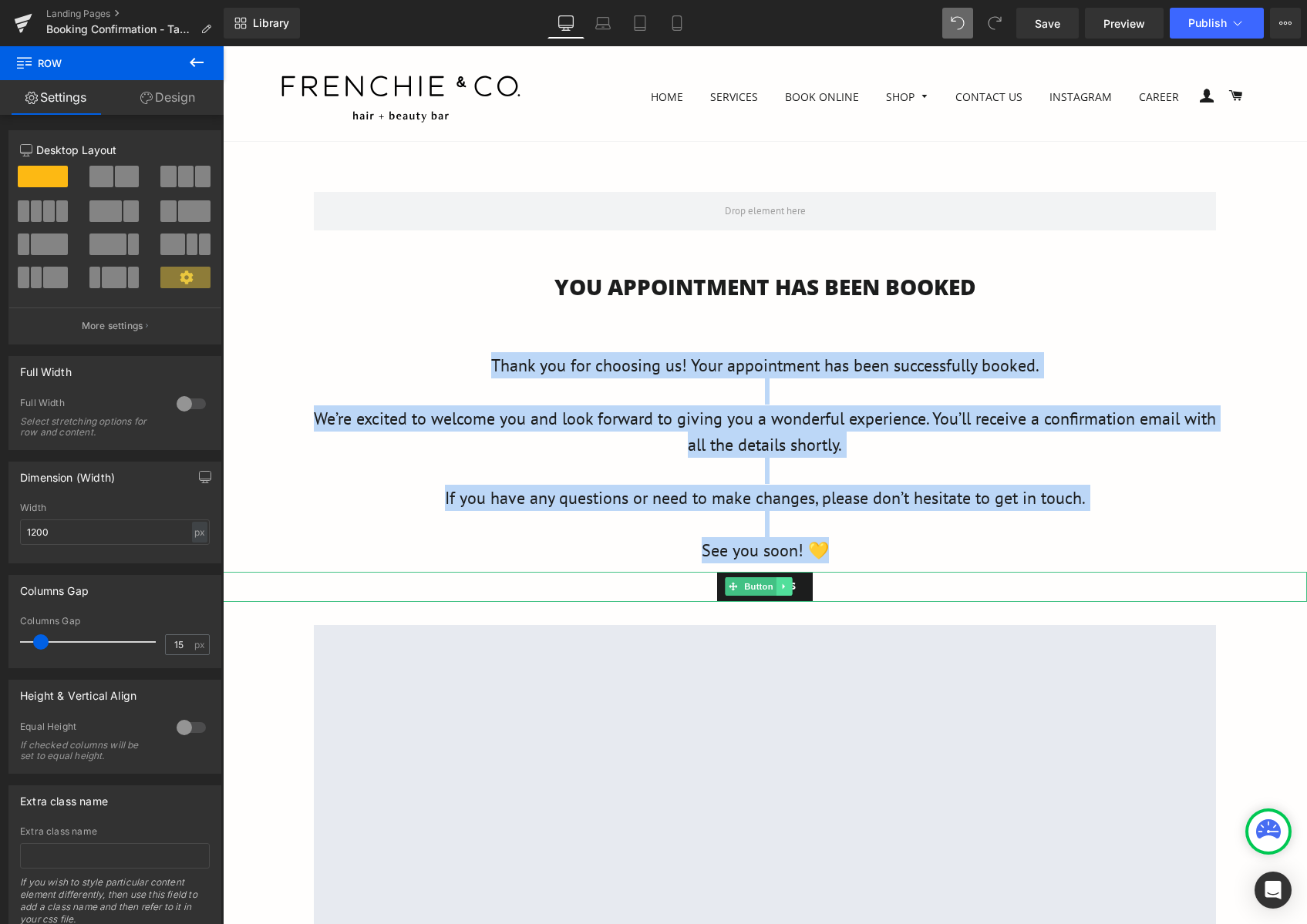
click at [779, 581] on link at bounding box center [783, 586] width 16 height 19
click at [853, 585] on div "Contact Us" at bounding box center [765, 587] width 1084 height 30
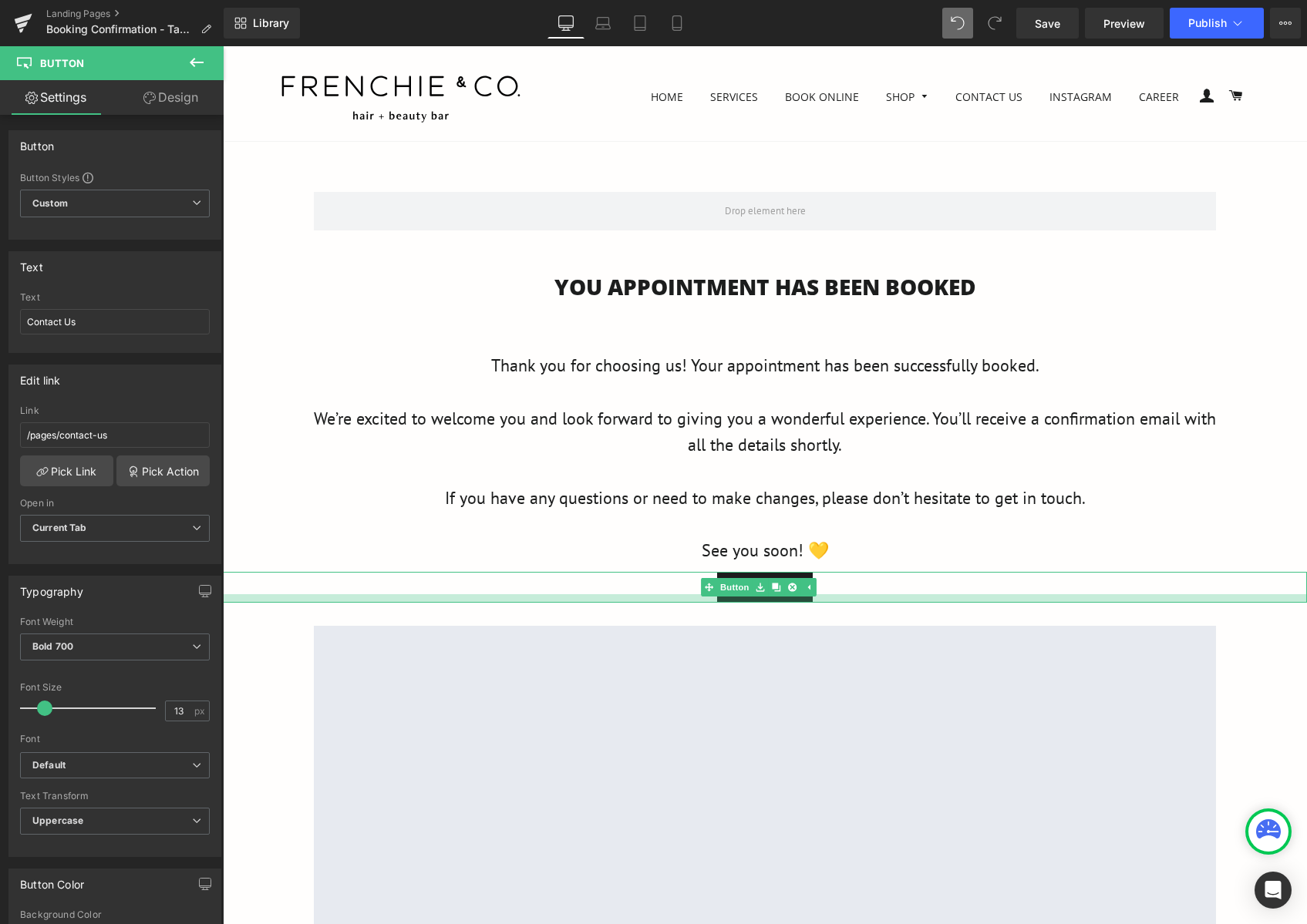
click at [826, 598] on div at bounding box center [765, 598] width 1084 height 8
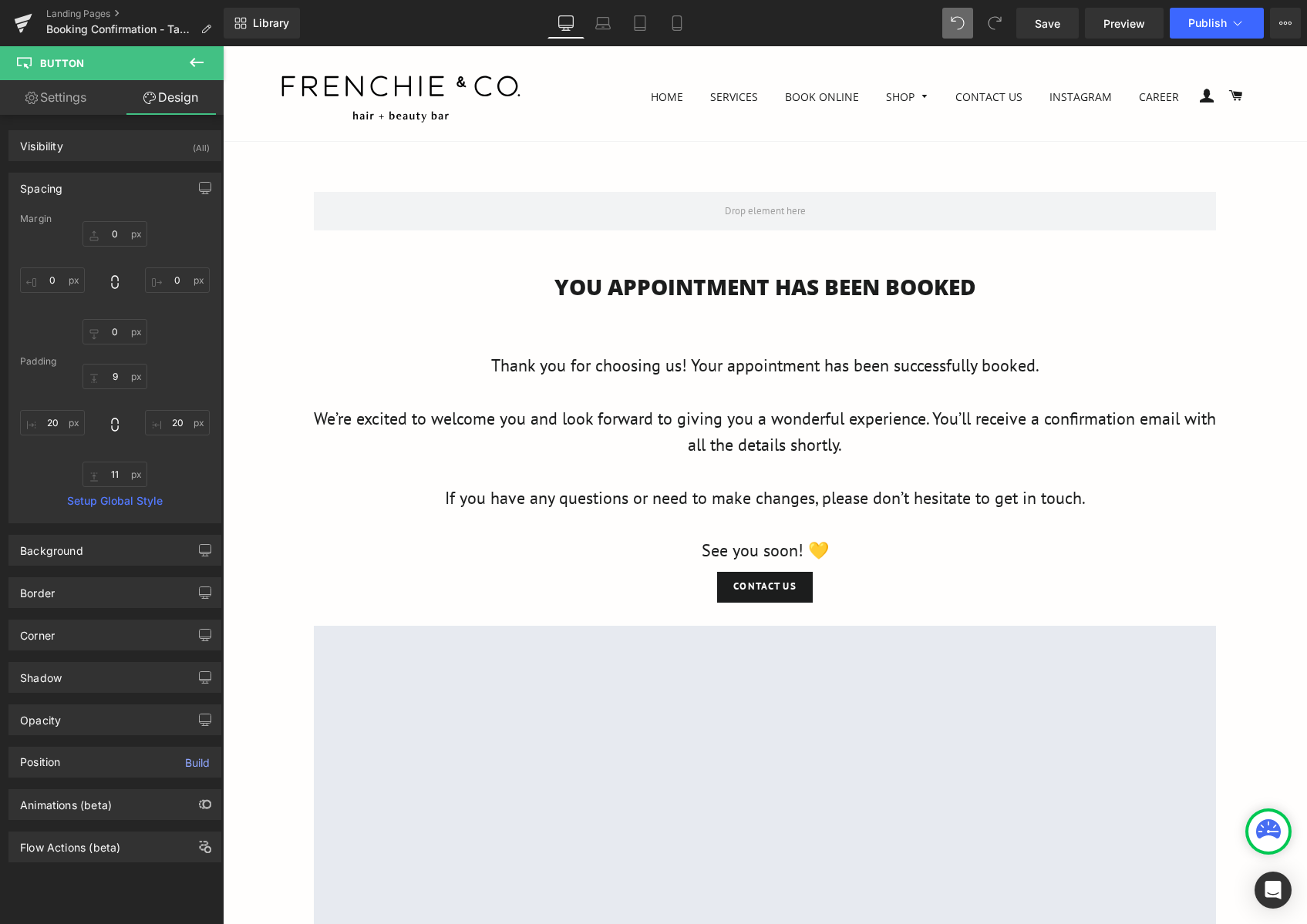
click at [1258, 606] on div "Row 54px You APPOINTMENT HAS BEEN BOOKED Heading Thank you for choosing us! You…" at bounding box center [765, 656] width 1084 height 977
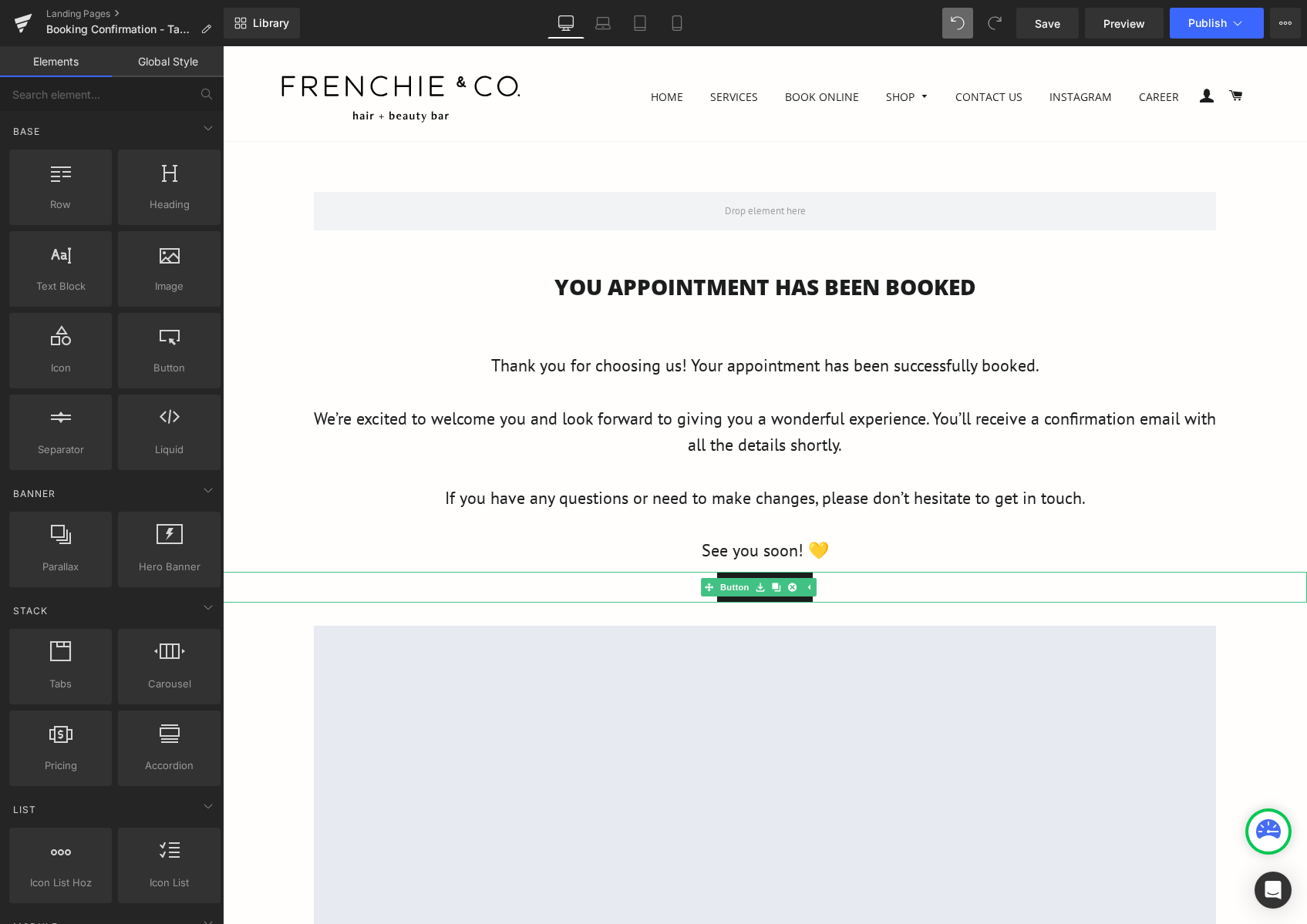
scroll to position [231, 0]
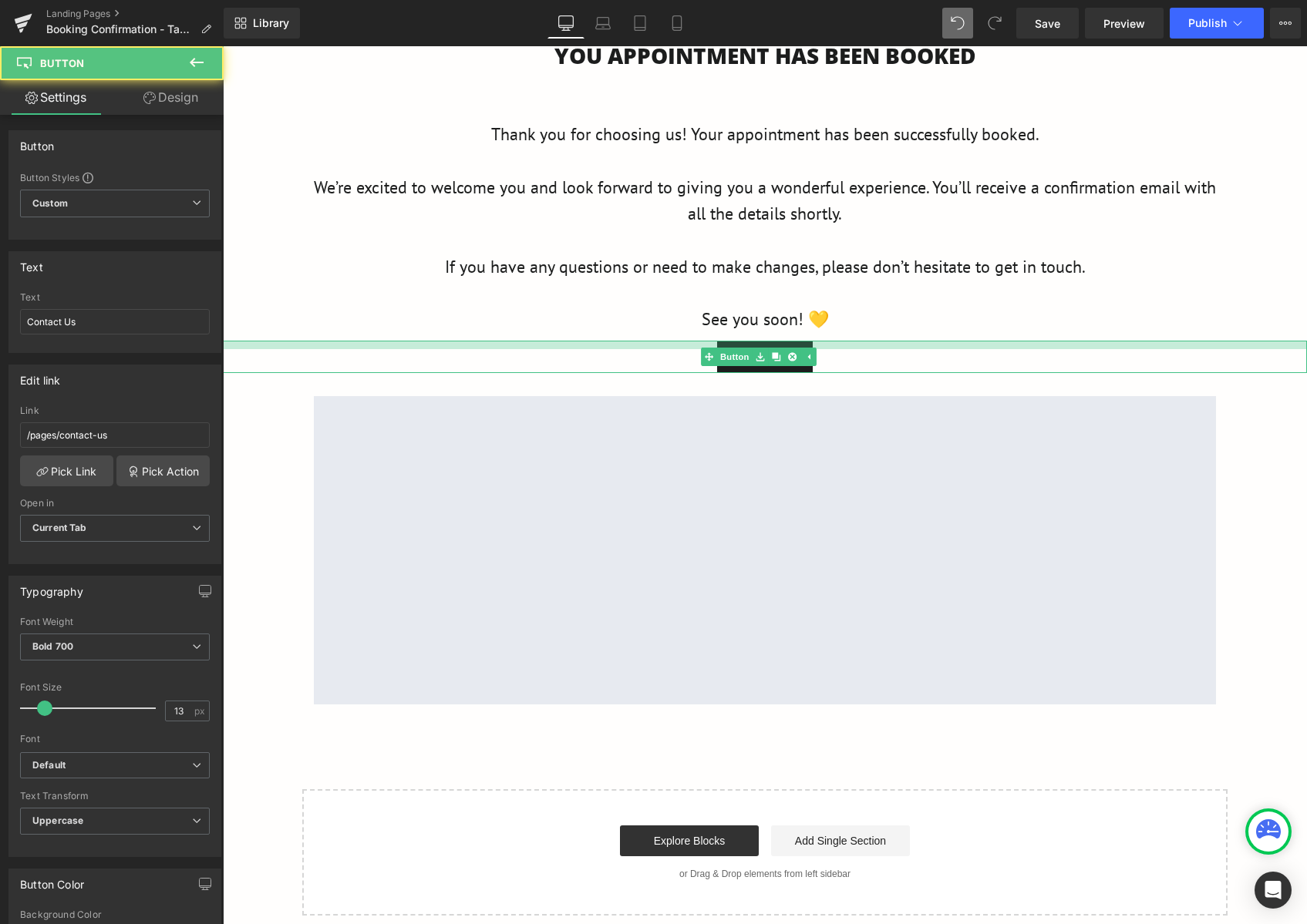
click at [977, 343] on div at bounding box center [765, 344] width 1084 height 8
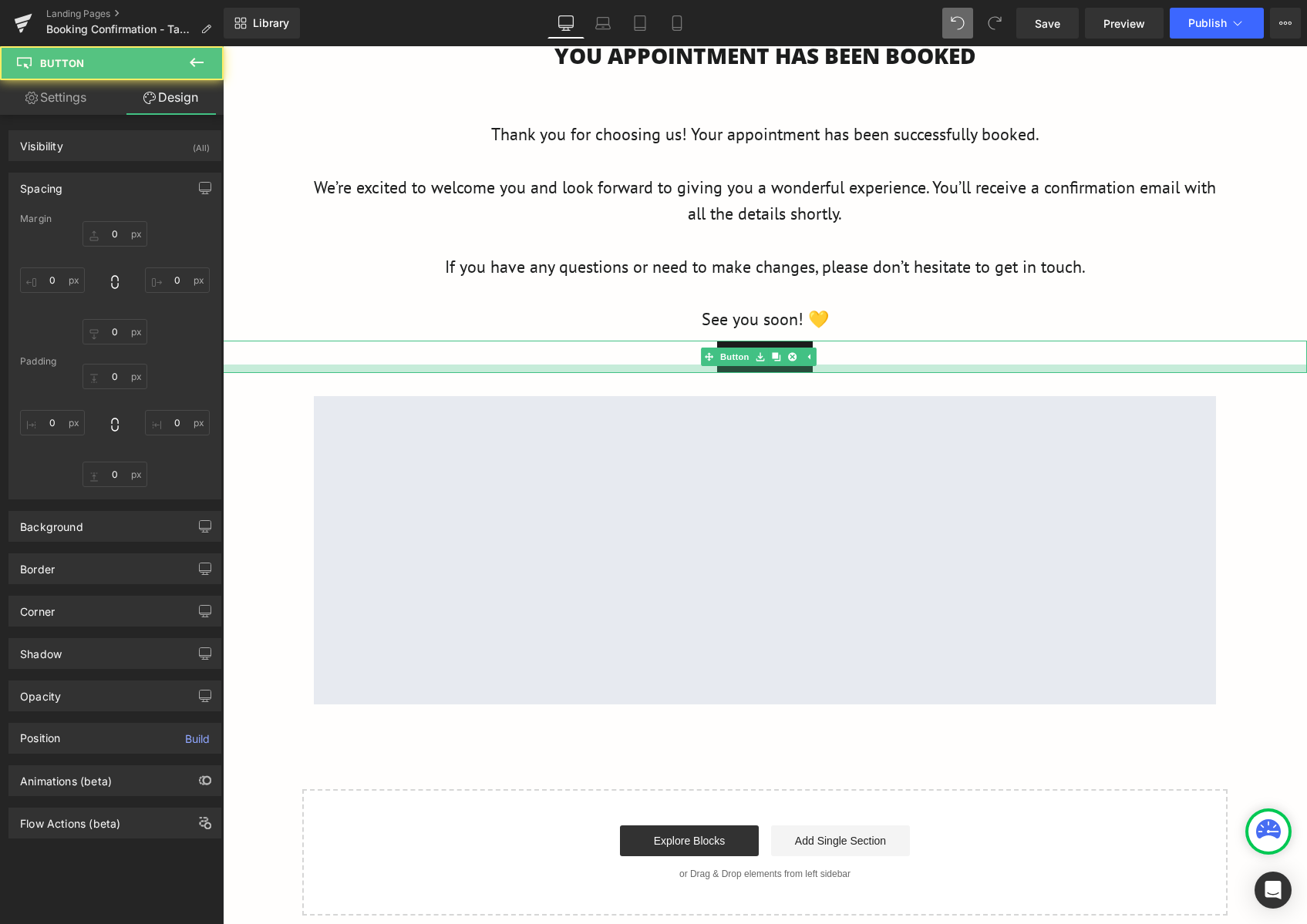
type input "0"
type input "11"
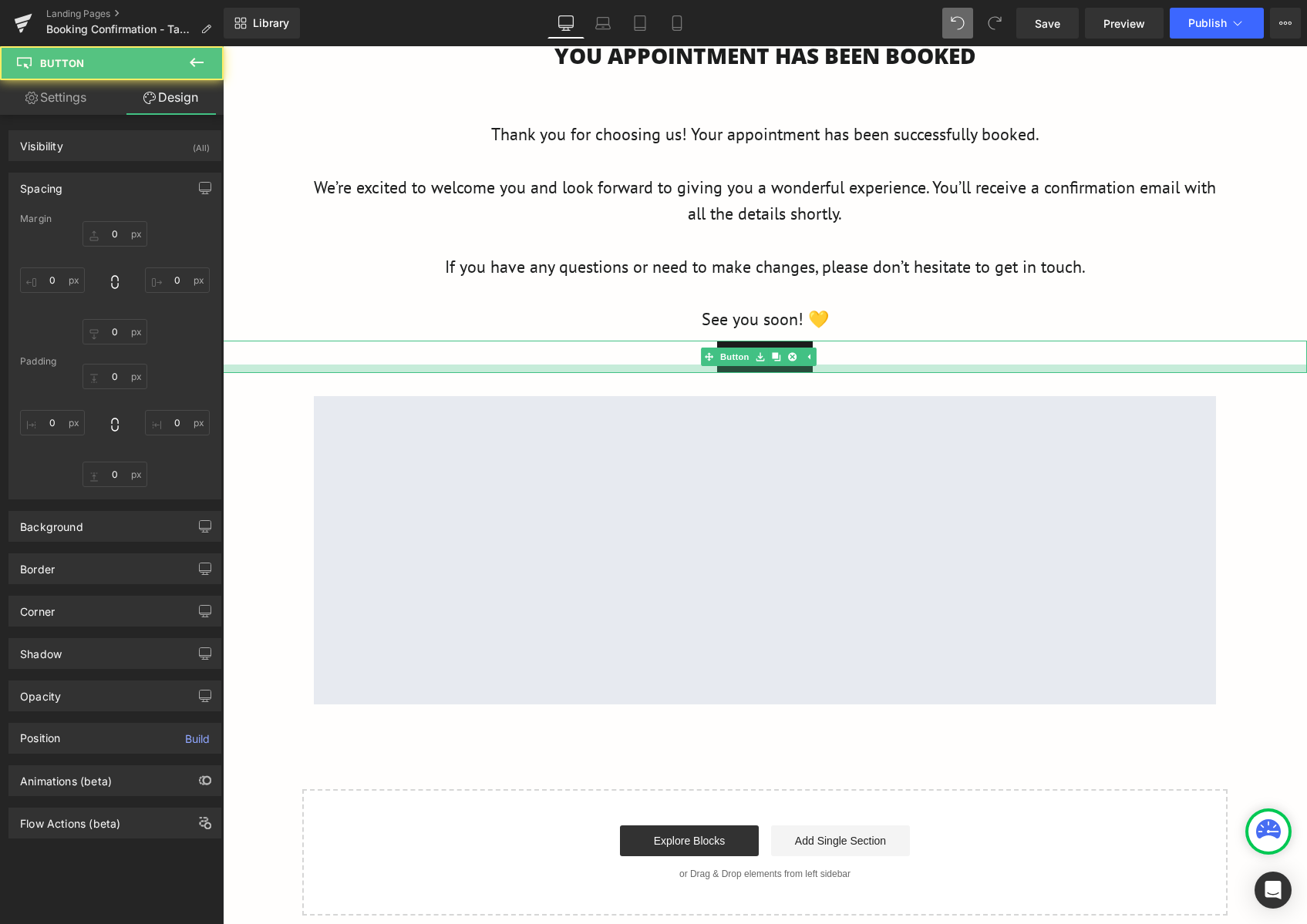
type input "20"
type input "11"
type input "20"
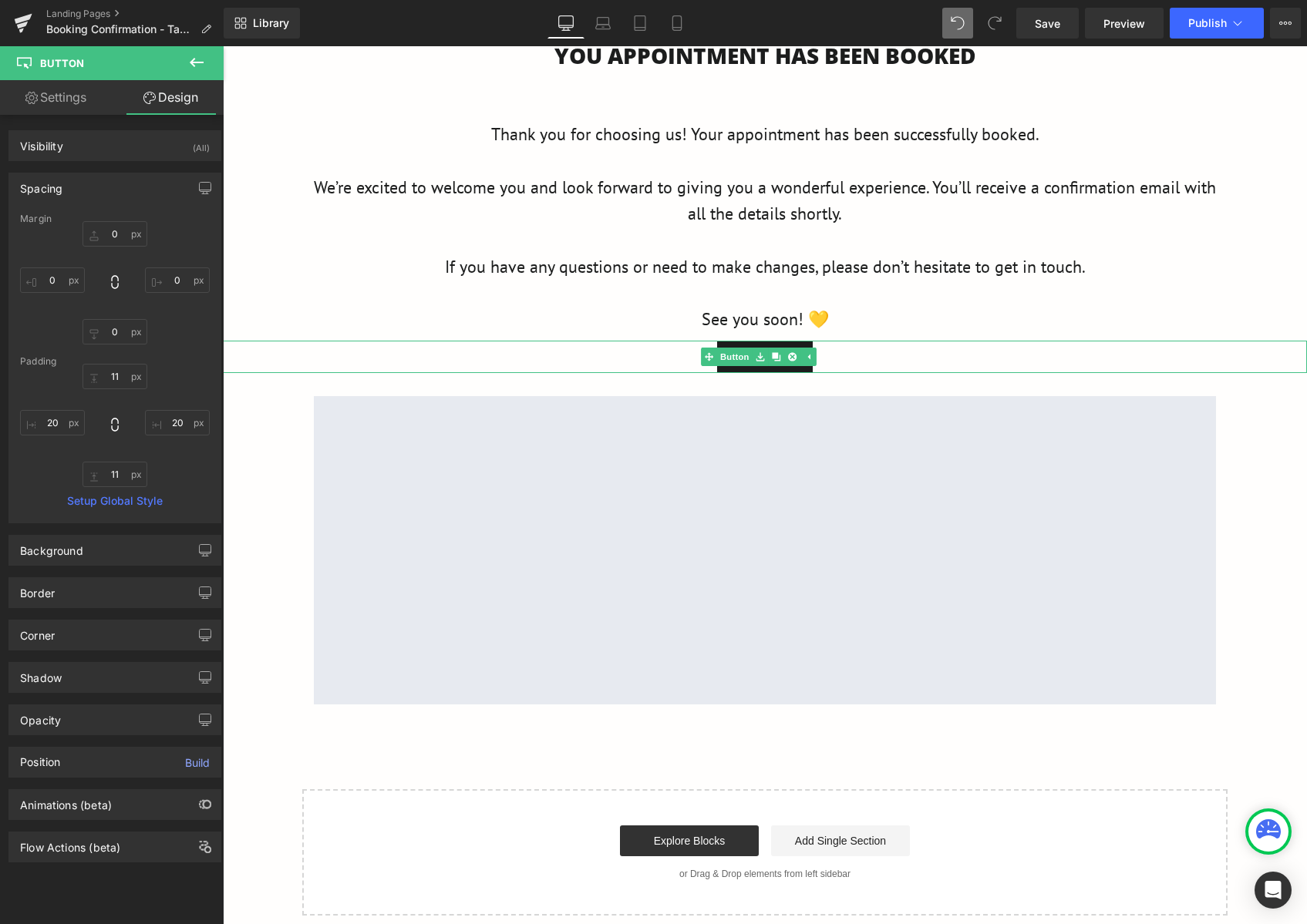
click at [481, 352] on div "Contact Us" at bounding box center [765, 356] width 1084 height 32
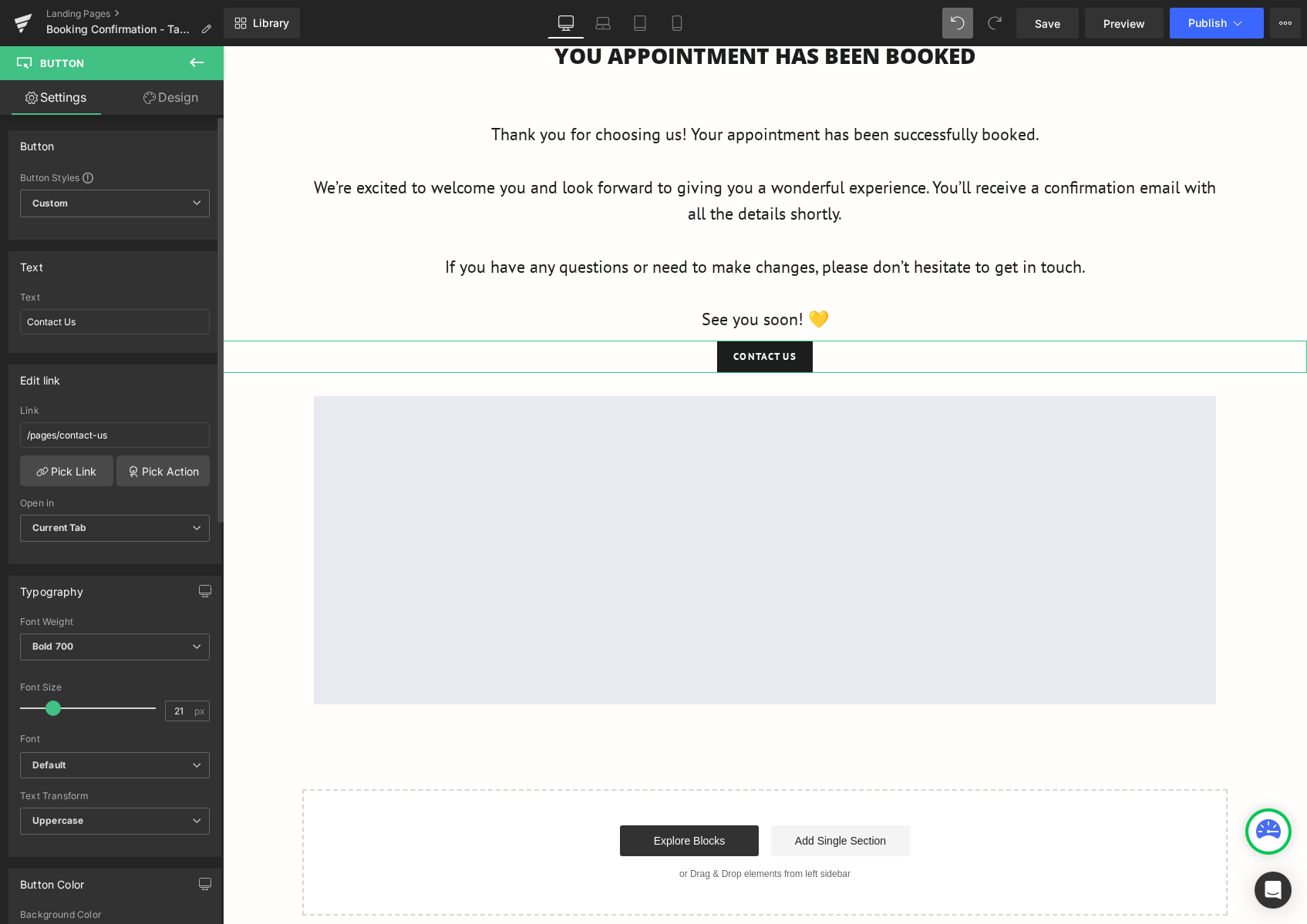
type input "27"
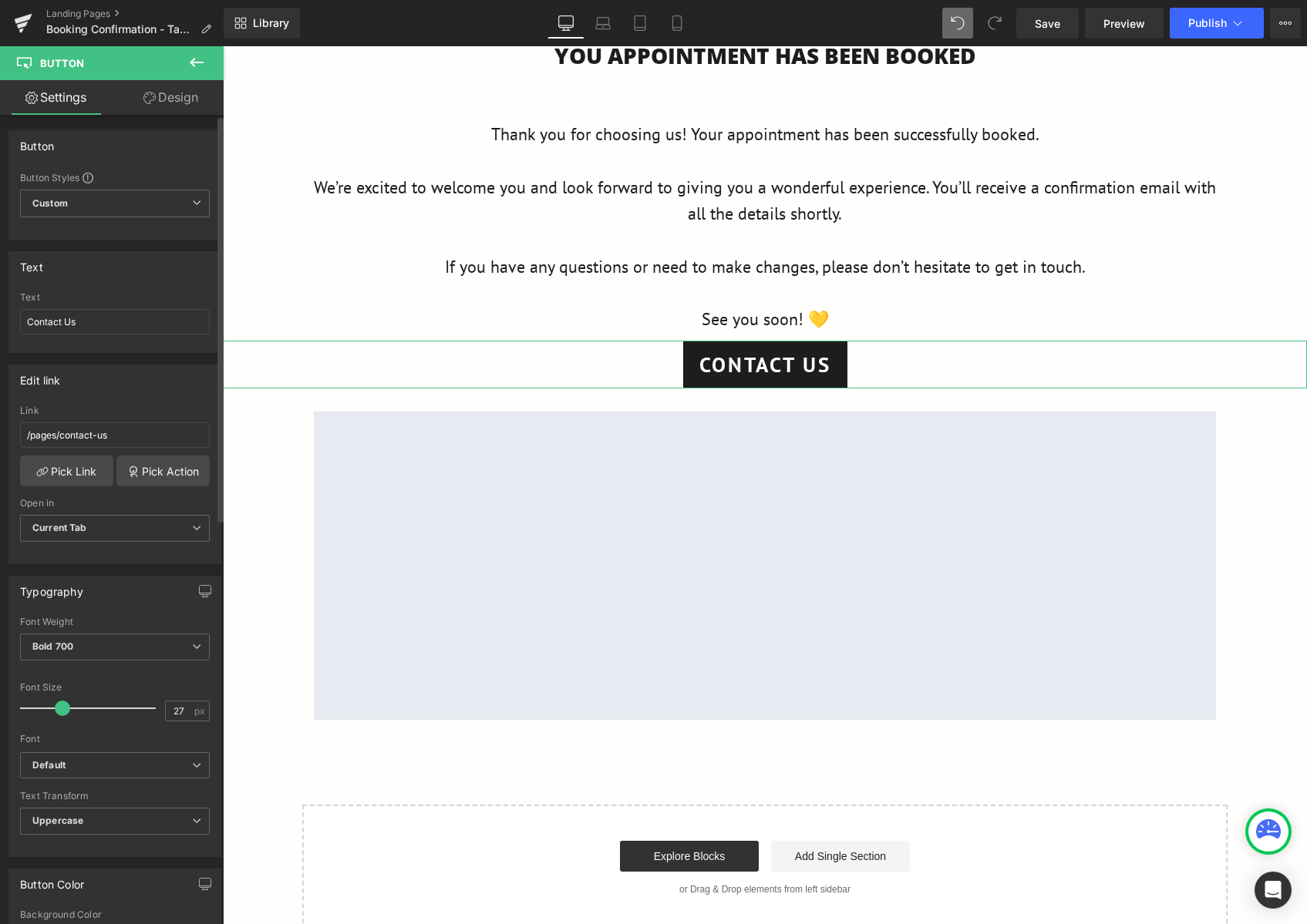
drag, startPoint x: 44, startPoint y: 706, endPoint x: 62, endPoint y: 708, distance: 18.1
click at [62, 708] on span at bounding box center [62, 708] width 16 height 16
click at [1247, 356] on div "Contact Us" at bounding box center [765, 365] width 1084 height 48
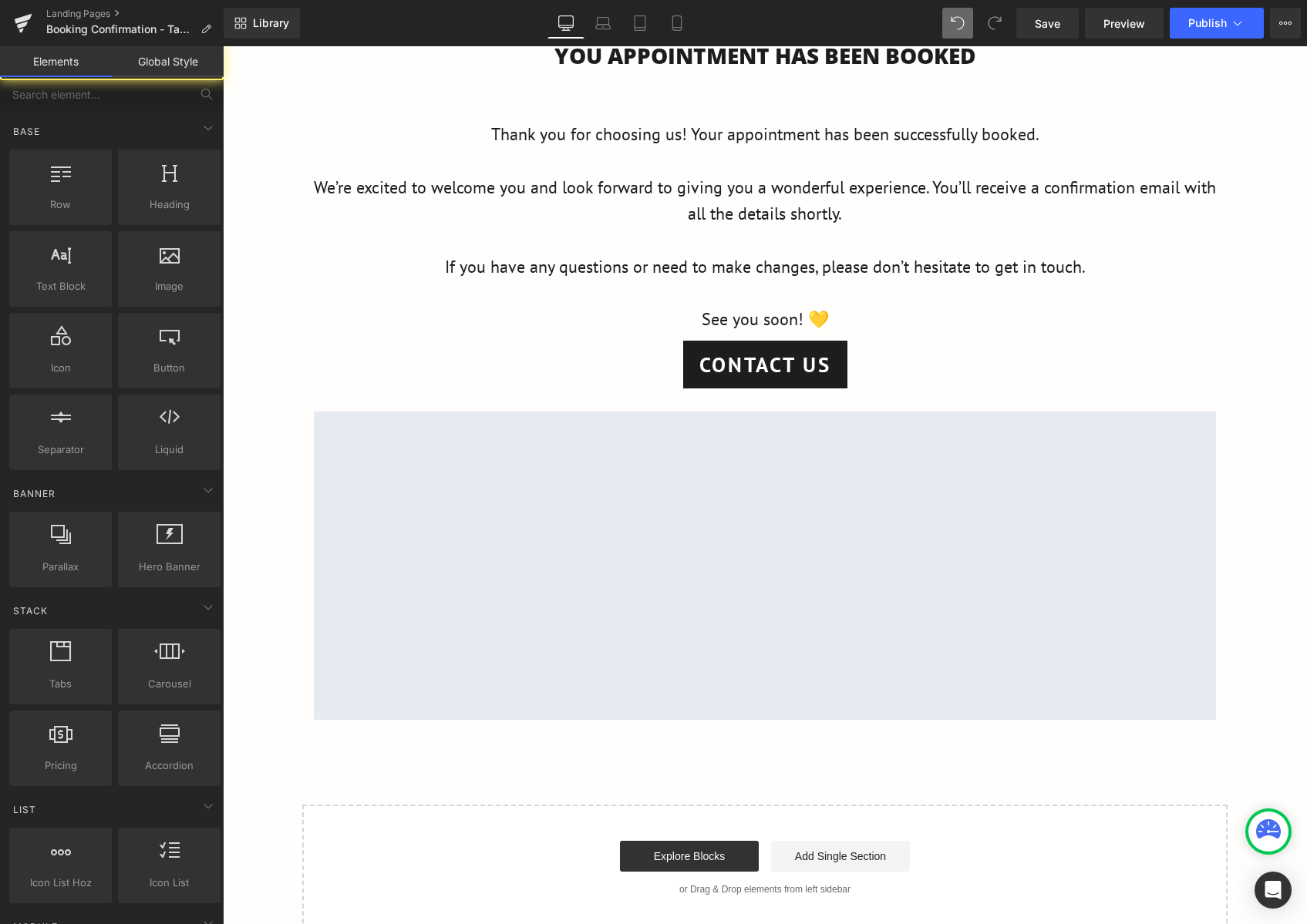
click at [1243, 309] on div "Row 54px You APPOINTMENT HAS BEEN BOOKED Heading Thank you for choosing us! You…" at bounding box center [765, 434] width 1084 height 993
click at [1102, 23] on link "Preview" at bounding box center [1124, 22] width 79 height 31
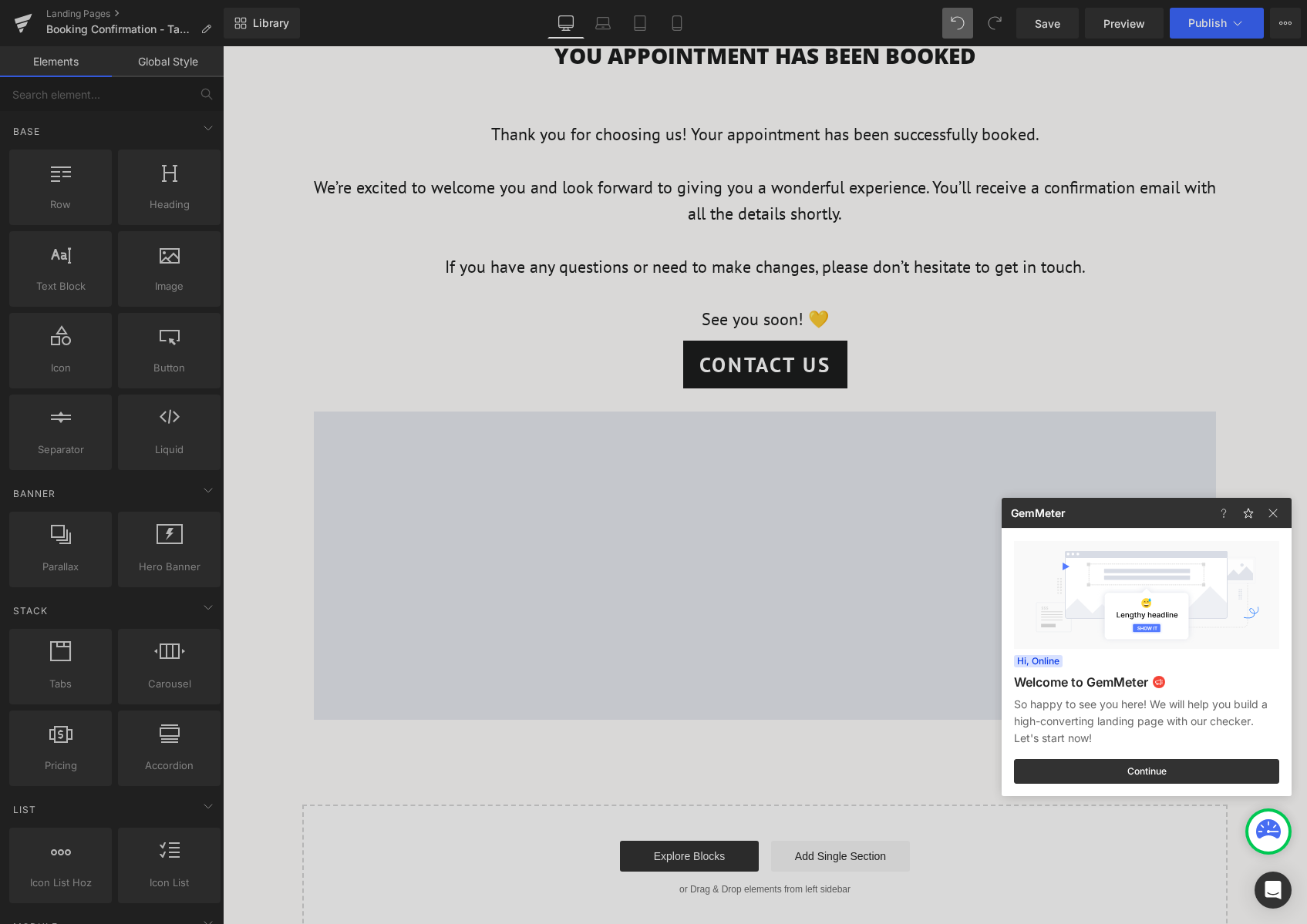
drag, startPoint x: 1125, startPoint y: 155, endPoint x: 848, endPoint y: 108, distance: 281.0
click at [1125, 155] on div at bounding box center [653, 462] width 1307 height 924
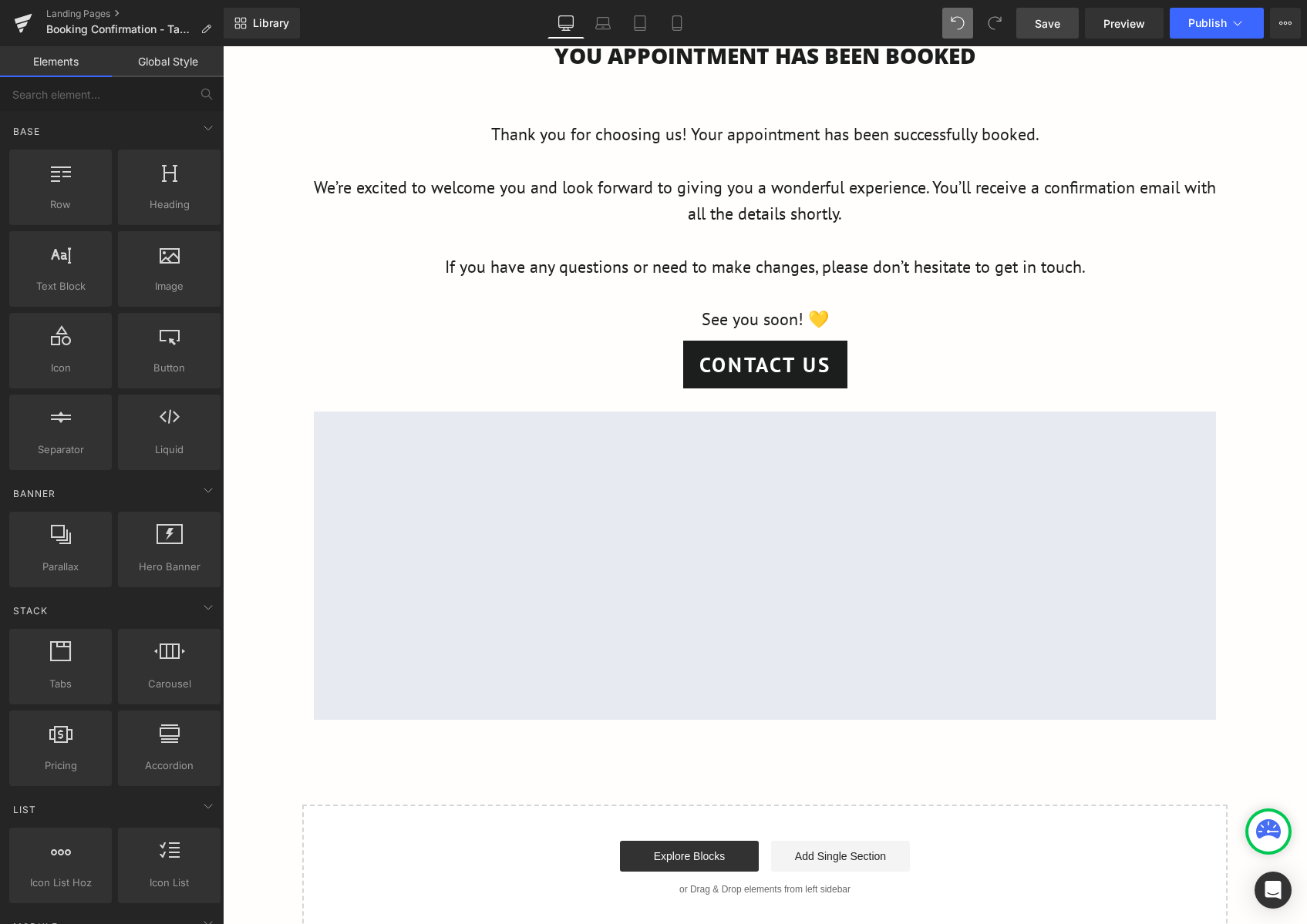
click at [1042, 30] on span "Save" at bounding box center [1047, 23] width 25 height 16
click at [1129, 34] on link "Preview" at bounding box center [1124, 22] width 79 height 31
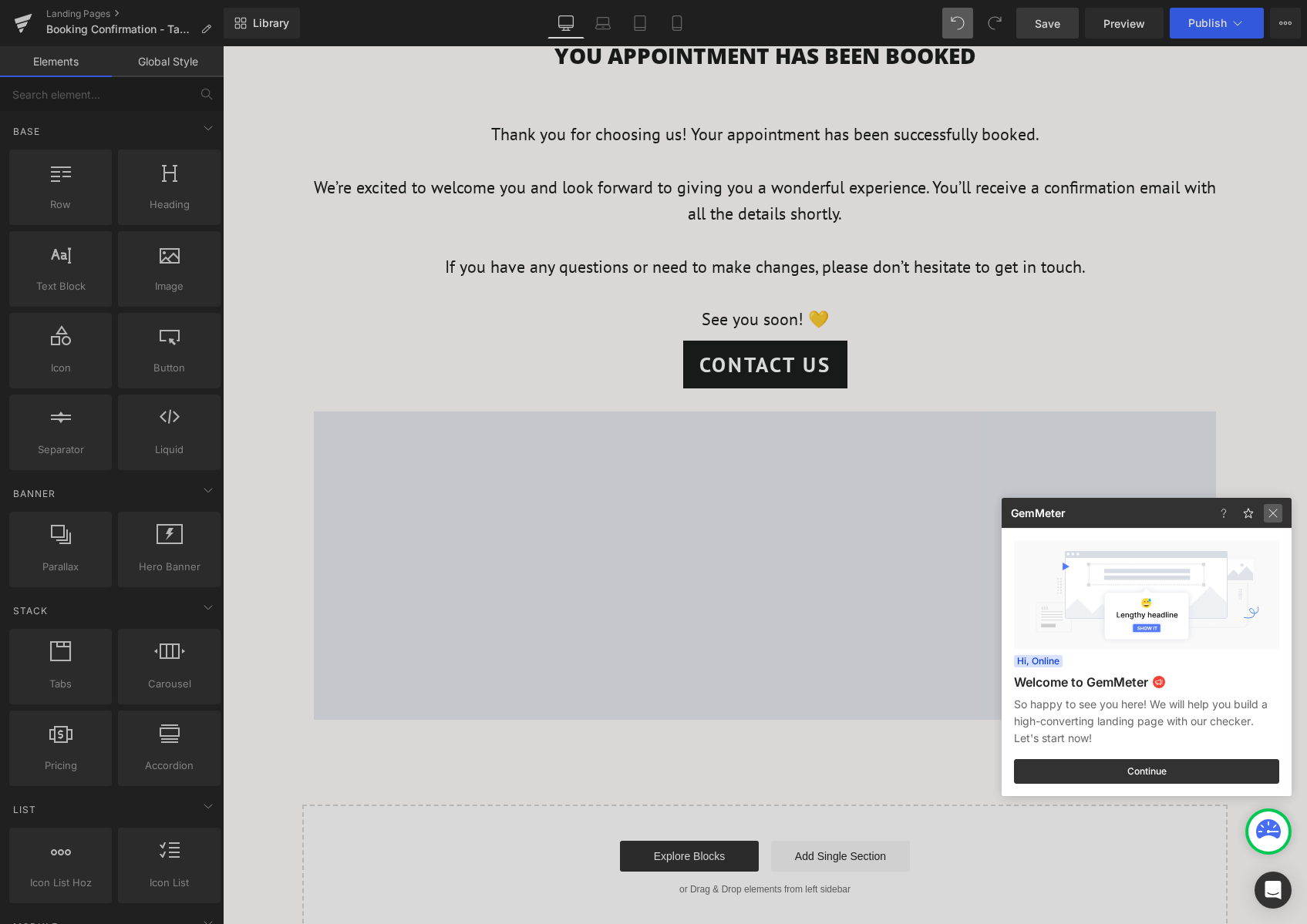
click at [1272, 513] on img at bounding box center [1273, 513] width 19 height 19
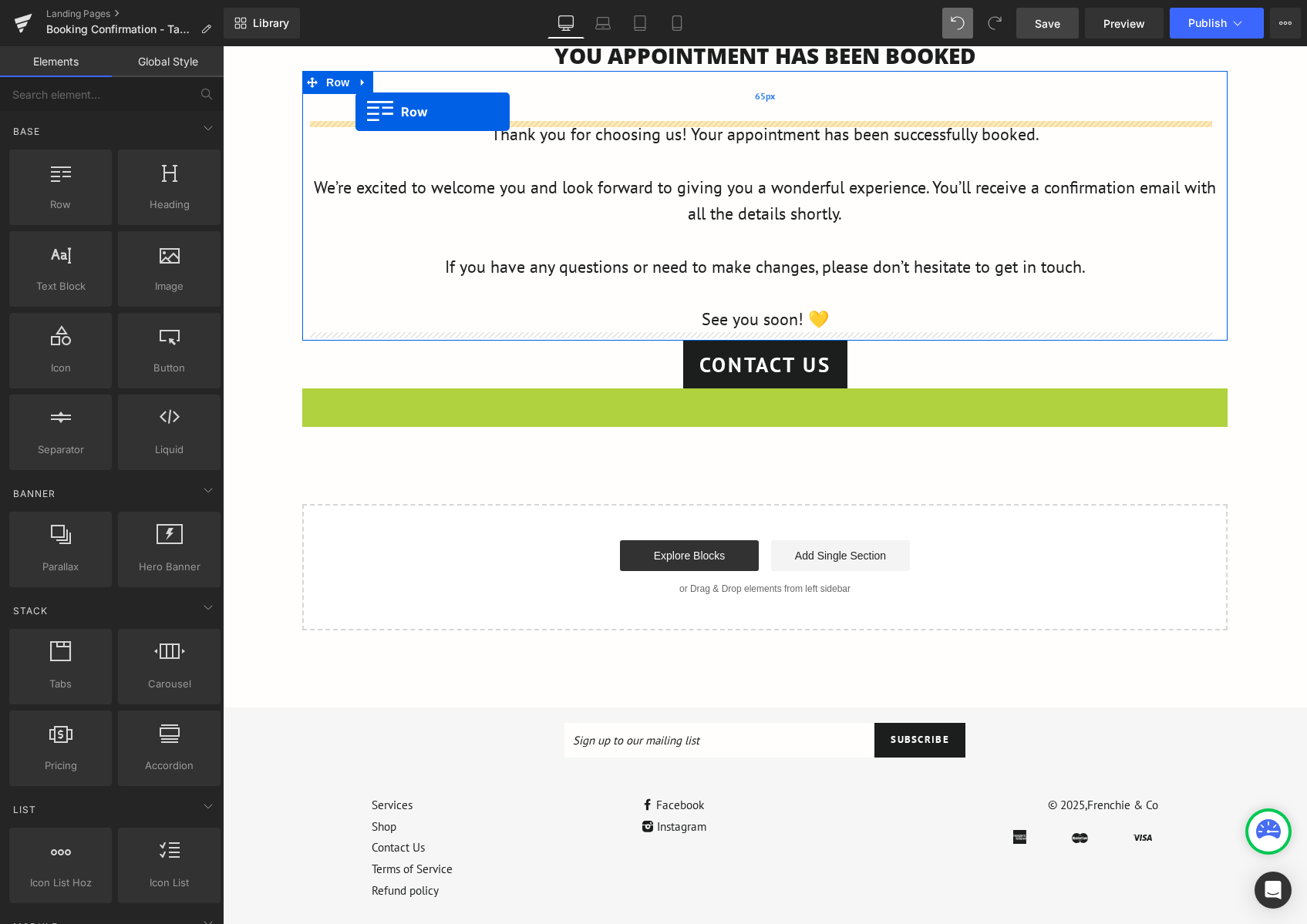
drag, startPoint x: 308, startPoint y: 402, endPoint x: 356, endPoint y: 112, distance: 293.9
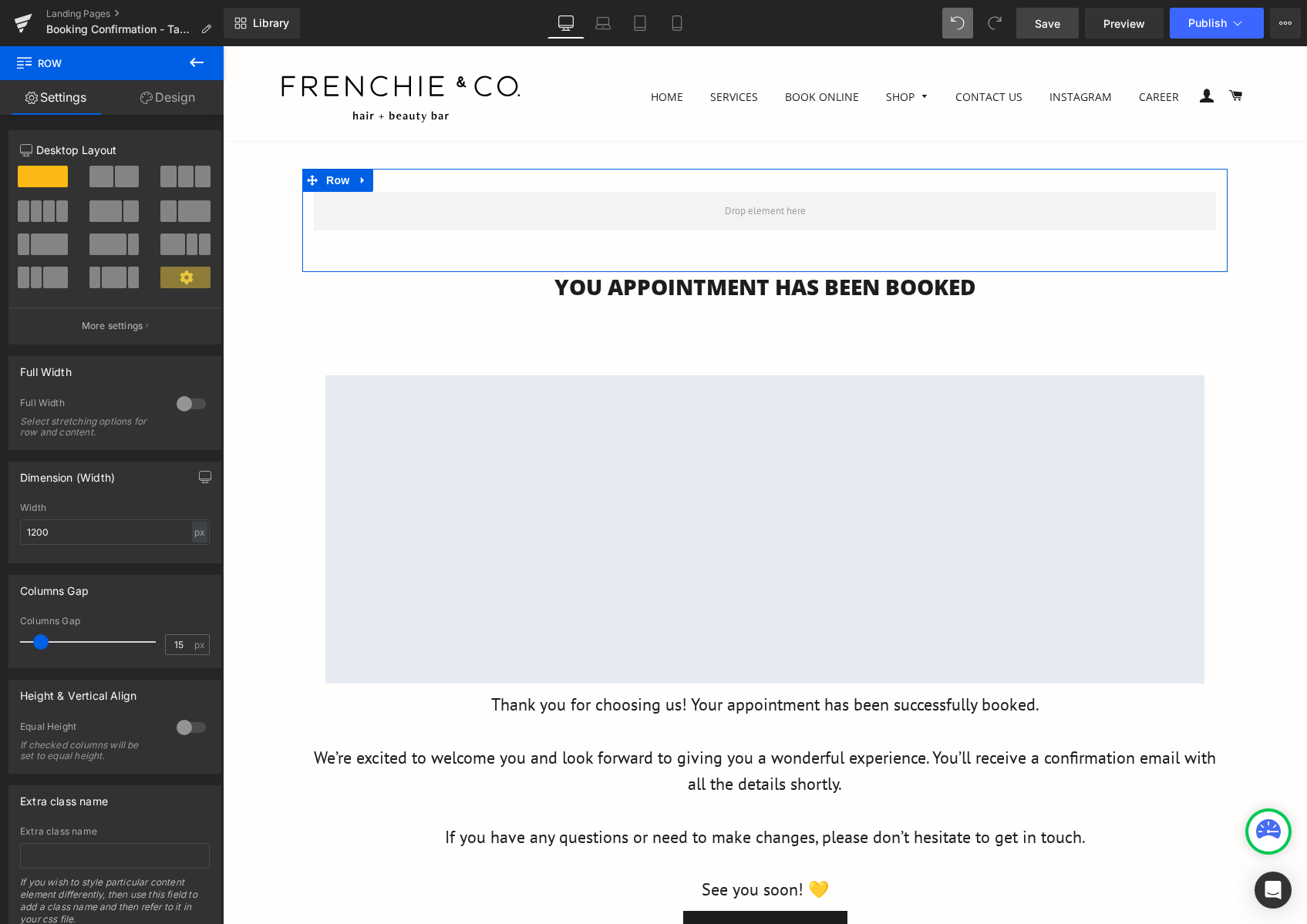
scroll to position [77, 0]
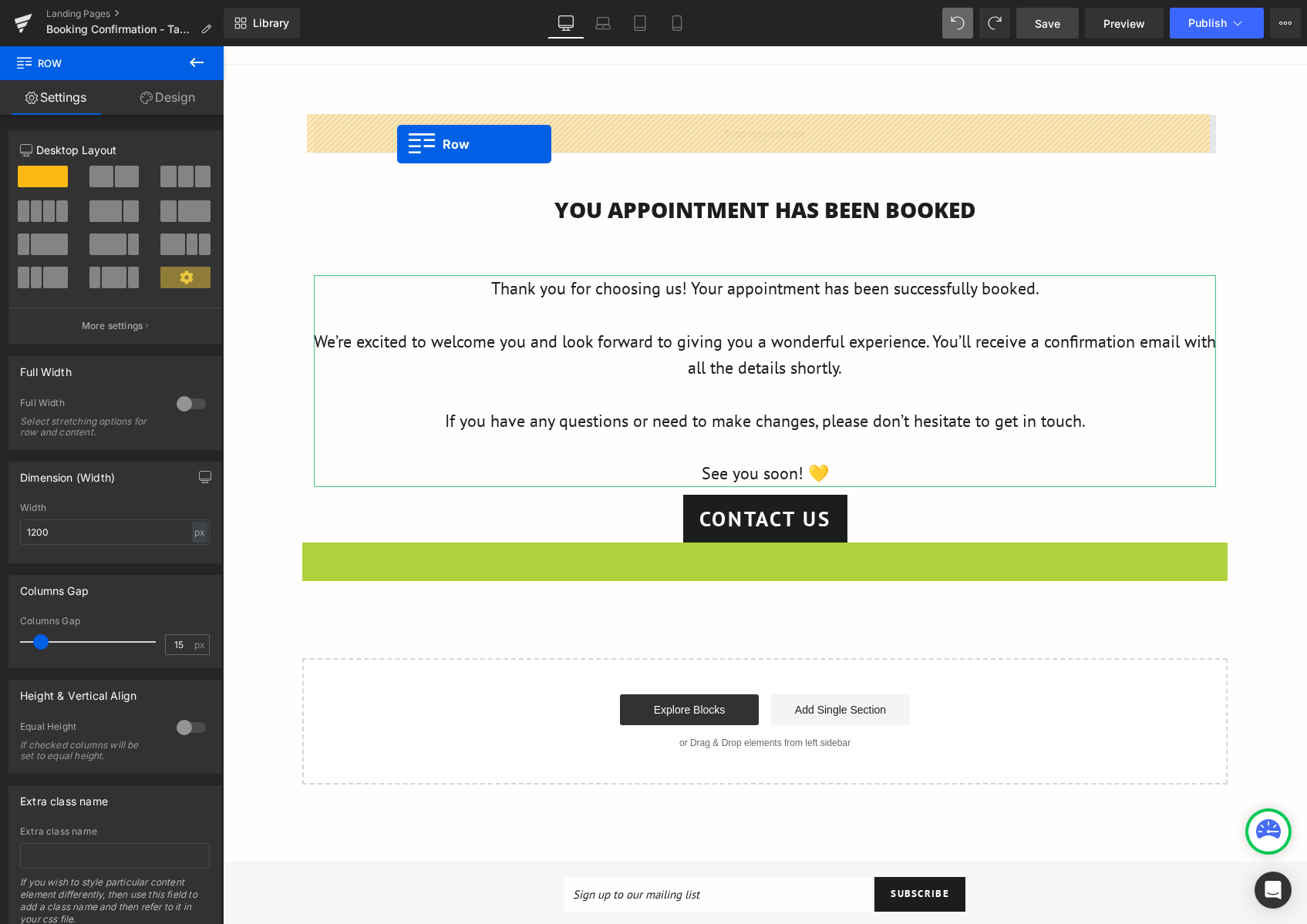
drag, startPoint x: 308, startPoint y: 556, endPoint x: 397, endPoint y: 144, distance: 421.5
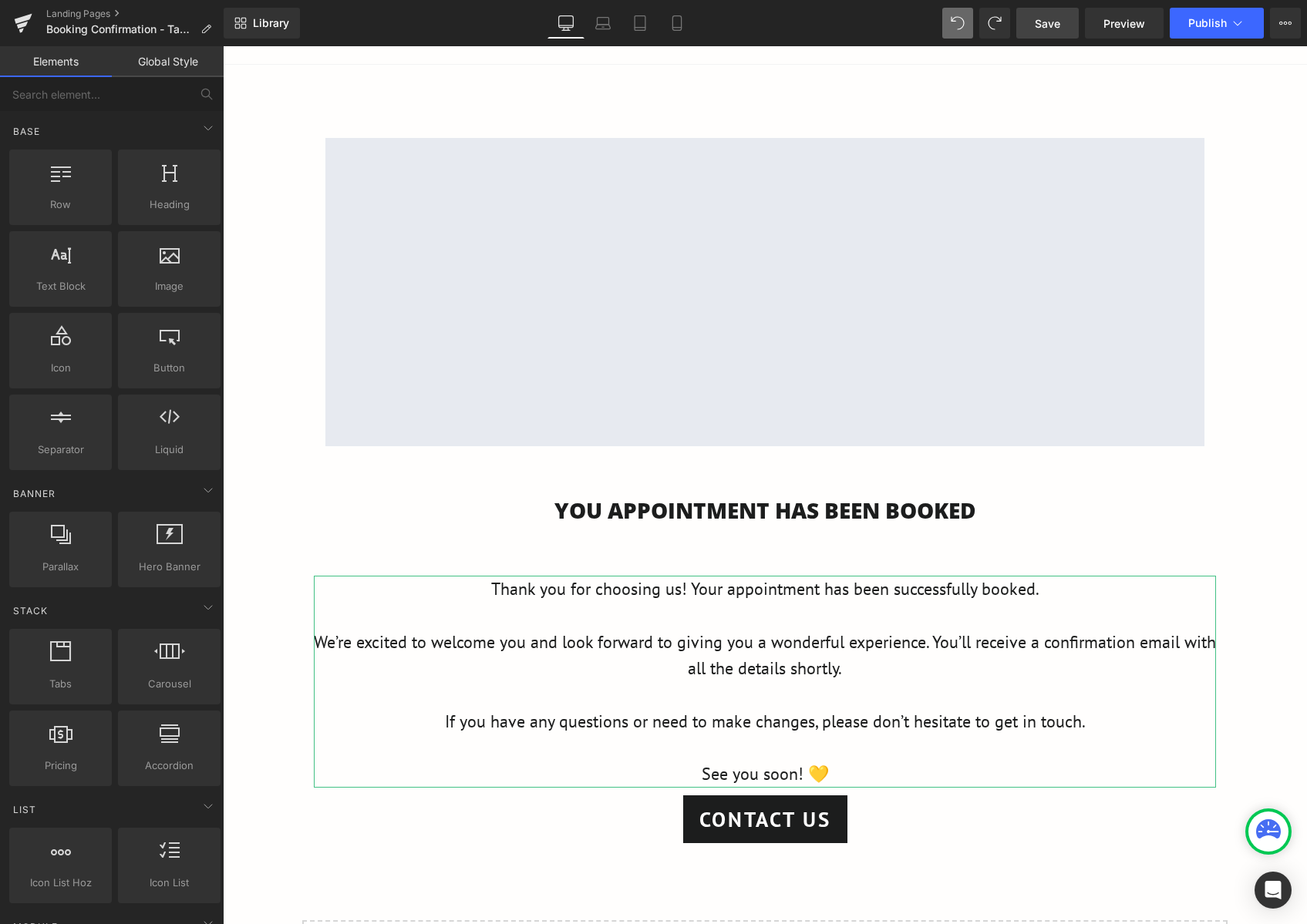
click at [1249, 489] on div "Google Maps Row Row 54px You APPOINTMENT HAS BEEN BOOKED Heading Thank you for …" at bounding box center [765, 568] width 1084 height 955
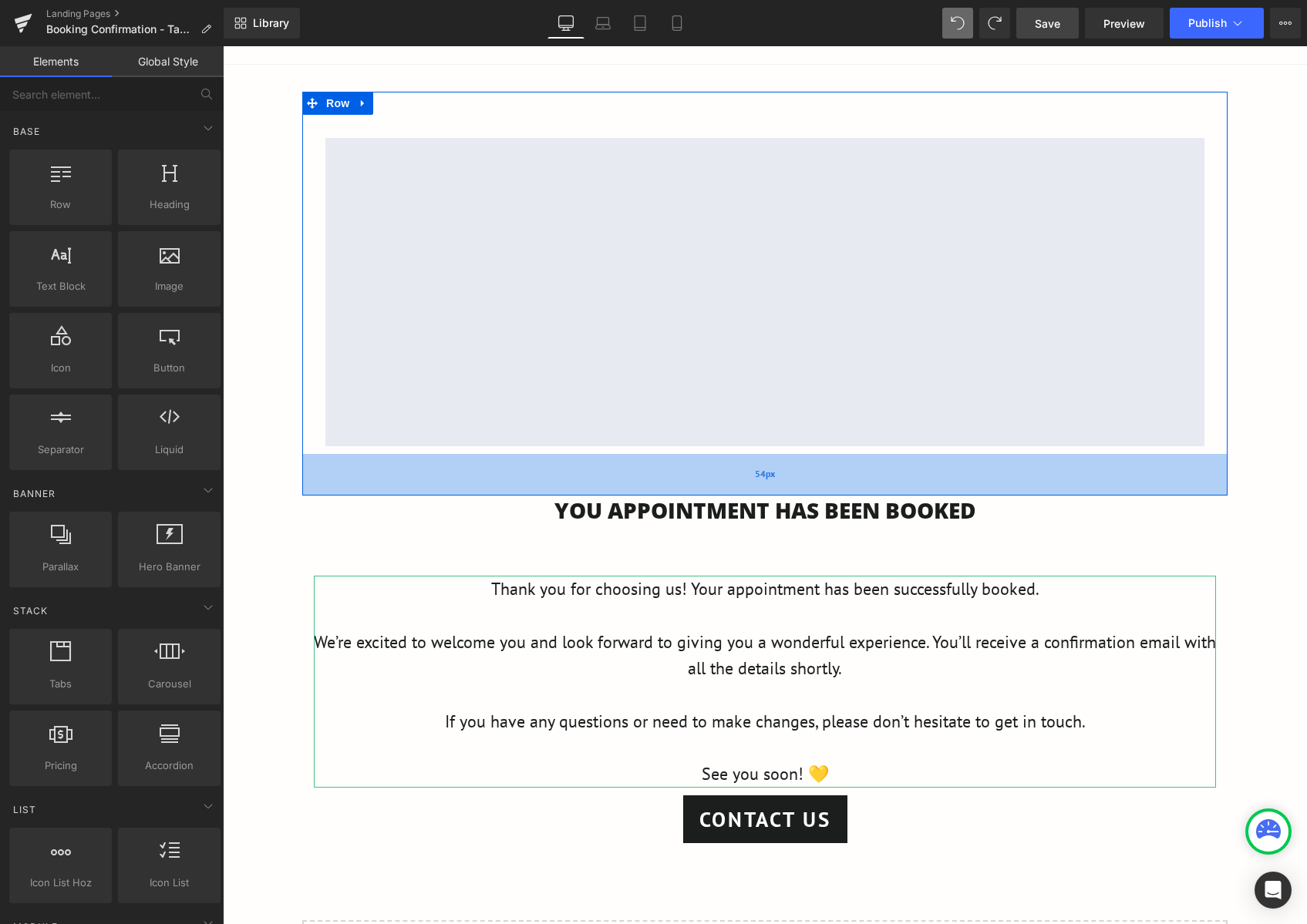
scroll to position [385, 0]
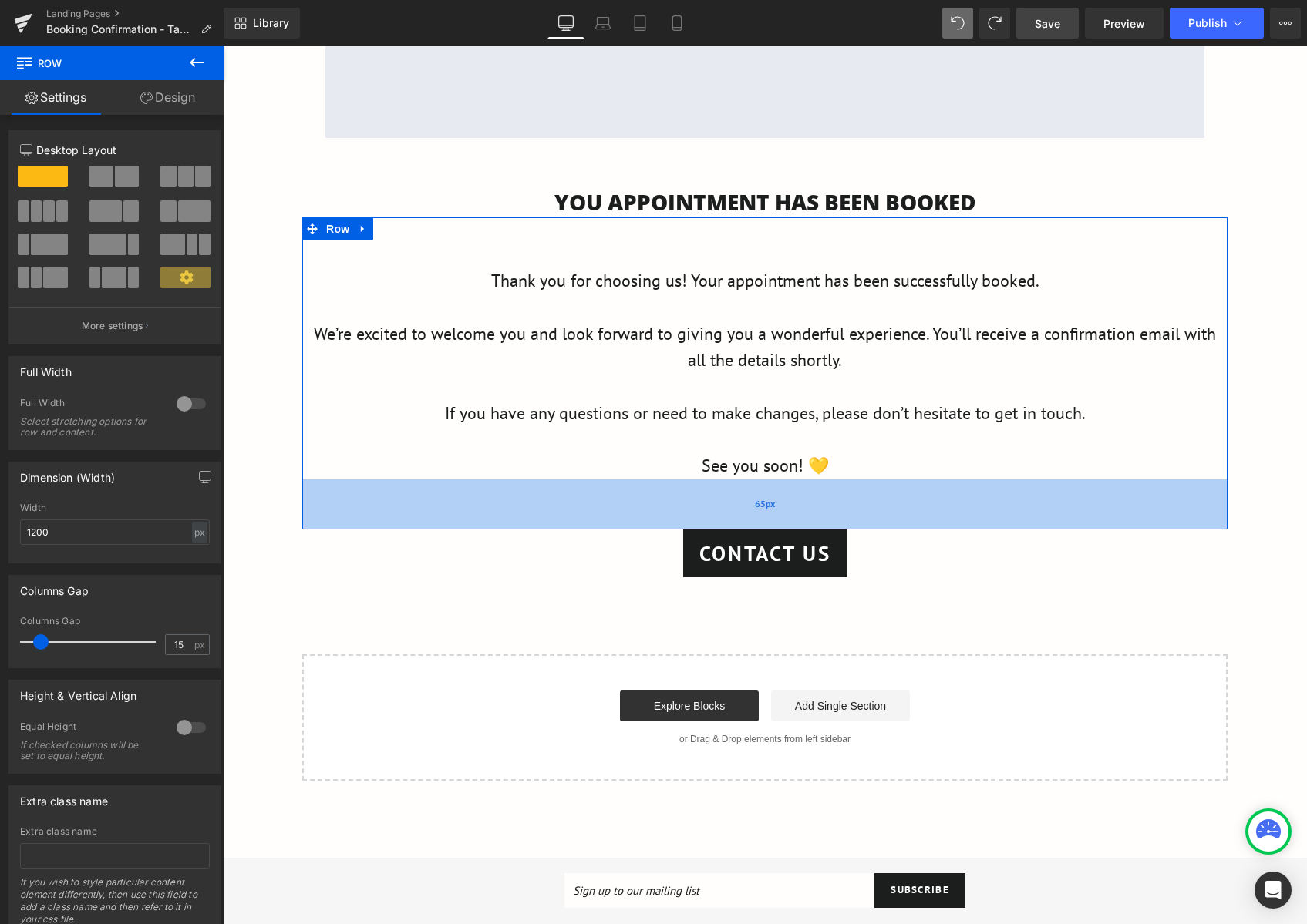
drag, startPoint x: 810, startPoint y: 480, endPoint x: 807, endPoint y: 522, distance: 42.1
click at [807, 522] on div "65px" at bounding box center [764, 505] width 925 height 50
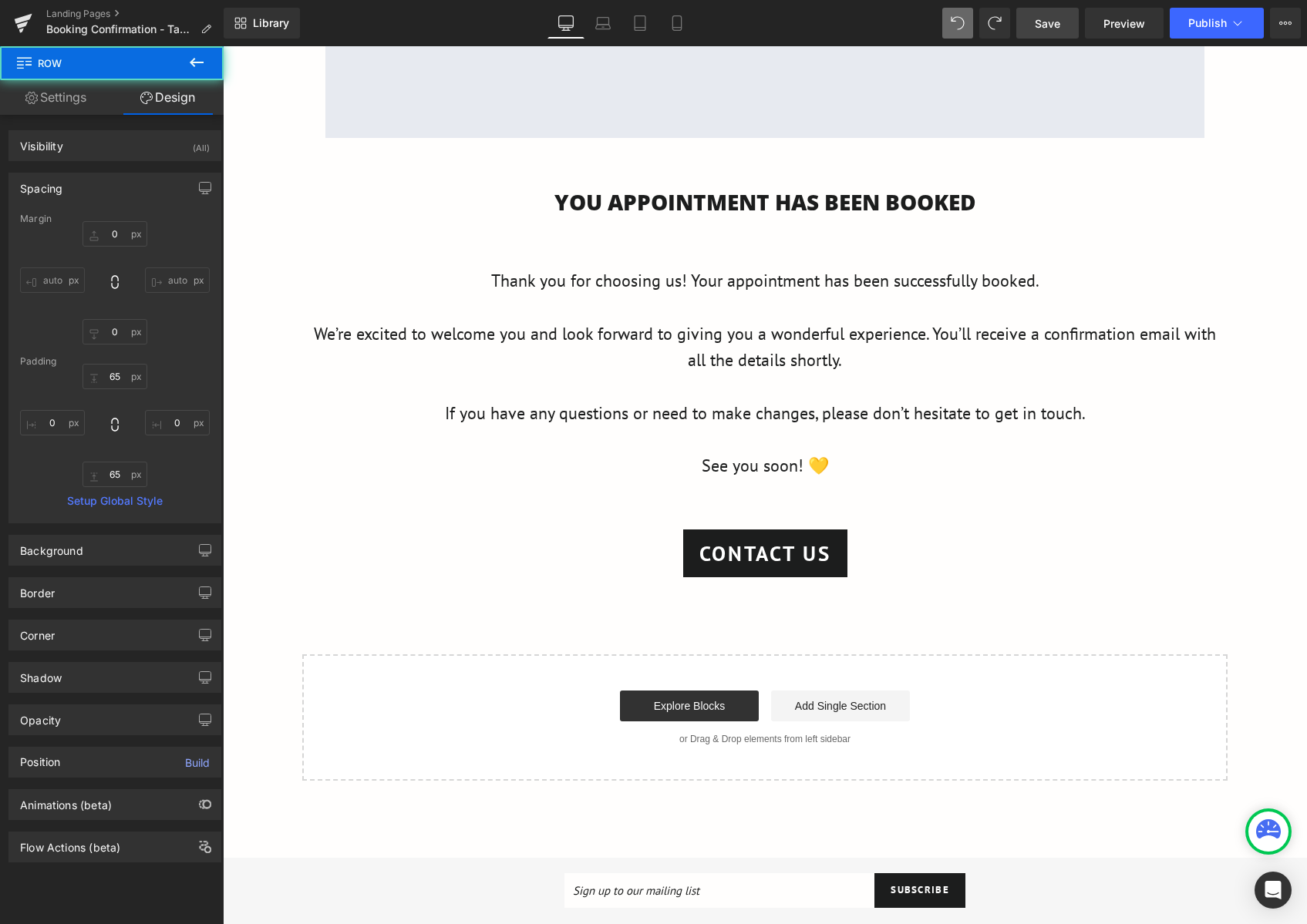
click at [1106, 592] on div "Google Maps Row Row 54px You APPOINTMENT HAS BEEN BOOKED Heading Thank you for …" at bounding box center [765, 281] width 1084 height 997
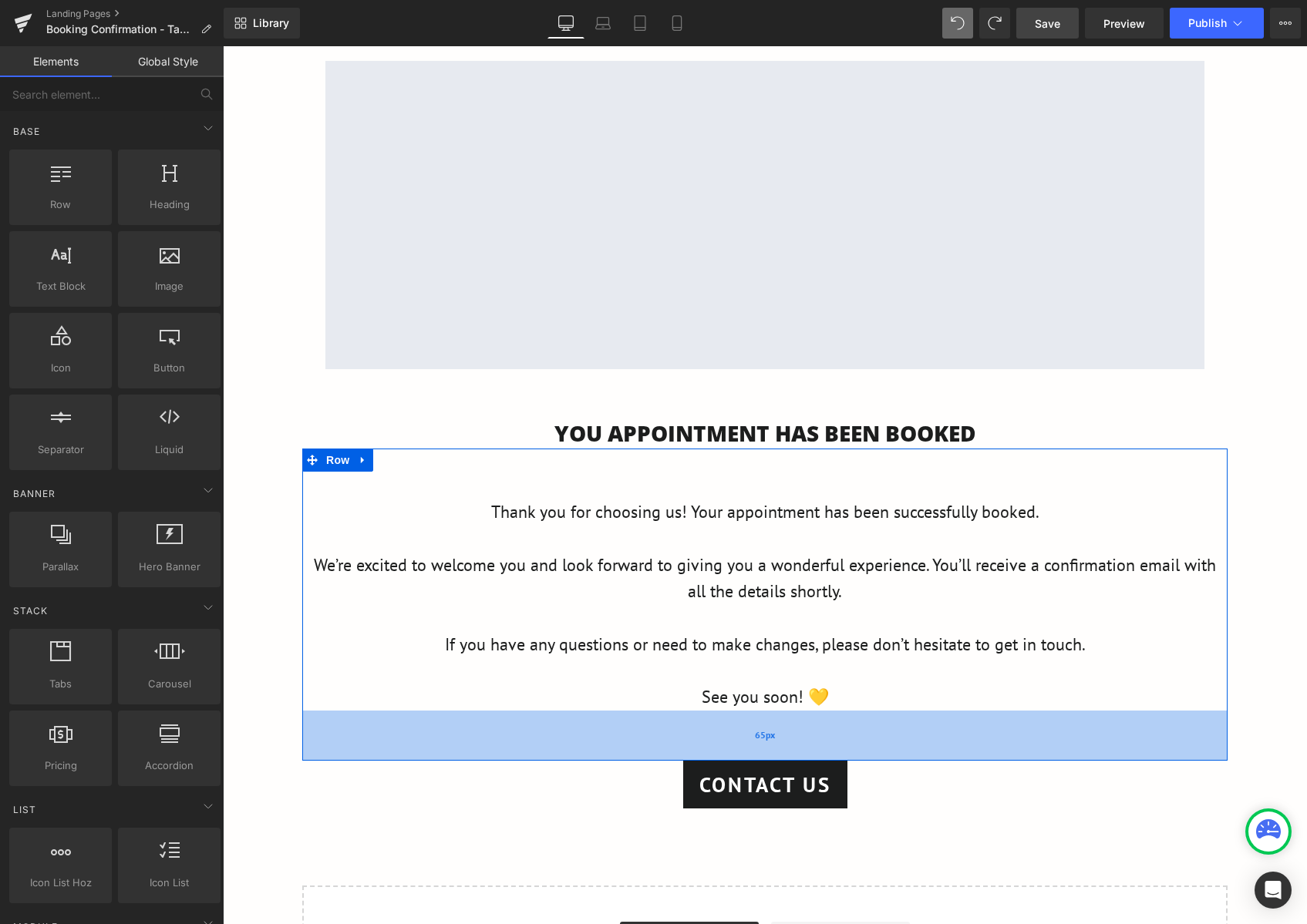
scroll to position [77, 0]
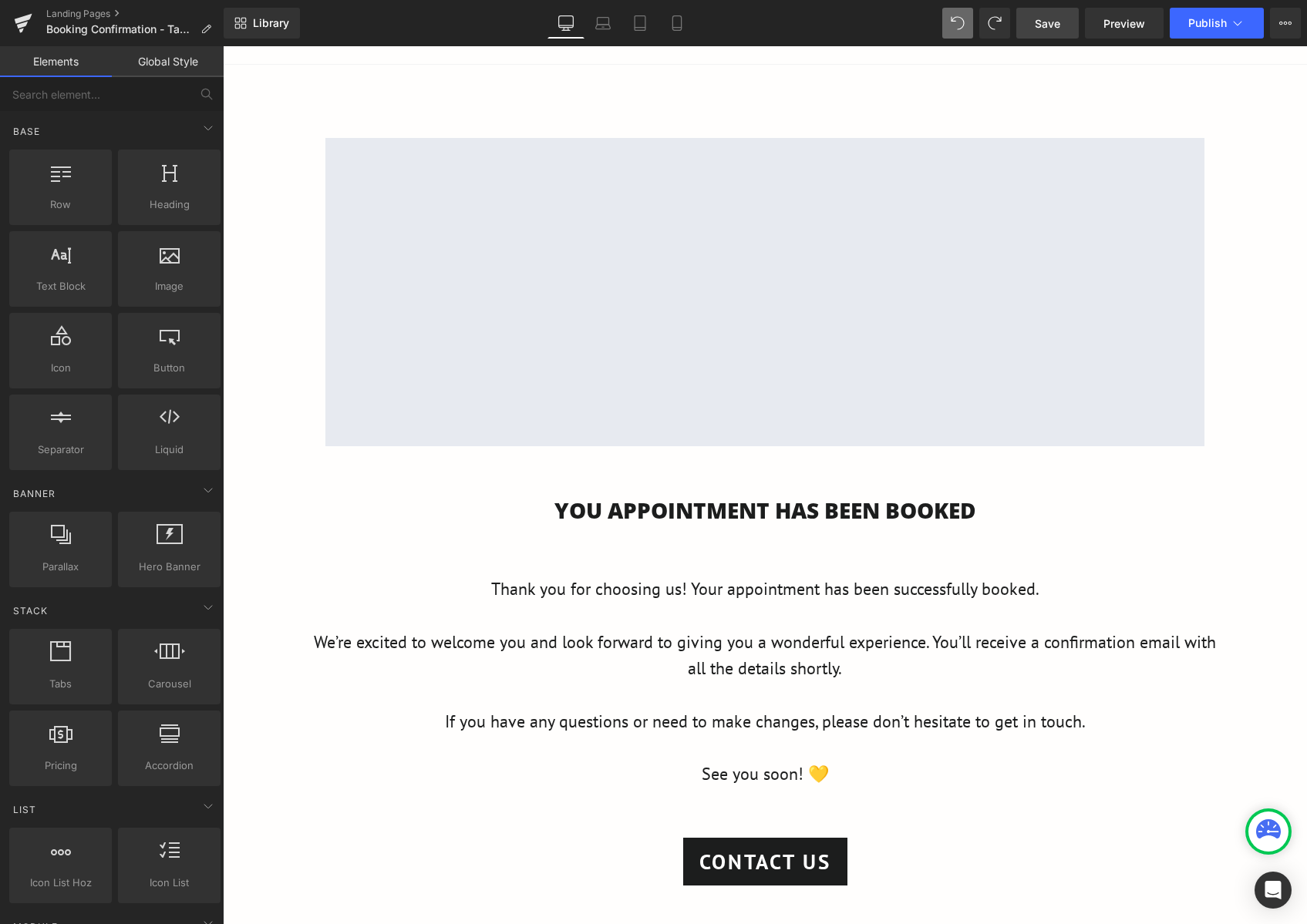
click at [1063, 26] on link "Save" at bounding box center [1047, 22] width 62 height 31
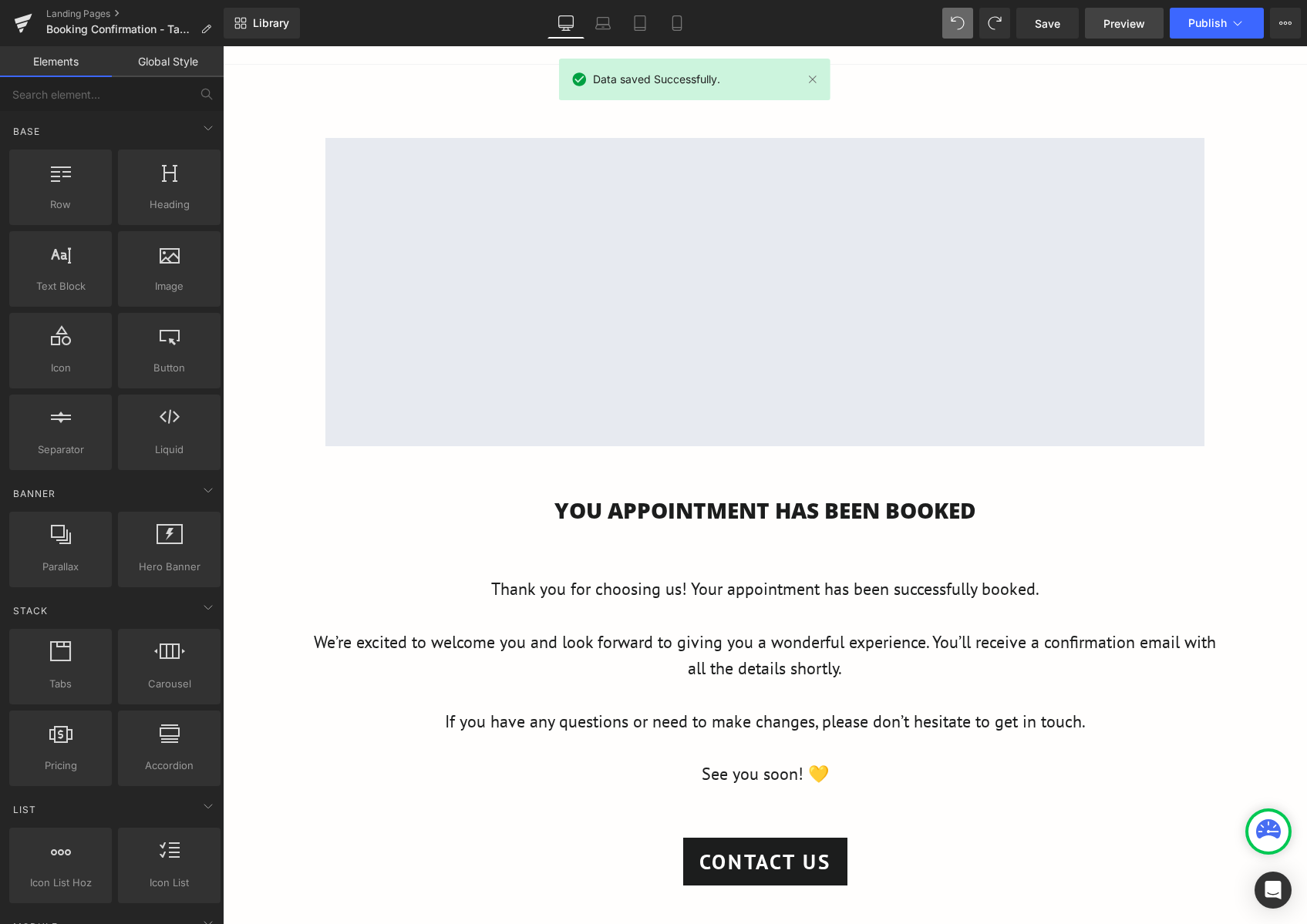
click at [1115, 23] on span "Preview" at bounding box center [1124, 23] width 42 height 16
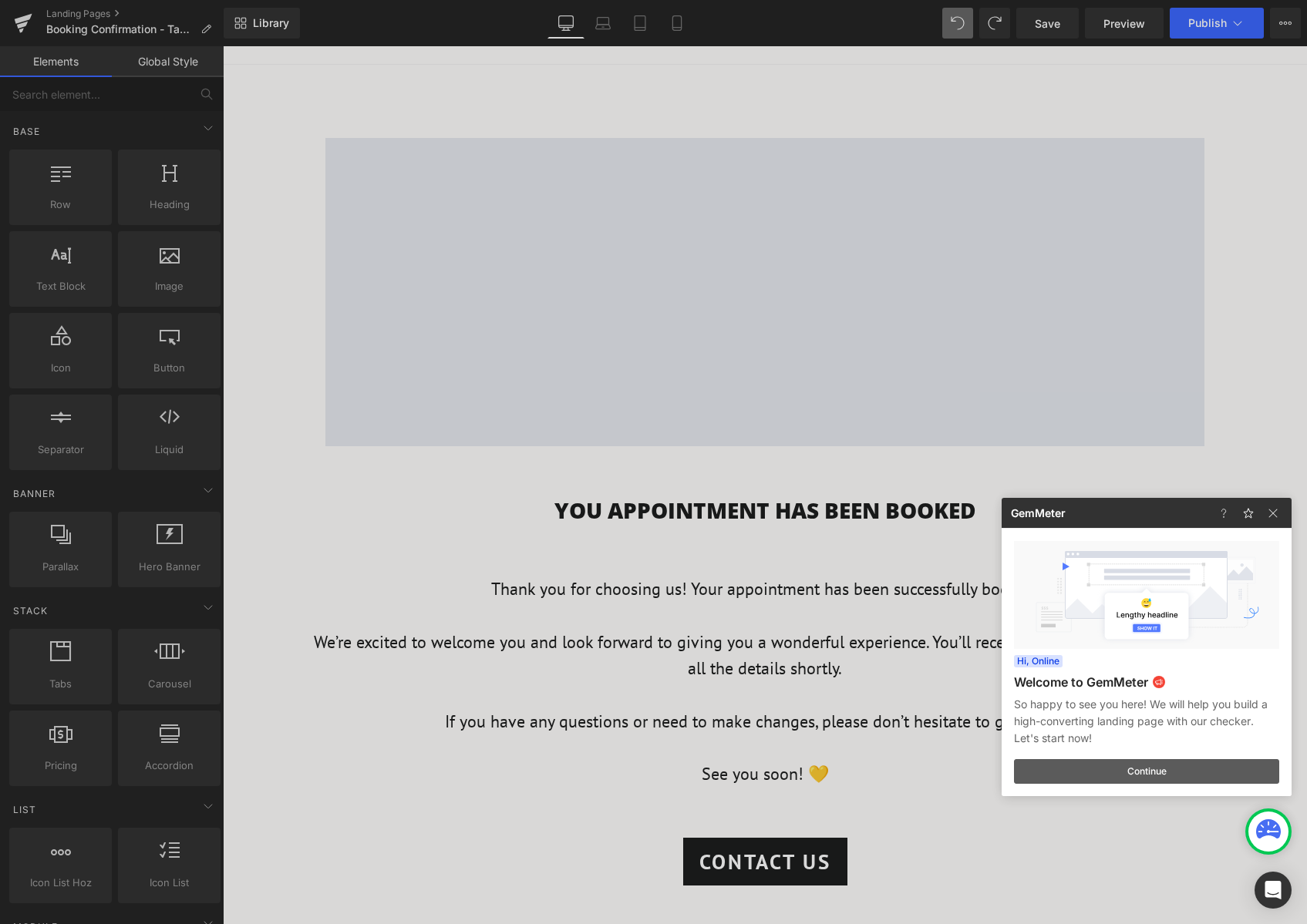
click at [1213, 763] on button "Continue" at bounding box center [1147, 771] width 265 height 25
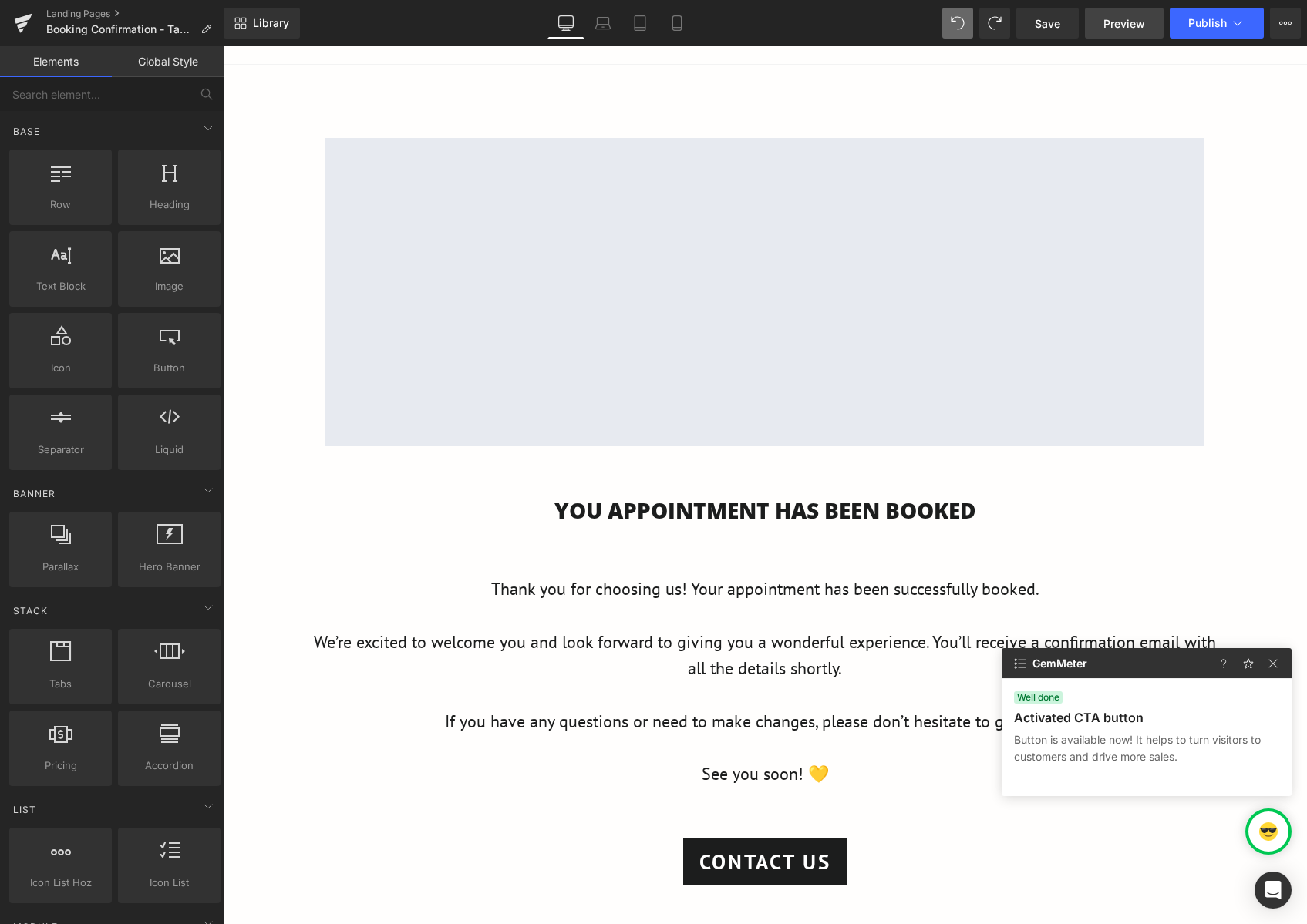
click at [1111, 30] on span "Preview" at bounding box center [1124, 23] width 42 height 16
click at [1276, 665] on img at bounding box center [1273, 664] width 19 height 19
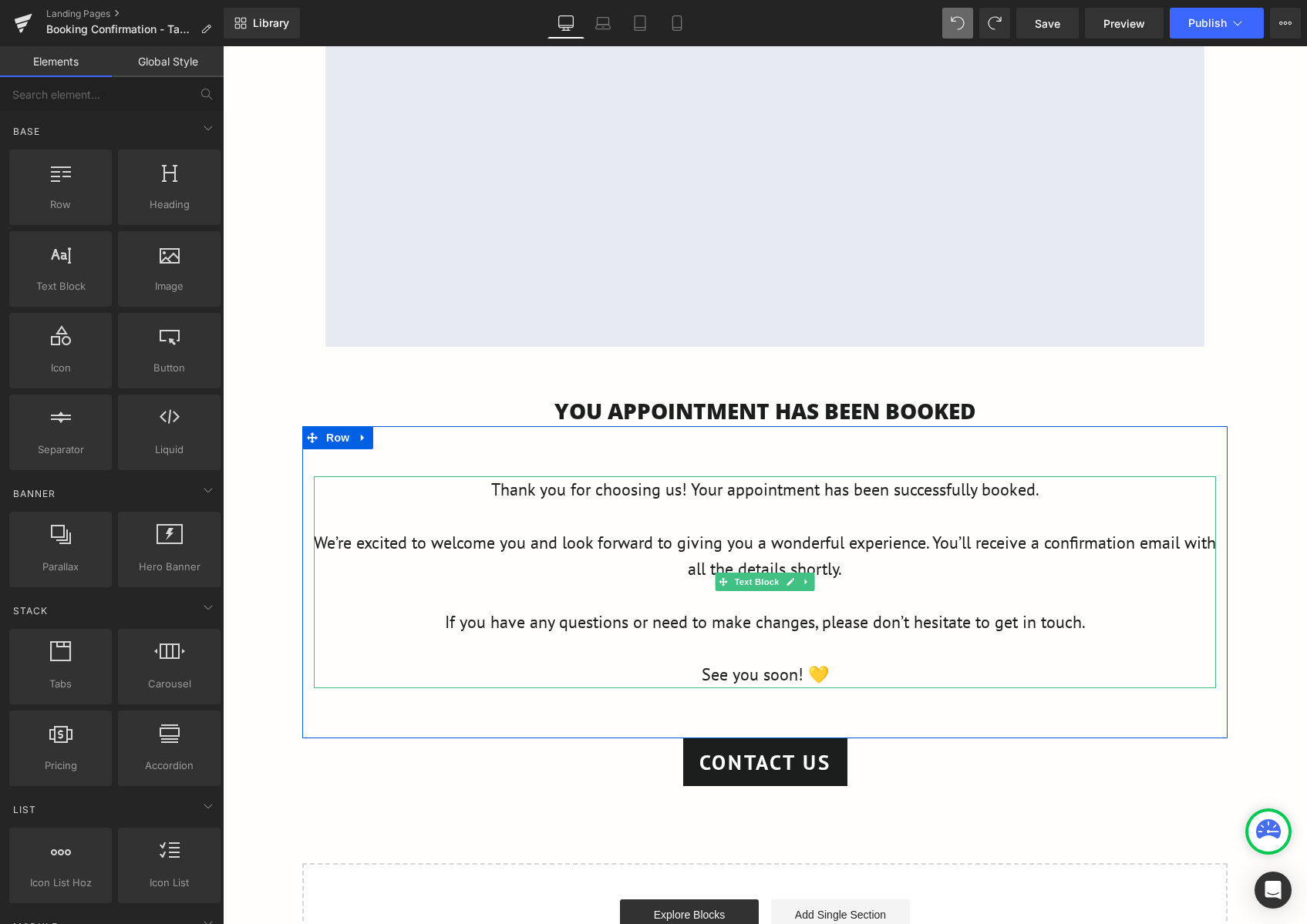
scroll to position [22, 0]
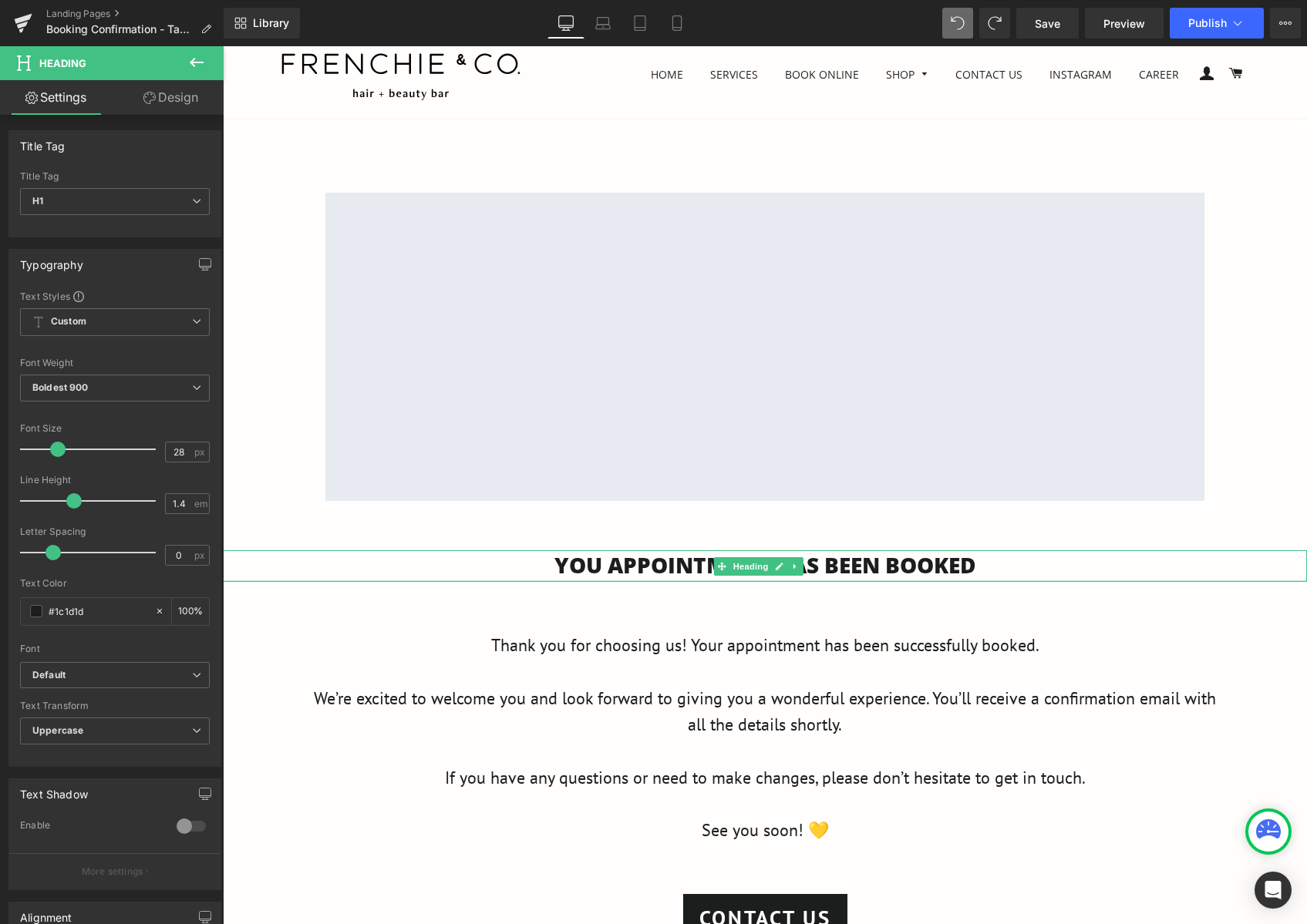
click at [875, 578] on div "You APPOINTMENT HAS BEEN BOOKED Heading" at bounding box center [765, 566] width 1084 height 31
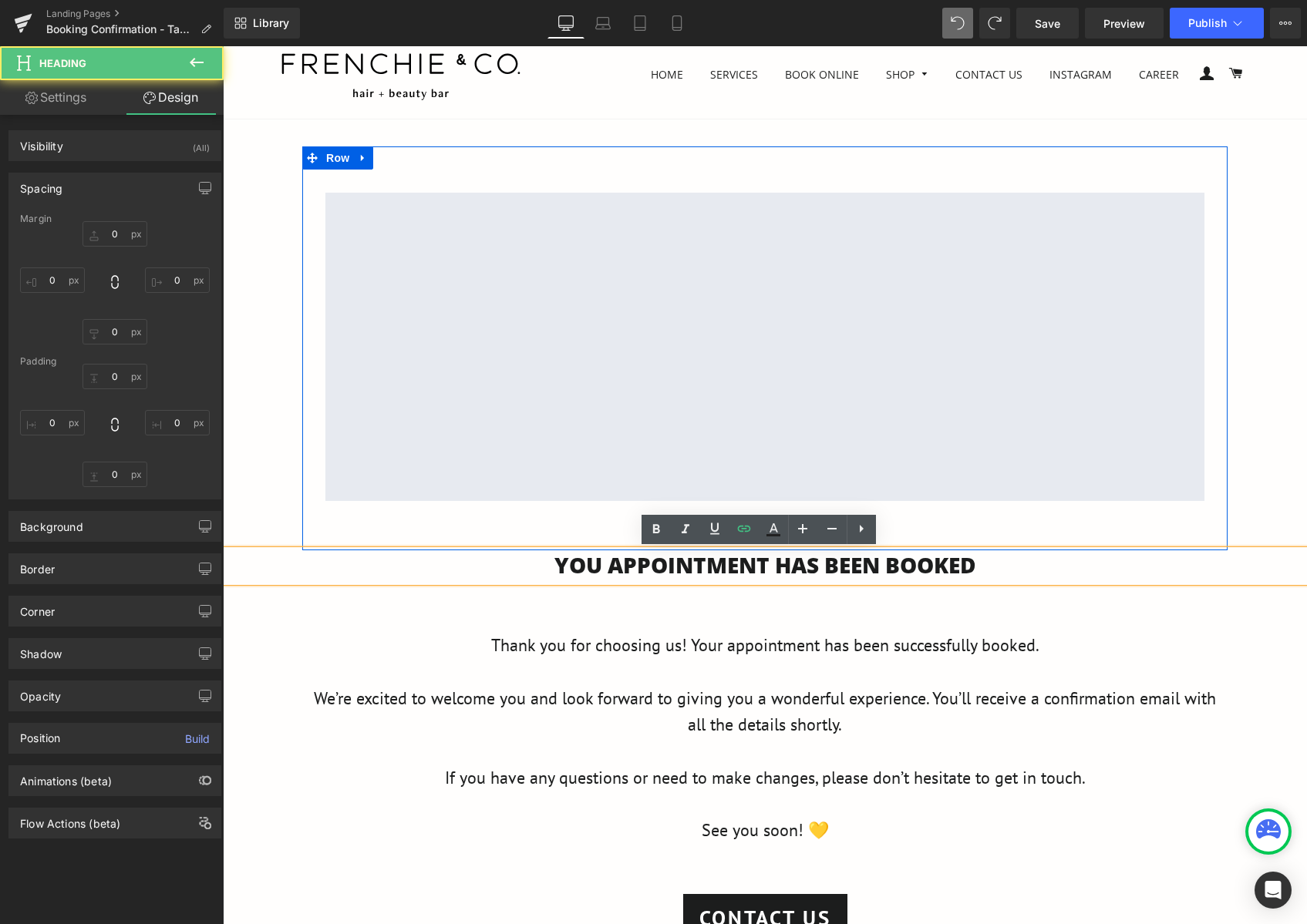
type input "0"
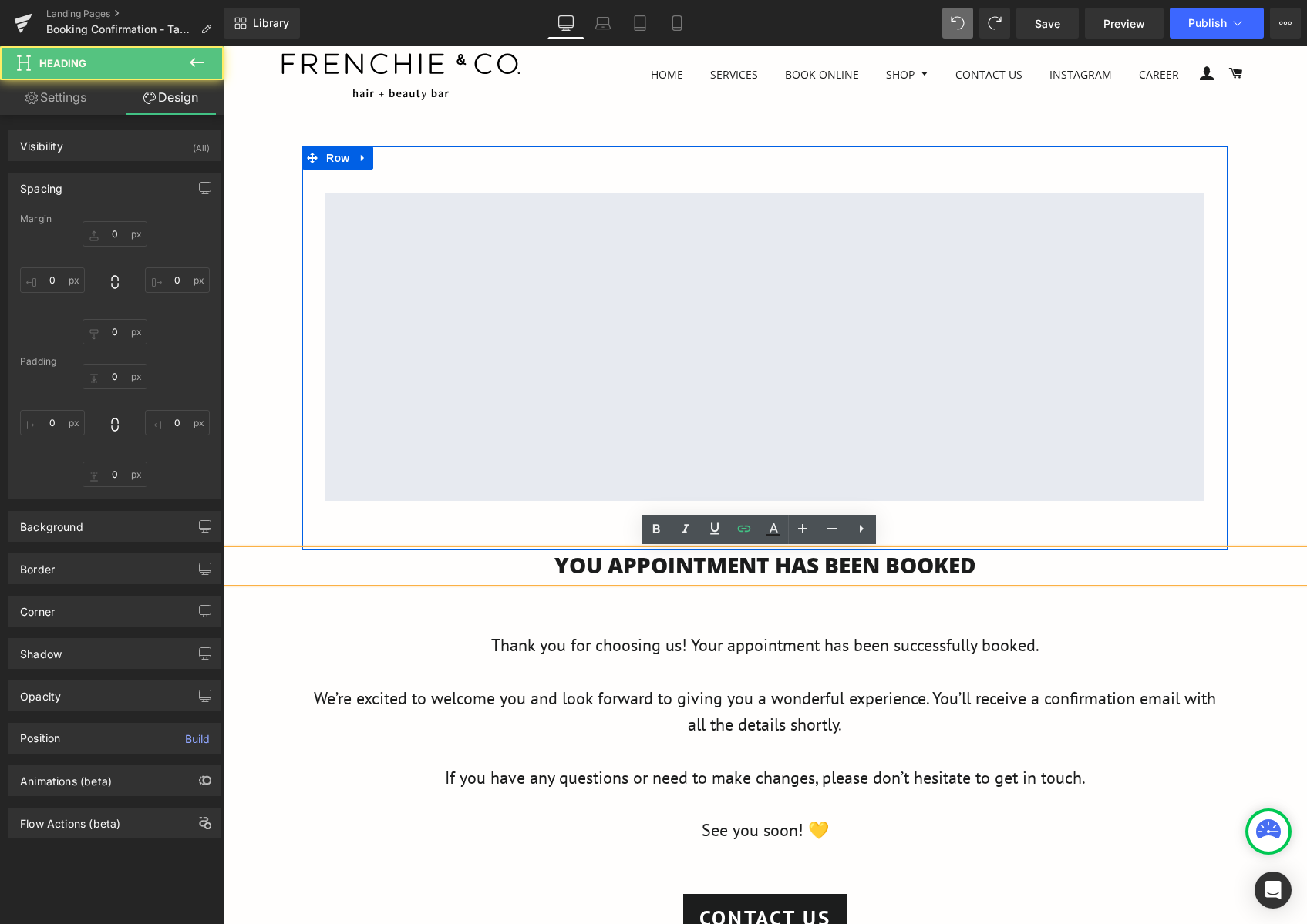
type input "0"
type input "2"
type input "0"
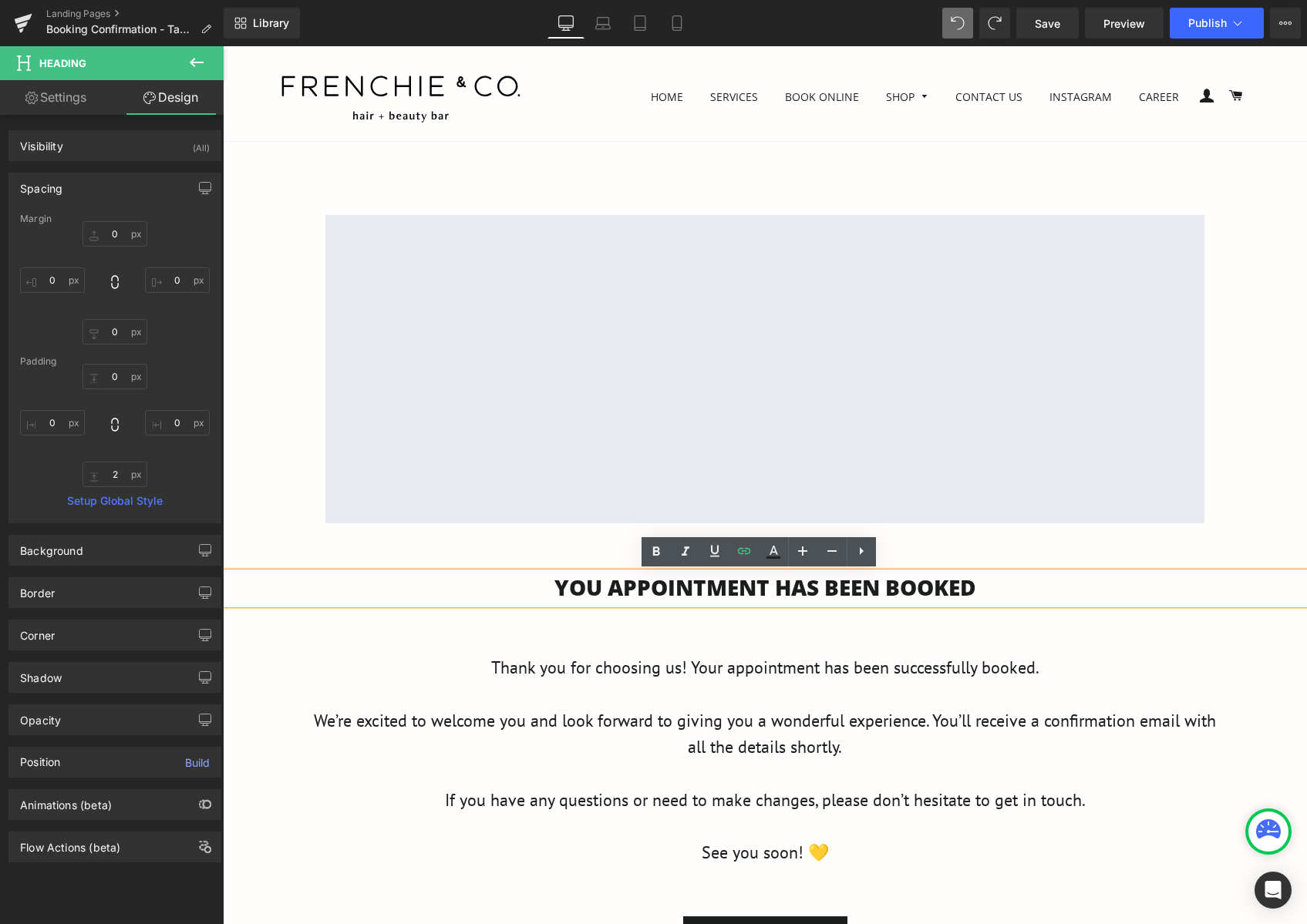
scroll to position [231, 0]
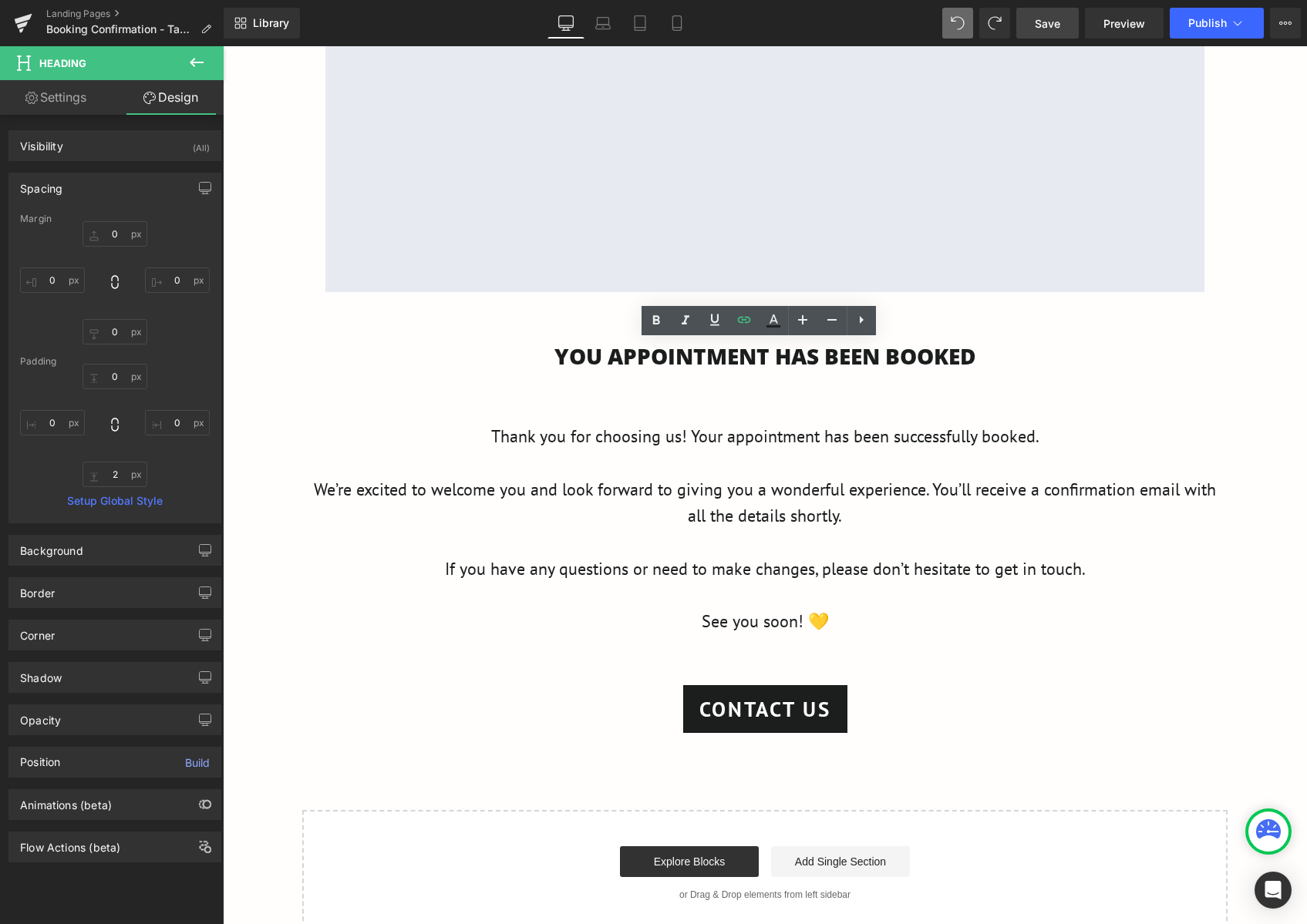
click at [1062, 36] on link "Save" at bounding box center [1047, 22] width 62 height 31
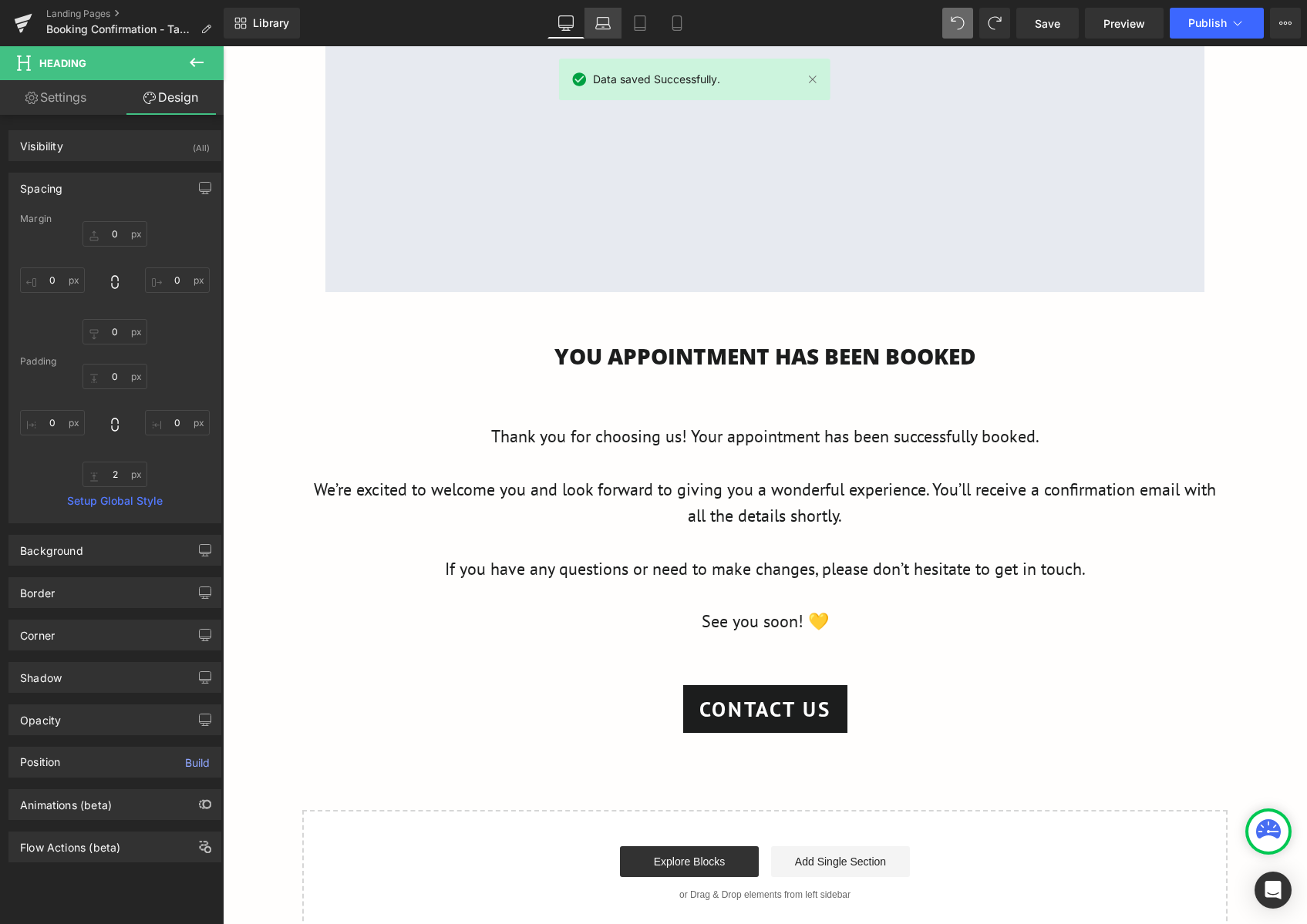
click at [611, 38] on link "Laptop" at bounding box center [603, 22] width 37 height 31
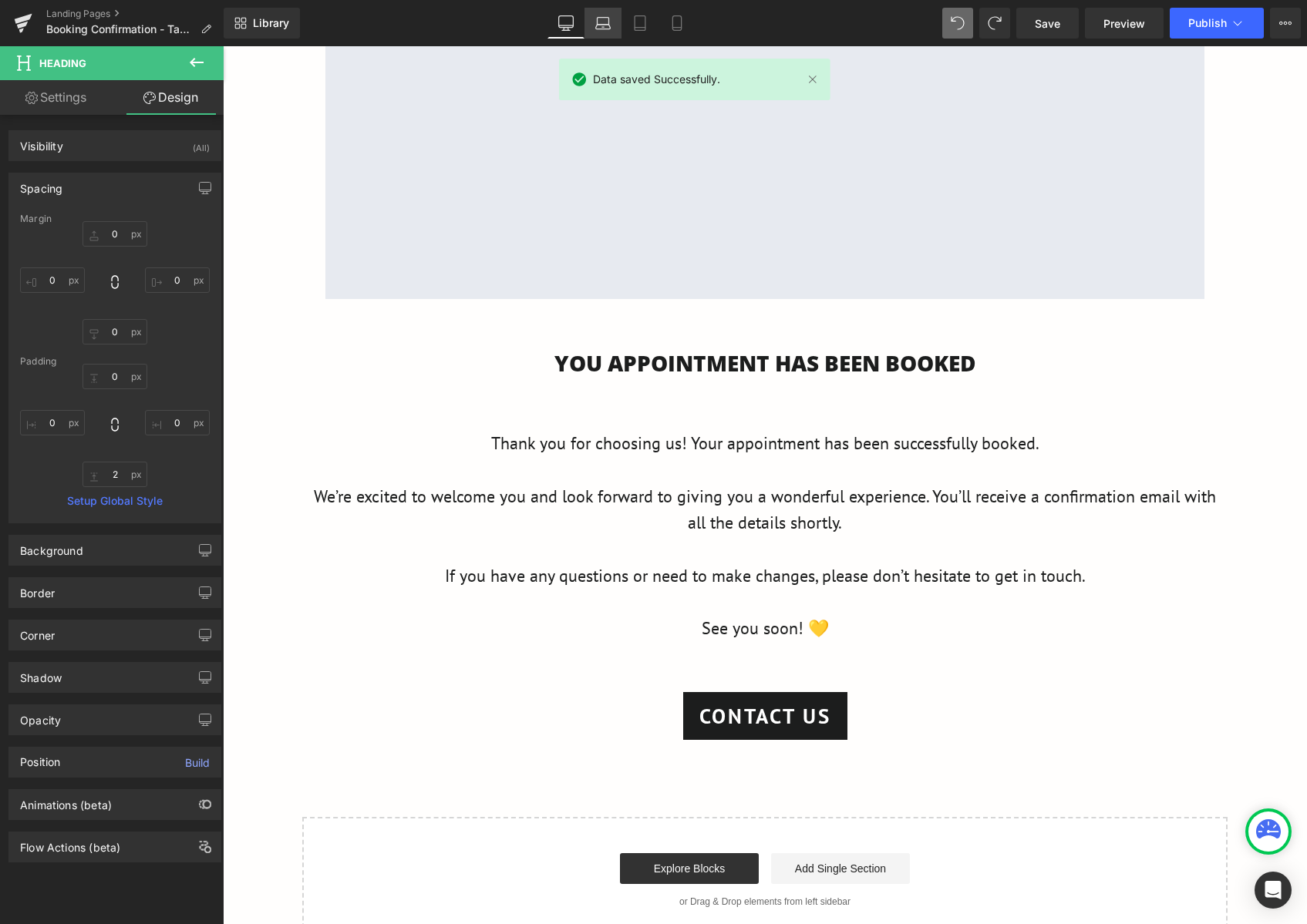
type input "0"
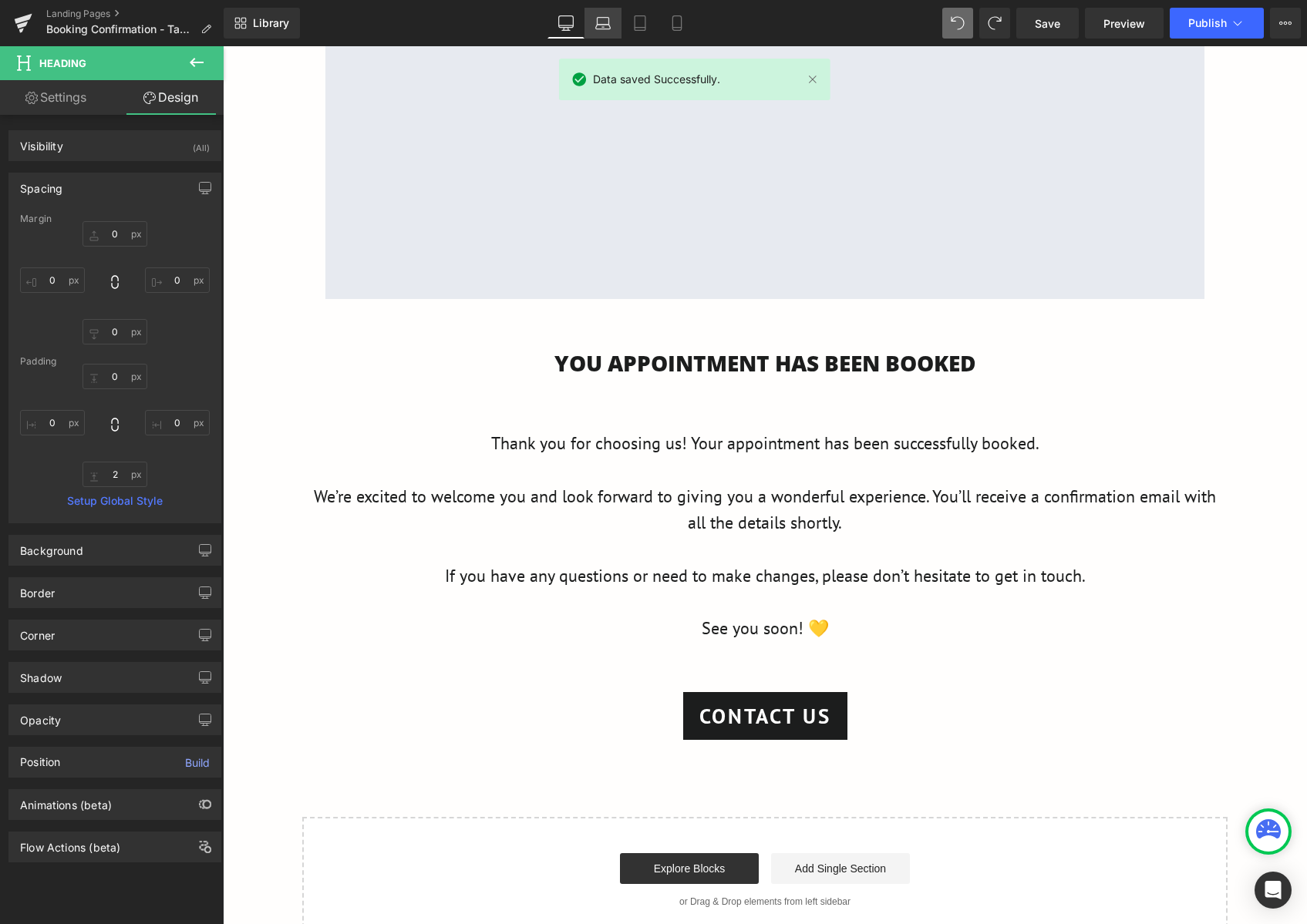
type input "0"
type input "2"
type input "0"
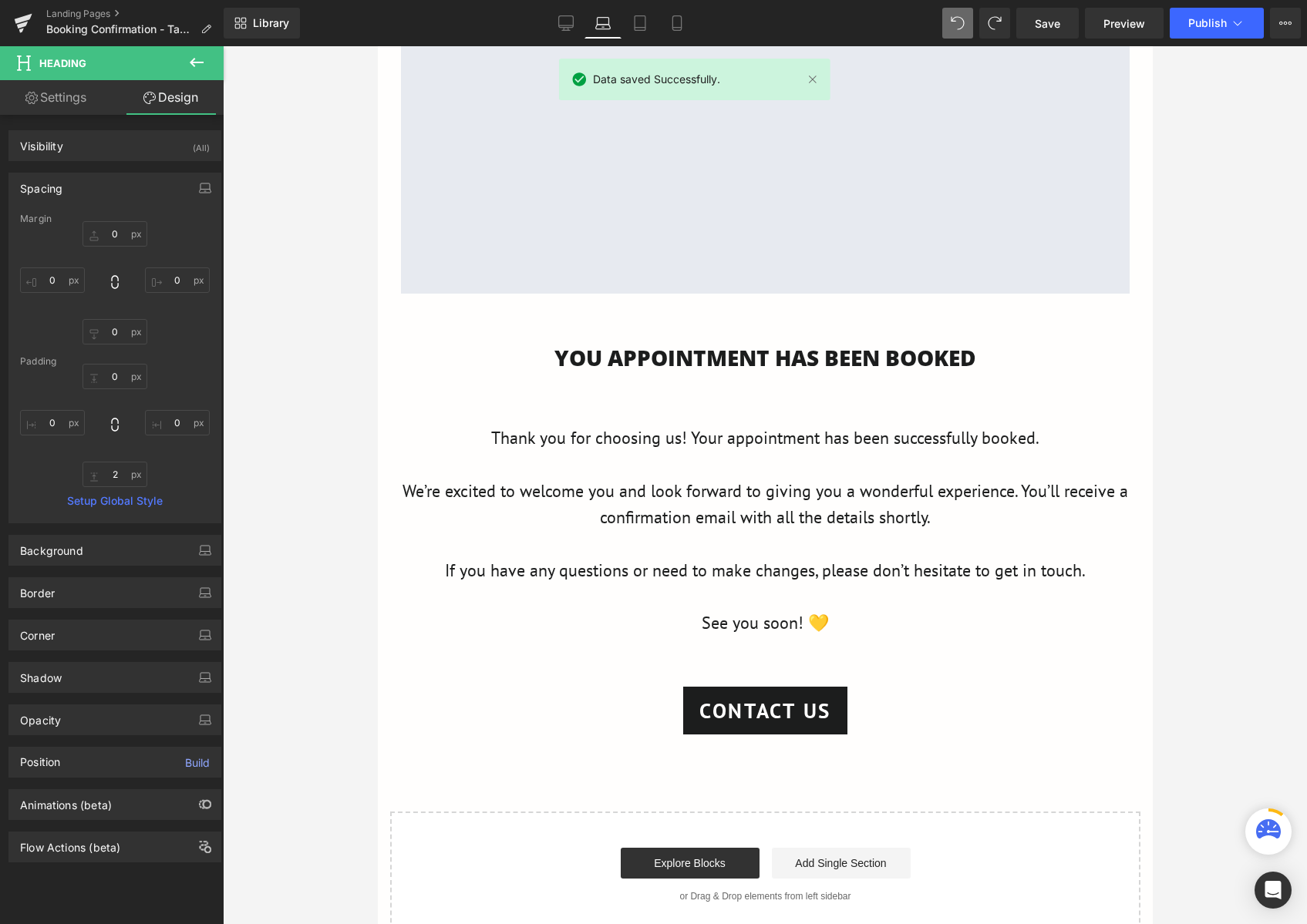
scroll to position [0, 0]
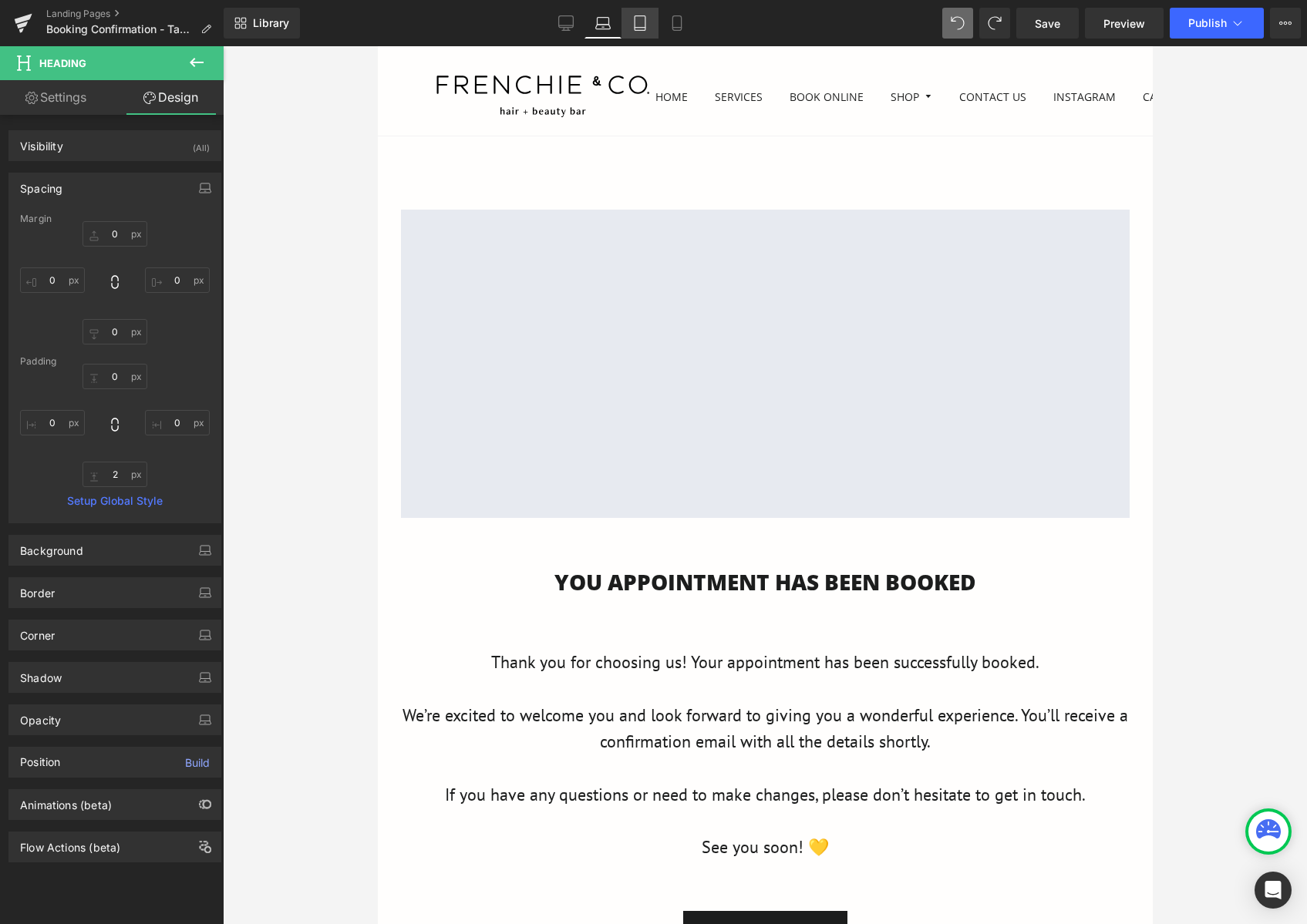
click at [638, 33] on link "Tablet" at bounding box center [640, 22] width 37 height 31
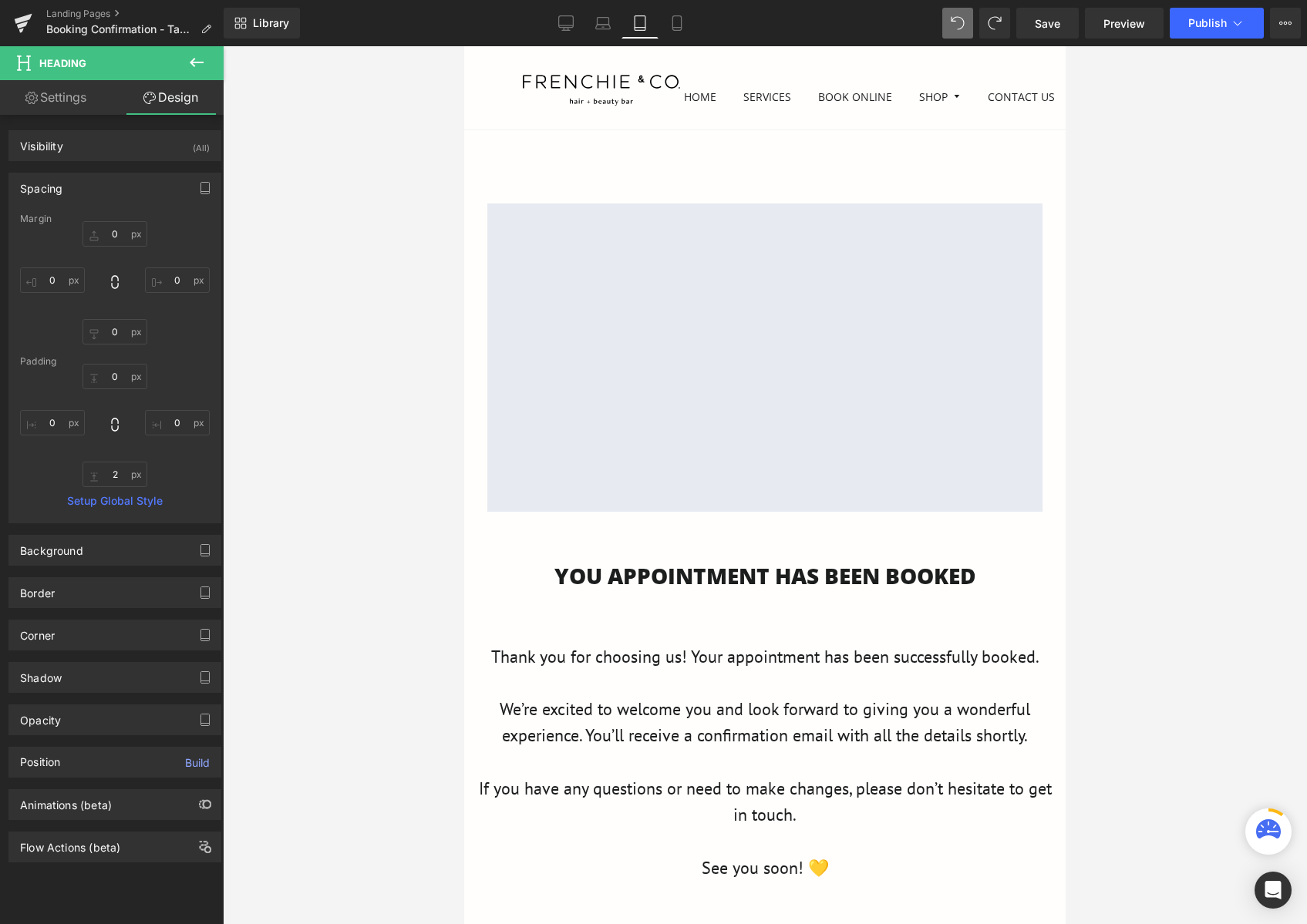
type input "0"
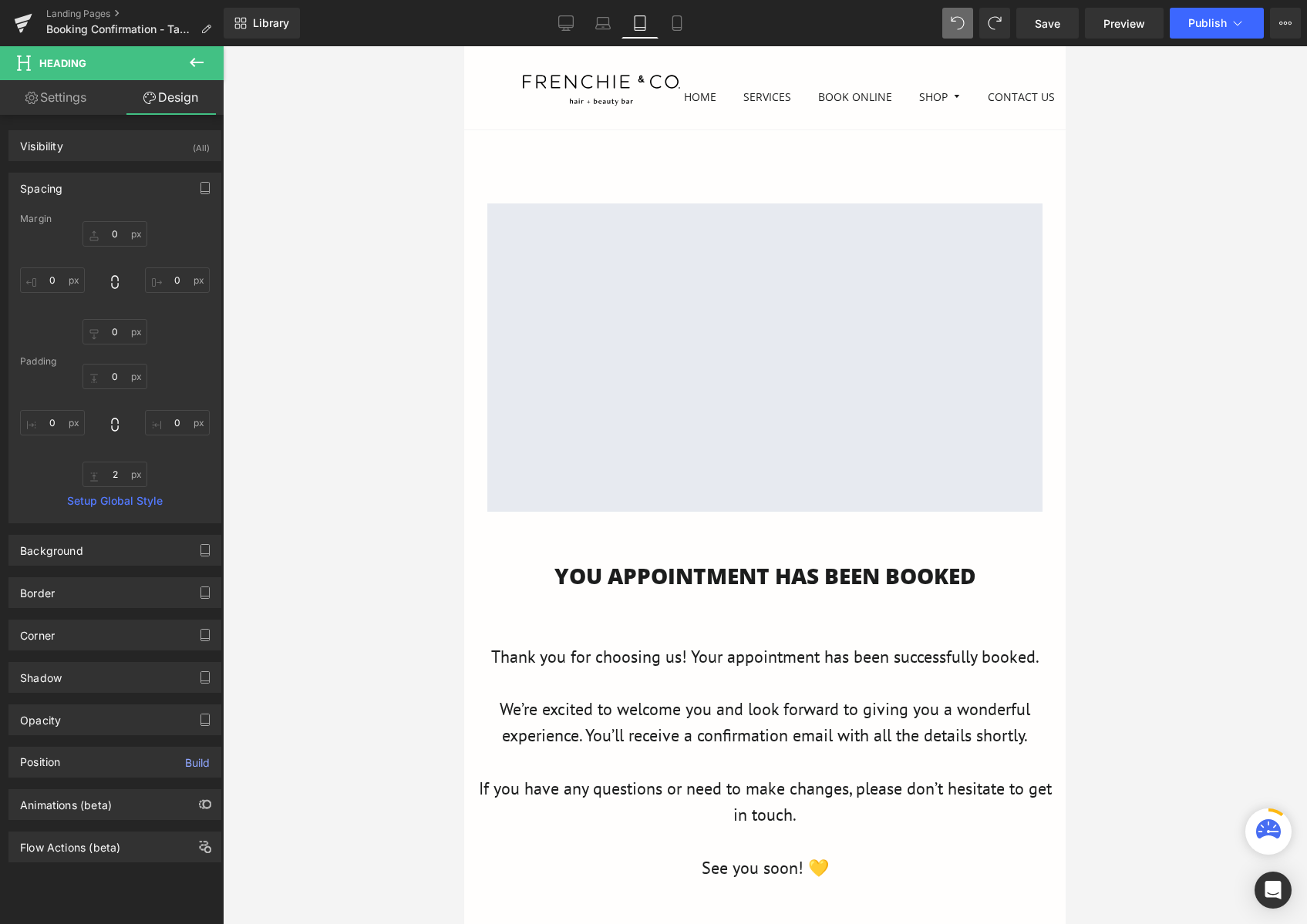
type input "0"
type input "2"
type input "0"
click at [675, 28] on icon at bounding box center [676, 28] width 8 height 0
type input "0"
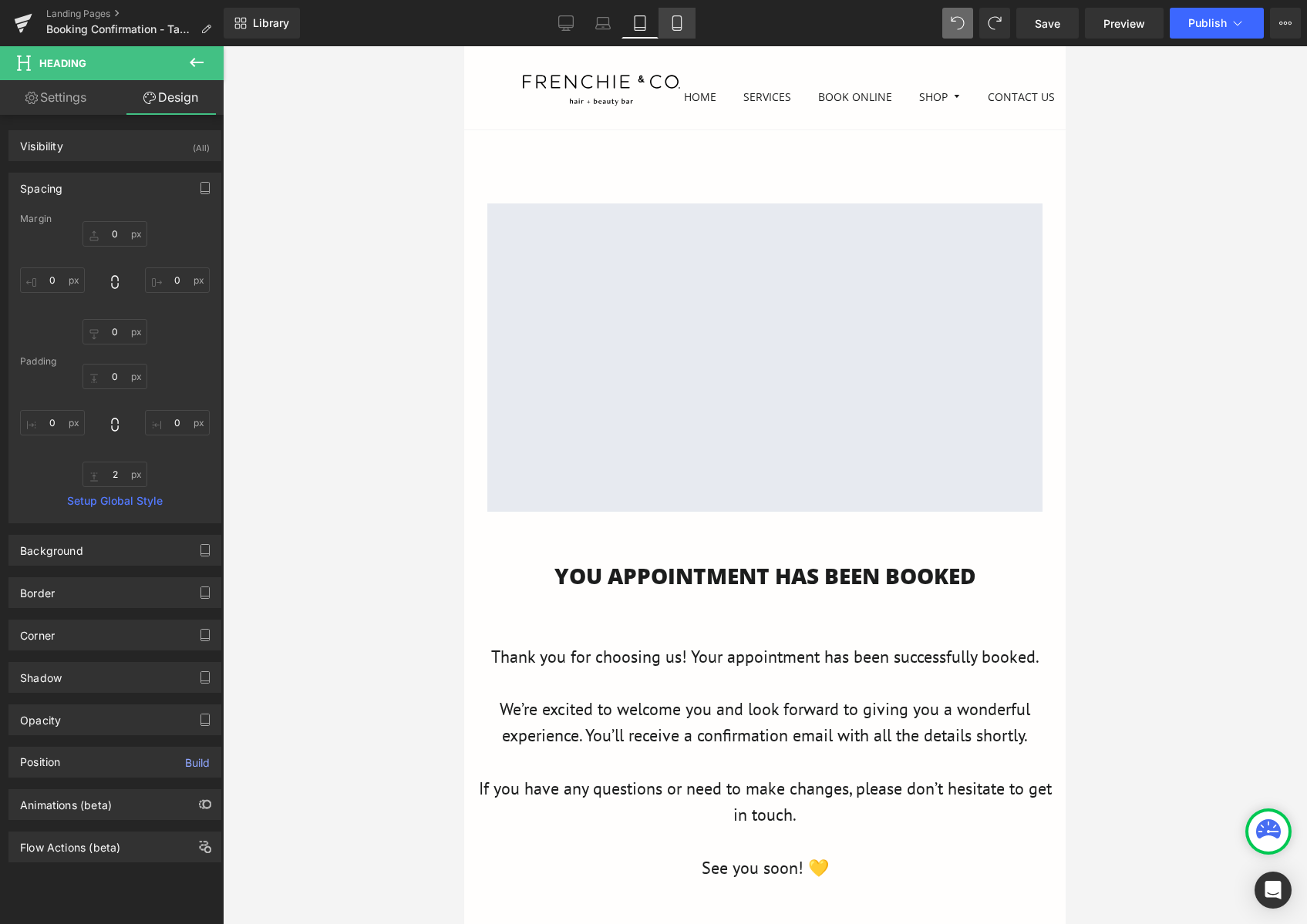
type input "0"
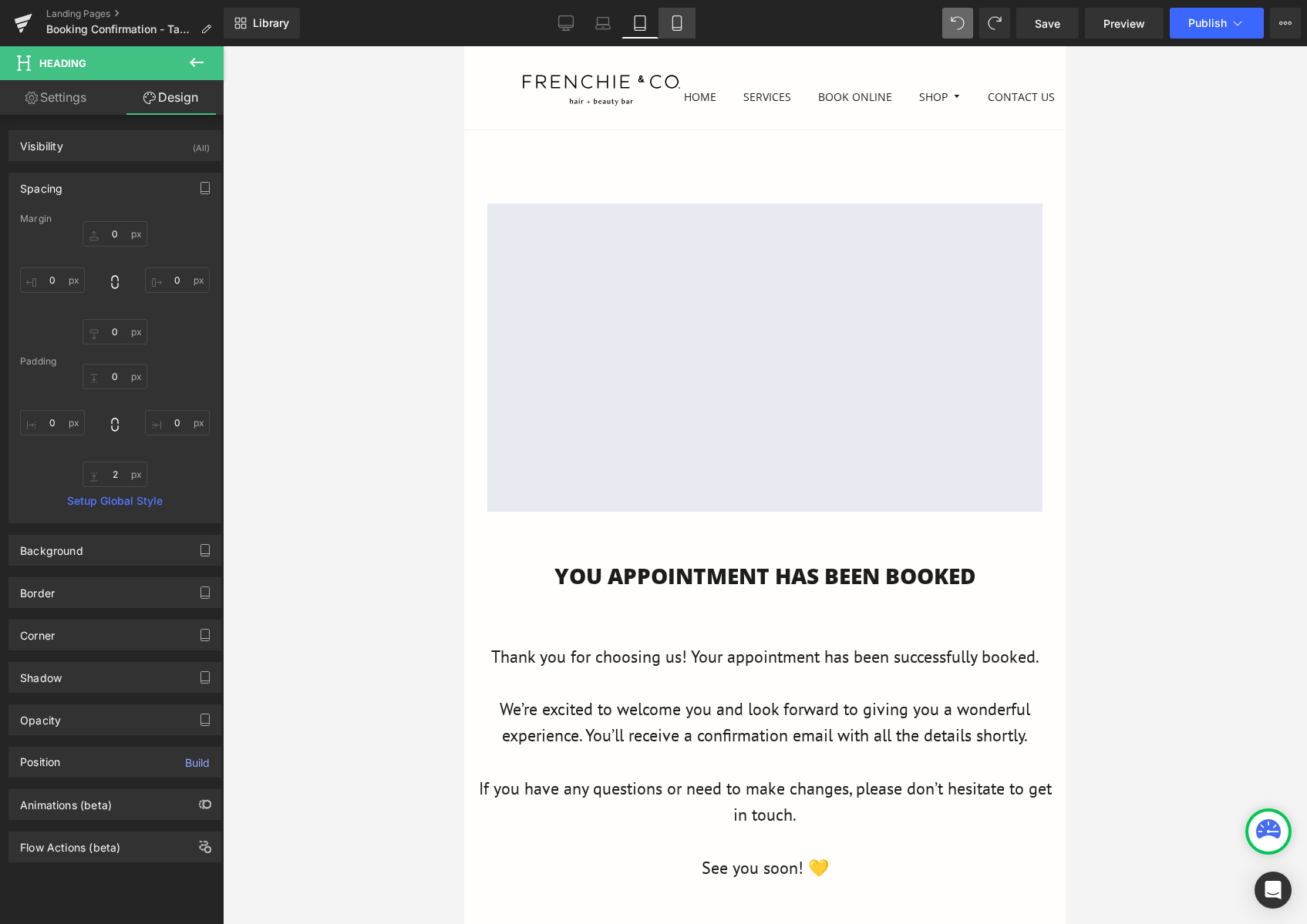
type input "2"
type input "0"
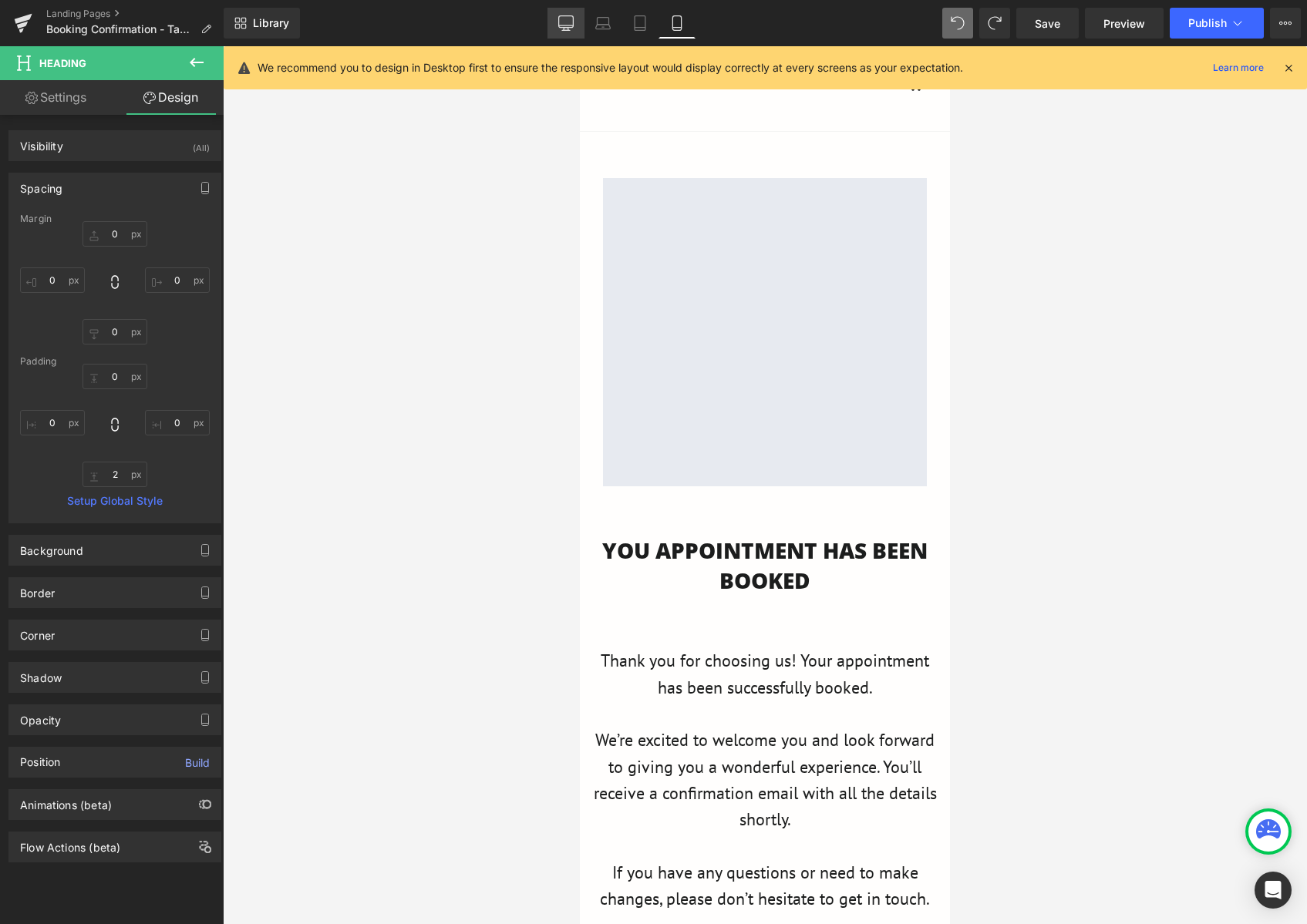
click at [572, 25] on icon at bounding box center [566, 25] width 15 height 0
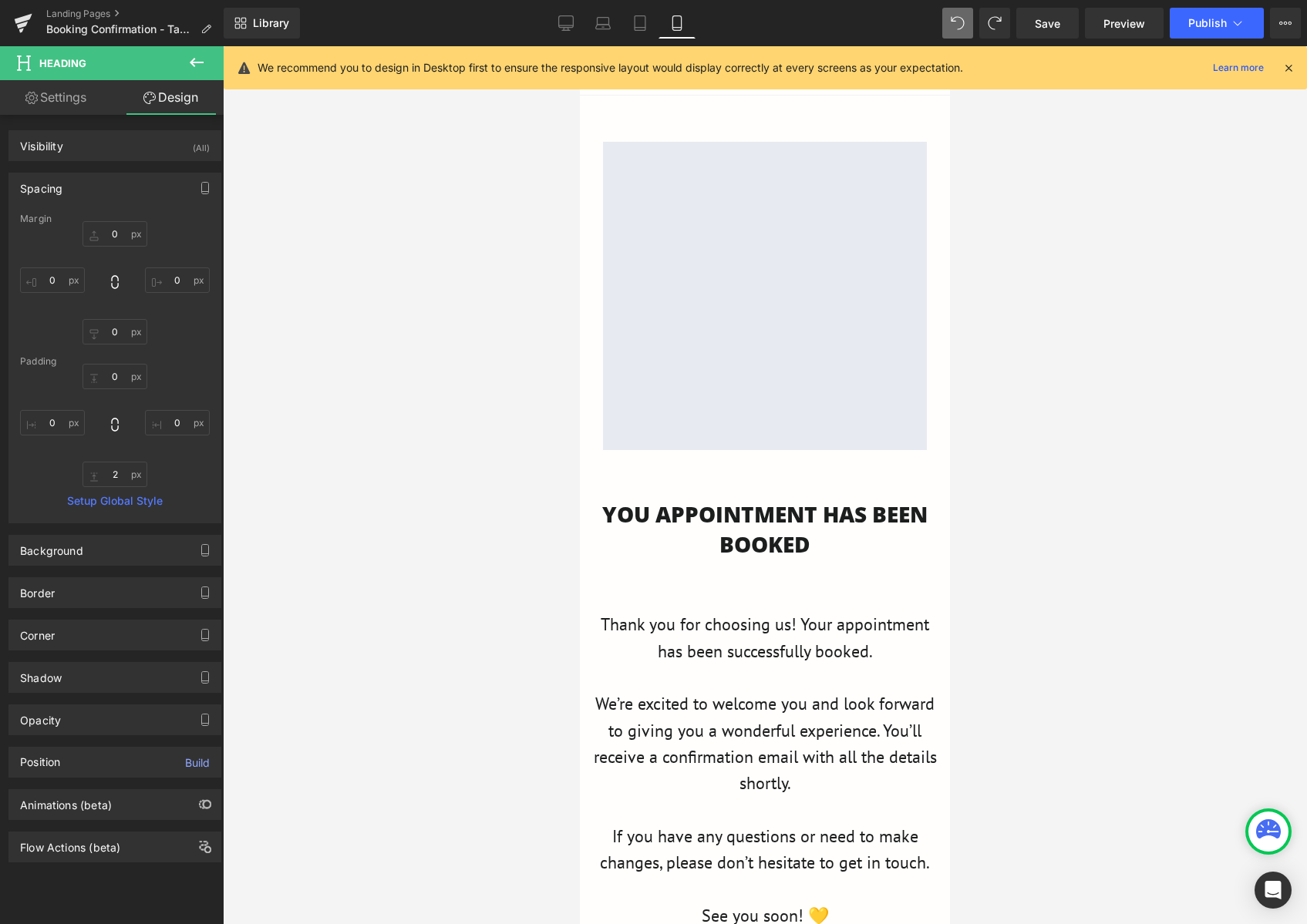
type input "0"
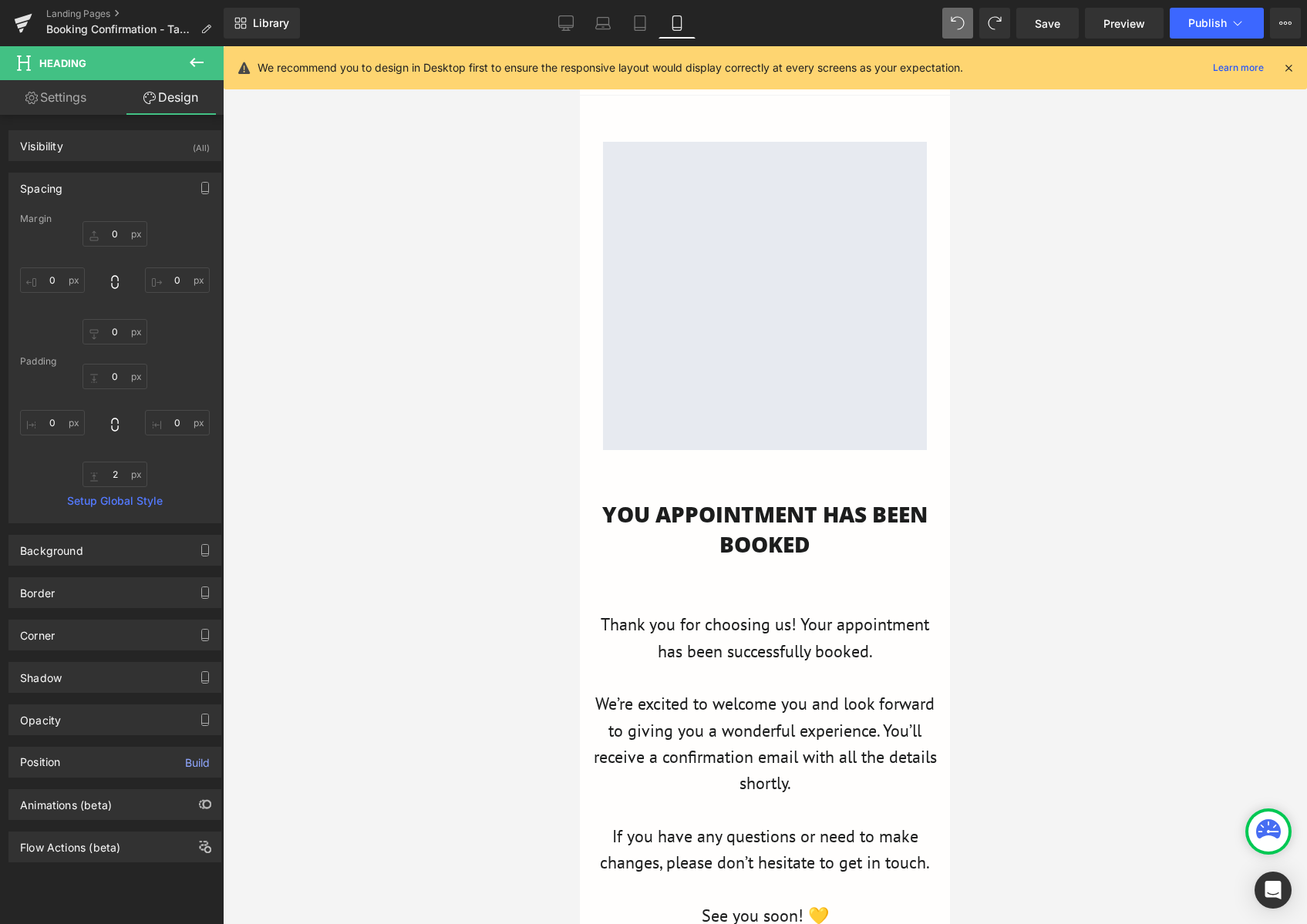
type input "0"
type input "2"
type input "0"
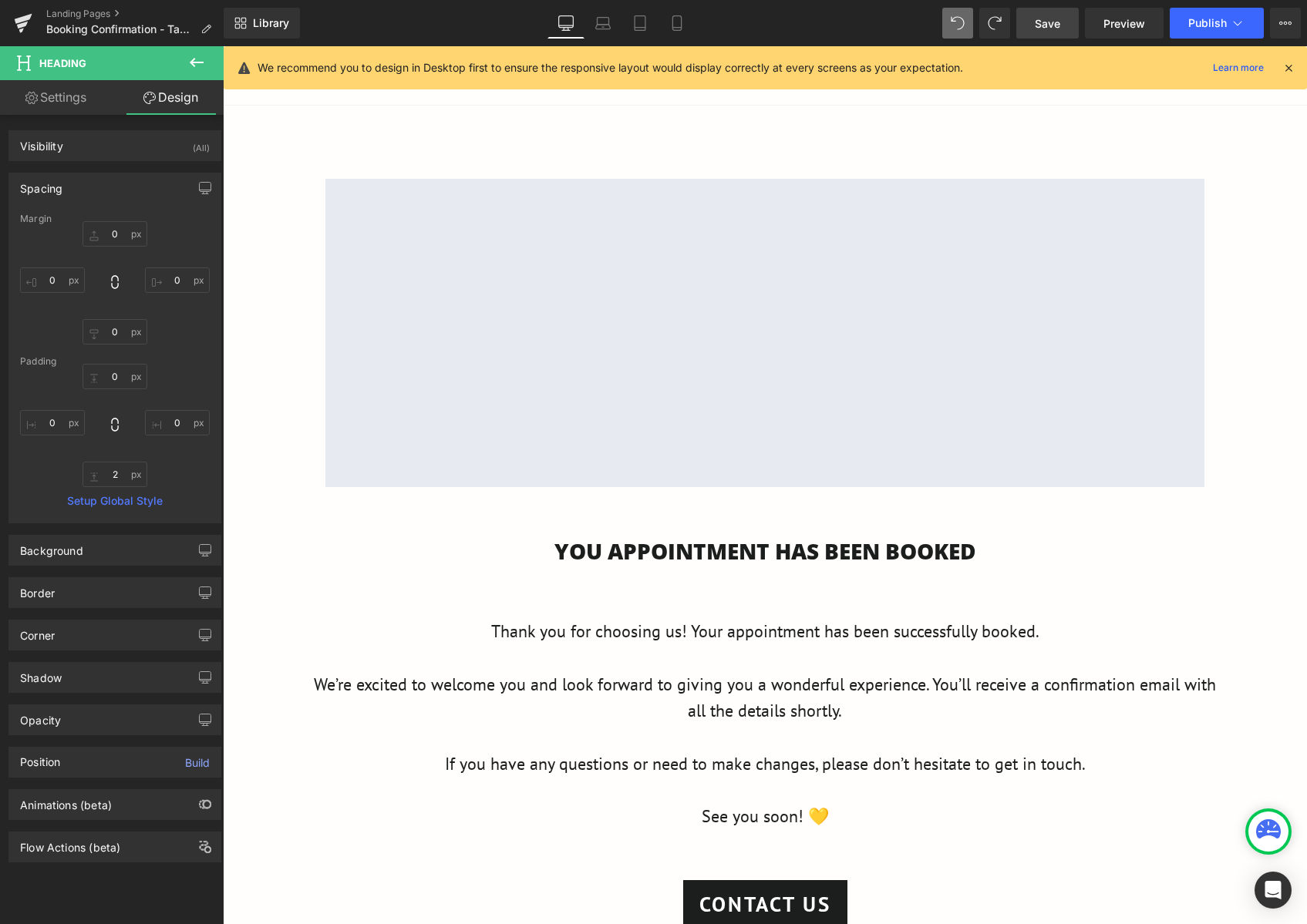
click at [1062, 21] on link "Save" at bounding box center [1047, 22] width 62 height 31
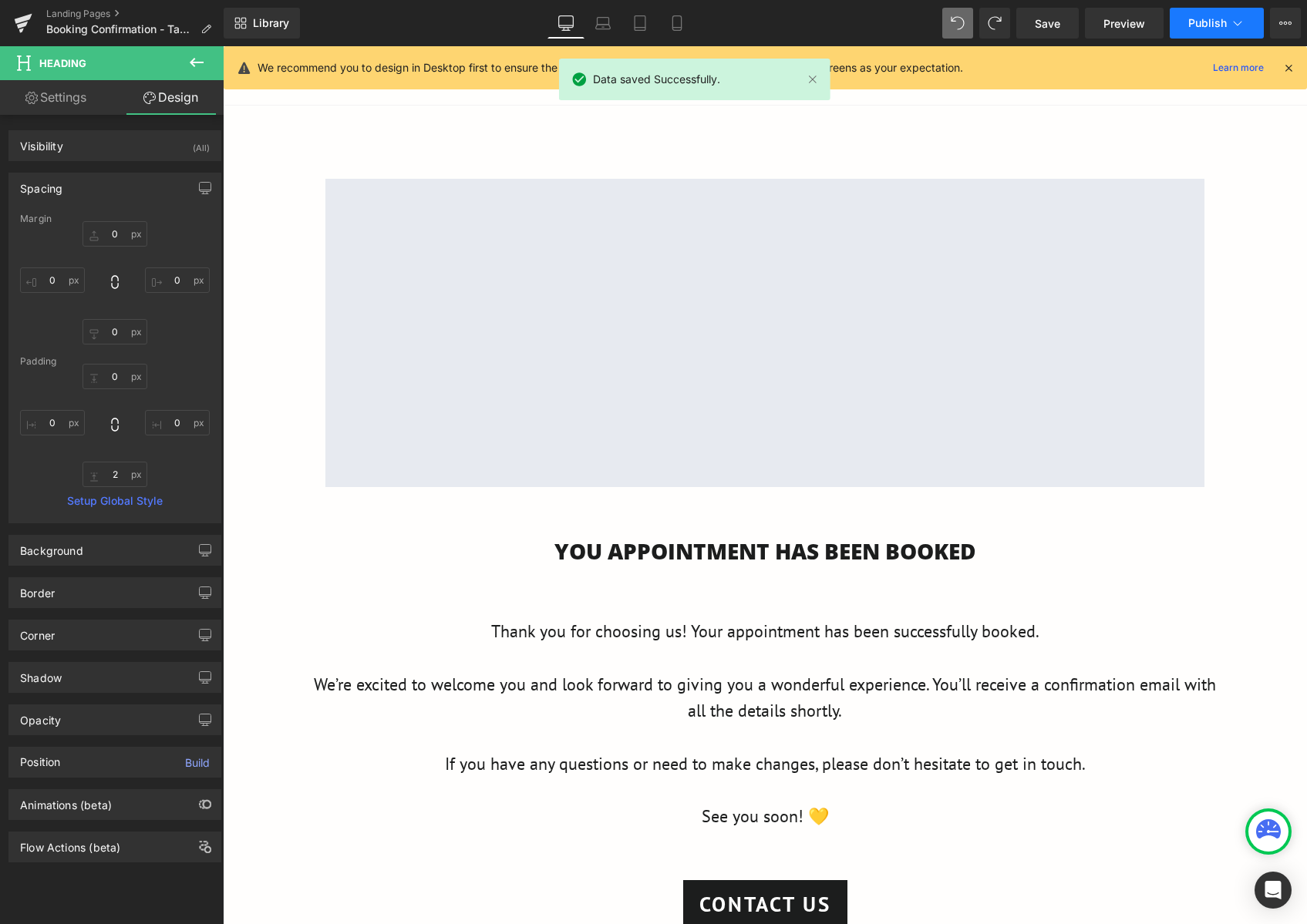
click at [1235, 25] on icon at bounding box center [1238, 23] width 16 height 16
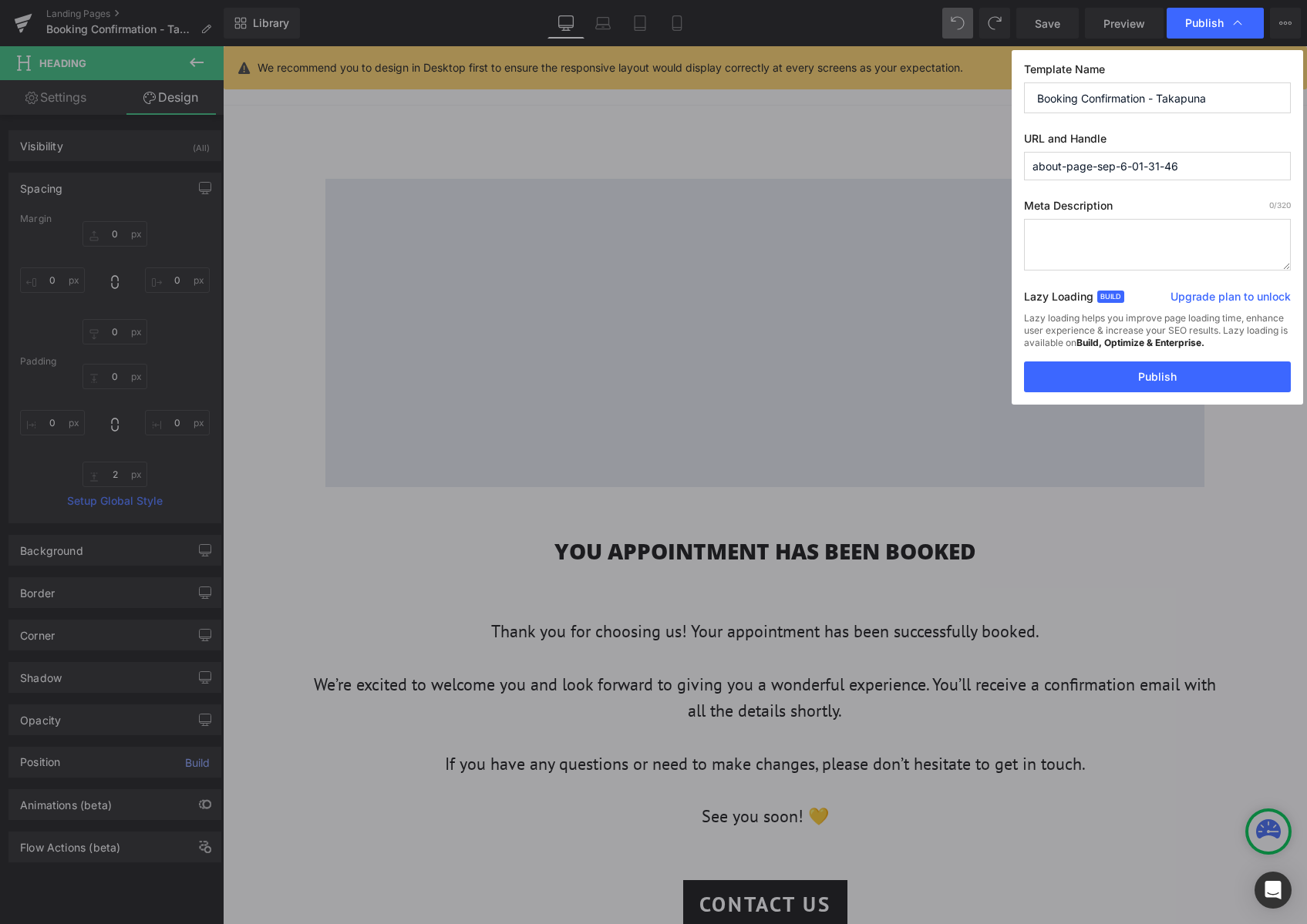
drag, startPoint x: 1214, startPoint y: 169, endPoint x: 982, endPoint y: 154, distance: 232.5
click at [982, 154] on div "Publish Template Name Booking Confirmation - Takapuna URL and Handle about-page…" at bounding box center [653, 462] width 1307 height 924
drag, startPoint x: 1213, startPoint y: 98, endPoint x: 1018, endPoint y: 108, distance: 195.3
click at [1007, 101] on div "Publish Template Name Booking Confirmation - Takapuna URL and Handle about-page…" at bounding box center [653, 462] width 1307 height 924
drag, startPoint x: 1196, startPoint y: 170, endPoint x: 991, endPoint y: 168, distance: 205.0
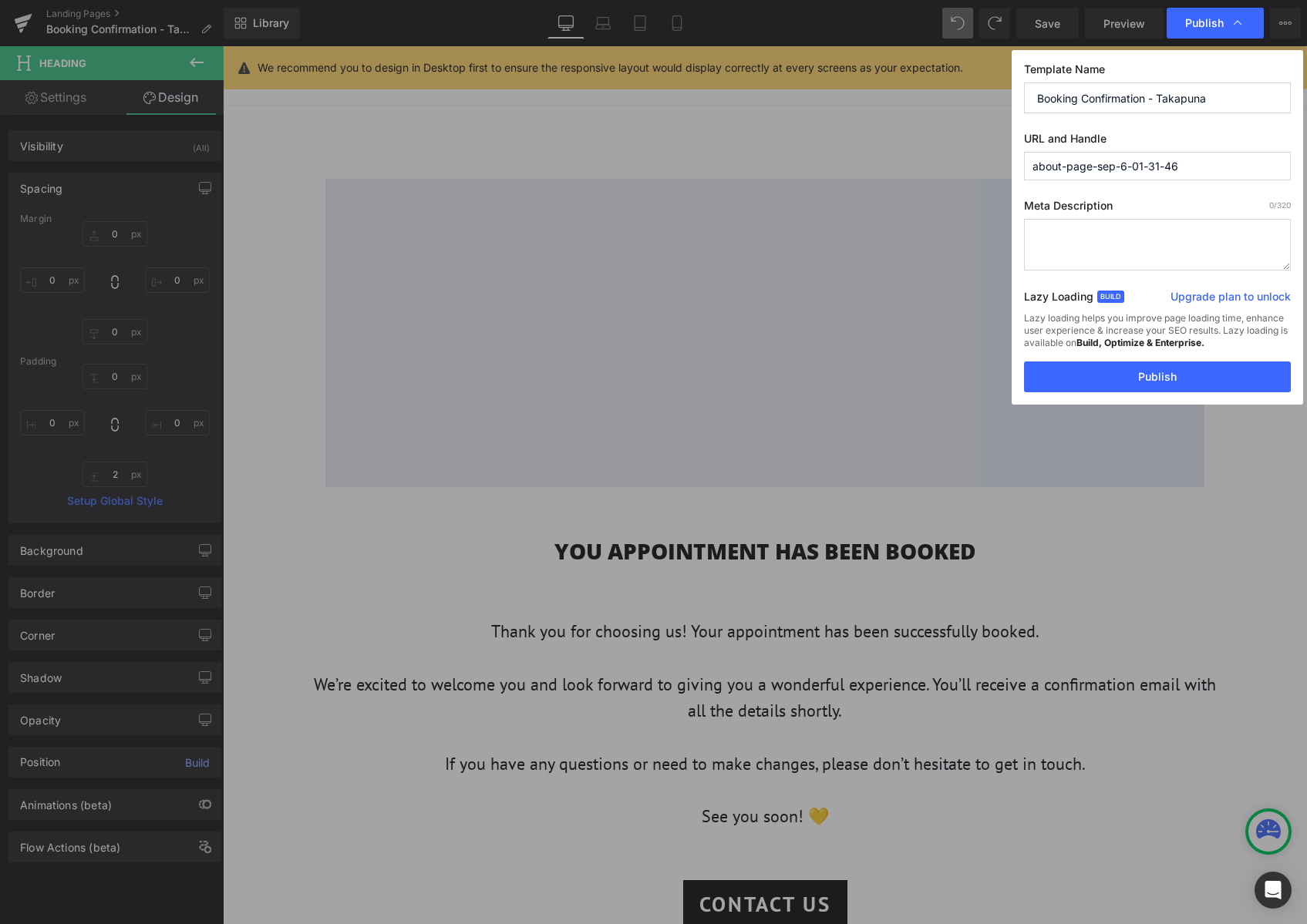
click at [991, 168] on div "Publish Template Name Booking Confirmation - Takapuna URL and Handle about-page…" at bounding box center [653, 462] width 1307 height 924
paste input "Booking Confirmation - Takapuna"
click at [1157, 168] on input "booking-confirmation---takapuna" at bounding box center [1157, 166] width 267 height 29
type input "booking-confirmation-takapuna"
click at [1107, 235] on textarea at bounding box center [1157, 244] width 267 height 52
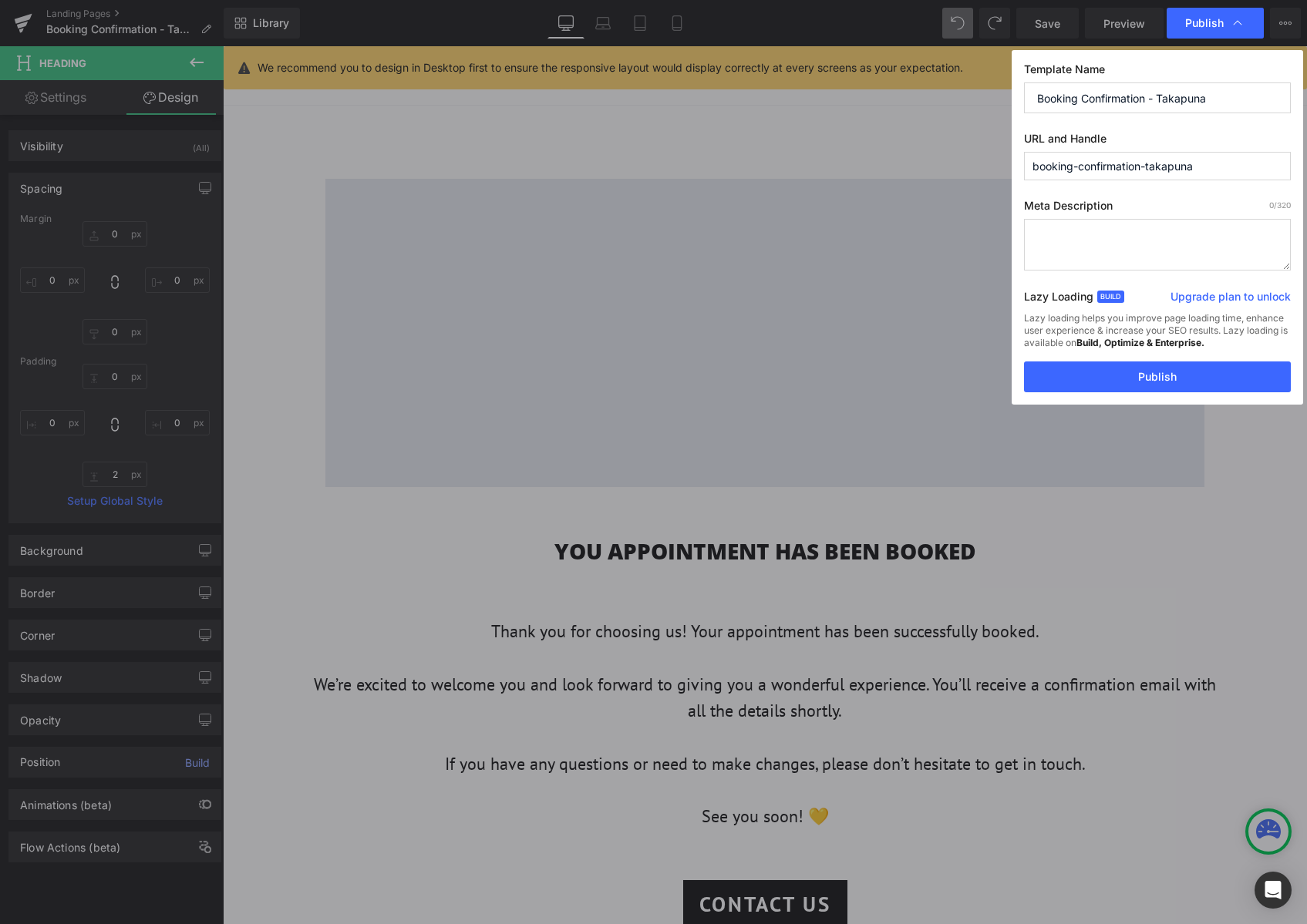
click at [1076, 229] on textarea at bounding box center [1157, 244] width 267 height 52
paste textarea "Your Frenchie & Co appointment is confirmed. Thank you for booking—our Takapuna…"
click at [1141, 236] on textarea "Your Frenchie & Co appointment is confirmed. Thank you for booking—our Takapuna…" at bounding box center [1157, 244] width 267 height 52
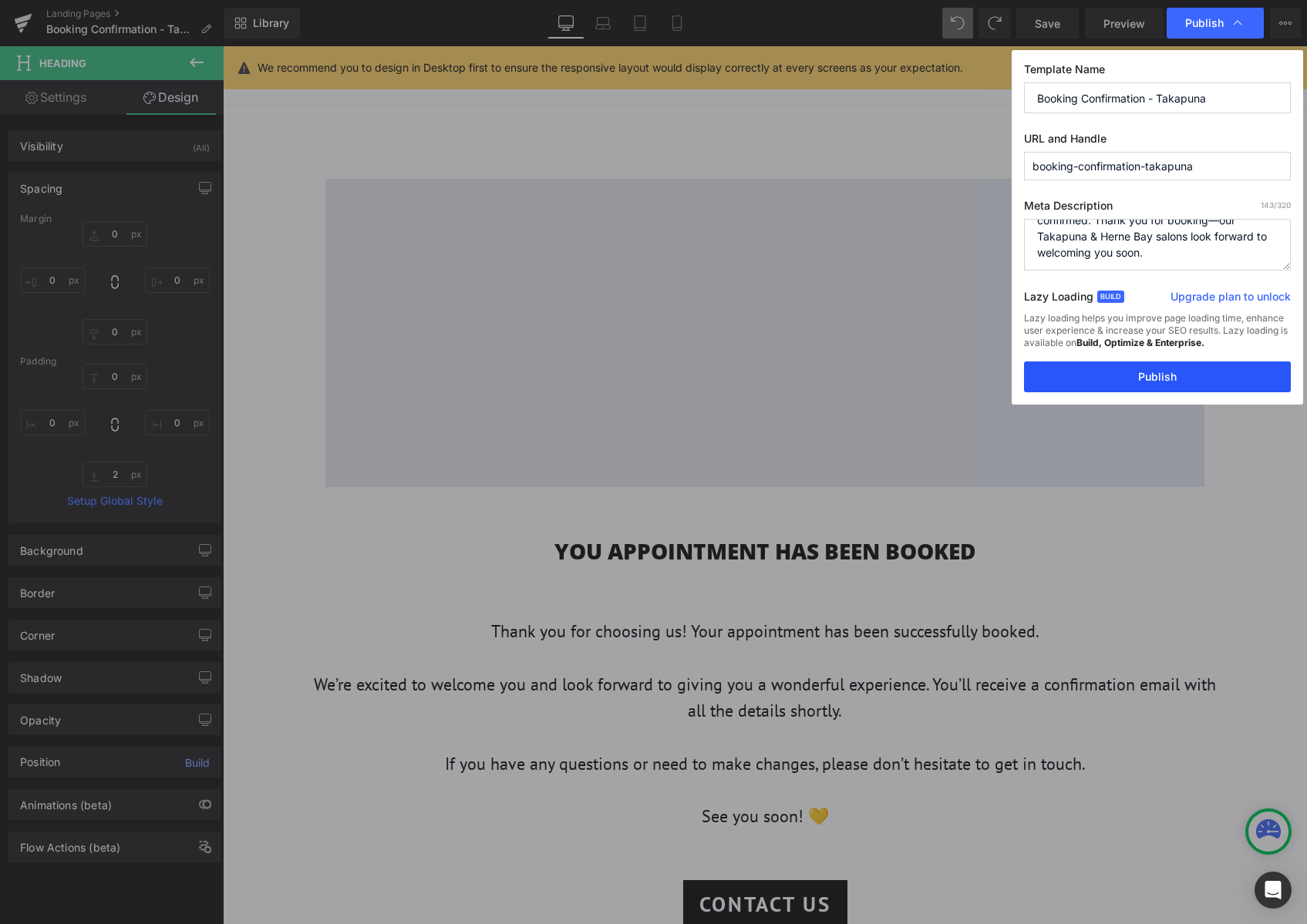
type textarea "Your Frenchie & Co Takapuna appointment is confirmed. Thank you for booking—our…"
click at [1208, 379] on button "Publish" at bounding box center [1157, 376] width 267 height 31
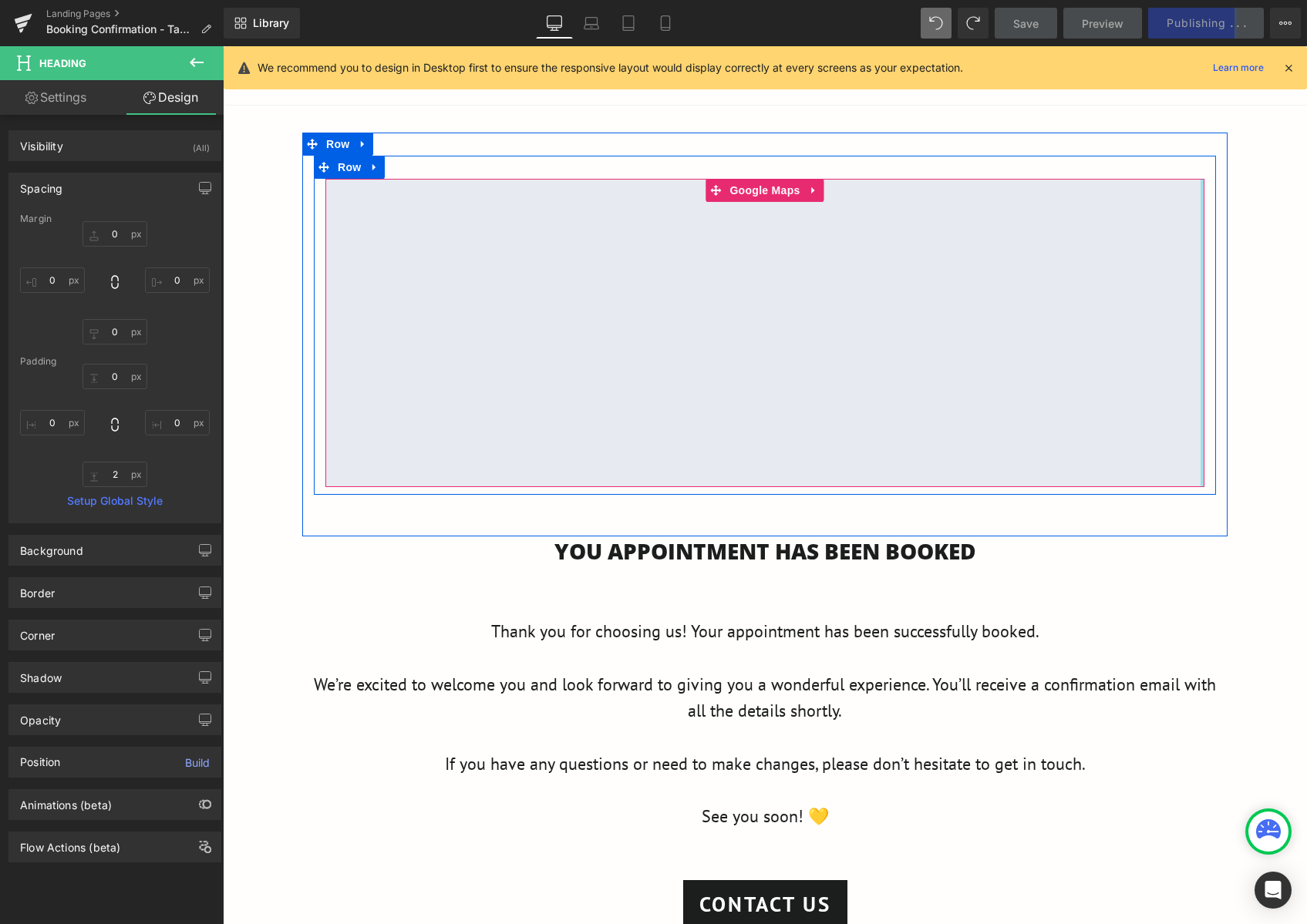
scroll to position [344, 0]
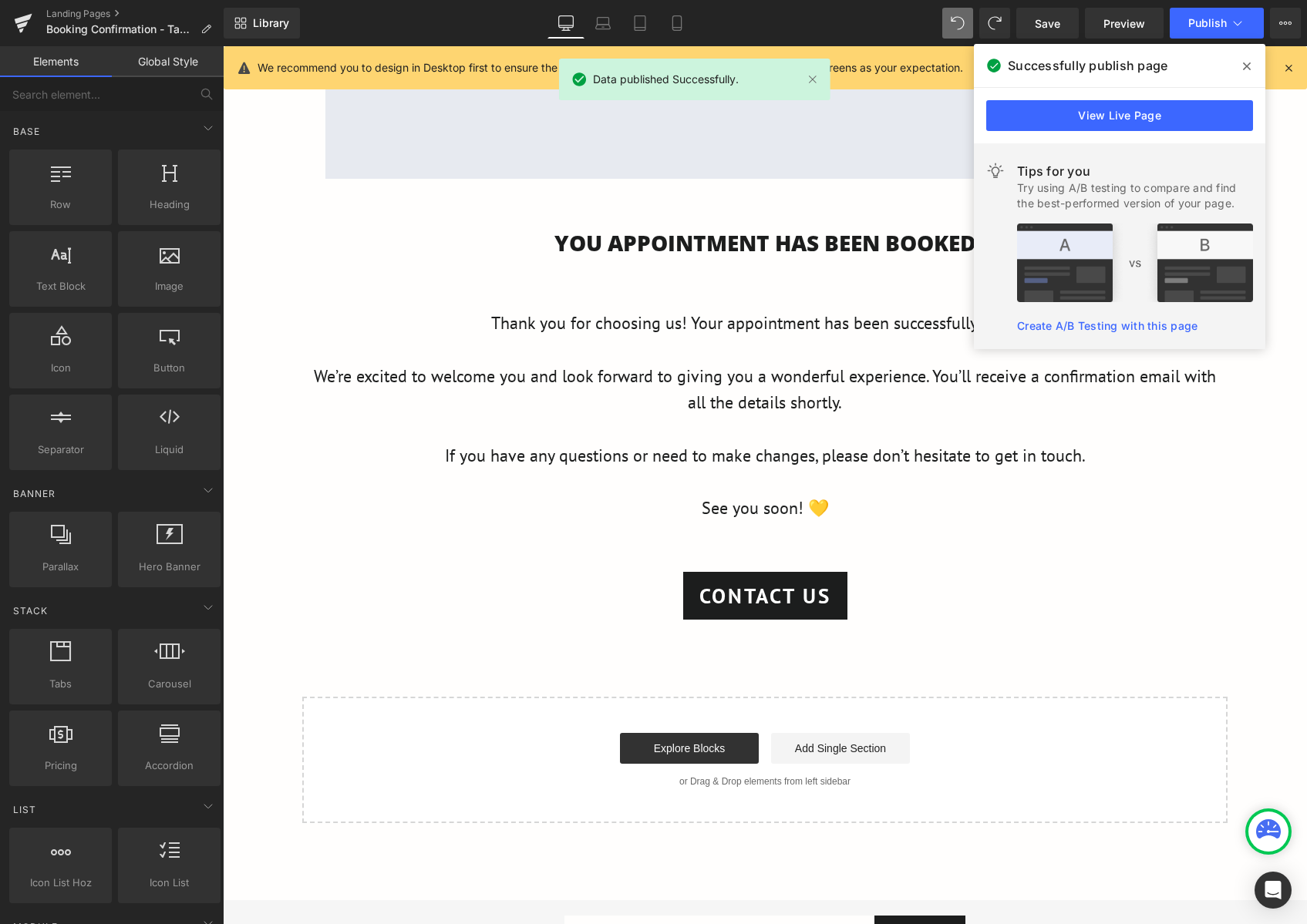
click at [1262, 464] on div "Google Maps Row Row 54px You APPOINTMENT HAS BEEN BOOKED Heading Thank you for …" at bounding box center [765, 323] width 1084 height 999
click at [1248, 67] on icon at bounding box center [1247, 66] width 7 height 7
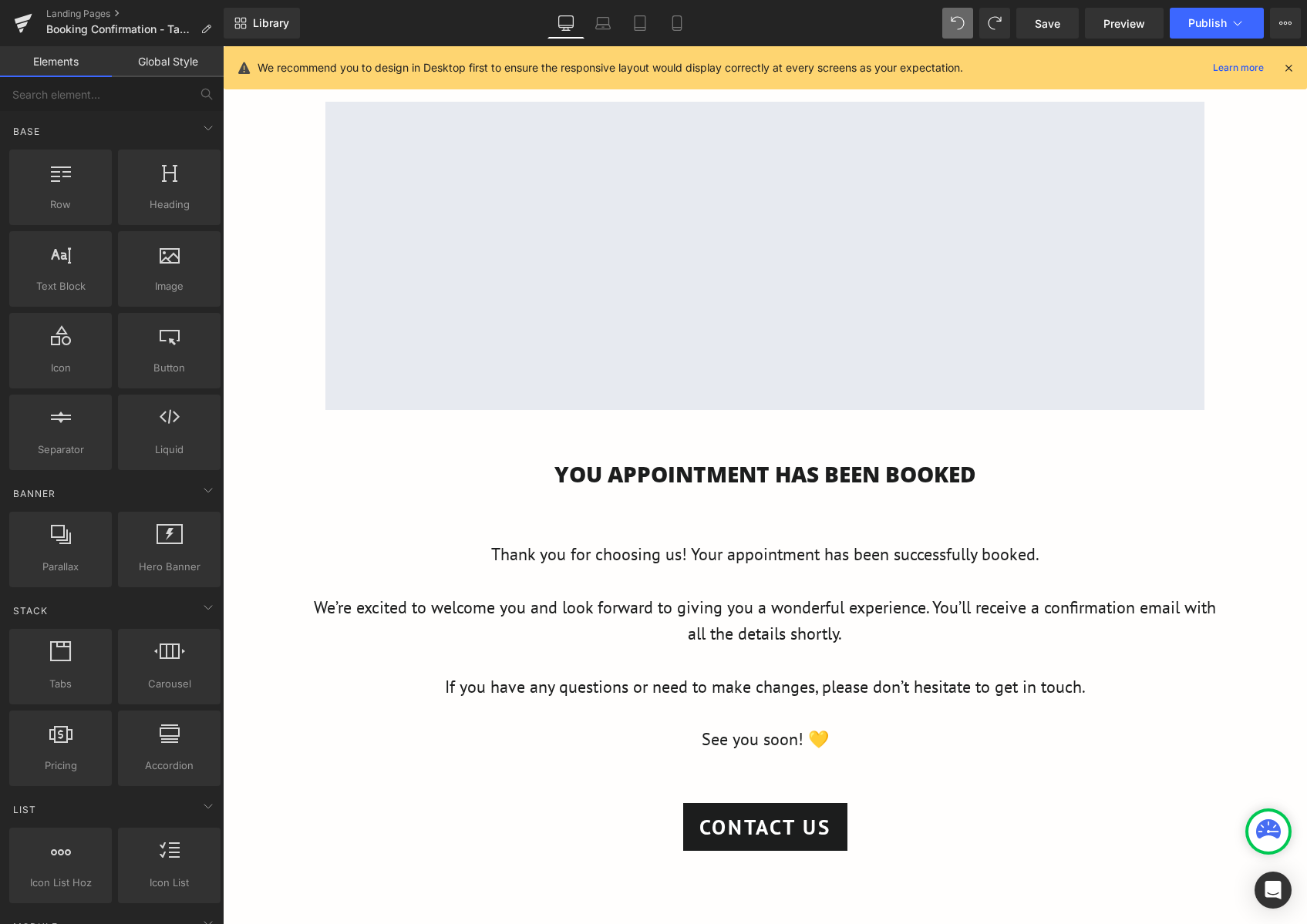
scroll to position [0, 0]
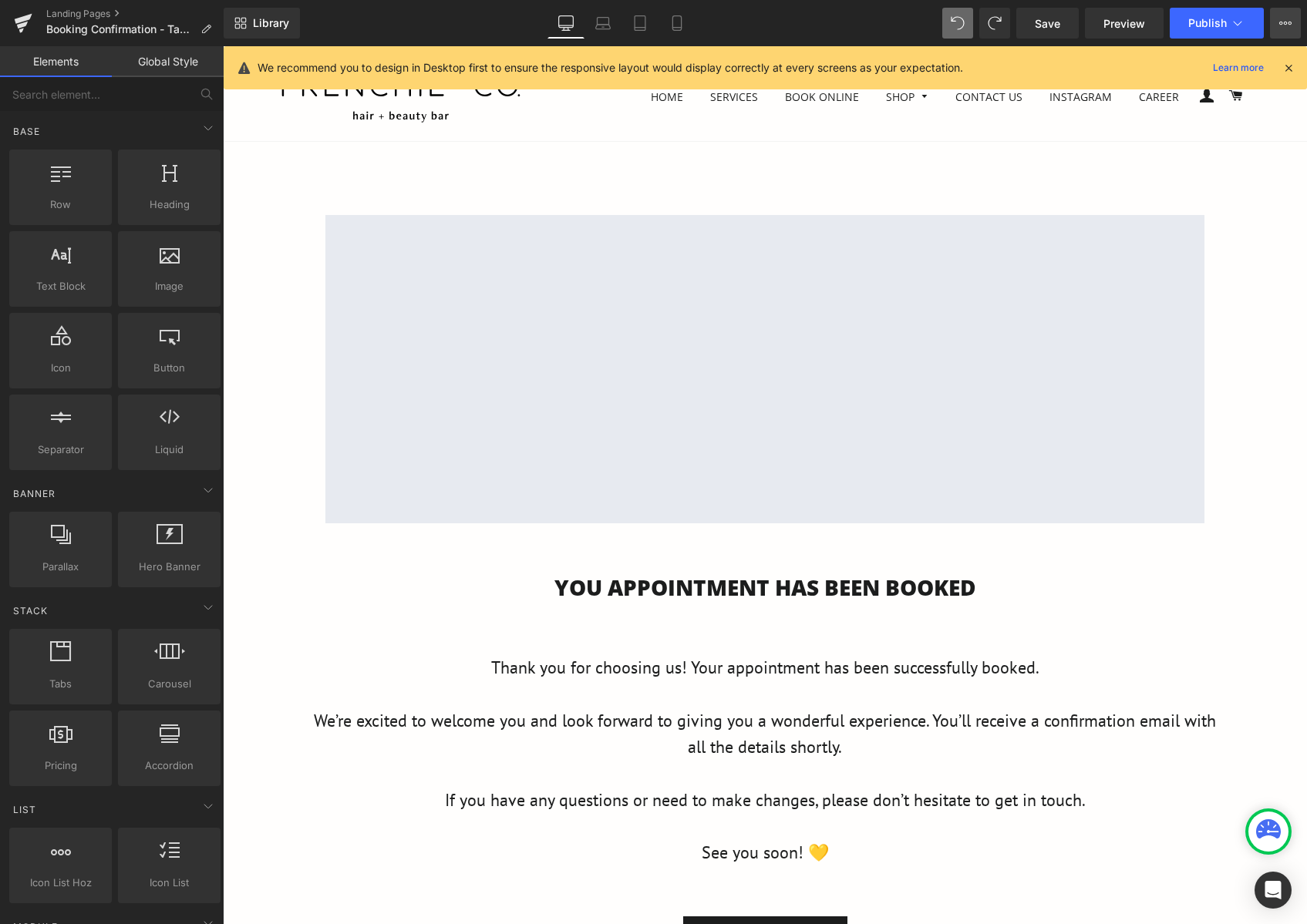
click at [1291, 34] on button "View Live Page View with current Template Save Template to Library Schedule Pub…" at bounding box center [1285, 22] width 31 height 31
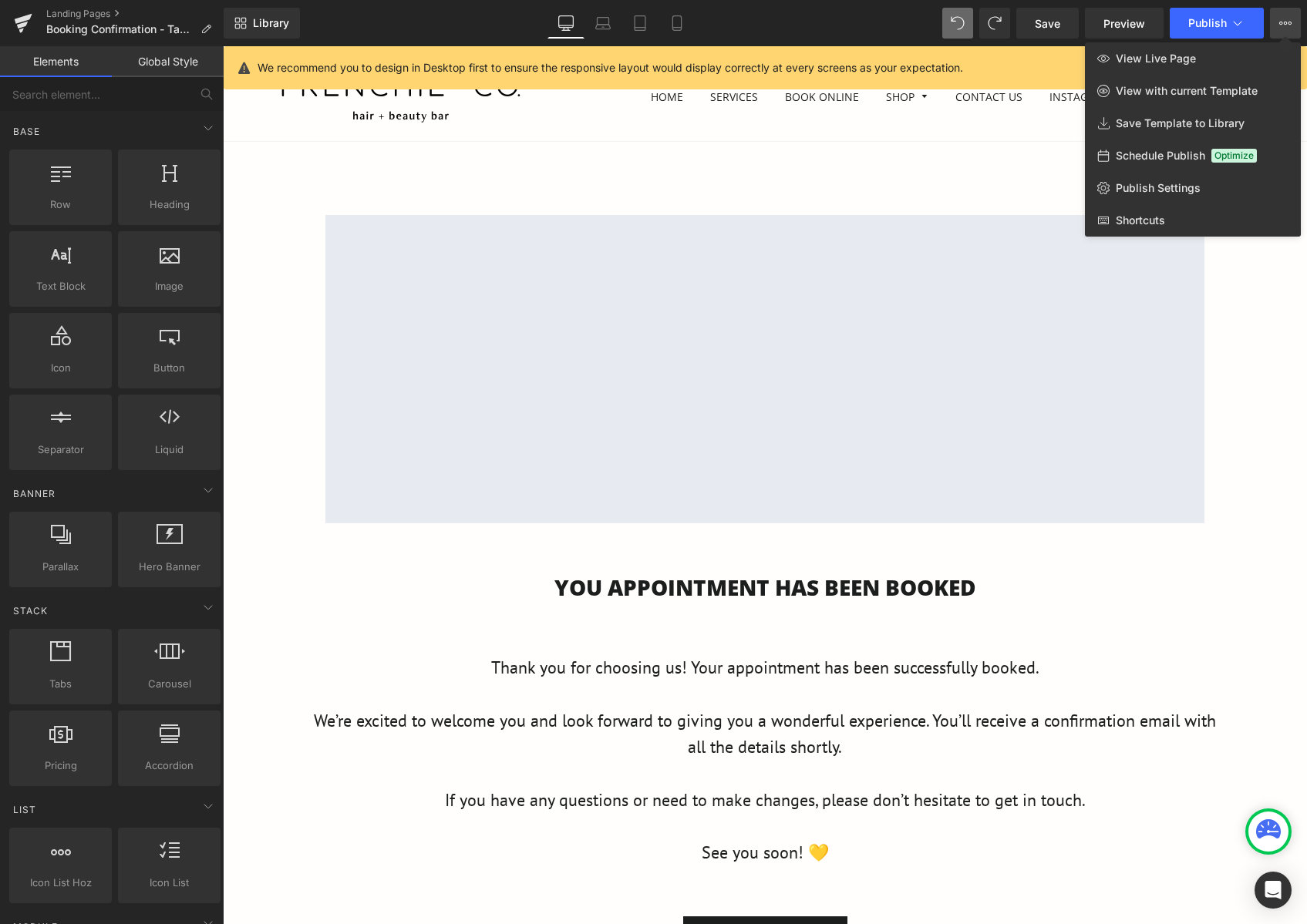
click at [1279, 31] on button "View Live Page View with current Template Save Template to Library Schedule Pub…" at bounding box center [1285, 22] width 31 height 31
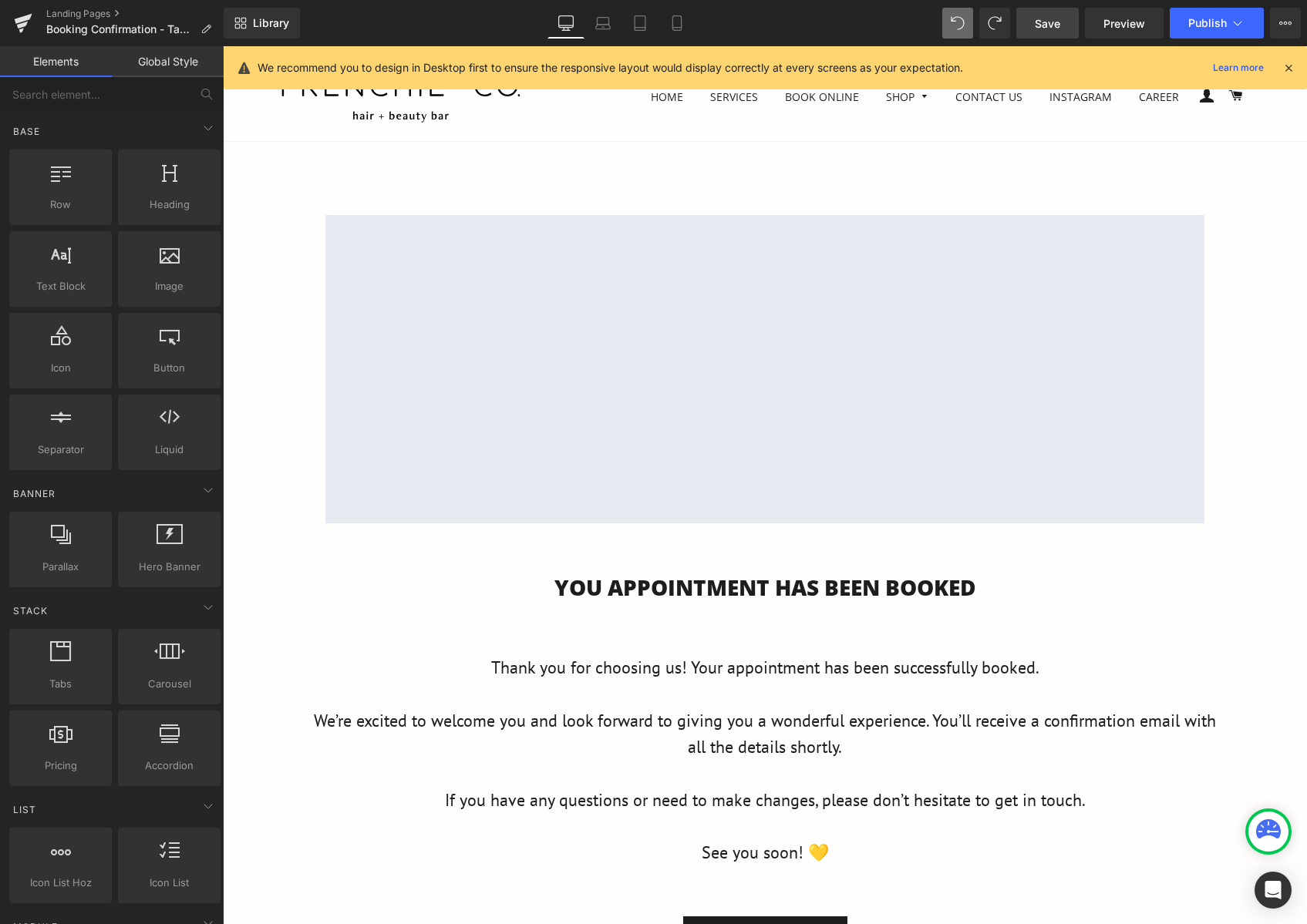
click at [1040, 30] on span "Save" at bounding box center [1047, 23] width 25 height 16
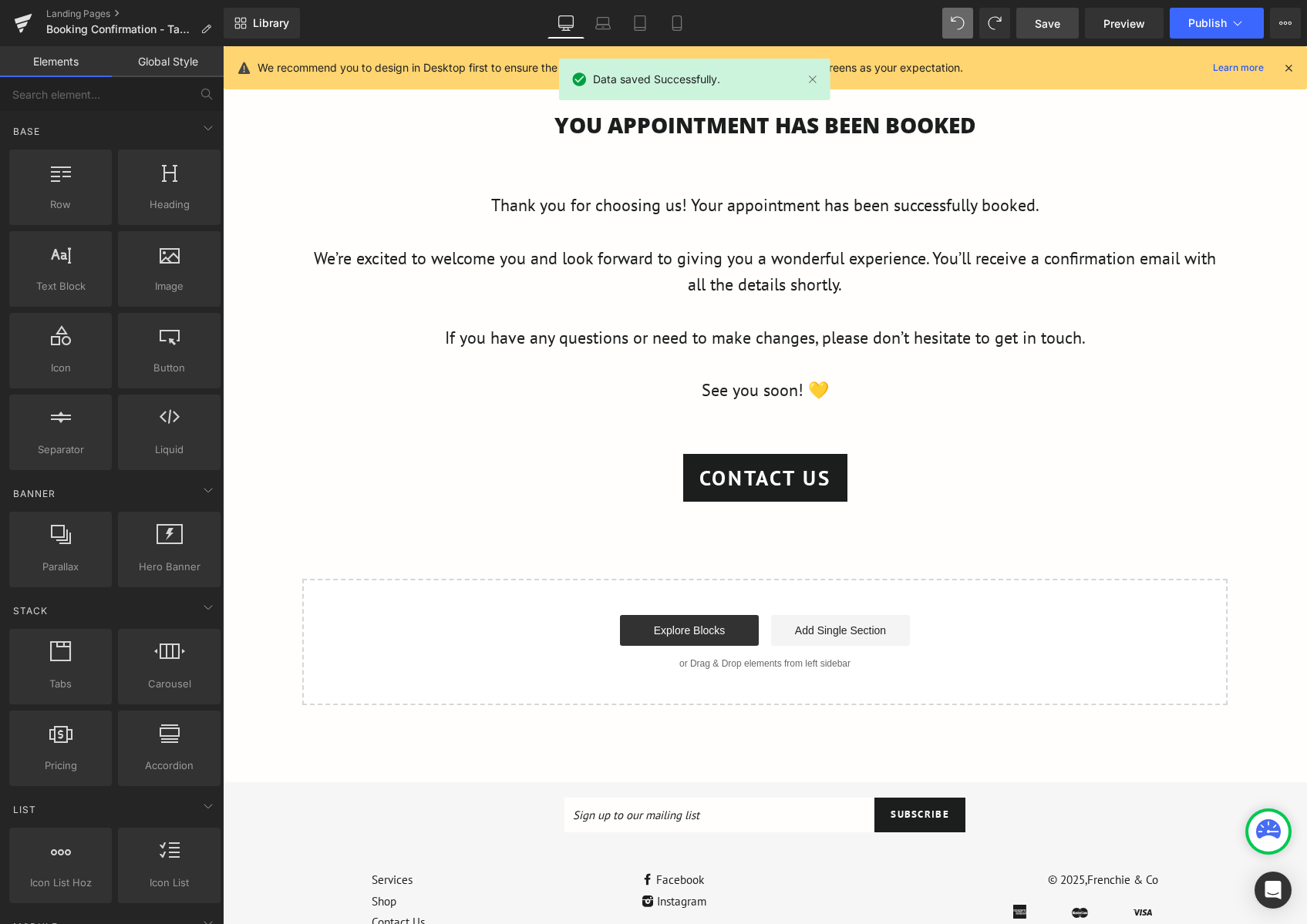
scroll to position [231, 0]
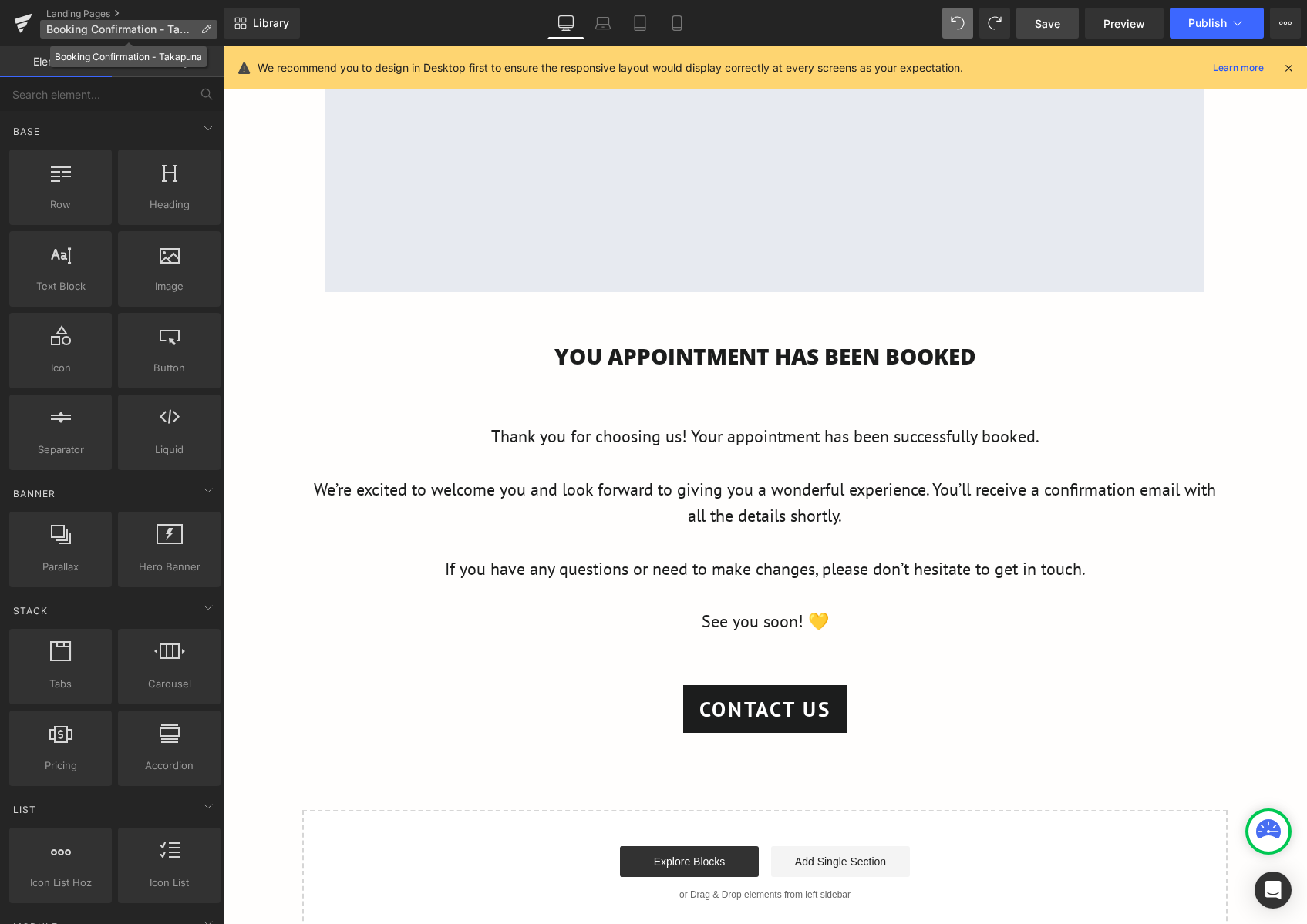
click at [131, 27] on span "Booking Confirmation - Takapuna" at bounding box center [120, 29] width 148 height 12
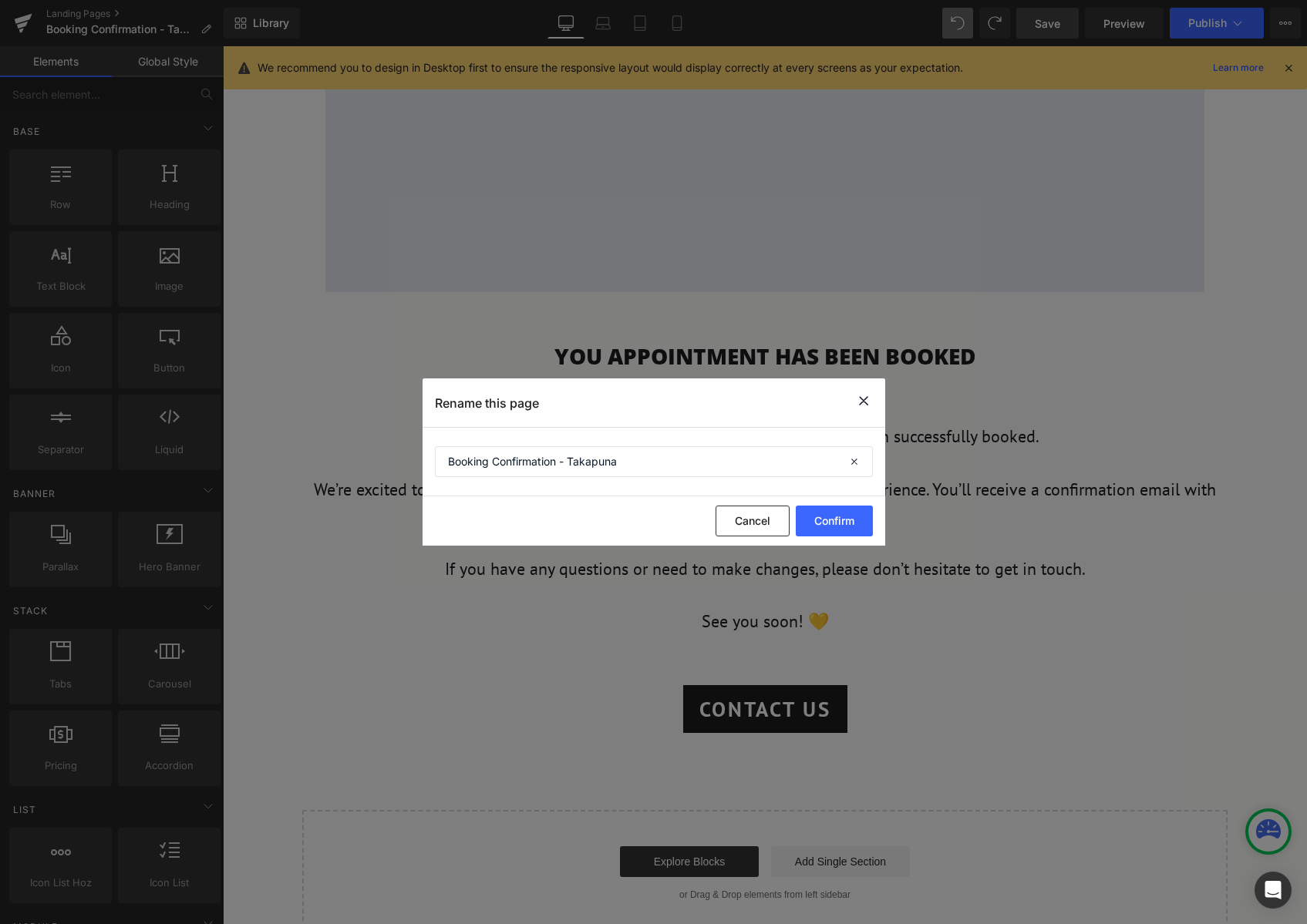
click at [867, 403] on icon at bounding box center [863, 401] width 19 height 19
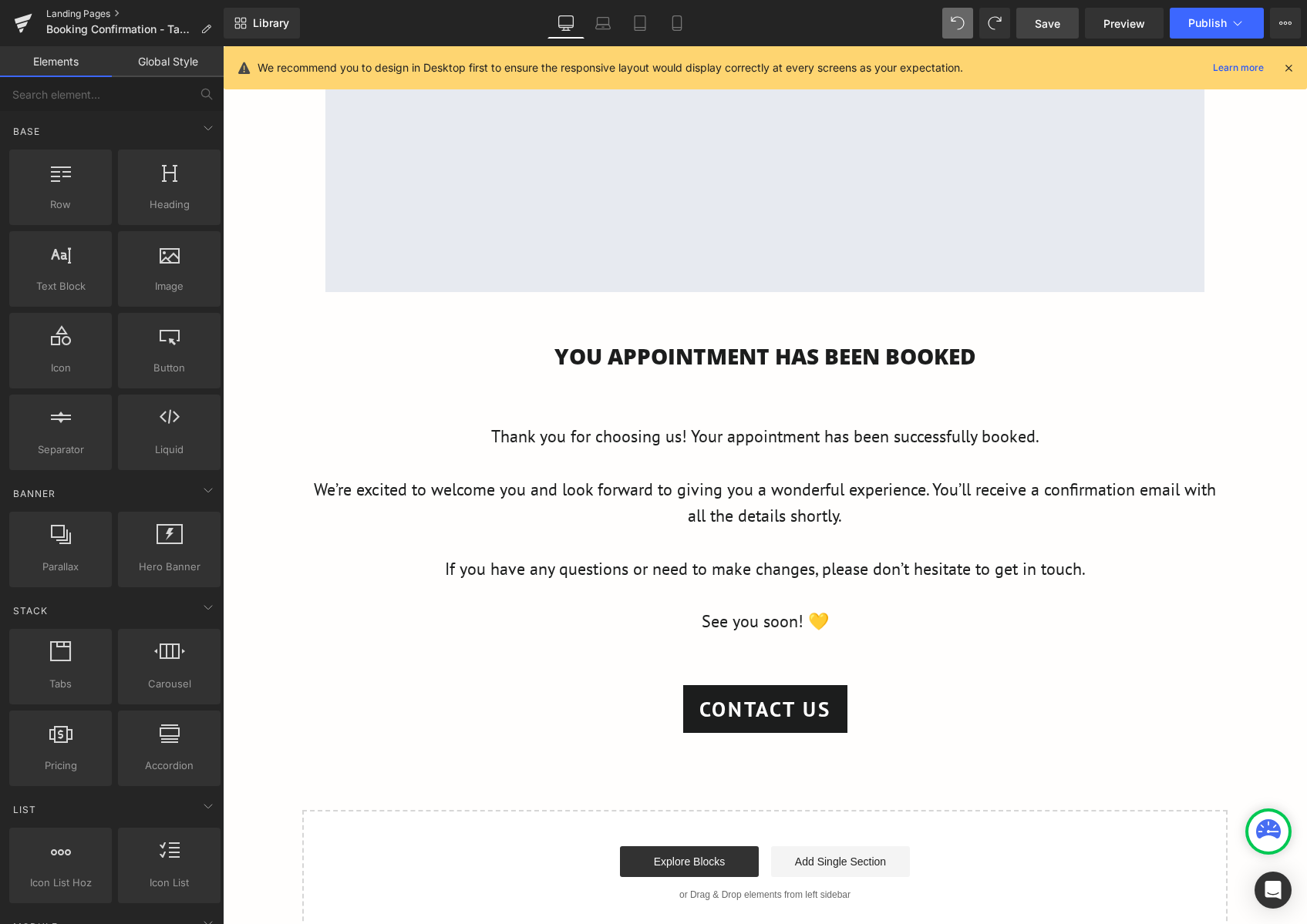
click at [94, 17] on link "Landing Pages" at bounding box center [134, 13] width 177 height 12
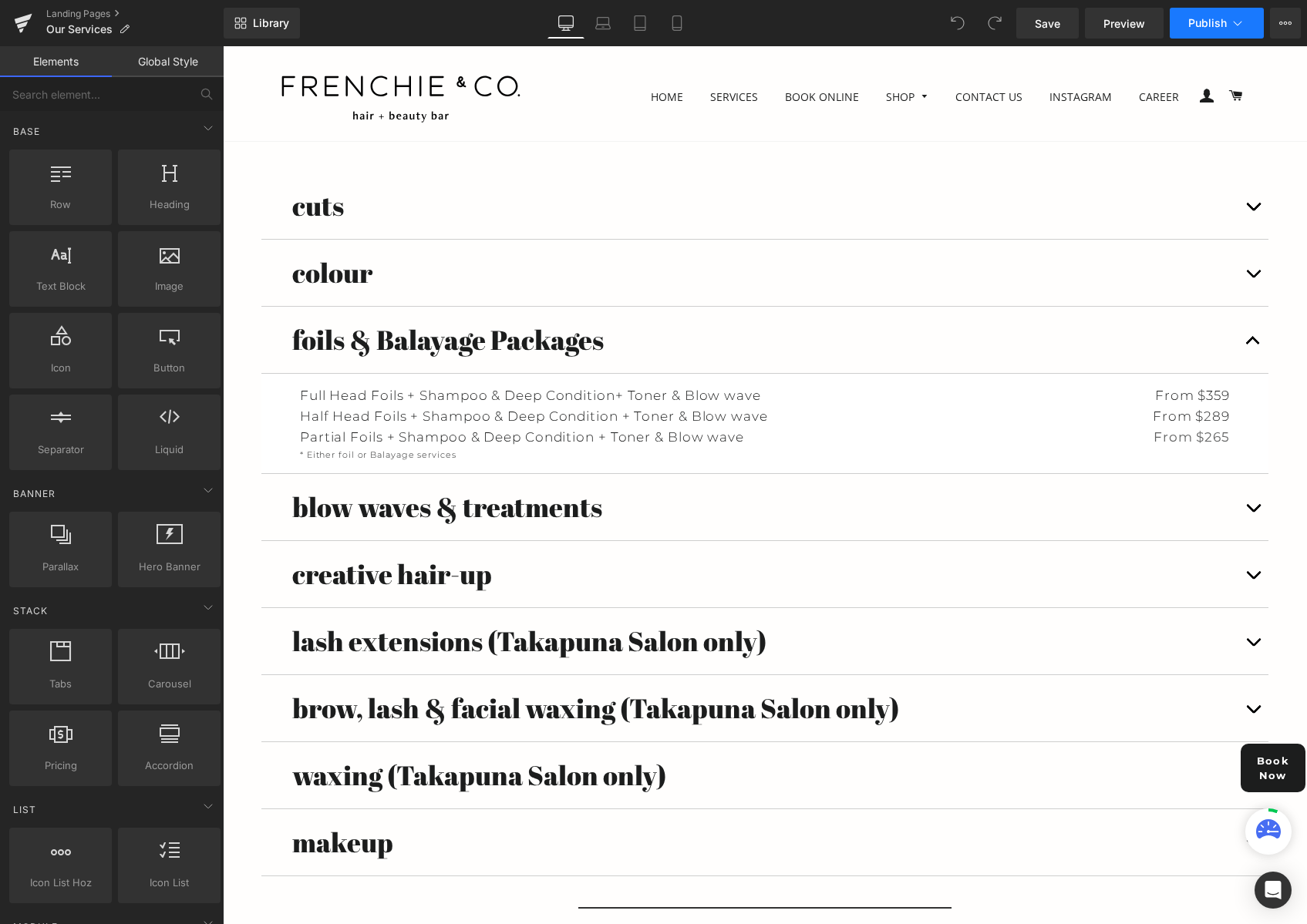
click at [1247, 31] on button "Publish" at bounding box center [1217, 22] width 94 height 31
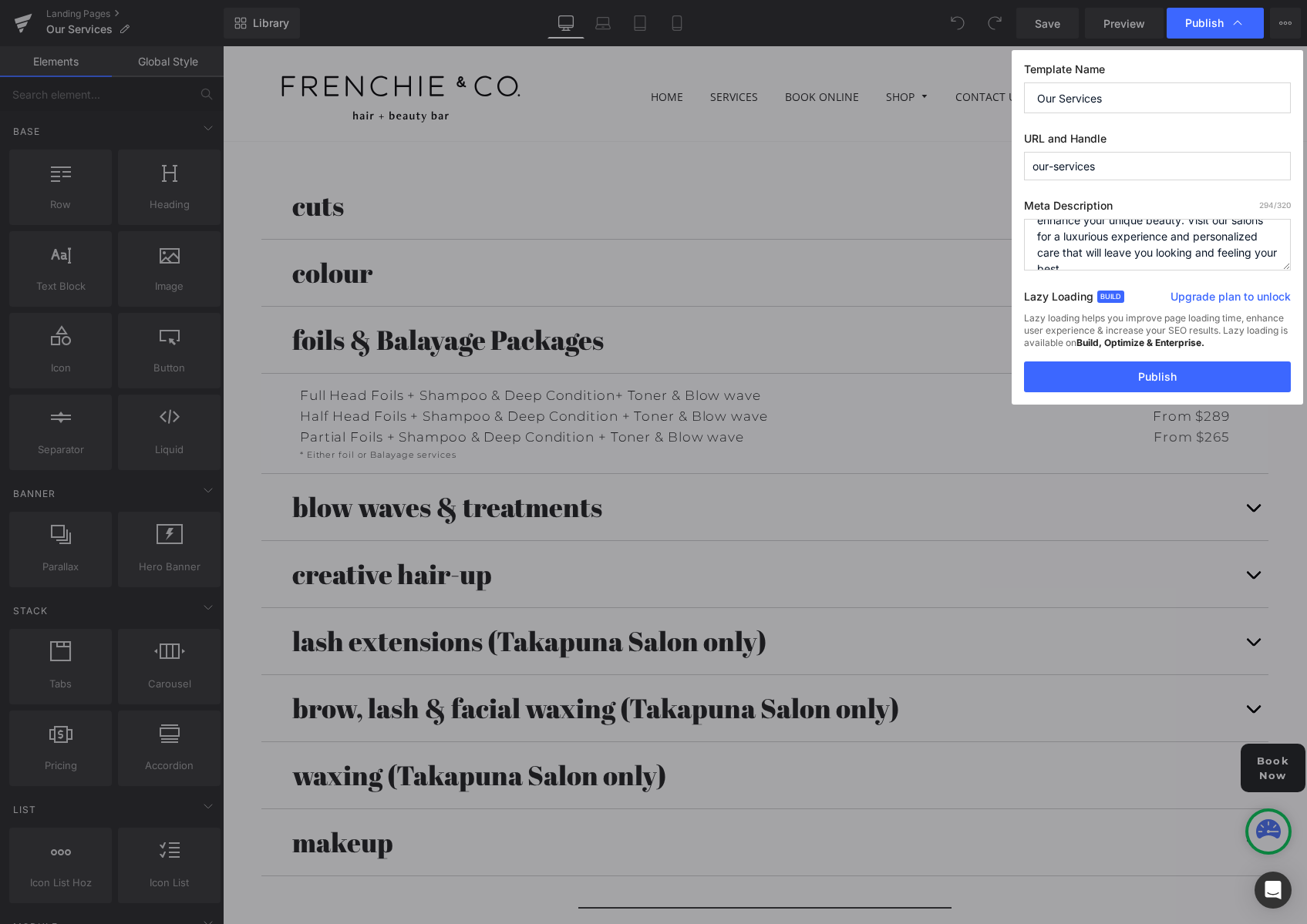
scroll to position [4, 0]
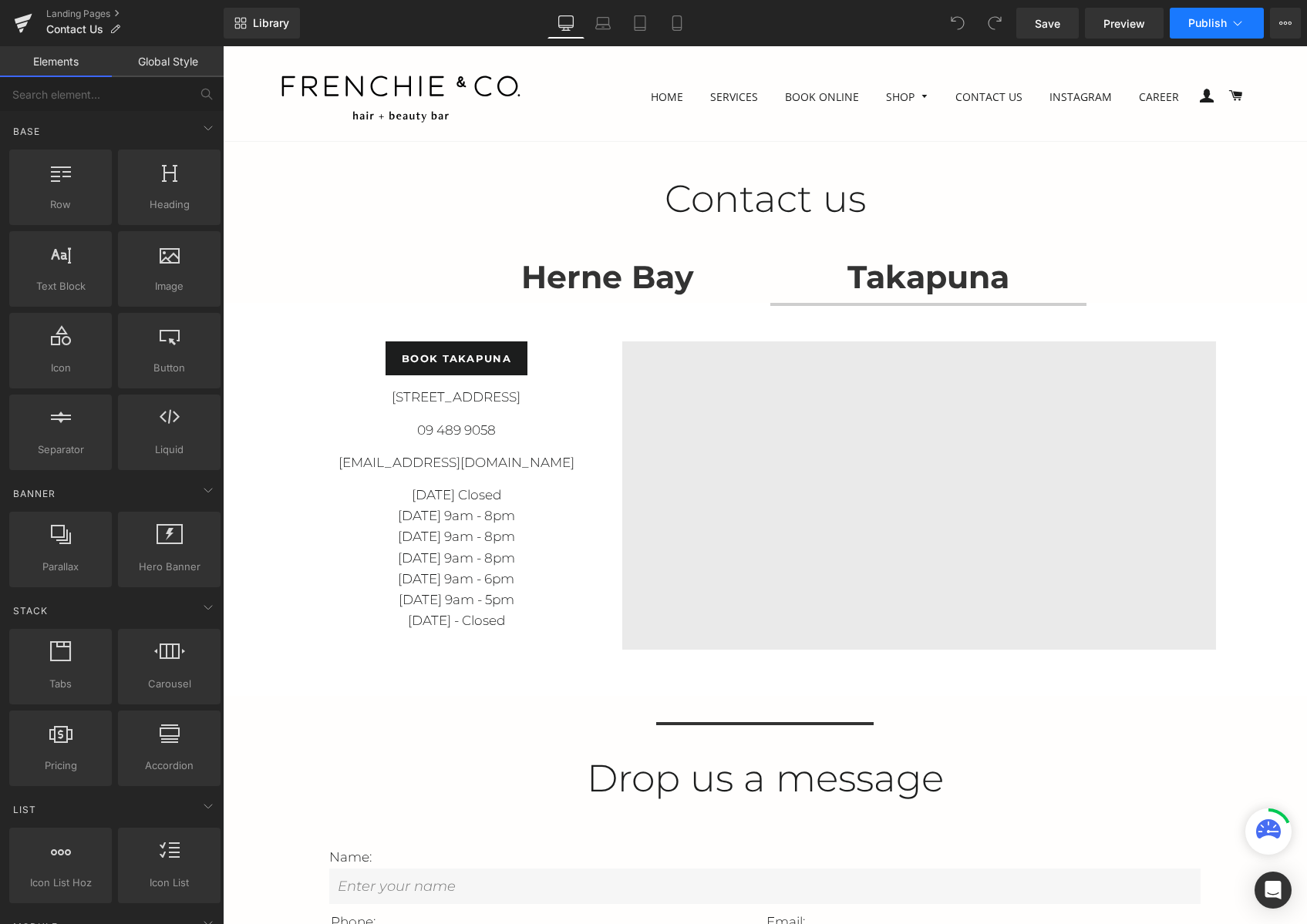
click at [1222, 27] on span "Publish" at bounding box center [1208, 22] width 39 height 12
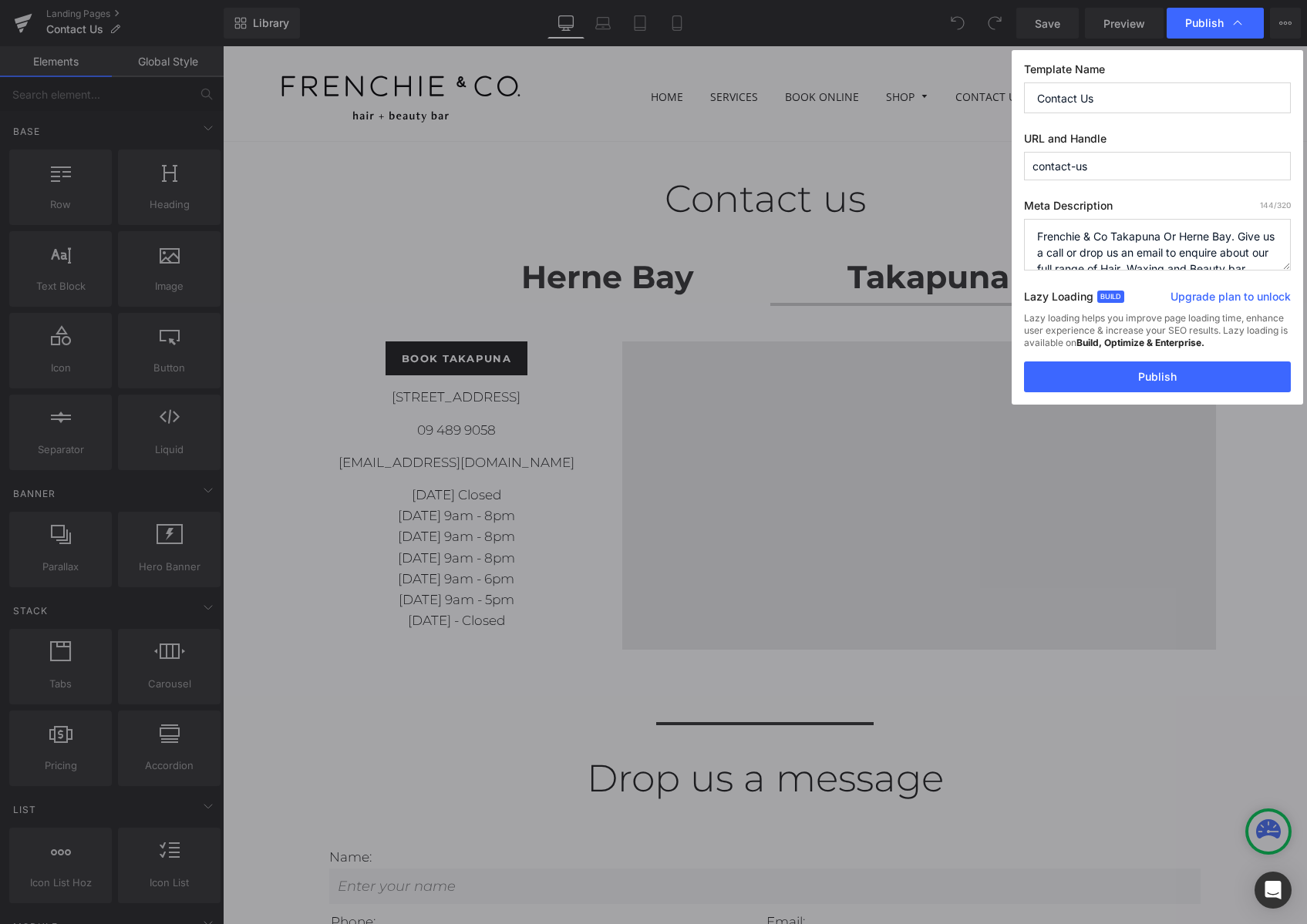
drag, startPoint x: 1115, startPoint y: 259, endPoint x: 1014, endPoint y: 205, distance: 114.5
click at [1014, 205] on div "Template Name Contact Us URL and Handle contact-us Meta Description 144 /320 Fr…" at bounding box center [1157, 227] width 292 height 355
click at [1152, 257] on textarea "Frenchie & Co Takapuna Or Herne Bay. Give us a call or drop us an email to enqu…" at bounding box center [1157, 244] width 267 height 52
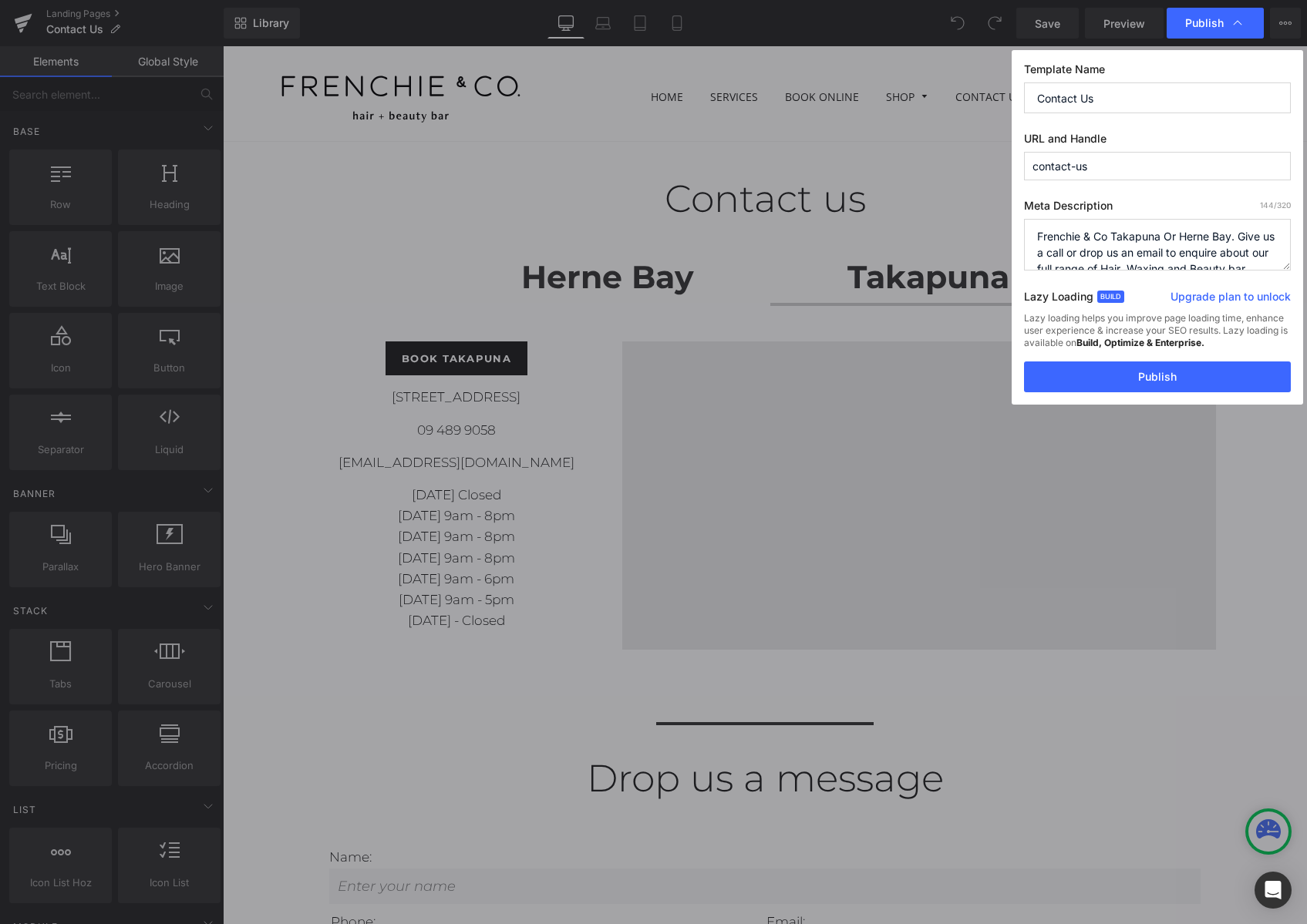
drag, startPoint x: 1028, startPoint y: 231, endPoint x: 979, endPoint y: 203, distance: 56.4
click at [979, 203] on div "Publish Template Name Contact Us URL and Handle contact-us Meta Description 144…" at bounding box center [653, 462] width 1307 height 924
paste textarea "Your Frenchie & Co appointment is confirmed. Thank you for booking—our Takapuna…"
type textarea "Your Frenchie & Co appointment is confirmed. Thank you for booking—our Takapuna…"
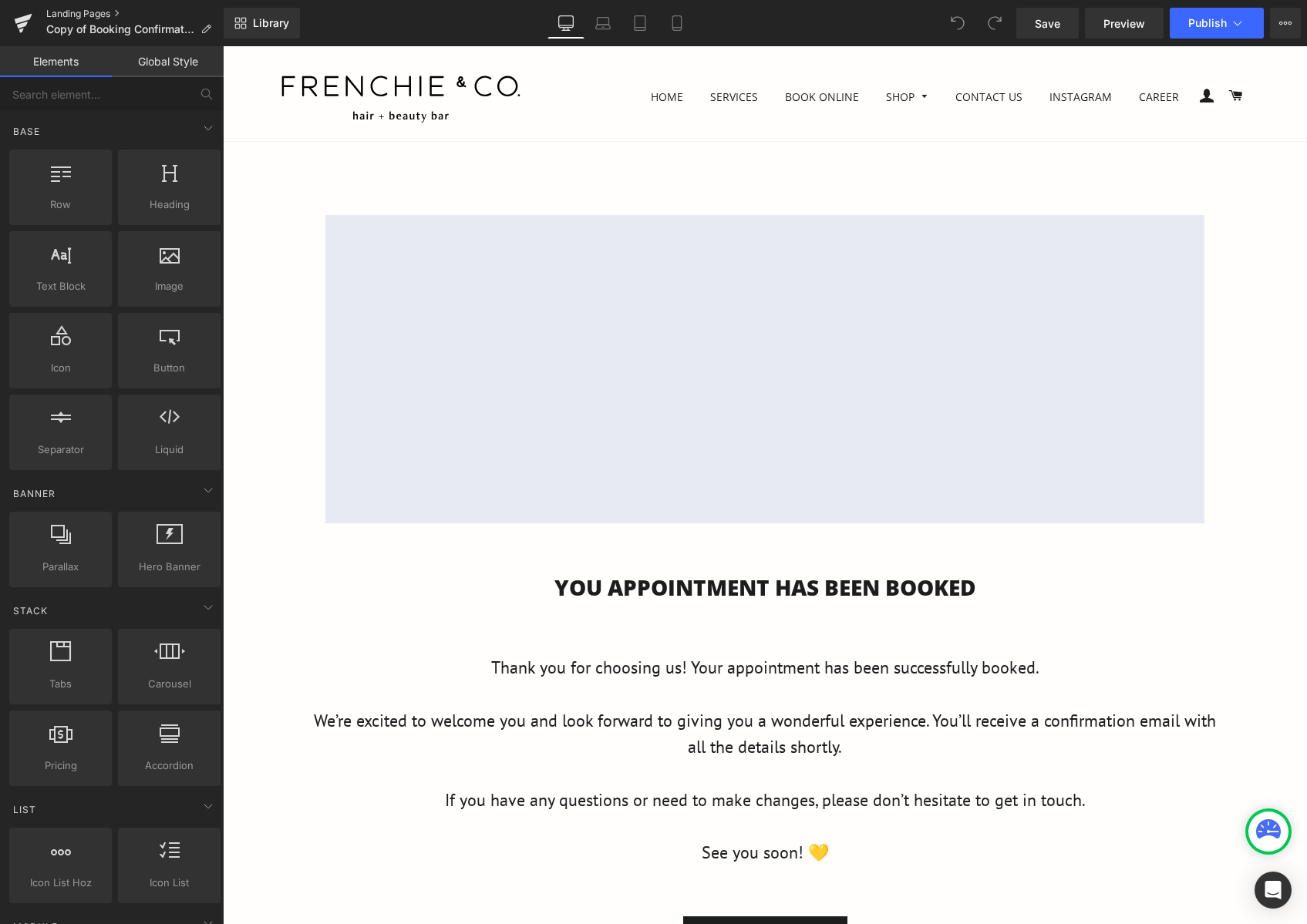
click at [88, 12] on link "Landing Pages" at bounding box center [134, 13] width 177 height 12
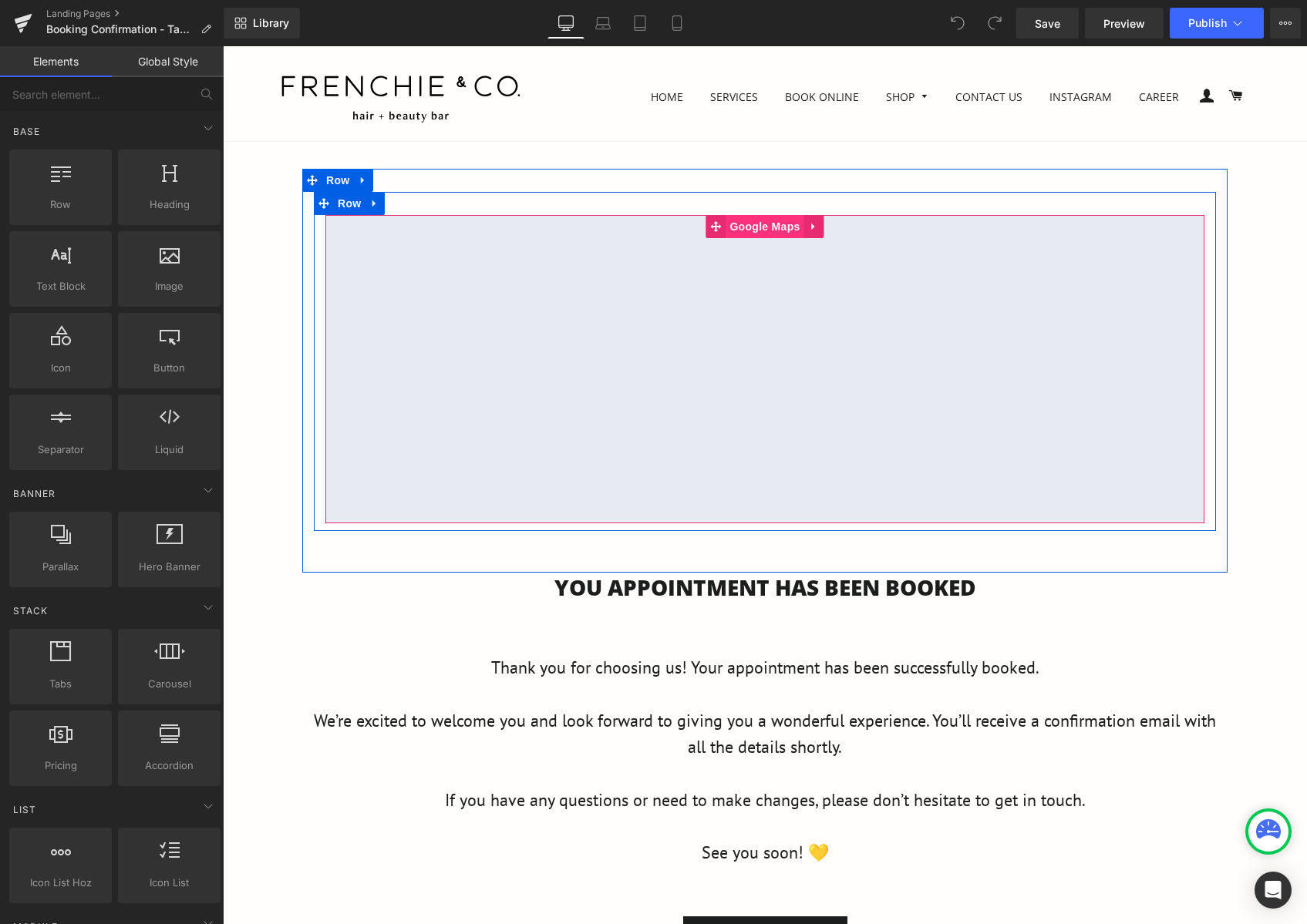
click at [773, 226] on span "Google Maps" at bounding box center [764, 226] width 78 height 23
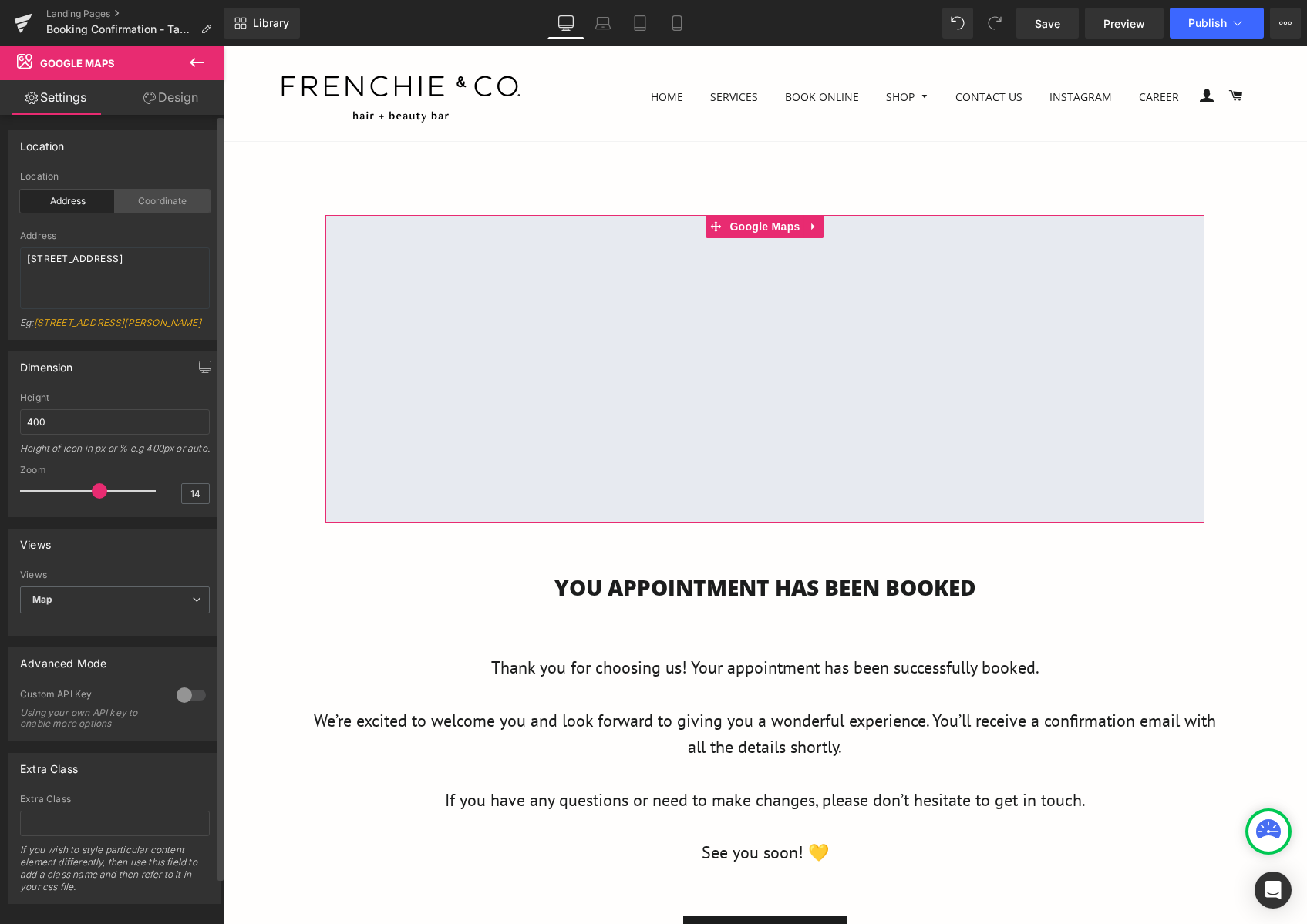
click at [145, 209] on div "Coordinate" at bounding box center [162, 201] width 94 height 23
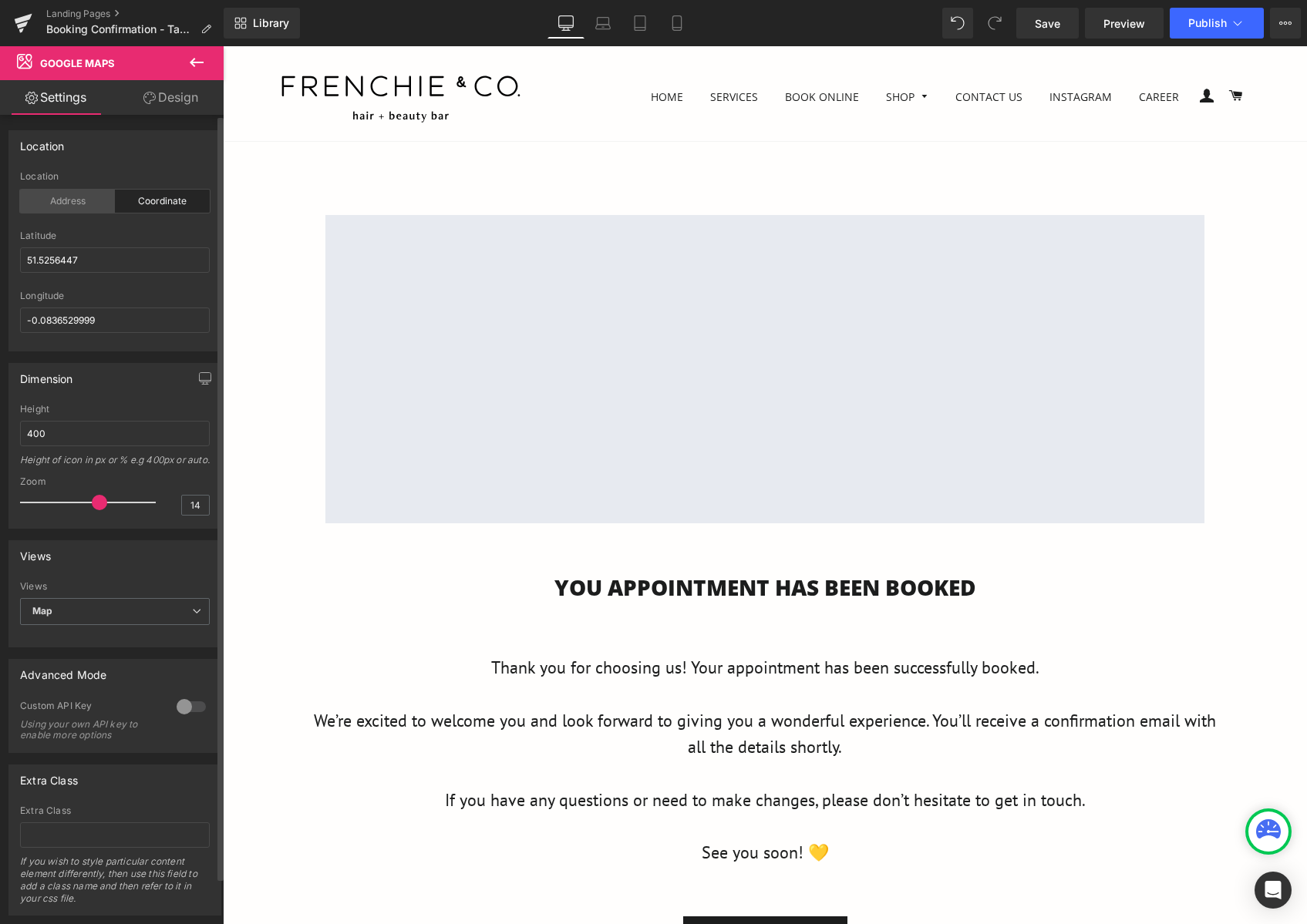
click at [81, 206] on div "Address" at bounding box center [68, 201] width 94 height 23
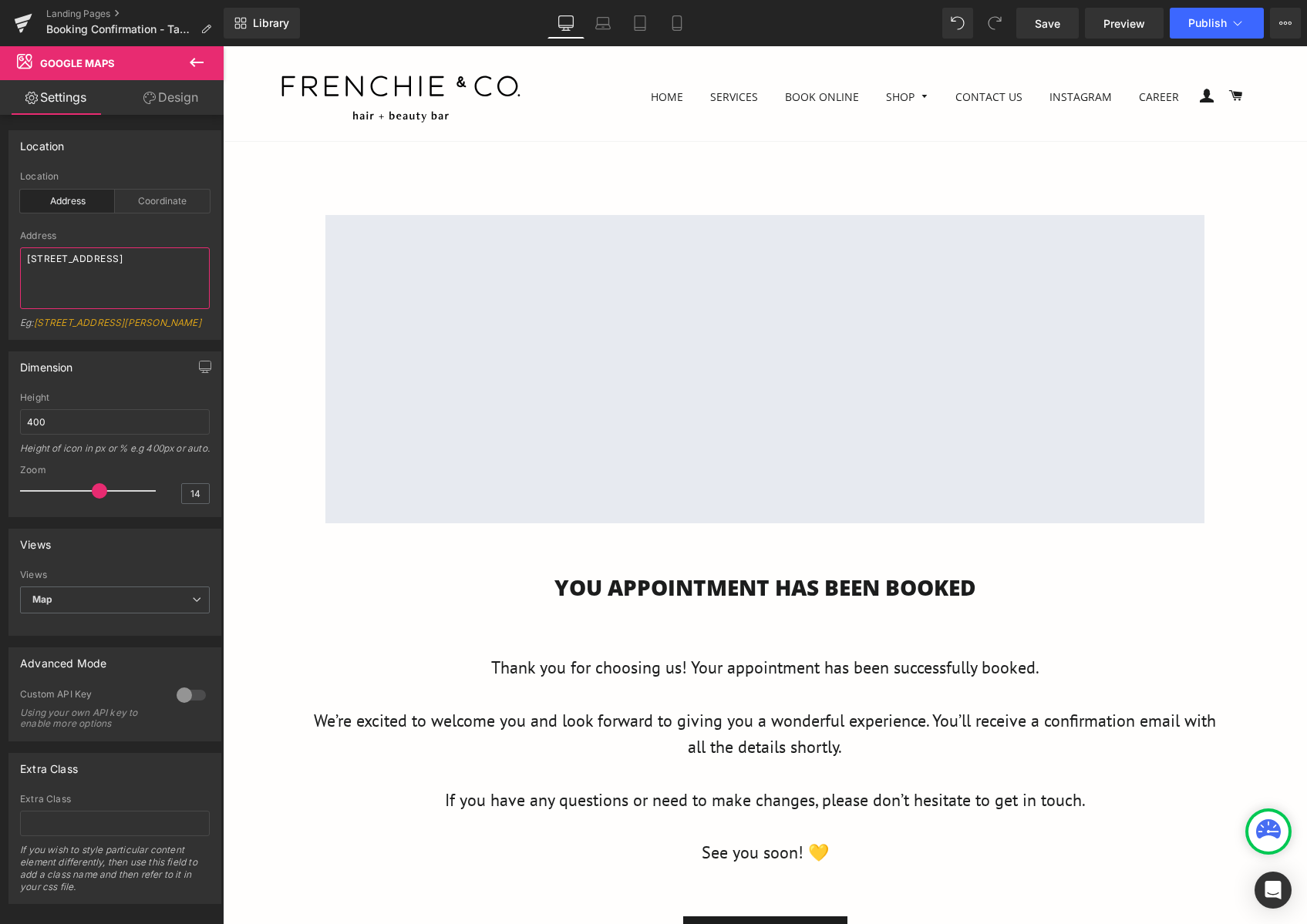
drag, startPoint x: 132, startPoint y: 286, endPoint x: -22, endPoint y: 249, distance: 158.4
click at [0, 249] on html "Google Maps You are previewing how the will restyle your page. You can not edit…" at bounding box center [653, 462] width 1307 height 924
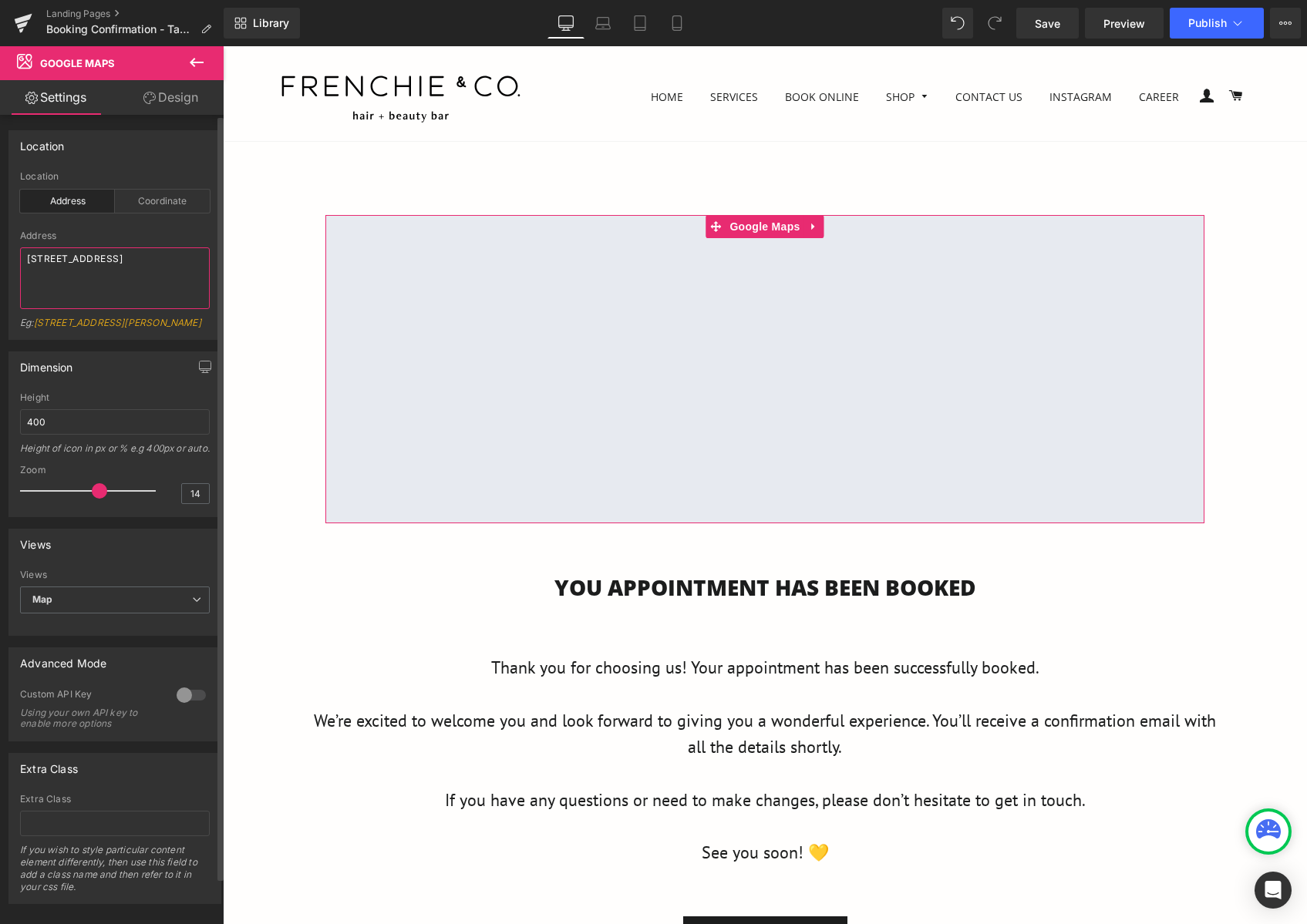
paste textarea "[URL][DOMAIN_NAME]"
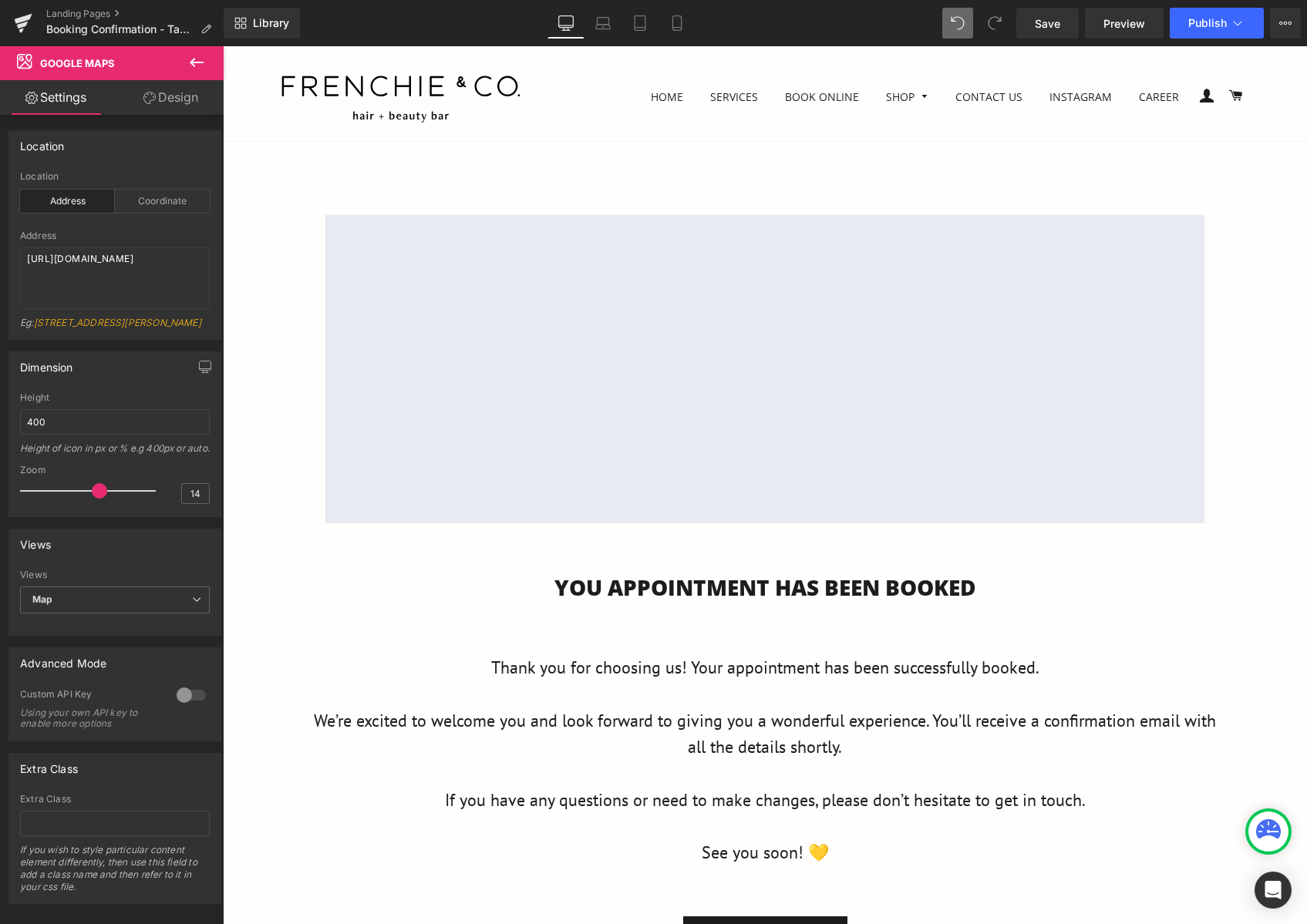
click at [945, 20] on span at bounding box center [957, 22] width 31 height 31
type textarea "[STREET_ADDRESS]"
click at [107, 9] on link "Landing Pages" at bounding box center [134, 13] width 177 height 12
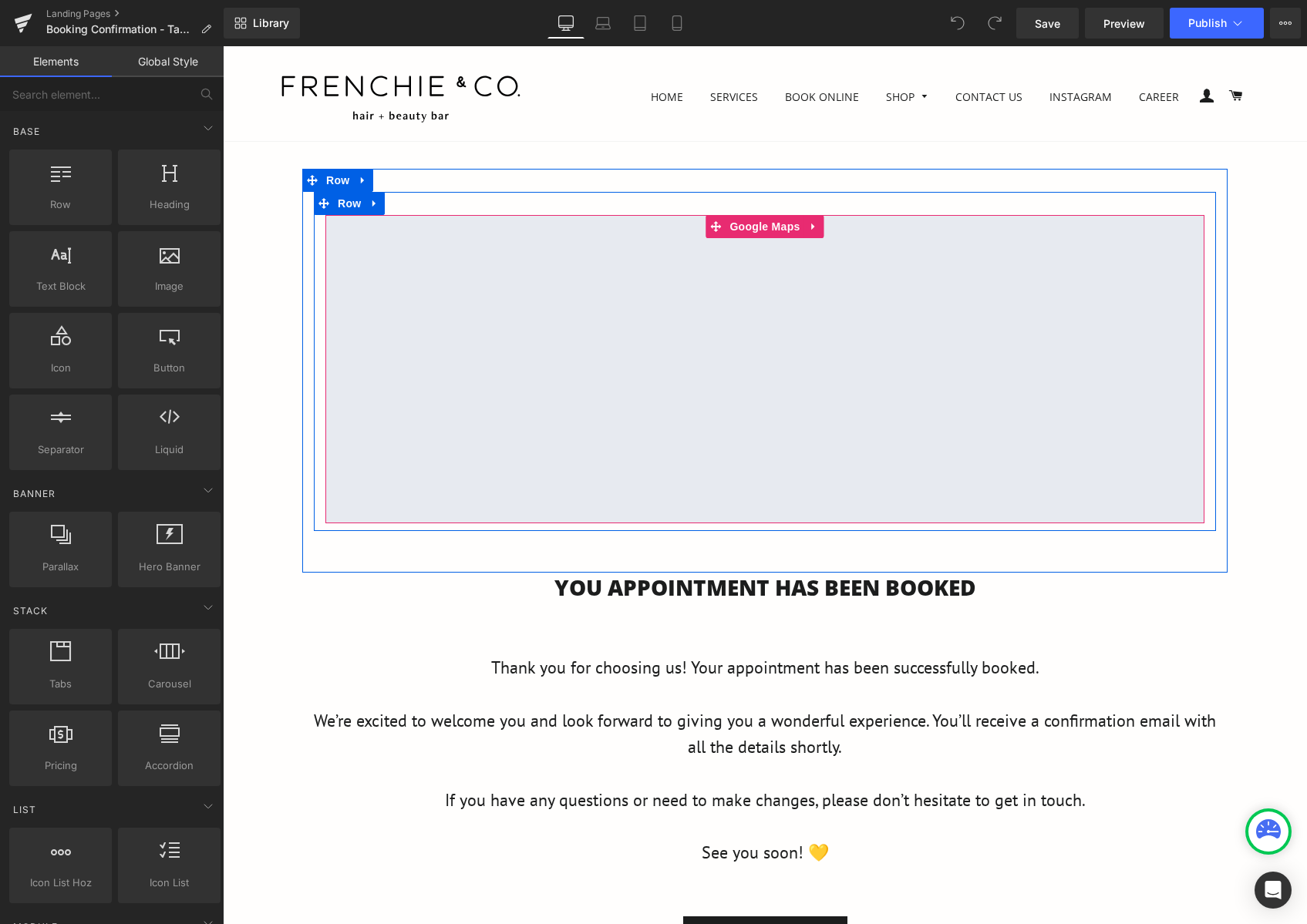
click at [637, 395] on div at bounding box center [764, 368] width 879 height 308
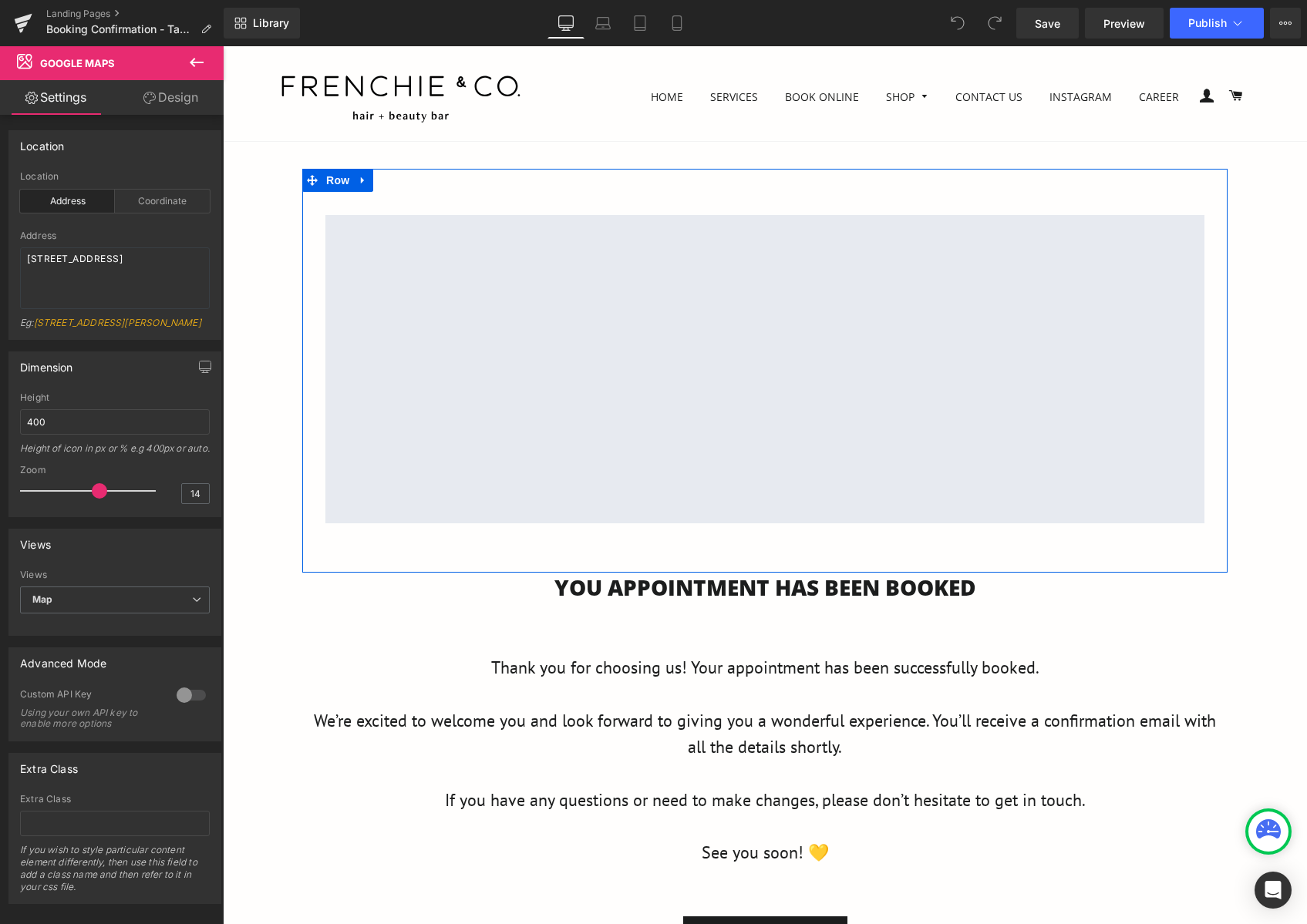
click at [752, 553] on div "Google Maps Row Row" at bounding box center [764, 370] width 925 height 404
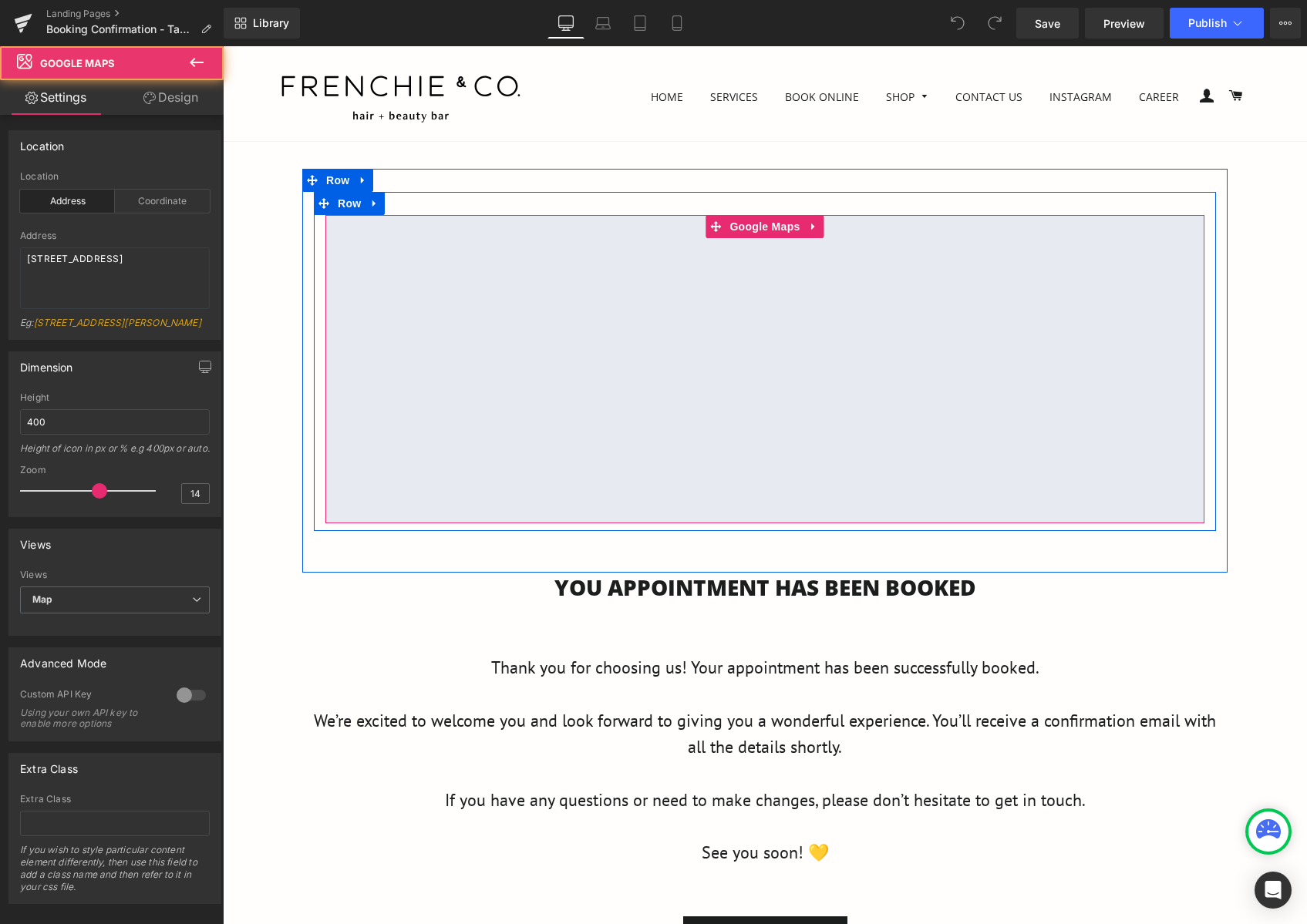
click at [699, 491] on div at bounding box center [764, 368] width 879 height 308
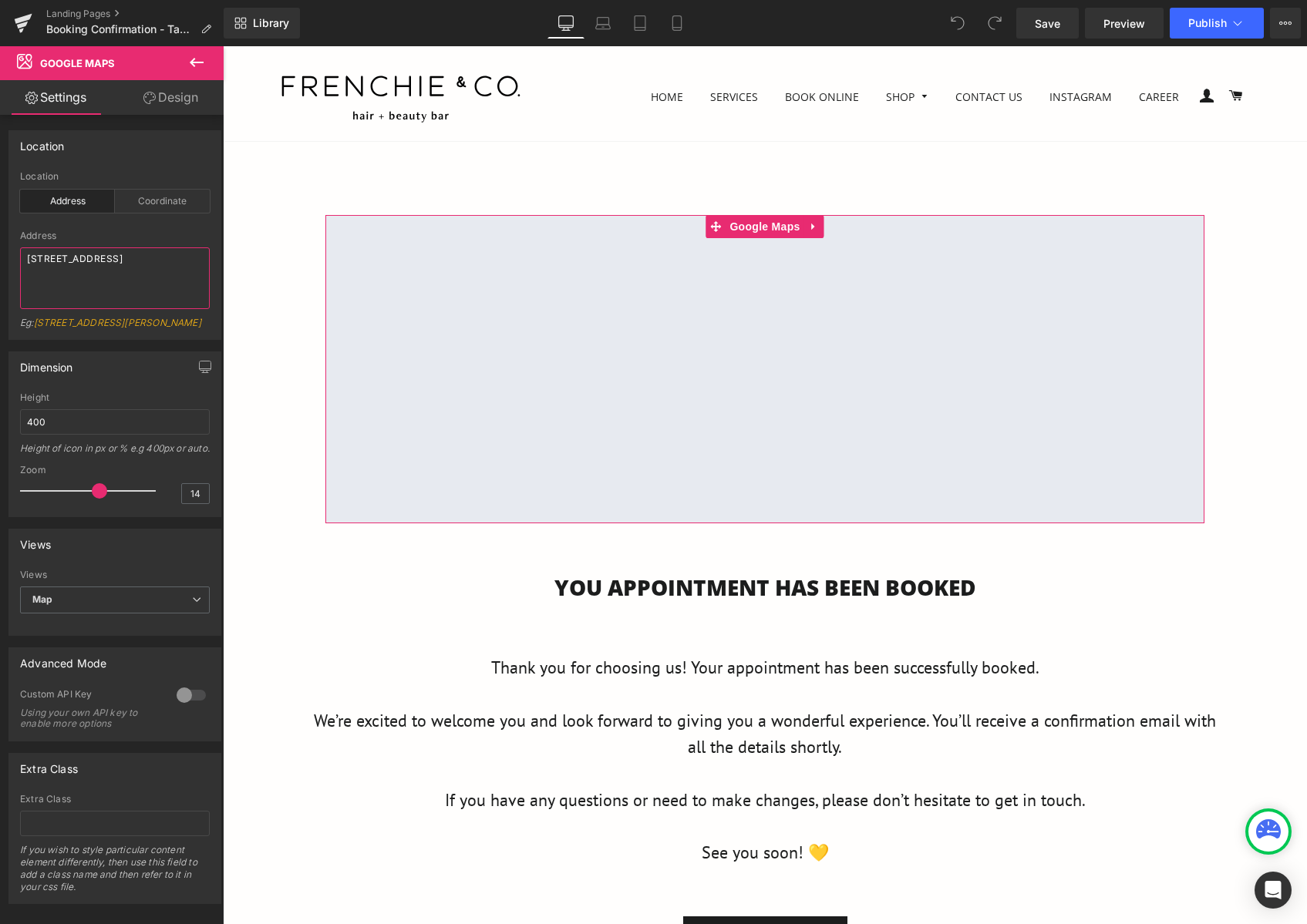
drag, startPoint x: 115, startPoint y: 281, endPoint x: -18, endPoint y: 255, distance: 135.5
click at [0, 255] on html "You are previewing how the will restyle your page. You can not edit Elements in…" at bounding box center [653, 462] width 1307 height 924
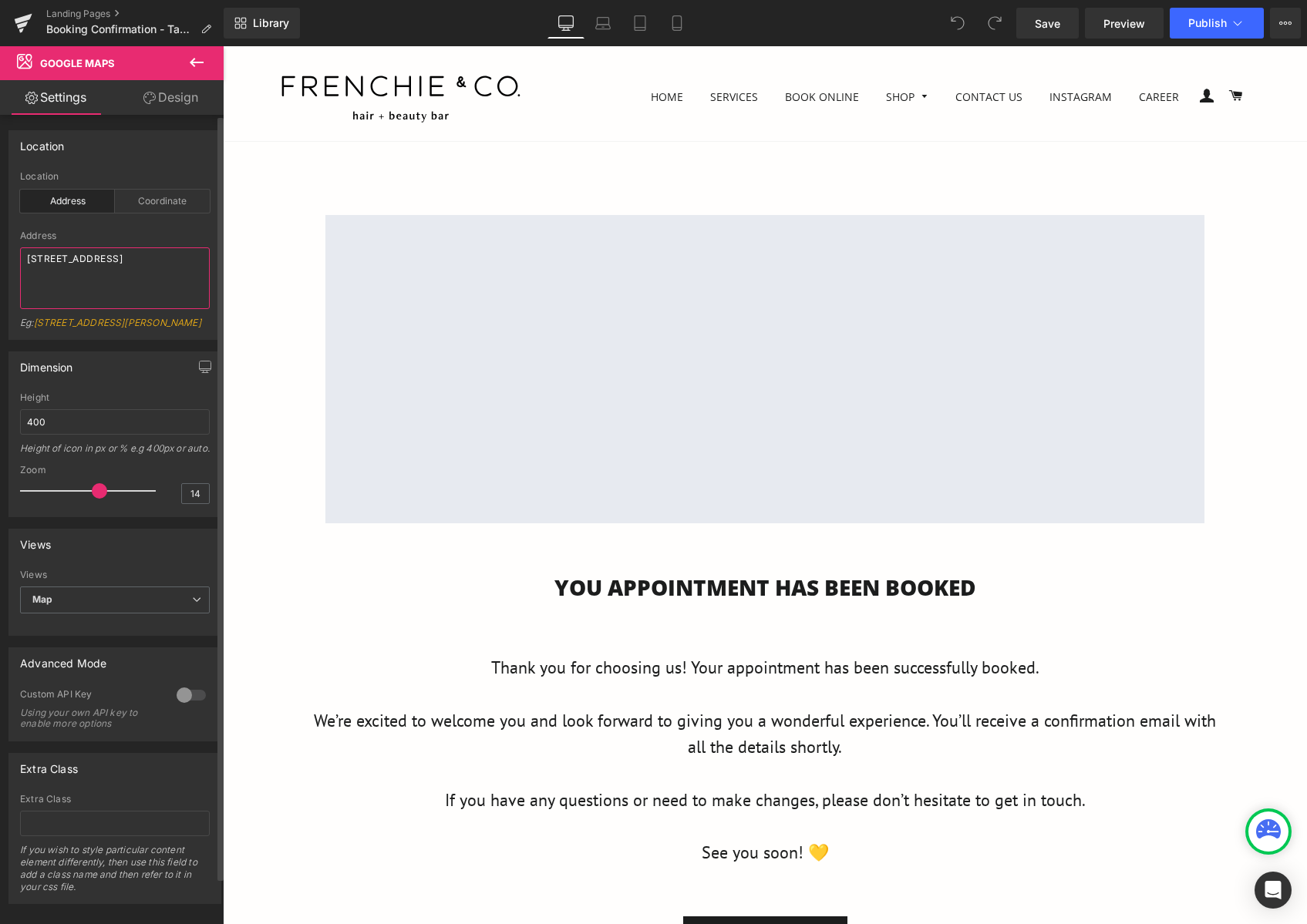
paste textarea "<iframe src="https://www.google.com/maps/embed?pb=!1m18!1m12!1m3!1d997.52077525…"
type textarea "<iframe src="https://www.google.com/maps/embed?pb=!1m18!1m12!1m3!1d997.52077525…"
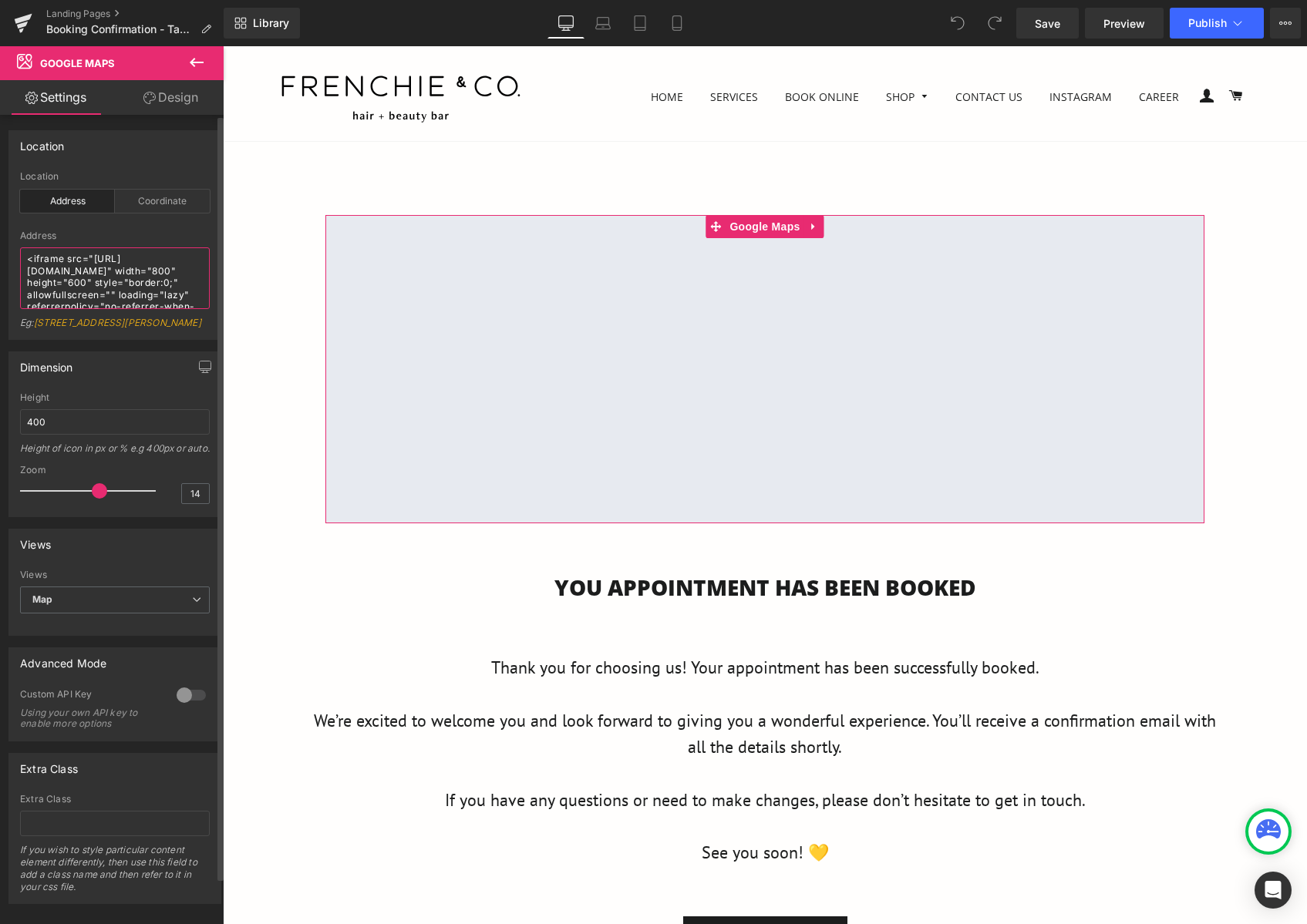
scroll to position [149, 0]
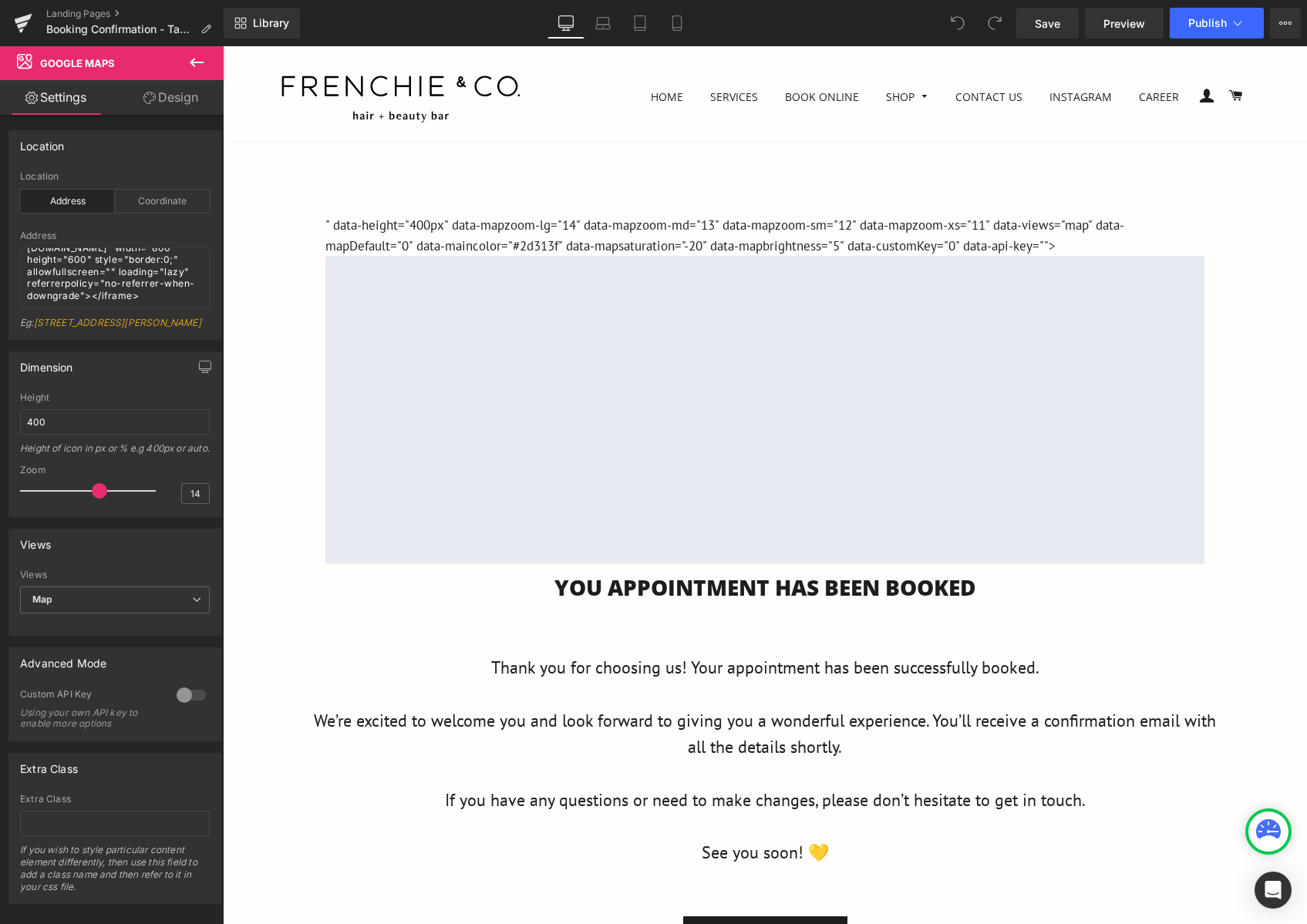
click at [688, 166] on main "" data-height="400px" data-mapzoom-lg="14" data-mapzoom-md="13" data-mapzoom-sm…" at bounding box center [765, 681] width 1084 height 1080
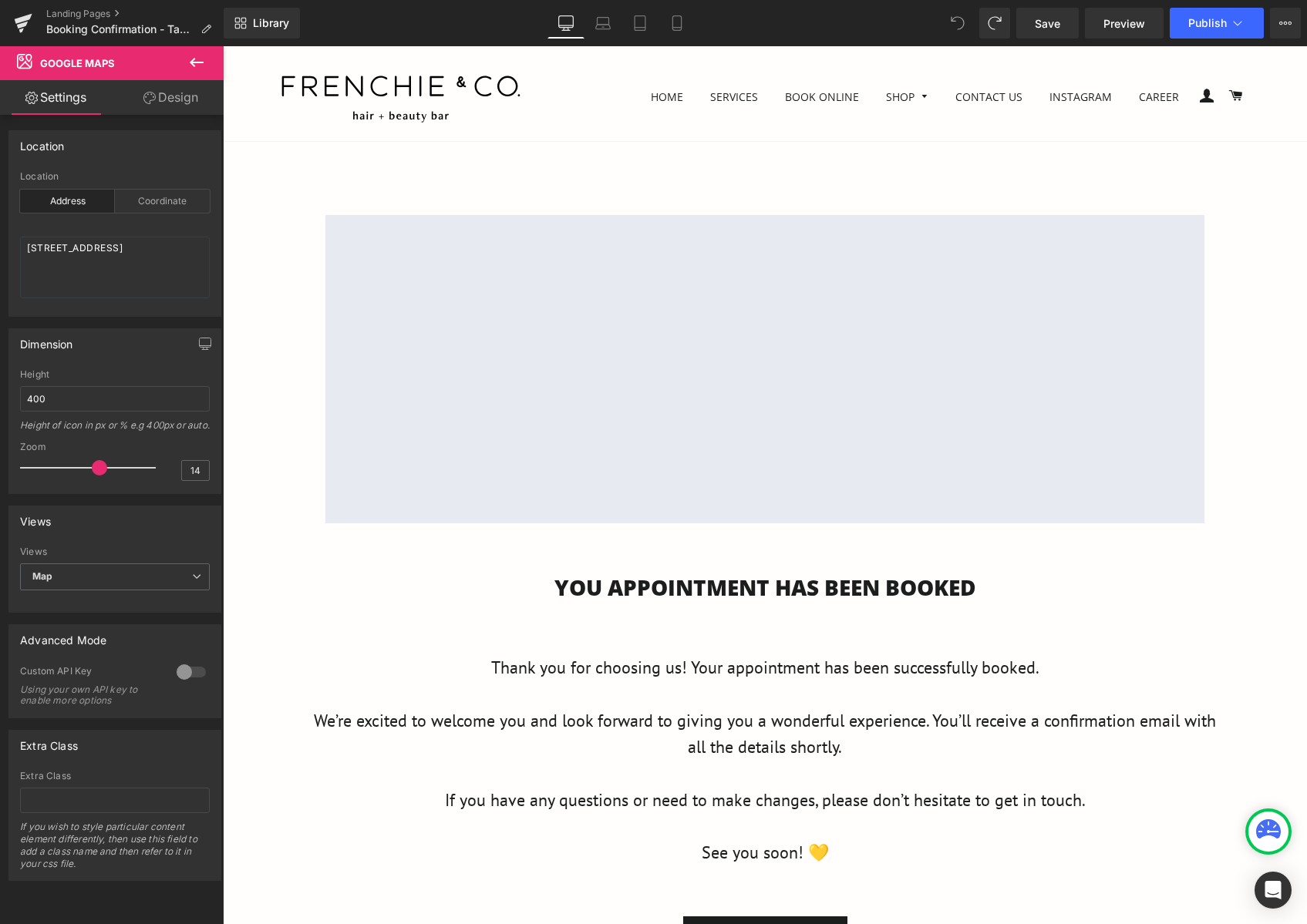
click at [201, 67] on icon at bounding box center [196, 62] width 19 height 19
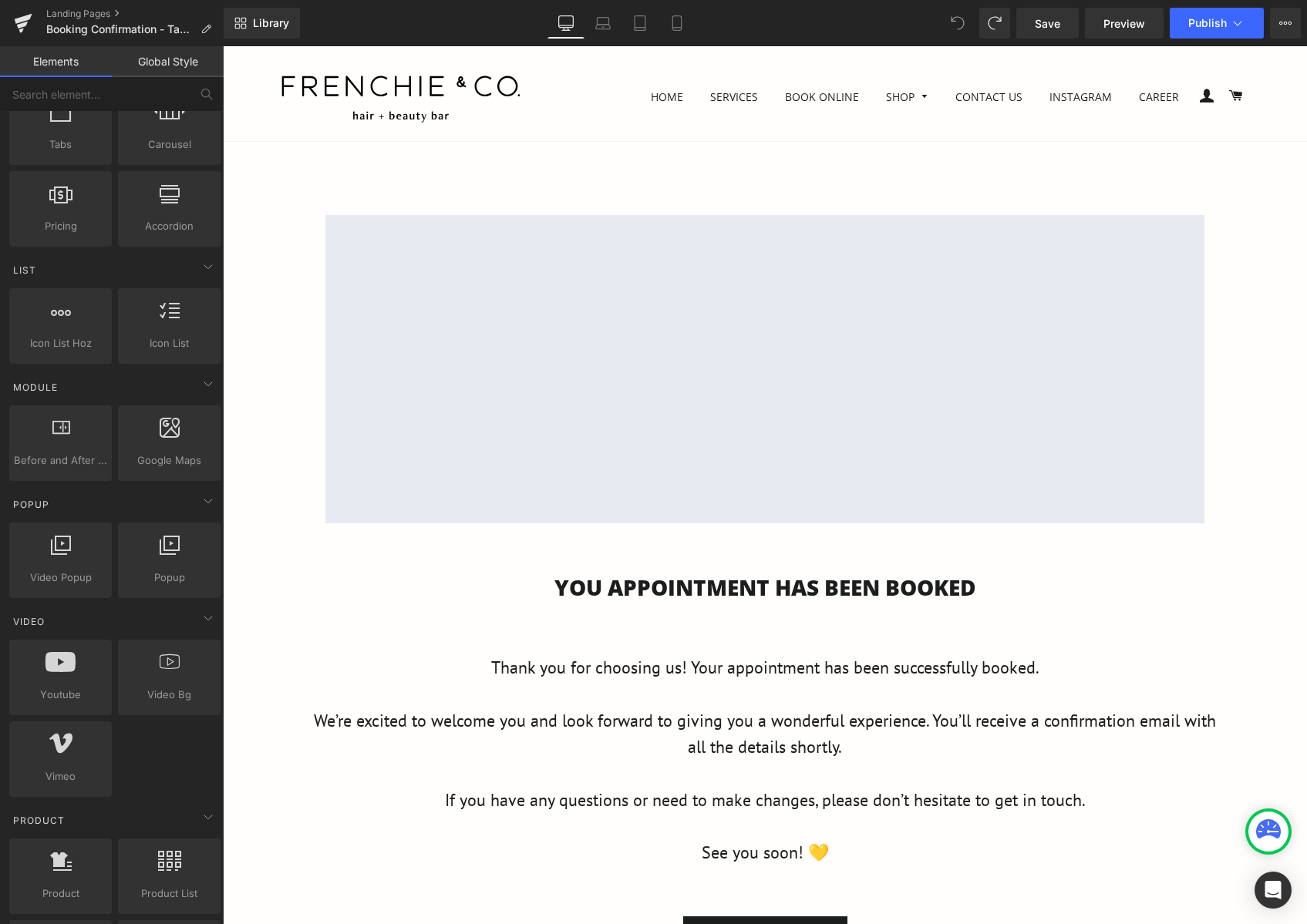
scroll to position [848, 0]
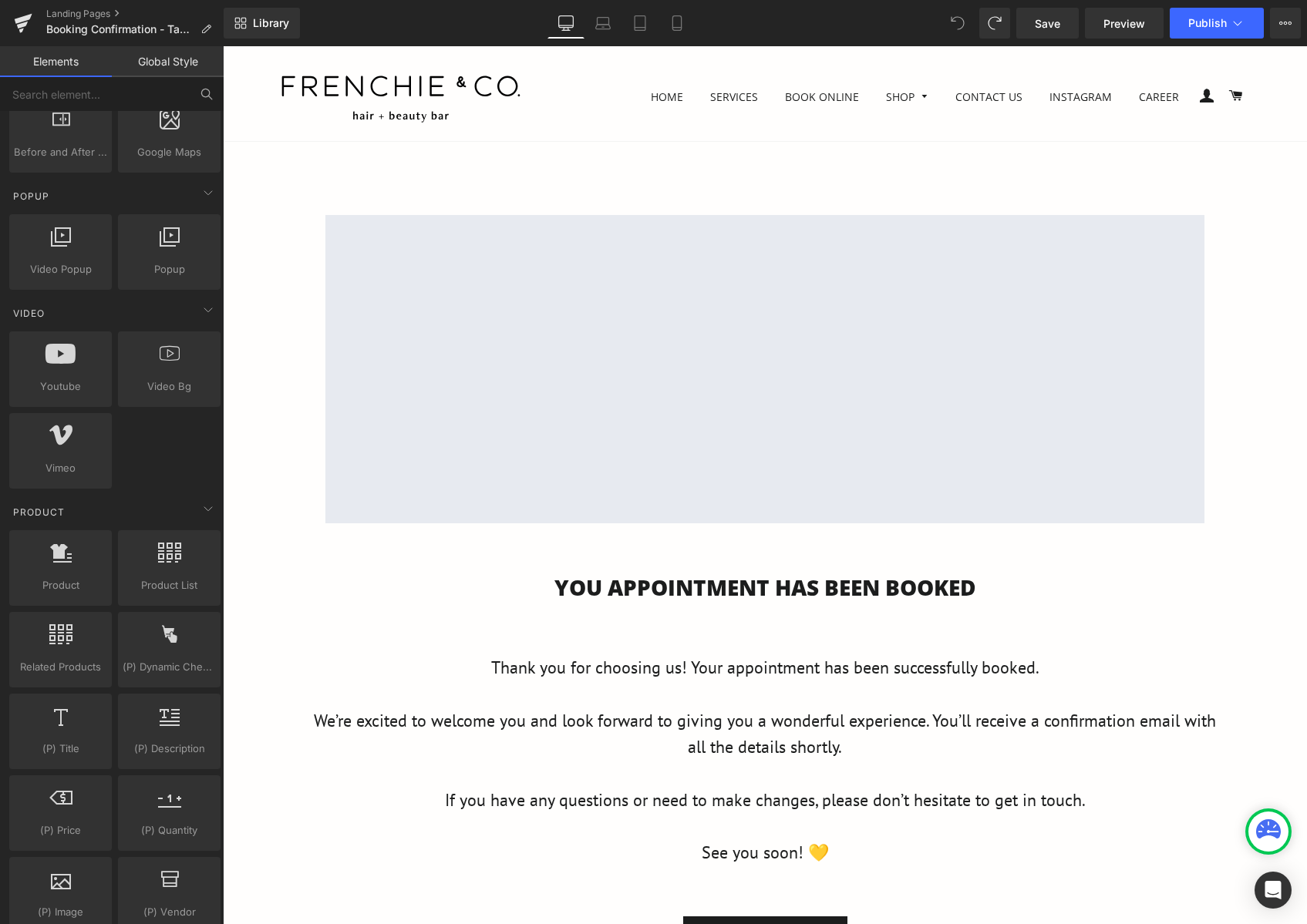
click at [199, 91] on button at bounding box center [207, 94] width 34 height 34
click at [167, 94] on input "text" at bounding box center [94, 94] width 190 height 34
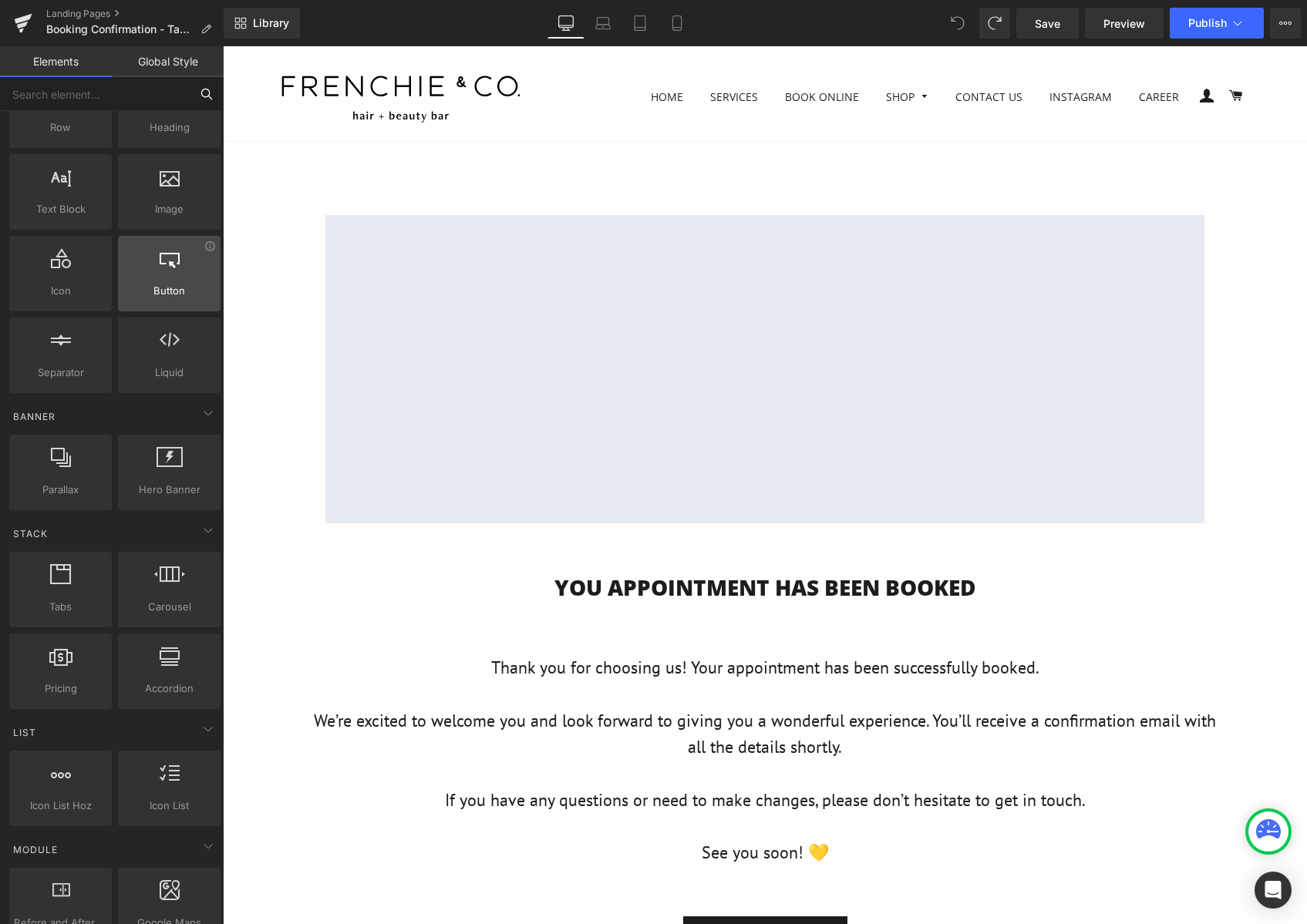
scroll to position [0, 0]
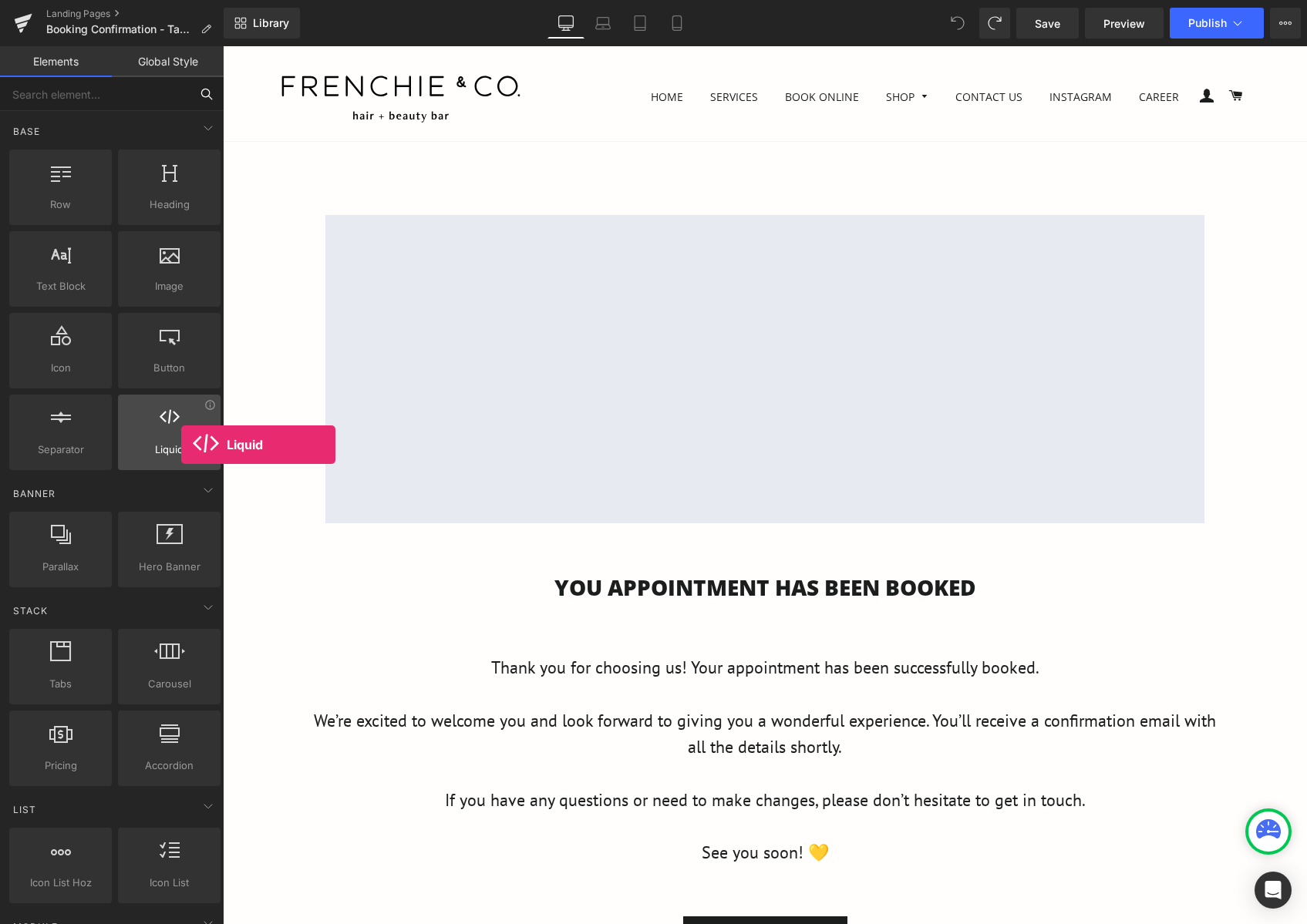
click at [182, 444] on span "Liquid" at bounding box center [169, 449] width 94 height 16
click at [184, 438] on div at bounding box center [169, 424] width 94 height 34
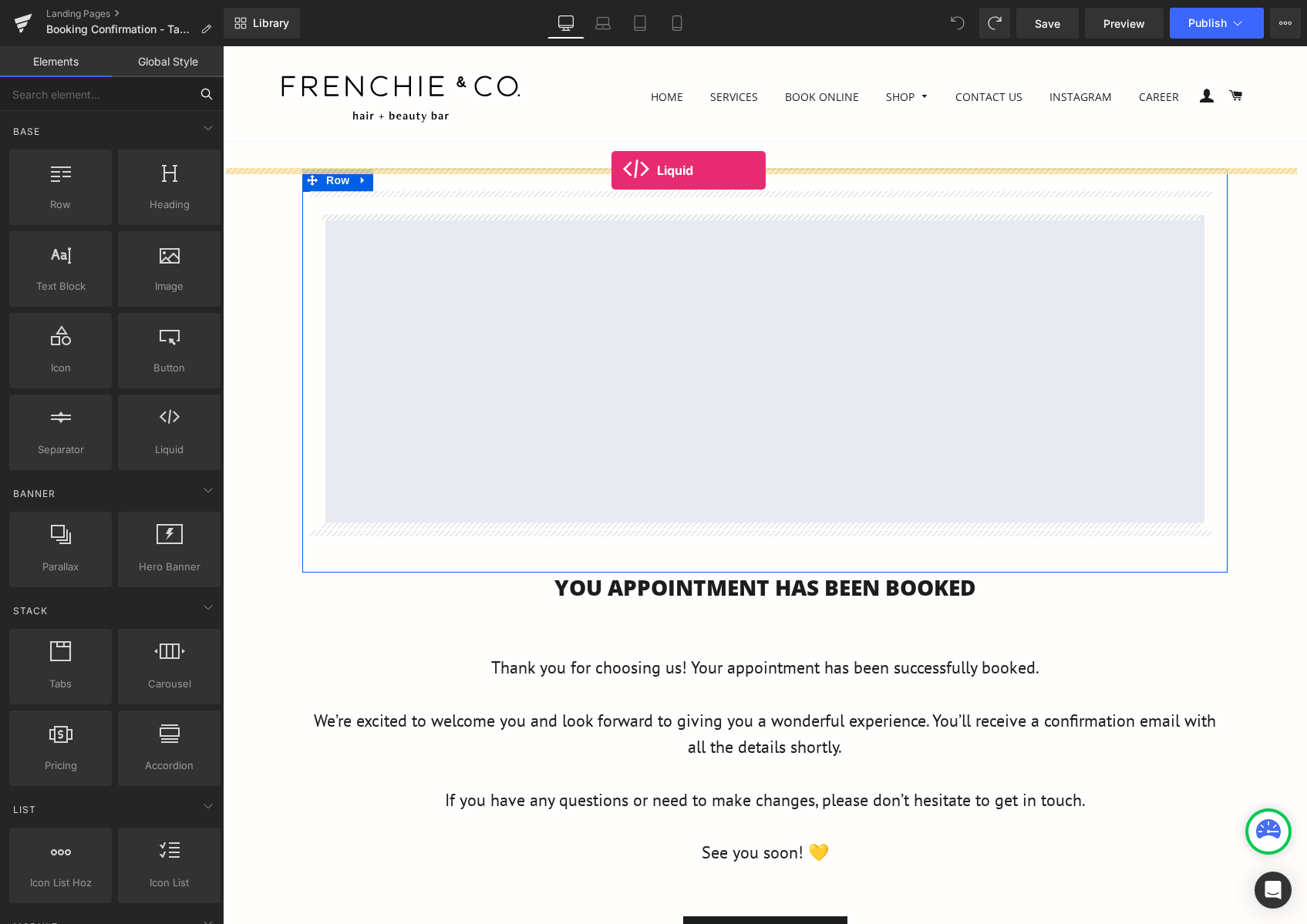
drag, startPoint x: 409, startPoint y: 480, endPoint x: 611, endPoint y: 170, distance: 370.0
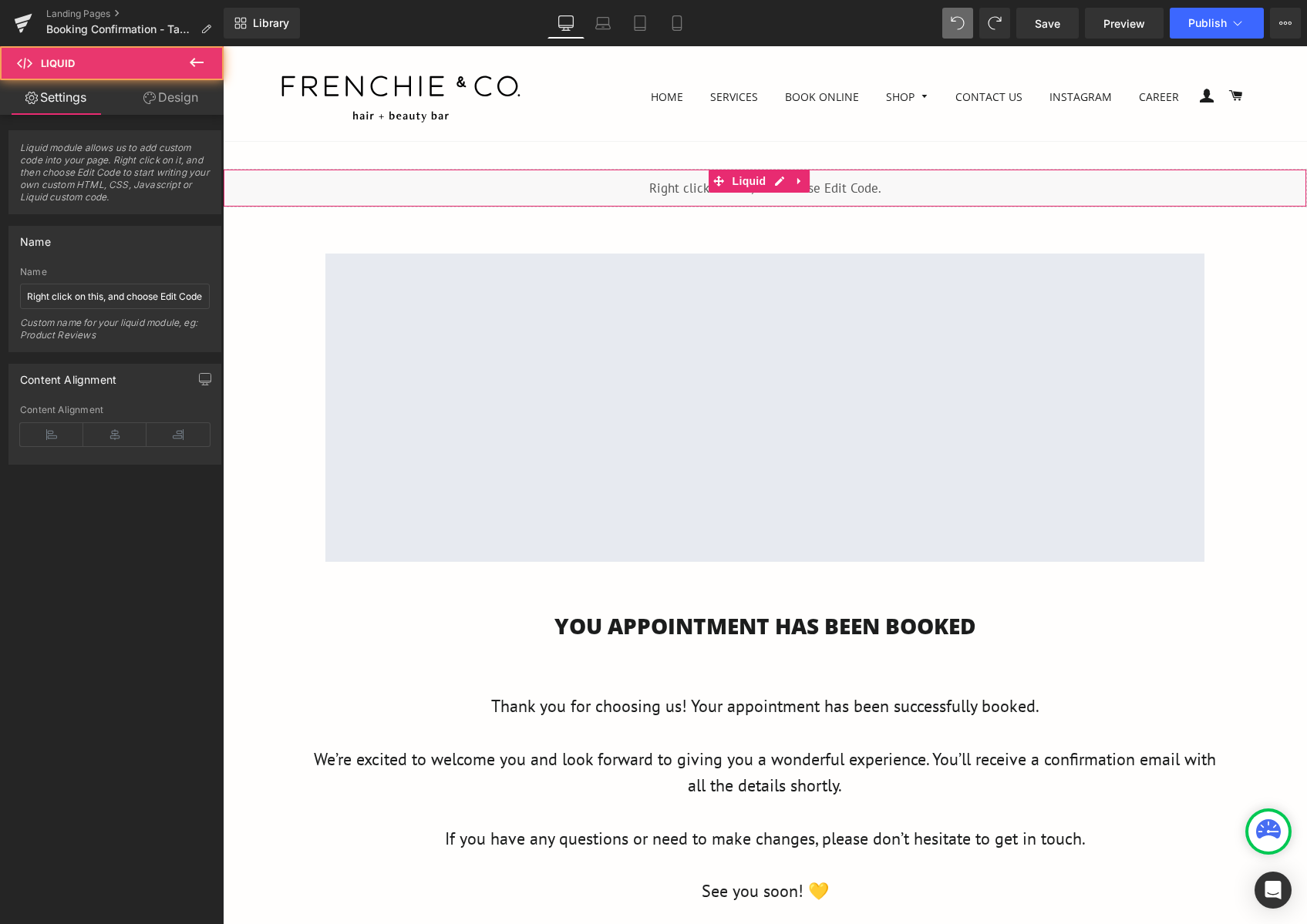
click at [729, 195] on div "Liquid" at bounding box center [765, 188] width 1084 height 39
click at [136, 182] on span "Liquid module allows us to add custom code into your page. Right click on it, a…" at bounding box center [115, 177] width 190 height 71
click at [130, 161] on span "Liquid module allows us to add custom code into your page. Right click on it, a…" at bounding box center [115, 177] width 190 height 71
click at [131, 193] on span "Liquid module allows us to add custom code into your page. Right click on it, a…" at bounding box center [115, 177] width 190 height 71
click at [146, 195] on span "Liquid module allows us to add custom code into your page. Right click on it, a…" at bounding box center [115, 177] width 190 height 71
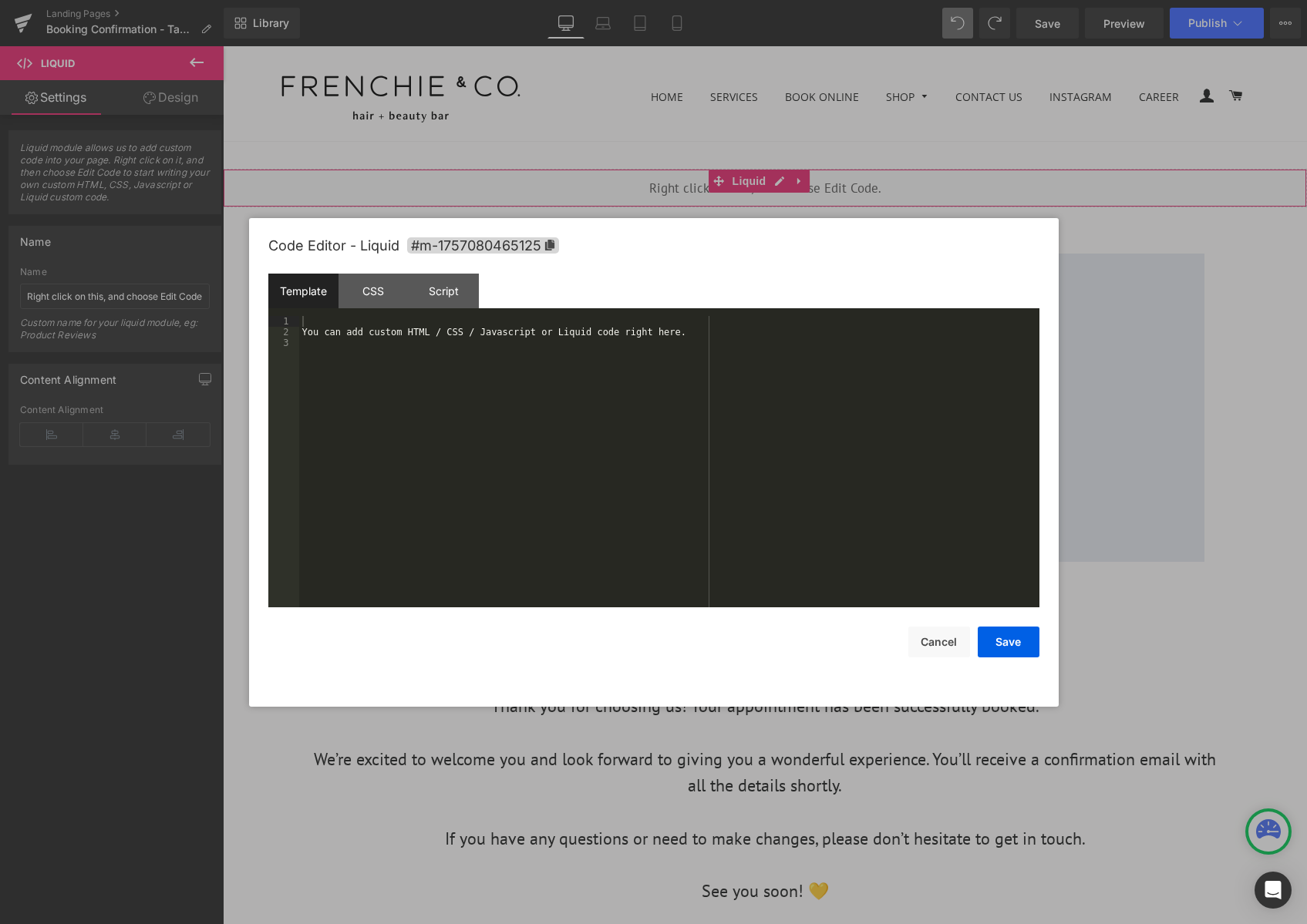
click at [822, 0] on div "Liquid You are previewing how the will restyle your page. You can not edit Elem…" at bounding box center [653, 0] width 1307 height 0
click at [603, 370] on div "You can add custom HTML / CSS / Javascript or Liquid code right here." at bounding box center [669, 472] width 740 height 313
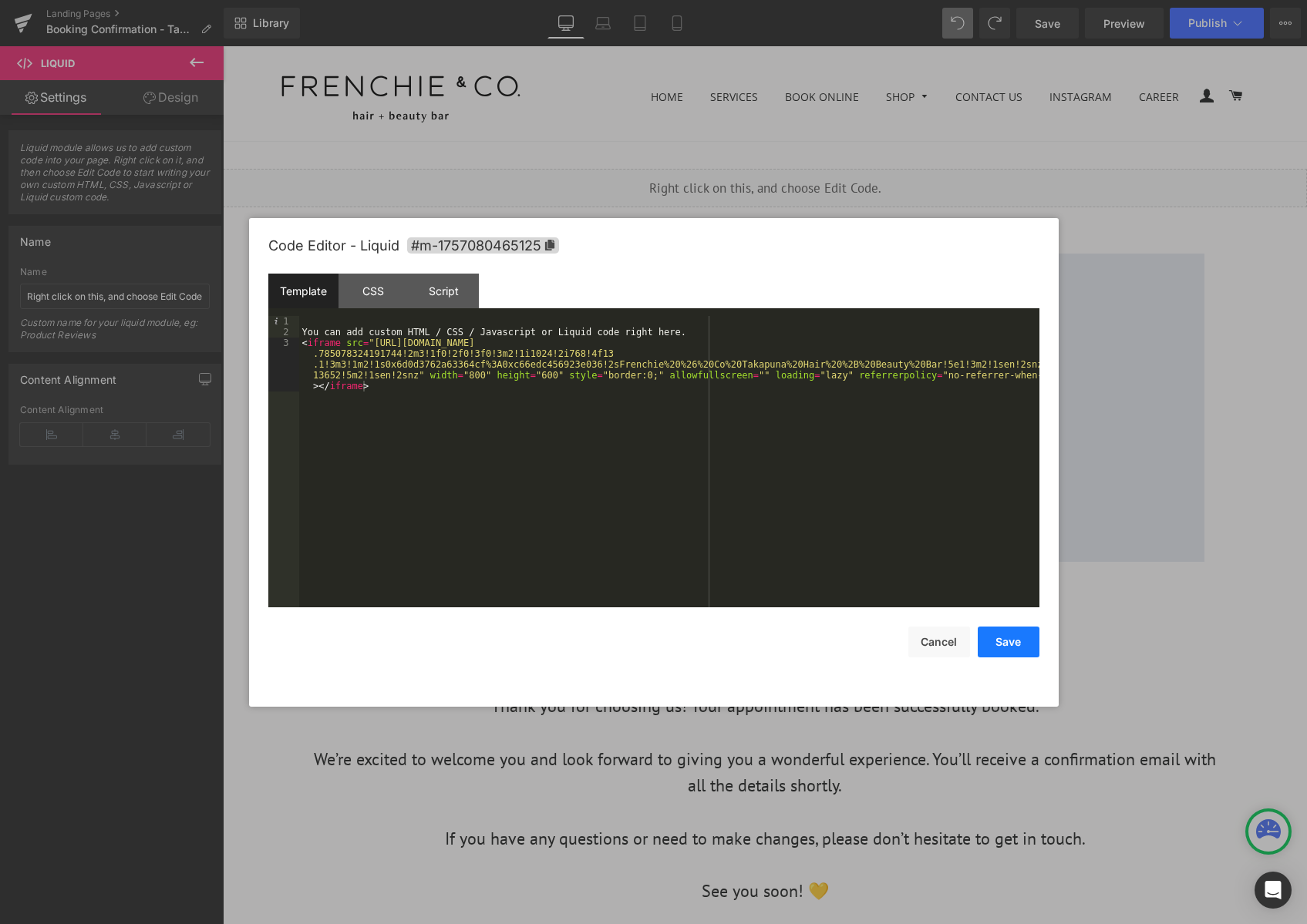
click at [1009, 631] on button "Save" at bounding box center [1008, 642] width 62 height 31
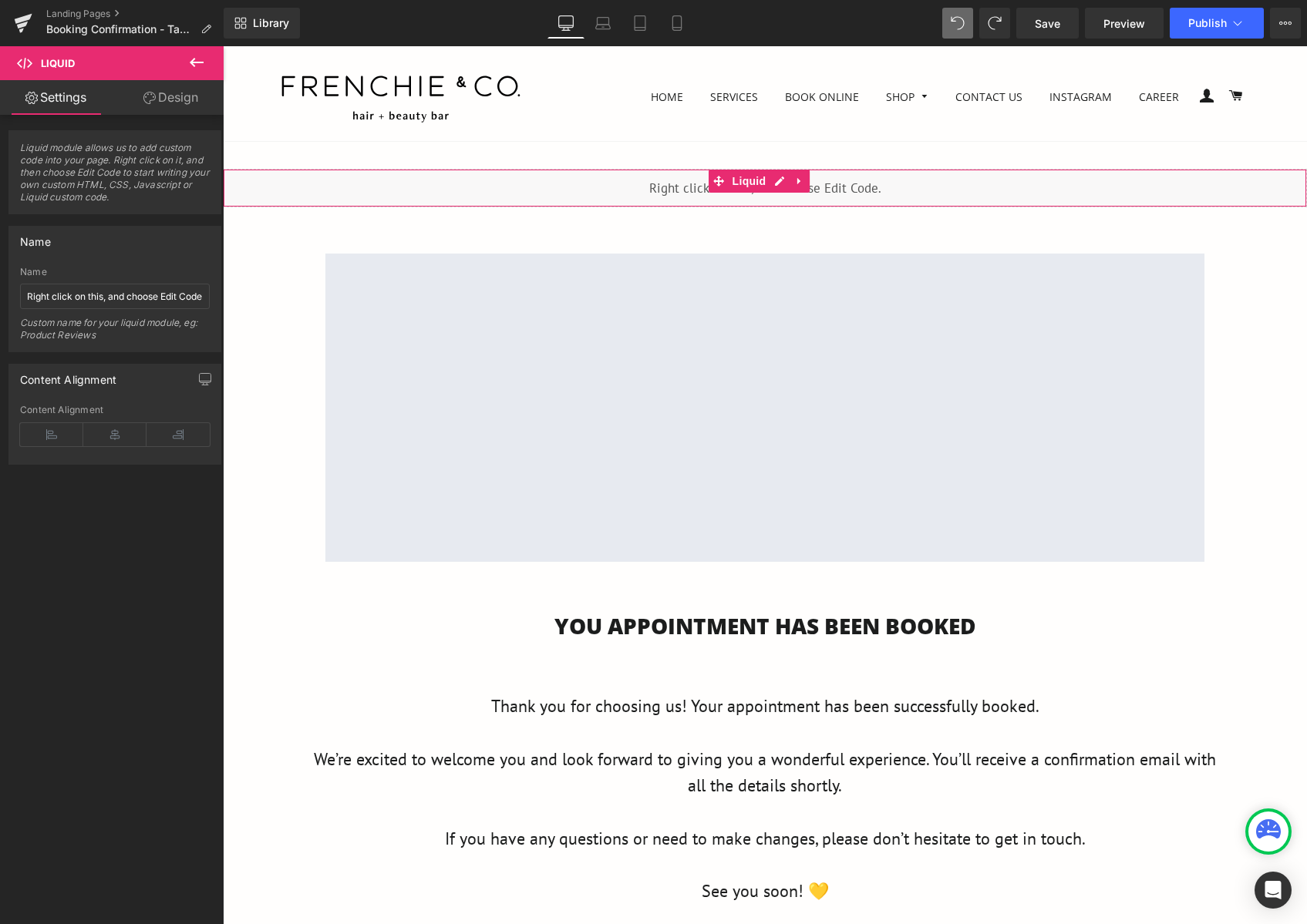
click at [763, 197] on div "Liquid" at bounding box center [765, 188] width 1084 height 39
click at [872, 193] on div "Liquid" at bounding box center [765, 188] width 1084 height 39
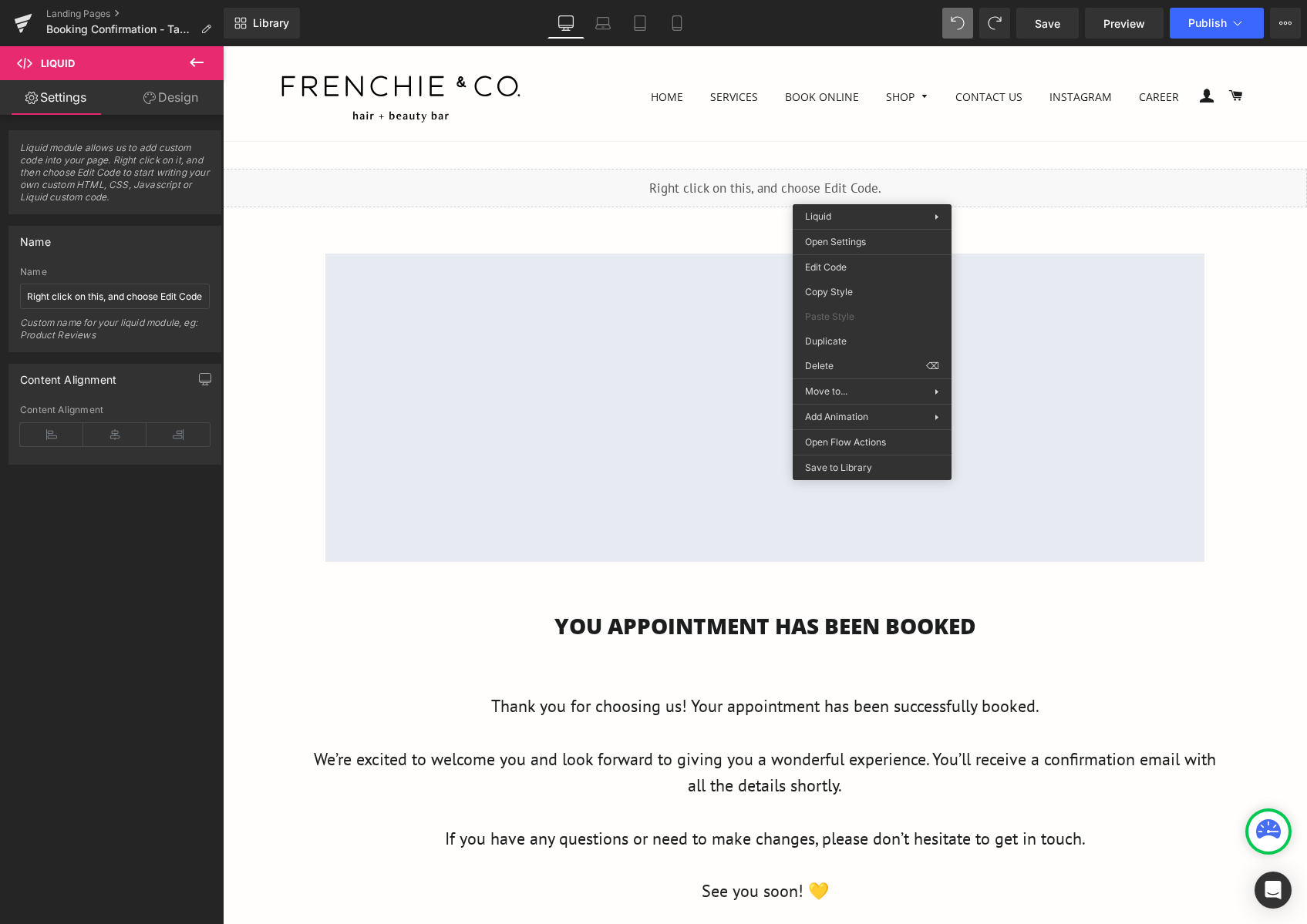
click at [1102, 138] on header "Site navigation Site navigation Home Cart" at bounding box center [765, 94] width 1084 height 94
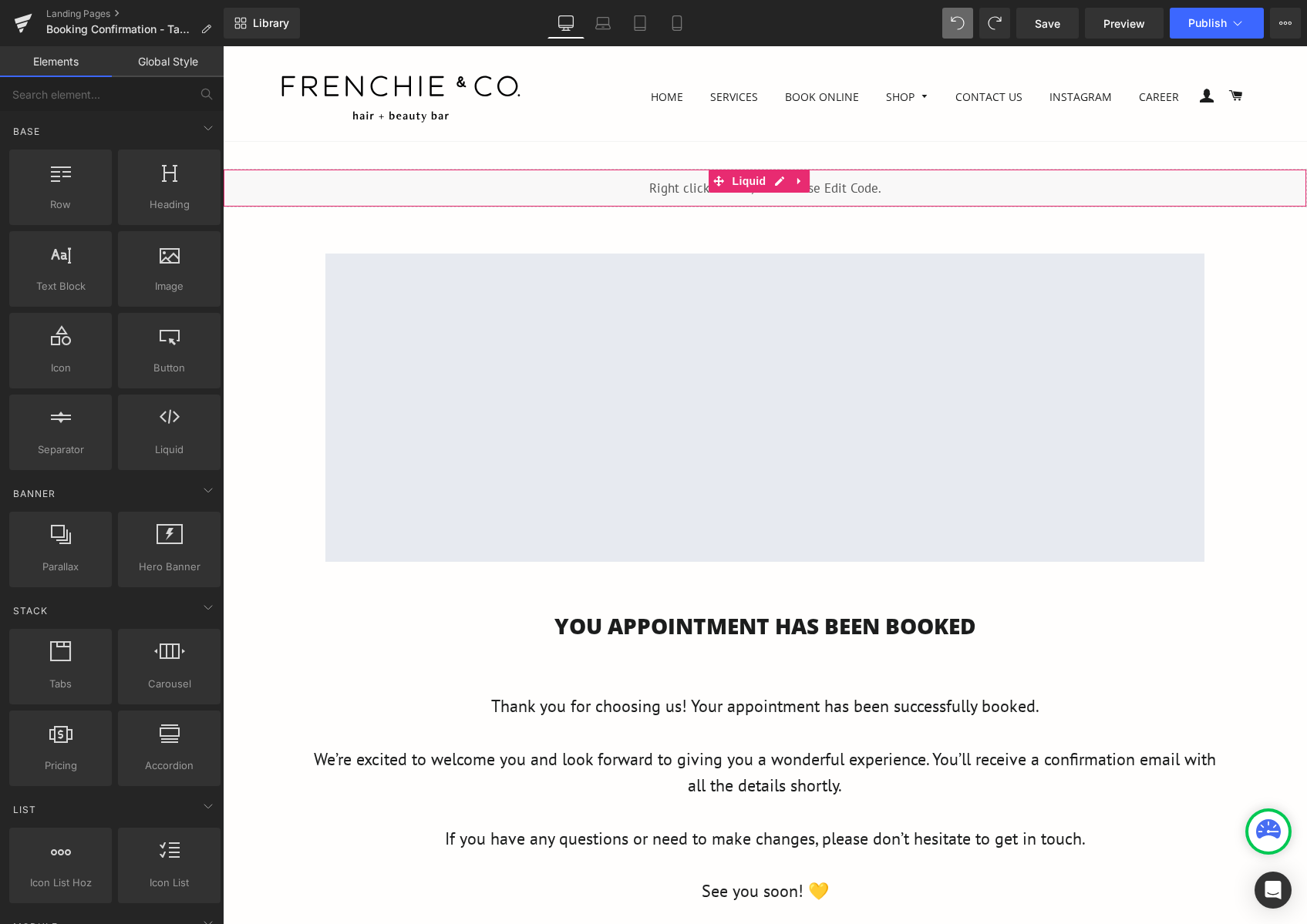
click at [943, 193] on div "Liquid" at bounding box center [765, 188] width 1084 height 39
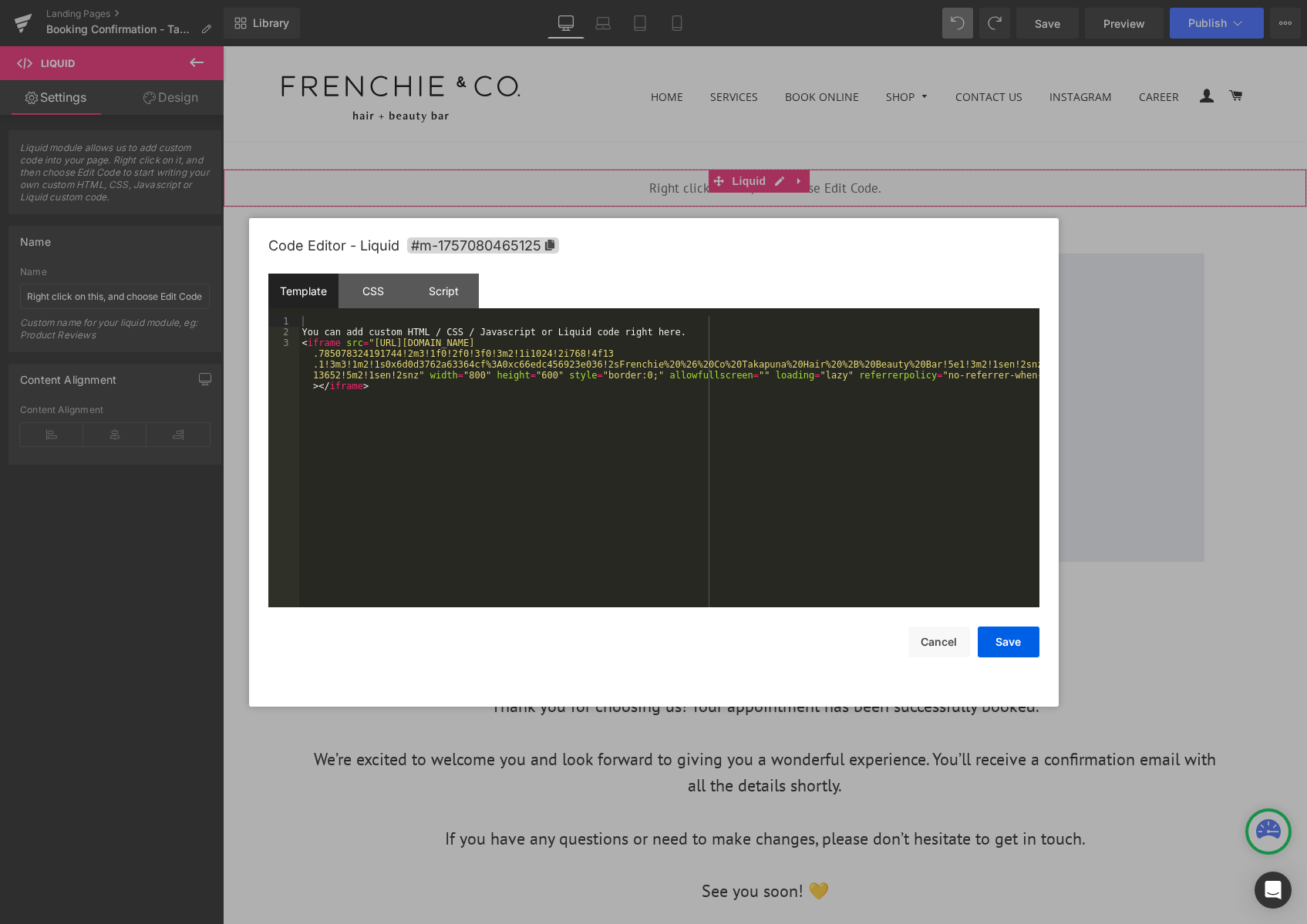
click at [817, 0] on div "Liquid You are previewing how the will restyle your page. You can not edit Elem…" at bounding box center [653, 0] width 1307 height 0
click at [368, 298] on div "CSS" at bounding box center [373, 291] width 70 height 34
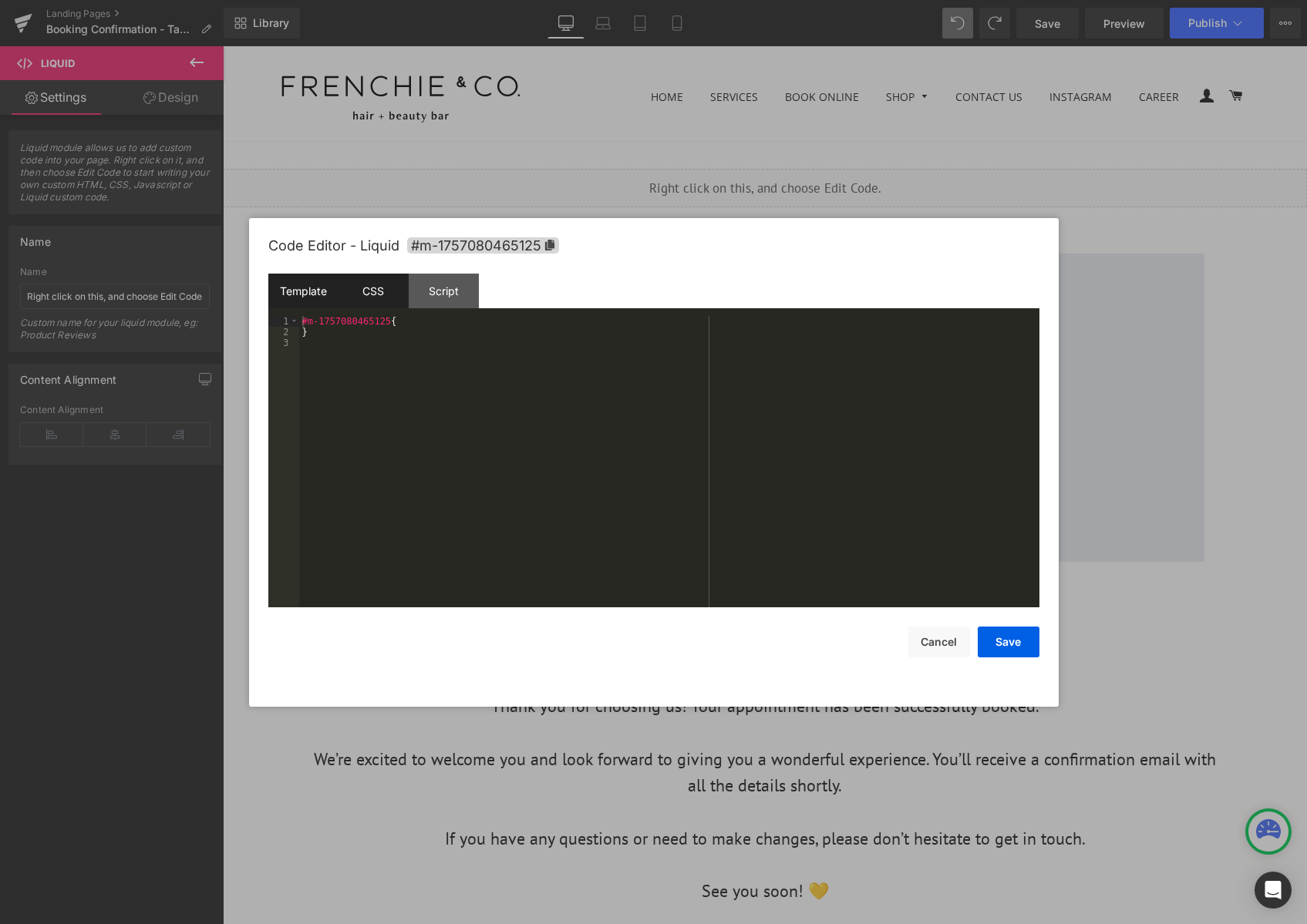
click at [309, 287] on div "Template" at bounding box center [304, 291] width 70 height 34
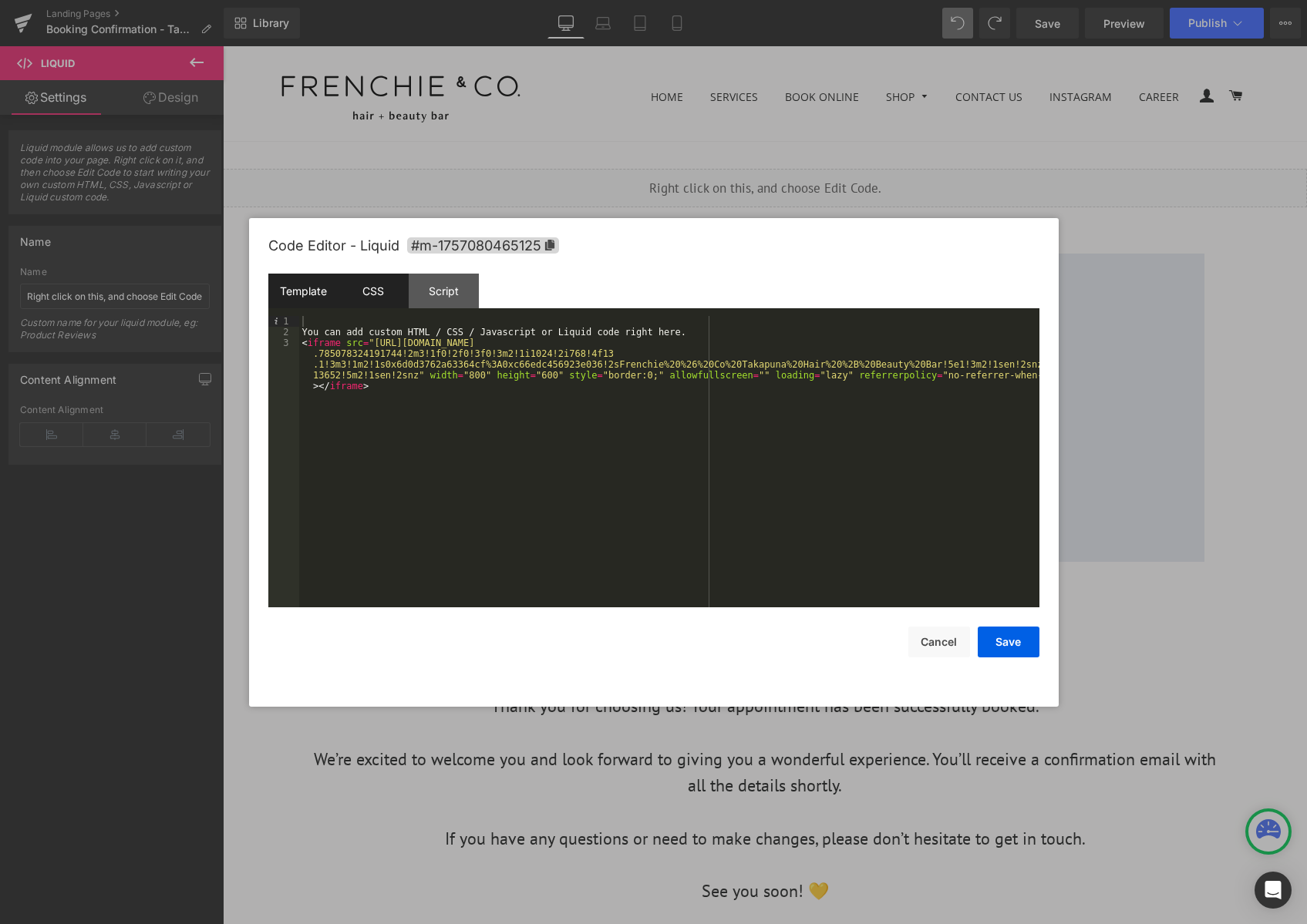
click at [367, 287] on div "CSS" at bounding box center [373, 291] width 70 height 34
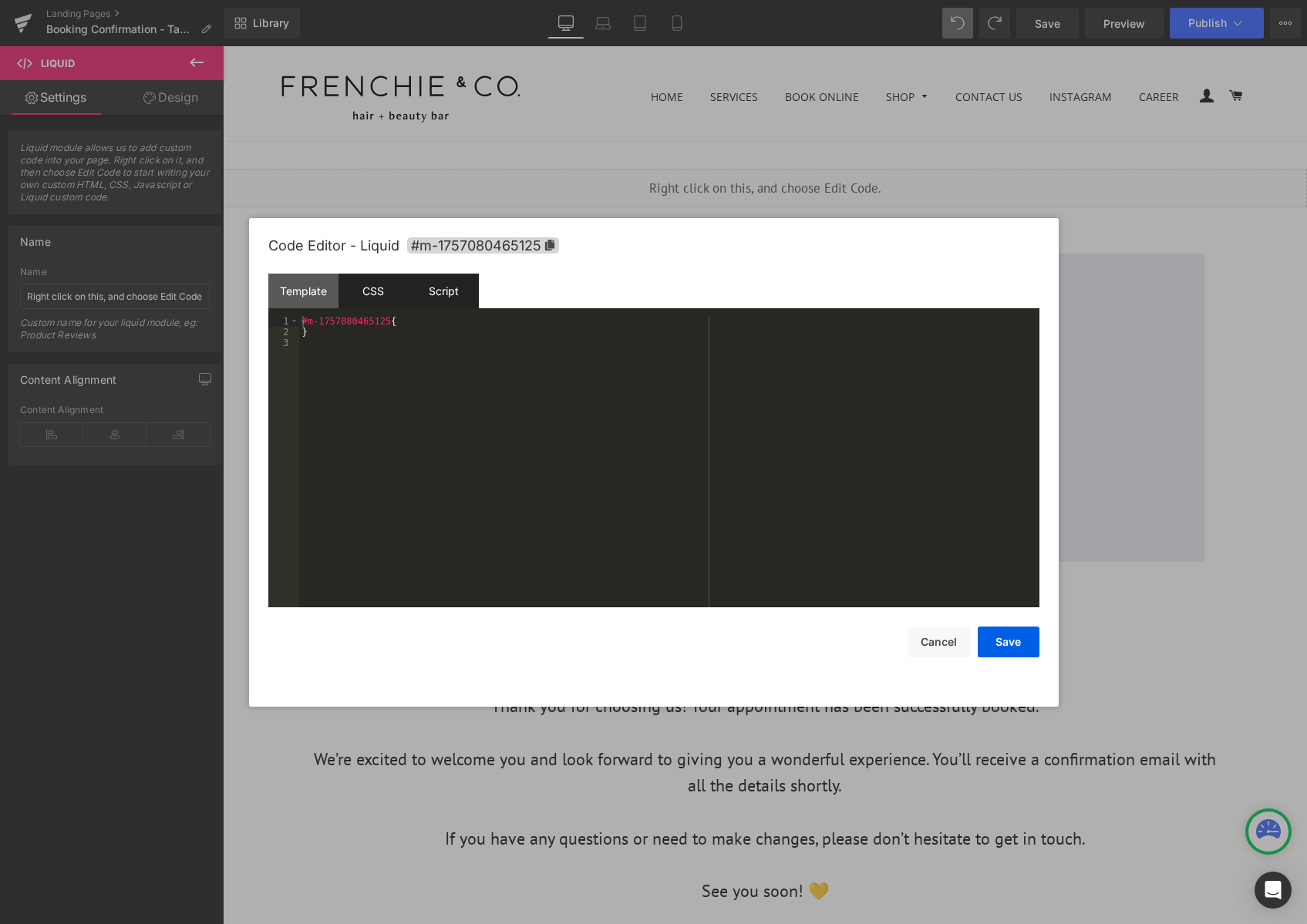
click at [429, 287] on div "Script" at bounding box center [444, 291] width 70 height 34
click at [308, 287] on div "Template" at bounding box center [304, 291] width 70 height 34
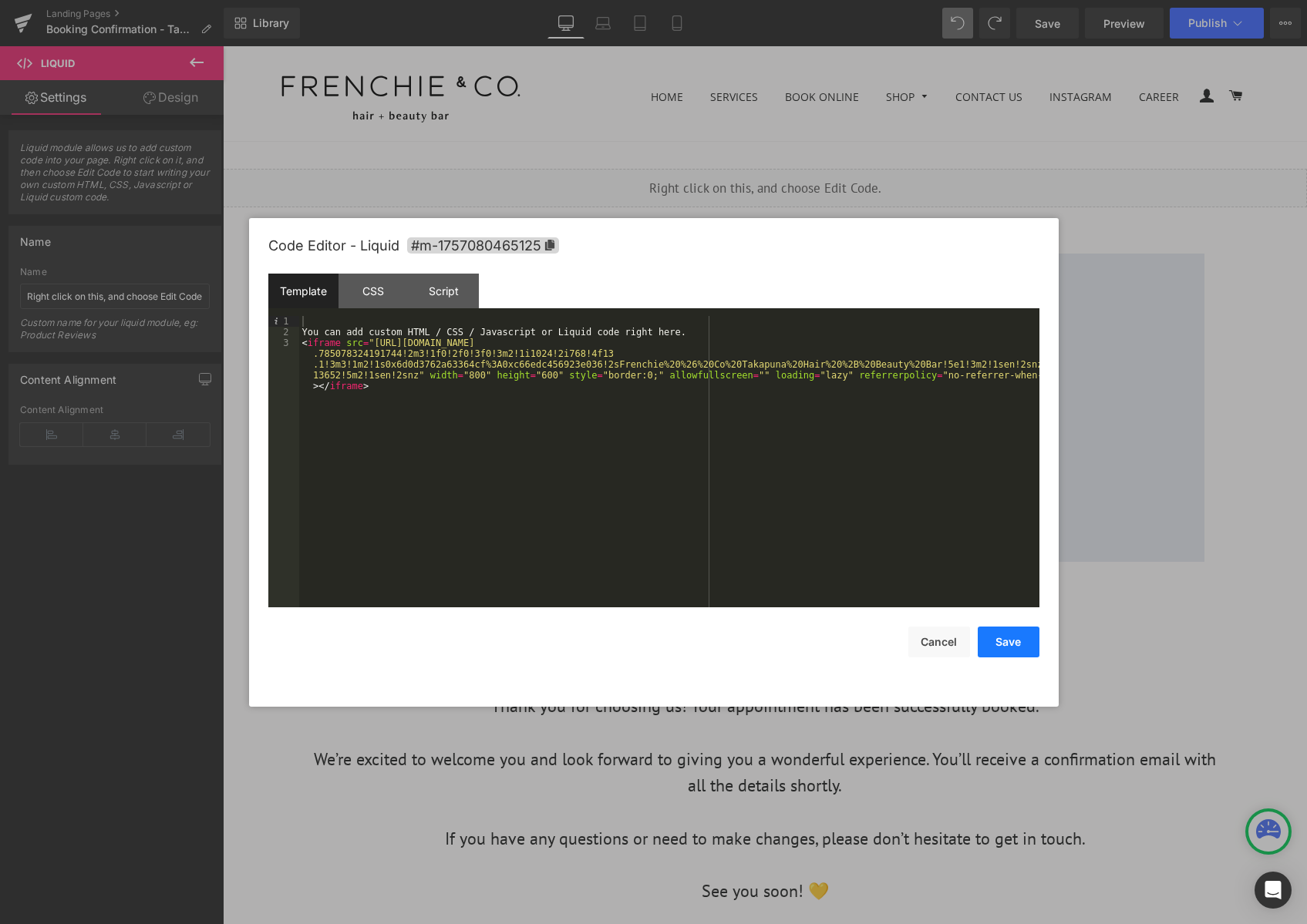
click at [1017, 634] on button "Save" at bounding box center [1008, 642] width 62 height 31
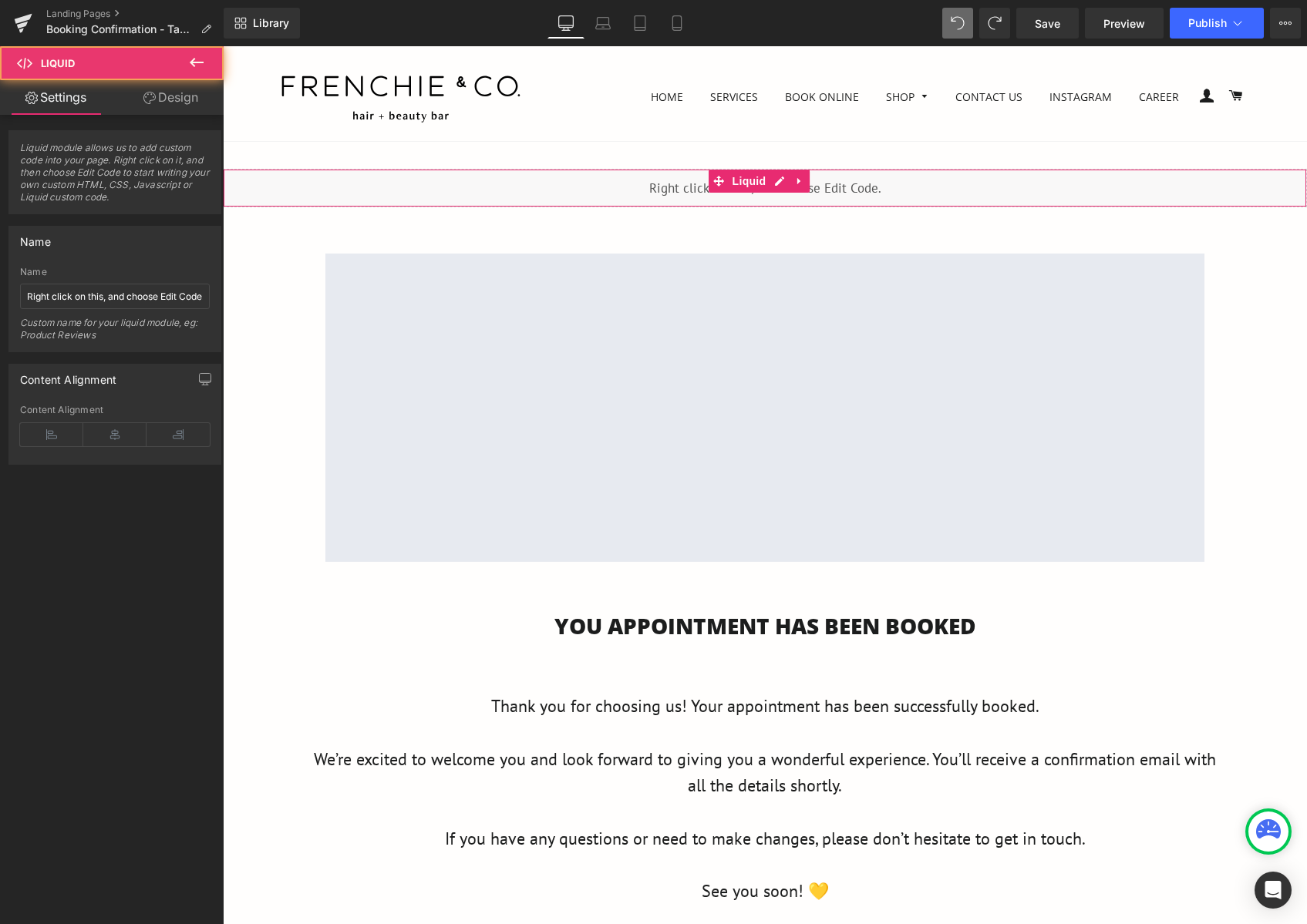
click at [783, 195] on div "Liquid" at bounding box center [765, 188] width 1084 height 39
click at [686, 187] on div "Liquid" at bounding box center [765, 188] width 1084 height 39
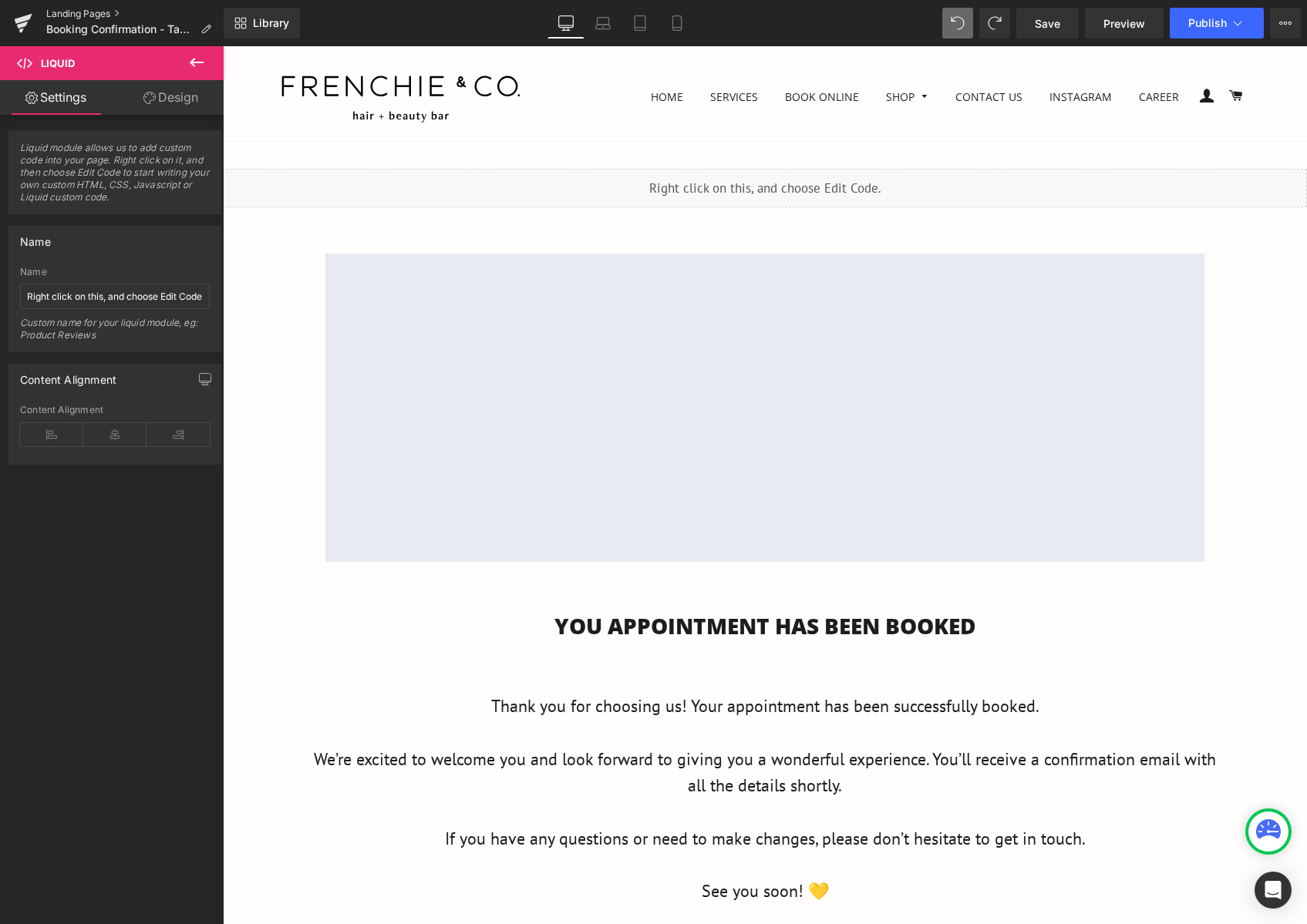
click at [102, 18] on link "Landing Pages" at bounding box center [134, 13] width 177 height 12
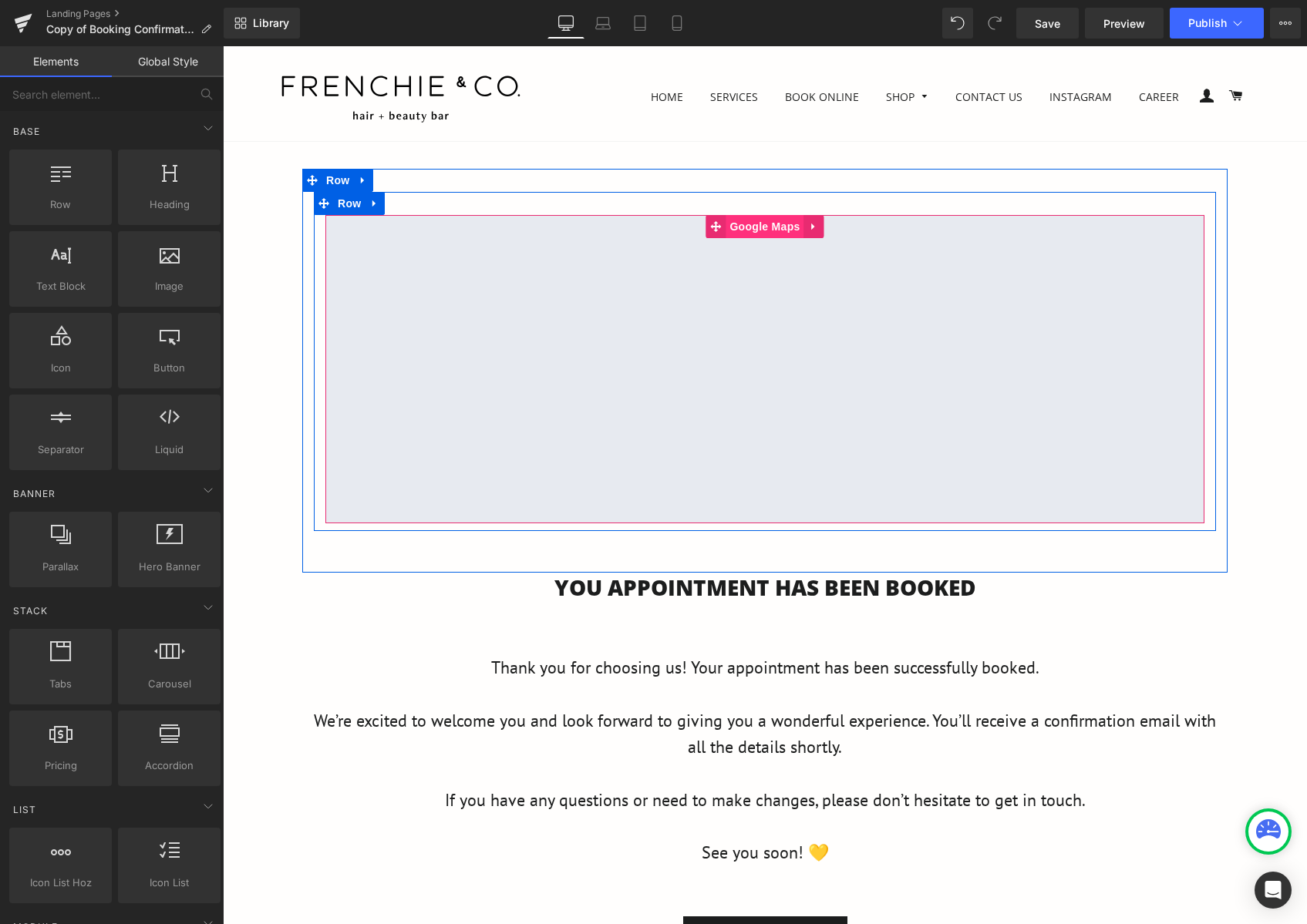
click at [756, 234] on span "Google Maps" at bounding box center [764, 226] width 78 height 23
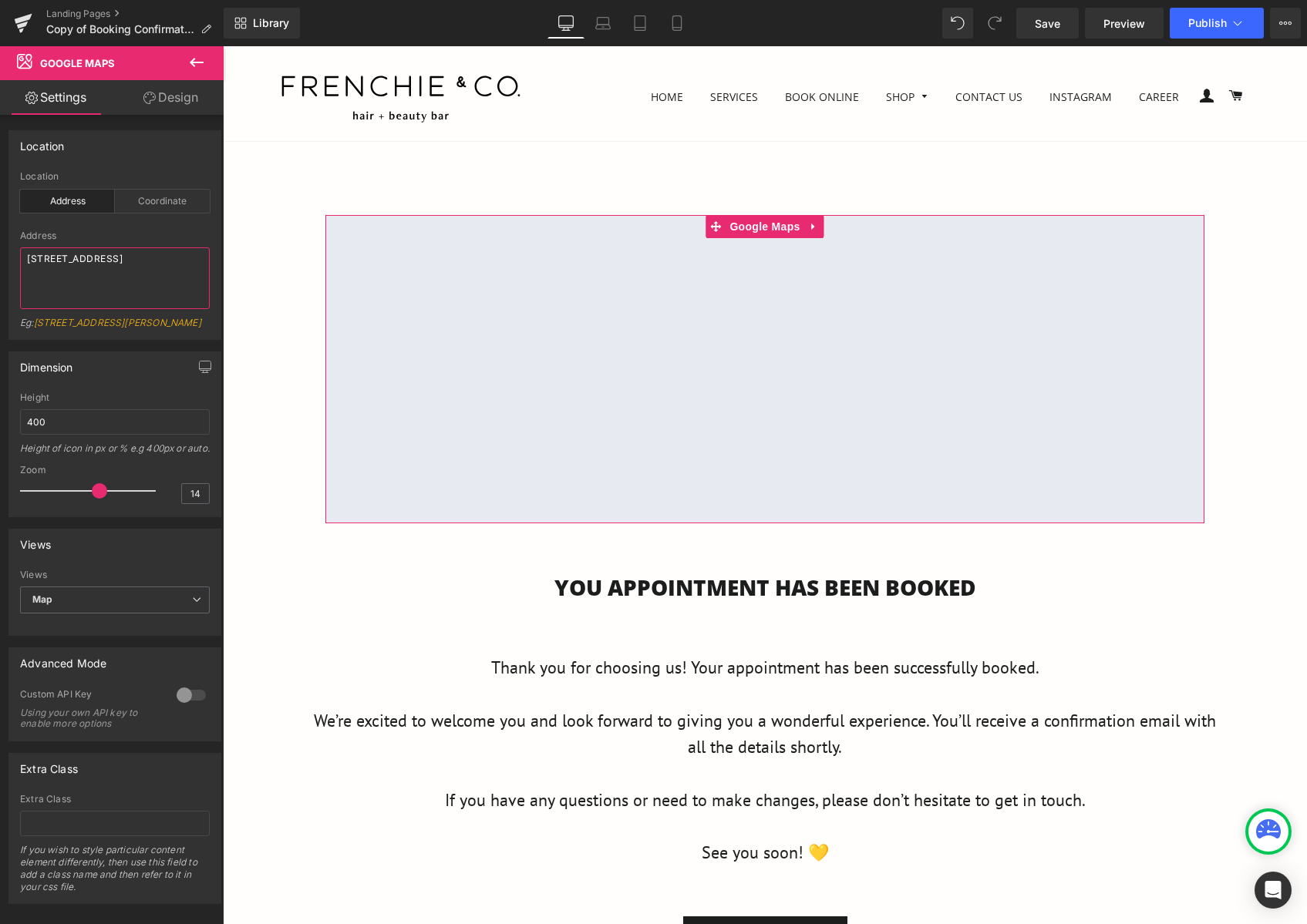
drag, startPoint x: 117, startPoint y: 286, endPoint x: -19, endPoint y: 257, distance: 139.1
click at [0, 257] on html "Google Maps You are previewing how the will restyle your page. You can not edit…" at bounding box center [653, 462] width 1307 height 924
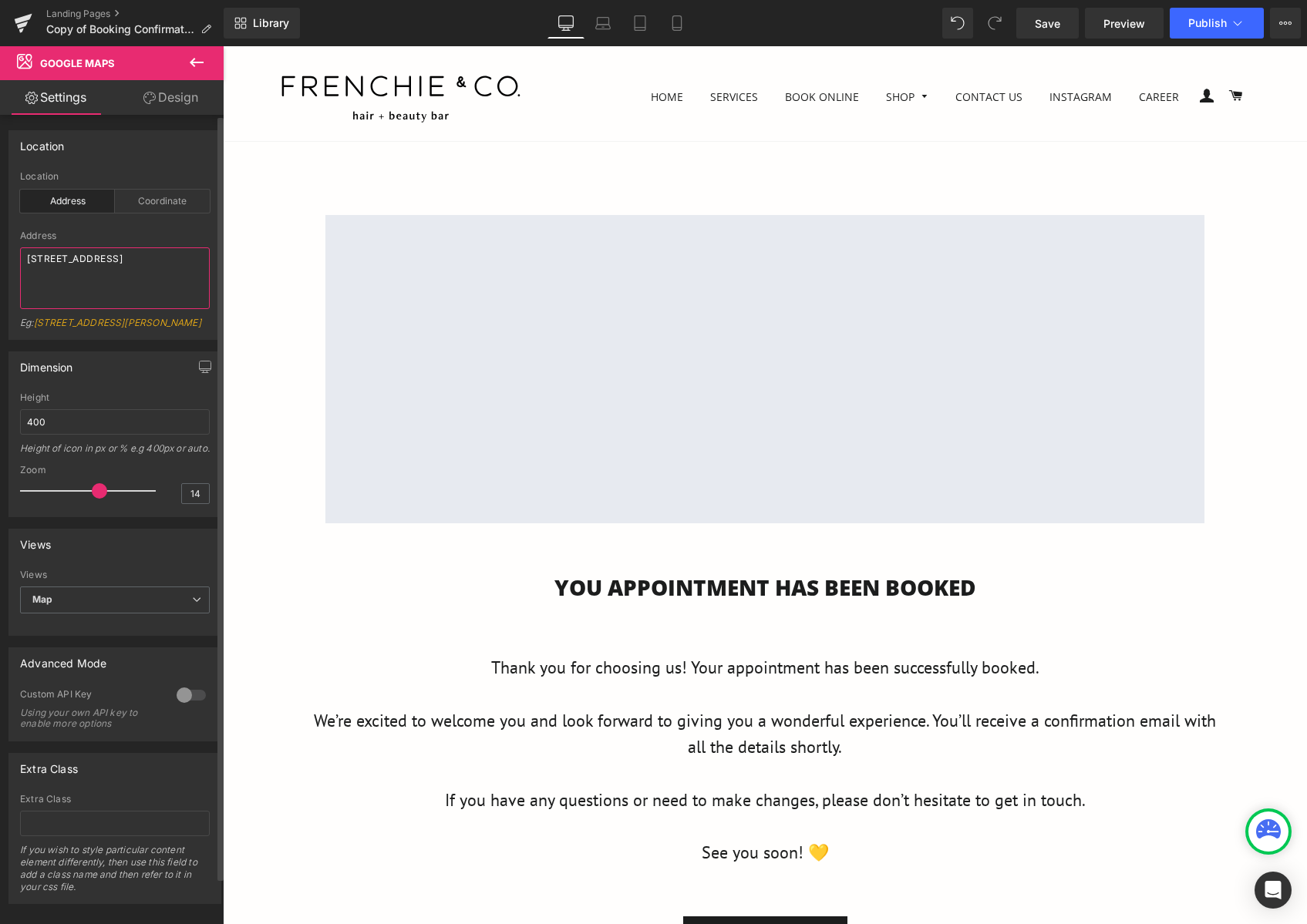
paste textarea "[STREET_ADDRESS]"
type textarea "[STREET_ADDRESS]"
click at [1280, 25] on icon at bounding box center [1285, 22] width 12 height 12
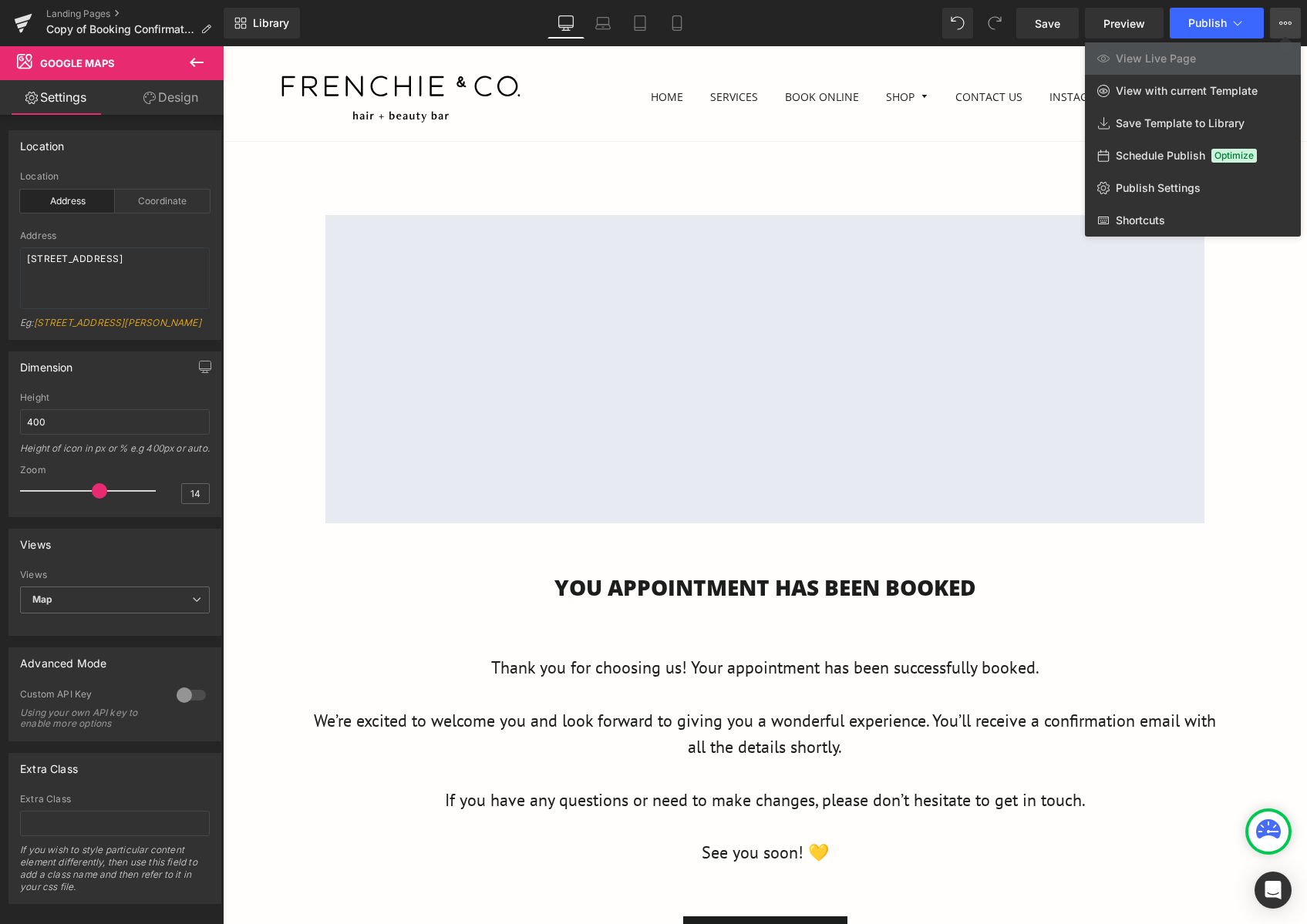
click at [1283, 21] on icon at bounding box center [1285, 22] width 12 height 12
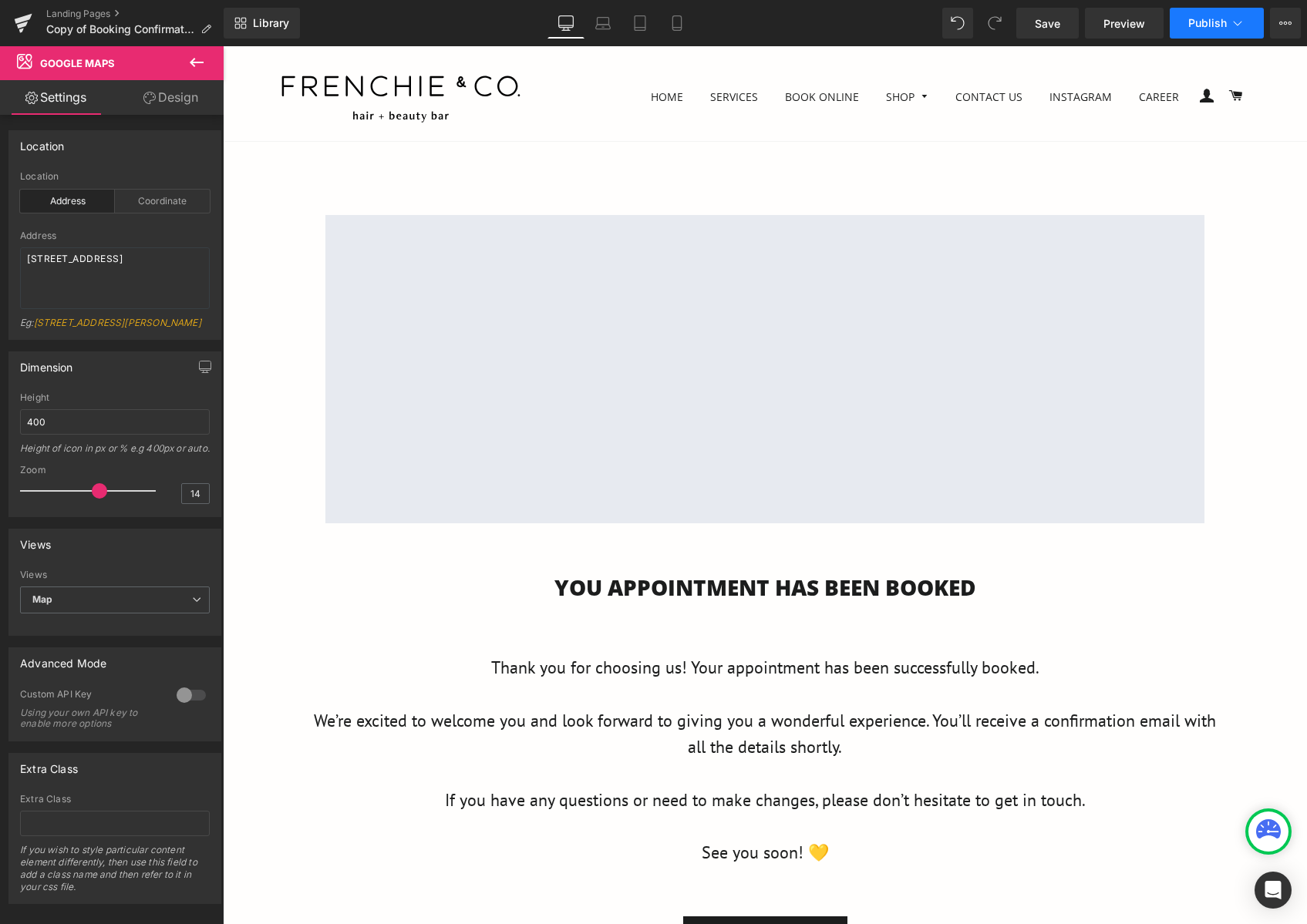
click at [1249, 19] on button "Publish" at bounding box center [1217, 22] width 94 height 31
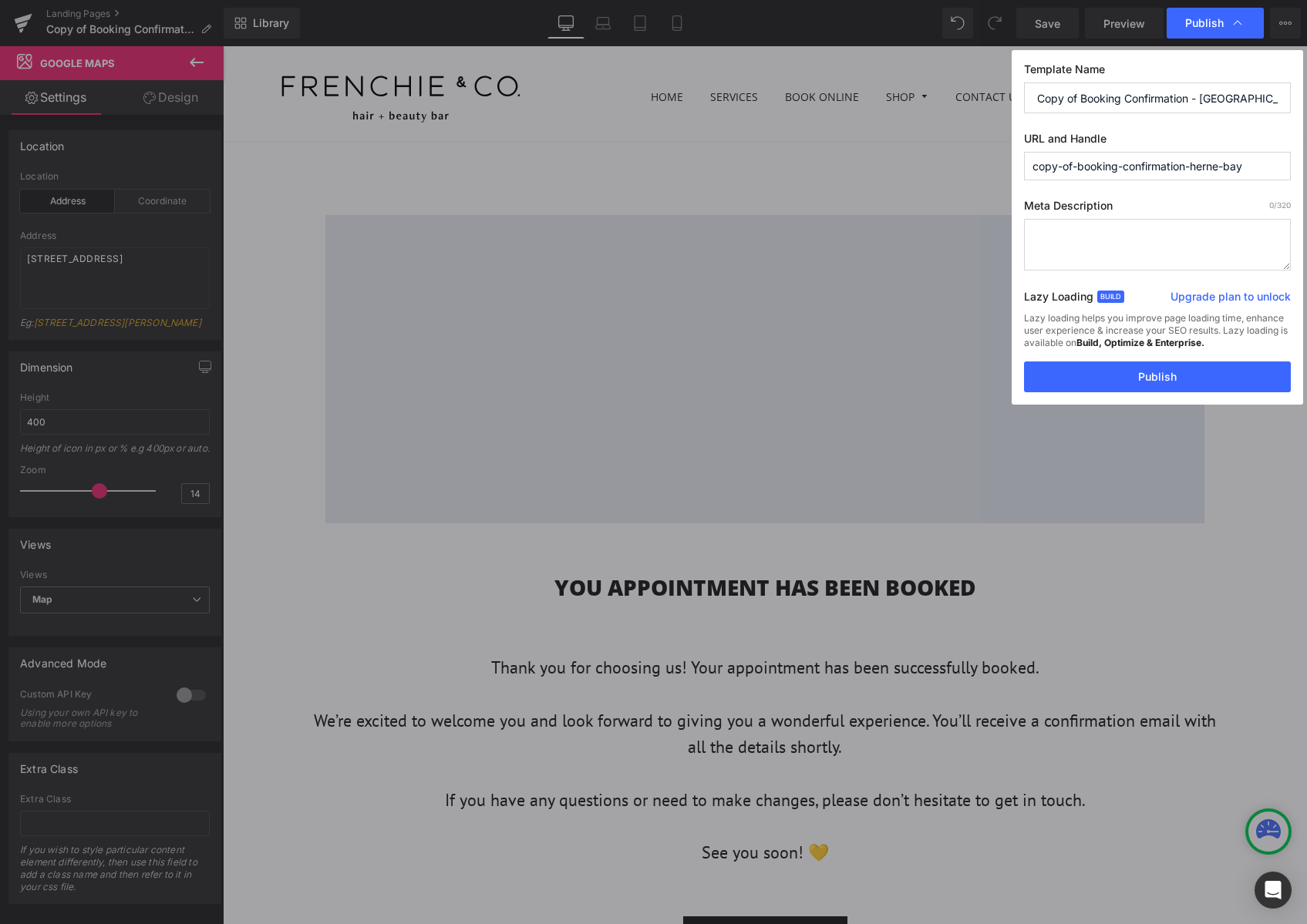
drag, startPoint x: 1081, startPoint y: 169, endPoint x: 909, endPoint y: 174, distance: 172.1
click at [909, 174] on div "Publish Template Name Copy of Booking Confirmation - Herne Bay URL and Handle c…" at bounding box center [653, 462] width 1307 height 924
type input "booking-confirmation-herne-bay"
click at [1083, 260] on textarea at bounding box center [1157, 244] width 267 height 52
paste textarea "Your Frenchie & Co appointment is confirmed. Thank you for booking—our Takapuna…"
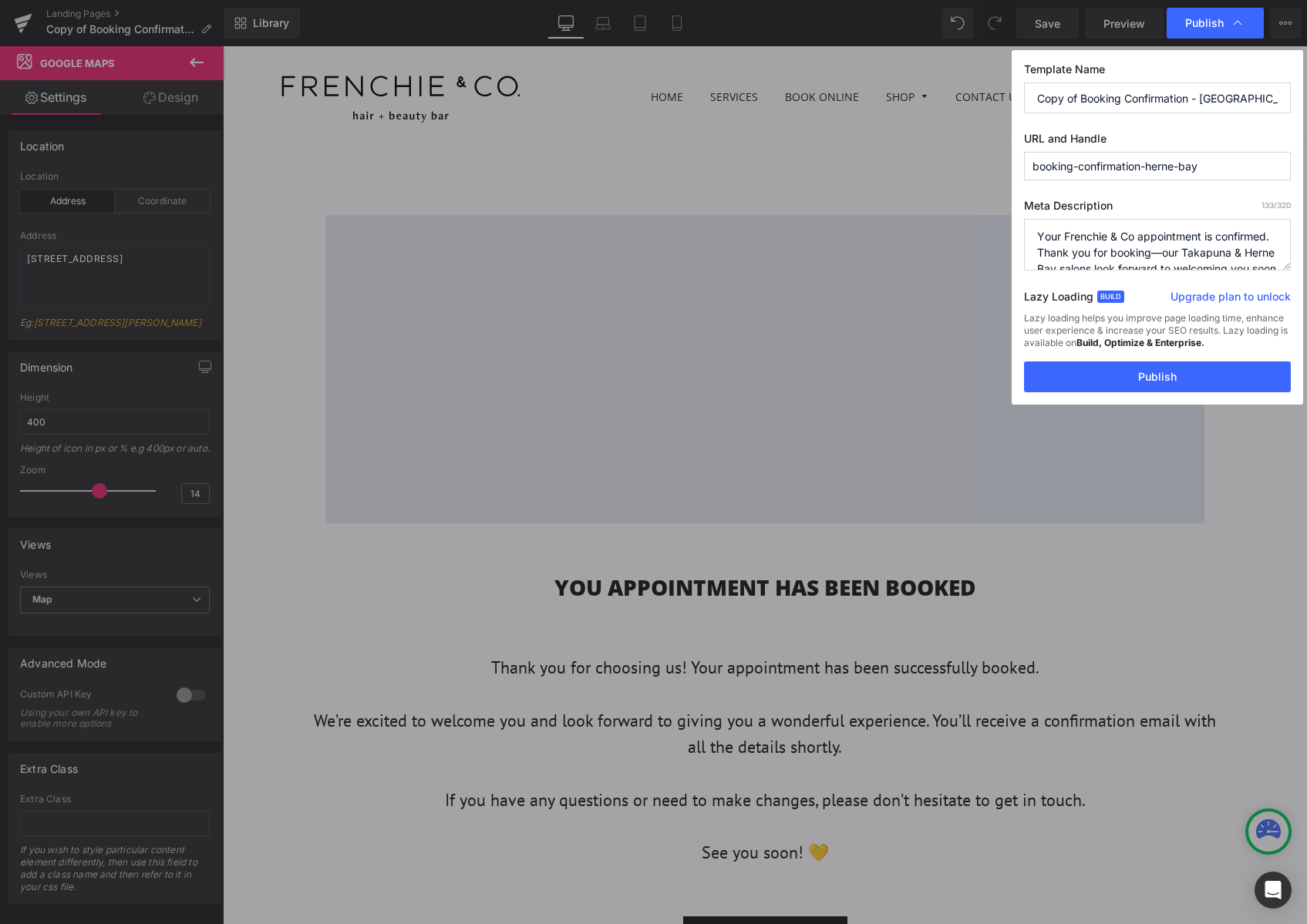
click at [1137, 234] on textarea "Your Frenchie & Co appointment is confirmed. Thank you for booking—our Takapuna…" at bounding box center [1157, 244] width 267 height 52
type textarea "Your Frenchie & Co Herne Bay appointment is confirmed. Thank you for booking—ou…"
click at [1185, 167] on input "booking-confirmation-herne-bay" at bounding box center [1157, 166] width 267 height 29
type input "booking-confirmation-hernebay"
click at [1185, 370] on button "Publish" at bounding box center [1157, 376] width 267 height 31
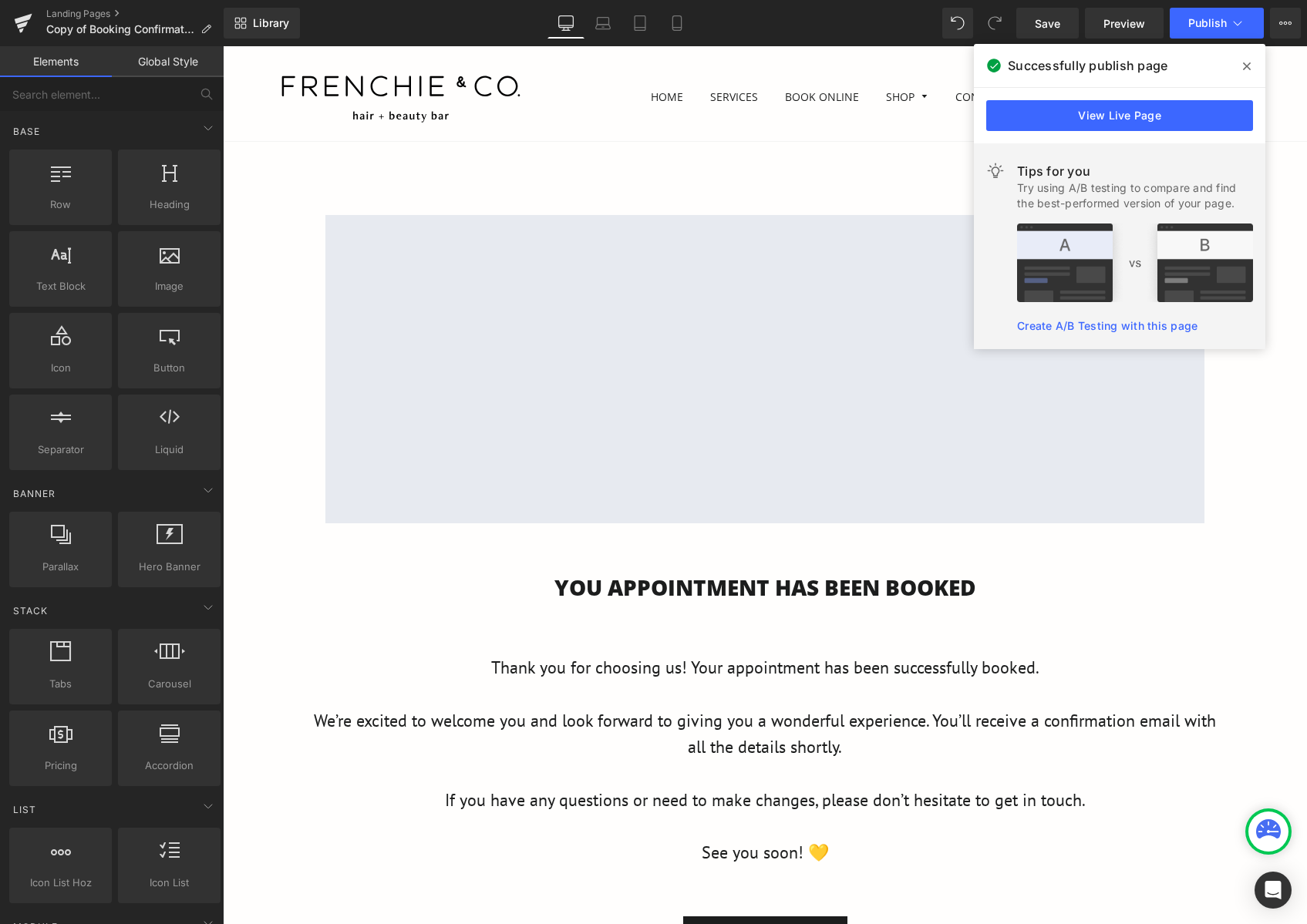
click at [802, 63] on header "Site navigation Site navigation Home Cart" at bounding box center [765, 94] width 1084 height 94
click at [1249, 67] on icon at bounding box center [1247, 66] width 7 height 12
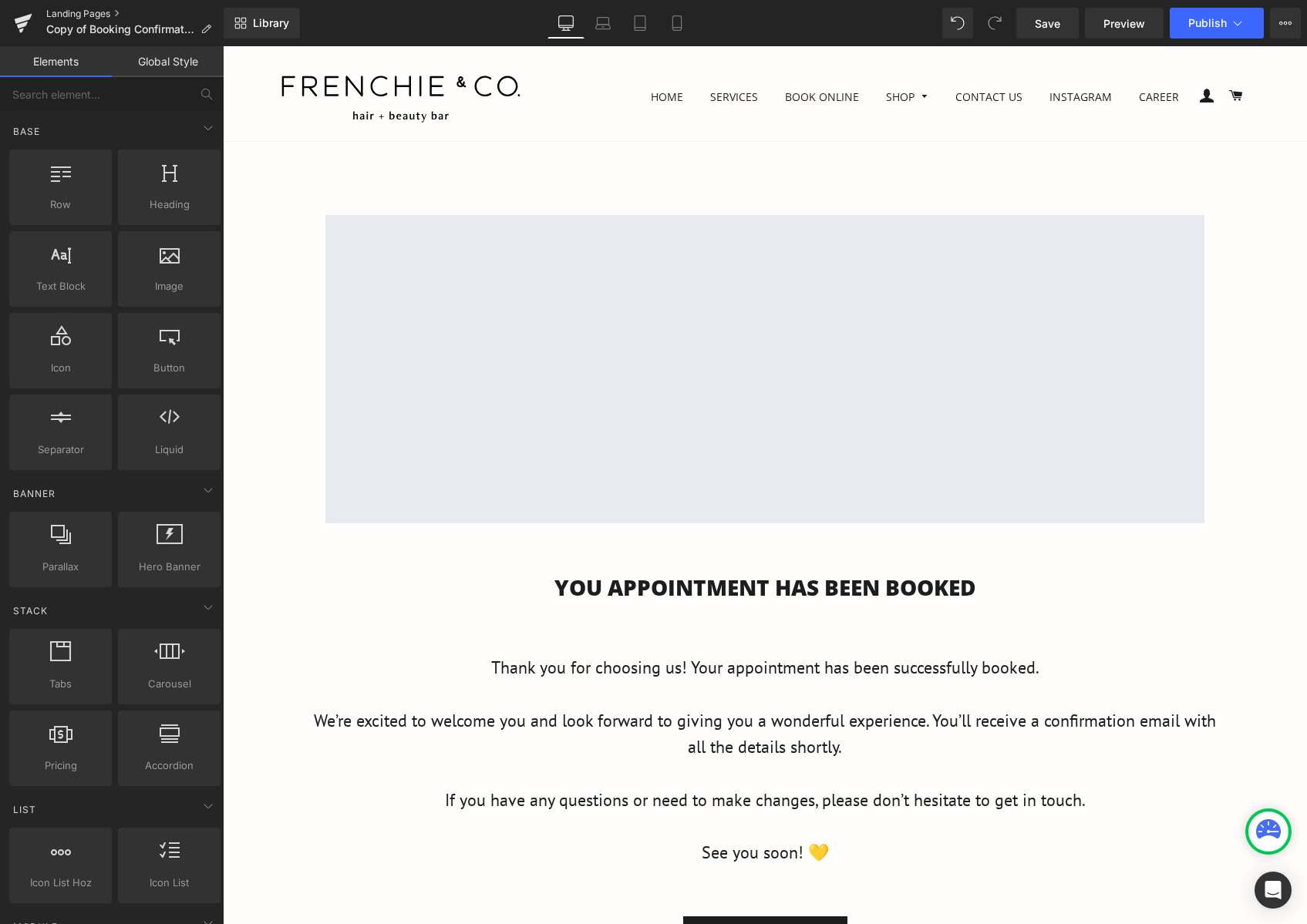
click at [94, 11] on link "Landing Pages" at bounding box center [134, 13] width 177 height 12
click at [197, 30] on p "Copy of Booking Confirmation - [GEOGRAPHIC_DATA]" at bounding box center [128, 30] width 177 height 19
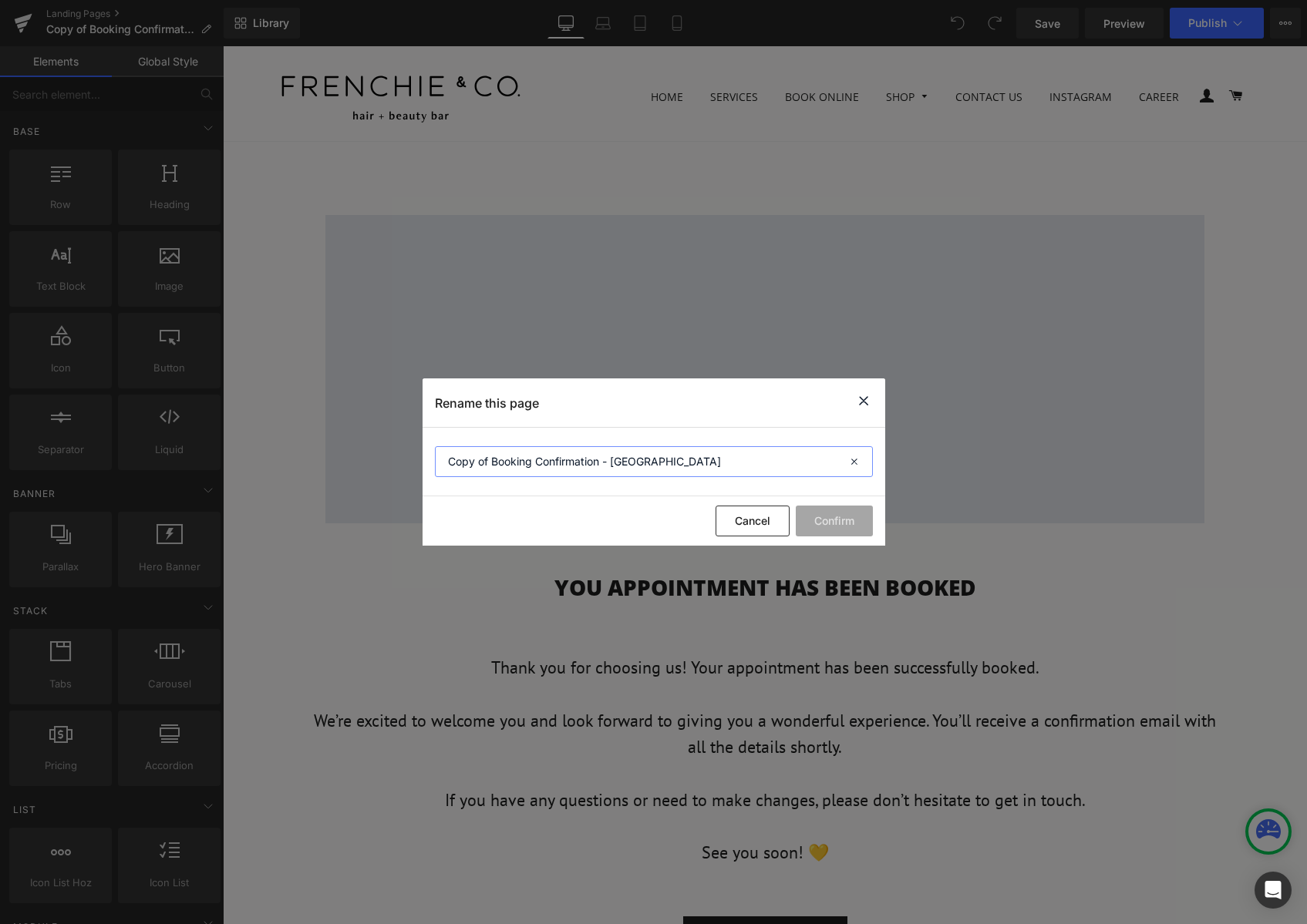
drag, startPoint x: 493, startPoint y: 461, endPoint x: 374, endPoint y: 466, distance: 119.1
click at [374, 466] on div "Rename this page Copy of Booking Confirmation - Herne Bay Cancel Confirm" at bounding box center [653, 462] width 1307 height 924
type input "Booking Confirmation - [GEOGRAPHIC_DATA]"
click at [844, 525] on button "Confirm" at bounding box center [834, 520] width 77 height 31
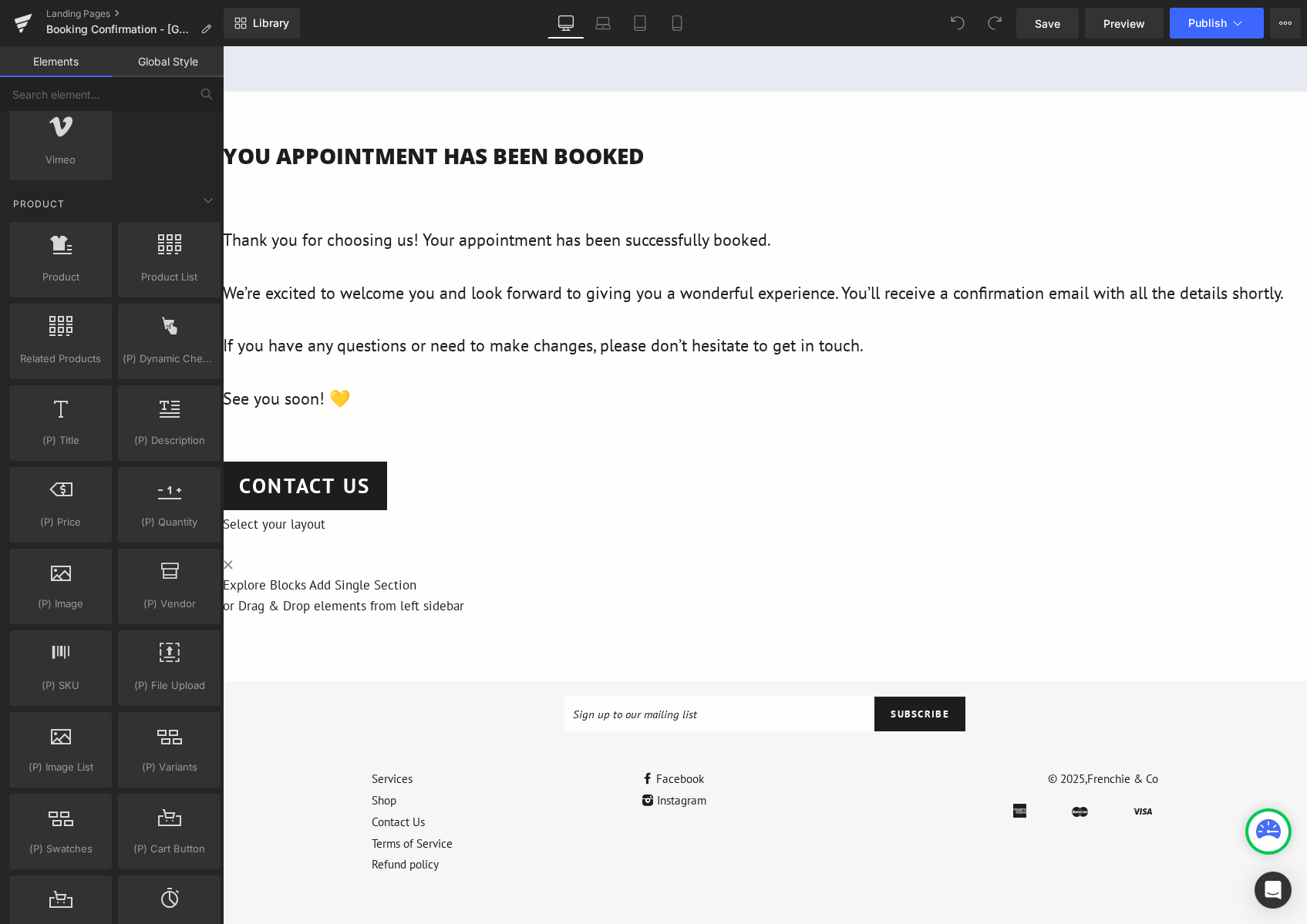
scroll to position [1310, 0]
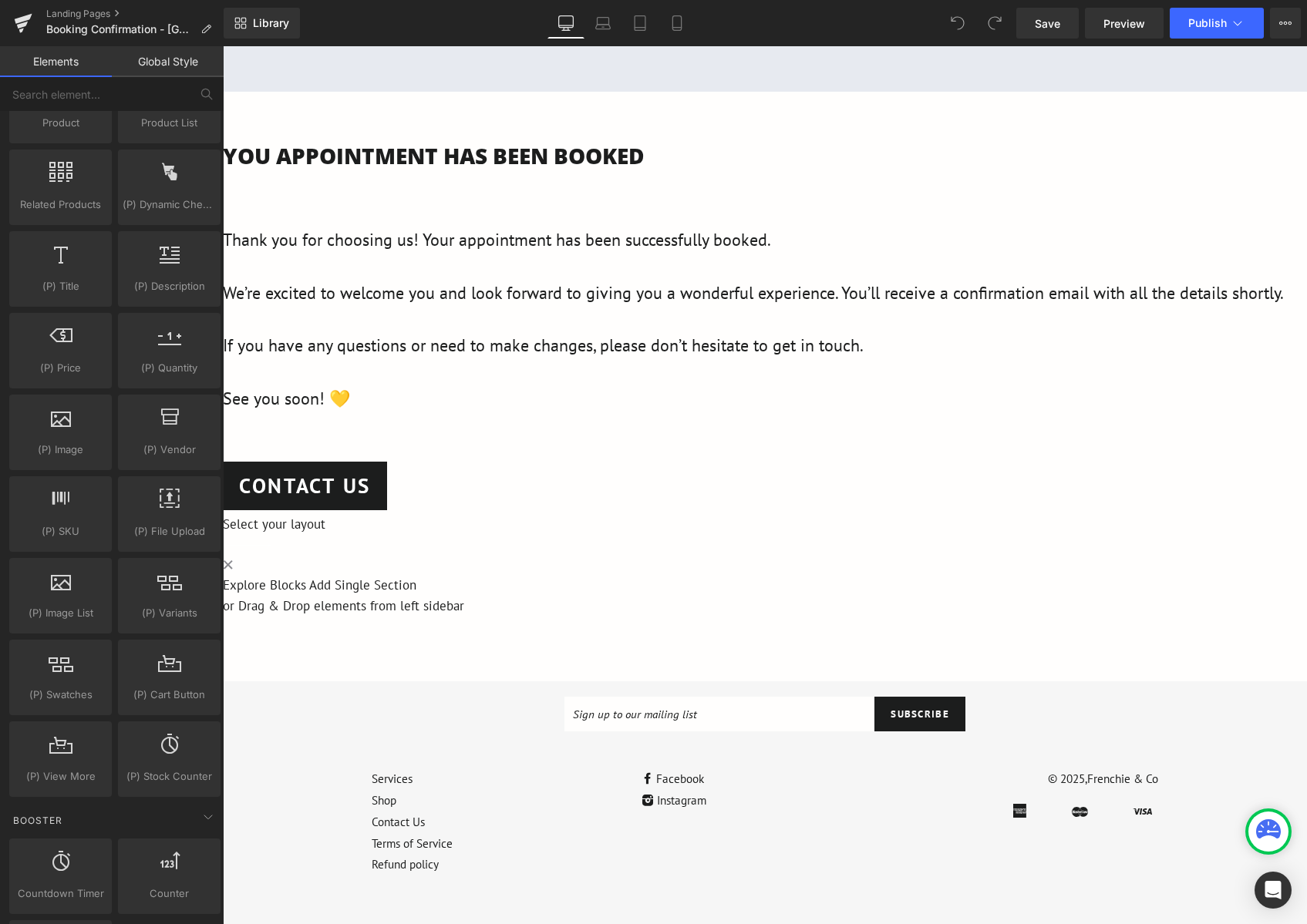
click at [417, 593] on link "Add Single Section" at bounding box center [363, 585] width 107 height 17
click at [306, 593] on link "Explore Blocks" at bounding box center [265, 585] width 83 height 17
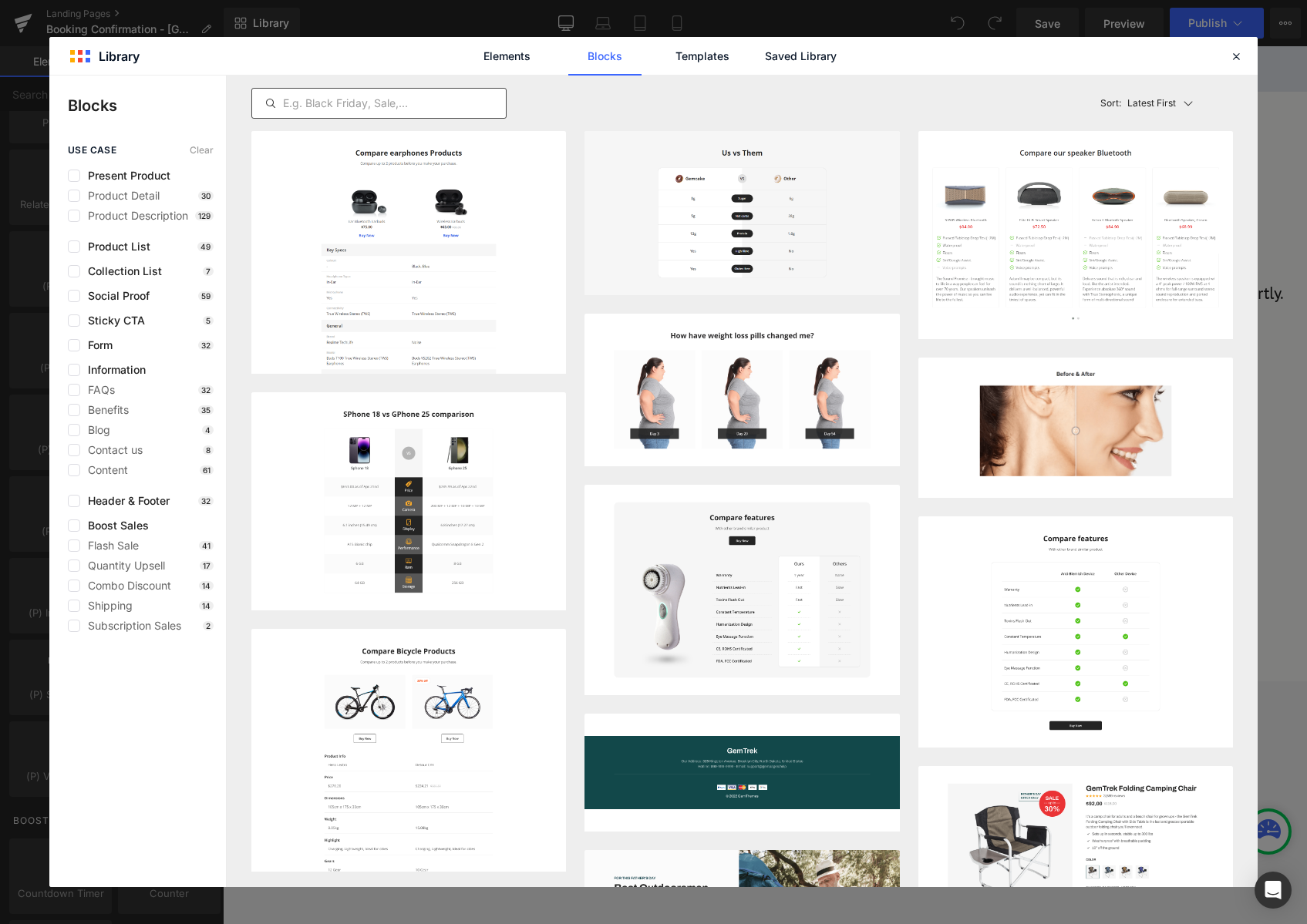
click at [365, 94] on input "text" at bounding box center [379, 104] width 254 height 19
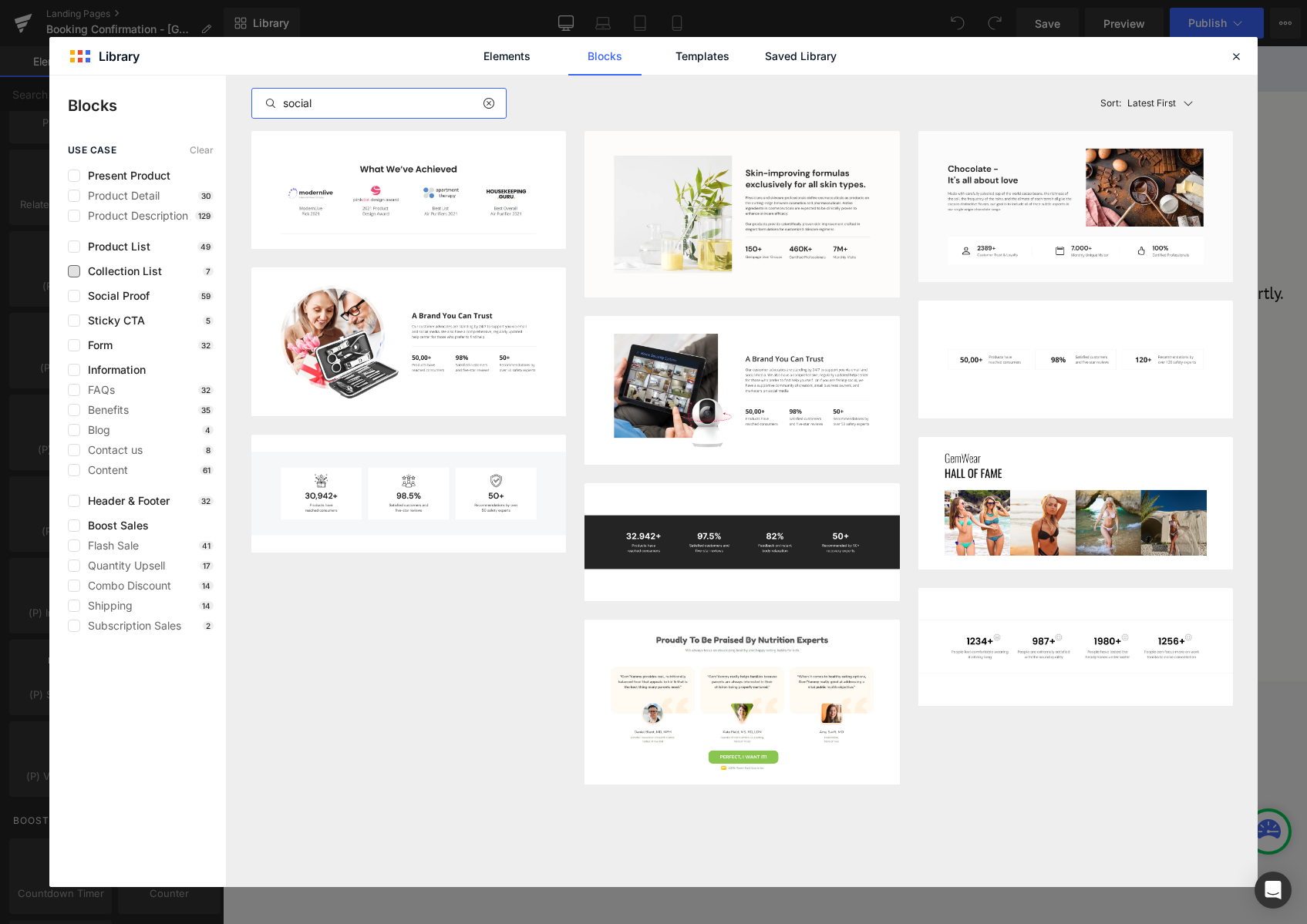
type input "social"
click at [127, 269] on span "Collection List" at bounding box center [121, 270] width 82 height 12
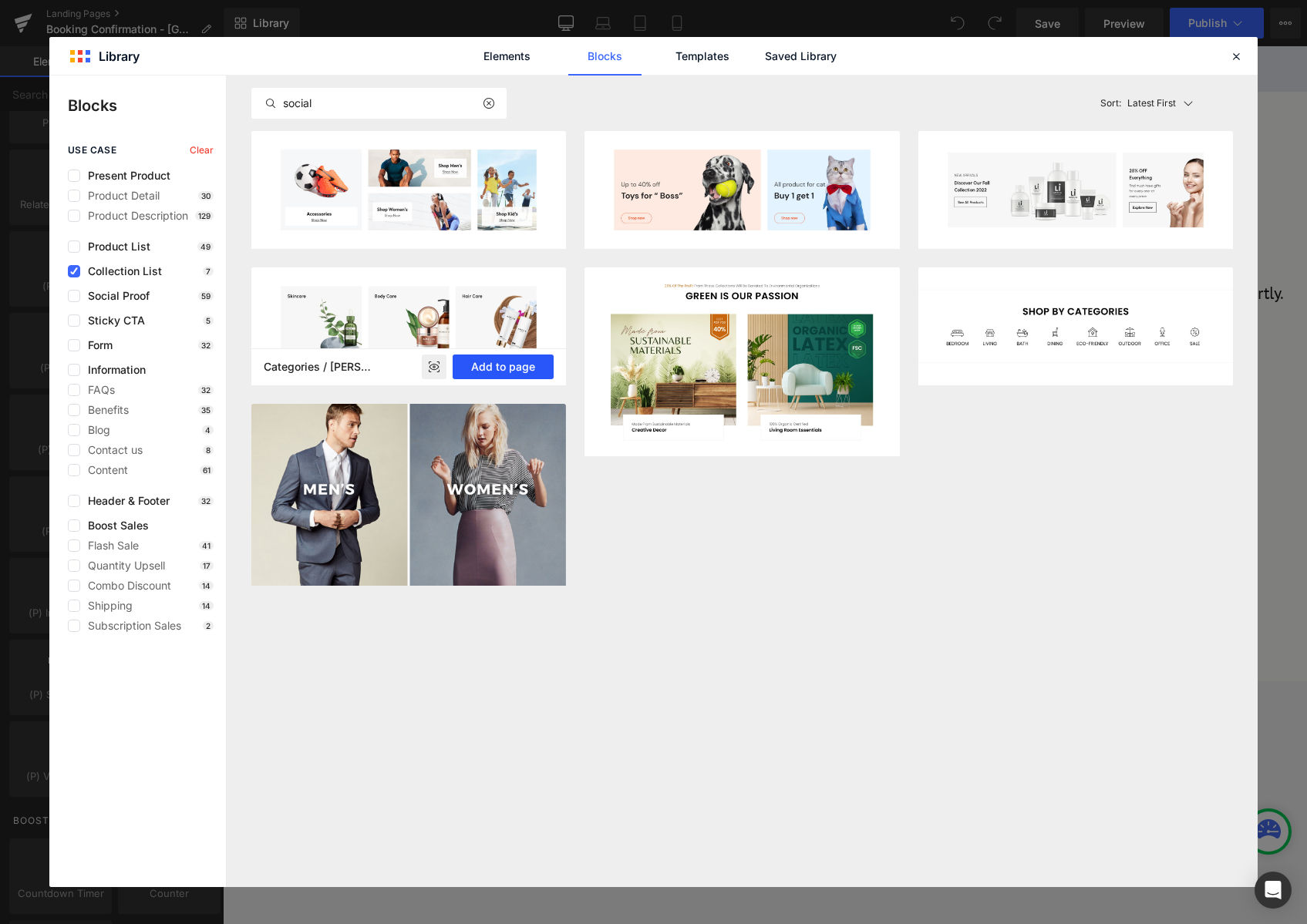
click at [534, 366] on button "Add to page" at bounding box center [503, 367] width 101 height 25
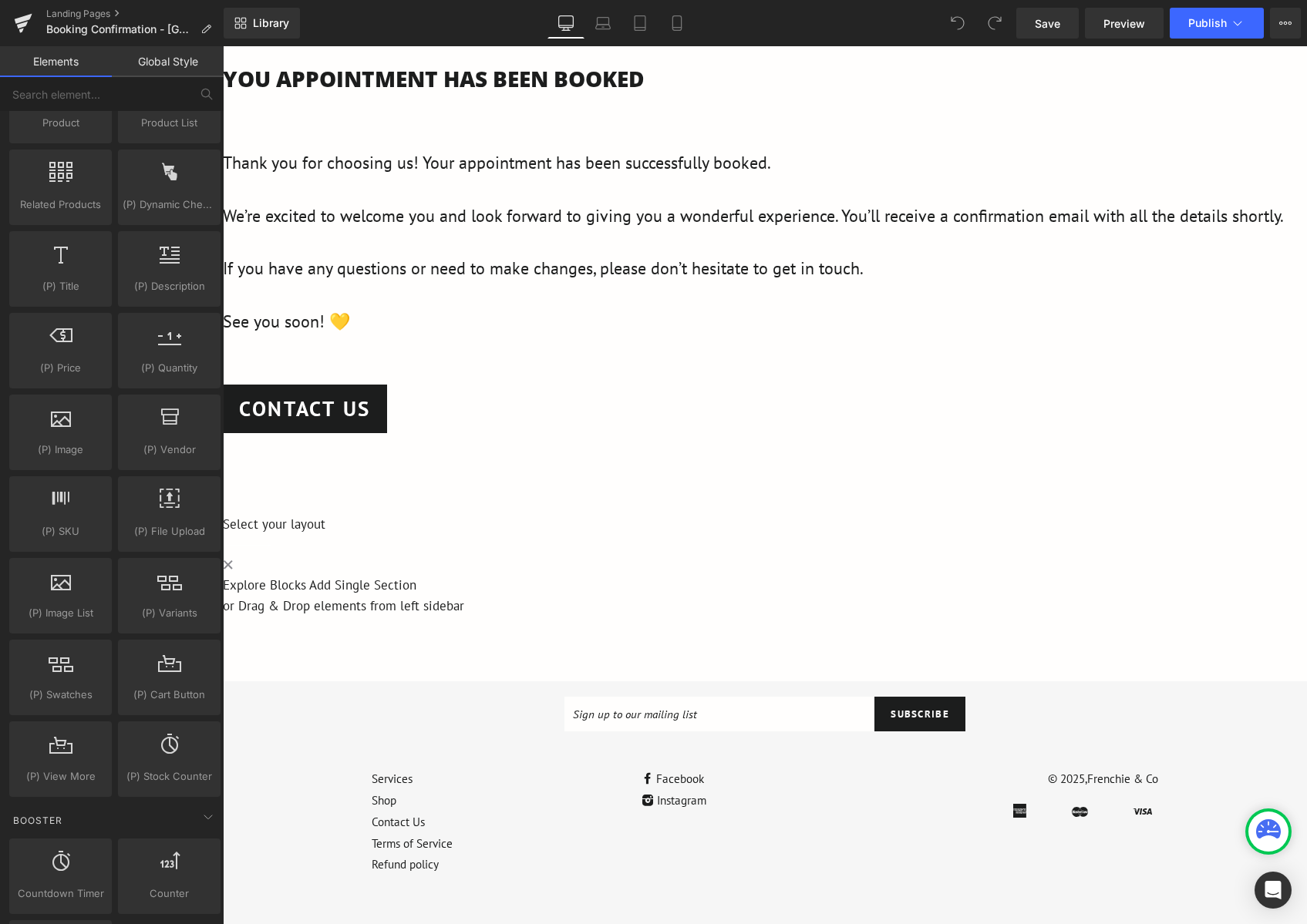
scroll to position [840, 0]
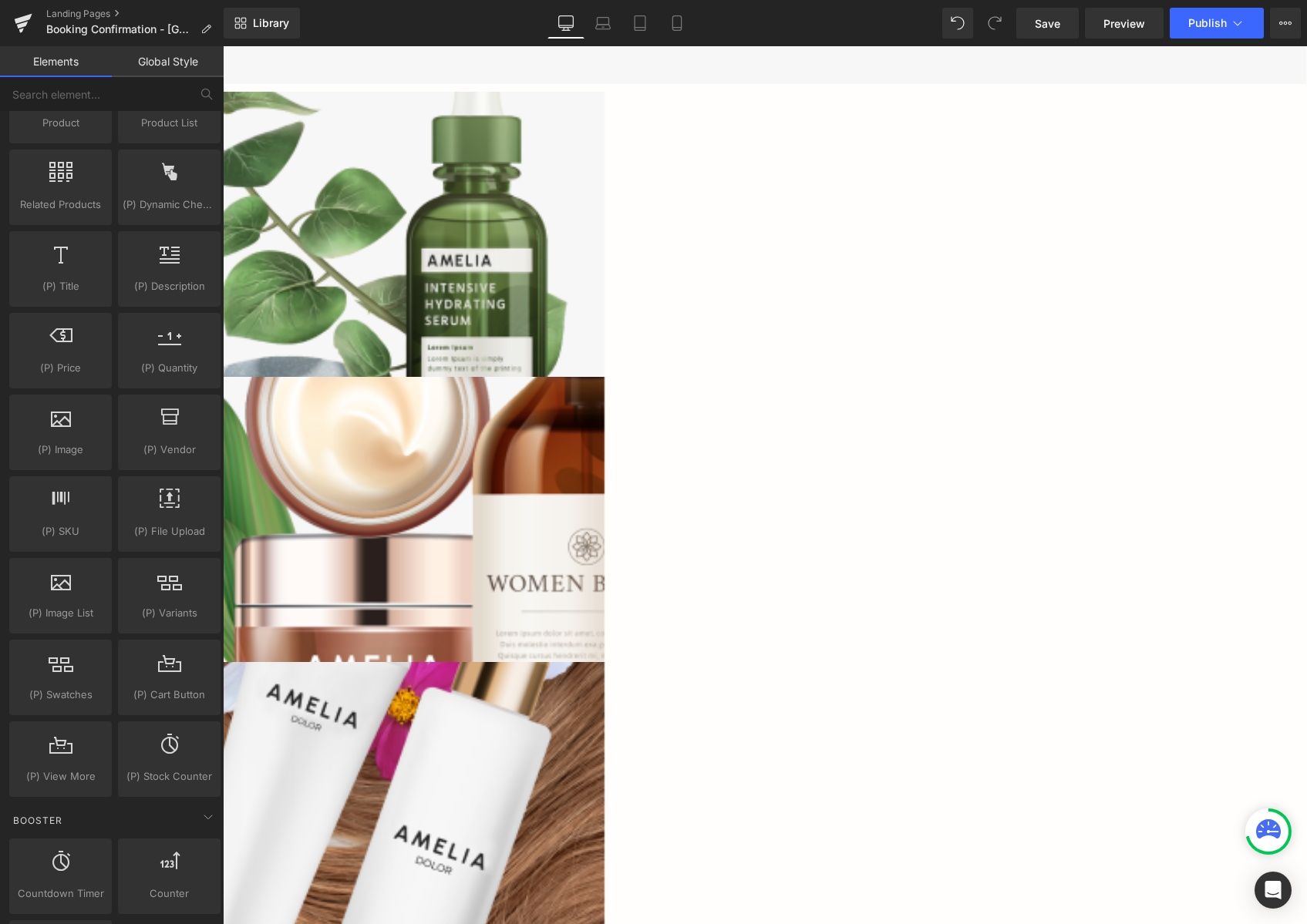
click at [525, 297] on div "Skincare" at bounding box center [143, 224] width 925 height 219
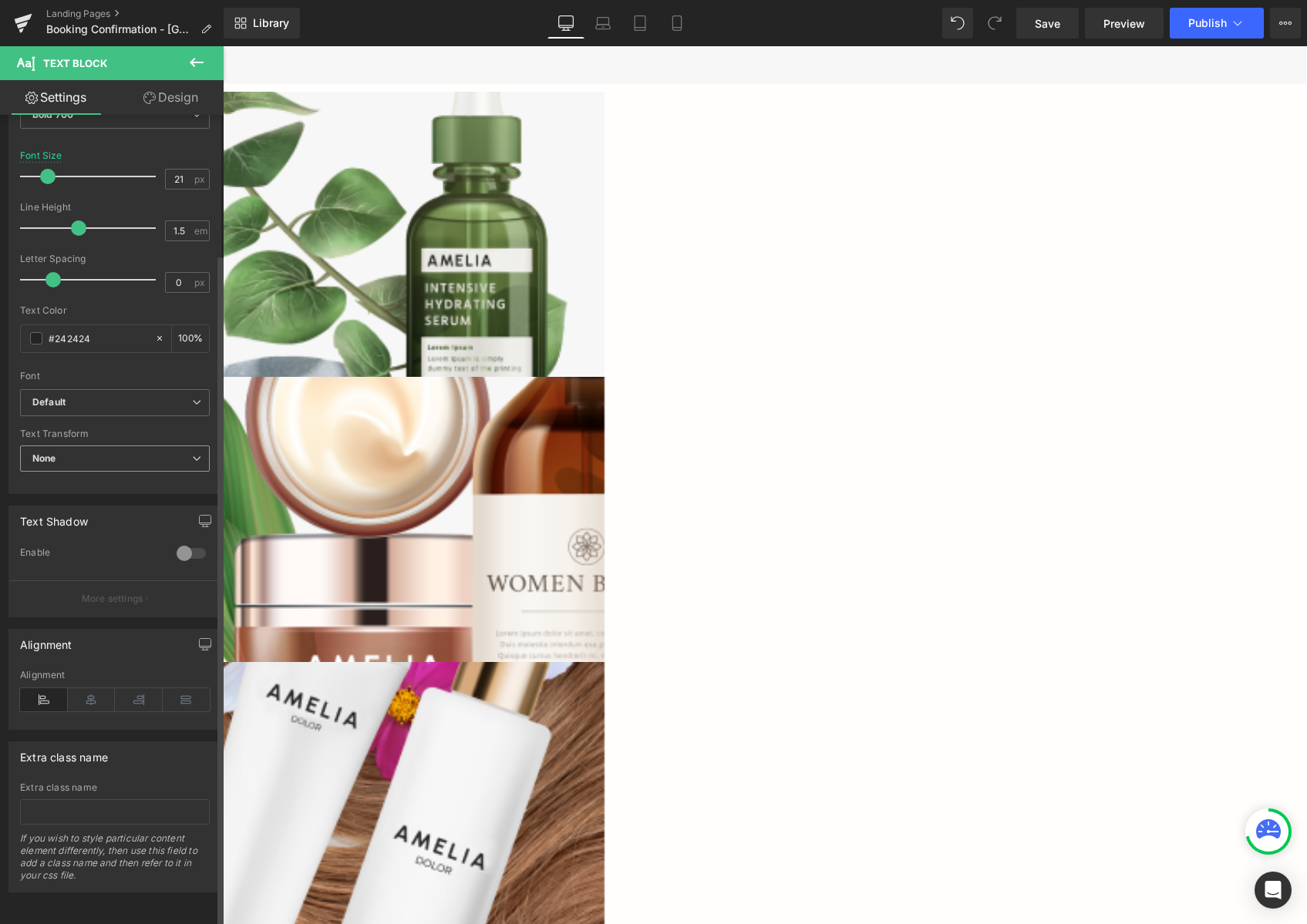
scroll to position [0, 0]
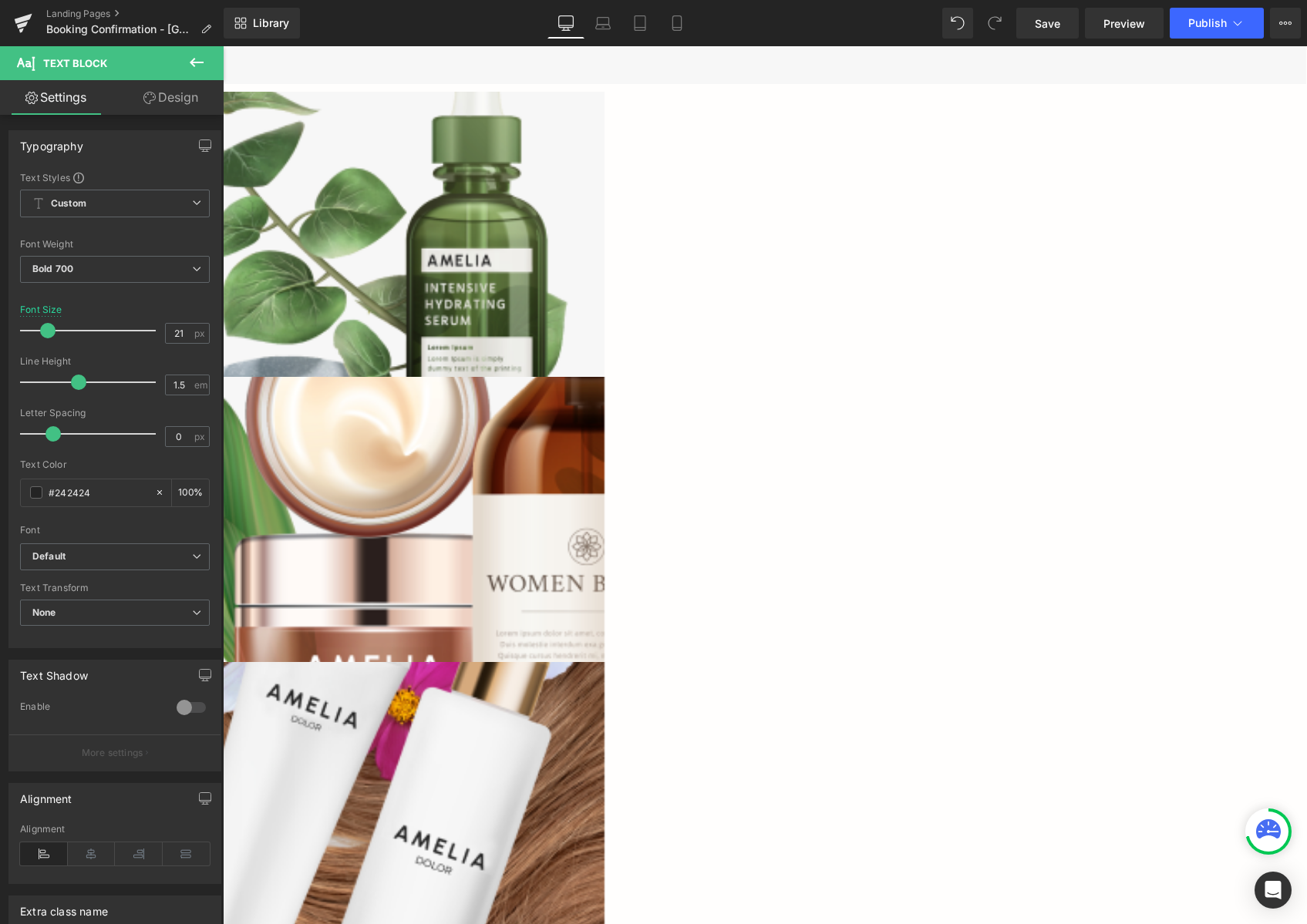
click at [169, 99] on link "Design" at bounding box center [170, 97] width 112 height 34
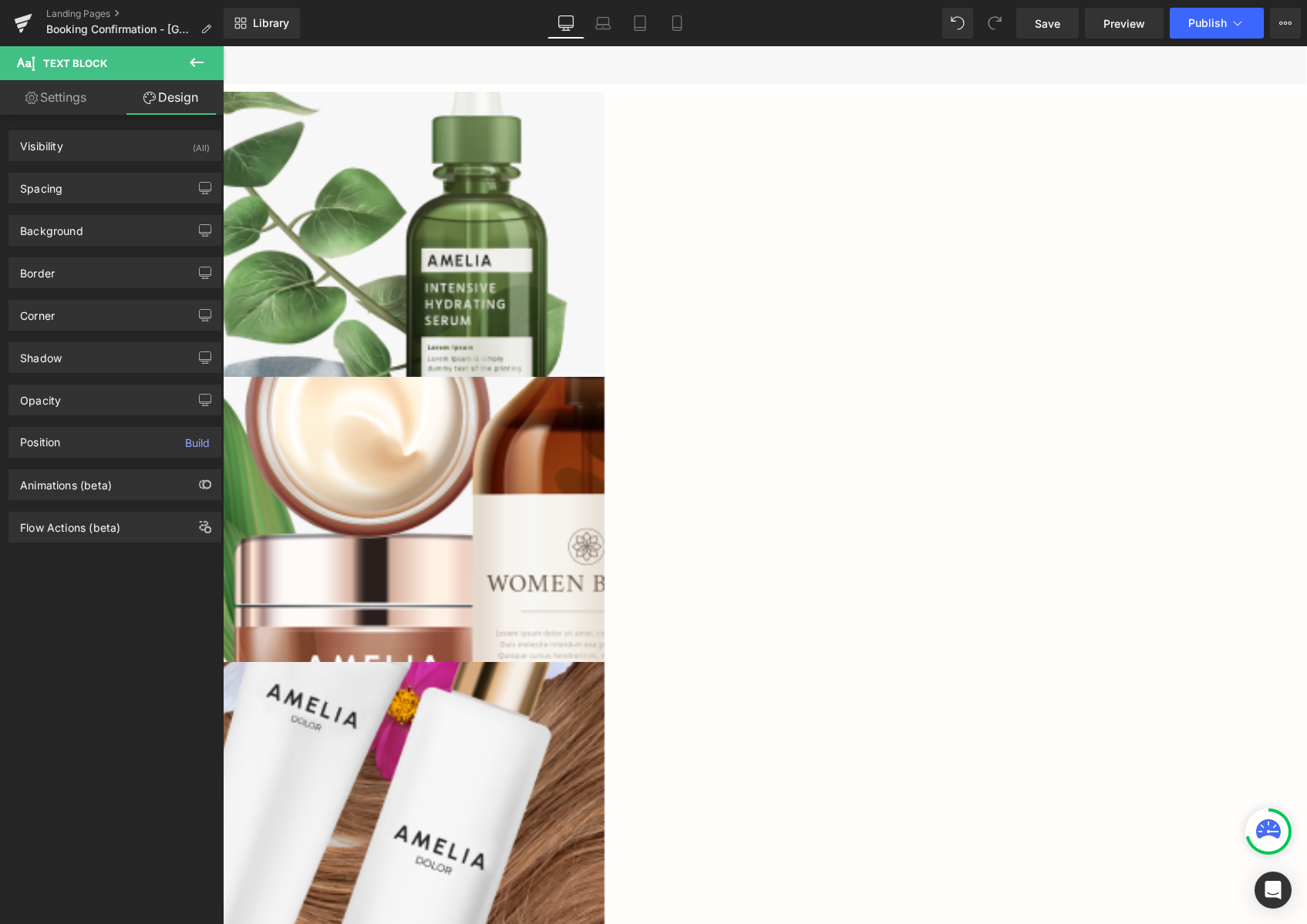
click at [81, 96] on link "Settings" at bounding box center [56, 97] width 112 height 34
type input "100"
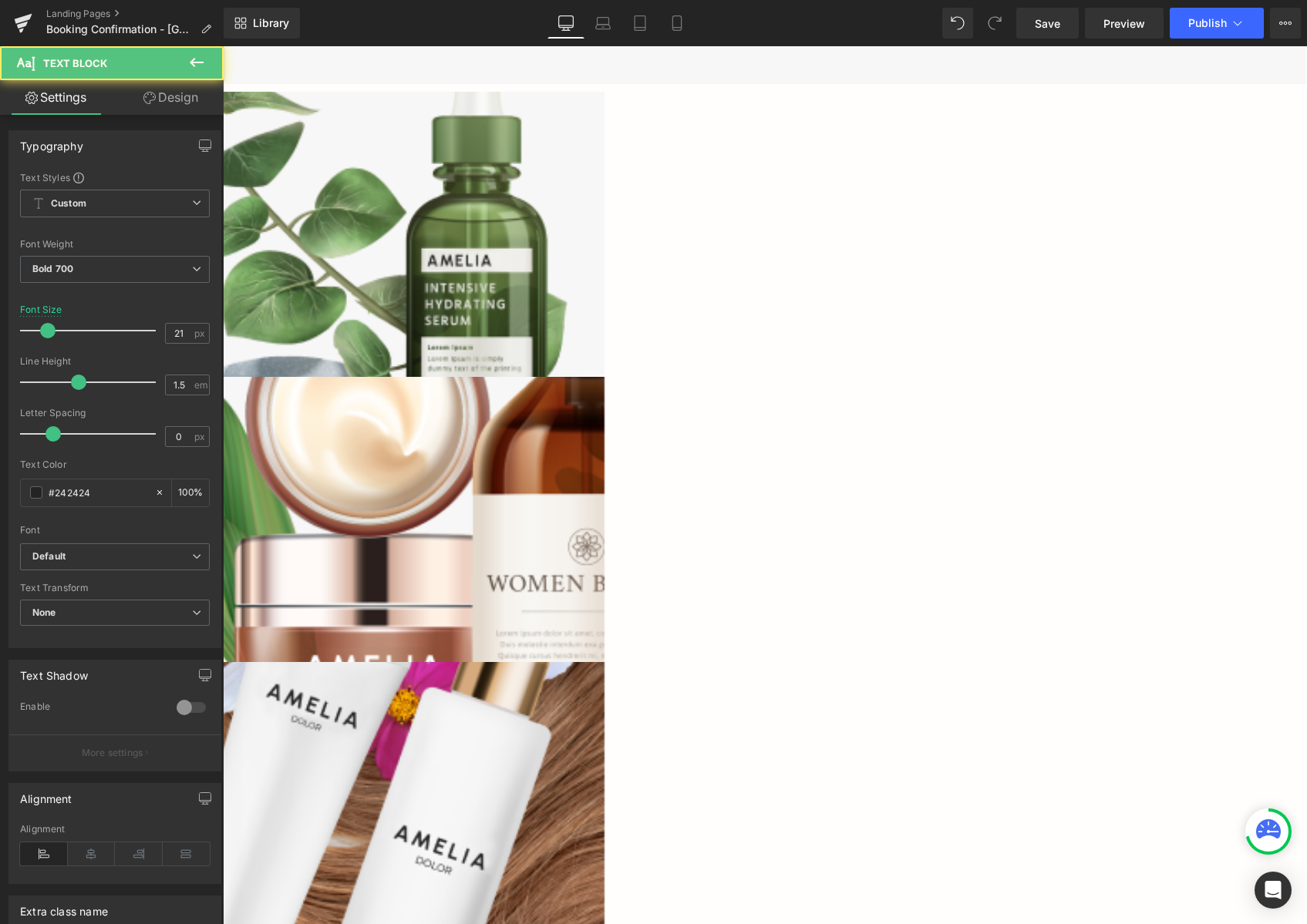
click at [467, 257] on div "Skincare" at bounding box center [143, 224] width 925 height 219
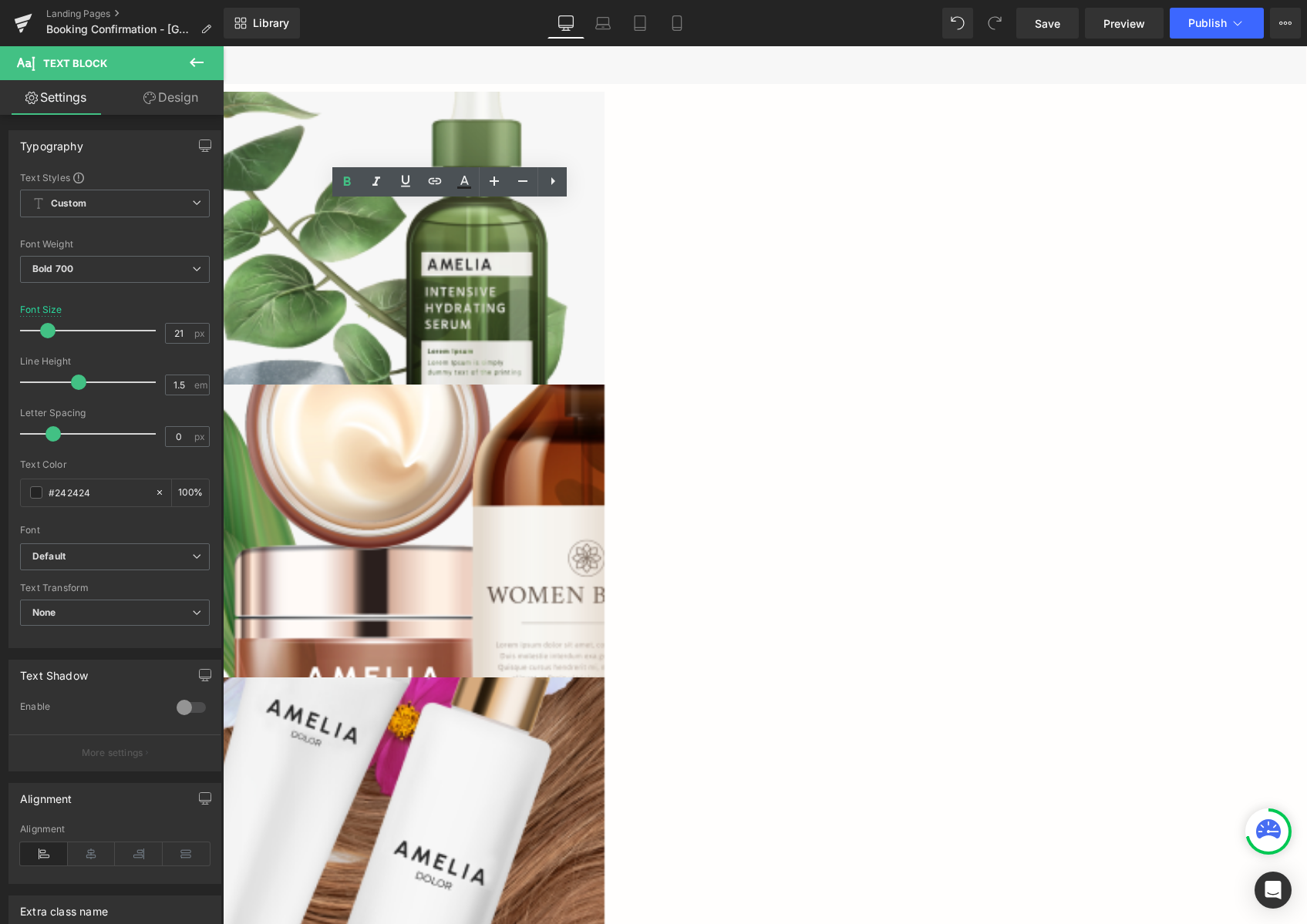
click at [606, 407] on div "Body Care" at bounding box center [143, 517] width 925 height 219
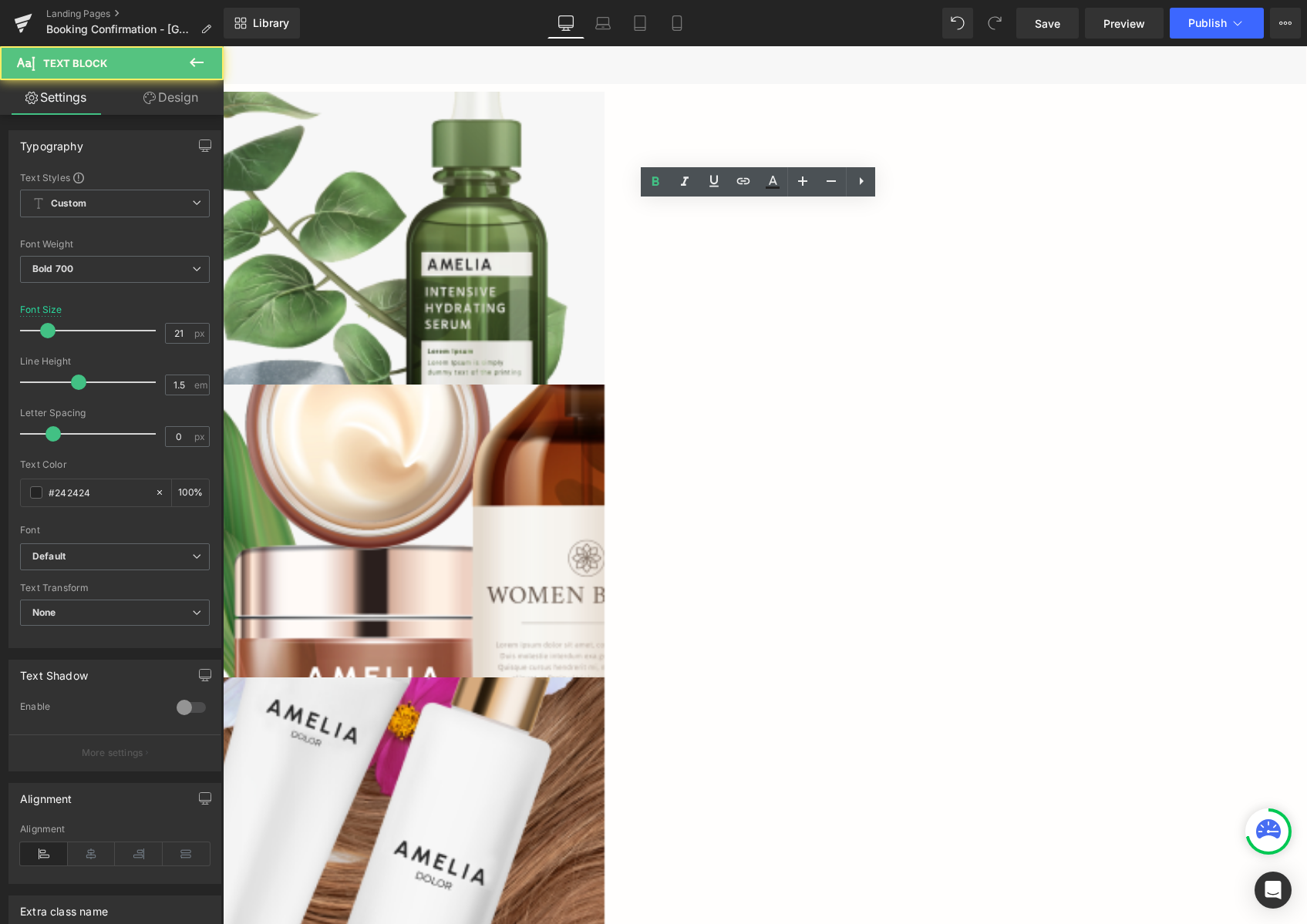
click at [501, 303] on div "Skincare" at bounding box center [143, 224] width 925 height 219
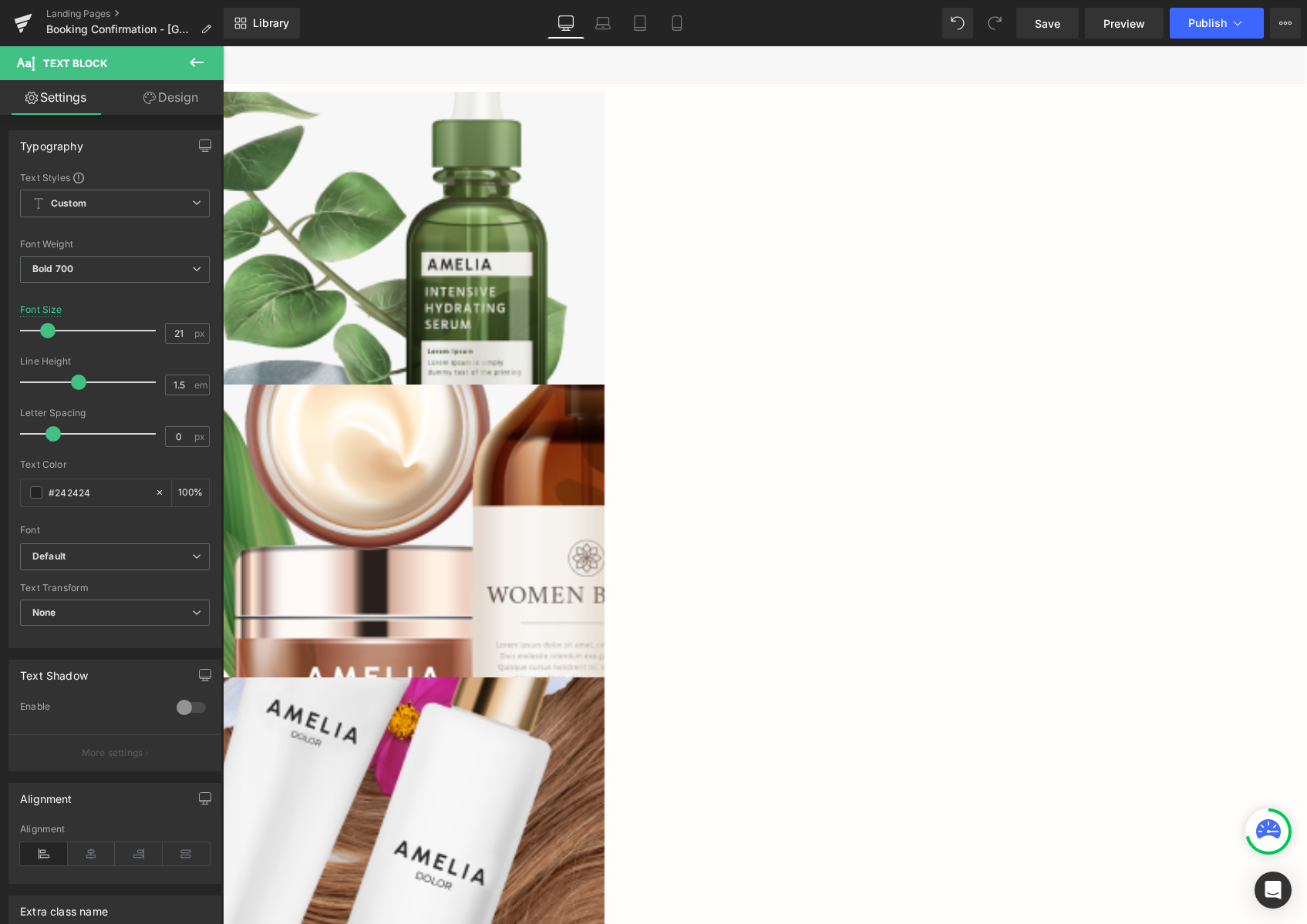
click at [471, 256] on div "Skincare" at bounding box center [143, 224] width 925 height 219
click at [606, 701] on div "Hair Care" at bounding box center [143, 810] width 925 height 219
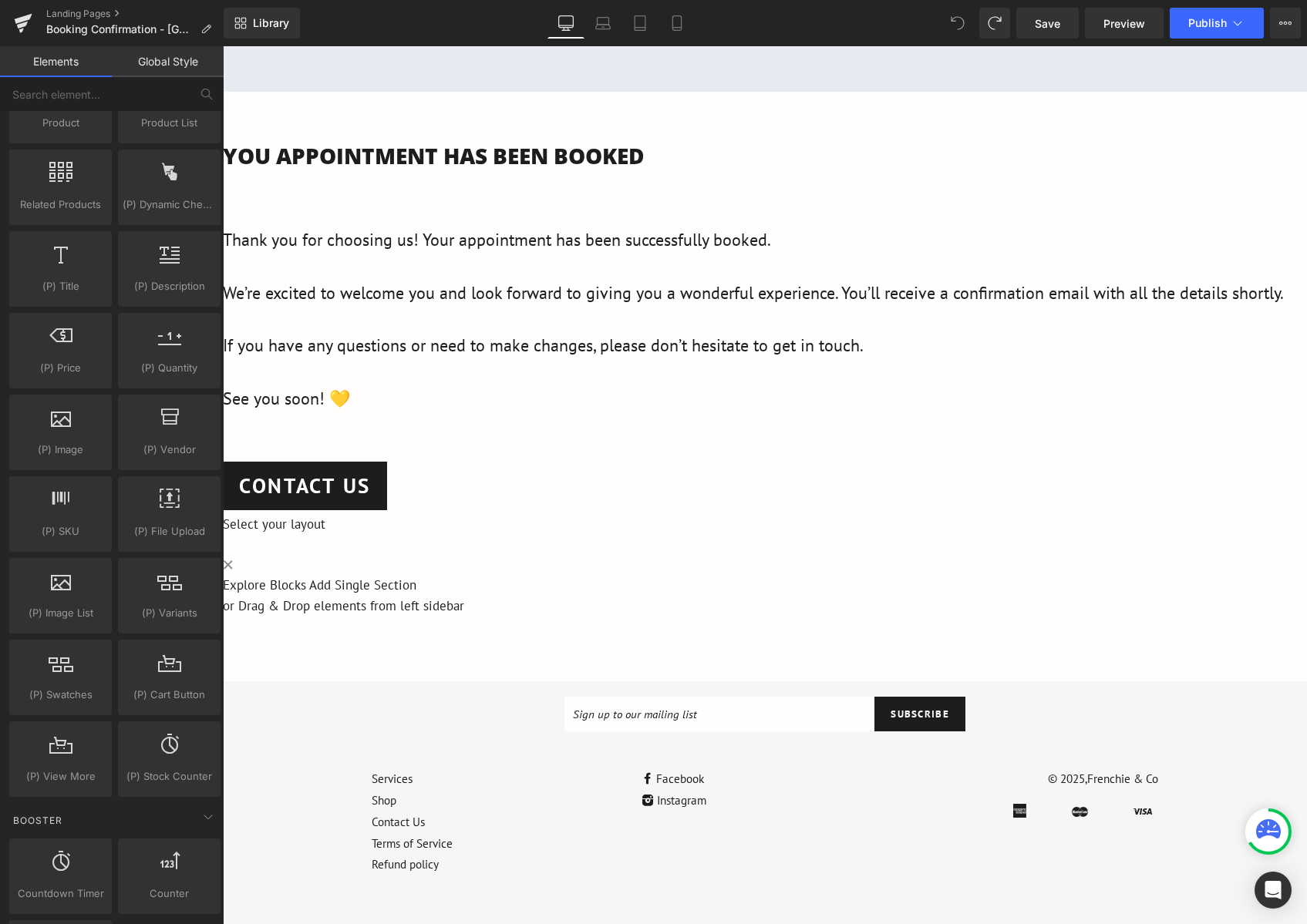
scroll to position [632, 0]
